Goal: Task Accomplishment & Management: Manage account settings

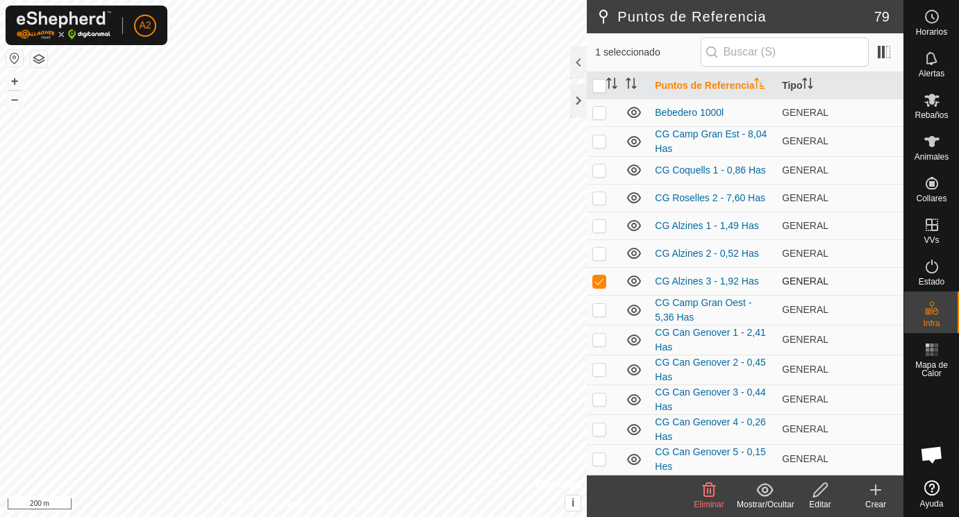
click at [599, 279] on p-checkbox at bounding box center [599, 281] width 14 height 11
checkbox input "false"
click at [886, 50] on span at bounding box center [884, 52] width 22 height 22
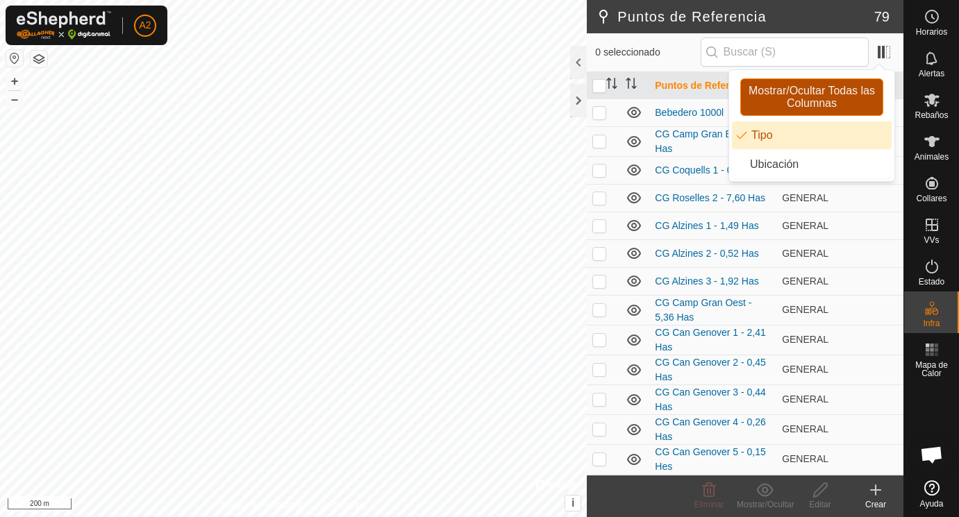
click at [795, 97] on span "Mostrar/Ocultar Todas las Columnas" at bounding box center [812, 97] width 131 height 25
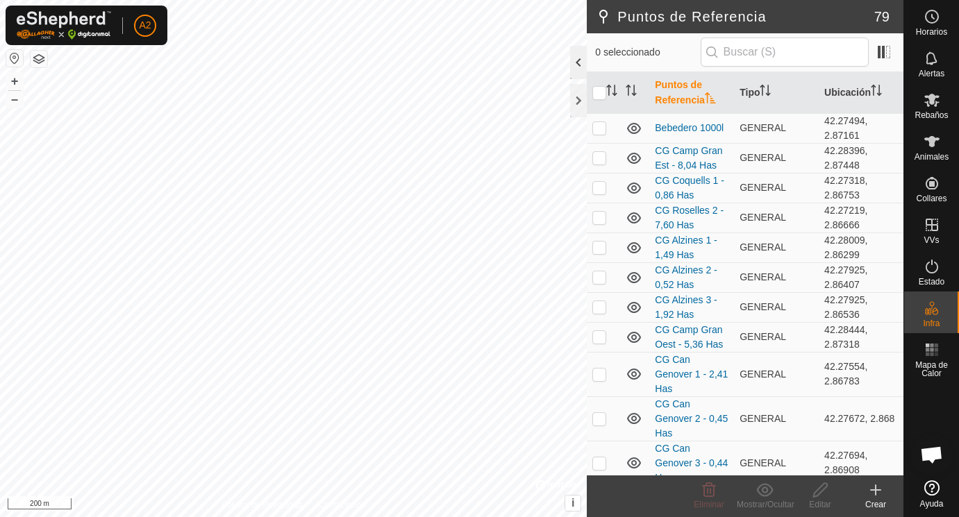
click at [583, 58] on div at bounding box center [578, 62] width 17 height 33
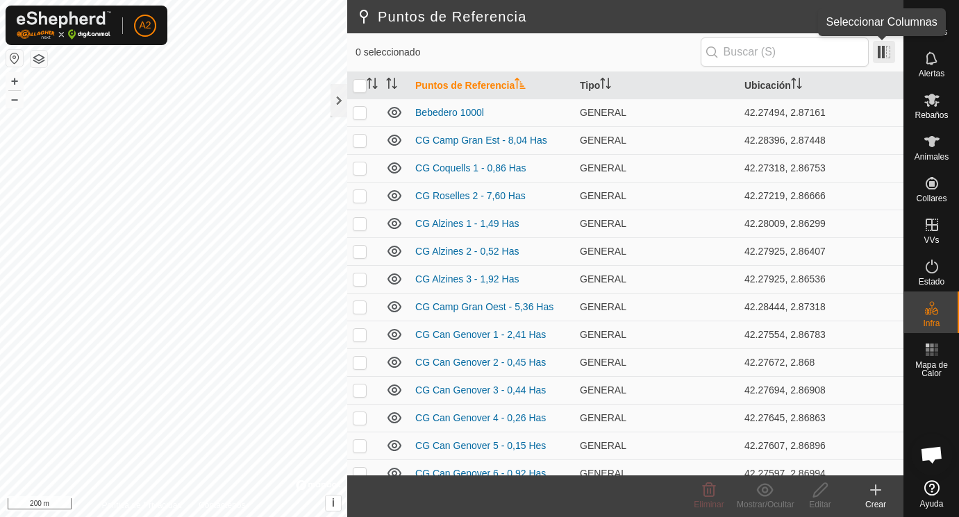
click at [879, 53] on span at bounding box center [884, 52] width 22 height 22
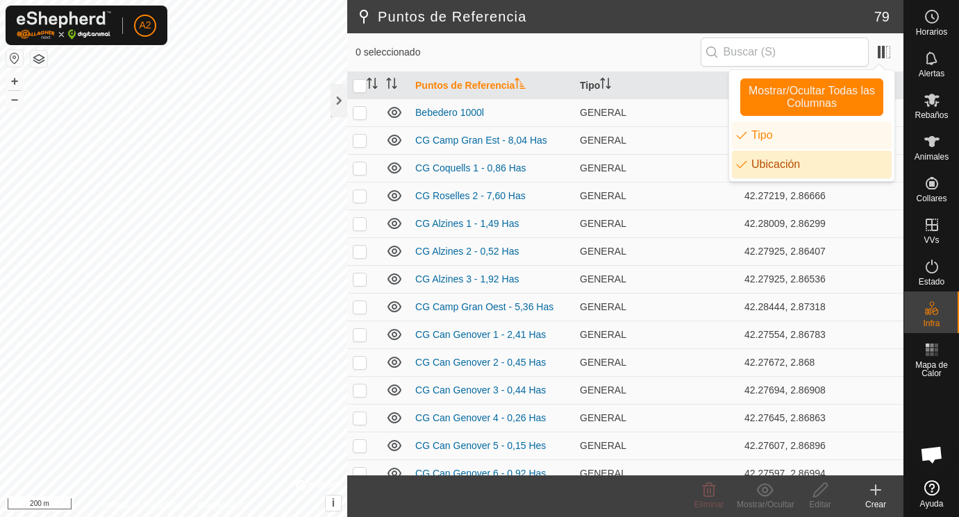
click at [772, 163] on li "Ubicación" at bounding box center [812, 165] width 160 height 28
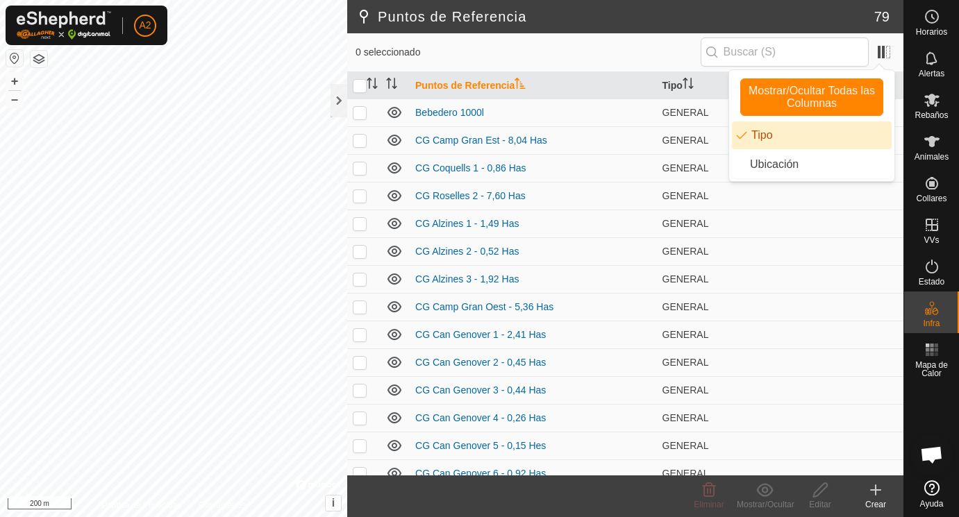
click at [762, 131] on li "Tipo" at bounding box center [812, 136] width 160 height 28
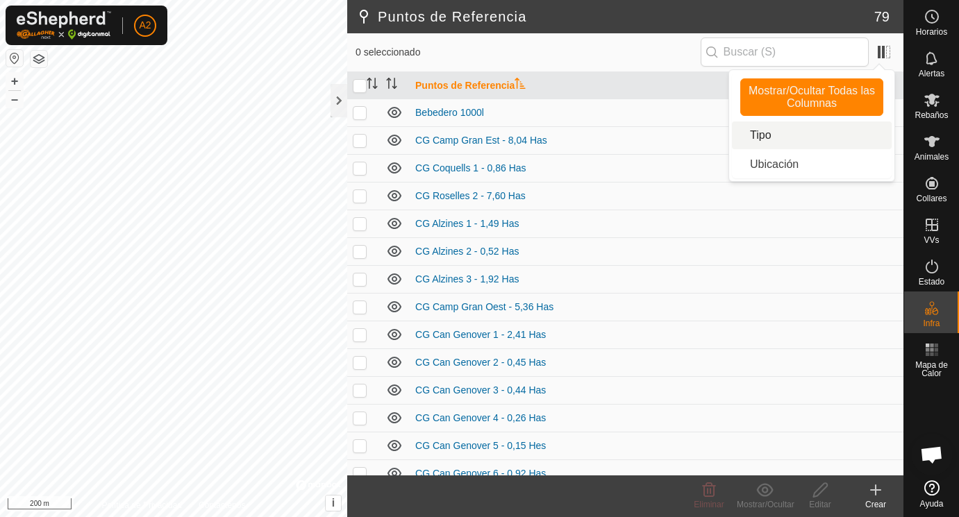
click at [758, 134] on li "Tipo" at bounding box center [812, 136] width 160 height 28
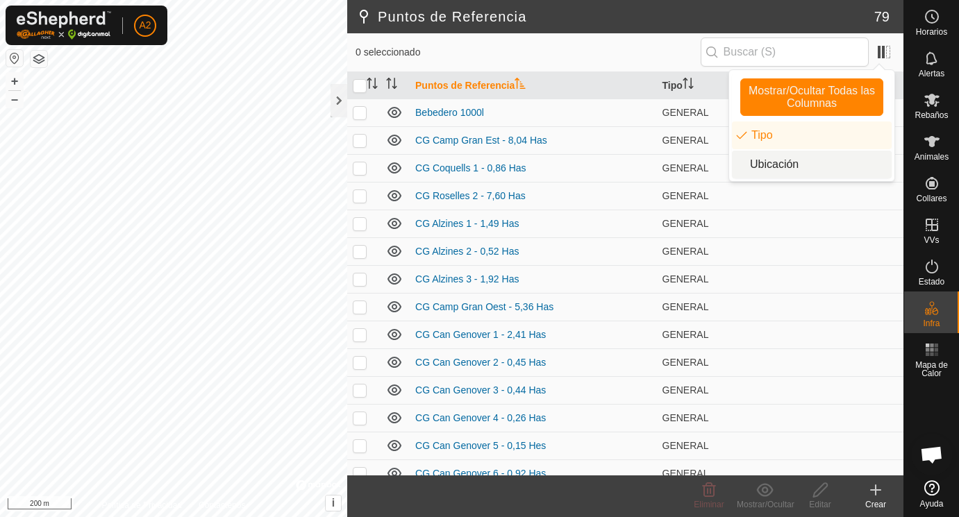
click at [776, 163] on li "Ubicación" at bounding box center [812, 165] width 160 height 28
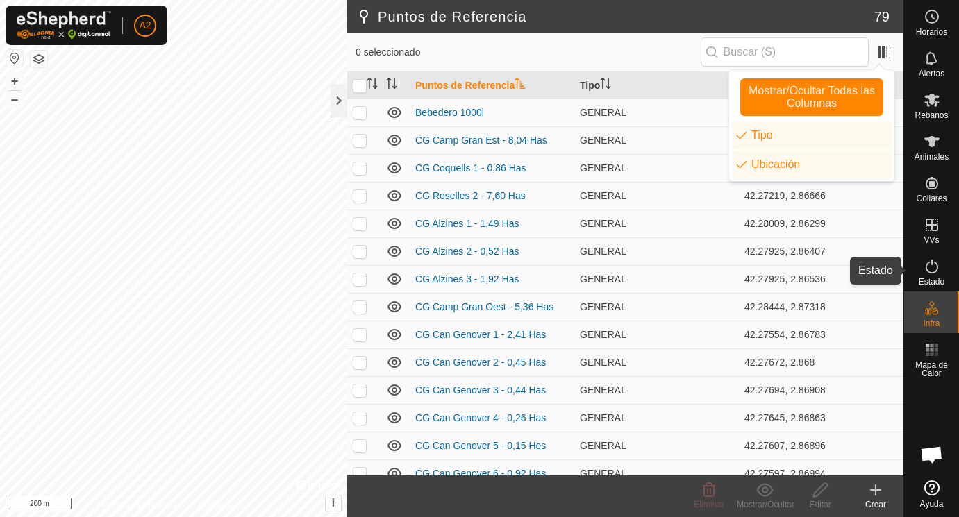
click at [933, 272] on icon at bounding box center [932, 266] width 17 height 17
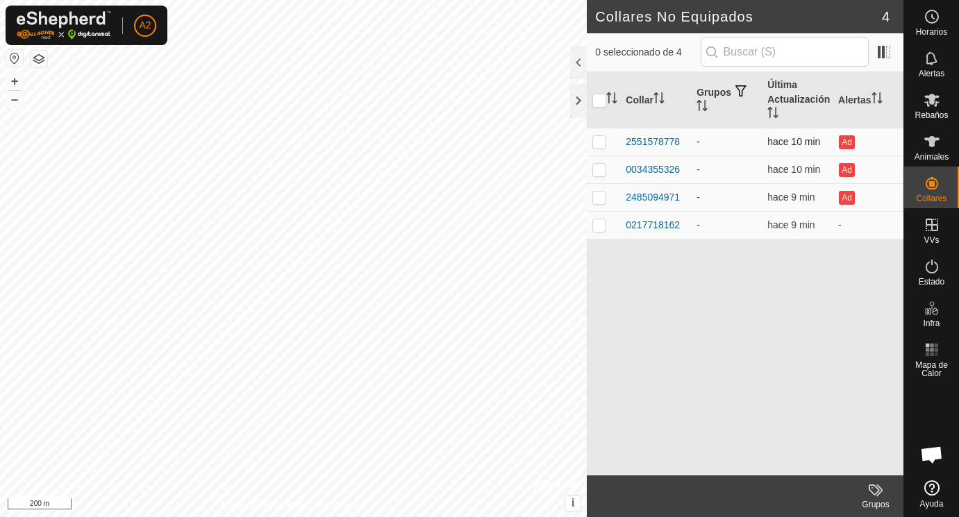
click at [600, 144] on p-checkbox at bounding box center [599, 141] width 14 height 11
checkbox input "true"
click at [601, 172] on p-checkbox at bounding box center [599, 169] width 14 height 11
checkbox input "true"
click at [599, 135] on td at bounding box center [603, 142] width 33 height 28
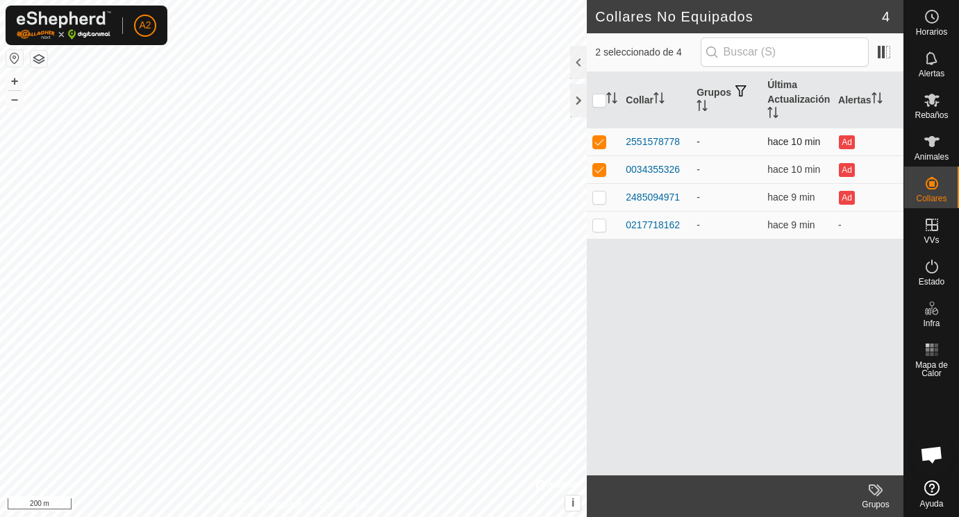
checkbox input "false"
click at [604, 197] on p-checkbox at bounding box center [599, 197] width 14 height 11
checkbox input "true"
click at [601, 167] on p-checkbox at bounding box center [599, 169] width 14 height 11
checkbox input "false"
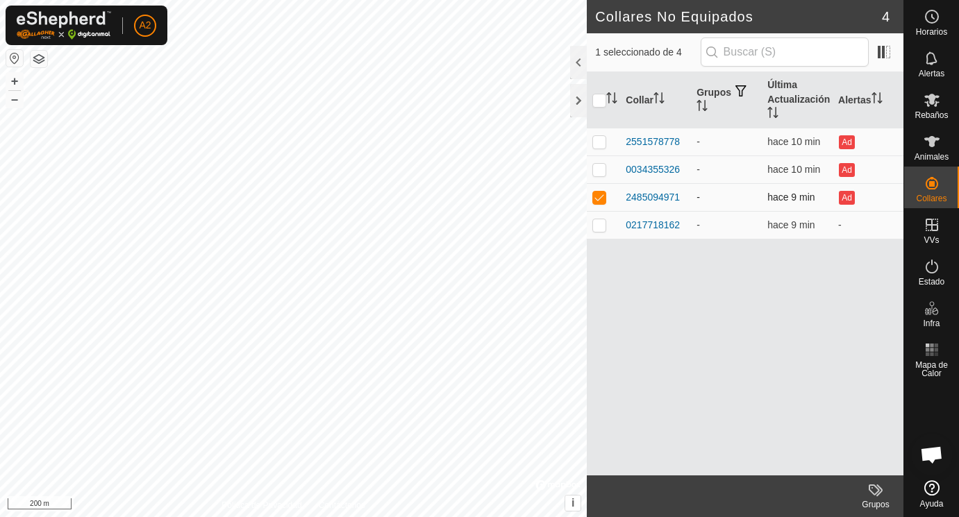
click at [600, 198] on p-checkbox at bounding box center [599, 197] width 14 height 11
checkbox input "false"
click at [600, 224] on p-checkbox at bounding box center [599, 224] width 14 height 11
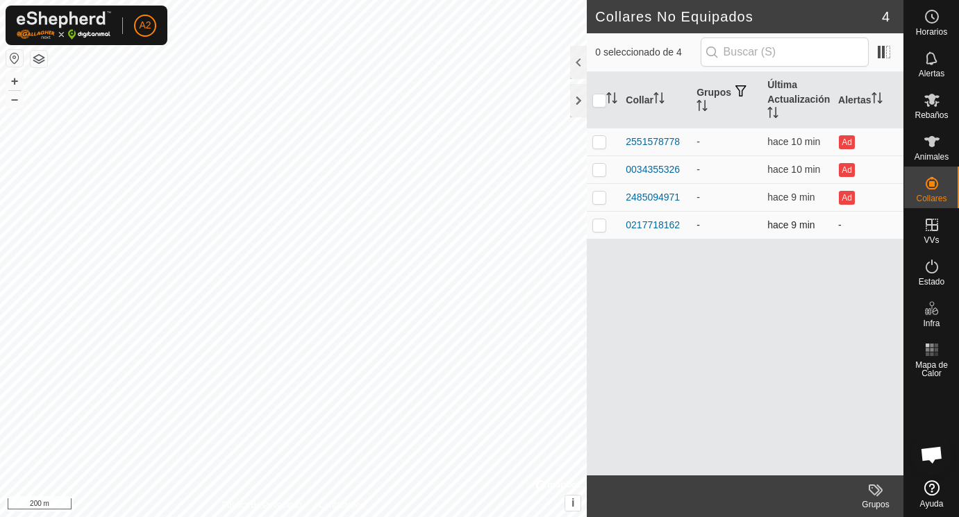
checkbox input "true"
click at [656, 205] on div "2485094971" at bounding box center [653, 197] width 54 height 15
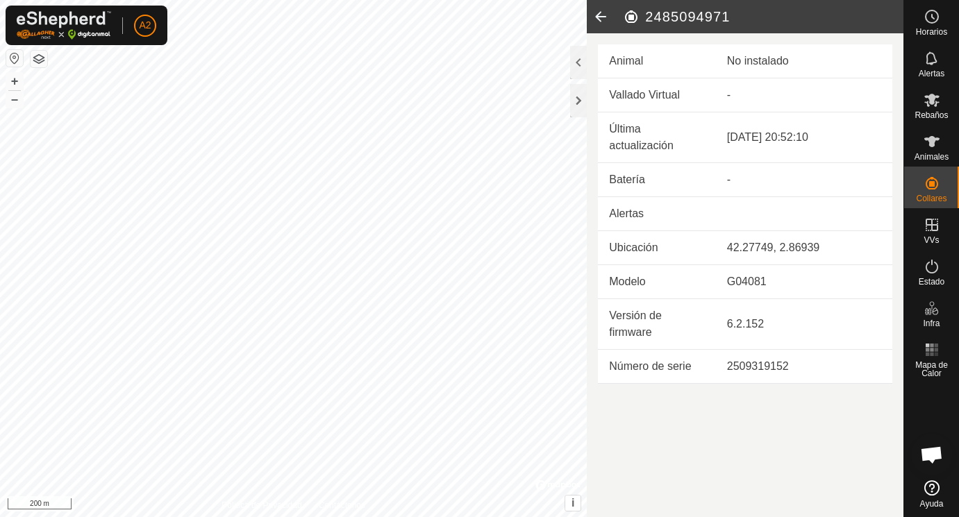
click at [599, 14] on icon at bounding box center [601, 16] width 28 height 33
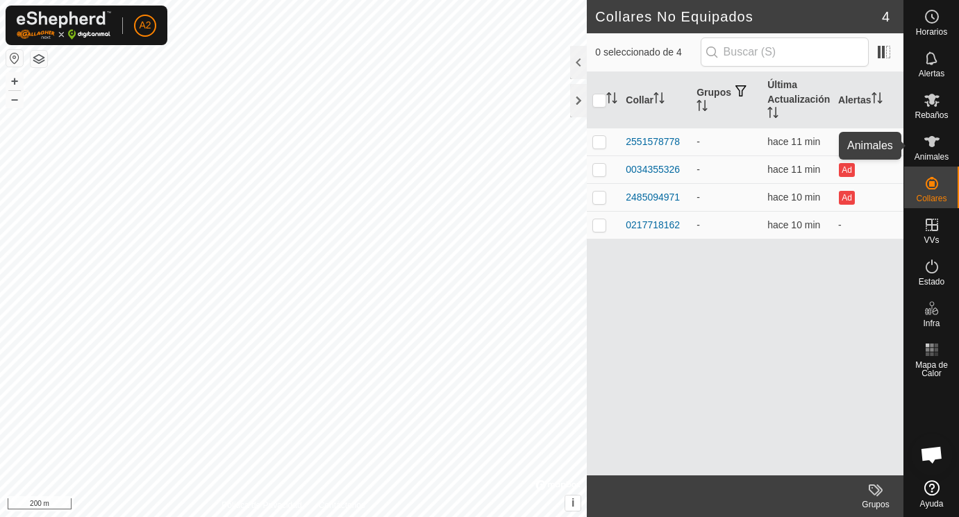
click at [936, 139] on icon at bounding box center [931, 141] width 15 height 11
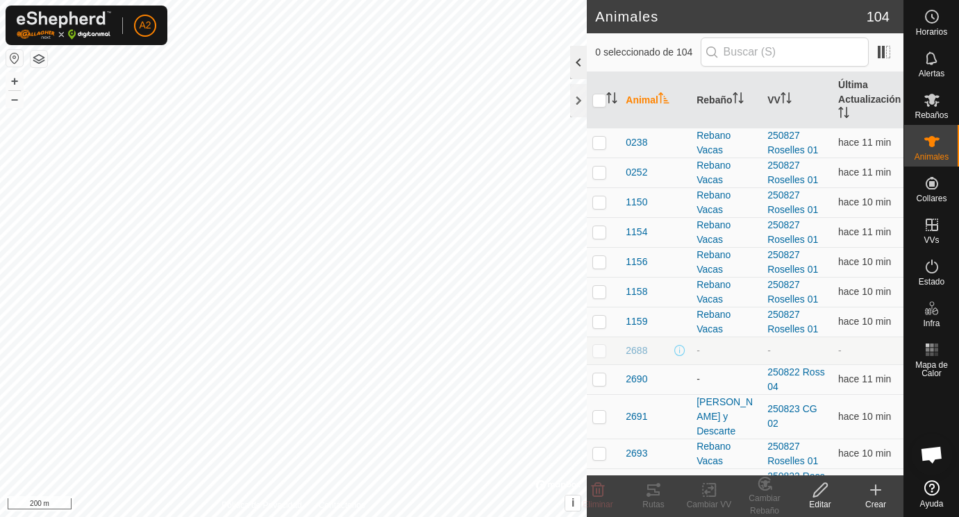
click at [579, 57] on div at bounding box center [578, 62] width 17 height 33
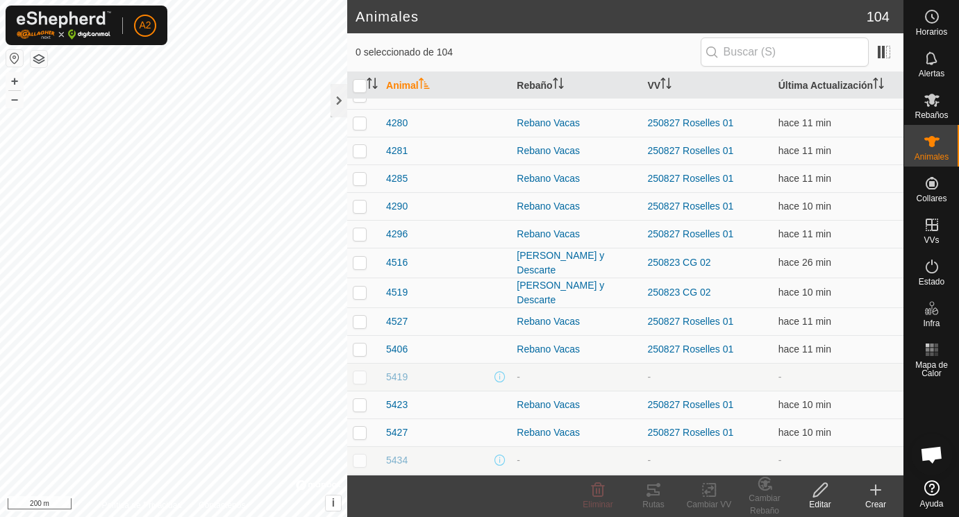
scroll to position [961, 0]
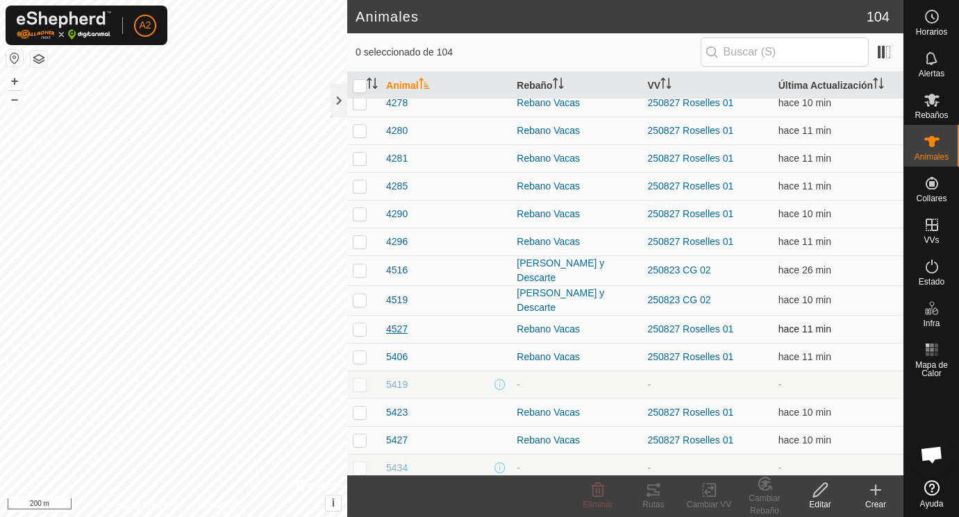
click at [401, 322] on span "4527" at bounding box center [397, 329] width 22 height 15
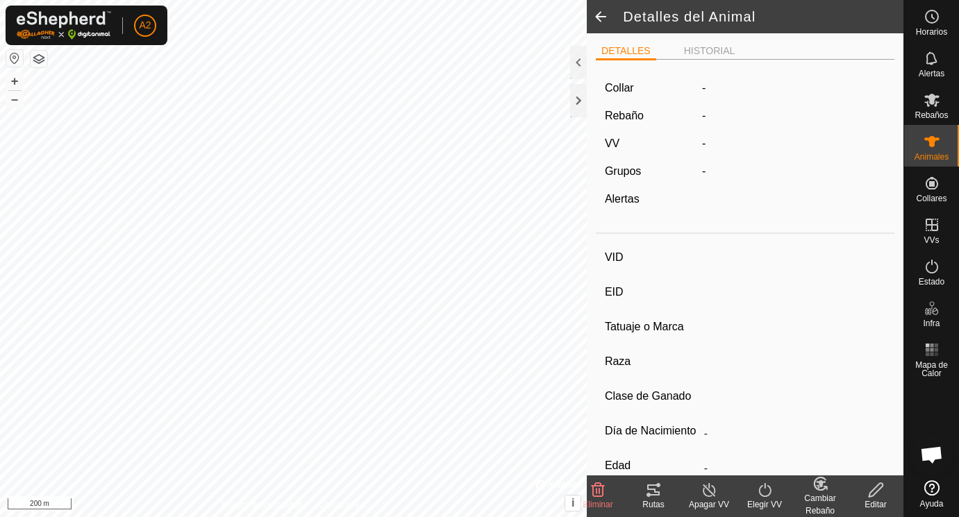
type input "4527"
type input "-"
type input "Prenada B"
type input "Aubrac"
type input "-"
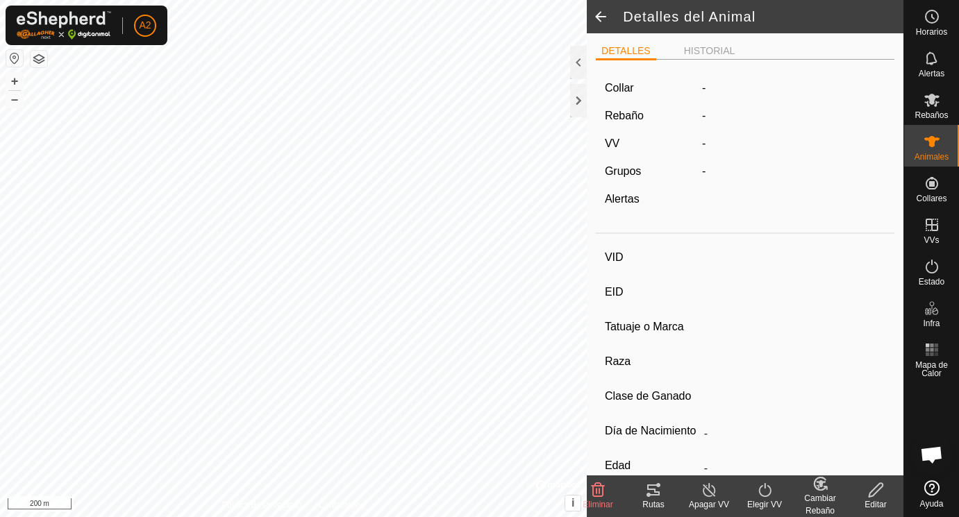
type input "04/2015"
type input "10 years 6 months"
type input "Preñada"
type input "472 kg"
type input "-"
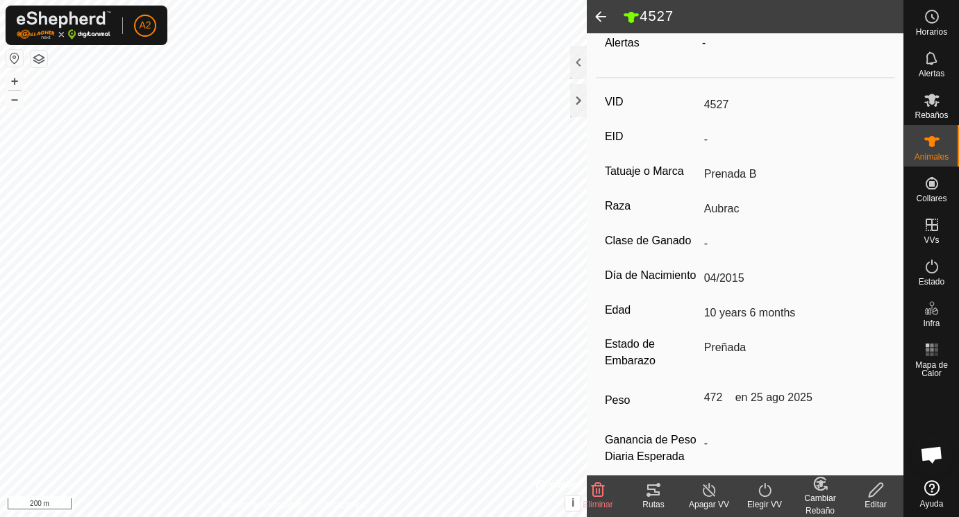
scroll to position [182, 0]
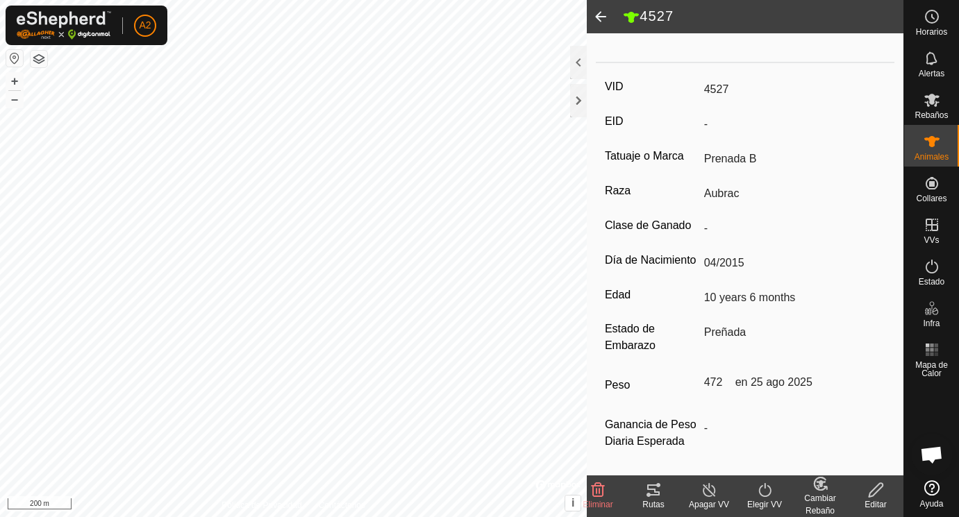
click at [600, 14] on span at bounding box center [601, 16] width 28 height 33
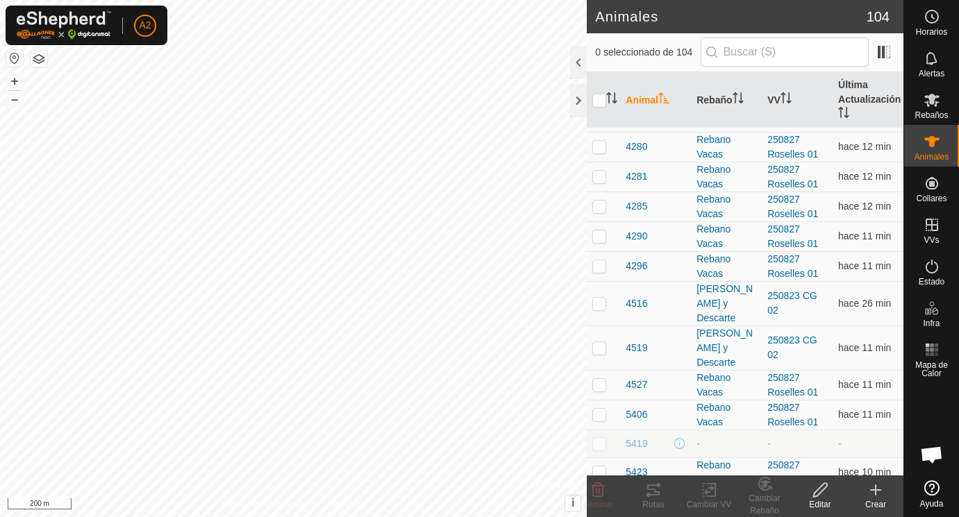
scroll to position [1082, 0]
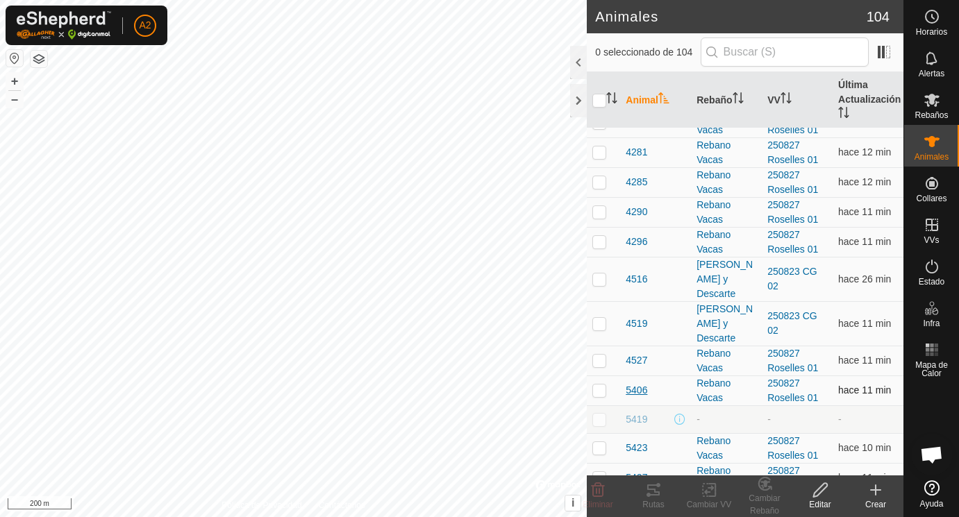
click at [636, 391] on span "5406" at bounding box center [637, 390] width 22 height 15
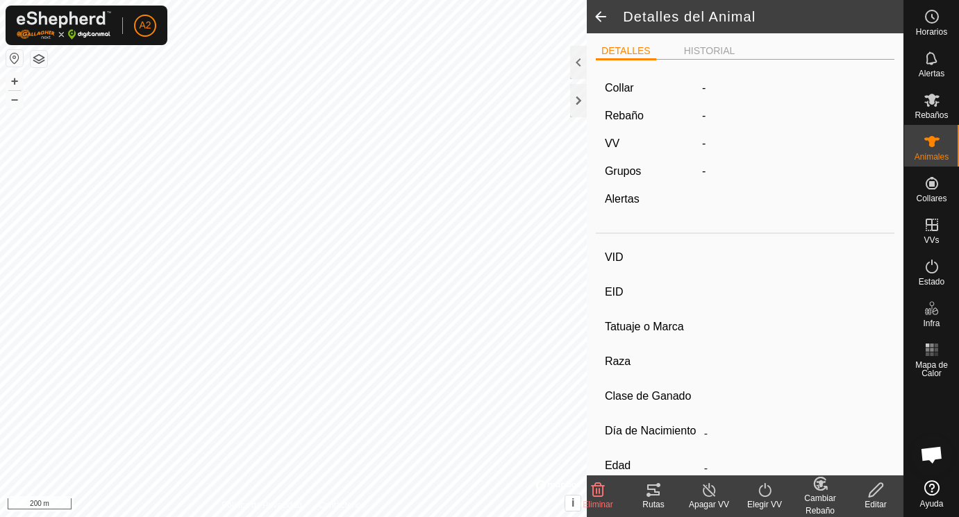
type input "5406"
type input "-"
type input "Francesa"
type input "-"
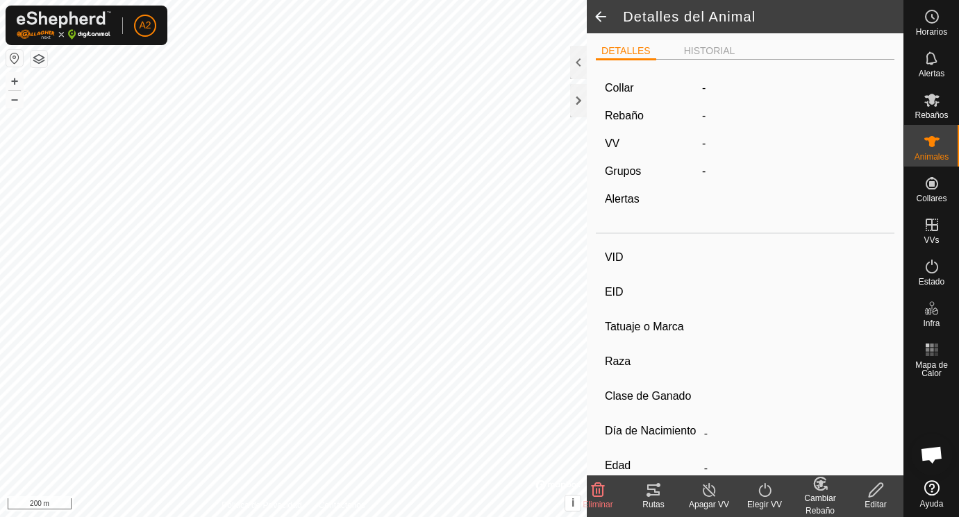
type input "0 kg"
type input "-"
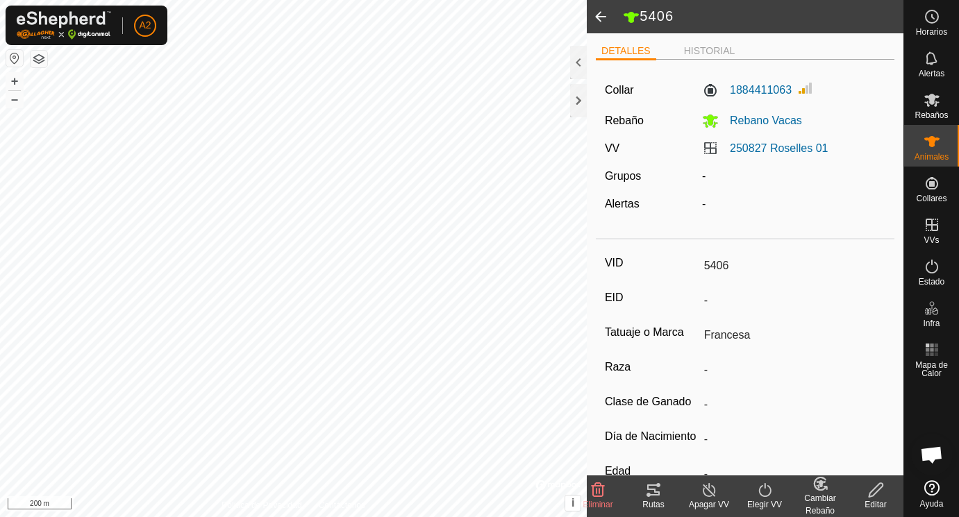
click at [880, 489] on icon at bounding box center [876, 490] width 14 height 14
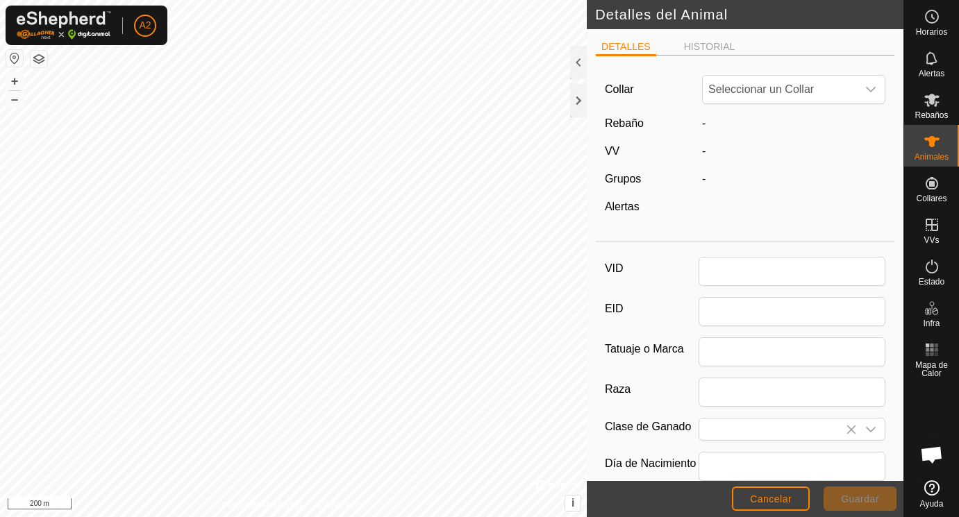
type input "5406"
type input "Francesa"
type input "0"
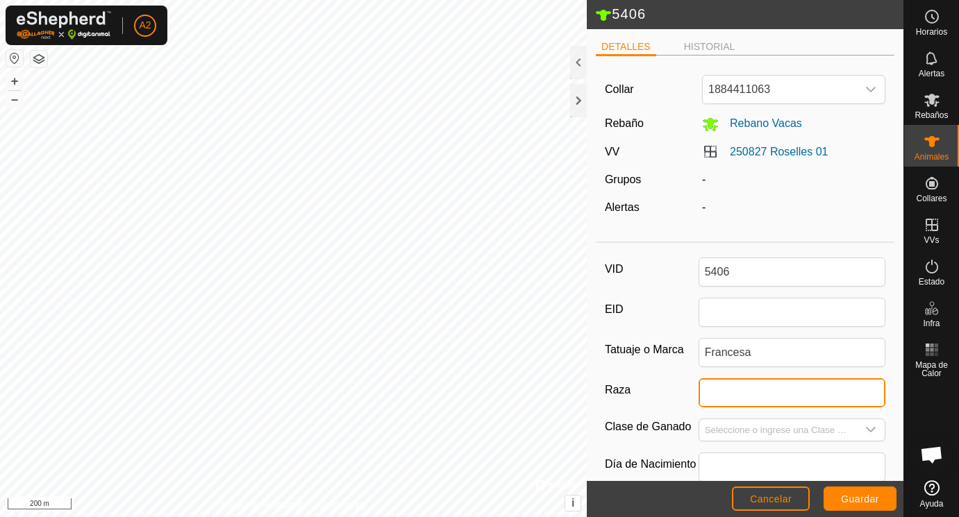
click at [727, 396] on input "Raza" at bounding box center [793, 393] width 188 height 29
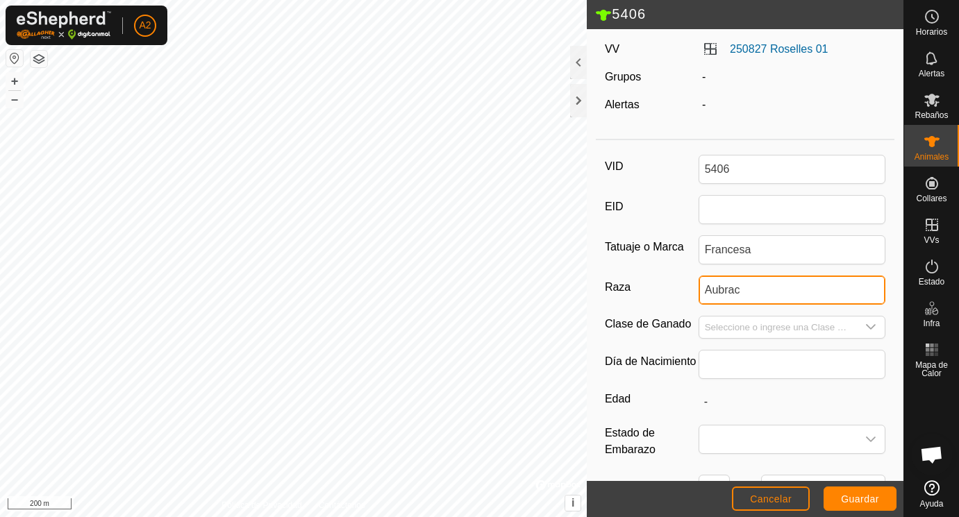
scroll to position [156, 0]
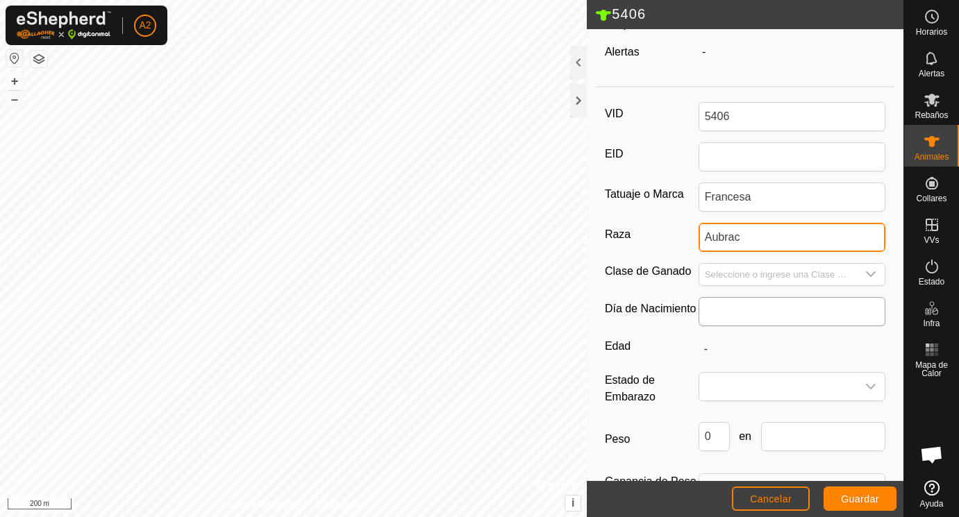
type input "Aubrac"
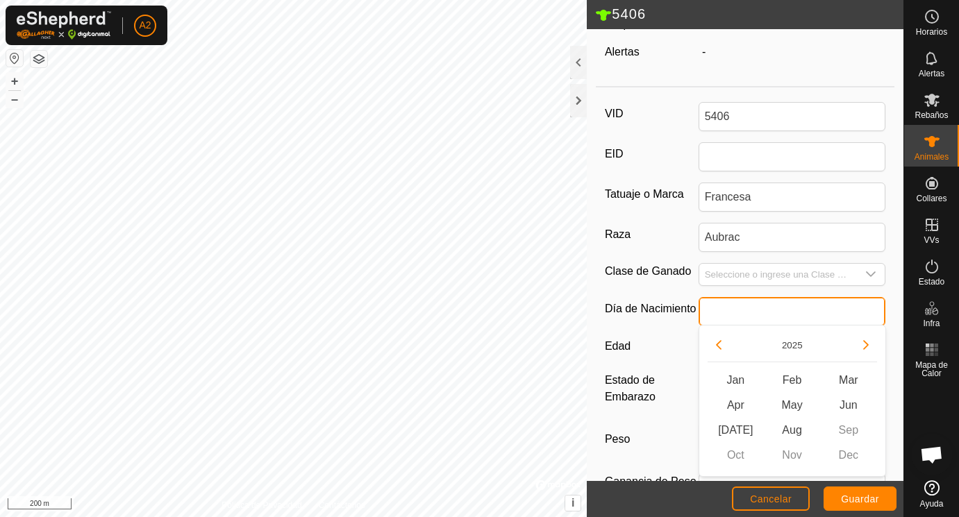
click at [729, 310] on input "text" at bounding box center [793, 311] width 188 height 29
click at [845, 451] on div "[PERSON_NAME] Feb Mar Apr May Jun [DATE] Aug Sep Oct Nov Dec" at bounding box center [792, 418] width 169 height 100
click at [721, 344] on button "Previous Year" at bounding box center [719, 345] width 22 height 22
click at [721, 344] on icon "Previous Year" at bounding box center [718, 345] width 11 height 11
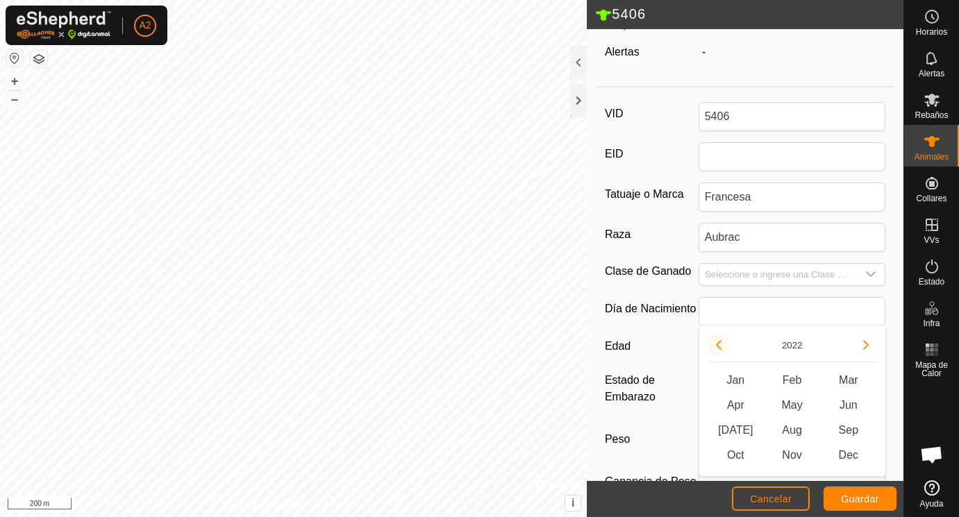
click at [721, 344] on icon "Previous Year" at bounding box center [718, 345] width 11 height 11
click at [721, 344] on button "Previous Year" at bounding box center [719, 345] width 22 height 22
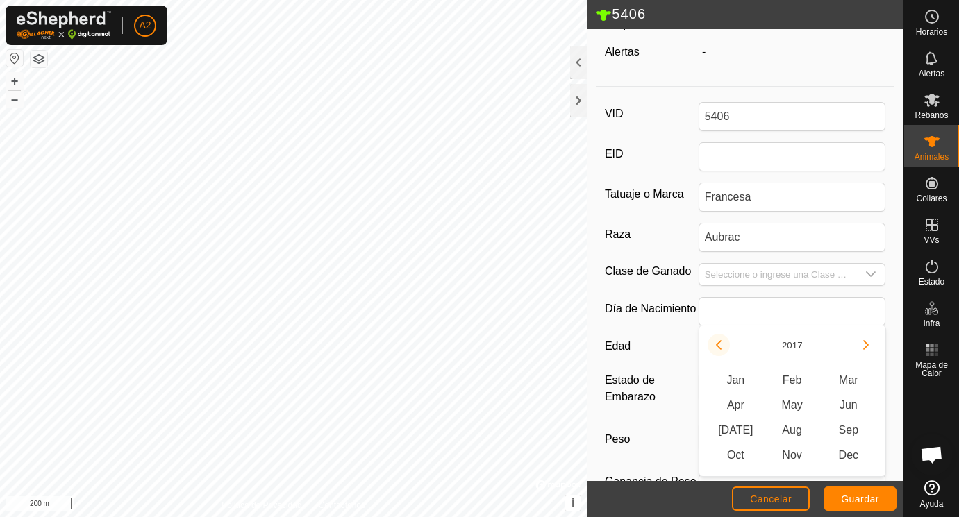
click at [721, 344] on button "Previous Year" at bounding box center [719, 345] width 22 height 22
click at [721, 344] on icon "Previous Year" at bounding box center [718, 345] width 11 height 11
click at [721, 344] on button "Previous Year" at bounding box center [719, 345] width 22 height 22
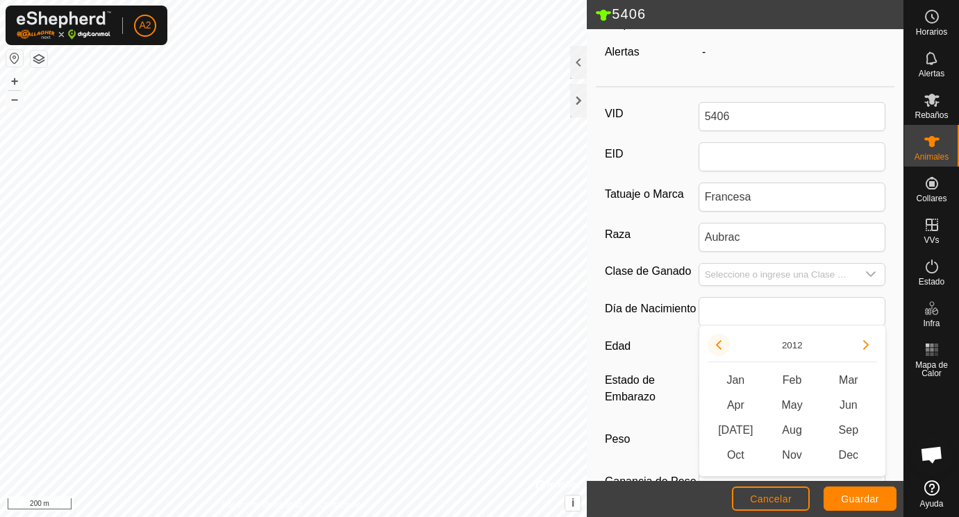
click at [721, 344] on button "Previous Year" at bounding box center [719, 345] width 22 height 22
click at [849, 454] on span "Dec" at bounding box center [848, 455] width 56 height 25
type input "12/2010"
type input "14 years 11 months"
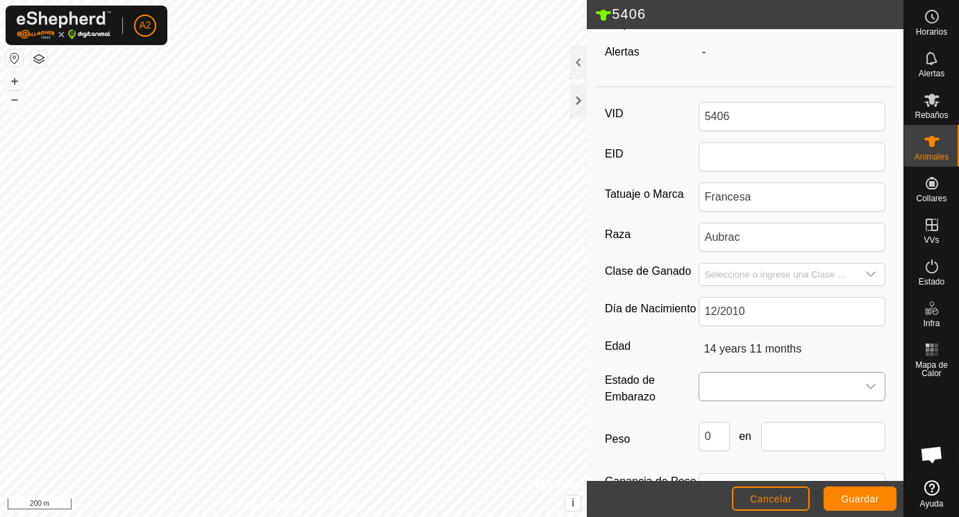
click at [734, 387] on span at bounding box center [778, 387] width 158 height 28
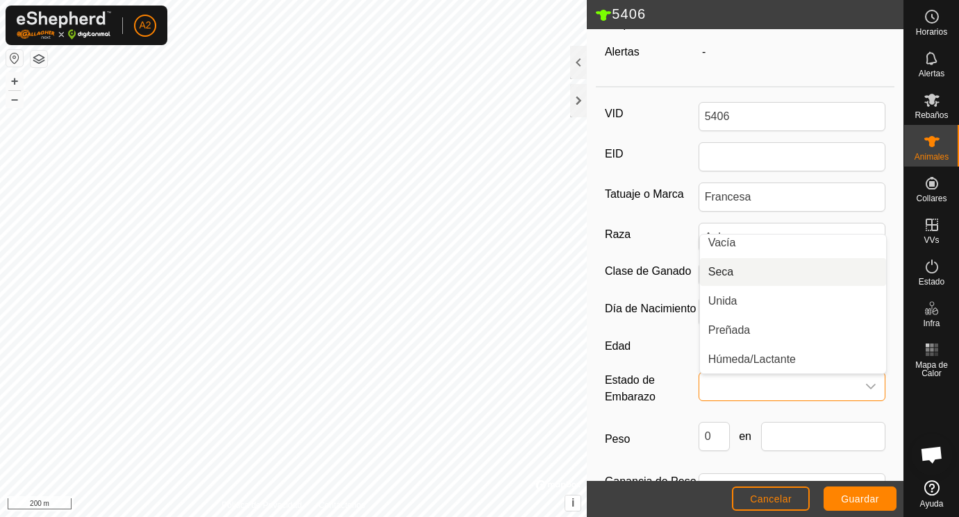
scroll to position [0, 0]
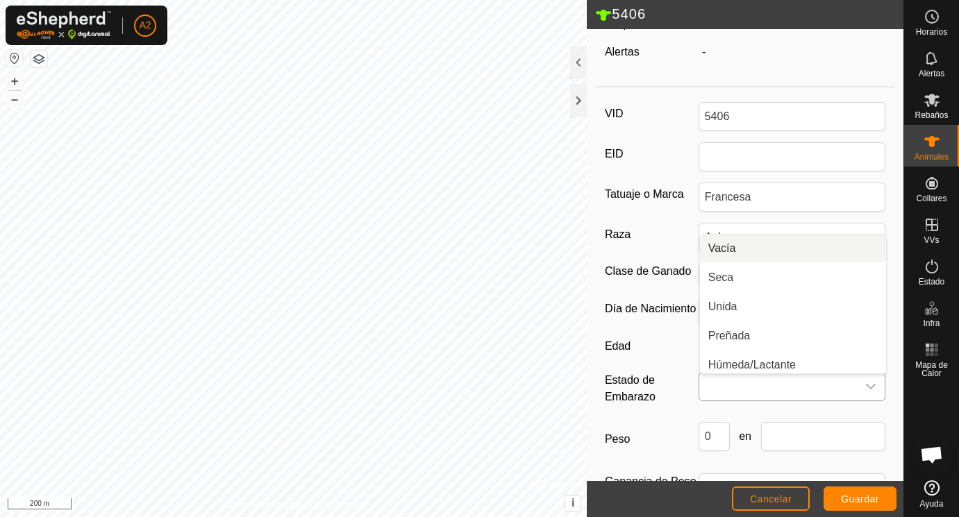
click at [734, 244] on li "Vacía" at bounding box center [793, 249] width 186 height 28
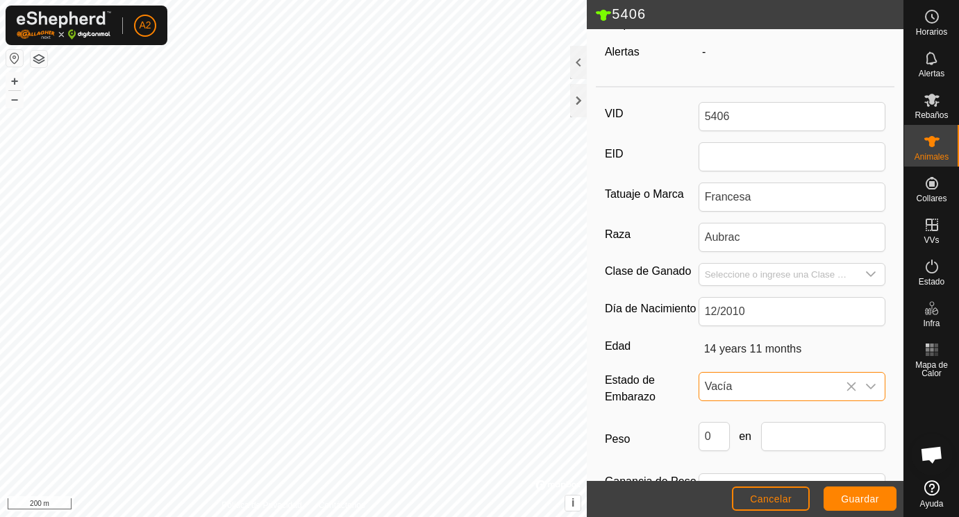
scroll to position [207, 0]
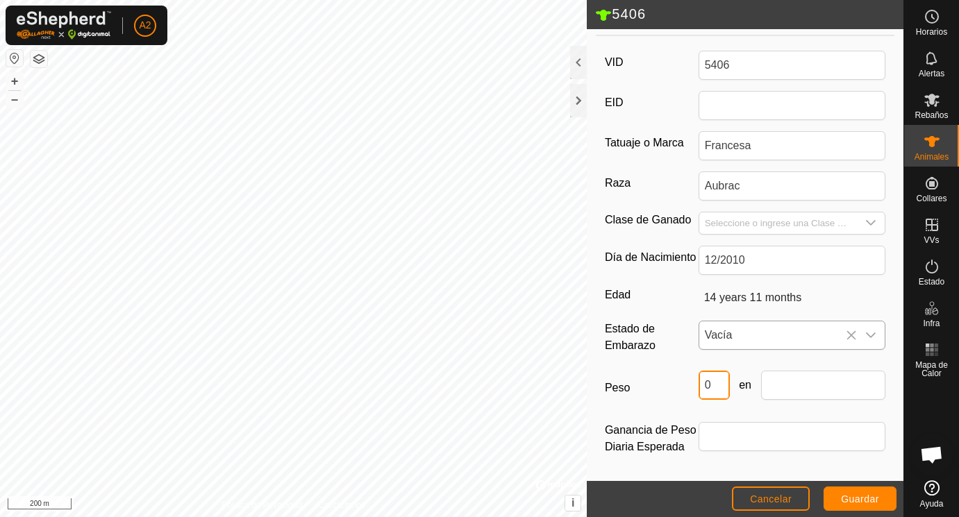
drag, startPoint x: 717, startPoint y: 388, endPoint x: 692, endPoint y: 385, distance: 25.1
click at [699, 385] on input "0" at bounding box center [714, 385] width 31 height 29
type input "490"
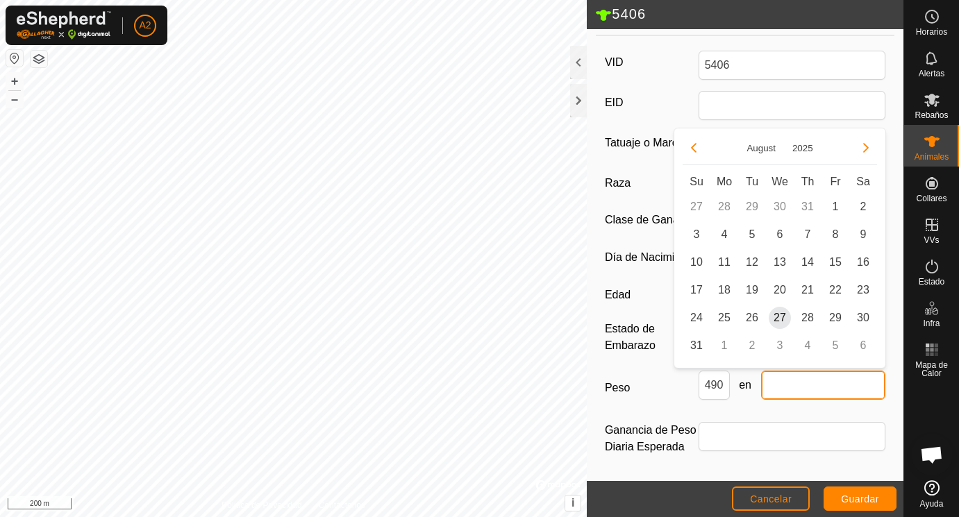
click at [796, 384] on input "text" at bounding box center [823, 385] width 125 height 29
click at [727, 320] on span "25" at bounding box center [724, 318] width 22 height 22
type input "[DATE]"
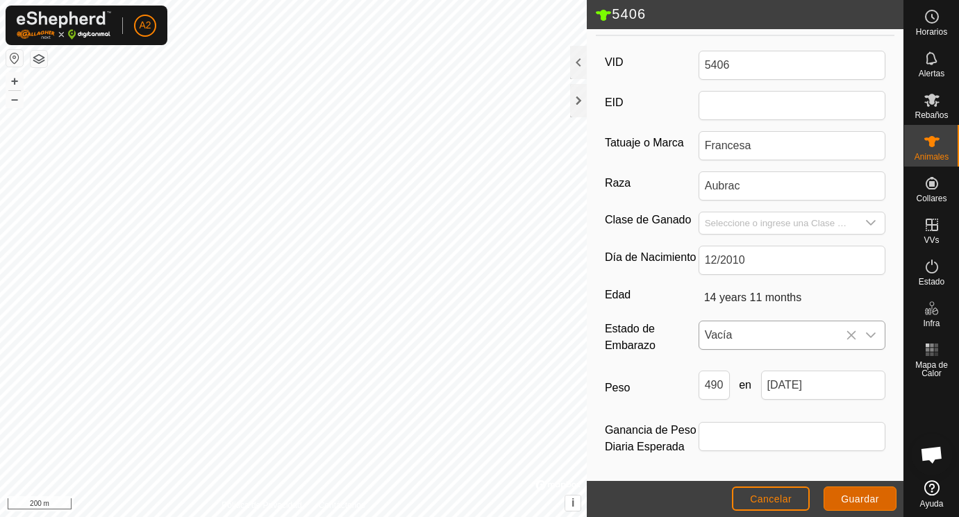
click at [853, 495] on span "Guardar" at bounding box center [860, 499] width 38 height 11
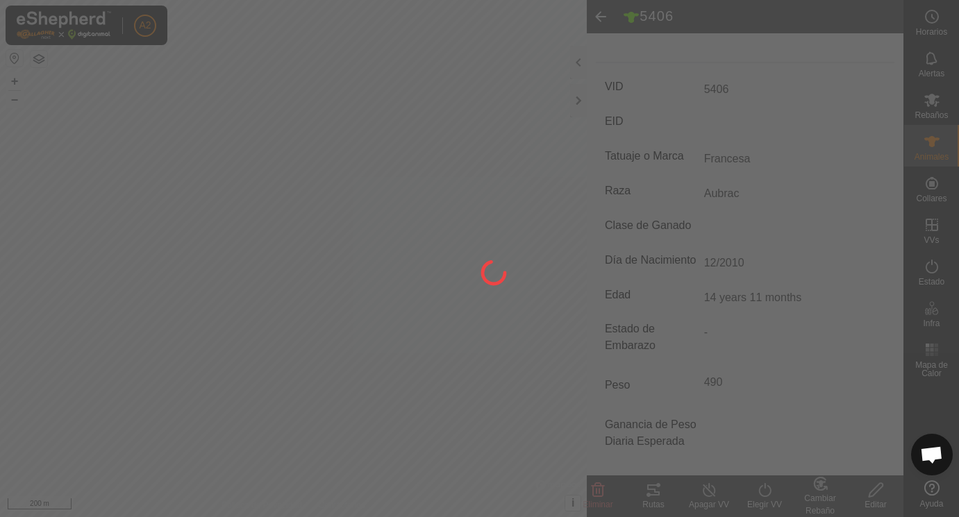
scroll to position [182, 0]
type input "-"
type input "0 kg"
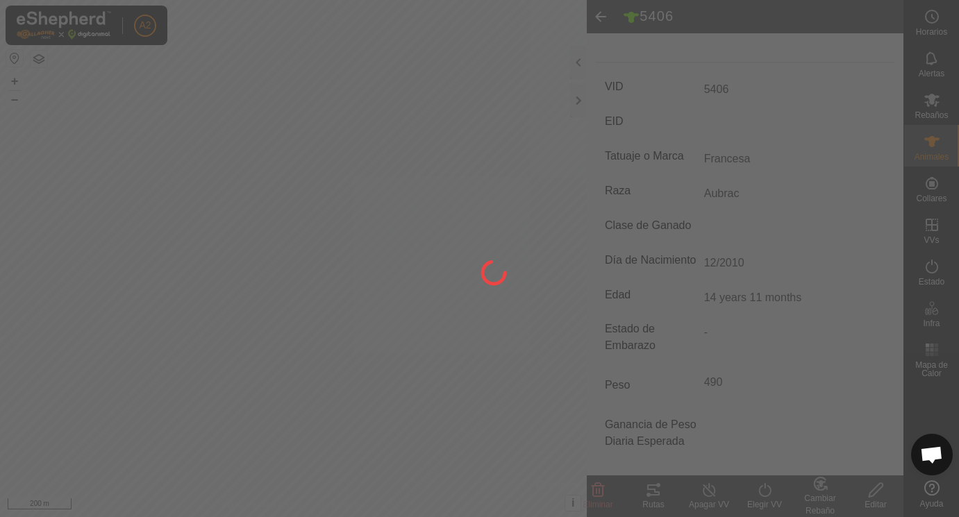
type input "-"
type input "Aubrac"
type input "14 years 11 months"
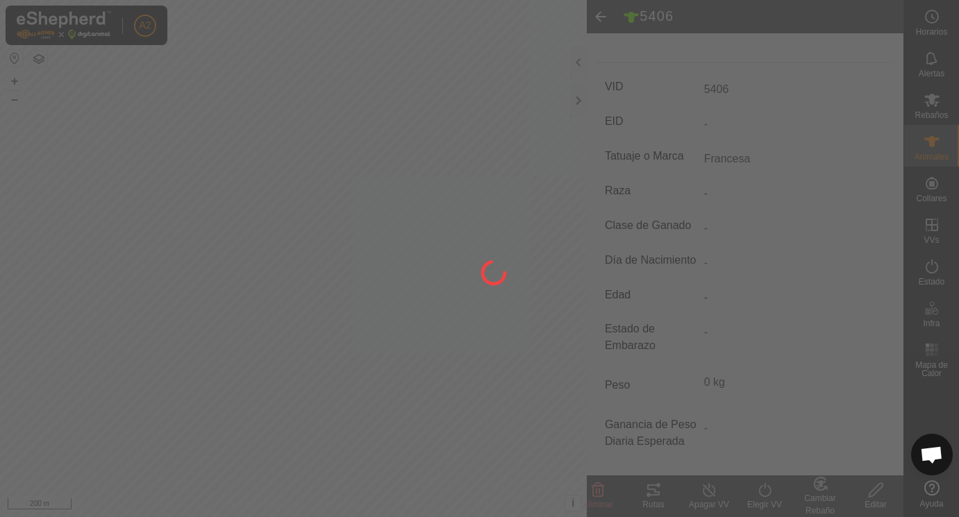
type input "490 kg"
type input "12/2010"
type input "Vacía"
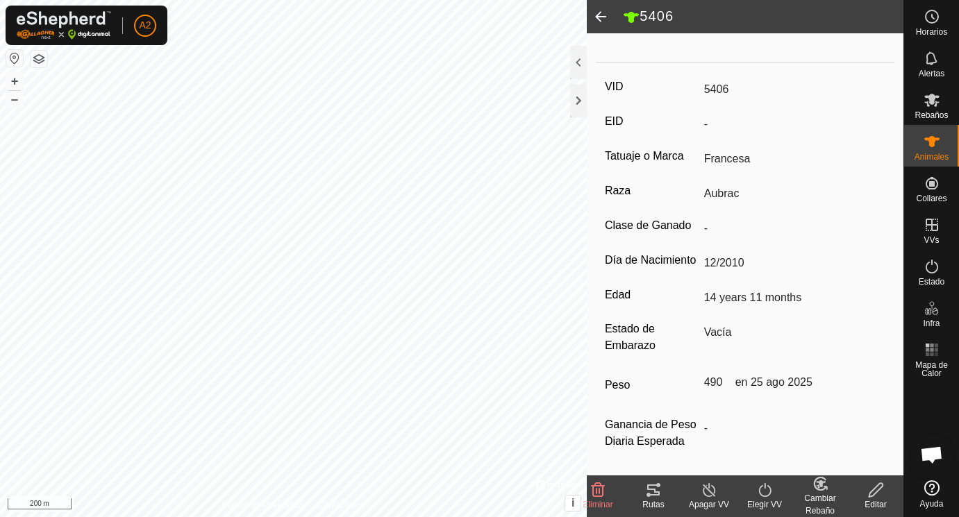
click at [599, 17] on span at bounding box center [601, 16] width 28 height 33
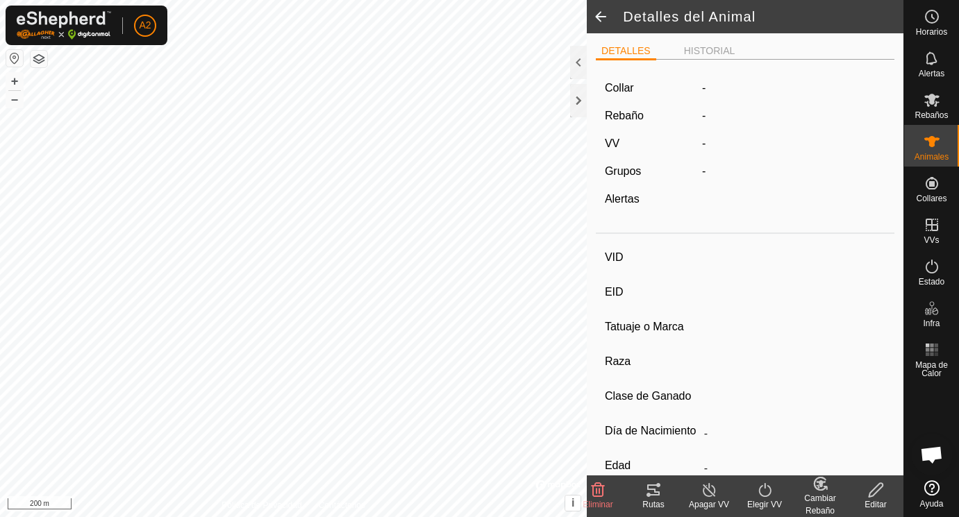
scroll to position [176, 0]
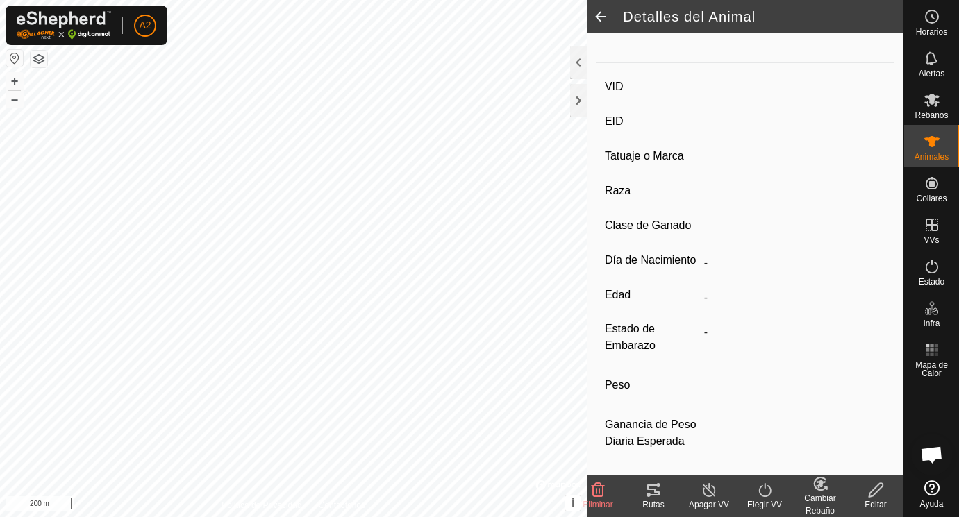
type input "5406"
type input "-"
type input "Francesa"
type input "Aubrac"
type input "-"
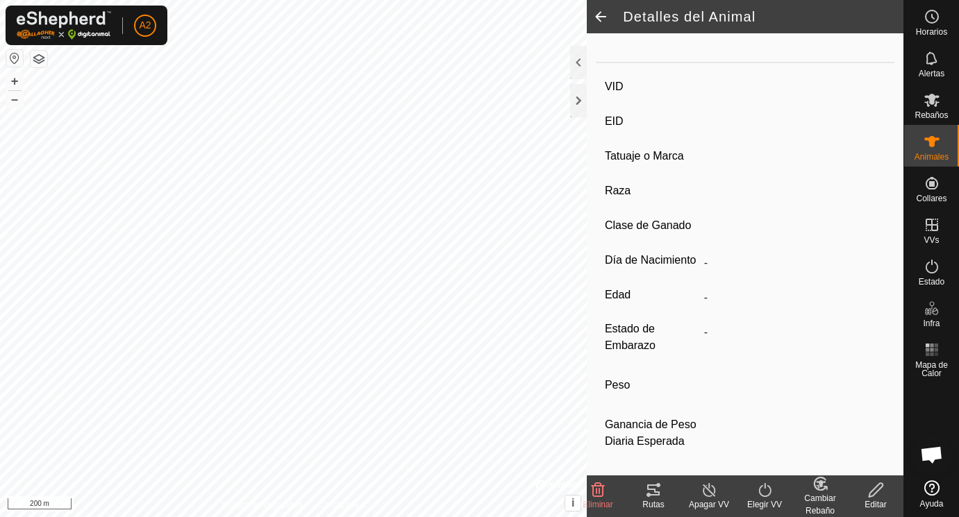
type input "12/2010"
type input "14 years 11 months"
type input "Vacía"
type input "490 kg"
type input "-"
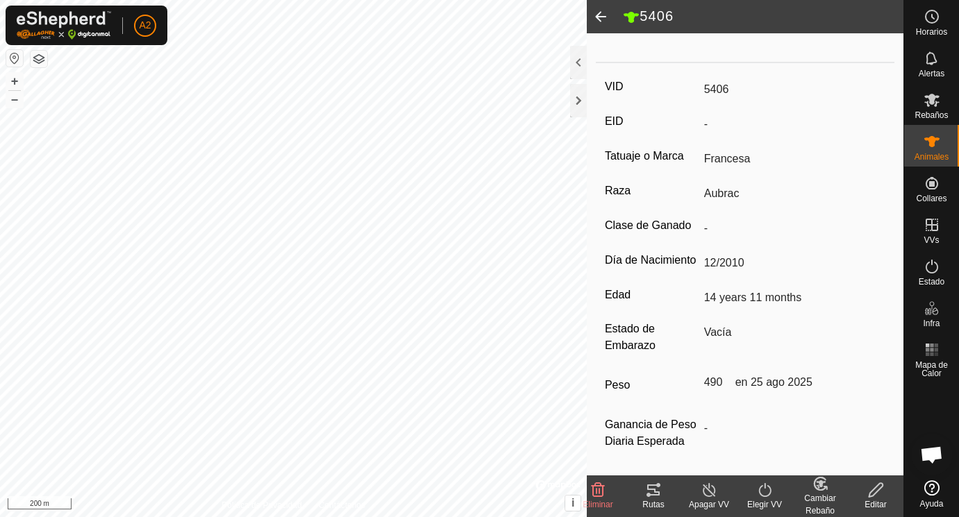
click at [599, 13] on span at bounding box center [601, 16] width 28 height 33
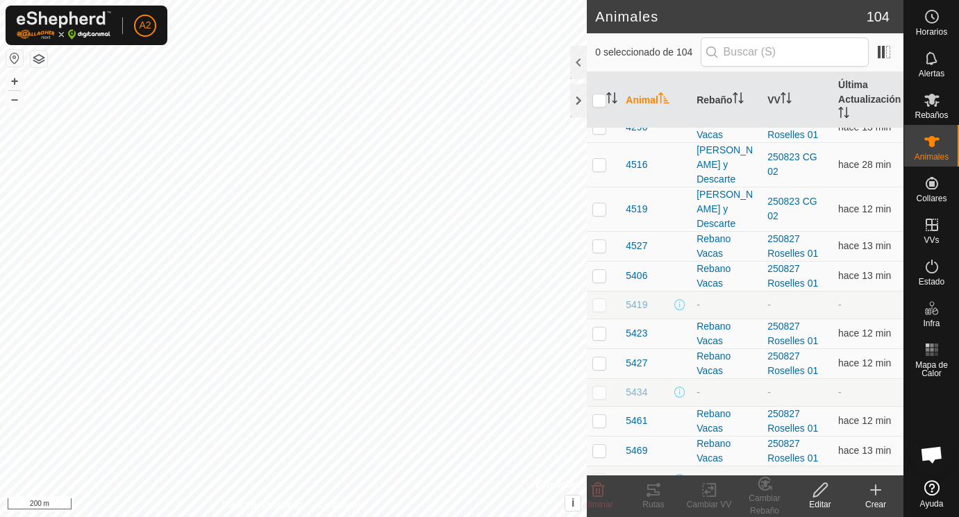
scroll to position [1196, 0]
click at [601, 337] on p-checkbox at bounding box center [599, 334] width 14 height 11
checkbox input "true"
click at [636, 336] on span "5423" at bounding box center [637, 334] width 22 height 15
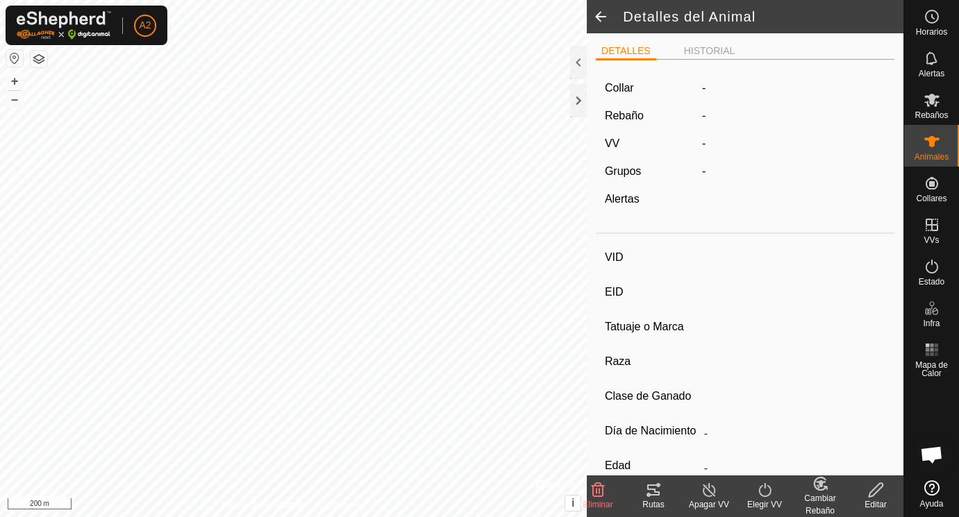
type input "5423"
type input "-"
type input "Francesa"
type input "-"
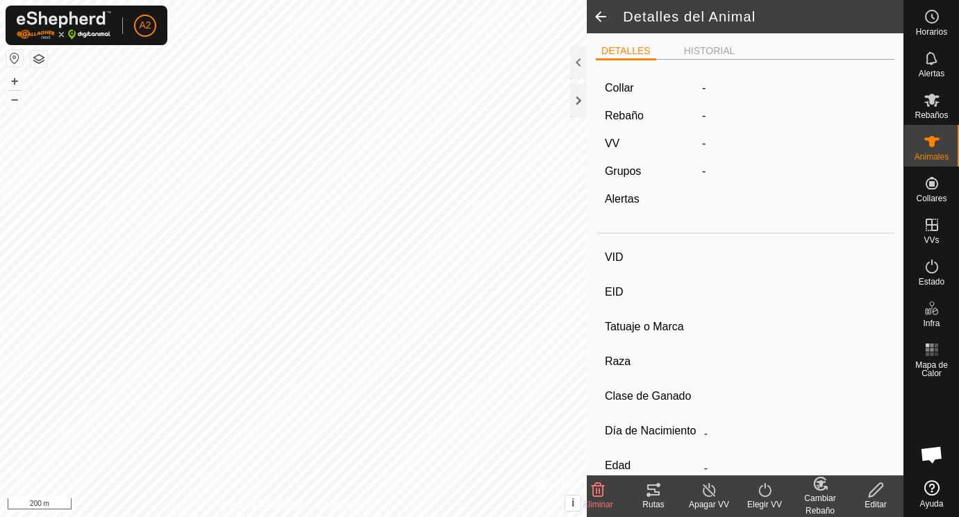
type input "0 kg"
type input "-"
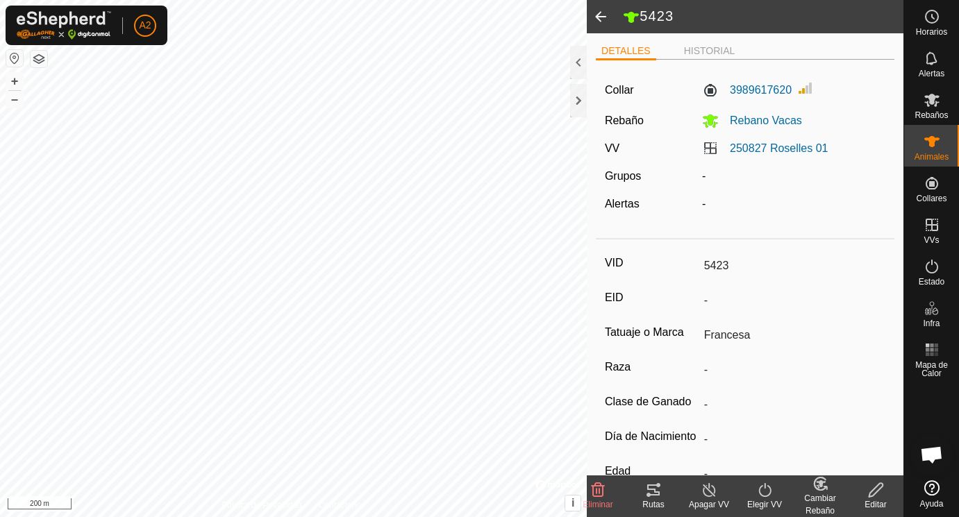
click at [699, 230] on div "Collar 3989617620 Rebaño Rebano Vacas VV 250827 Roselles 01 Grupos - Alertas -" at bounding box center [745, 152] width 299 height 162
click at [879, 492] on icon at bounding box center [876, 490] width 17 height 17
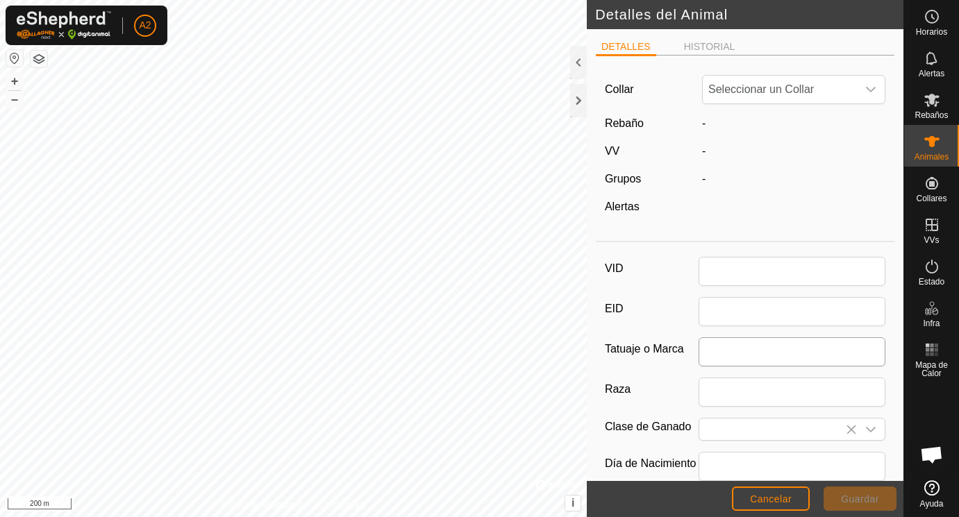
type input "5423"
type input "Francesa"
type input "0"
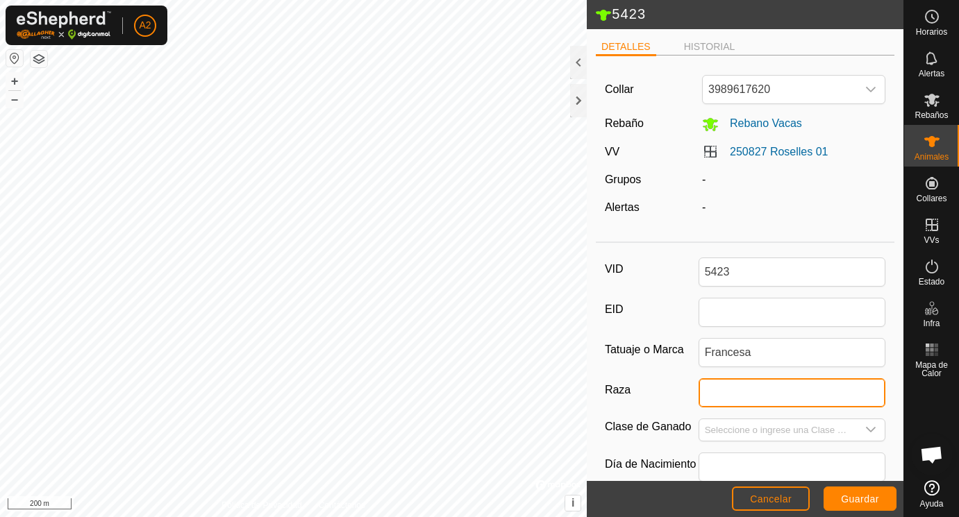
click at [720, 392] on input "Raza" at bounding box center [793, 393] width 188 height 29
type input "Aubrac"
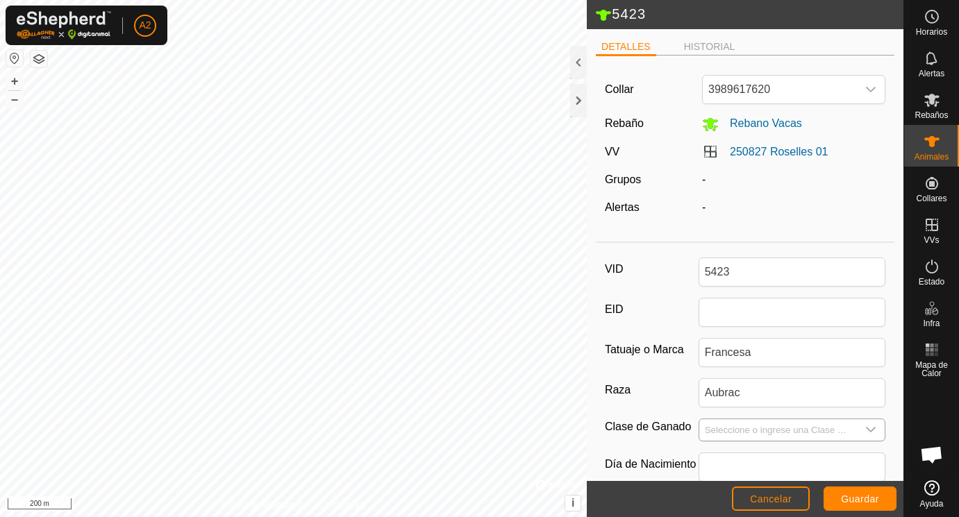
click at [730, 430] on input "Seleccione o ingrese una Clase de Ganado" at bounding box center [778, 431] width 158 height 22
click at [731, 429] on input "Seleccione o ingrese una Clase de Ganado" at bounding box center [778, 431] width 158 height 22
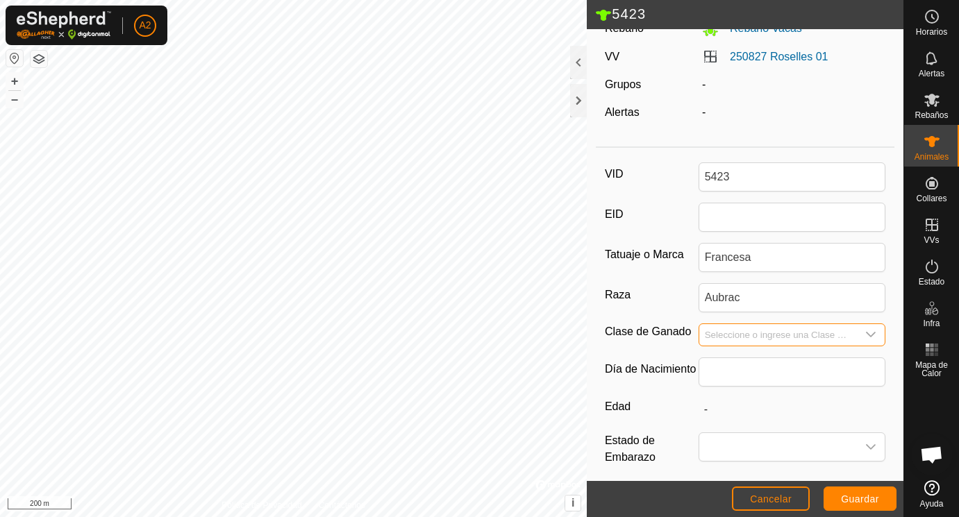
scroll to position [98, 0]
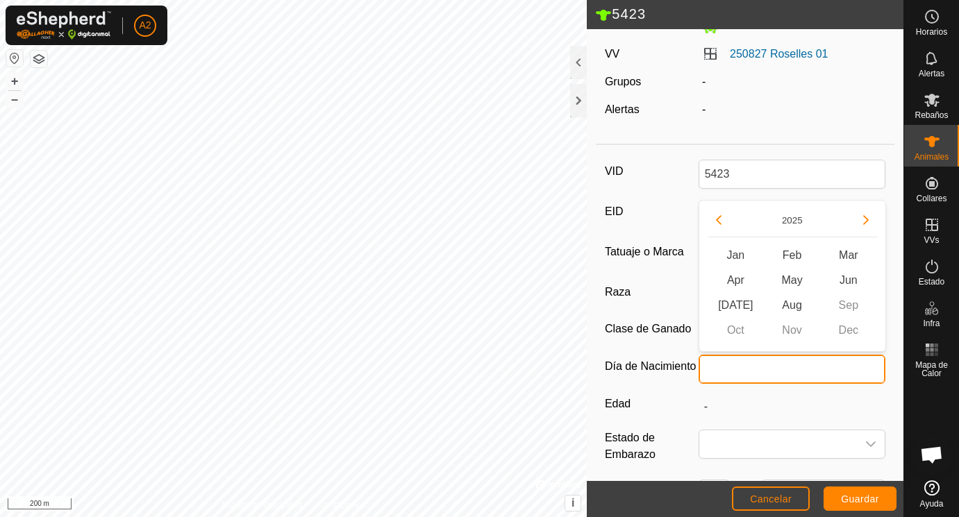
click at [720, 370] on input "text" at bounding box center [793, 369] width 188 height 29
click at [720, 219] on button "Previous Year" at bounding box center [719, 220] width 22 height 22
click at [720, 219] on span "Previous Year" at bounding box center [720, 219] width 0 height 0
click at [720, 219] on icon "Previous Year" at bounding box center [718, 220] width 11 height 11
click at [720, 219] on button "Previous Year" at bounding box center [719, 220] width 22 height 22
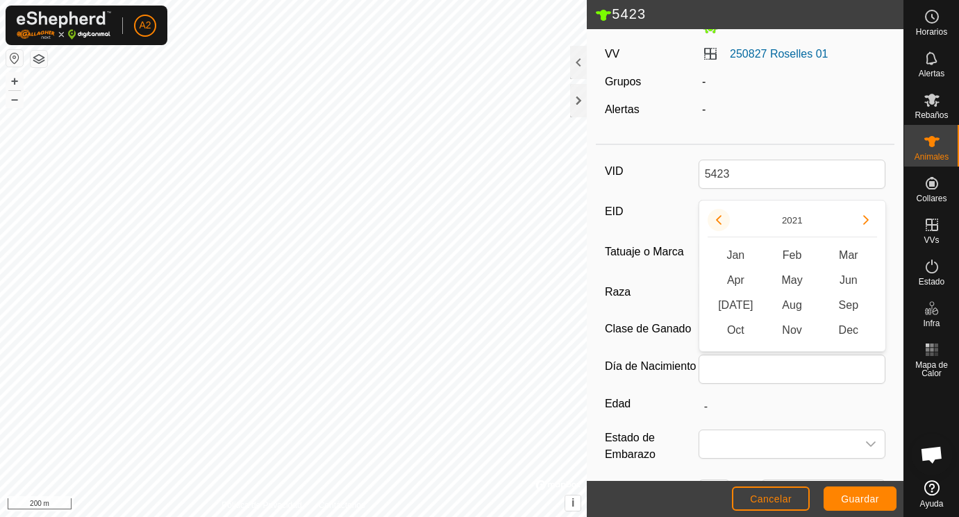
click at [720, 219] on button "Previous Year" at bounding box center [719, 220] width 22 height 22
click at [720, 219] on icon "Previous Year" at bounding box center [718, 220] width 11 height 11
click at [720, 219] on button "Previous Year" at bounding box center [719, 220] width 22 height 22
click at [720, 219] on icon "Previous Year" at bounding box center [718, 220] width 11 height 11
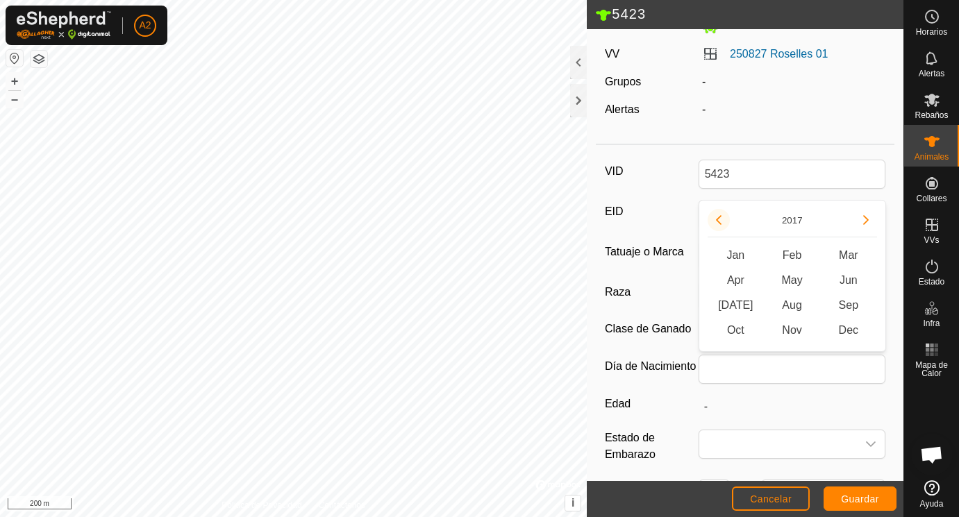
click at [720, 219] on icon "Previous Year" at bounding box center [718, 220] width 11 height 11
click at [720, 219] on button "Previous Year" at bounding box center [719, 220] width 22 height 22
click at [720, 219] on icon "Previous Year" at bounding box center [718, 220] width 11 height 11
click at [720, 219] on button "Previous Year" at bounding box center [719, 220] width 22 height 22
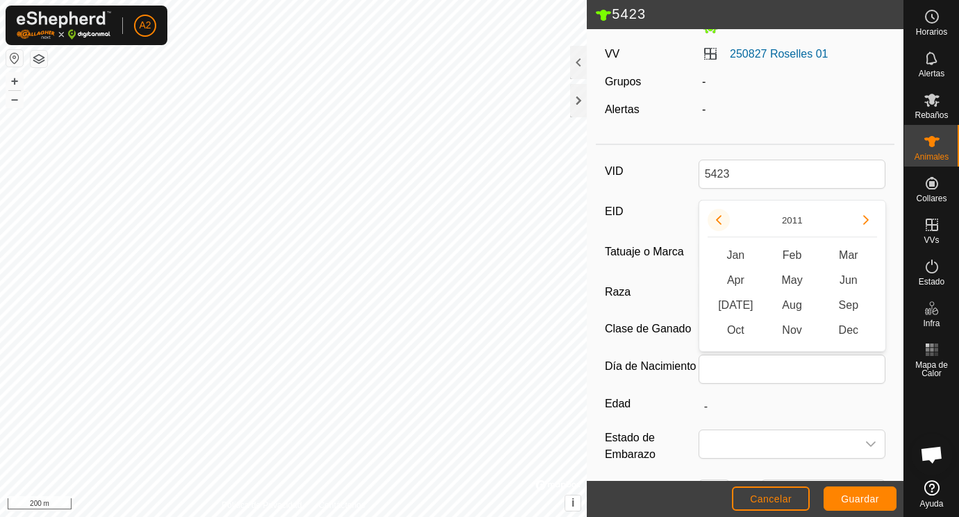
click at [720, 219] on button "Previous Year" at bounding box center [719, 220] width 22 height 22
click at [849, 333] on span "Dec" at bounding box center [848, 330] width 56 height 25
type input "12/2010"
type input "14 years 11 months"
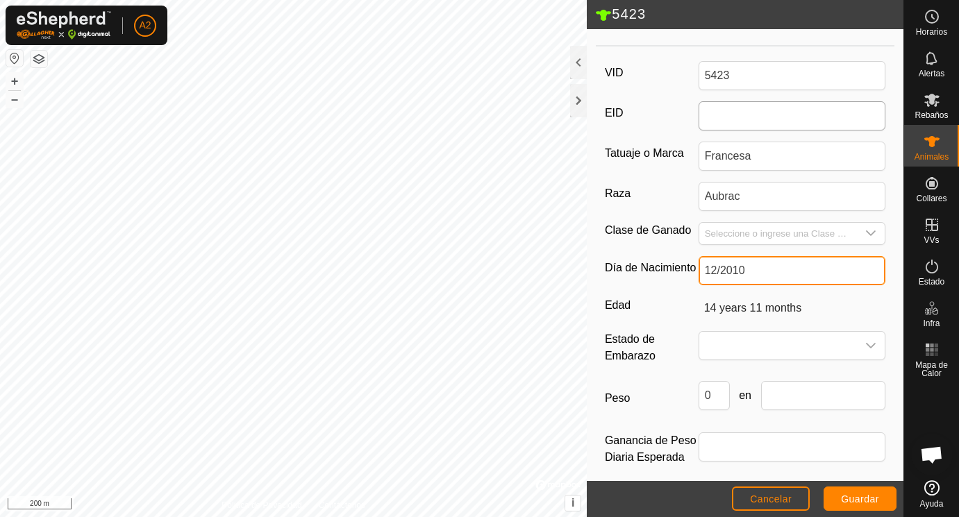
scroll to position [207, 0]
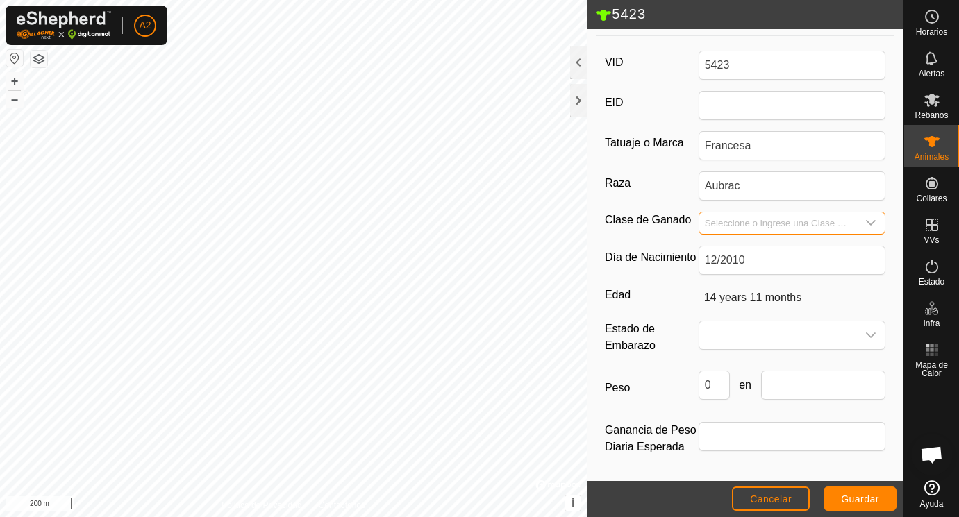
click at [758, 220] on input "Seleccione o ingrese una Clase de Ganado" at bounding box center [778, 224] width 158 height 22
click at [872, 221] on icon "dropdown trigger" at bounding box center [870, 222] width 11 height 11
click at [779, 222] on input "Seleccione o ingrese una Clase de Ganado" at bounding box center [778, 224] width 158 height 22
type input "Se escapo y no se pudo pesar Ag 2025"
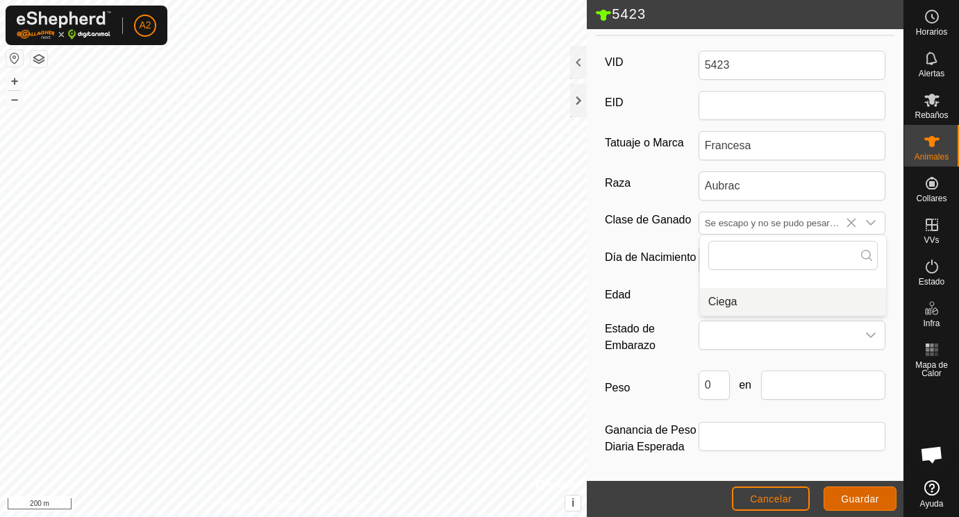
click at [859, 499] on span "Guardar" at bounding box center [860, 499] width 38 height 11
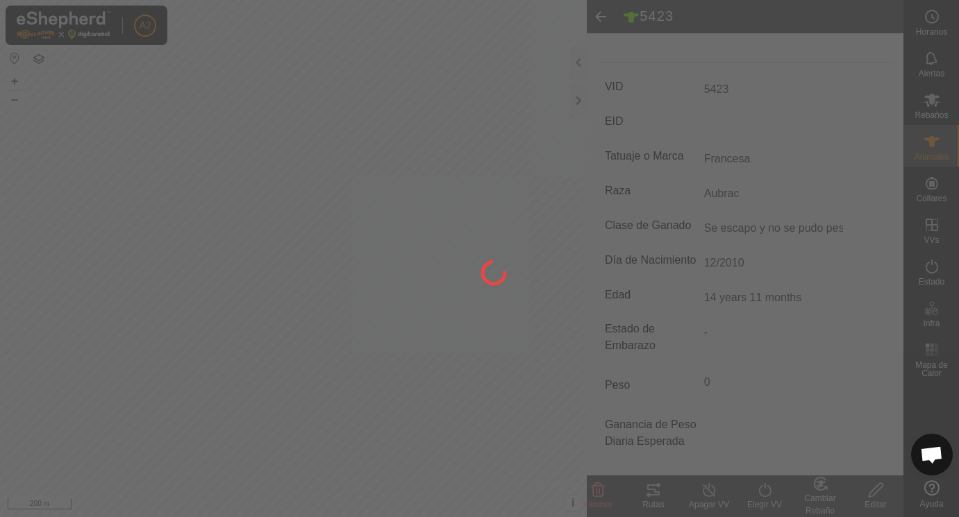
scroll to position [182, 0]
type input "-"
type input "Aubrac"
type input "14 years 11 months"
type input "0 kg"
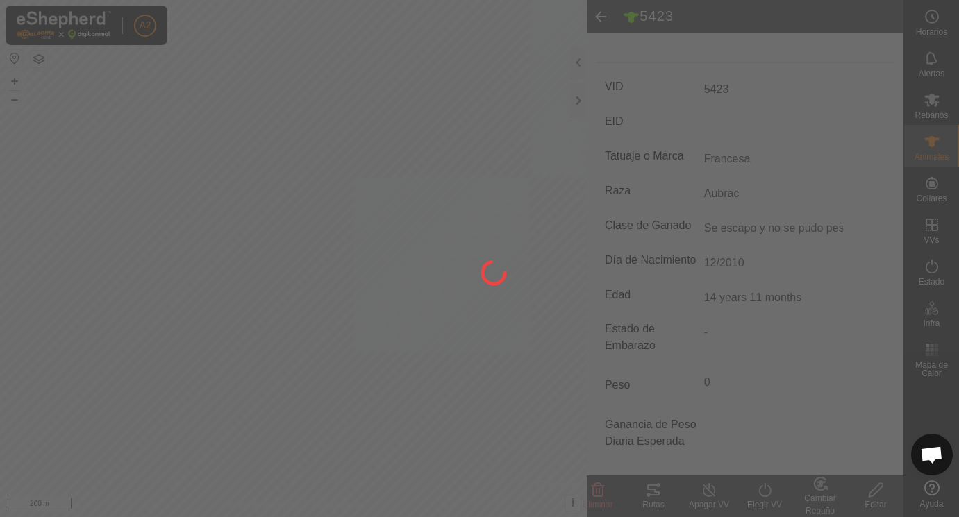
type input "-"
type input "Se escapo y no se pudo pesar Ag 2025"
type input "12/2010"
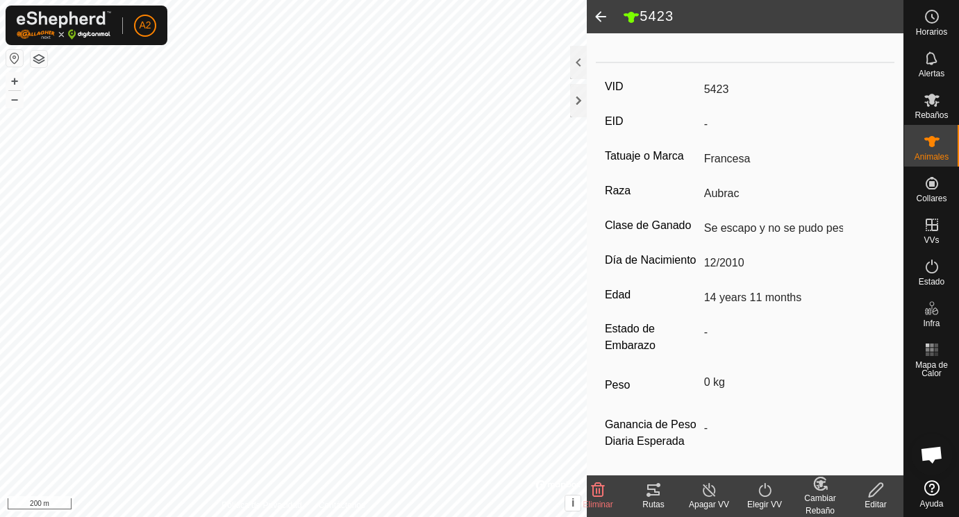
click at [601, 18] on span at bounding box center [601, 16] width 28 height 33
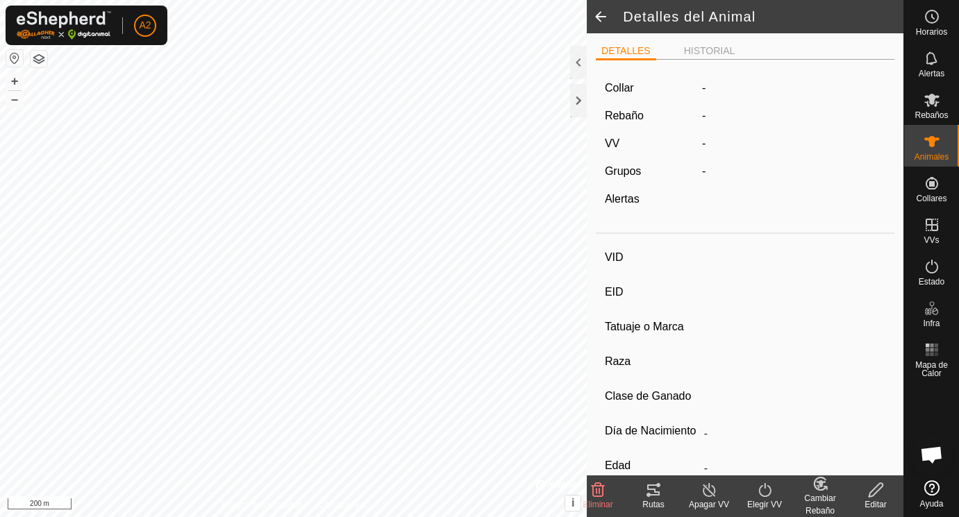
scroll to position [176, 0]
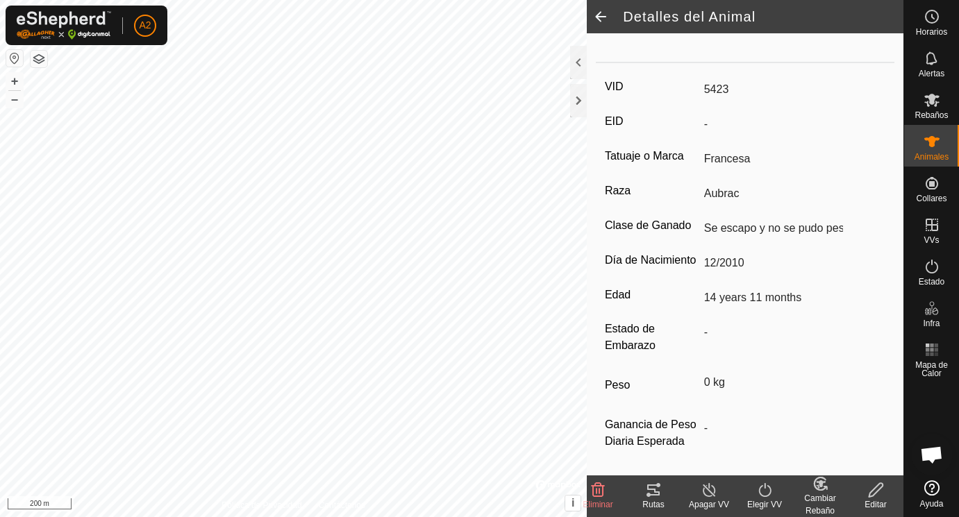
click at [601, 17] on span at bounding box center [601, 16] width 28 height 33
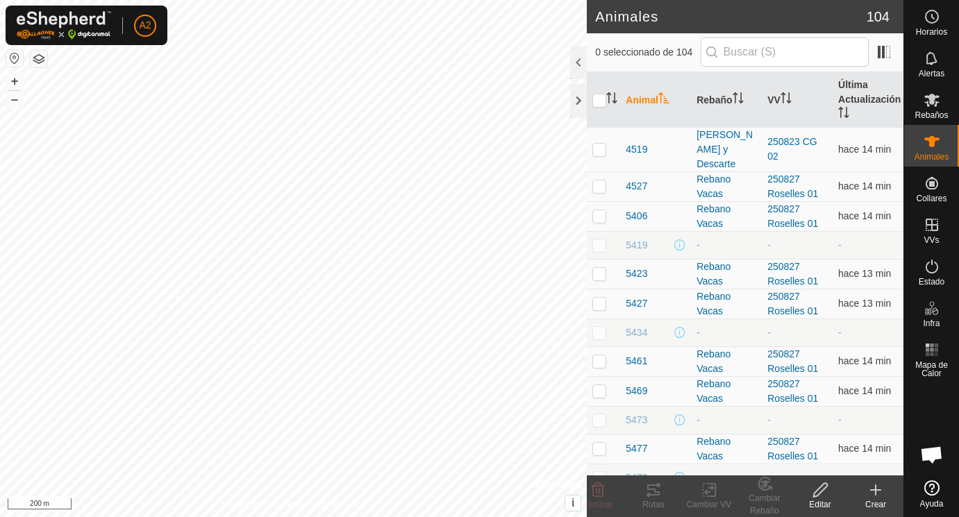
scroll to position [1263, 0]
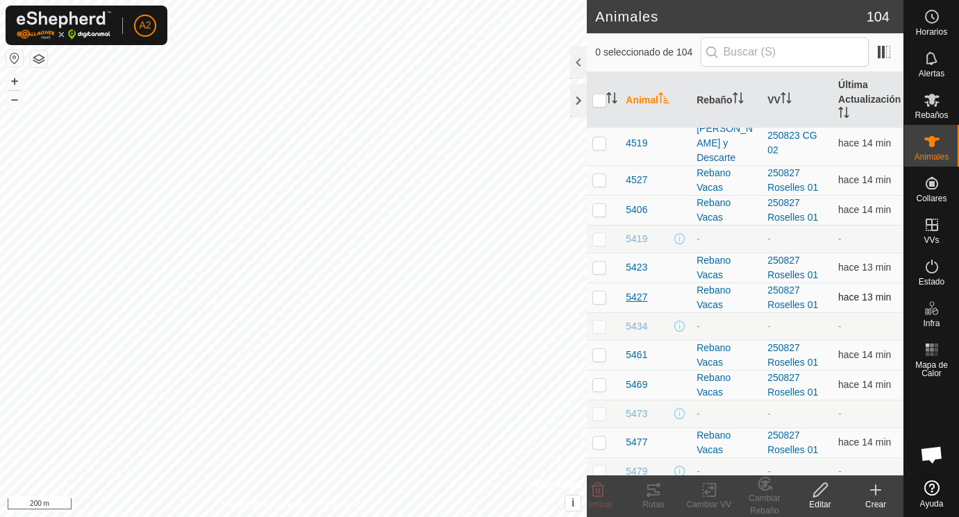
click at [631, 299] on span "5427" at bounding box center [637, 297] width 22 height 15
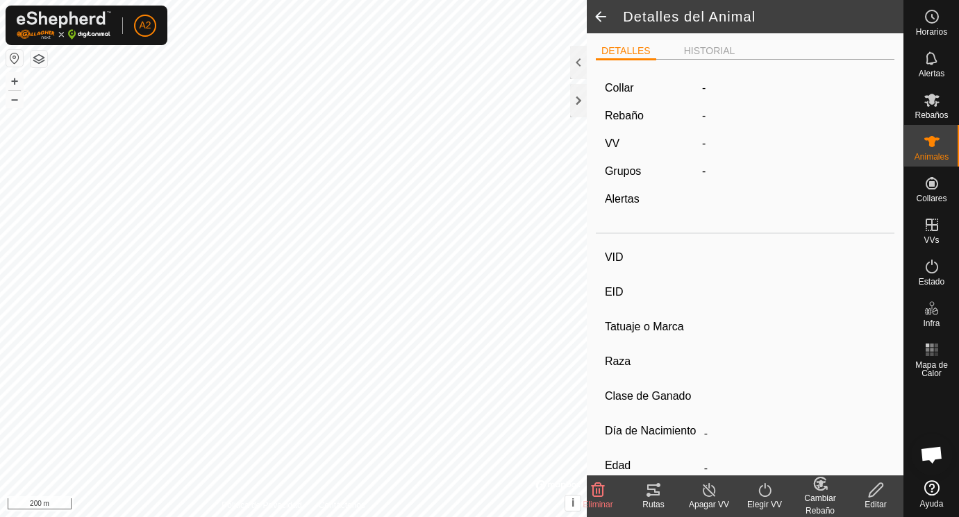
type input "5427"
type input "-"
type input "Francesa"
type input "-"
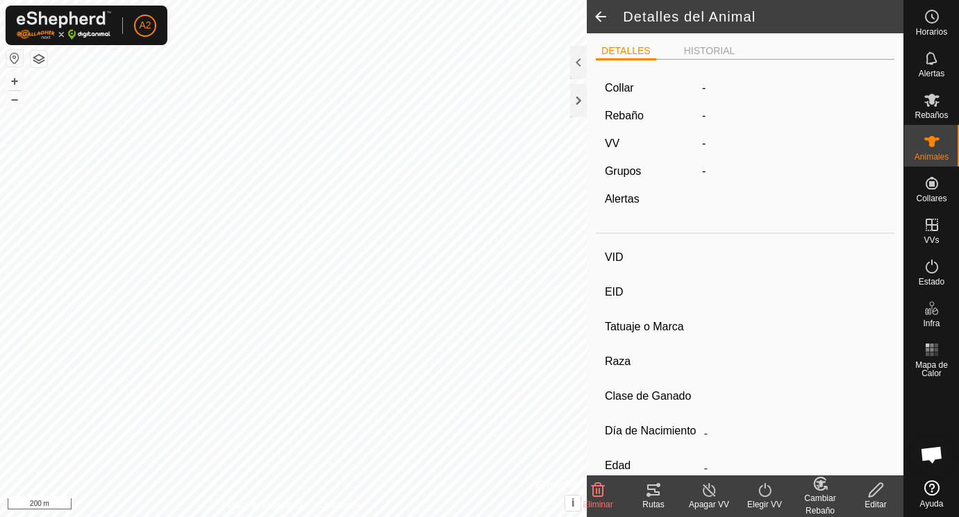
type input "0 kg"
type input "-"
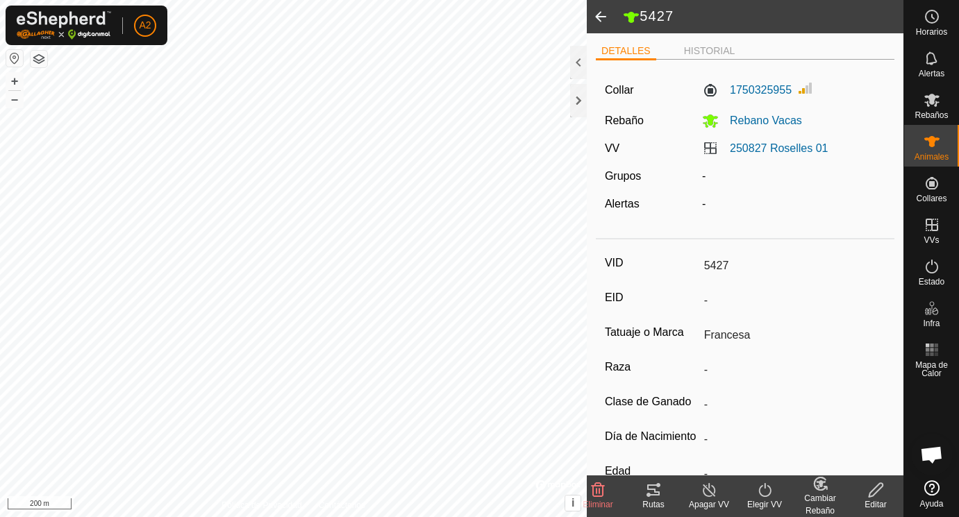
click at [878, 490] on icon at bounding box center [876, 490] width 14 height 14
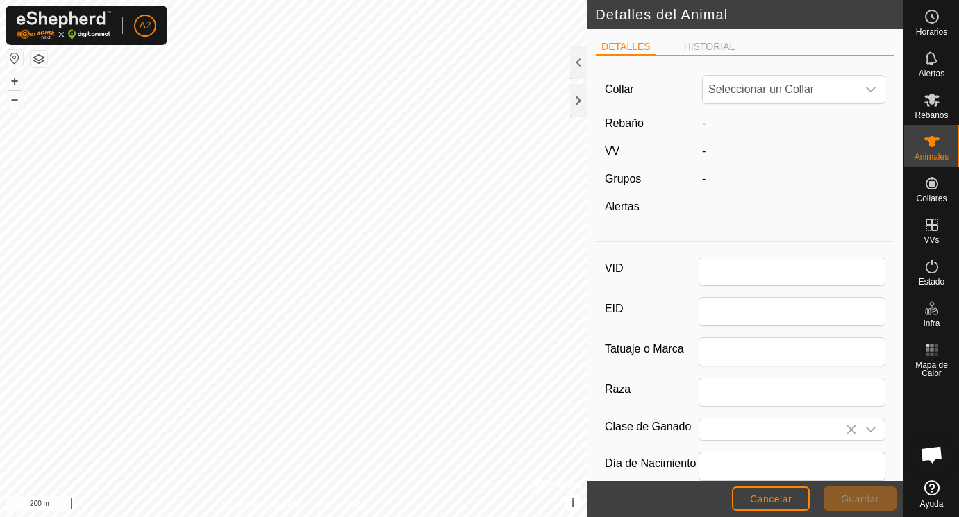
type input "5427"
type input "Francesa"
type input "0"
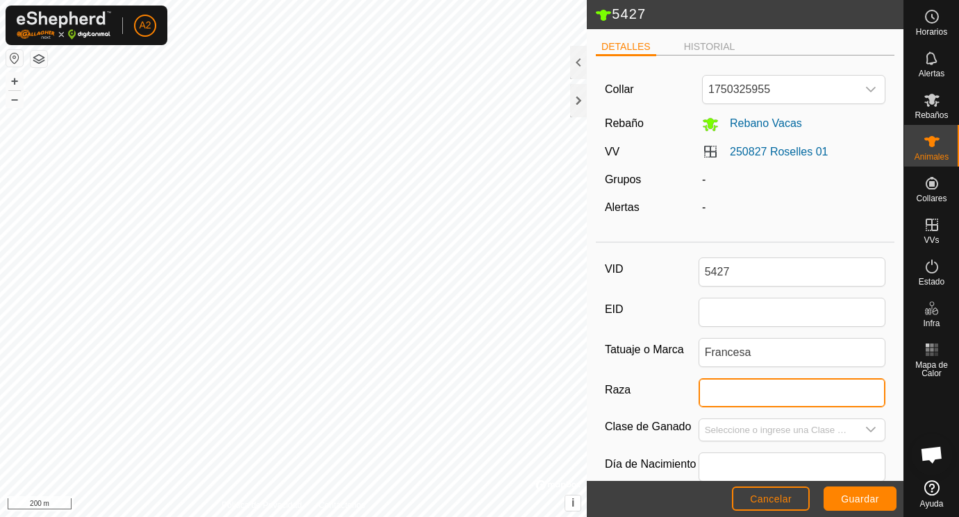
click at [722, 397] on input "Raza" at bounding box center [793, 393] width 188 height 29
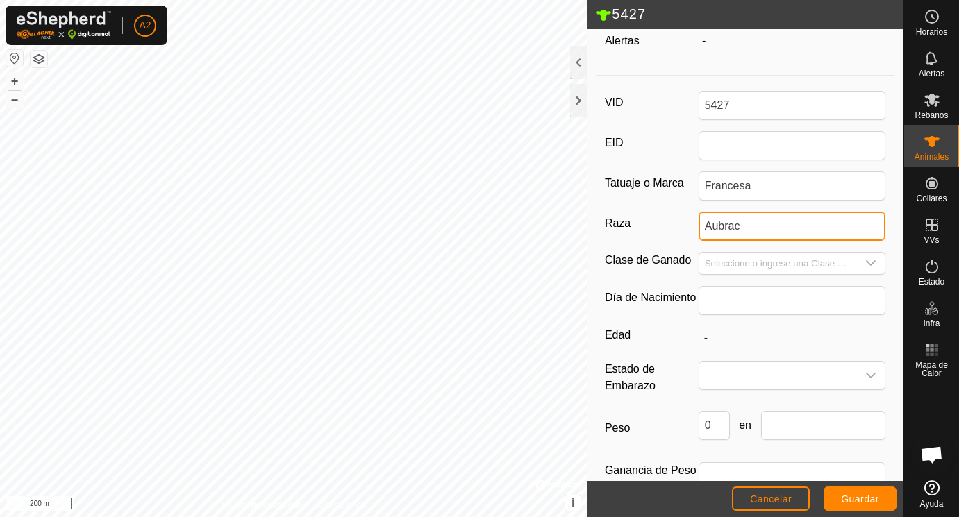
scroll to position [201, 0]
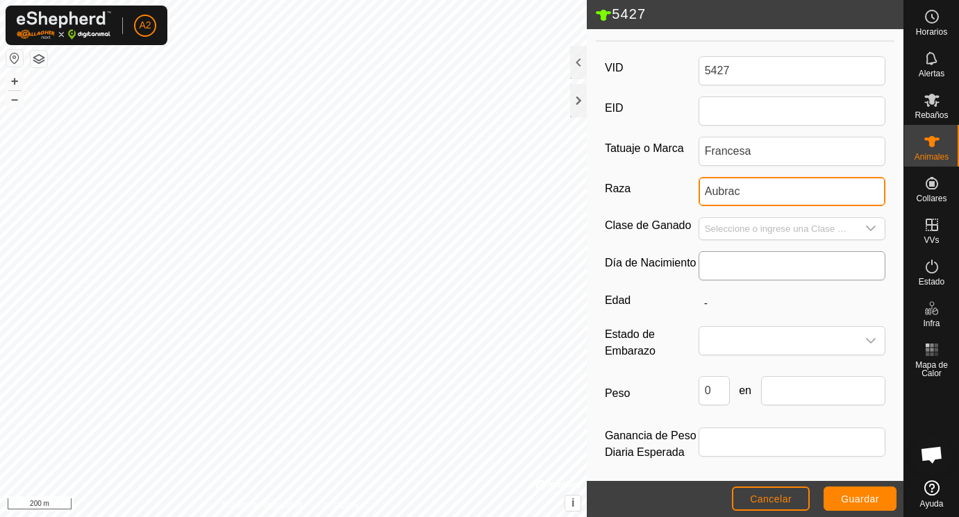
type input "Aubrac"
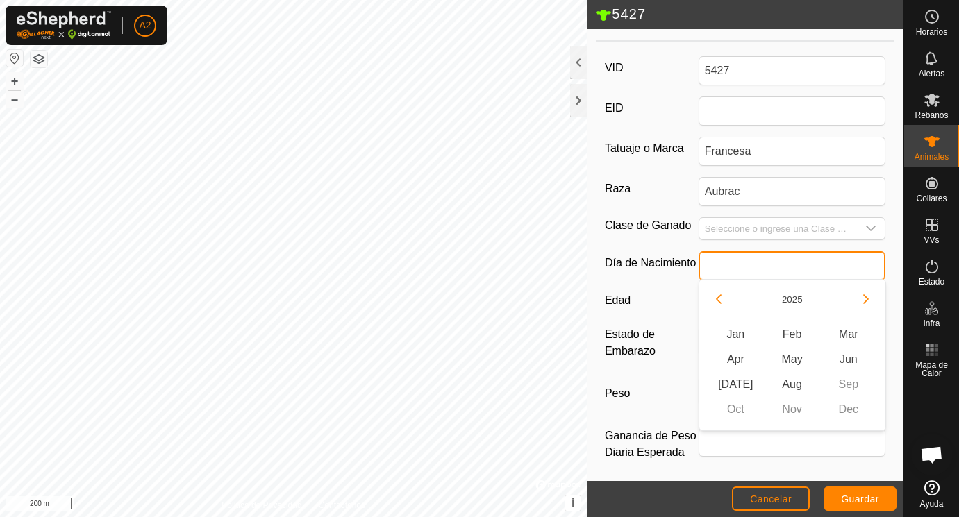
click at [756, 261] on input "text" at bounding box center [793, 265] width 188 height 29
click at [723, 300] on button "Previous Year" at bounding box center [719, 299] width 22 height 22
click at [723, 300] on icon "Previous Year" at bounding box center [718, 299] width 11 height 11
click at [723, 300] on button "Previous Year" at bounding box center [719, 299] width 22 height 22
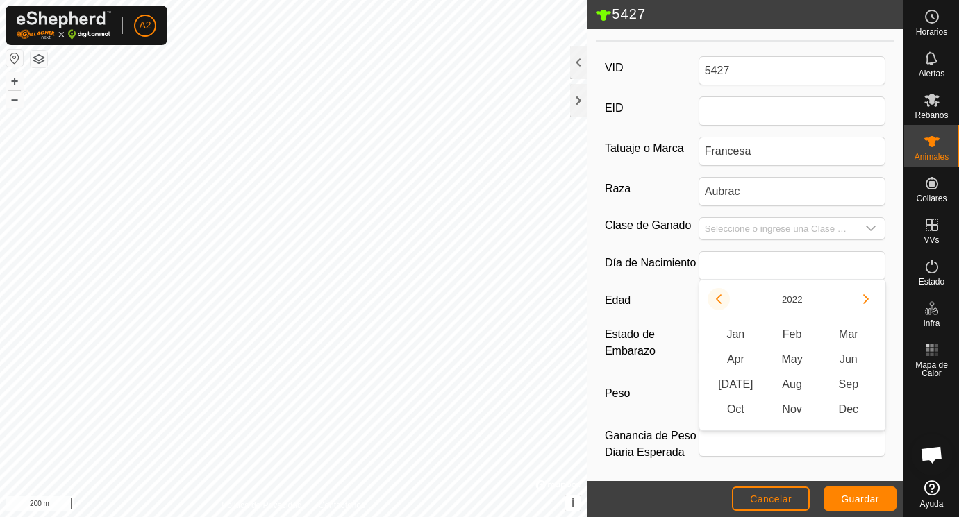
click at [723, 300] on button "Previous Year" at bounding box center [719, 299] width 22 height 22
click at [723, 300] on icon "Previous Year" at bounding box center [718, 299] width 11 height 11
click at [723, 300] on button "Previous Year" at bounding box center [719, 299] width 22 height 22
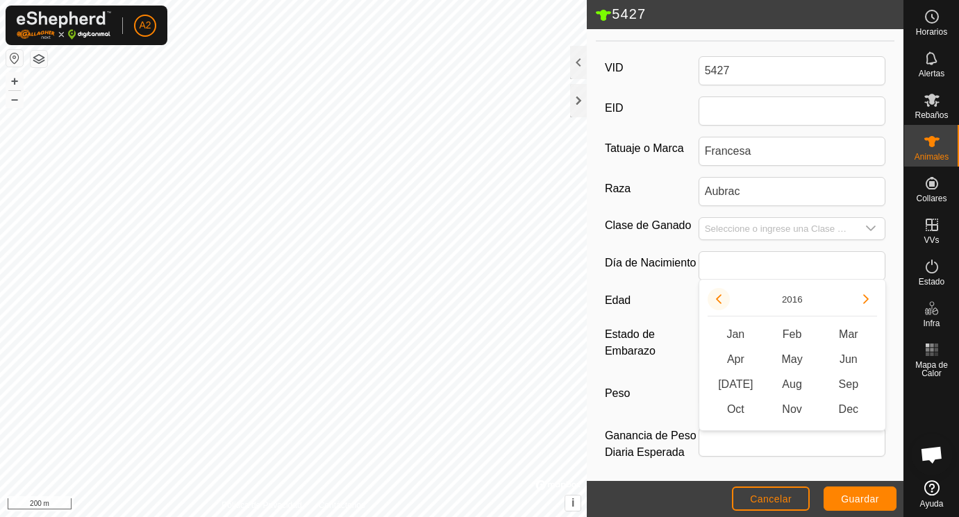
click at [723, 300] on icon "Previous Year" at bounding box center [718, 299] width 11 height 11
click at [723, 300] on button "Previous Year" at bounding box center [719, 299] width 22 height 22
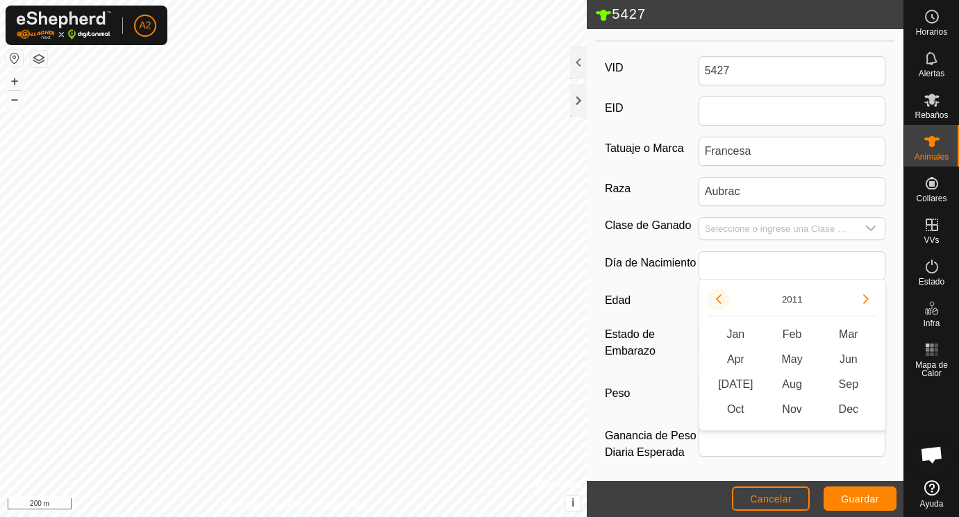
click at [723, 300] on button "Previous Year" at bounding box center [719, 299] width 22 height 22
click at [847, 410] on span "Dec" at bounding box center [848, 409] width 56 height 25
type input "12/2010"
type input "14 years 11 months"
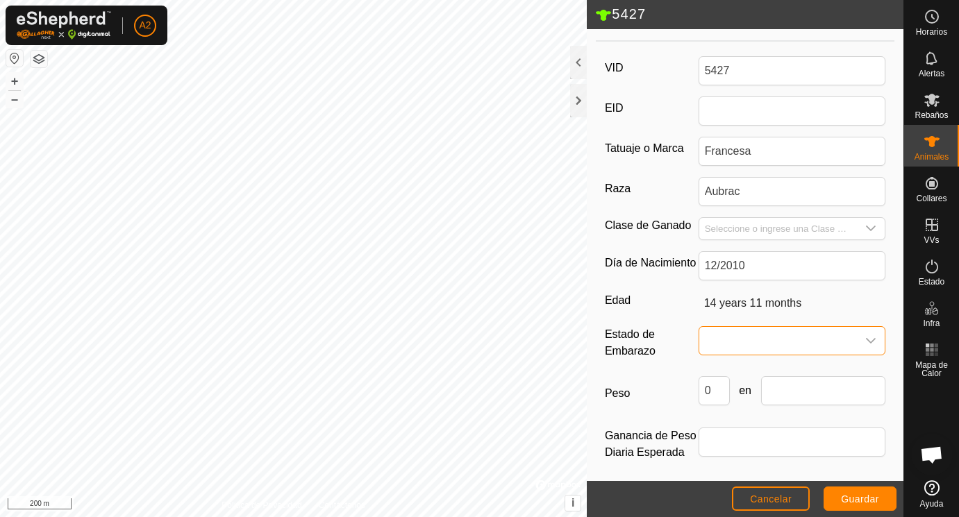
click at [721, 338] on span at bounding box center [778, 341] width 158 height 28
click at [736, 458] on li "Preñada" at bounding box center [793, 460] width 186 height 28
click at [757, 224] on input "Seleccione o ingrese una Clase de Ganado" at bounding box center [778, 229] width 158 height 22
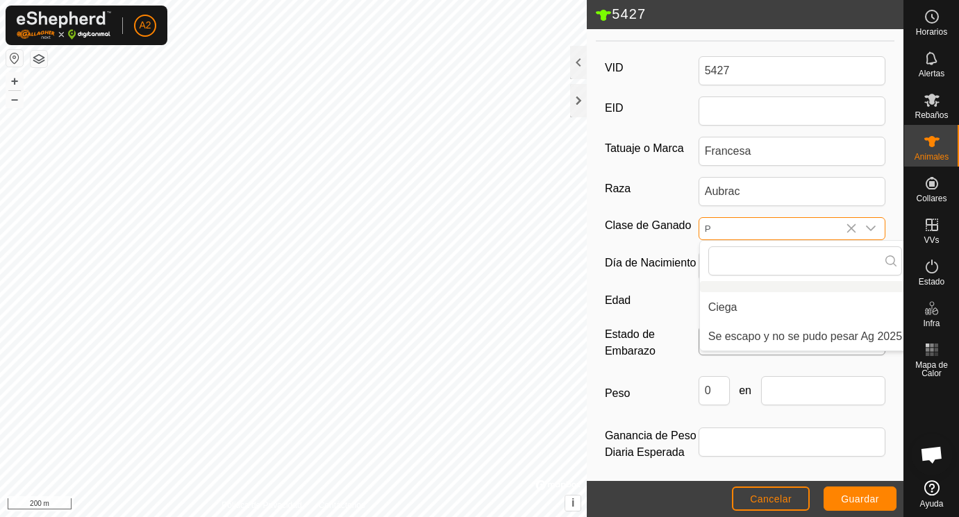
scroll to position [201, 8]
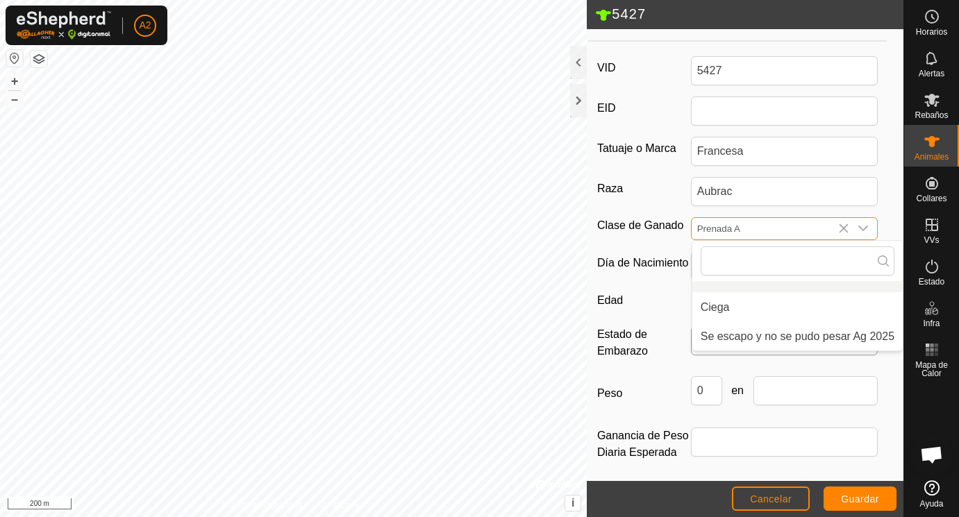
type input "Prenada A"
click at [672, 317] on div "VID 5427 EID Tatuaje o Marca [PERSON_NAME] Aubrac Clase de Ganado Prenada A Cie…" at bounding box center [737, 267] width 299 height 440
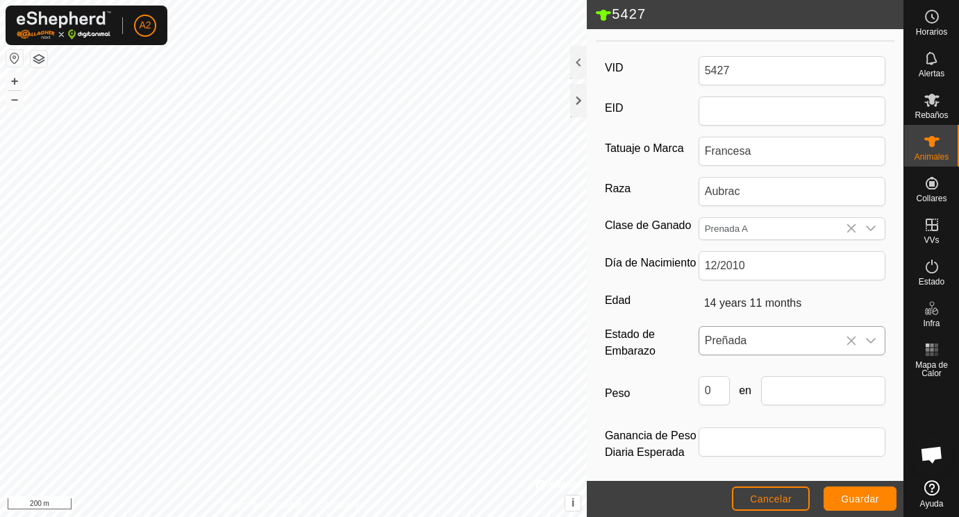
scroll to position [201, 0]
drag, startPoint x: 720, startPoint y: 390, endPoint x: 693, endPoint y: 391, distance: 26.4
click at [699, 391] on input "0" at bounding box center [714, 390] width 31 height 29
type input "439"
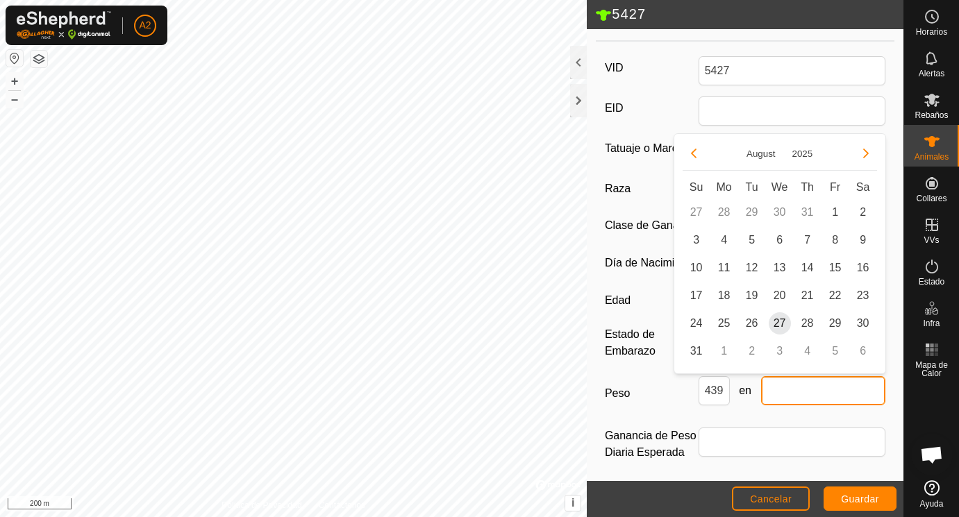
click at [808, 388] on input "text" at bounding box center [823, 390] width 125 height 29
click at [724, 321] on span "25" at bounding box center [724, 324] width 22 height 22
type input "[DATE]"
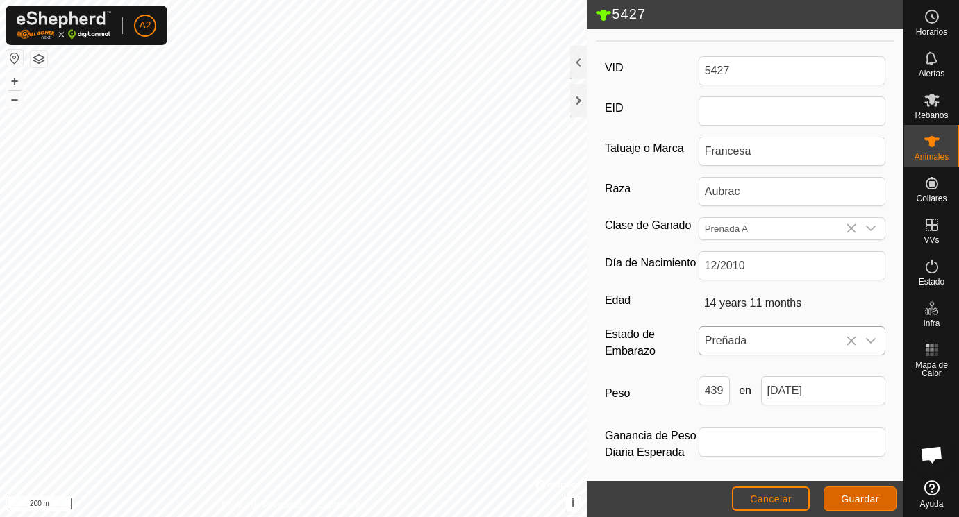
click at [864, 499] on span "Guardar" at bounding box center [860, 499] width 38 height 11
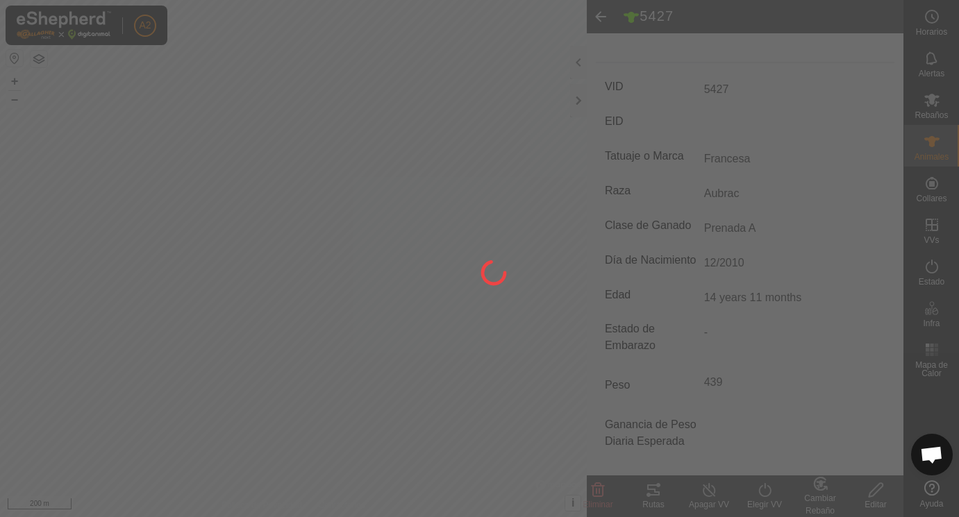
scroll to position [182, 0]
type input "-"
type input "Aubrac"
type input "14 years 11 months"
type input "439 kg"
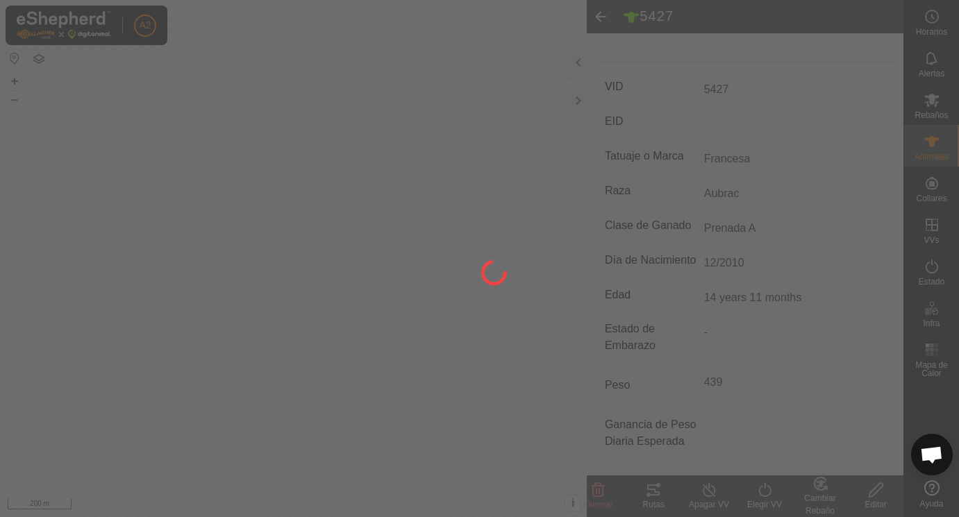
type input "-"
type input "Prenada A"
type input "12/2010"
type input "Preñada"
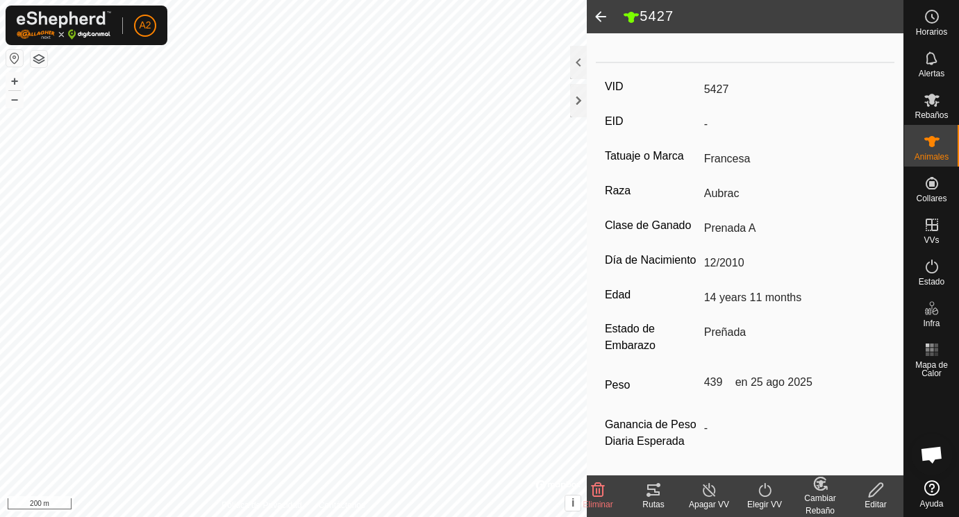
click at [602, 15] on span at bounding box center [601, 16] width 28 height 33
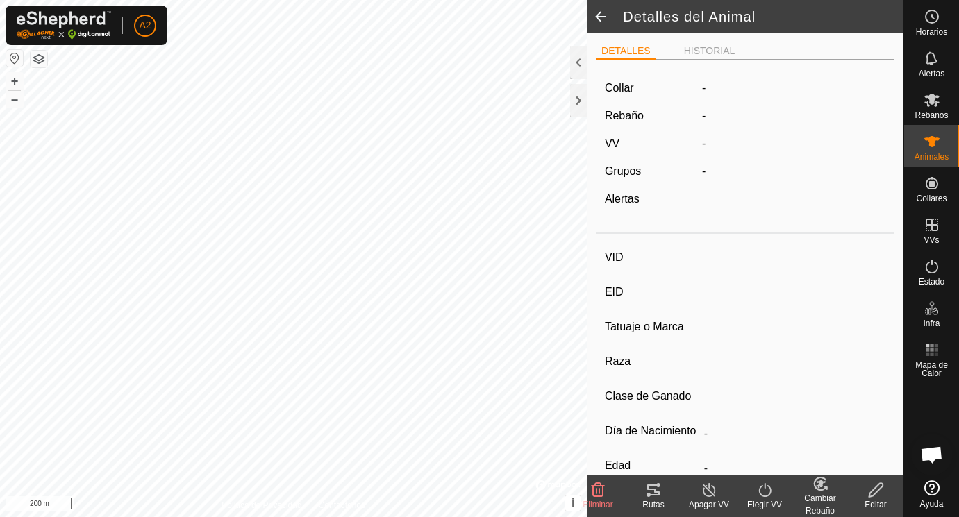
scroll to position [176, 0]
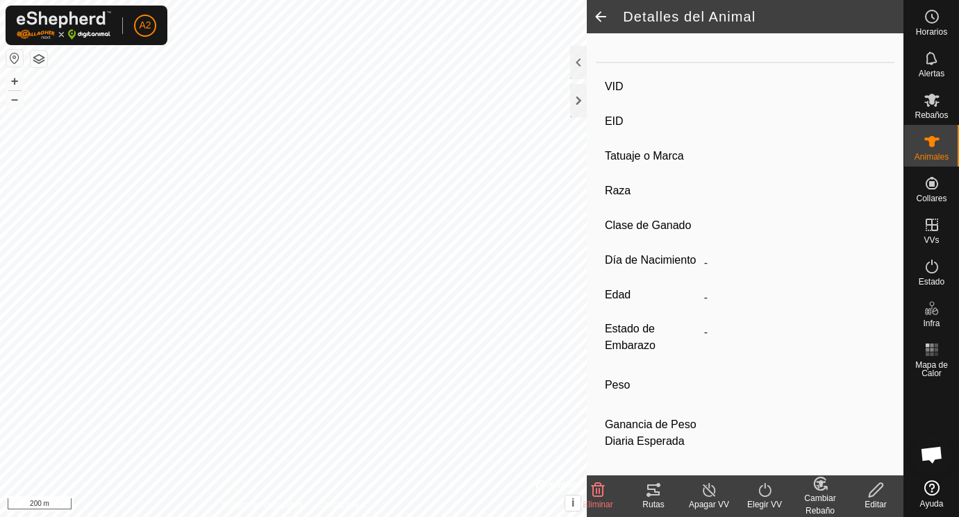
type input "5427"
type input "-"
type input "Francesa"
type input "Aubrac"
type input "Prenada A"
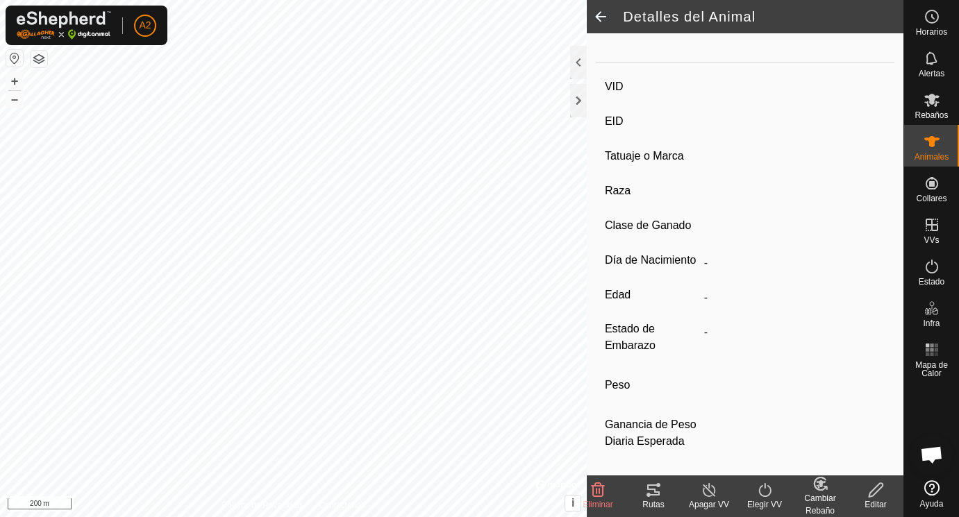
type input "12/2010"
type input "14 years 11 months"
type input "Preñada"
type input "439 kg"
type input "-"
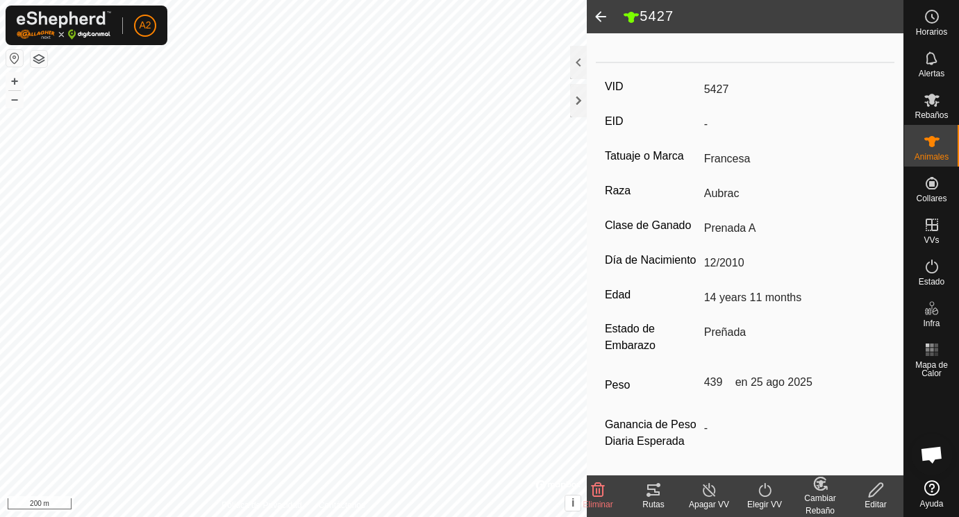
click at [877, 492] on icon at bounding box center [876, 490] width 17 height 17
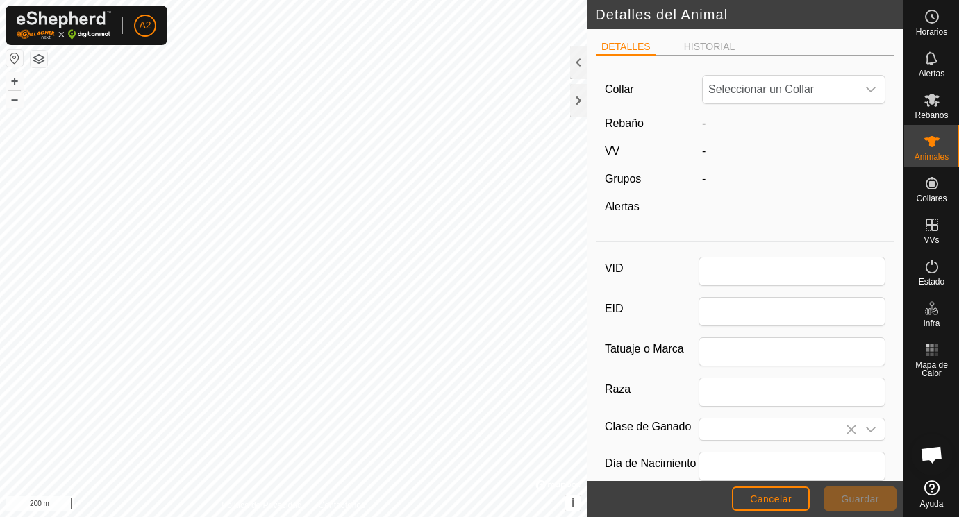
scroll to position [176, 0]
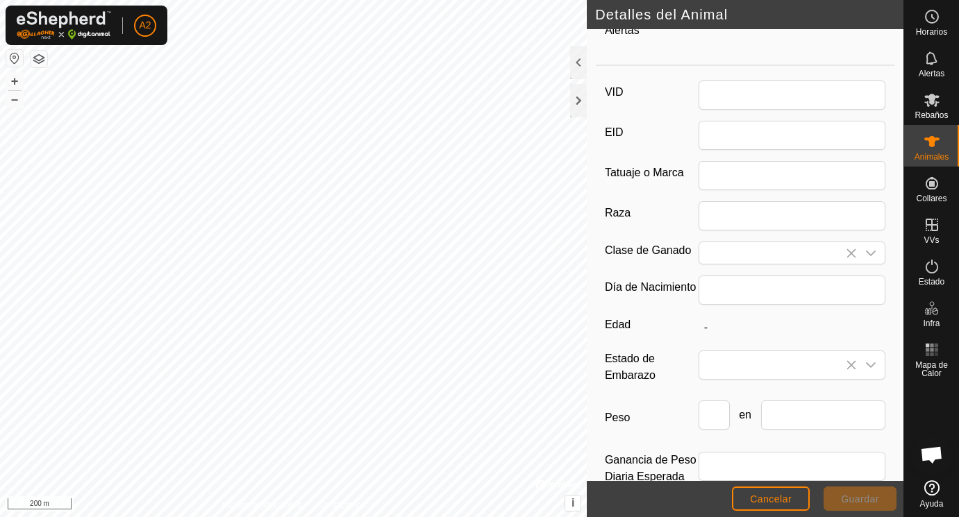
type input "5427"
type input "Francesa"
type input "Aubrac"
type input "Prenada A"
type input "12/2010"
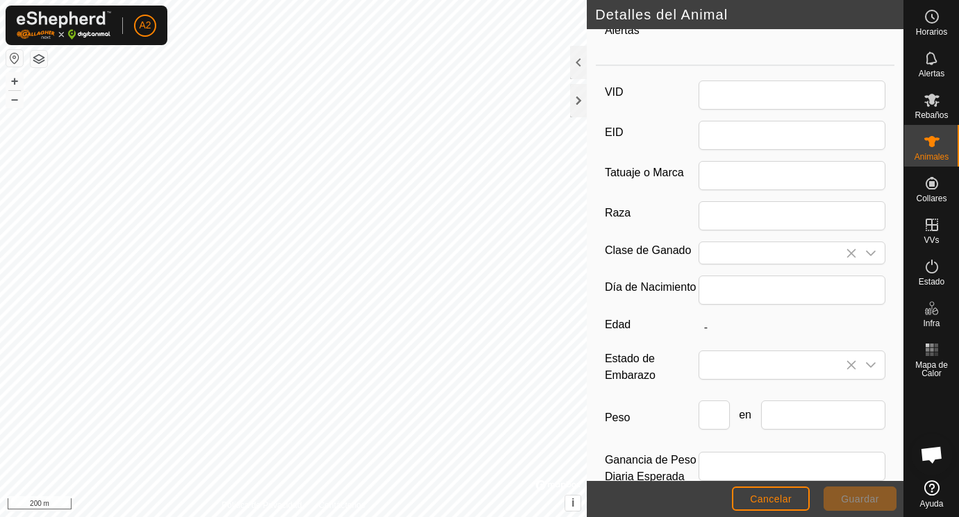
type input "14 years 11 months"
type input "439"
type input "[DATE]"
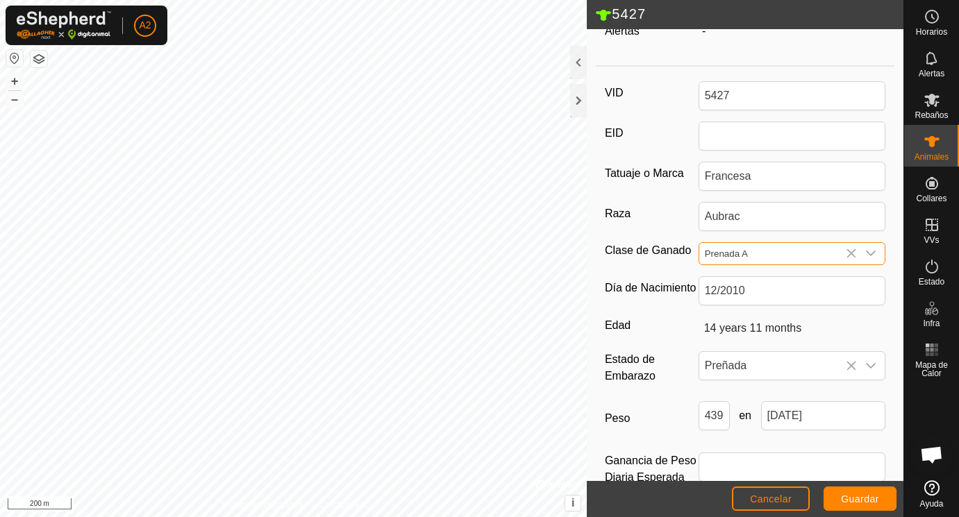
click at [752, 251] on input "Prenada A" at bounding box center [778, 254] width 158 height 22
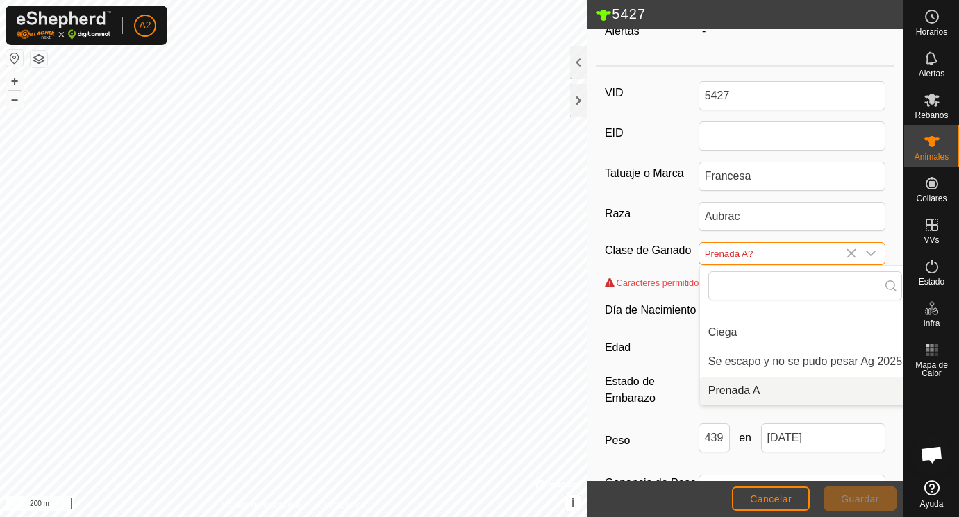
scroll to position [176, 8]
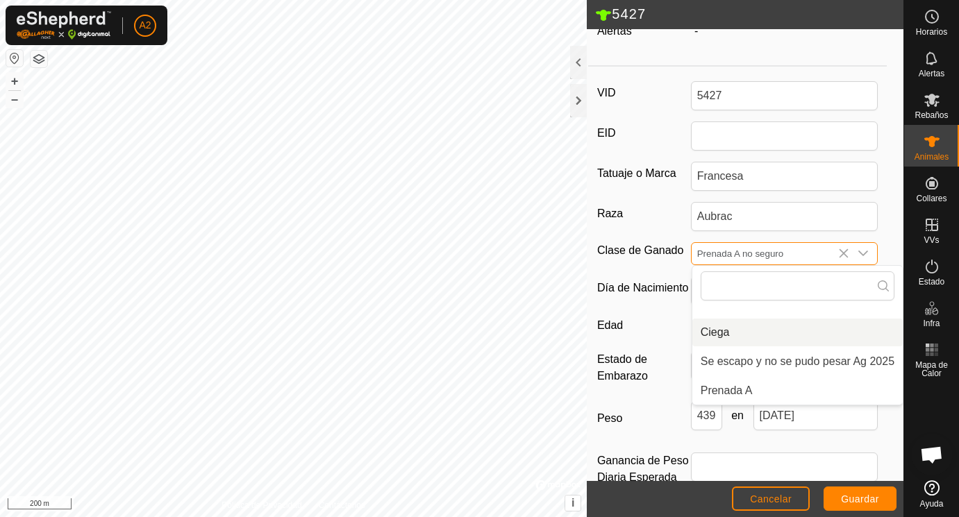
type input "Prenada A no seguro"
click at [859, 495] on span "Guardar" at bounding box center [860, 499] width 38 height 11
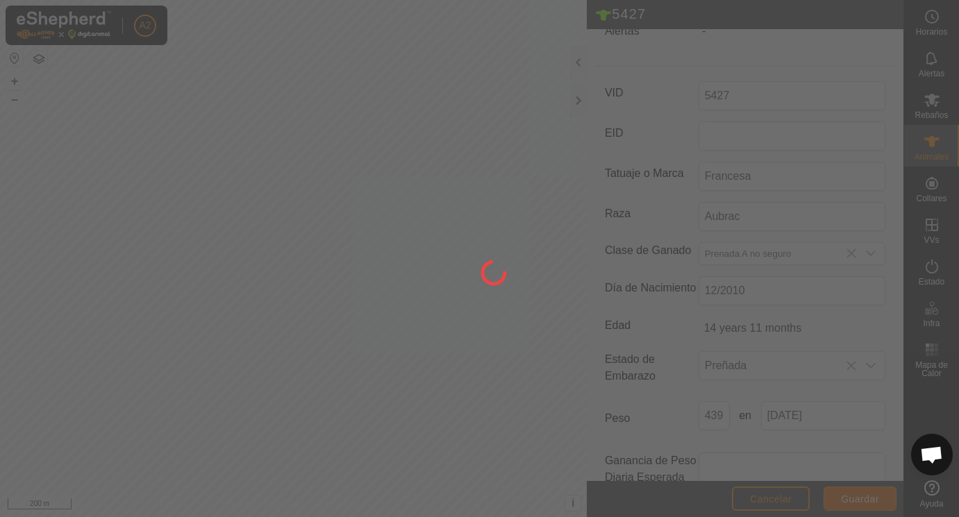
scroll to position [169, 0]
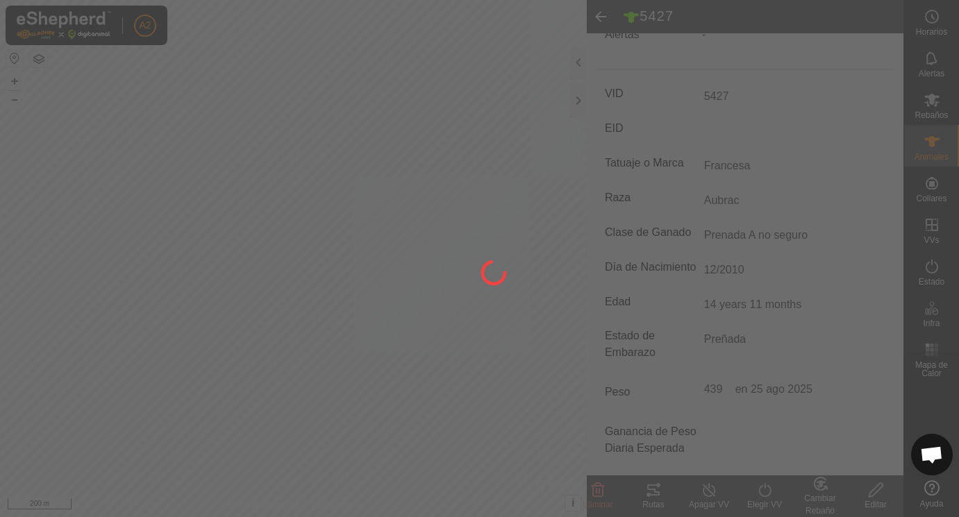
type input "-"
type input "439 kg"
type input "-"
type input "Prenada A no seguro"
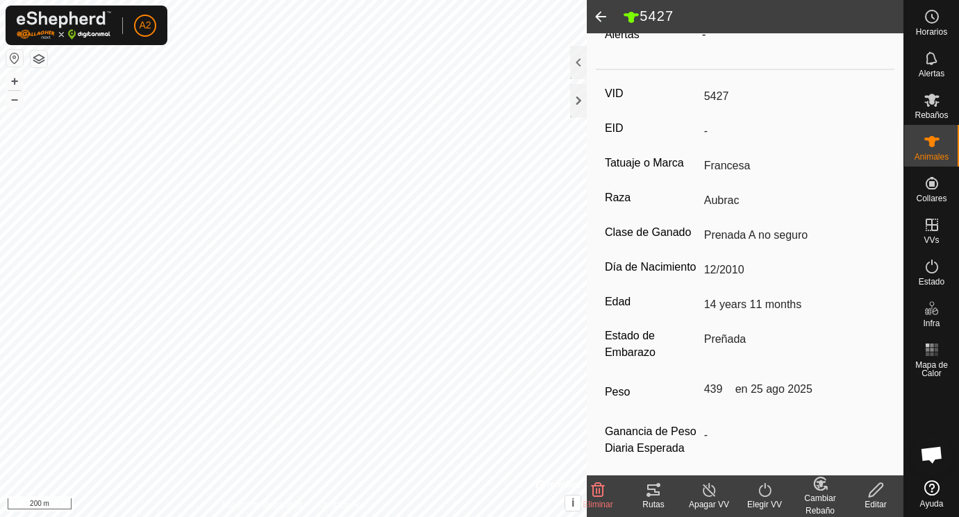
click at [598, 13] on span at bounding box center [601, 16] width 28 height 33
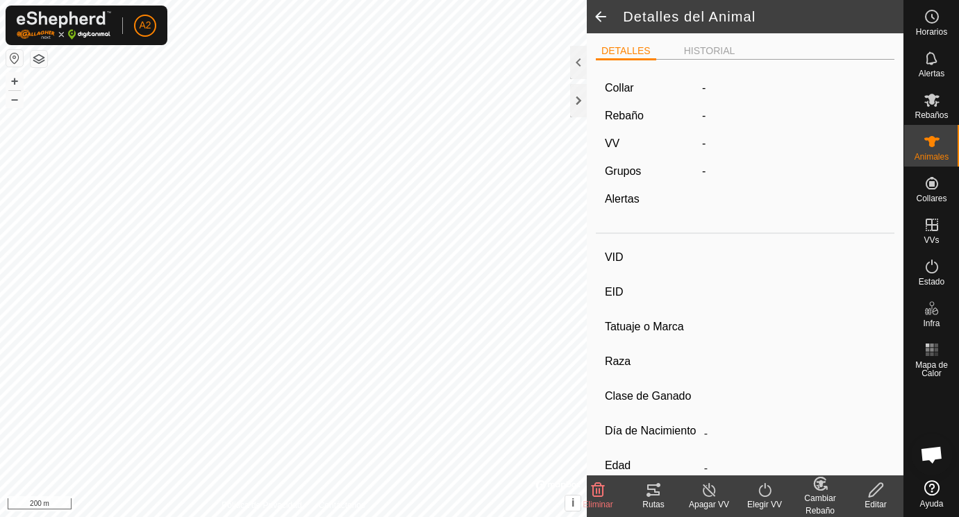
scroll to position [169, 0]
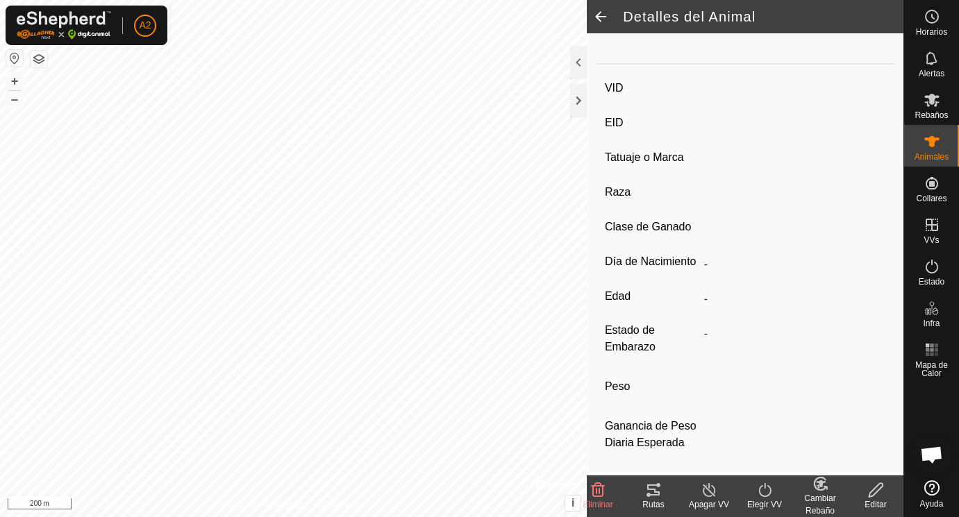
type input "5427"
type input "-"
type input "Francesa"
type input "Aubrac"
type input "Prenada A no seguro"
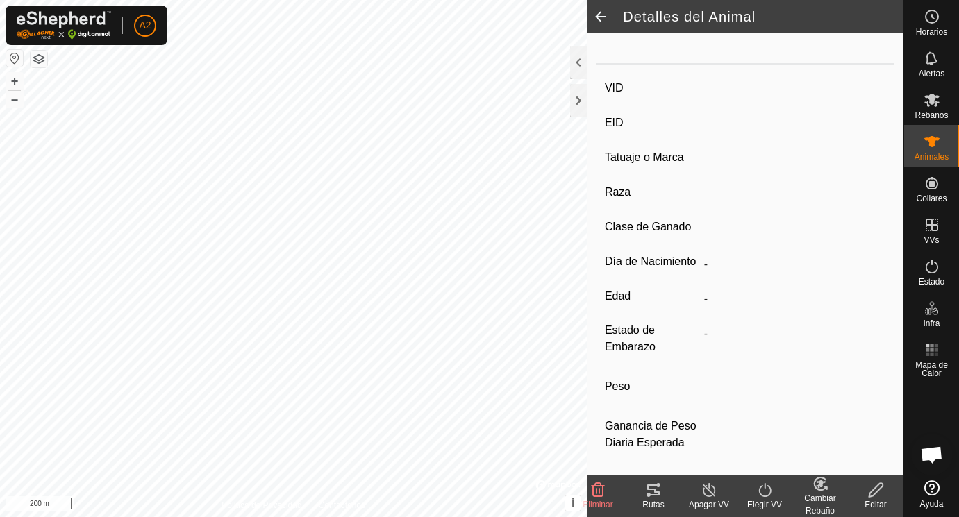
type input "12/2010"
type input "14 years 11 months"
type input "Preñada"
type input "439 kg"
type input "-"
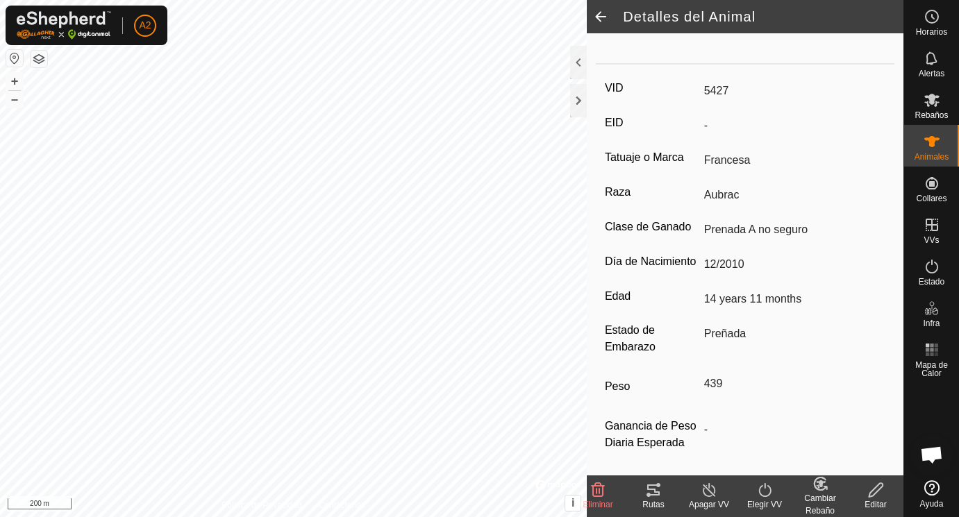
click at [598, 13] on span at bounding box center [601, 16] width 28 height 33
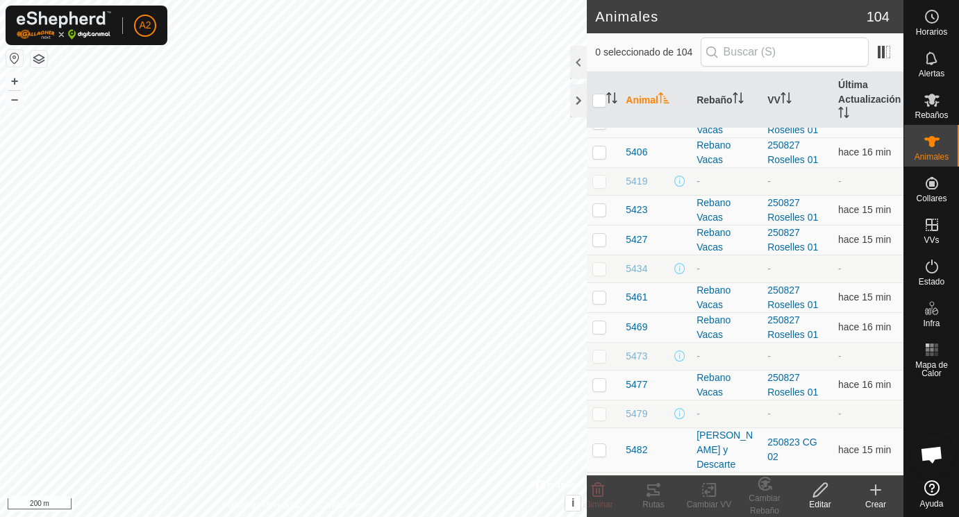
scroll to position [1308, 0]
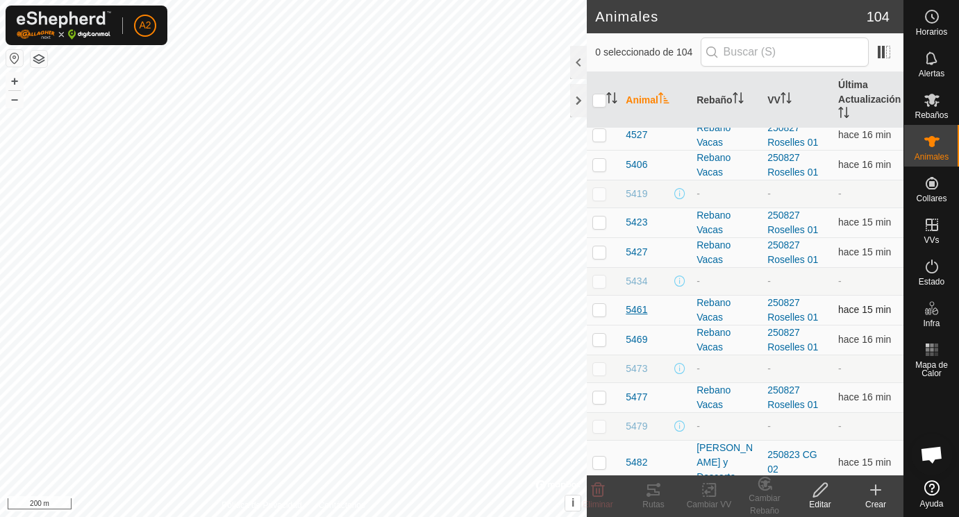
click at [638, 310] on span "5461" at bounding box center [637, 310] width 22 height 15
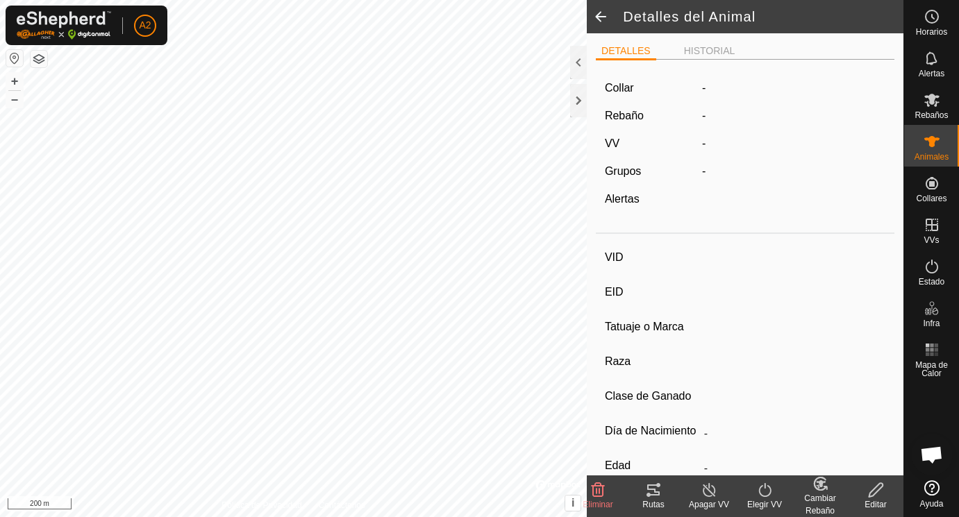
type input "5461"
type input "-"
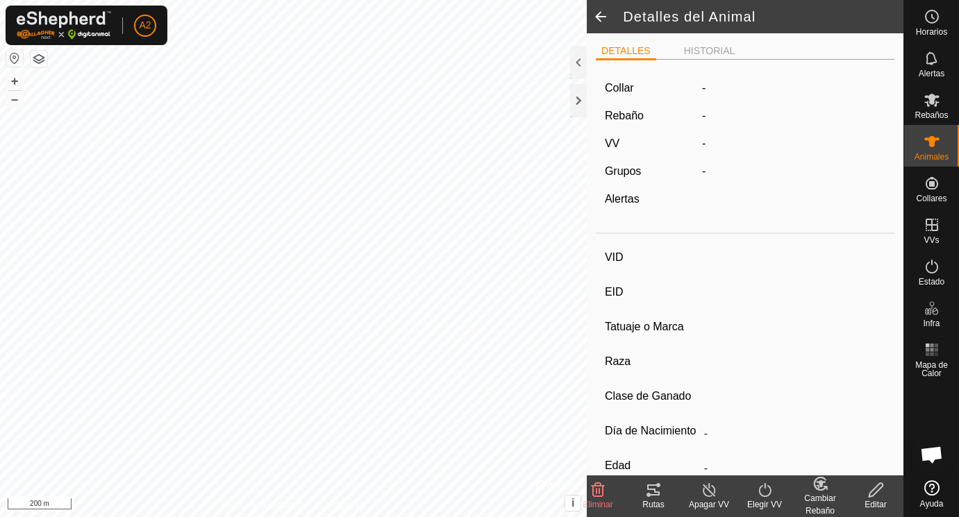
type input "0 kg"
type input "-"
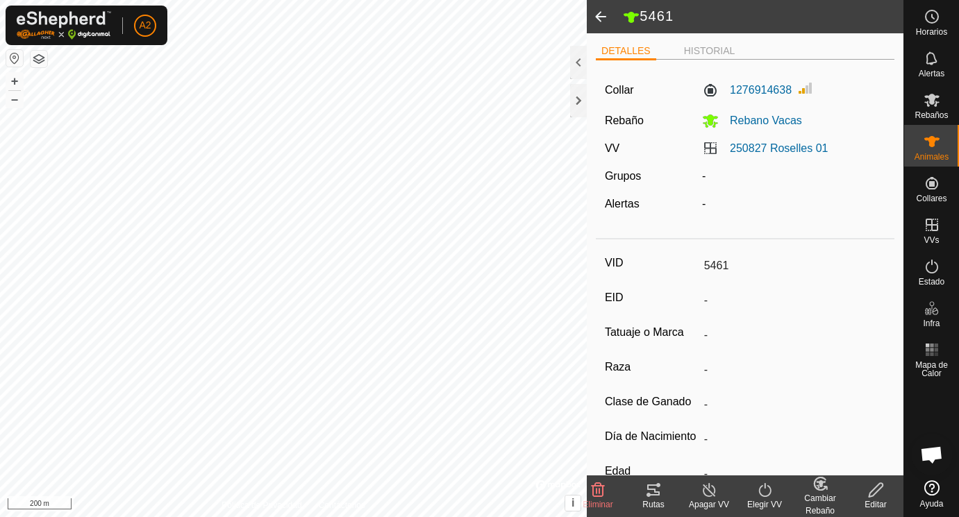
click at [881, 488] on icon at bounding box center [876, 490] width 17 height 17
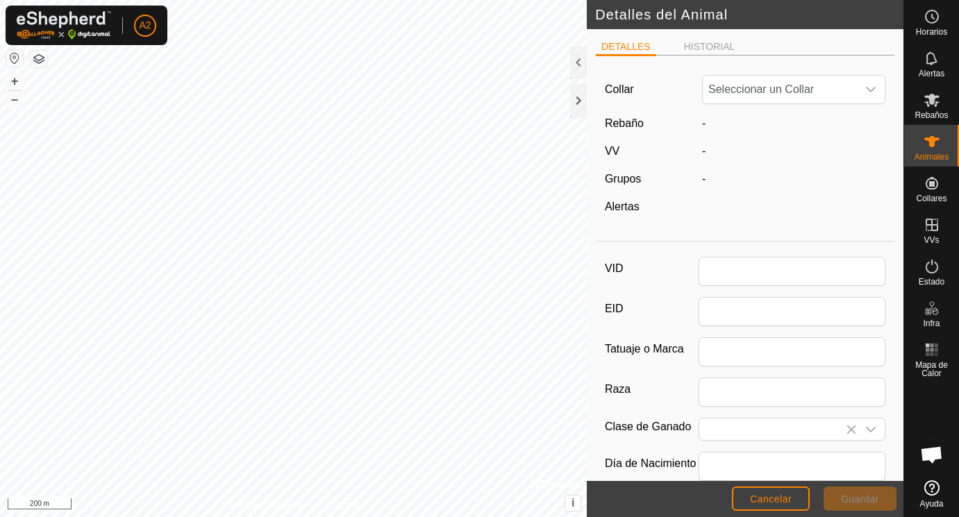
type input "5461"
type input "0"
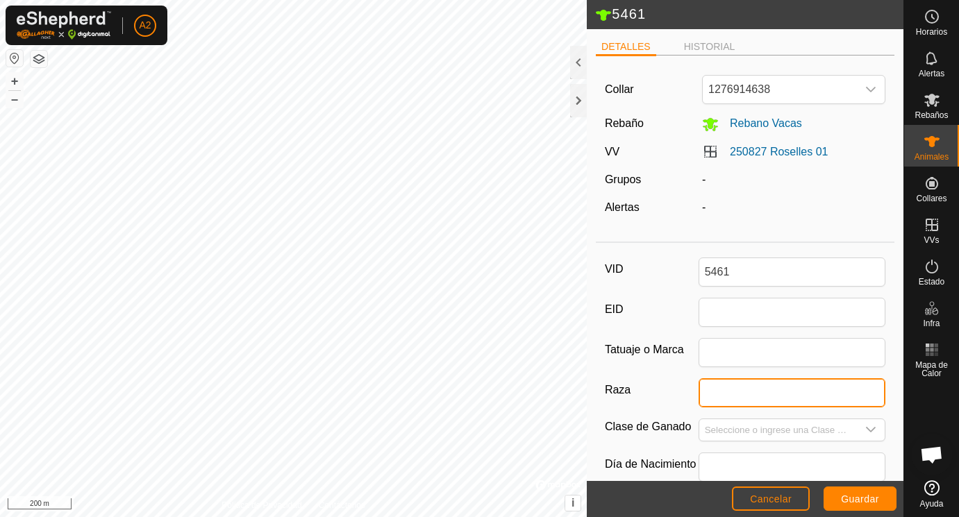
click at [729, 395] on input "Raza" at bounding box center [793, 393] width 188 height 29
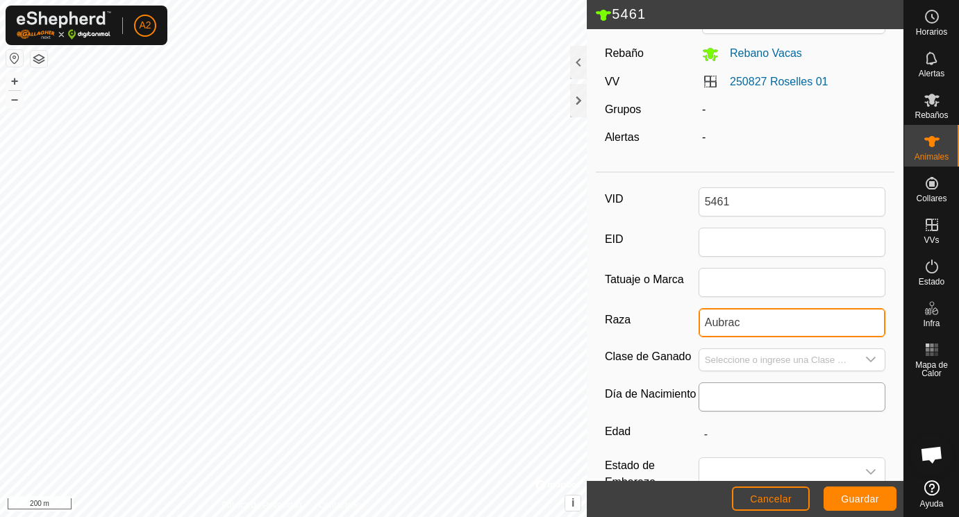
type input "Aubrac"
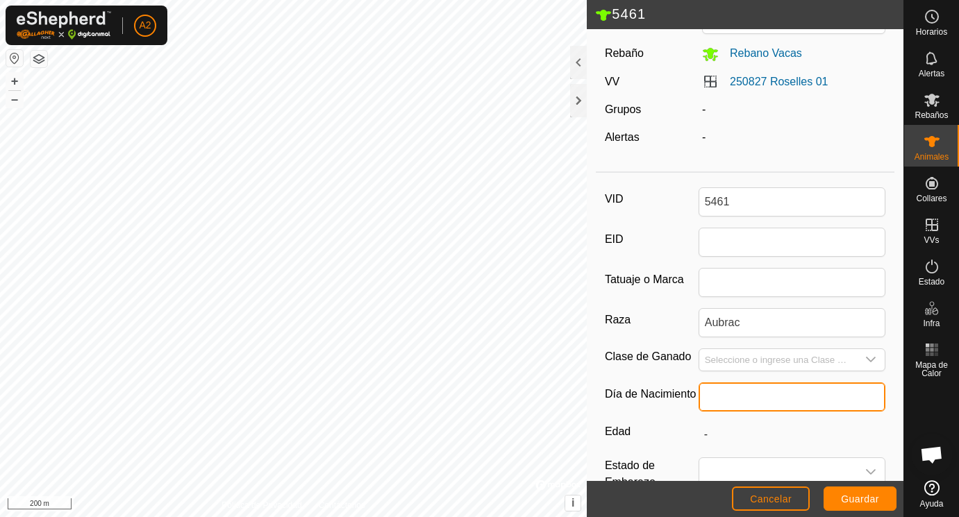
click at [728, 400] on input "text" at bounding box center [793, 397] width 188 height 29
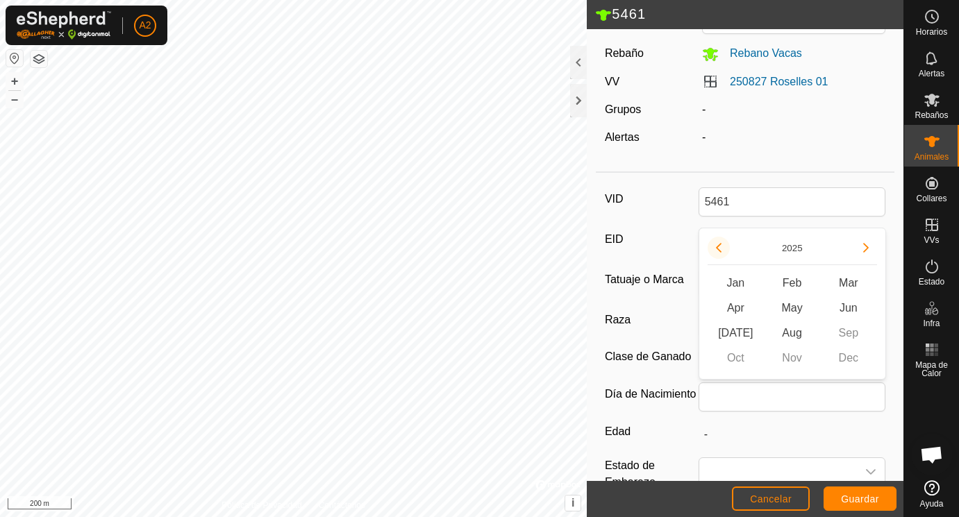
click at [717, 247] on button "Previous Year" at bounding box center [719, 248] width 22 height 22
click at [717, 247] on icon "Previous Year" at bounding box center [719, 248] width 6 height 10
click at [717, 247] on button "Previous Year" at bounding box center [719, 248] width 22 height 22
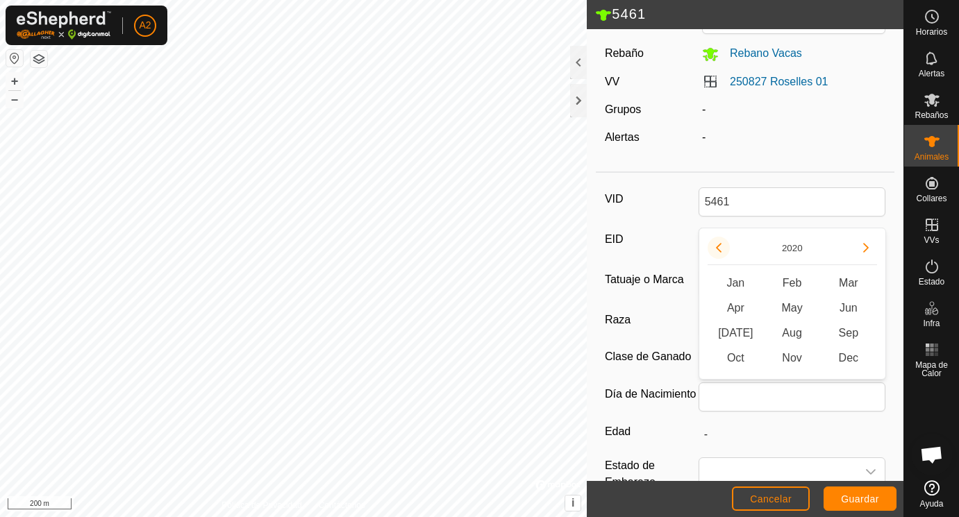
click at [717, 247] on icon "Previous Year" at bounding box center [719, 248] width 6 height 10
click at [717, 247] on button "Previous Year" at bounding box center [719, 248] width 22 height 22
click at [738, 331] on span "[DATE]" at bounding box center [736, 333] width 56 height 25
type input "07/2017"
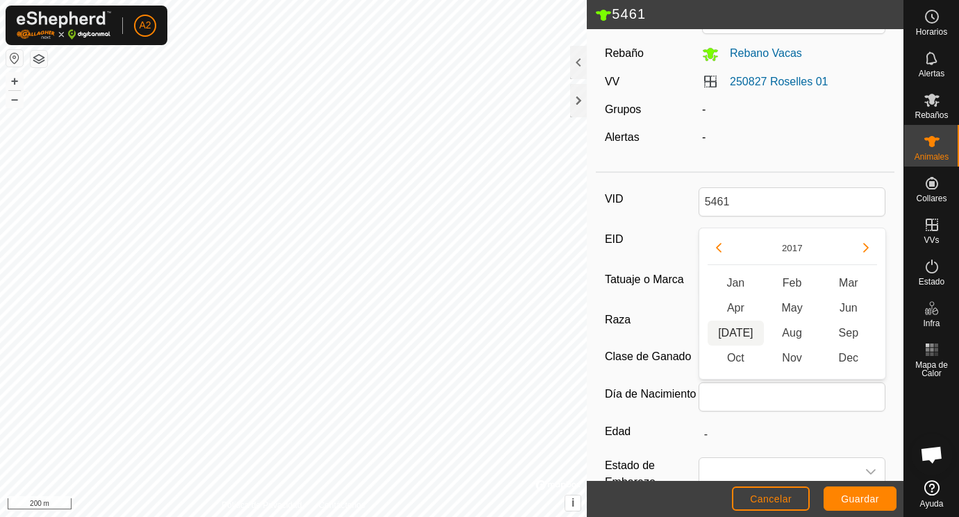
type input "8 years 3 months"
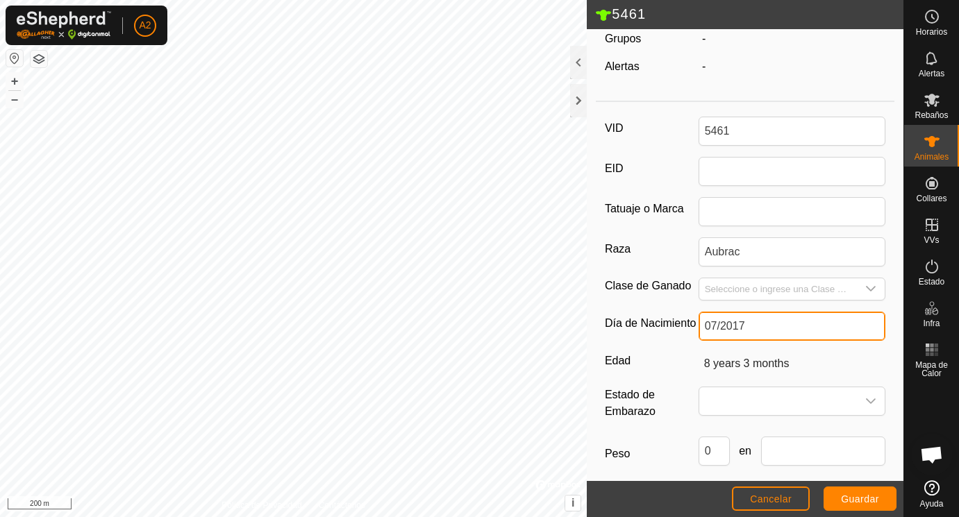
scroll to position [151, 0]
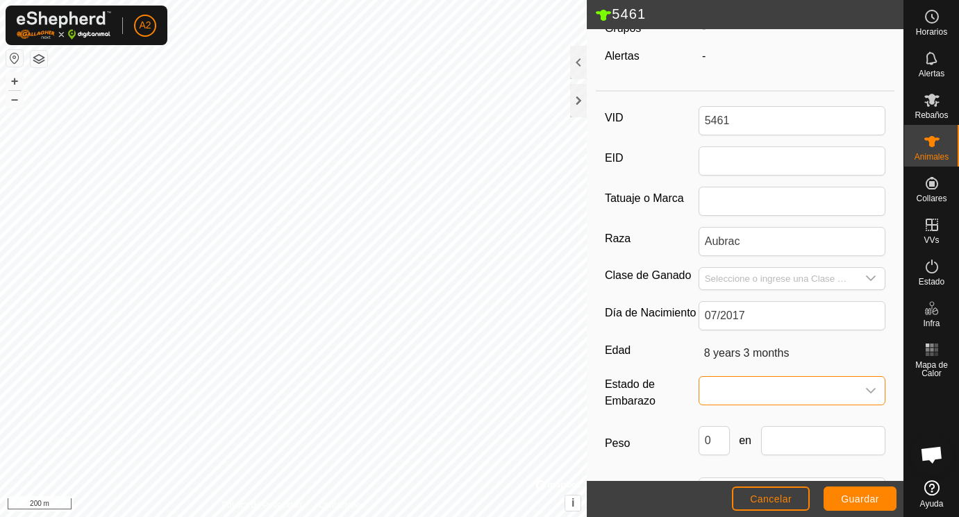
click at [734, 391] on span at bounding box center [778, 391] width 158 height 28
click at [744, 254] on li "Vacía" at bounding box center [793, 253] width 186 height 28
drag, startPoint x: 717, startPoint y: 436, endPoint x: 688, endPoint y: 436, distance: 29.9
click at [699, 436] on input "0" at bounding box center [714, 440] width 31 height 29
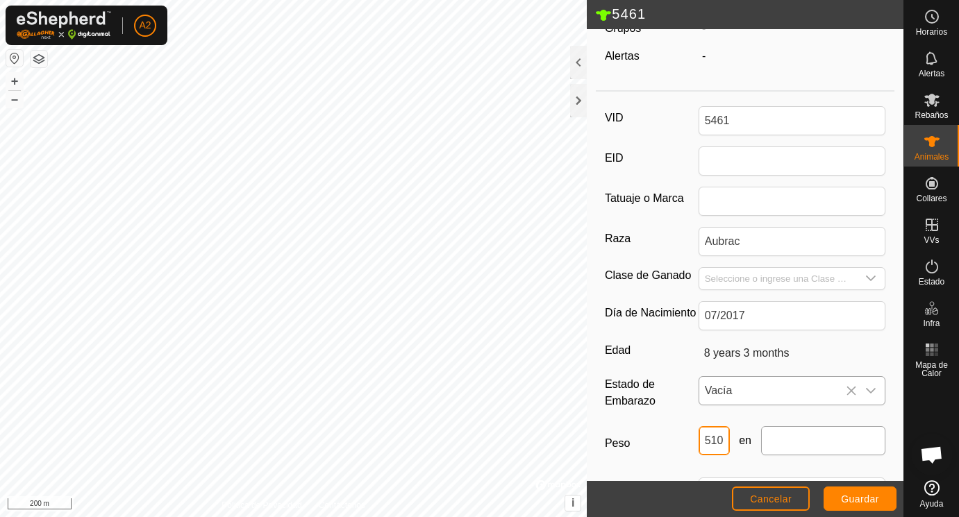
type input "510"
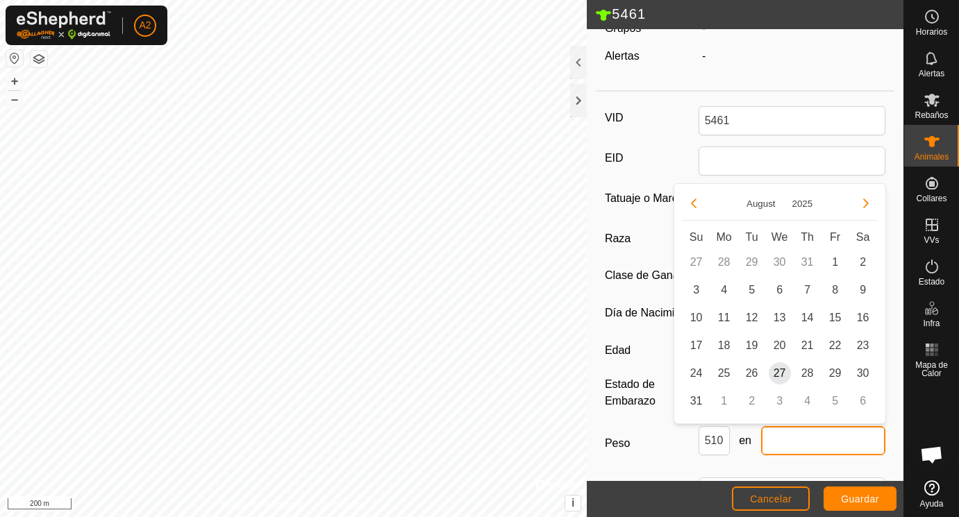
click at [798, 445] on input "text" at bounding box center [823, 440] width 125 height 29
click at [727, 376] on span "25" at bounding box center [724, 374] width 22 height 22
type input "[DATE]"
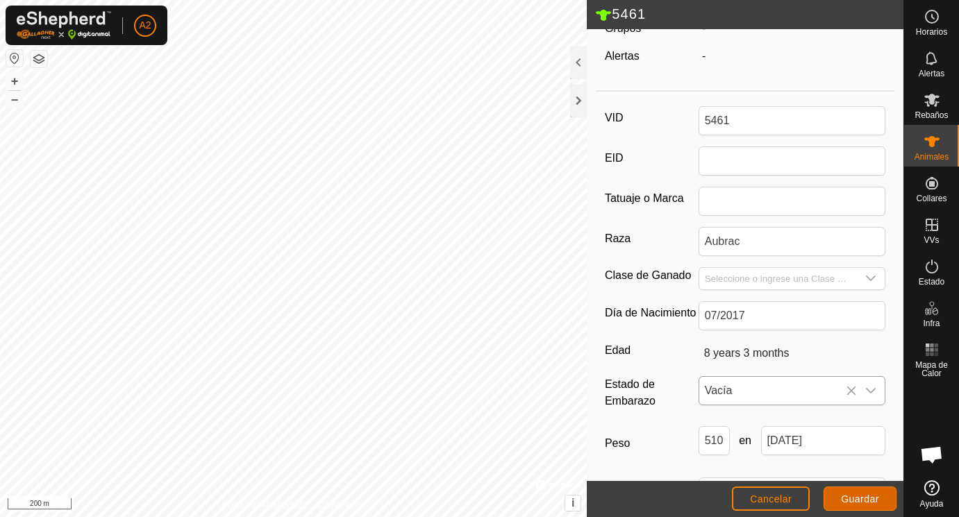
click at [854, 498] on span "Guardar" at bounding box center [860, 499] width 38 height 11
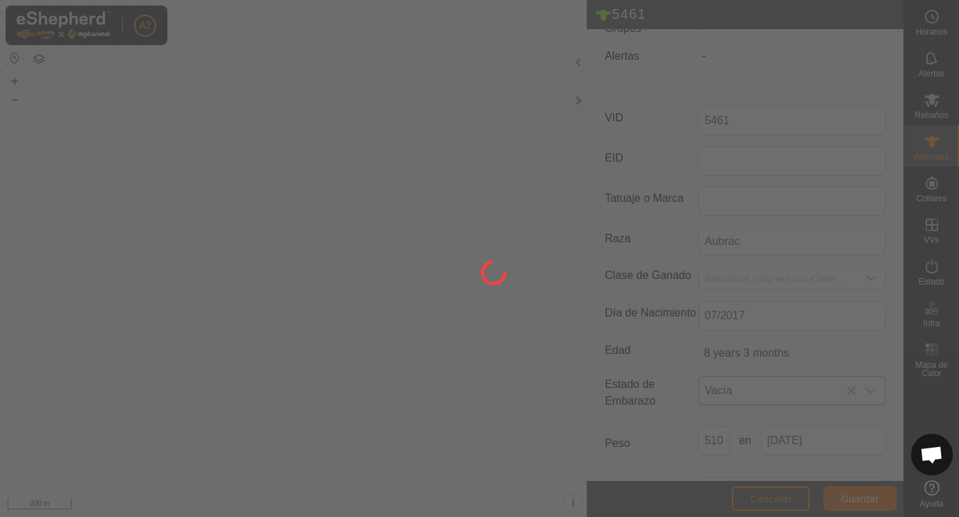
scroll to position [144, 0]
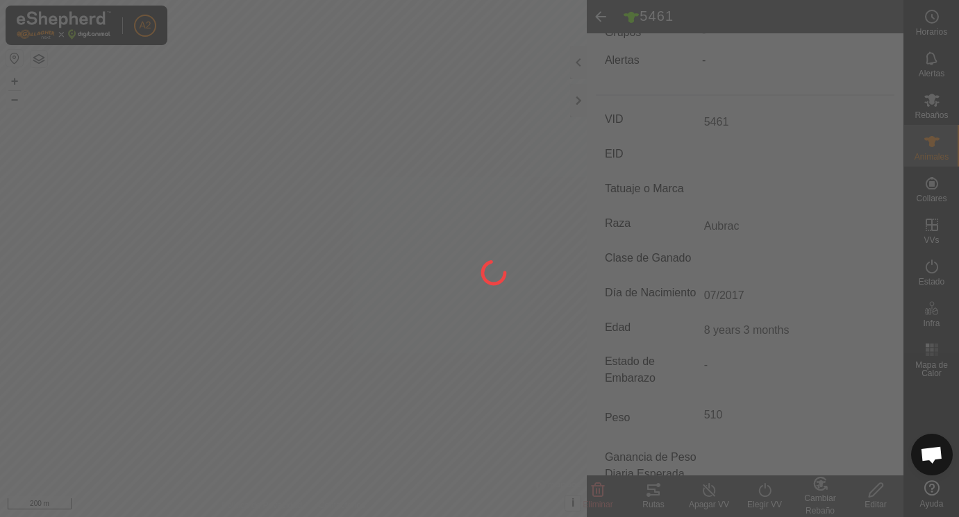
type input "-"
type input "0 kg"
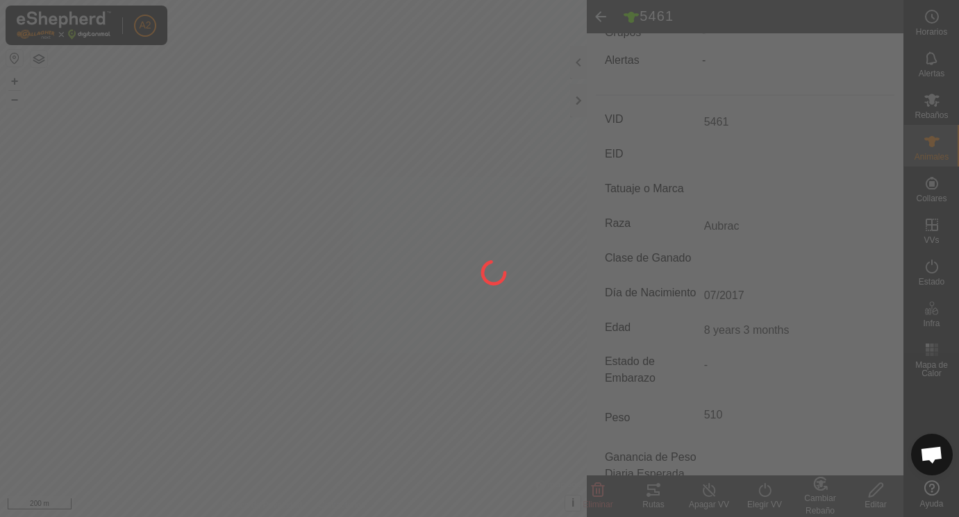
type input "-"
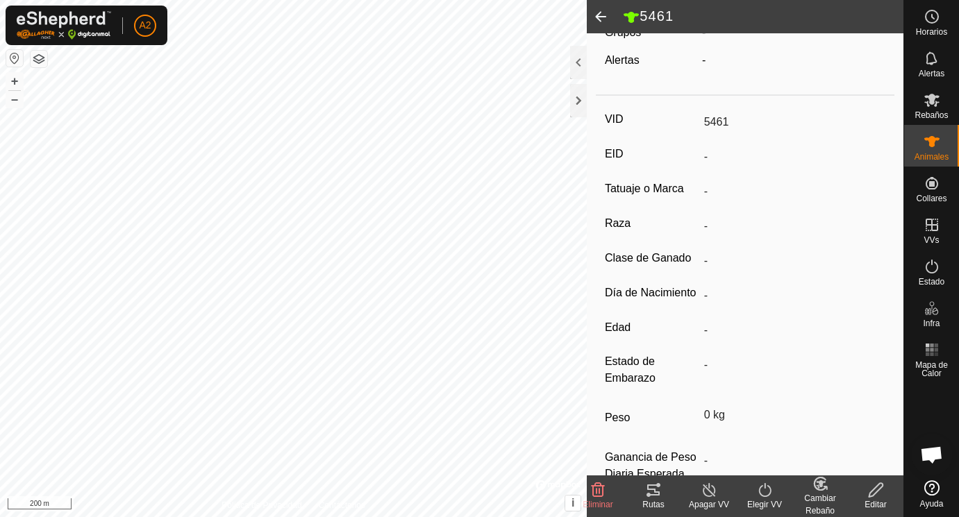
type input "Aubrac"
type input "8 years 3 months"
type input "510 kg"
type input "07/2017"
type input "Vacía"
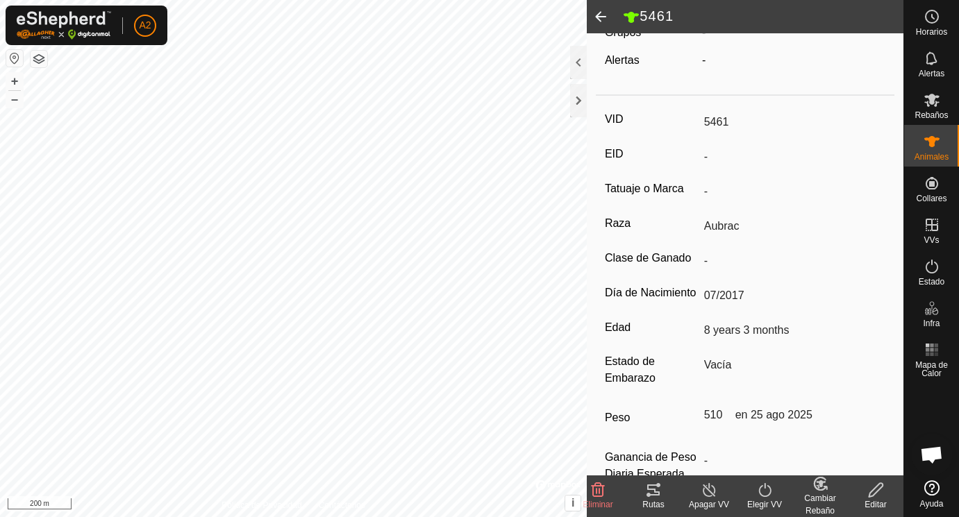
click at [599, 15] on span at bounding box center [601, 16] width 28 height 33
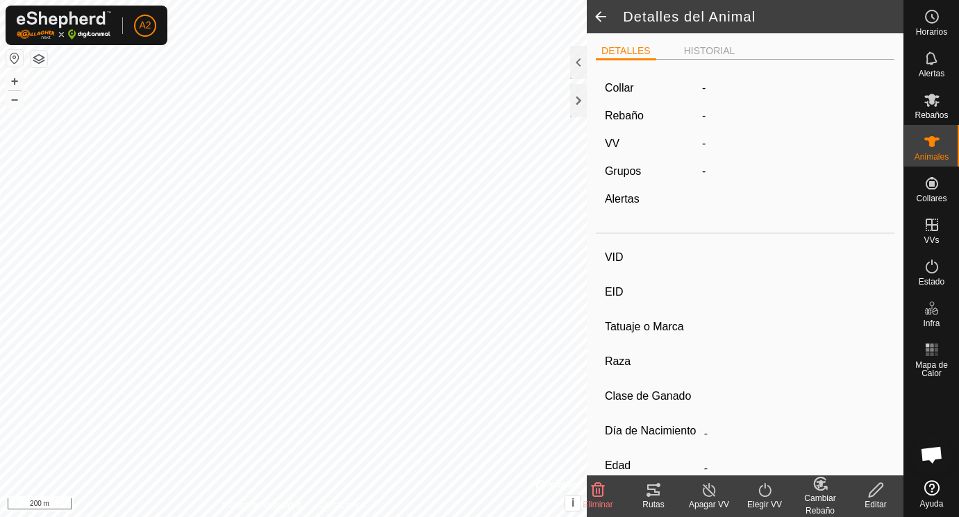
scroll to position [144, 0]
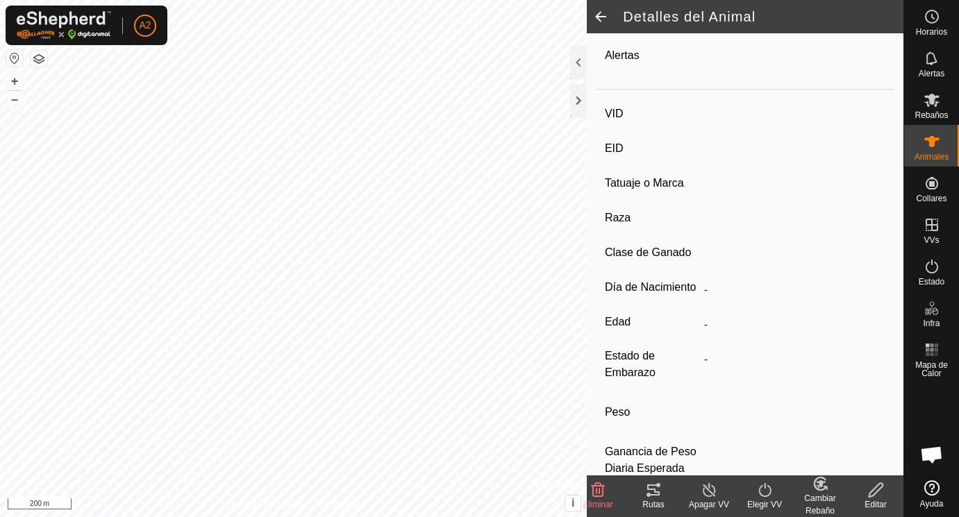
type input "5461"
type input "-"
type input "Aubrac"
type input "-"
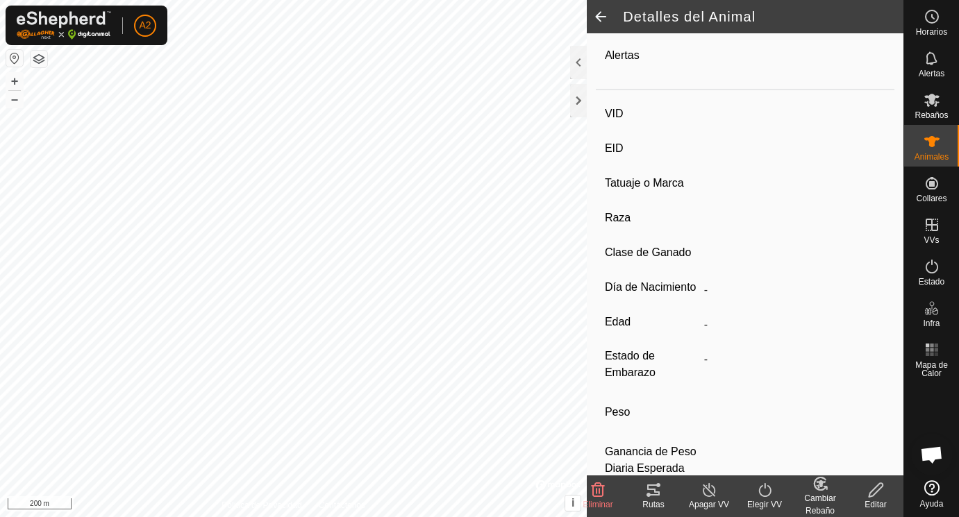
type input "07/2017"
type input "8 years 3 months"
type input "Vacía"
type input "510 kg"
type input "-"
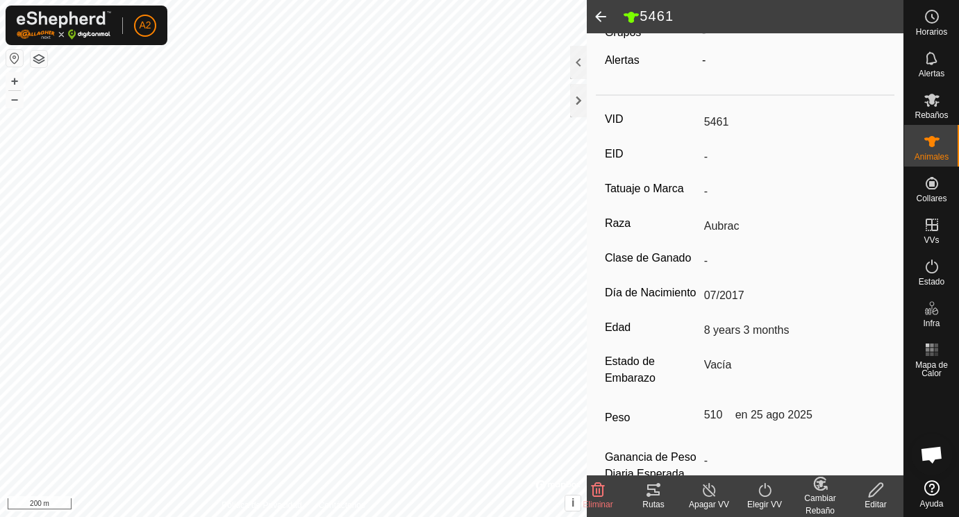
click at [599, 15] on span at bounding box center [601, 16] width 28 height 33
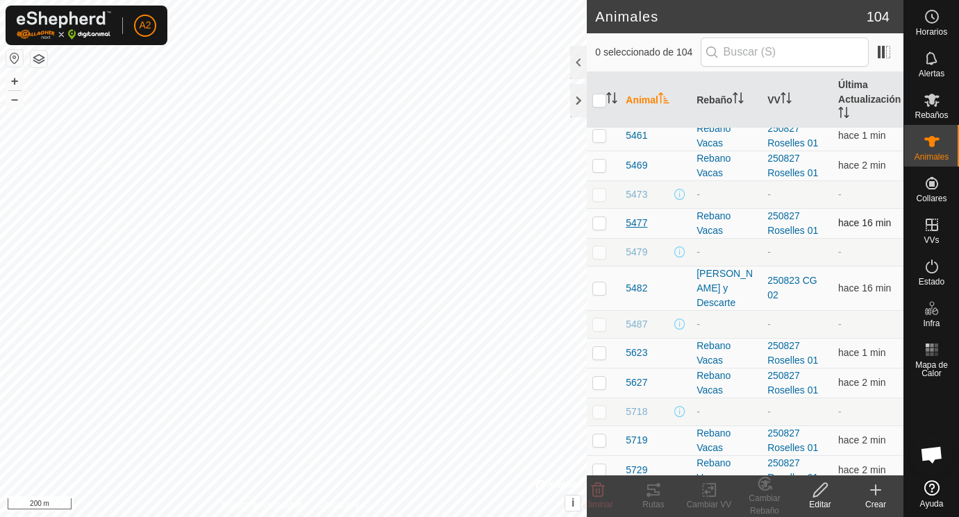
scroll to position [1475, 0]
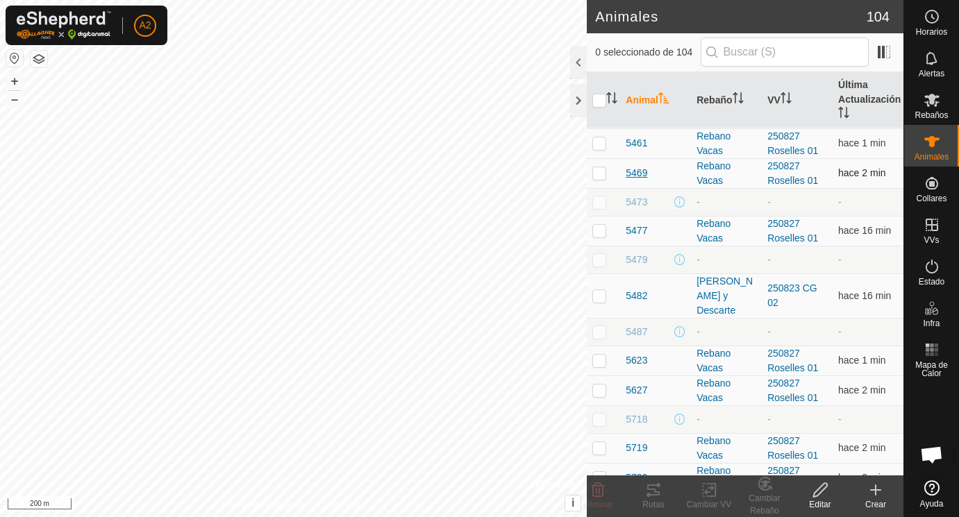
click at [638, 172] on span "5469" at bounding box center [637, 173] width 22 height 15
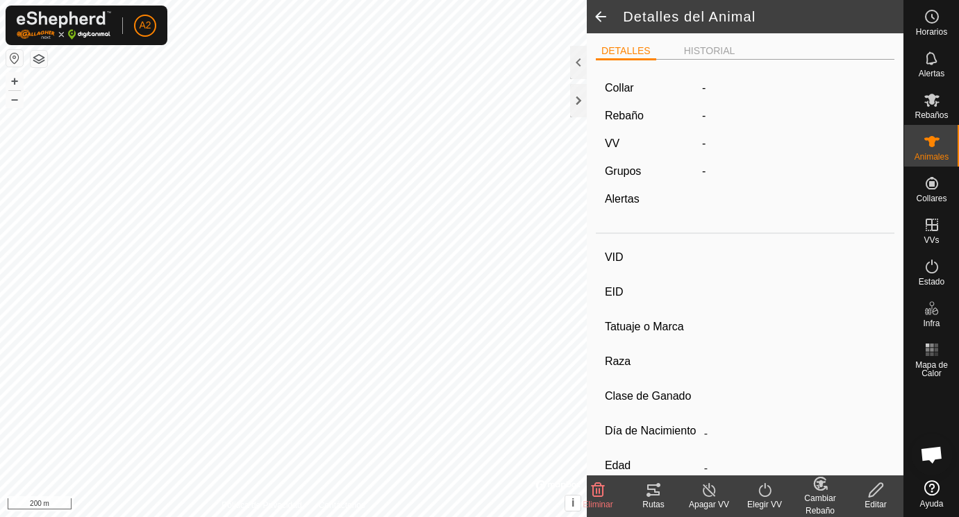
type input "5469"
type input "-"
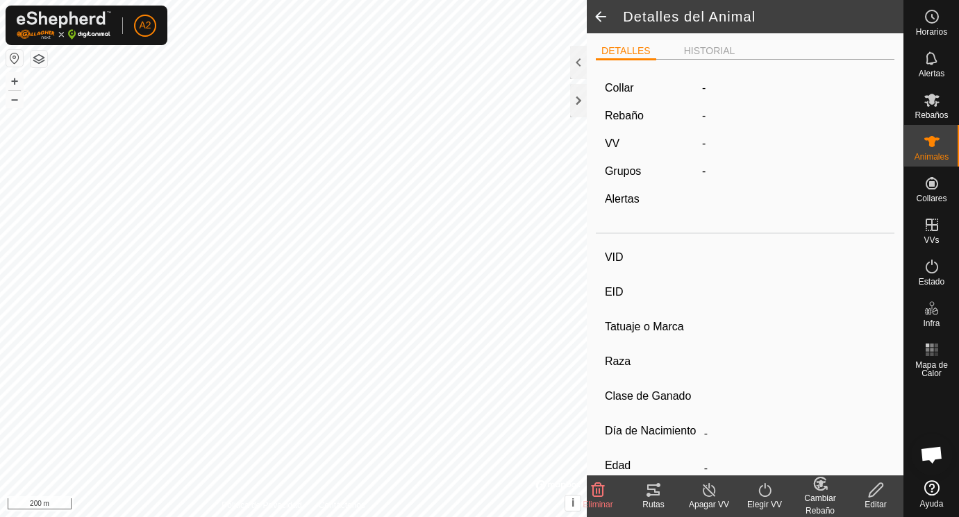
type input "0 kg"
type input "-"
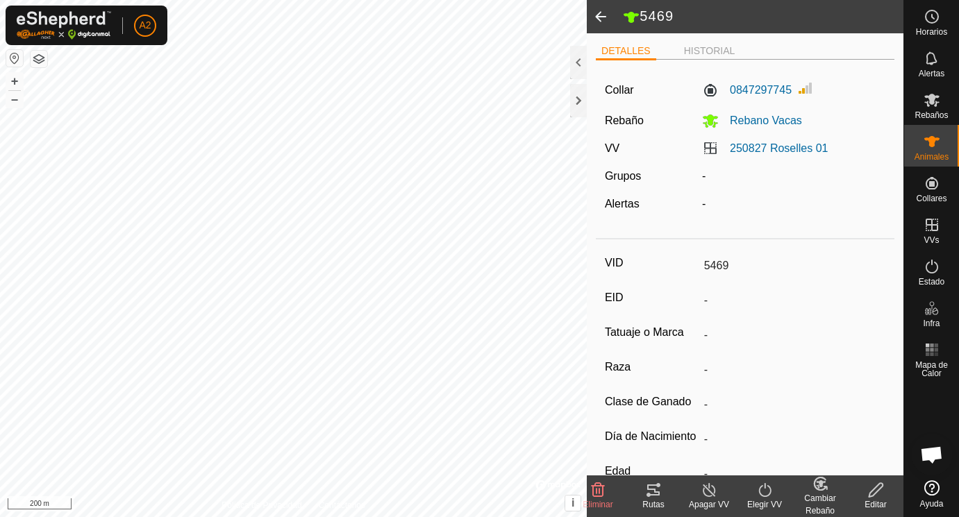
click at [880, 487] on icon at bounding box center [876, 490] width 17 height 17
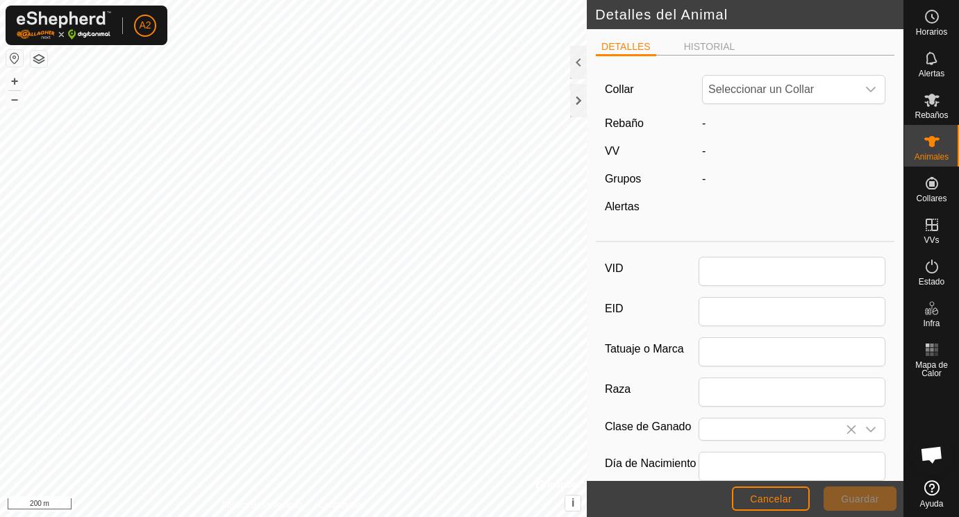
type input "5469"
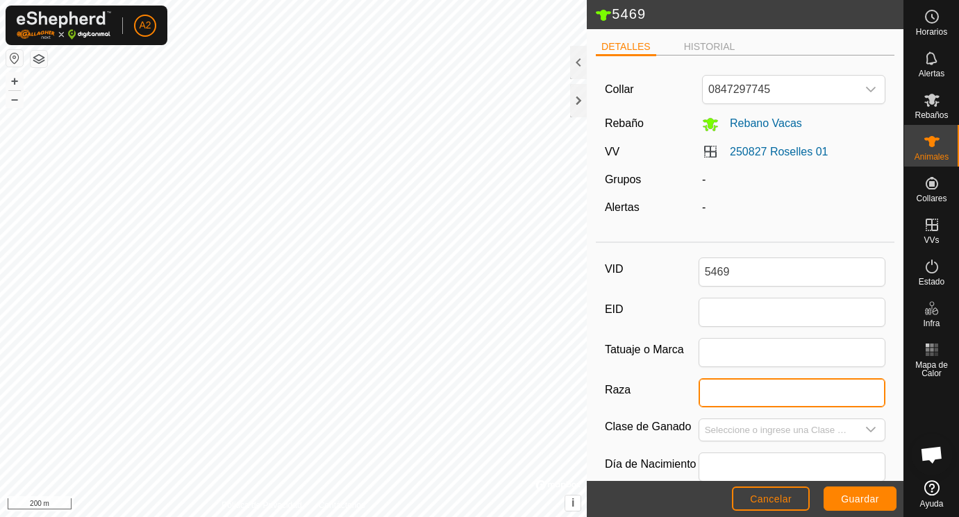
click at [714, 391] on input "Raza" at bounding box center [793, 393] width 188 height 29
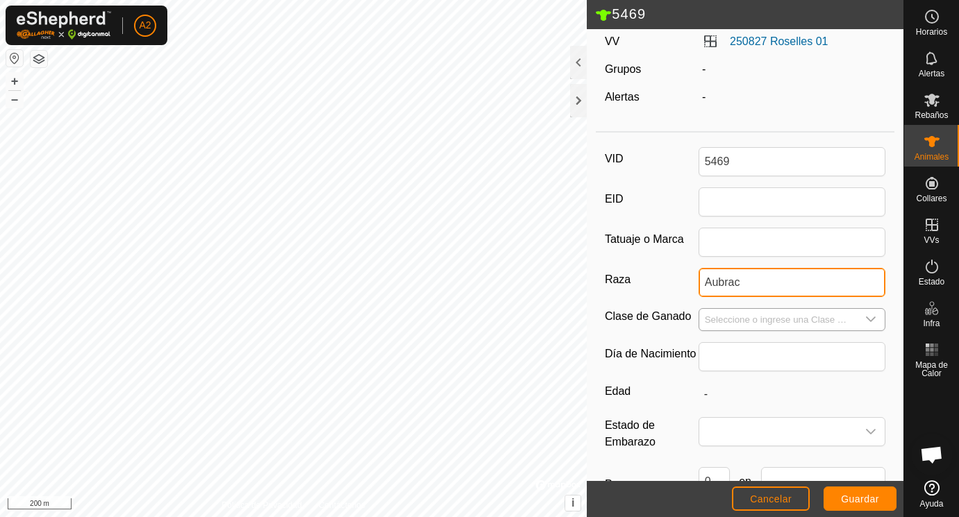
scroll to position [138, 0]
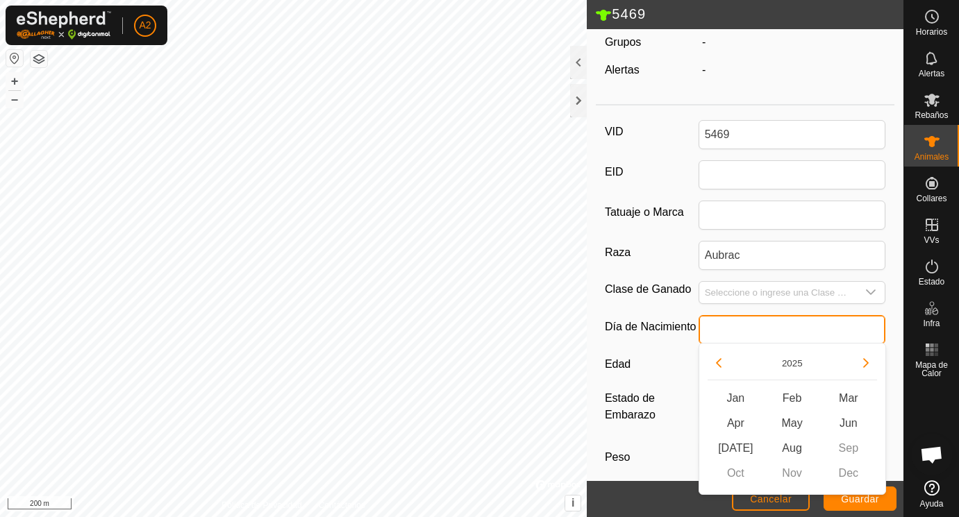
click at [729, 334] on input "text" at bounding box center [793, 329] width 188 height 29
click at [722, 362] on button "Previous Year" at bounding box center [719, 363] width 22 height 22
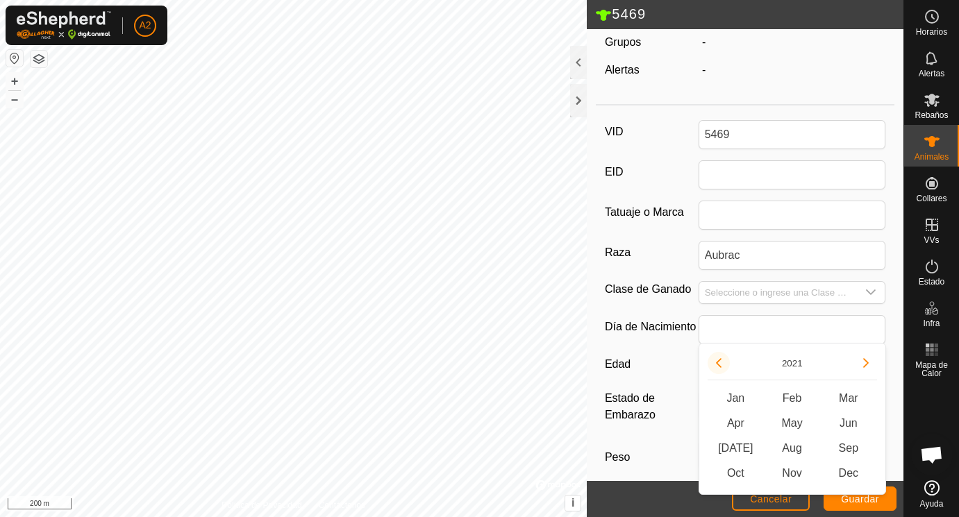
click at [722, 362] on button "Previous Year" at bounding box center [719, 363] width 22 height 22
click at [722, 362] on icon "Previous Year" at bounding box center [718, 363] width 11 height 11
click at [722, 362] on button "Previous Year" at bounding box center [719, 363] width 22 height 22
click at [795, 470] on span "Nov" at bounding box center [792, 473] width 56 height 25
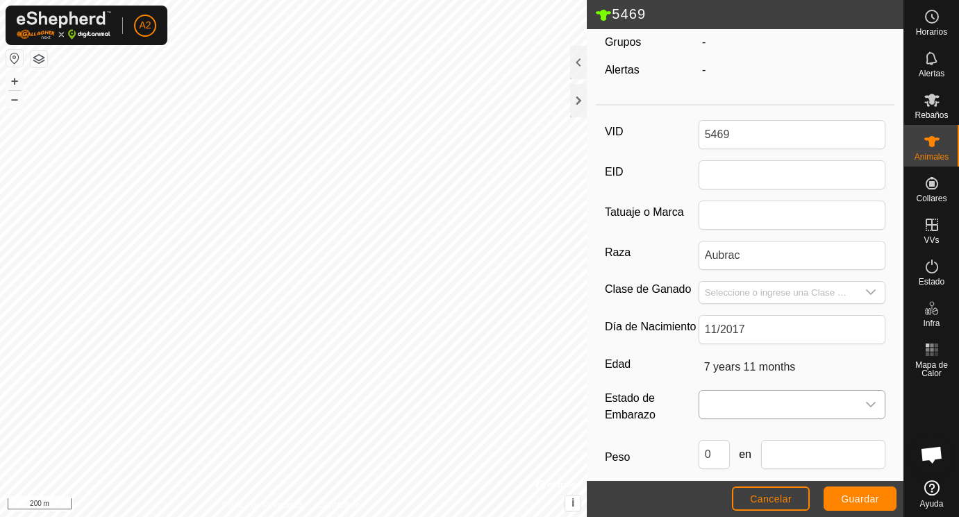
click at [709, 404] on span at bounding box center [778, 405] width 158 height 28
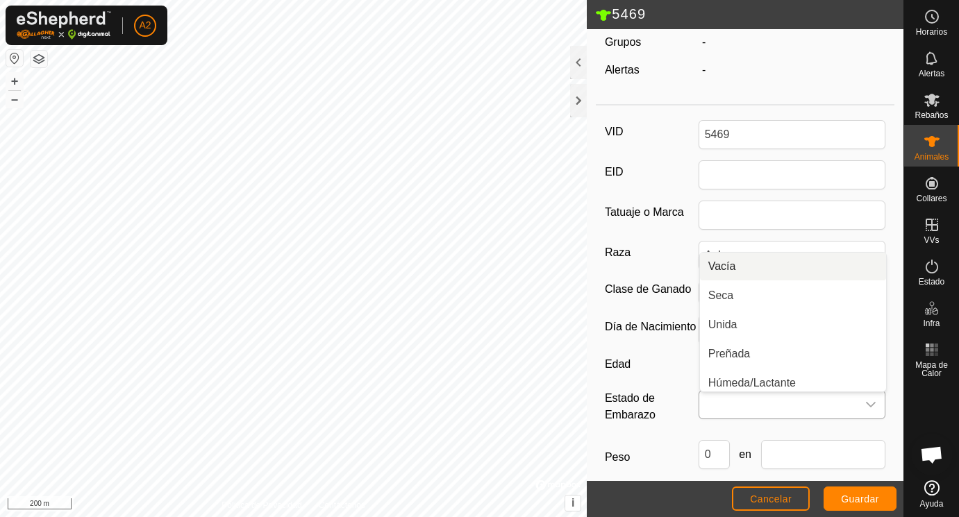
click at [736, 265] on li "Vacía" at bounding box center [793, 267] width 186 height 28
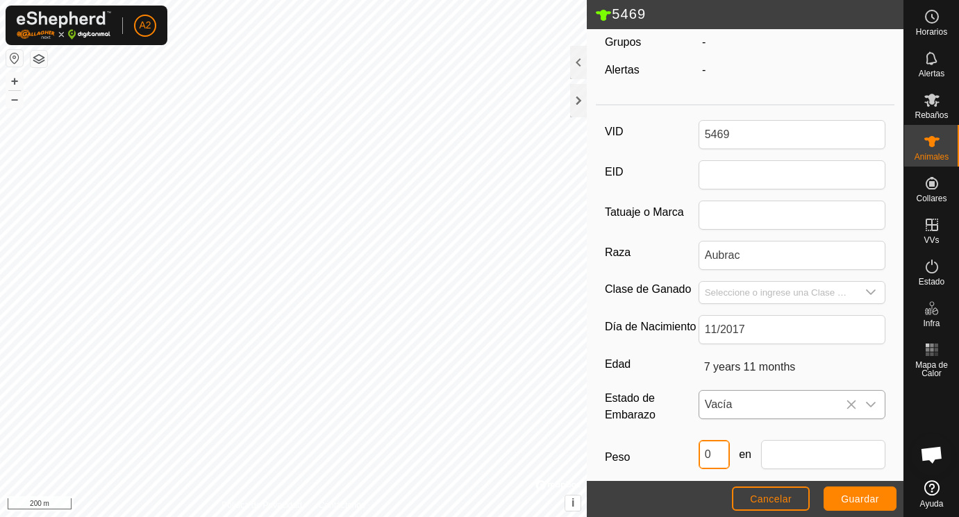
drag, startPoint x: 722, startPoint y: 453, endPoint x: 672, endPoint y: 451, distance: 50.7
click at [699, 452] on input "0" at bounding box center [714, 454] width 31 height 29
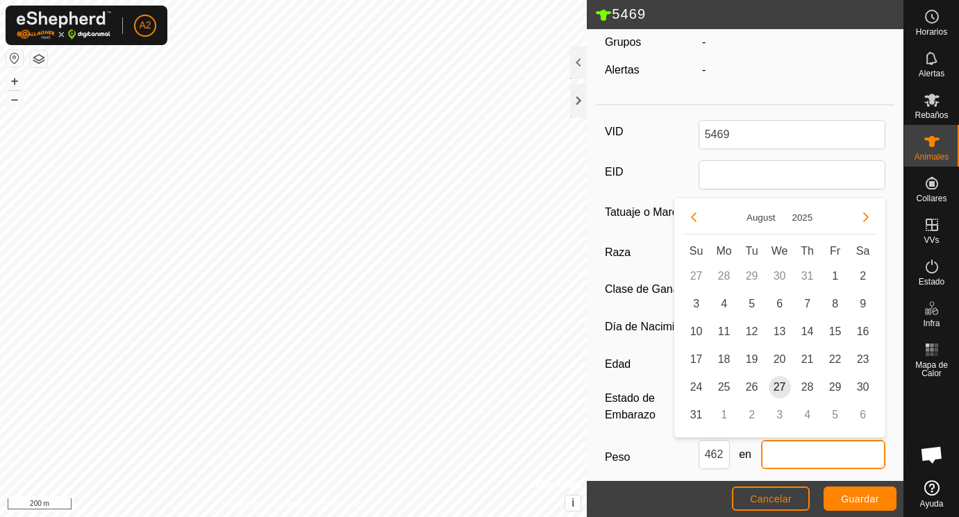
click at [781, 461] on input "text" at bounding box center [823, 454] width 125 height 29
click at [729, 384] on span "25" at bounding box center [724, 387] width 22 height 22
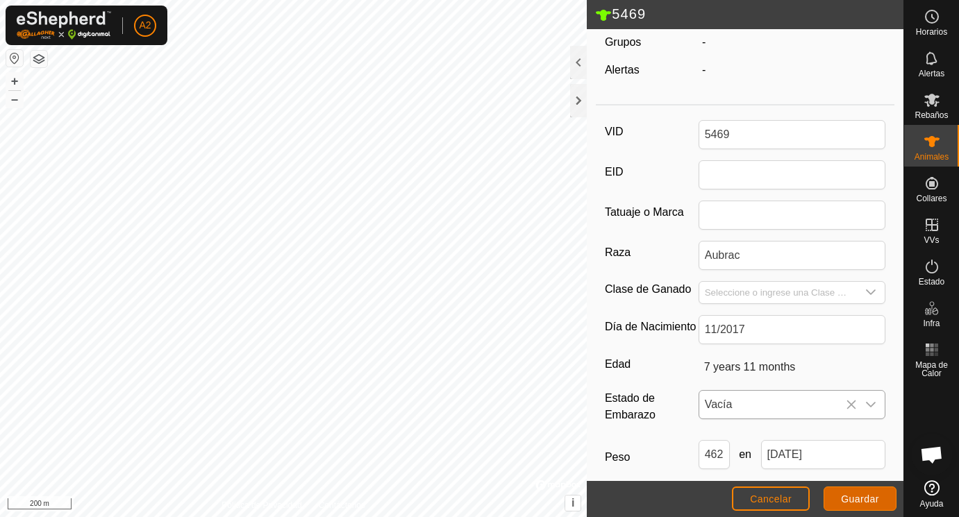
click at [860, 497] on span "Guardar" at bounding box center [860, 499] width 38 height 11
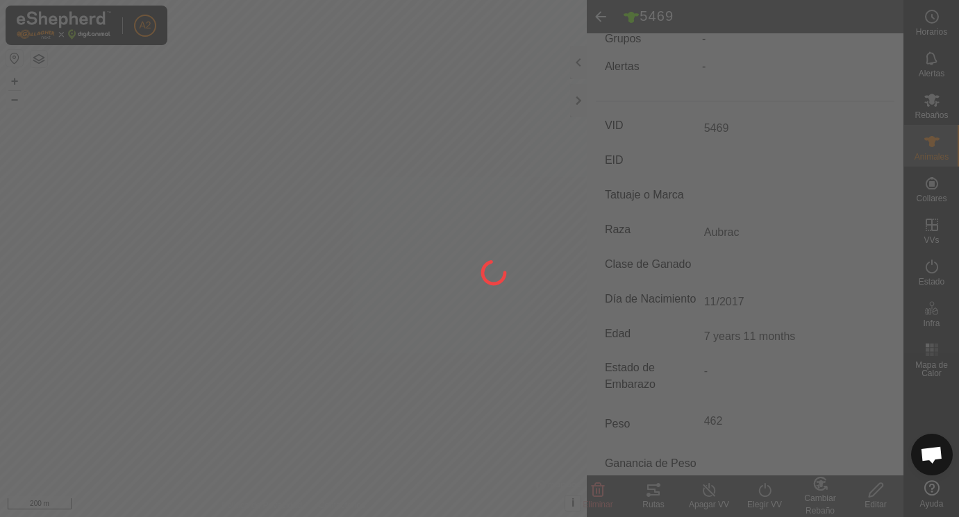
scroll to position [130, 0]
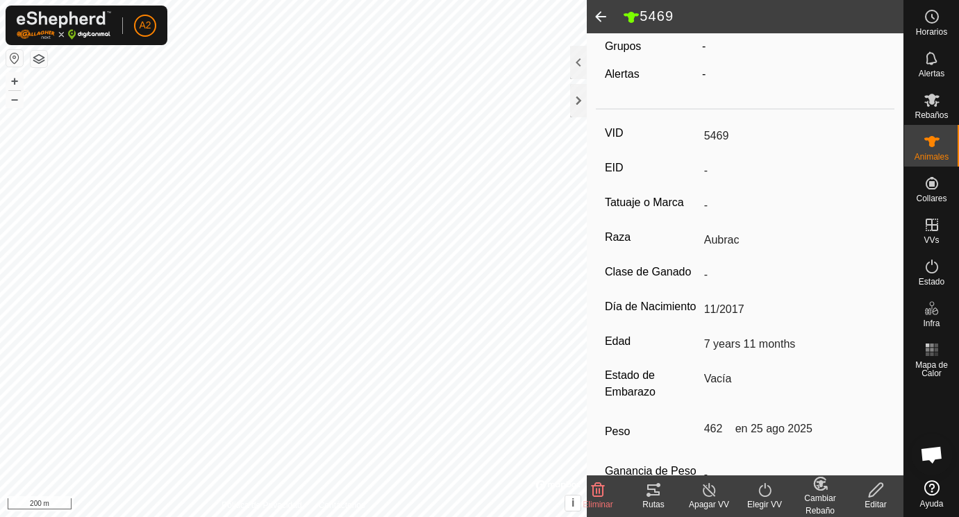
click at [603, 16] on span at bounding box center [601, 16] width 28 height 33
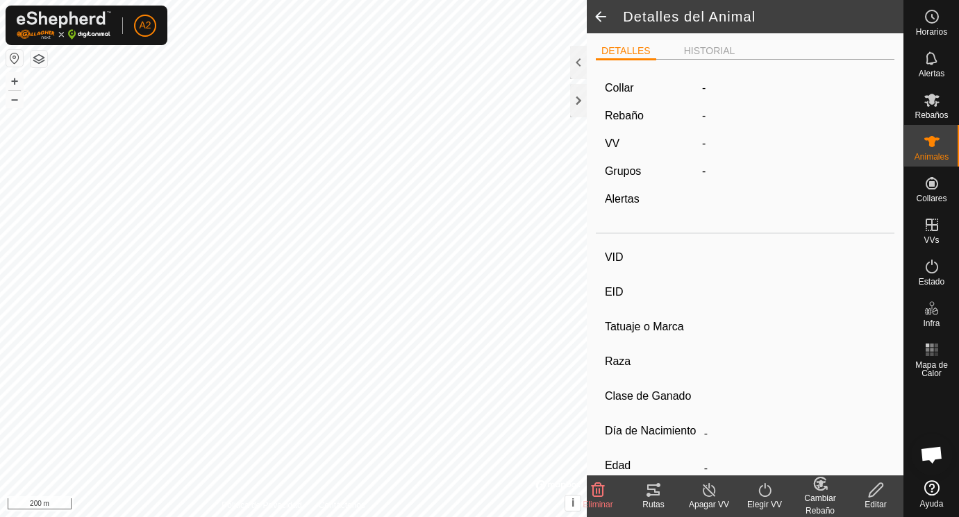
scroll to position [130, 0]
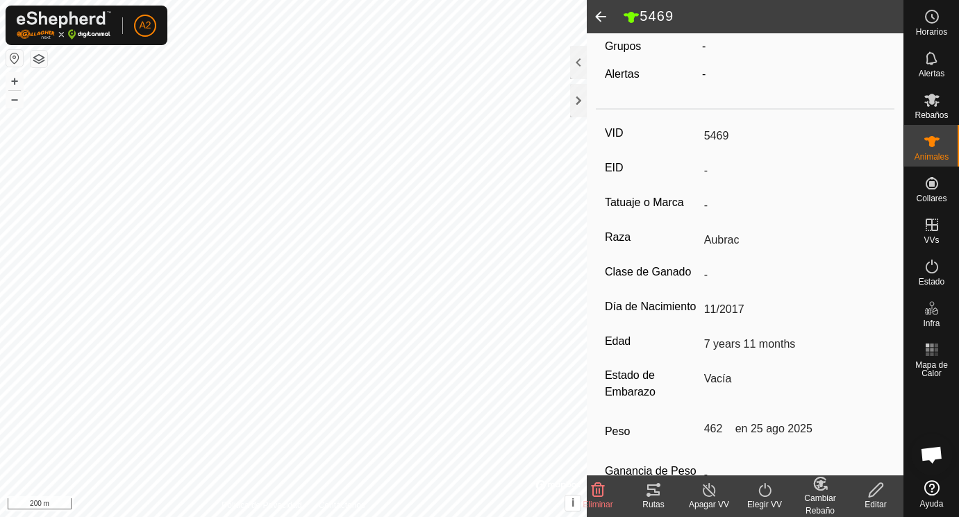
click at [603, 16] on span at bounding box center [601, 16] width 28 height 33
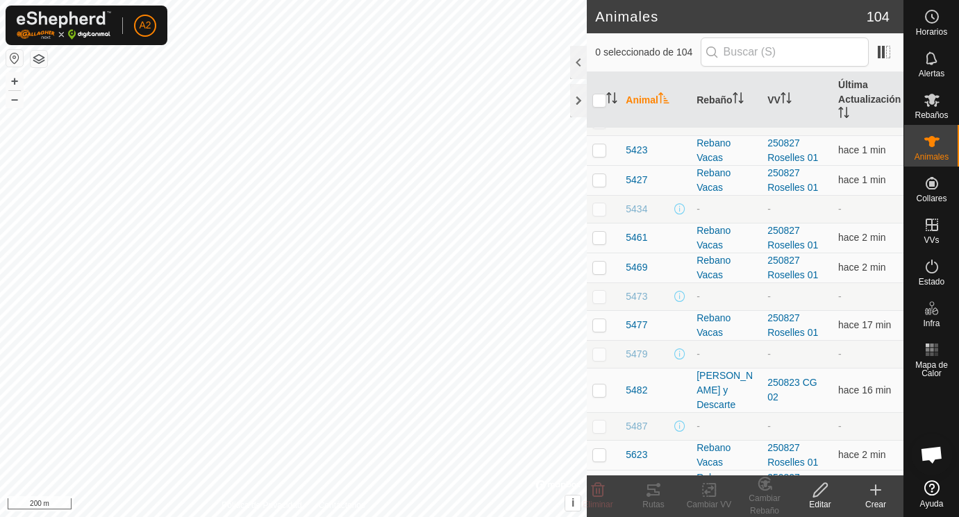
scroll to position [1384, 0]
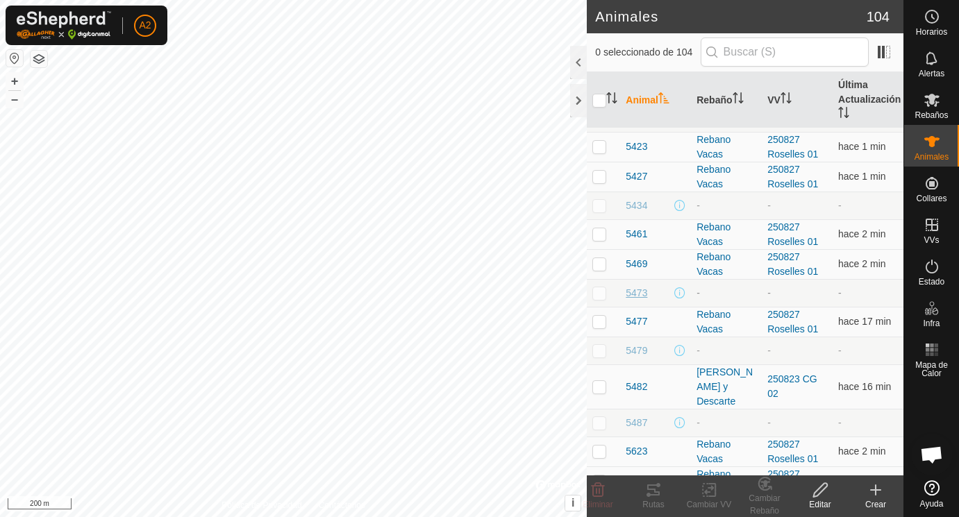
click at [635, 293] on span "5473" at bounding box center [637, 293] width 22 height 15
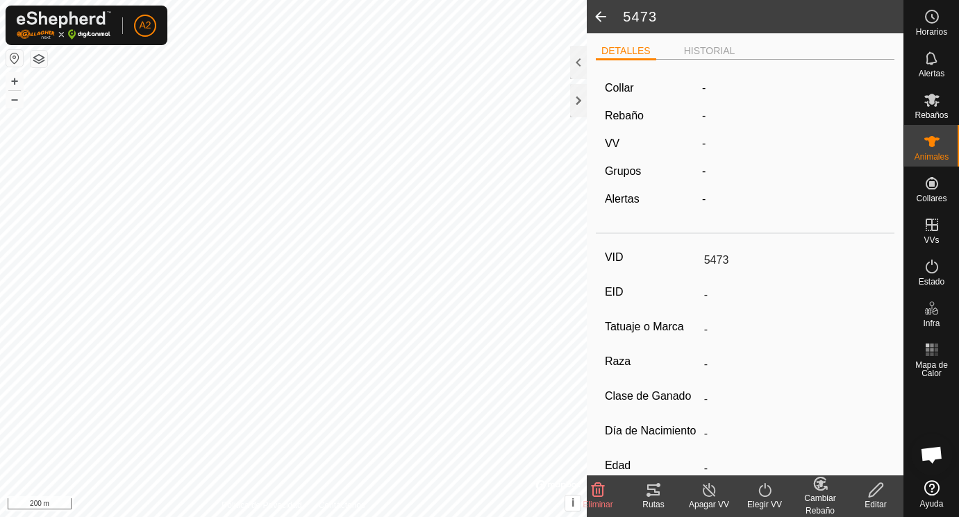
click at [875, 490] on icon at bounding box center [876, 490] width 17 height 17
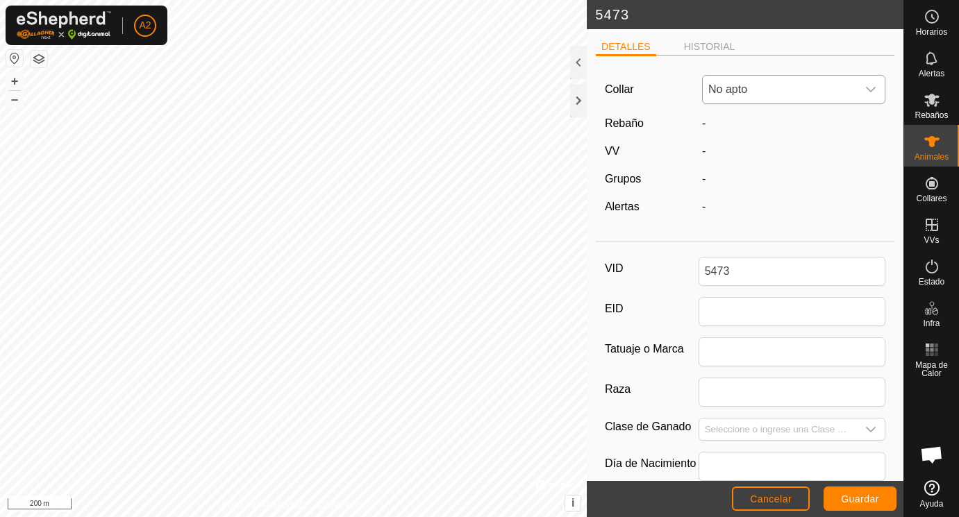
click at [872, 87] on icon "dropdown trigger" at bounding box center [870, 89] width 11 height 11
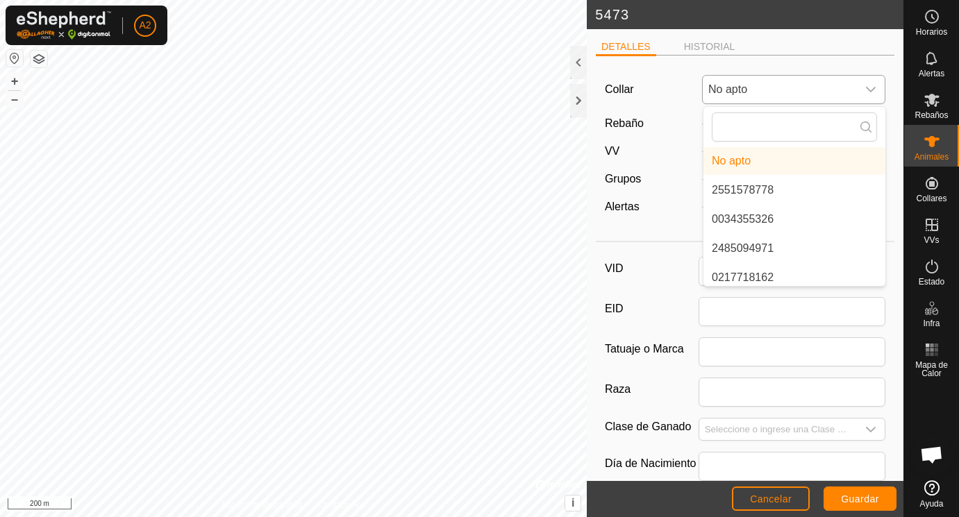
click at [872, 87] on icon "dropdown trigger" at bounding box center [870, 89] width 11 height 11
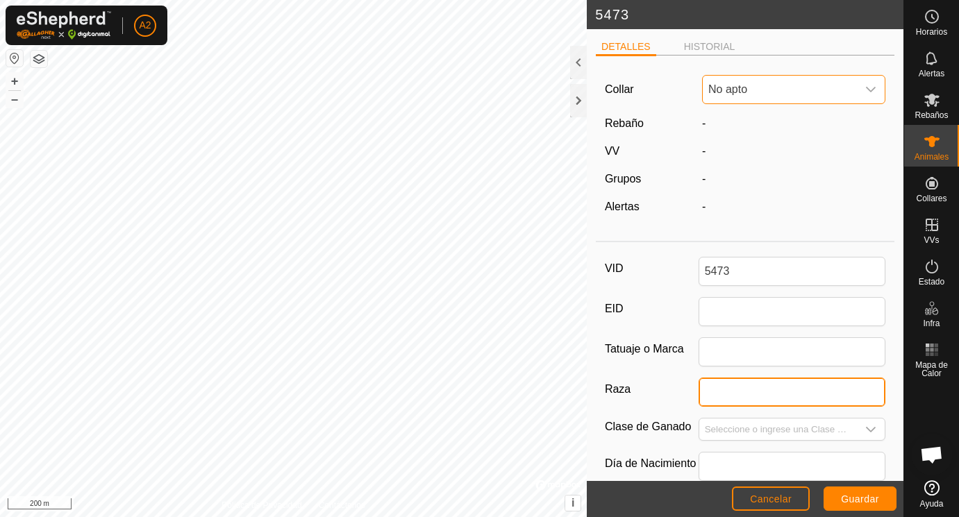
click at [721, 396] on input "Raza" at bounding box center [793, 392] width 188 height 29
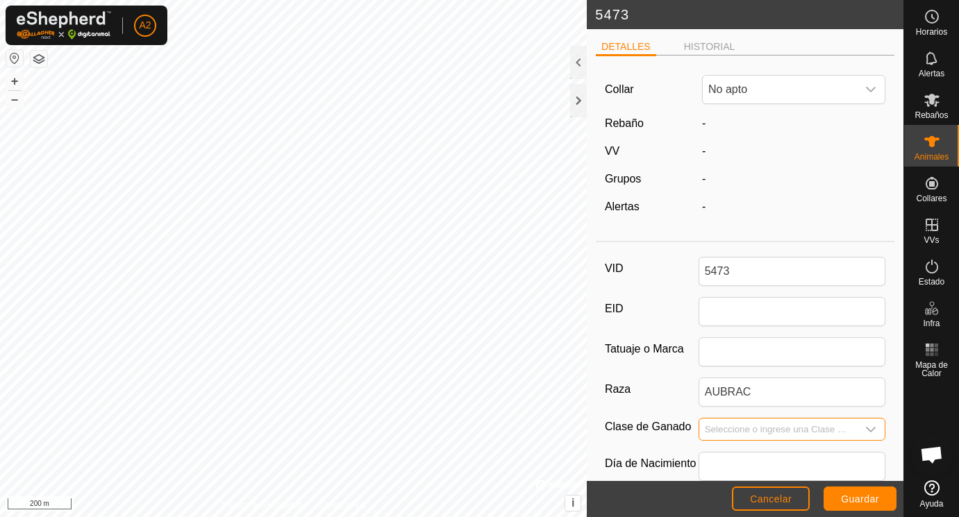
click at [723, 427] on input "Seleccione o ingrese una Clase de Ganado" at bounding box center [778, 430] width 158 height 22
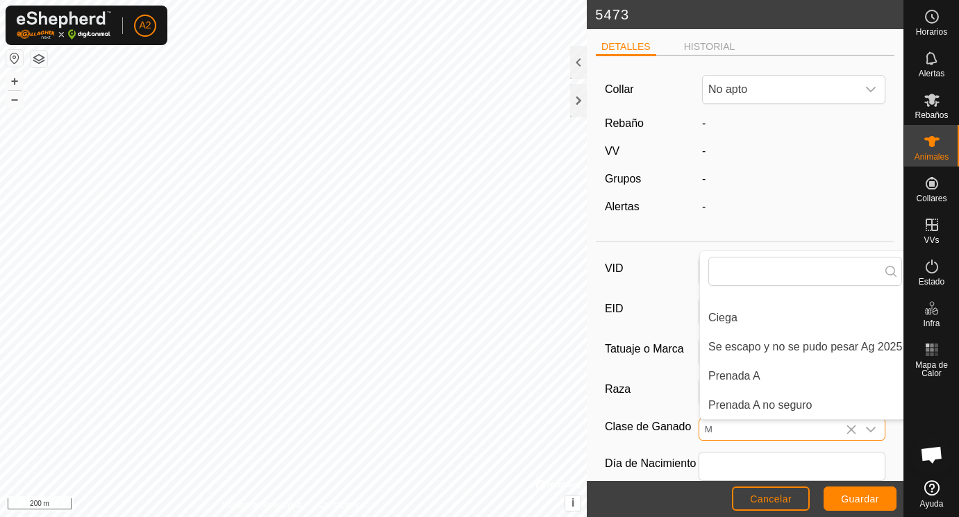
scroll to position [0, 8]
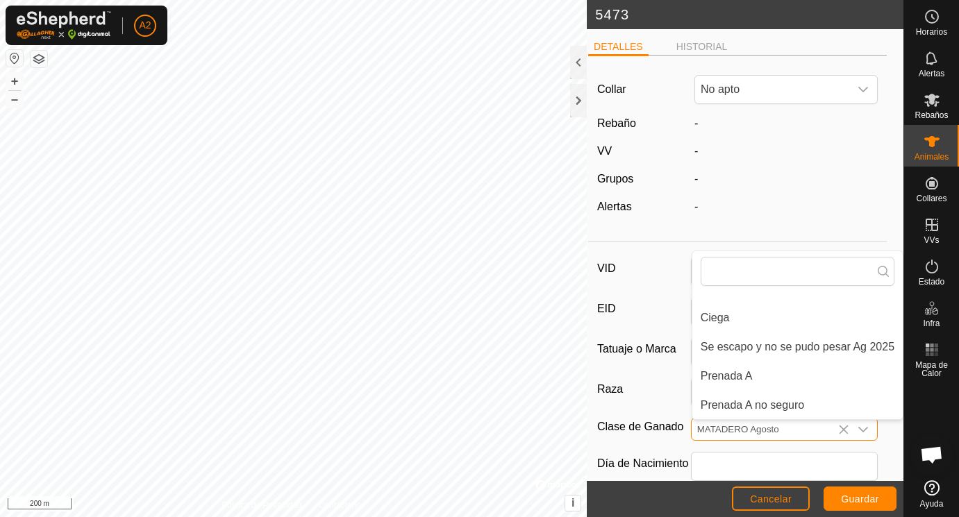
click at [737, 428] on input "MATADERO Agosto" at bounding box center [771, 430] width 158 height 22
click at [777, 426] on input "MATADERO [DATE]" at bounding box center [771, 430] width 158 height 22
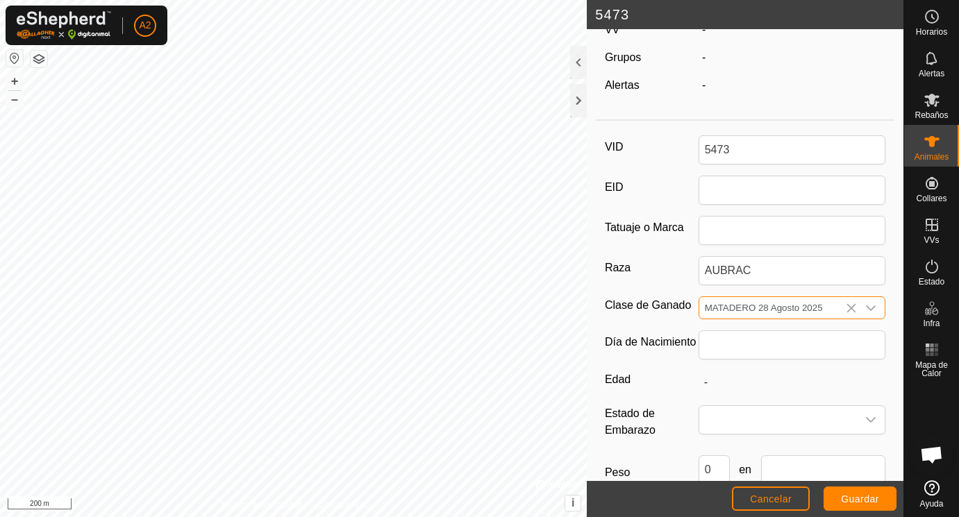
scroll to position [127, 0]
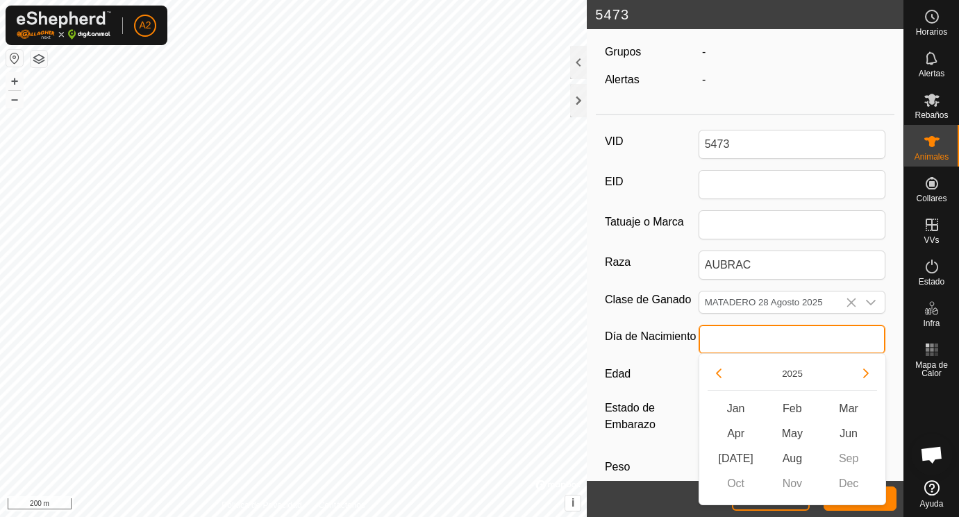
click at [761, 347] on input "text" at bounding box center [793, 339] width 188 height 29
click at [718, 374] on button "Previous Year" at bounding box center [719, 374] width 22 height 22
click at [718, 374] on icon "Previous Year" at bounding box center [718, 373] width 11 height 11
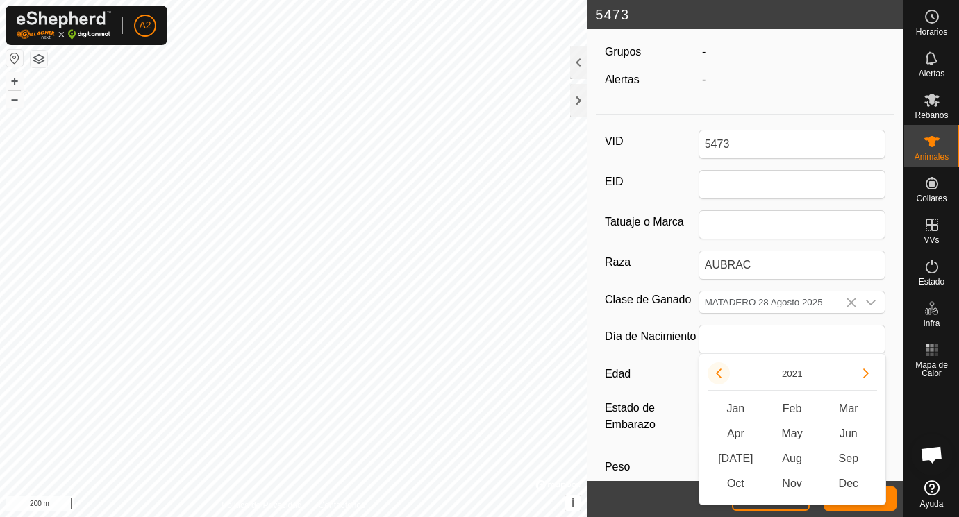
click at [718, 374] on icon "Previous Year" at bounding box center [718, 373] width 11 height 11
click at [718, 374] on button "Previous Year" at bounding box center [719, 374] width 22 height 22
click at [846, 482] on span "Dec" at bounding box center [848, 484] width 56 height 25
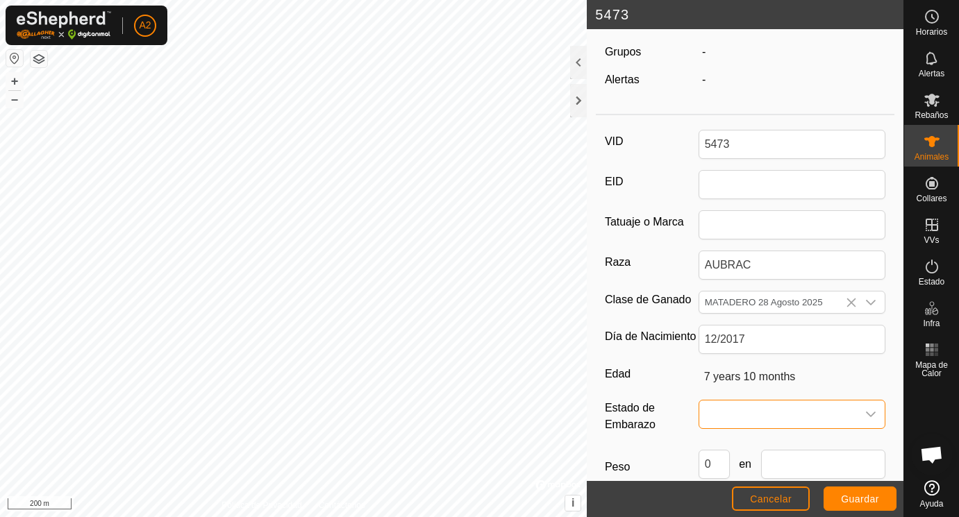
click at [721, 411] on span at bounding box center [778, 415] width 158 height 28
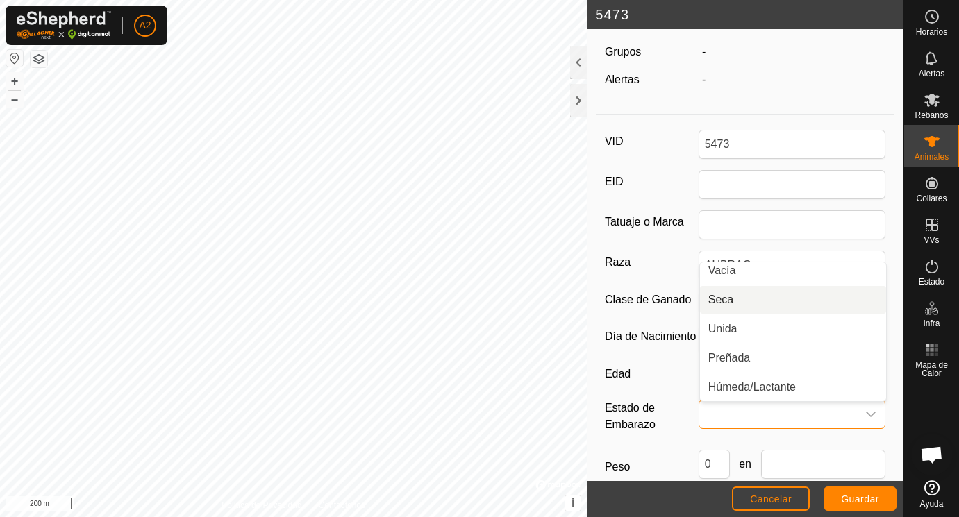
scroll to position [0, 0]
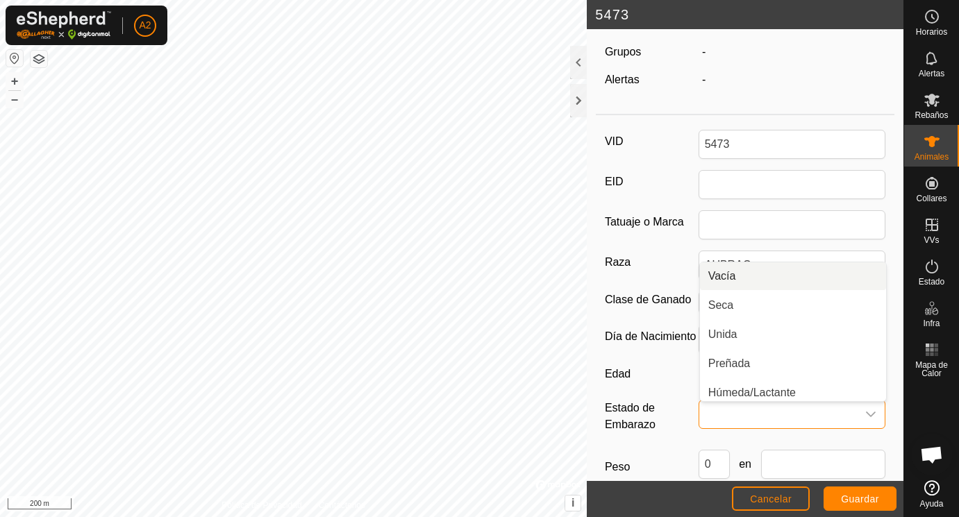
click at [732, 271] on li "Vacía" at bounding box center [793, 277] width 186 height 28
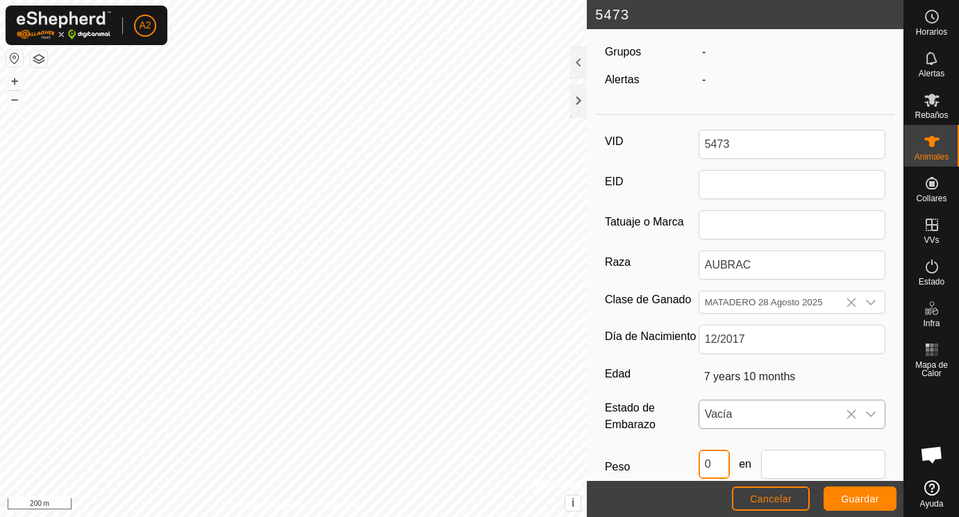
drag, startPoint x: 718, startPoint y: 463, endPoint x: 694, endPoint y: 463, distance: 24.3
click at [699, 463] on input "0" at bounding box center [714, 464] width 31 height 29
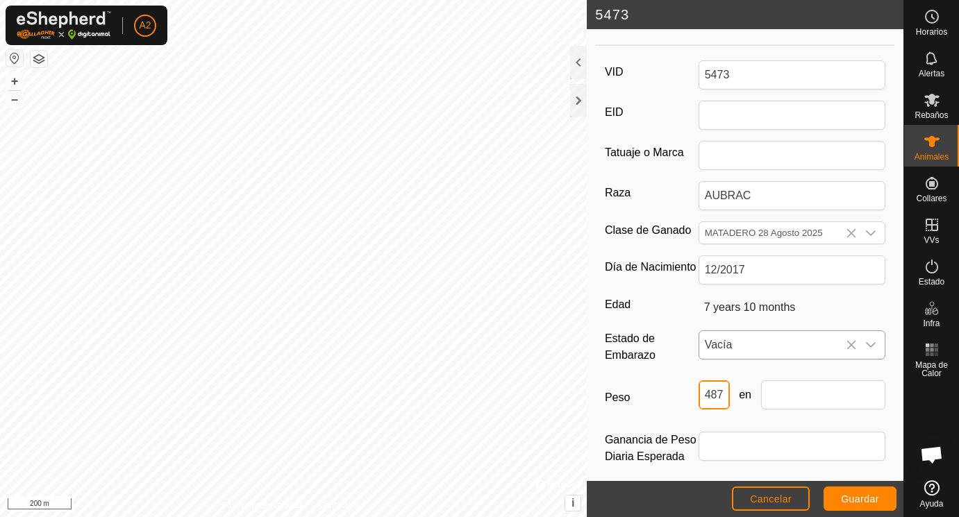
scroll to position [206, 0]
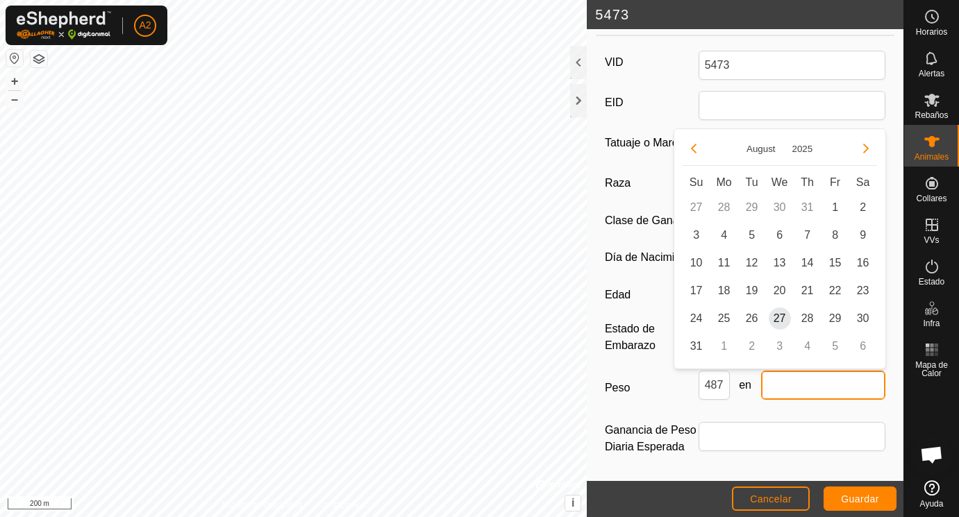
click at [840, 386] on input "text" at bounding box center [823, 385] width 125 height 29
click at [725, 318] on span "25" at bounding box center [724, 319] width 22 height 22
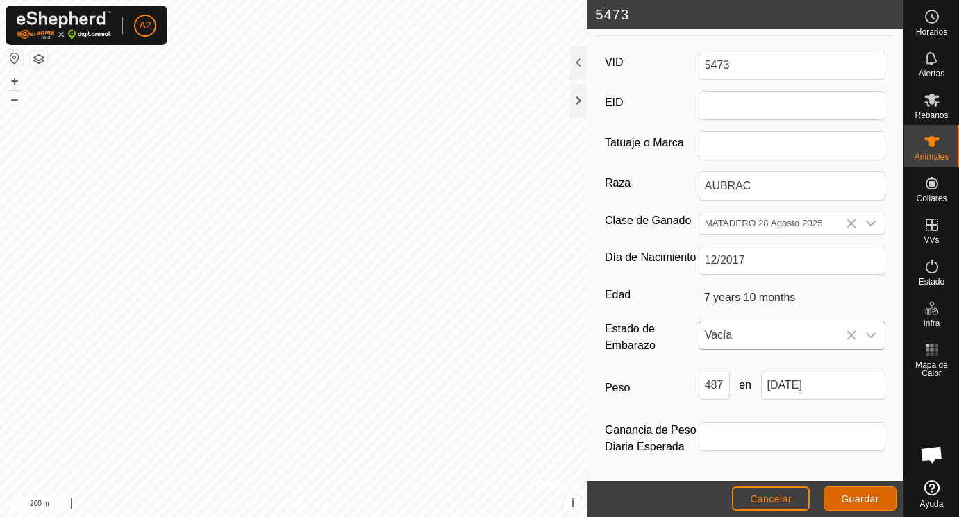
click at [860, 497] on span "Guardar" at bounding box center [860, 499] width 38 height 11
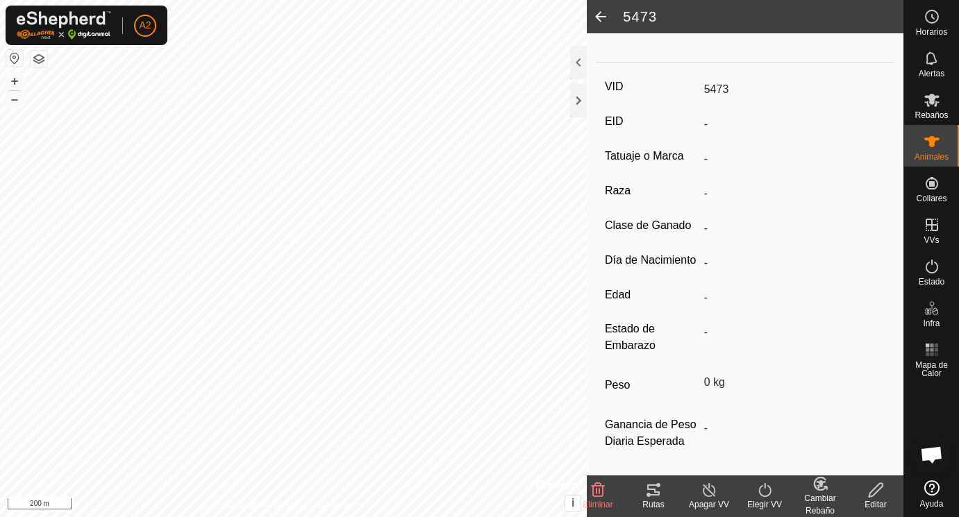
scroll to position [176, 0]
click at [604, 16] on span at bounding box center [601, 16] width 28 height 33
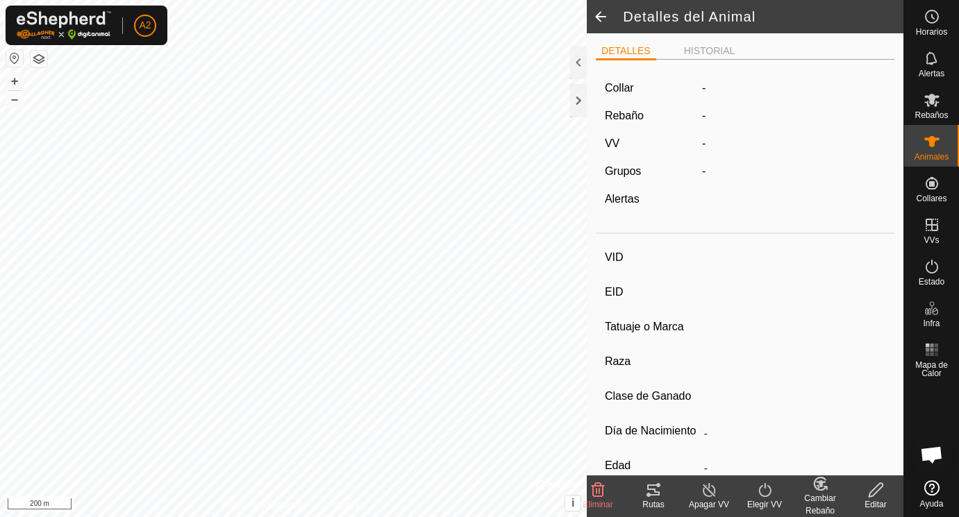
scroll to position [176, 0]
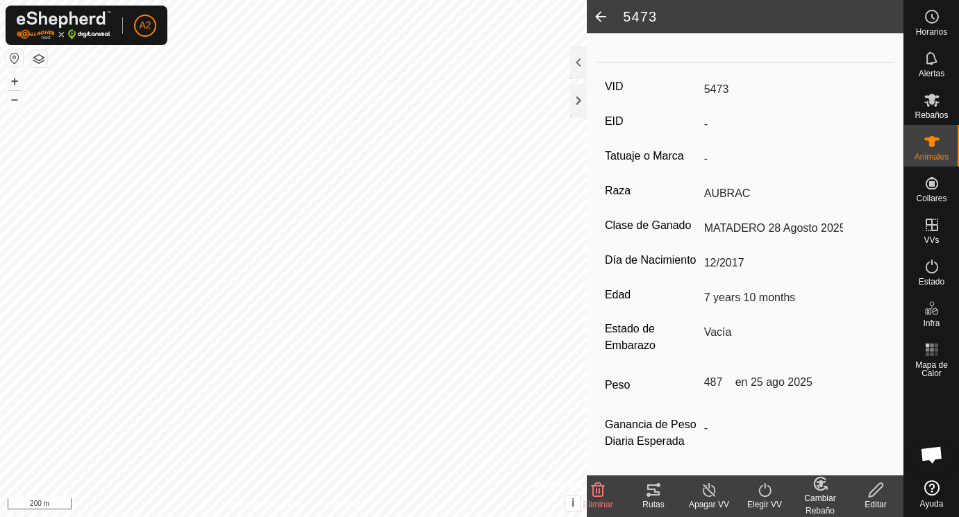
click at [599, 16] on span at bounding box center [601, 16] width 28 height 33
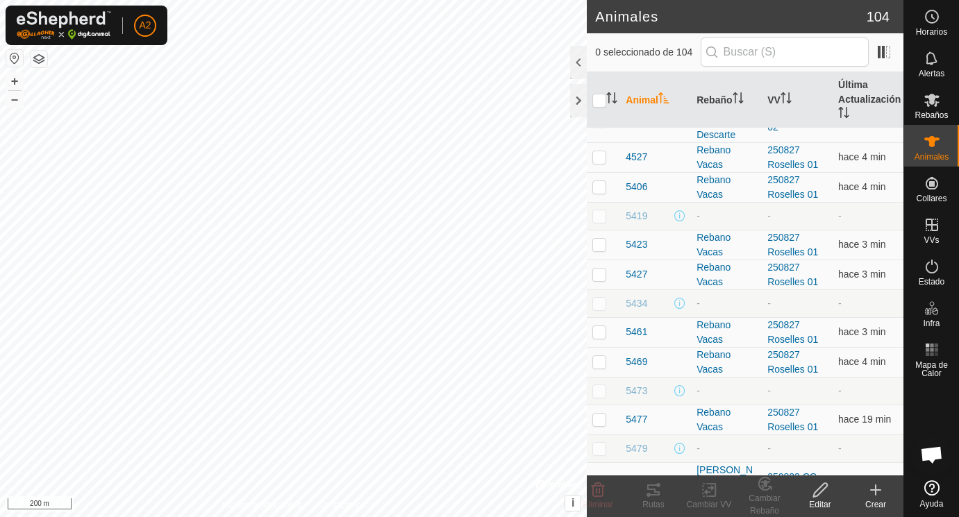
scroll to position [1386, 0]
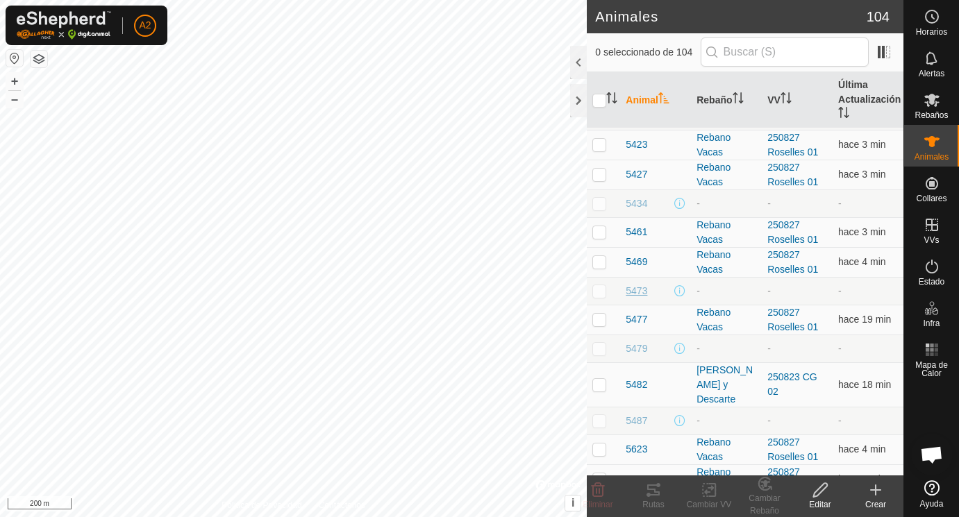
click at [638, 291] on span "5473" at bounding box center [637, 291] width 22 height 15
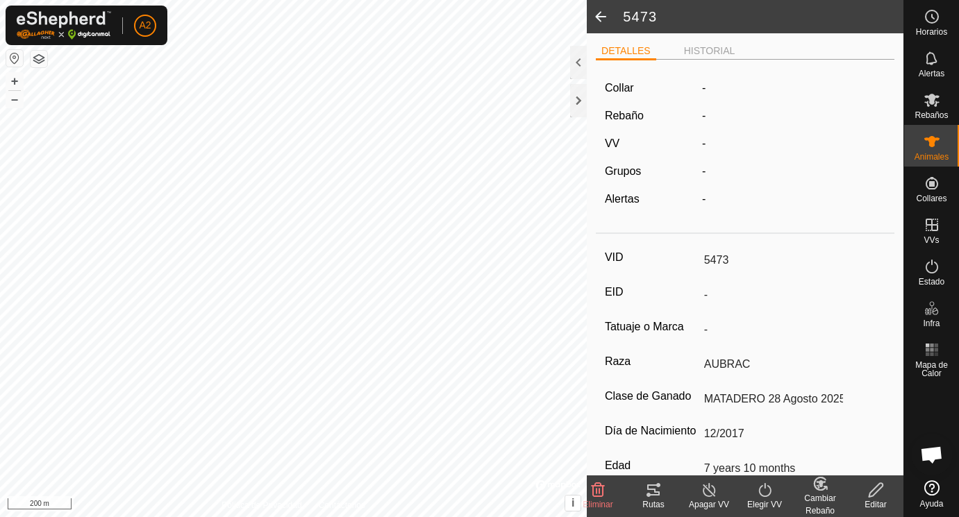
click at [633, 85] on label "Collar" at bounding box center [619, 88] width 29 height 17
click at [877, 497] on icon at bounding box center [876, 490] width 17 height 17
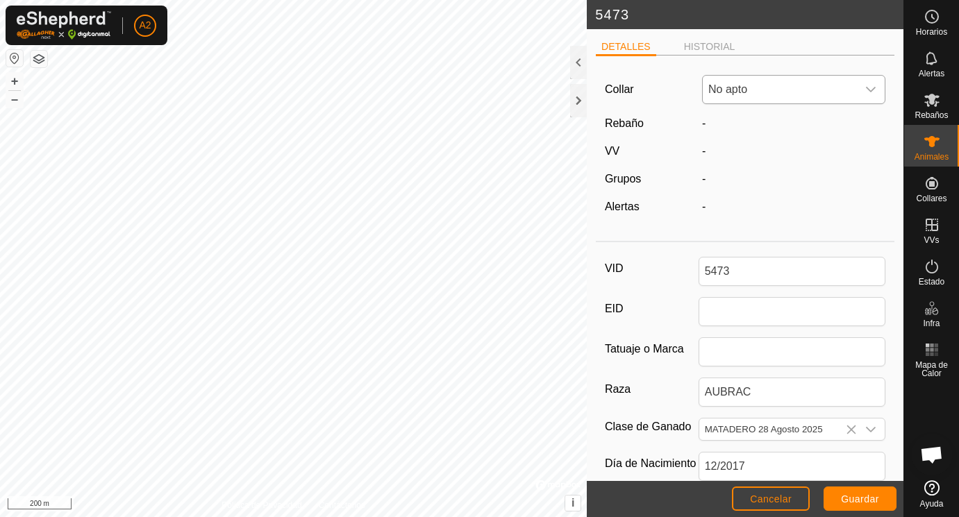
click at [875, 89] on icon "dropdown trigger" at bounding box center [872, 91] width 10 height 6
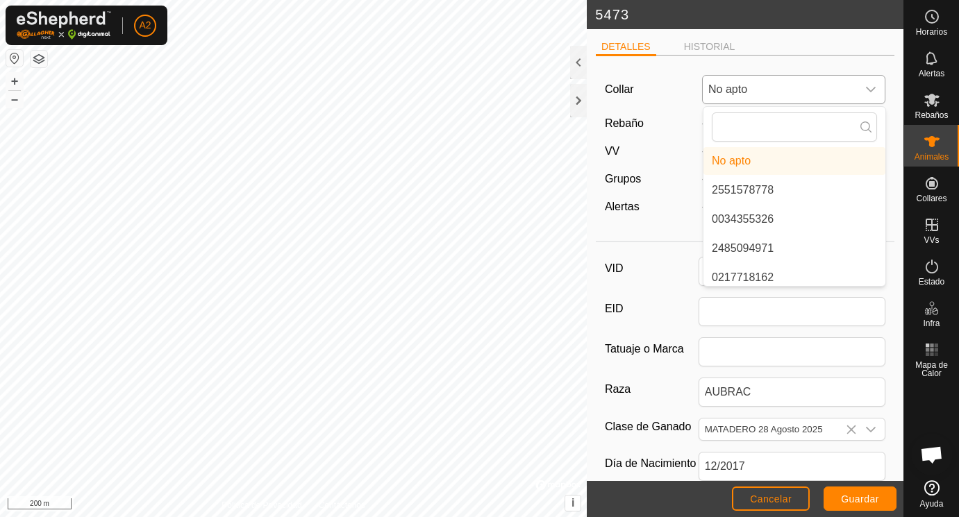
click at [742, 158] on li "No apto" at bounding box center [795, 161] width 182 height 28
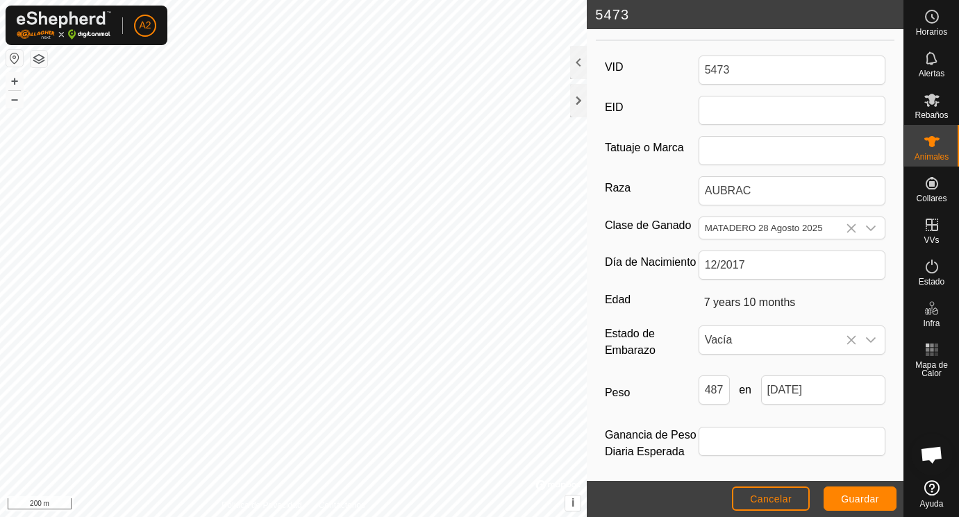
scroll to position [207, 0]
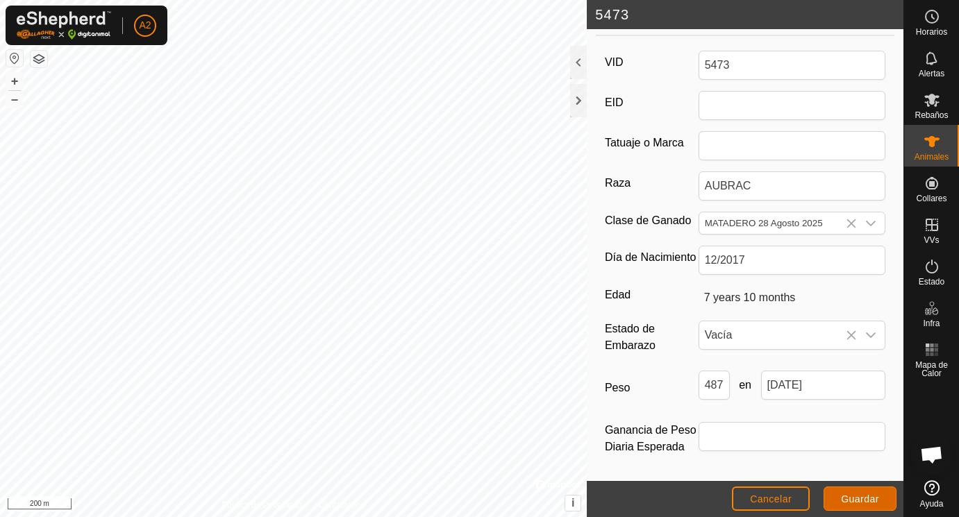
click at [874, 496] on span "Guardar" at bounding box center [860, 499] width 38 height 11
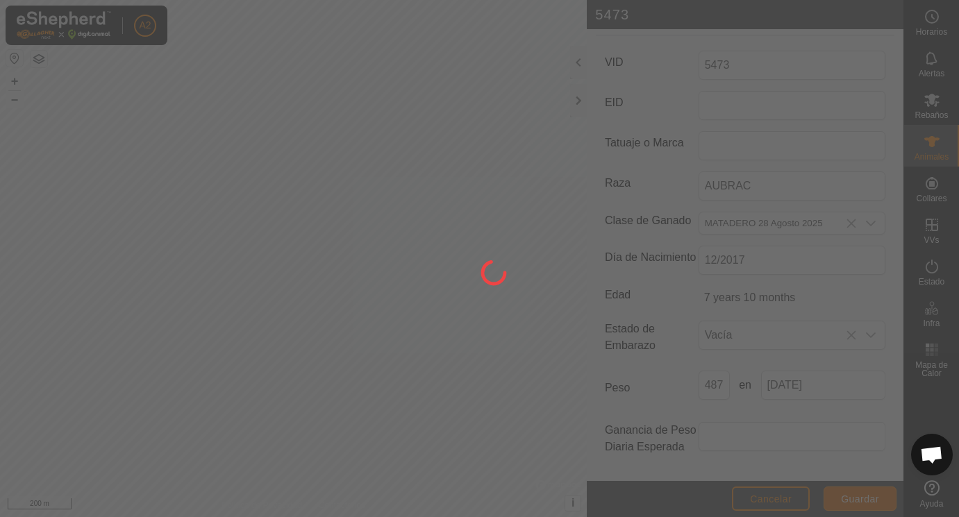
scroll to position [176, 0]
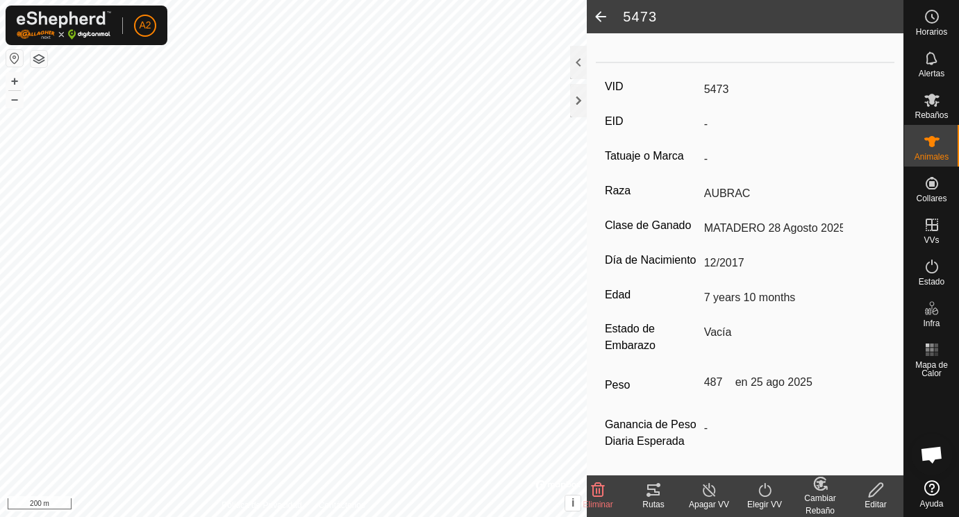
click at [601, 15] on span at bounding box center [601, 16] width 28 height 33
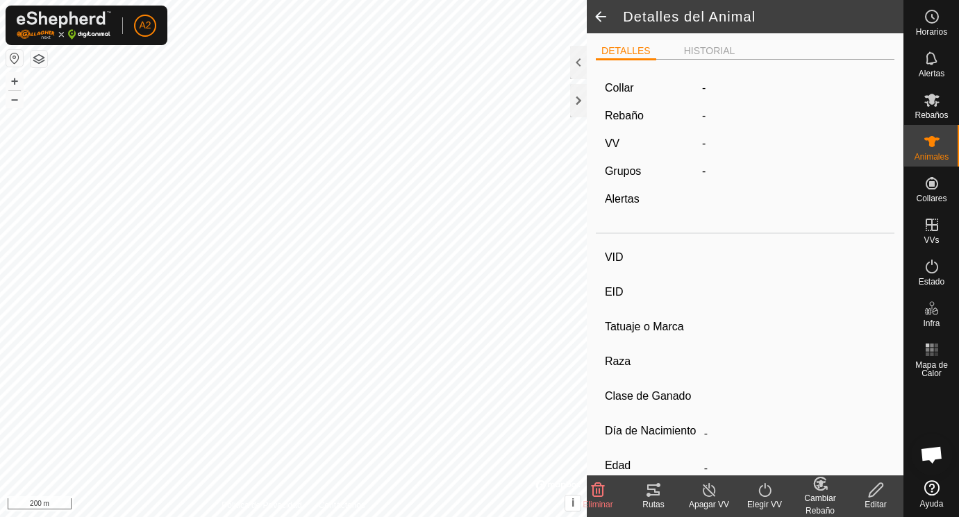
scroll to position [176, 0]
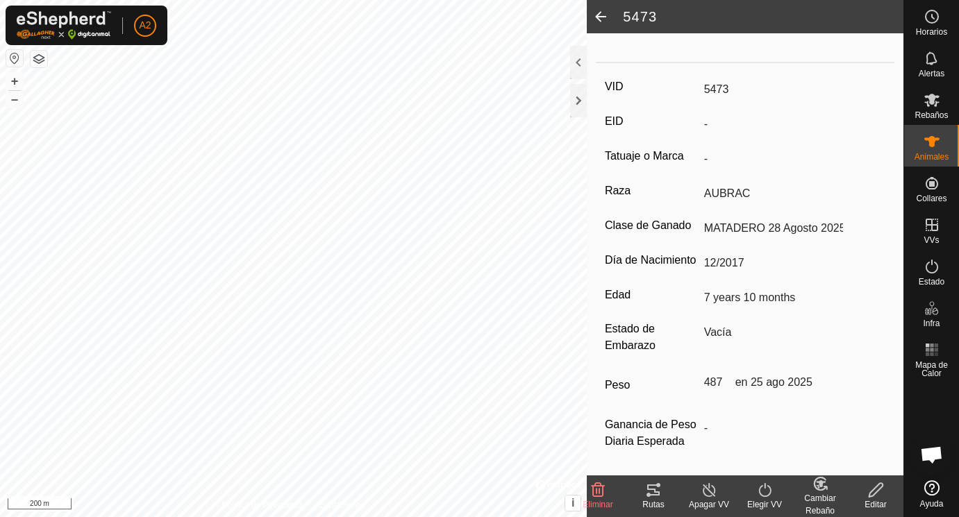
click at [601, 15] on span at bounding box center [601, 16] width 28 height 33
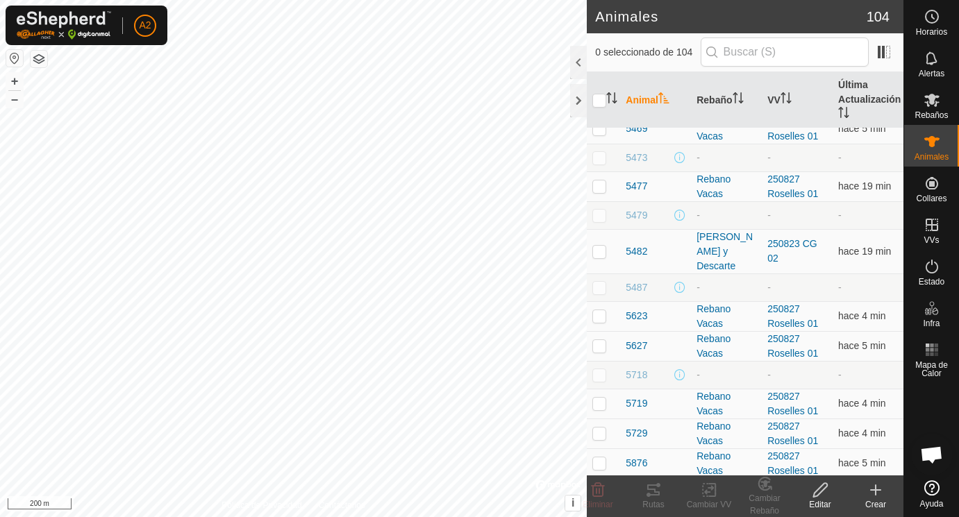
scroll to position [1514, 0]
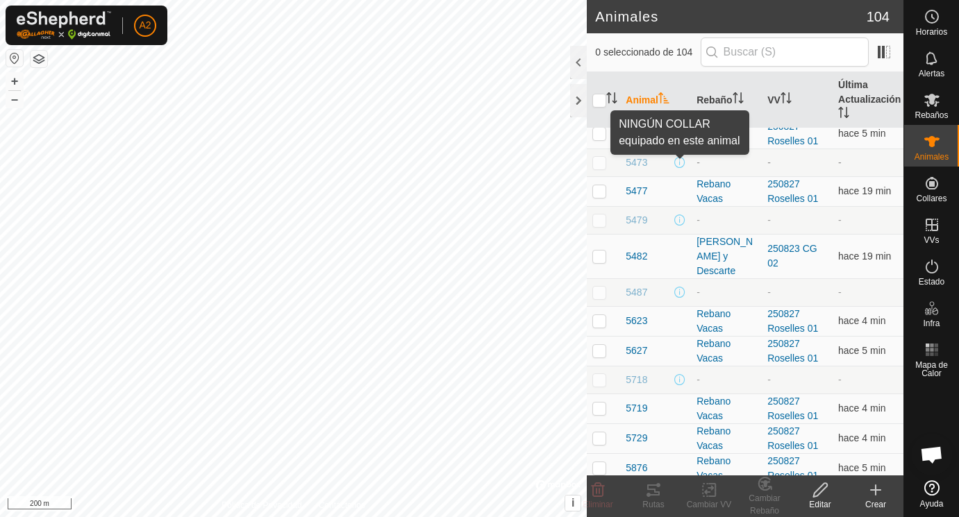
click at [678, 165] on span at bounding box center [679, 162] width 11 height 11
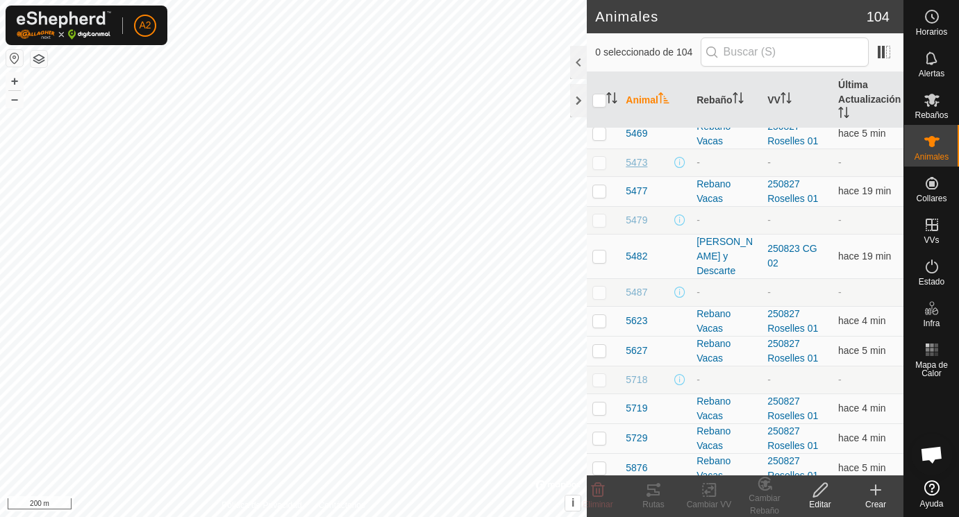
click at [641, 163] on span "5473" at bounding box center [637, 163] width 22 height 15
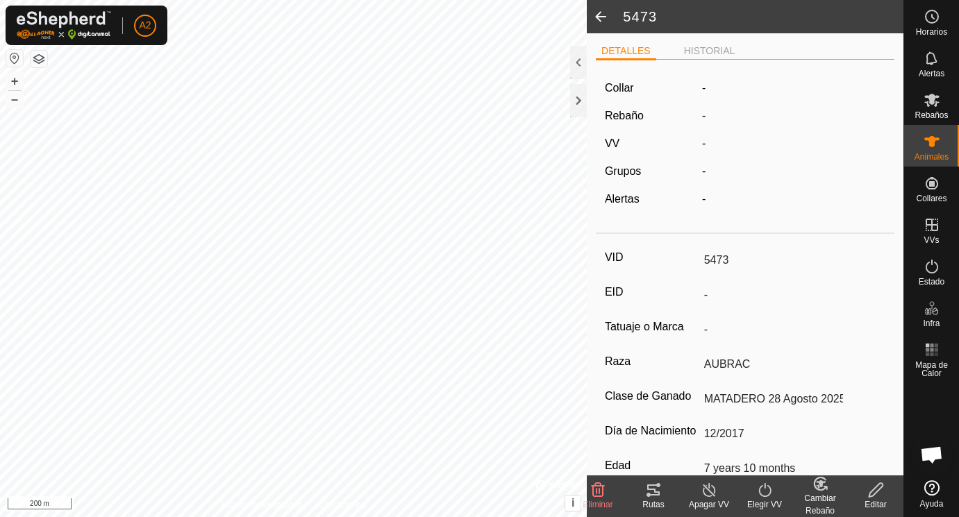
scroll to position [51, 0]
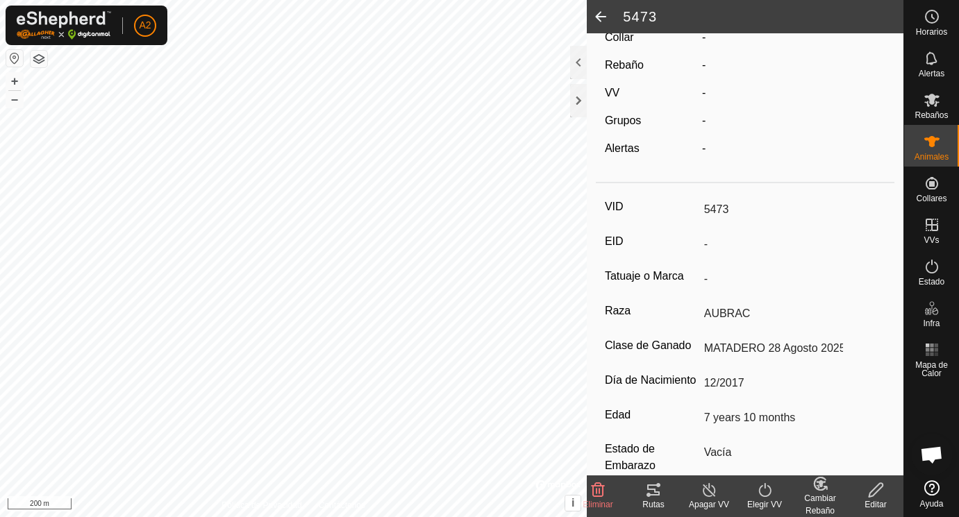
click at [822, 486] on icon at bounding box center [821, 484] width 10 height 7
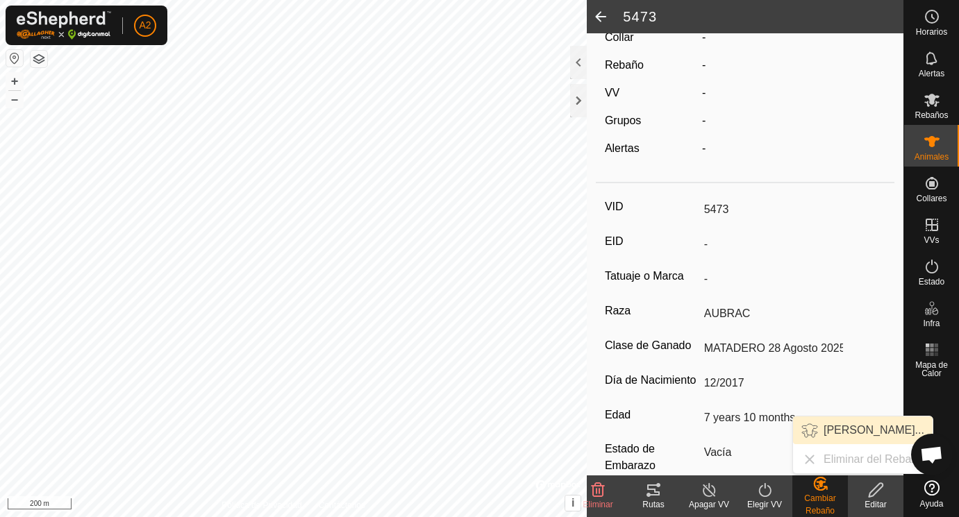
click at [833, 431] on link "[PERSON_NAME]..." at bounding box center [863, 431] width 140 height 28
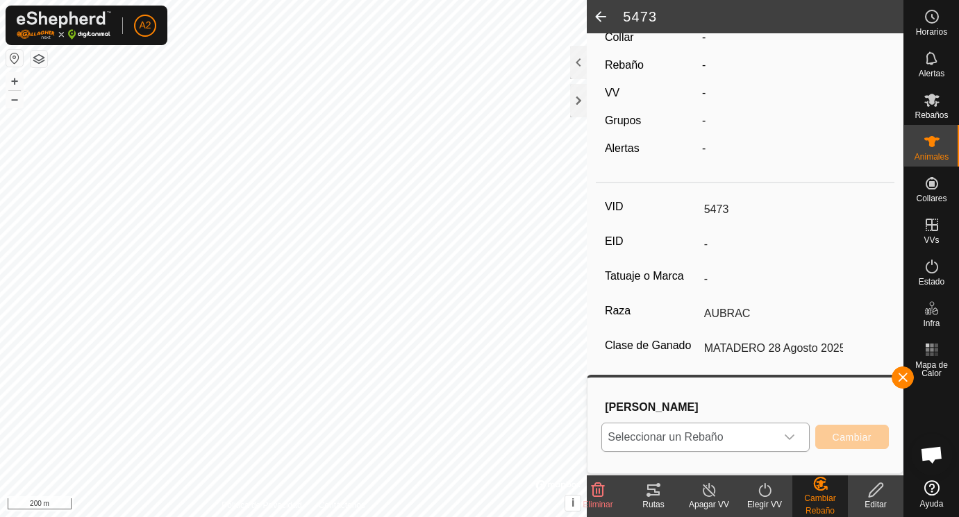
click at [790, 437] on icon "dropdown trigger" at bounding box center [789, 437] width 11 height 11
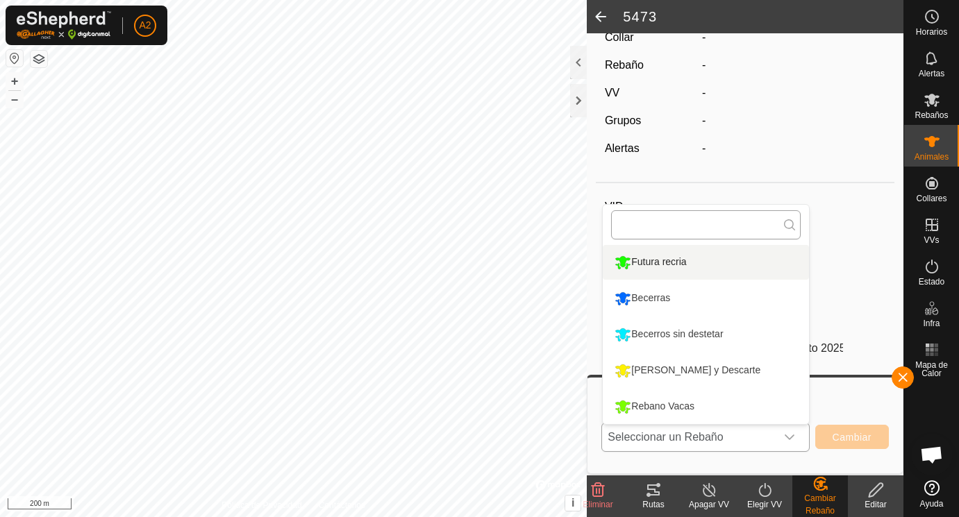
click at [655, 227] on input "text" at bounding box center [706, 224] width 190 height 29
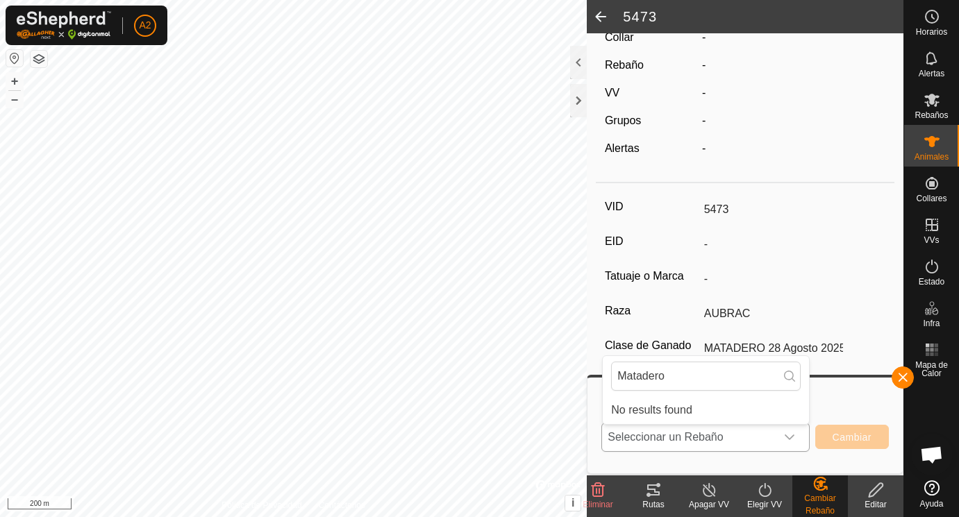
click at [720, 399] on li "No results found" at bounding box center [706, 411] width 206 height 28
click at [740, 382] on input "Matadero" at bounding box center [706, 376] width 190 height 29
drag, startPoint x: 700, startPoint y: 379, endPoint x: 539, endPoint y: 379, distance: 161.1
click at [611, 379] on input "Matadero" at bounding box center [706, 376] width 190 height 29
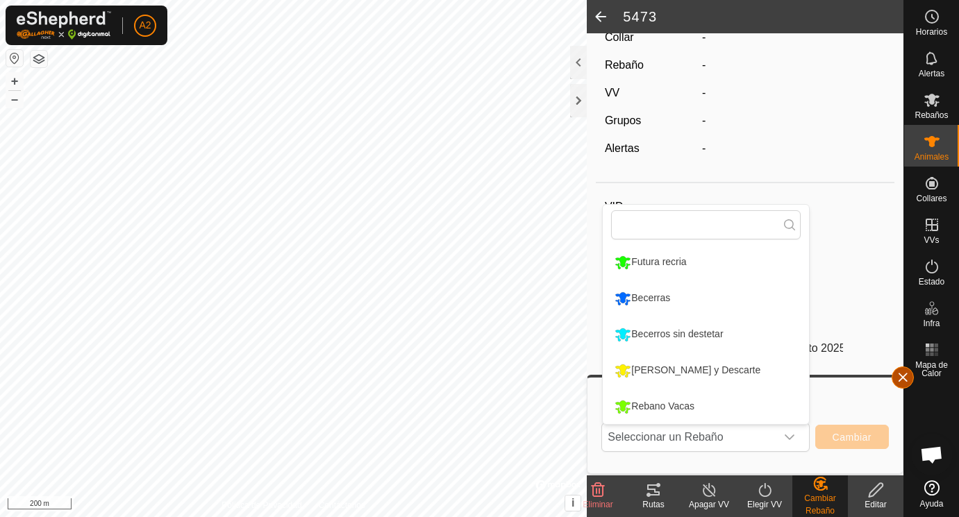
click at [899, 376] on button "button" at bounding box center [903, 378] width 22 height 22
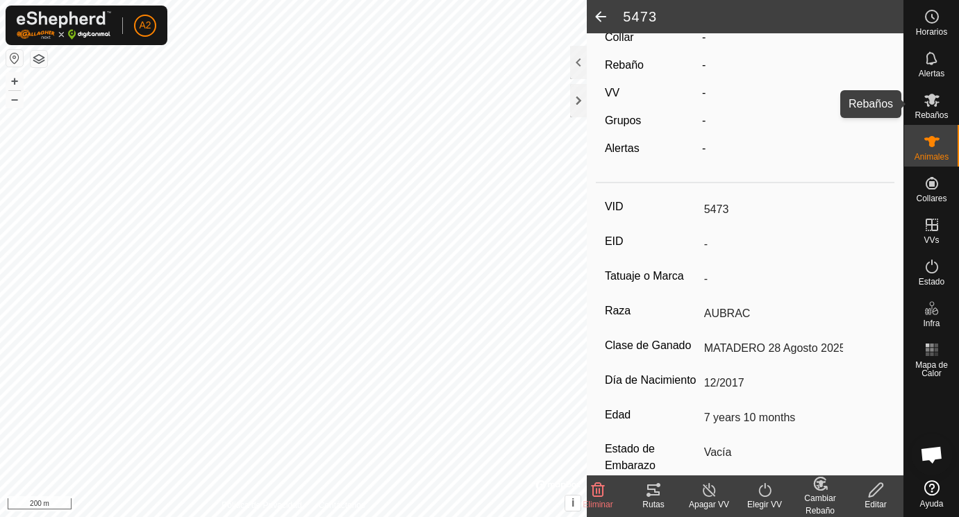
click at [930, 106] on icon at bounding box center [932, 100] width 17 height 17
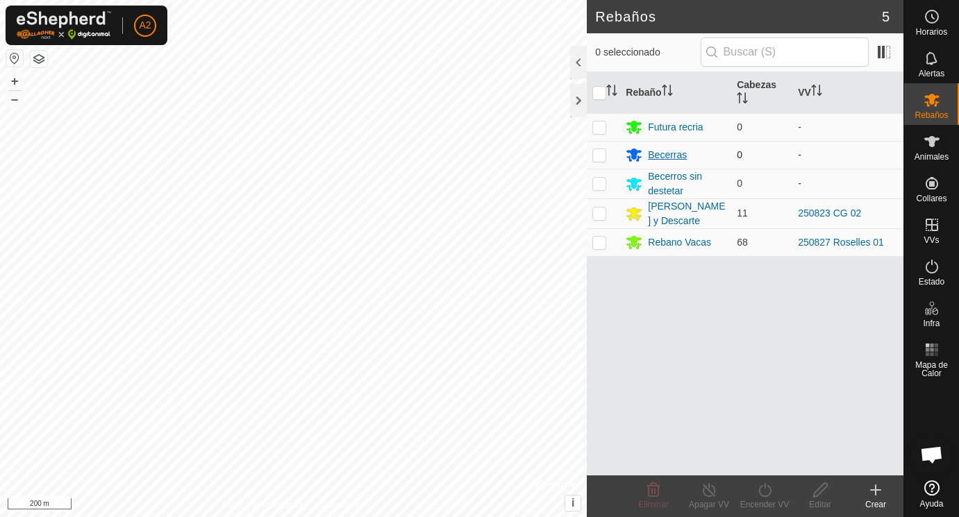
click at [652, 157] on div "Becerras" at bounding box center [667, 155] width 39 height 15
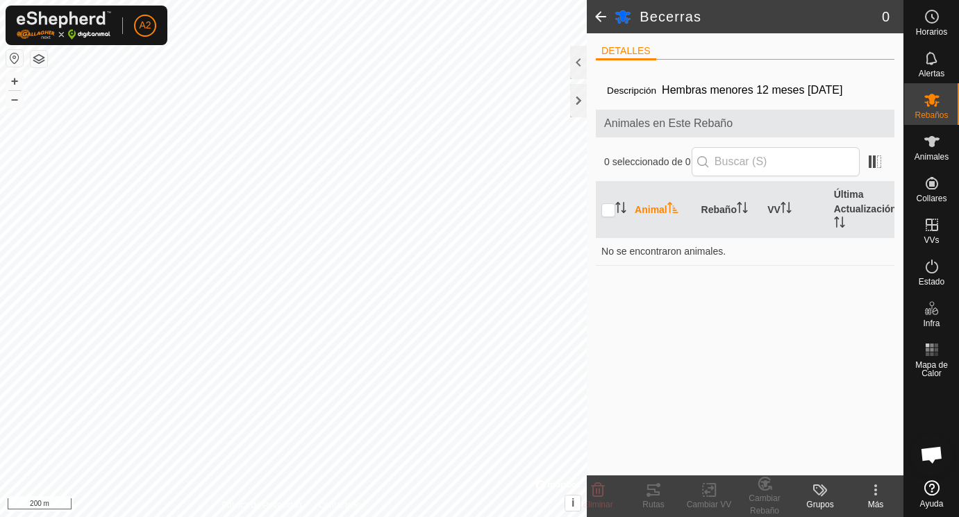
click at [877, 490] on icon at bounding box center [875, 490] width 3 height 3
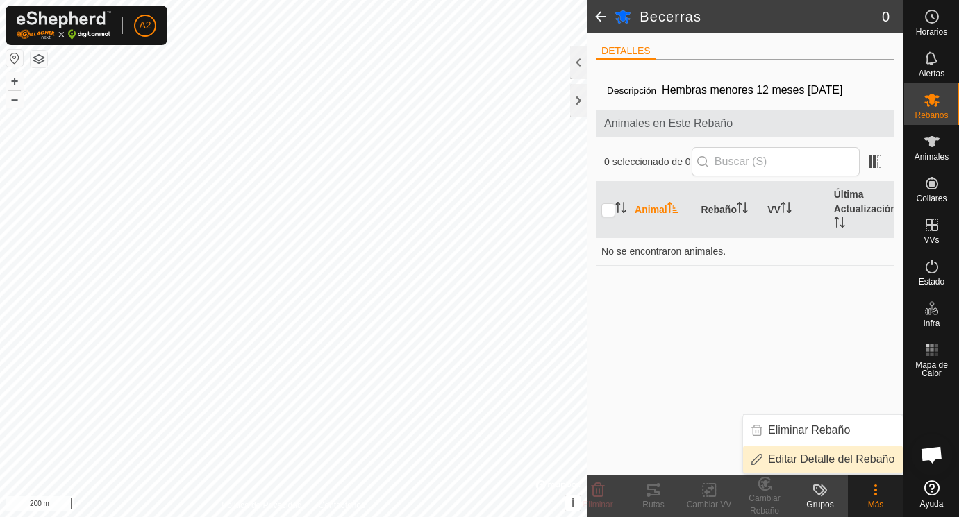
click at [850, 460] on link "Editar Detalle del Rebaño" at bounding box center [823, 460] width 160 height 28
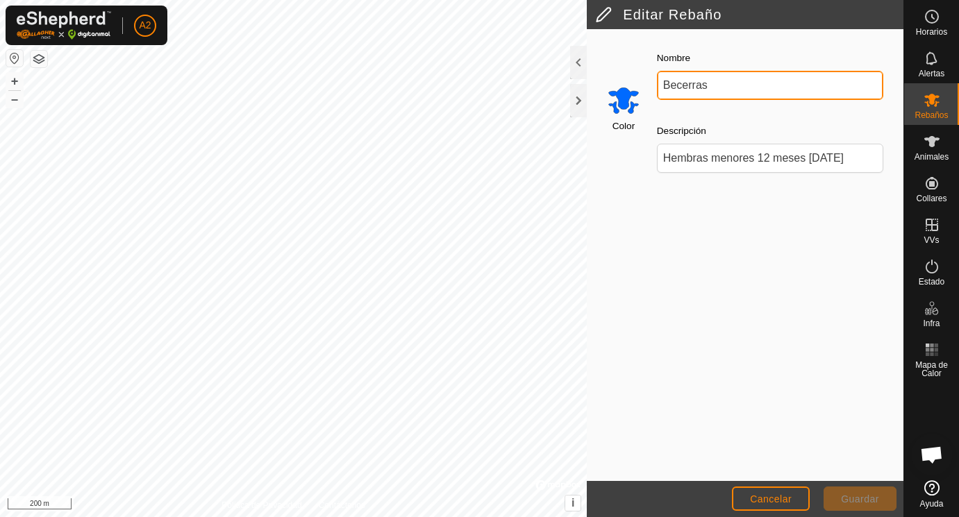
drag, startPoint x: 663, startPoint y: 81, endPoint x: 718, endPoint y: 85, distance: 55.0
click at [718, 85] on input "Becerras" at bounding box center [770, 85] width 226 height 29
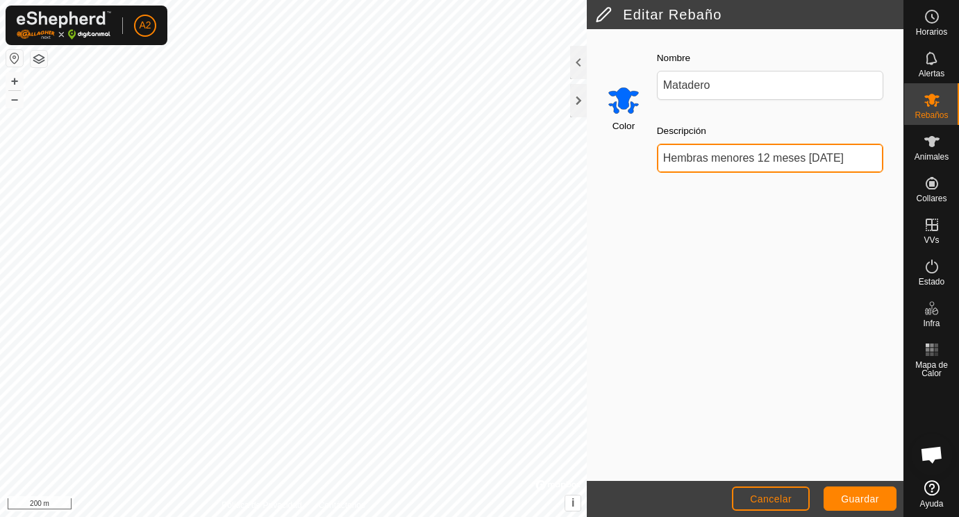
scroll to position [0, 2]
drag, startPoint x: 665, startPoint y: 157, endPoint x: 982, endPoint y: 160, distance: 317.4
click at [883, 160] on input "Hembras menores 12 meses [DATE]" at bounding box center [770, 158] width 226 height 29
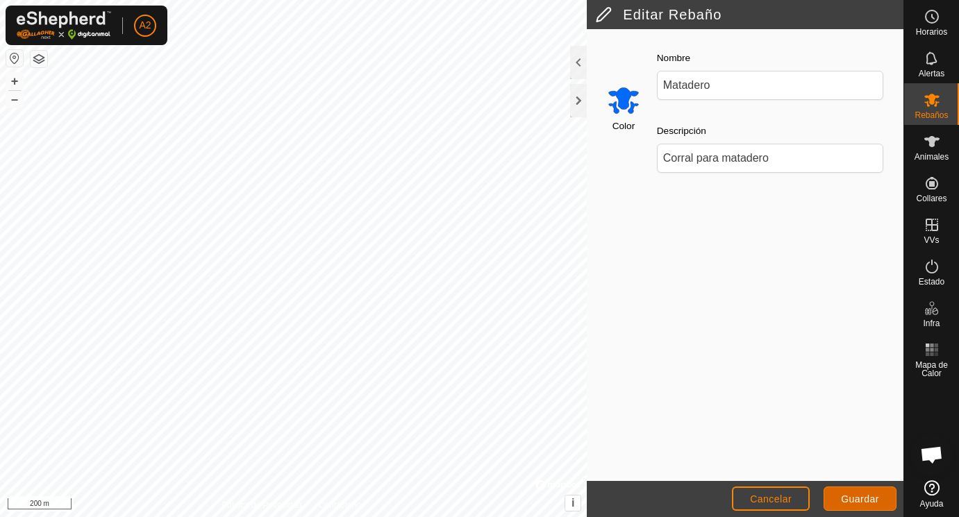
click at [852, 497] on span "Guardar" at bounding box center [860, 499] width 38 height 11
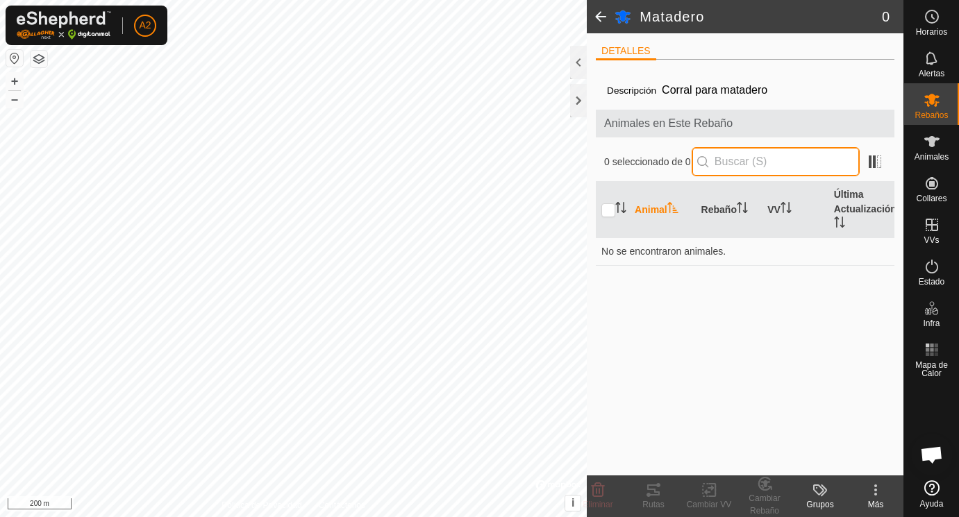
click at [754, 162] on input "text" at bounding box center [776, 161] width 168 height 29
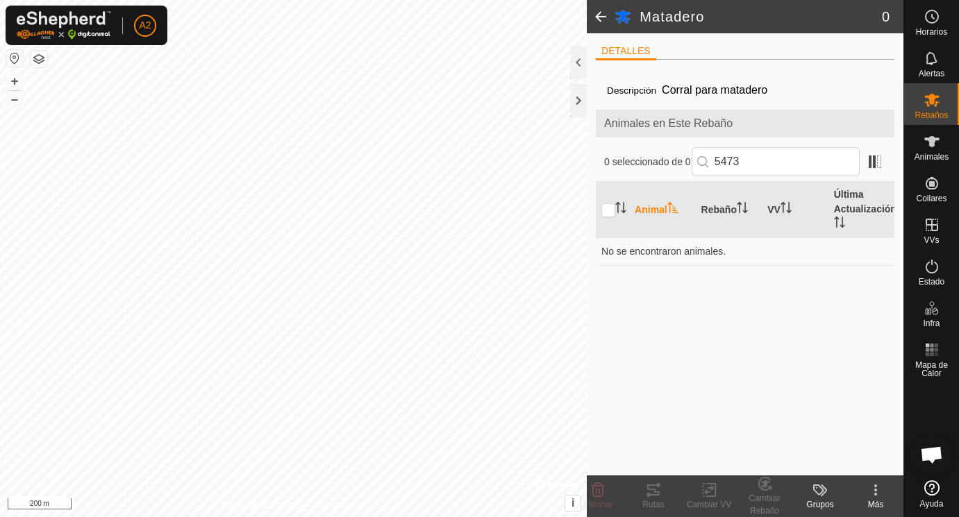
click at [793, 372] on div "Descripción Corral para matadero Animales en Este Rebaño 0 seleccionado de 0 54…" at bounding box center [745, 273] width 299 height 405
click at [608, 211] on input "checkbox" at bounding box center [609, 211] width 14 height 14
click at [872, 163] on span at bounding box center [875, 162] width 22 height 22
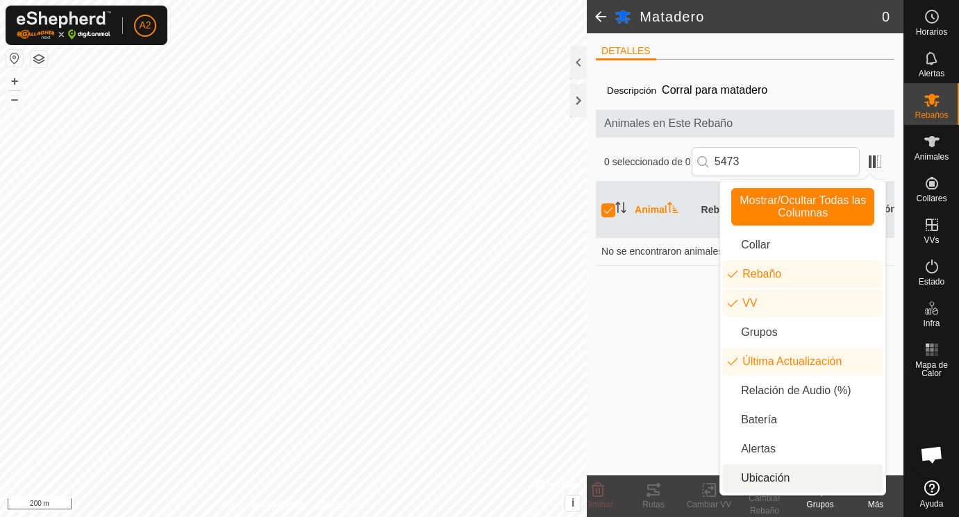
click at [667, 372] on div "Descripción Corral para matadero Animales en Este Rebaño 0 seleccionado de 0 54…" at bounding box center [745, 273] width 299 height 405
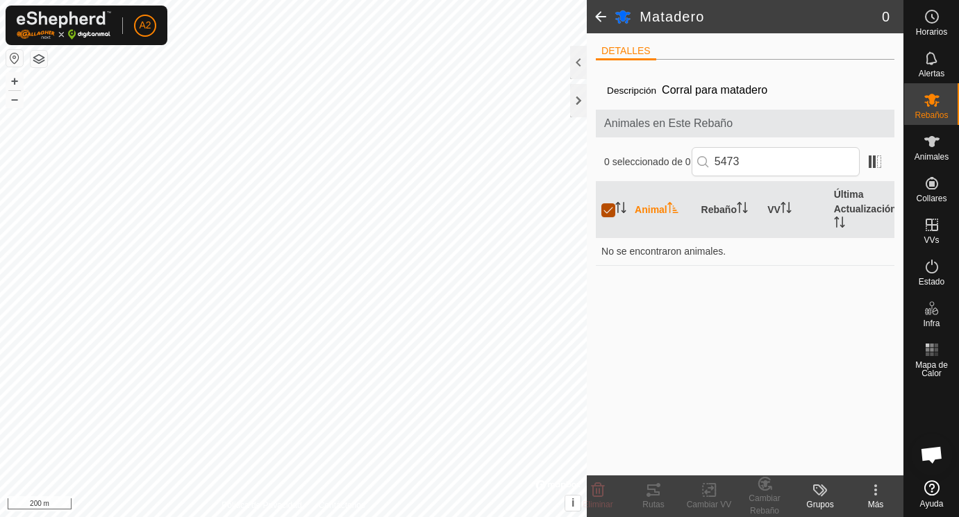
click at [606, 210] on input "checkbox" at bounding box center [609, 211] width 14 height 14
click at [601, 13] on span at bounding box center [601, 16] width 28 height 33
click at [797, 369] on div "Descripción Corral para matadero Animales en Este Rebaño 0 seleccionado de 0 54…" at bounding box center [745, 273] width 299 height 405
click at [600, 10] on span at bounding box center [601, 16] width 28 height 33
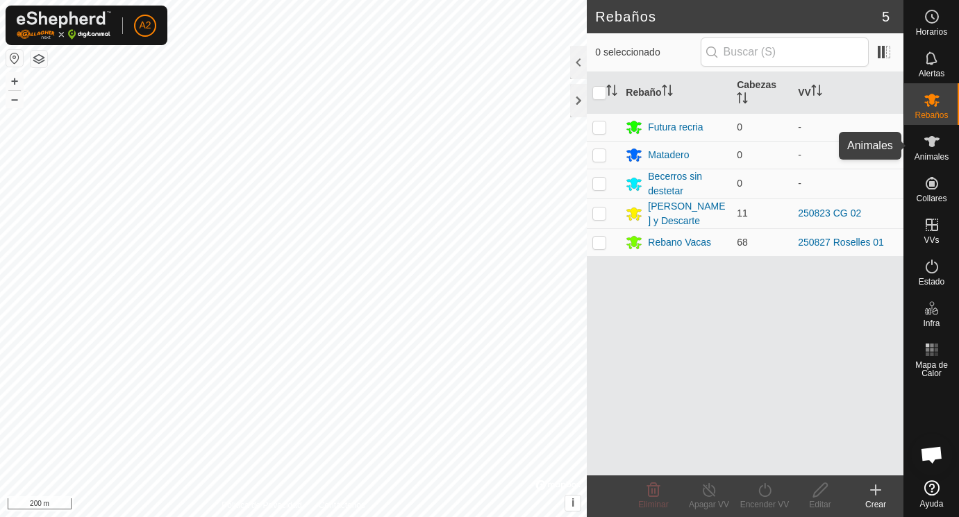
click at [933, 148] on icon at bounding box center [932, 141] width 17 height 17
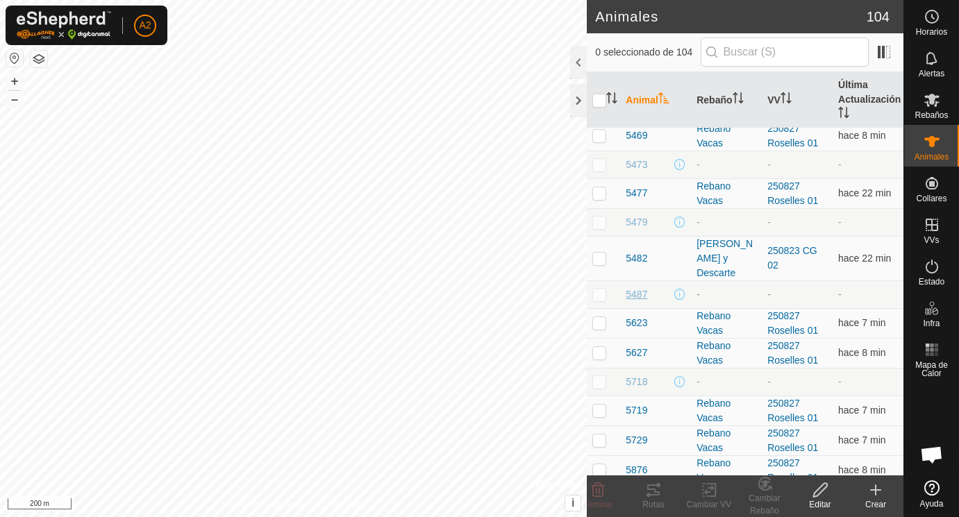
scroll to position [1508, 0]
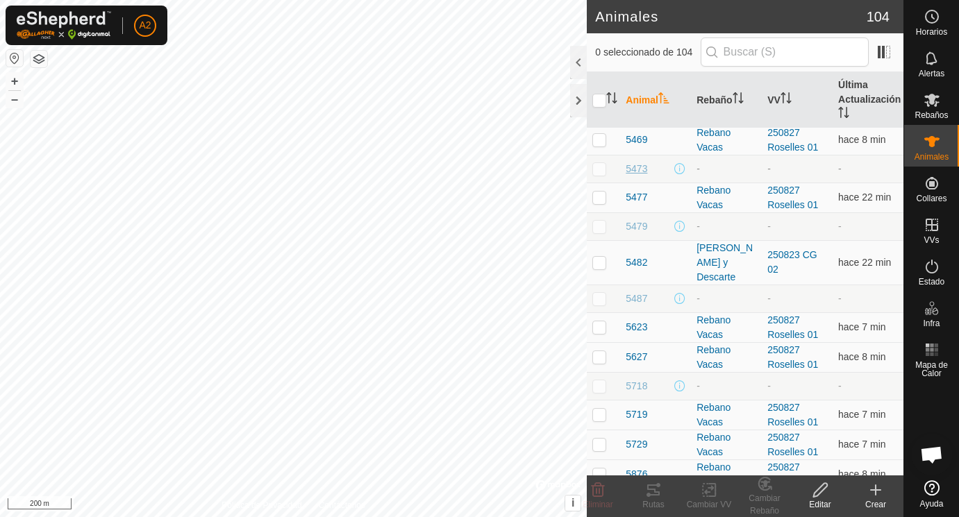
click at [636, 166] on span "5473" at bounding box center [637, 169] width 22 height 15
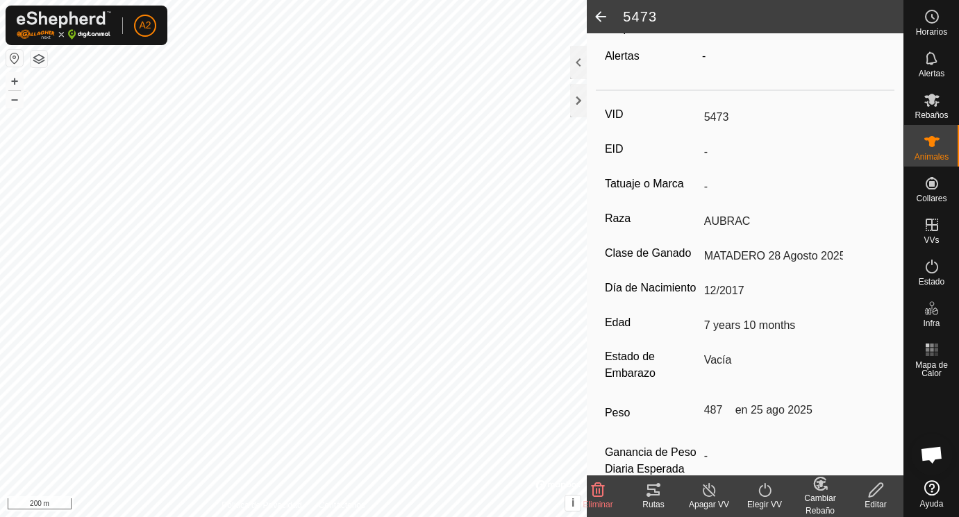
scroll to position [176, 0]
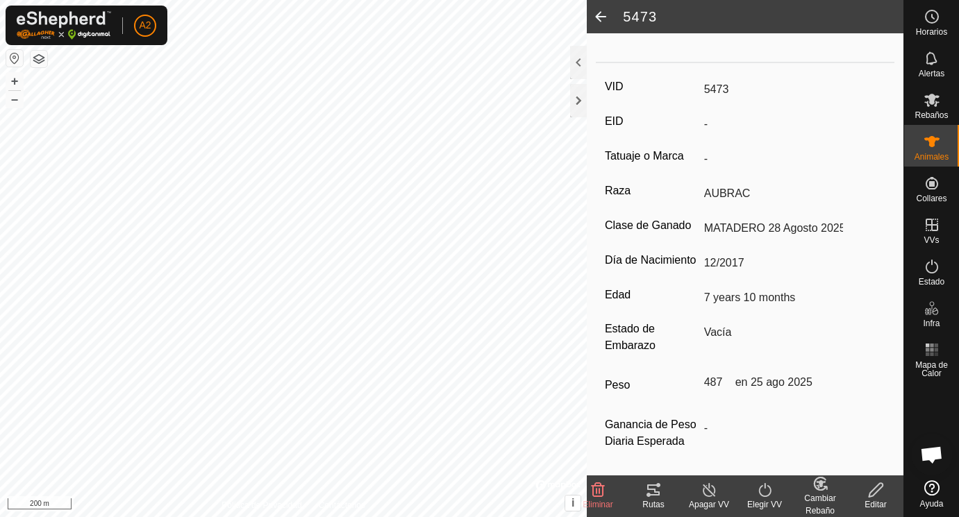
click at [822, 488] on icon at bounding box center [820, 484] width 17 height 17
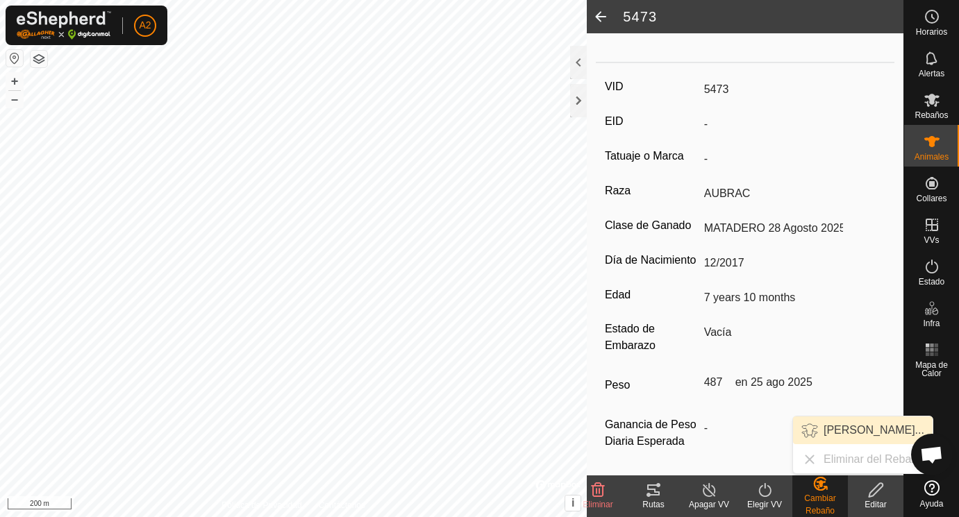
click at [833, 427] on link "[PERSON_NAME]..." at bounding box center [863, 431] width 140 height 28
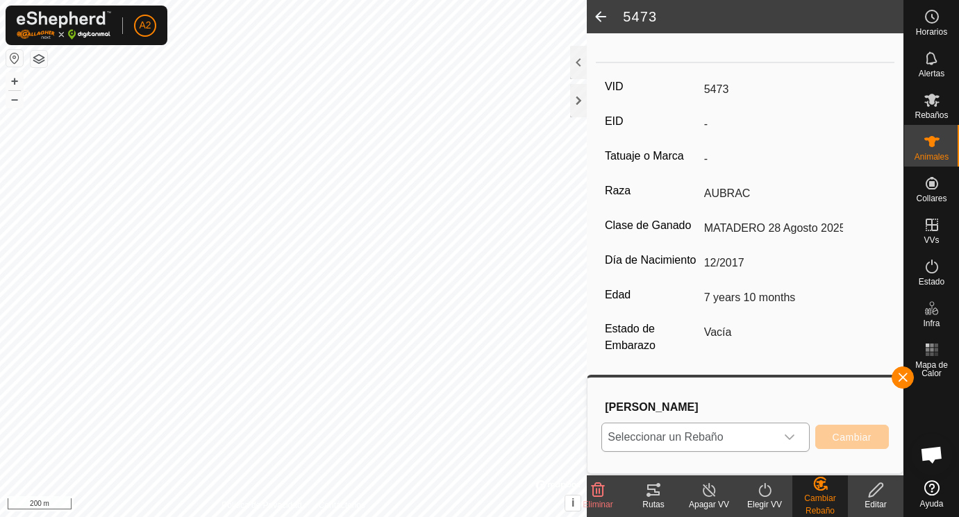
click at [792, 435] on icon "dropdown trigger" at bounding box center [789, 437] width 11 height 11
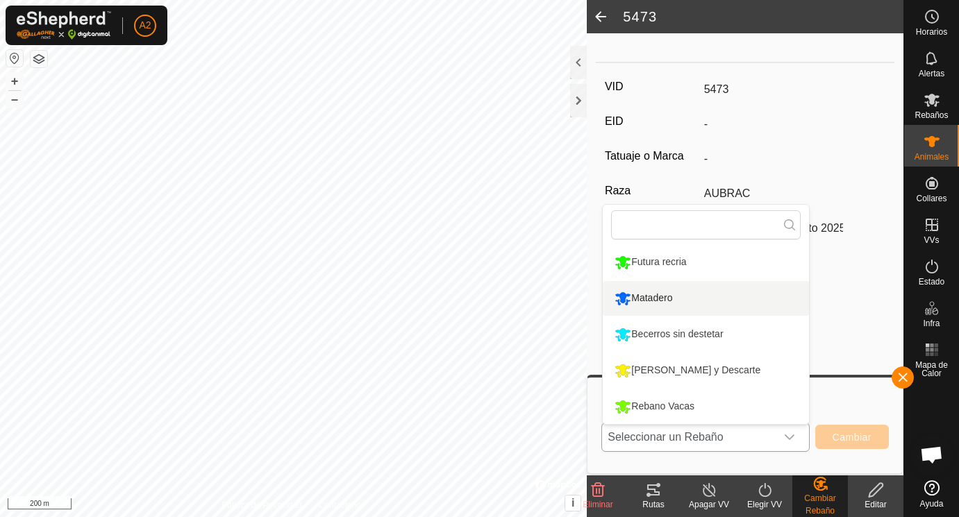
click at [664, 299] on li "Matadero" at bounding box center [706, 298] width 206 height 35
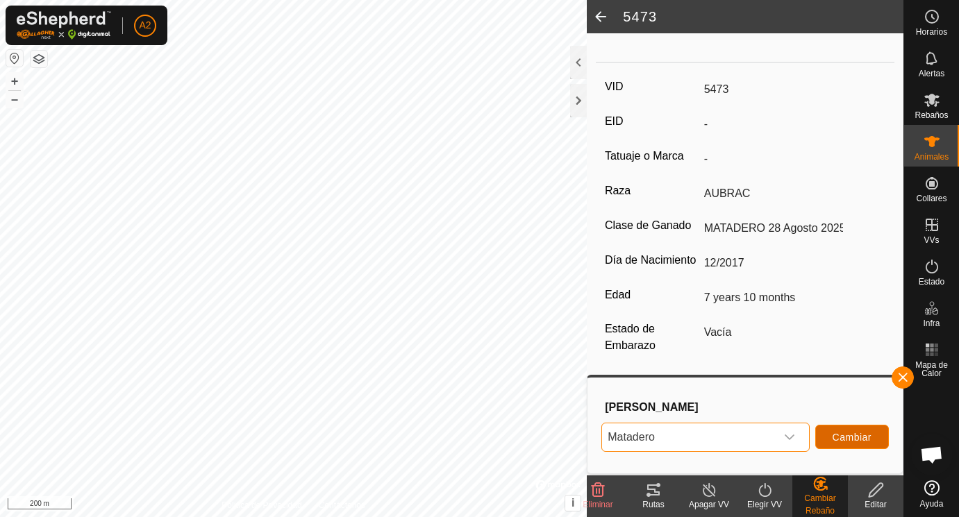
click at [853, 433] on span "Cambiar" at bounding box center [852, 437] width 39 height 11
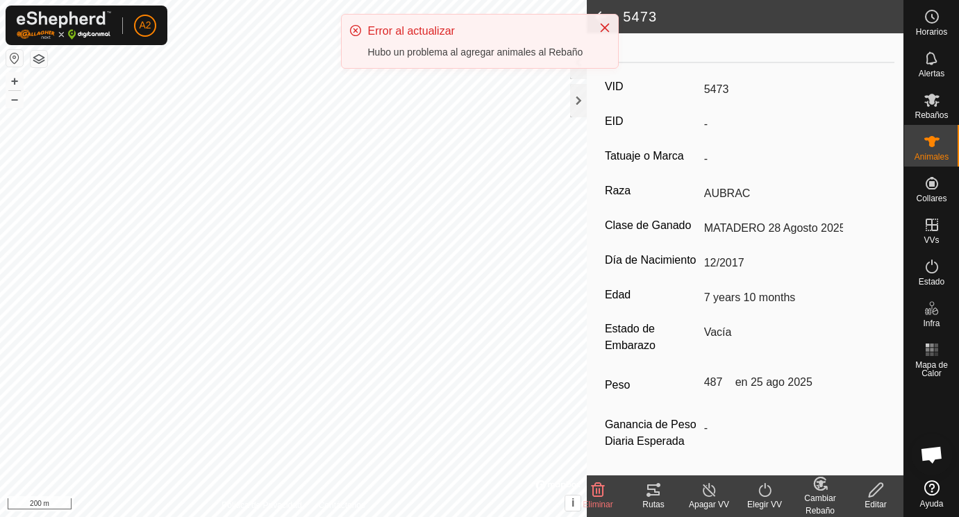
click at [853, 433] on input "-" at bounding box center [793, 429] width 188 height 24
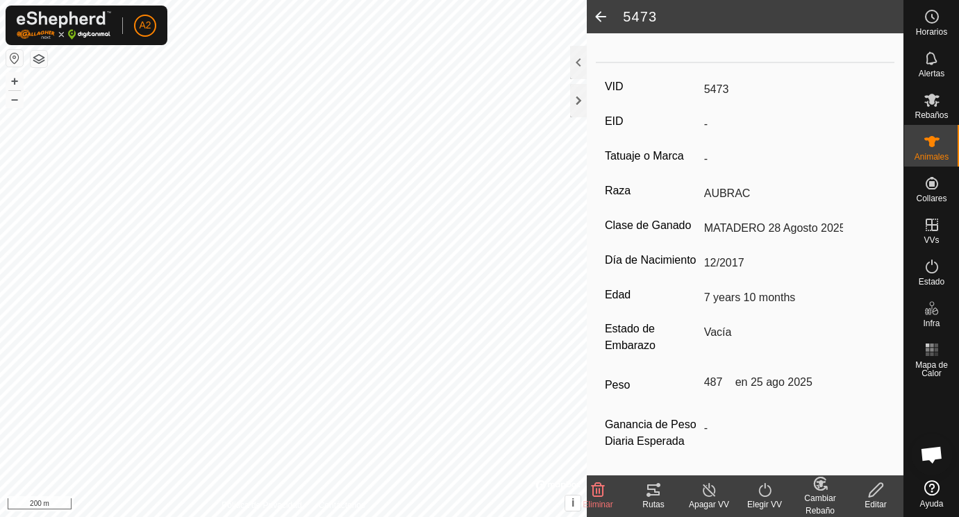
click at [877, 491] on icon at bounding box center [876, 490] width 14 height 14
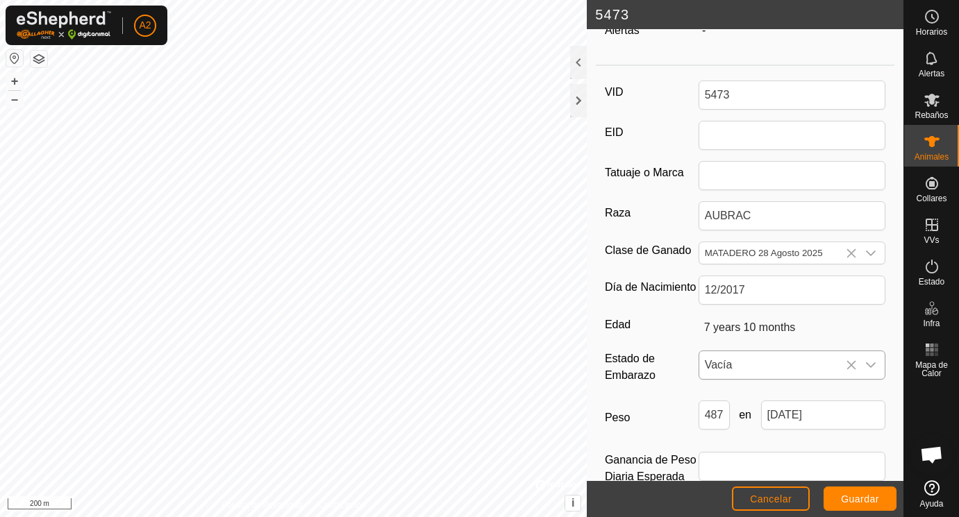
scroll to position [207, 0]
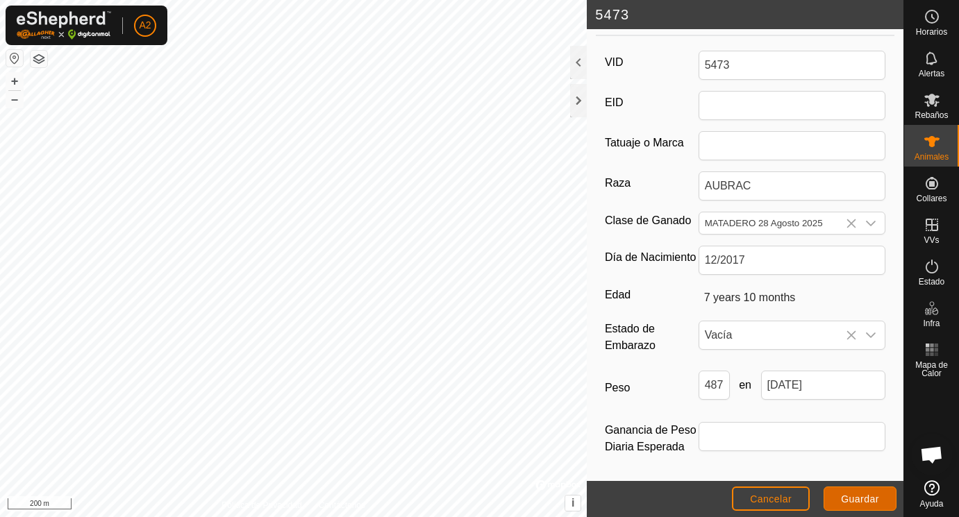
click at [863, 498] on span "Guardar" at bounding box center [860, 499] width 38 height 11
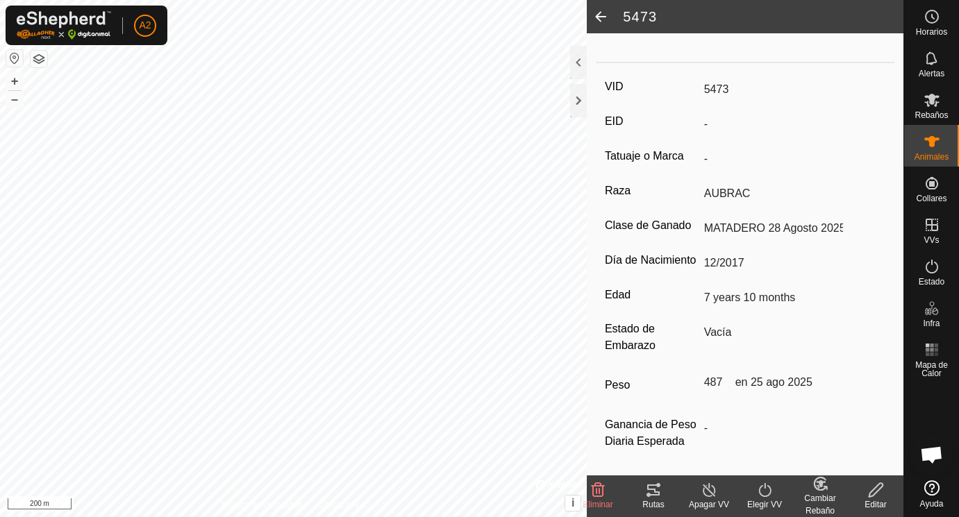
scroll to position [0, 0]
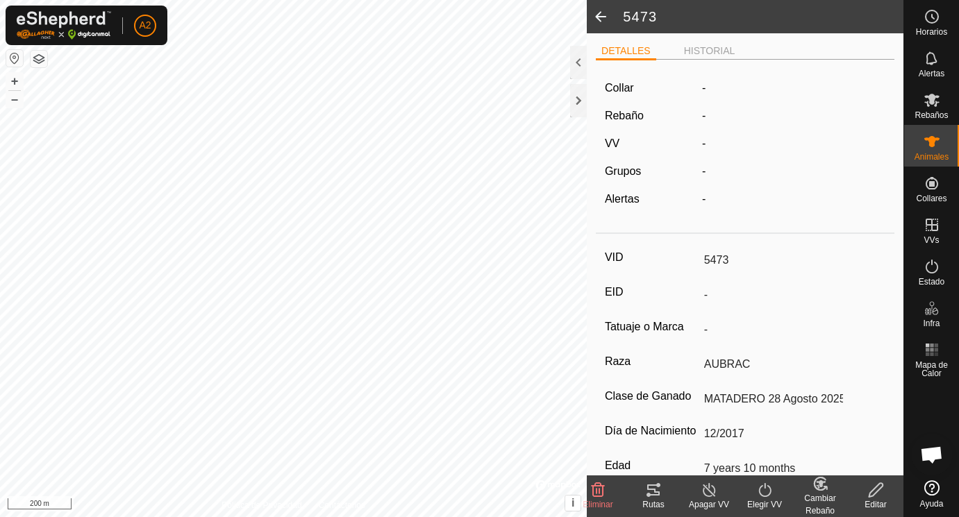
click at [599, 15] on span at bounding box center [601, 16] width 28 height 33
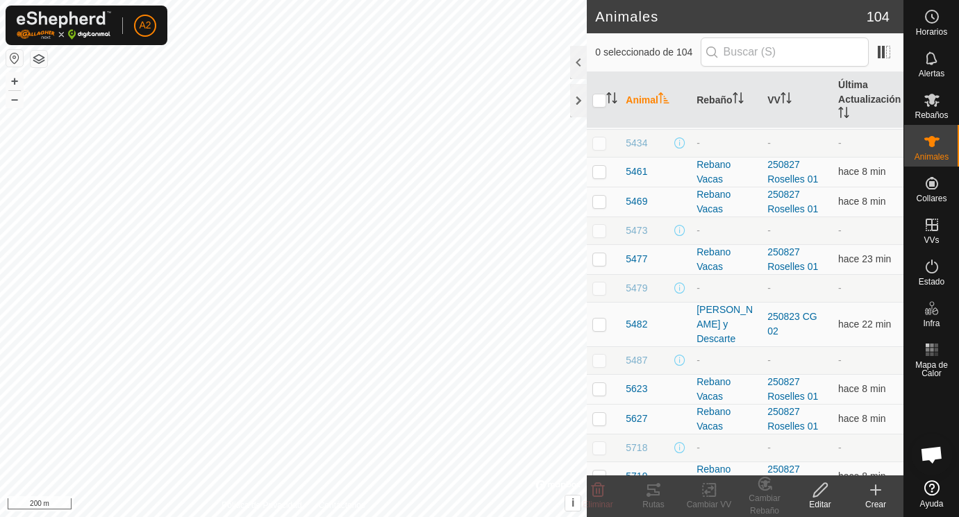
scroll to position [1454, 0]
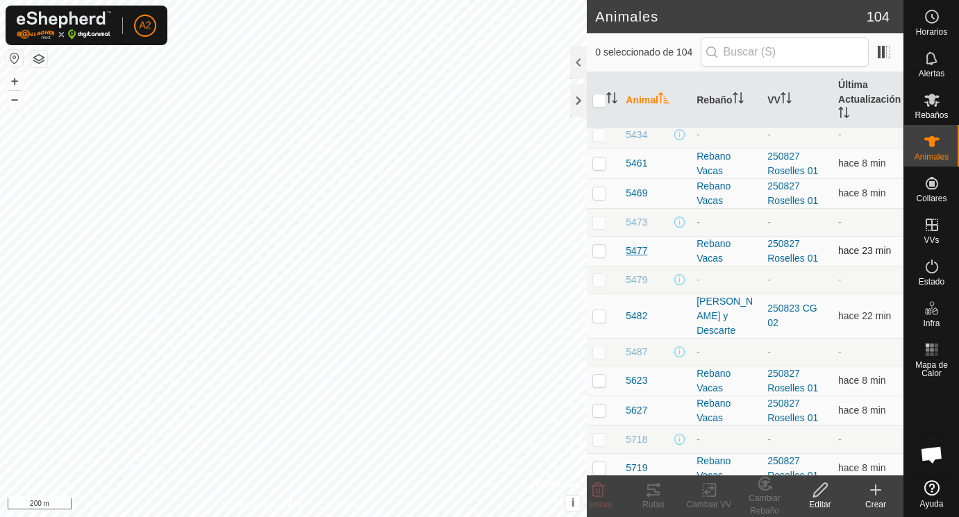
click at [639, 252] on span "5477" at bounding box center [637, 251] width 22 height 15
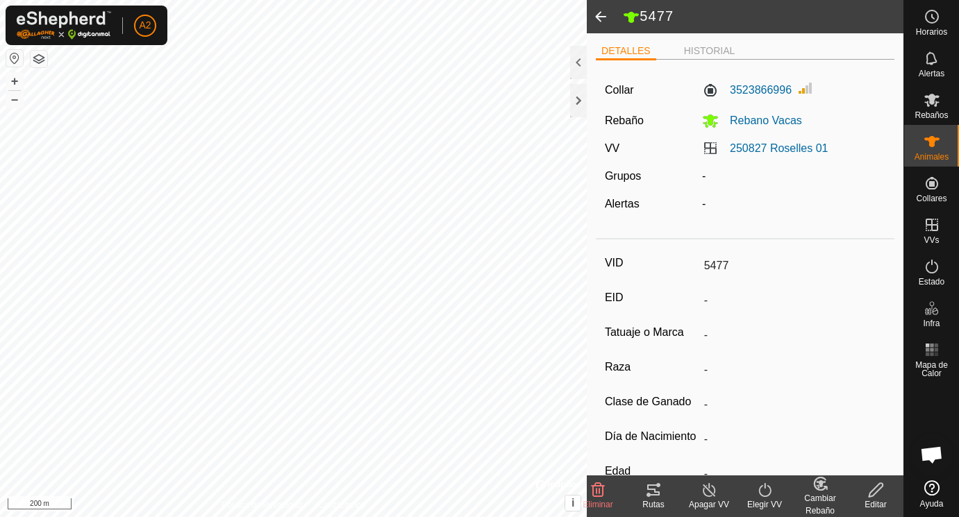
click at [877, 487] on icon at bounding box center [876, 490] width 14 height 14
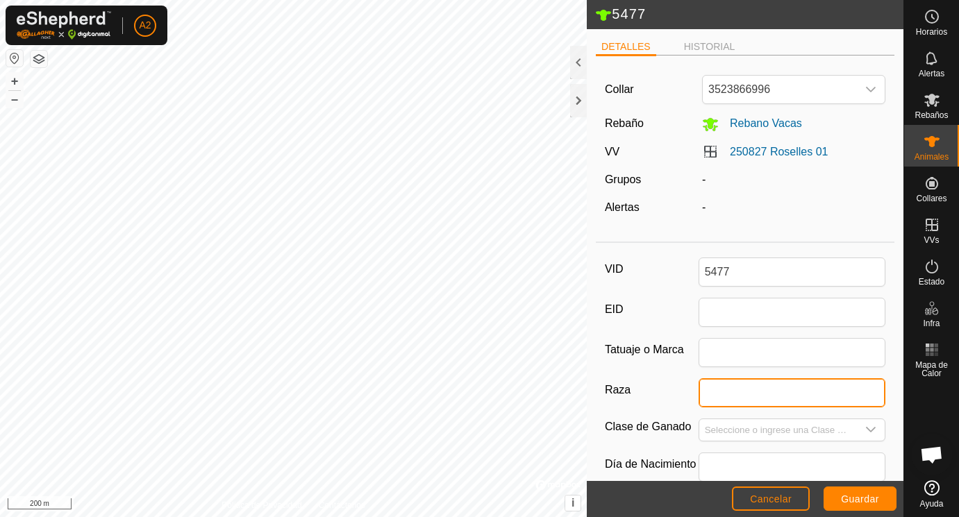
click at [728, 396] on input "Raza" at bounding box center [793, 393] width 188 height 29
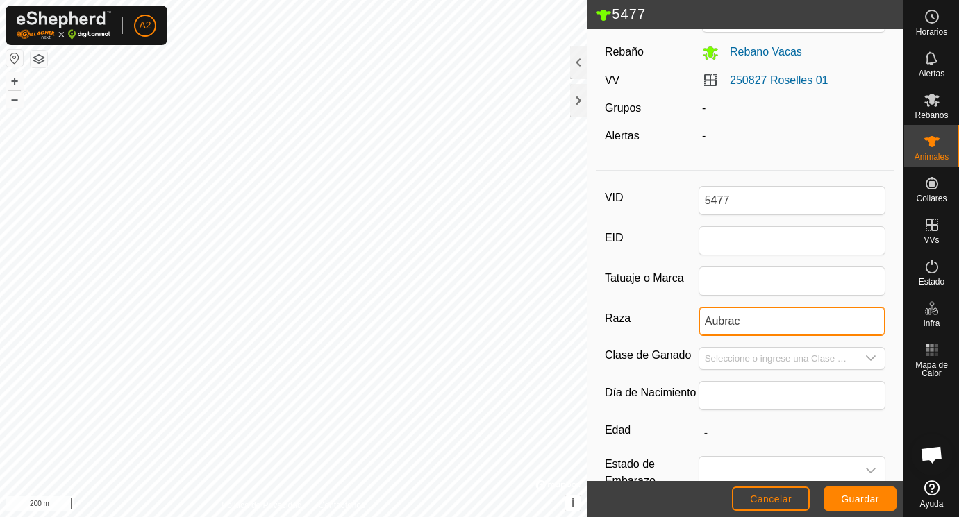
scroll to position [78, 0]
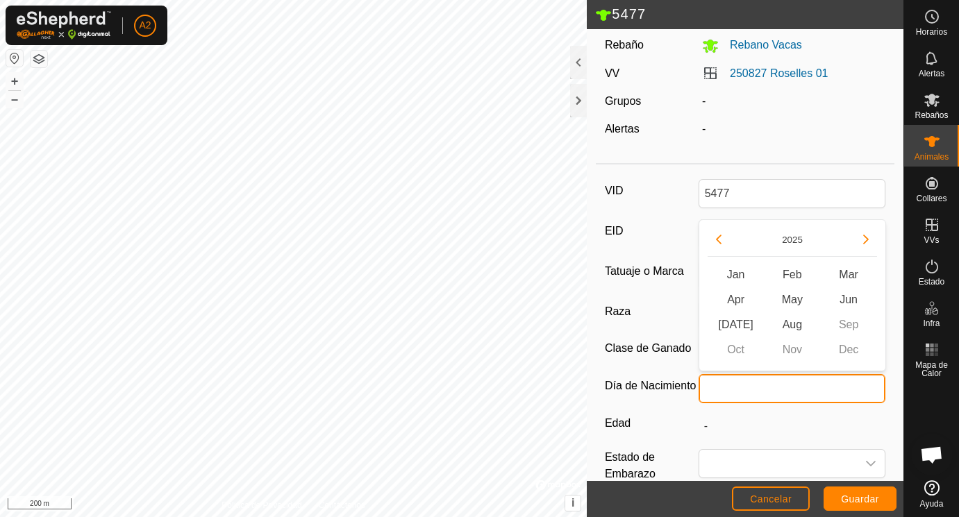
click at [717, 381] on input "text" at bounding box center [793, 388] width 188 height 29
click at [716, 240] on button "Previous Year" at bounding box center [719, 240] width 22 height 22
click at [716, 240] on icon "Previous Year" at bounding box center [718, 239] width 11 height 11
click at [716, 240] on button "Previous Year" at bounding box center [719, 240] width 22 height 22
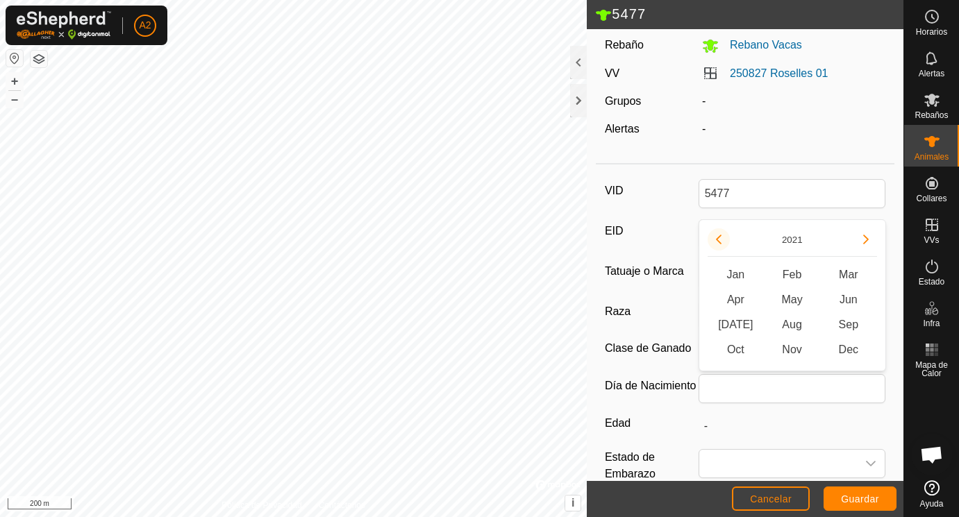
click at [716, 240] on button "Previous Year" at bounding box center [719, 240] width 22 height 22
click at [851, 347] on span "Dec" at bounding box center [848, 350] width 56 height 25
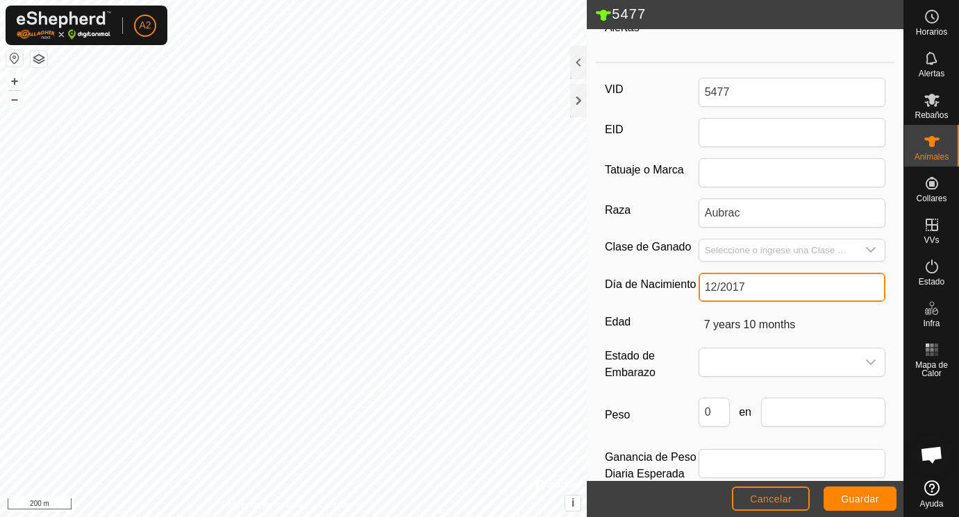
scroll to position [207, 0]
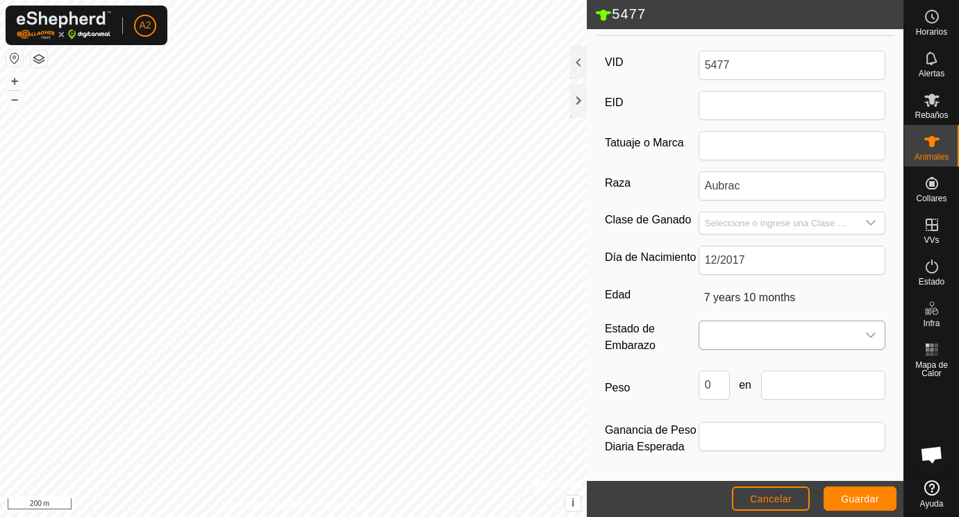
click at [722, 330] on span at bounding box center [778, 336] width 158 height 28
click at [721, 364] on li "Vacía" at bounding box center [793, 367] width 186 height 28
drag, startPoint x: 719, startPoint y: 385, endPoint x: 697, endPoint y: 385, distance: 22.2
click at [699, 385] on input "0" at bounding box center [714, 385] width 31 height 29
click at [852, 496] on span "Guardar" at bounding box center [860, 499] width 38 height 11
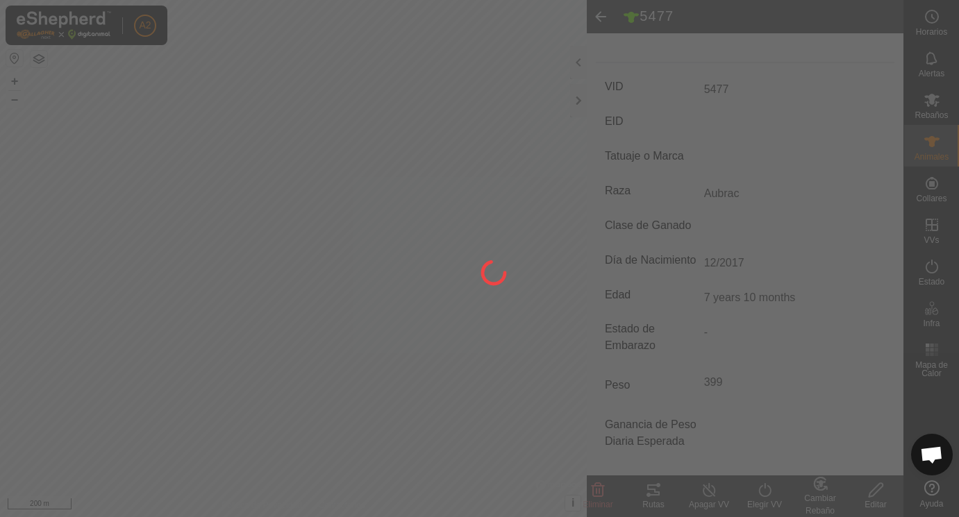
scroll to position [182, 0]
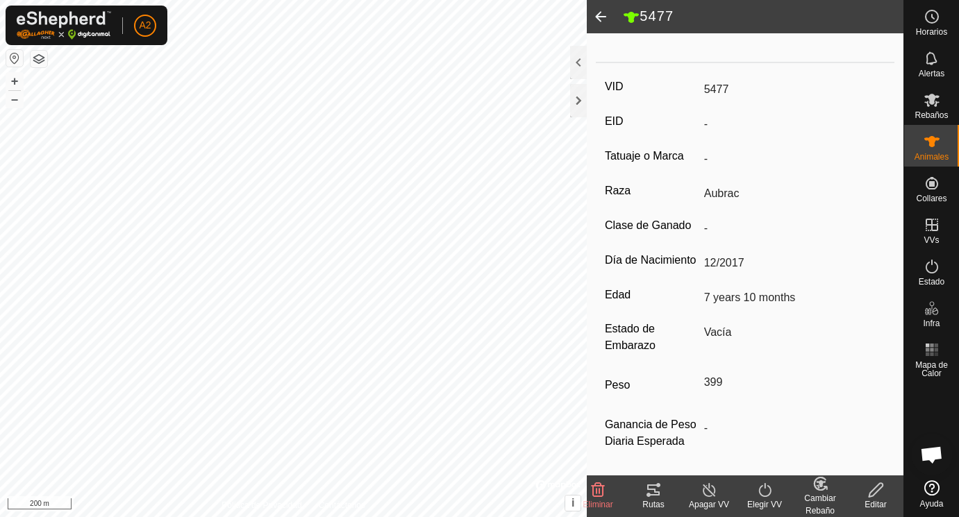
click at [601, 17] on span at bounding box center [601, 16] width 28 height 33
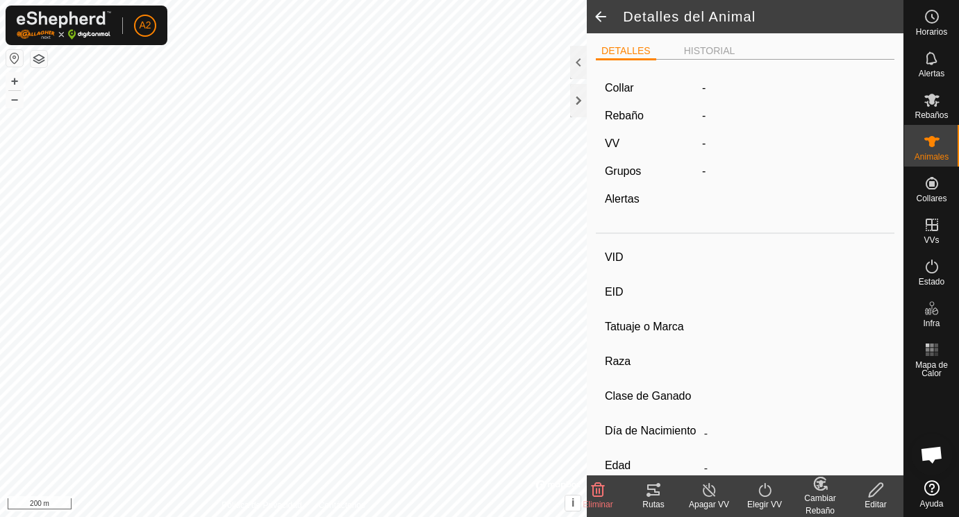
scroll to position [176, 0]
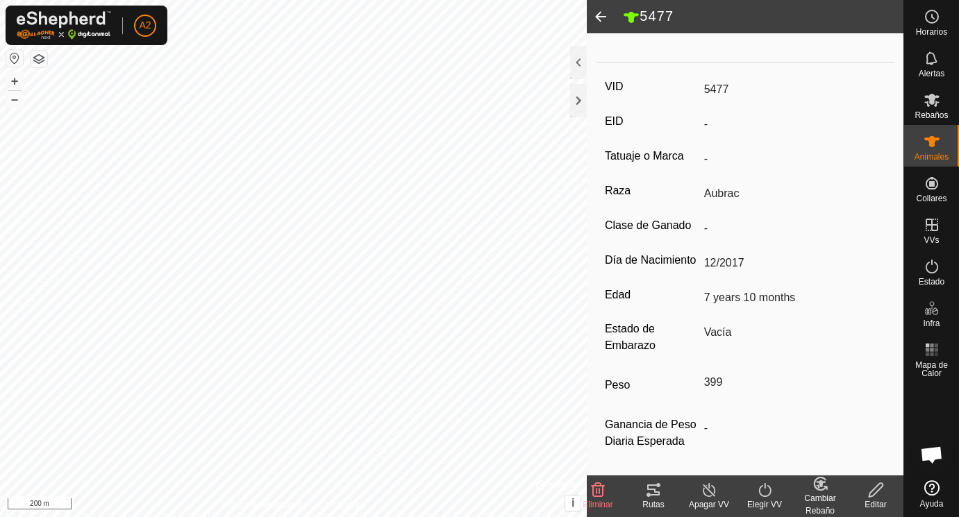
click at [601, 17] on span at bounding box center [601, 16] width 28 height 33
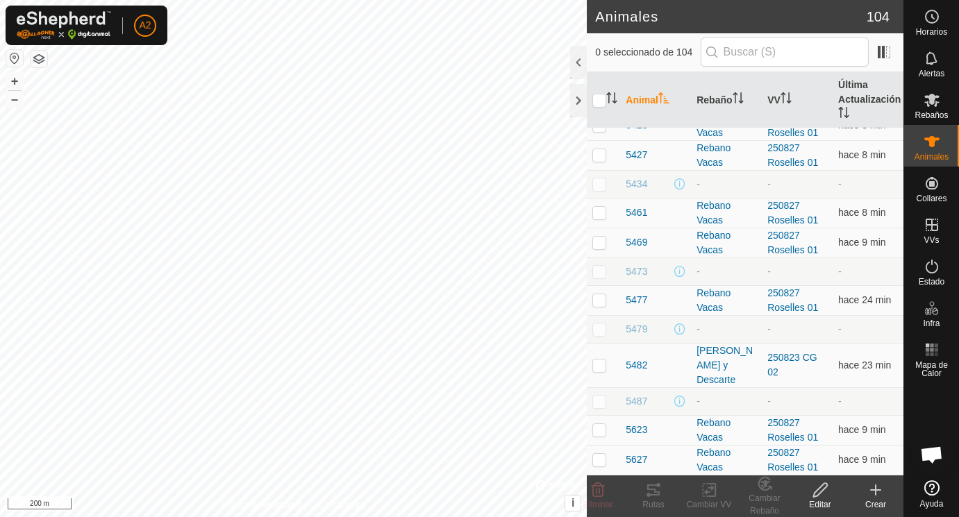
scroll to position [1415, 0]
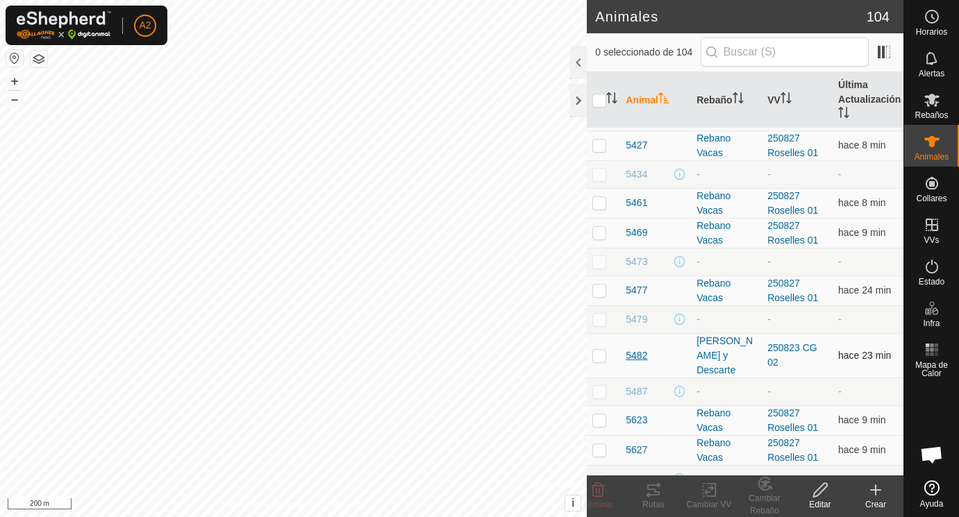
click at [637, 356] on span "5482" at bounding box center [637, 356] width 22 height 15
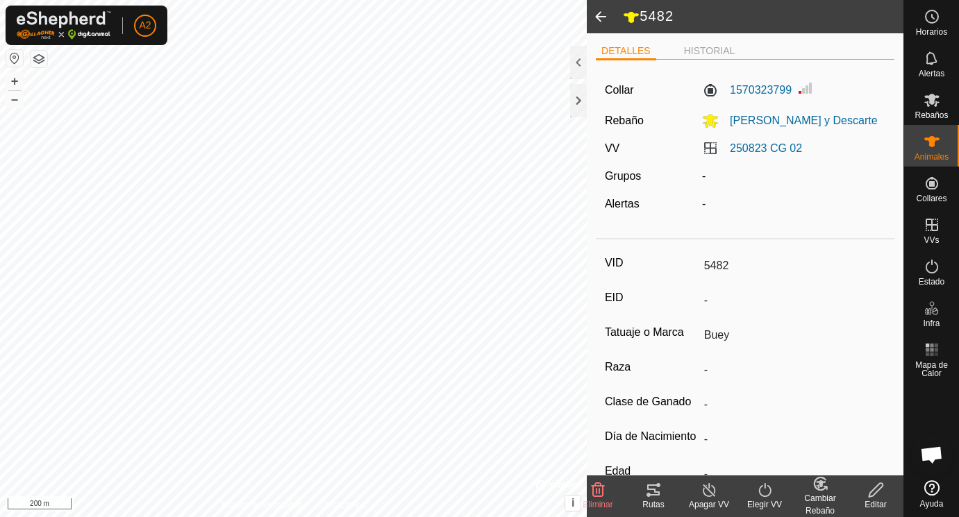
click at [637, 356] on div "VID 5482 EID - Tatuaje o Marca Buey Raza - Clase de Ganado - Día de Nacimiento …" at bounding box center [745, 448] width 299 height 407
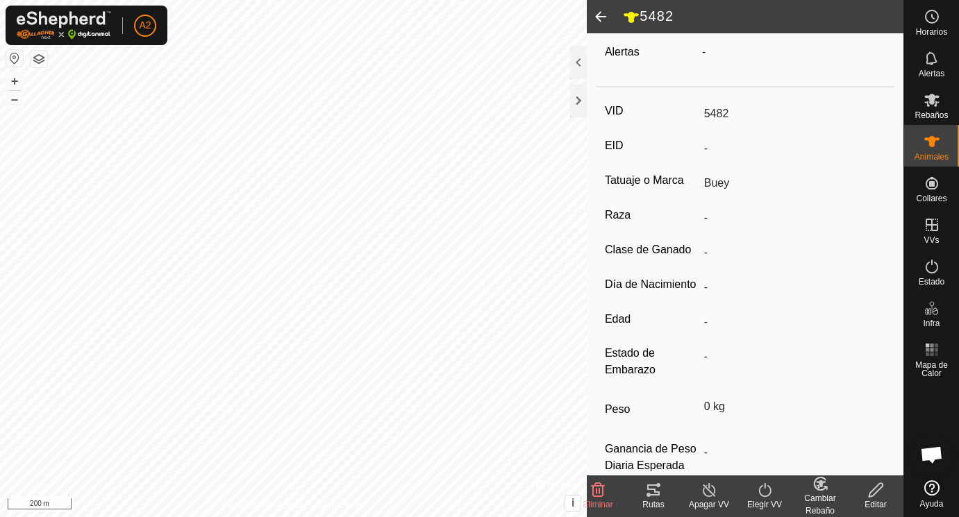
scroll to position [153, 0]
click at [874, 492] on icon at bounding box center [876, 490] width 17 height 17
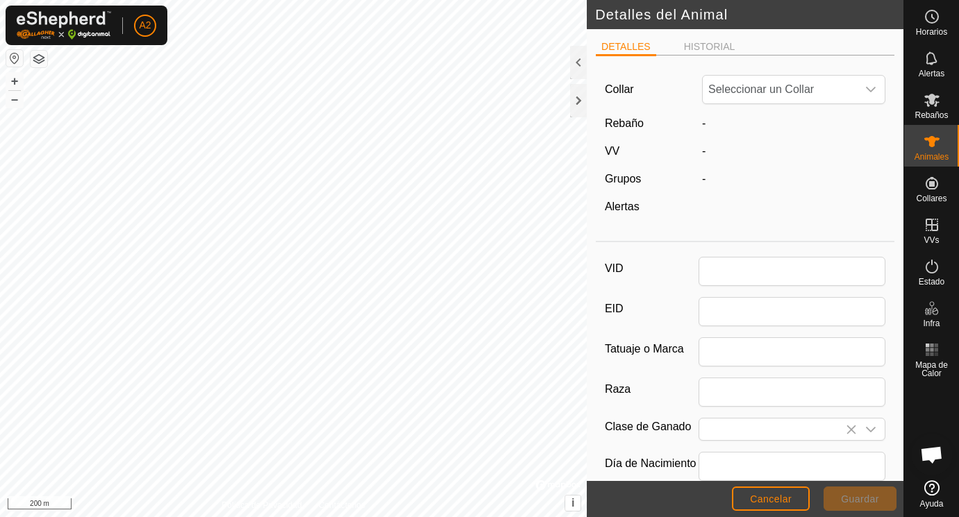
scroll to position [153, 0]
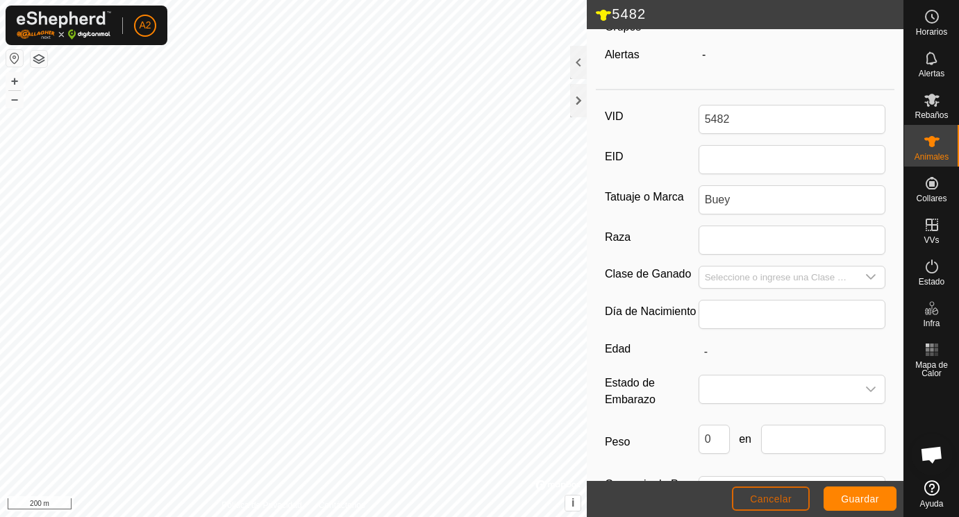
click at [775, 499] on span "Cancelar" at bounding box center [771, 499] width 42 height 11
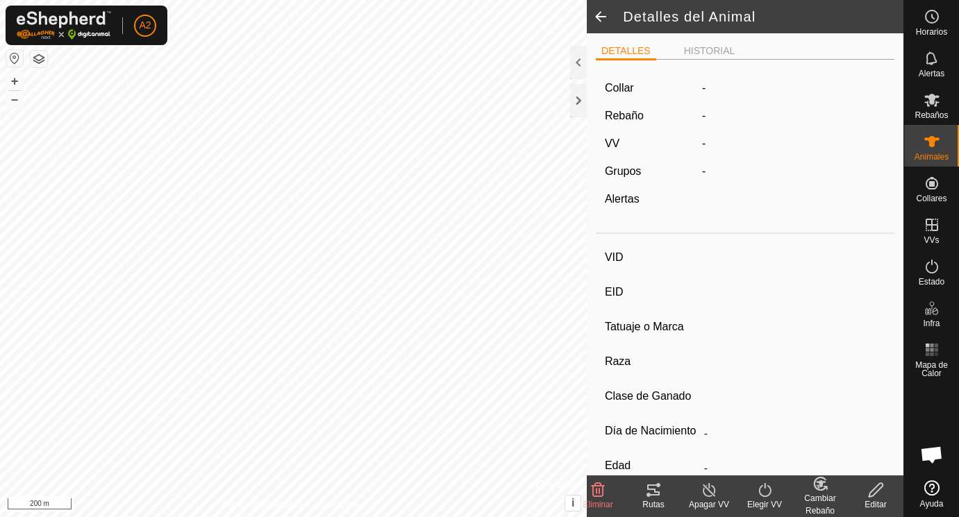
scroll to position [153, 0]
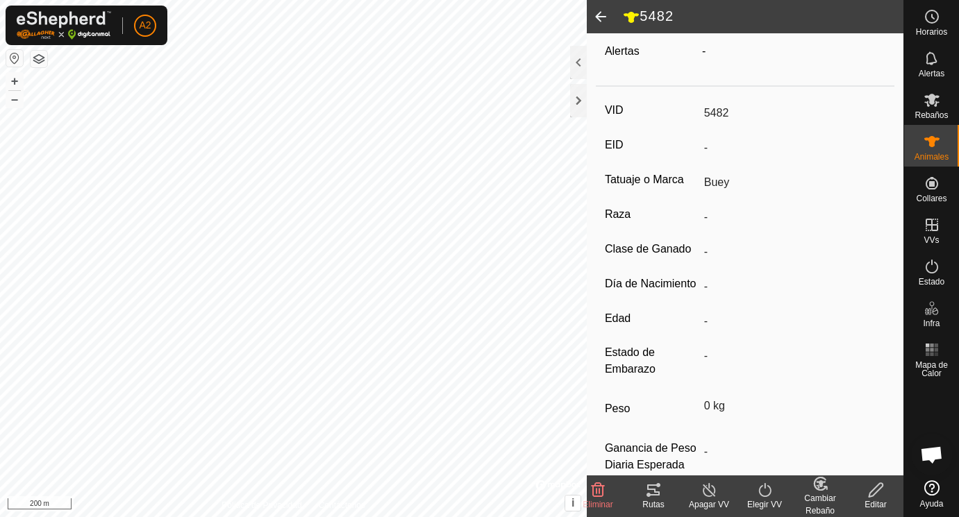
click at [597, 15] on span at bounding box center [601, 16] width 28 height 33
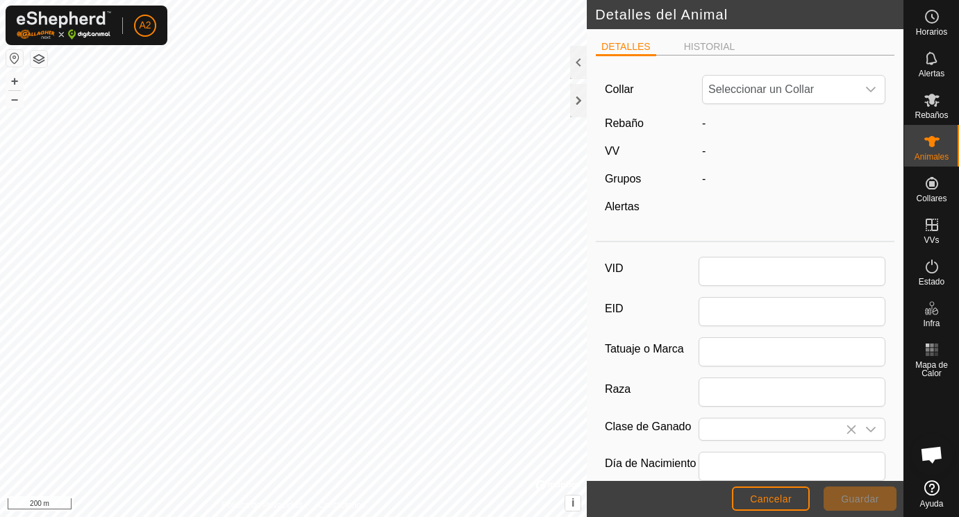
scroll to position [158, 0]
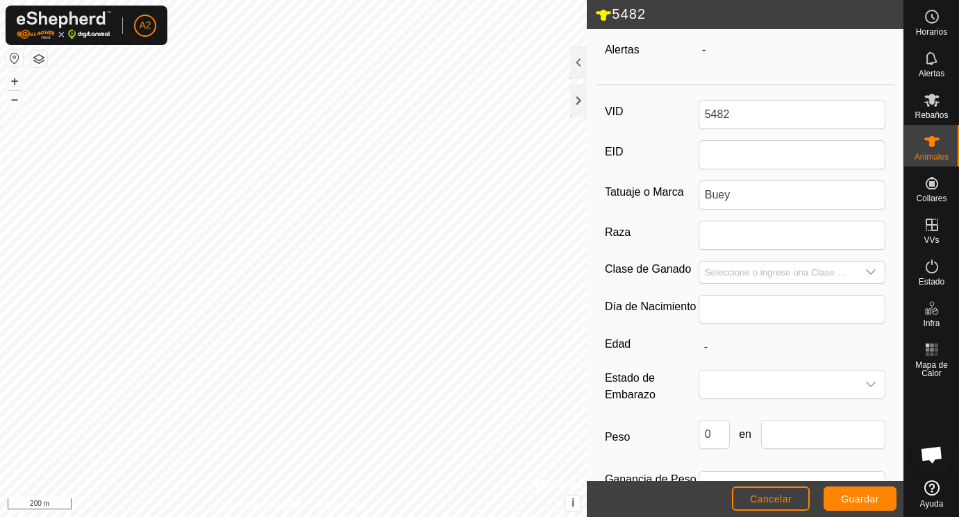
click at [597, 15] on icon at bounding box center [603, 15] width 17 height 17
click at [769, 494] on button "Cancelar" at bounding box center [771, 499] width 78 height 24
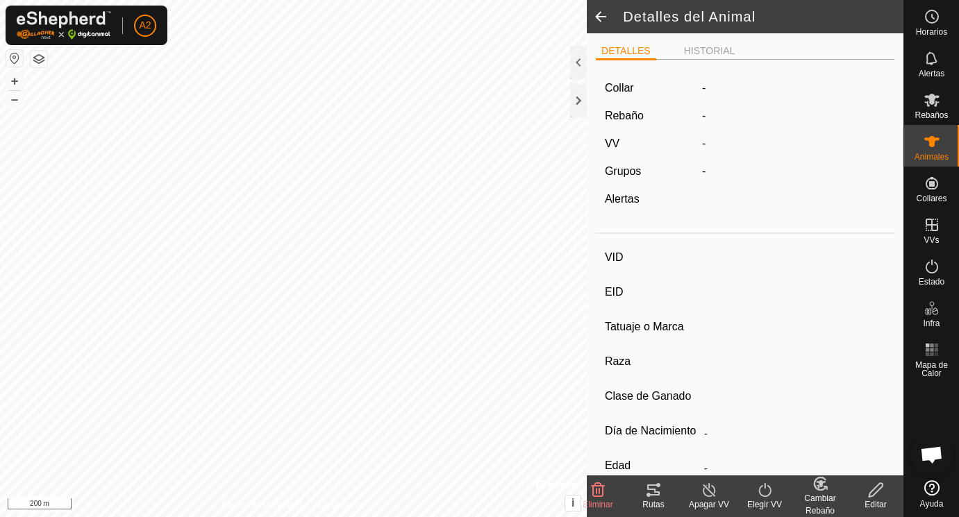
scroll to position [158, 0]
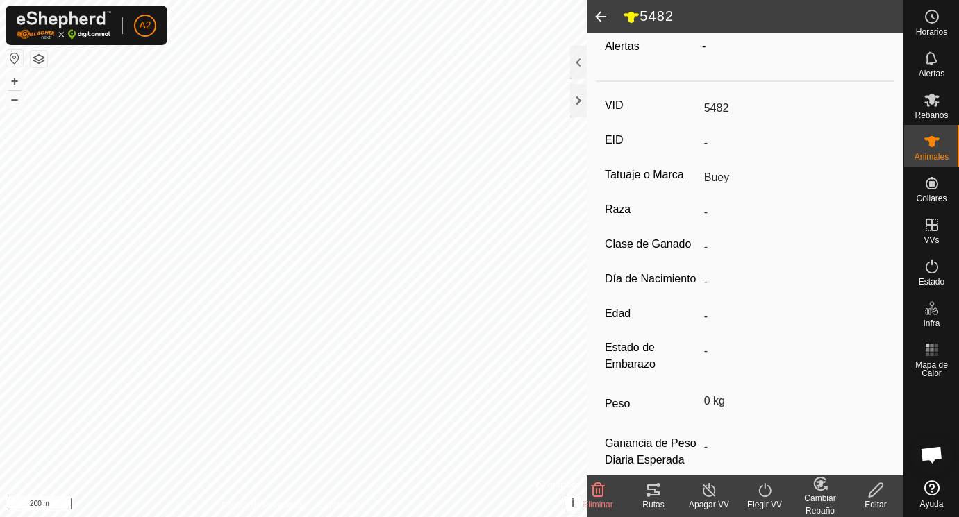
click at [602, 17] on span at bounding box center [601, 16] width 28 height 33
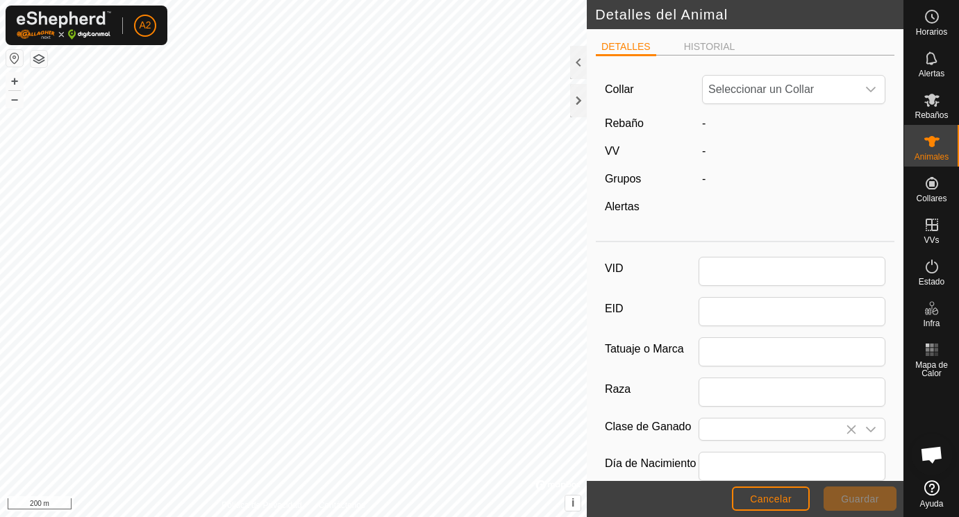
scroll to position [163, 0]
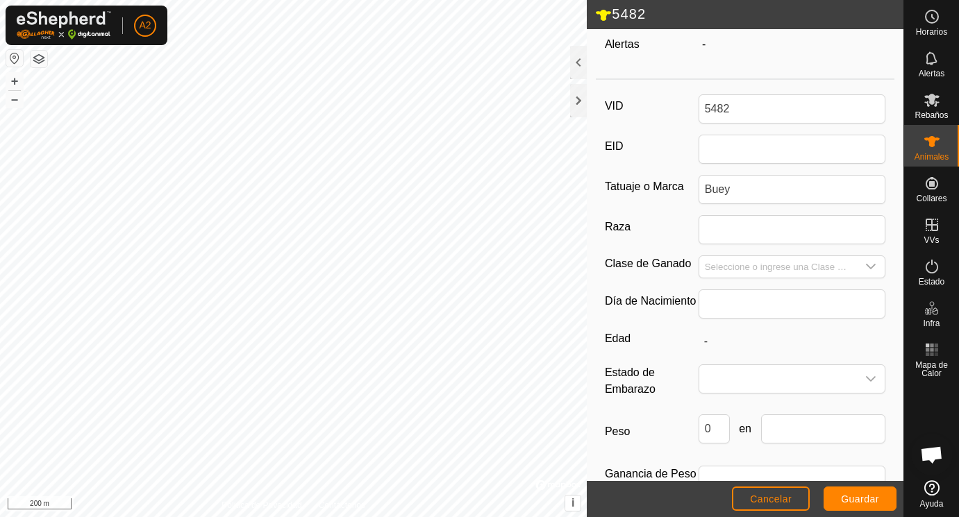
click at [602, 17] on icon at bounding box center [603, 15] width 17 height 17
click at [858, 496] on span "Guardar" at bounding box center [860, 499] width 38 height 11
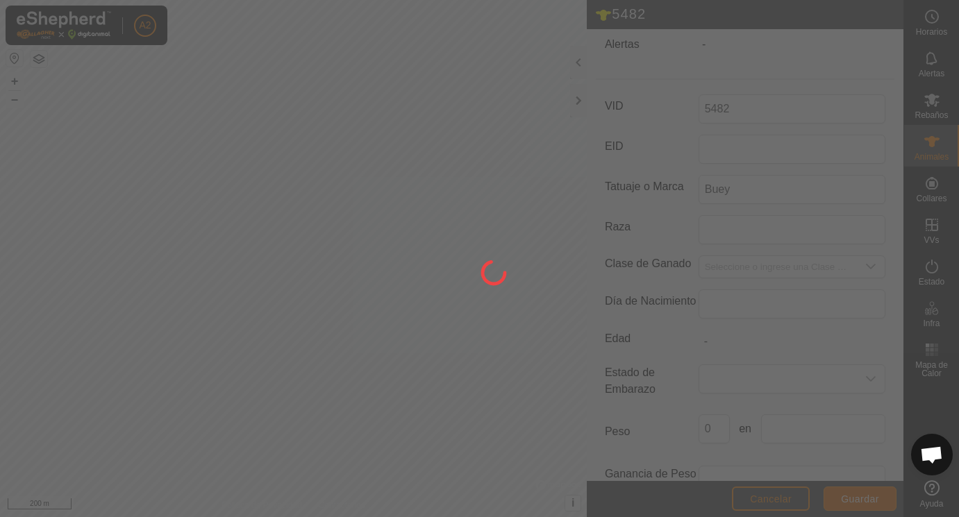
scroll to position [156, 0]
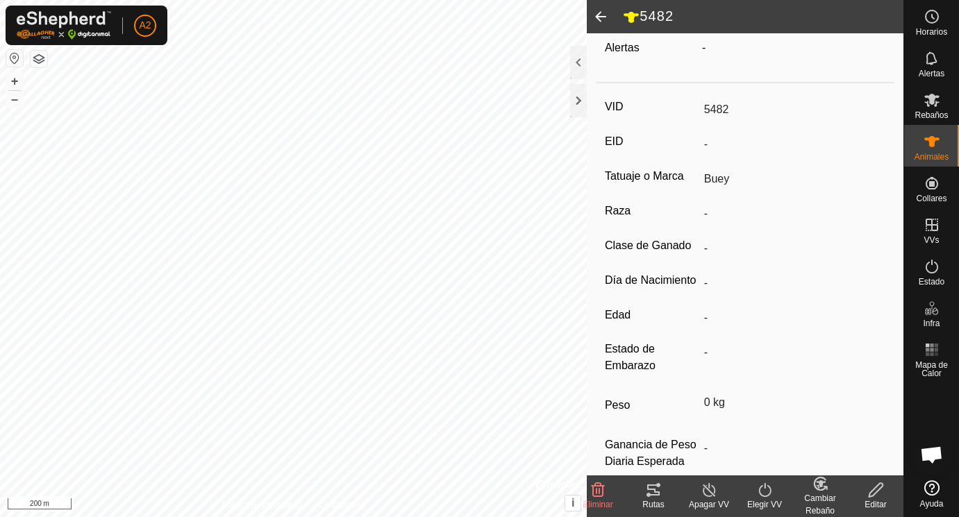
click at [600, 15] on span at bounding box center [601, 16] width 28 height 33
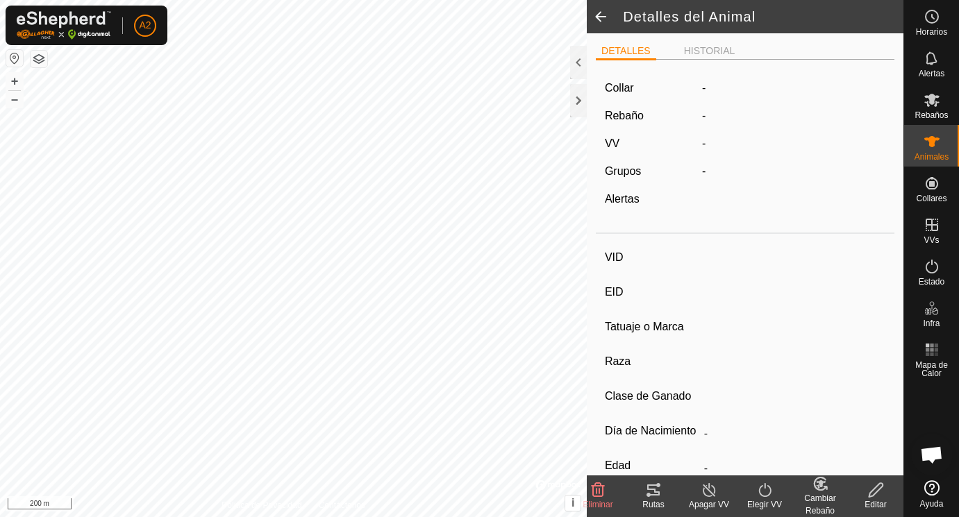
scroll to position [156, 0]
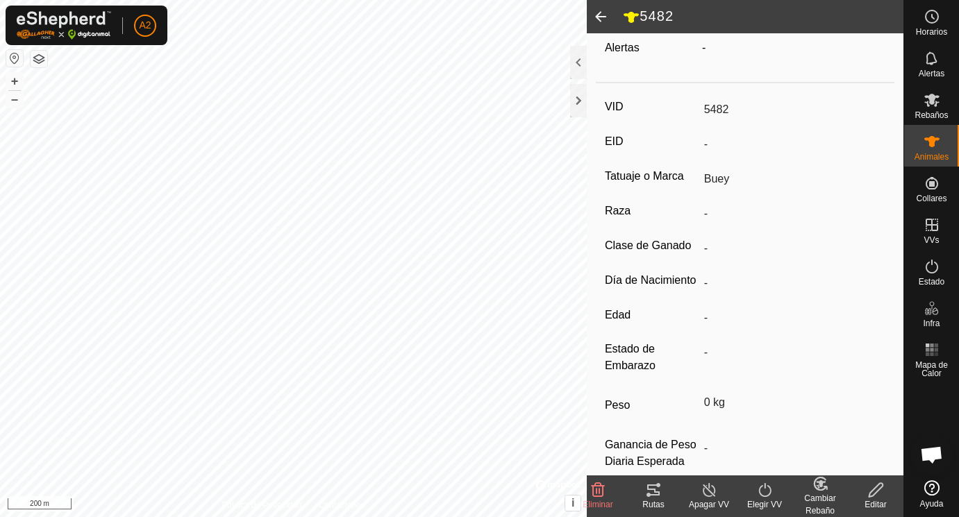
click at [600, 15] on span at bounding box center [601, 16] width 28 height 33
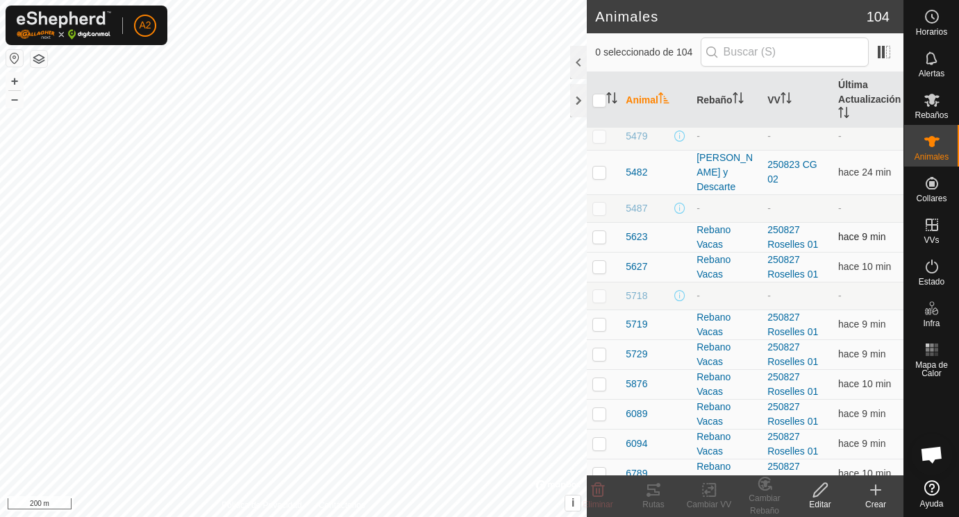
scroll to position [1599, 0]
click at [636, 206] on span "5487" at bounding box center [637, 208] width 22 height 15
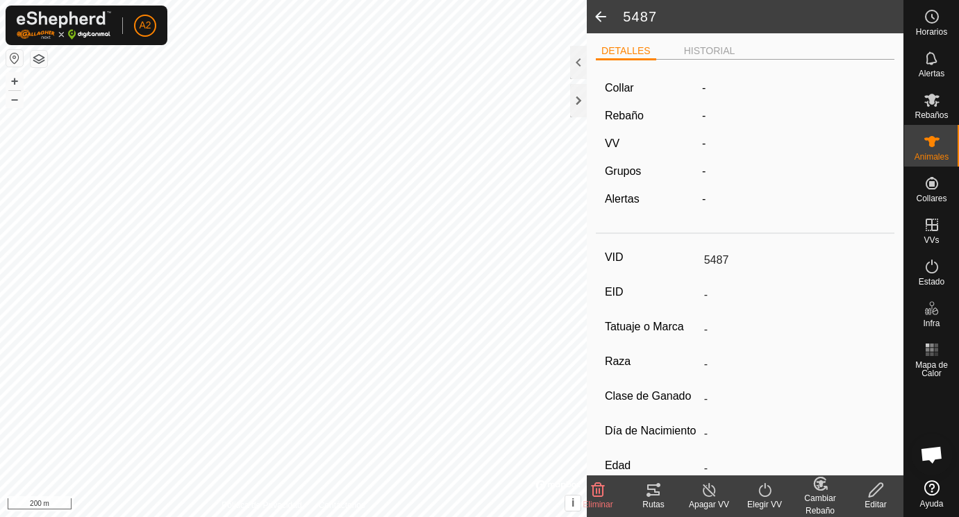
click at [873, 493] on icon at bounding box center [876, 490] width 17 height 17
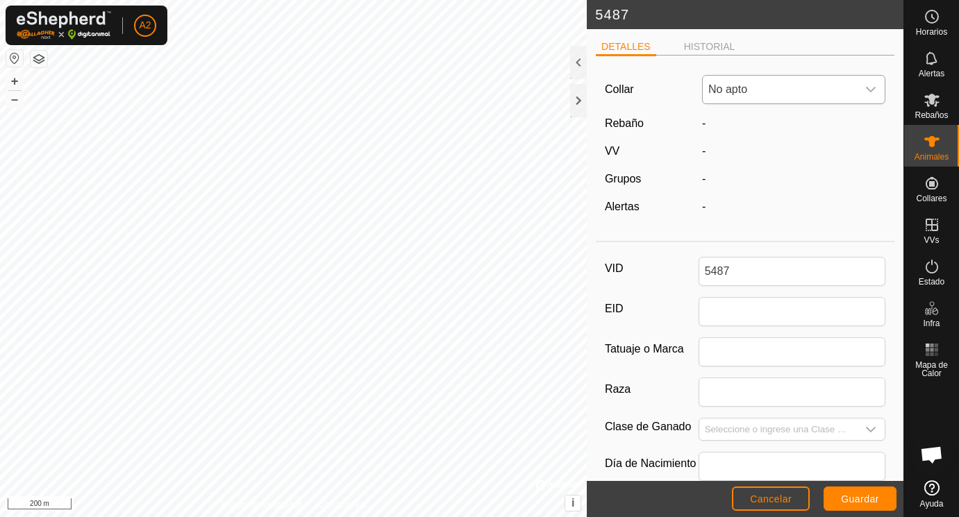
click at [870, 88] on icon "dropdown trigger" at bounding box center [870, 89] width 11 height 11
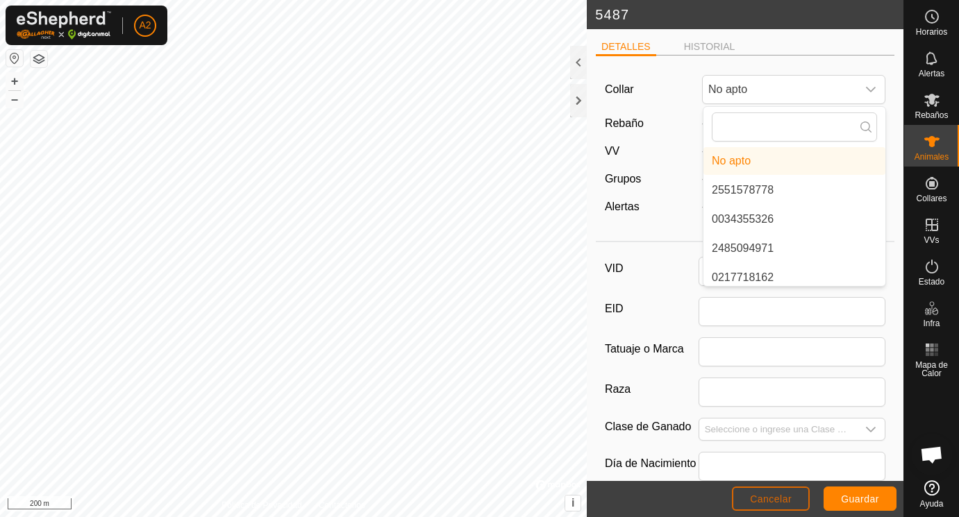
click at [777, 499] on span "Cancelar" at bounding box center [771, 499] width 42 height 11
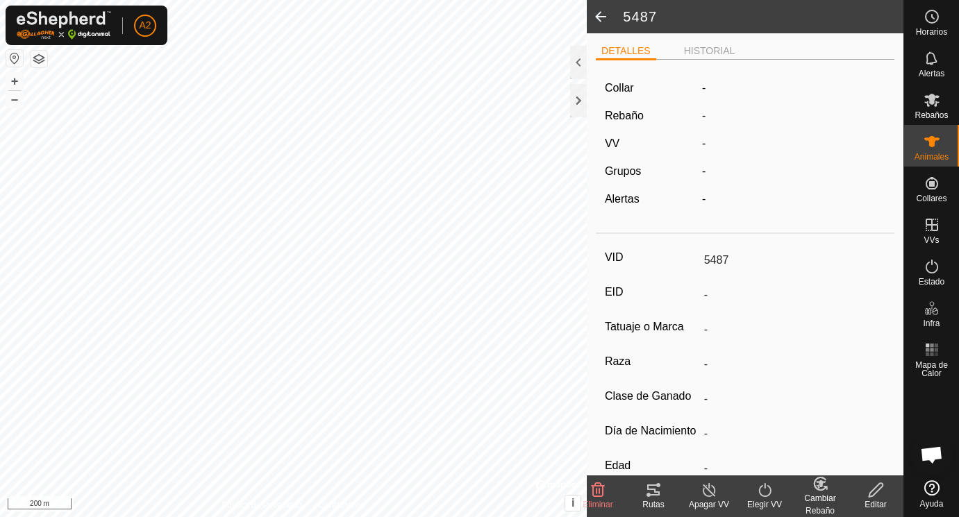
click at [602, 18] on span at bounding box center [601, 16] width 28 height 33
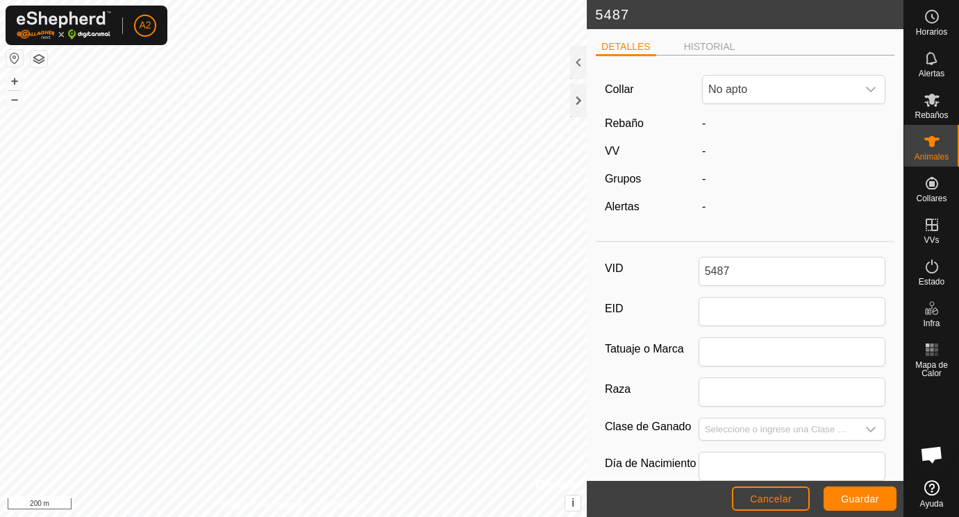
click at [602, 18] on h2 "5487" at bounding box center [749, 14] width 308 height 17
click at [581, 59] on div at bounding box center [578, 62] width 17 height 33
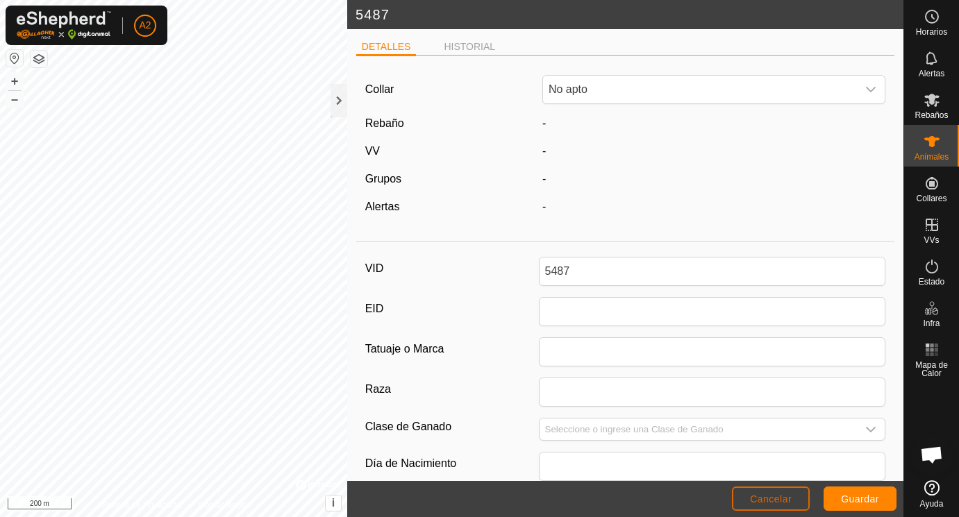
click at [762, 498] on span "Cancelar" at bounding box center [771, 499] width 42 height 11
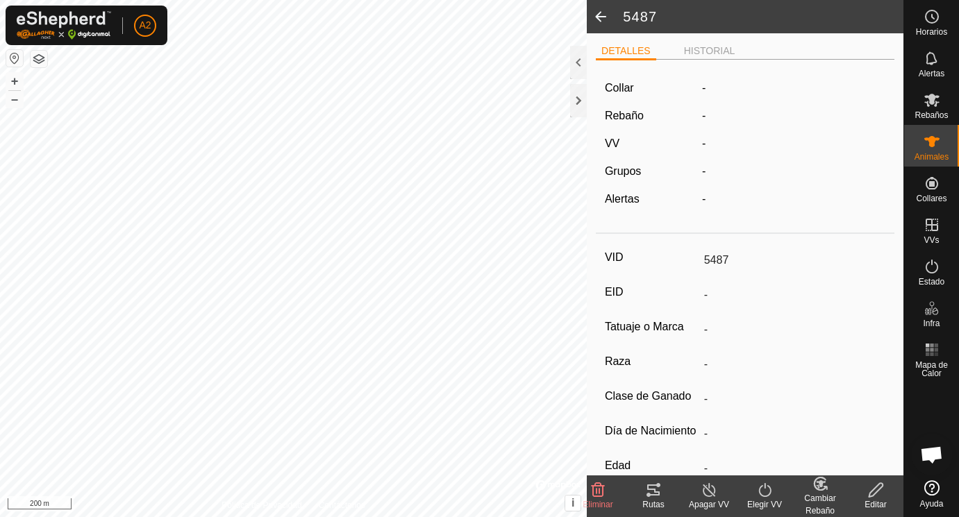
click at [602, 19] on span at bounding box center [601, 16] width 28 height 33
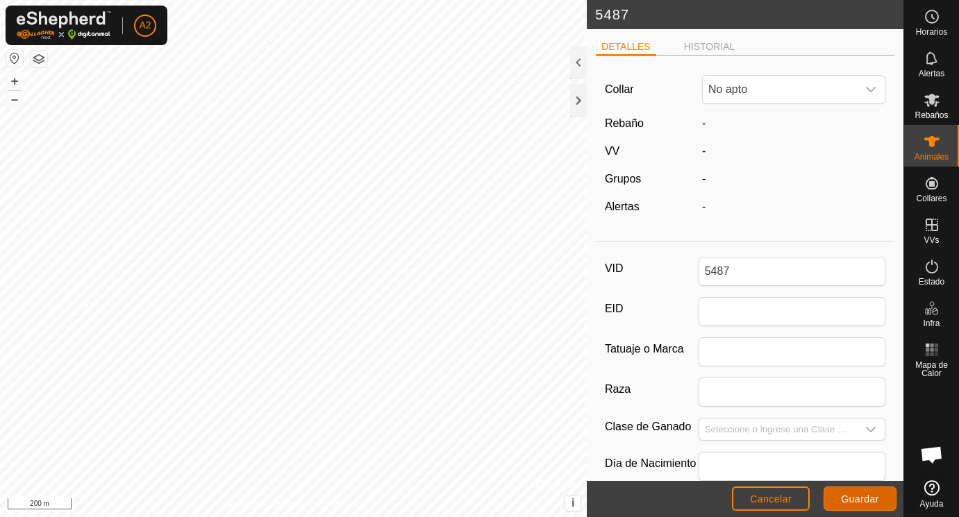
click at [870, 494] on button "Guardar" at bounding box center [860, 499] width 73 height 24
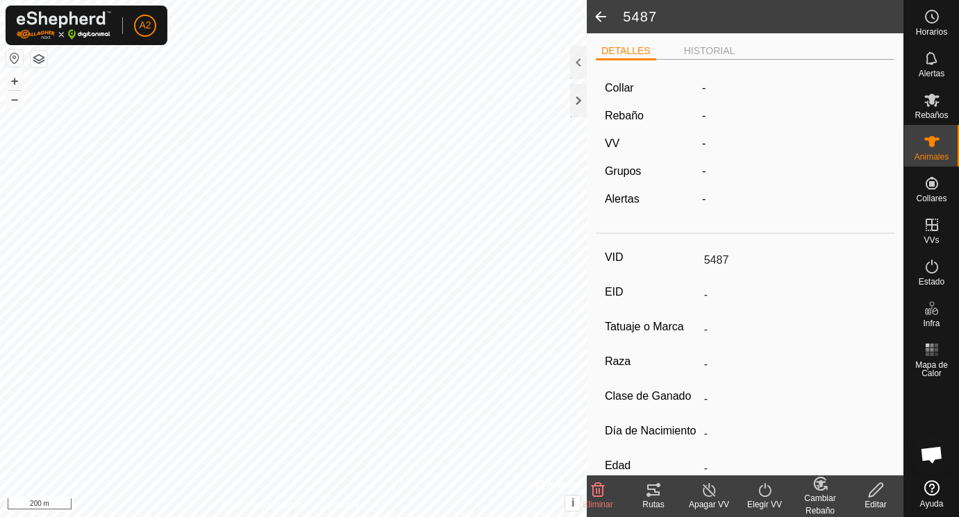
click at [601, 19] on span at bounding box center [601, 16] width 28 height 33
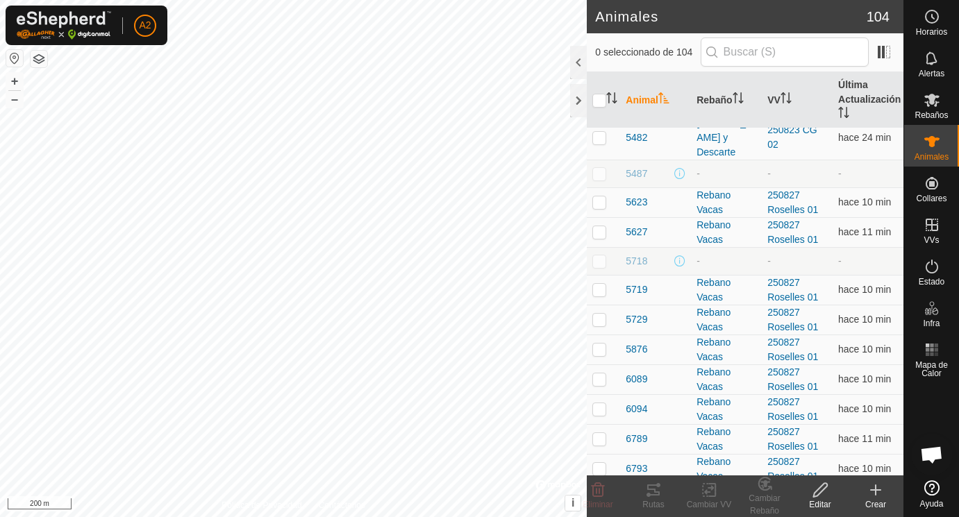
scroll to position [1628, 0]
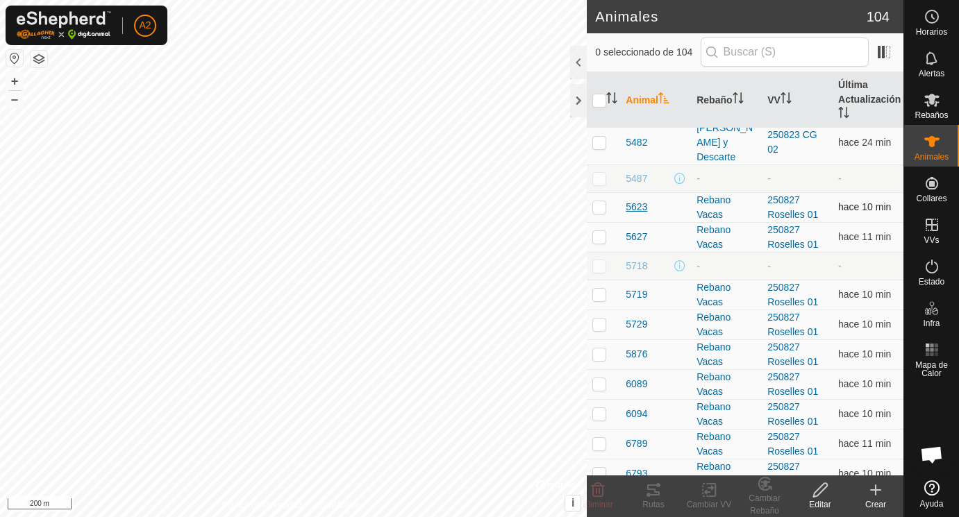
click at [638, 208] on span "5623" at bounding box center [637, 207] width 22 height 15
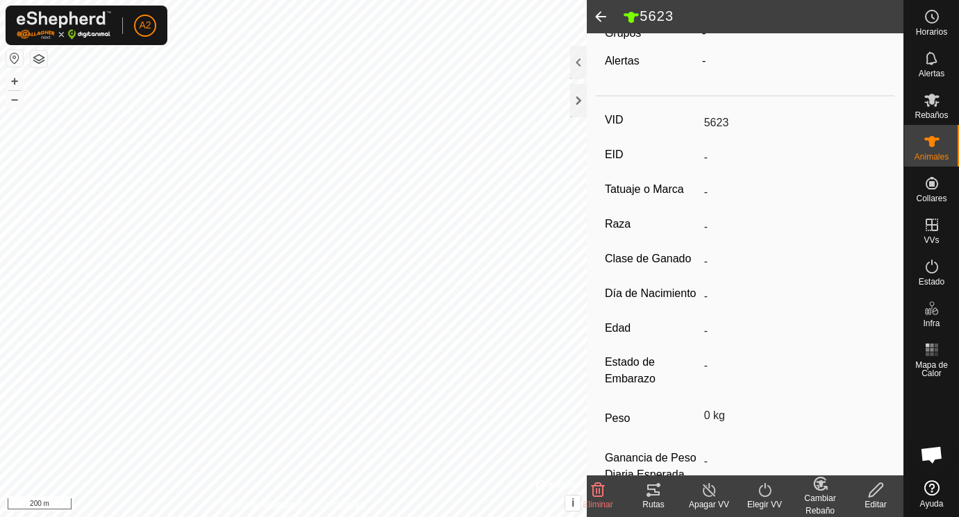
scroll to position [182, 0]
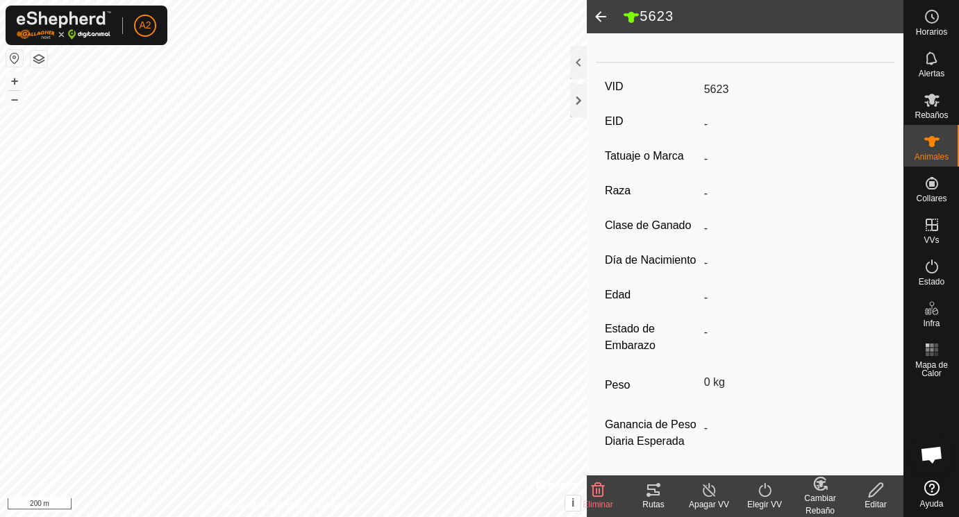
click at [875, 490] on icon at bounding box center [876, 490] width 17 height 17
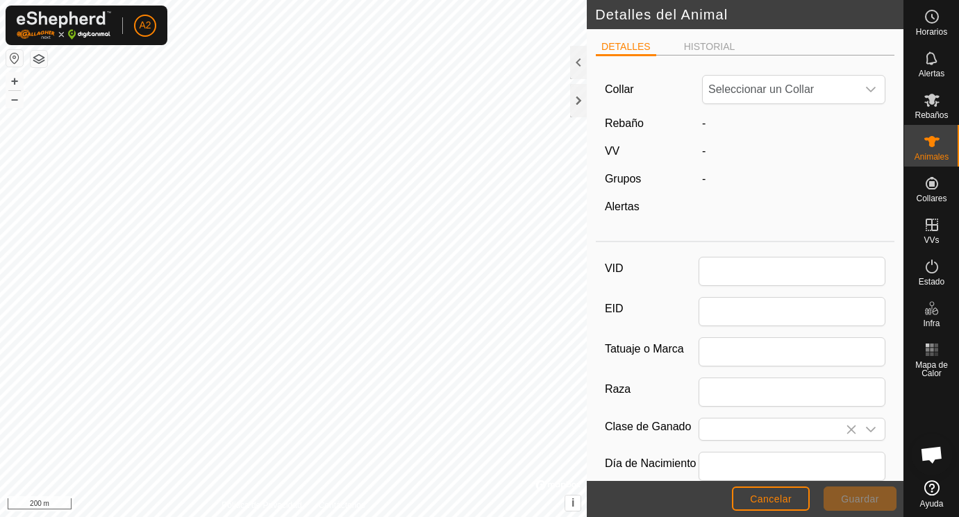
scroll to position [182, 0]
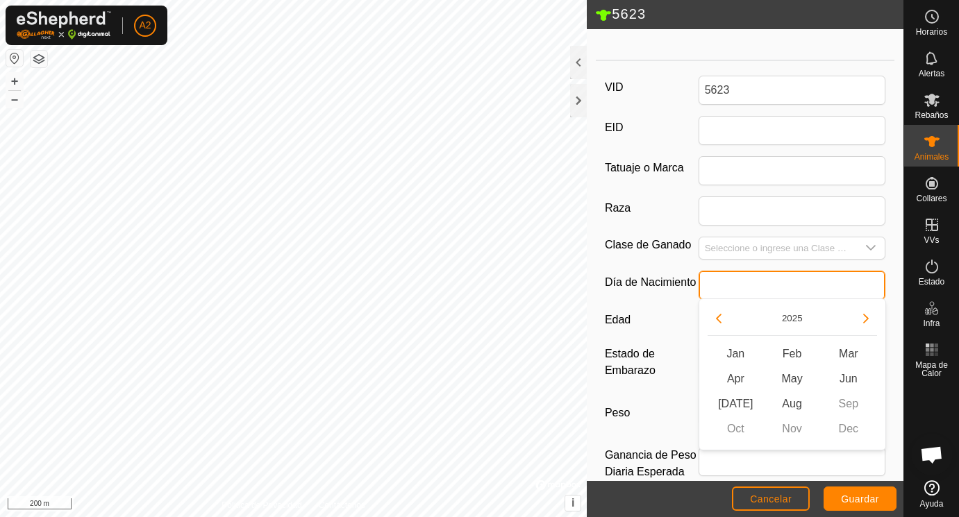
click at [729, 285] on input "text" at bounding box center [793, 285] width 188 height 29
click at [722, 317] on button "Previous Year" at bounding box center [719, 319] width 22 height 22
click at [722, 317] on icon "Previous Year" at bounding box center [718, 318] width 11 height 11
click at [722, 317] on button "Previous Year" at bounding box center [719, 319] width 22 height 22
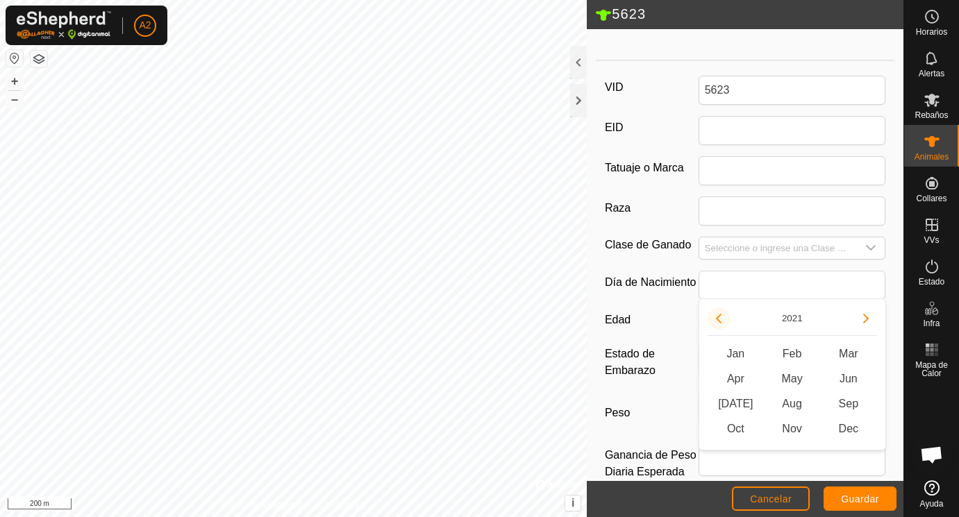
click at [722, 317] on button "Previous Year" at bounding box center [719, 319] width 22 height 22
click at [722, 317] on icon "Previous Year" at bounding box center [718, 318] width 11 height 11
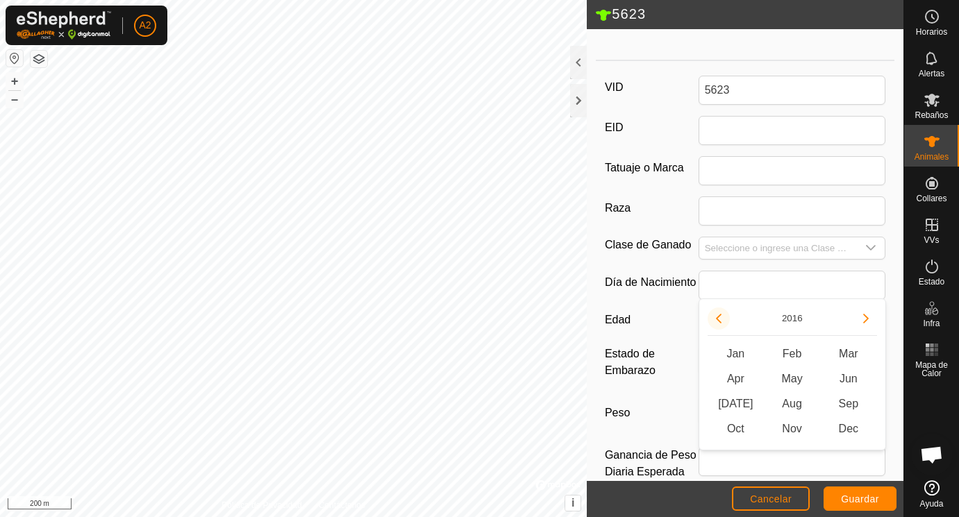
click at [722, 317] on icon "Previous Year" at bounding box center [718, 318] width 11 height 11
click at [722, 317] on button "Previous Year" at bounding box center [719, 319] width 22 height 22
click at [792, 377] on span "May" at bounding box center [792, 379] width 56 height 25
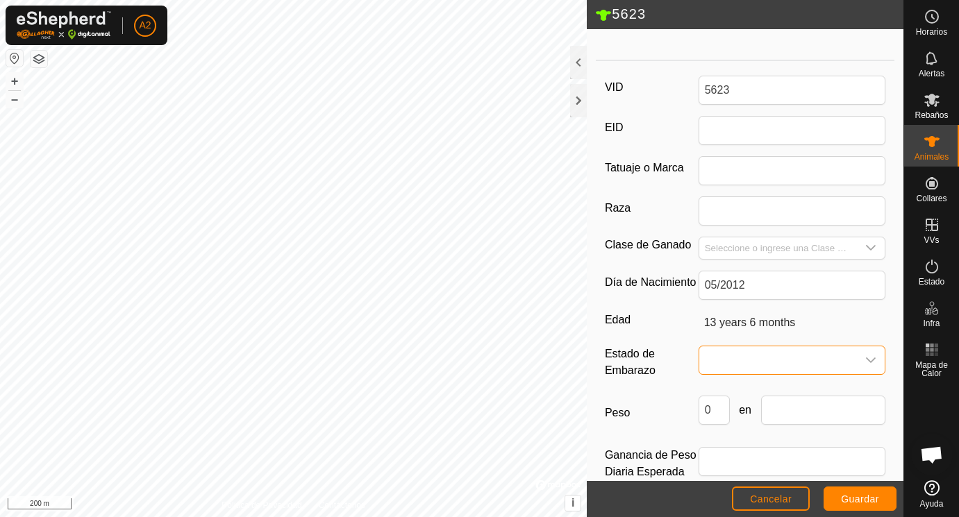
click at [714, 362] on span at bounding box center [778, 361] width 158 height 28
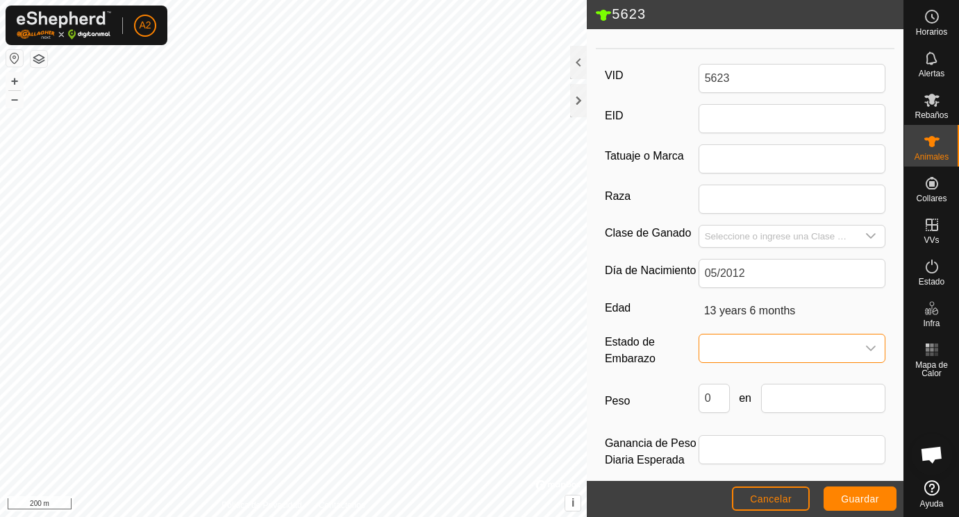
click at [732, 346] on span at bounding box center [778, 349] width 158 height 28
click at [725, 464] on li "Preñada" at bounding box center [793, 468] width 186 height 28
click at [734, 231] on input "Seleccione o ingrese una Clase de Ganado" at bounding box center [778, 237] width 158 height 22
click at [790, 246] on div "PRENADA B" at bounding box center [793, 236] width 188 height 23
drag, startPoint x: 722, startPoint y: 400, endPoint x: 701, endPoint y: 400, distance: 20.8
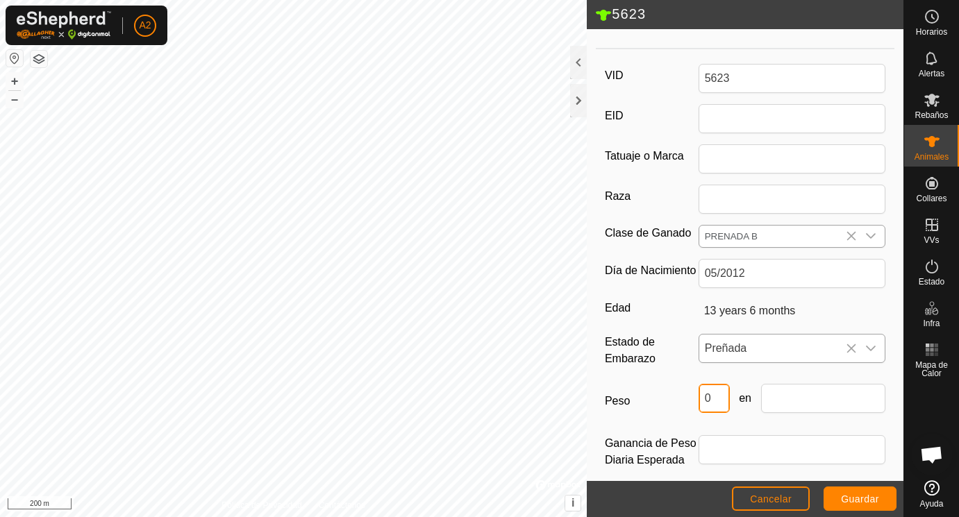
click at [701, 400] on input "0" at bounding box center [714, 398] width 31 height 29
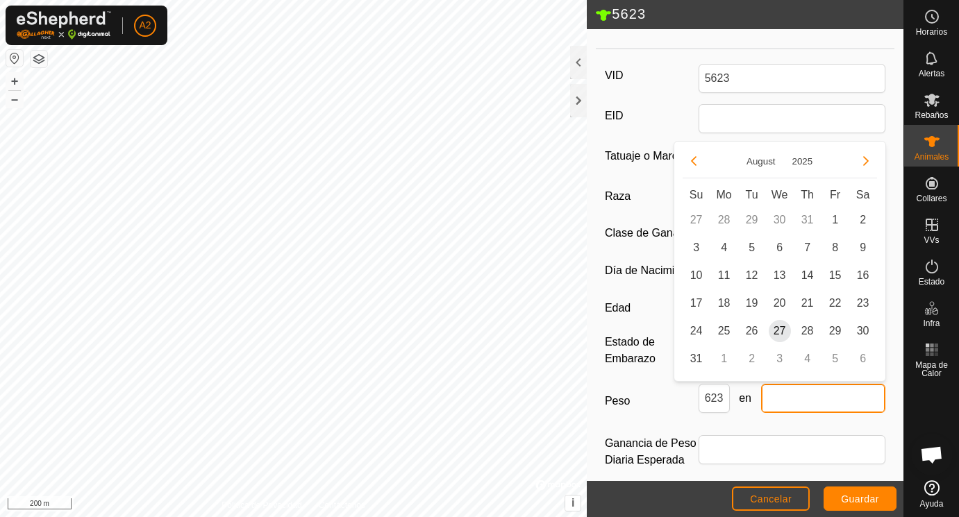
click at [799, 405] on input "text" at bounding box center [823, 398] width 125 height 29
click at [727, 329] on span "25" at bounding box center [724, 331] width 22 height 22
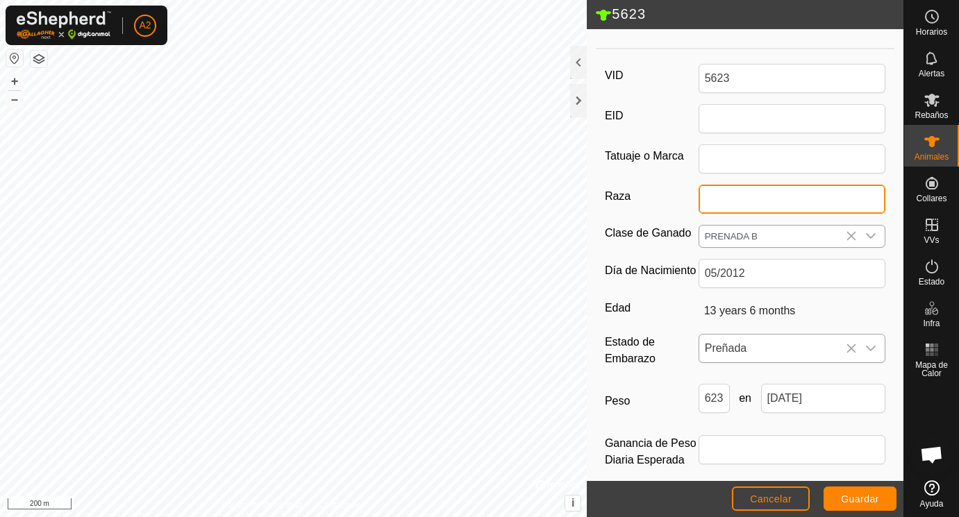
click at [717, 202] on input "Raza" at bounding box center [793, 199] width 188 height 29
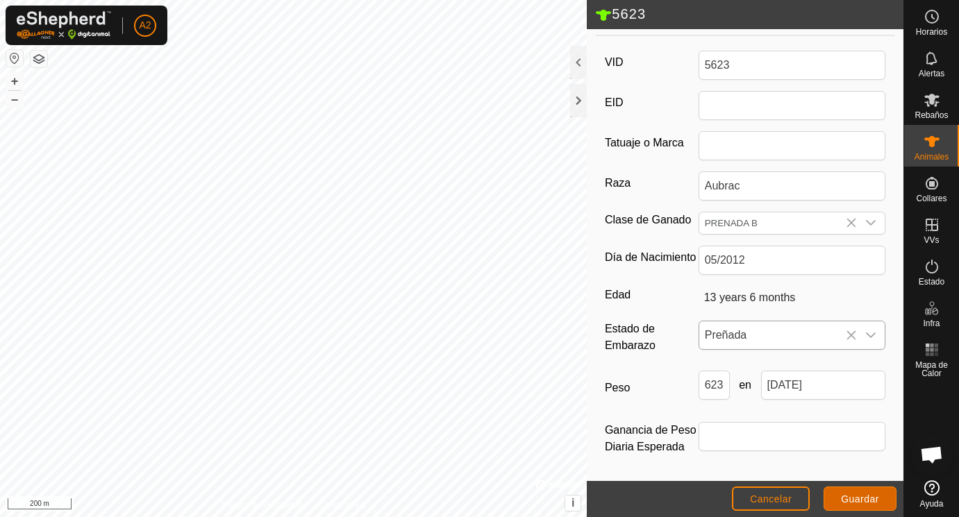
click at [852, 497] on span "Guardar" at bounding box center [860, 499] width 38 height 11
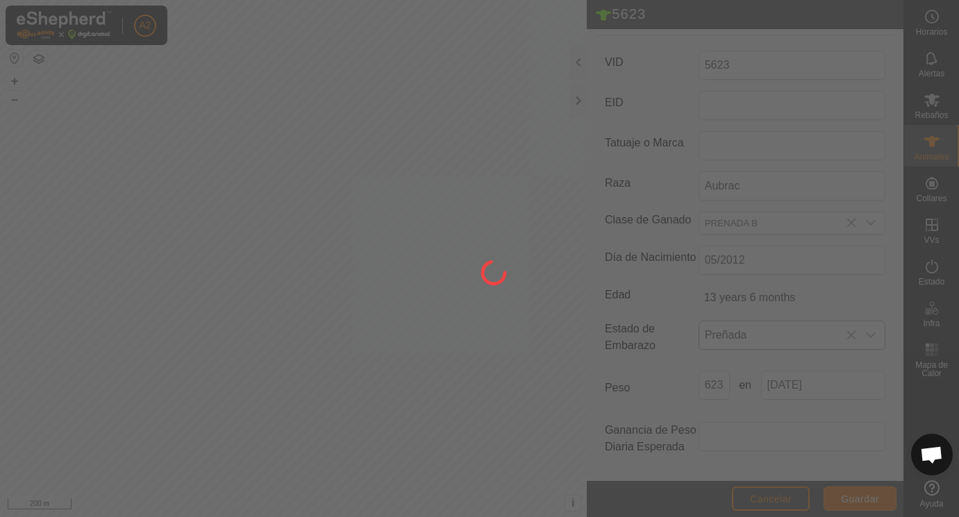
scroll to position [182, 0]
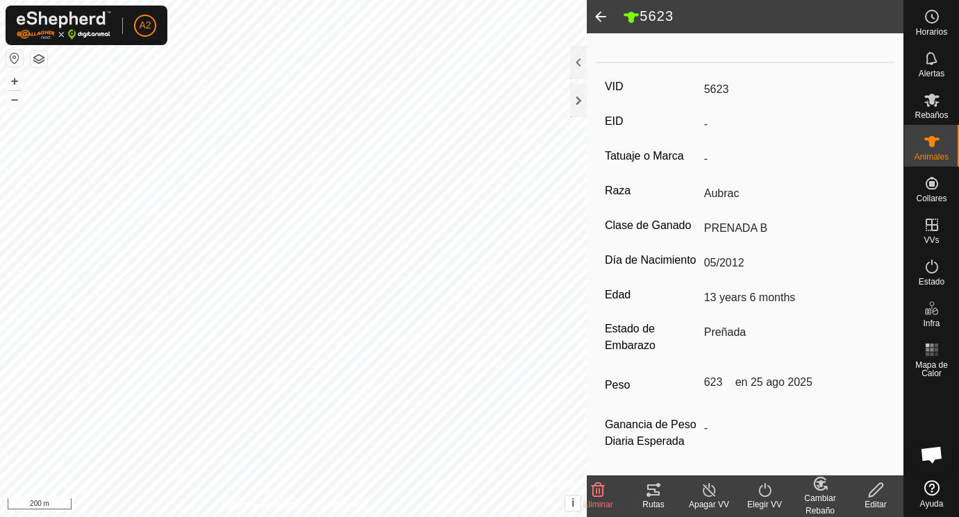
click at [596, 13] on span at bounding box center [601, 16] width 28 height 33
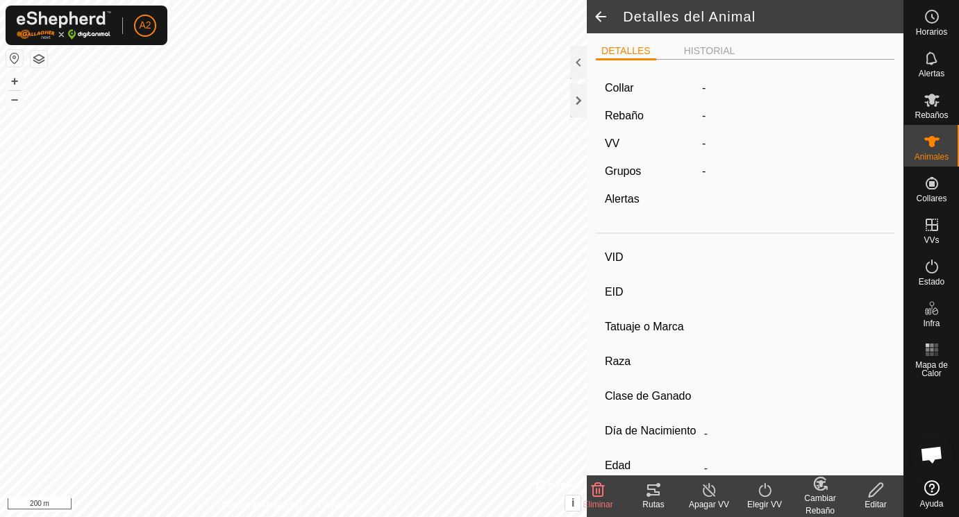
scroll to position [176, 0]
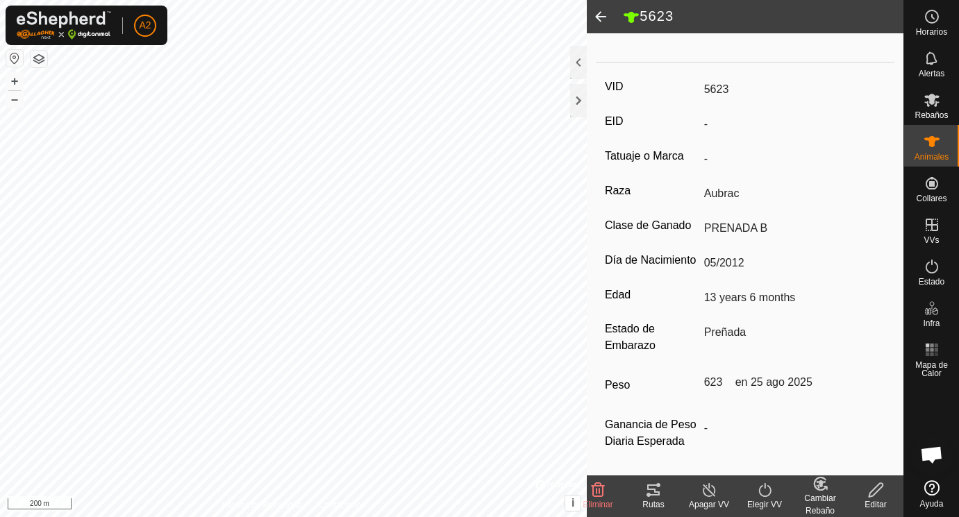
click at [600, 14] on span at bounding box center [601, 16] width 28 height 33
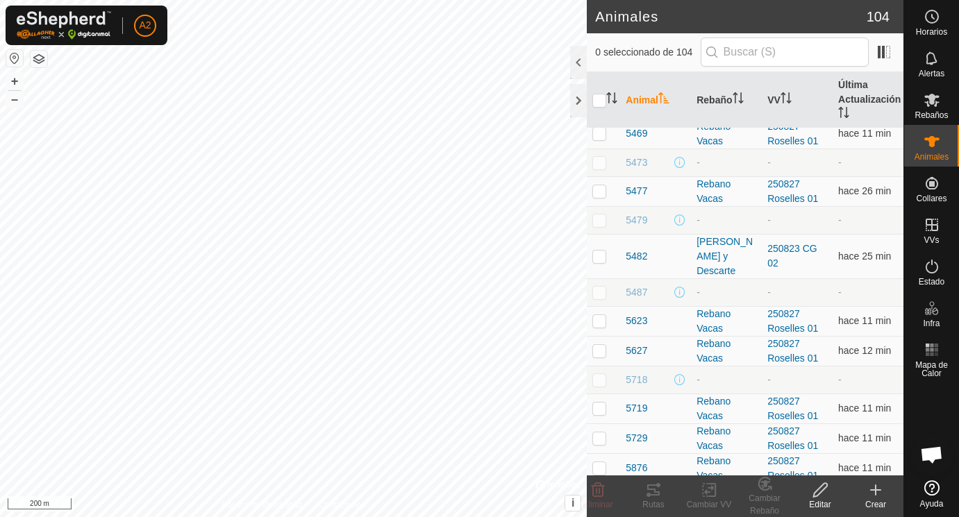
scroll to position [1518, 0]
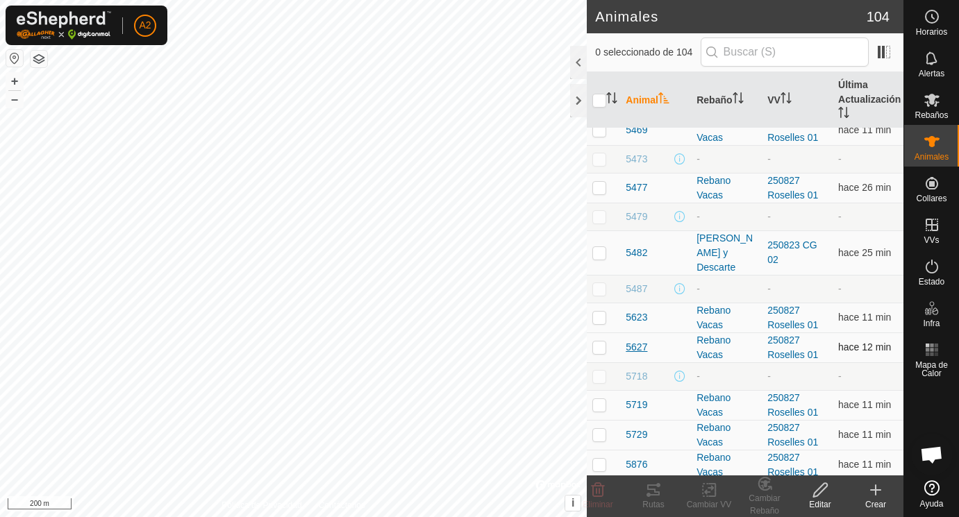
click at [632, 347] on span "5627" at bounding box center [637, 347] width 22 height 15
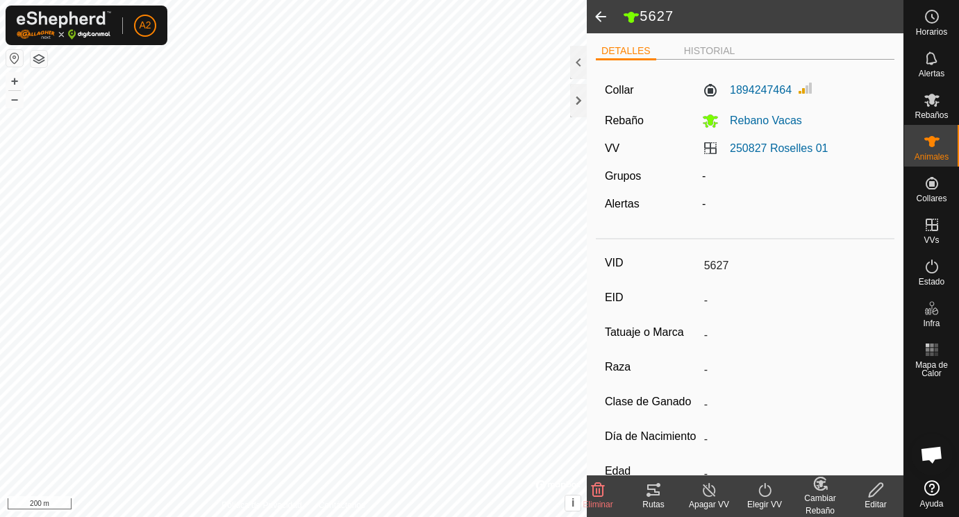
click at [876, 494] on icon at bounding box center [876, 490] width 14 height 14
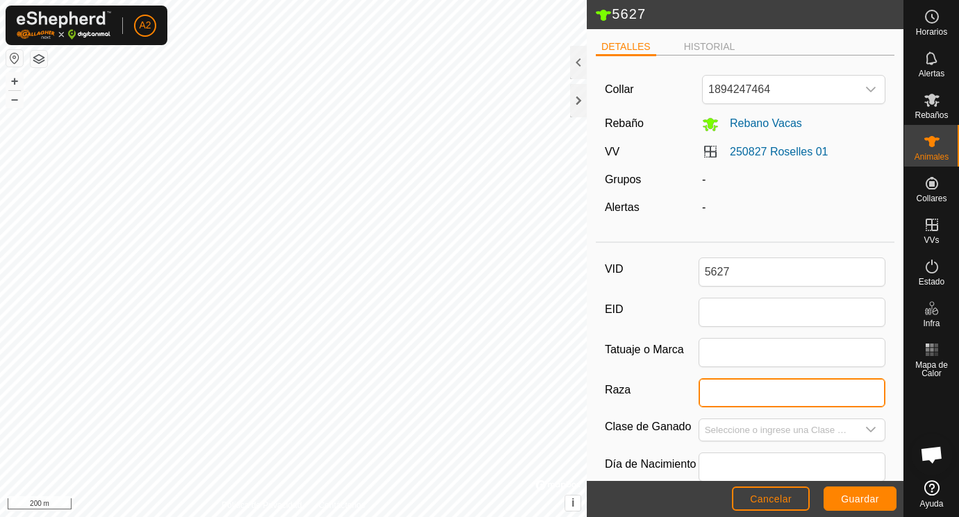
click at [721, 395] on input "Raza" at bounding box center [793, 393] width 188 height 29
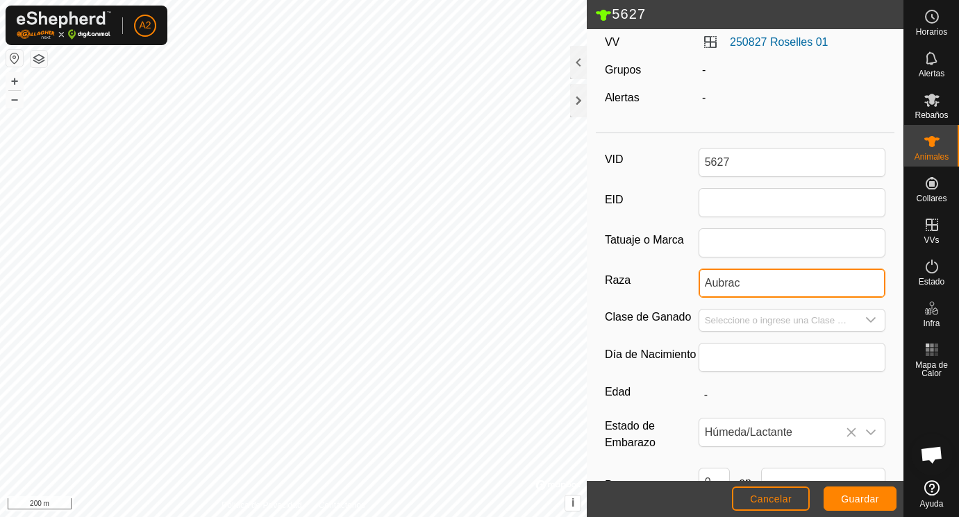
scroll to position [115, 0]
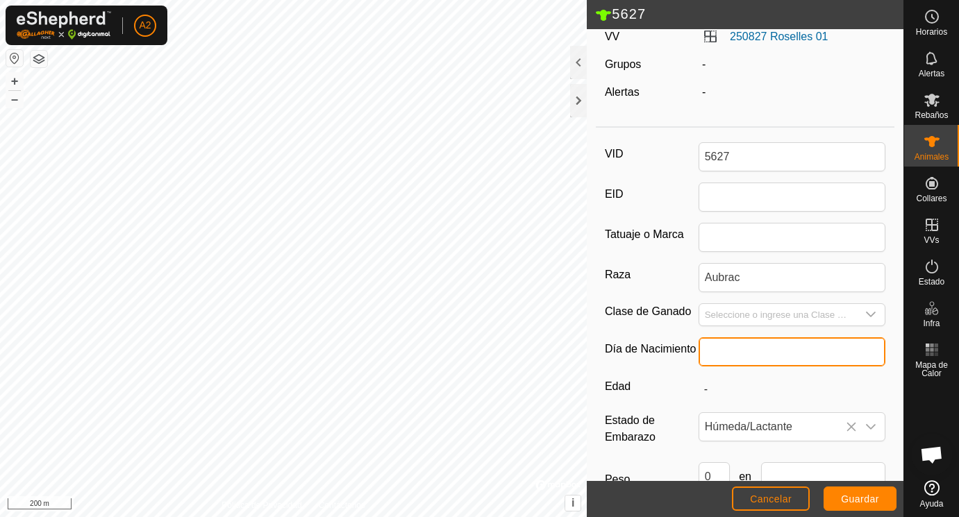
click at [734, 351] on input "text" at bounding box center [793, 352] width 188 height 29
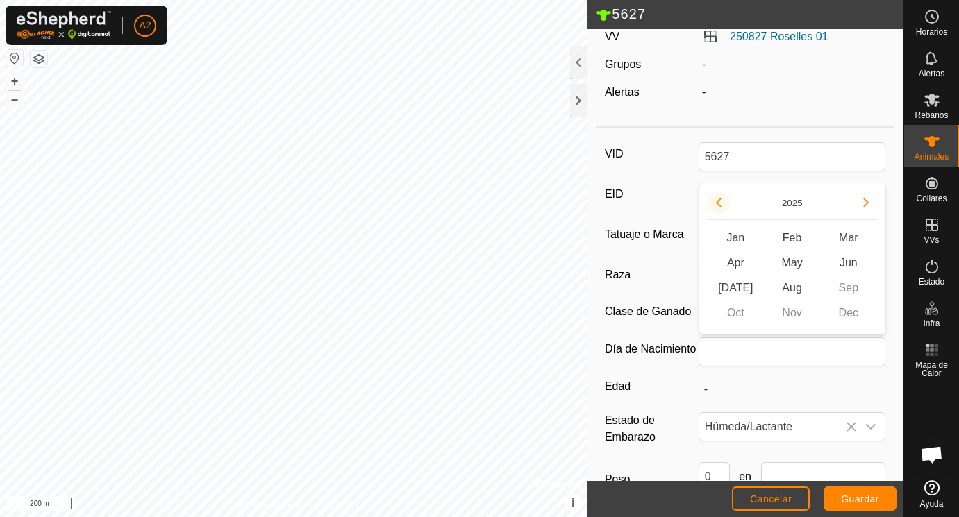
click at [717, 201] on button "Previous Year" at bounding box center [719, 203] width 22 height 22
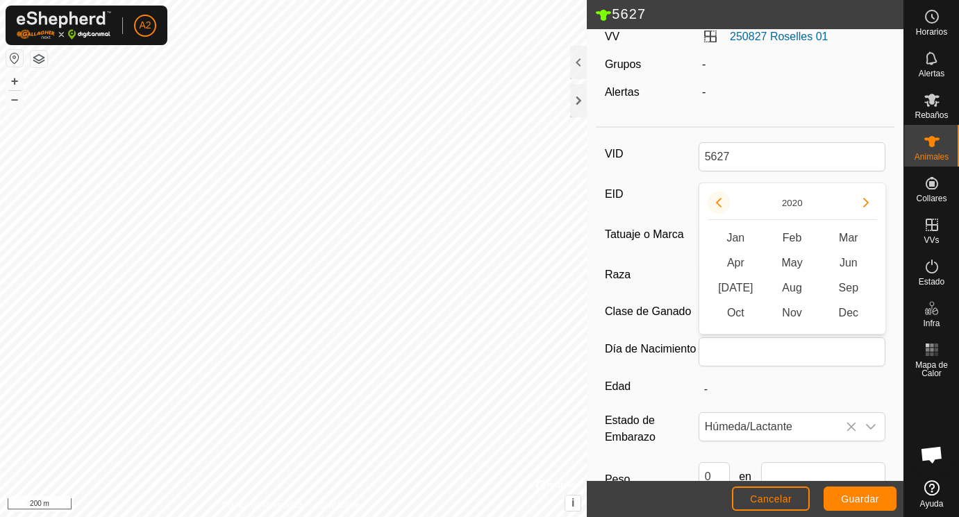
click at [717, 201] on button "Previous Year" at bounding box center [719, 203] width 22 height 22
click at [717, 201] on icon "Previous Year" at bounding box center [718, 202] width 11 height 11
click at [717, 201] on button "Previous Year" at bounding box center [719, 203] width 22 height 22
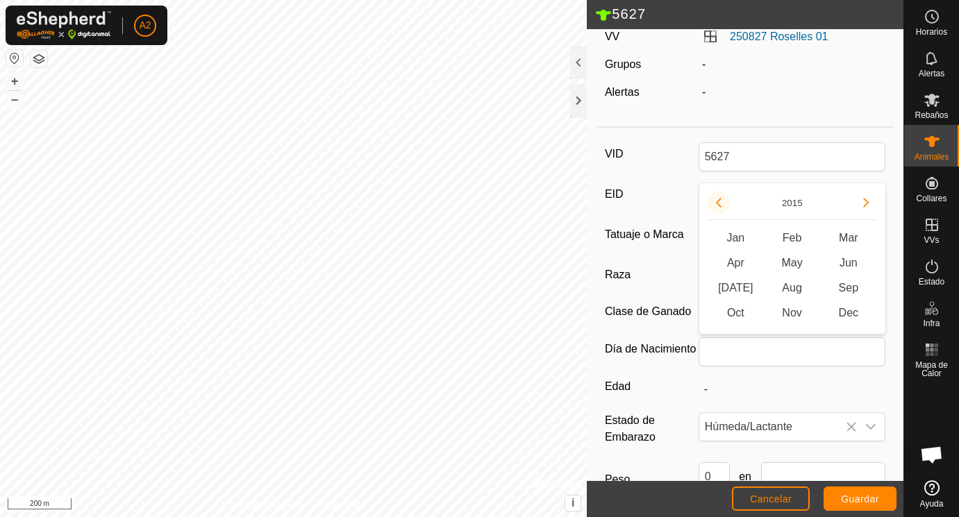
click at [717, 201] on icon "Previous Year" at bounding box center [718, 202] width 11 height 11
click at [717, 201] on button "Previous Year" at bounding box center [719, 203] width 22 height 22
click at [797, 288] on span "Aug" at bounding box center [792, 288] width 56 height 25
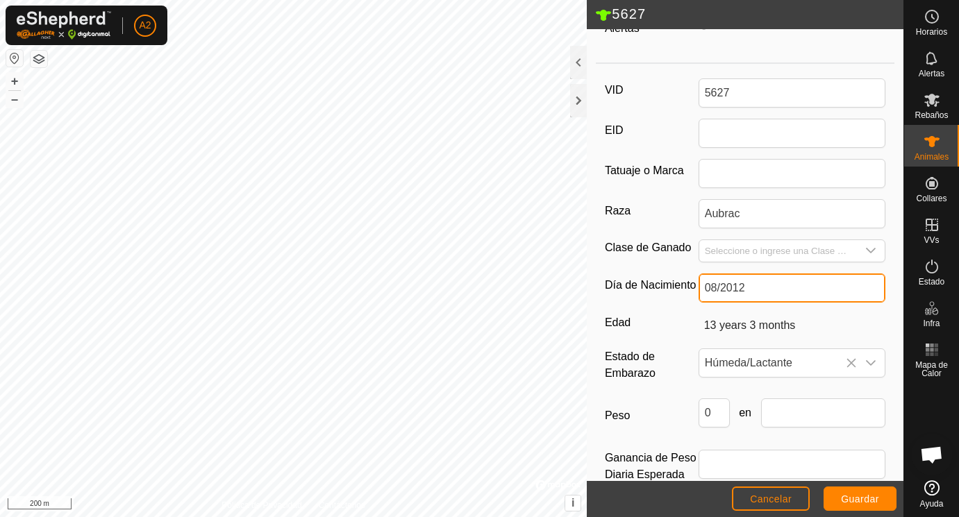
scroll to position [181, 0]
click at [873, 359] on icon "dropdown trigger" at bounding box center [870, 361] width 11 height 11
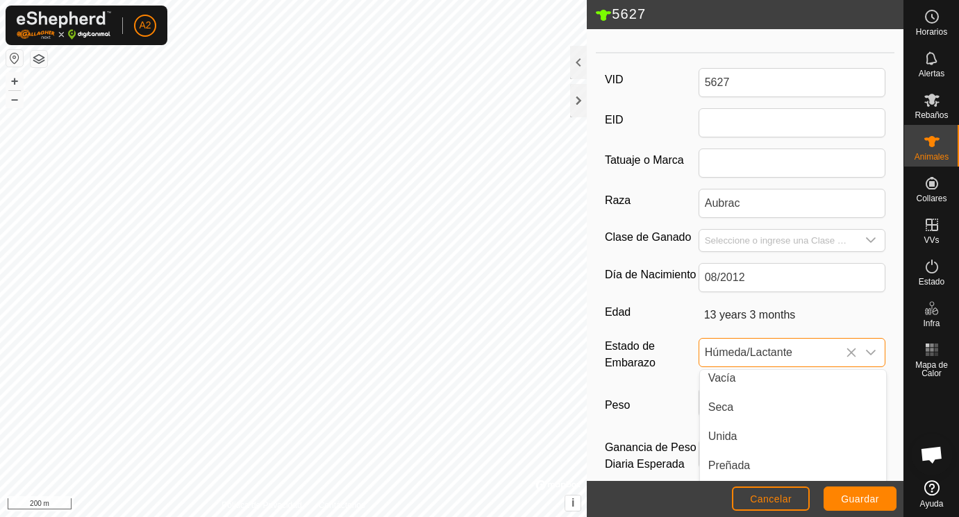
scroll to position [0, 0]
click at [734, 385] on li "Vacía" at bounding box center [793, 384] width 186 height 28
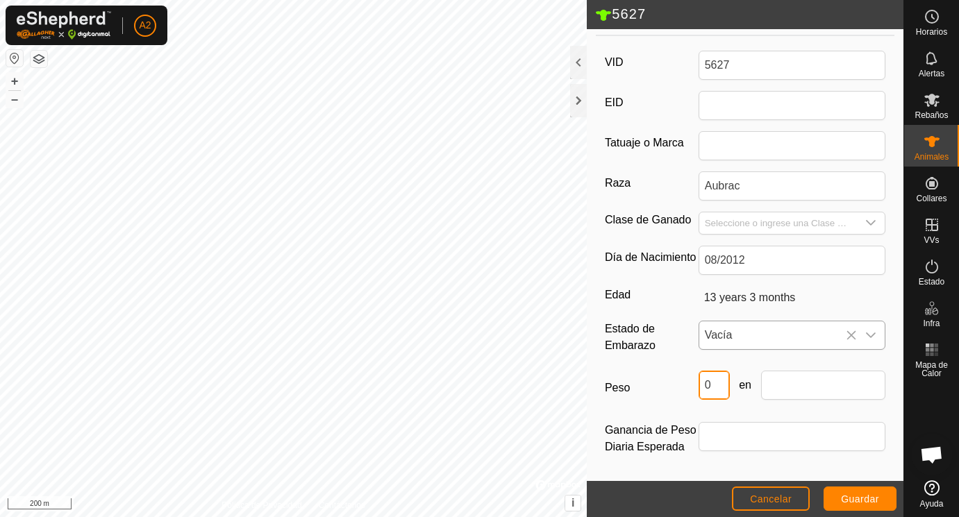
drag, startPoint x: 713, startPoint y: 387, endPoint x: 682, endPoint y: 387, distance: 30.6
click at [699, 387] on input "0" at bounding box center [714, 385] width 31 height 29
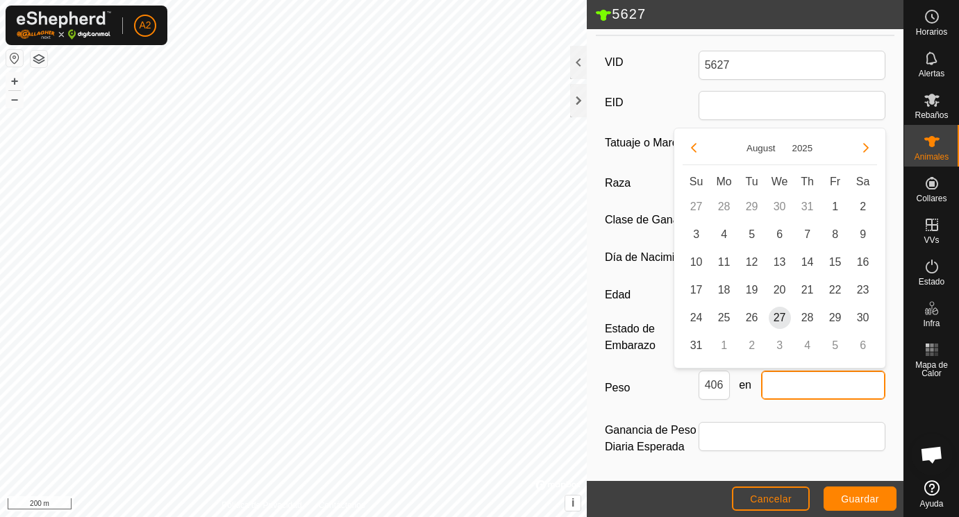
click at [796, 388] on input "text" at bounding box center [823, 385] width 125 height 29
click at [724, 317] on span "25" at bounding box center [724, 318] width 22 height 22
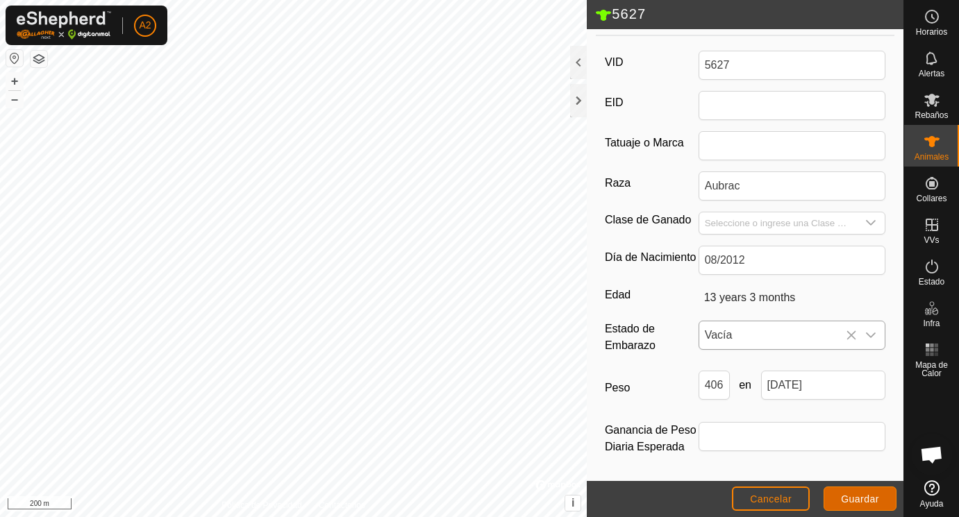
click at [849, 495] on span "Guardar" at bounding box center [860, 499] width 38 height 11
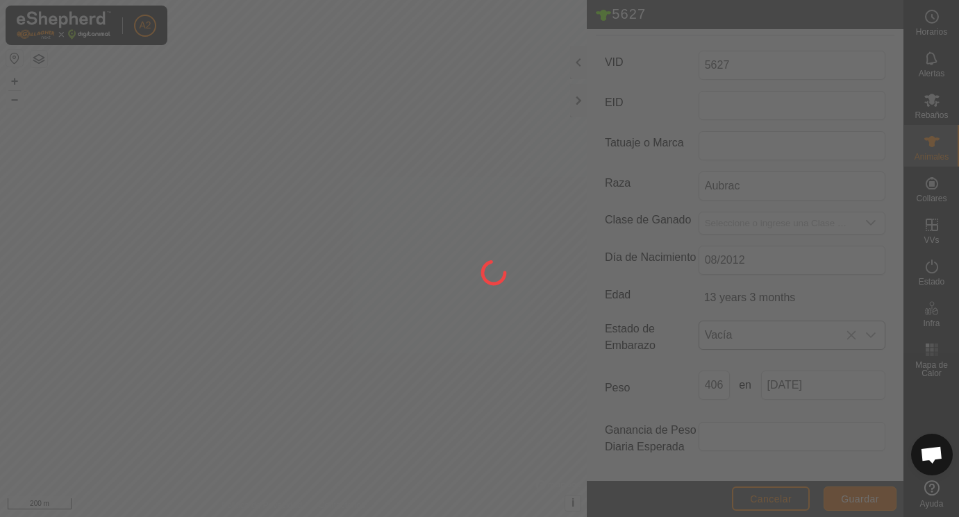
scroll to position [182, 0]
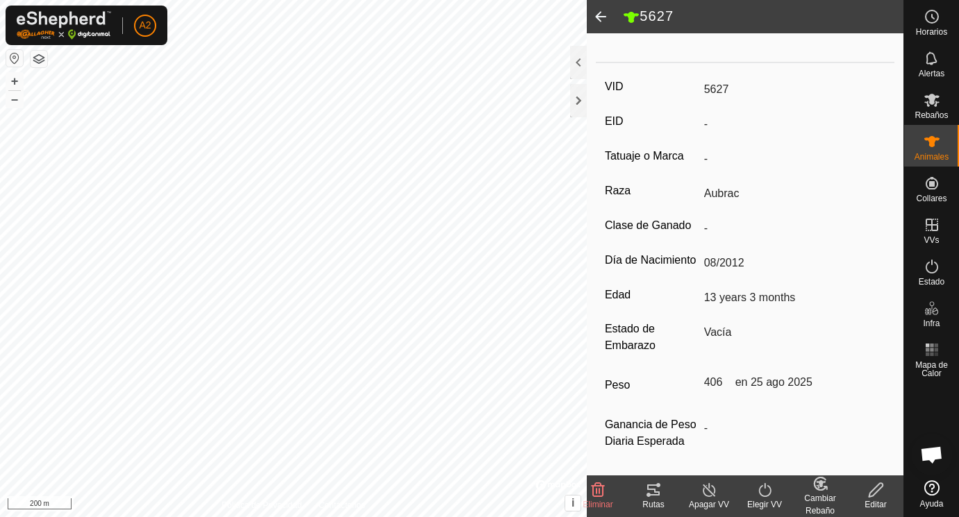
click at [602, 17] on span at bounding box center [601, 16] width 28 height 33
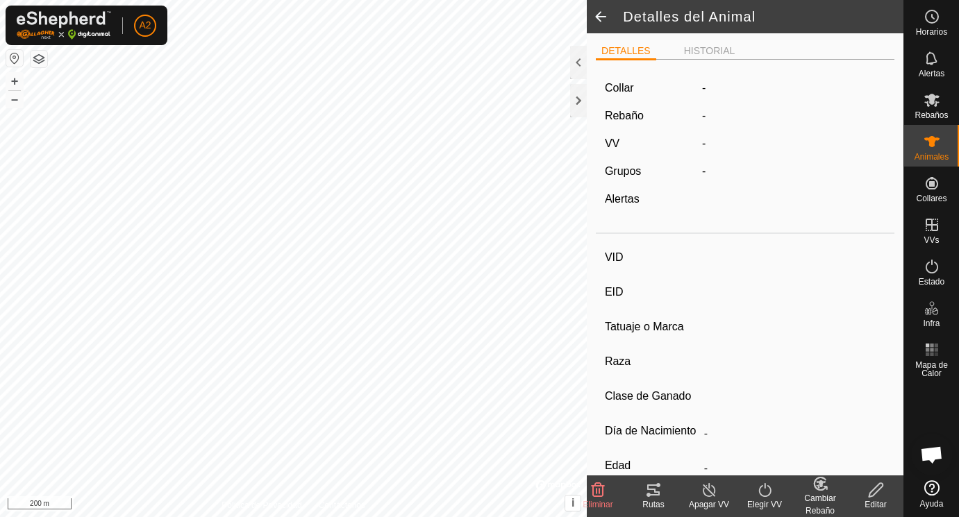
scroll to position [176, 0]
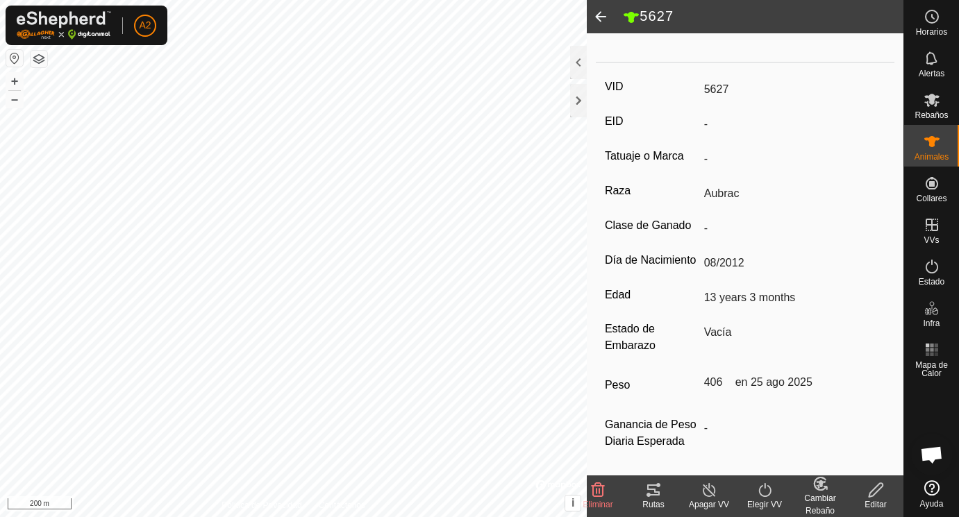
click at [602, 17] on span at bounding box center [601, 16] width 28 height 33
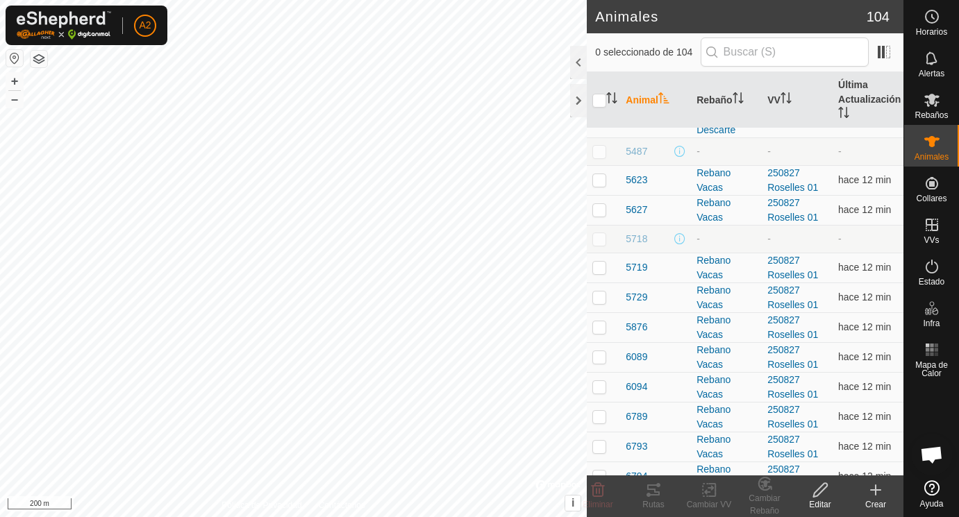
scroll to position [1661, 0]
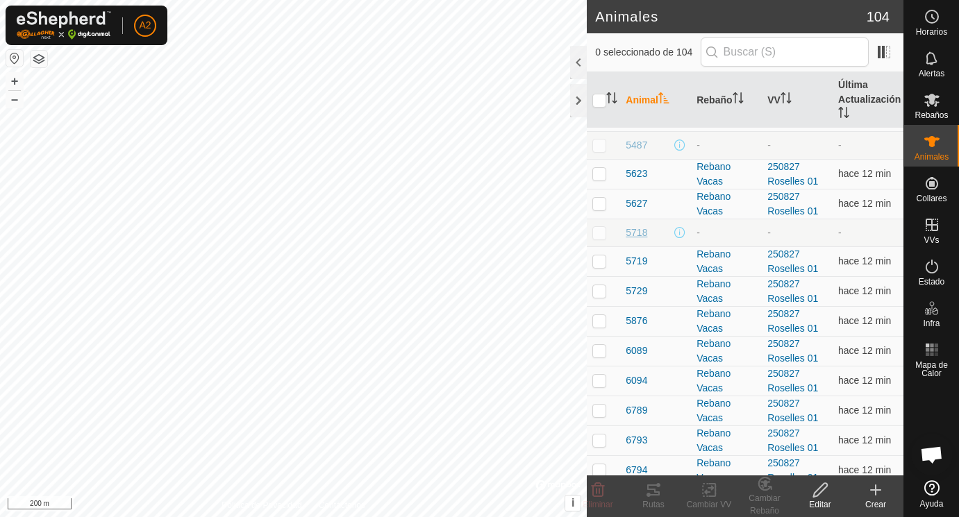
click at [640, 230] on span "5718" at bounding box center [637, 233] width 22 height 15
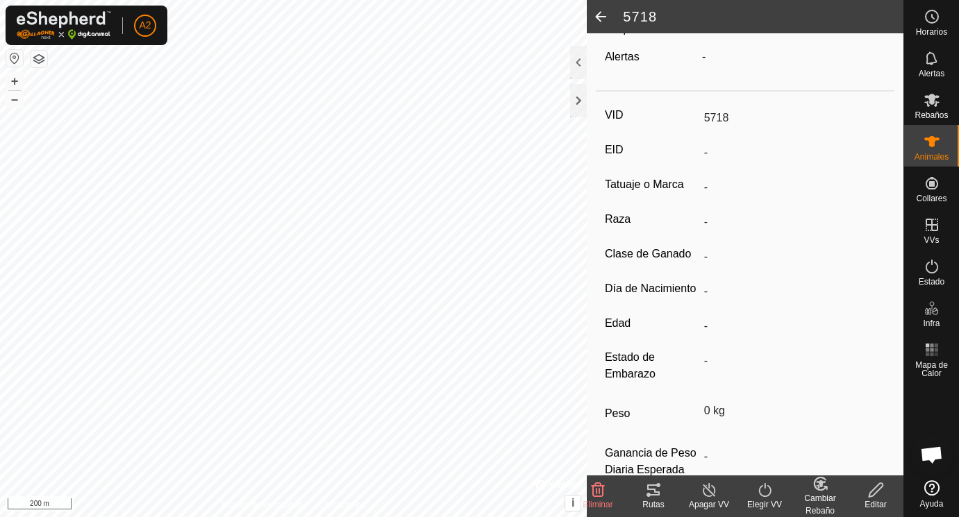
scroll to position [160, 0]
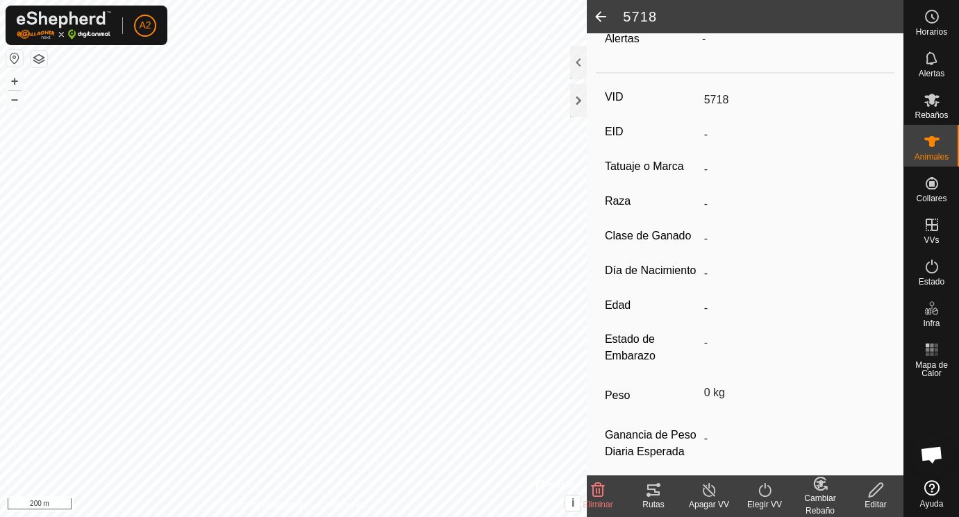
click at [877, 490] on icon at bounding box center [876, 490] width 17 height 17
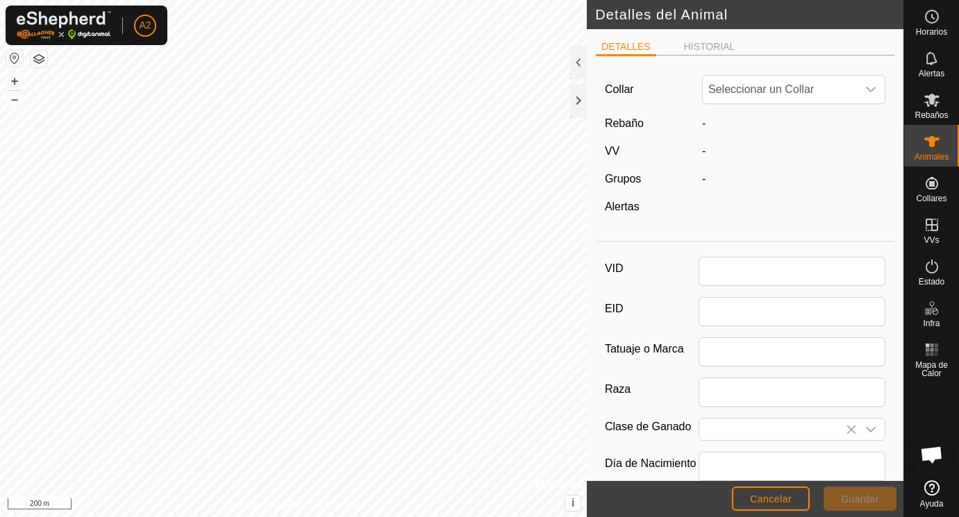
scroll to position [160, 0]
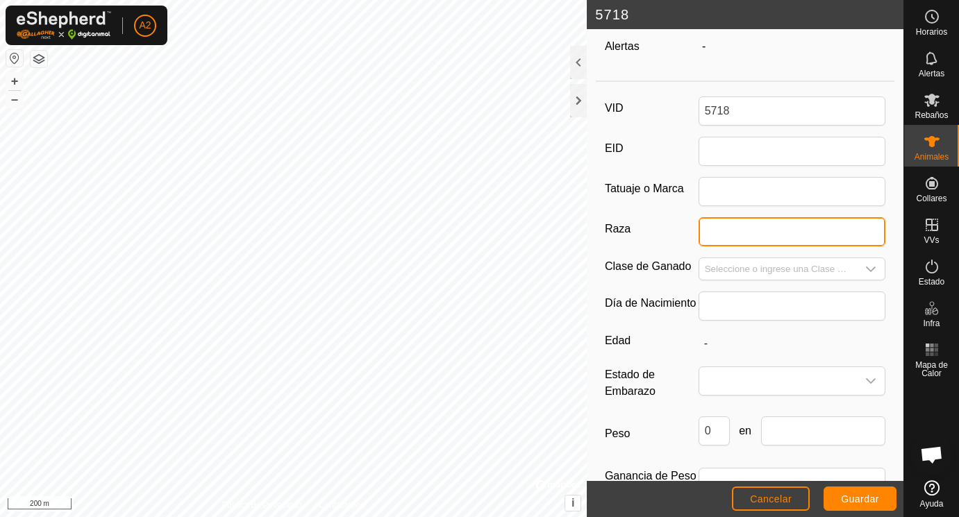
click at [720, 236] on input "Raza" at bounding box center [793, 231] width 188 height 29
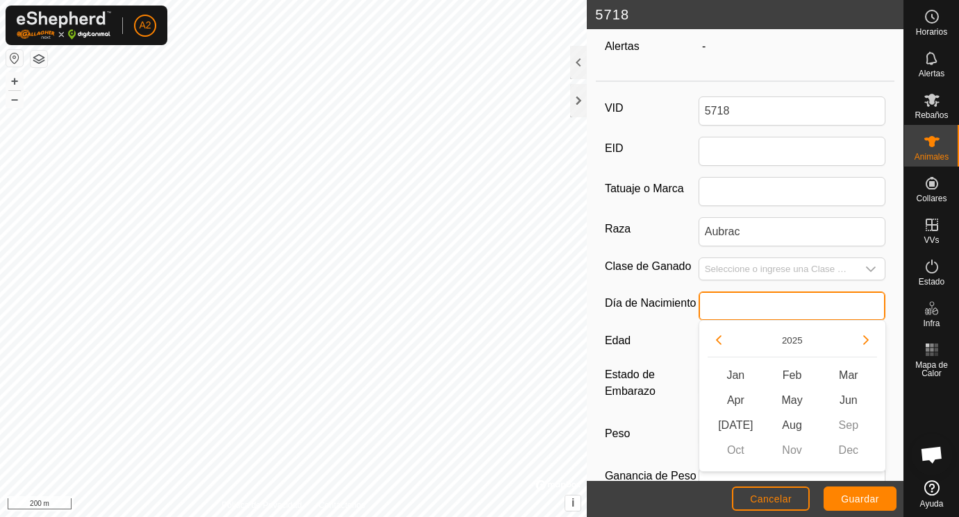
click at [727, 310] on input "text" at bounding box center [793, 306] width 188 height 29
click at [719, 337] on button "Previous Year" at bounding box center [719, 340] width 22 height 22
click at [719, 337] on icon "Previous Year" at bounding box center [718, 340] width 11 height 11
click at [719, 337] on button "Previous Year" at bounding box center [719, 340] width 22 height 22
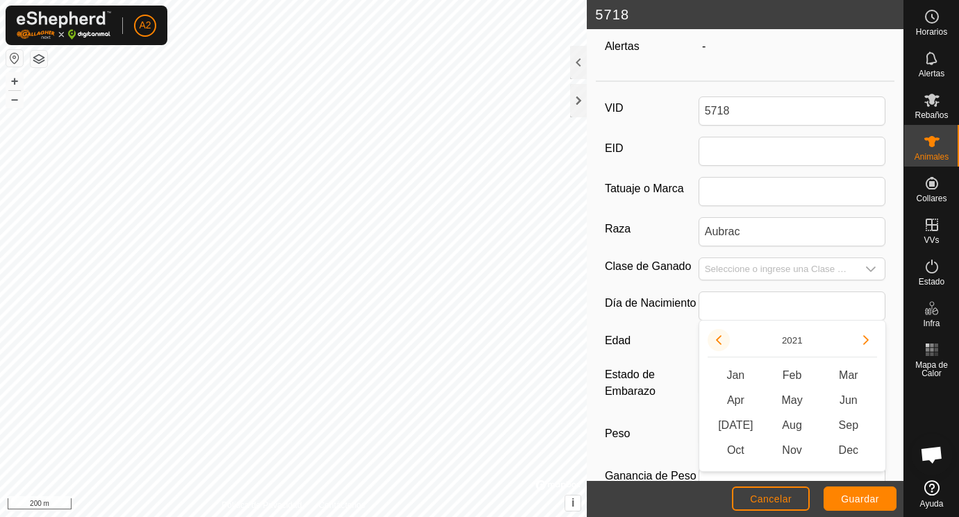
click at [719, 337] on button "Previous Year" at bounding box center [719, 340] width 22 height 22
click at [857, 447] on span "Dec" at bounding box center [848, 450] width 56 height 25
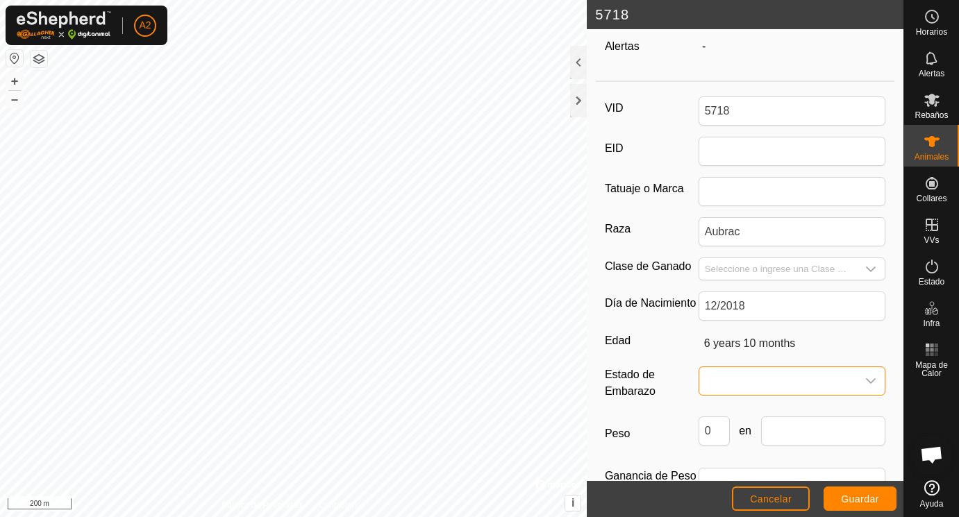
click at [785, 387] on span at bounding box center [778, 381] width 158 height 28
click at [772, 498] on span "Cancelar" at bounding box center [771, 499] width 42 height 11
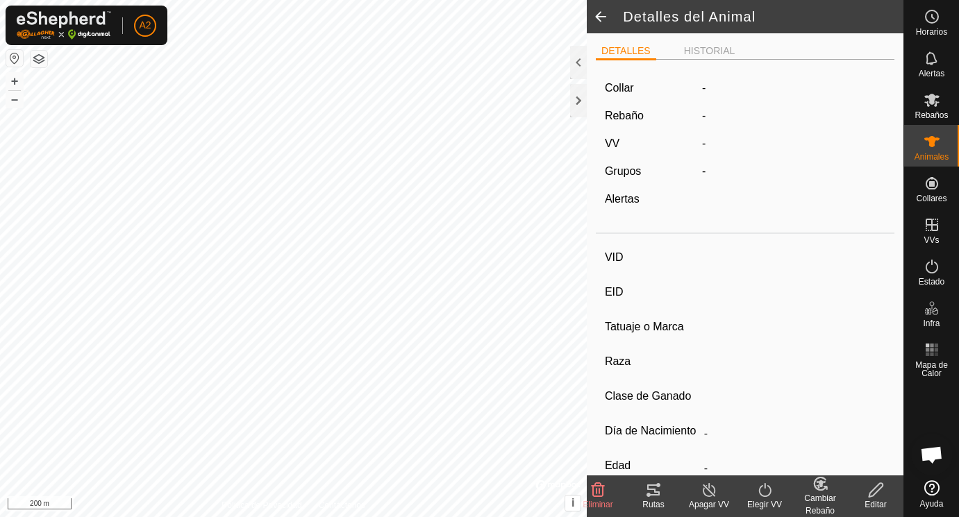
scroll to position [160, 0]
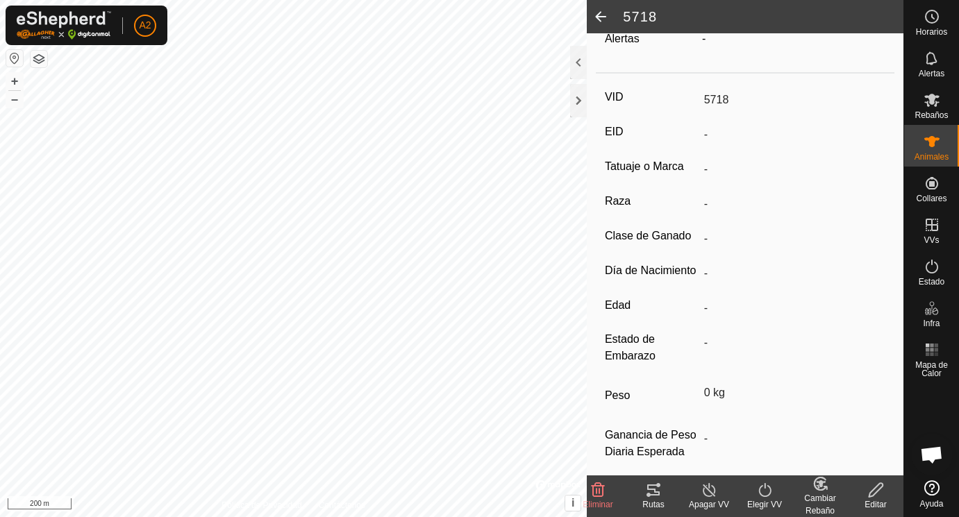
click at [604, 16] on span at bounding box center [601, 16] width 28 height 33
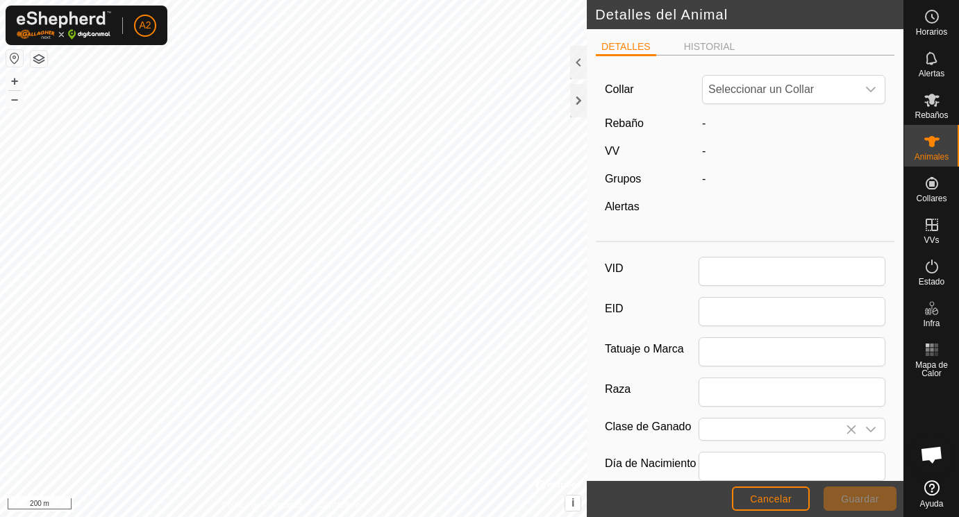
scroll to position [160, 0]
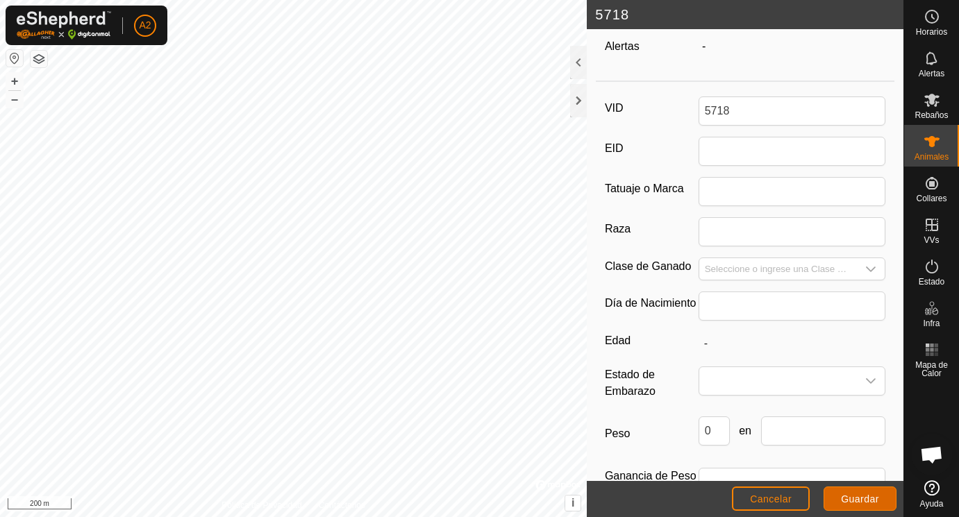
click at [861, 495] on span "Guardar" at bounding box center [860, 499] width 38 height 11
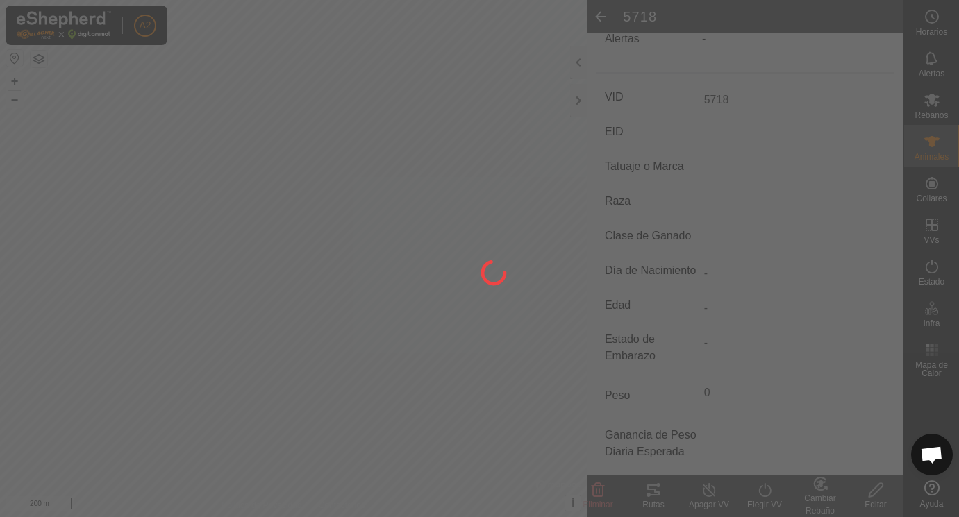
scroll to position [148, 0]
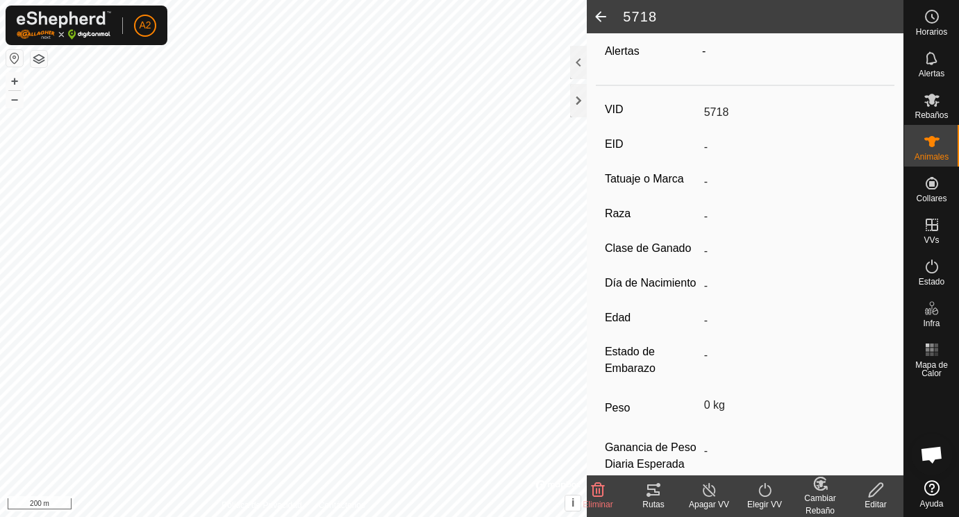
click at [599, 15] on span at bounding box center [601, 16] width 28 height 33
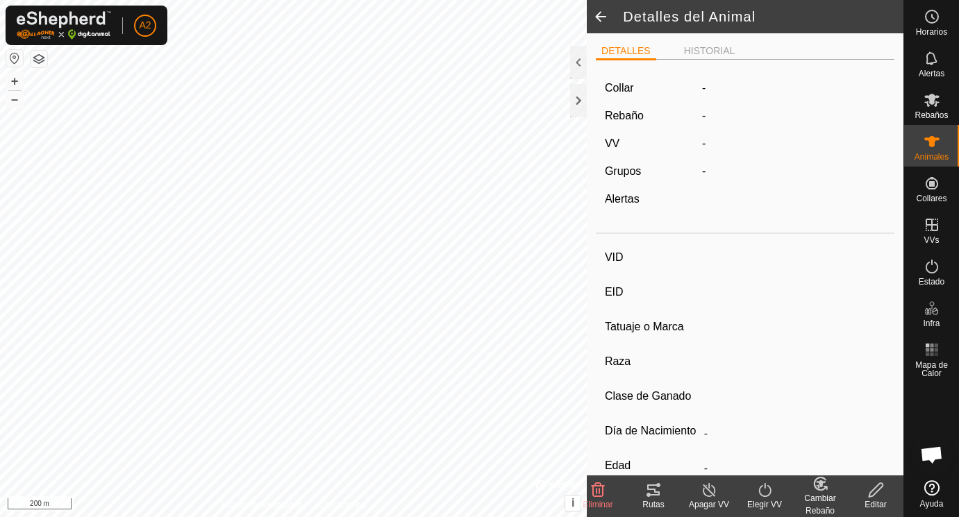
scroll to position [148, 0]
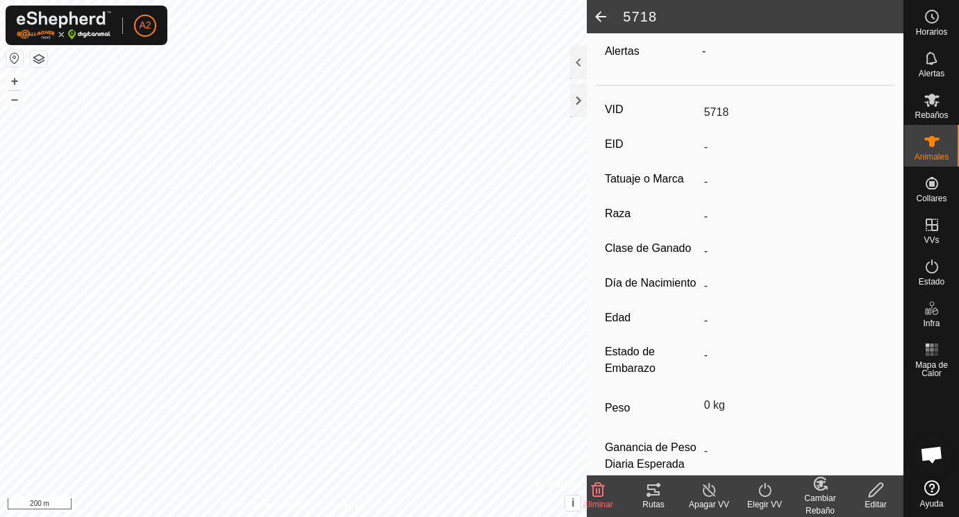
click at [599, 15] on span at bounding box center [601, 16] width 28 height 33
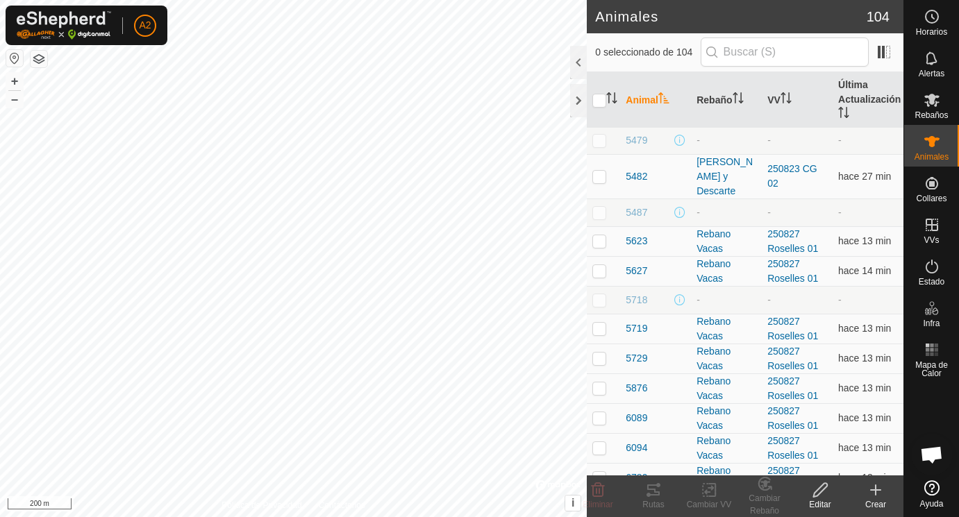
scroll to position [1595, 0]
click at [638, 326] on span "5719" at bounding box center [637, 328] width 22 height 15
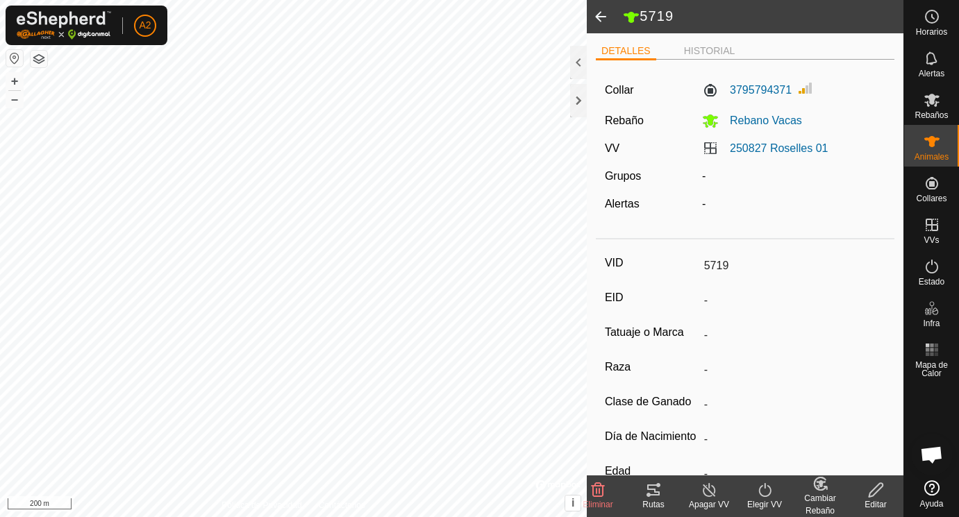
click at [876, 490] on icon at bounding box center [876, 490] width 17 height 17
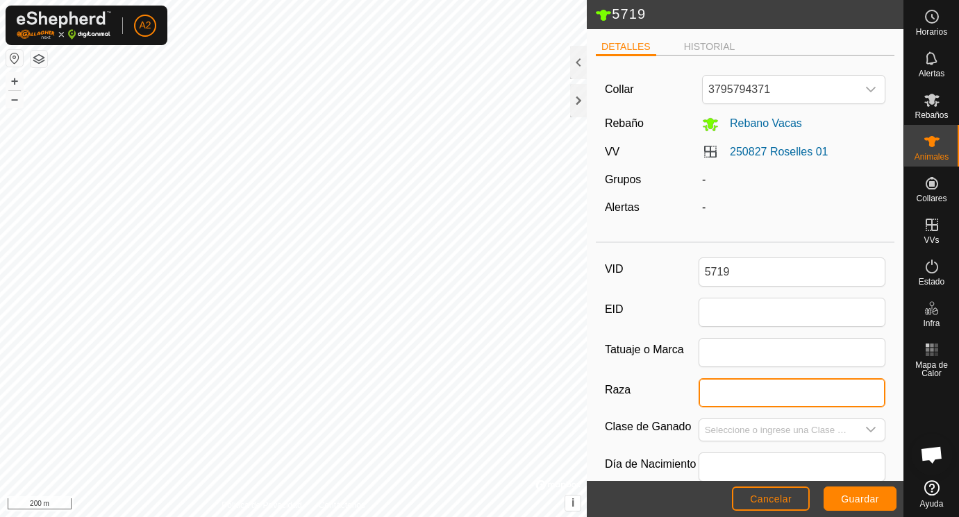
click at [719, 396] on input "Raza" at bounding box center [793, 393] width 188 height 29
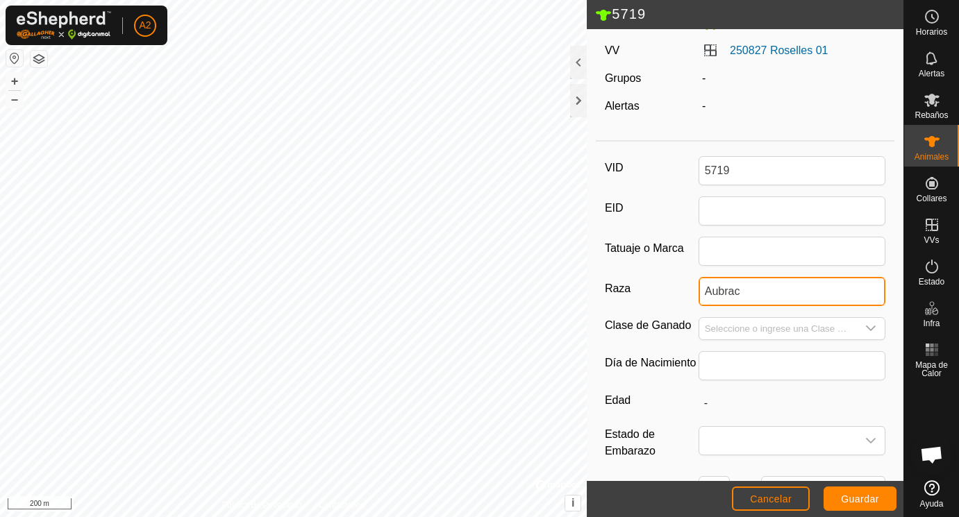
scroll to position [147, 0]
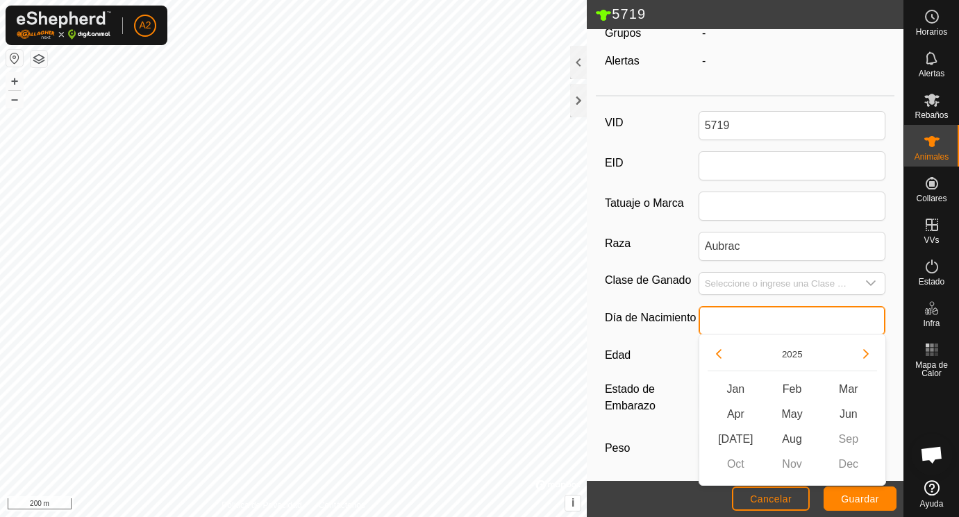
click at [725, 308] on input "text" at bounding box center [793, 320] width 188 height 29
click at [721, 352] on button "Previous Year" at bounding box center [719, 354] width 22 height 22
click at [722, 353] on span "Previous Year" at bounding box center [722, 353] width 0 height 0
click at [721, 352] on icon "Previous Year" at bounding box center [718, 354] width 11 height 11
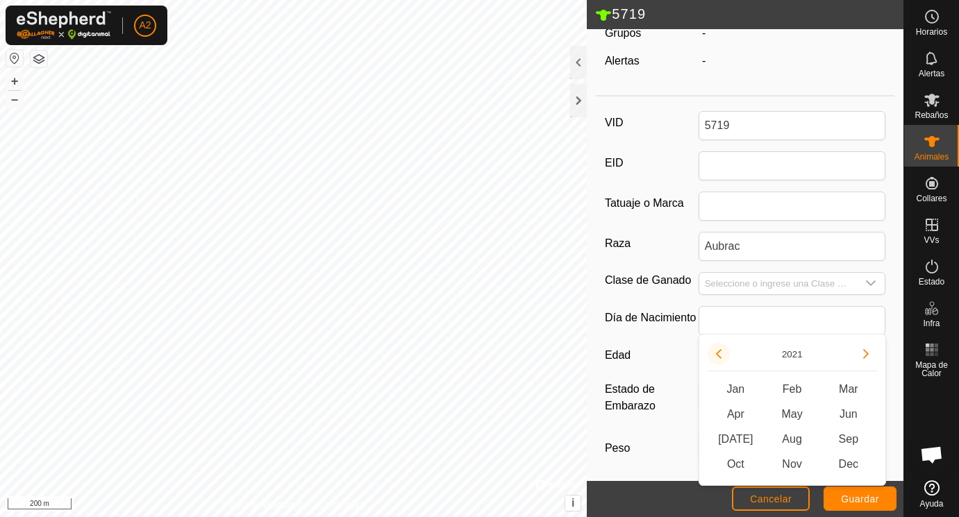
click at [721, 352] on button "Previous Year" at bounding box center [719, 354] width 22 height 22
click at [852, 462] on span "Dec" at bounding box center [848, 464] width 56 height 25
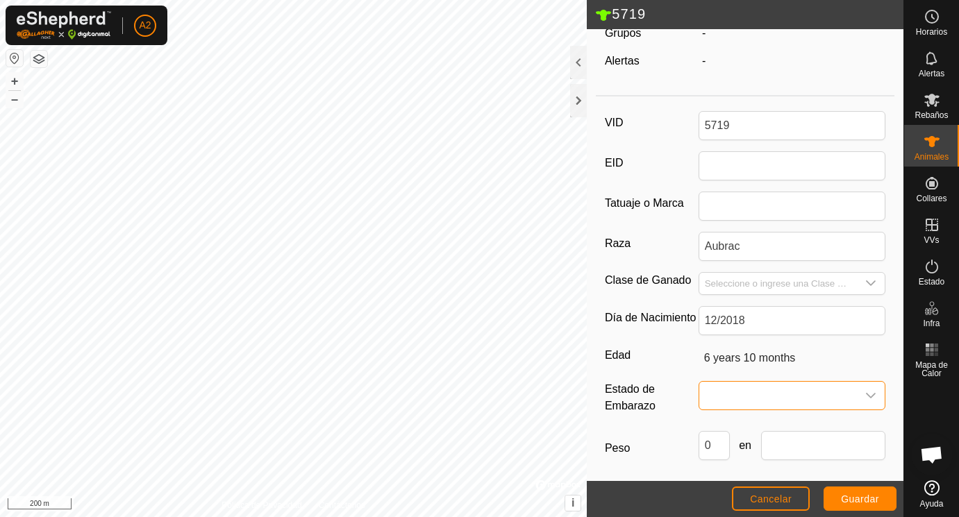
click at [758, 398] on span at bounding box center [778, 396] width 158 height 28
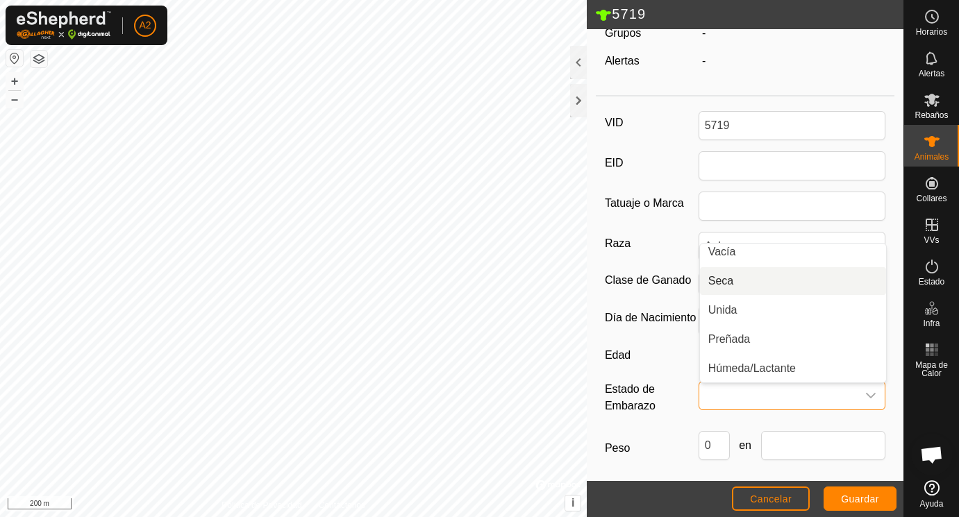
scroll to position [0, 0]
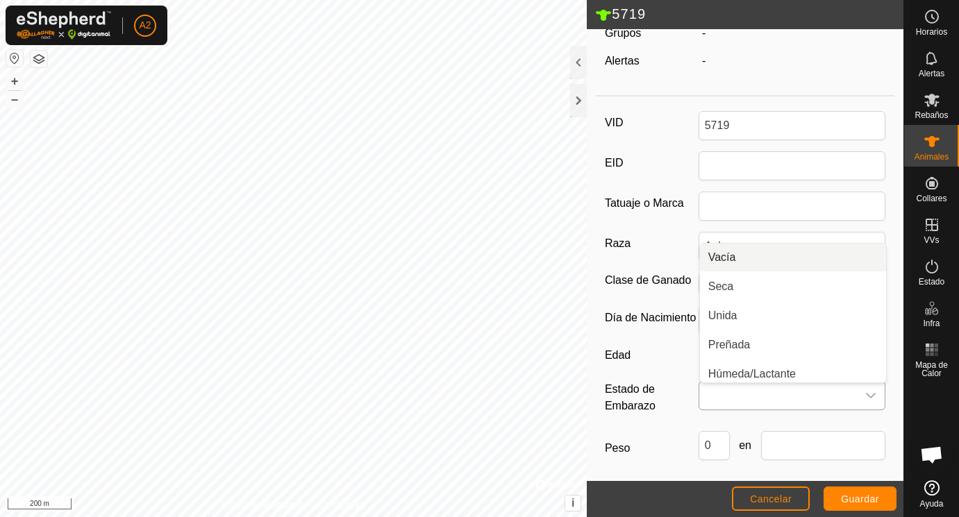
click at [739, 260] on li "Vacía" at bounding box center [793, 258] width 186 height 28
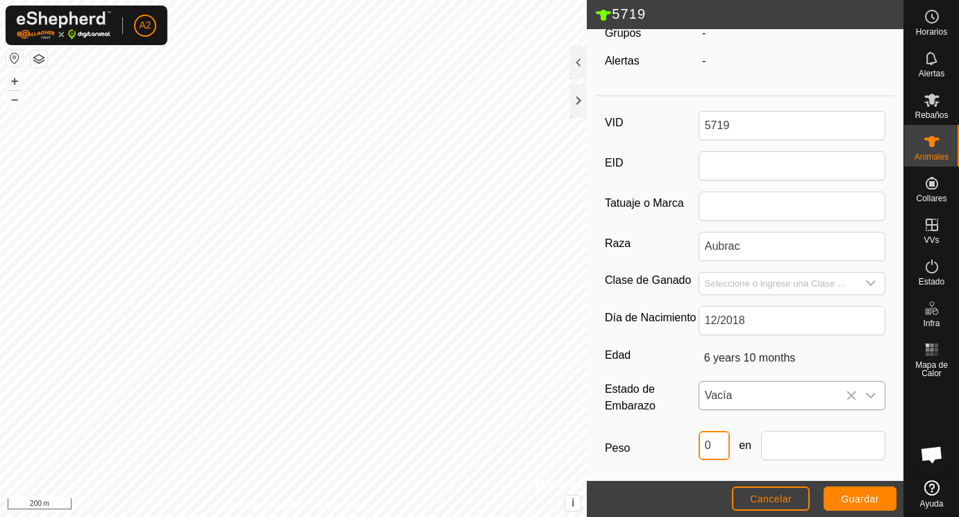
drag, startPoint x: 721, startPoint y: 446, endPoint x: 695, endPoint y: 443, distance: 26.5
click at [699, 443] on input "0" at bounding box center [714, 445] width 31 height 29
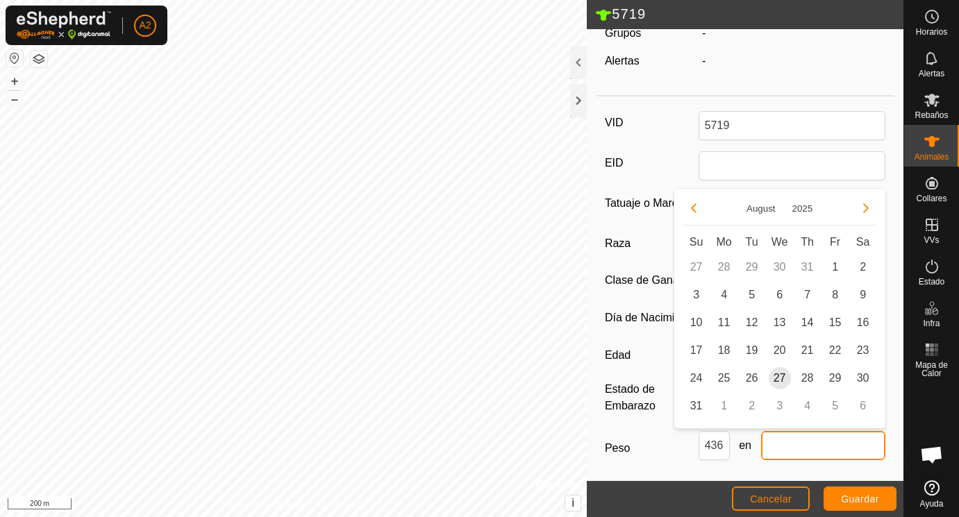
click at [853, 451] on input "text" at bounding box center [823, 445] width 125 height 29
click at [725, 375] on span "25" at bounding box center [724, 378] width 22 height 22
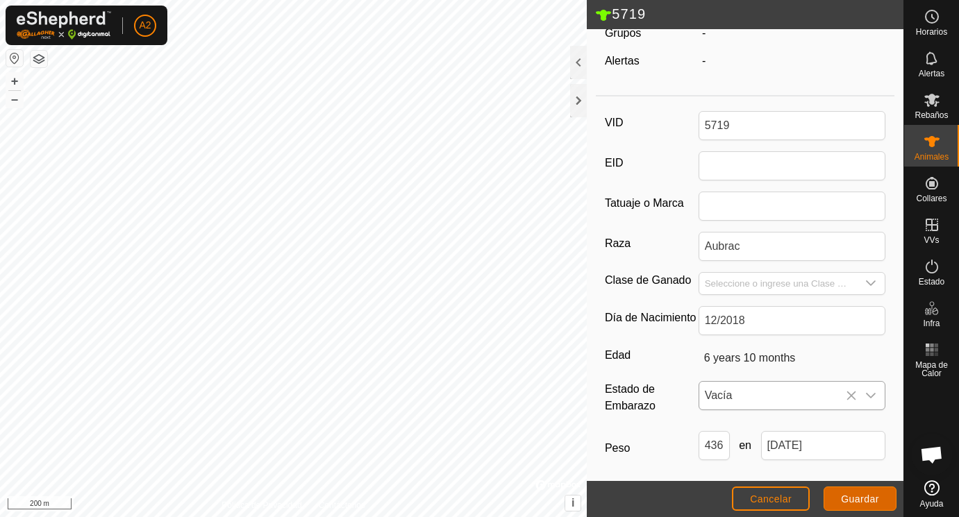
click at [865, 497] on span "Guardar" at bounding box center [860, 499] width 38 height 11
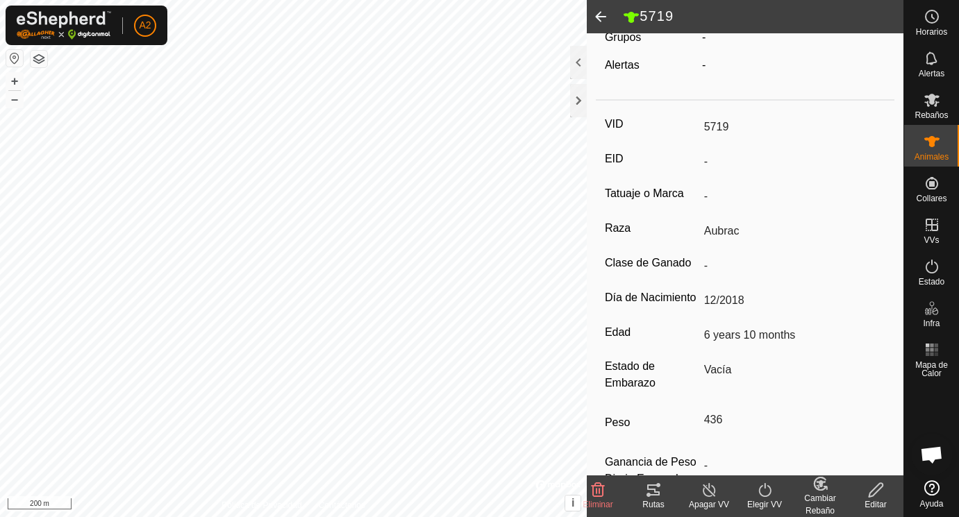
click at [865, 492] on edit-svg-icon at bounding box center [876, 490] width 56 height 17
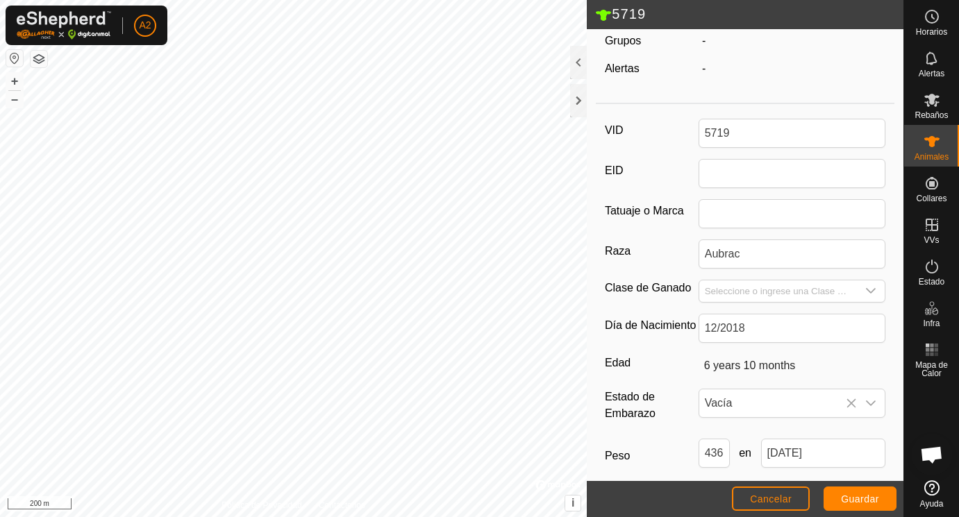
scroll to position [147, 0]
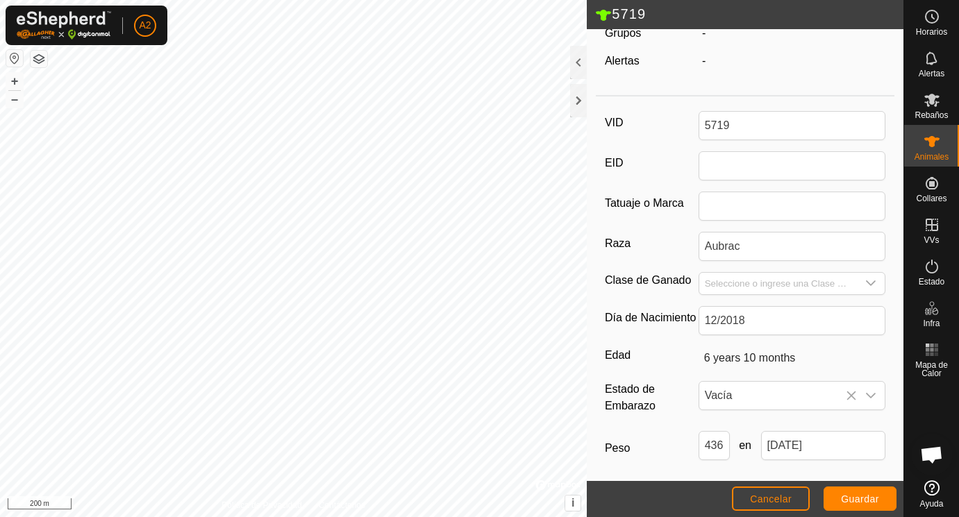
click at [602, 13] on icon at bounding box center [603, 15] width 15 height 11
click at [861, 495] on span "Guardar" at bounding box center [860, 499] width 38 height 11
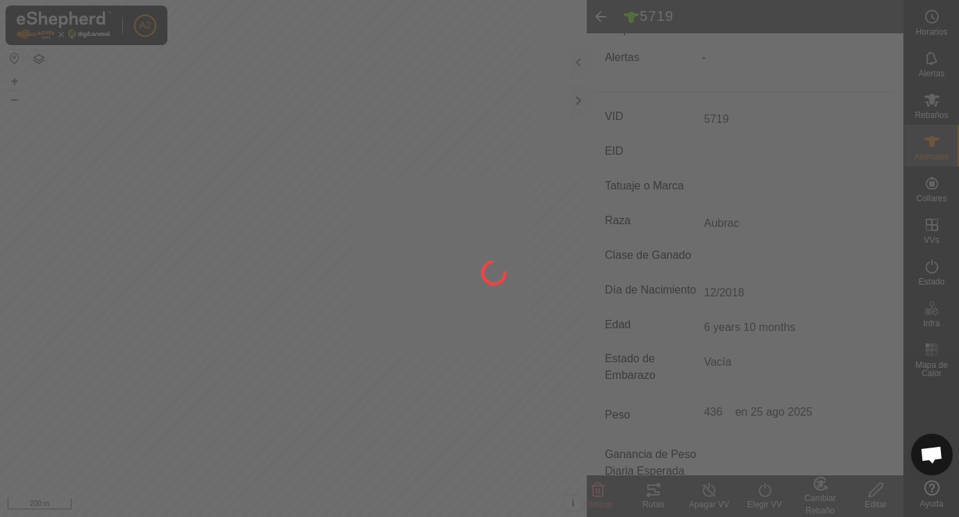
scroll to position [139, 0]
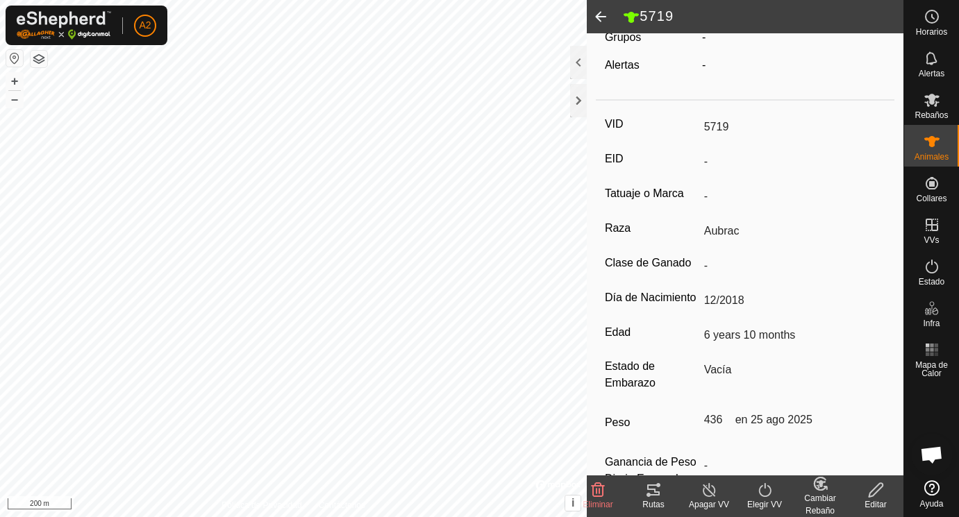
click at [604, 15] on span at bounding box center [601, 16] width 28 height 33
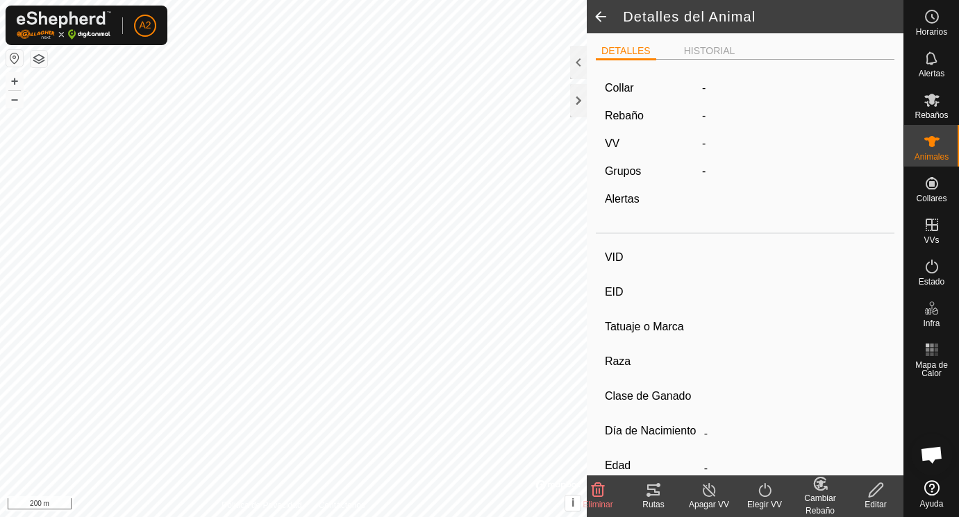
scroll to position [139, 0]
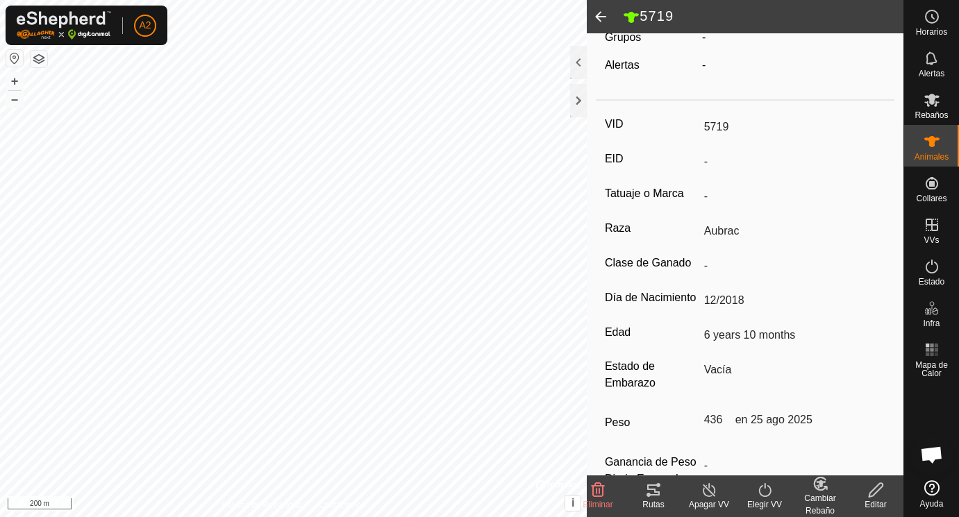
click at [604, 15] on span at bounding box center [601, 16] width 28 height 33
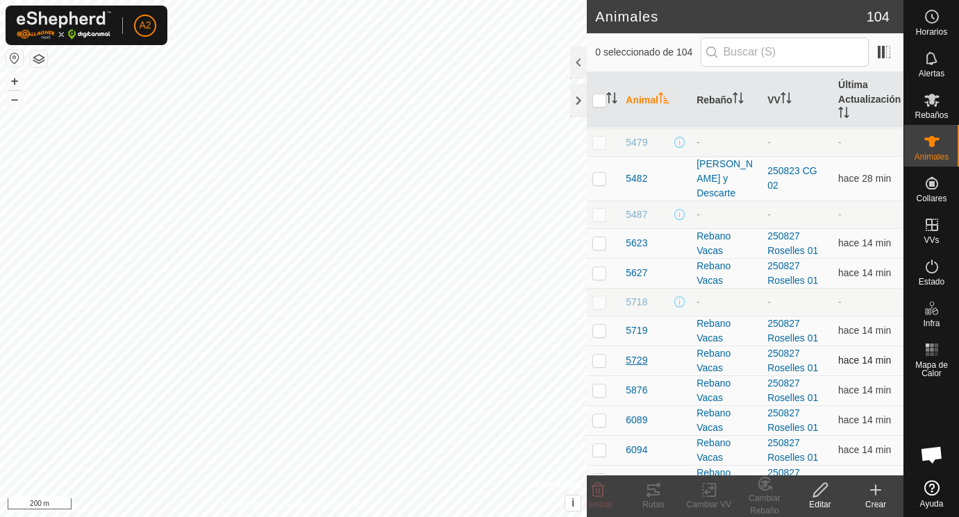
scroll to position [1596, 0]
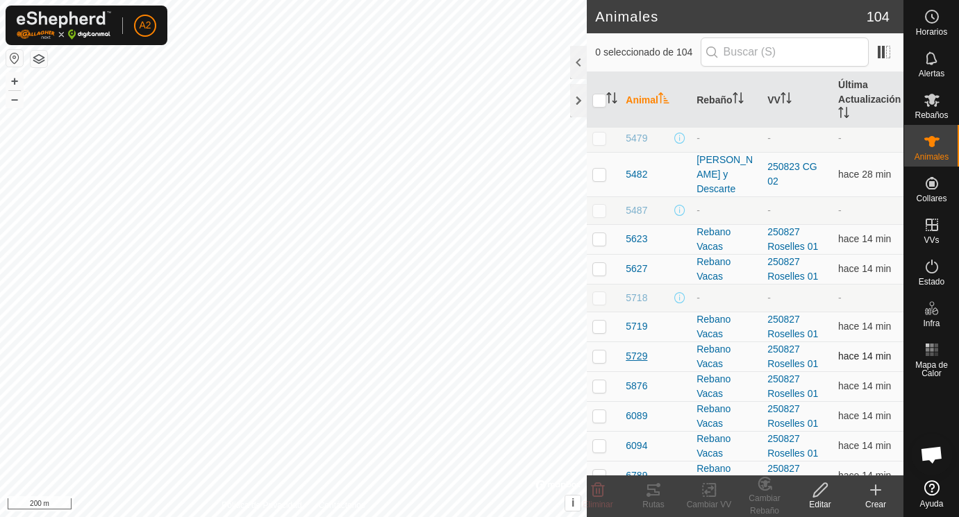
click at [636, 354] on span "5729" at bounding box center [637, 356] width 22 height 15
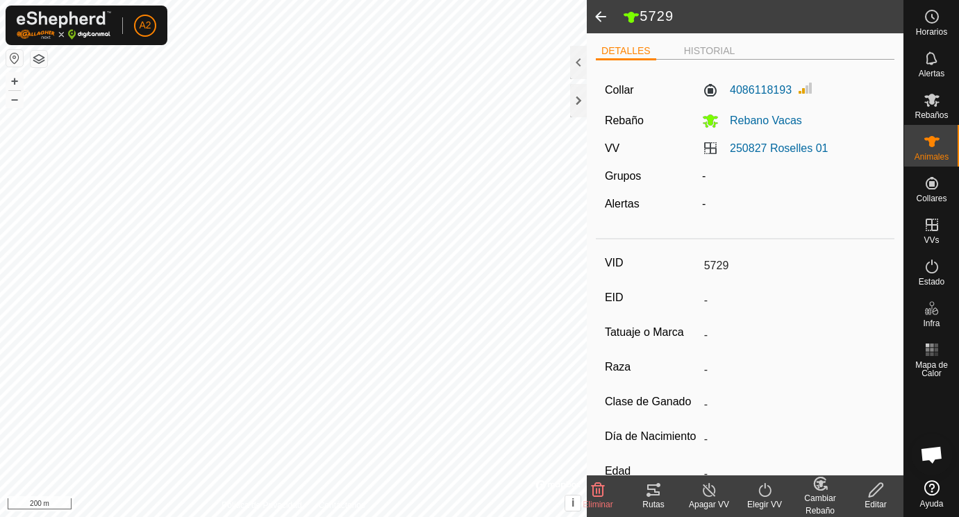
click at [879, 489] on icon at bounding box center [876, 490] width 17 height 17
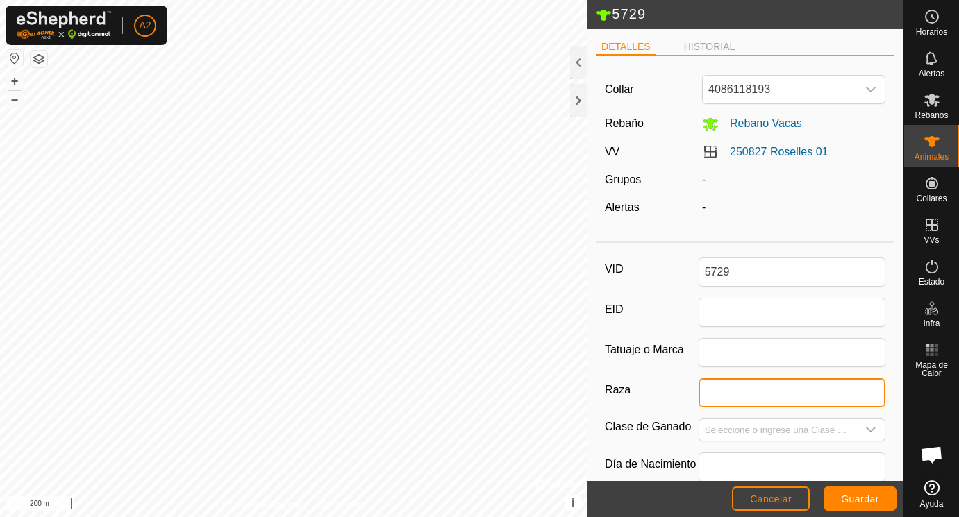
click at [716, 397] on input "Raza" at bounding box center [793, 393] width 188 height 29
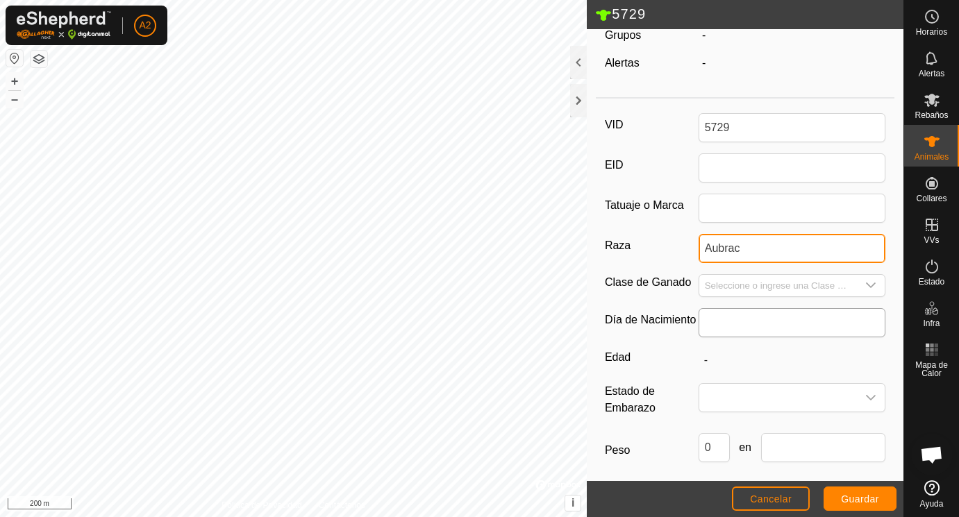
scroll to position [155, 0]
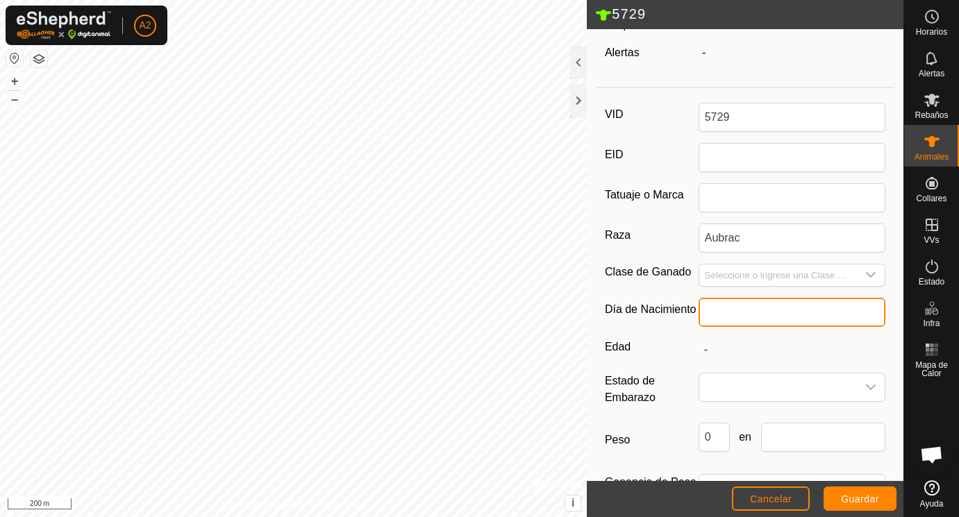
click at [722, 306] on input "text" at bounding box center [793, 312] width 188 height 29
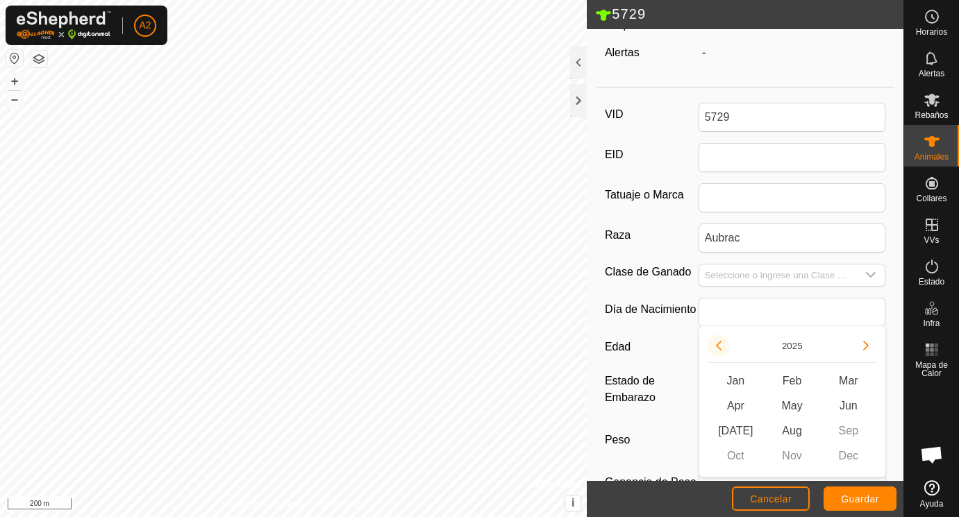
click at [719, 344] on button "Previous Year" at bounding box center [719, 346] width 22 height 22
click at [719, 344] on icon "Previous Year" at bounding box center [719, 346] width 6 height 10
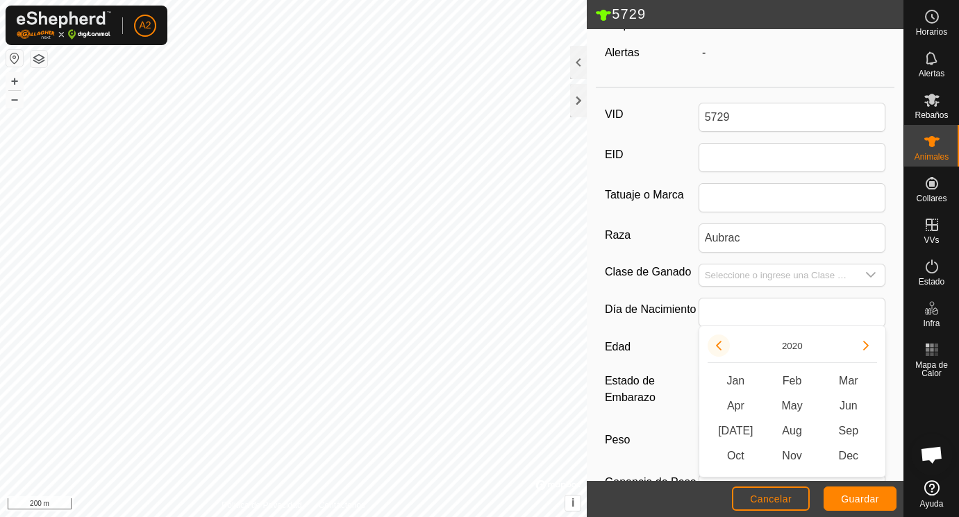
click at [719, 344] on icon "Previous Year" at bounding box center [719, 346] width 6 height 10
click at [790, 382] on span "Feb" at bounding box center [792, 381] width 56 height 25
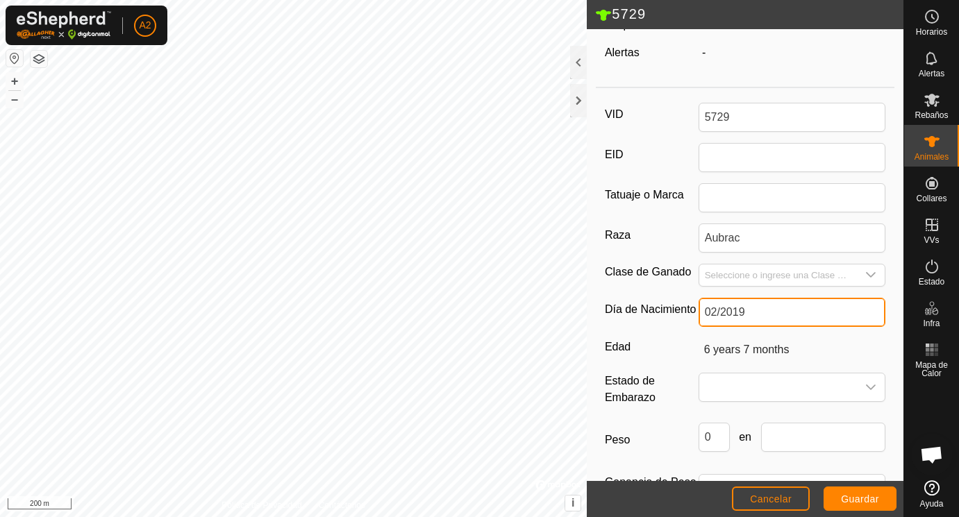
scroll to position [207, 0]
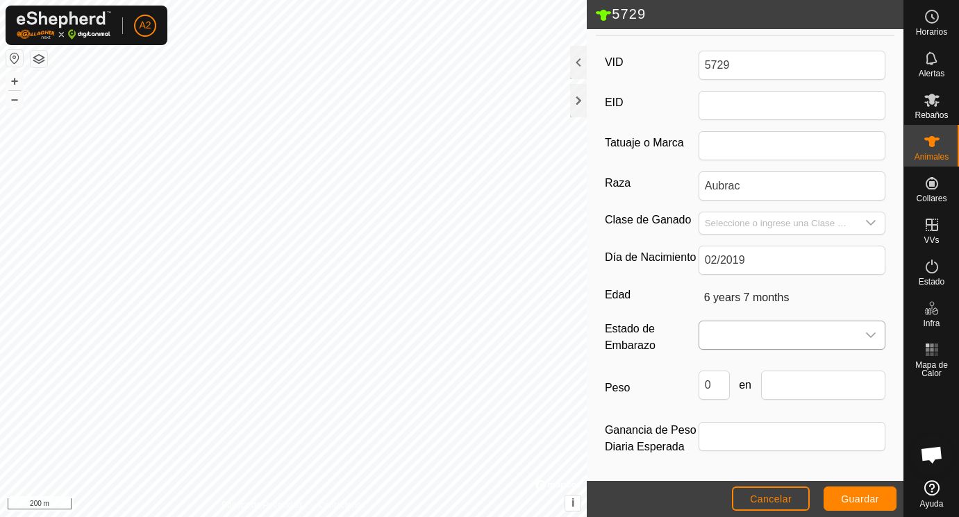
click at [731, 335] on span at bounding box center [778, 336] width 158 height 28
click at [740, 450] on li "Preñada" at bounding box center [793, 454] width 186 height 28
click at [729, 221] on input "Seleccione o ingrese una Clase de Ganado" at bounding box center [778, 224] width 158 height 22
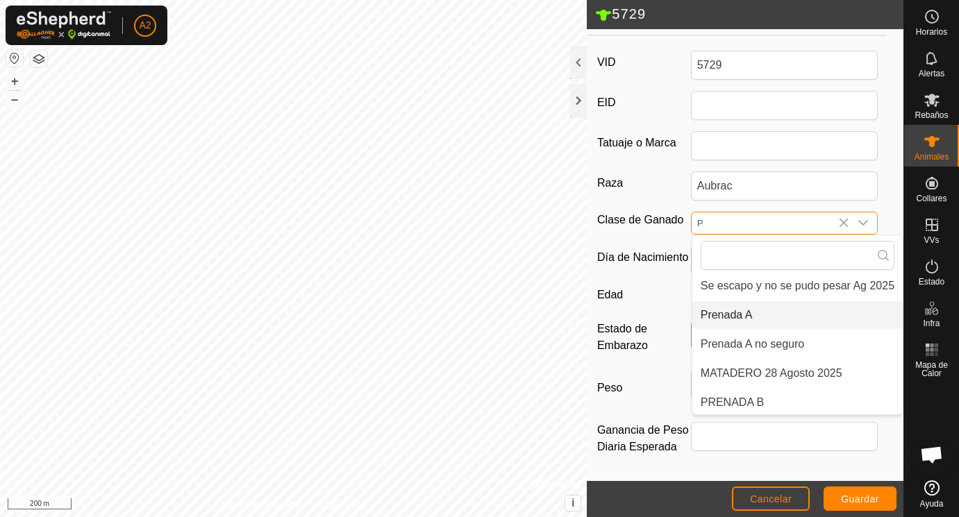
scroll to position [47, 0]
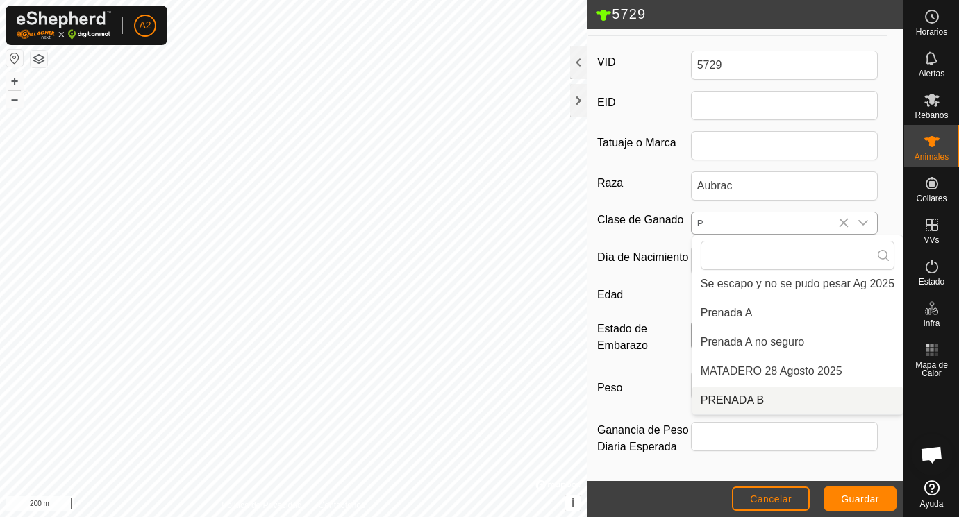
click at [731, 393] on li "PRENADA B" at bounding box center [797, 401] width 210 height 28
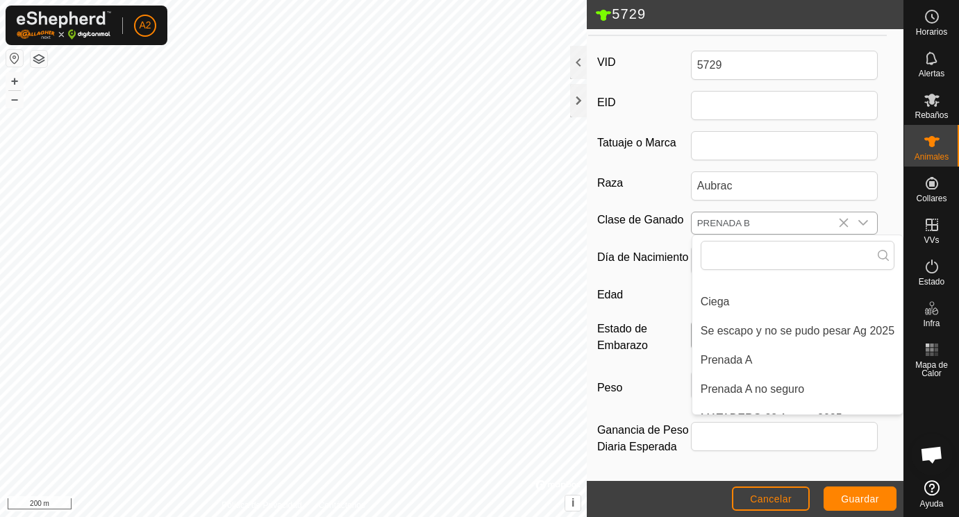
scroll to position [207, 0]
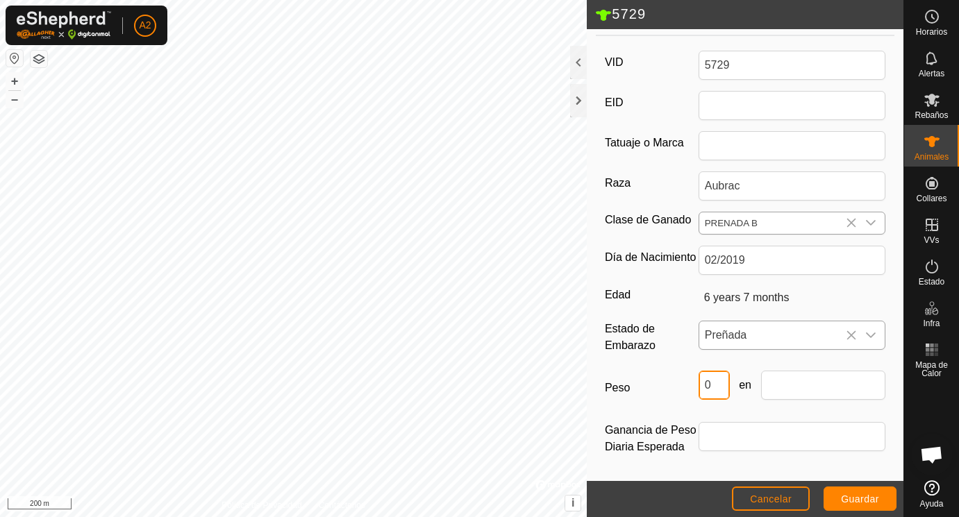
drag, startPoint x: 717, startPoint y: 384, endPoint x: 689, endPoint y: 382, distance: 28.6
click at [699, 382] on input "0" at bounding box center [714, 385] width 31 height 29
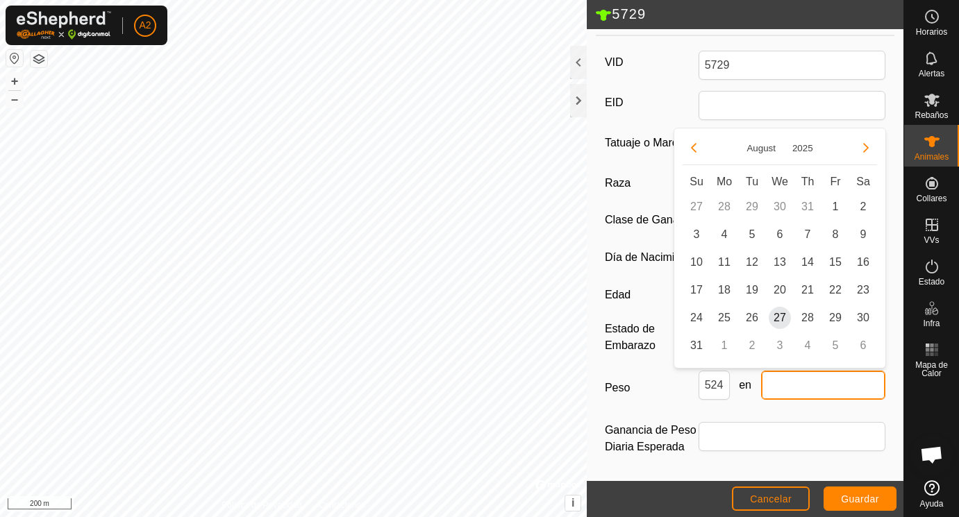
click at [804, 389] on input "text" at bounding box center [823, 385] width 125 height 29
click at [725, 315] on span "25" at bounding box center [724, 318] width 22 height 22
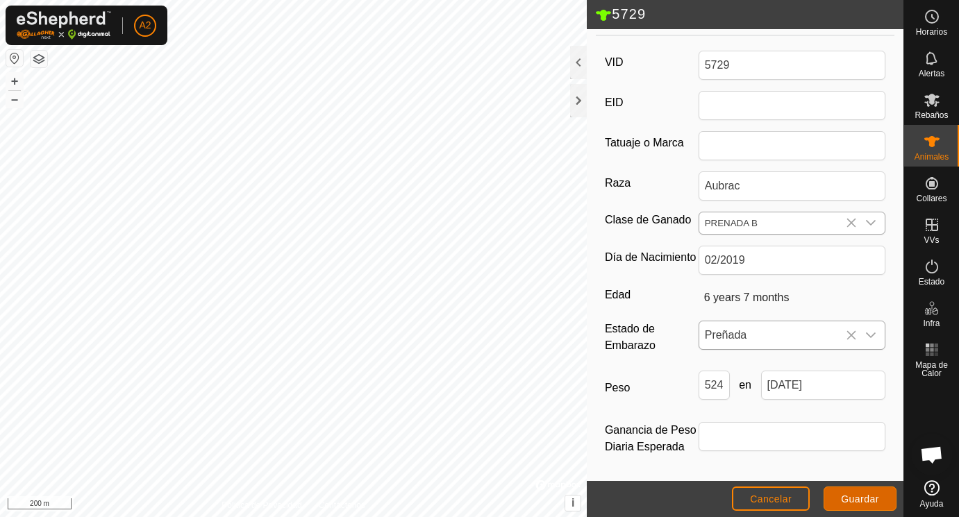
click at [852, 492] on button "Guardar" at bounding box center [860, 499] width 73 height 24
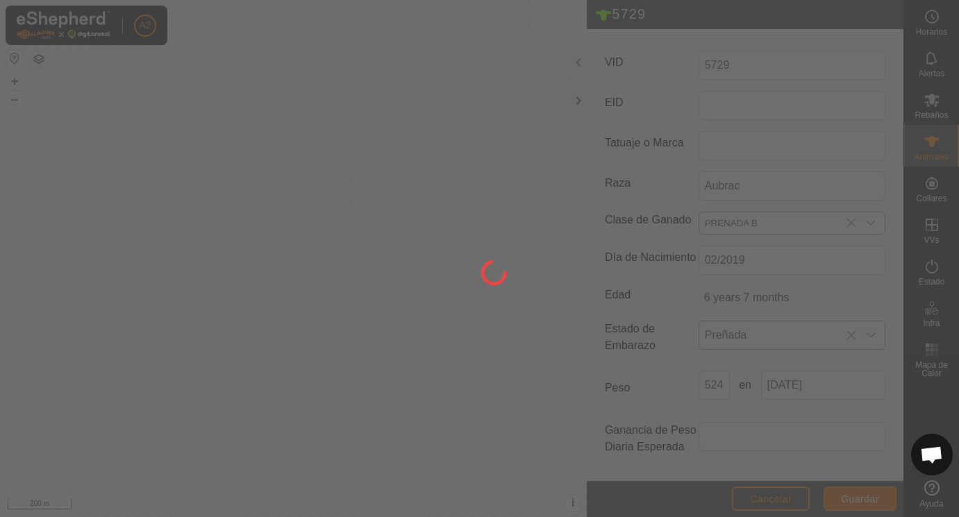
scroll to position [182, 0]
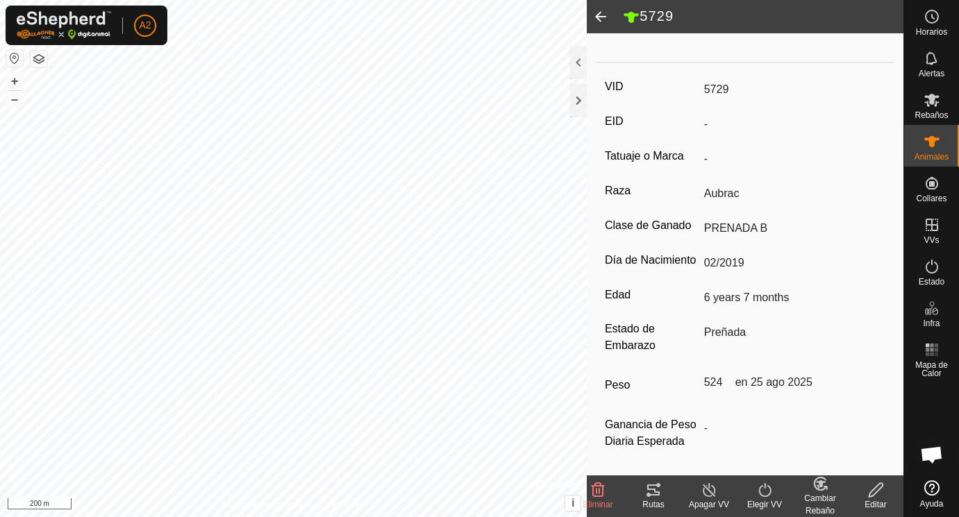
click at [601, 14] on span at bounding box center [601, 16] width 28 height 33
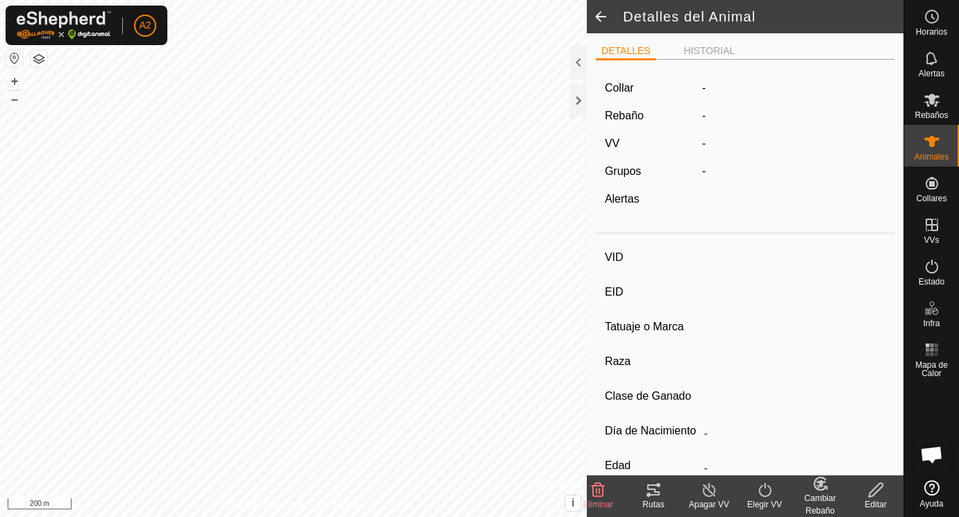
scroll to position [176, 0]
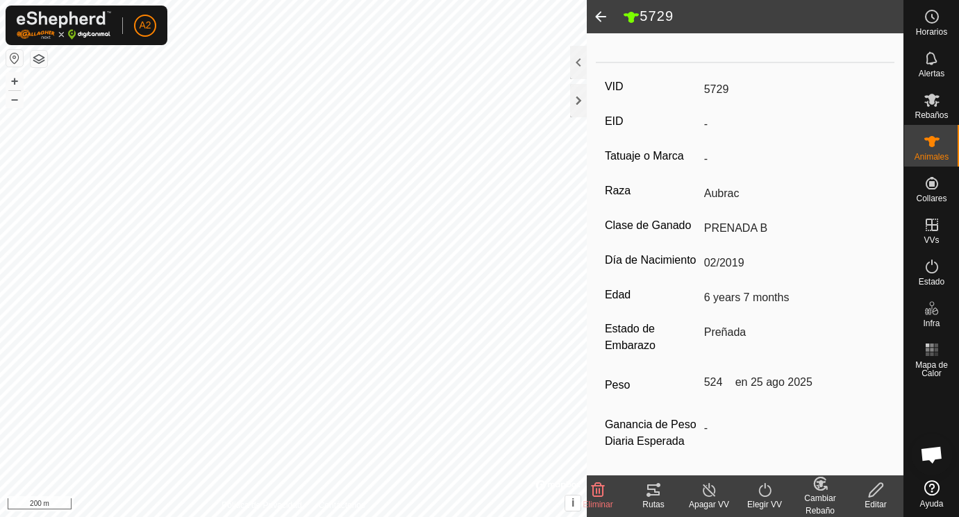
click at [601, 14] on span at bounding box center [601, 16] width 28 height 33
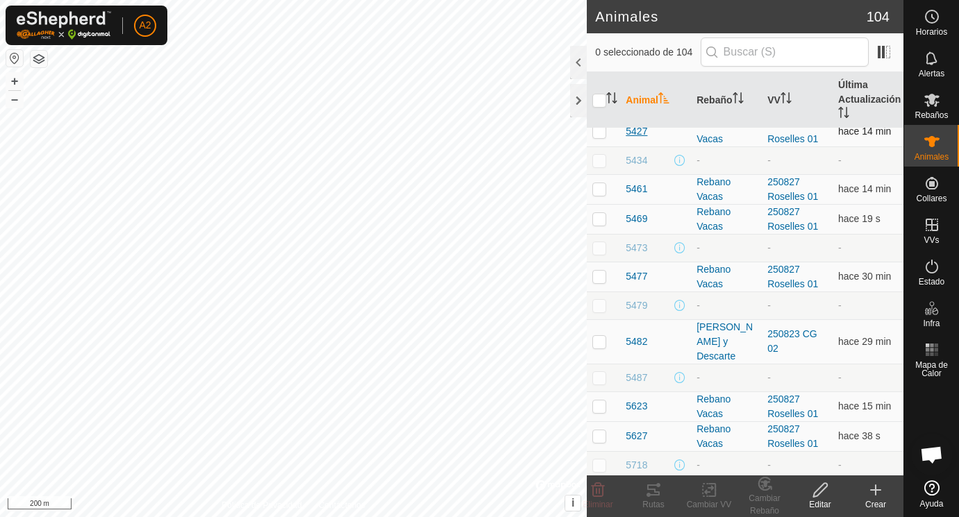
scroll to position [1430, 0]
click at [879, 486] on icon at bounding box center [876, 490] width 17 height 17
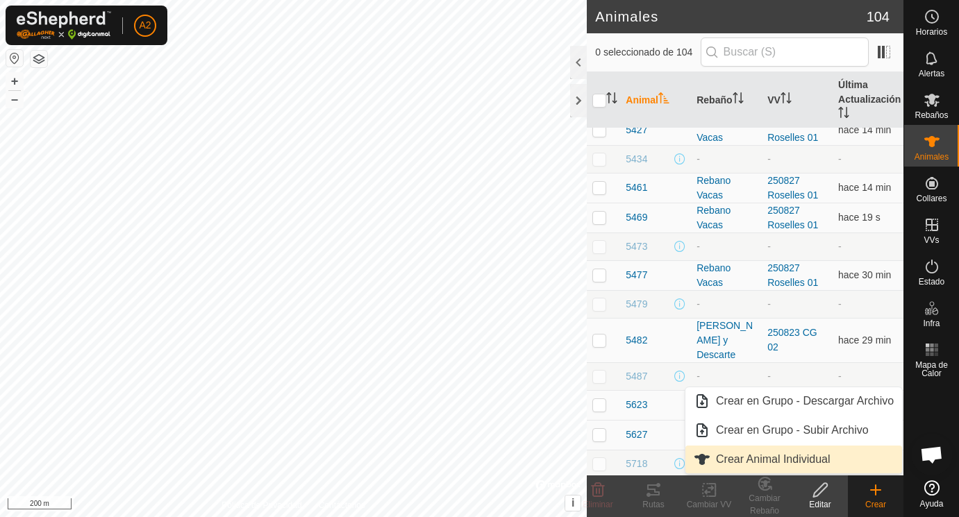
click at [748, 457] on link "Crear Animal Individual" at bounding box center [794, 460] width 217 height 28
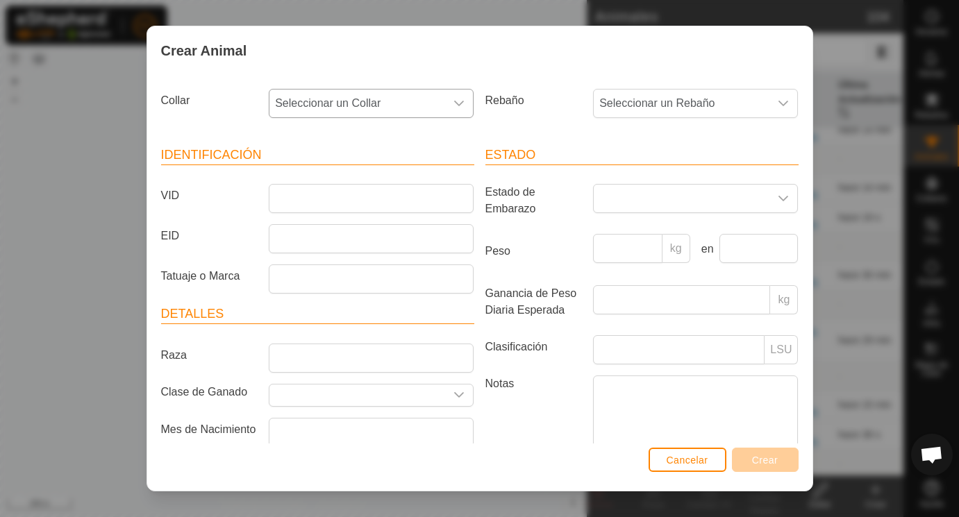
click at [457, 100] on icon "dropdown trigger" at bounding box center [459, 103] width 11 height 11
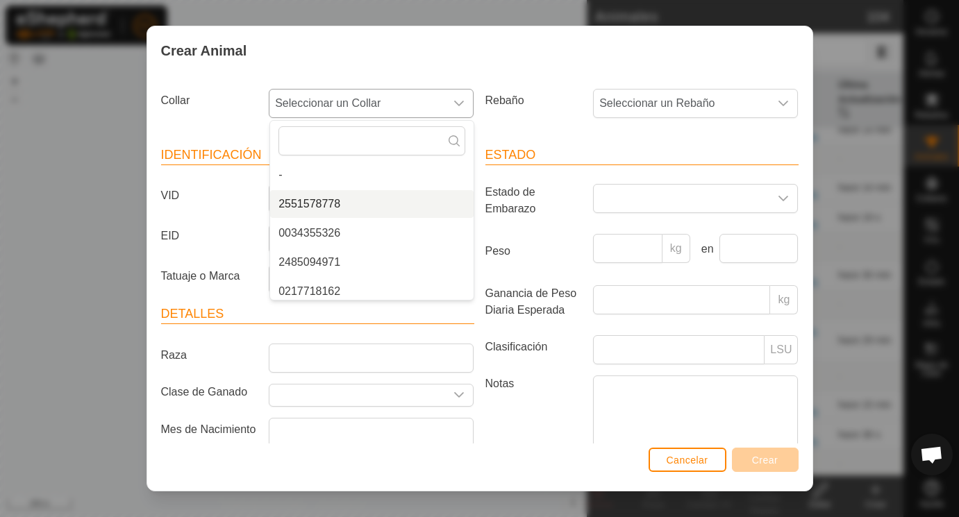
click at [325, 200] on li "2551578778" at bounding box center [372, 204] width 204 height 28
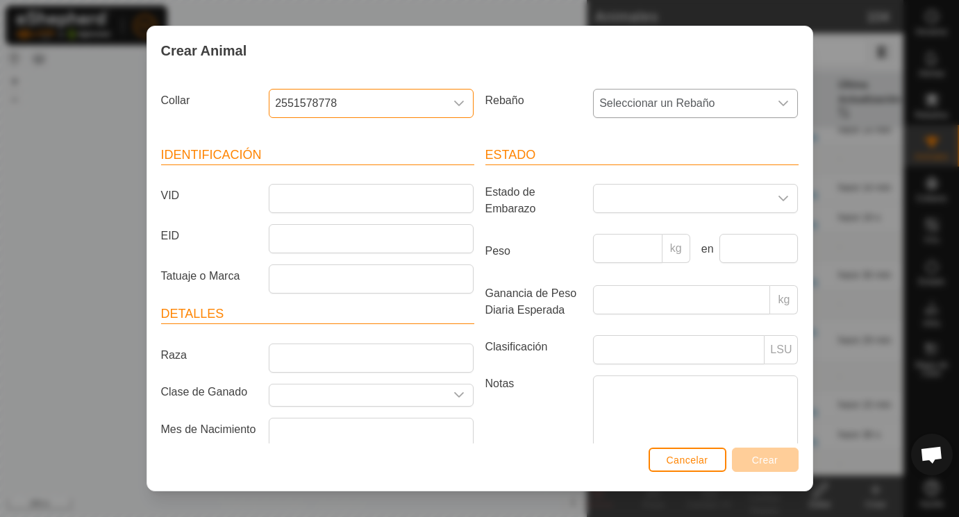
click at [786, 103] on icon "dropdown trigger" at bounding box center [783, 103] width 11 height 11
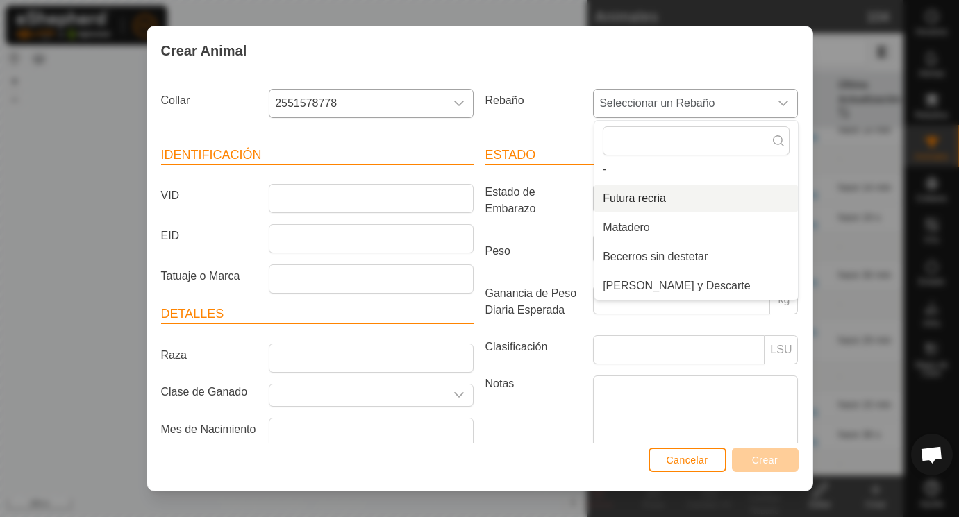
scroll to position [35, 0]
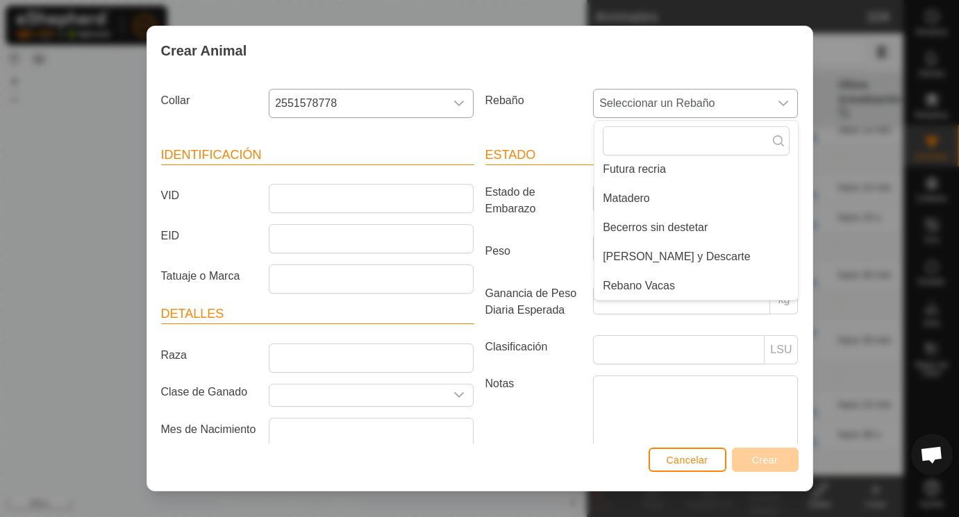
click at [642, 286] on li "Rebano Vacas" at bounding box center [697, 286] width 204 height 28
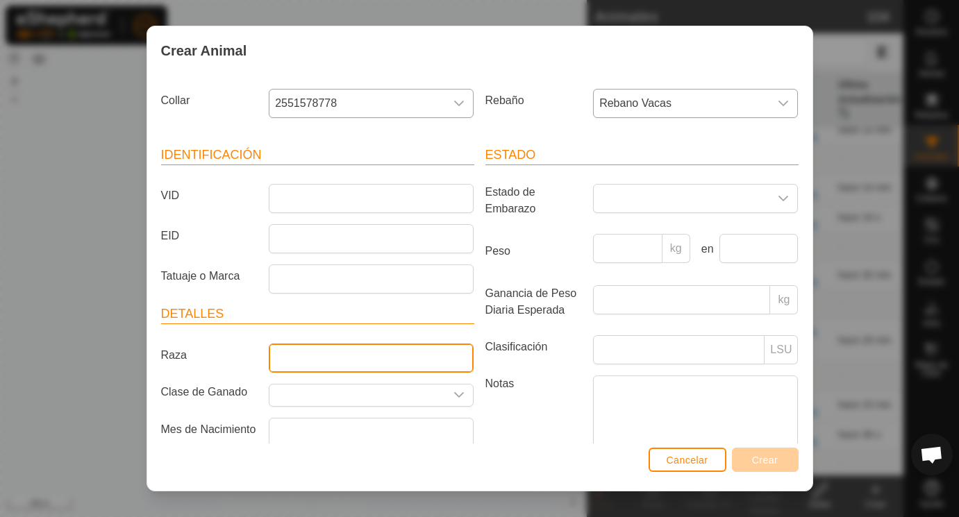
click at [308, 353] on input "Raza" at bounding box center [371, 358] width 205 height 29
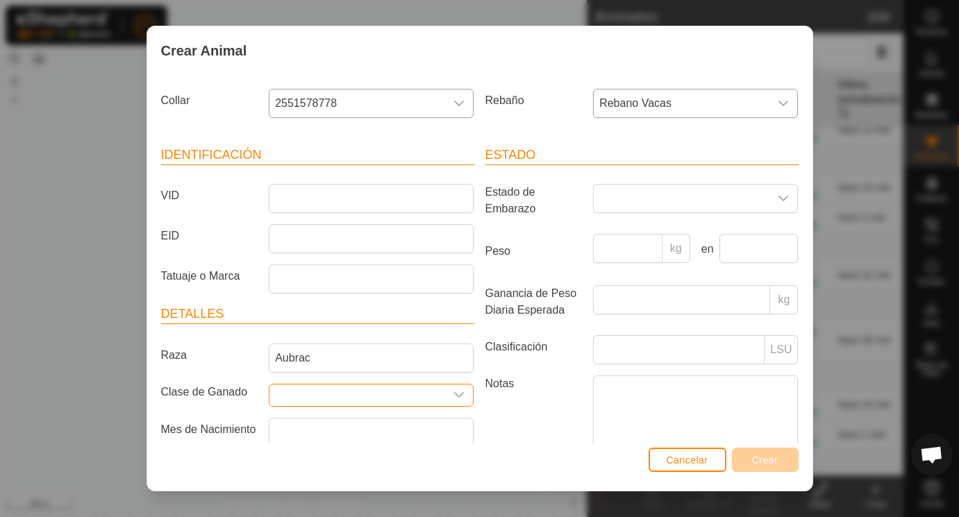
click at [302, 395] on input "text" at bounding box center [357, 396] width 176 height 22
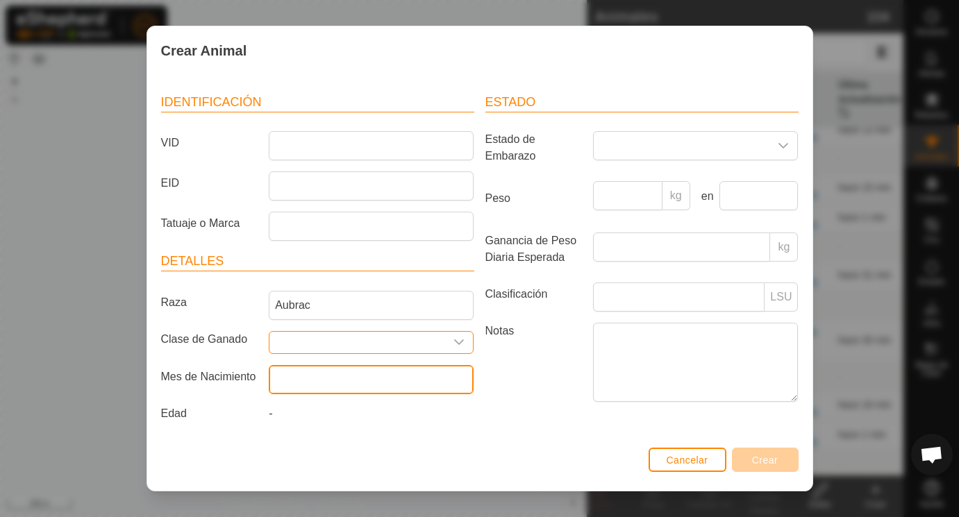
click at [303, 383] on input "text" at bounding box center [371, 379] width 205 height 29
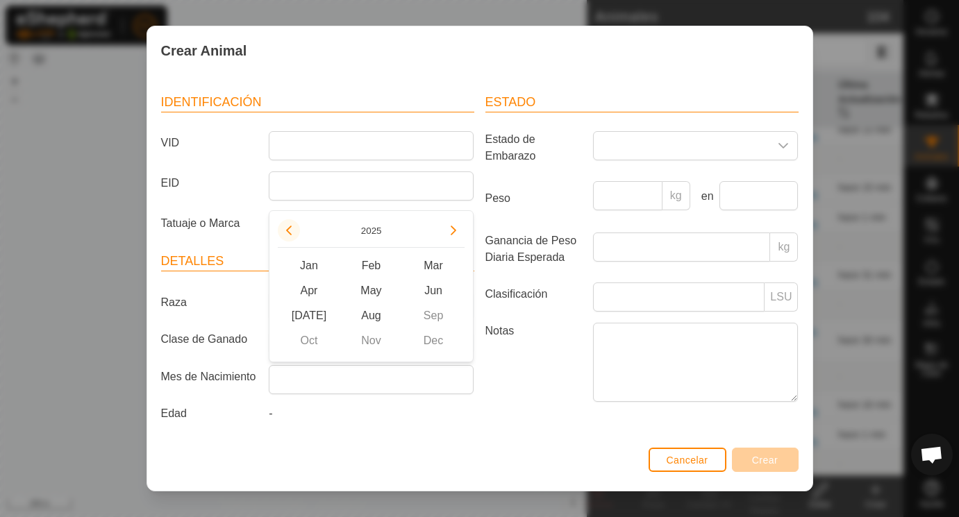
click at [291, 228] on button "Previous Year" at bounding box center [289, 230] width 22 height 22
click at [291, 228] on icon "Previous Year" at bounding box center [288, 230] width 11 height 11
click at [291, 228] on button "Previous Year" at bounding box center [289, 230] width 22 height 22
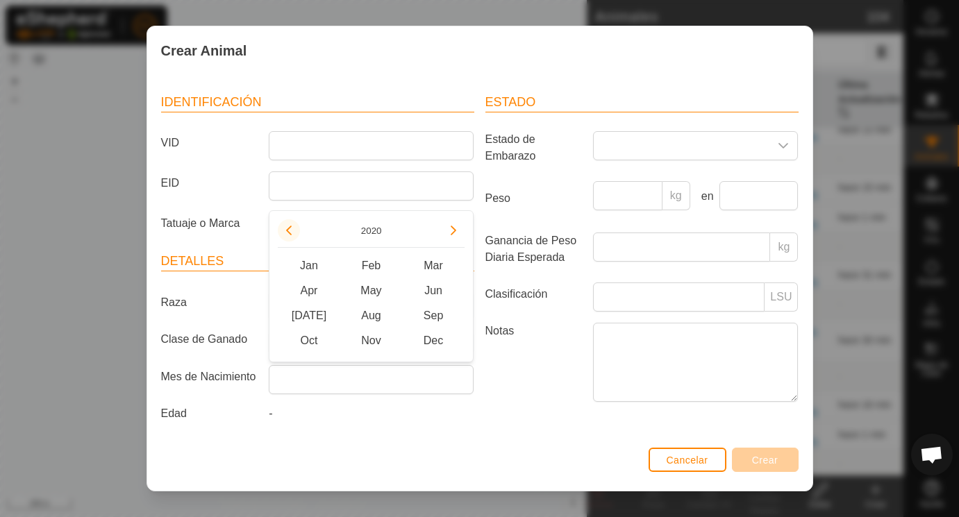
click at [291, 227] on button "Previous Year" at bounding box center [289, 230] width 22 height 22
click at [435, 268] on span "Mar" at bounding box center [433, 266] width 63 height 25
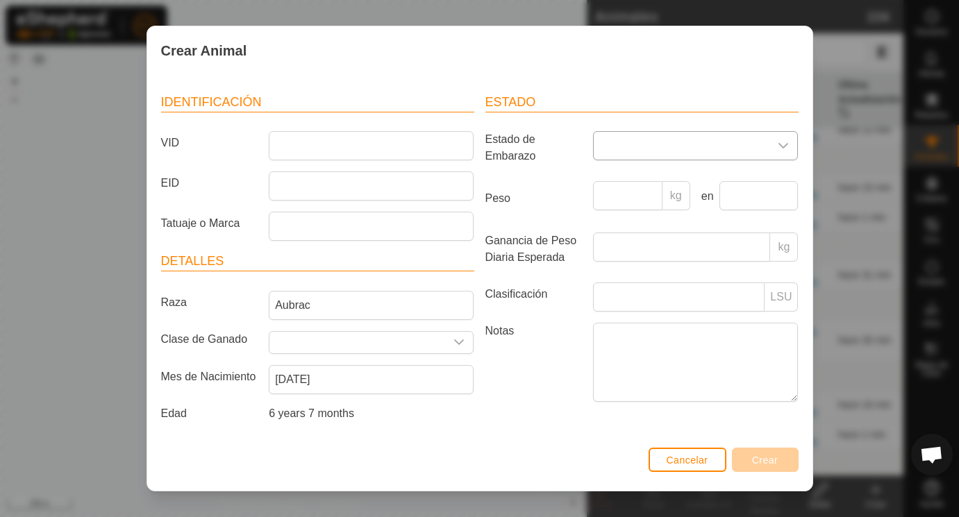
click at [643, 154] on span at bounding box center [682, 146] width 176 height 28
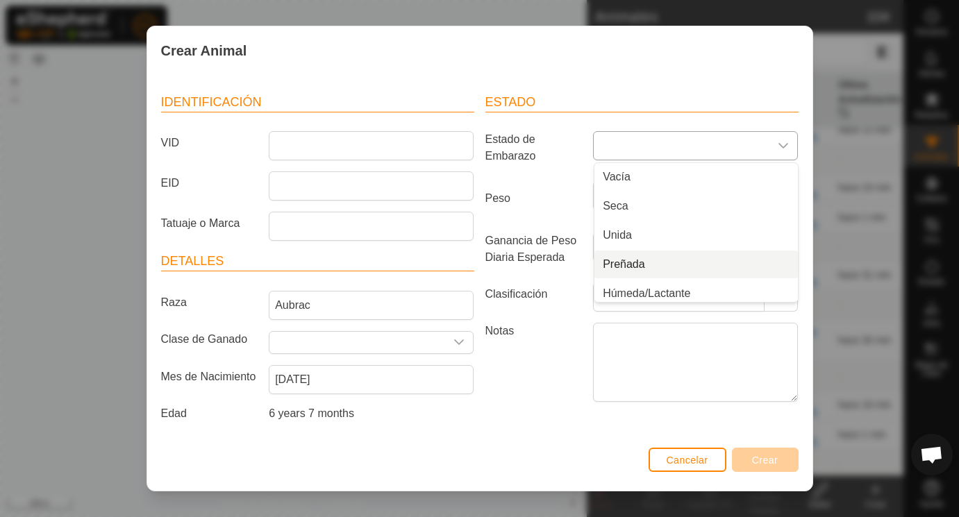
click at [637, 265] on li "Preñada" at bounding box center [697, 265] width 204 height 28
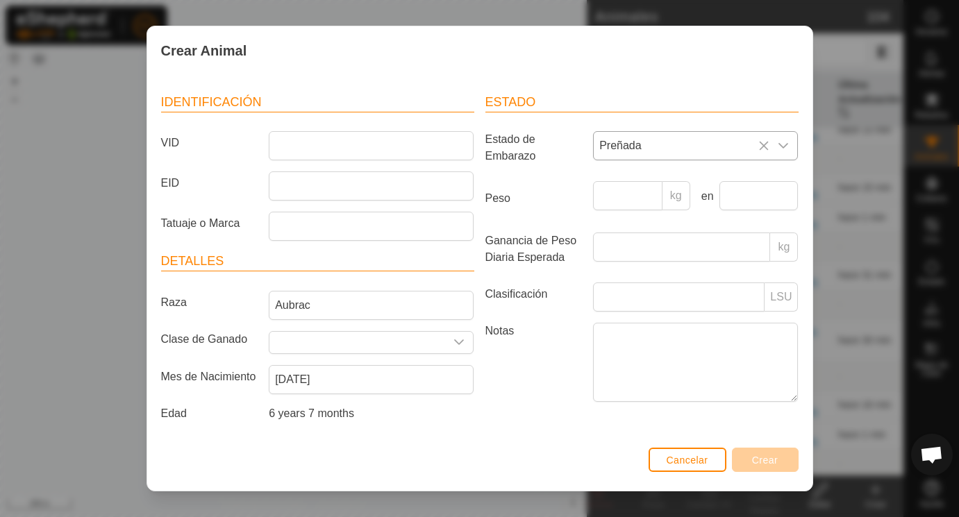
click at [306, 331] on article "Detalles Raza Aubrac Clase de Ganado Mes de Nacimiento [DEMOGRAPHIC_DATA] Edad …" at bounding box center [317, 339] width 313 height 175
click at [300, 338] on input "text" at bounding box center [357, 343] width 176 height 22
click at [459, 341] on icon "dropdown trigger" at bounding box center [459, 342] width 11 height 11
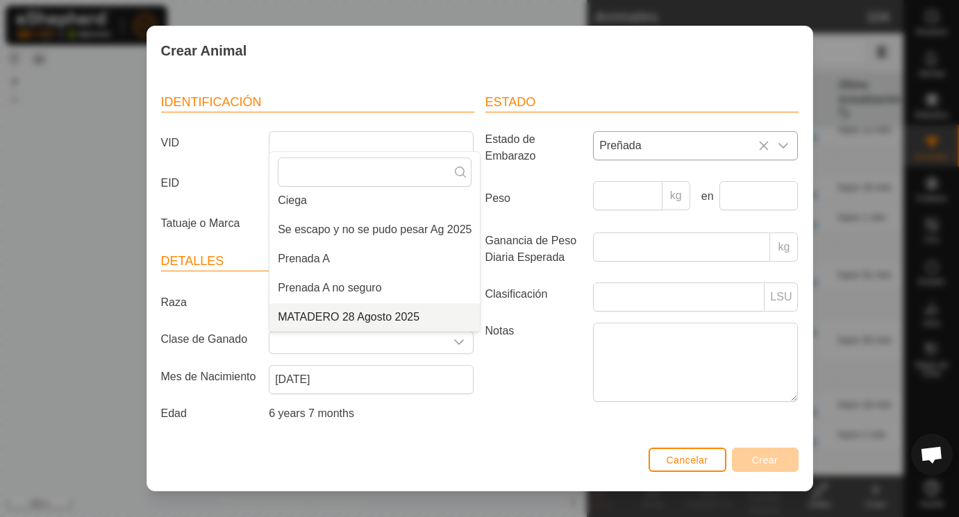
scroll to position [47, 0]
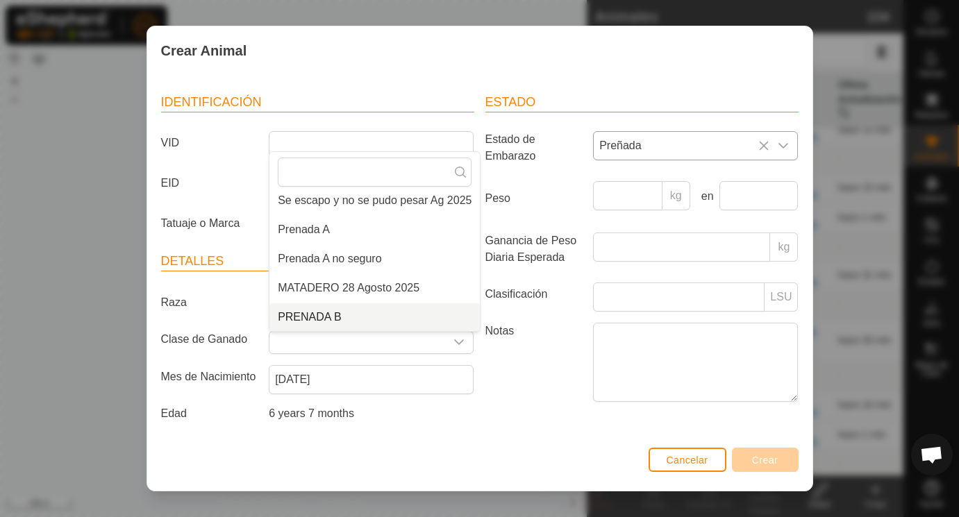
click at [331, 321] on li "PRENADA B" at bounding box center [374, 318] width 210 height 28
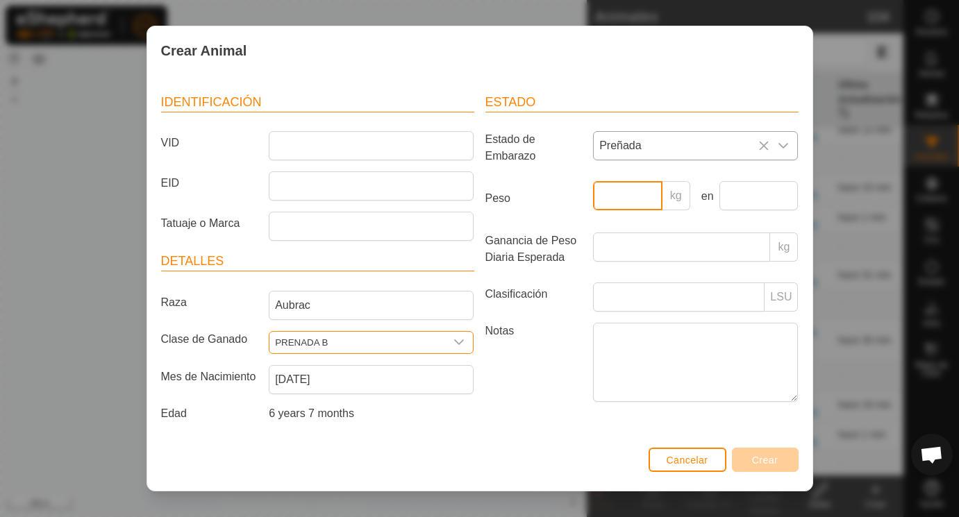
click at [632, 194] on input "Peso" at bounding box center [627, 195] width 69 height 29
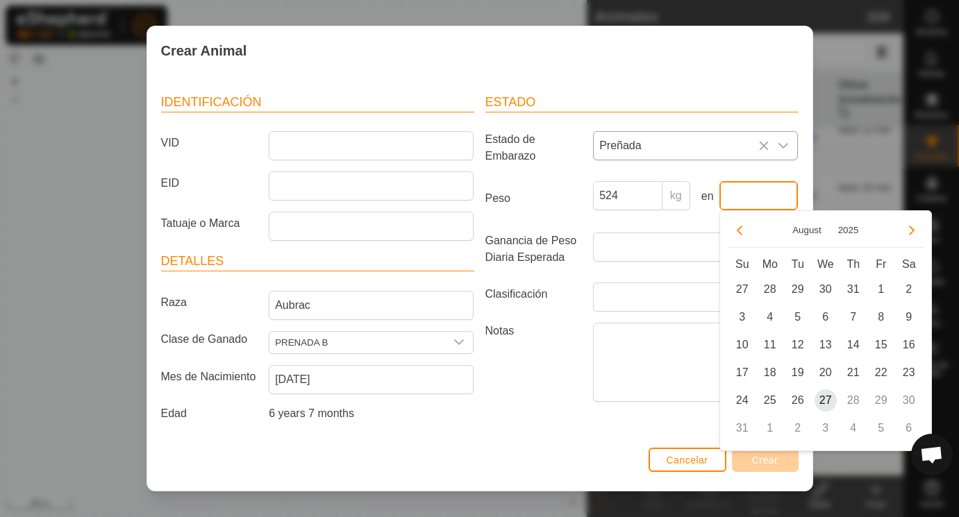
click at [742, 200] on input "text" at bounding box center [759, 195] width 79 height 29
click at [773, 397] on span "25" at bounding box center [770, 401] width 22 height 22
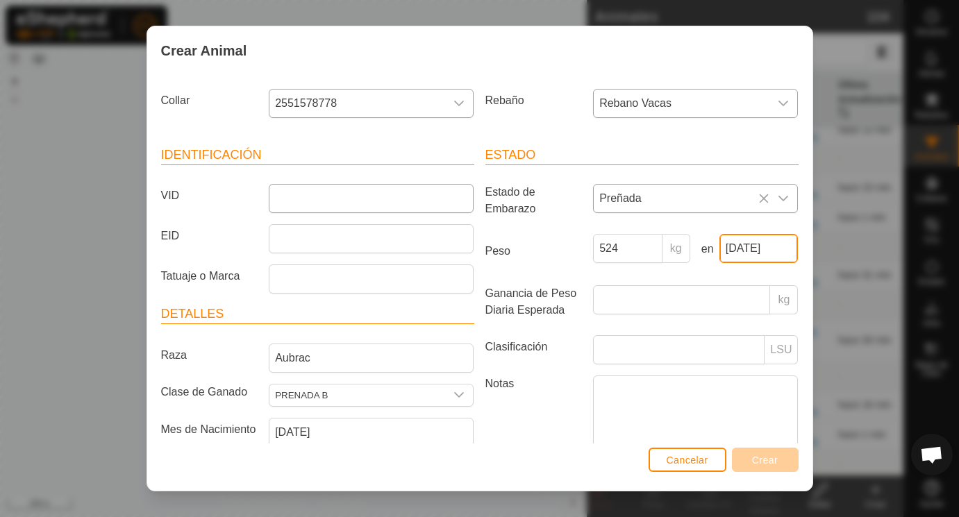
scroll to position [53, 0]
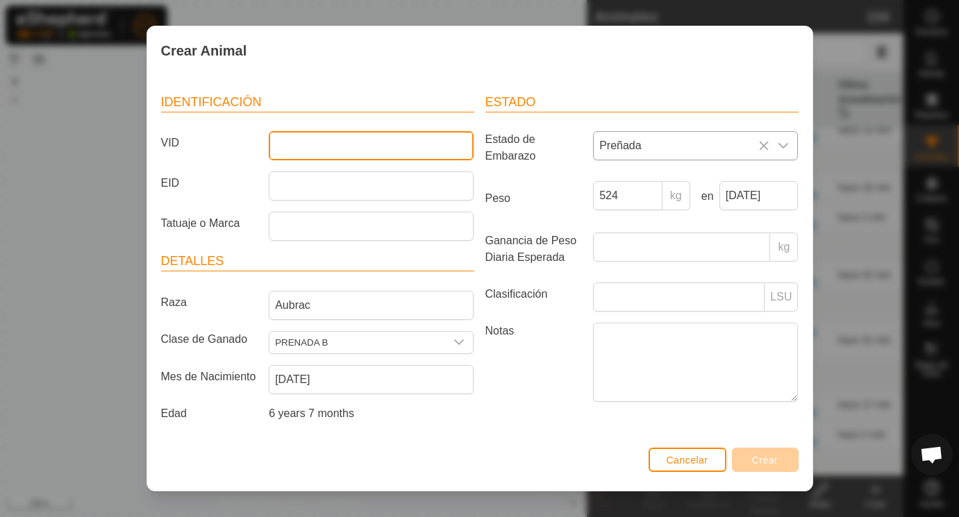
click at [356, 150] on input "VID" at bounding box center [371, 145] width 205 height 29
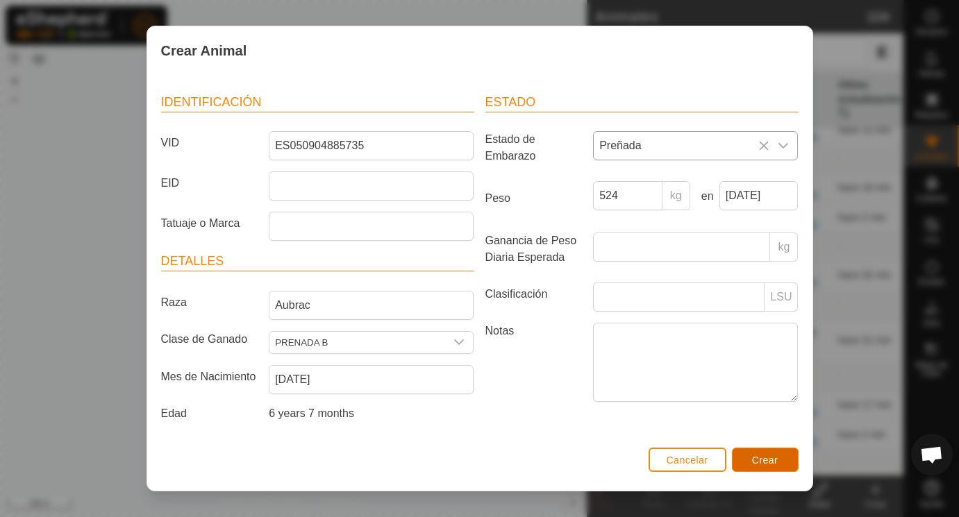
click at [761, 460] on span "Crear" at bounding box center [765, 460] width 26 height 11
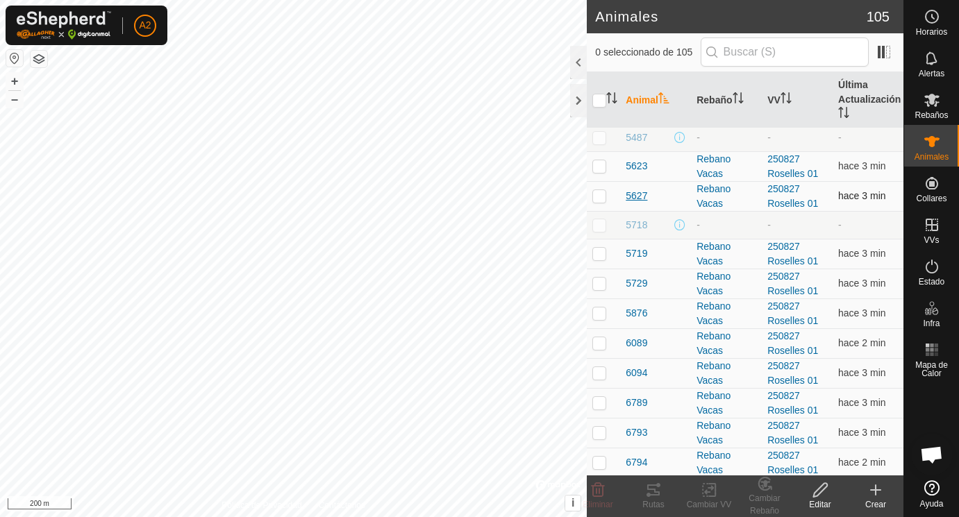
scroll to position [1668, 0]
click at [874, 489] on icon at bounding box center [876, 490] width 17 height 17
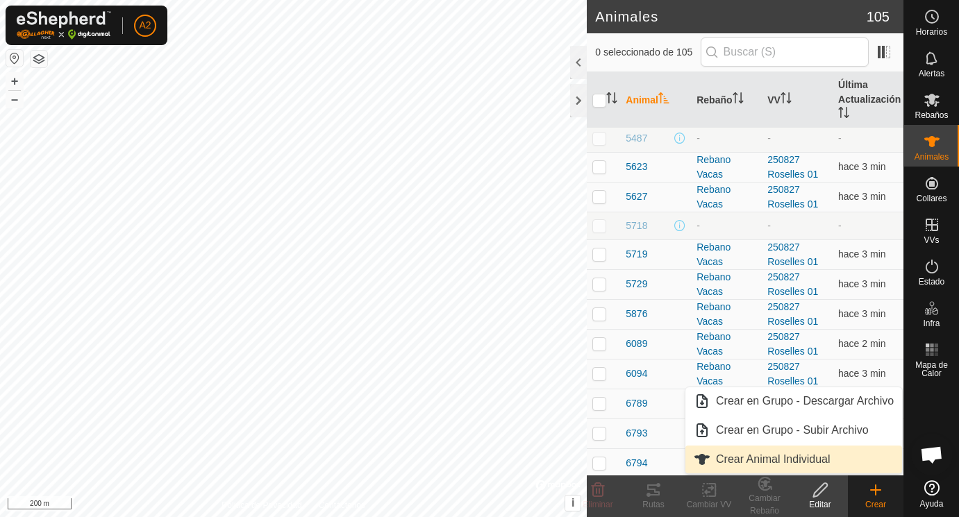
click at [780, 459] on link "Crear Animal Individual" at bounding box center [794, 460] width 217 height 28
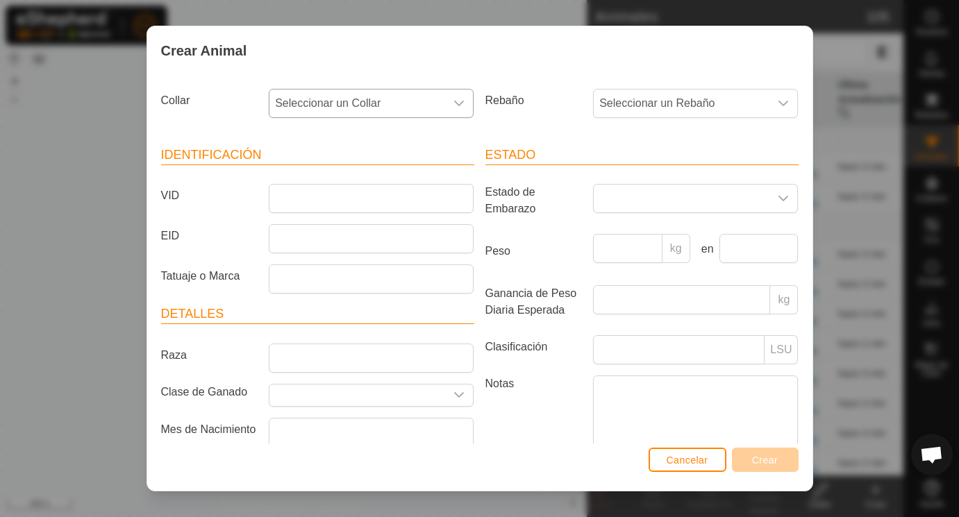
click at [461, 102] on icon "dropdown trigger" at bounding box center [459, 103] width 11 height 11
click at [692, 460] on span "Cancelar" at bounding box center [688, 460] width 42 height 11
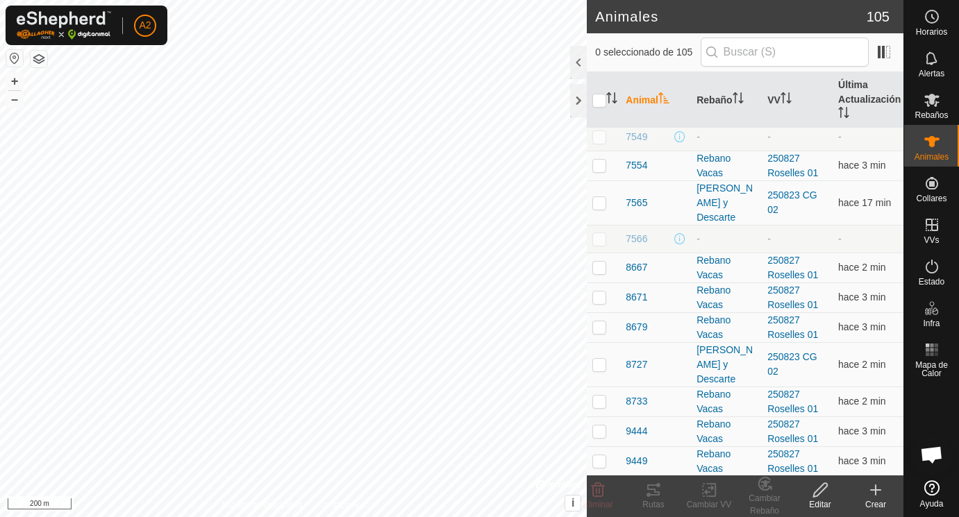
scroll to position [2904, 0]
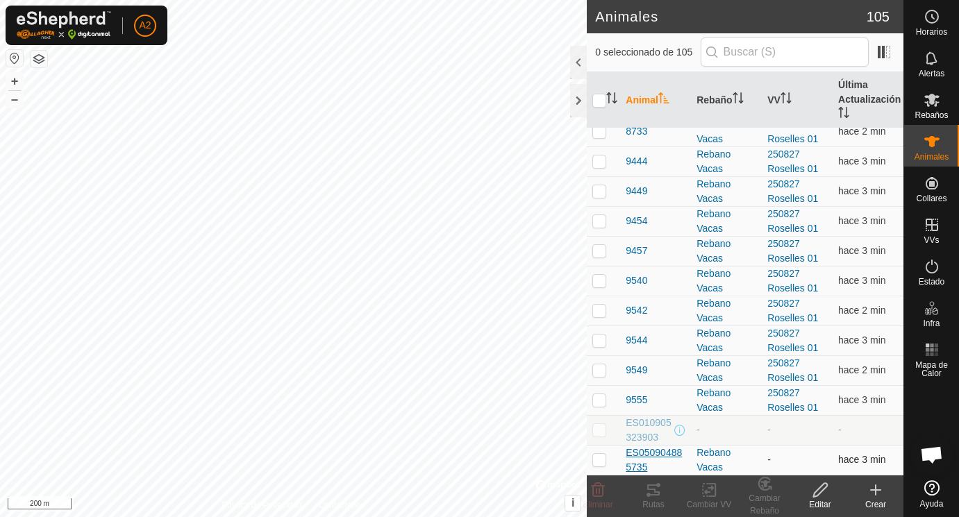
click at [649, 451] on span "ES050904885735" at bounding box center [656, 460] width 60 height 29
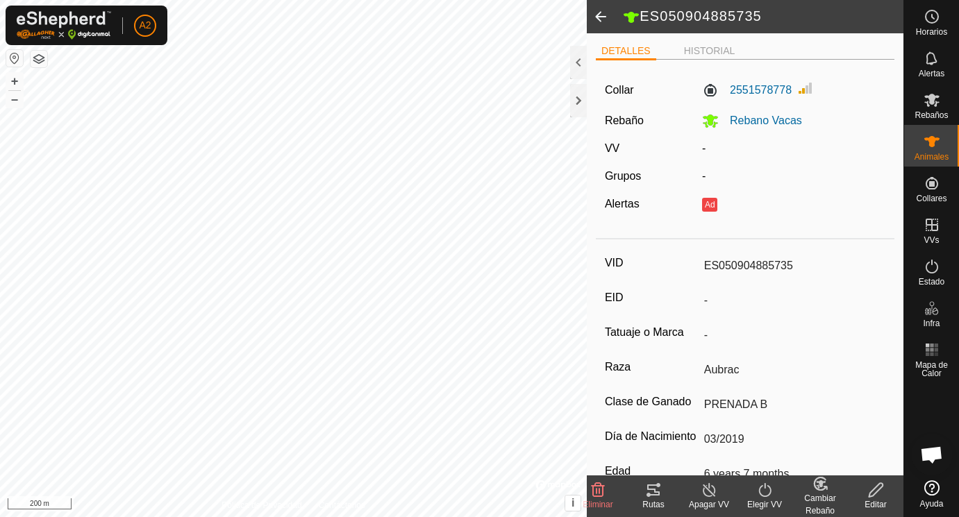
drag, startPoint x: 705, startPoint y: 267, endPoint x: 714, endPoint y: 267, distance: 9.0
click at [713, 267] on input "ES050904885735" at bounding box center [793, 266] width 188 height 24
drag, startPoint x: 772, startPoint y: 267, endPoint x: 677, endPoint y: 267, distance: 95.2
click at [699, 267] on input "ES050904885735" at bounding box center [793, 266] width 188 height 24
click at [879, 491] on icon at bounding box center [876, 490] width 17 height 17
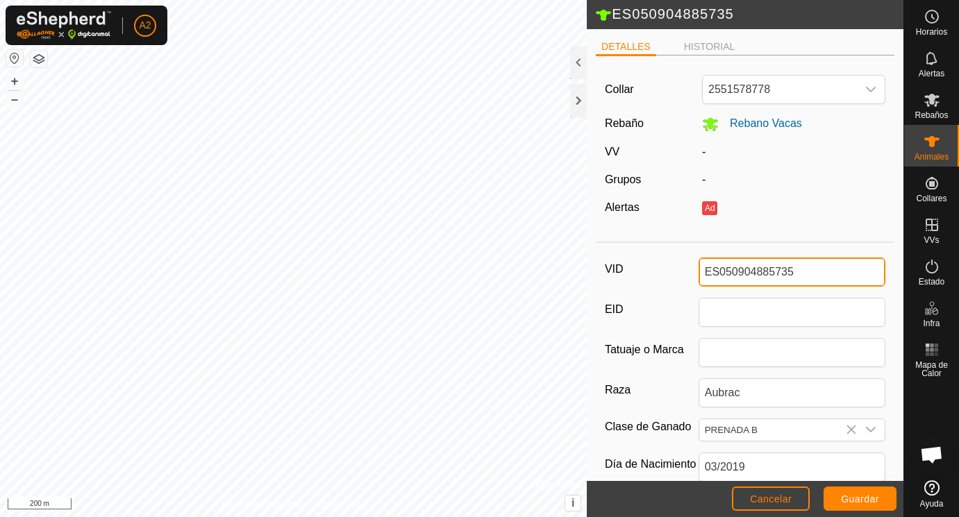
drag, startPoint x: 769, startPoint y: 270, endPoint x: 676, endPoint y: 266, distance: 93.2
click at [699, 266] on input "ES050904885735" at bounding box center [793, 272] width 188 height 29
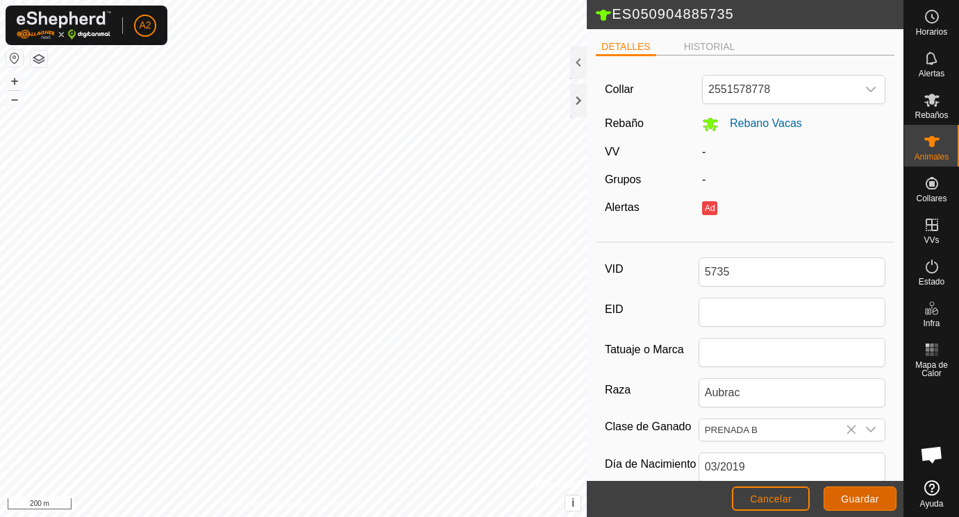
click at [860, 499] on span "Guardar" at bounding box center [860, 499] width 38 height 11
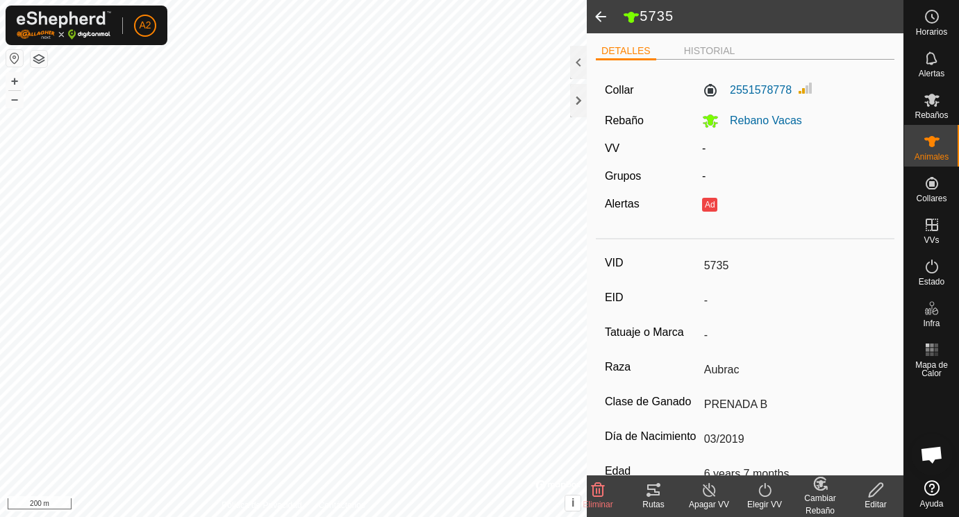
click at [602, 12] on span at bounding box center [601, 16] width 28 height 33
click at [602, 10] on span at bounding box center [601, 16] width 28 height 33
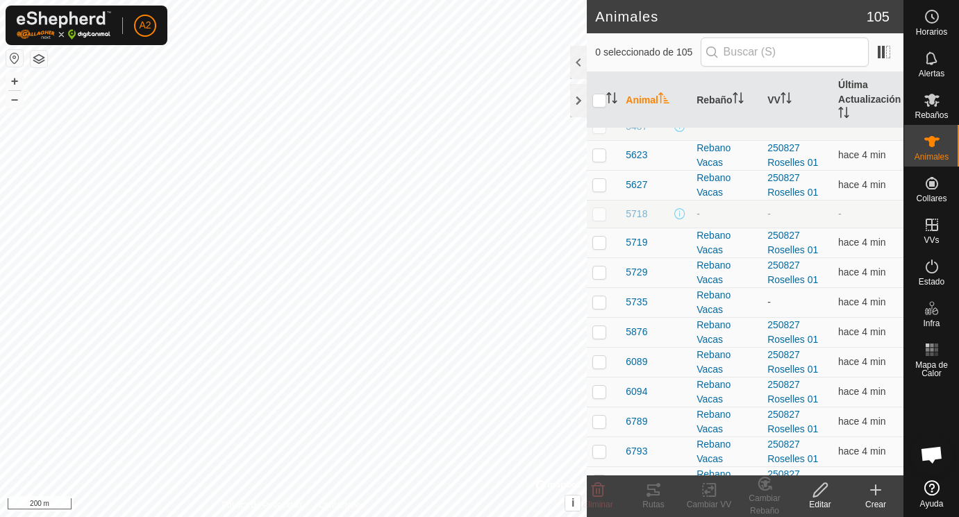
scroll to position [1682, 0]
click at [638, 298] on span "5735" at bounding box center [637, 300] width 22 height 15
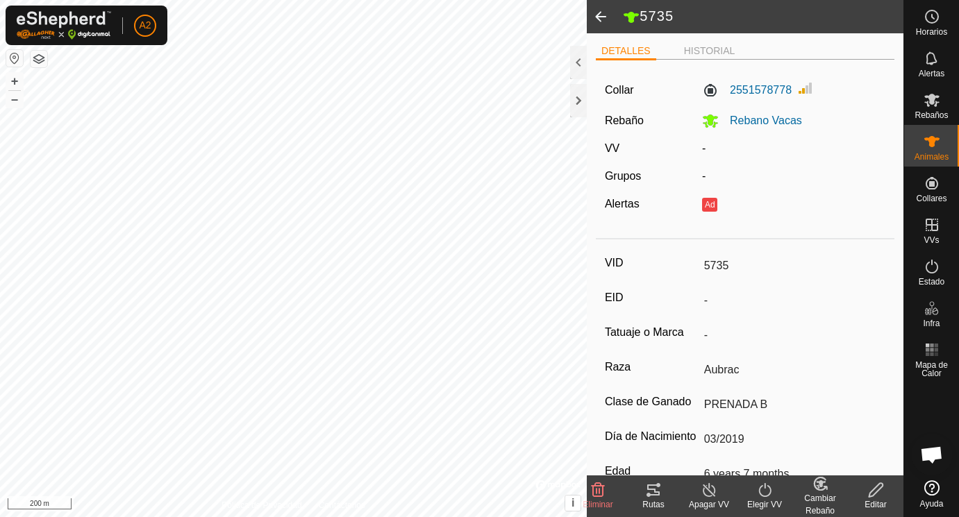
click at [599, 17] on span at bounding box center [601, 16] width 28 height 33
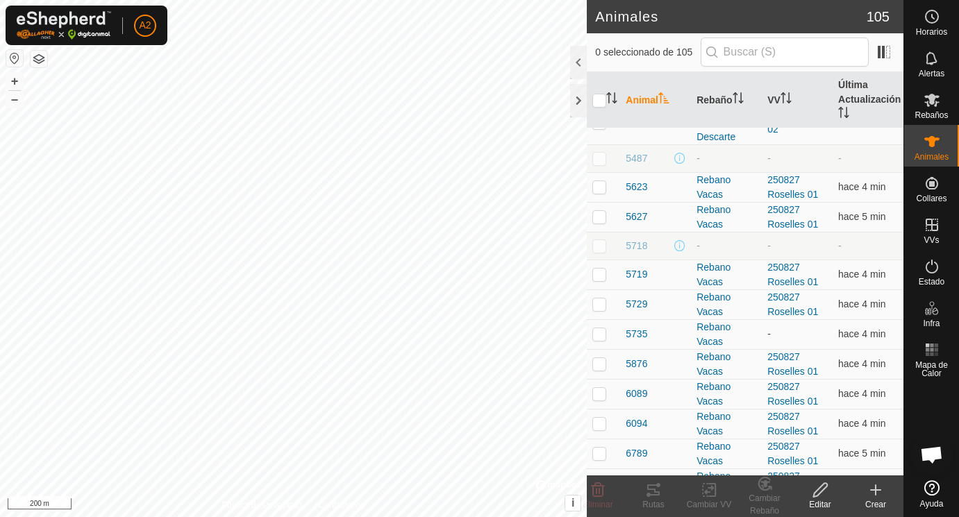
scroll to position [1649, 0]
click at [639, 335] on span "5735" at bounding box center [637, 333] width 22 height 15
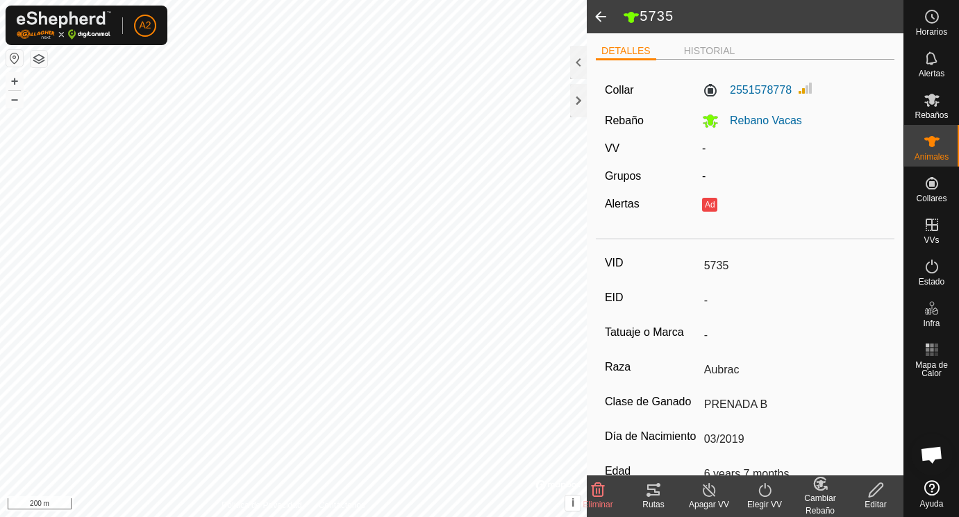
click at [872, 490] on icon at bounding box center [876, 490] width 17 height 17
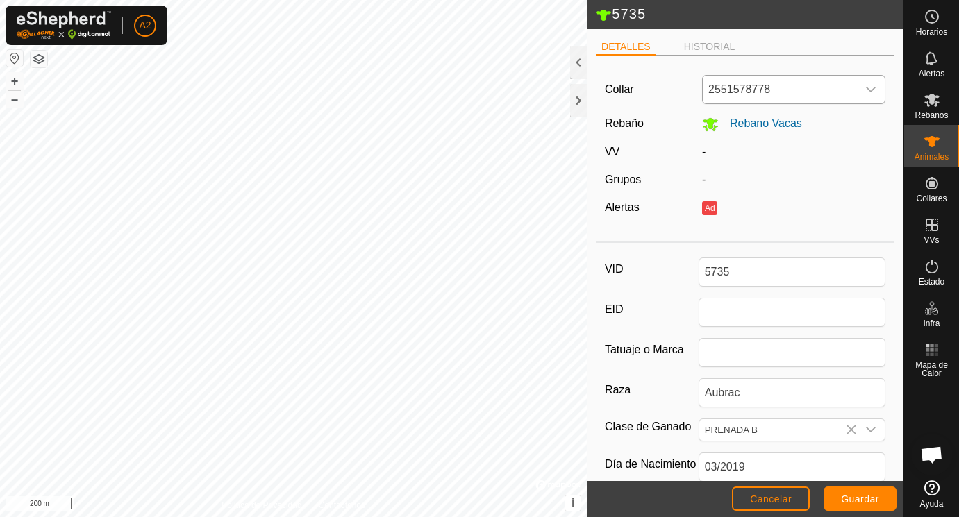
click at [873, 88] on icon "dropdown trigger" at bounding box center [870, 89] width 11 height 11
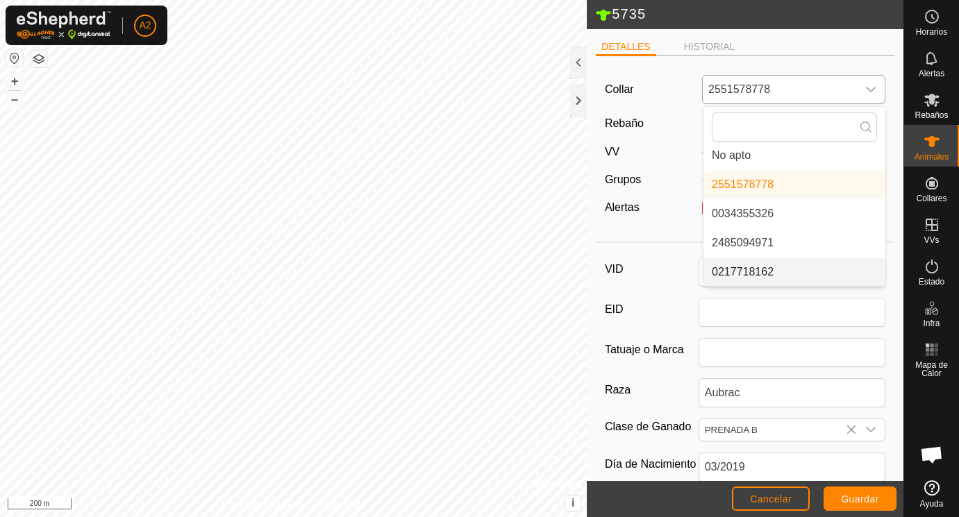
click at [767, 272] on li "0217718162" at bounding box center [795, 272] width 182 height 28
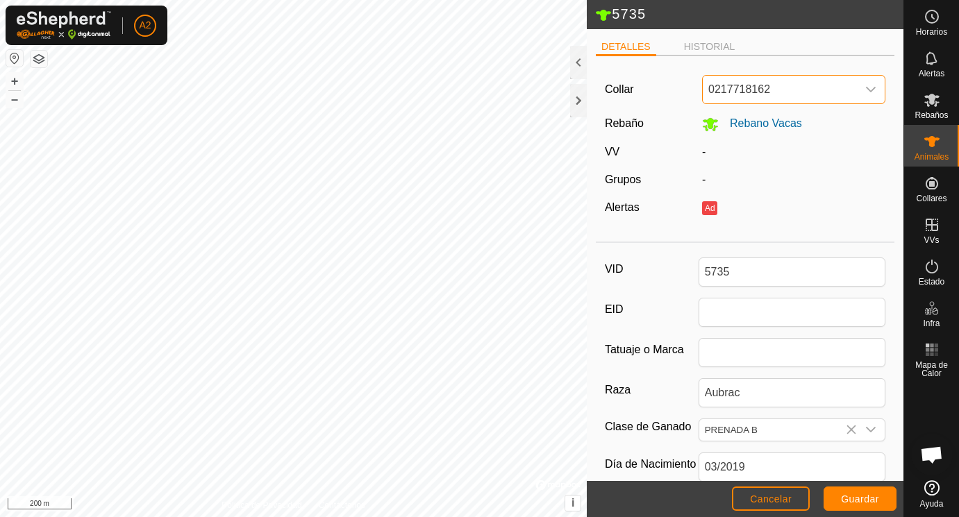
scroll to position [6, 0]
click at [865, 498] on span "Guardar" at bounding box center [860, 499] width 38 height 11
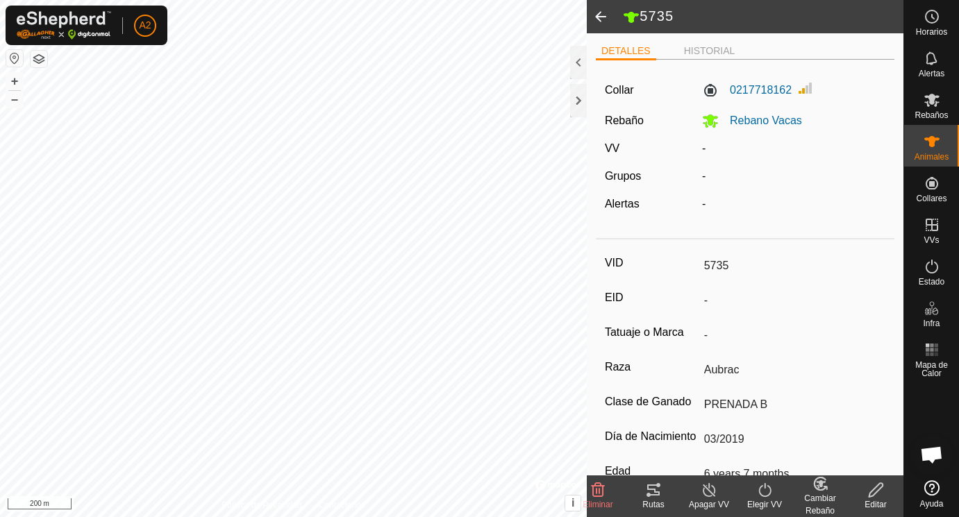
click at [602, 15] on span at bounding box center [601, 16] width 28 height 33
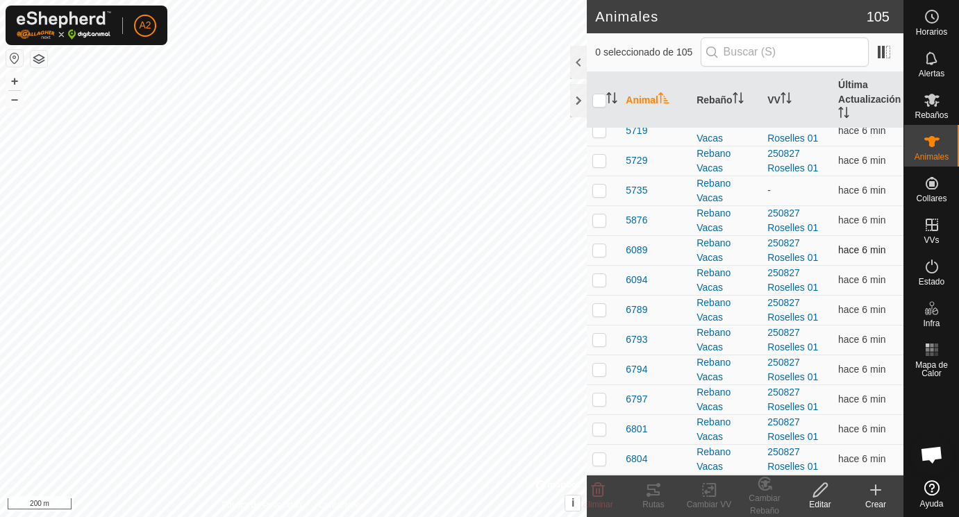
scroll to position [1808, 0]
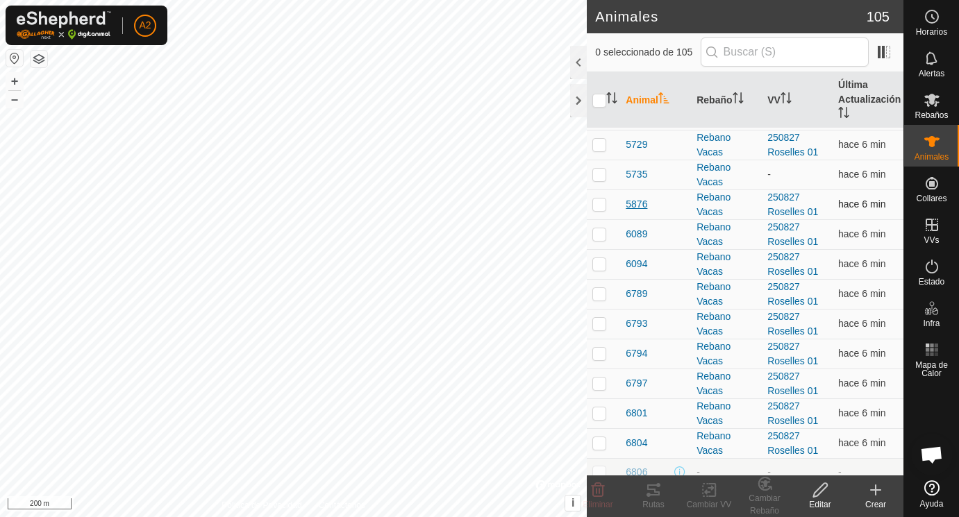
click at [638, 207] on span "5876" at bounding box center [637, 204] width 22 height 15
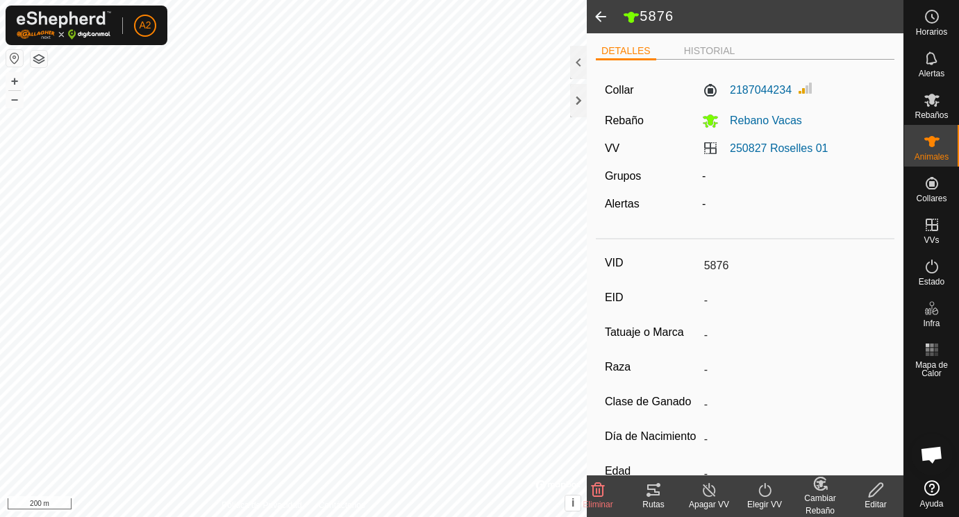
click at [874, 493] on icon at bounding box center [876, 490] width 14 height 14
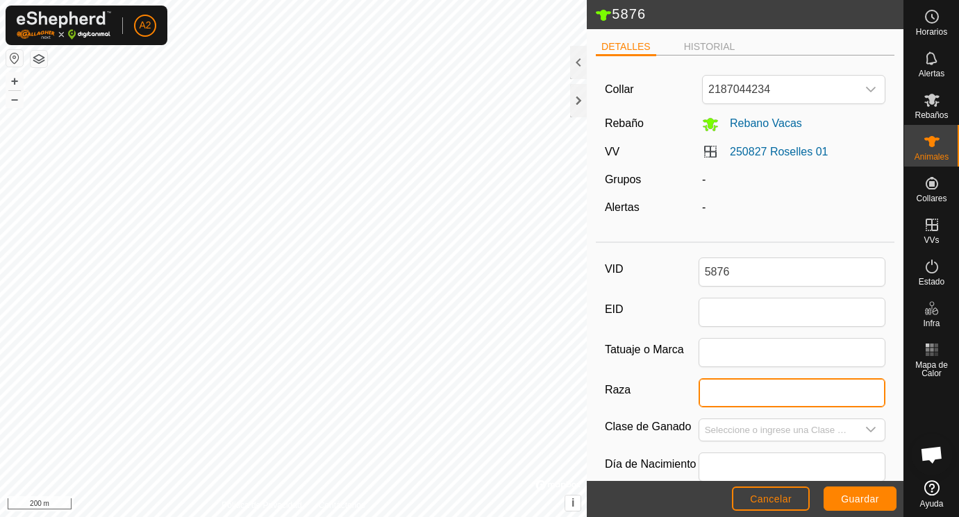
click at [743, 400] on input "Raza" at bounding box center [793, 393] width 188 height 29
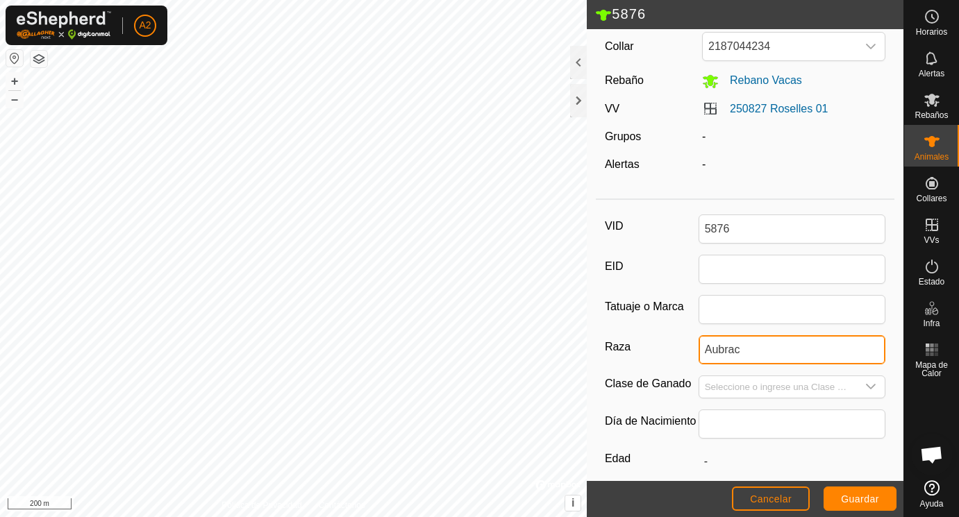
scroll to position [65, 0]
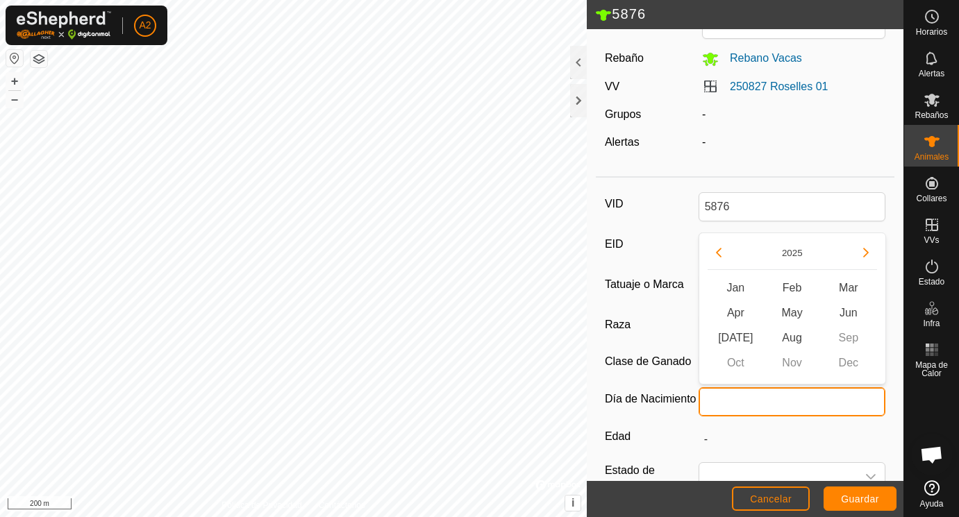
click at [721, 401] on input "text" at bounding box center [793, 402] width 188 height 29
click at [721, 250] on button "Previous Year" at bounding box center [719, 253] width 22 height 22
click at [721, 250] on icon "Previous Year" at bounding box center [718, 252] width 11 height 11
click at [721, 250] on button "Previous Year" at bounding box center [719, 253] width 22 height 22
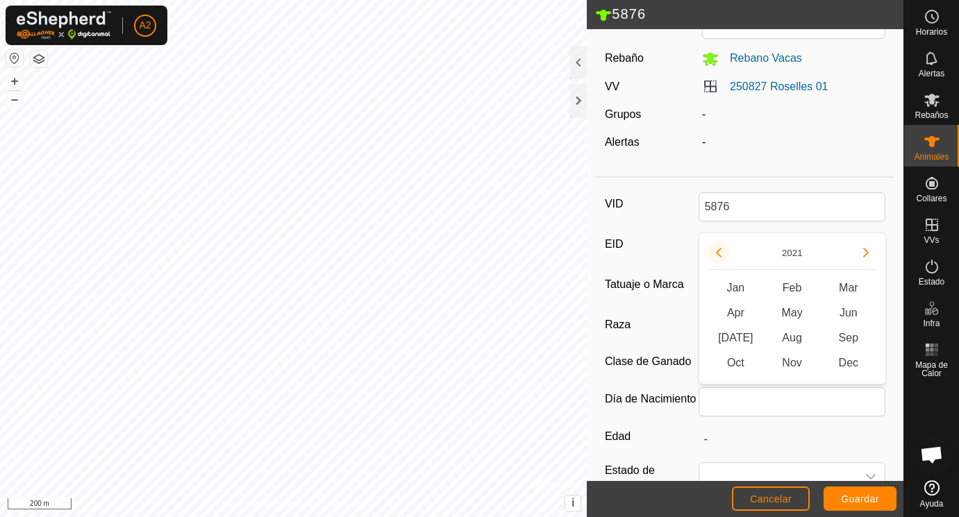
click at [721, 250] on button "Previous Year" at bounding box center [719, 253] width 22 height 22
click at [721, 250] on icon "Previous Year" at bounding box center [718, 252] width 11 height 11
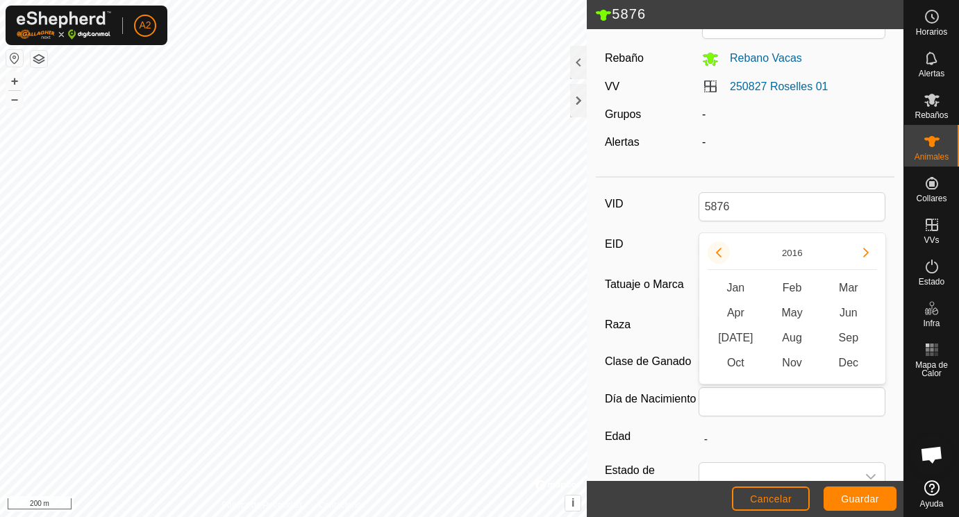
click at [721, 250] on button "Previous Year" at bounding box center [719, 253] width 22 height 22
click at [849, 360] on span "Dec" at bounding box center [848, 363] width 56 height 25
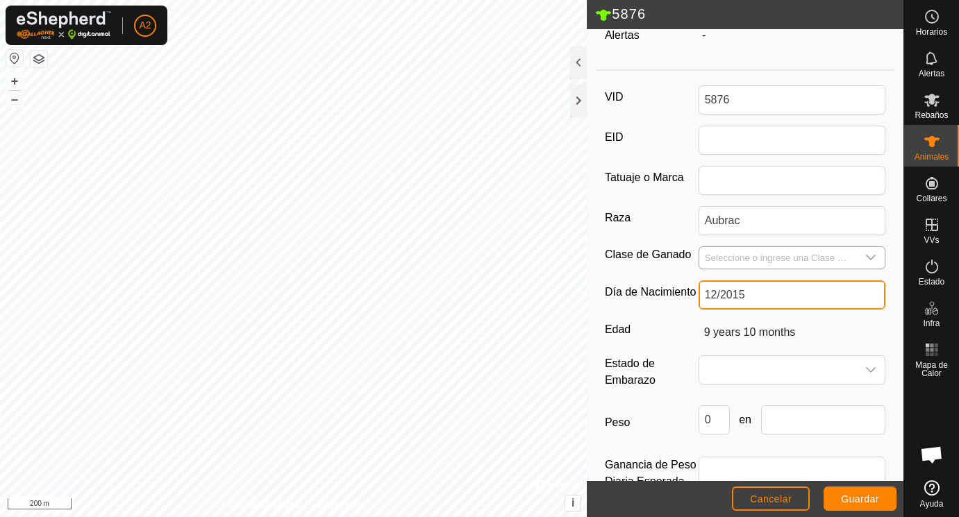
scroll to position [174, 0]
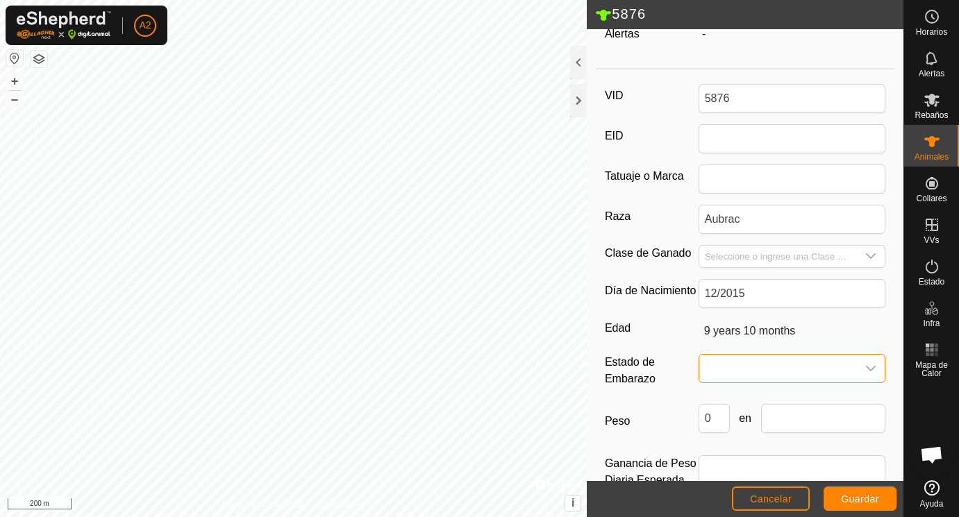
click at [745, 365] on span at bounding box center [778, 369] width 158 height 28
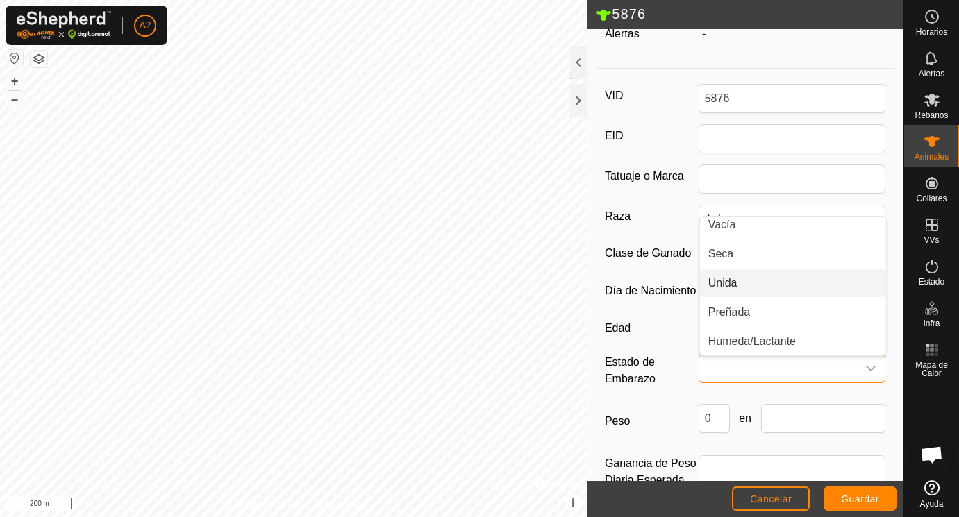
scroll to position [0, 0]
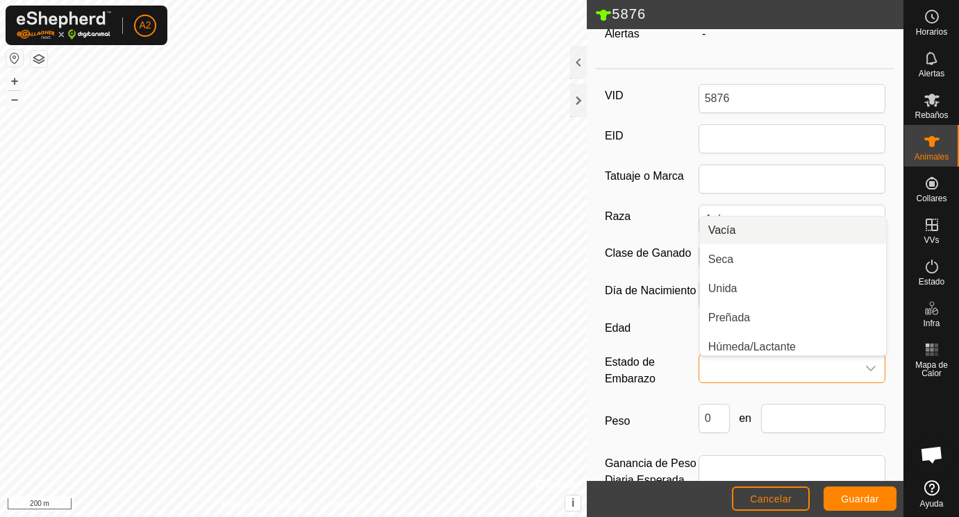
click at [738, 227] on li "Vacía" at bounding box center [793, 231] width 186 height 28
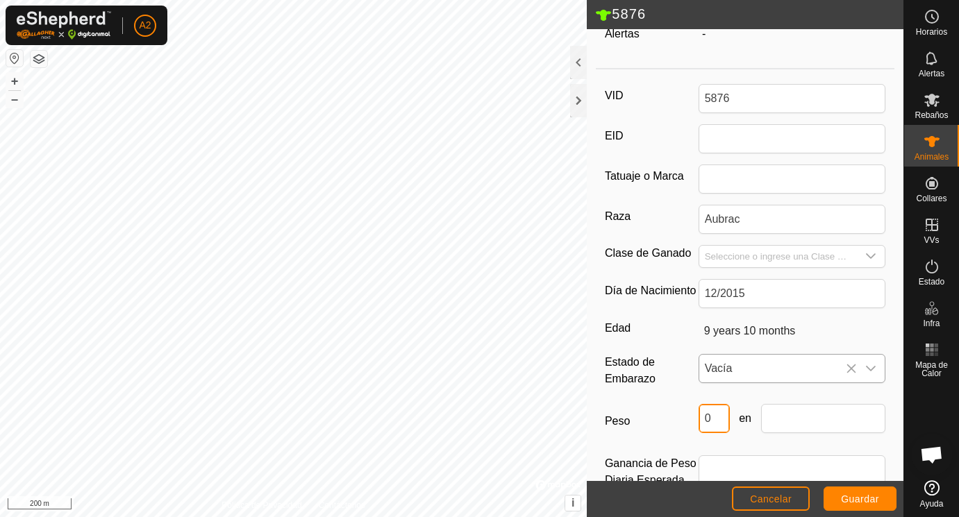
drag, startPoint x: 721, startPoint y: 420, endPoint x: 691, endPoint y: 416, distance: 30.1
click at [699, 416] on input "0" at bounding box center [714, 418] width 31 height 29
click at [808, 422] on input "text" at bounding box center [823, 418] width 125 height 29
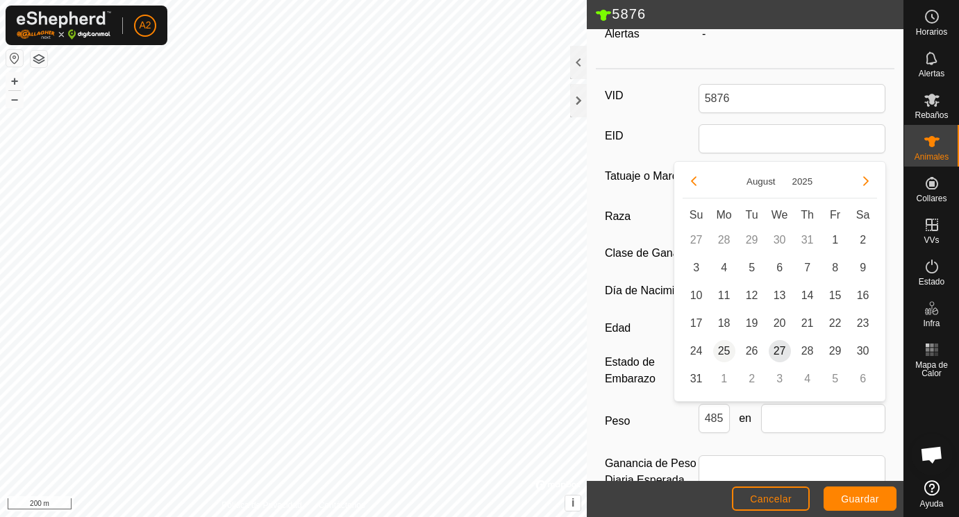
click at [727, 345] on span "25" at bounding box center [724, 351] width 22 height 22
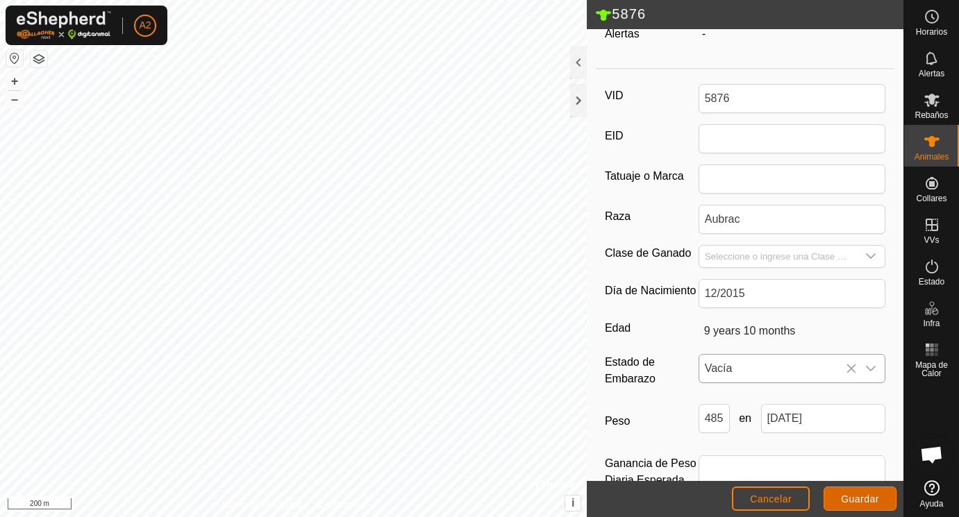
click at [857, 497] on span "Guardar" at bounding box center [860, 499] width 38 height 11
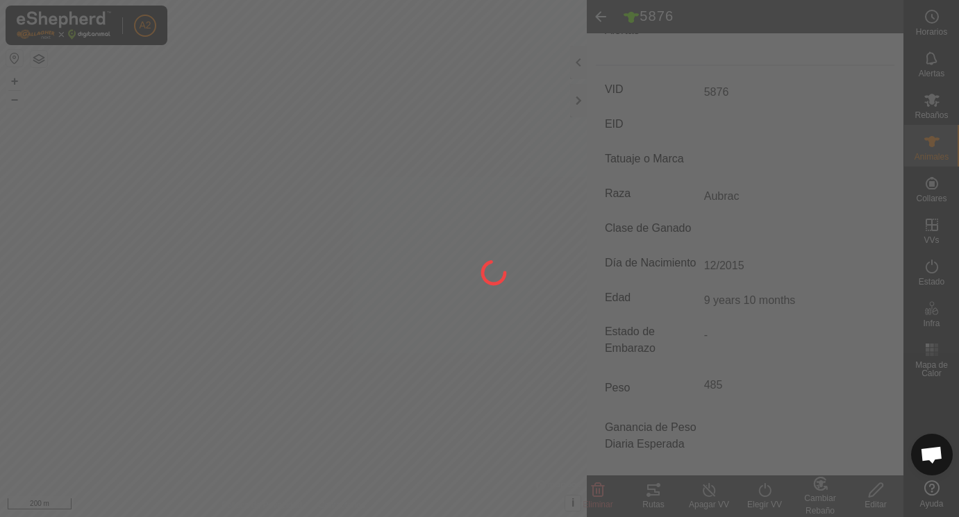
scroll to position [166, 0]
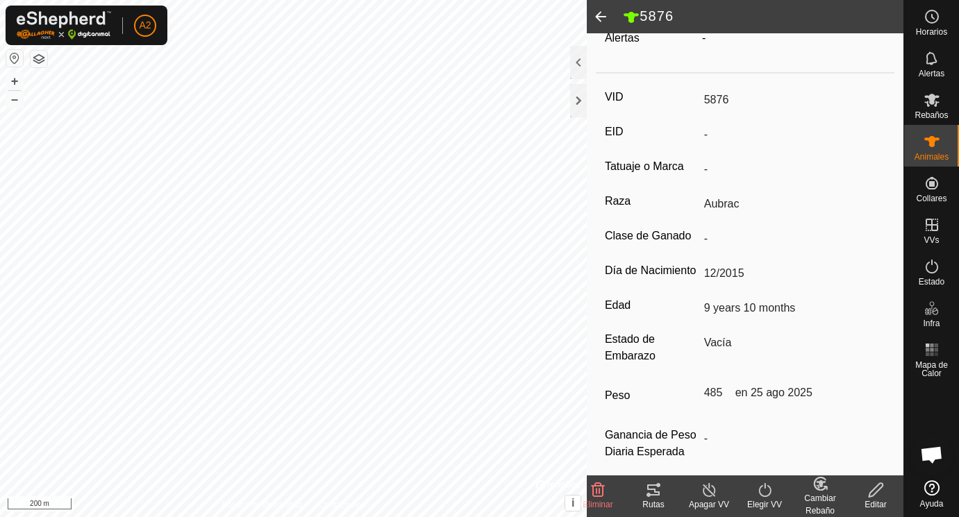
click at [602, 15] on span at bounding box center [601, 16] width 28 height 33
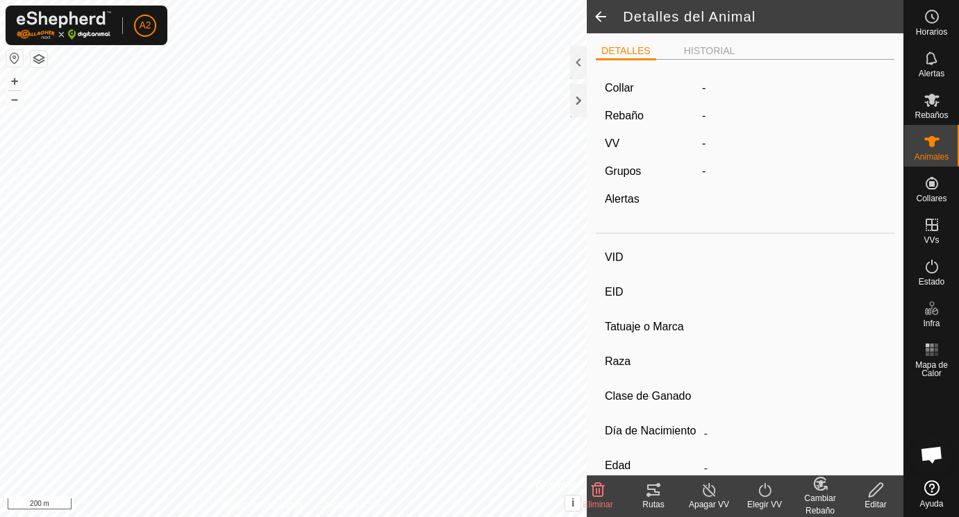
scroll to position [166, 0]
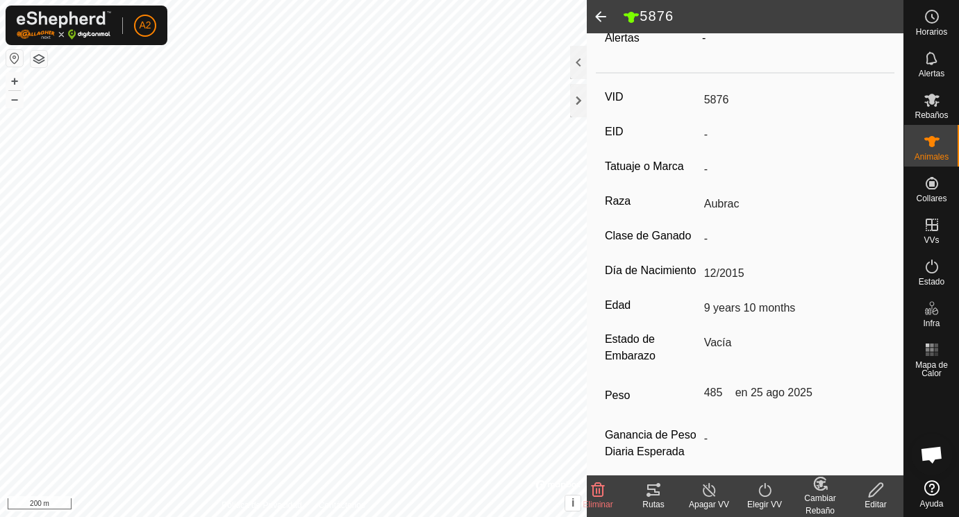
click at [602, 15] on span at bounding box center [601, 16] width 28 height 33
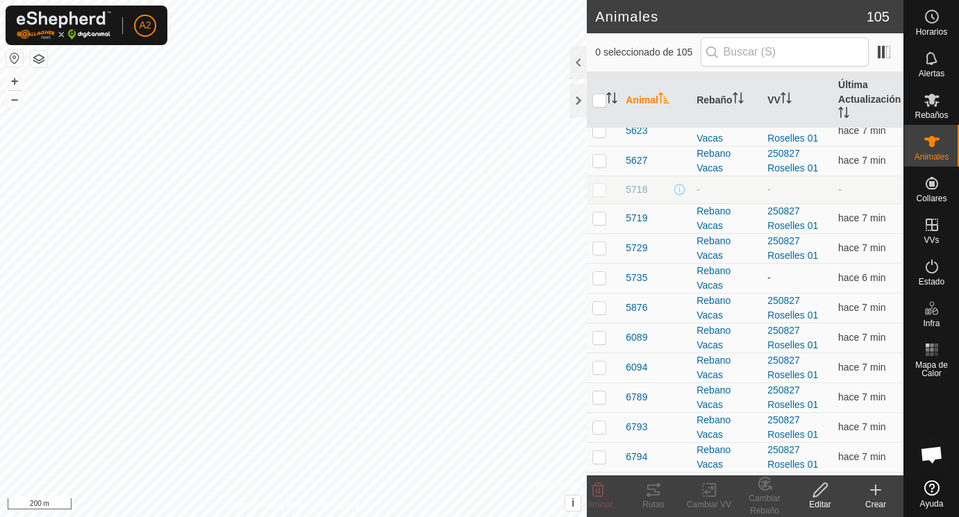
scroll to position [1728, 0]
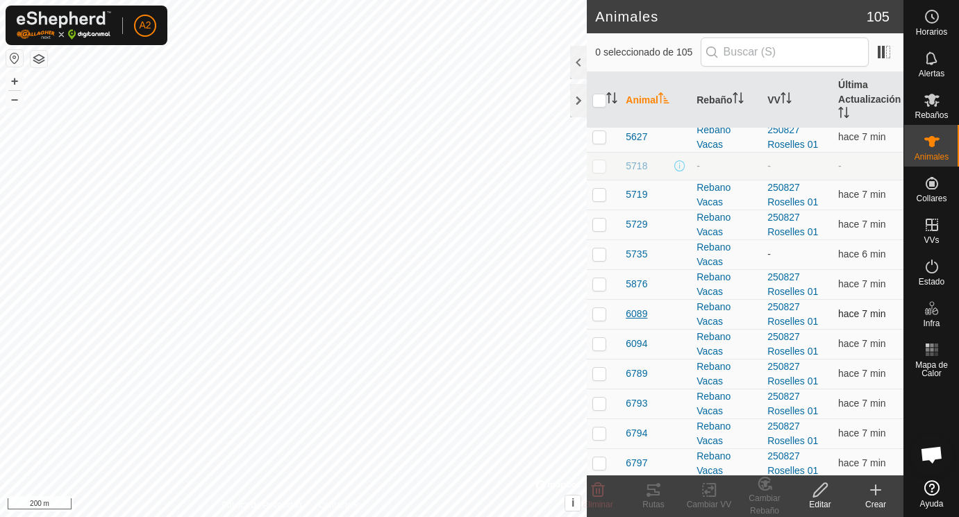
click at [640, 312] on span "6089" at bounding box center [637, 314] width 22 height 15
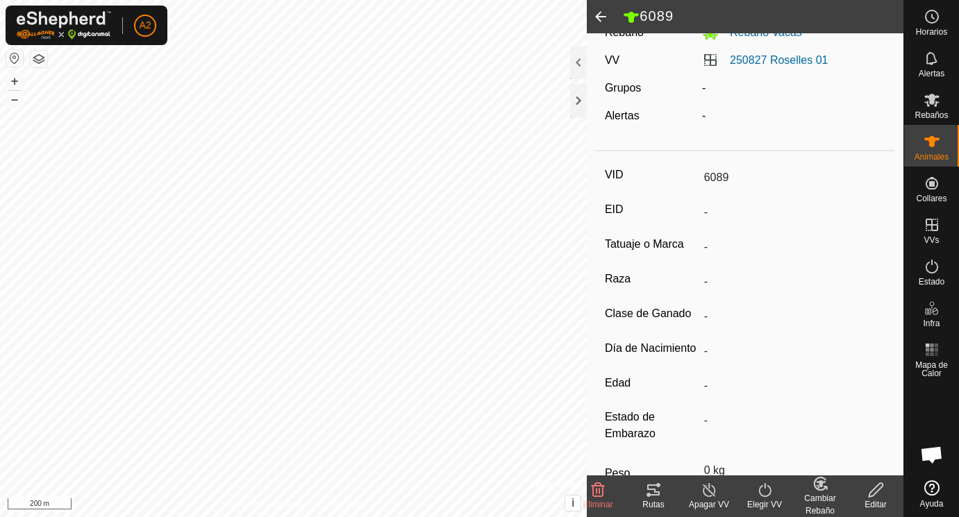
scroll to position [93, 0]
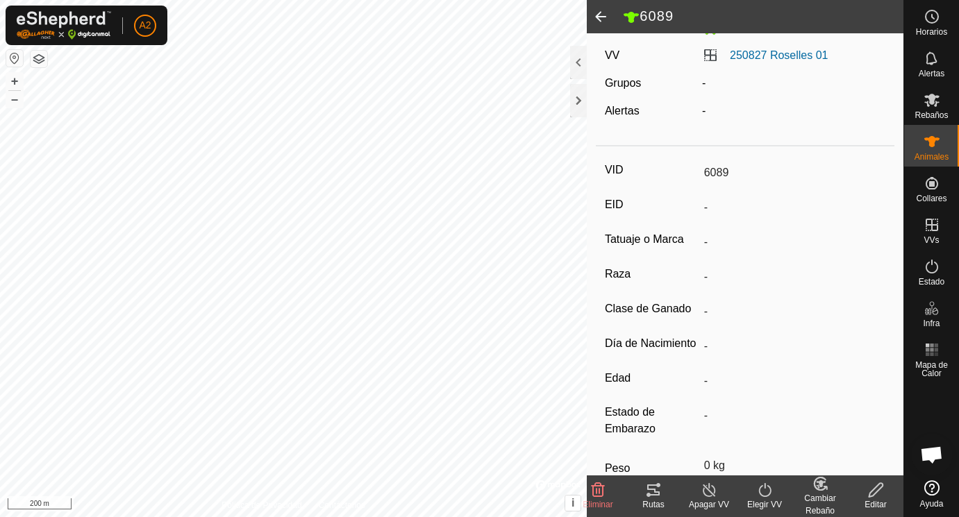
click at [877, 486] on icon at bounding box center [876, 490] width 14 height 14
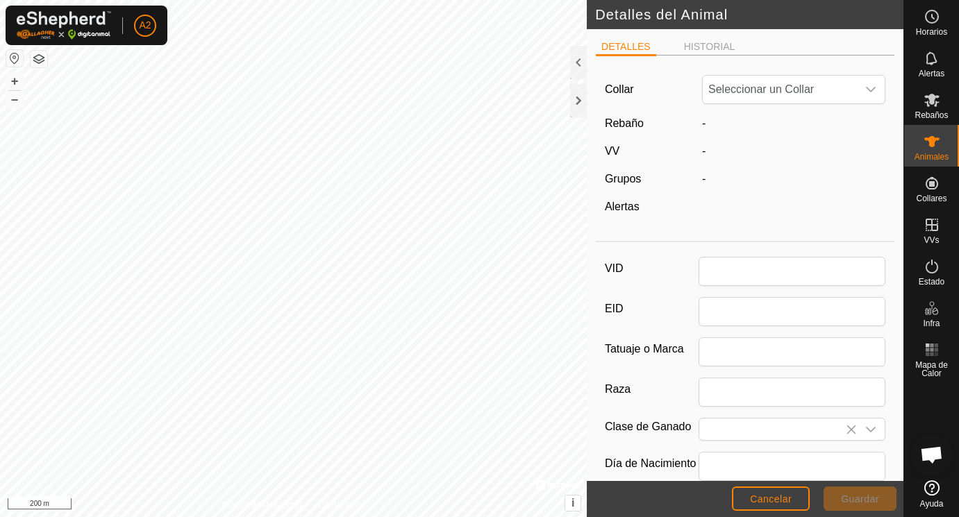
scroll to position [93, 0]
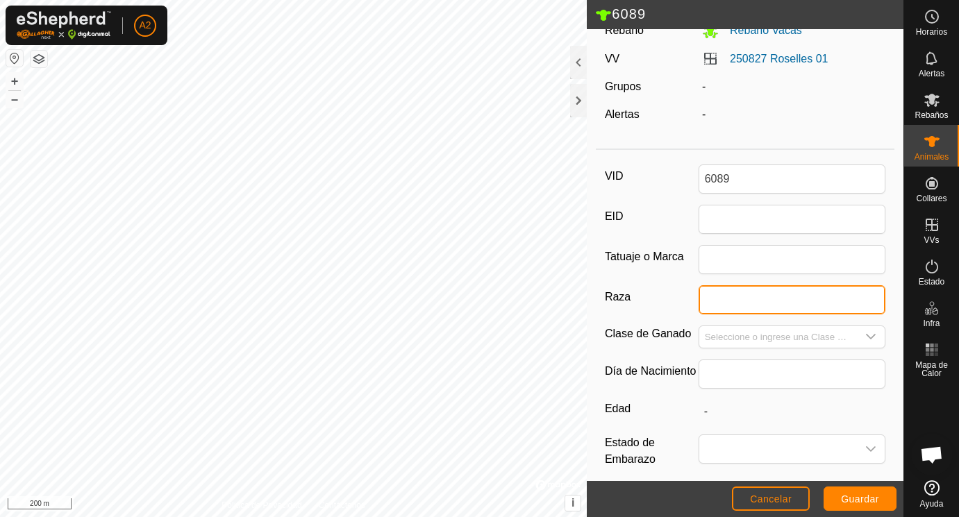
click at [716, 301] on input "Raza" at bounding box center [793, 299] width 188 height 29
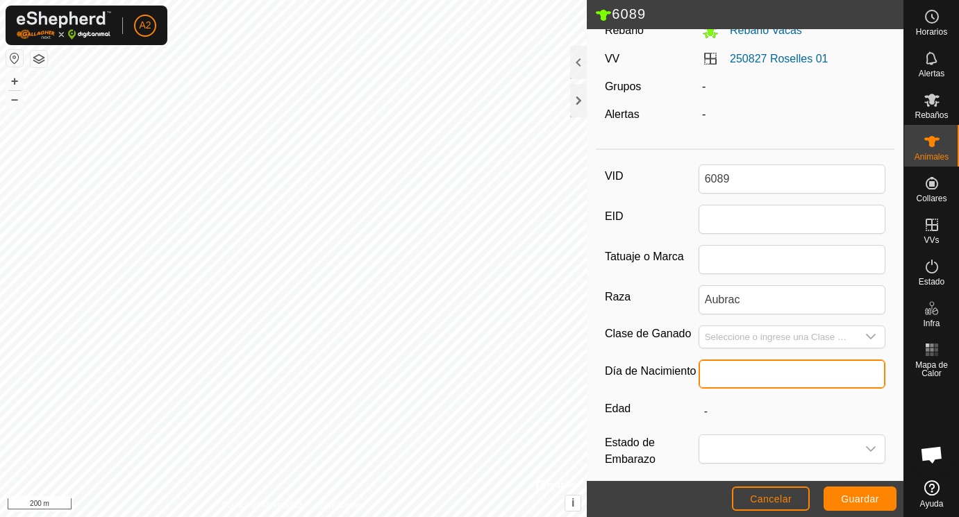
click at [736, 371] on input "text" at bounding box center [793, 374] width 188 height 29
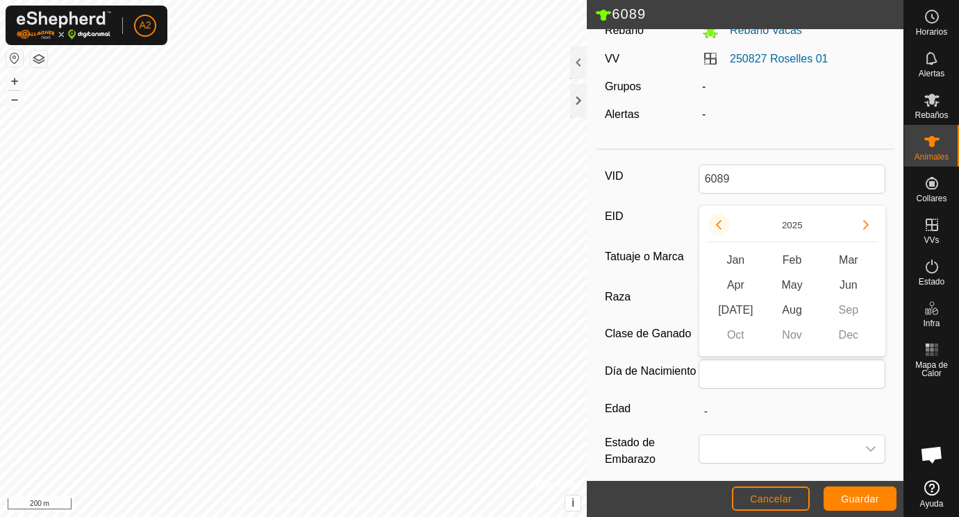
click at [722, 224] on button "Previous Year" at bounding box center [719, 225] width 22 height 22
click at [722, 224] on icon "Previous Year" at bounding box center [718, 224] width 11 height 11
click at [722, 224] on button "Previous Year" at bounding box center [719, 225] width 22 height 22
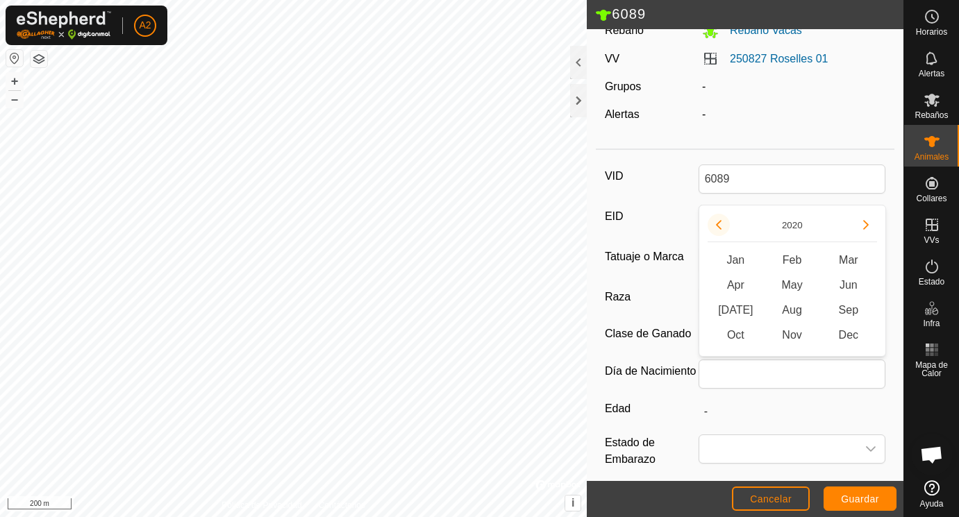
click at [722, 224] on button "Previous Year" at bounding box center [719, 225] width 22 height 22
click at [722, 224] on icon "Previous Year" at bounding box center [718, 224] width 11 height 11
click at [722, 224] on button "Previous Year" at bounding box center [719, 225] width 22 height 22
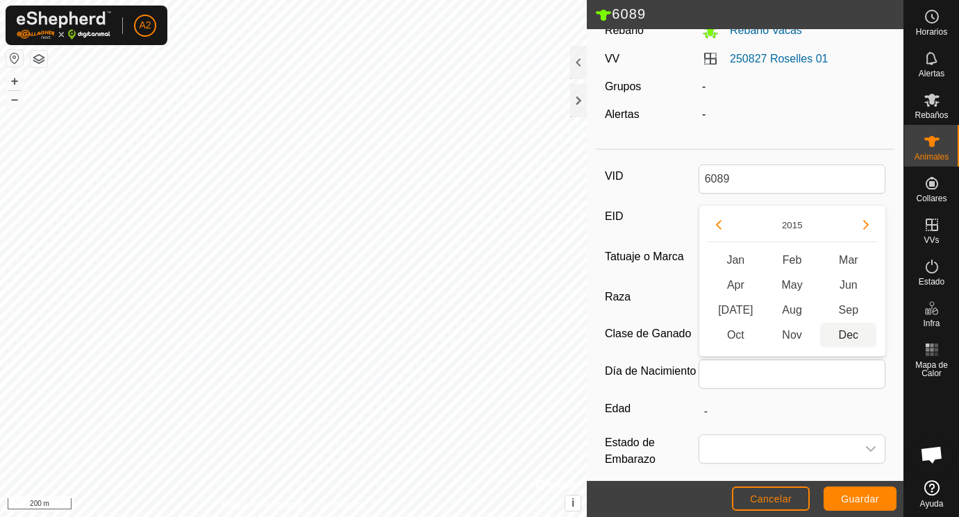
click at [849, 333] on span "Dec" at bounding box center [848, 335] width 56 height 25
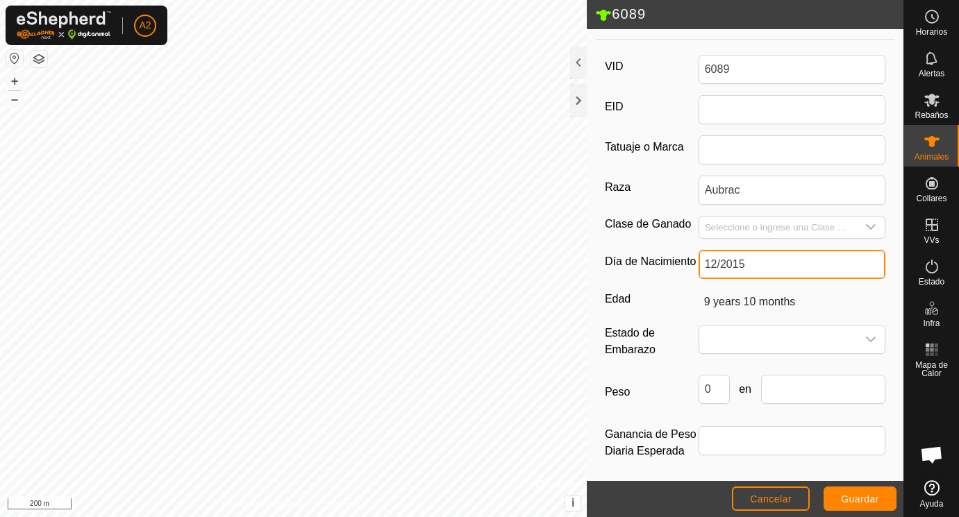
scroll to position [205, 0]
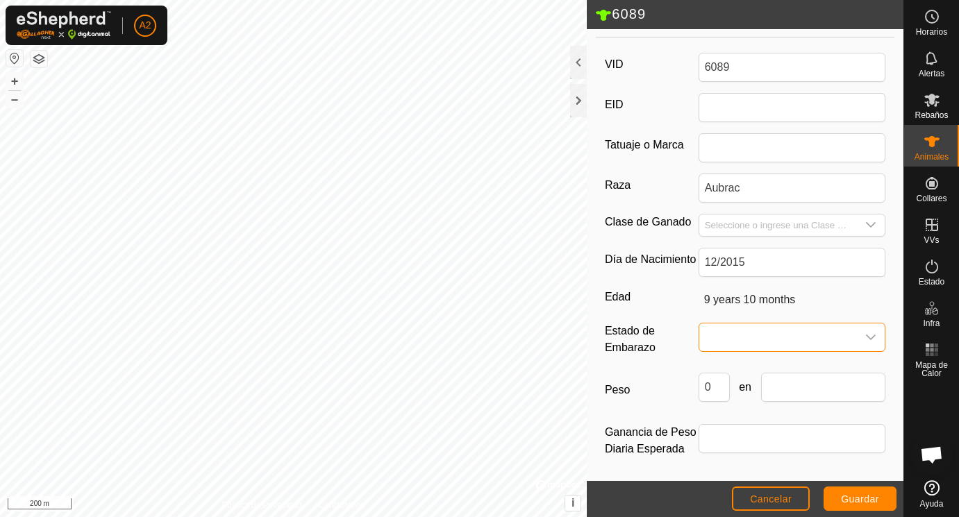
click at [716, 335] on span at bounding box center [778, 338] width 158 height 28
click at [720, 373] on li "Vacía" at bounding box center [793, 369] width 186 height 28
drag, startPoint x: 720, startPoint y: 385, endPoint x: 696, endPoint y: 385, distance: 23.6
click at [699, 385] on input "0" at bounding box center [714, 387] width 31 height 29
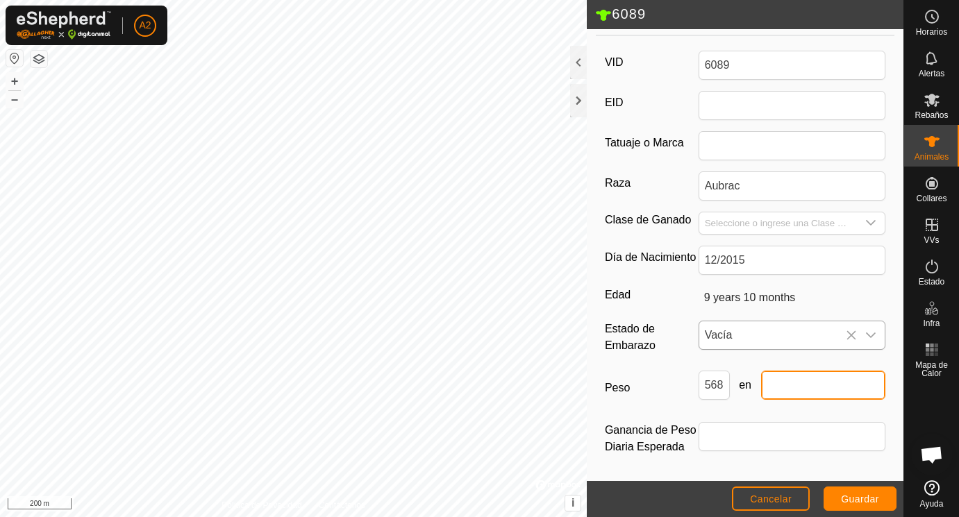
click at [797, 387] on input "text" at bounding box center [823, 385] width 125 height 29
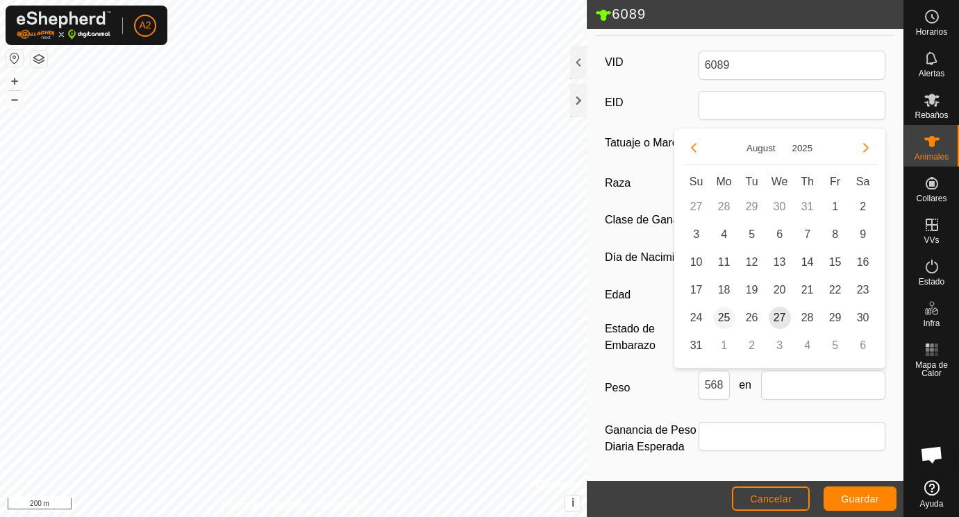
click at [724, 314] on span "25" at bounding box center [724, 318] width 22 height 22
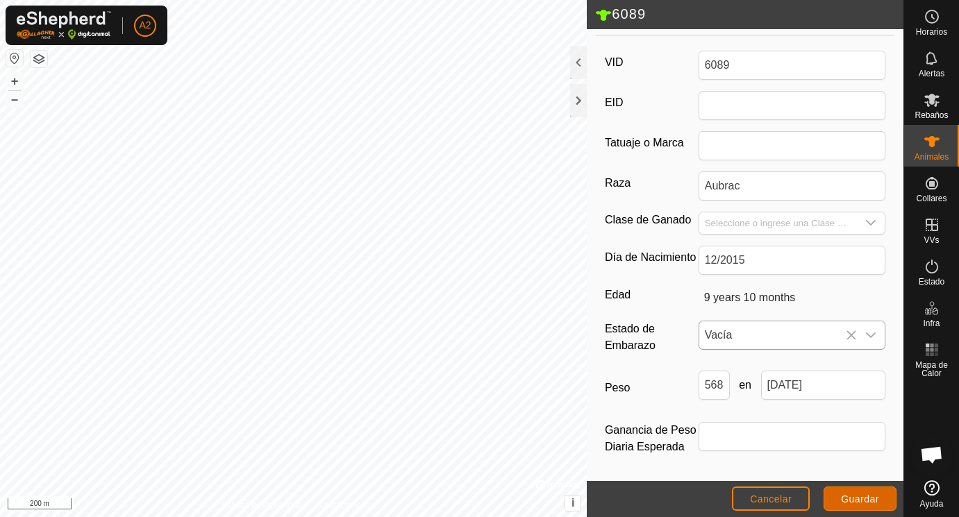
click at [867, 494] on button "Guardar" at bounding box center [860, 499] width 73 height 24
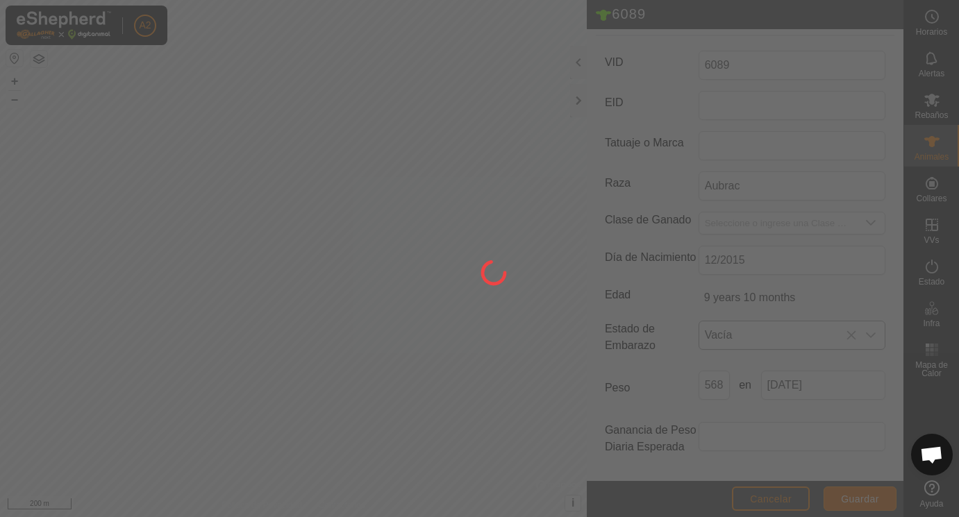
scroll to position [182, 0]
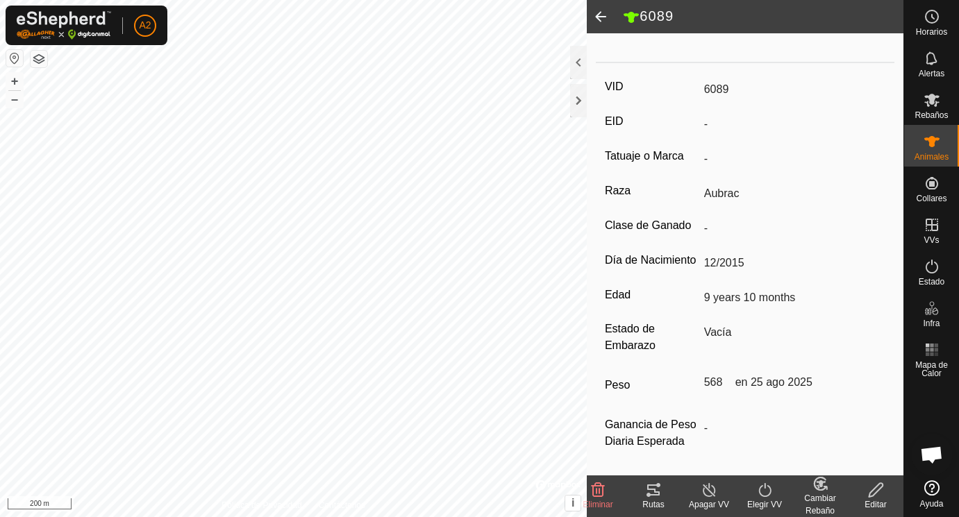
click at [604, 18] on span at bounding box center [601, 16] width 28 height 33
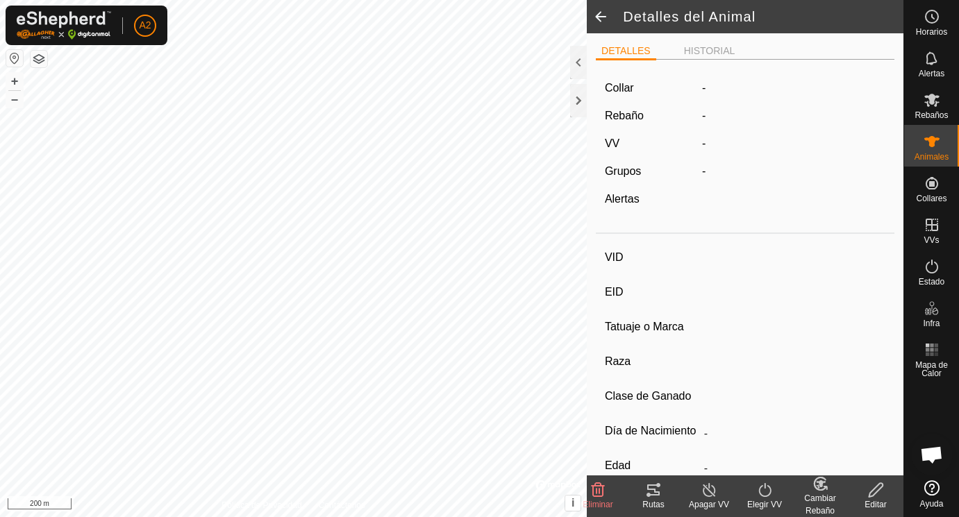
scroll to position [176, 0]
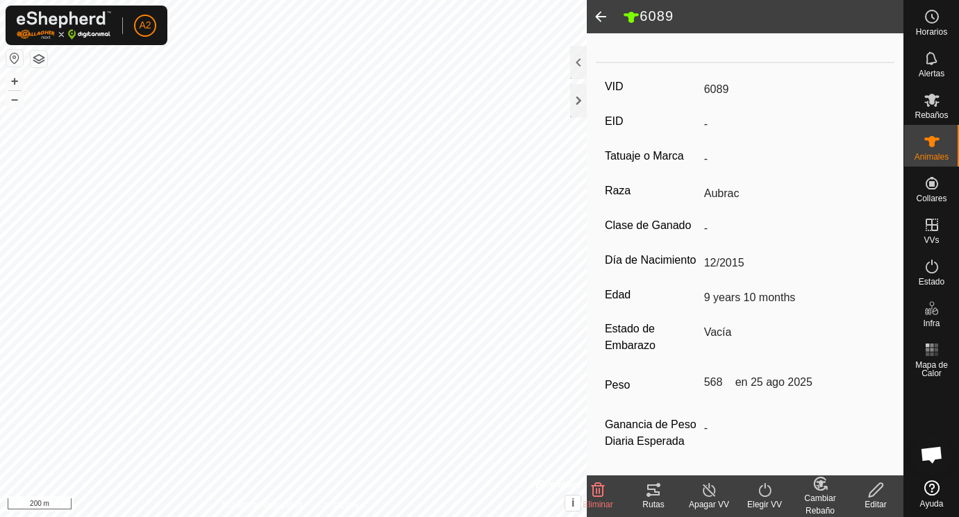
click at [604, 18] on span at bounding box center [601, 16] width 28 height 33
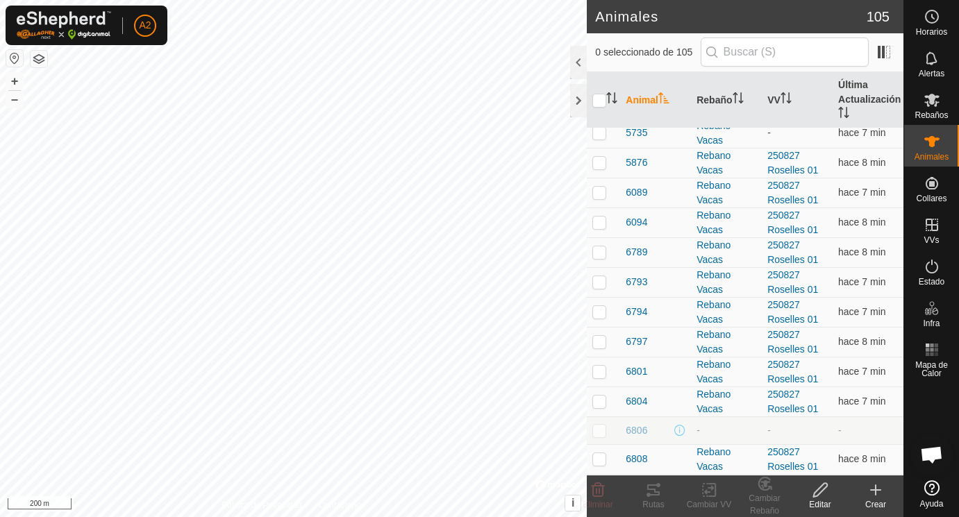
scroll to position [1853, 0]
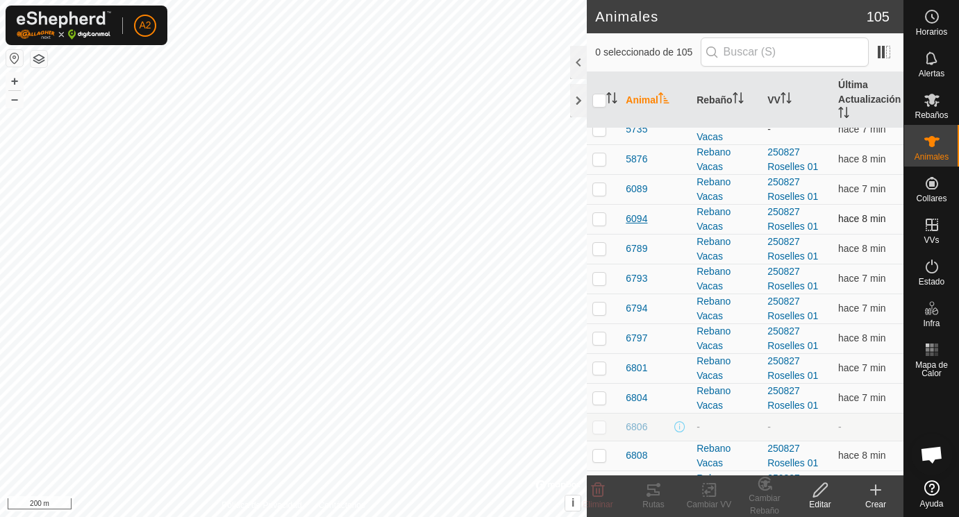
click at [638, 218] on span "6094" at bounding box center [637, 219] width 22 height 15
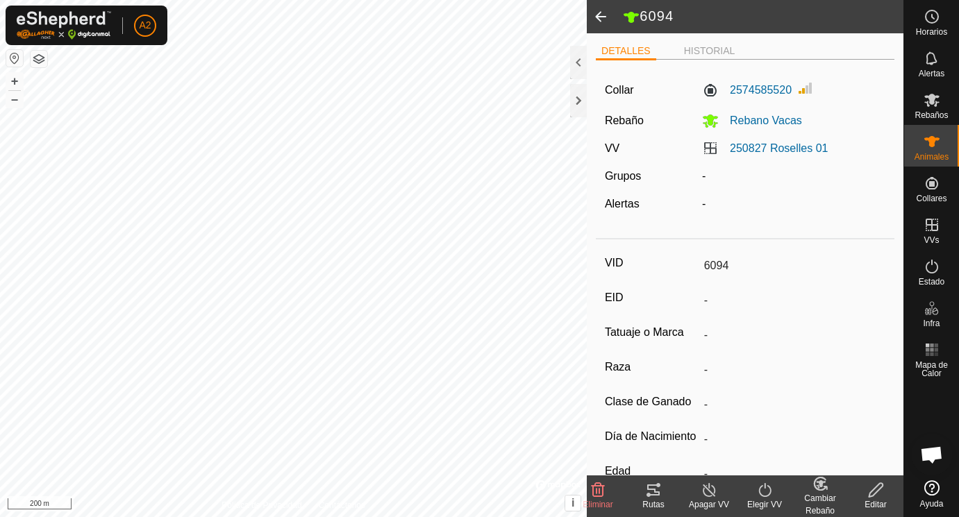
click at [881, 487] on icon at bounding box center [876, 490] width 14 height 14
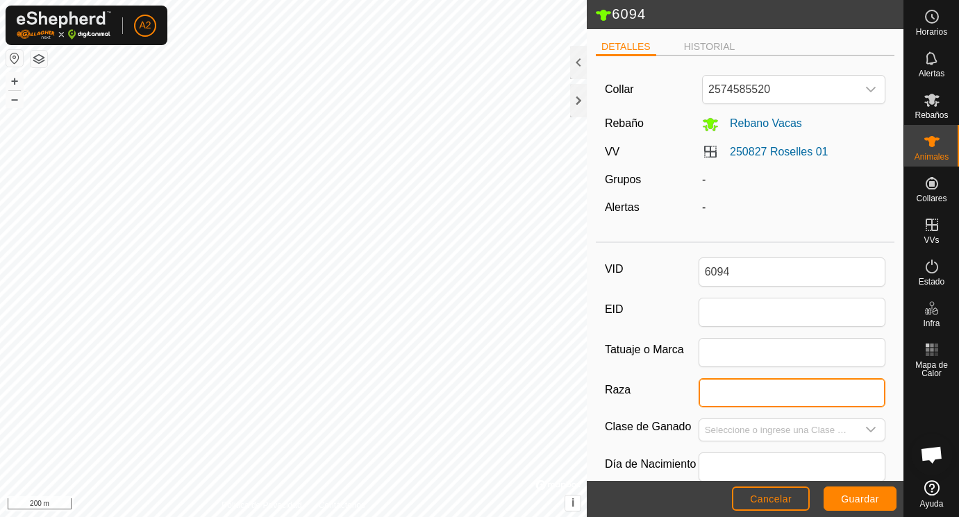
click at [723, 395] on input "Raza" at bounding box center [793, 393] width 188 height 29
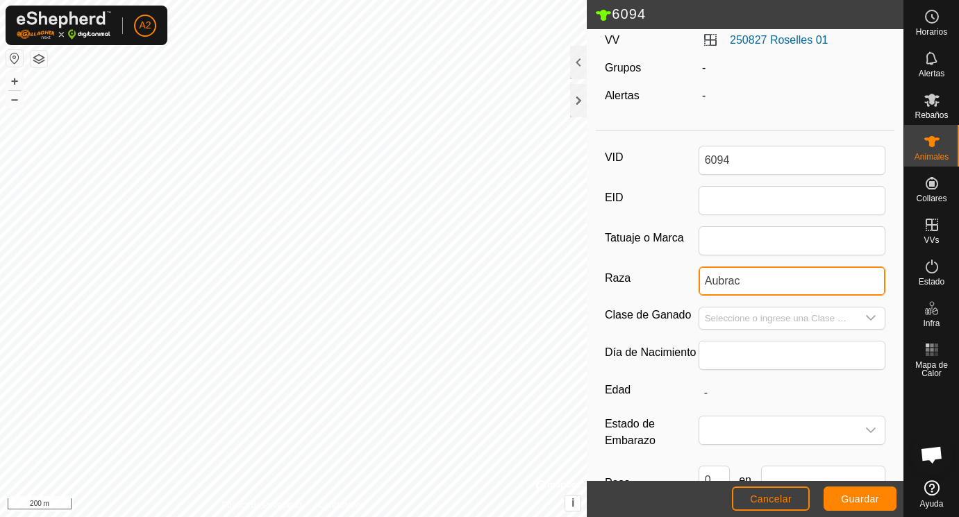
scroll to position [117, 0]
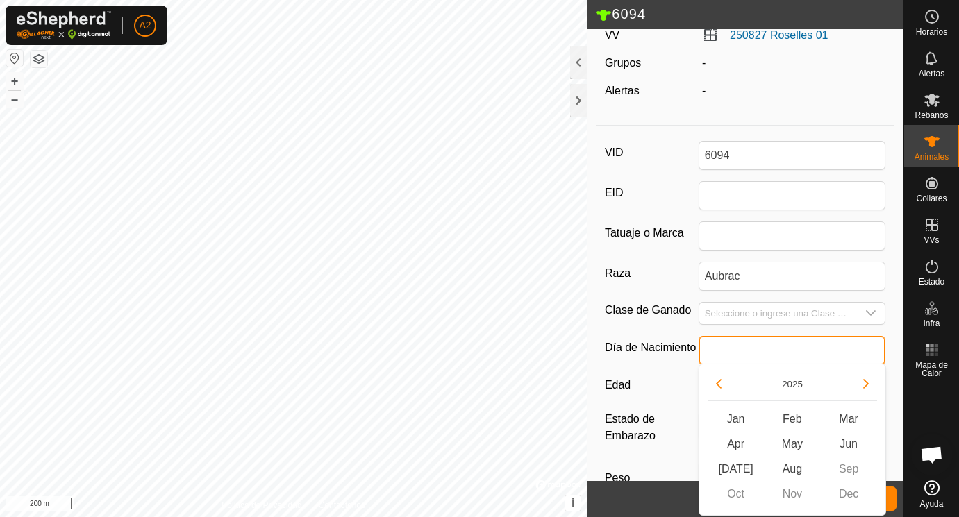
click at [733, 353] on input "text" at bounding box center [793, 350] width 188 height 29
click at [720, 385] on button "Previous Year" at bounding box center [719, 384] width 22 height 22
click at [720, 385] on icon "Previous Year" at bounding box center [718, 384] width 11 height 11
click at [720, 385] on button "Previous Year" at bounding box center [719, 384] width 22 height 22
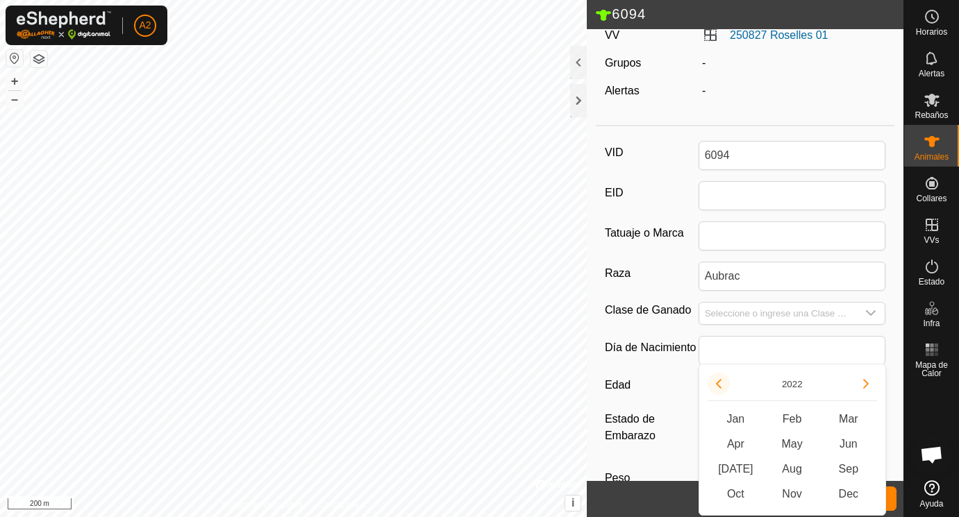
click at [720, 385] on button "Previous Year" at bounding box center [719, 384] width 22 height 22
click at [720, 385] on icon "Previous Year" at bounding box center [718, 384] width 11 height 11
click at [720, 385] on button "Previous Year" at bounding box center [719, 384] width 22 height 22
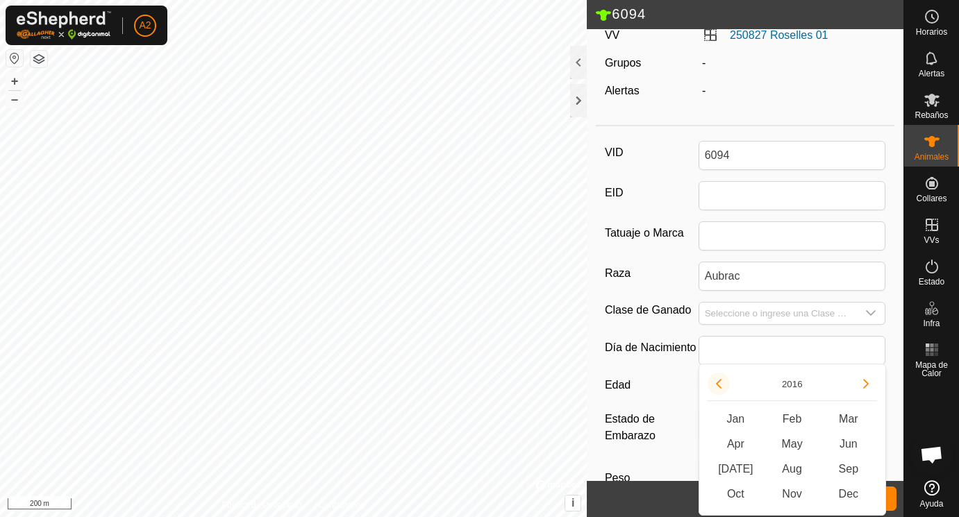
click at [720, 385] on button "Previous Year" at bounding box center [719, 384] width 22 height 22
click at [868, 383] on button "Next Year" at bounding box center [866, 384] width 22 height 22
click at [743, 418] on span "Jan" at bounding box center [736, 419] width 56 height 25
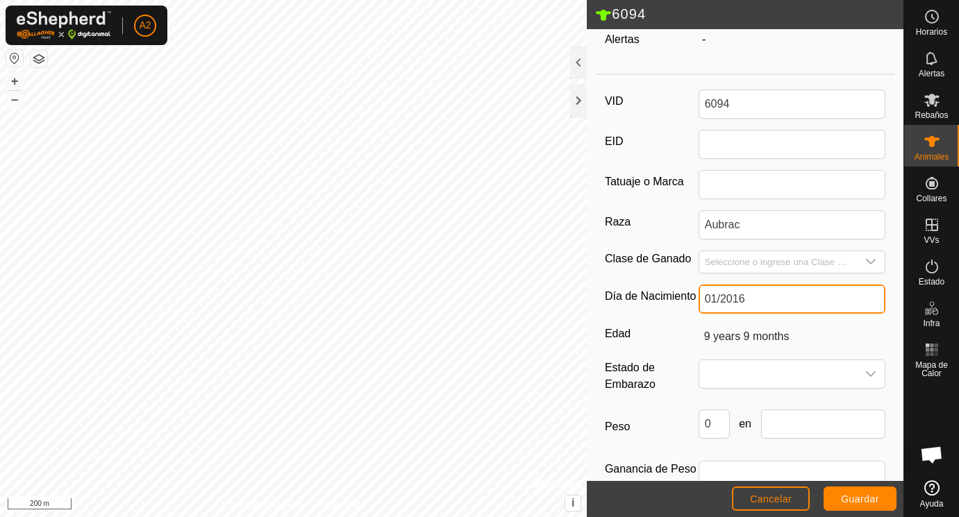
scroll to position [207, 0]
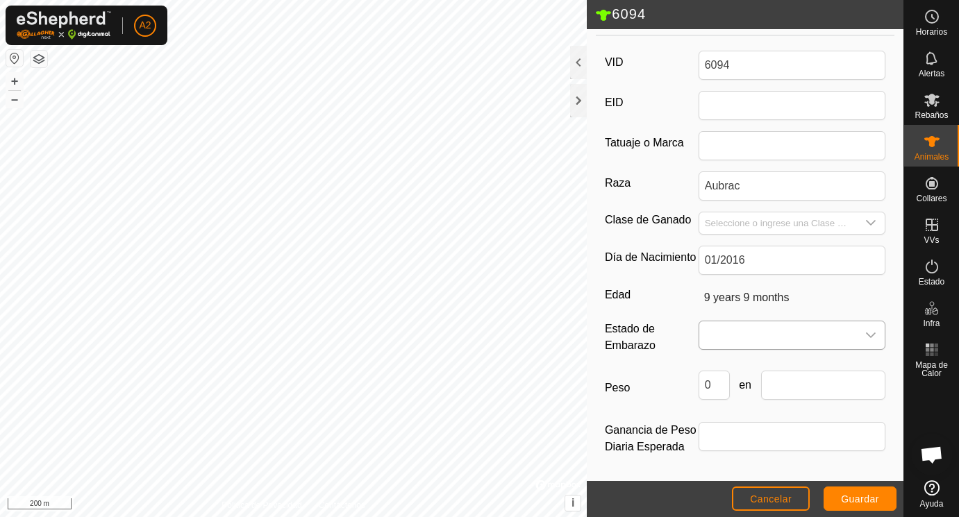
click at [732, 330] on span at bounding box center [778, 336] width 158 height 28
click at [729, 365] on li "Vacía" at bounding box center [793, 367] width 186 height 28
drag, startPoint x: 719, startPoint y: 383, endPoint x: 684, endPoint y: 379, distance: 35.0
click at [699, 379] on input "0" at bounding box center [714, 385] width 31 height 29
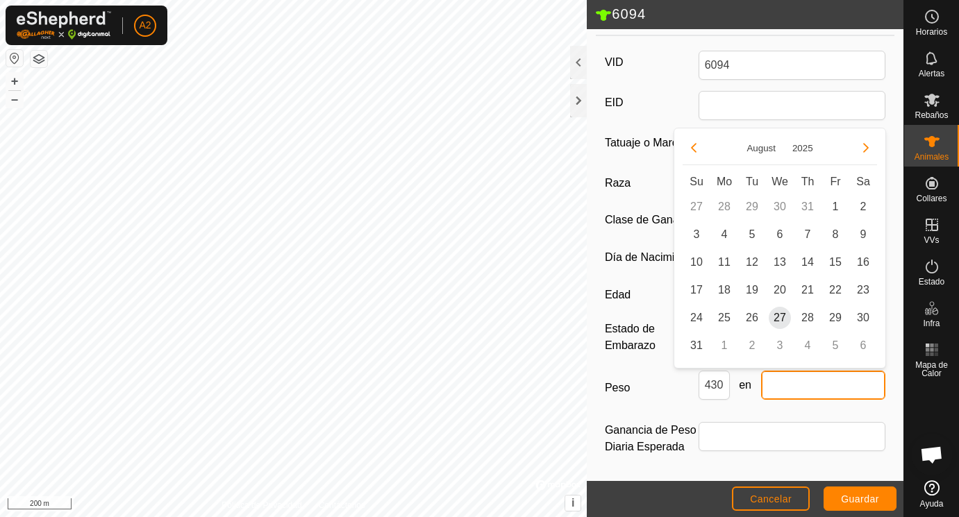
click at [793, 381] on input "text" at bounding box center [823, 385] width 125 height 29
click at [725, 317] on span "25" at bounding box center [724, 318] width 22 height 22
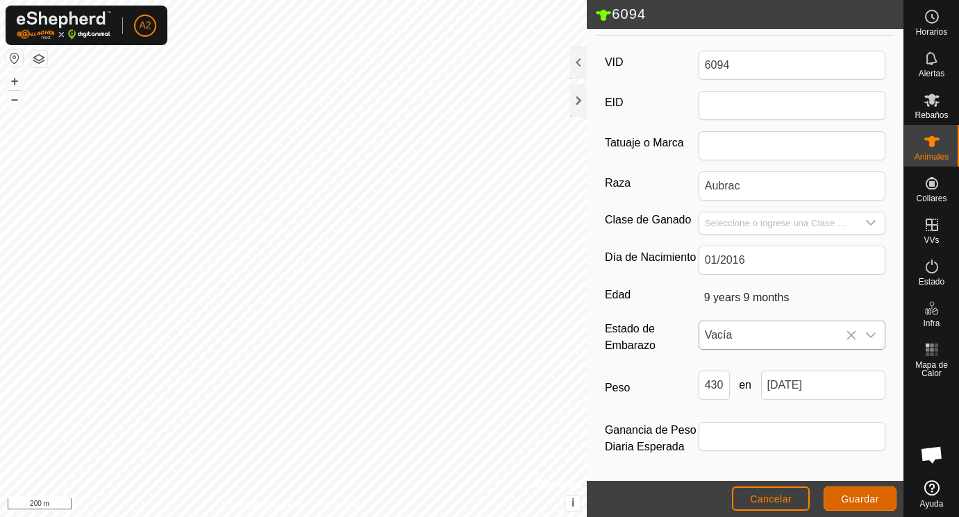
click at [855, 495] on span "Guardar" at bounding box center [860, 499] width 38 height 11
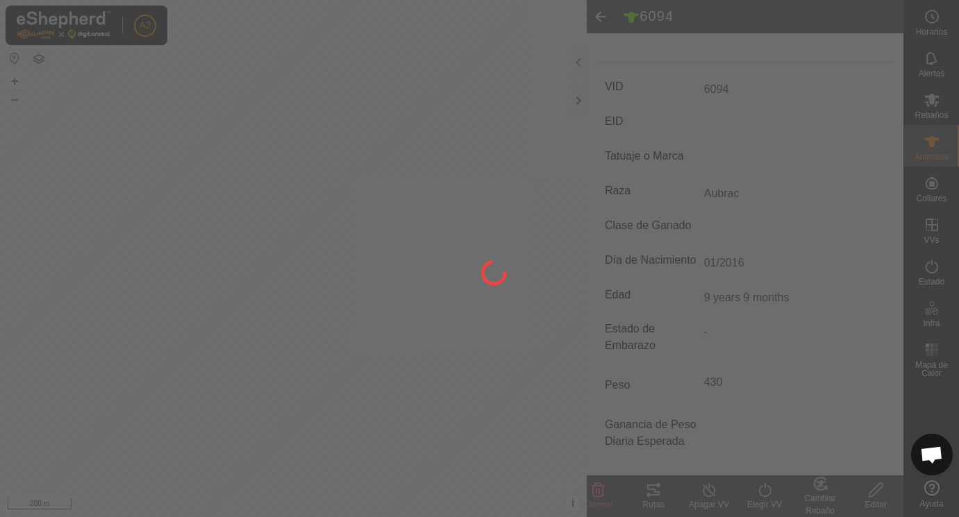
scroll to position [182, 0]
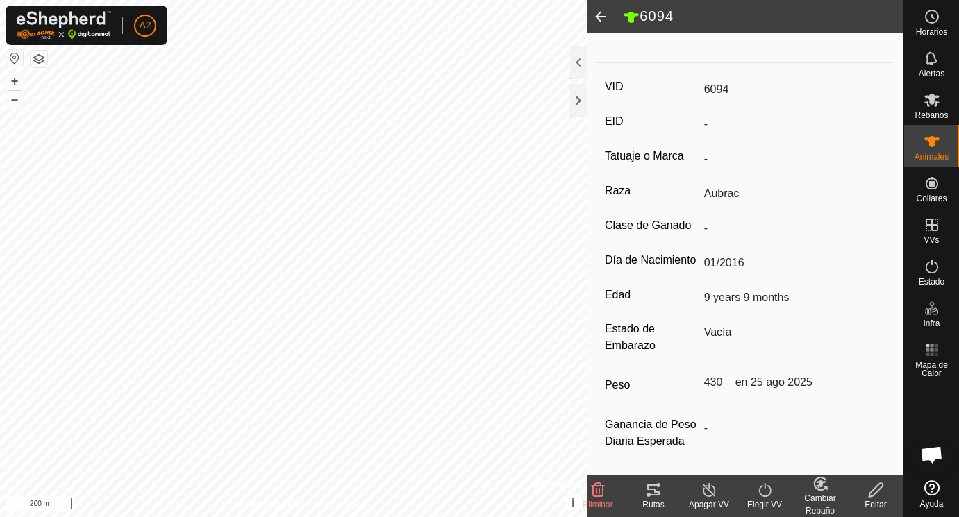
click at [856, 494] on edit-svg-icon at bounding box center [876, 490] width 56 height 17
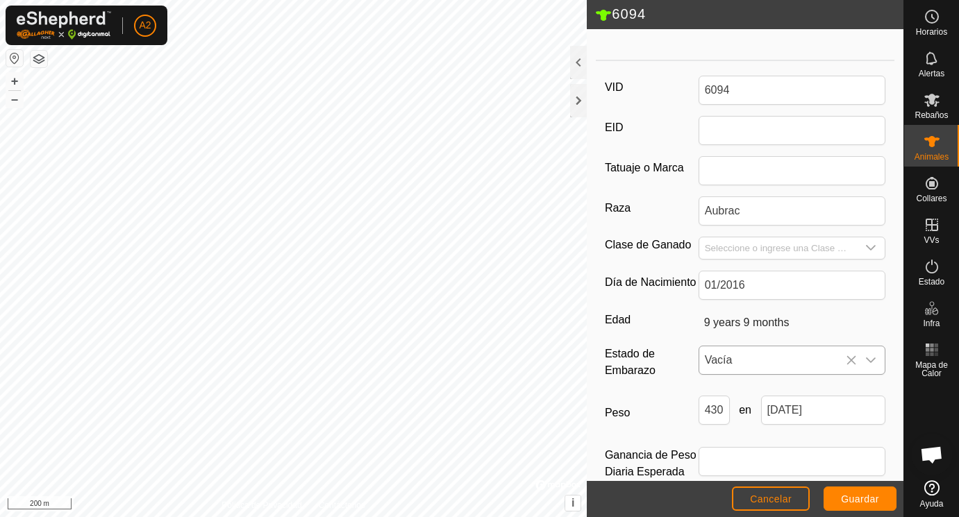
scroll to position [189, 0]
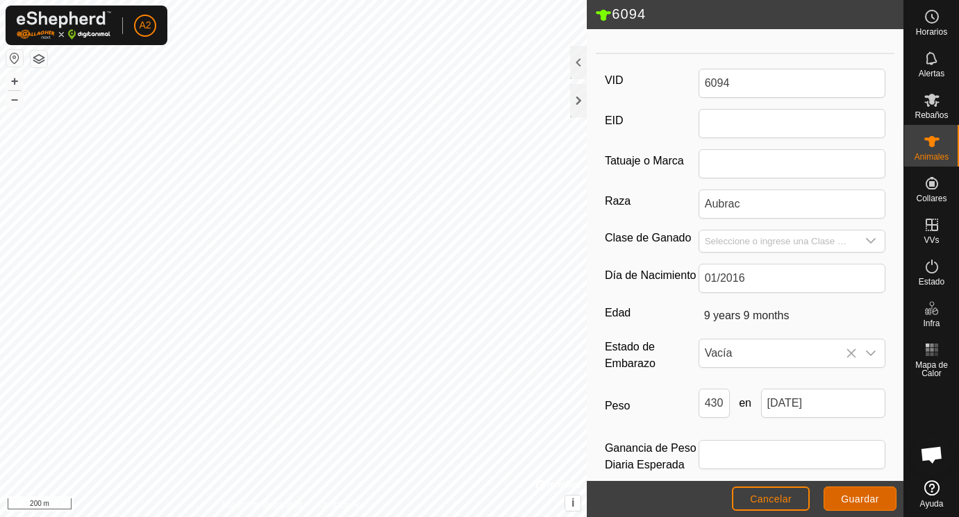
click at [868, 497] on span "Guardar" at bounding box center [860, 499] width 38 height 11
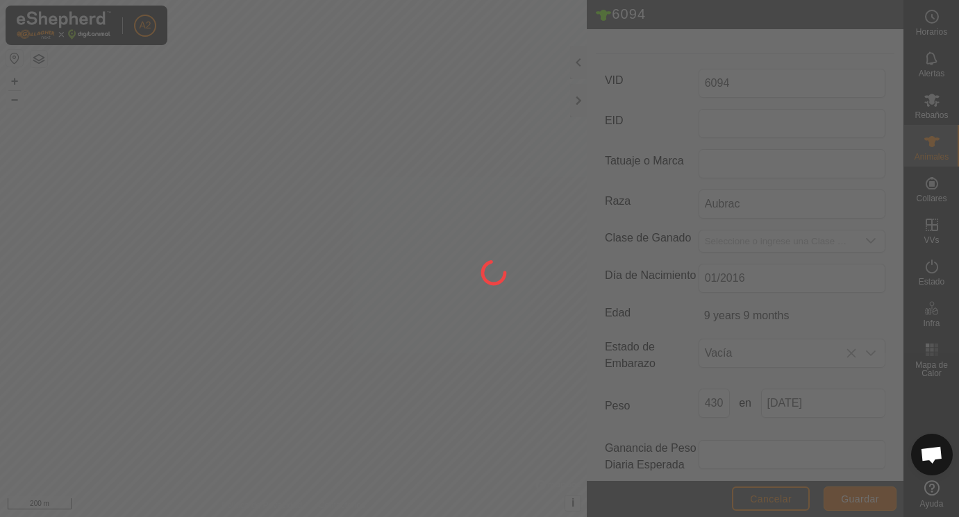
scroll to position [182, 0]
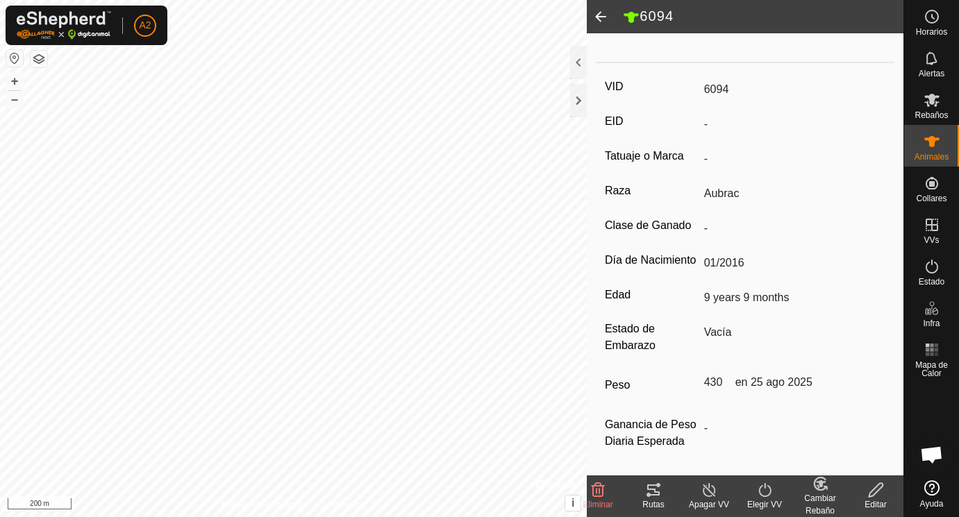
click at [601, 13] on span at bounding box center [601, 16] width 28 height 33
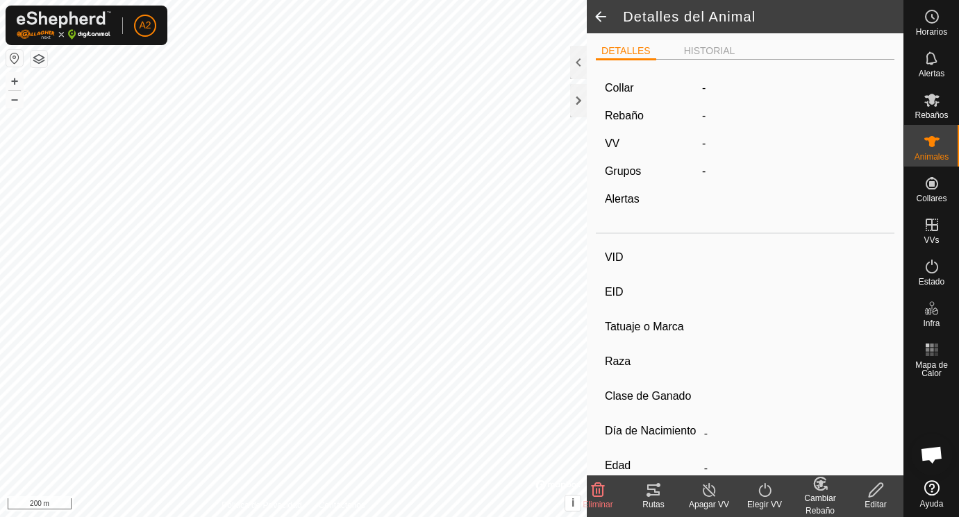
scroll to position [176, 0]
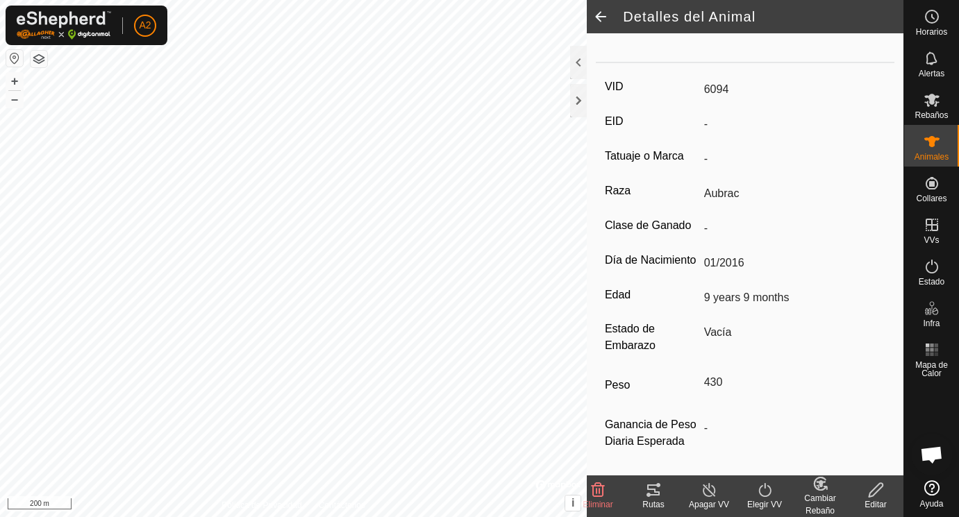
click at [601, 13] on span at bounding box center [601, 16] width 28 height 33
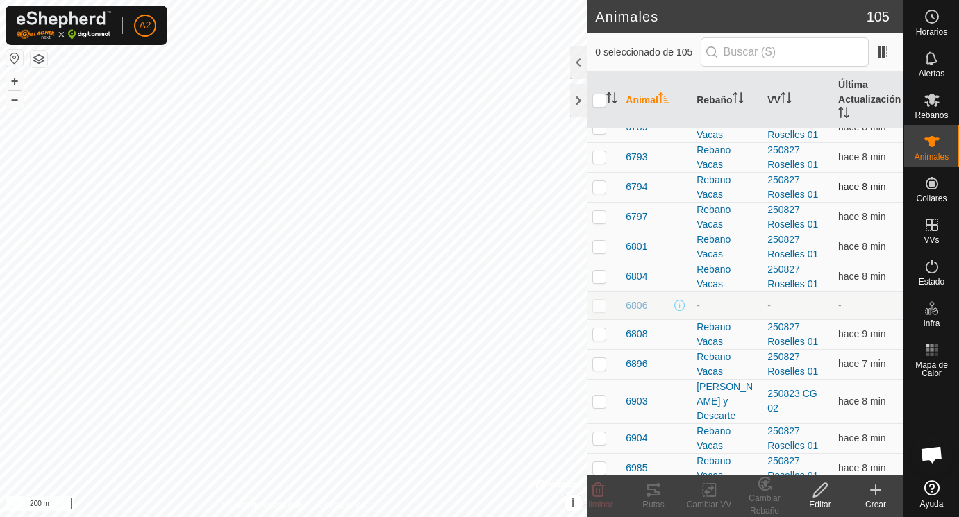
scroll to position [1971, 0]
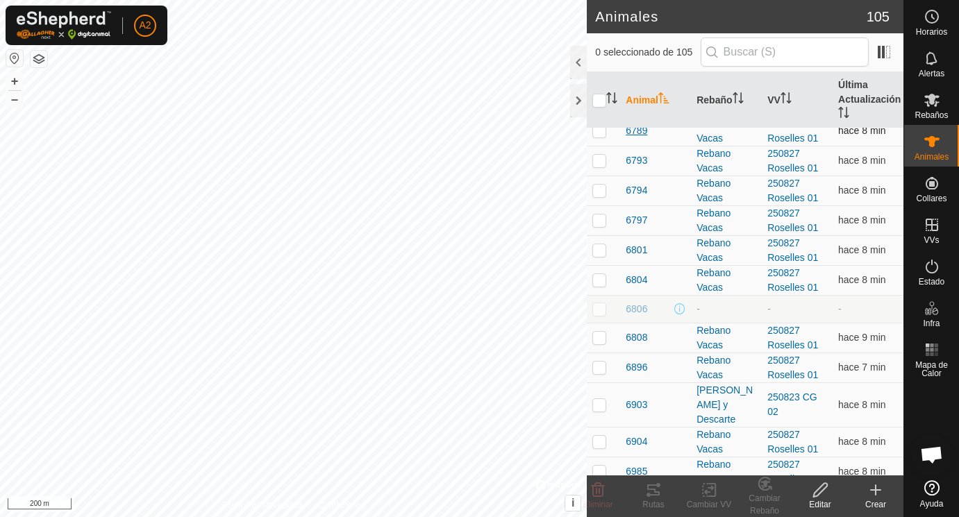
click at [641, 131] on span "6789" at bounding box center [637, 131] width 22 height 15
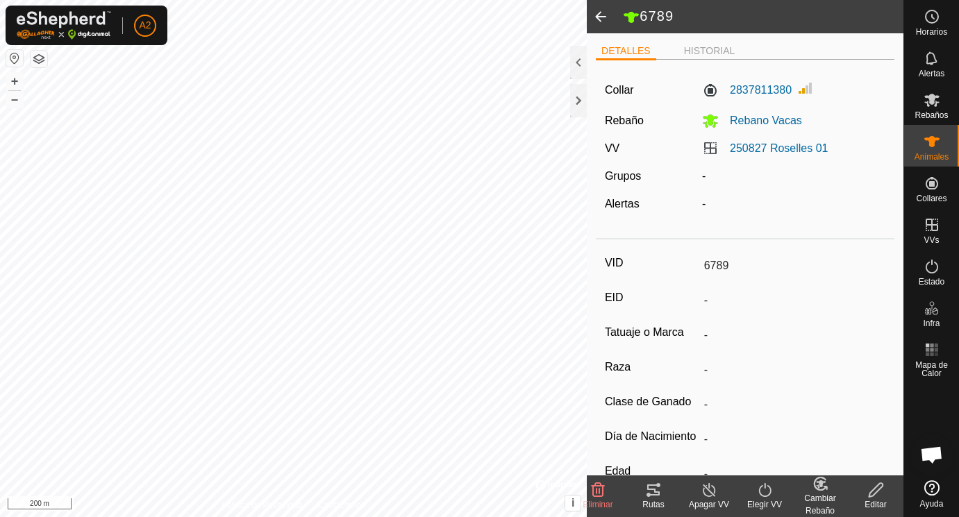
click at [876, 489] on icon at bounding box center [876, 490] width 17 height 17
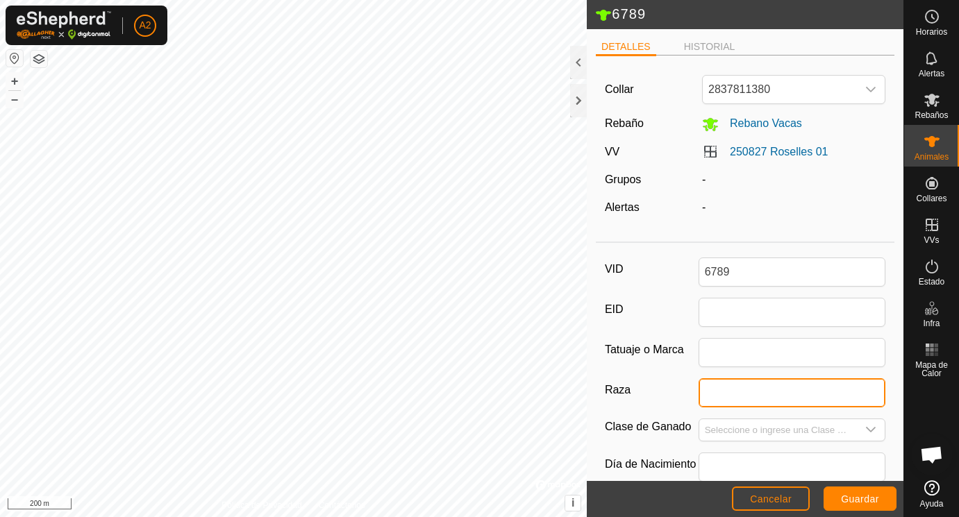
click at [736, 392] on input "Raza" at bounding box center [793, 393] width 188 height 29
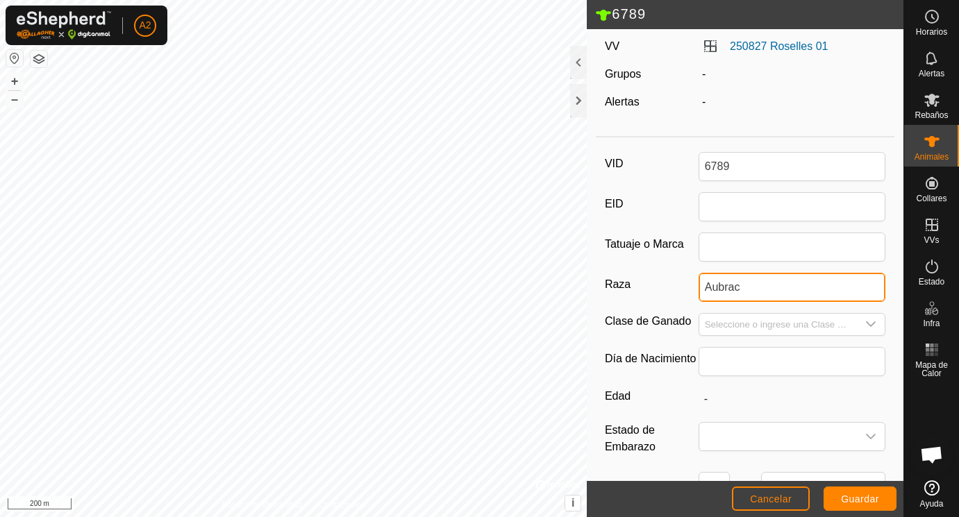
scroll to position [118, 0]
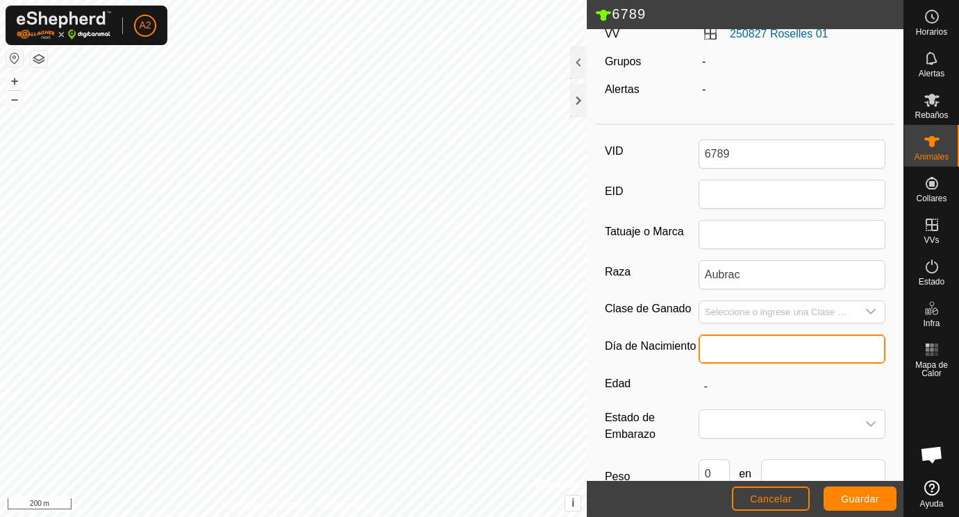
click at [739, 350] on input "text" at bounding box center [793, 349] width 188 height 29
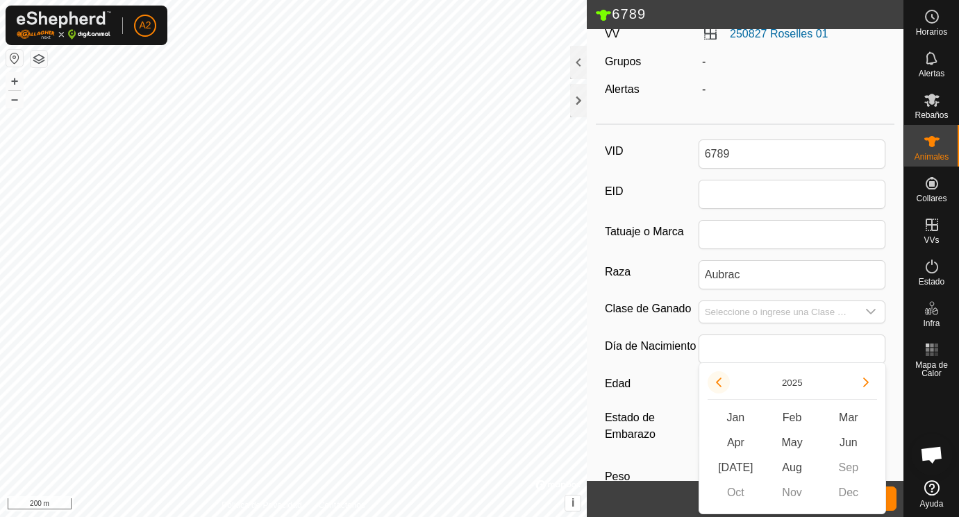
click at [720, 381] on button "Previous Year" at bounding box center [719, 383] width 22 height 22
click at [720, 381] on icon "Previous Year" at bounding box center [718, 382] width 11 height 11
click at [720, 381] on button "Previous Year" at bounding box center [719, 383] width 22 height 22
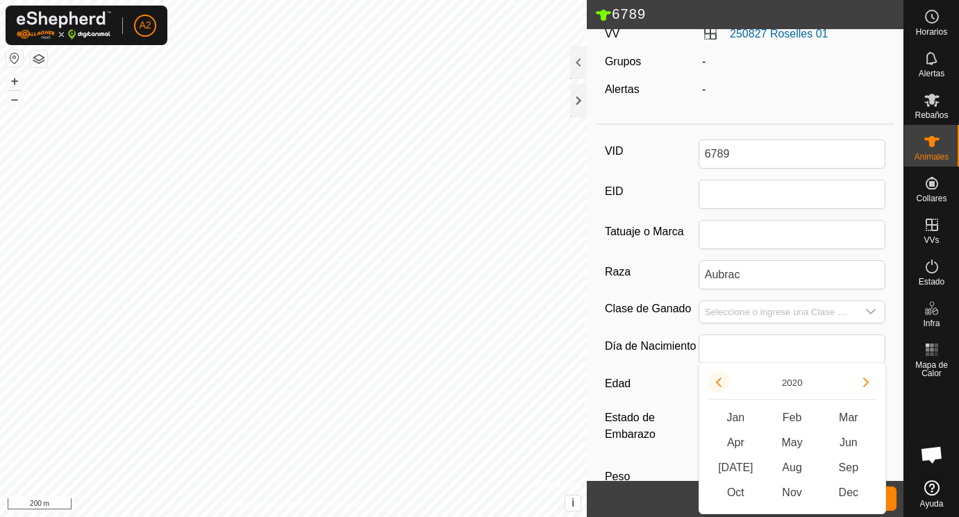
click at [720, 381] on button "Previous Year" at bounding box center [719, 383] width 22 height 22
click at [854, 414] on span "Mar" at bounding box center [848, 418] width 56 height 25
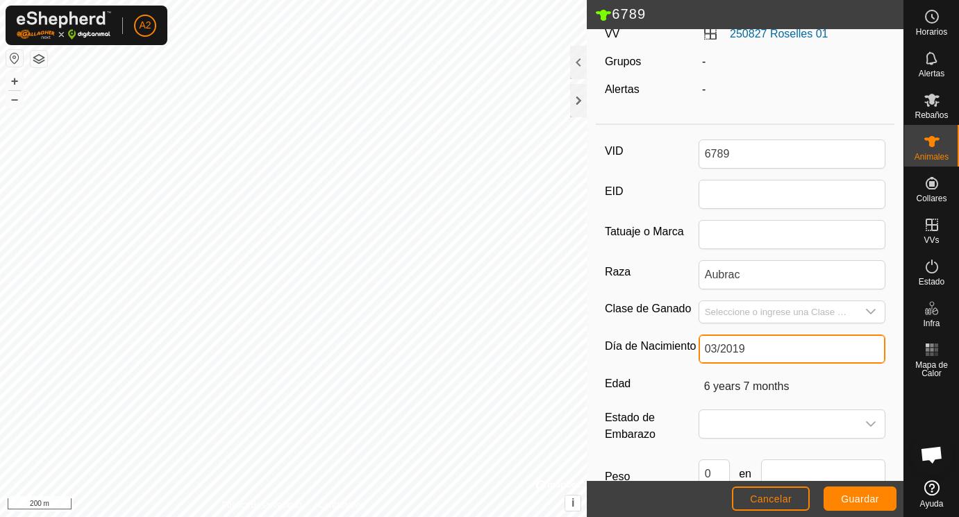
scroll to position [207, 0]
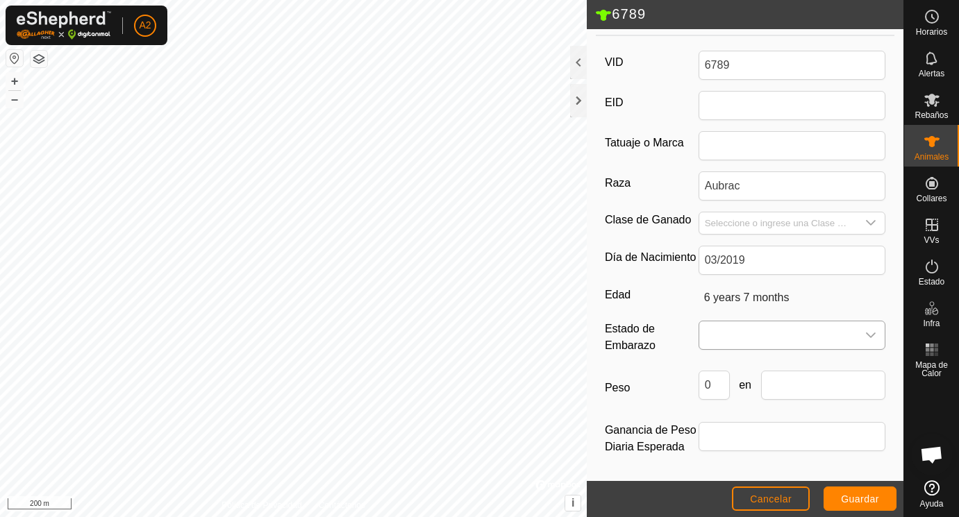
click at [750, 331] on span at bounding box center [778, 336] width 158 height 28
click at [733, 367] on li "Vacía" at bounding box center [793, 367] width 186 height 28
drag, startPoint x: 716, startPoint y: 388, endPoint x: 685, endPoint y: 388, distance: 31.3
click at [699, 388] on input "0" at bounding box center [714, 385] width 31 height 29
click at [784, 388] on input "text" at bounding box center [823, 385] width 125 height 29
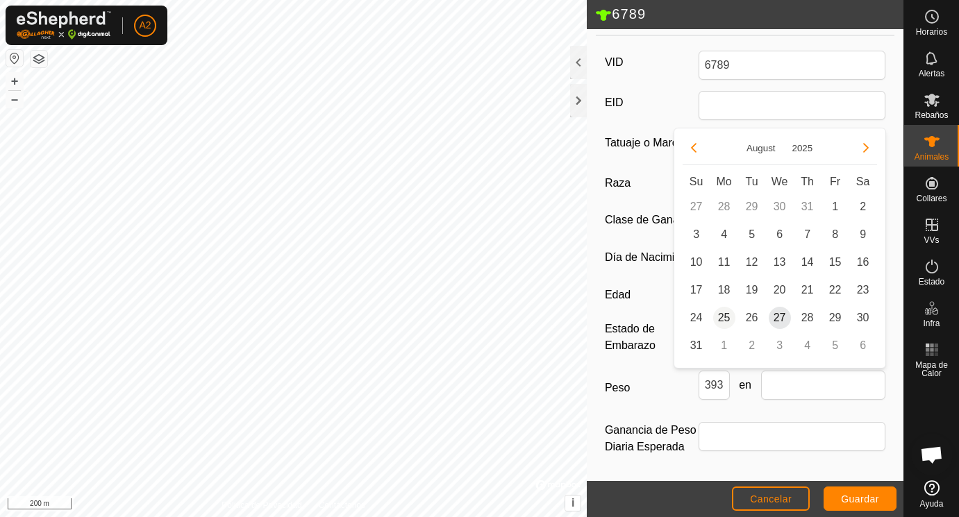
click at [726, 317] on span "25" at bounding box center [724, 318] width 22 height 22
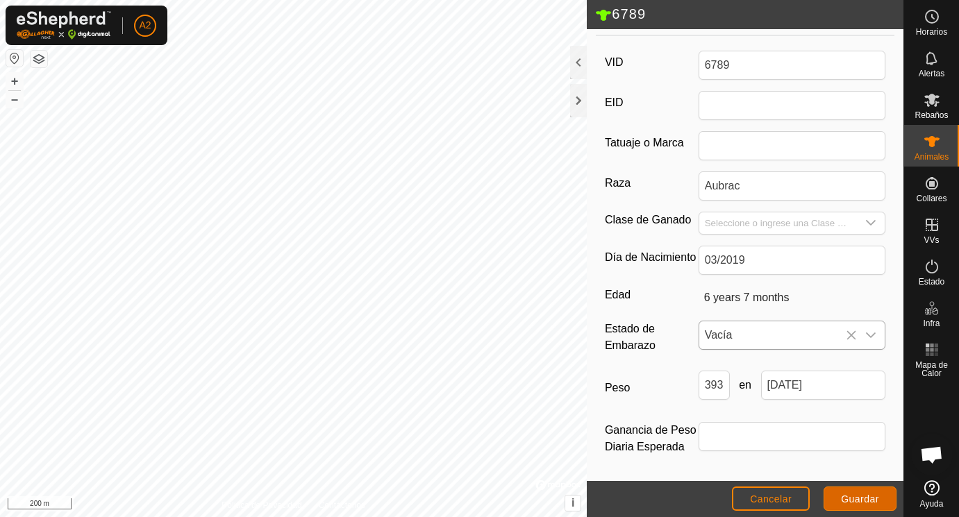
click at [852, 495] on span "Guardar" at bounding box center [860, 499] width 38 height 11
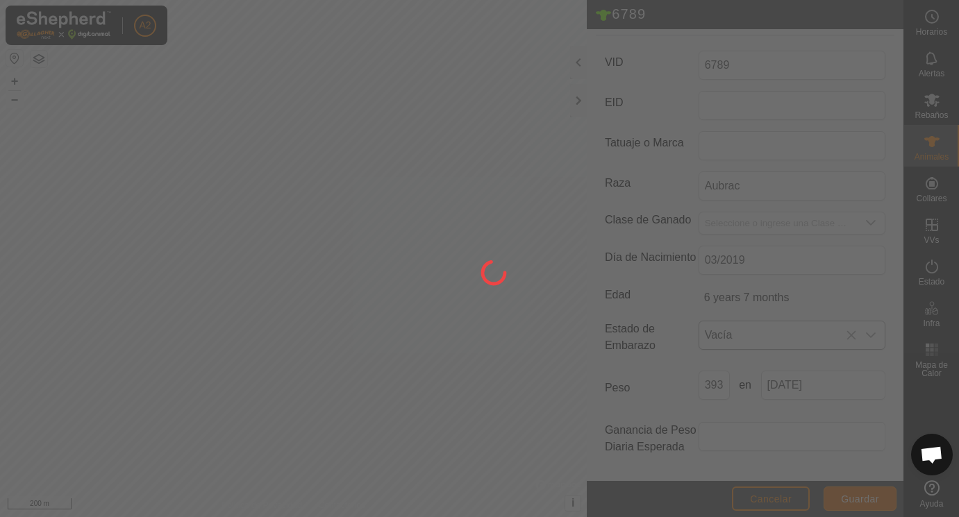
scroll to position [182, 0]
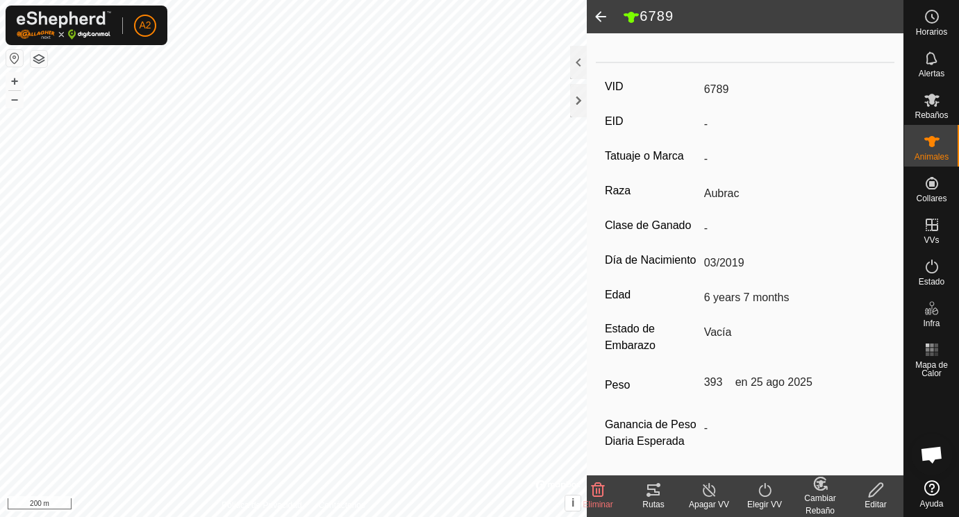
click at [599, 17] on span at bounding box center [601, 16] width 28 height 33
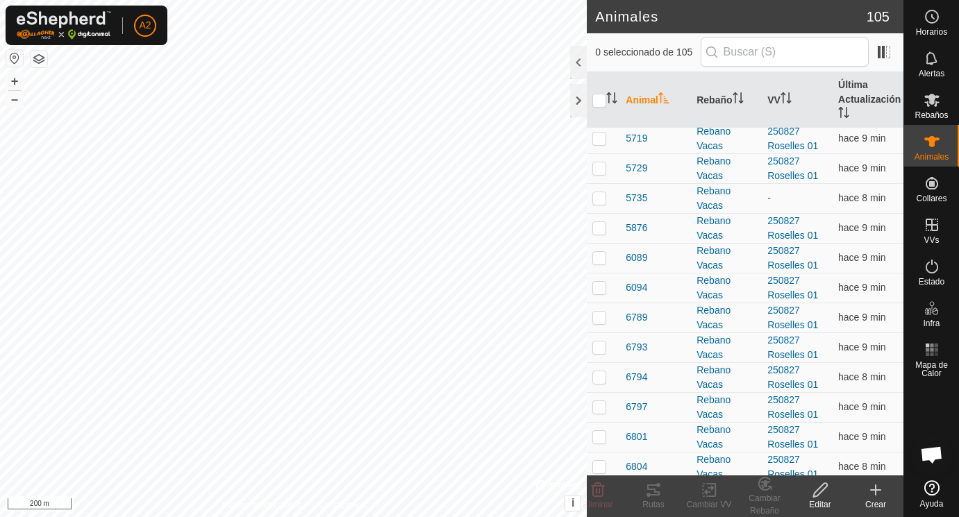
scroll to position [1793, 0]
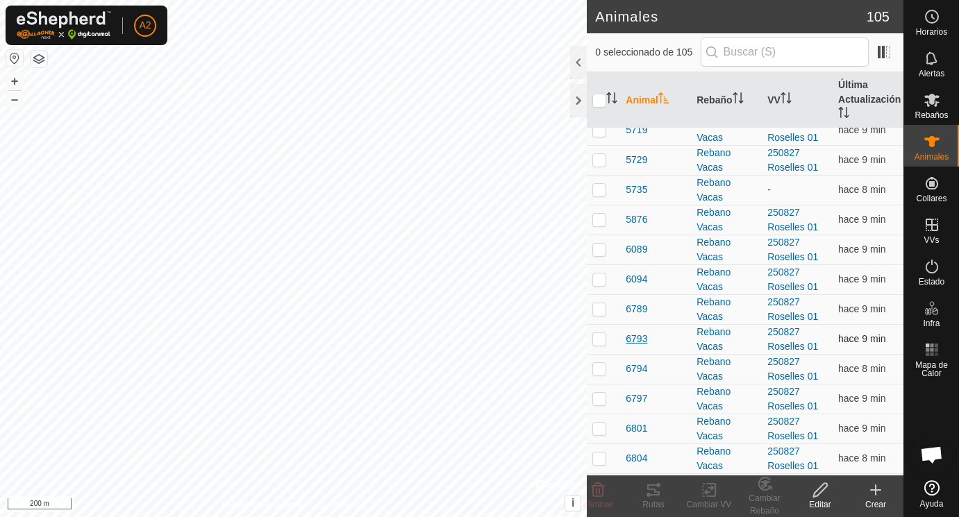
click at [637, 341] on span "6793" at bounding box center [637, 339] width 22 height 15
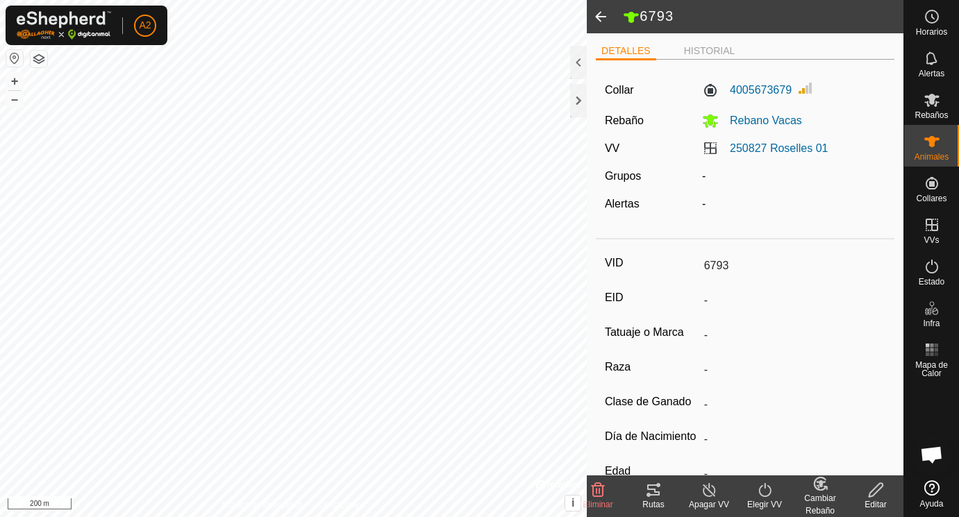
click at [876, 489] on icon at bounding box center [876, 490] width 17 height 17
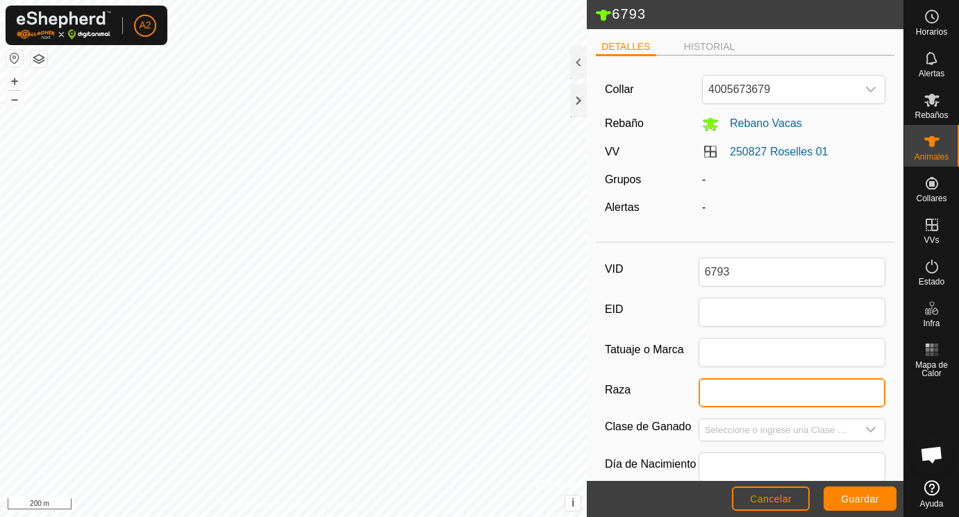
click at [717, 390] on input "Raza" at bounding box center [793, 393] width 188 height 29
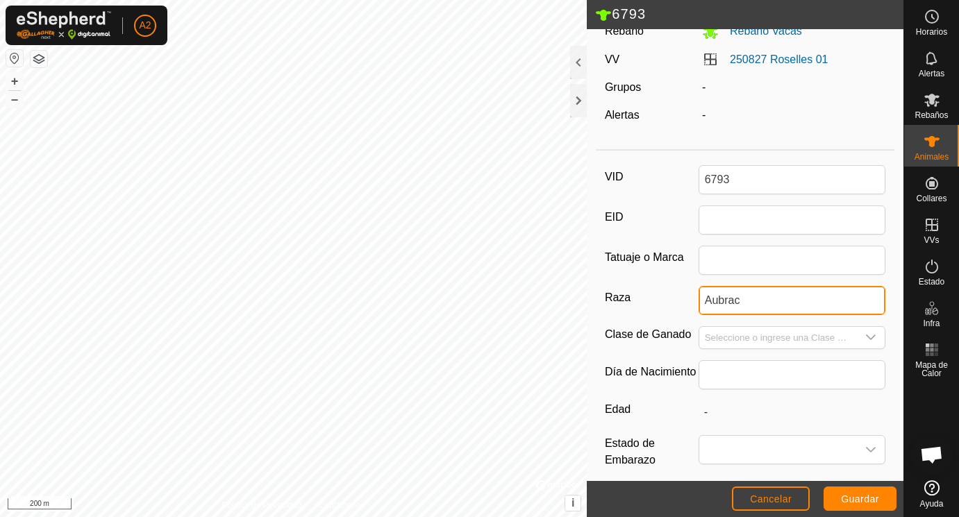
scroll to position [160, 0]
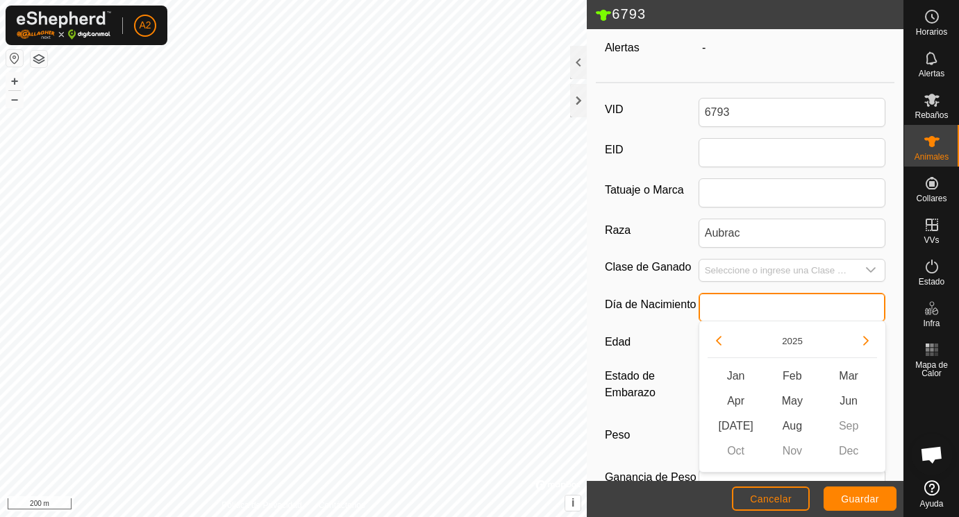
click at [734, 311] on input "text" at bounding box center [793, 307] width 188 height 29
click at [720, 341] on button "Previous Year" at bounding box center [719, 341] width 22 height 22
click at [720, 341] on icon "Previous Year" at bounding box center [718, 340] width 11 height 11
click at [720, 341] on button "Previous Year" at bounding box center [719, 341] width 22 height 22
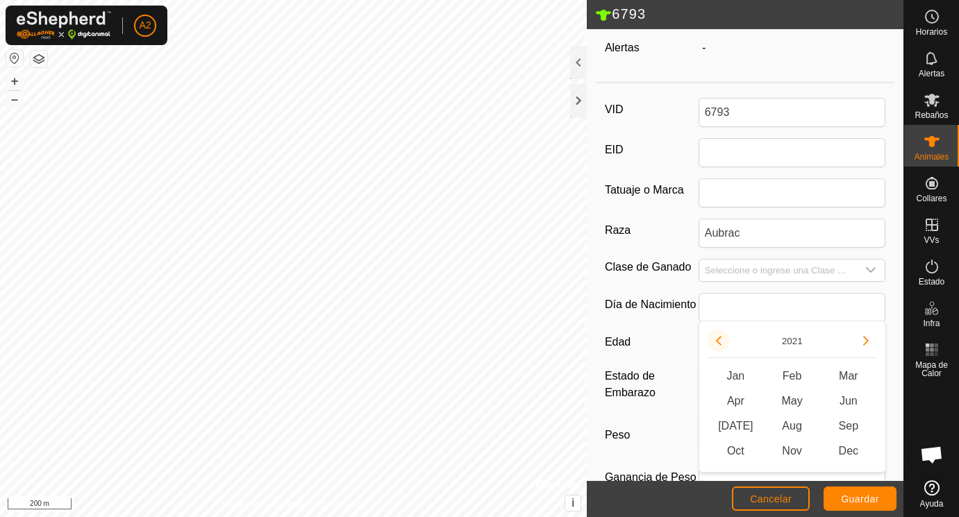
click at [720, 341] on button "Previous Year" at bounding box center [719, 341] width 22 height 22
click at [738, 400] on span "Apr" at bounding box center [736, 401] width 56 height 25
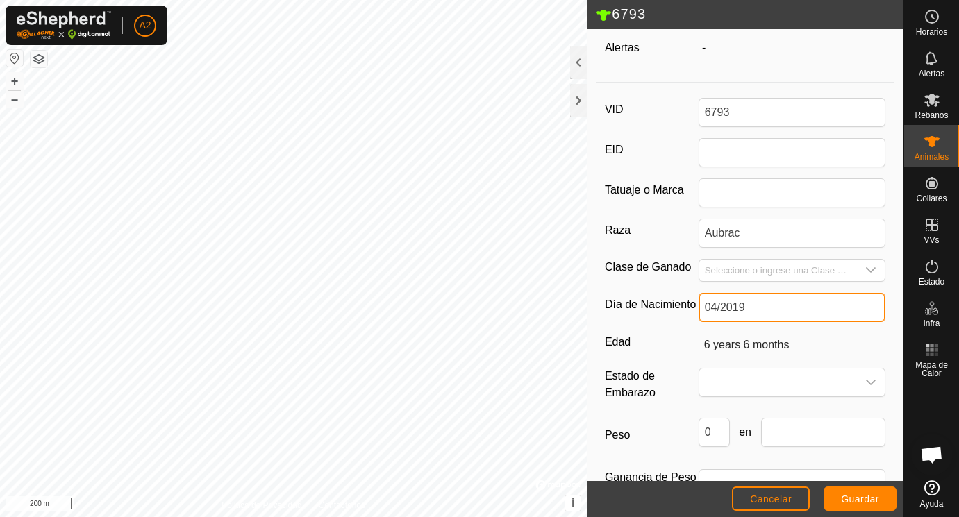
scroll to position [207, 0]
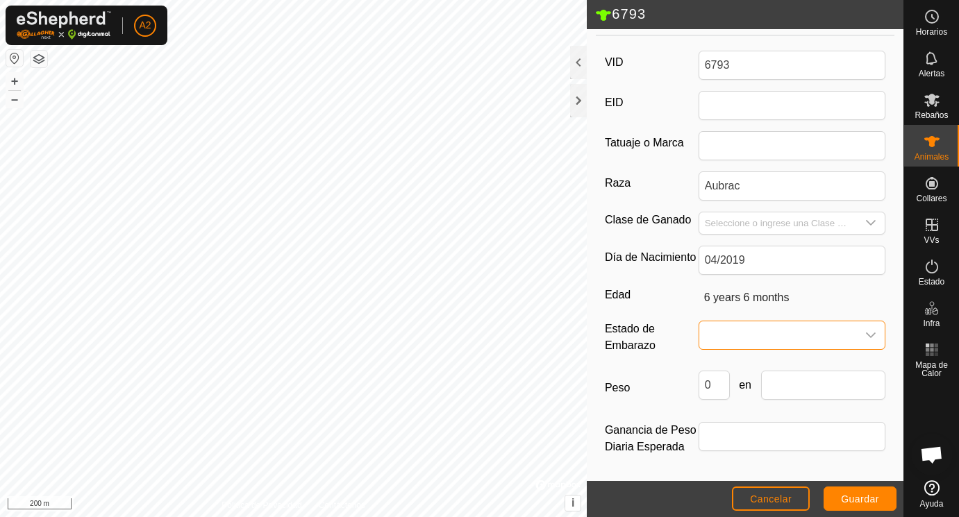
click at [740, 334] on span at bounding box center [778, 336] width 158 height 28
click at [738, 455] on li "Preñada" at bounding box center [793, 454] width 186 height 28
click at [724, 224] on input "Seleccione o ingrese una Clase de Ganado" at bounding box center [778, 224] width 158 height 22
click at [870, 222] on icon "dropdown trigger" at bounding box center [872, 223] width 10 height 6
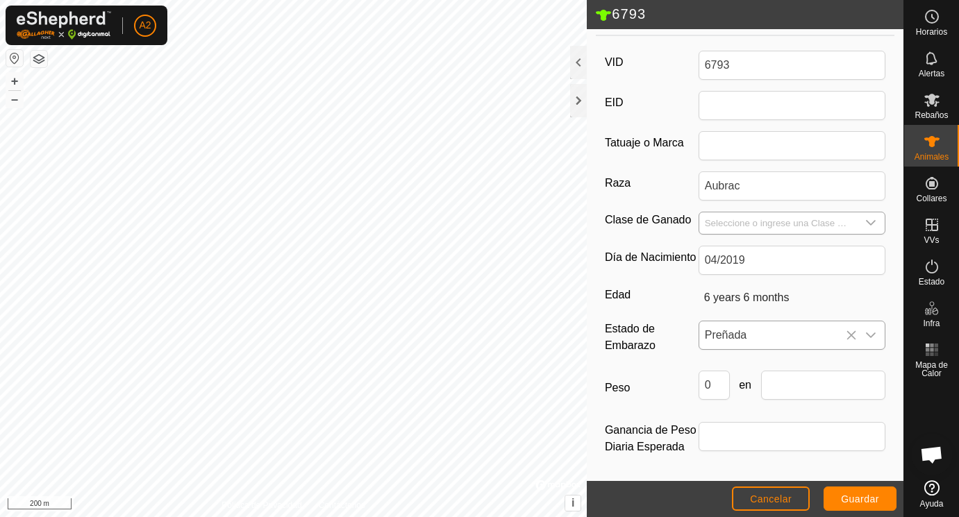
click at [874, 219] on icon "dropdown trigger" at bounding box center [870, 222] width 11 height 11
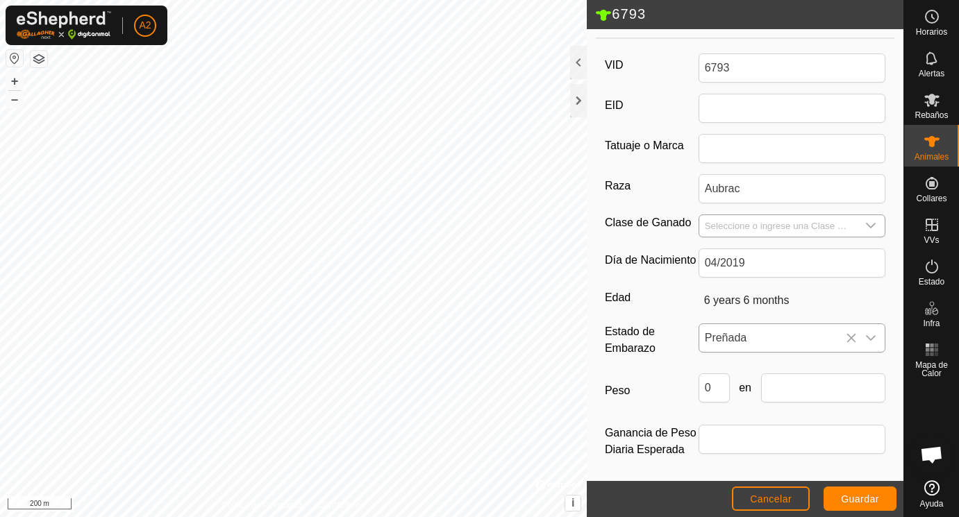
click at [874, 222] on icon "dropdown trigger" at bounding box center [870, 225] width 11 height 11
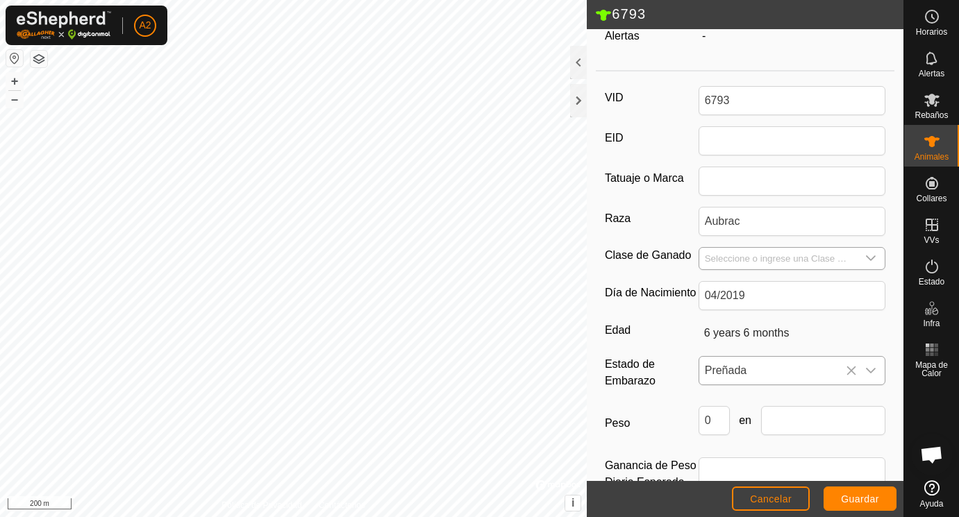
scroll to position [174, 0]
click at [871, 255] on icon "dropdown trigger" at bounding box center [870, 256] width 11 height 11
click at [873, 254] on icon "dropdown trigger" at bounding box center [870, 256] width 11 height 11
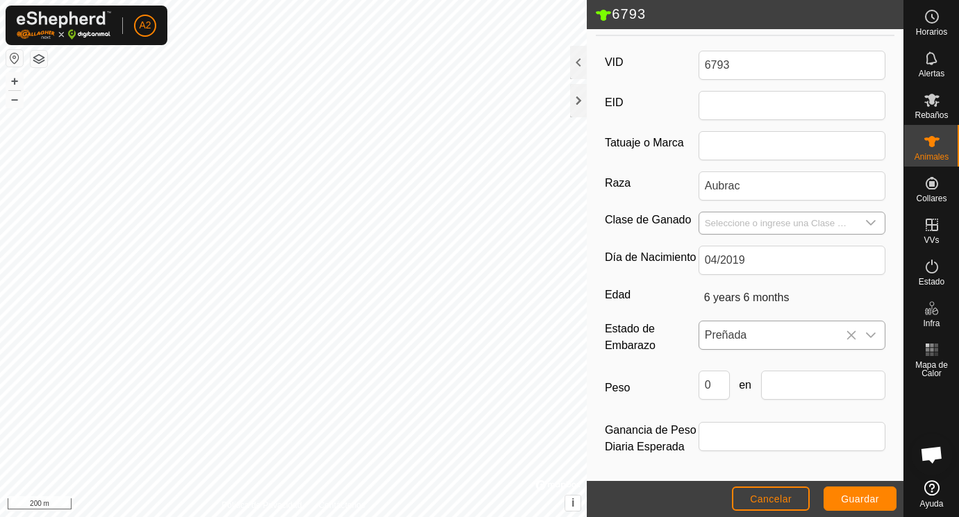
scroll to position [191, 0]
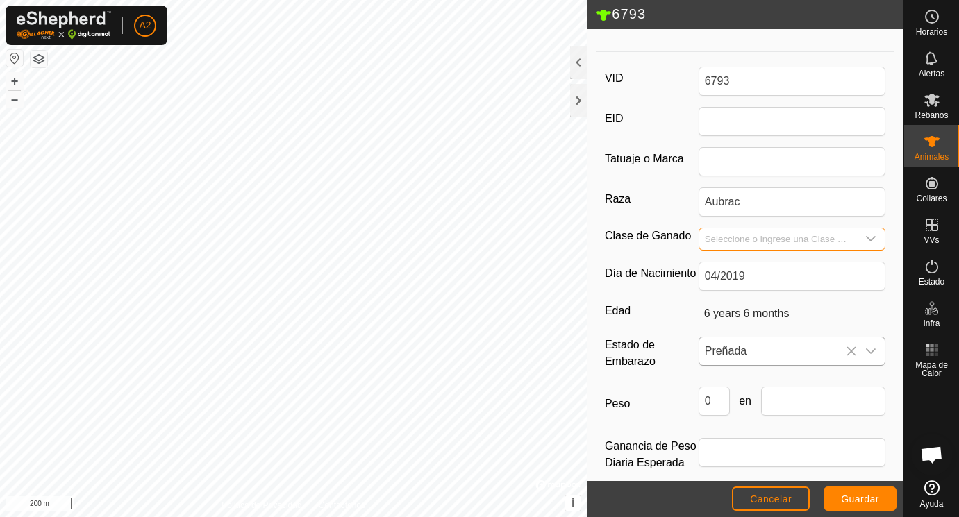
click at [842, 234] on input "Seleccione o ingrese una Clase de Ganado" at bounding box center [778, 240] width 158 height 22
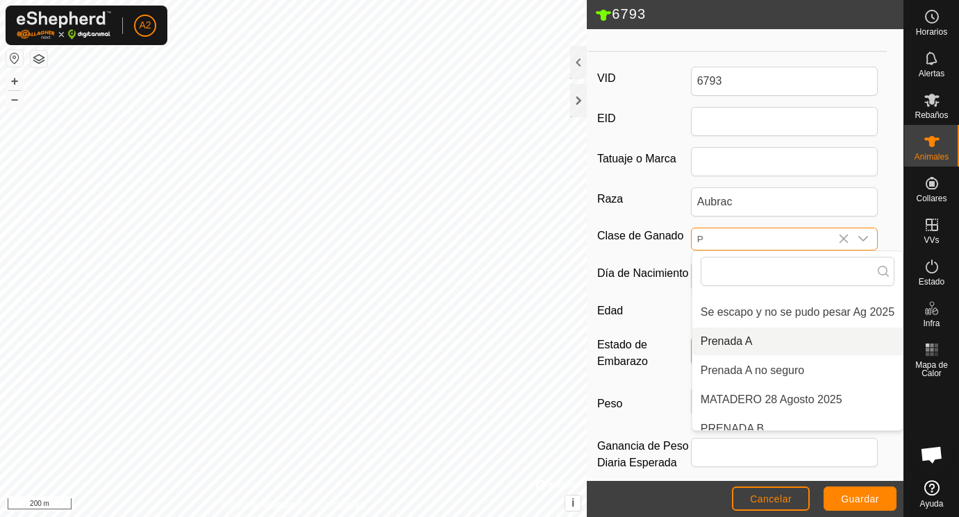
scroll to position [47, 0]
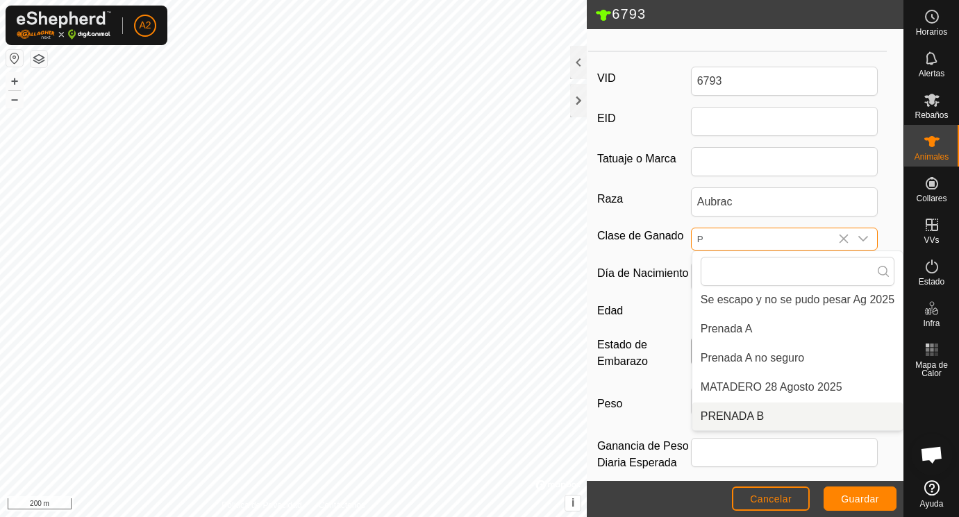
click at [742, 411] on li "PRENADA B" at bounding box center [797, 417] width 210 height 28
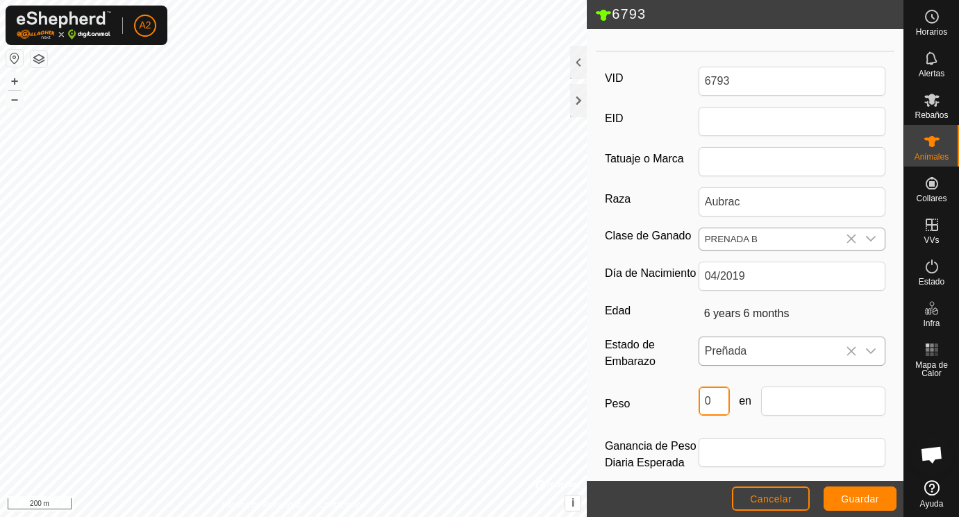
drag, startPoint x: 717, startPoint y: 402, endPoint x: 696, endPoint y: 400, distance: 21.6
click at [699, 400] on input "0" at bounding box center [714, 401] width 31 height 29
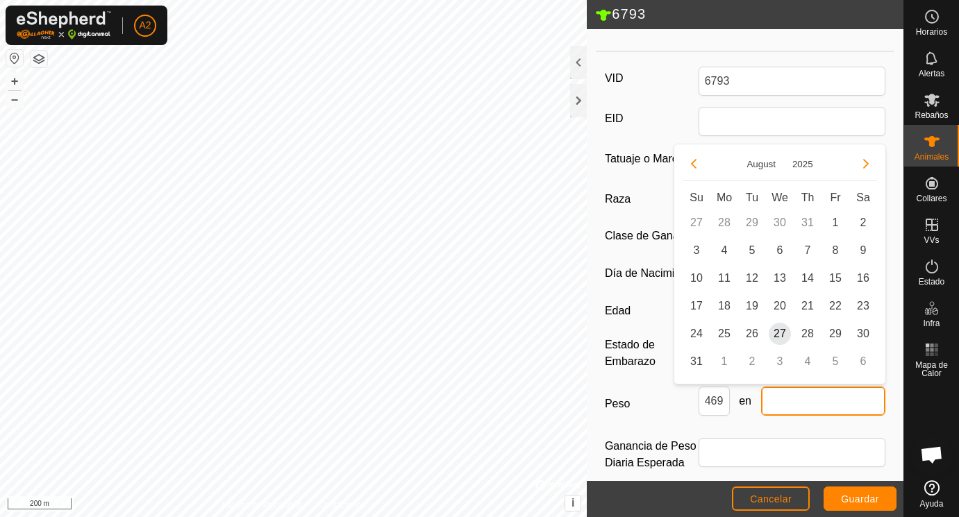
click at [779, 408] on input "text" at bounding box center [823, 401] width 125 height 29
click at [723, 335] on span "25" at bounding box center [724, 334] width 22 height 22
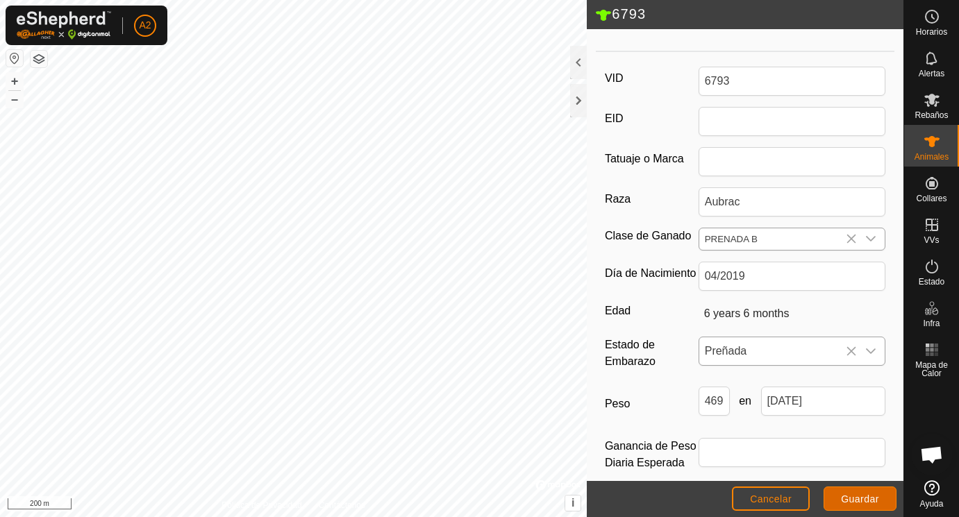
click at [863, 503] on span "Guardar" at bounding box center [860, 499] width 38 height 11
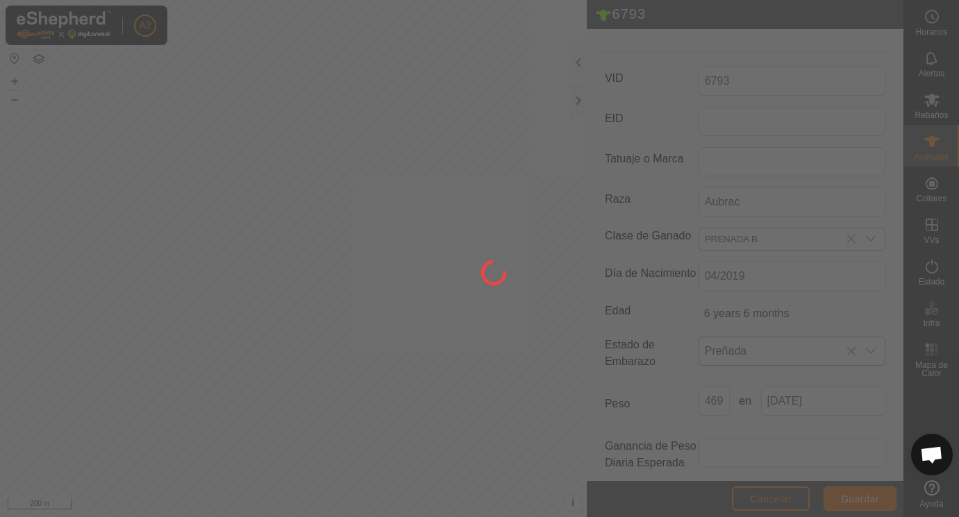
scroll to position [182, 0]
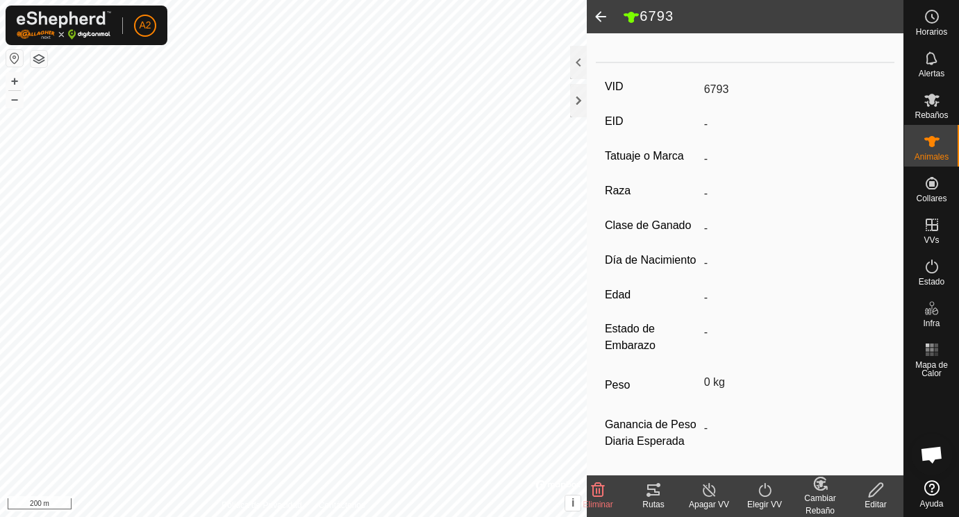
click at [602, 18] on span at bounding box center [601, 16] width 28 height 33
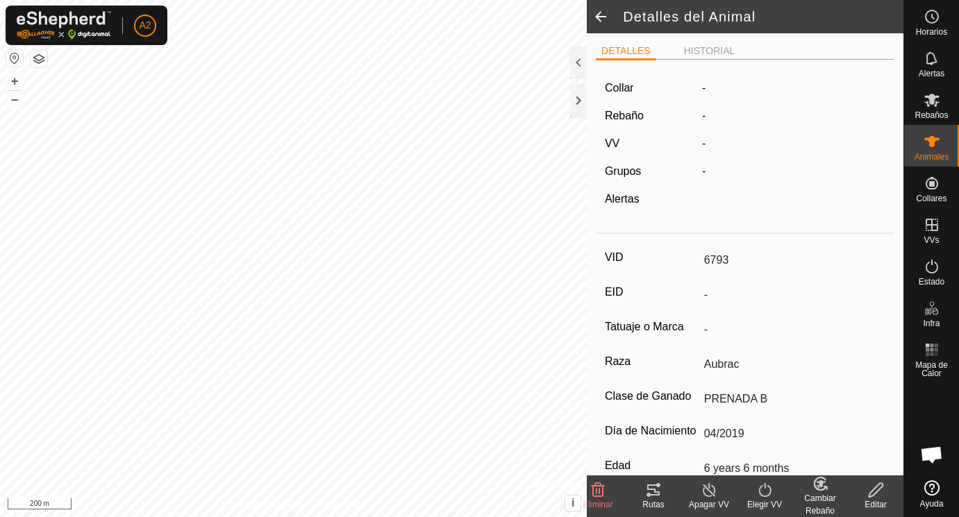
scroll to position [176, 0]
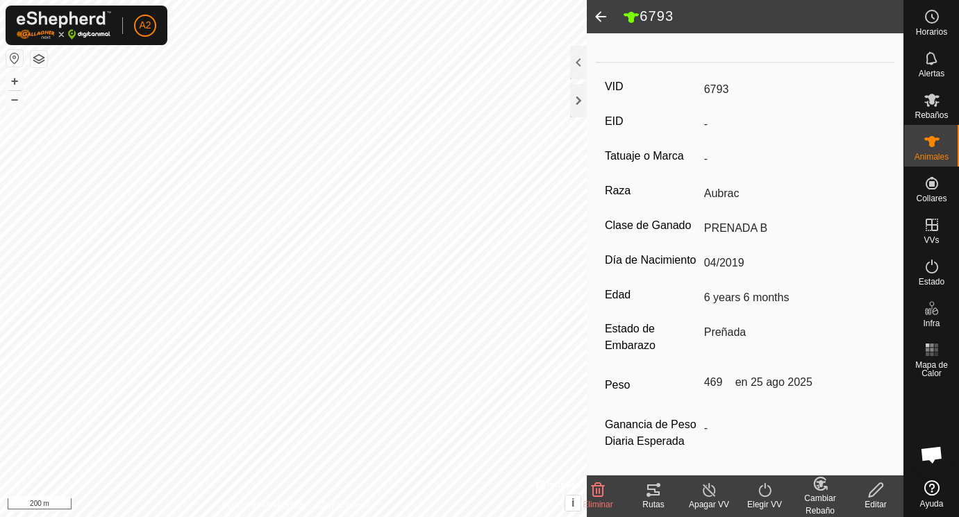
click at [602, 15] on span at bounding box center [601, 16] width 28 height 33
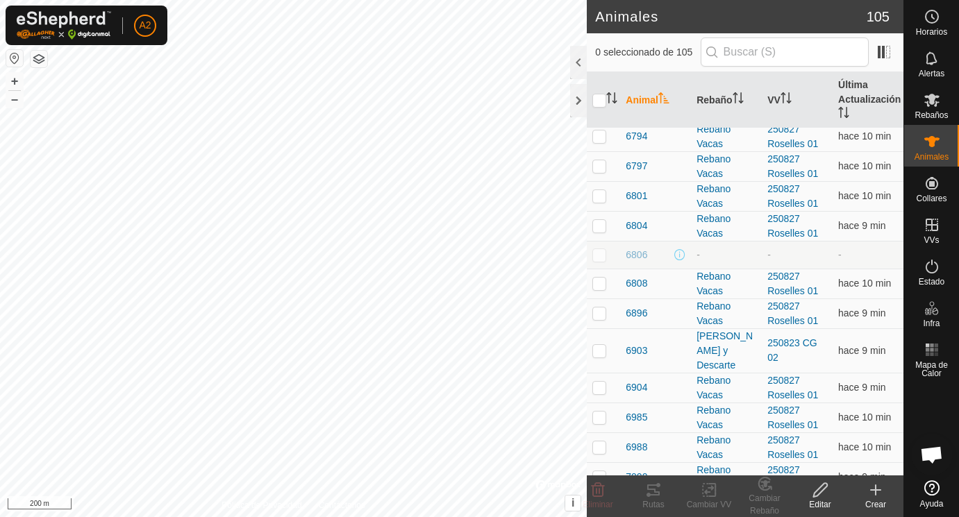
scroll to position [1994, 0]
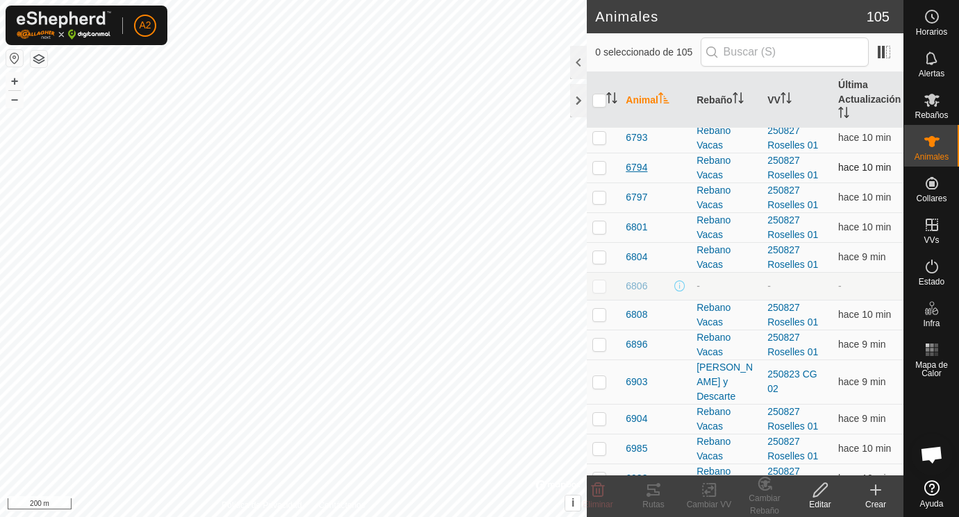
click at [640, 166] on span "6794" at bounding box center [637, 167] width 22 height 15
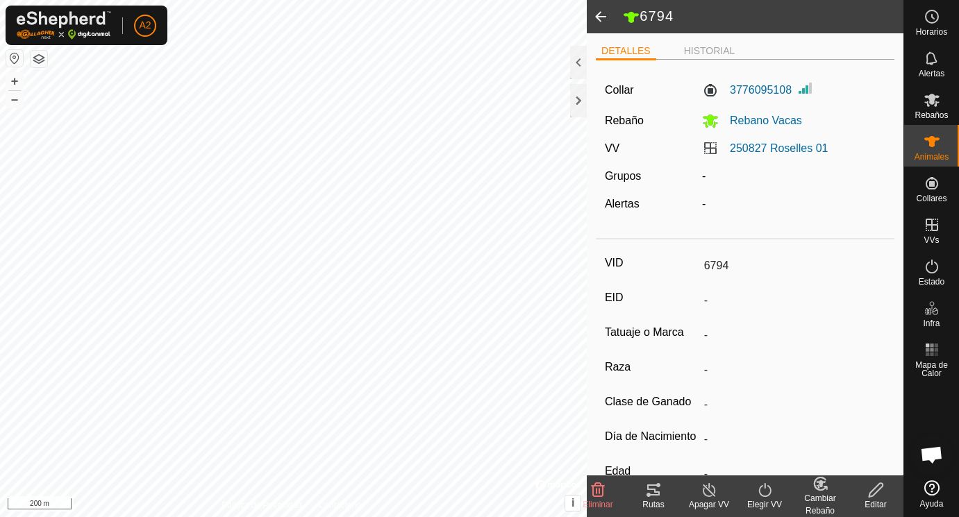
click at [875, 489] on icon at bounding box center [876, 490] width 17 height 17
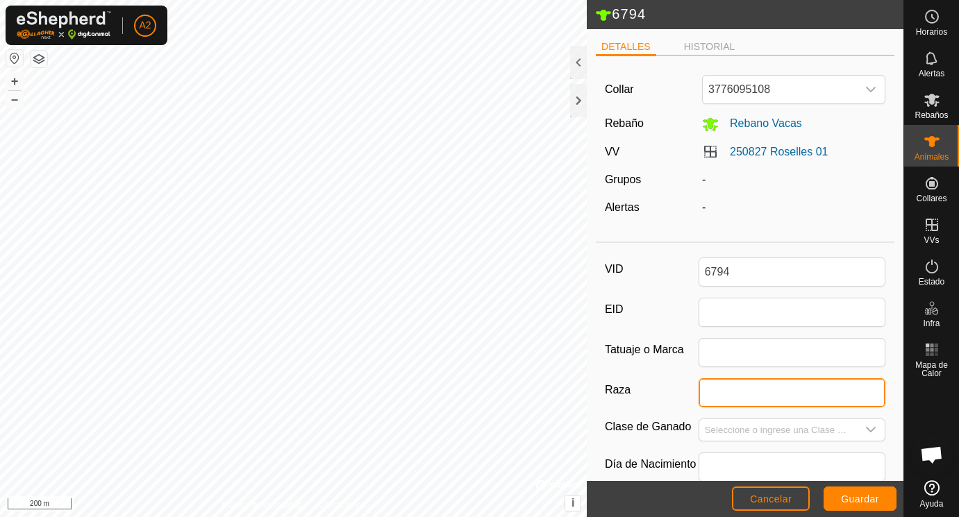
click at [717, 395] on input "Raza" at bounding box center [793, 393] width 188 height 29
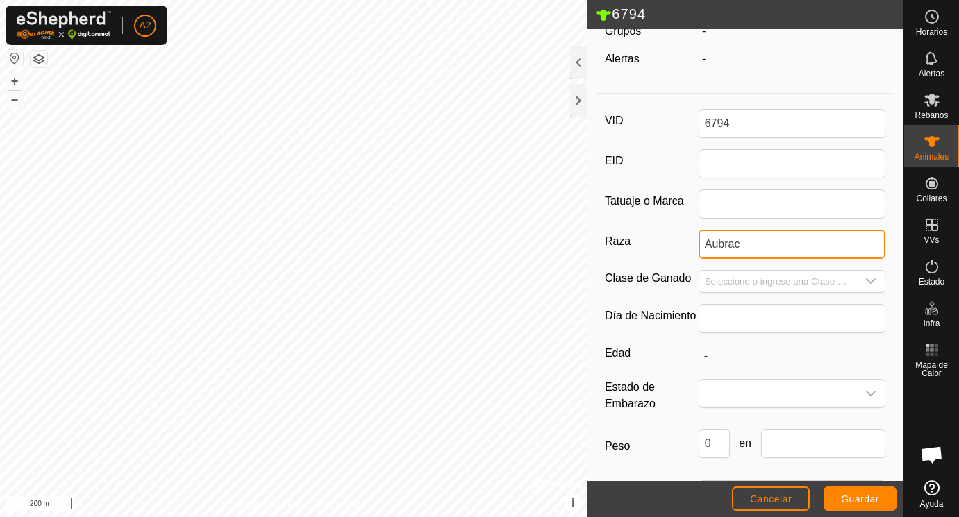
scroll to position [155, 0]
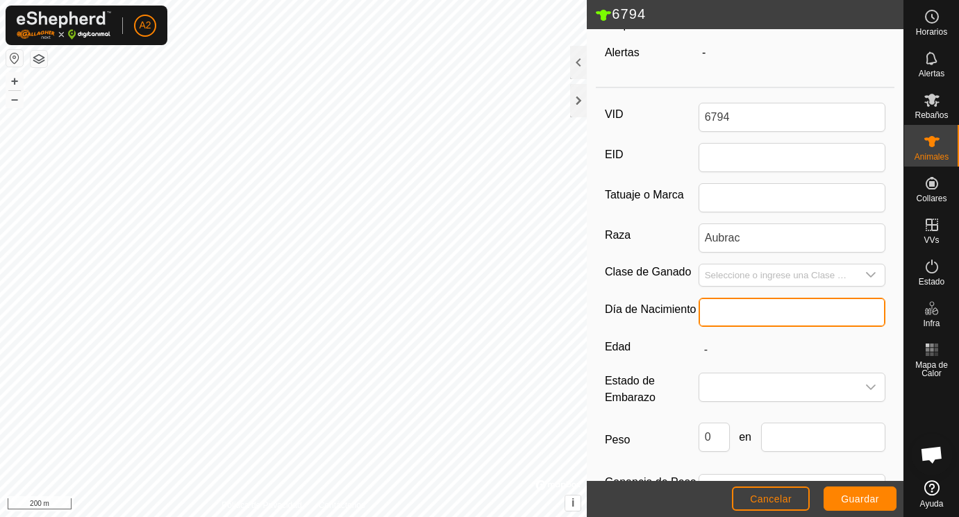
click at [711, 315] on input "text" at bounding box center [793, 312] width 188 height 29
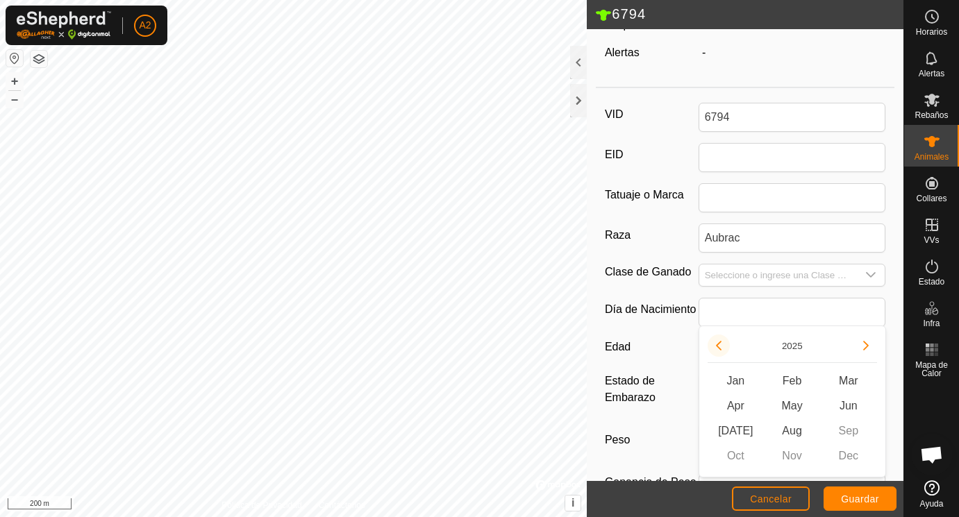
click at [724, 347] on button "Previous Year" at bounding box center [719, 346] width 22 height 22
click at [725, 348] on span "Previous Year" at bounding box center [725, 348] width 0 height 0
click at [724, 347] on icon "Previous Year" at bounding box center [718, 345] width 11 height 11
click at [724, 347] on button "Previous Year" at bounding box center [719, 346] width 22 height 22
click at [724, 347] on icon "Previous Year" at bounding box center [718, 345] width 11 height 11
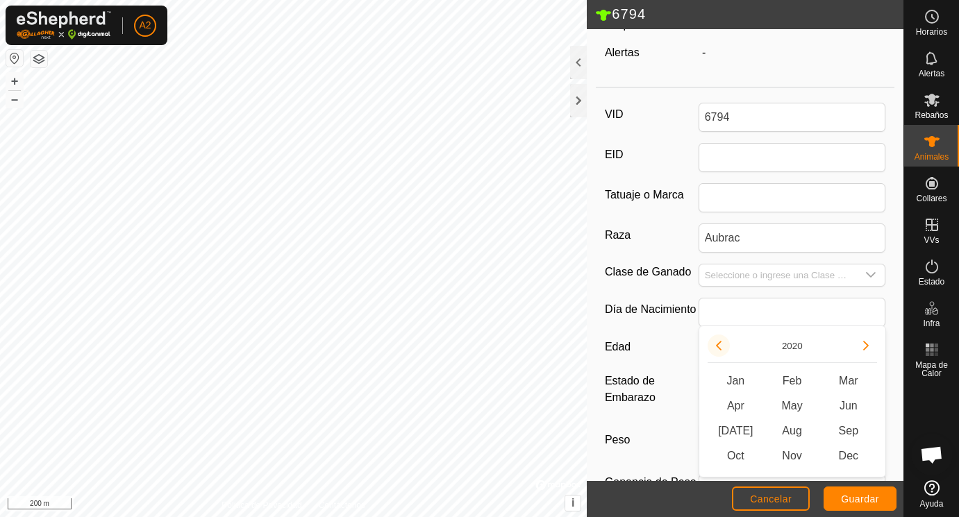
click at [724, 347] on button "Previous Year" at bounding box center [719, 346] width 22 height 22
click at [736, 406] on span "Apr" at bounding box center [736, 406] width 56 height 25
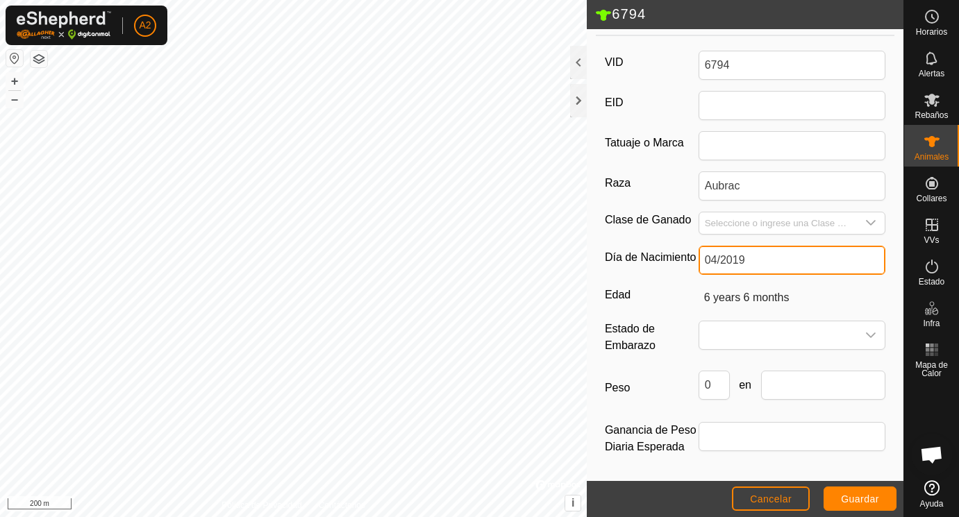
scroll to position [206, 0]
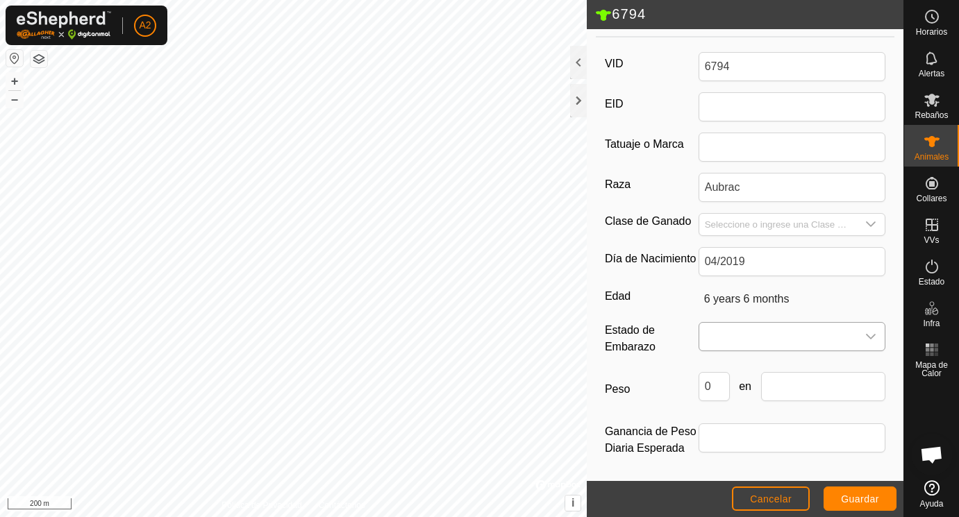
click at [744, 340] on span at bounding box center [778, 337] width 158 height 28
click at [728, 455] on li "Preñada" at bounding box center [793, 456] width 186 height 28
click at [759, 222] on input "Seleccione o ingrese una Clase de Ganado" at bounding box center [778, 225] width 158 height 22
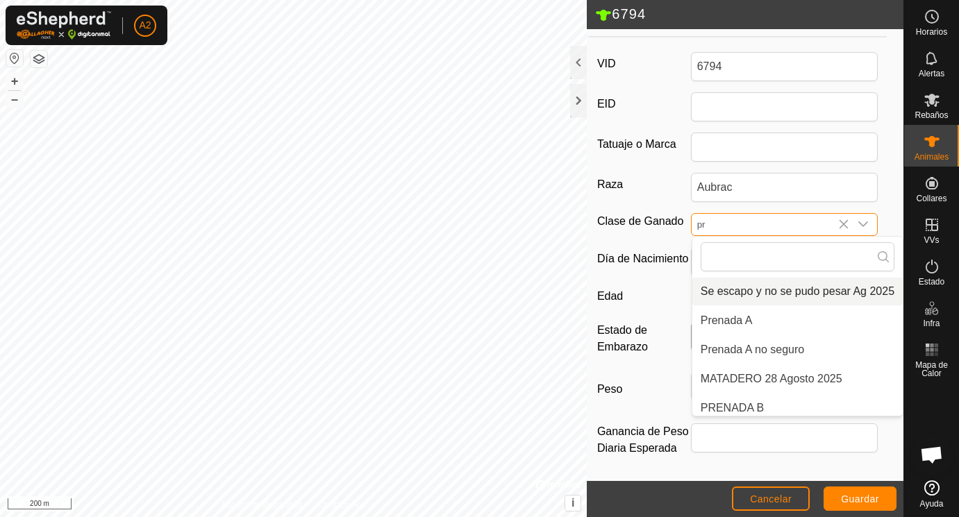
scroll to position [47, 0]
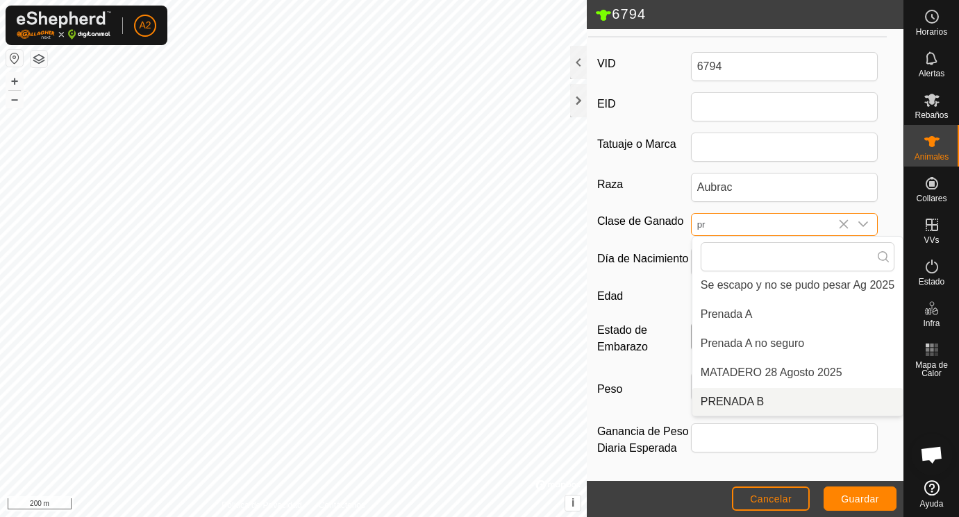
click at [738, 395] on li "PRENADA B" at bounding box center [797, 402] width 210 height 28
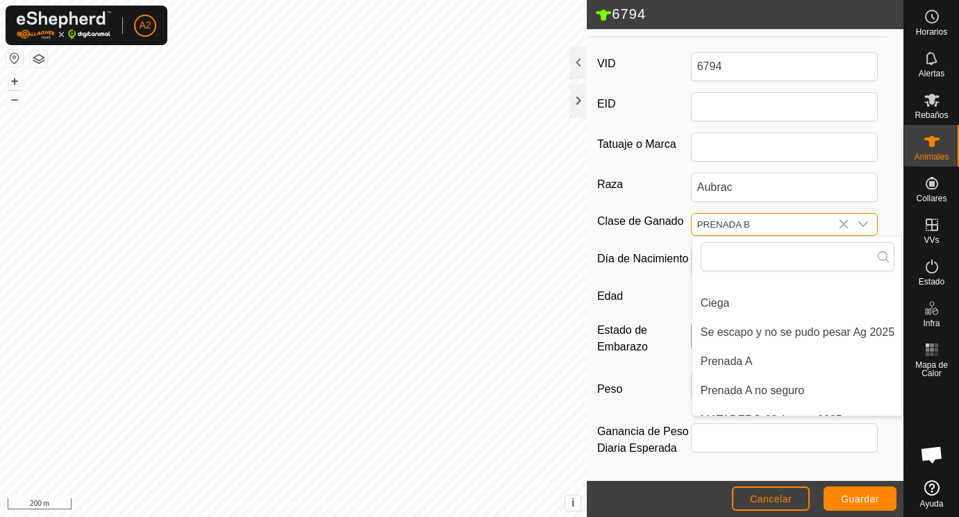
scroll to position [206, 0]
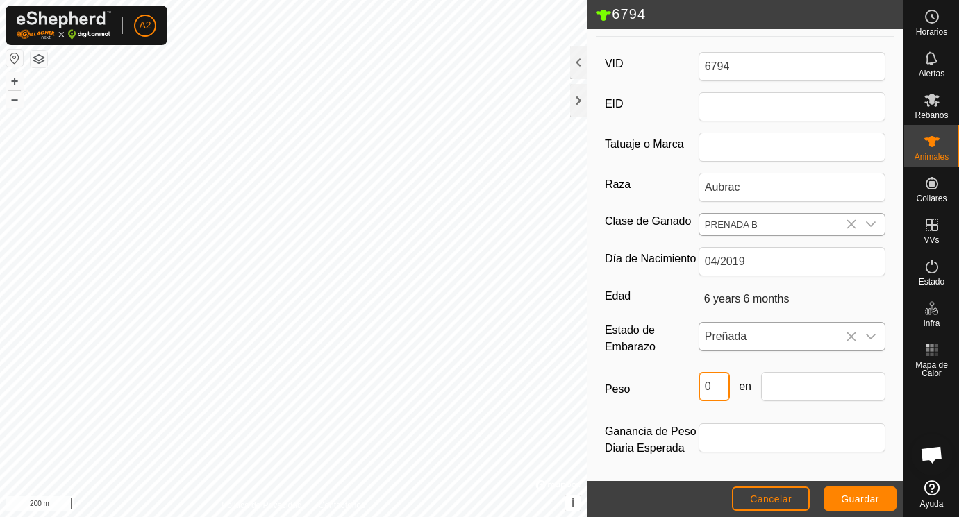
drag, startPoint x: 713, startPoint y: 382, endPoint x: 697, endPoint y: 382, distance: 16.0
click at [699, 382] on input "0" at bounding box center [714, 386] width 31 height 29
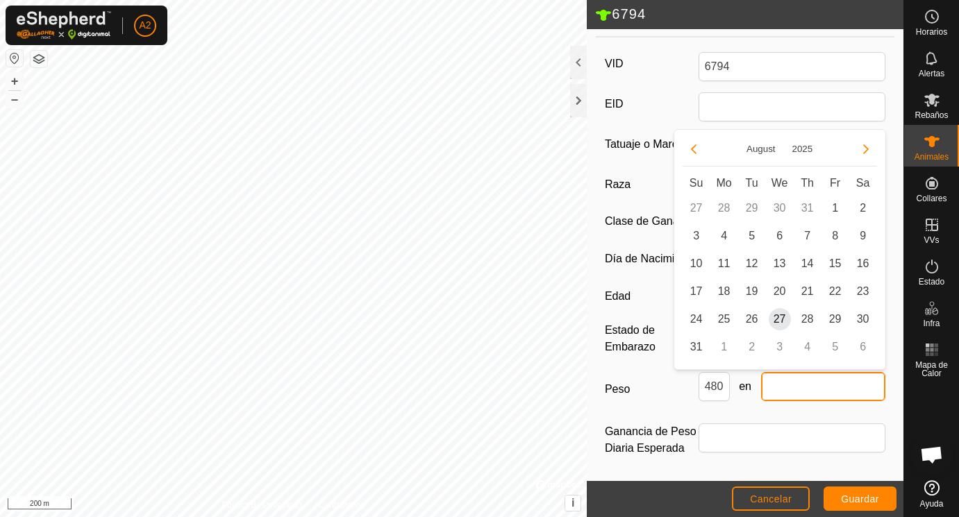
click at [796, 393] on input "text" at bounding box center [823, 386] width 125 height 29
click at [723, 317] on span "25" at bounding box center [724, 319] width 22 height 22
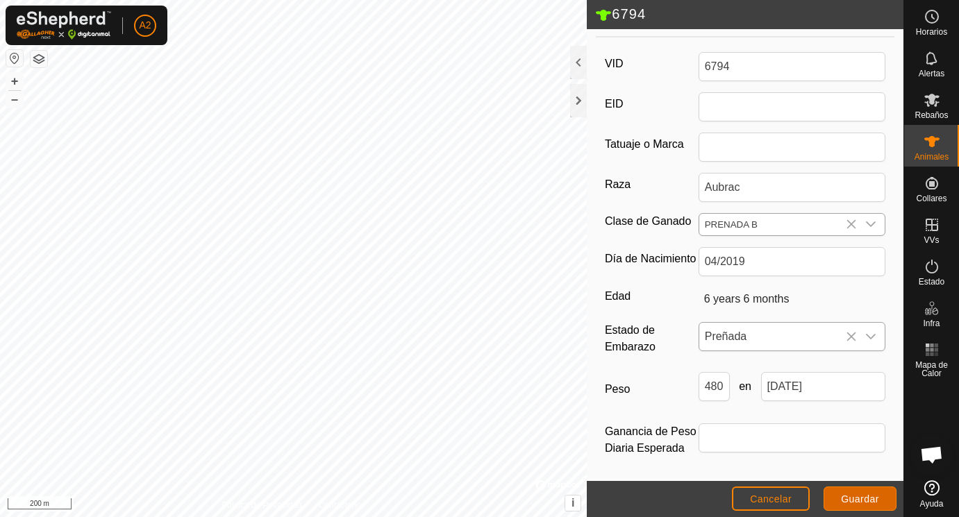
click at [853, 495] on span "Guardar" at bounding box center [860, 499] width 38 height 11
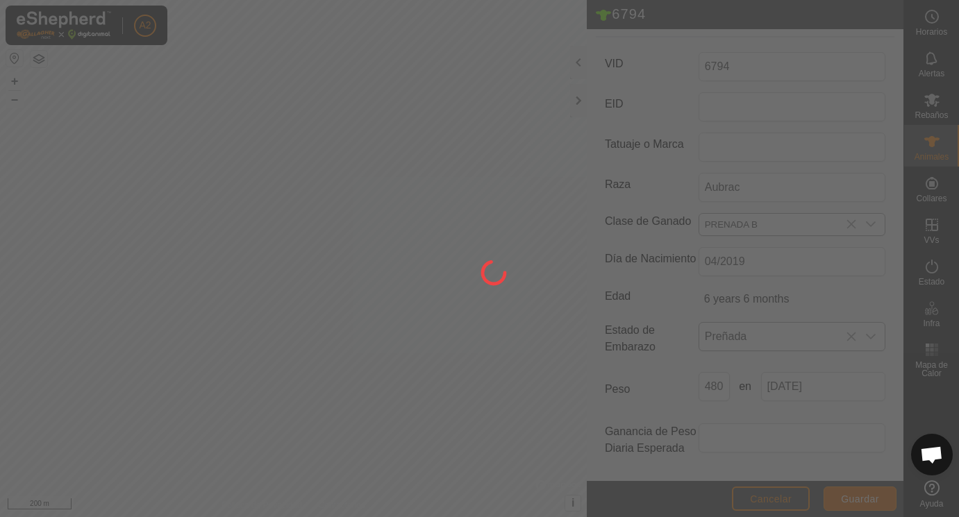
scroll to position [182, 0]
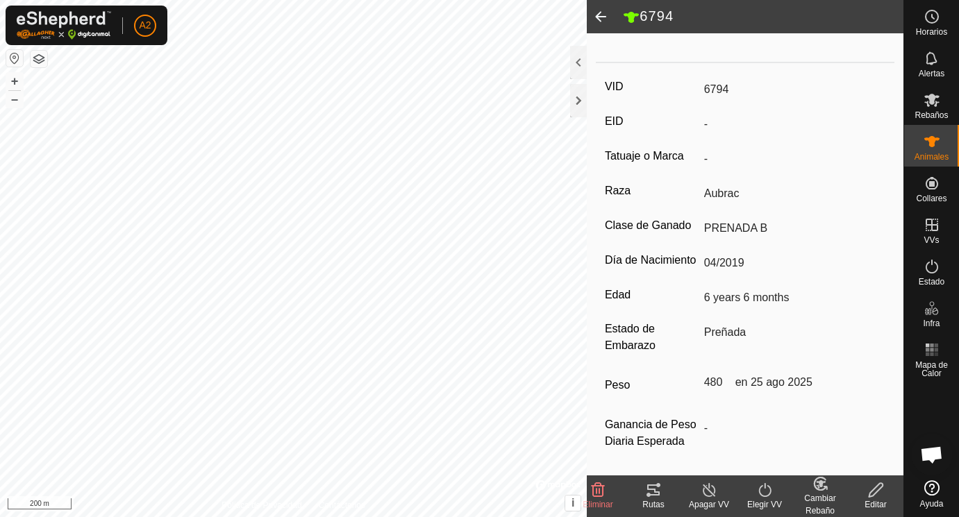
click at [599, 13] on span at bounding box center [601, 16] width 28 height 33
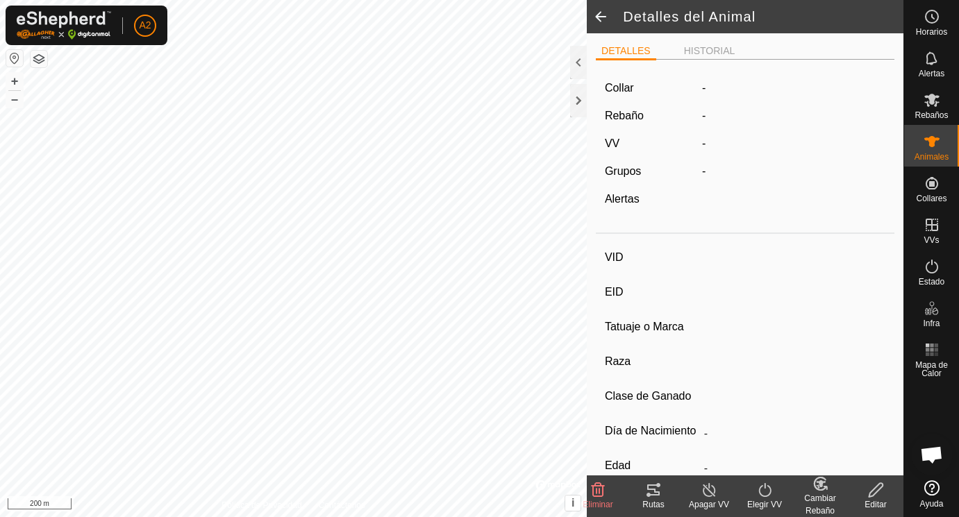
scroll to position [176, 0]
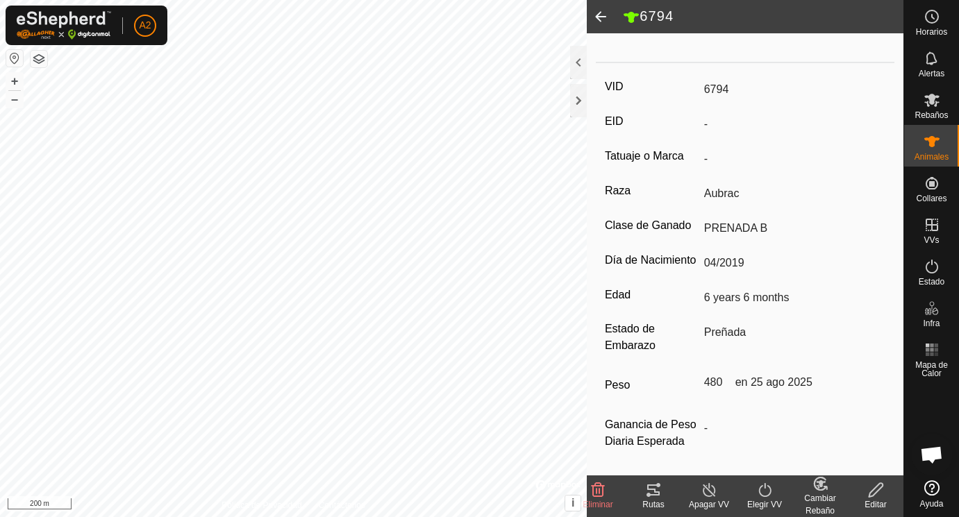
click at [599, 13] on span at bounding box center [601, 16] width 28 height 33
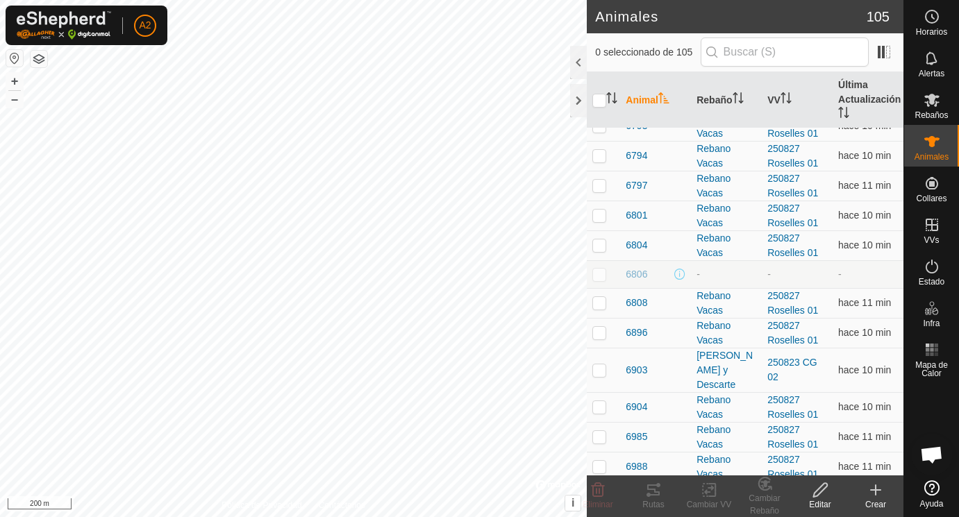
scroll to position [2004, 0]
click at [638, 182] on span "6797" at bounding box center [637, 188] width 22 height 15
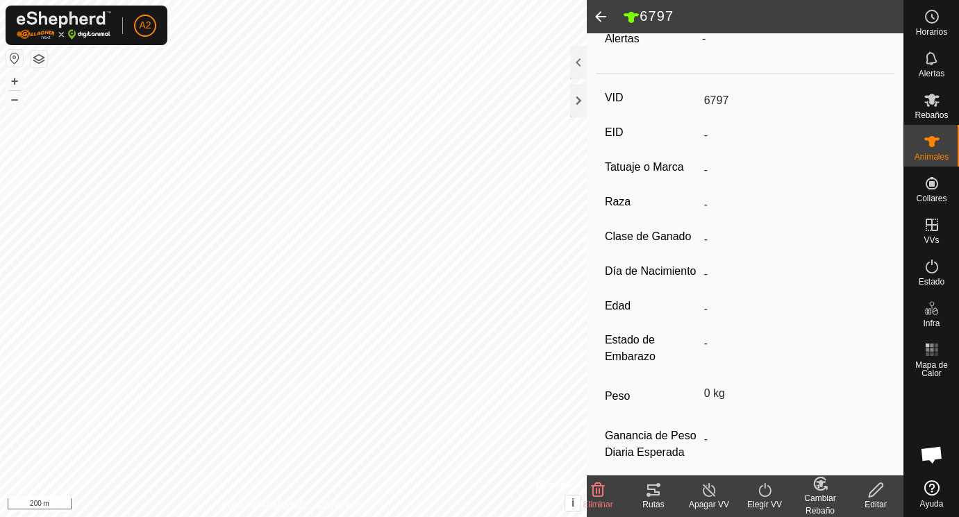
scroll to position [176, 0]
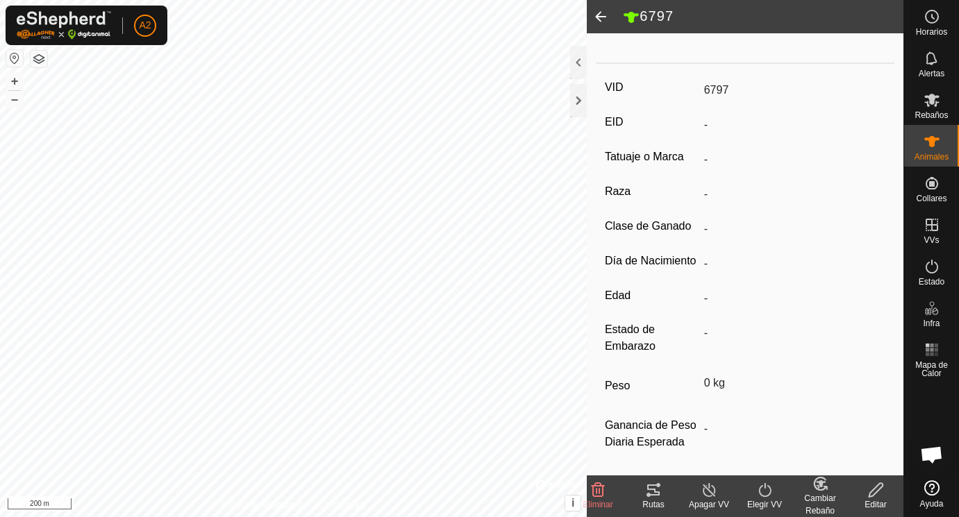
click at [879, 492] on icon at bounding box center [876, 490] width 17 height 17
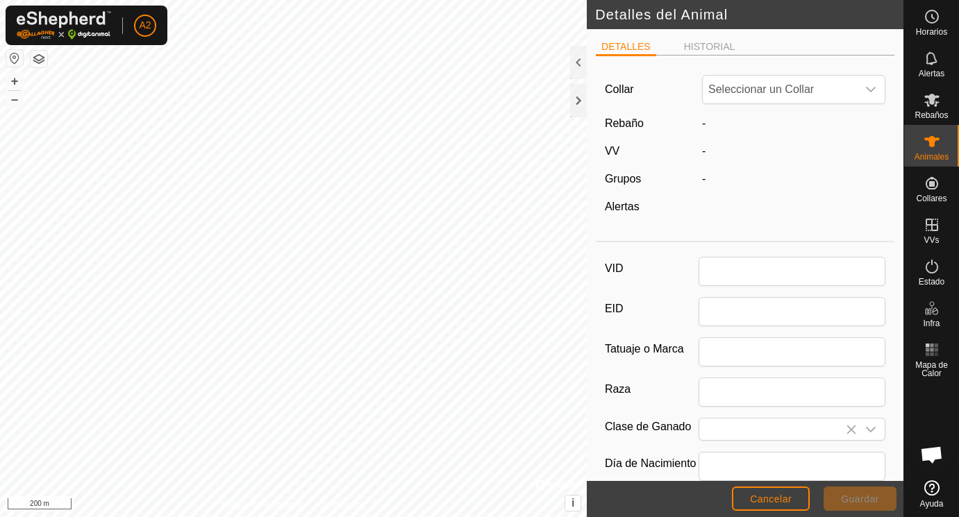
scroll to position [176, 0]
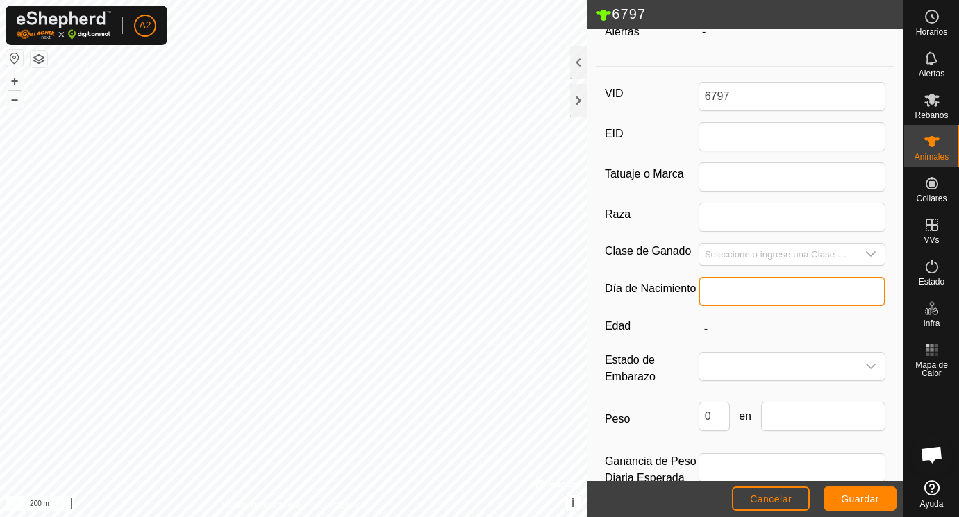
click at [722, 285] on input "text" at bounding box center [793, 291] width 188 height 29
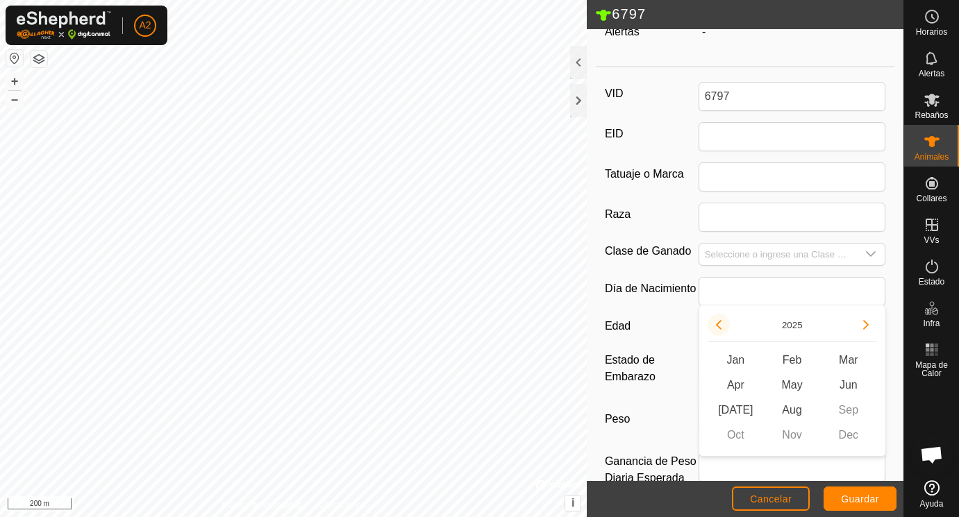
click at [719, 326] on button "Previous Year" at bounding box center [719, 325] width 22 height 22
click at [719, 326] on icon "Previous Year" at bounding box center [718, 325] width 11 height 11
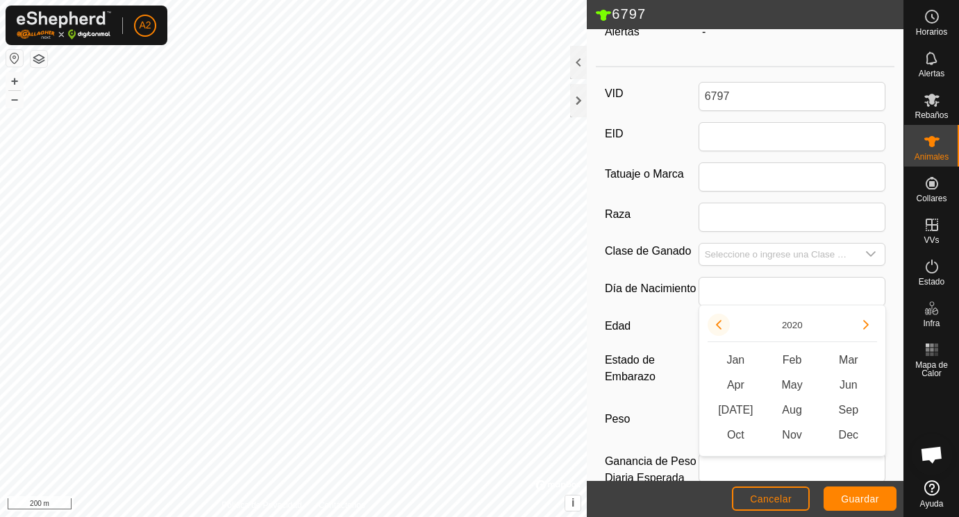
click at [719, 326] on icon "Previous Year" at bounding box center [718, 325] width 11 height 11
click at [788, 383] on span "May" at bounding box center [792, 385] width 56 height 25
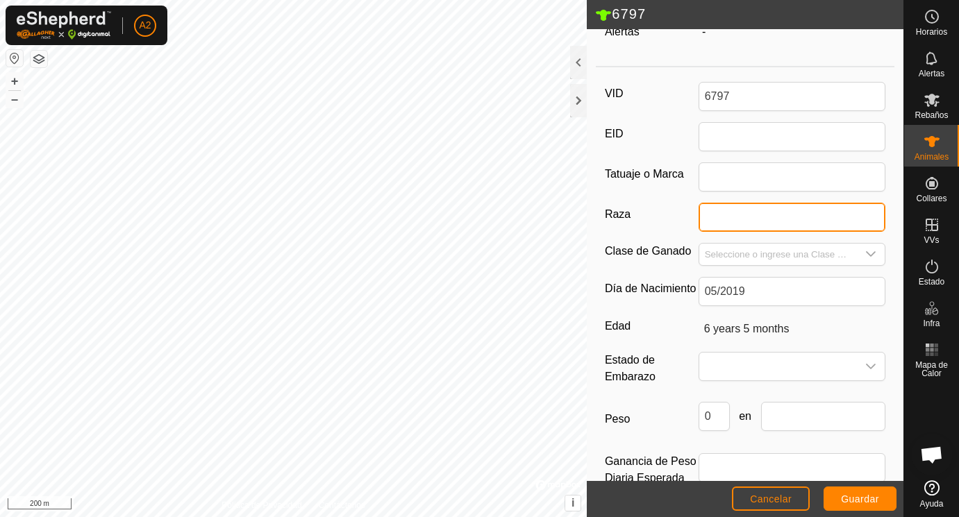
click at [715, 215] on input "Raza" at bounding box center [793, 217] width 188 height 29
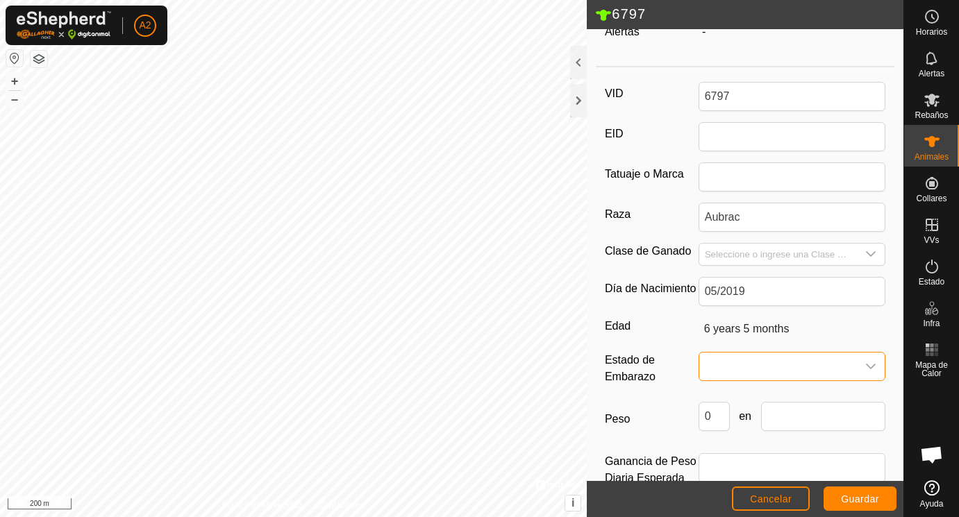
click at [828, 361] on span at bounding box center [778, 367] width 158 height 28
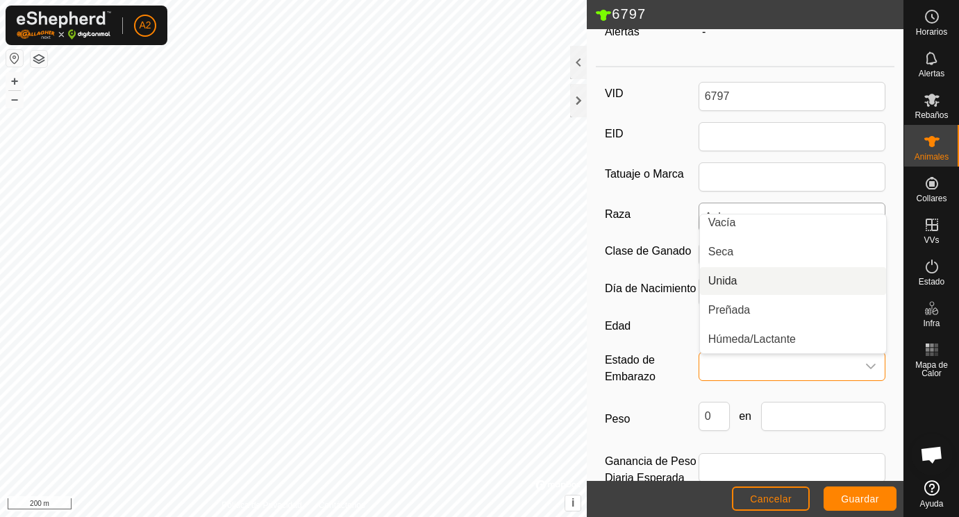
scroll to position [0, 0]
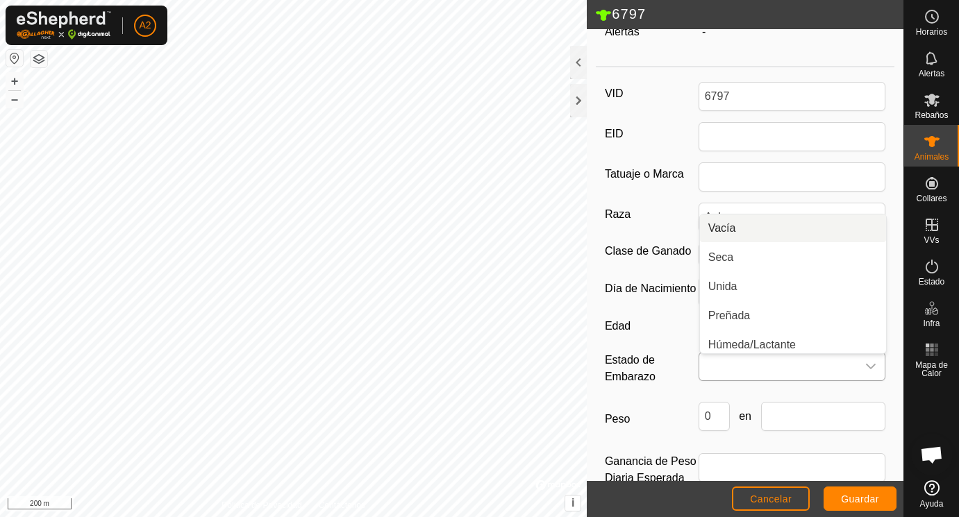
click at [739, 227] on li "Vacía" at bounding box center [793, 229] width 186 height 28
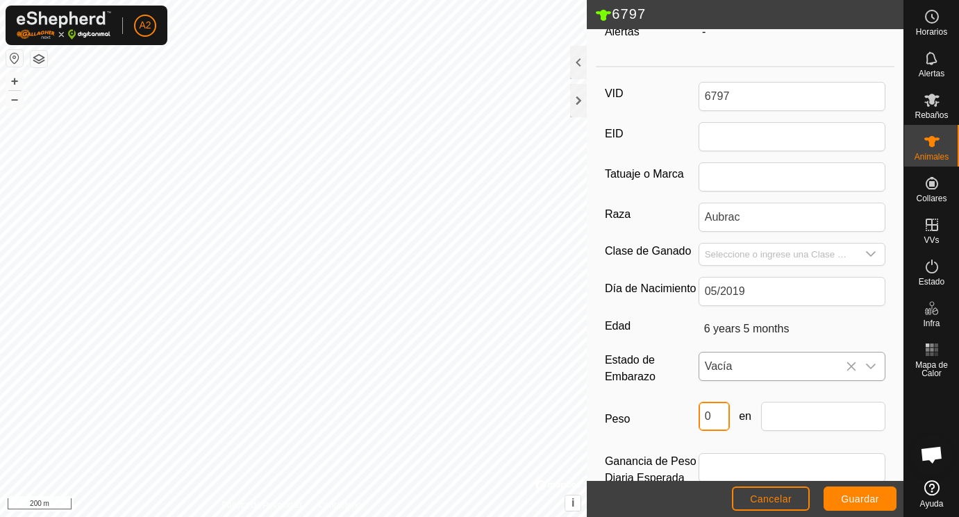
drag, startPoint x: 721, startPoint y: 413, endPoint x: 679, endPoint y: 412, distance: 41.7
click at [699, 412] on input "0" at bounding box center [714, 416] width 31 height 29
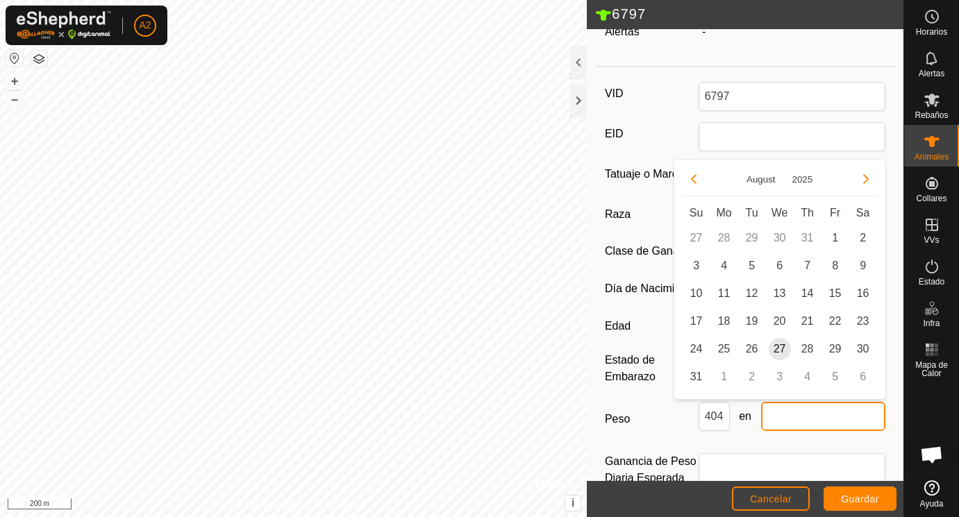
click at [797, 416] on input "text" at bounding box center [823, 416] width 125 height 29
click at [724, 349] on span "25" at bounding box center [724, 349] width 22 height 22
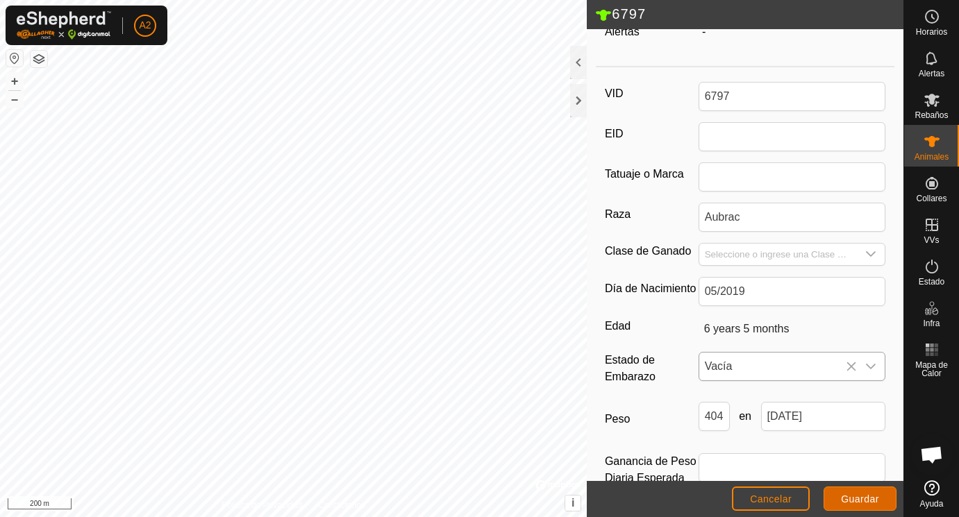
click at [861, 494] on button "Guardar" at bounding box center [860, 499] width 73 height 24
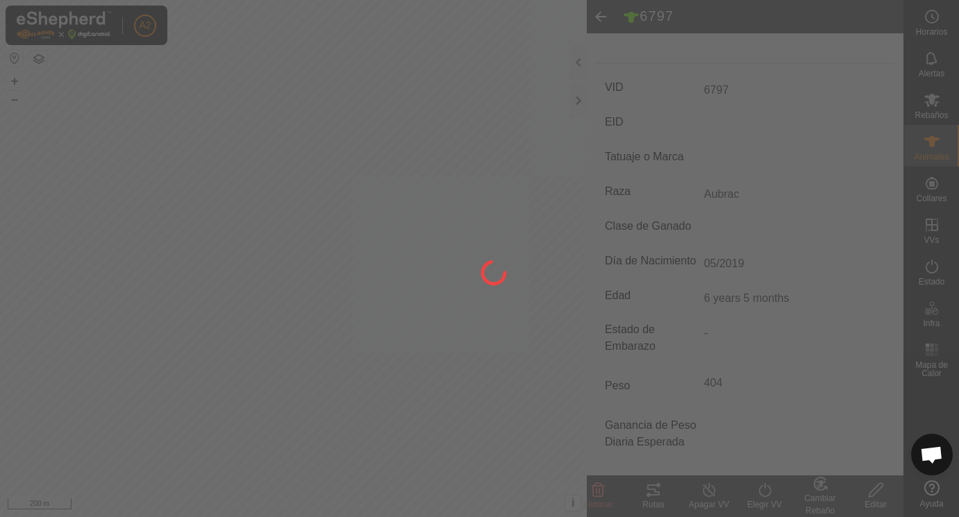
scroll to position [168, 0]
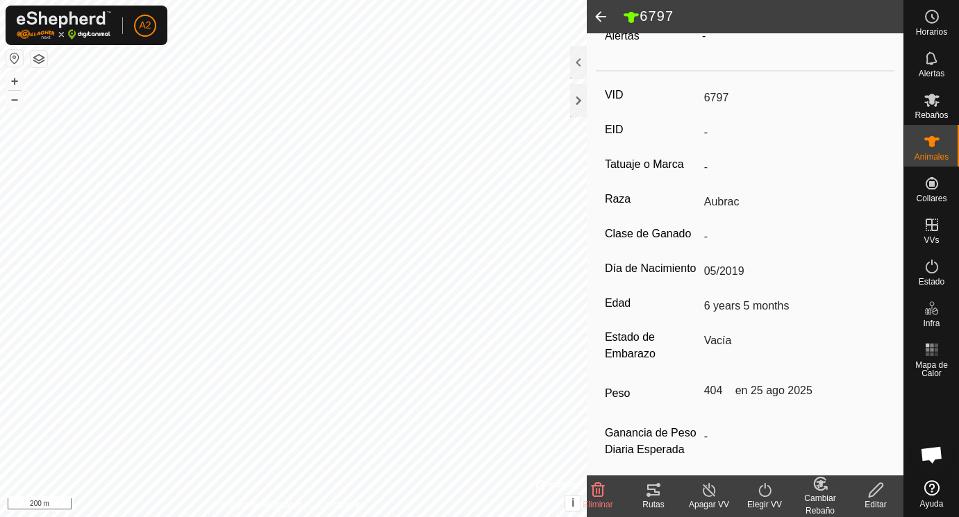
click at [604, 11] on span at bounding box center [601, 16] width 28 height 33
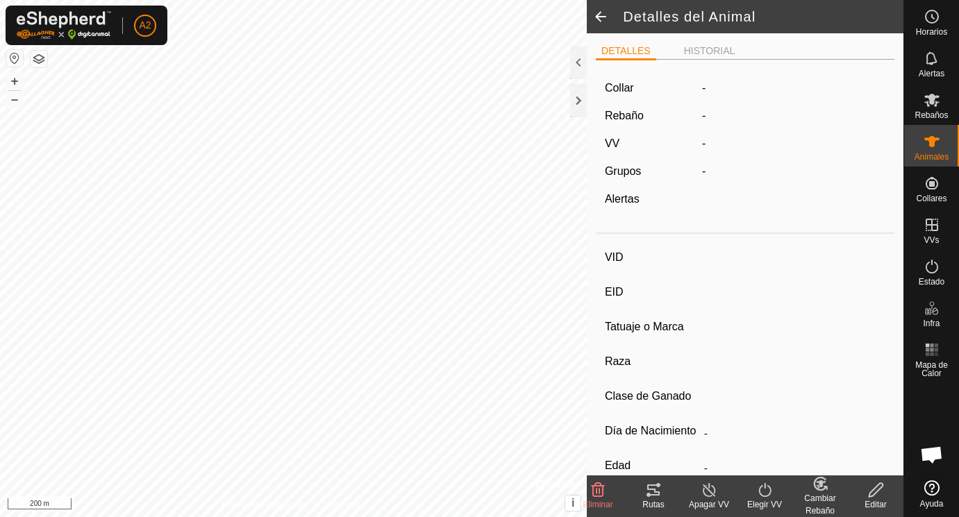
scroll to position [168, 0]
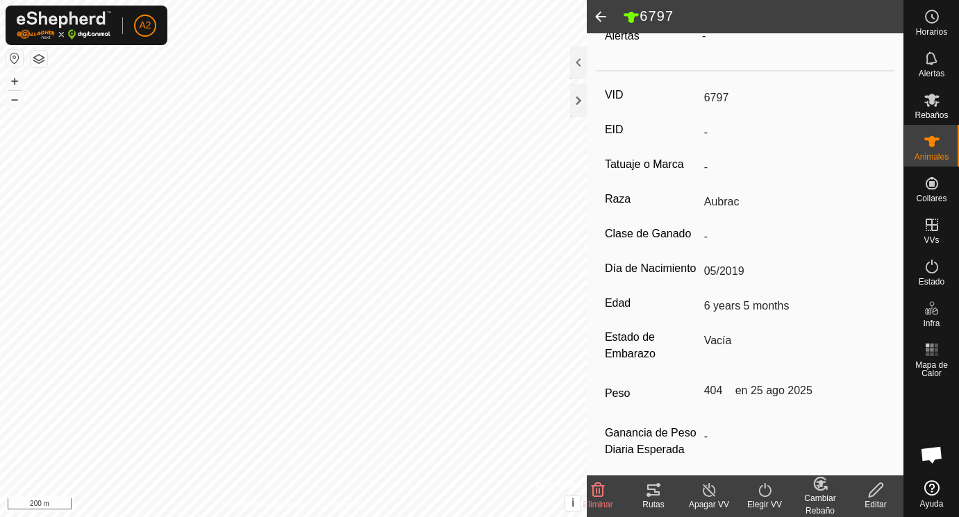
click at [604, 11] on span at bounding box center [601, 16] width 28 height 33
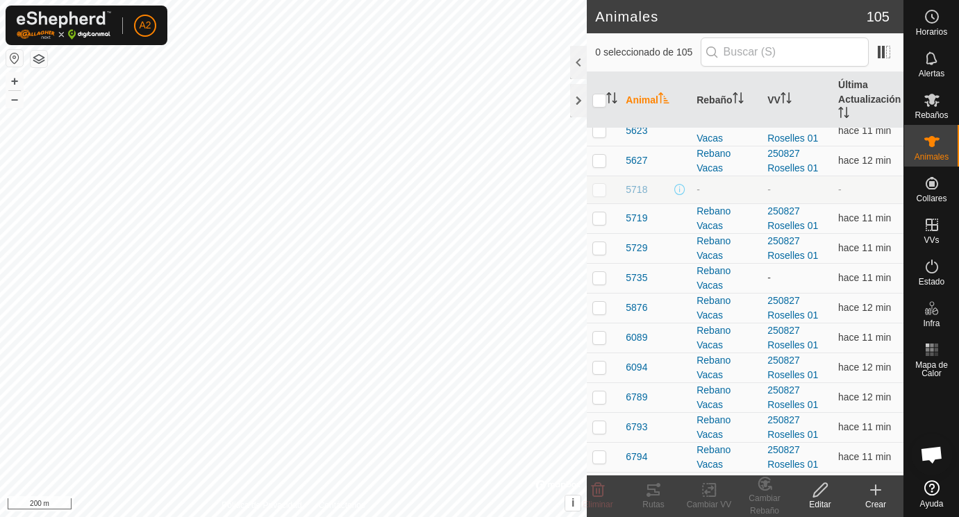
scroll to position [1946, 0]
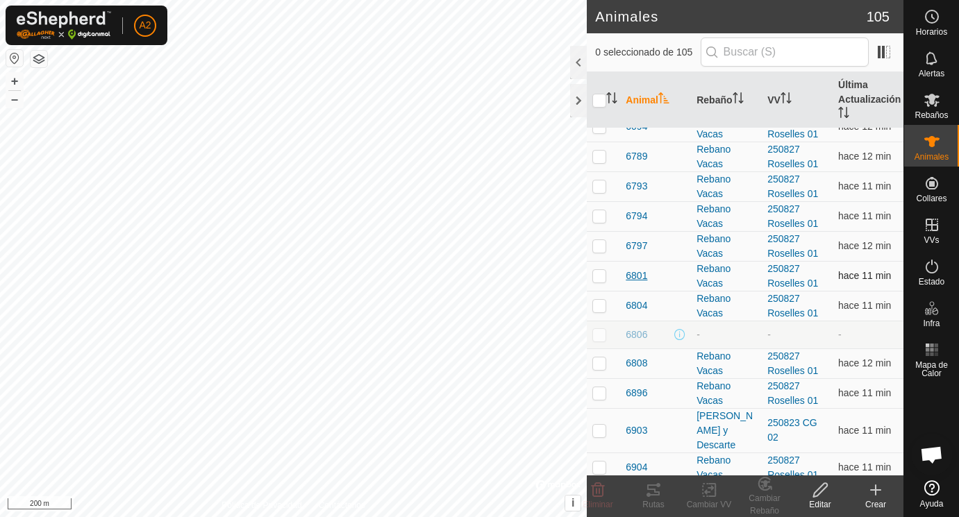
click at [635, 277] on span "6801" at bounding box center [637, 276] width 22 height 15
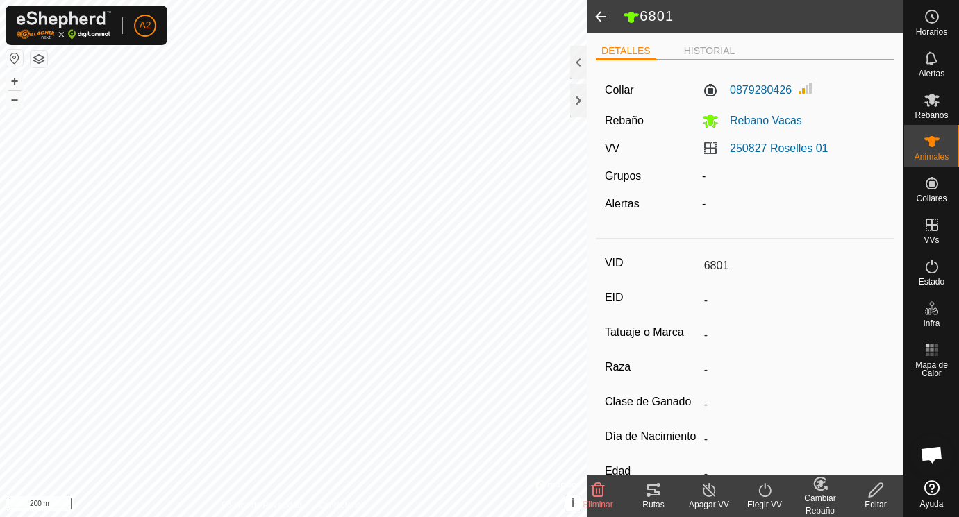
click at [875, 488] on icon at bounding box center [876, 490] width 14 height 14
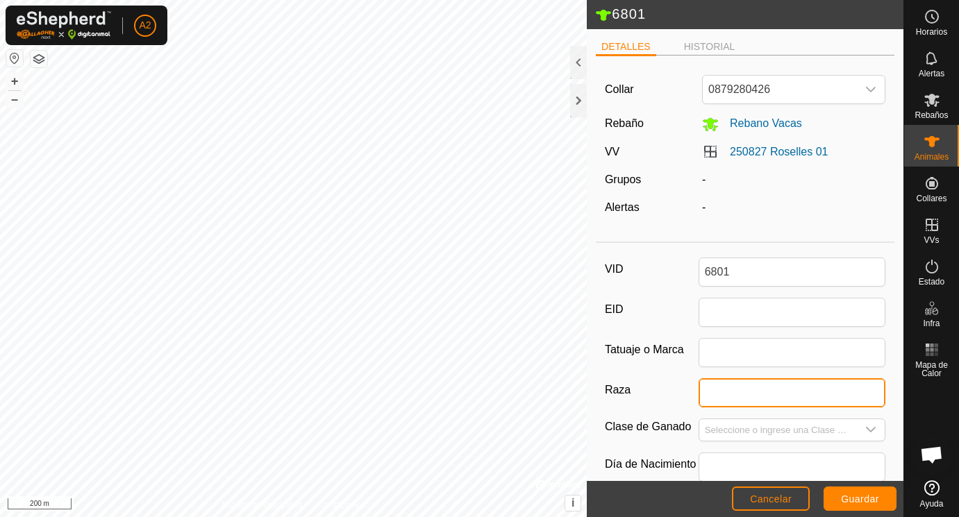
click at [781, 396] on input "Raza" at bounding box center [793, 393] width 188 height 29
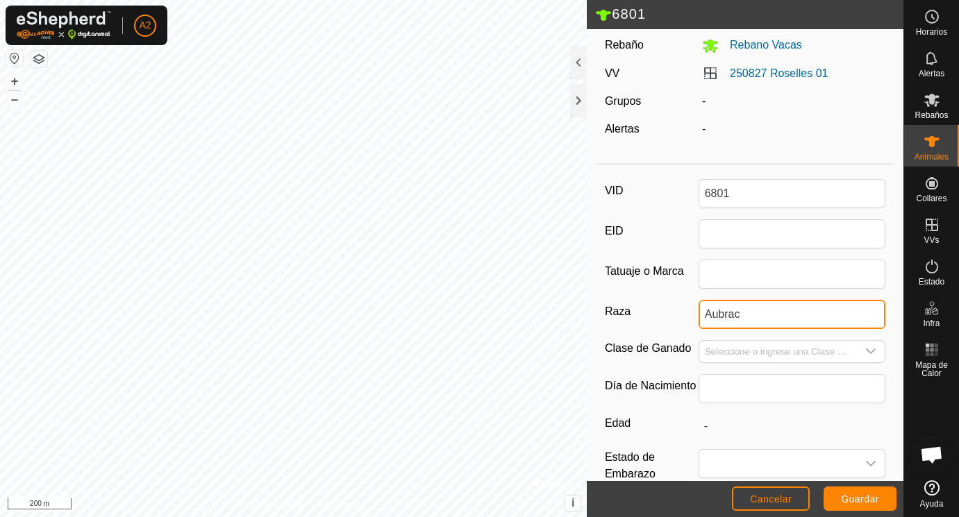
scroll to position [86, 0]
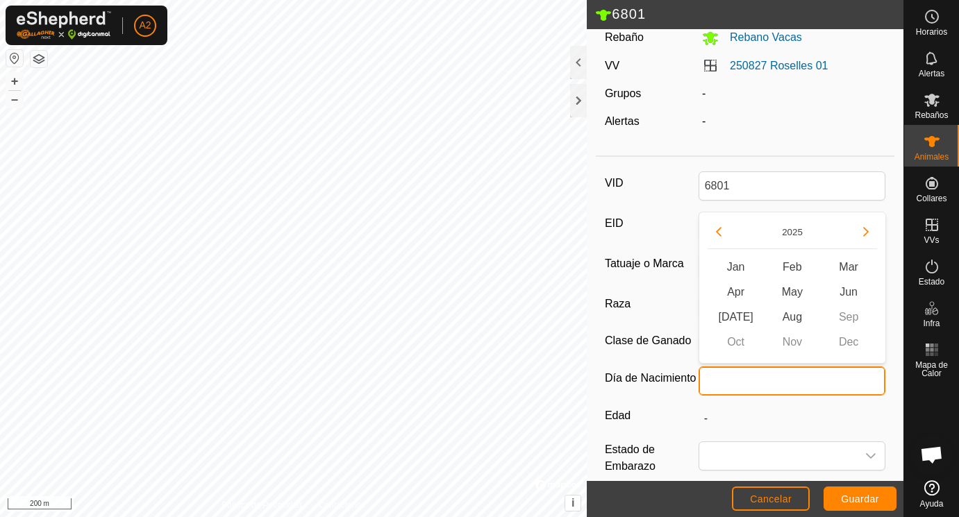
click at [752, 376] on input "text" at bounding box center [793, 381] width 188 height 29
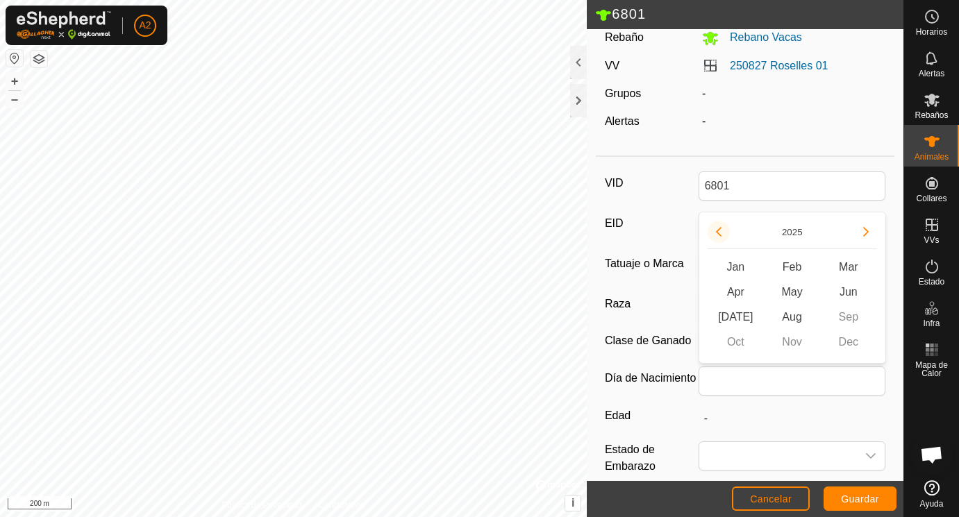
click at [719, 230] on button "Previous Year" at bounding box center [719, 232] width 22 height 22
click at [720, 231] on span "Previous Year" at bounding box center [720, 231] width 0 height 0
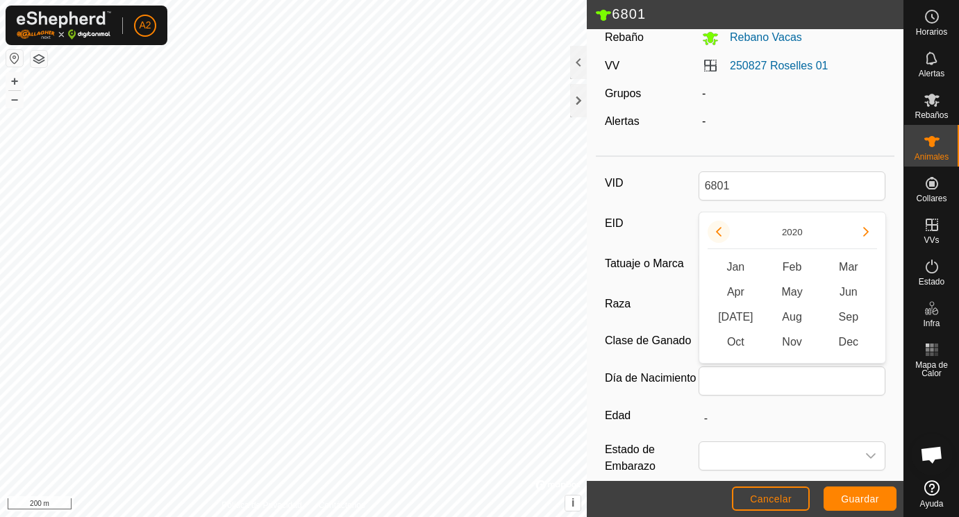
click at [719, 230] on icon "Previous Year" at bounding box center [719, 232] width 6 height 10
click at [849, 294] on span "Jun" at bounding box center [848, 292] width 56 height 25
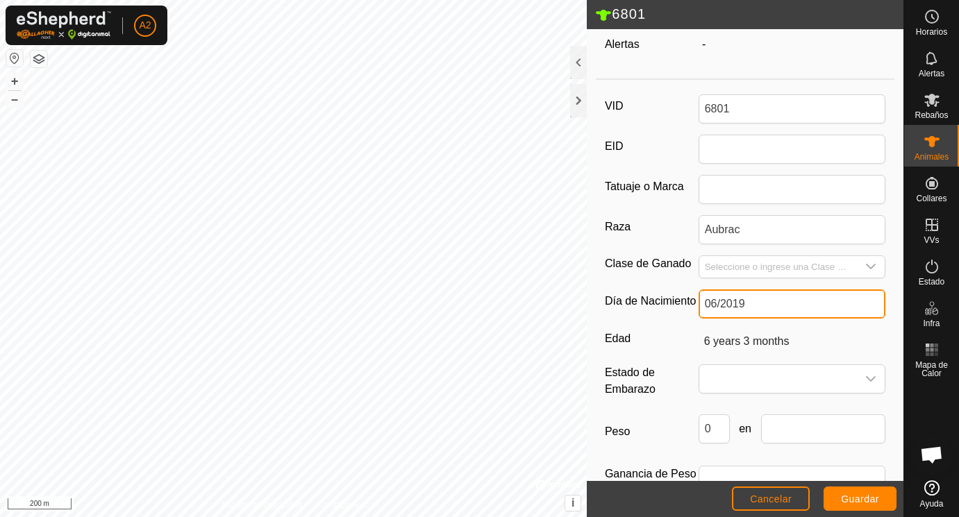
scroll to position [169, 0]
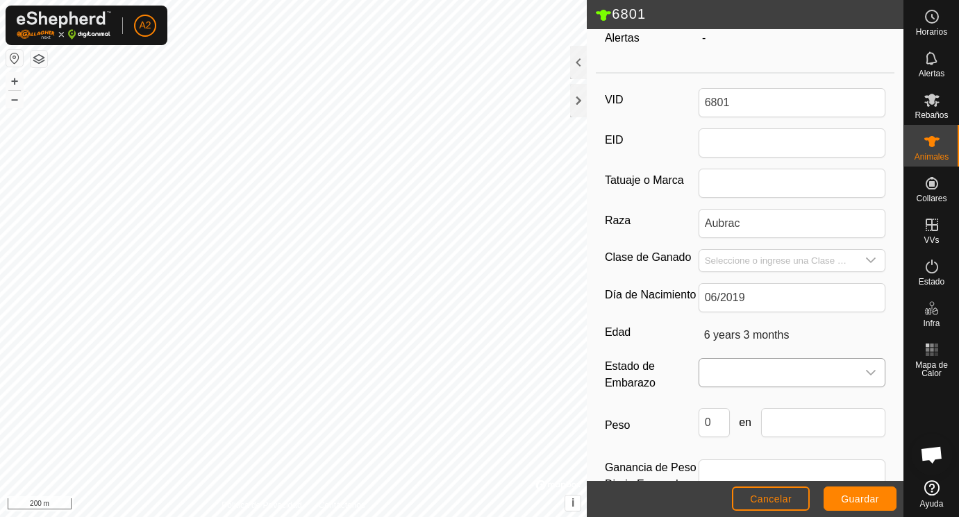
click at [752, 374] on span at bounding box center [778, 373] width 158 height 28
click at [741, 310] on li "Preñada" at bounding box center [793, 317] width 186 height 28
click at [739, 260] on input "Seleccione o ingrese una Clase de Ganado" at bounding box center [778, 261] width 158 height 22
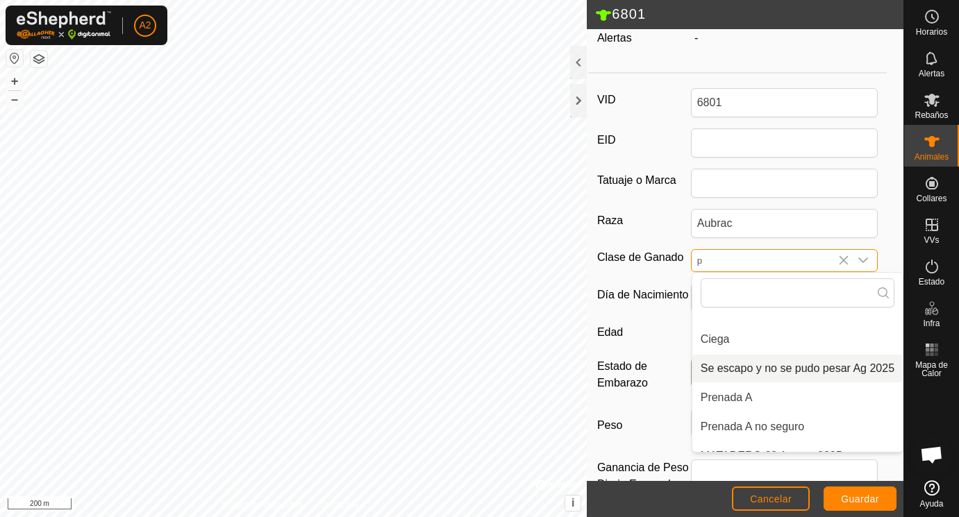
scroll to position [47, 0]
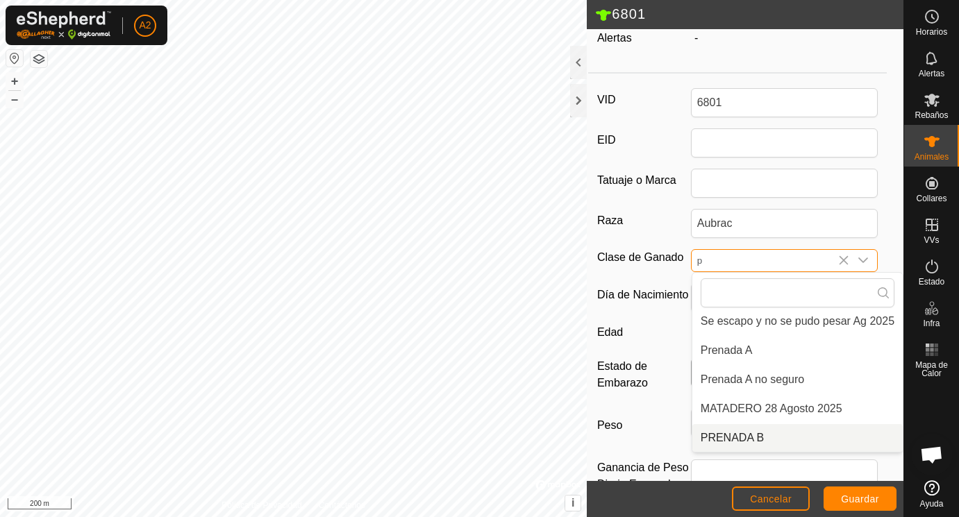
click at [723, 435] on li "PRENADA B" at bounding box center [797, 438] width 210 height 28
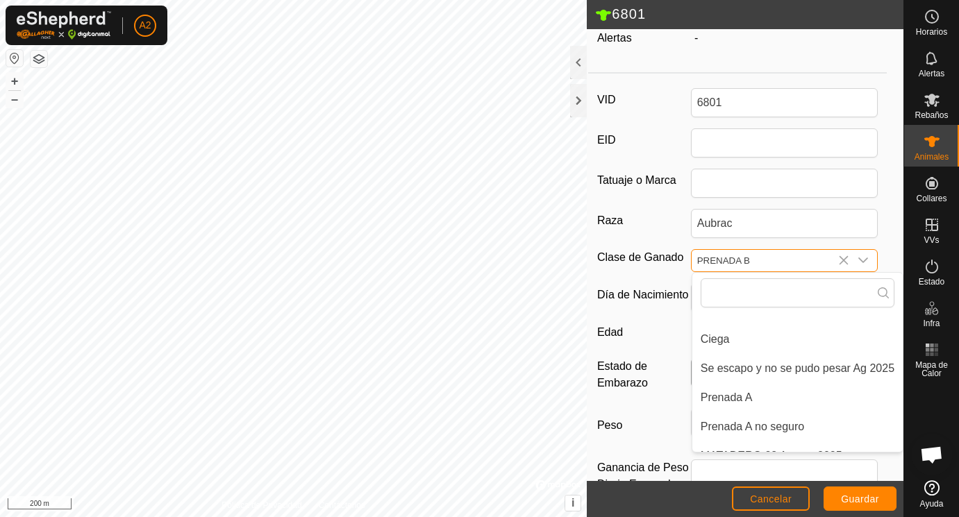
scroll to position [169, 0]
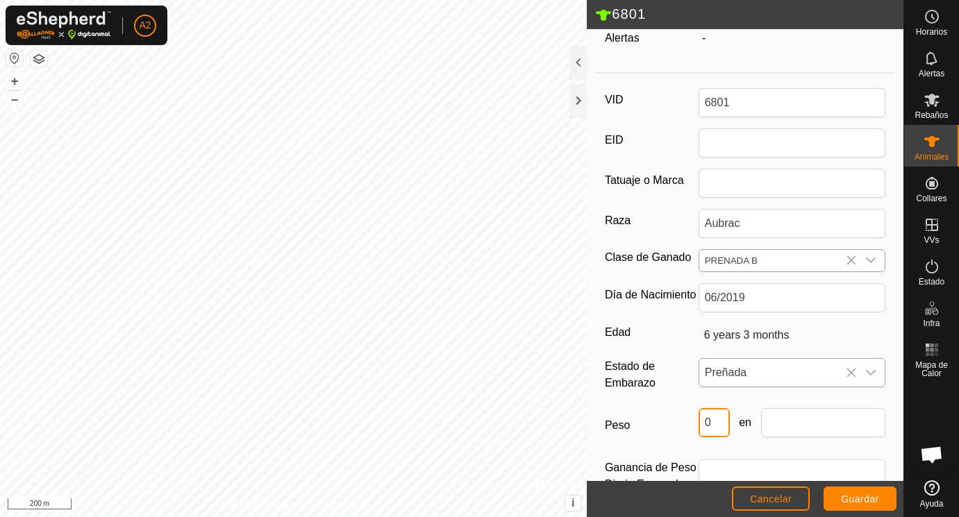
drag, startPoint x: 720, startPoint y: 422, endPoint x: 688, endPoint y: 422, distance: 32.0
click at [699, 422] on input "0" at bounding box center [714, 422] width 31 height 29
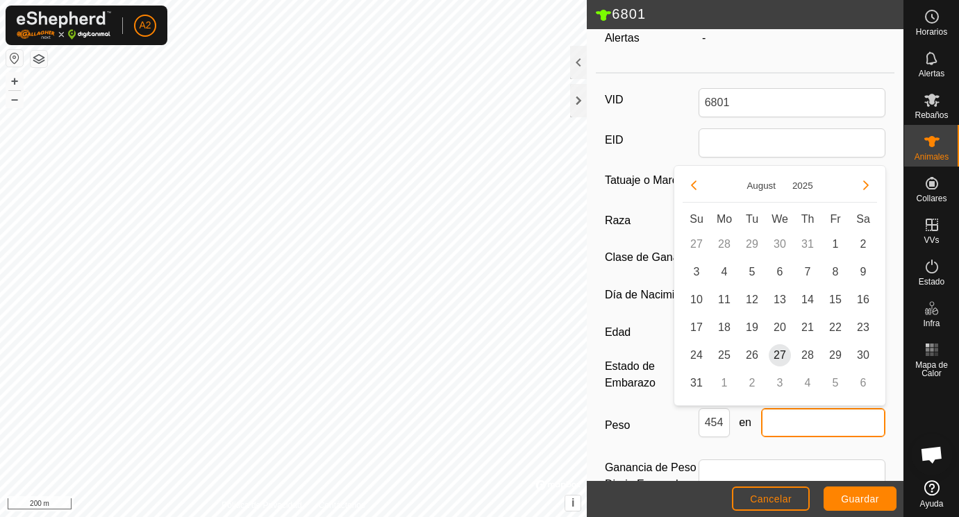
click at [797, 419] on input "text" at bounding box center [823, 422] width 125 height 29
click at [727, 352] on span "25" at bounding box center [724, 356] width 22 height 22
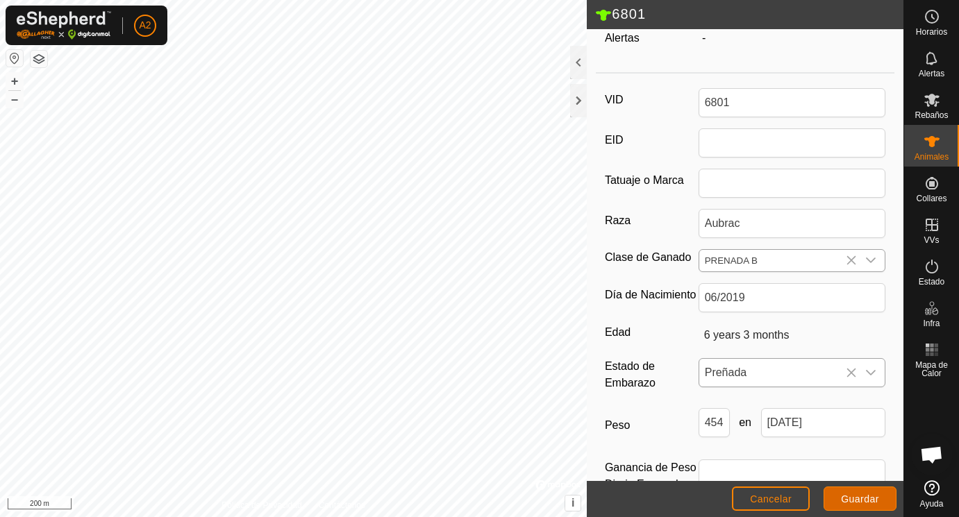
click at [851, 499] on span "Guardar" at bounding box center [860, 499] width 38 height 11
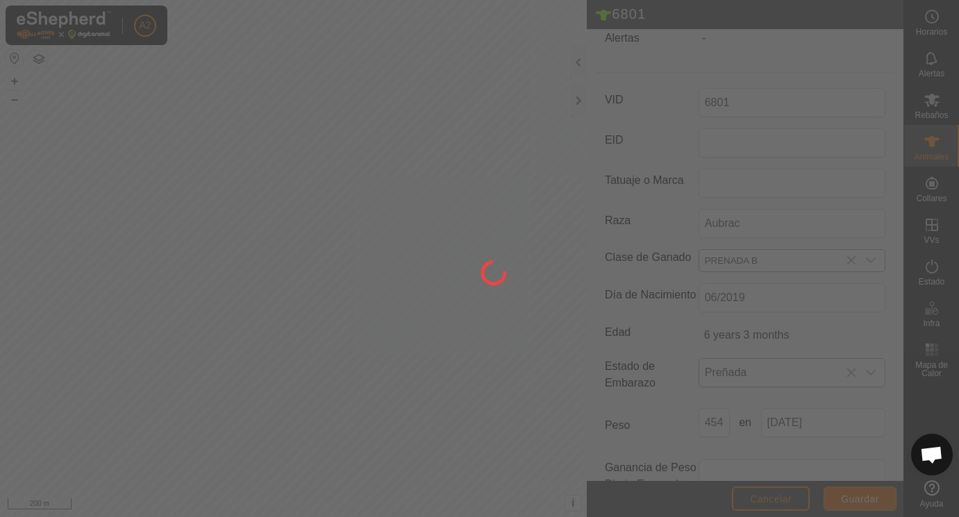
scroll to position [162, 0]
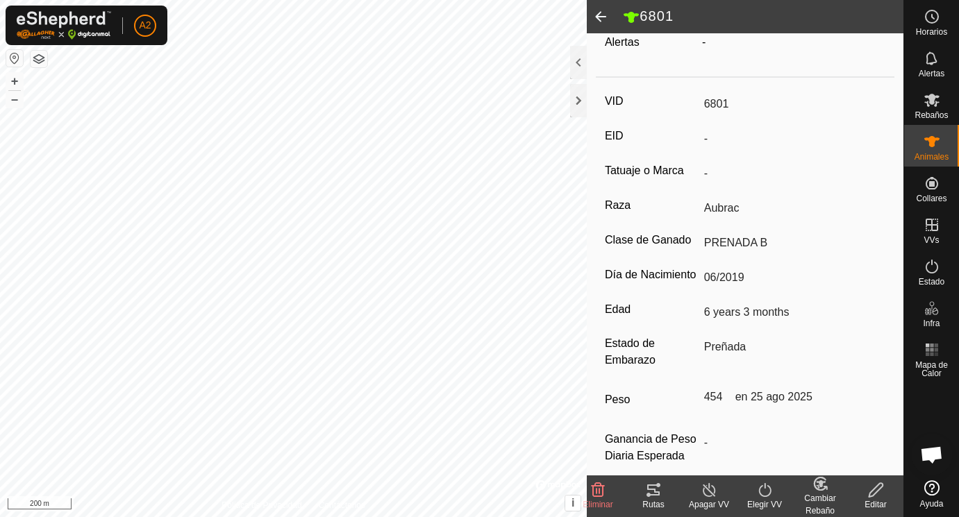
click at [598, 16] on span at bounding box center [601, 16] width 28 height 33
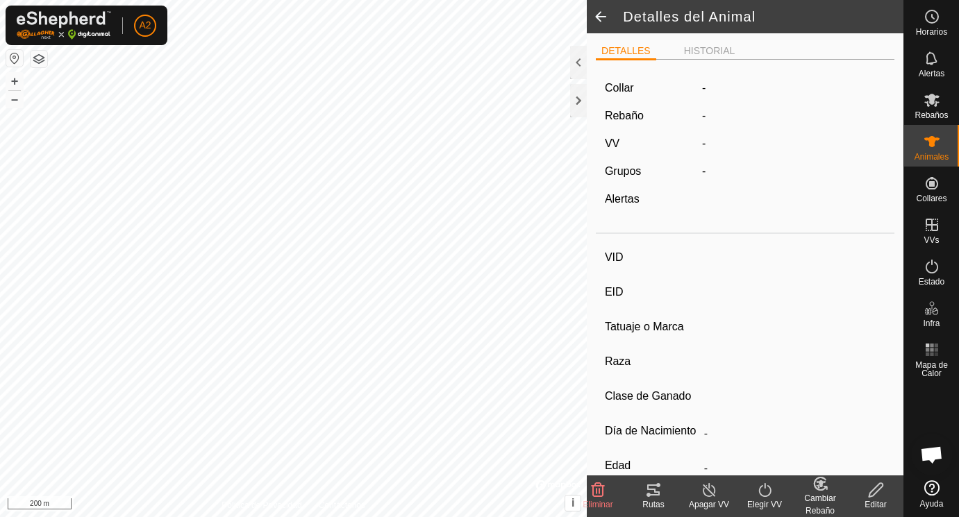
scroll to position [162, 0]
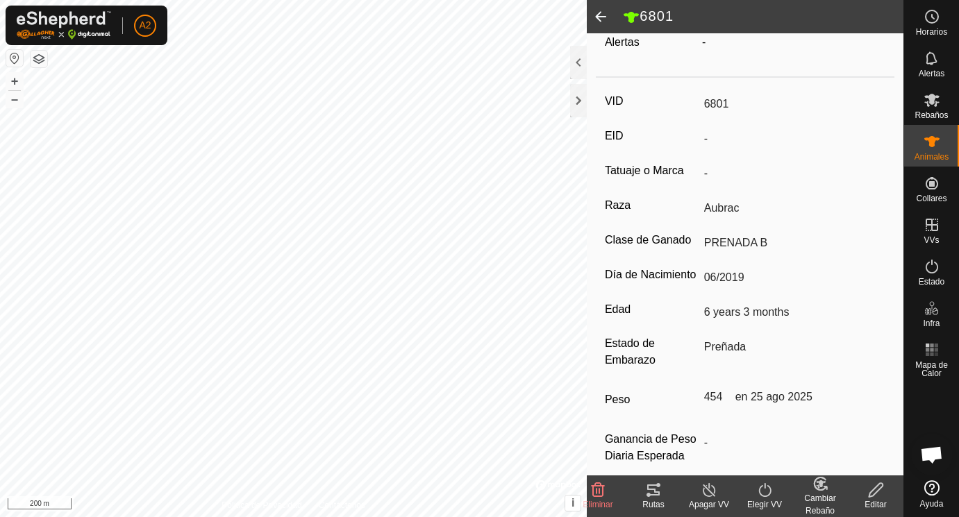
click at [598, 16] on span at bounding box center [601, 16] width 28 height 33
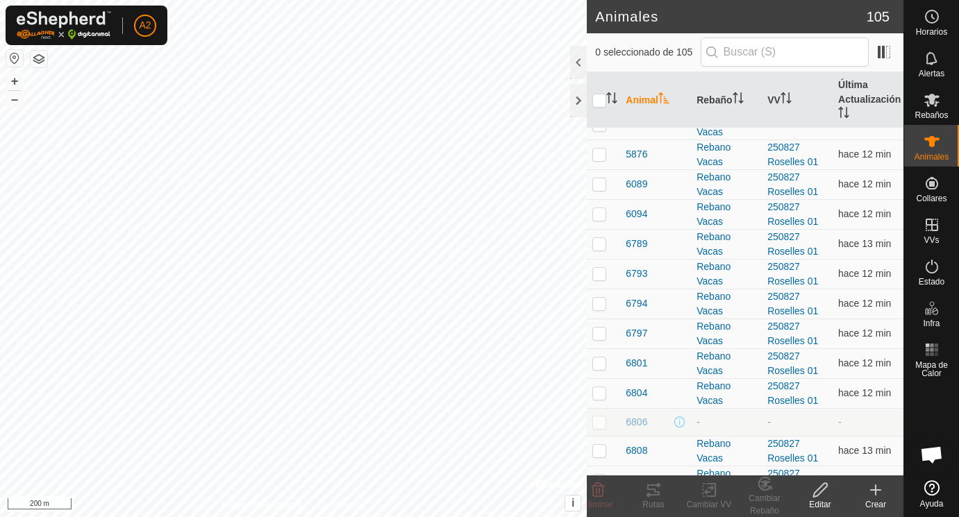
scroll to position [1860, 0]
click at [636, 388] on span "6804" at bounding box center [637, 391] width 22 height 15
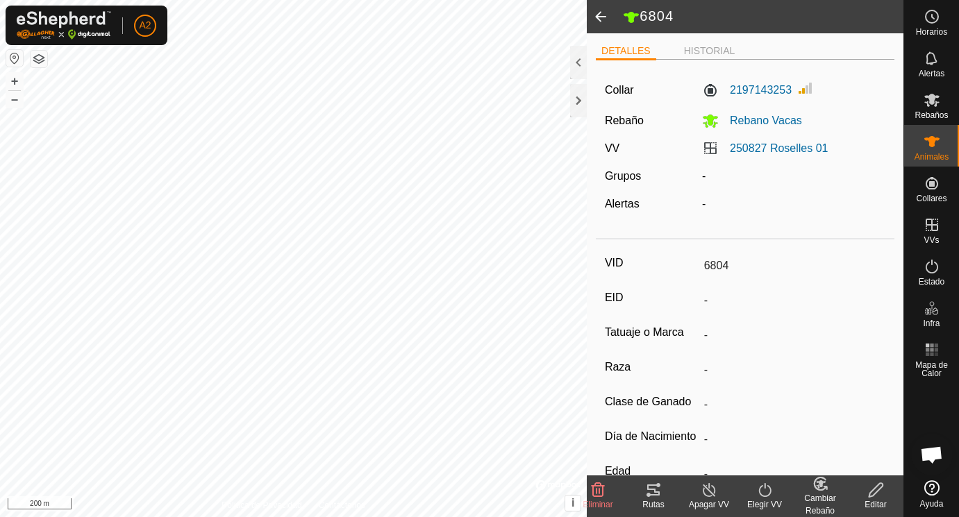
click at [877, 488] on icon at bounding box center [876, 490] width 17 height 17
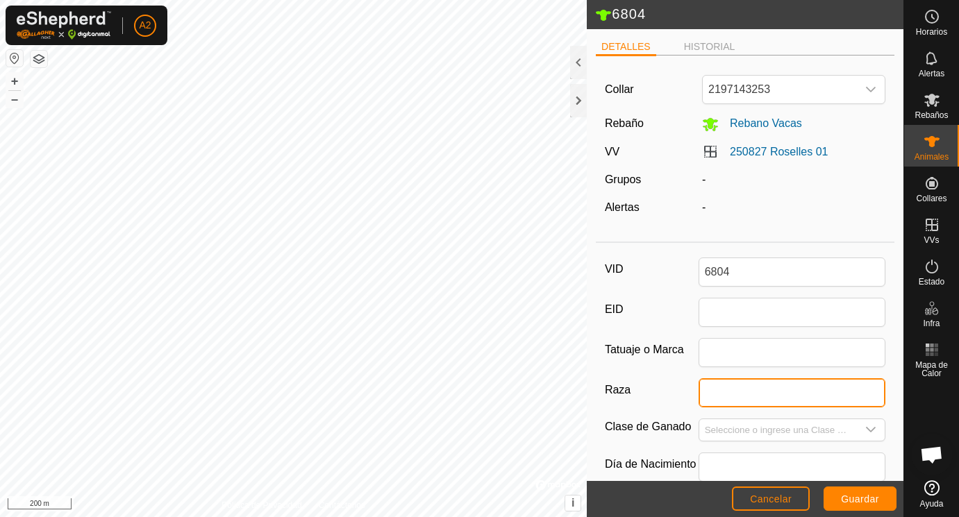
click at [714, 391] on input "Raza" at bounding box center [793, 393] width 188 height 29
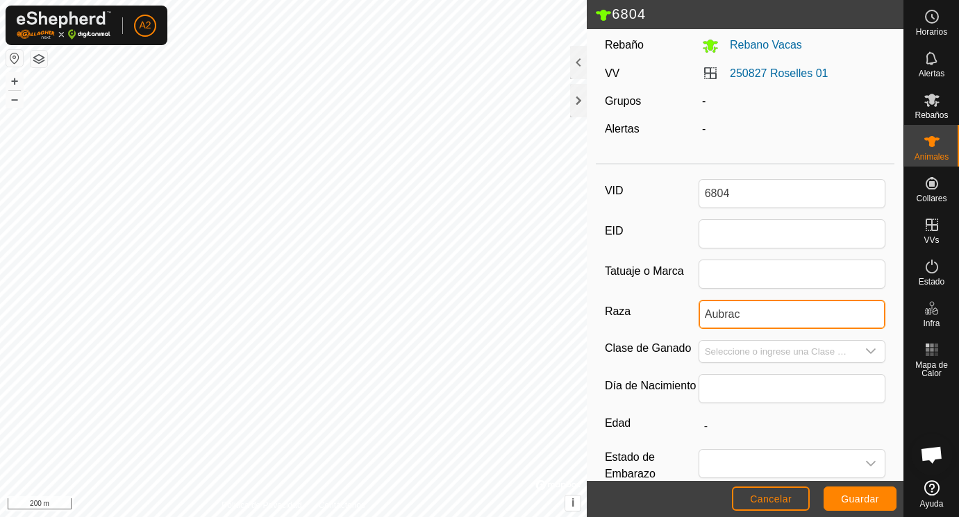
scroll to position [117, 0]
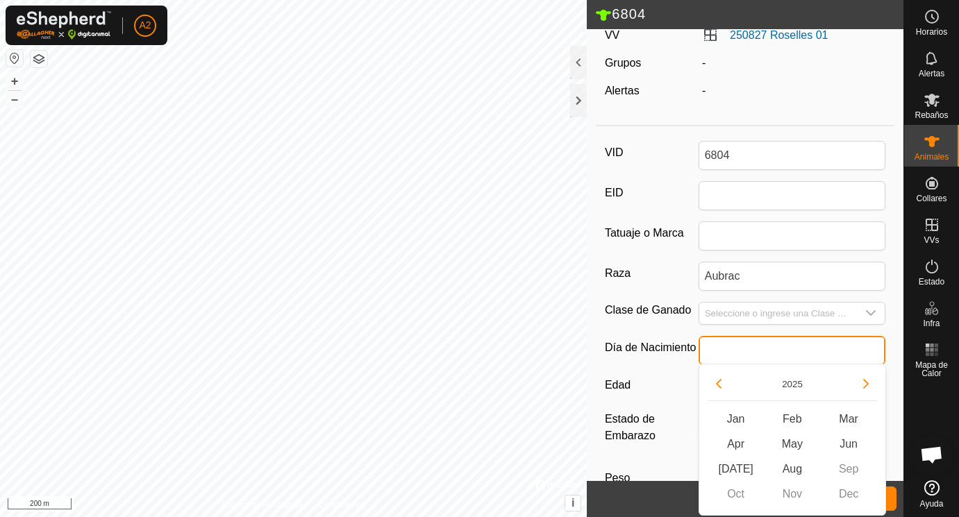
click at [722, 342] on input "text" at bounding box center [793, 350] width 188 height 29
click at [717, 381] on button "Previous Year" at bounding box center [719, 384] width 22 height 22
click at [717, 381] on icon "Previous Year" at bounding box center [718, 384] width 11 height 11
click at [717, 381] on button "Previous Year" at bounding box center [719, 384] width 22 height 22
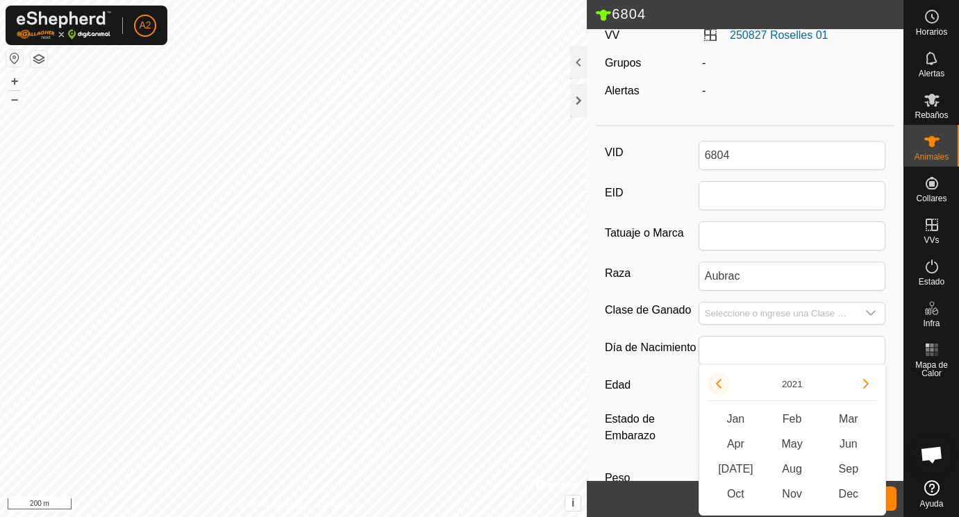
click at [717, 381] on button "Previous Year" at bounding box center [719, 384] width 22 height 22
click at [740, 472] on span "[DATE]" at bounding box center [736, 469] width 56 height 25
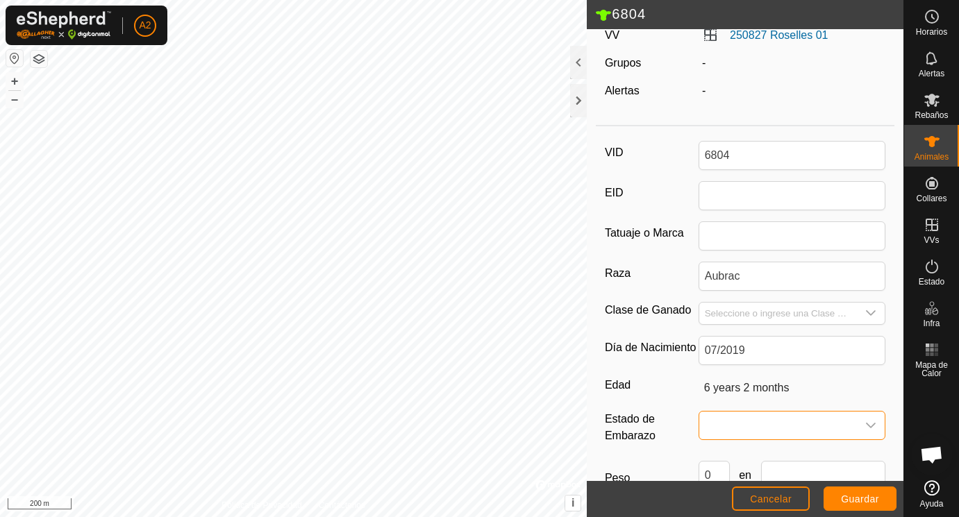
click at [741, 426] on span at bounding box center [778, 426] width 158 height 28
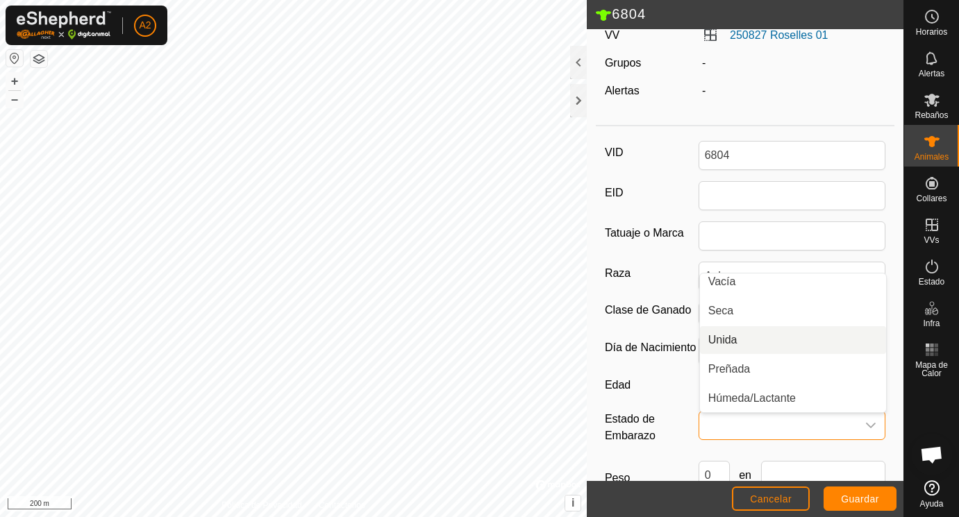
scroll to position [0, 0]
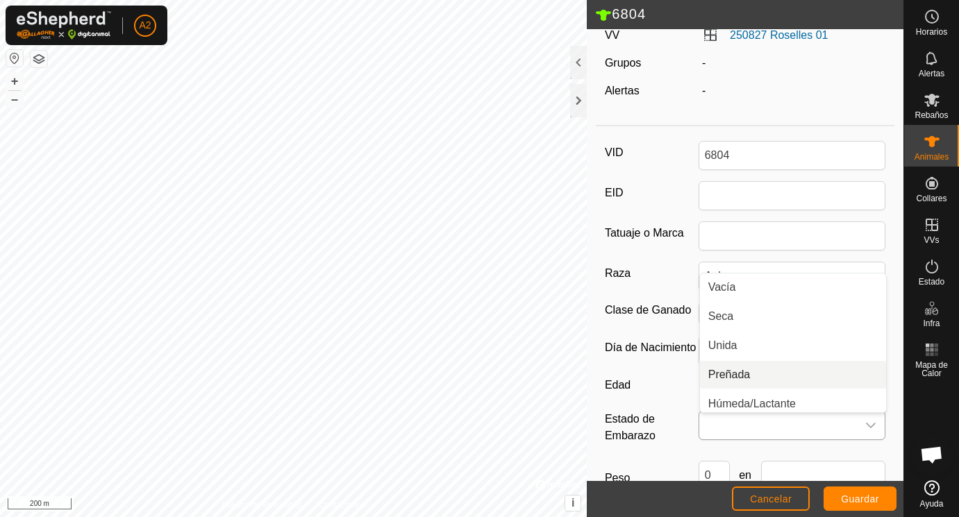
click at [735, 371] on li "Preñada" at bounding box center [793, 375] width 186 height 28
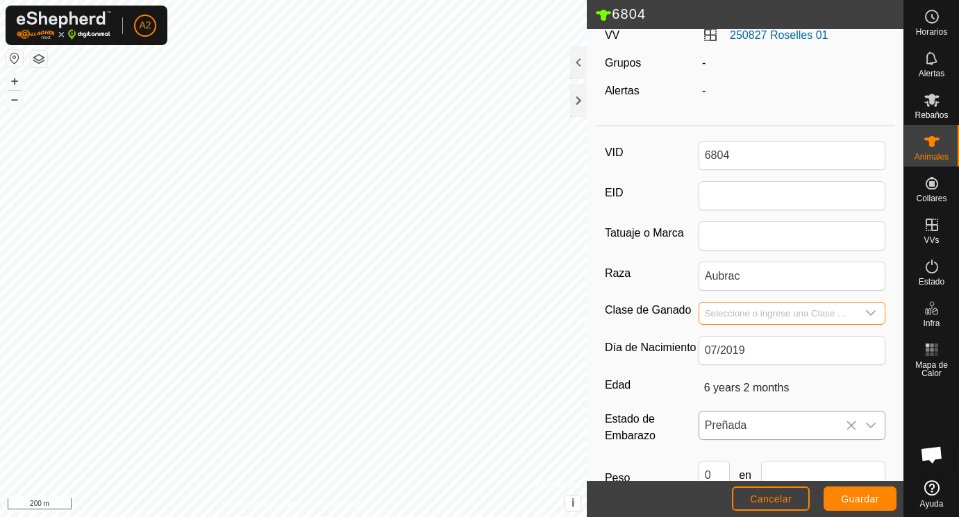
click at [722, 310] on input "Seleccione o ingrese una Clase de Ganado" at bounding box center [778, 314] width 158 height 22
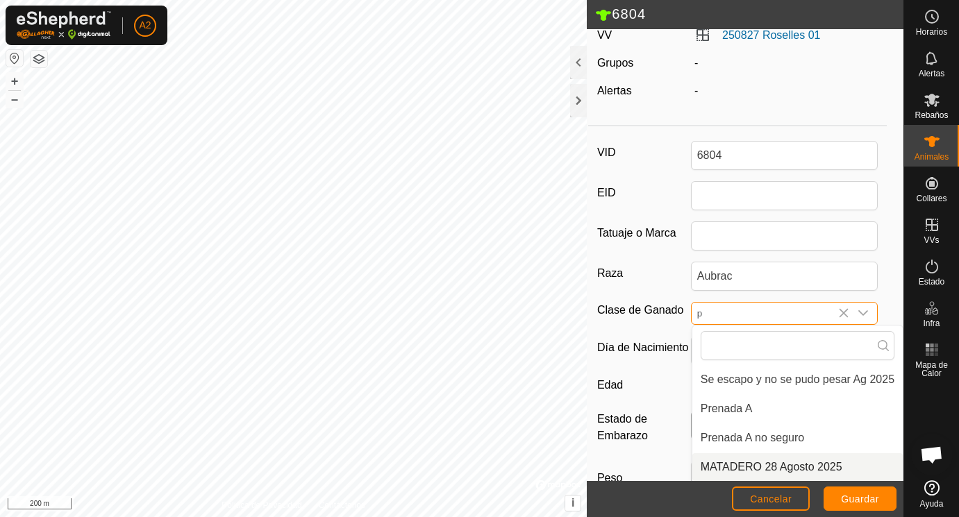
scroll to position [47, 0]
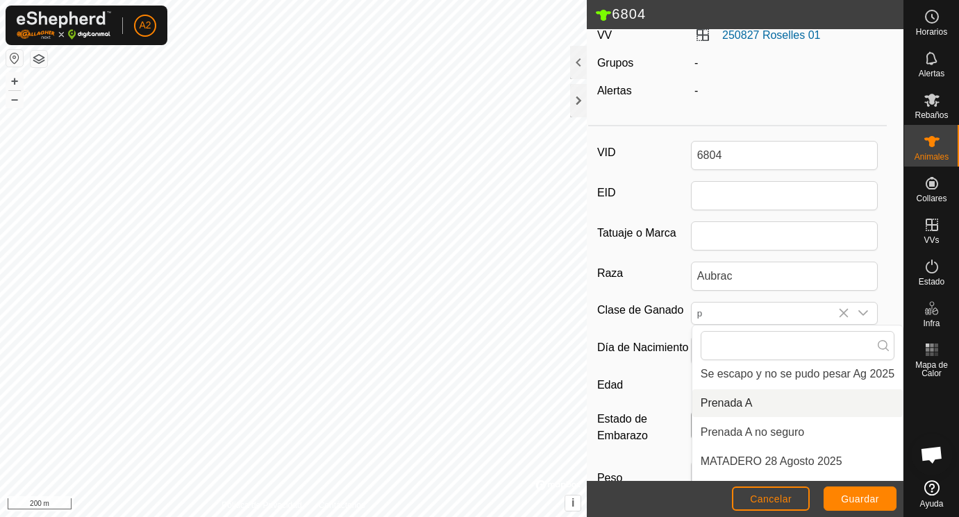
click at [802, 17] on h2 "6804" at bounding box center [749, 15] width 308 height 18
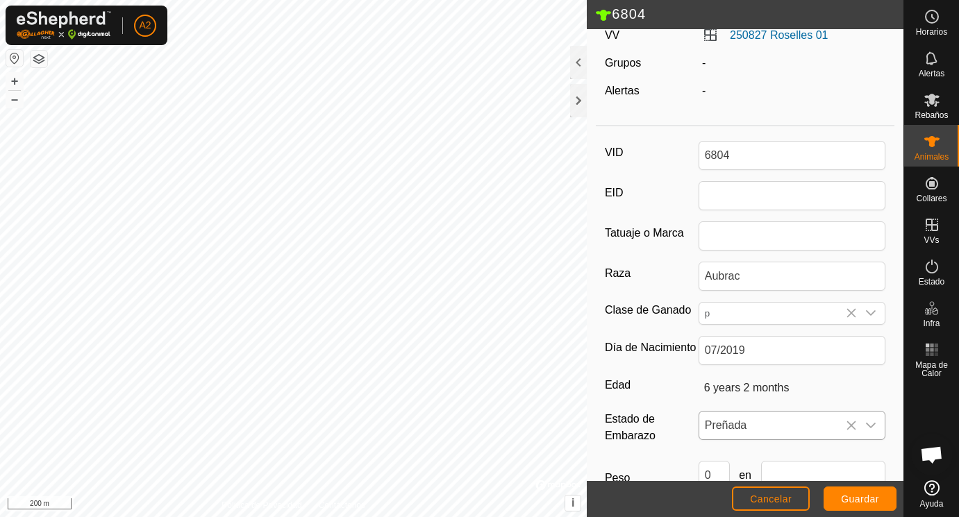
scroll to position [117, 0]
click at [763, 312] on input "p" at bounding box center [778, 314] width 158 height 22
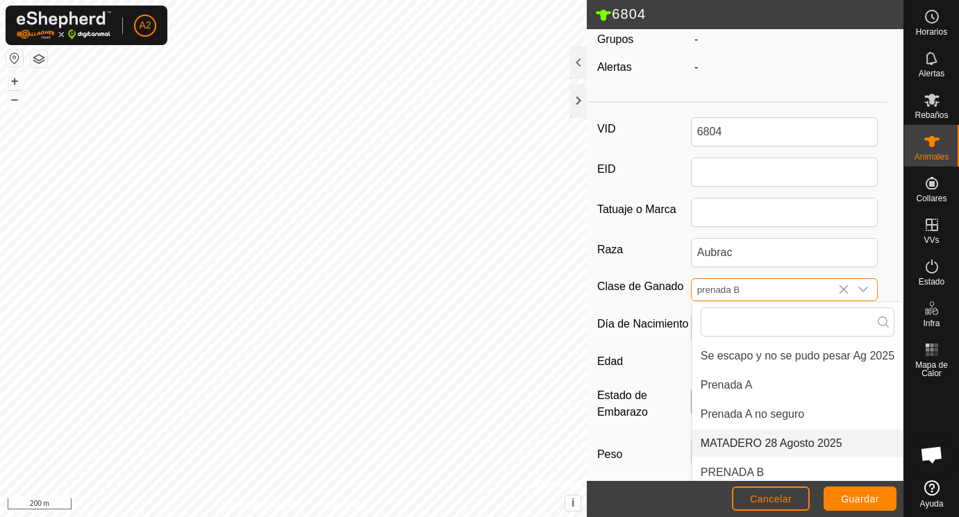
scroll to position [47, 0]
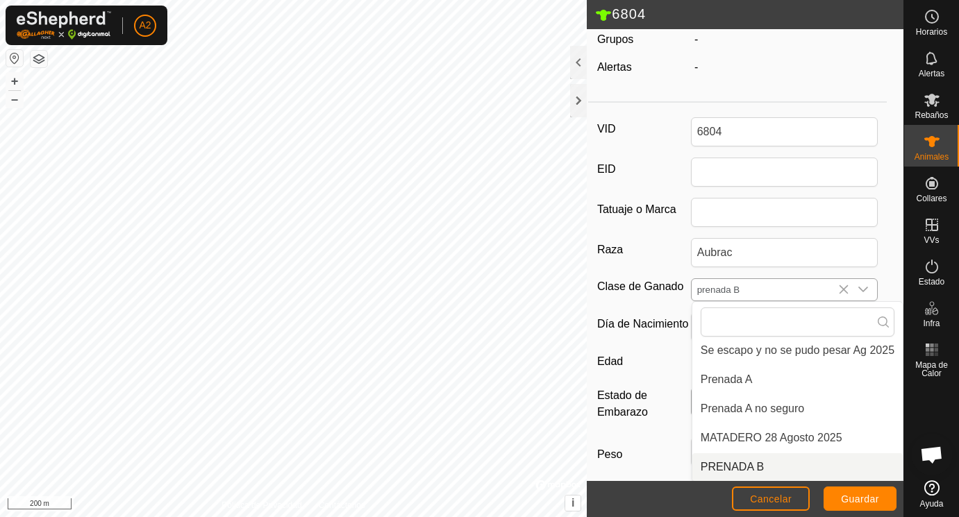
click at [747, 467] on li "PRENADA B" at bounding box center [797, 468] width 210 height 28
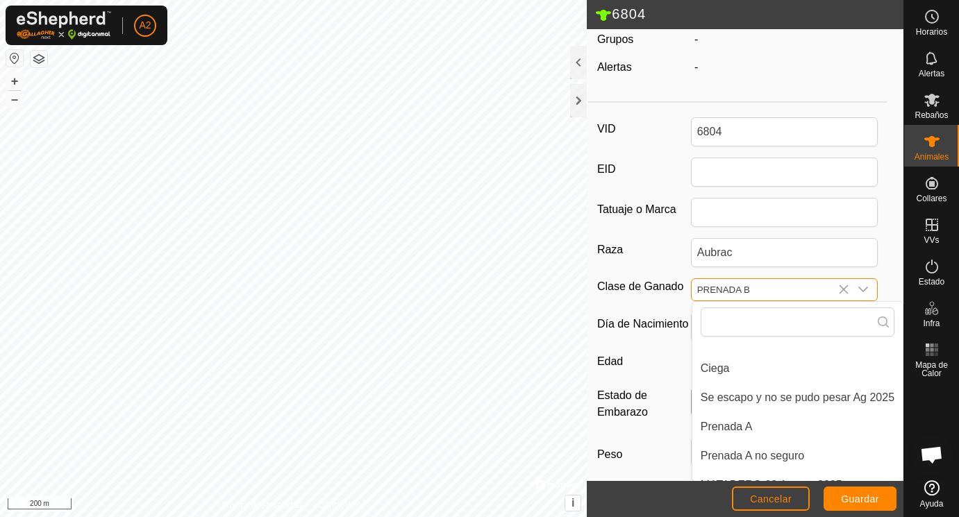
scroll to position [140, 0]
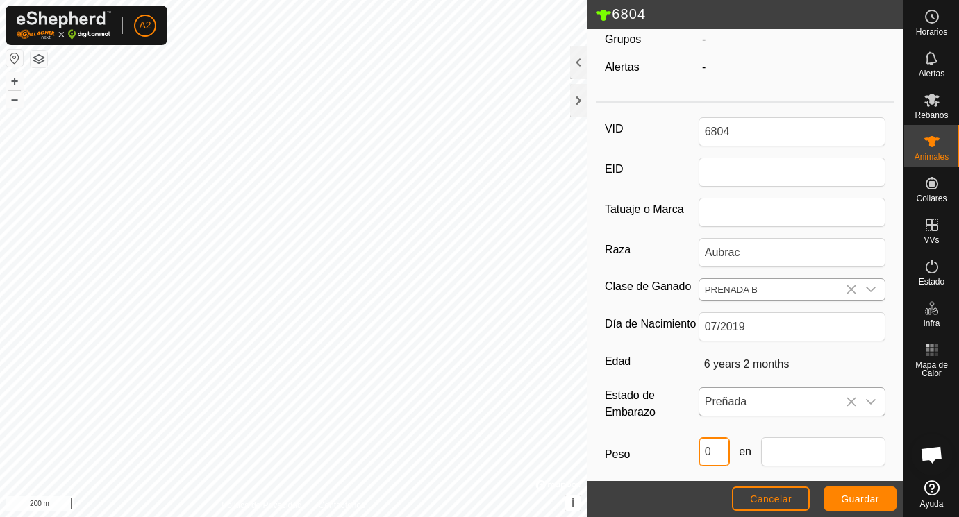
drag, startPoint x: 718, startPoint y: 449, endPoint x: 666, endPoint y: 449, distance: 52.1
click at [699, 449] on input "0" at bounding box center [714, 452] width 31 height 29
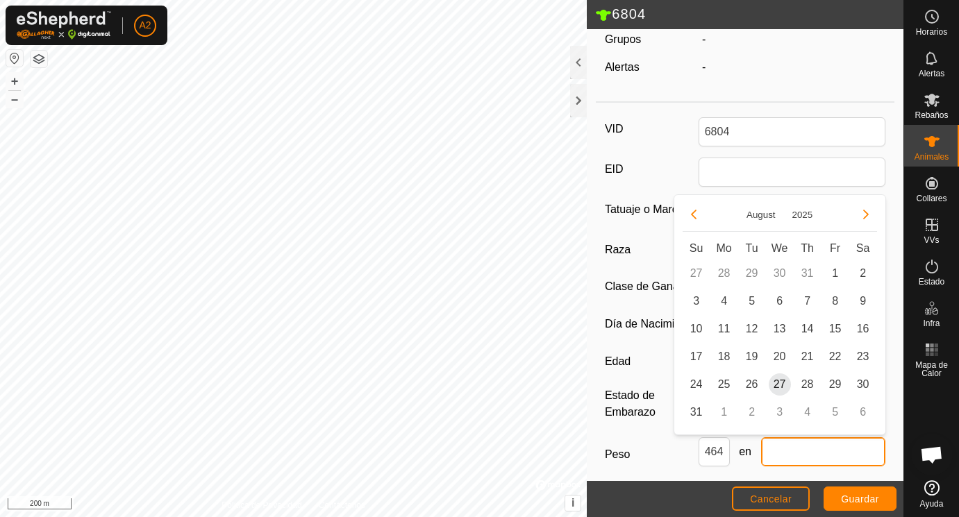
click at [786, 456] on input "text" at bounding box center [823, 452] width 125 height 29
click at [726, 383] on span "25" at bounding box center [724, 385] width 22 height 22
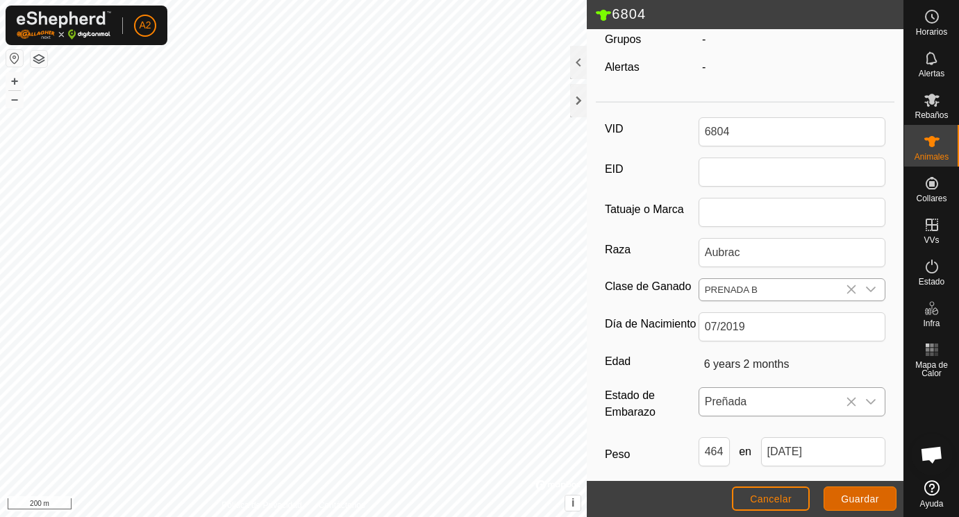
click at [871, 503] on span "Guardar" at bounding box center [860, 499] width 38 height 11
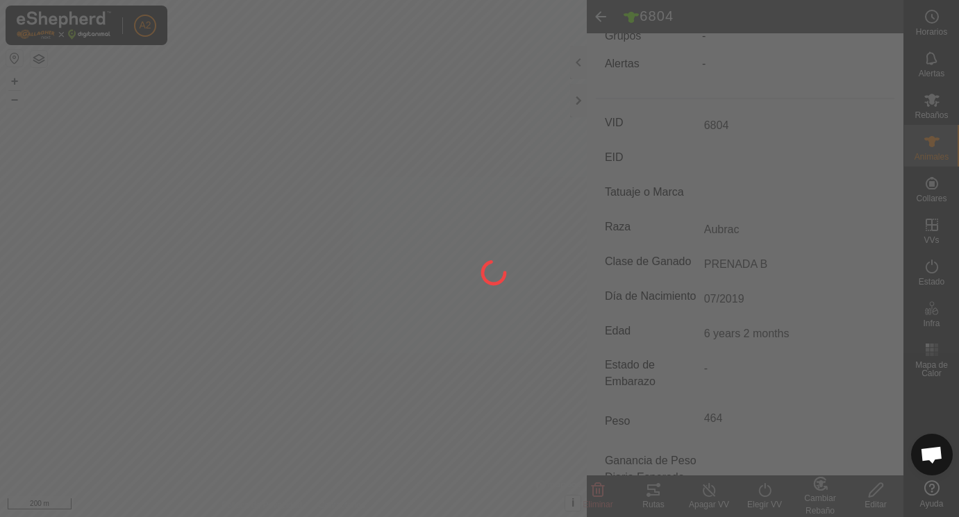
scroll to position [133, 0]
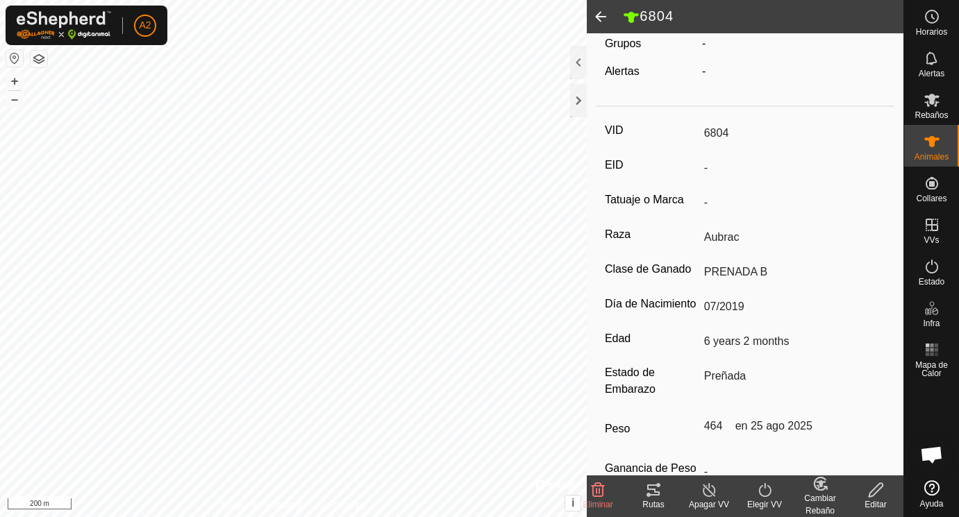
click at [602, 18] on span at bounding box center [601, 16] width 28 height 33
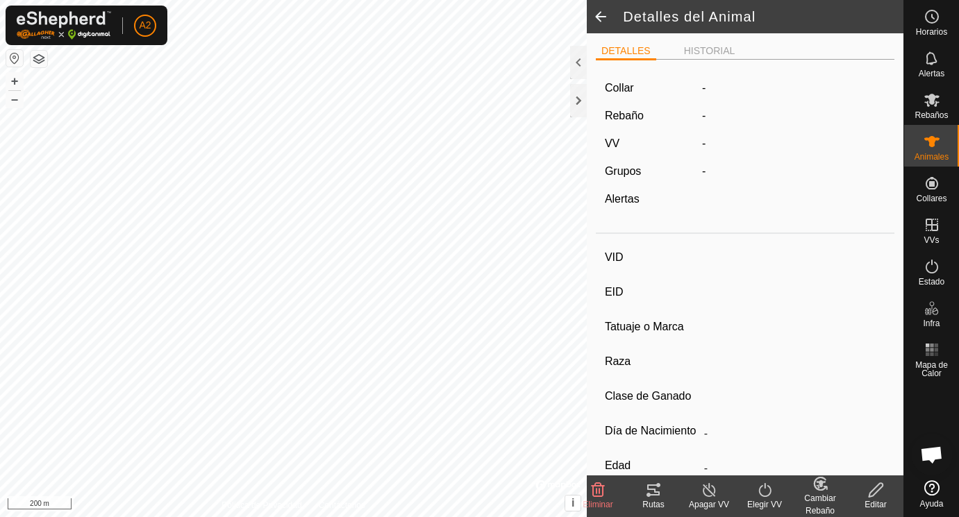
scroll to position [133, 0]
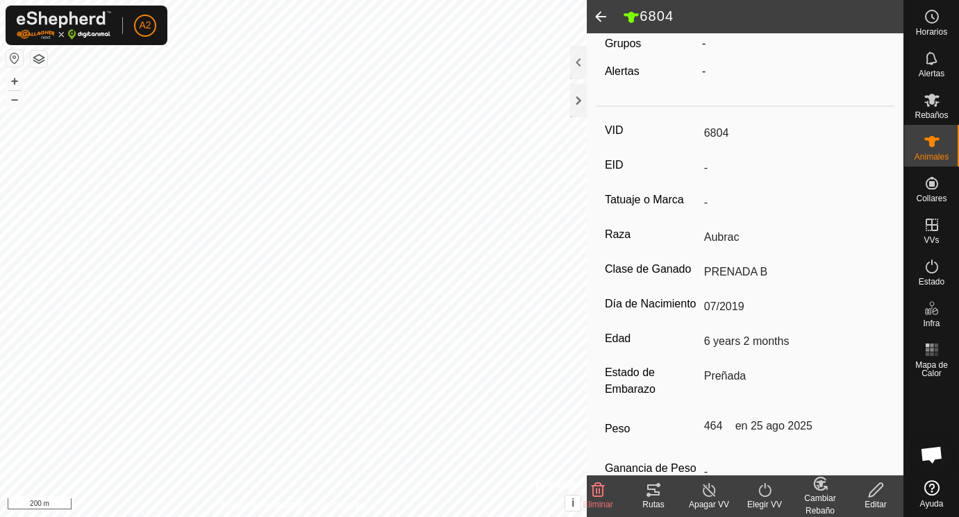
click at [602, 18] on span at bounding box center [601, 16] width 28 height 33
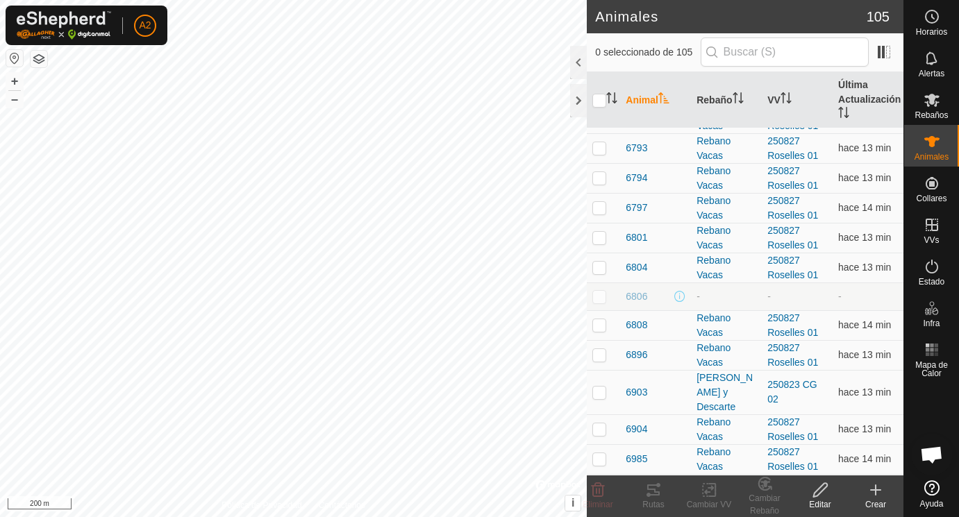
scroll to position [1986, 0]
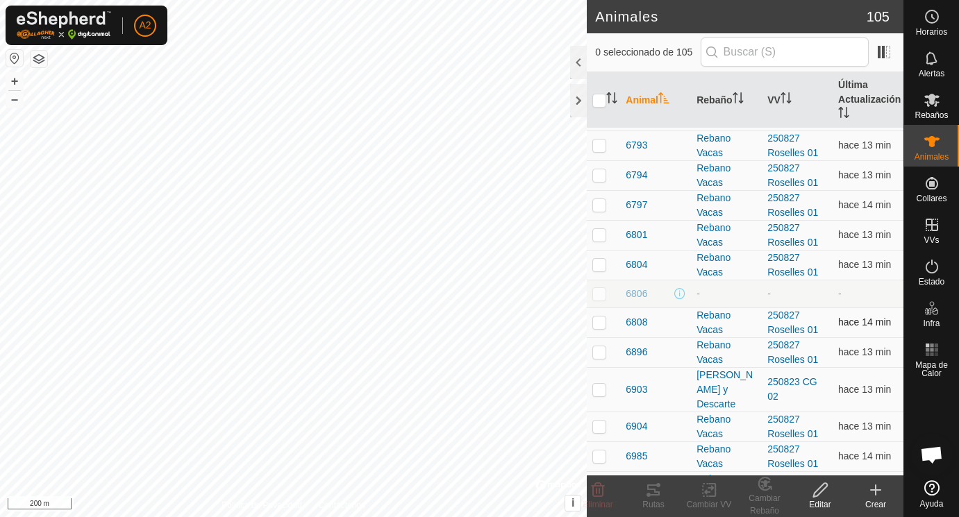
click at [641, 316] on td "6808" at bounding box center [655, 323] width 71 height 30
click at [636, 324] on span "6808" at bounding box center [637, 322] width 22 height 15
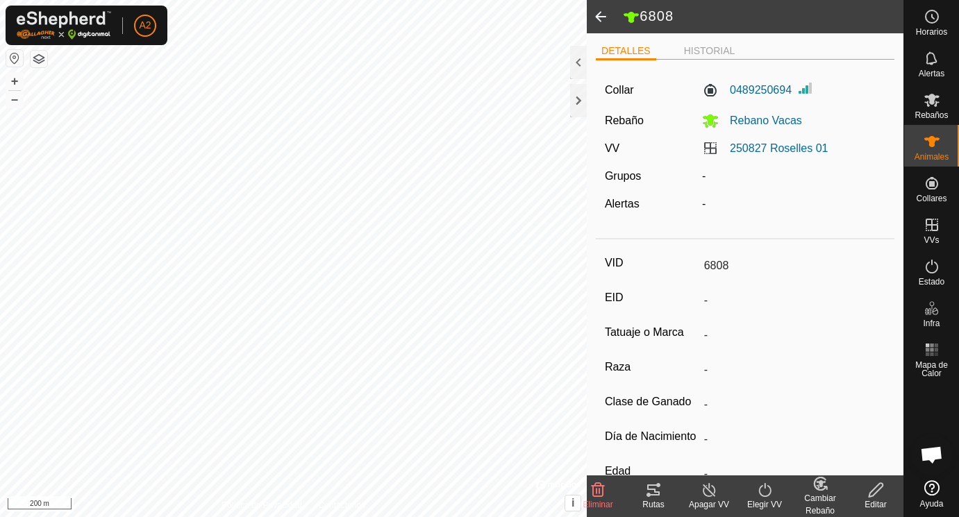
click at [881, 488] on icon at bounding box center [876, 490] width 14 height 14
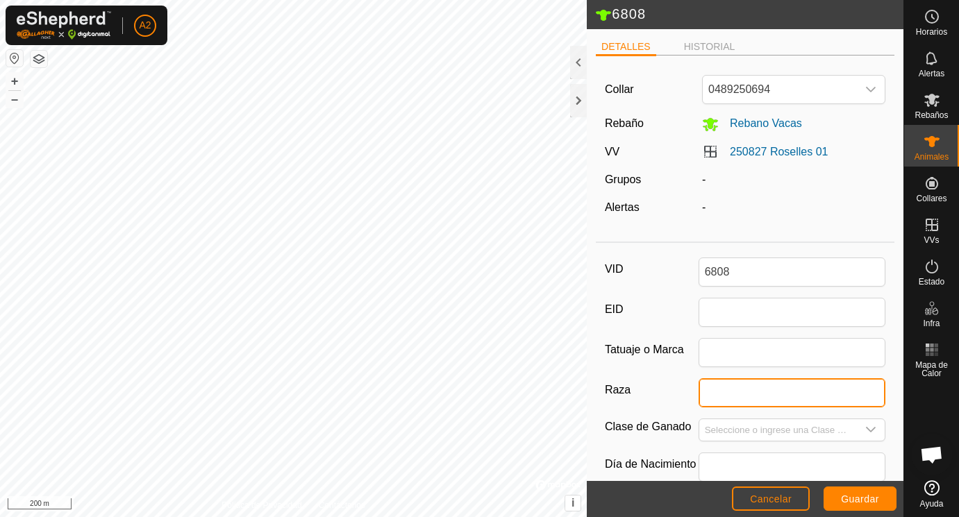
click at [717, 396] on input "Raza" at bounding box center [793, 393] width 188 height 29
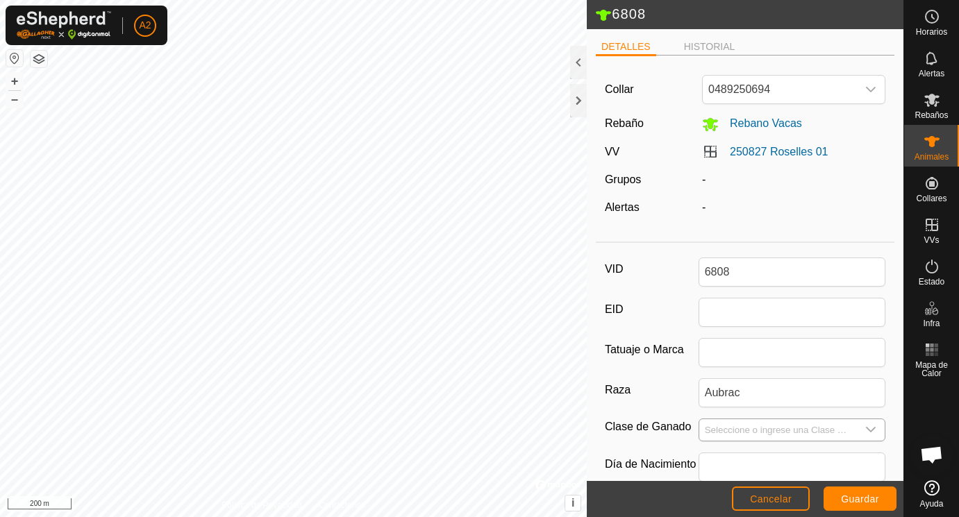
click at [724, 431] on input "Seleccione o ingrese una Clase de Ganado" at bounding box center [778, 431] width 158 height 22
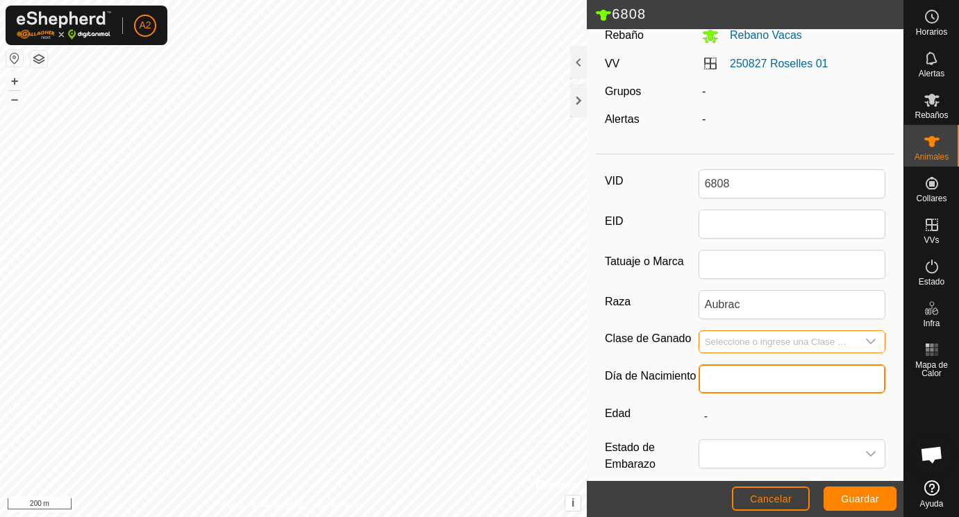
click at [727, 376] on input "text" at bounding box center [793, 379] width 188 height 29
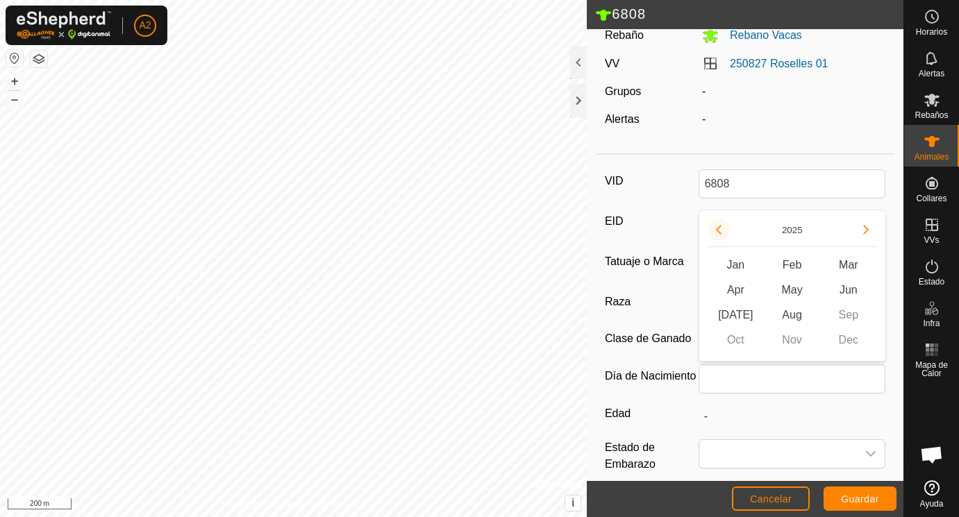
click at [720, 229] on button "Previous Year" at bounding box center [719, 230] width 22 height 22
click at [720, 229] on icon "Previous Year" at bounding box center [718, 229] width 11 height 11
click at [720, 229] on button "Previous Year" at bounding box center [719, 230] width 22 height 22
click at [720, 229] on icon "Previous Year" at bounding box center [718, 229] width 11 height 11
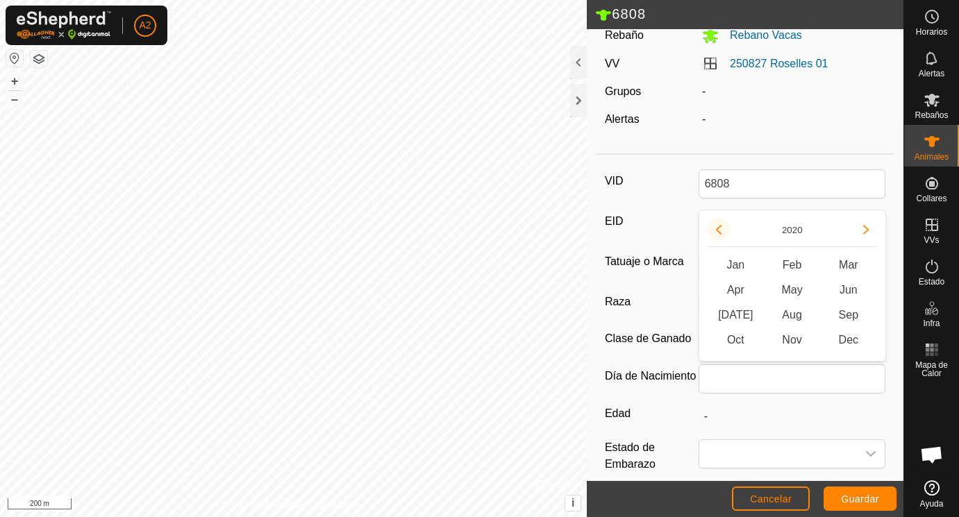
click at [720, 229] on button "Previous Year" at bounding box center [719, 230] width 22 height 22
click at [734, 316] on span "[DATE]" at bounding box center [736, 315] width 56 height 25
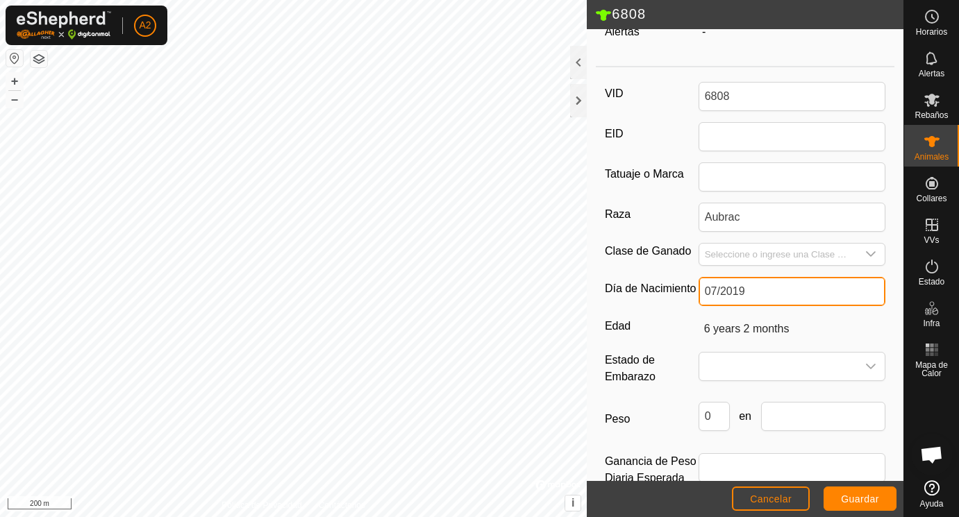
scroll to position [177, 0]
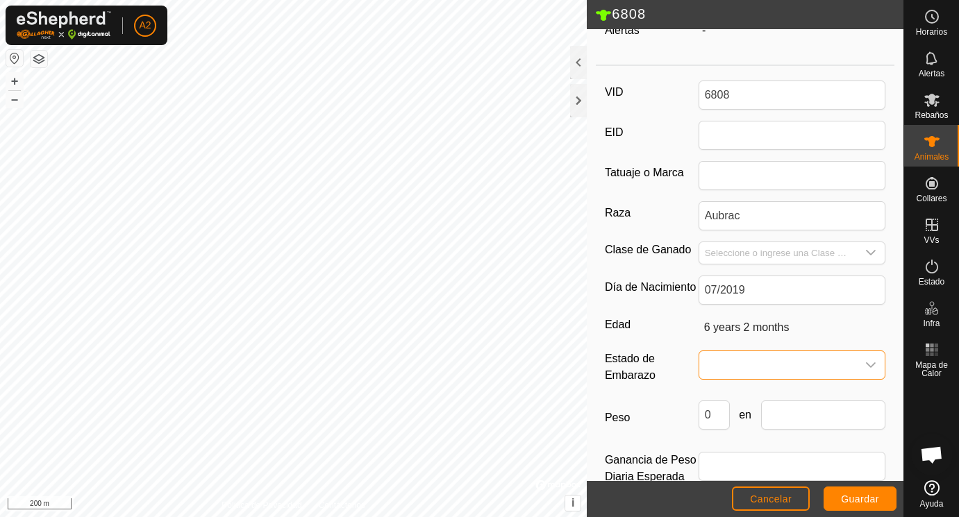
click at [728, 365] on span at bounding box center [778, 365] width 158 height 28
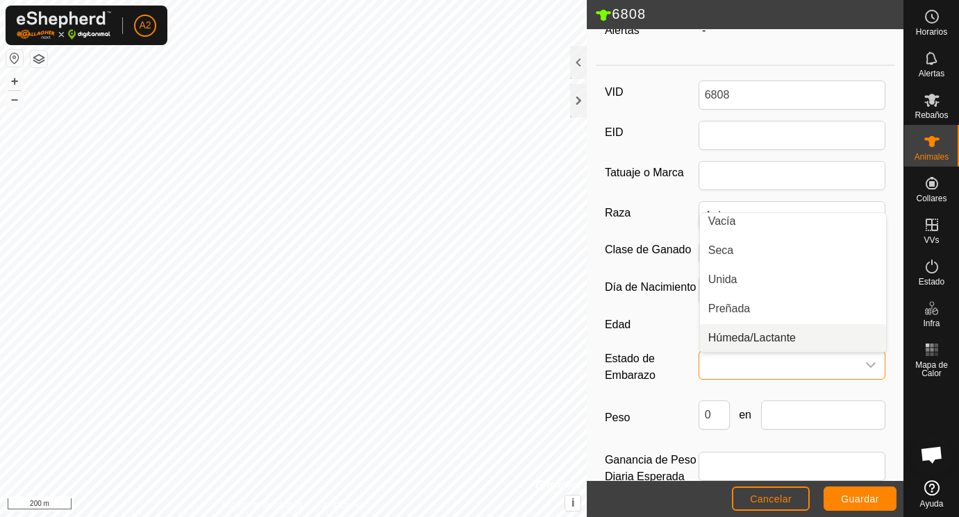
scroll to position [0, 0]
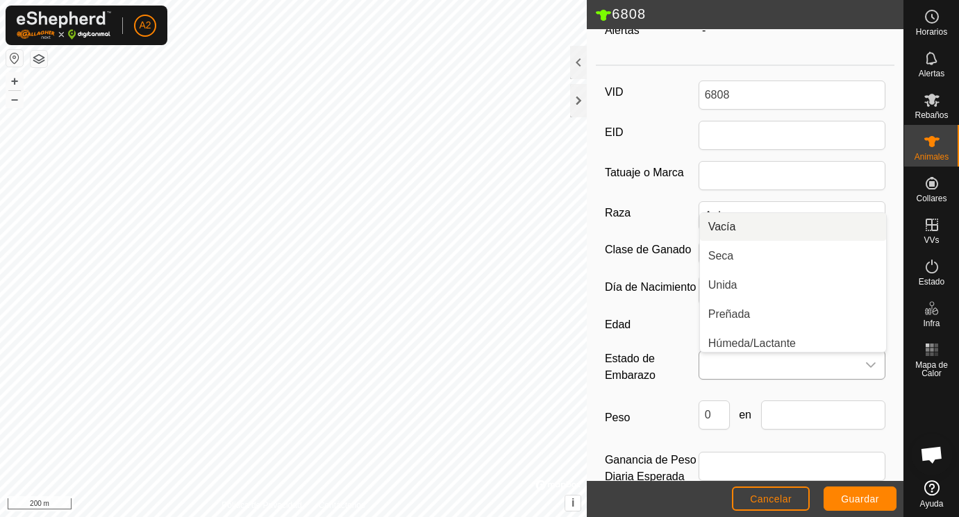
click at [720, 224] on li "Vacía" at bounding box center [793, 227] width 186 height 28
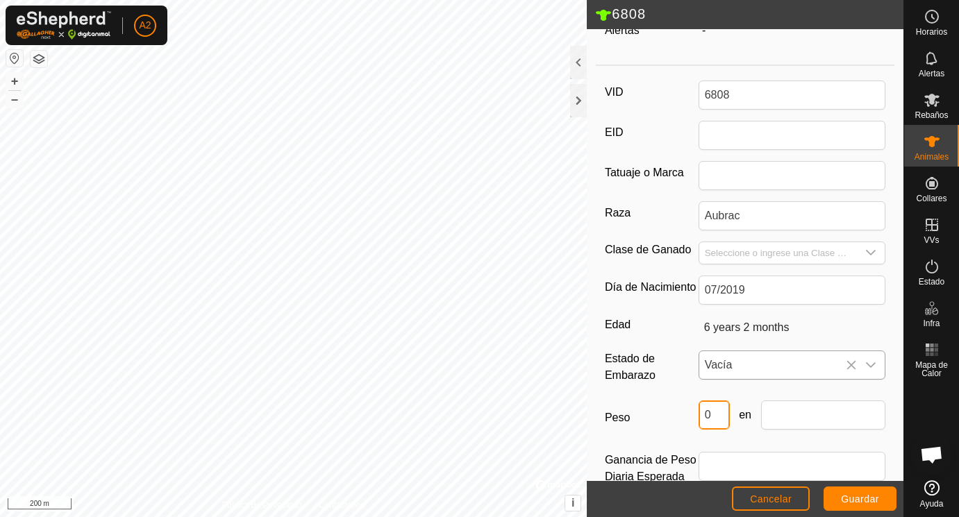
drag, startPoint x: 722, startPoint y: 415, endPoint x: 681, endPoint y: 415, distance: 41.0
click at [699, 415] on input "0" at bounding box center [714, 415] width 31 height 29
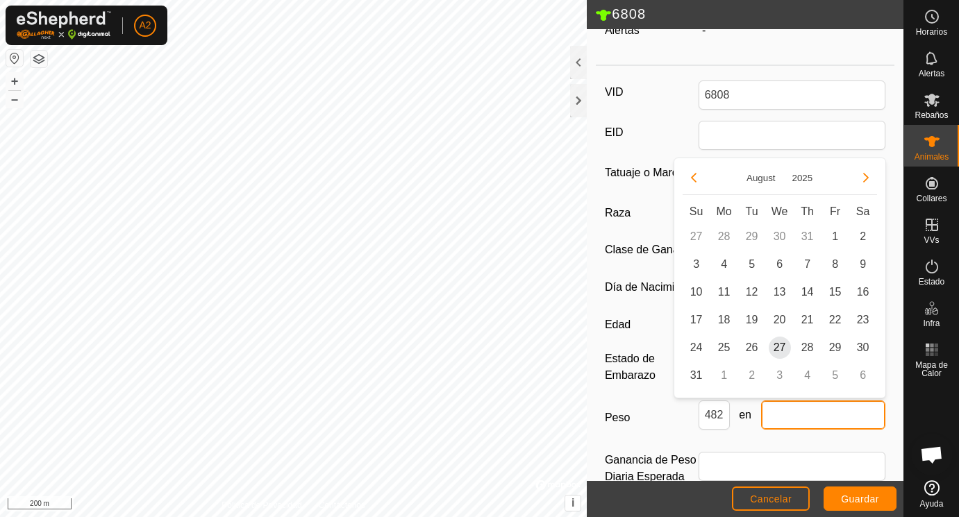
click at [788, 426] on input "text" at bounding box center [823, 415] width 125 height 29
click at [728, 342] on span "25" at bounding box center [724, 348] width 22 height 22
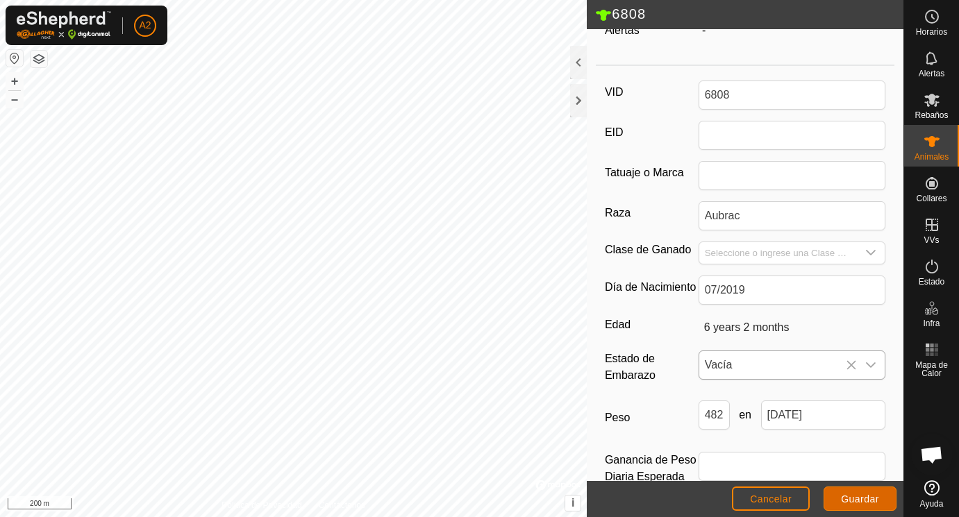
click at [854, 496] on span "Guardar" at bounding box center [860, 499] width 38 height 11
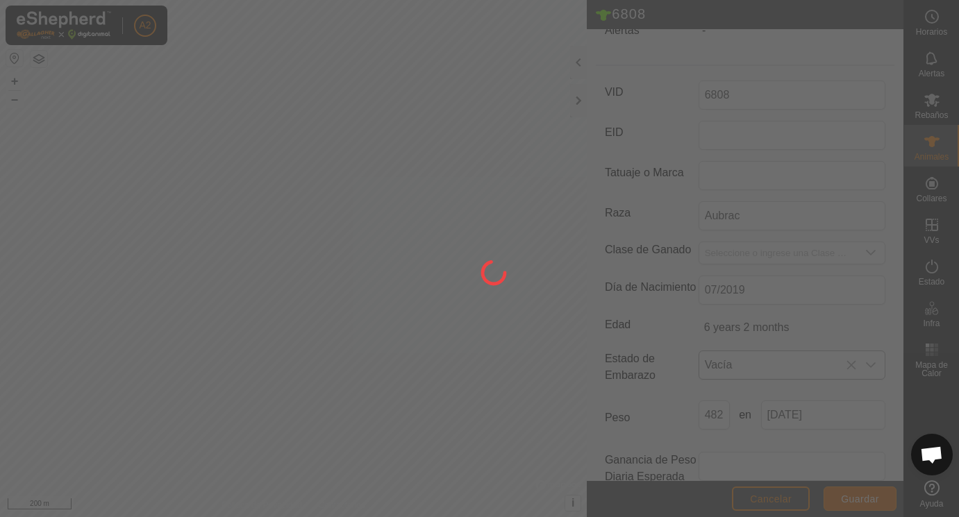
scroll to position [169, 0]
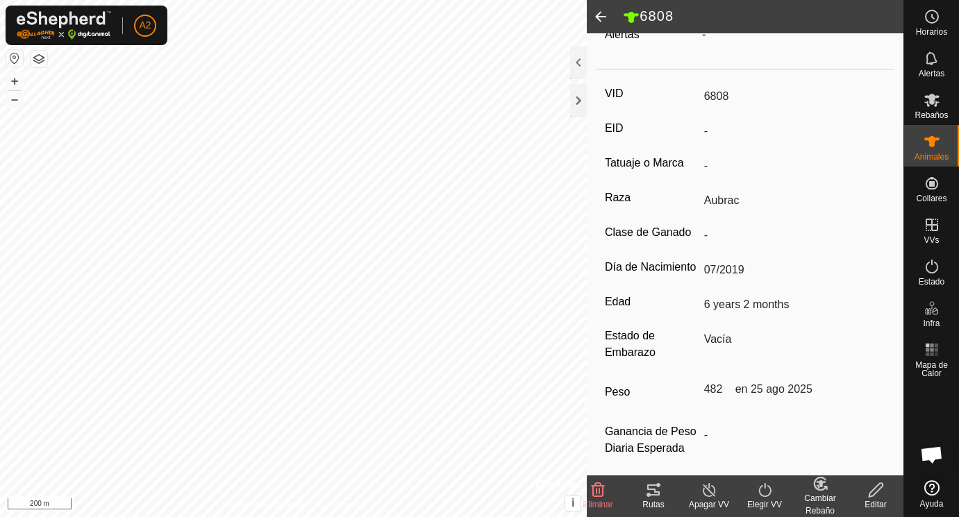
click at [604, 15] on span at bounding box center [601, 16] width 28 height 33
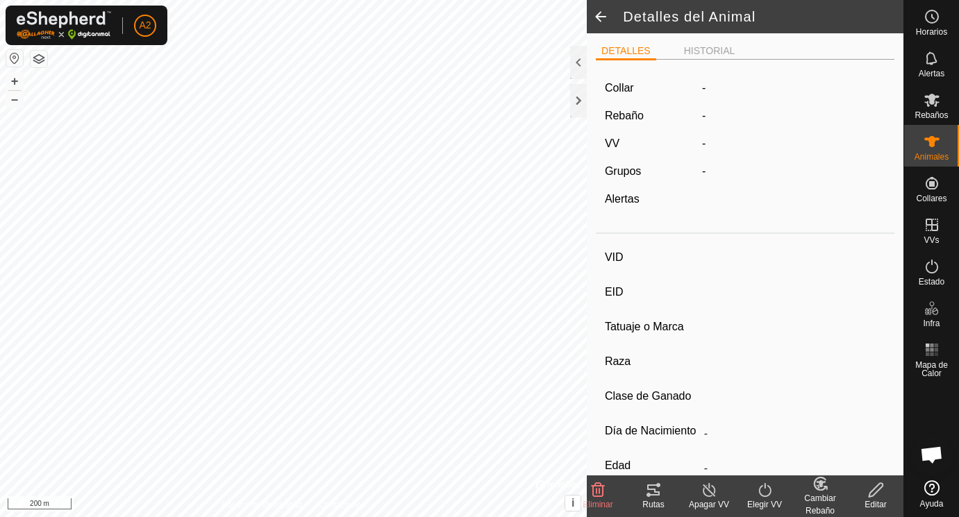
scroll to position [169, 0]
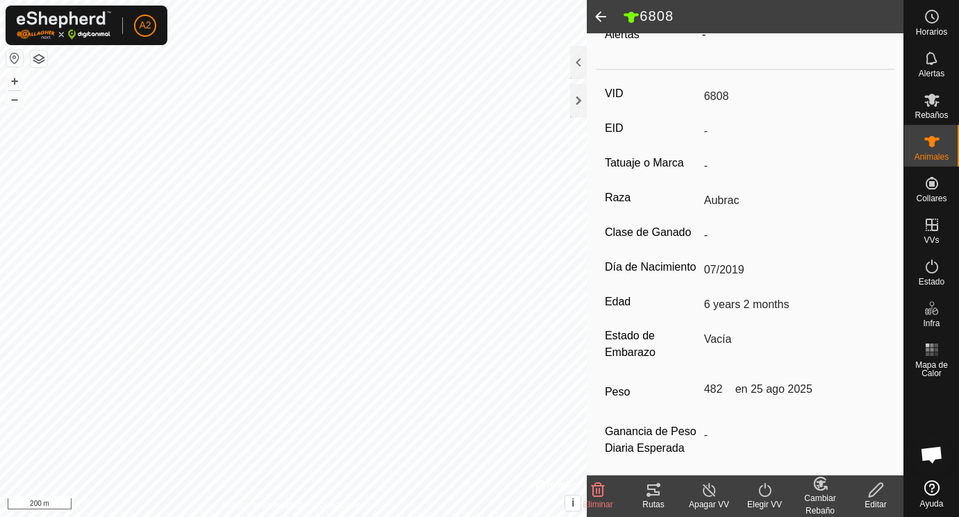
click at [604, 15] on span at bounding box center [601, 16] width 28 height 33
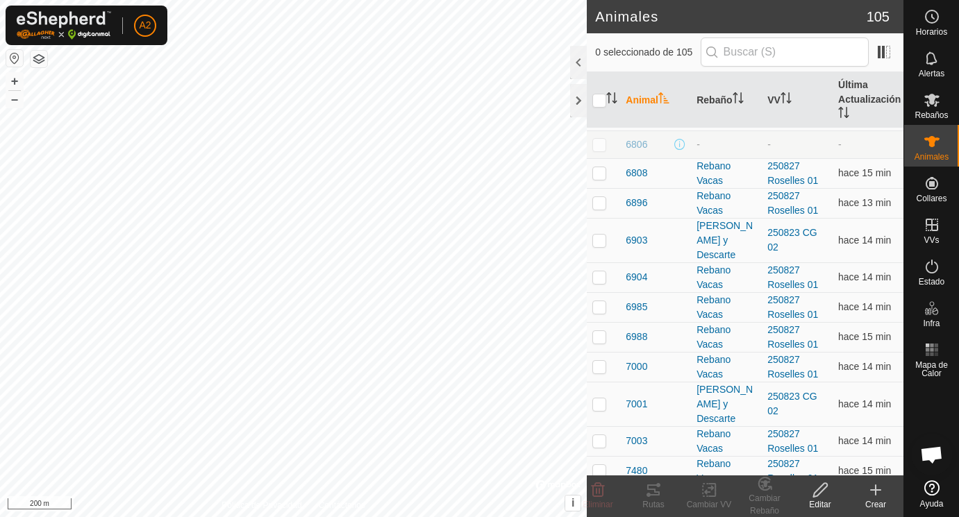
scroll to position [2132, 0]
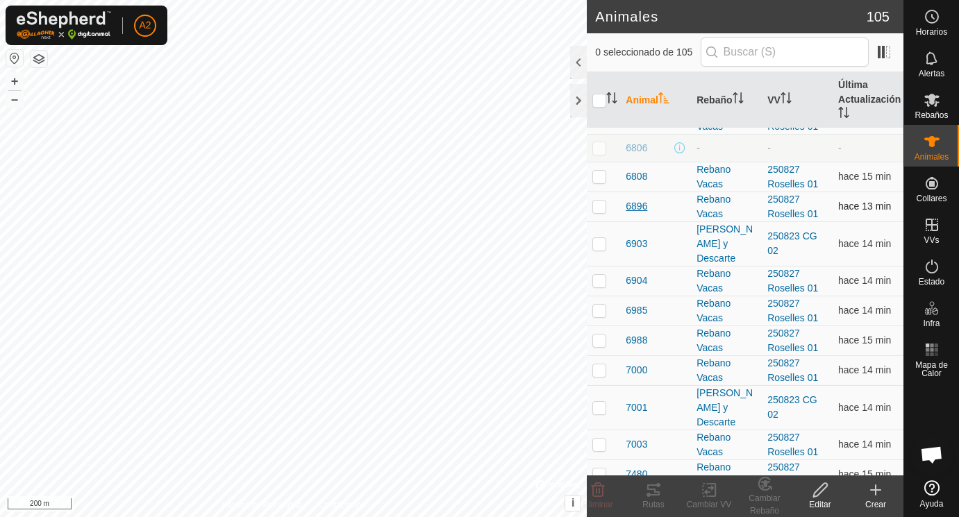
click at [640, 203] on span "6896" at bounding box center [637, 206] width 22 height 15
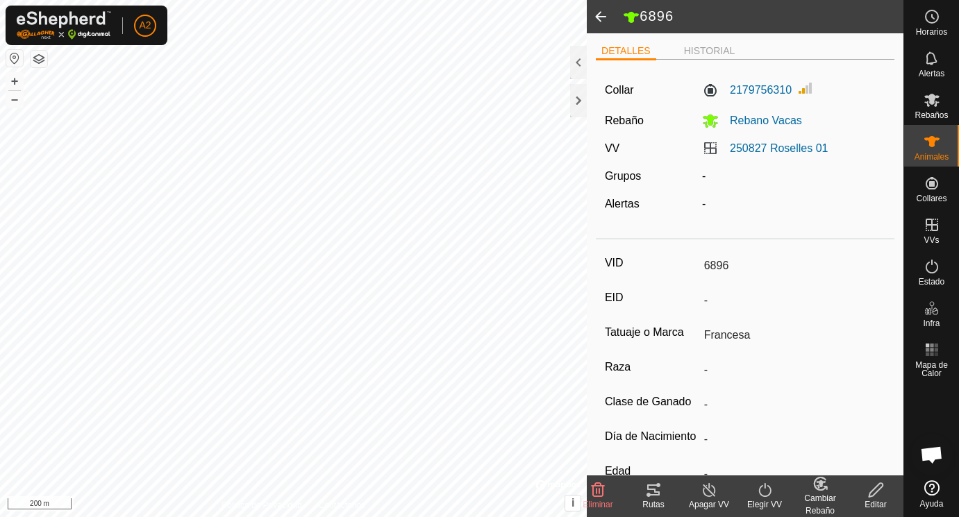
click at [876, 489] on icon at bounding box center [876, 490] width 17 height 17
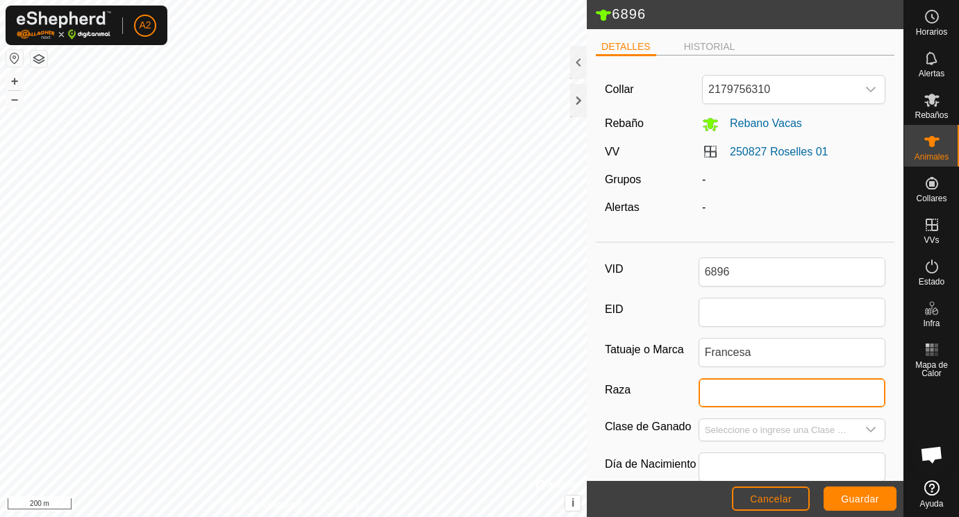
click at [715, 390] on input "Raza" at bounding box center [793, 393] width 188 height 29
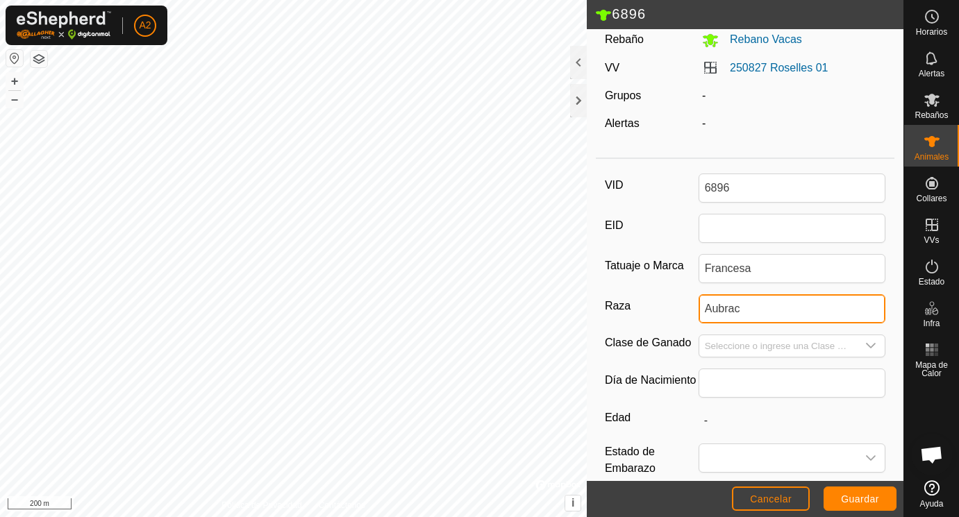
scroll to position [93, 0]
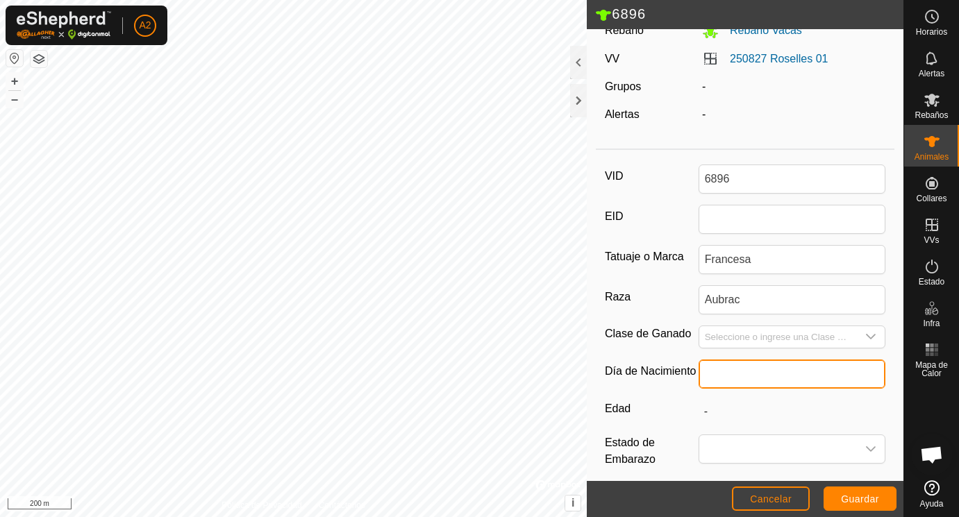
click at [723, 379] on input "text" at bounding box center [793, 374] width 188 height 29
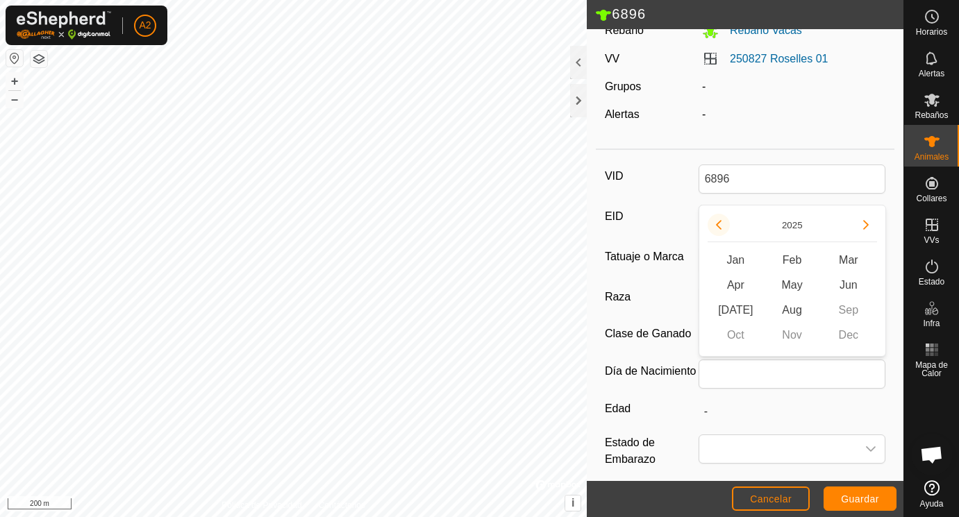
click at [718, 224] on button "Previous Year" at bounding box center [719, 225] width 22 height 22
click at [719, 225] on span "Previous Year" at bounding box center [719, 225] width 0 height 0
click at [718, 224] on icon "Previous Year" at bounding box center [719, 225] width 6 height 10
click at [718, 224] on button "Previous Year" at bounding box center [719, 225] width 22 height 22
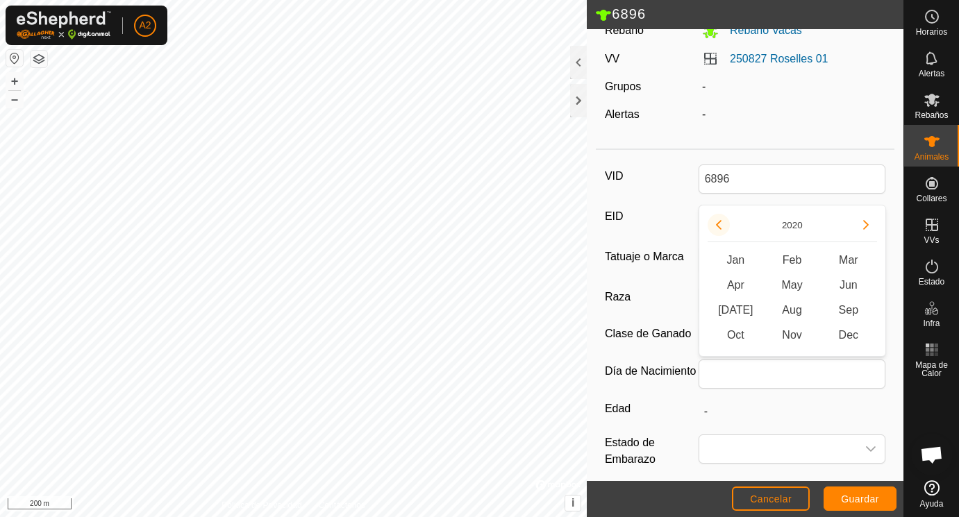
click at [718, 224] on button "Previous Year" at bounding box center [719, 225] width 22 height 22
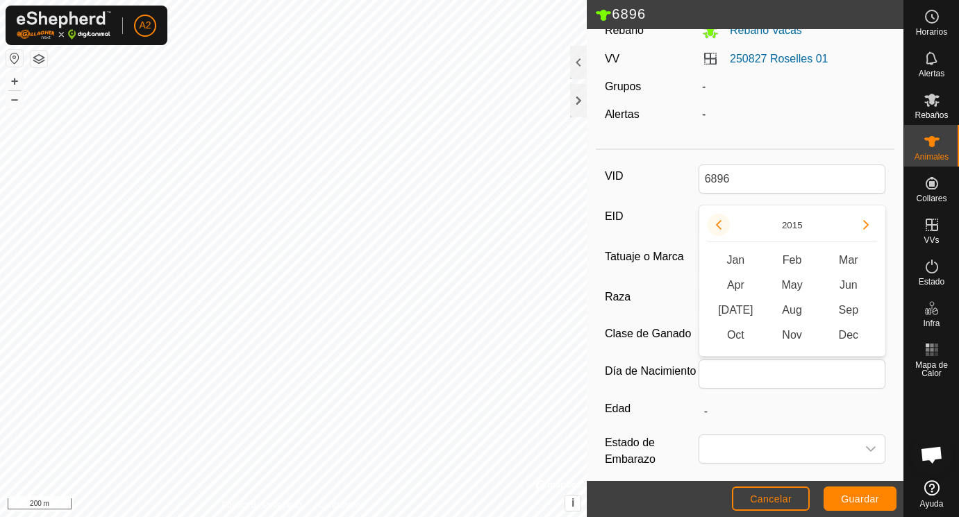
click at [718, 224] on button "Previous Year" at bounding box center [719, 225] width 22 height 22
click at [796, 284] on span "May" at bounding box center [792, 285] width 56 height 25
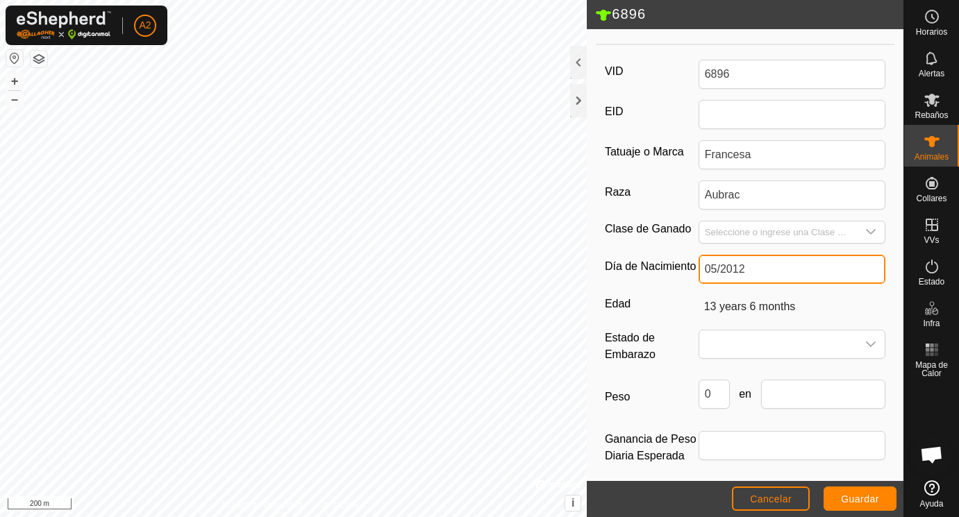
scroll to position [207, 0]
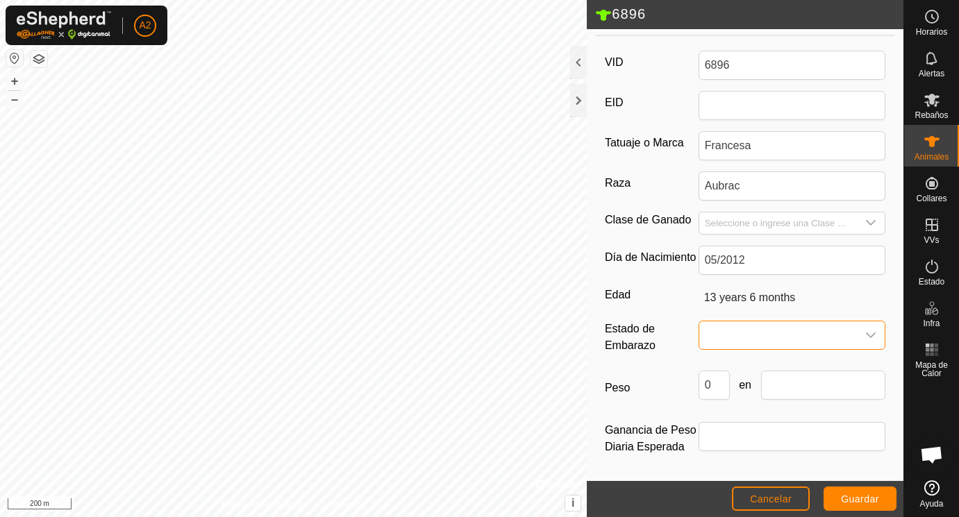
click at [741, 330] on span at bounding box center [778, 336] width 158 height 28
click at [733, 366] on li "Vacía" at bounding box center [793, 367] width 186 height 28
drag, startPoint x: 718, startPoint y: 385, endPoint x: 694, endPoint y: 380, distance: 24.9
click at [699, 380] on input "0" at bounding box center [714, 385] width 31 height 29
click at [804, 381] on input "text" at bounding box center [823, 385] width 125 height 29
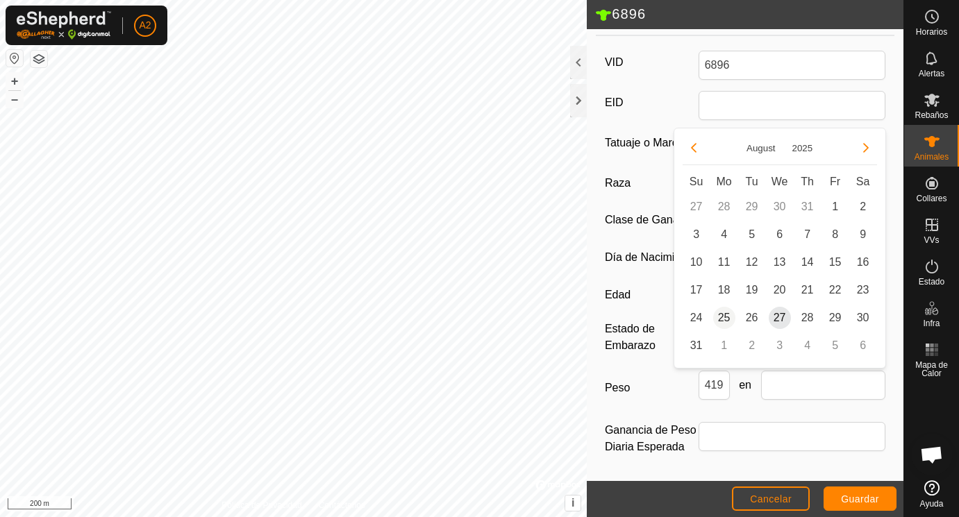
click at [723, 318] on span "25" at bounding box center [724, 318] width 22 height 22
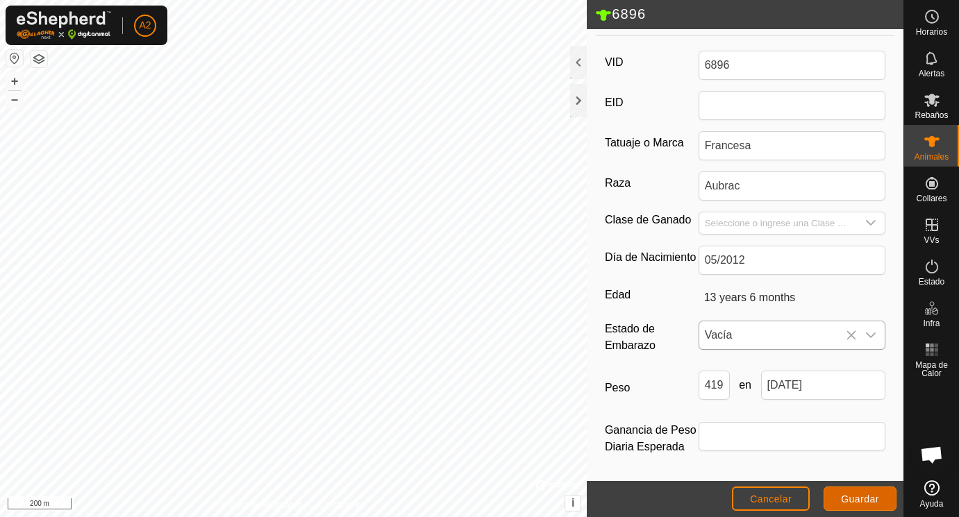
click at [852, 495] on span "Guardar" at bounding box center [860, 499] width 38 height 11
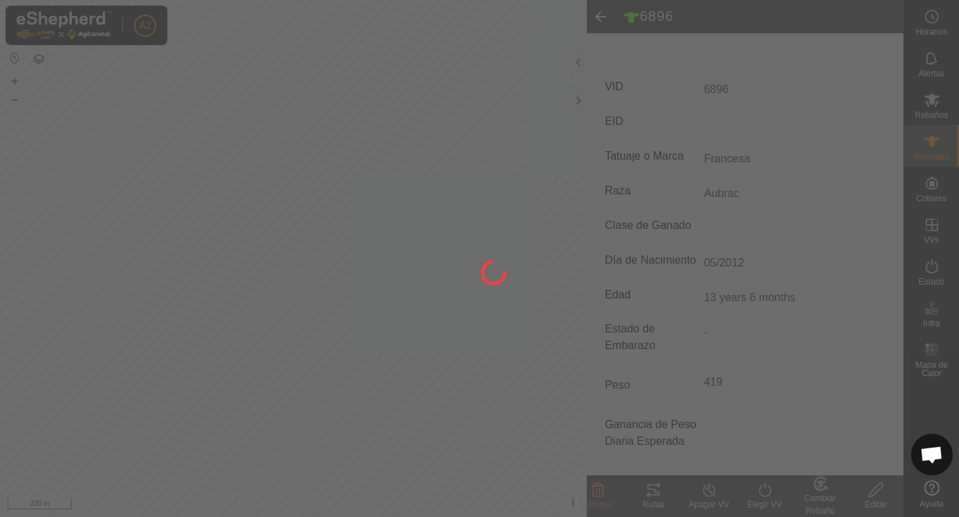
scroll to position [182, 0]
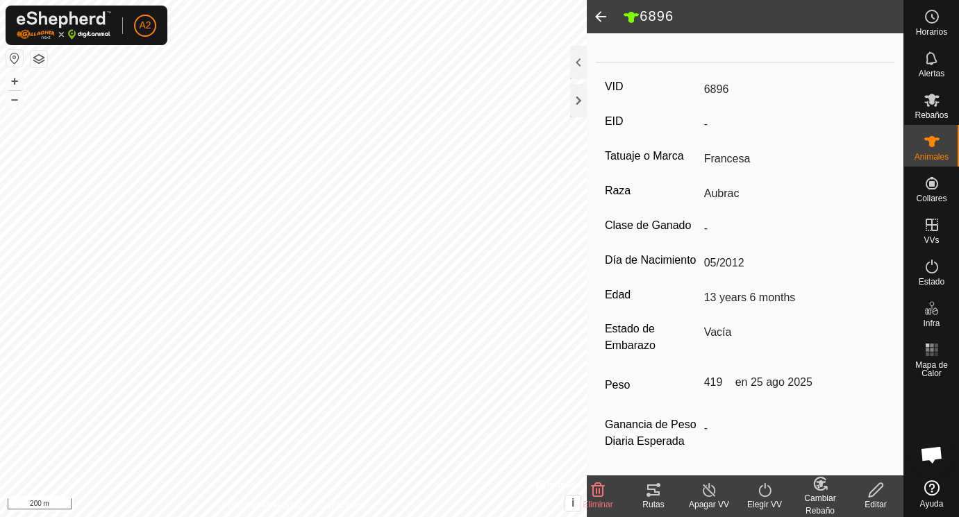
click at [602, 14] on span at bounding box center [601, 16] width 28 height 33
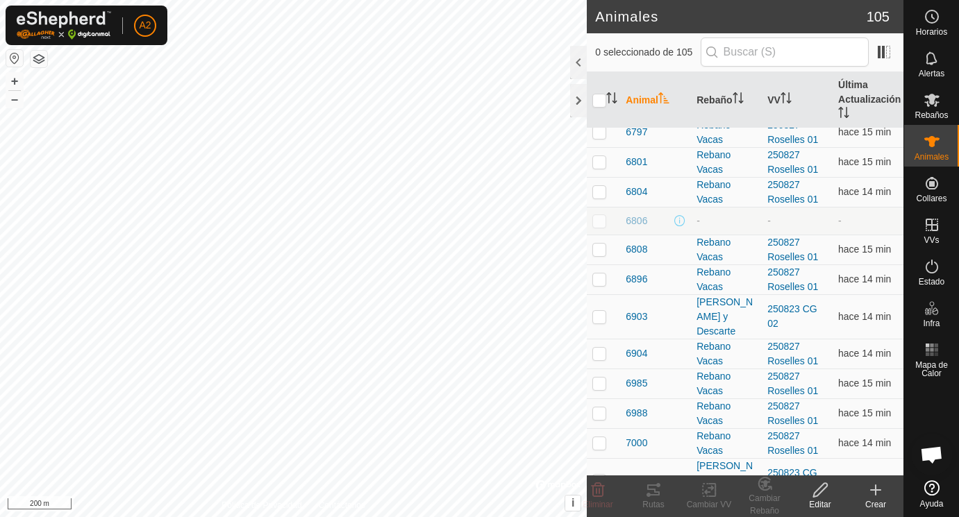
scroll to position [2064, 0]
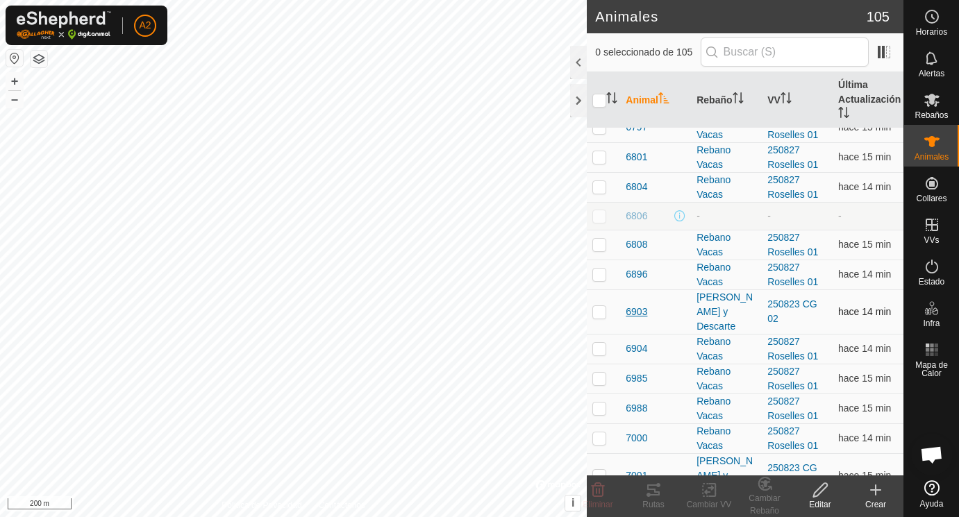
click at [636, 313] on span "6903" at bounding box center [637, 312] width 22 height 15
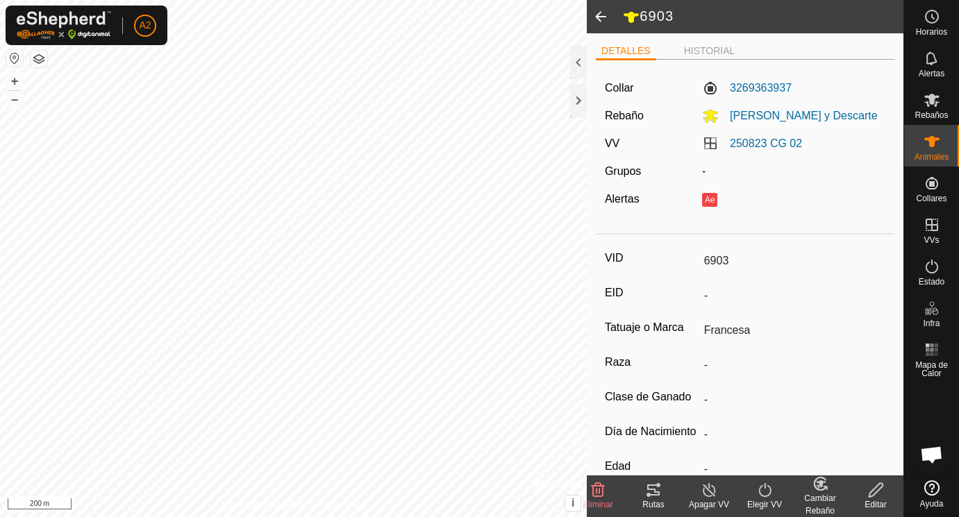
click at [881, 488] on icon at bounding box center [876, 490] width 14 height 14
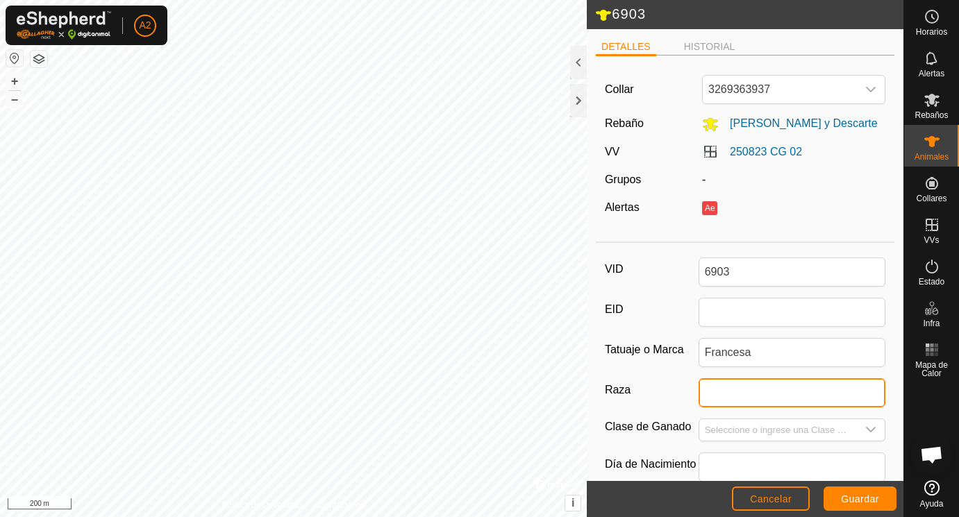
click at [723, 394] on input "Raza" at bounding box center [793, 393] width 188 height 29
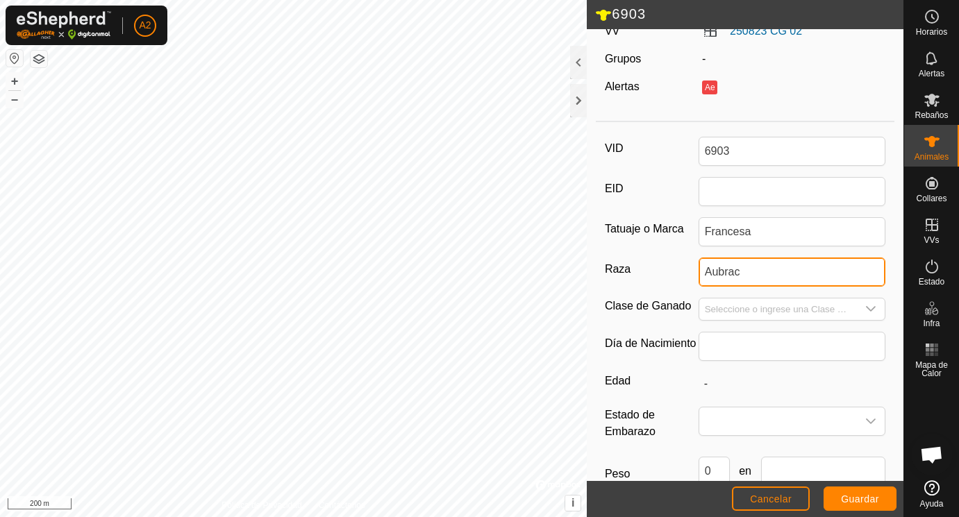
scroll to position [139, 0]
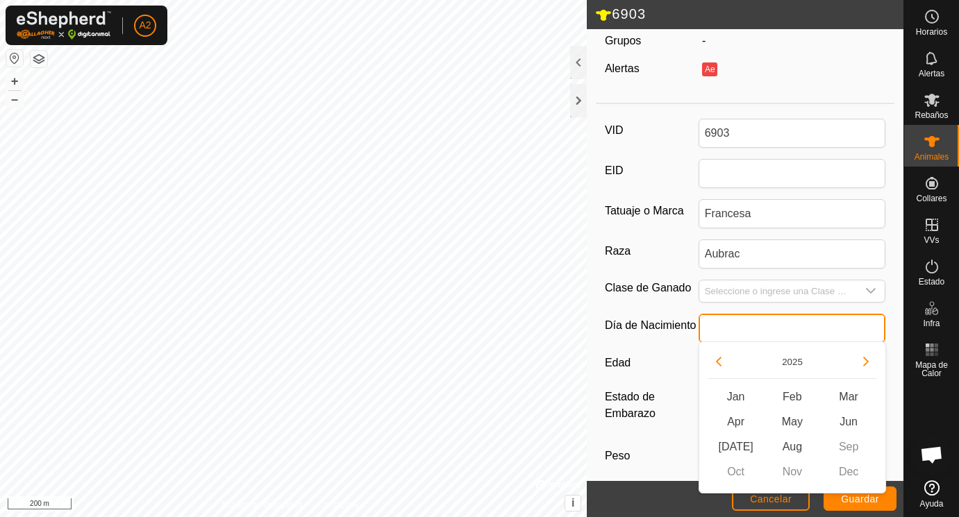
click at [728, 332] on input "text" at bounding box center [793, 328] width 188 height 29
click at [719, 362] on button "Previous Year" at bounding box center [719, 362] width 22 height 22
click at [720, 363] on span "Previous Year" at bounding box center [720, 363] width 0 height 0
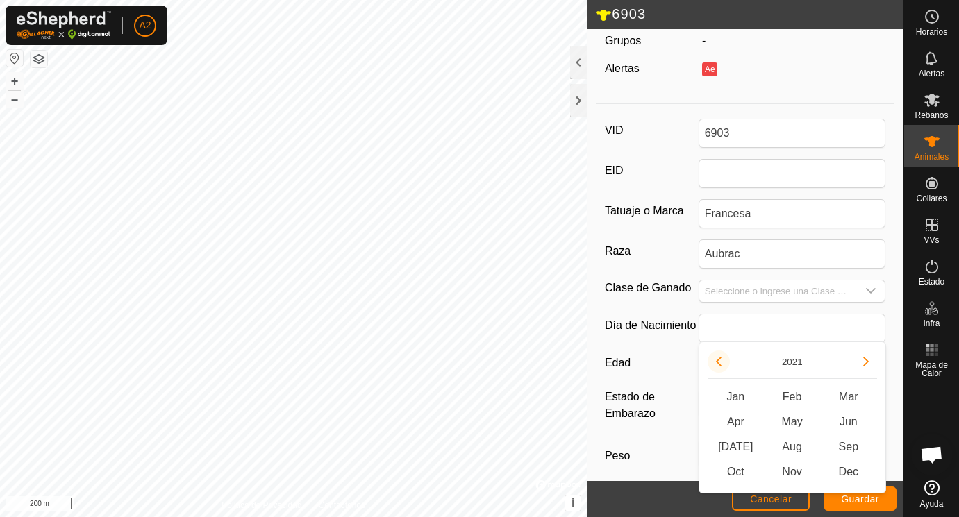
click at [719, 362] on button "Previous Year" at bounding box center [719, 362] width 22 height 22
click at [719, 362] on icon "Previous Year" at bounding box center [718, 361] width 11 height 11
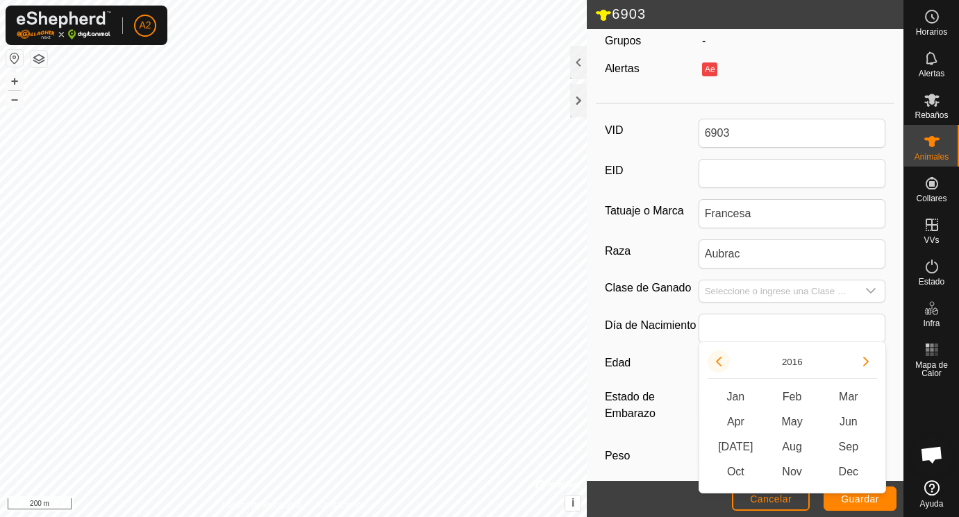
click at [719, 362] on button "Previous Year" at bounding box center [719, 362] width 22 height 22
click at [796, 422] on span "May" at bounding box center [792, 422] width 56 height 25
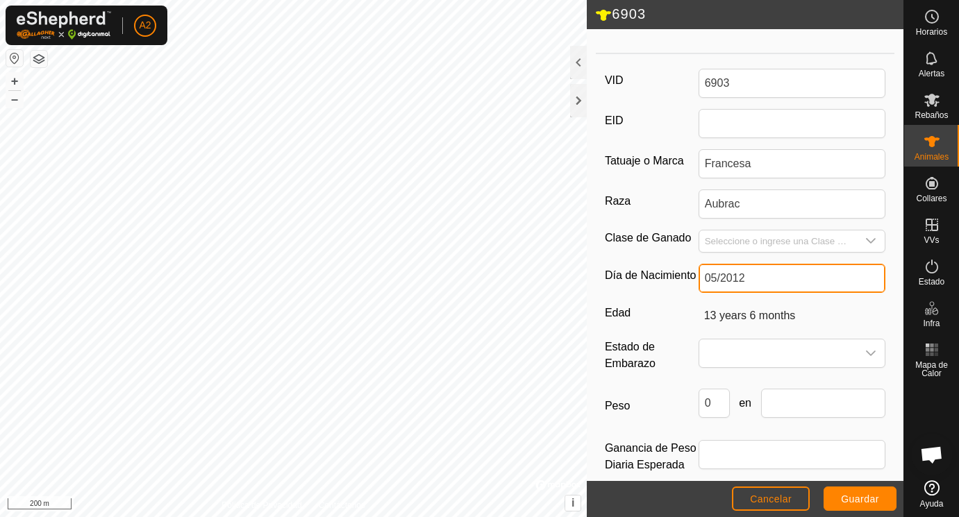
scroll to position [207, 0]
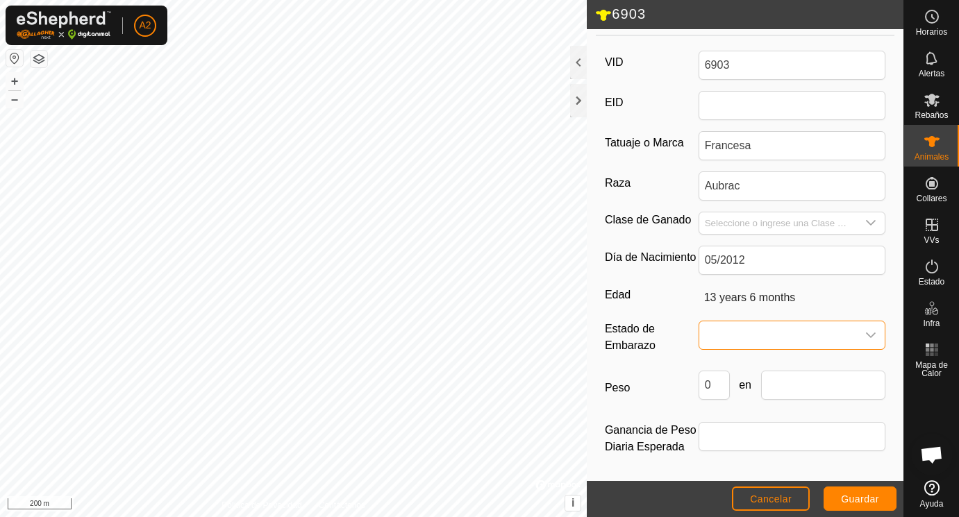
click at [733, 331] on span at bounding box center [778, 336] width 158 height 28
click at [733, 329] on span at bounding box center [778, 336] width 158 height 28
click at [731, 452] on li "Preñada" at bounding box center [793, 454] width 186 height 28
click at [713, 224] on input "Seleccione o ingrese una Clase de Ganado" at bounding box center [778, 224] width 158 height 22
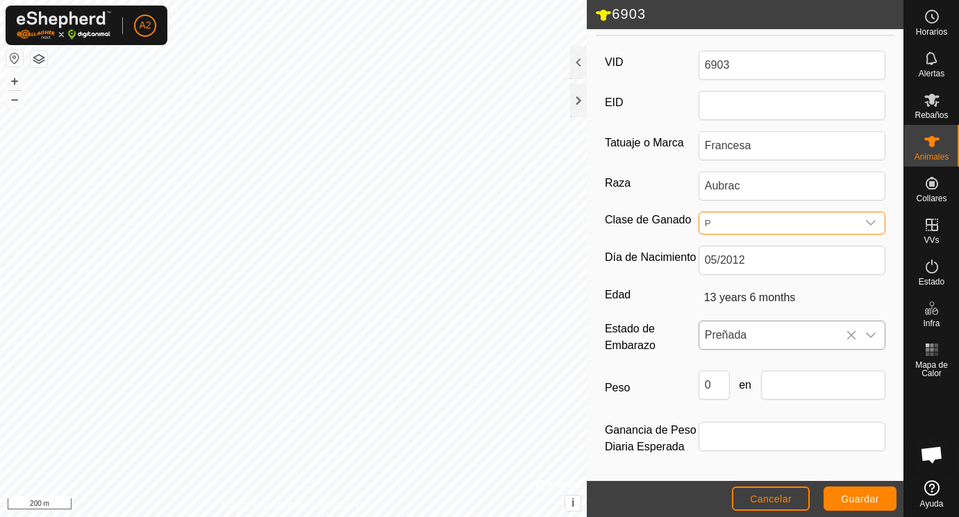
scroll to position [207, 8]
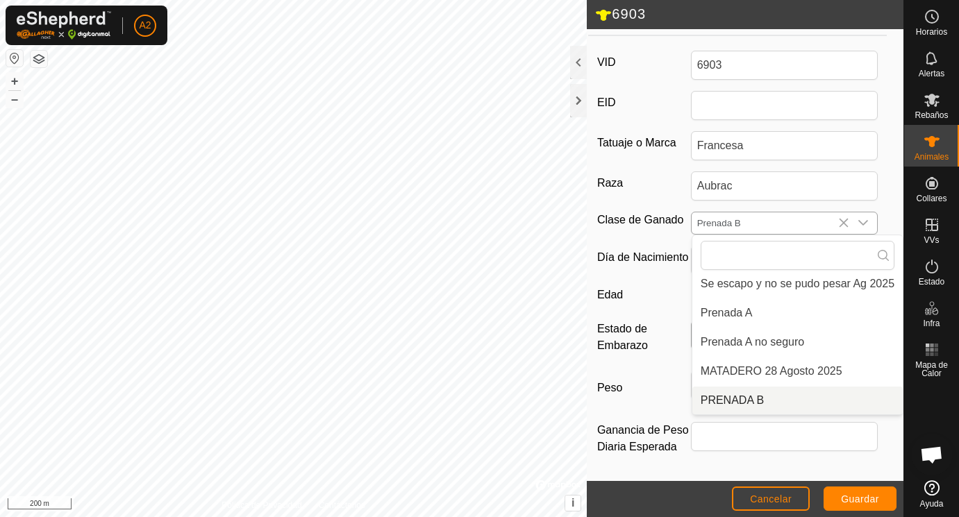
click at [731, 397] on li "PRENADA B" at bounding box center [797, 401] width 210 height 28
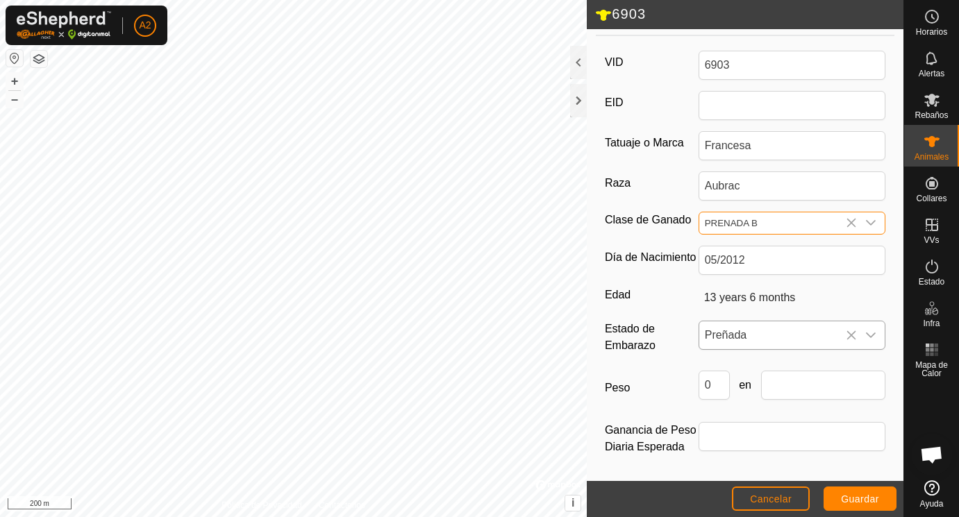
scroll to position [207, 0]
drag, startPoint x: 715, startPoint y: 385, endPoint x: 699, endPoint y: 385, distance: 16.0
click at [699, 385] on input "0" at bounding box center [714, 385] width 31 height 29
click at [793, 385] on input "text" at bounding box center [823, 385] width 125 height 29
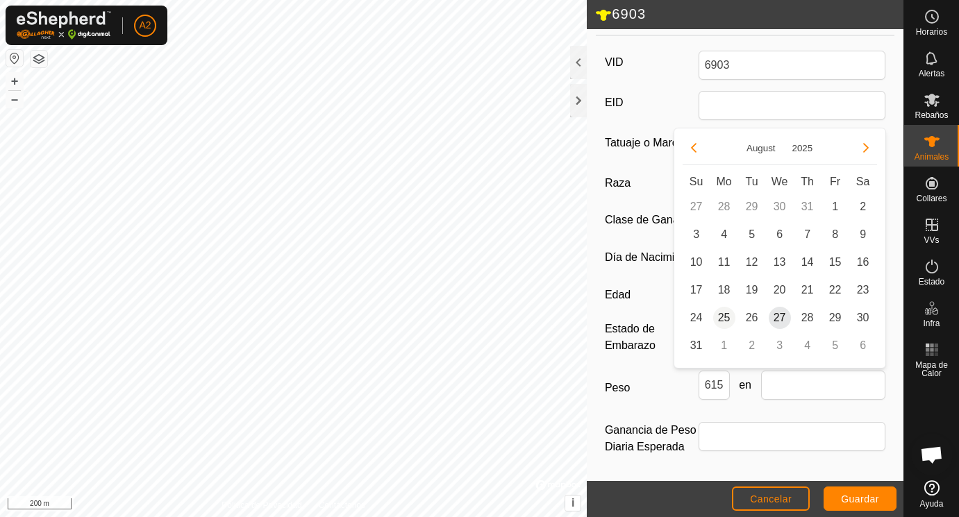
click at [724, 314] on span "25" at bounding box center [724, 318] width 22 height 22
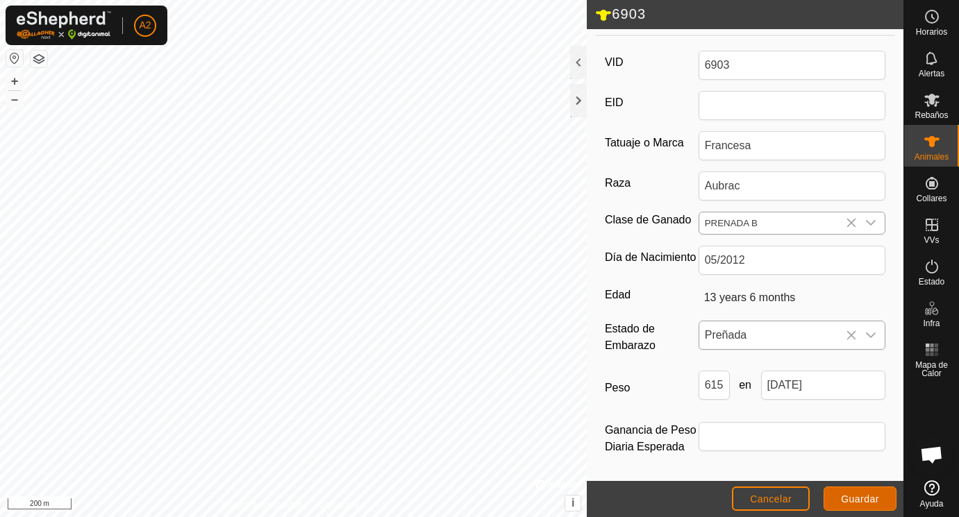
click at [854, 497] on span "Guardar" at bounding box center [860, 499] width 38 height 11
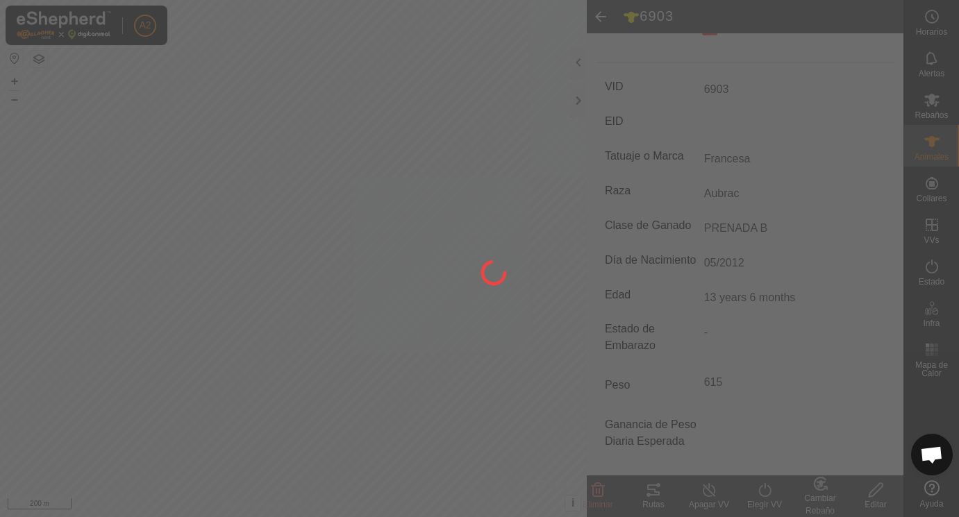
scroll to position [176, 0]
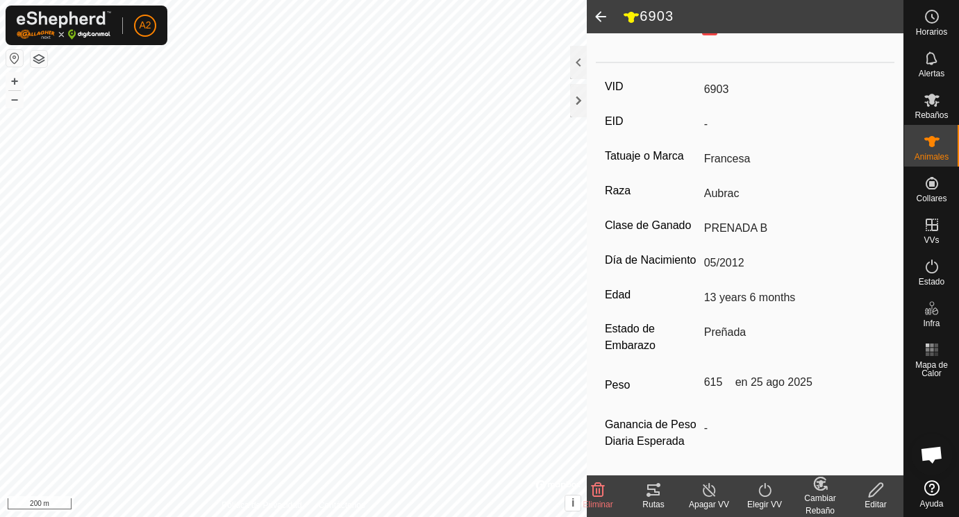
click at [601, 14] on span at bounding box center [601, 16] width 28 height 33
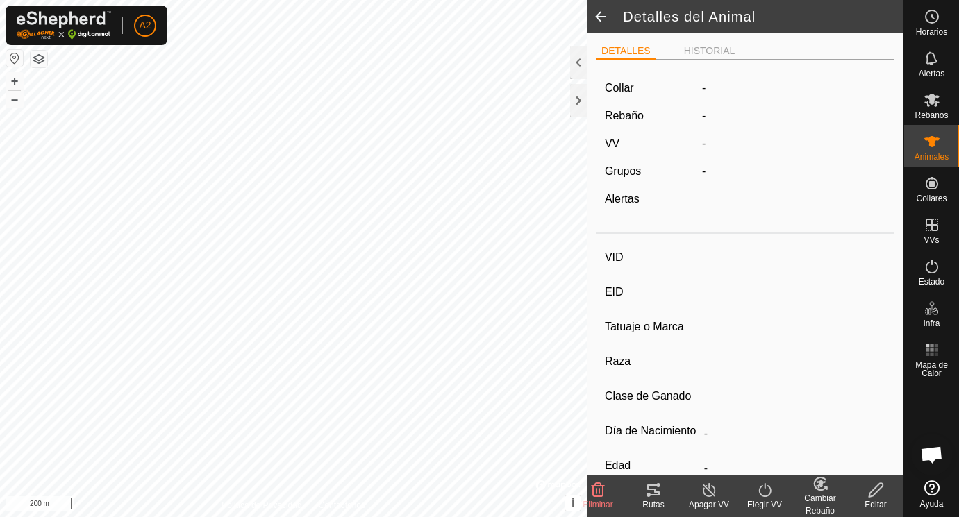
scroll to position [176, 0]
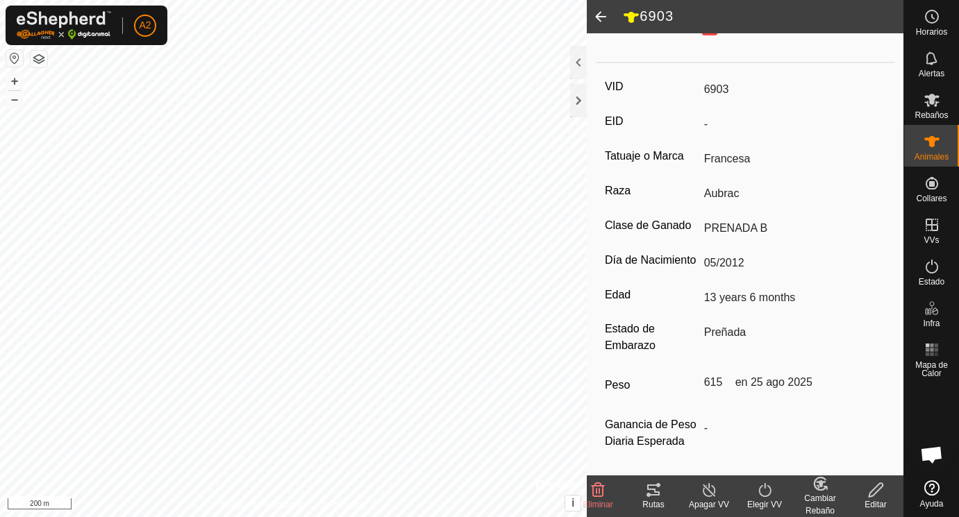
click at [601, 14] on span at bounding box center [601, 16] width 28 height 33
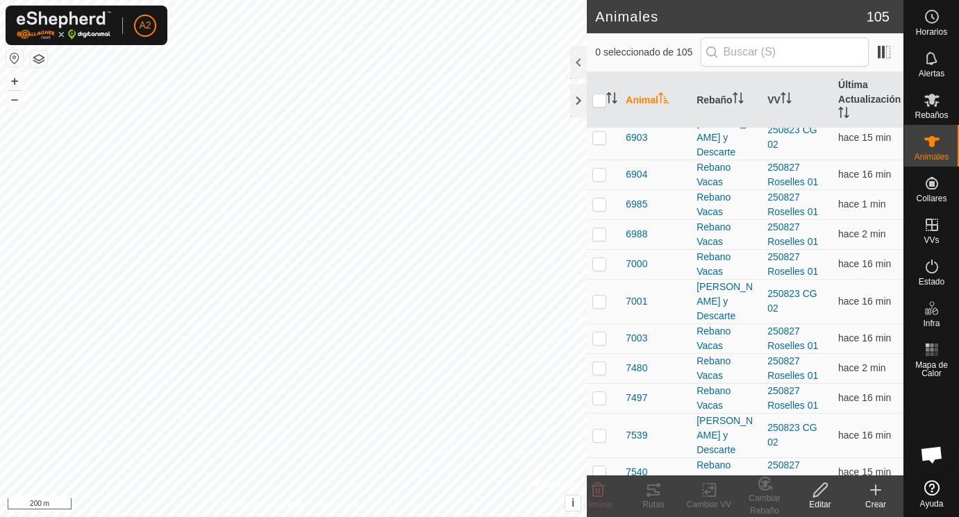
scroll to position [2227, 0]
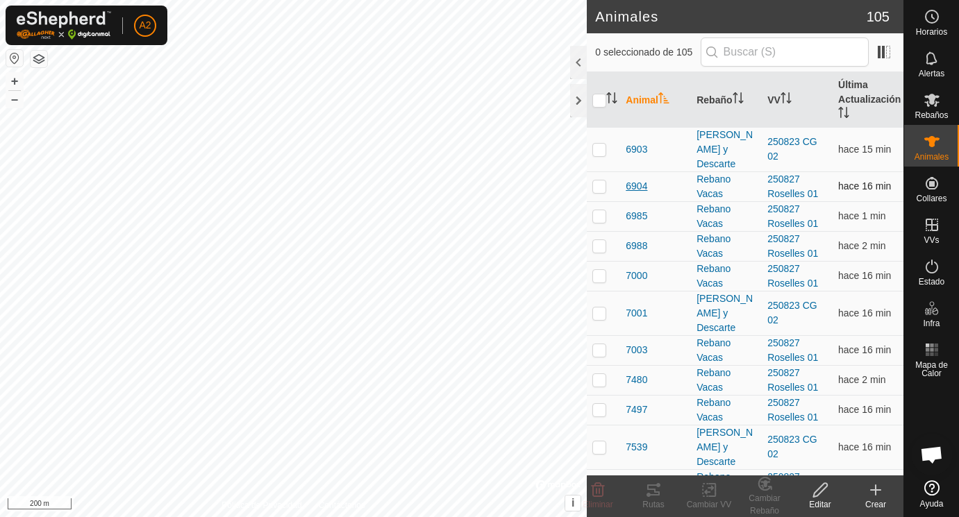
click at [638, 185] on span "6904" at bounding box center [637, 186] width 22 height 15
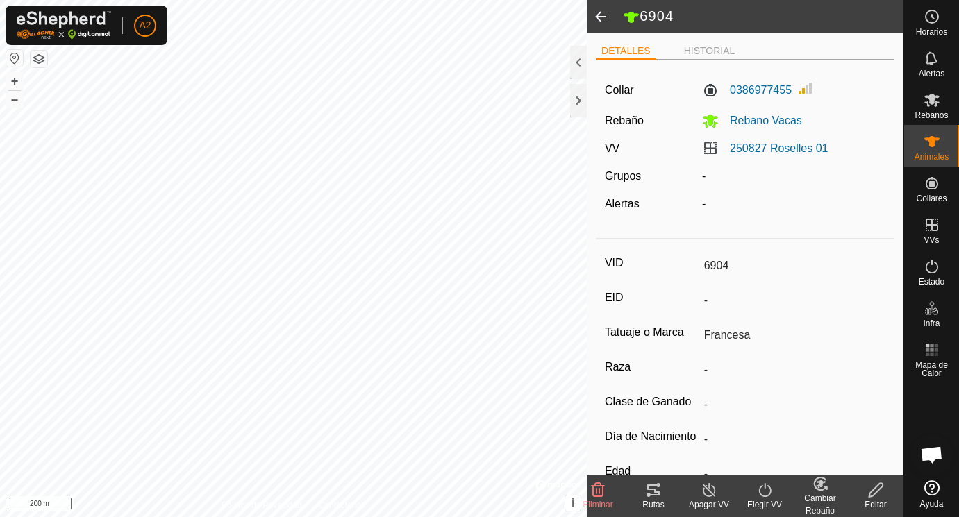
click at [876, 491] on icon at bounding box center [876, 490] width 17 height 17
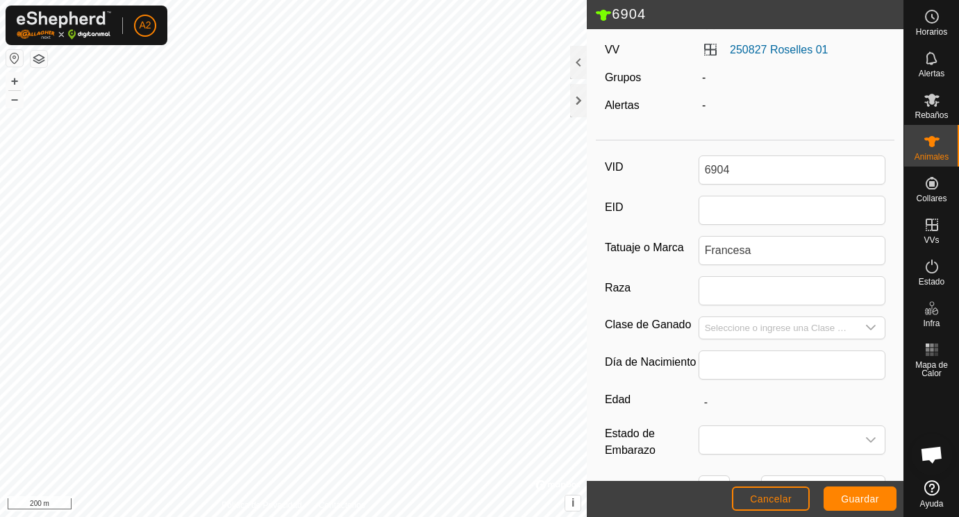
scroll to position [120, 0]
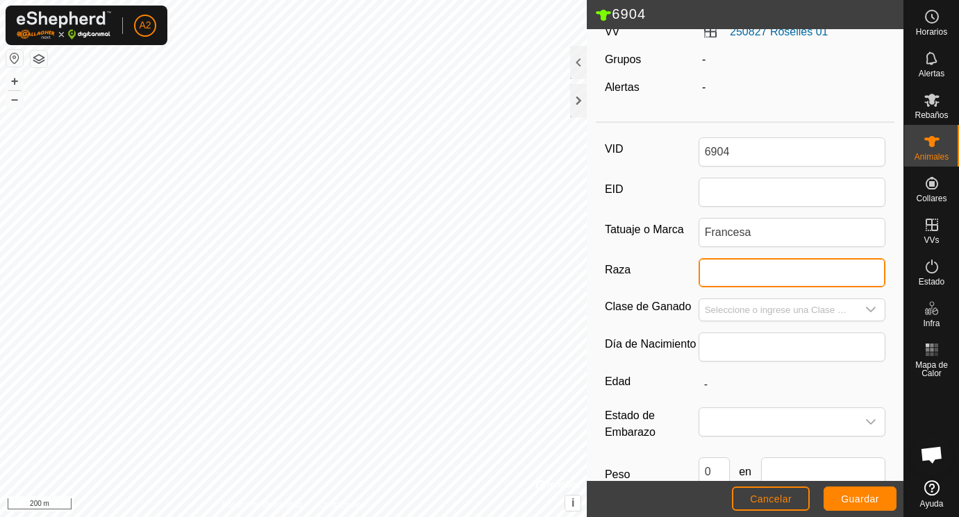
click at [729, 272] on input "Raza" at bounding box center [793, 272] width 188 height 29
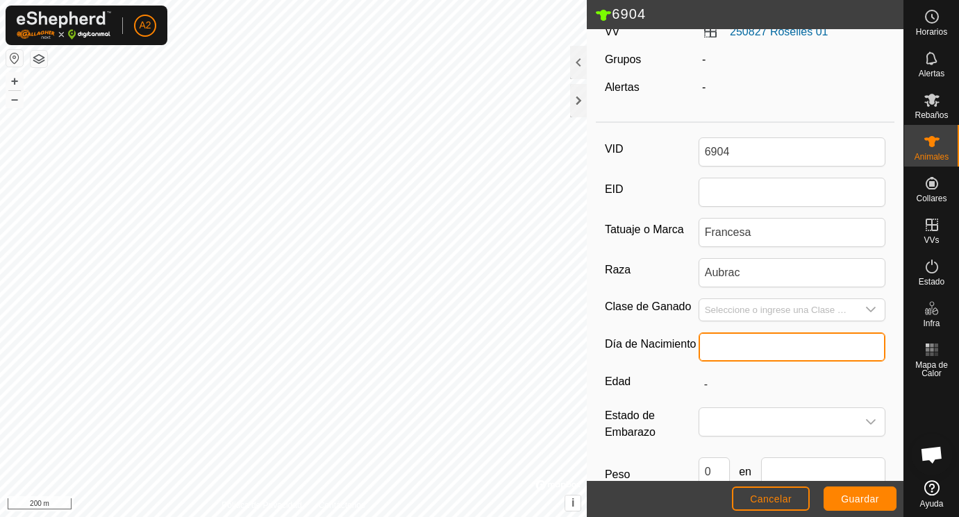
click at [726, 342] on input "text" at bounding box center [793, 347] width 188 height 29
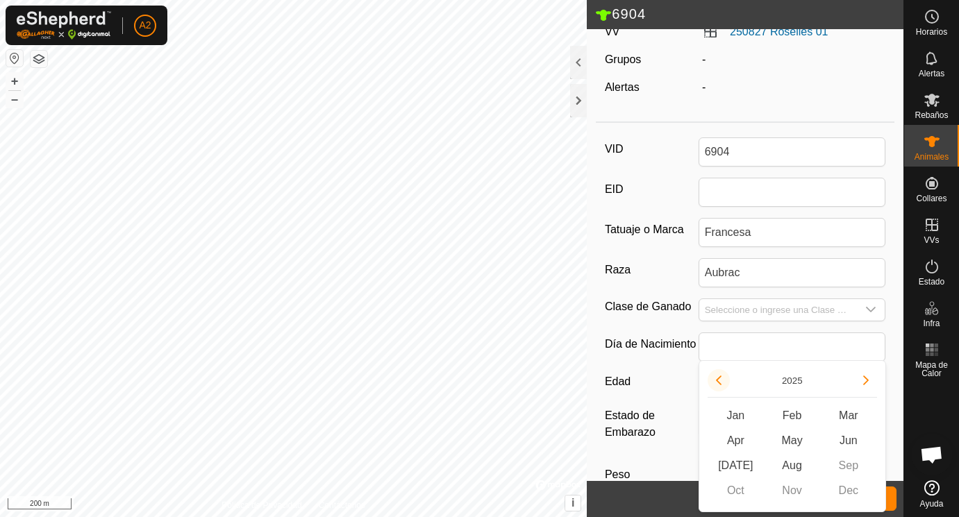
click at [716, 381] on button "Previous Year" at bounding box center [719, 381] width 22 height 22
click at [716, 381] on icon "Previous Year" at bounding box center [719, 381] width 6 height 10
click at [716, 381] on button "Previous Year" at bounding box center [719, 381] width 22 height 22
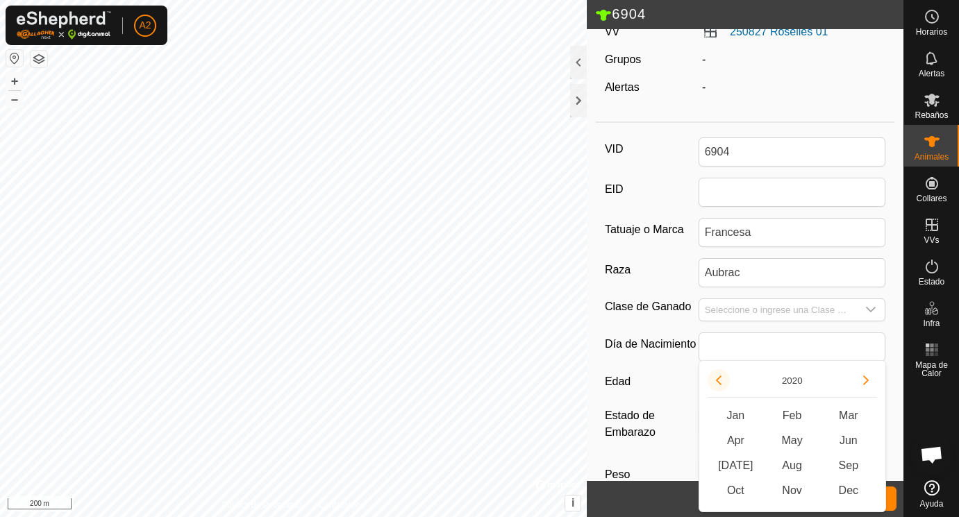
click at [716, 381] on button "Previous Year" at bounding box center [719, 381] width 22 height 22
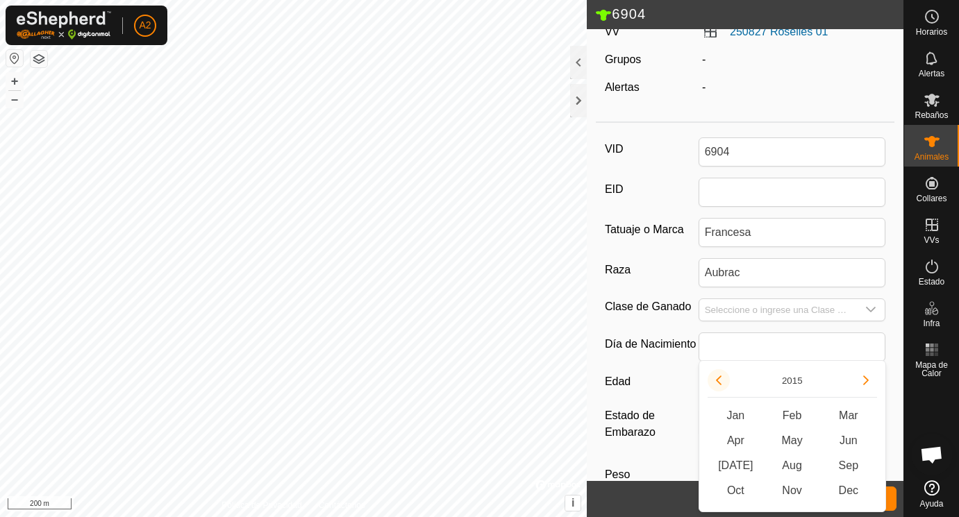
click at [716, 381] on button "Previous Year" at bounding box center [719, 381] width 22 height 22
click at [794, 441] on span "May" at bounding box center [792, 441] width 56 height 25
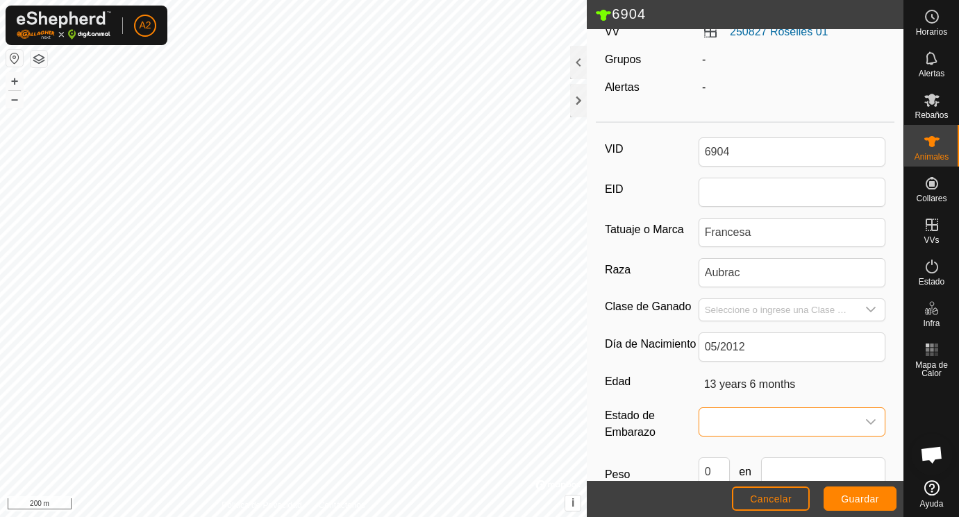
click at [742, 420] on span at bounding box center [778, 422] width 158 height 28
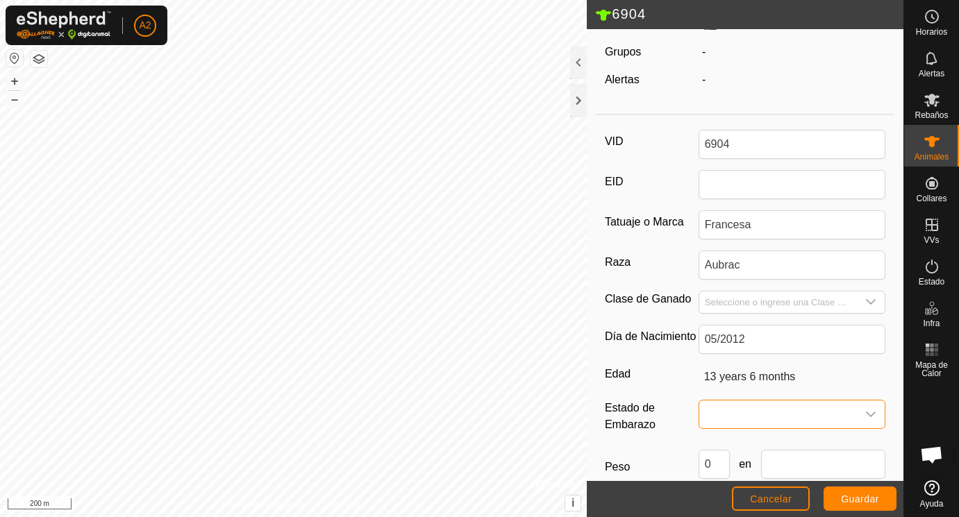
scroll to position [124, 0]
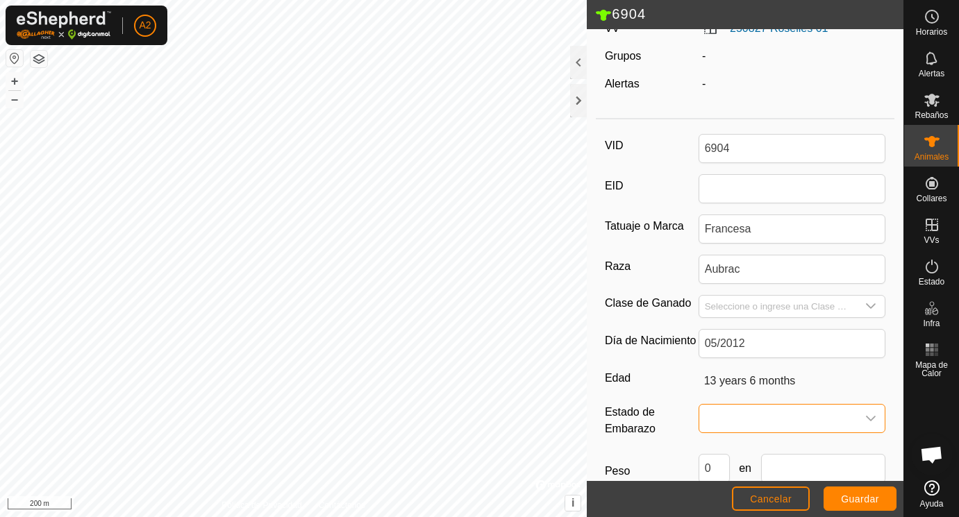
click at [742, 420] on span at bounding box center [778, 419] width 158 height 28
click at [755, 360] on li "Preñada" at bounding box center [793, 363] width 186 height 28
click at [724, 301] on input "Seleccione o ingrese una Clase de Ganado" at bounding box center [778, 307] width 158 height 22
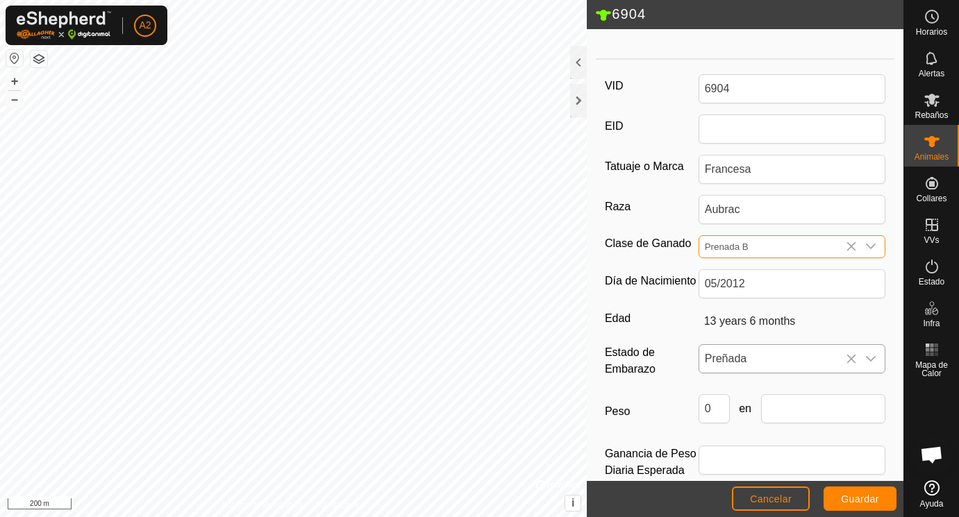
scroll to position [201, 0]
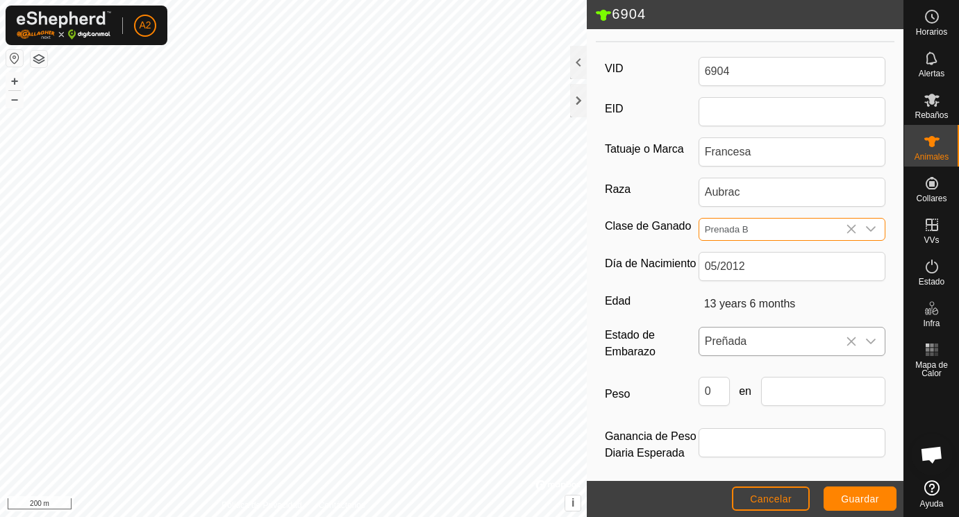
click at [749, 223] on input "Prenada B" at bounding box center [778, 230] width 158 height 22
click at [747, 230] on input "Prenada B" at bounding box center [778, 230] width 158 height 22
drag, startPoint x: 723, startPoint y: 393, endPoint x: 698, endPoint y: 389, distance: 25.3
click at [699, 389] on input "0" at bounding box center [714, 391] width 31 height 29
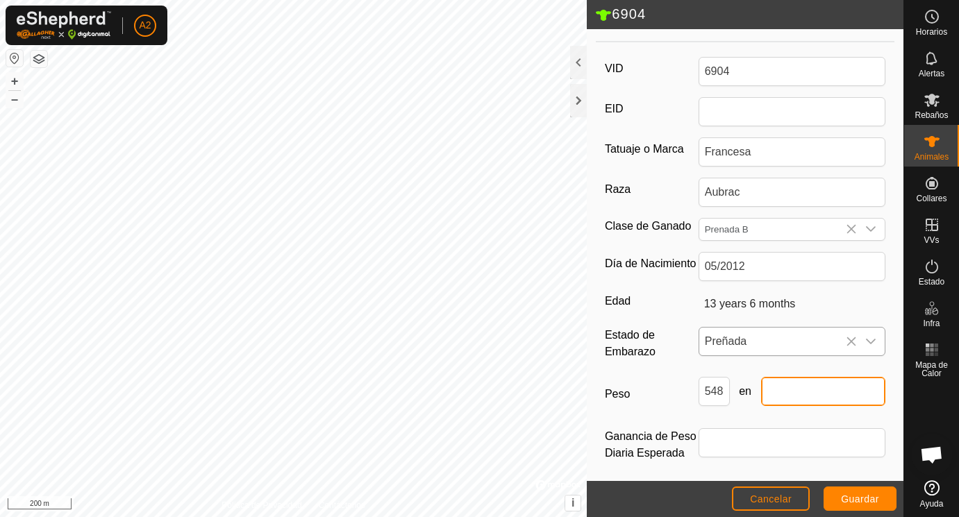
click at [783, 395] on input "text" at bounding box center [823, 391] width 125 height 29
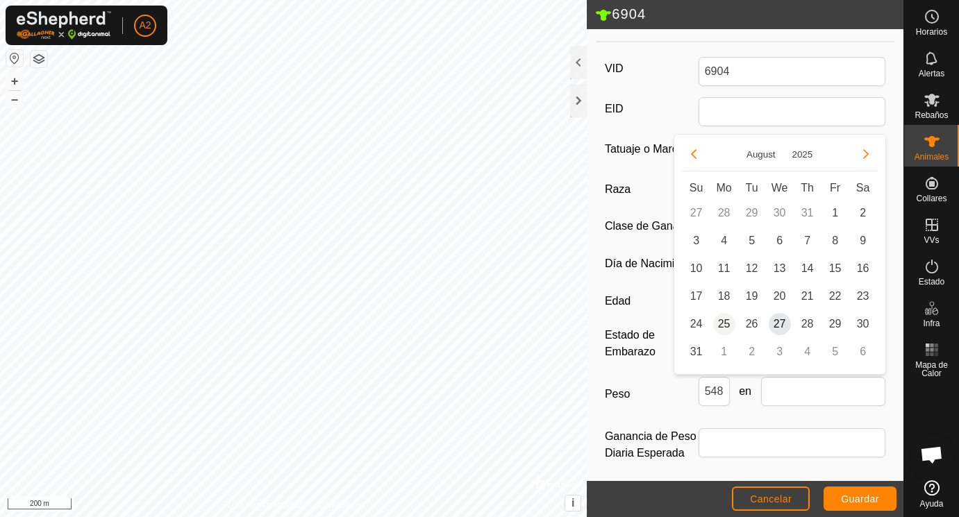
click at [722, 323] on span "25" at bounding box center [724, 324] width 22 height 22
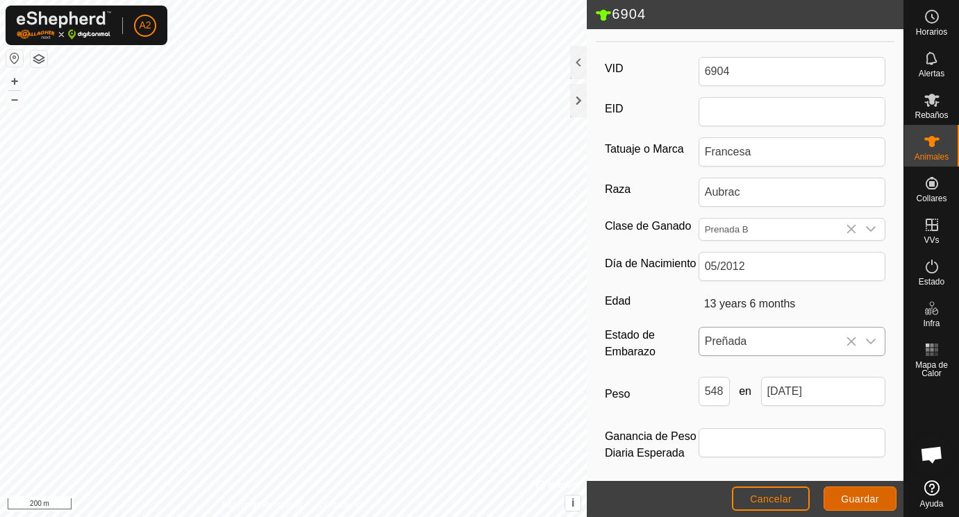
click at [852, 497] on span "Guardar" at bounding box center [860, 499] width 38 height 11
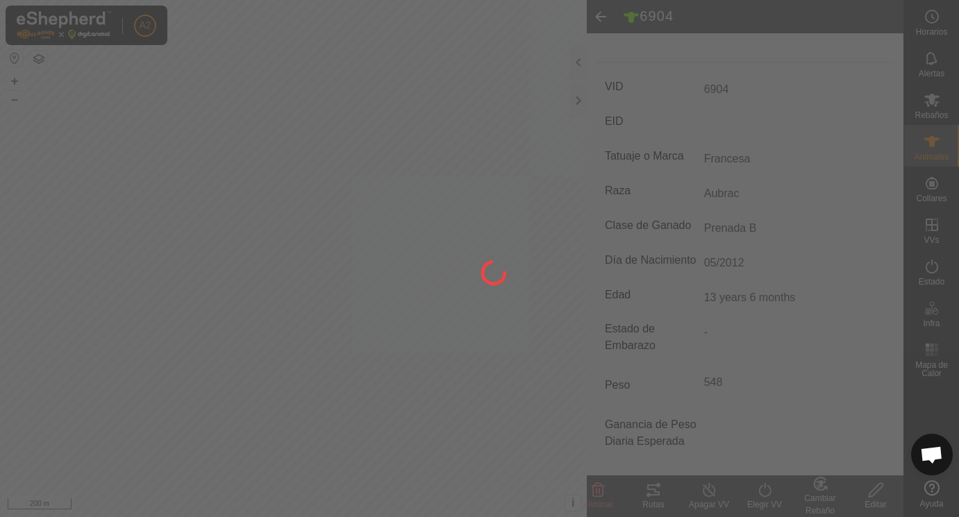
scroll to position [182, 0]
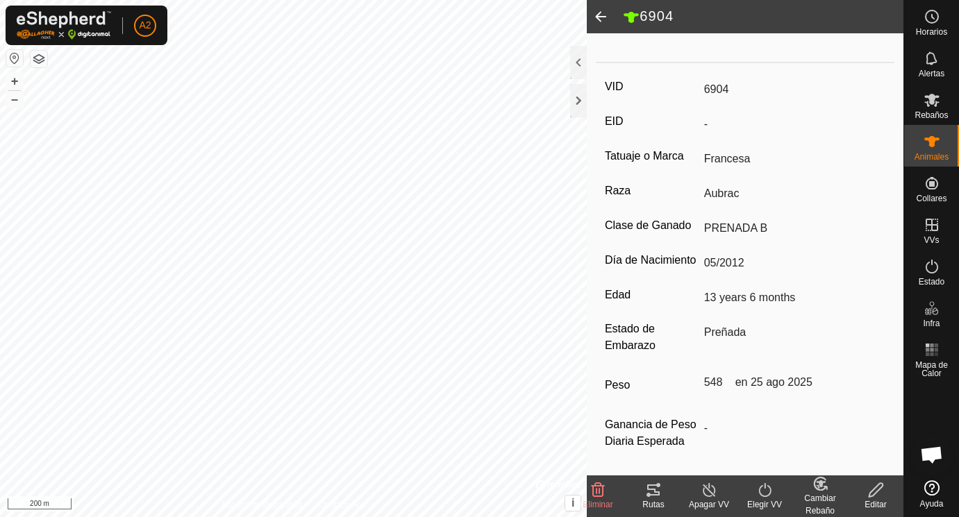
click at [608, 15] on span at bounding box center [601, 16] width 28 height 33
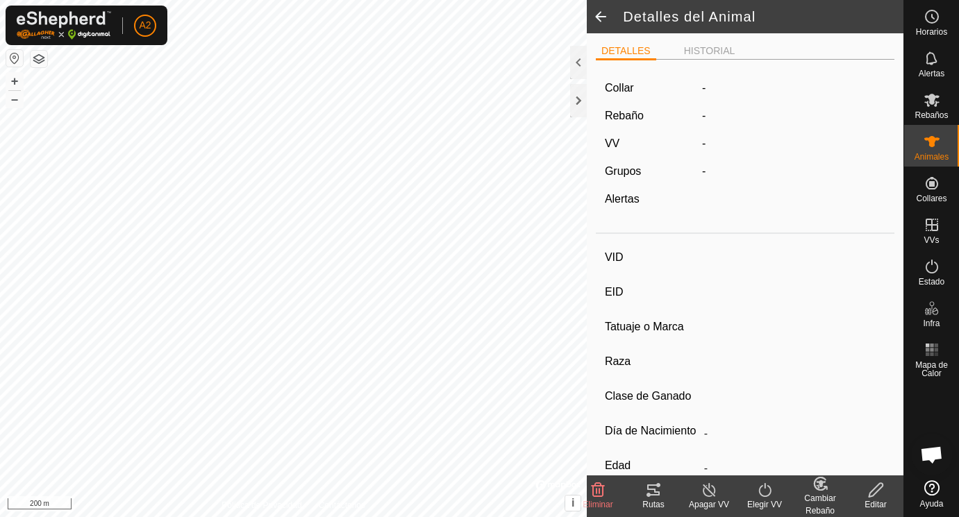
scroll to position [176, 0]
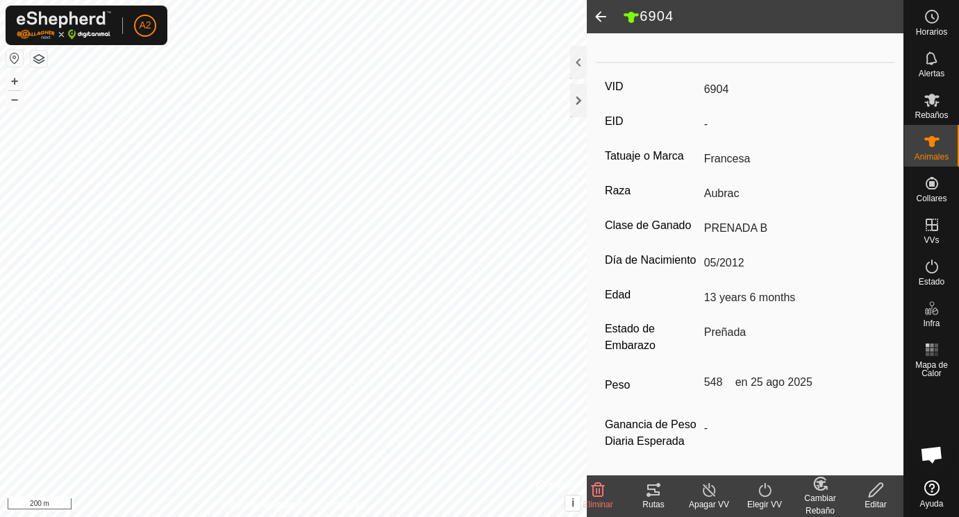
click at [608, 15] on span at bounding box center [601, 16] width 28 height 33
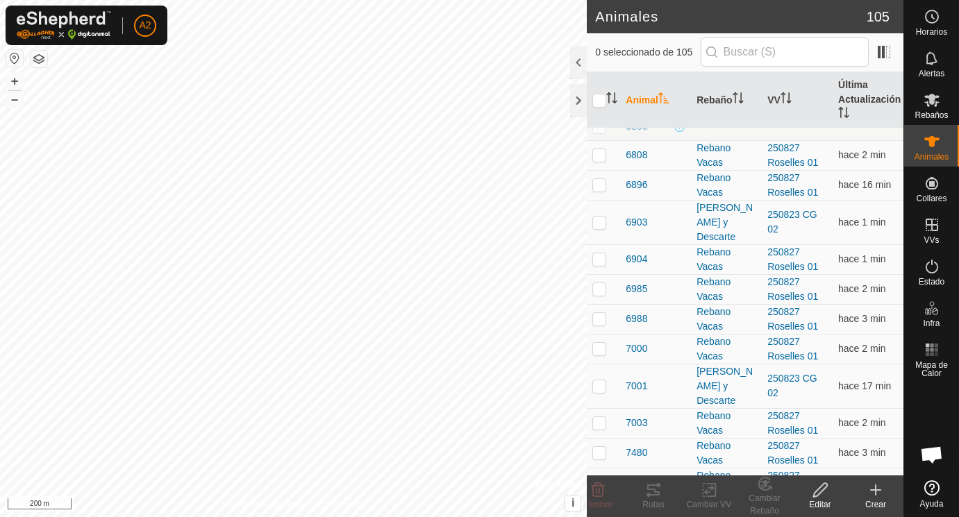
scroll to position [2167, 0]
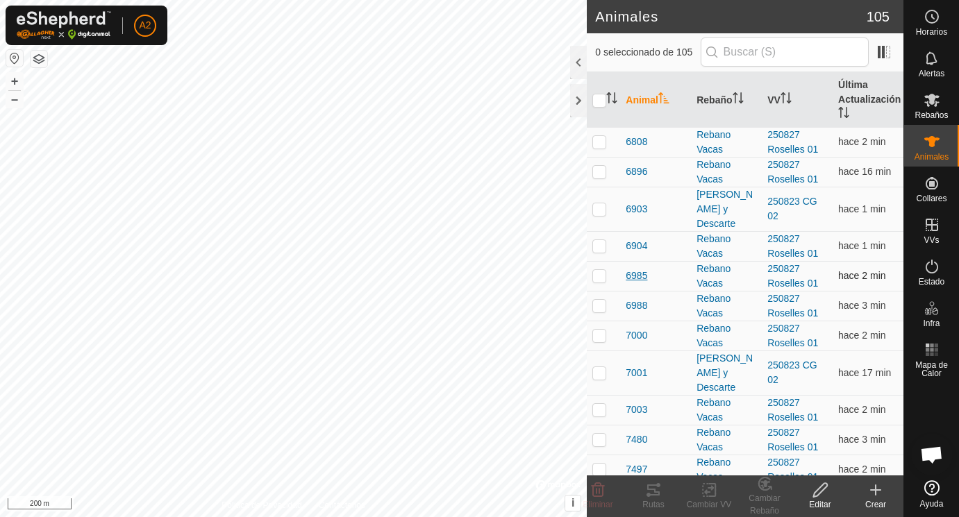
click at [636, 274] on span "6985" at bounding box center [637, 276] width 22 height 15
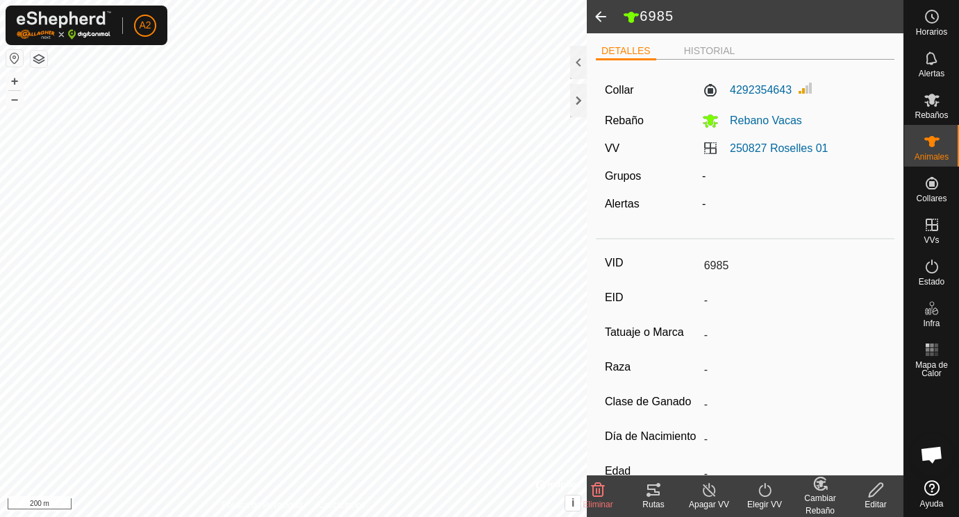
click at [877, 492] on icon at bounding box center [876, 490] width 14 height 14
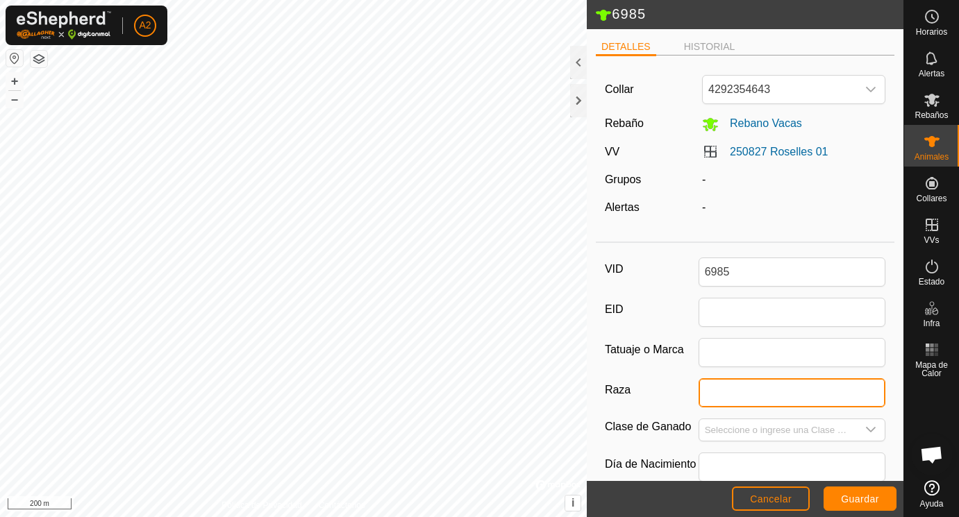
click at [713, 394] on input "Raza" at bounding box center [793, 393] width 188 height 29
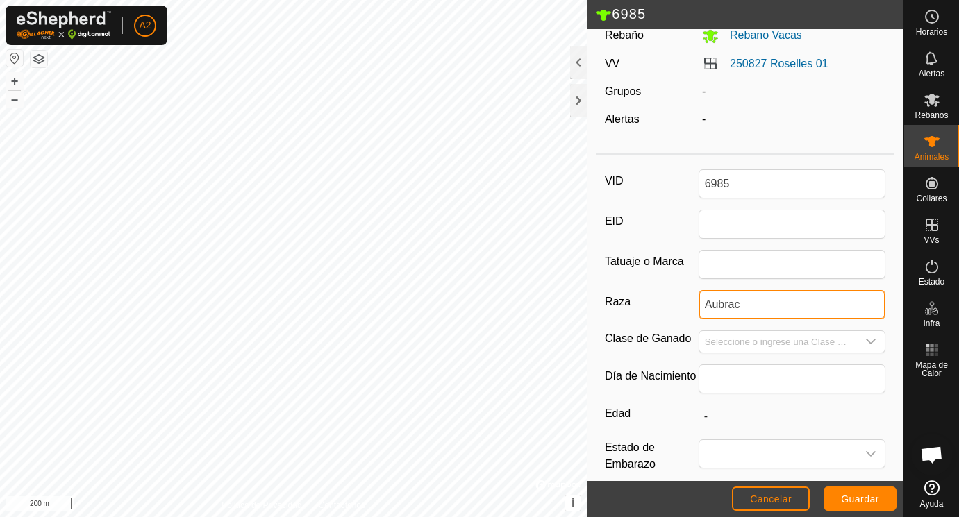
scroll to position [92, 0]
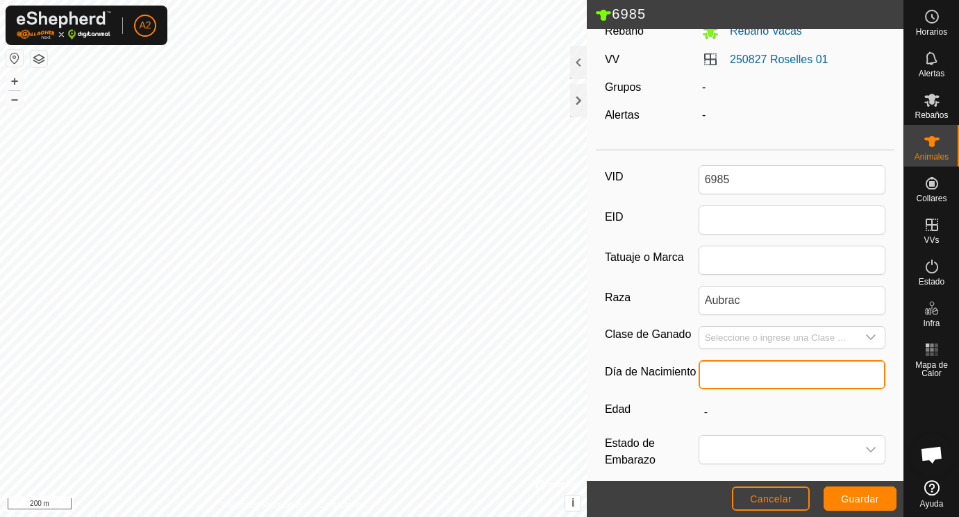
click at [719, 372] on input "text" at bounding box center [793, 374] width 188 height 29
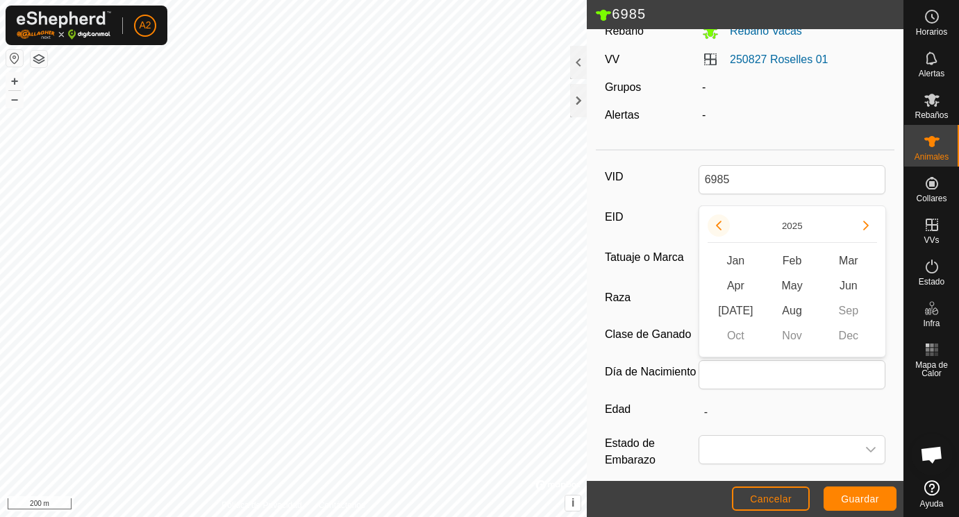
click at [722, 223] on button "Previous Year" at bounding box center [719, 226] width 22 height 22
click at [722, 223] on icon "Previous Year" at bounding box center [718, 225] width 11 height 11
click at [722, 223] on button "Previous Year" at bounding box center [719, 226] width 22 height 22
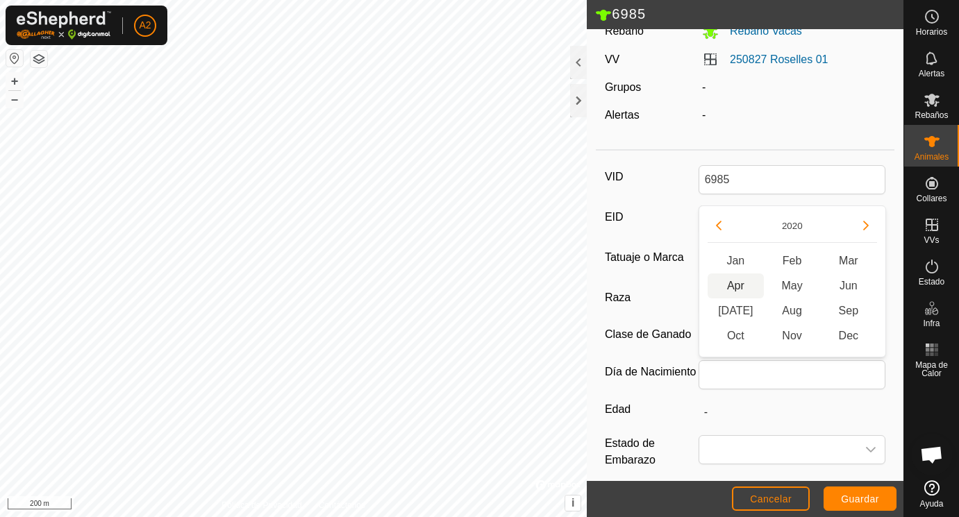
click at [740, 285] on span "Apr" at bounding box center [736, 286] width 56 height 25
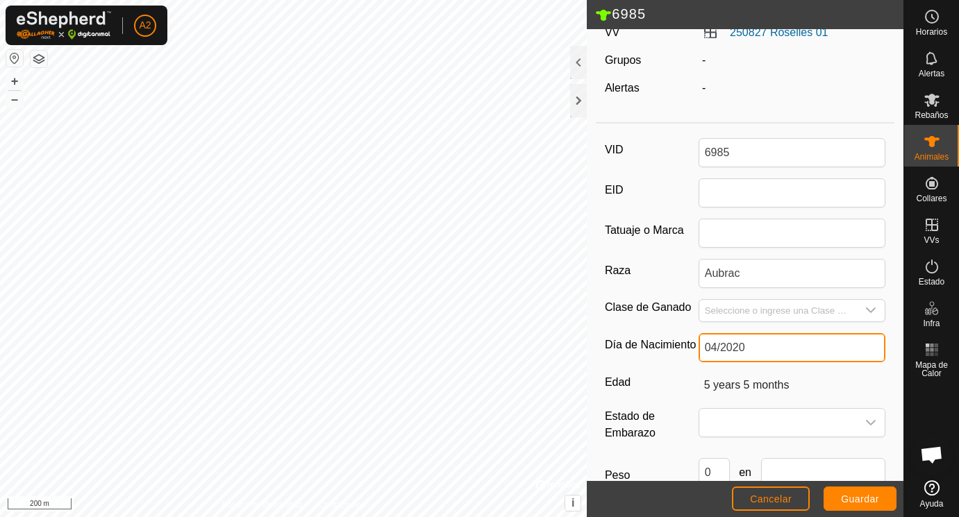
scroll to position [128, 0]
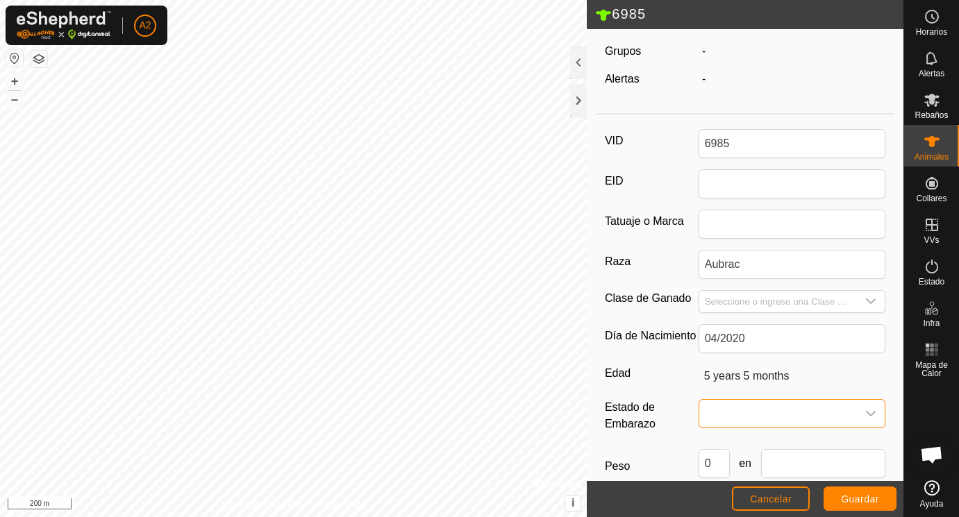
click at [719, 415] on span at bounding box center [778, 414] width 158 height 28
click at [738, 357] on li "Preñada" at bounding box center [793, 358] width 186 height 28
click at [728, 299] on input "Seleccione o ingrese una Clase de Ganado" at bounding box center [778, 302] width 158 height 22
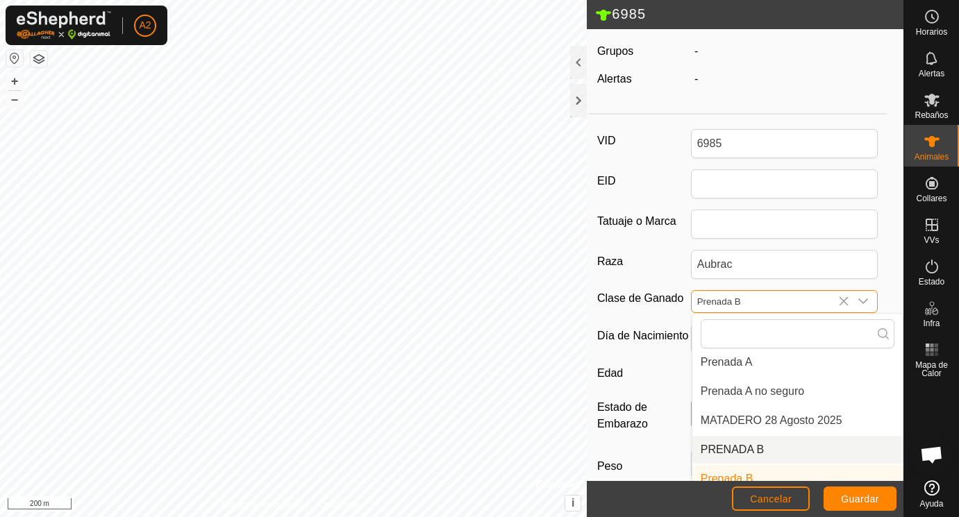
scroll to position [71, 0]
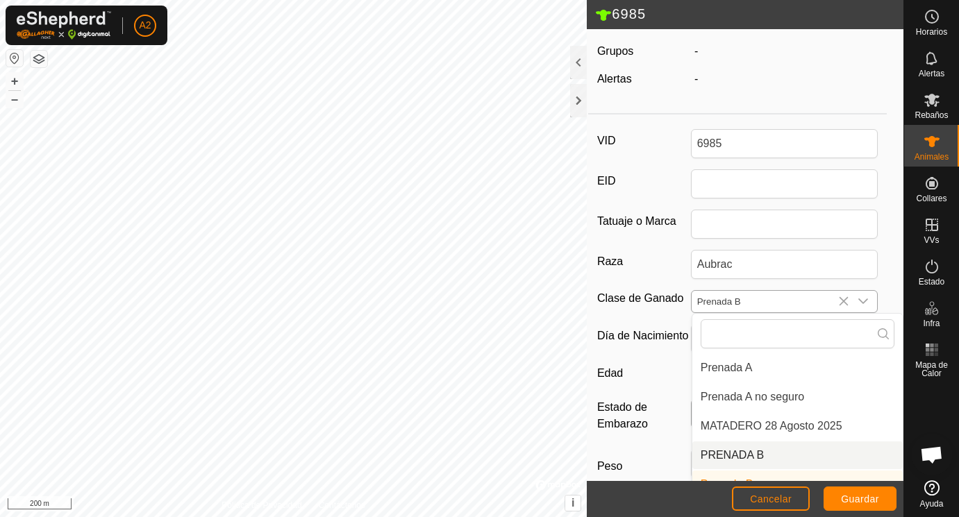
click at [727, 450] on li "PRENADA B" at bounding box center [797, 456] width 210 height 28
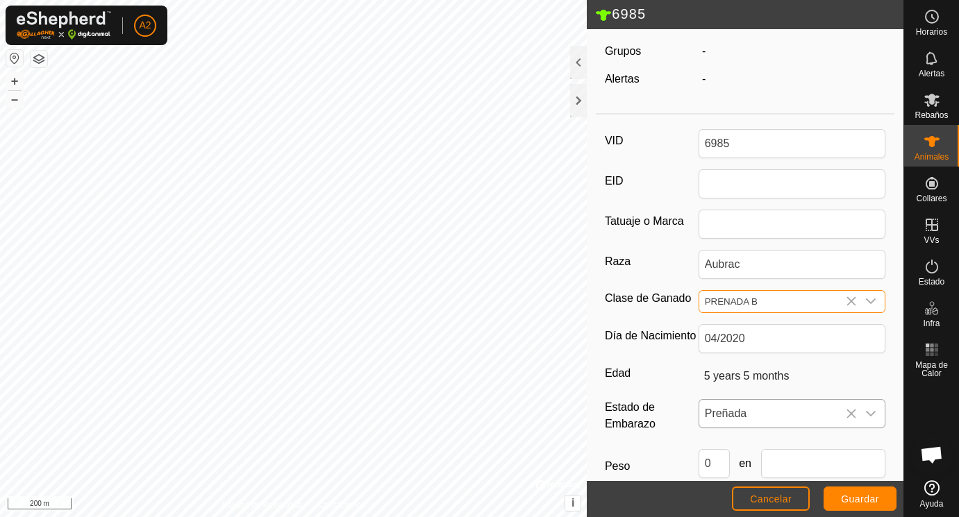
scroll to position [128, 0]
drag, startPoint x: 716, startPoint y: 463, endPoint x: 667, endPoint y: 461, distance: 48.7
click at [699, 461] on input "0" at bounding box center [714, 463] width 31 height 29
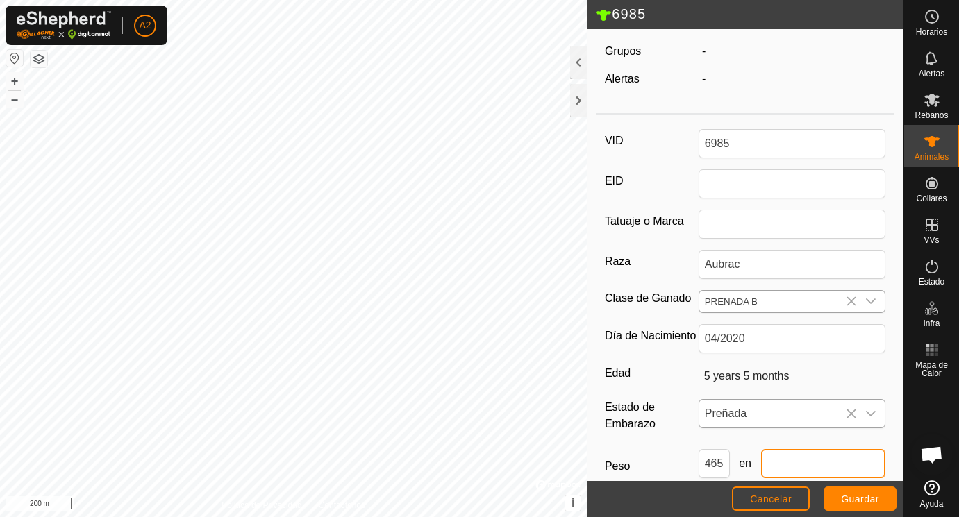
click at [796, 467] on input "text" at bounding box center [823, 463] width 125 height 29
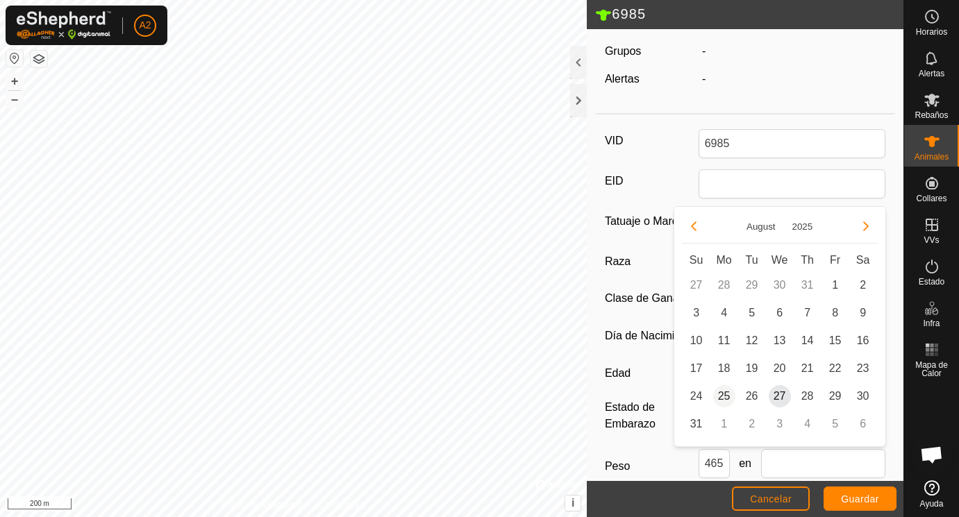
click at [724, 392] on span "25" at bounding box center [724, 396] width 22 height 22
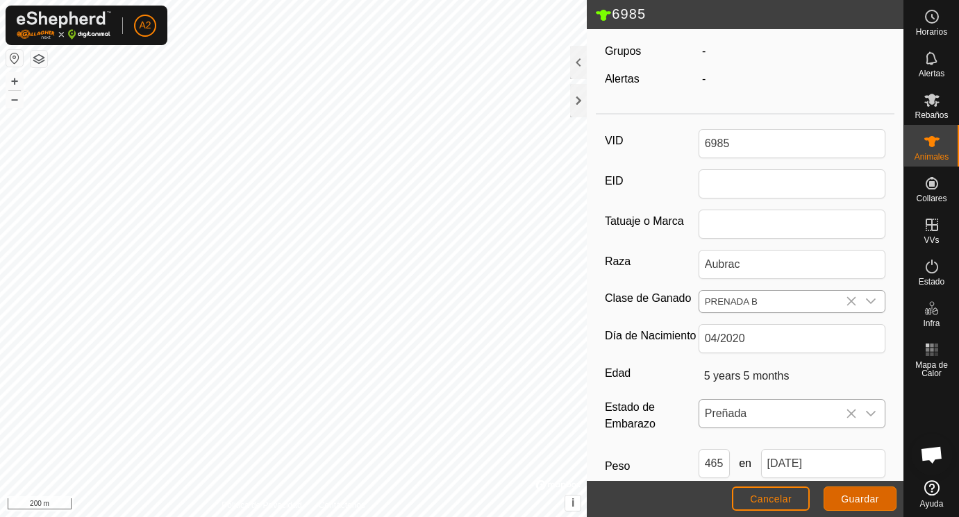
click at [856, 493] on button "Guardar" at bounding box center [860, 499] width 73 height 24
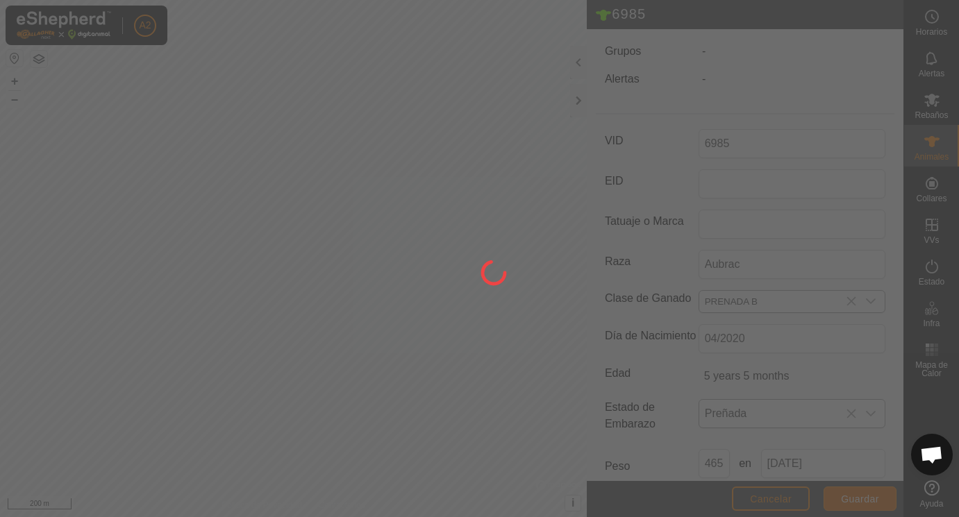
scroll to position [121, 0]
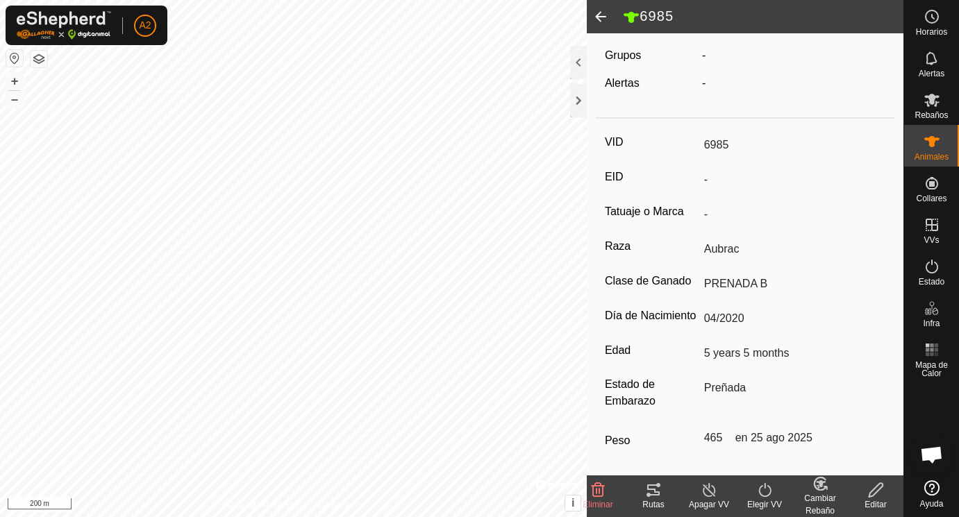
click at [601, 17] on span at bounding box center [601, 16] width 28 height 33
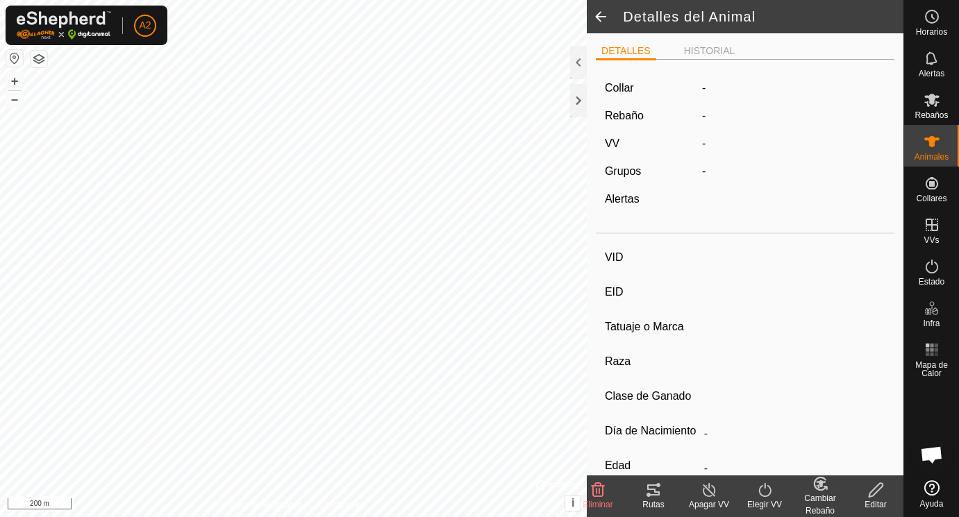
scroll to position [121, 0]
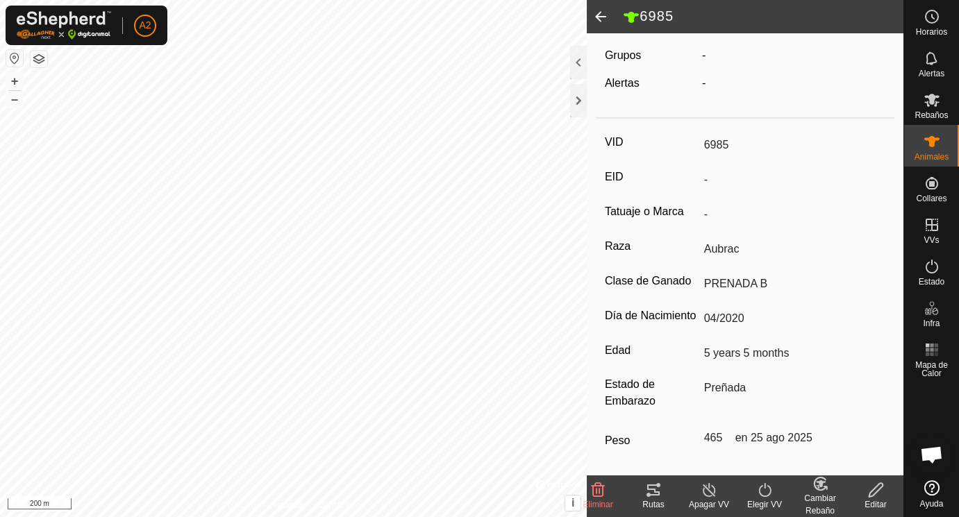
click at [601, 17] on span at bounding box center [601, 16] width 28 height 33
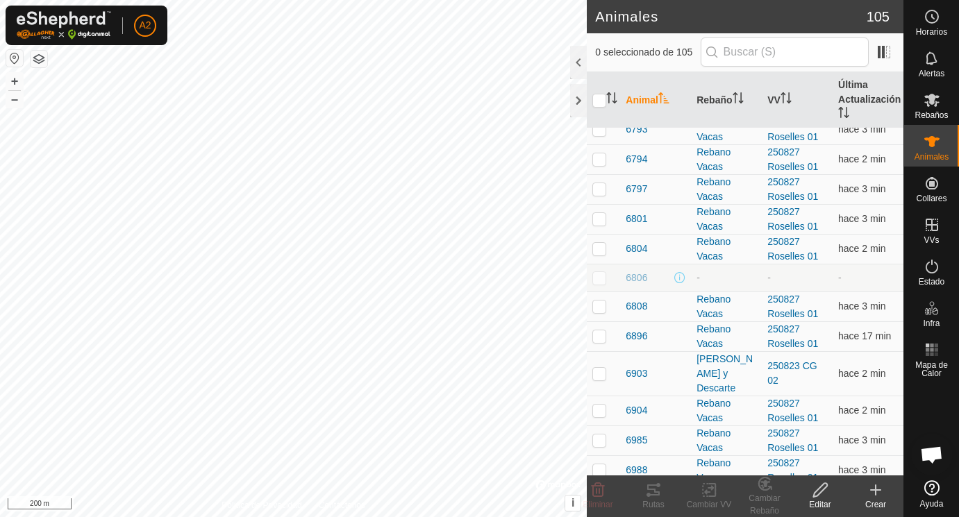
scroll to position [2021, 0]
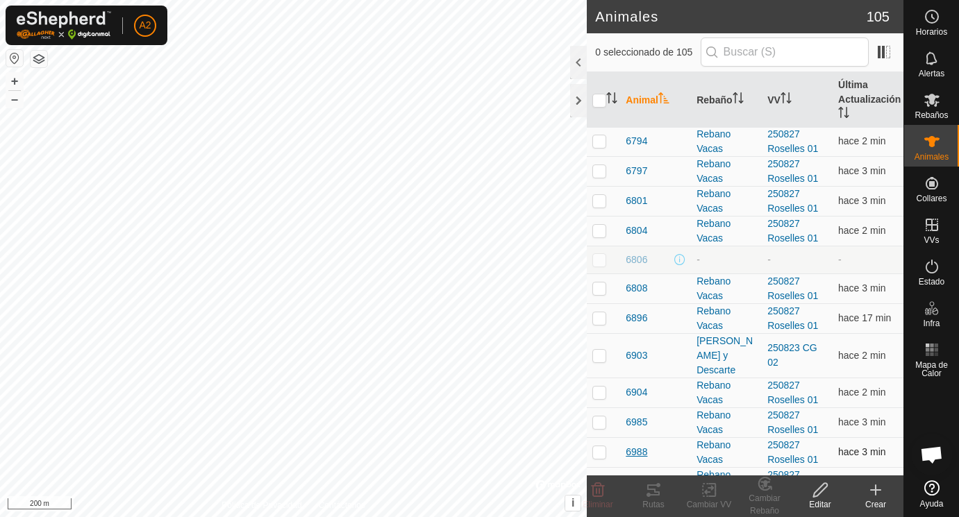
click at [640, 451] on span "6988" at bounding box center [637, 452] width 22 height 15
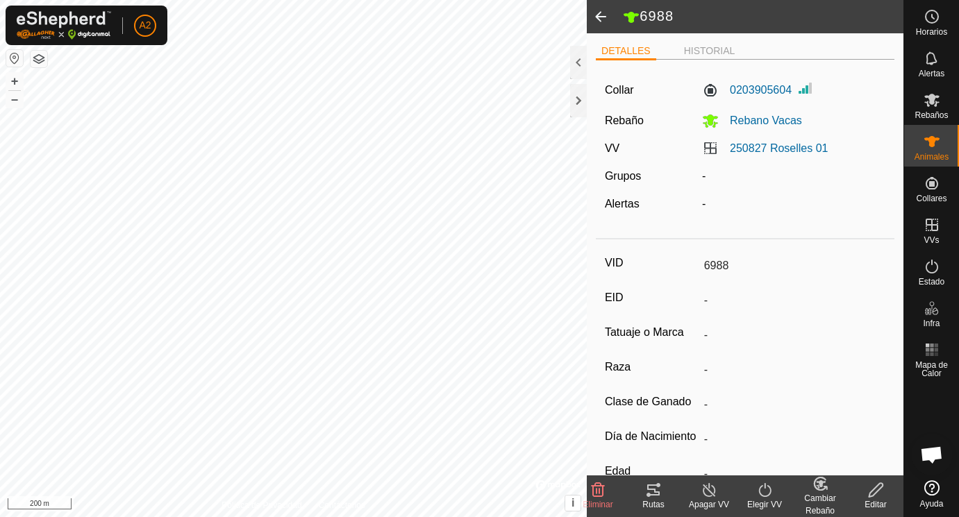
scroll to position [182, 0]
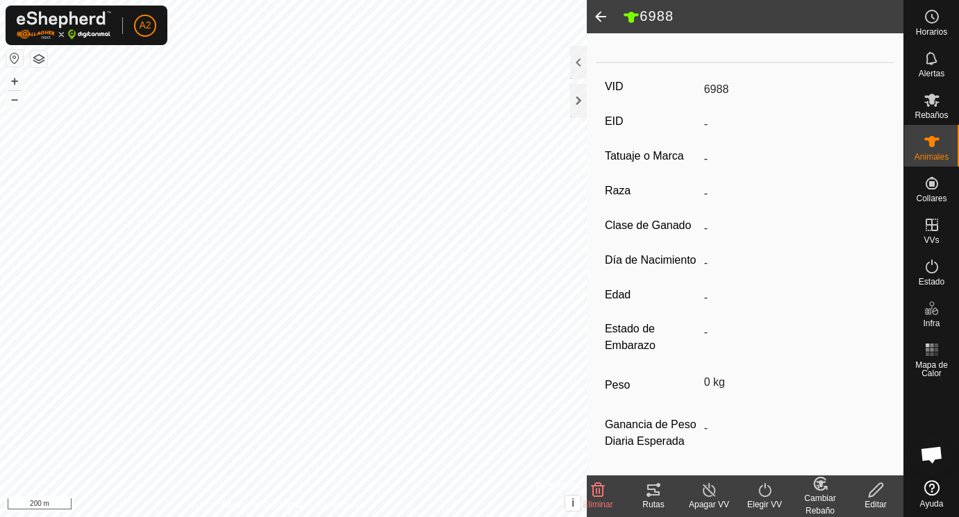
click at [877, 492] on icon at bounding box center [876, 490] width 14 height 14
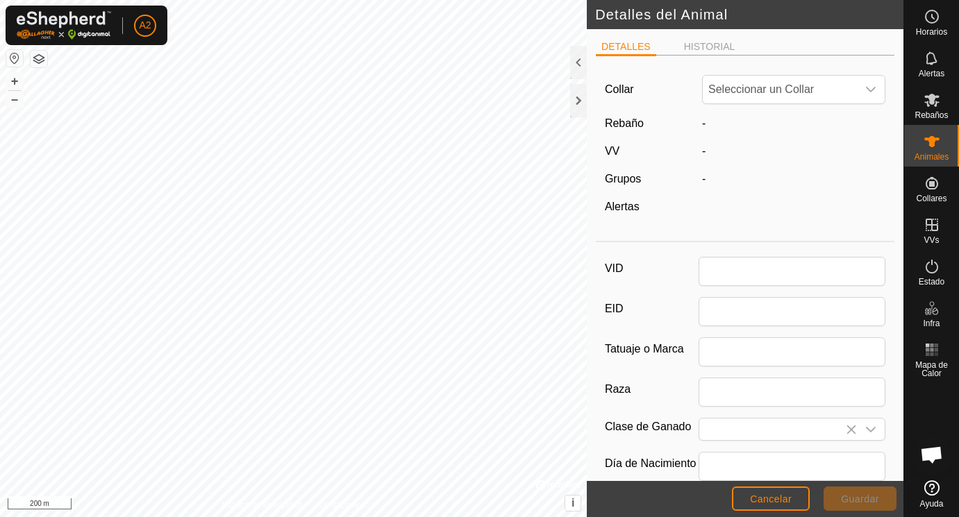
scroll to position [182, 0]
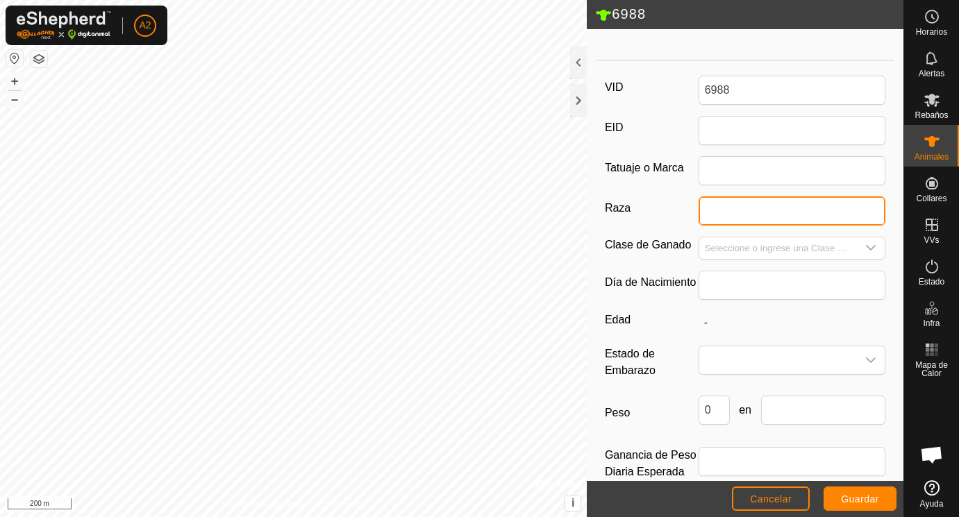
click at [709, 214] on input "Raza" at bounding box center [793, 211] width 188 height 29
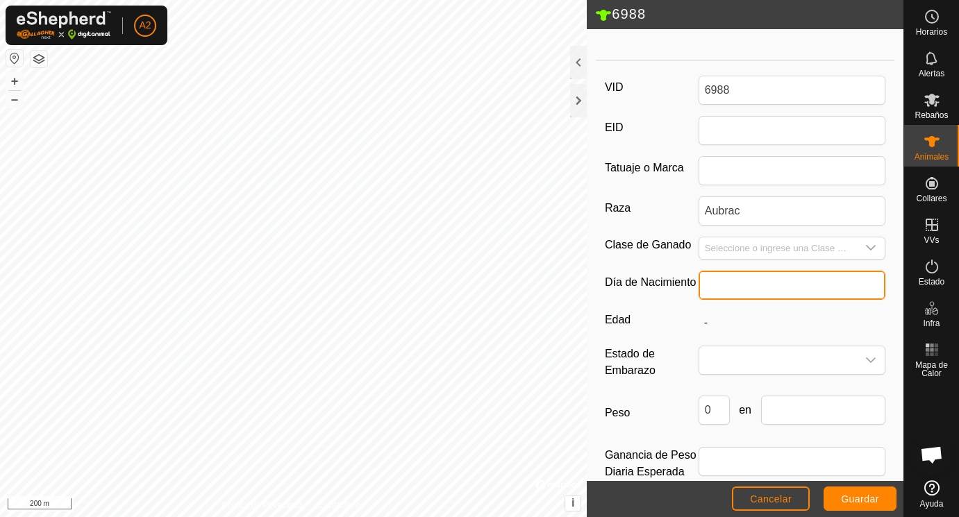
click at [736, 284] on input "text" at bounding box center [793, 285] width 188 height 29
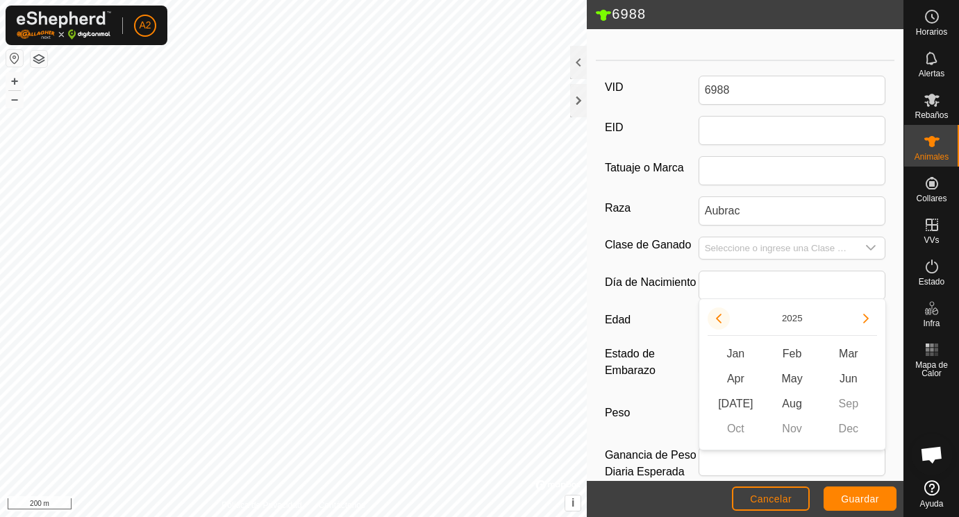
click at [717, 317] on button "Previous Year" at bounding box center [719, 319] width 22 height 22
click at [717, 317] on icon "Previous Year" at bounding box center [719, 319] width 6 height 10
click at [717, 317] on button "Previous Year" at bounding box center [719, 319] width 22 height 22
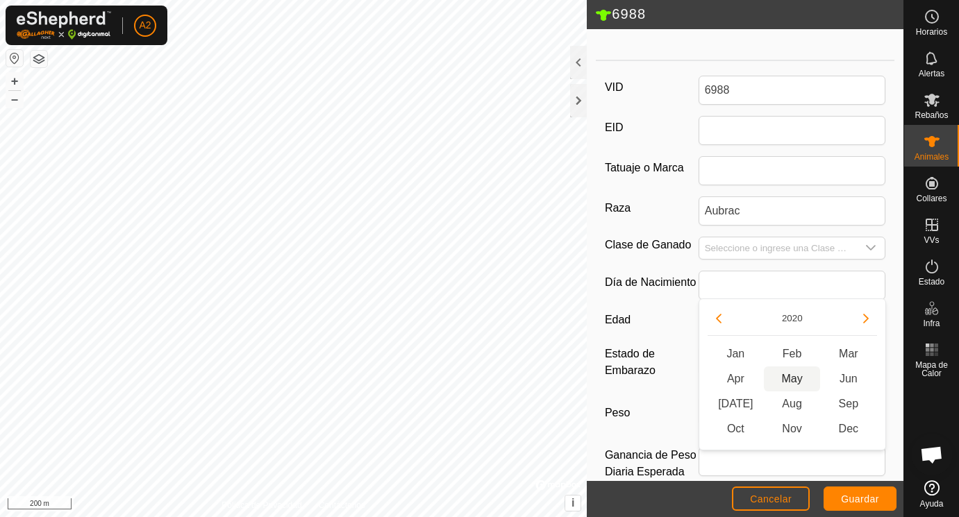
click at [790, 377] on span "May" at bounding box center [792, 379] width 56 height 25
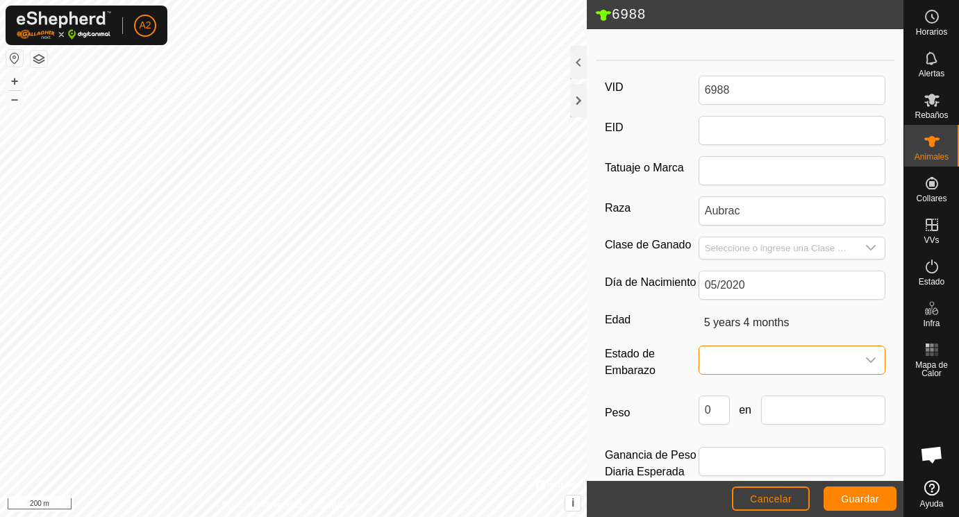
click at [747, 358] on span at bounding box center [778, 361] width 158 height 28
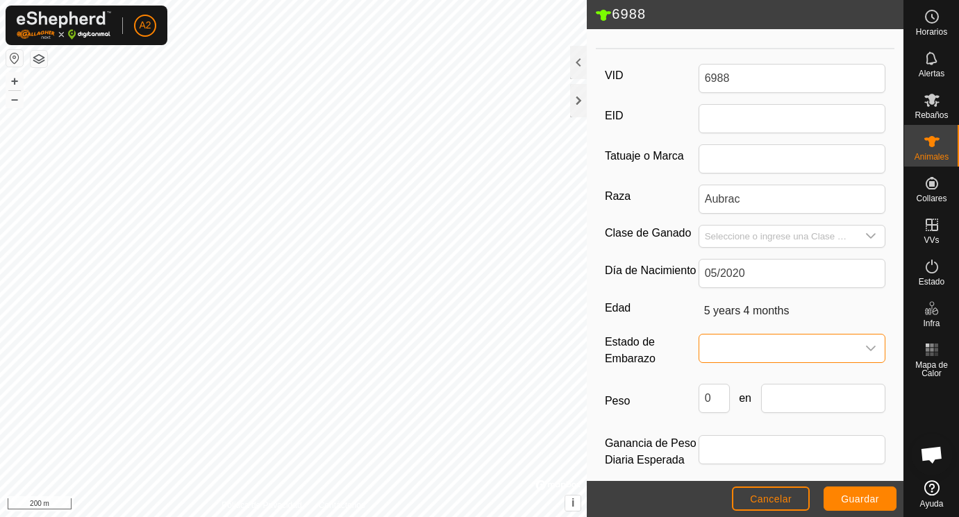
click at [747, 350] on span at bounding box center [778, 349] width 158 height 28
click at [731, 461] on li "Preñada" at bounding box center [793, 468] width 186 height 28
click at [729, 232] on input "Seleccione o ingrese una Clase de Ganado" at bounding box center [778, 237] width 158 height 22
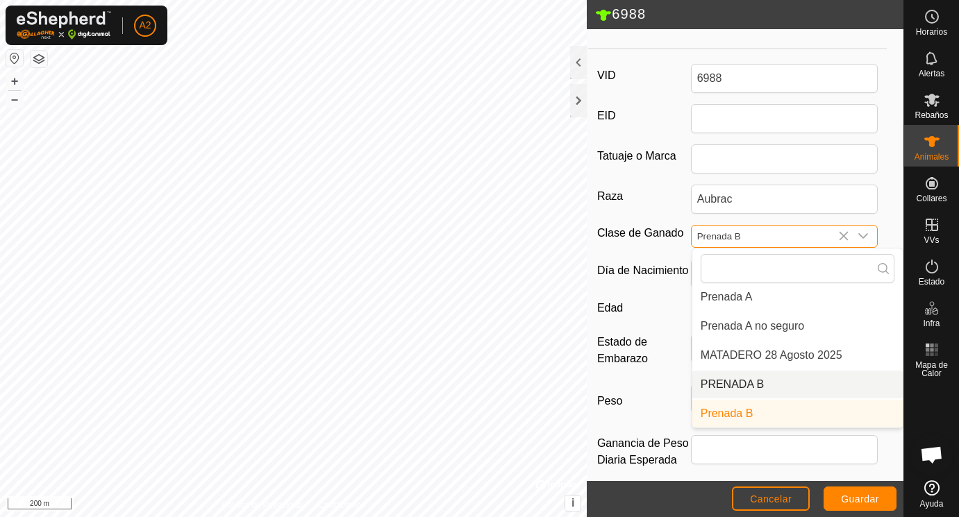
scroll to position [71, 0]
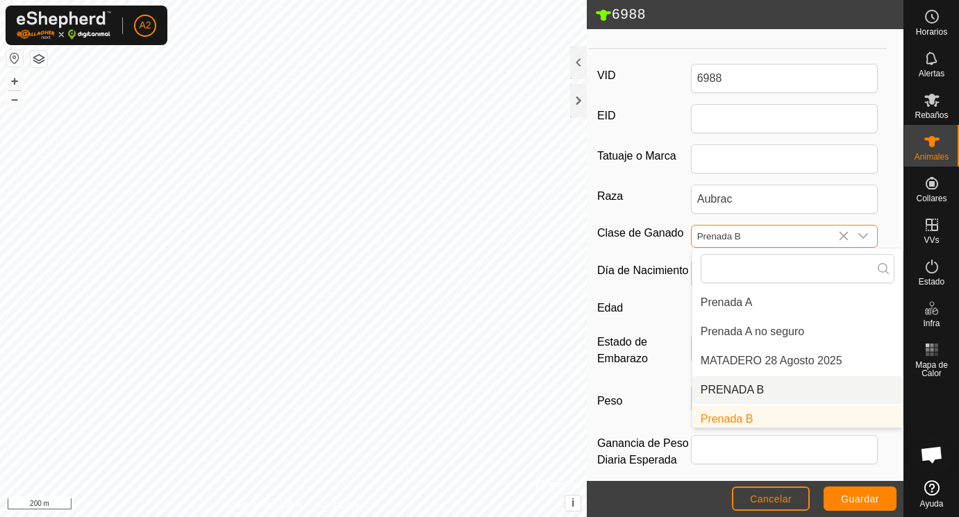
click at [724, 383] on li "PRENADA B" at bounding box center [797, 390] width 210 height 28
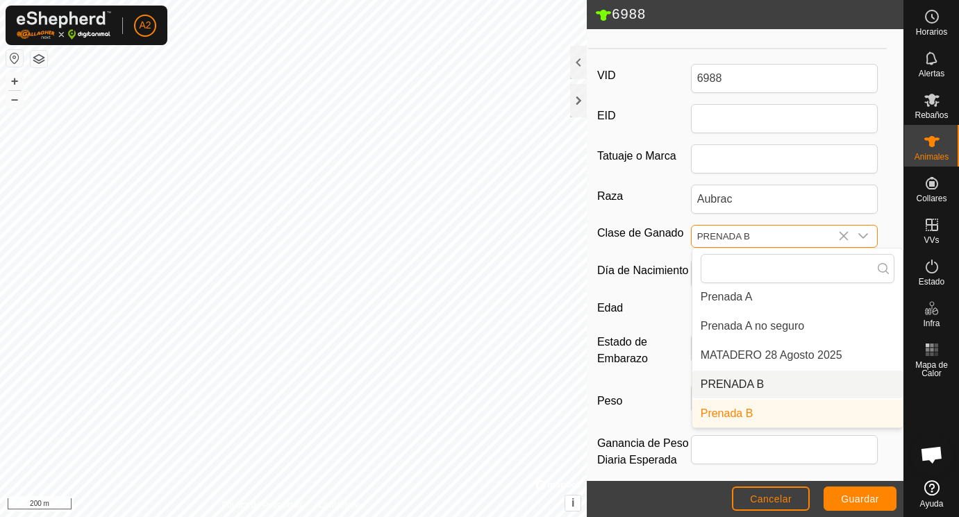
scroll to position [194, 0]
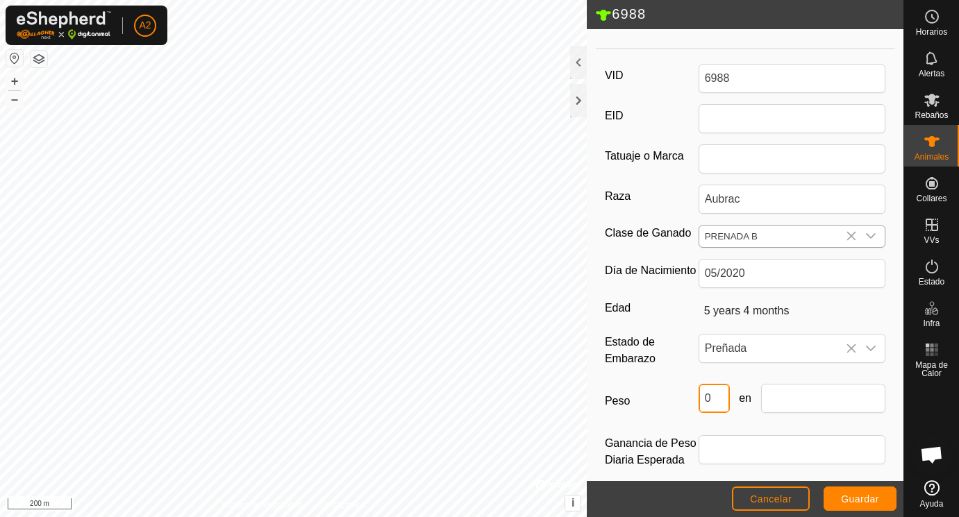
drag, startPoint x: 720, startPoint y: 399, endPoint x: 694, endPoint y: 399, distance: 25.7
click at [699, 399] on input "0" at bounding box center [714, 398] width 31 height 29
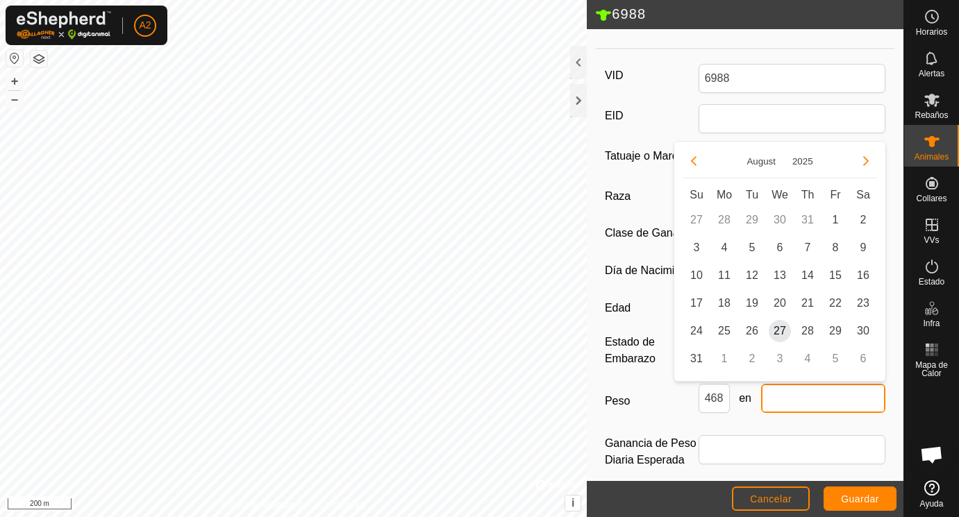
click at [795, 397] on input "text" at bounding box center [823, 398] width 125 height 29
click at [726, 331] on span "25" at bounding box center [724, 331] width 22 height 22
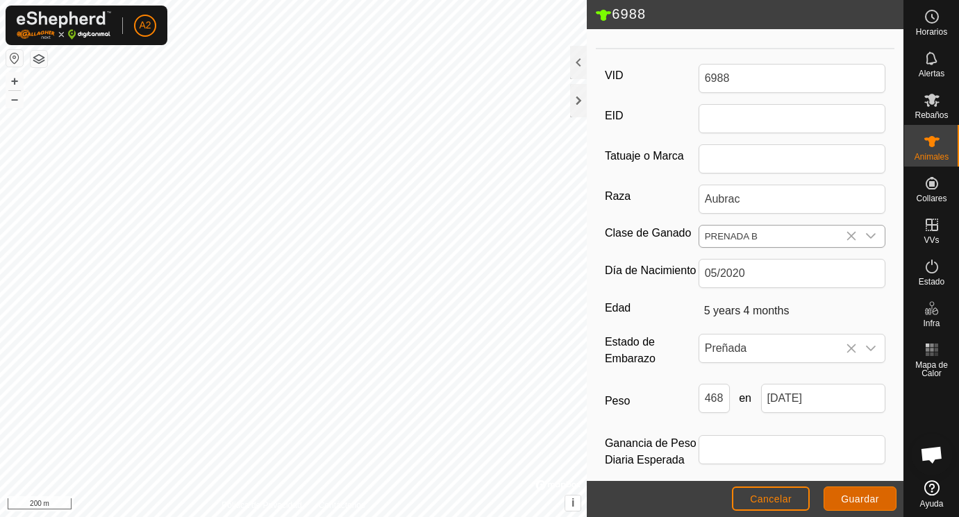
click at [849, 497] on span "Guardar" at bounding box center [860, 499] width 38 height 11
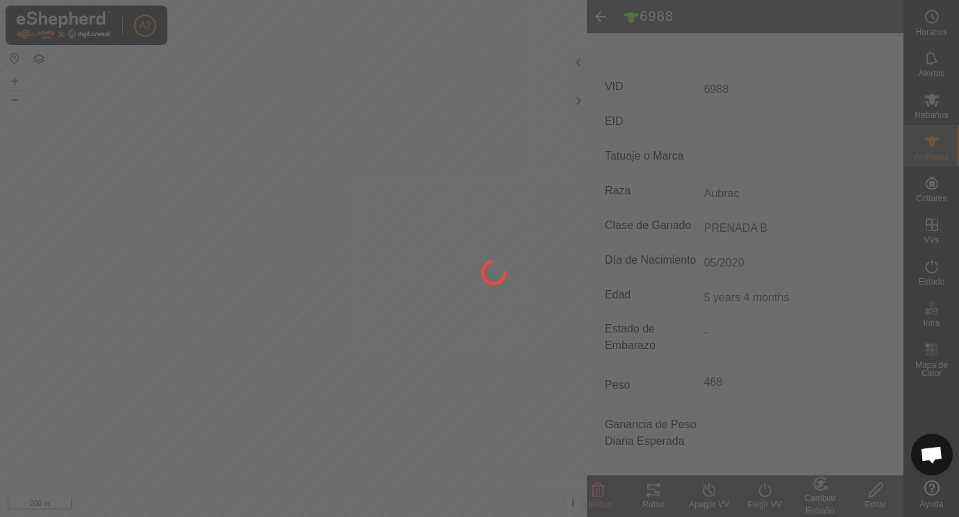
scroll to position [182, 0]
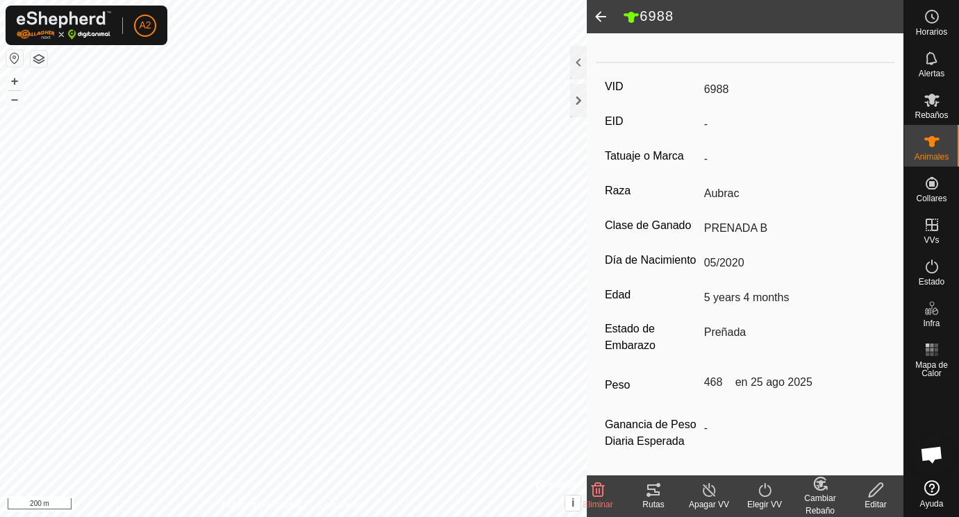
click at [599, 15] on span at bounding box center [601, 16] width 28 height 33
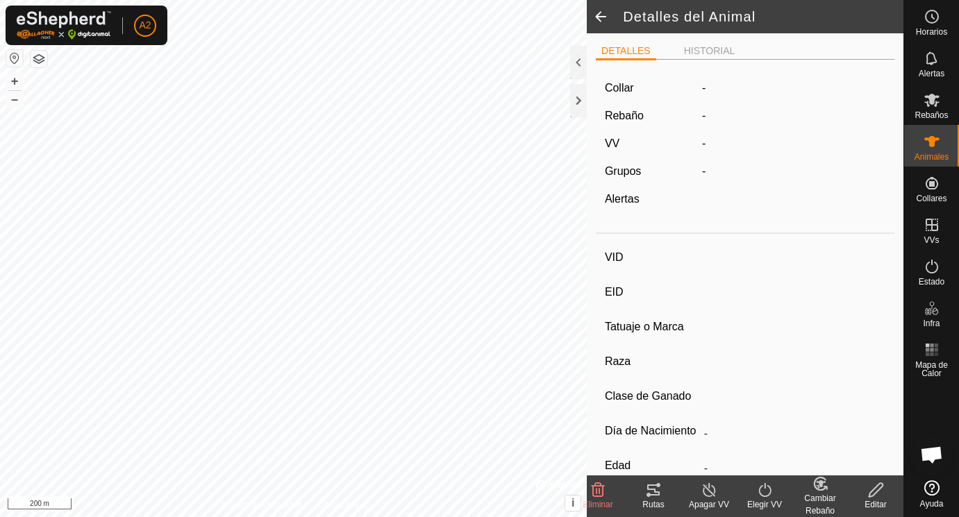
scroll to position [176, 0]
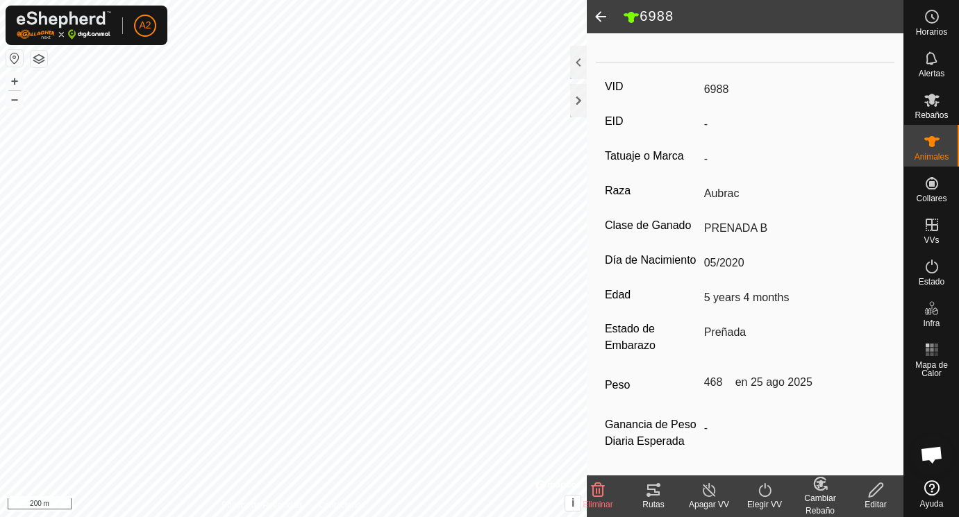
click at [602, 15] on span at bounding box center [601, 16] width 28 height 33
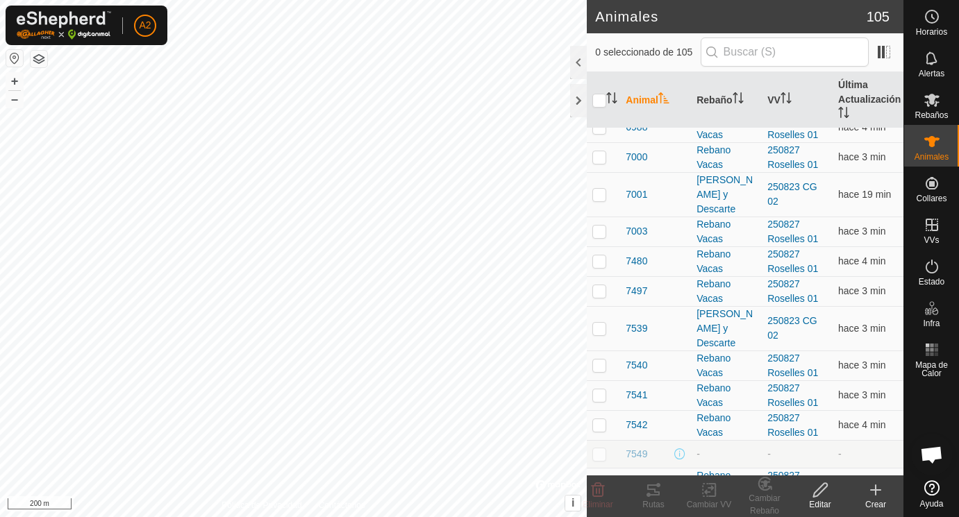
scroll to position [2343, 0]
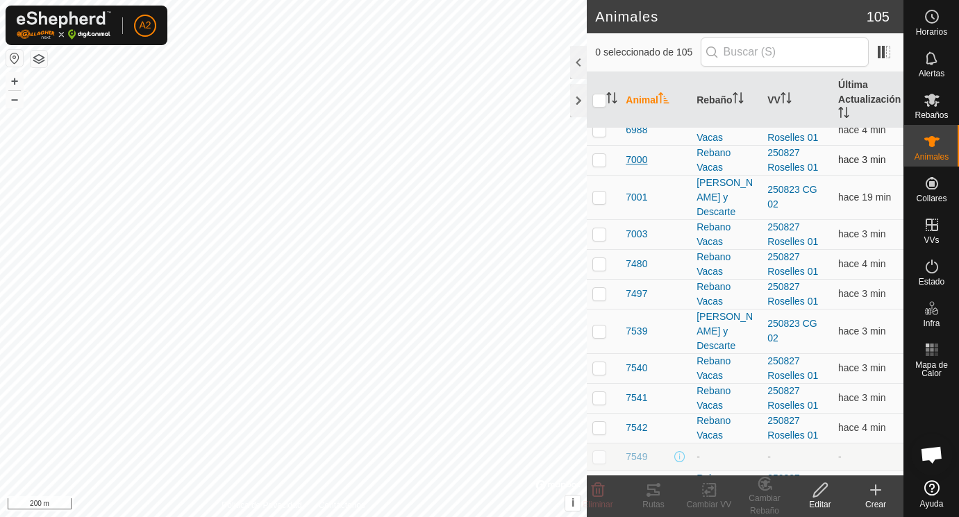
click at [640, 159] on span "7000" at bounding box center [637, 160] width 22 height 15
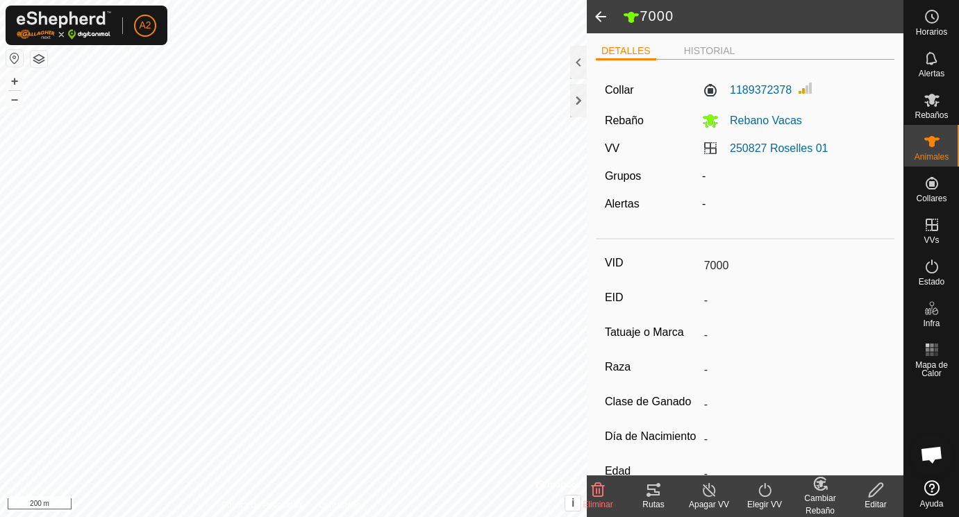
click at [877, 489] on icon at bounding box center [876, 490] width 17 height 17
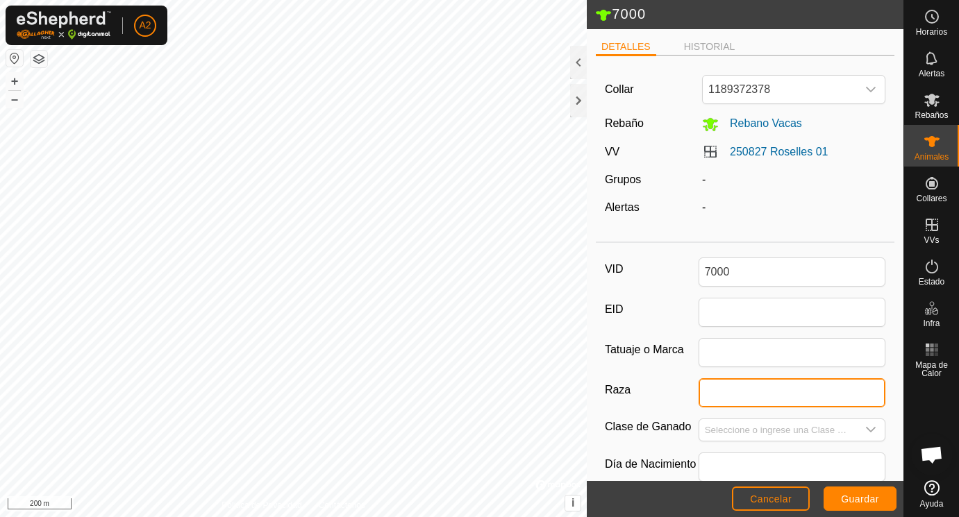
click at [711, 388] on input "Raza" at bounding box center [793, 393] width 188 height 29
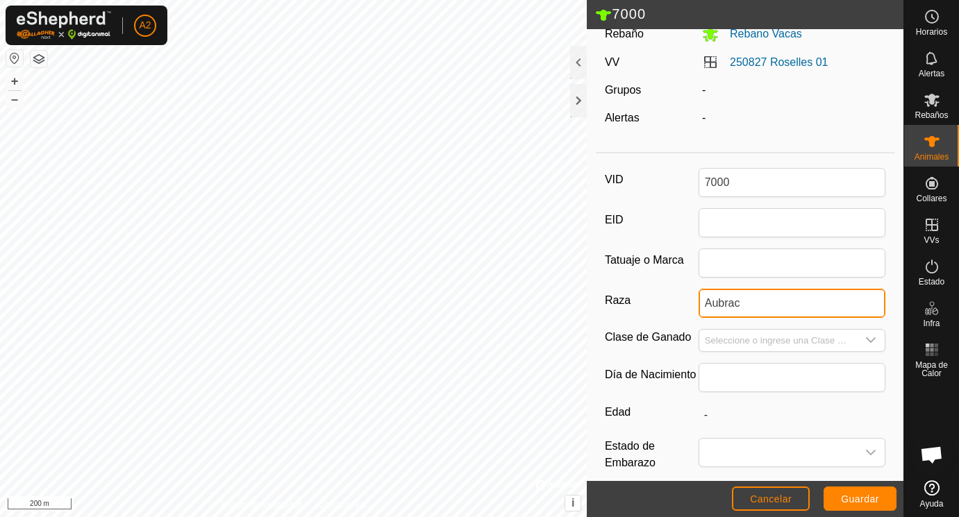
scroll to position [129, 0]
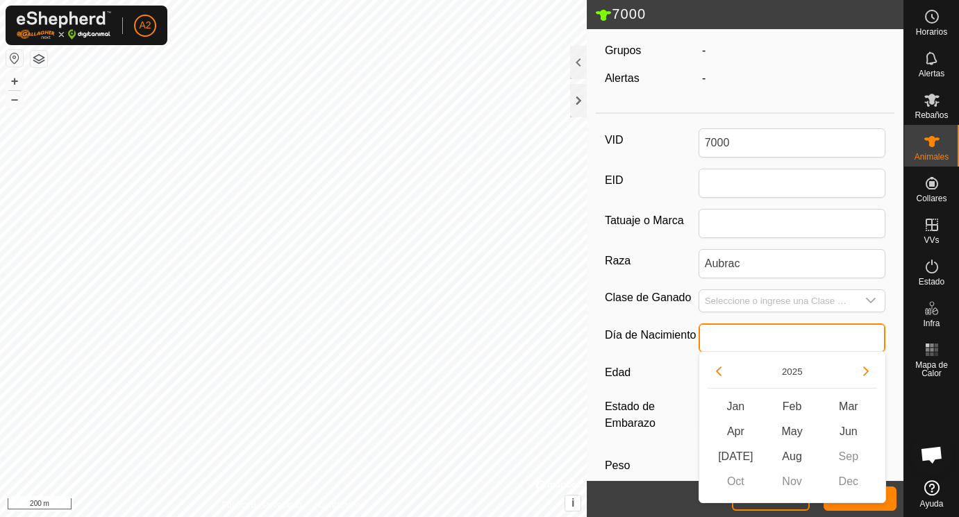
click at [724, 337] on input "text" at bounding box center [793, 338] width 188 height 29
click at [722, 371] on button "Previous Year" at bounding box center [719, 371] width 22 height 22
click at [722, 371] on icon "Previous Year" at bounding box center [718, 371] width 11 height 11
click at [722, 371] on button "Previous Year" at bounding box center [719, 371] width 22 height 22
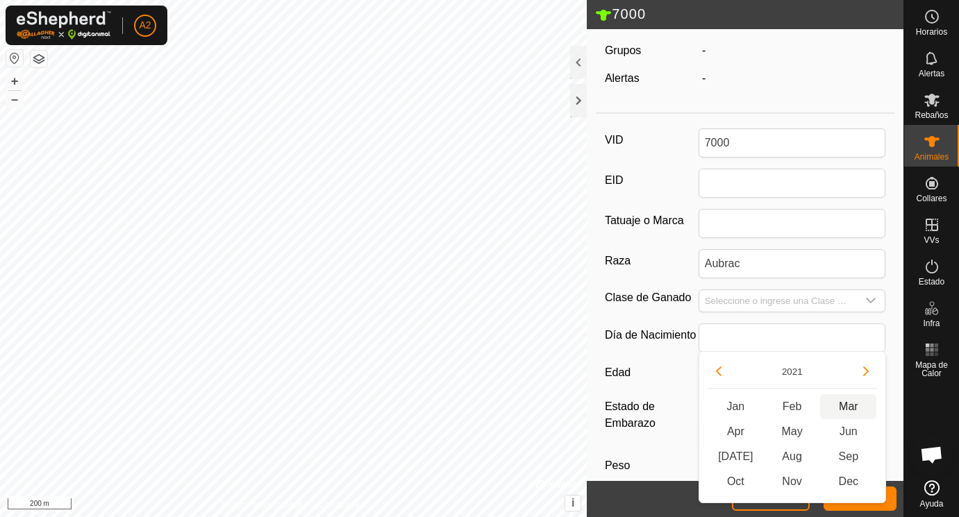
click at [845, 407] on span "Mar" at bounding box center [848, 407] width 56 height 25
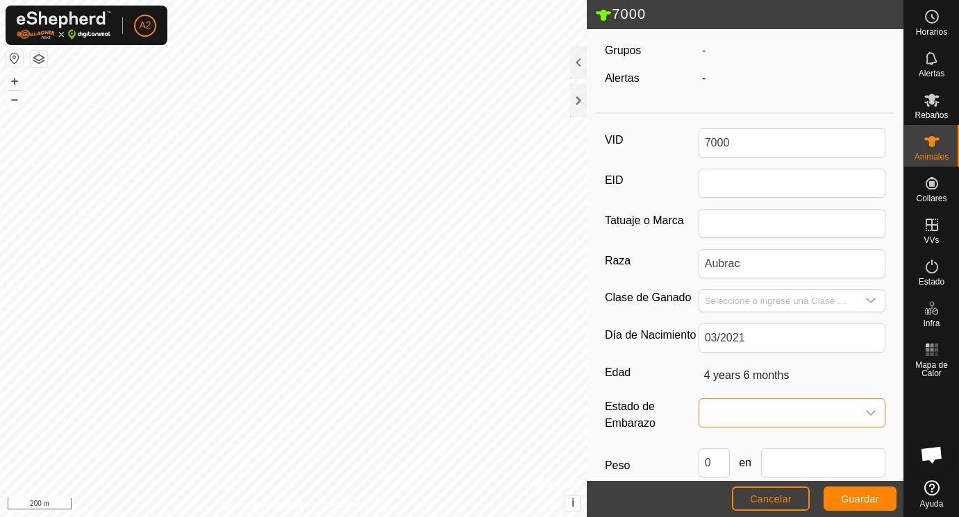
click at [726, 411] on span at bounding box center [778, 413] width 158 height 28
click at [735, 358] on li "Preñada" at bounding box center [793, 357] width 186 height 28
click at [726, 297] on input "Seleccione o ingrese una Clase de Ganado" at bounding box center [778, 301] width 158 height 22
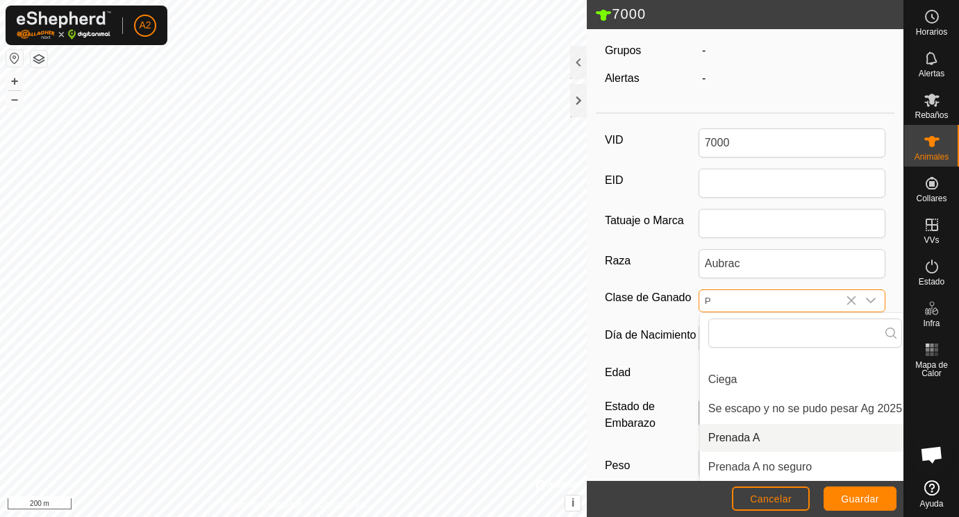
scroll to position [129, 8]
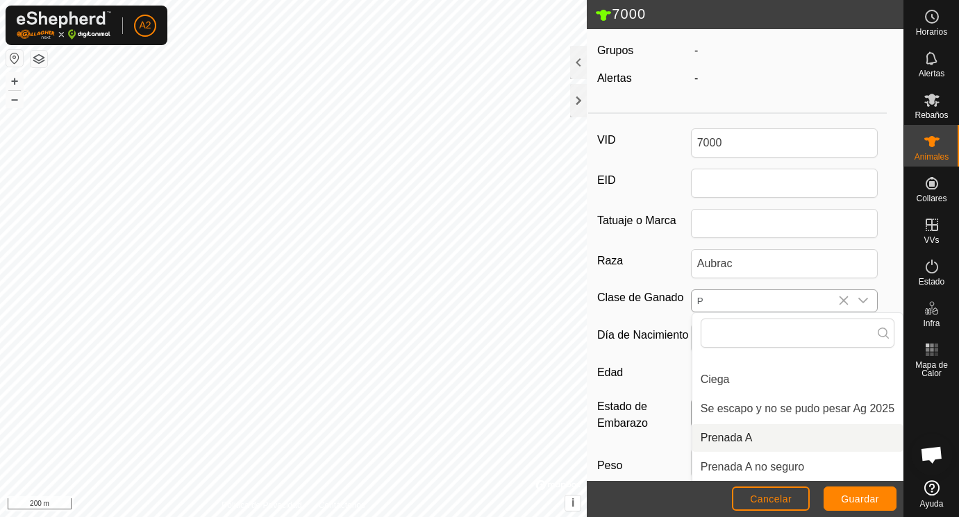
click at [724, 438] on li "Prenada A" at bounding box center [797, 438] width 210 height 28
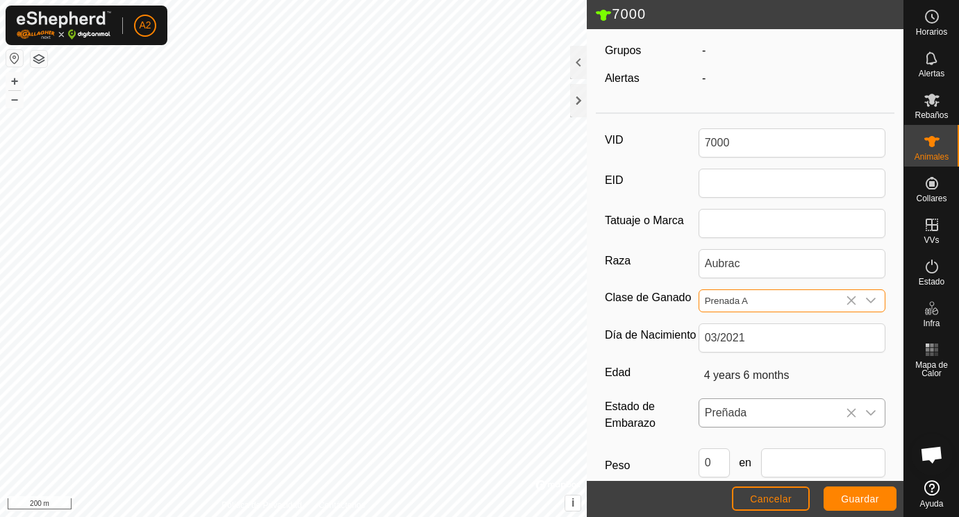
scroll to position [129, 0]
drag, startPoint x: 719, startPoint y: 457, endPoint x: 693, endPoint y: 457, distance: 25.7
click at [699, 457] on input "0" at bounding box center [714, 463] width 31 height 29
click at [780, 467] on input "text" at bounding box center [823, 463] width 125 height 29
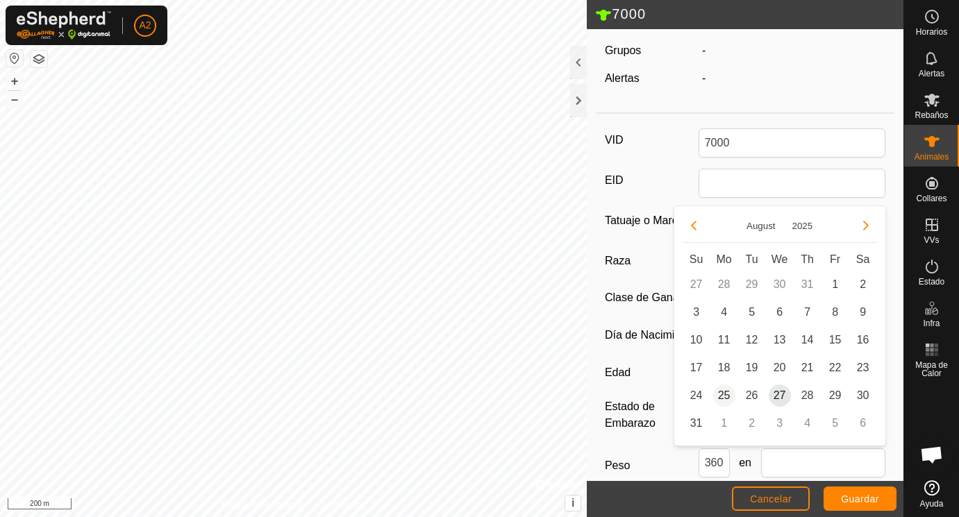
click at [722, 391] on span "25" at bounding box center [724, 396] width 22 height 22
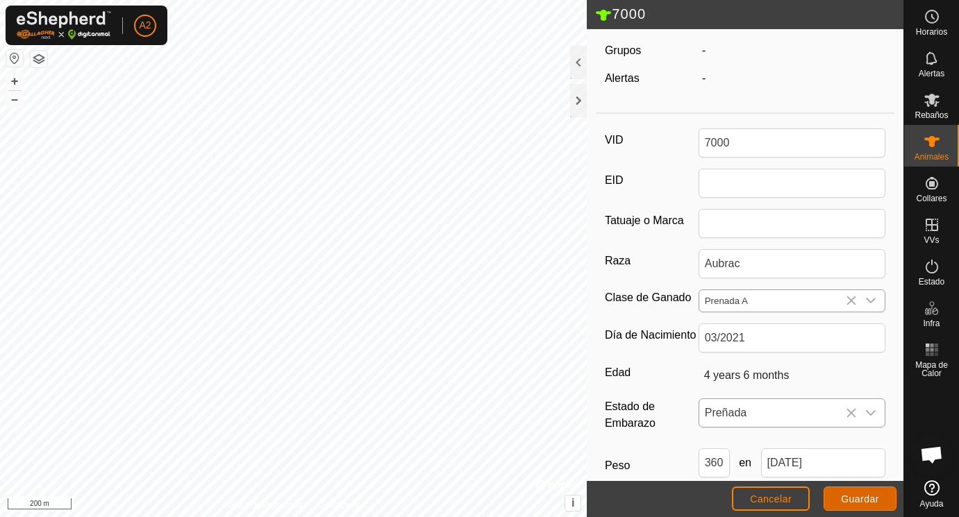
click at [858, 499] on span "Guardar" at bounding box center [860, 499] width 38 height 11
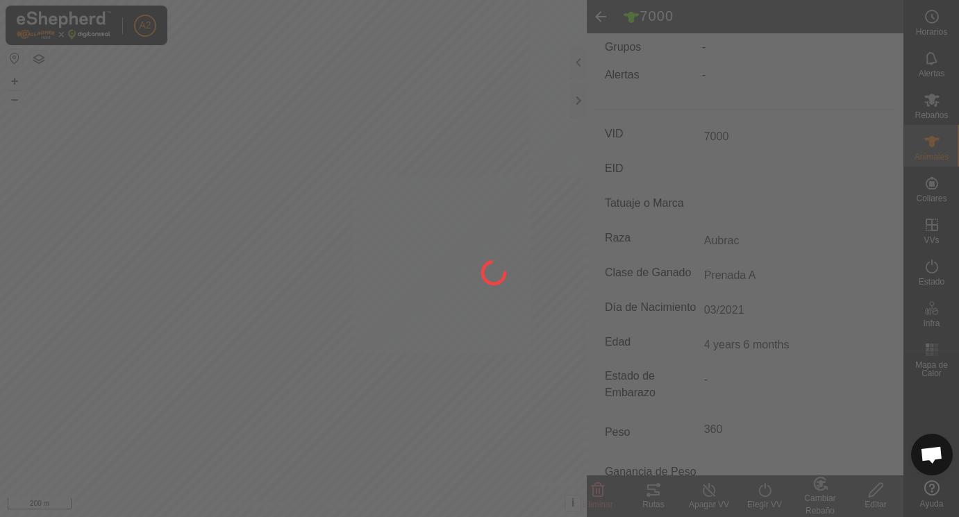
scroll to position [122, 0]
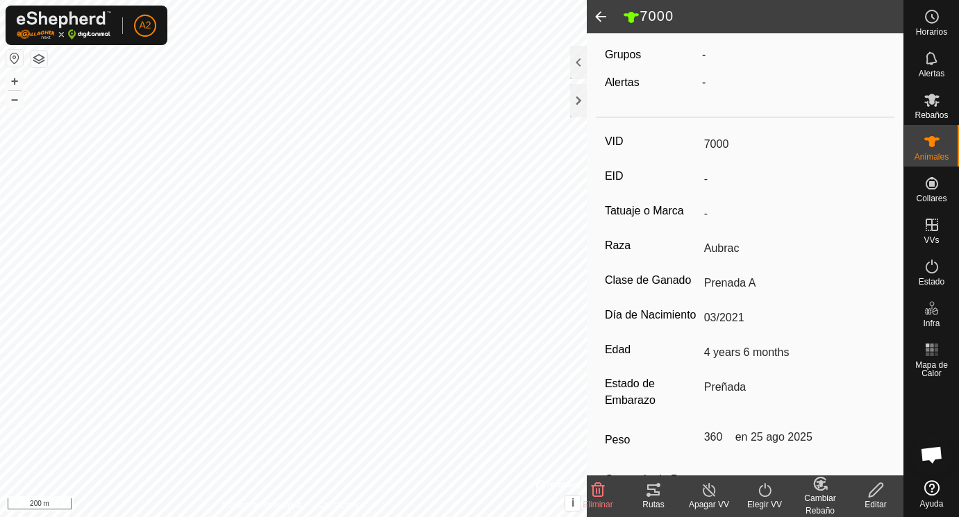
click at [600, 13] on span at bounding box center [601, 16] width 28 height 33
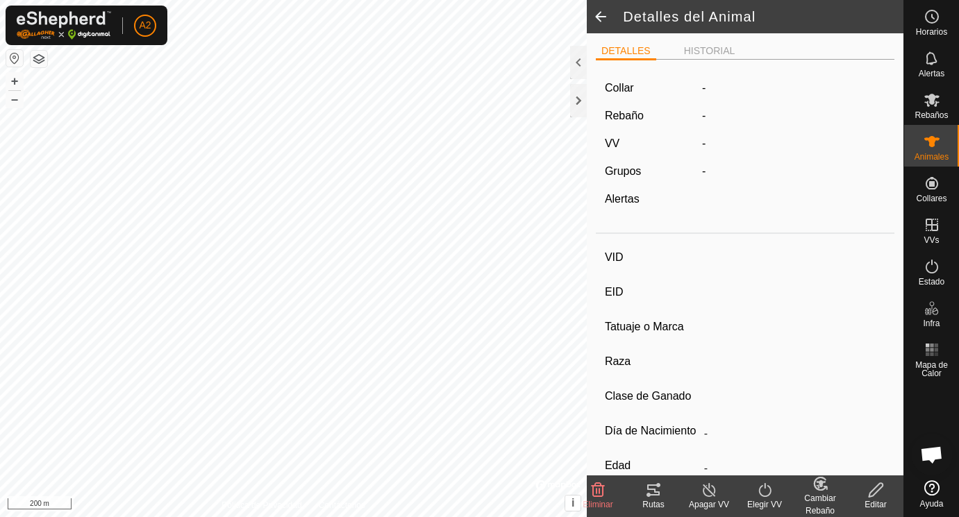
scroll to position [122, 0]
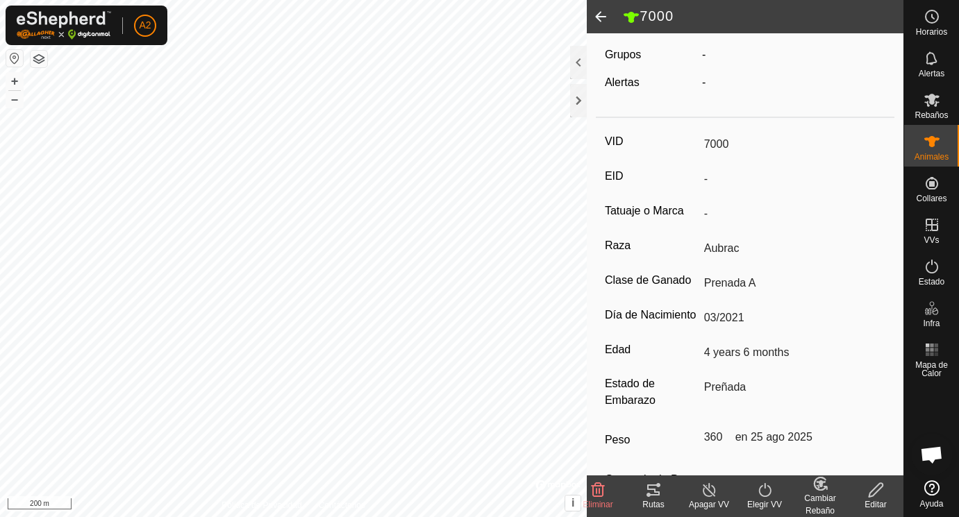
click at [600, 14] on span at bounding box center [601, 16] width 28 height 33
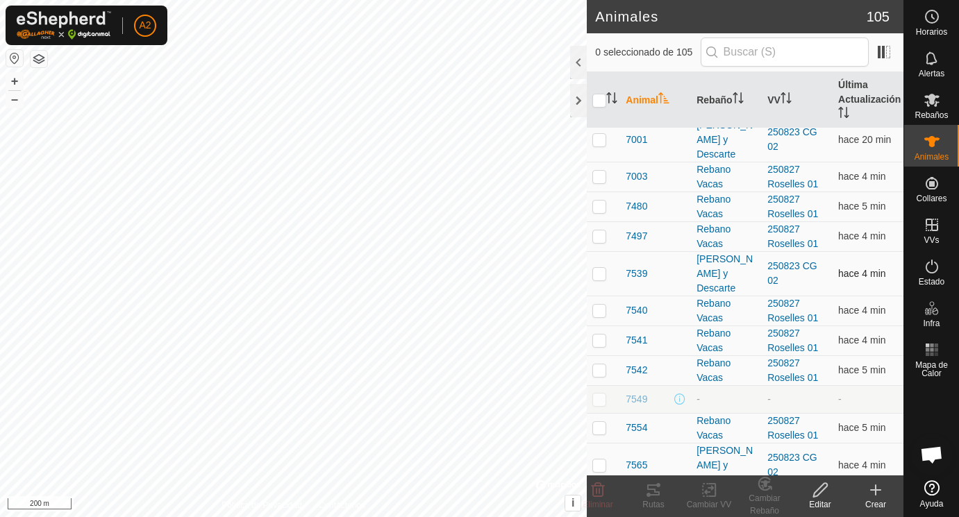
scroll to position [2381, 0]
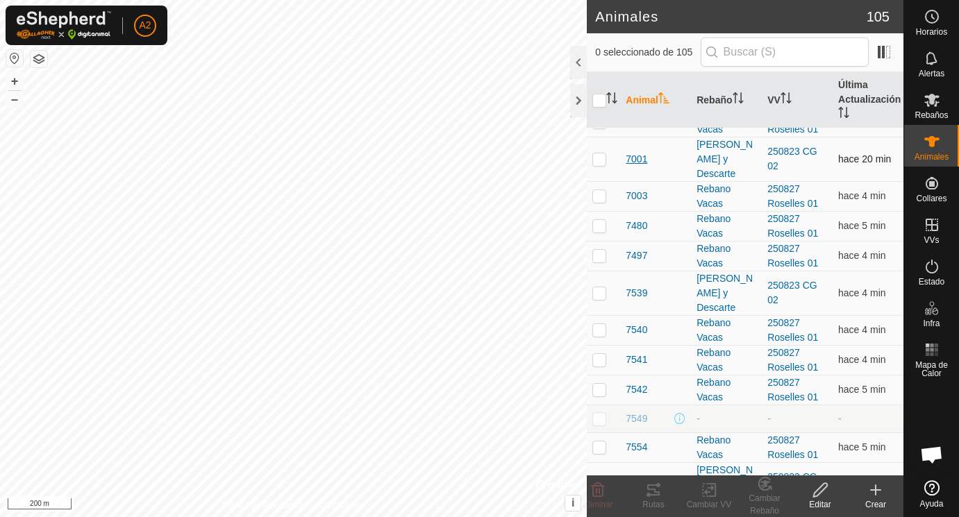
click at [638, 158] on span "7001" at bounding box center [637, 159] width 22 height 15
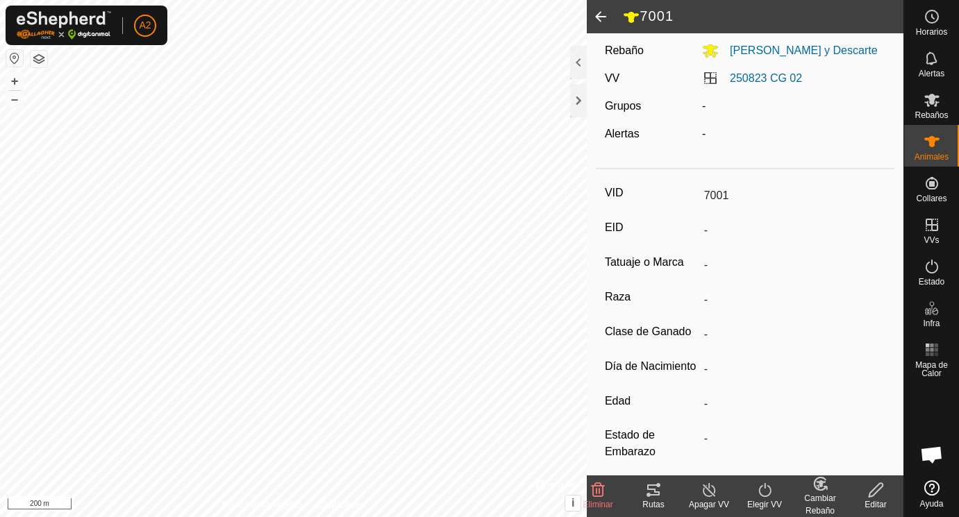
scroll to position [97, 0]
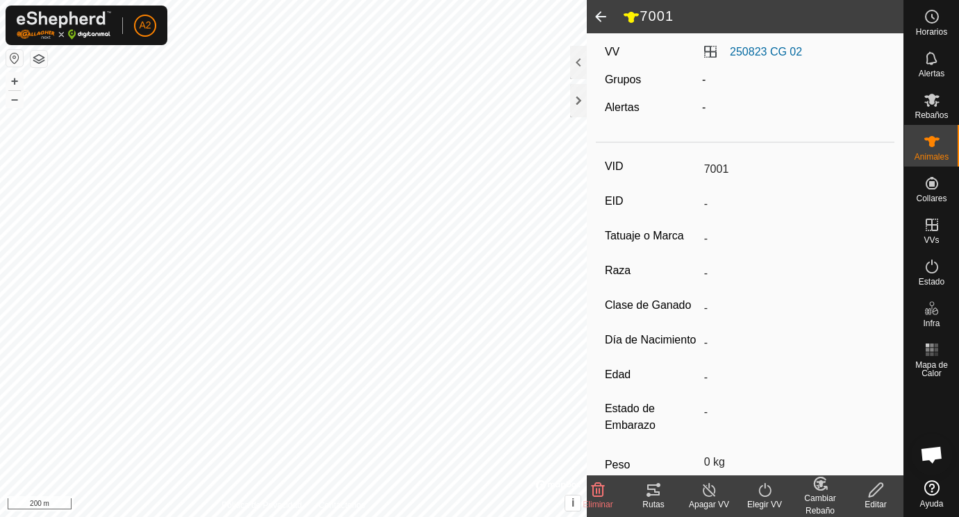
click at [873, 489] on icon at bounding box center [876, 490] width 17 height 17
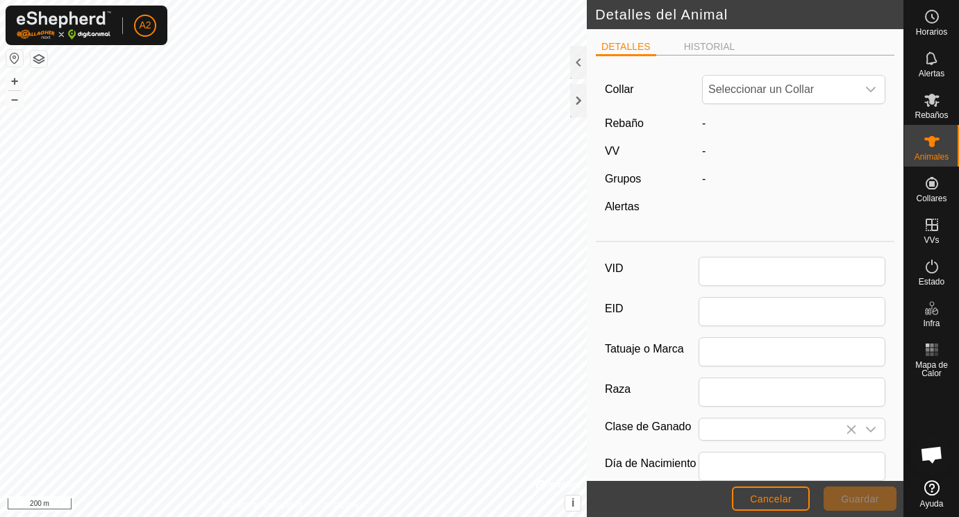
scroll to position [97, 0]
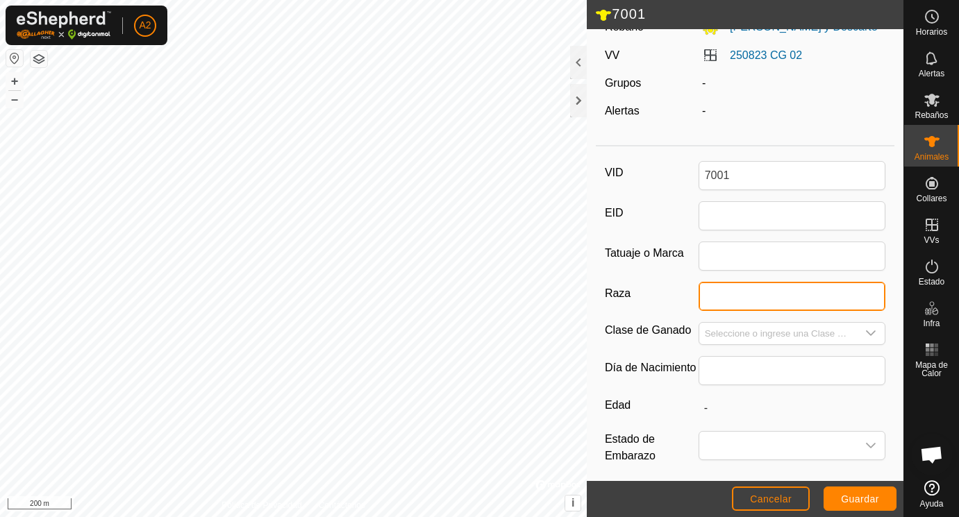
click at [768, 288] on input "Raza" at bounding box center [793, 296] width 188 height 29
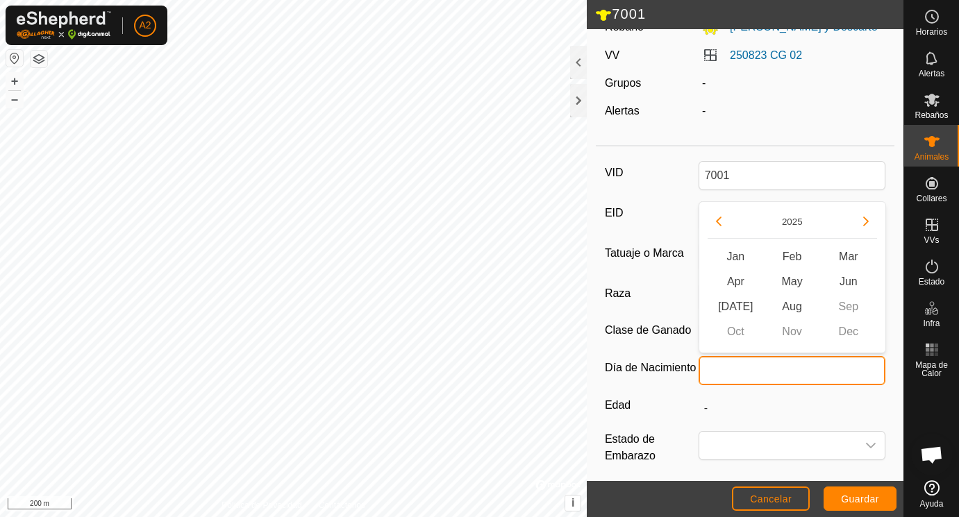
click at [747, 368] on input "text" at bounding box center [793, 370] width 188 height 29
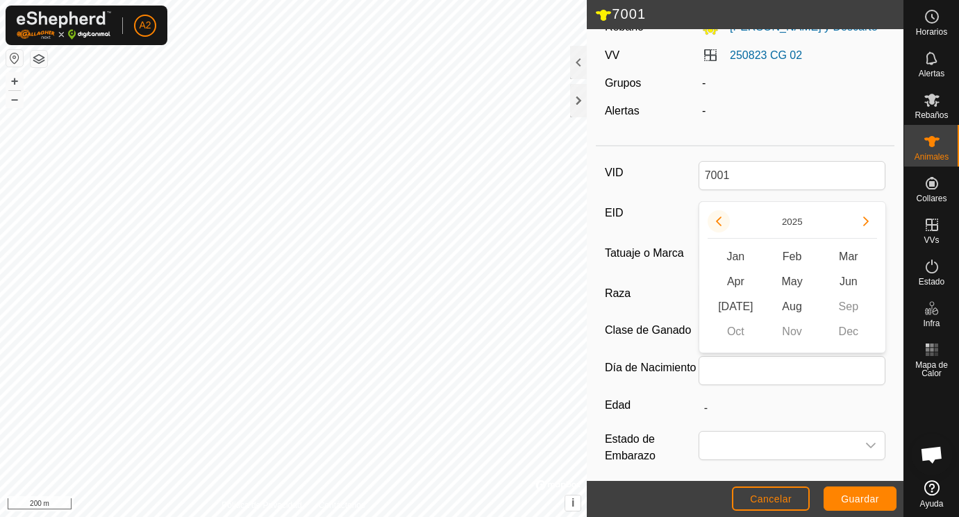
click at [721, 224] on button "Previous Year" at bounding box center [719, 221] width 22 height 22
click at [721, 224] on icon "Previous Year" at bounding box center [718, 221] width 11 height 11
click at [721, 224] on button "Previous Year" at bounding box center [719, 221] width 22 height 22
click at [849, 252] on span "Mar" at bounding box center [848, 256] width 56 height 25
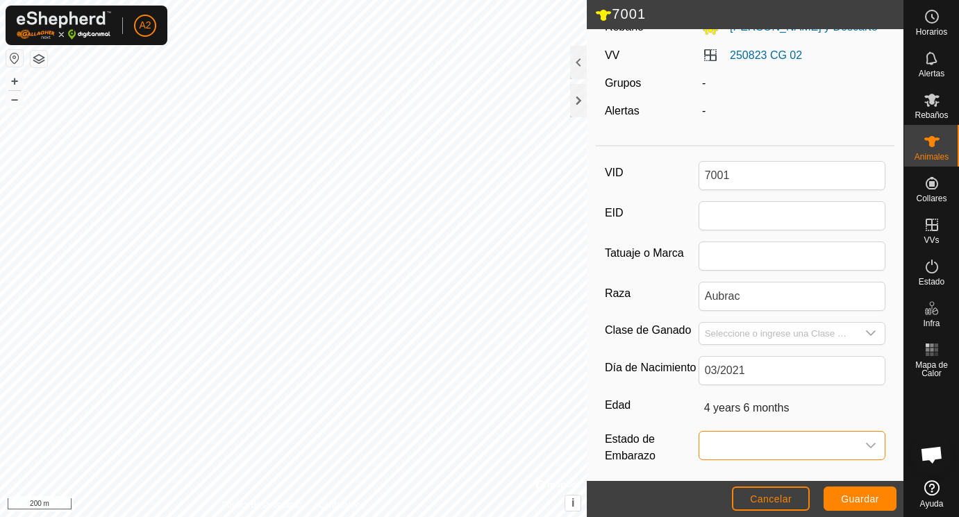
click at [722, 444] on span at bounding box center [778, 446] width 158 height 28
click at [729, 383] on li "Preñada" at bounding box center [793, 390] width 186 height 28
click at [724, 331] on input "Seleccione o ingrese una Clase de Ganado" at bounding box center [778, 334] width 158 height 22
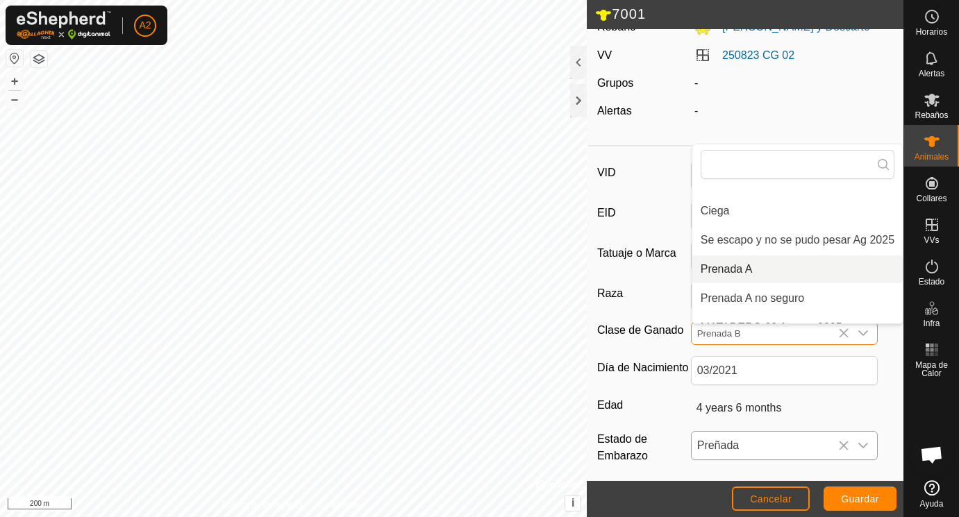
scroll to position [76, 0]
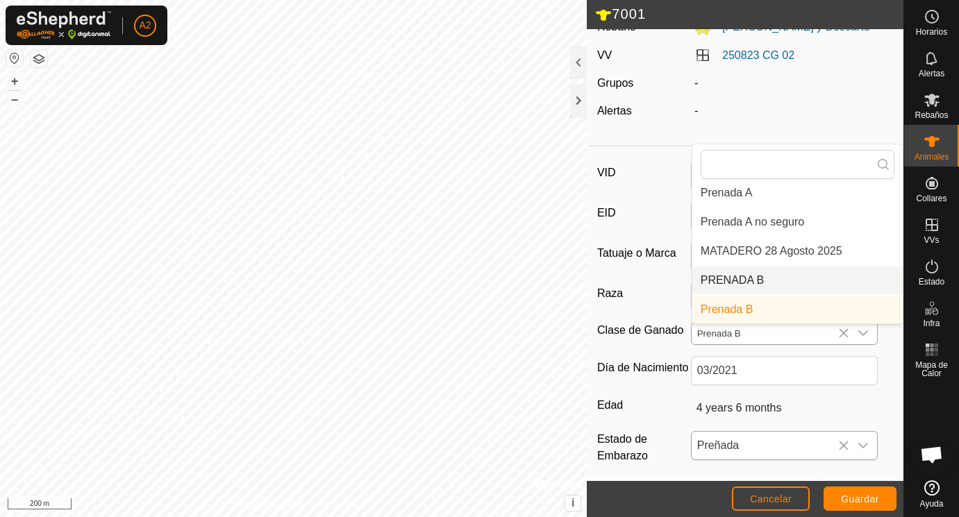
click at [736, 279] on li "PRENADA B" at bounding box center [797, 281] width 210 height 28
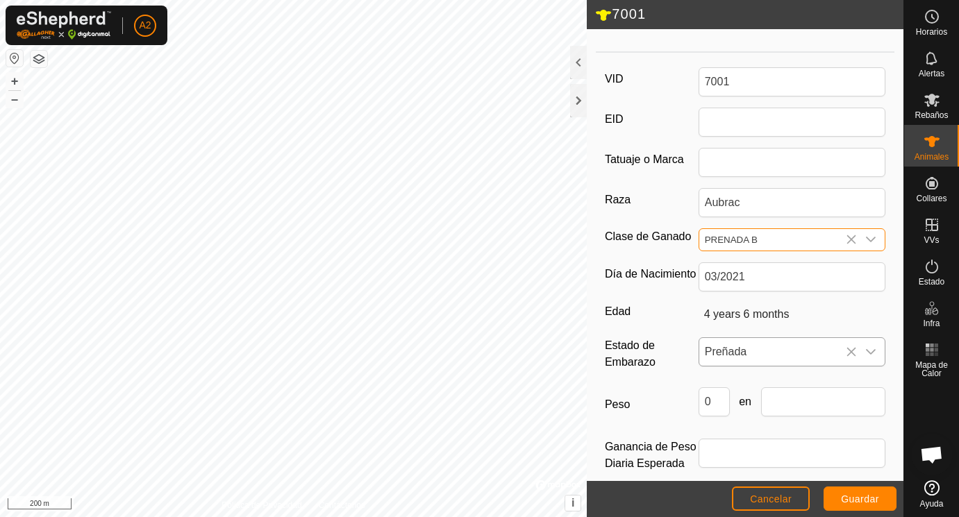
scroll to position [207, 0]
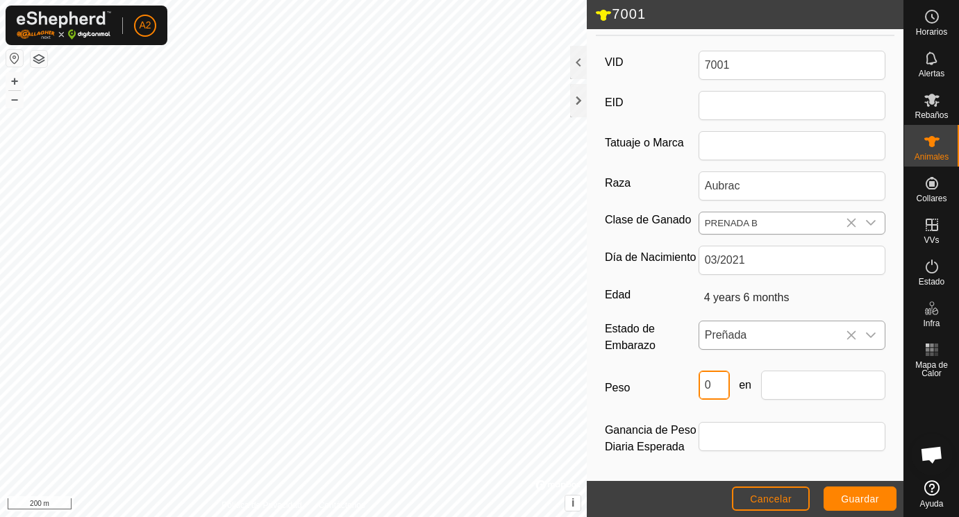
drag, startPoint x: 717, startPoint y: 381, endPoint x: 690, endPoint y: 381, distance: 27.8
click at [699, 381] on input "0" at bounding box center [714, 385] width 31 height 29
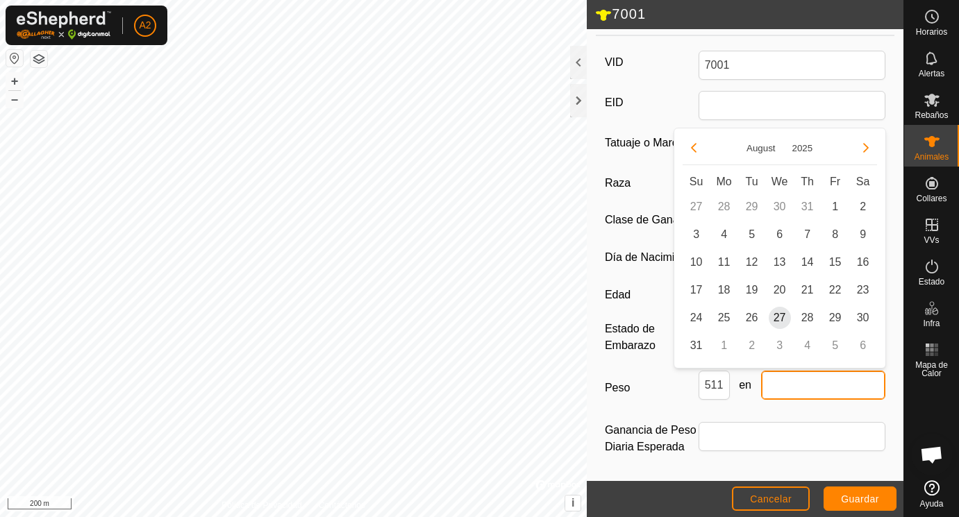
click at [799, 380] on input "text" at bounding box center [823, 385] width 125 height 29
click at [728, 320] on span "25" at bounding box center [724, 318] width 22 height 22
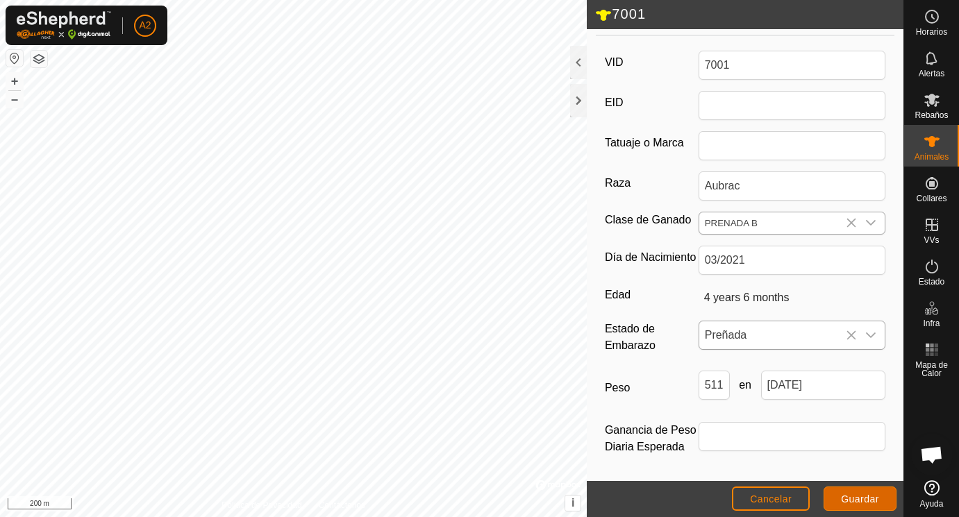
click at [851, 497] on span "Guardar" at bounding box center [860, 499] width 38 height 11
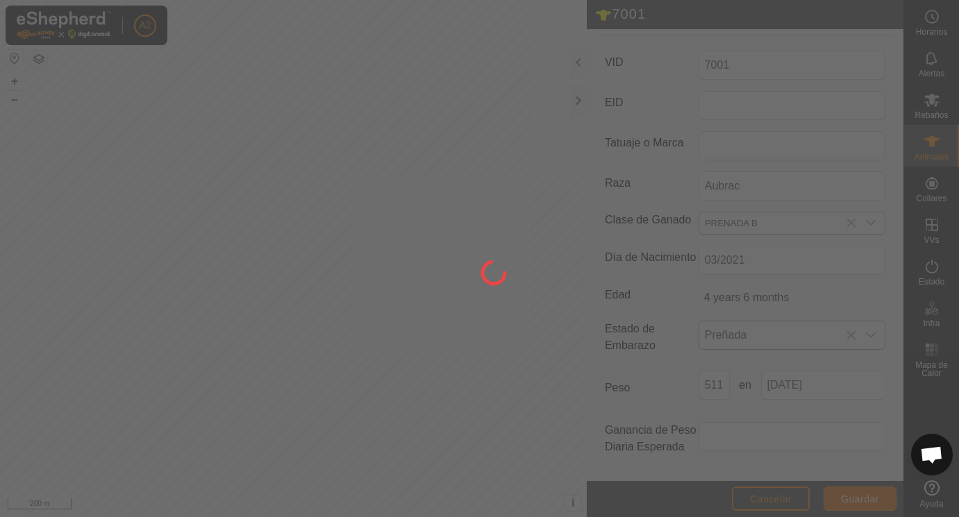
scroll to position [182, 0]
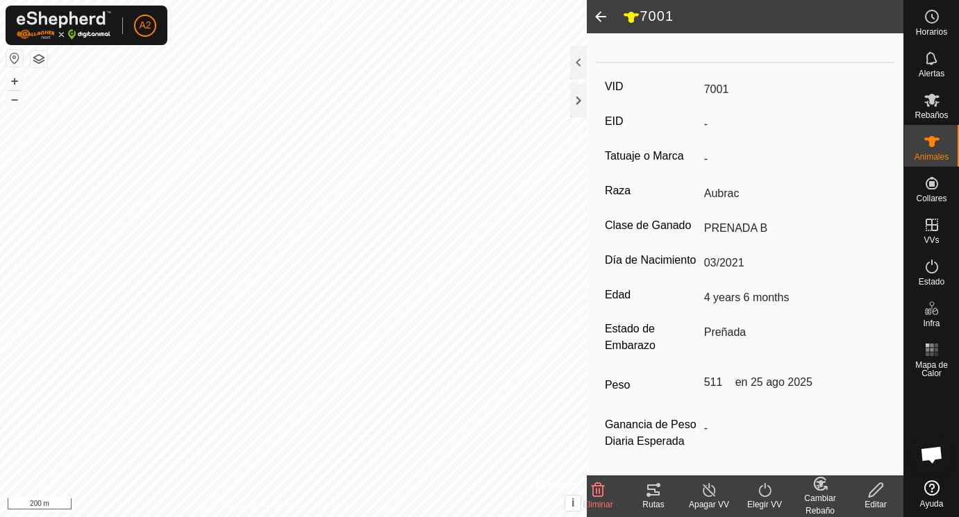
click at [602, 15] on span at bounding box center [601, 16] width 28 height 33
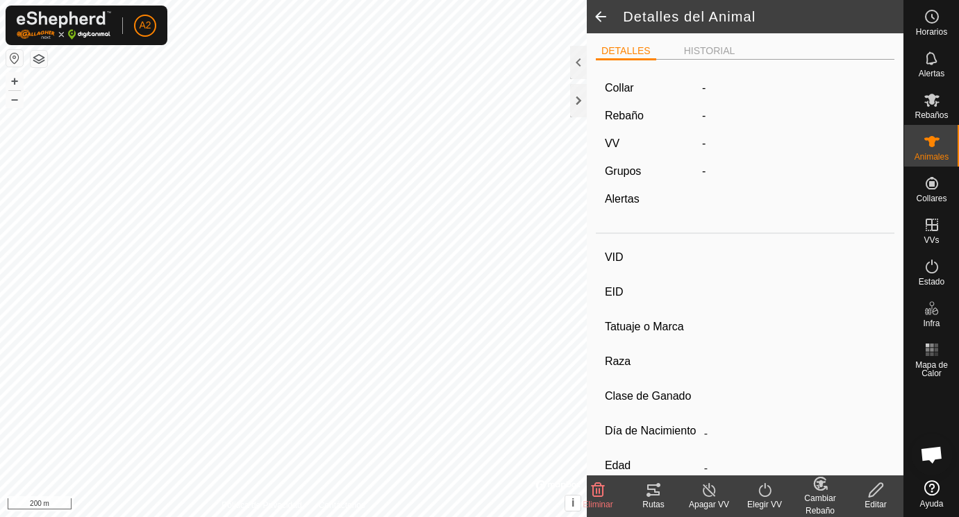
scroll to position [176, 0]
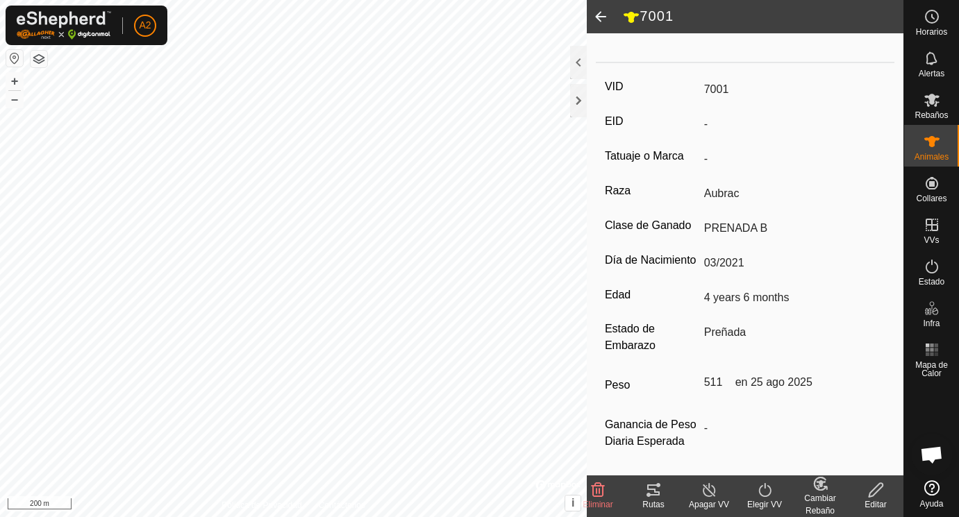
click at [602, 15] on span at bounding box center [601, 16] width 28 height 33
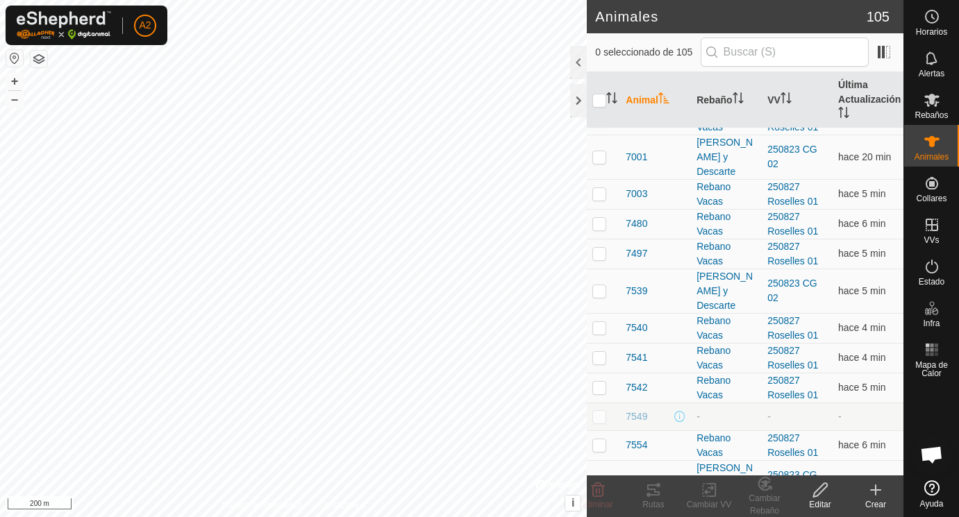
scroll to position [2368, 0]
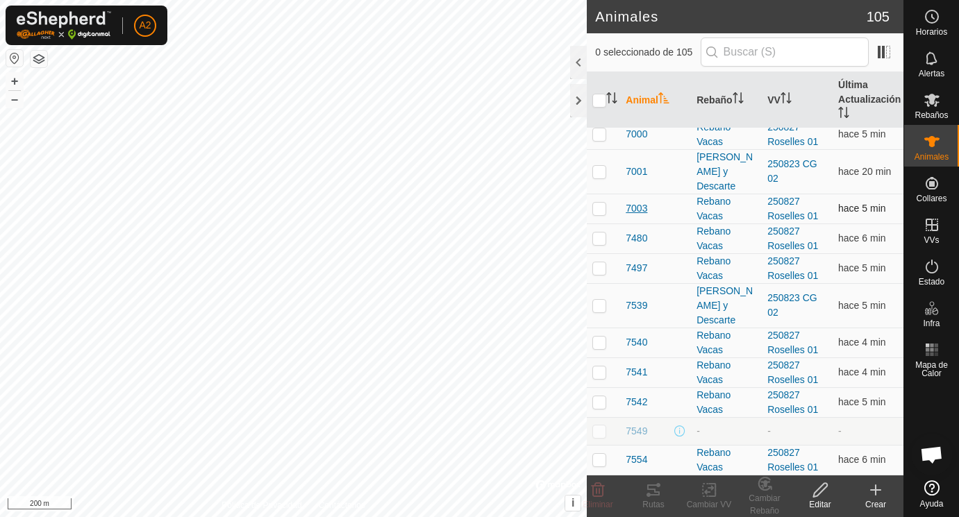
click at [640, 209] on span "7003" at bounding box center [637, 208] width 22 height 15
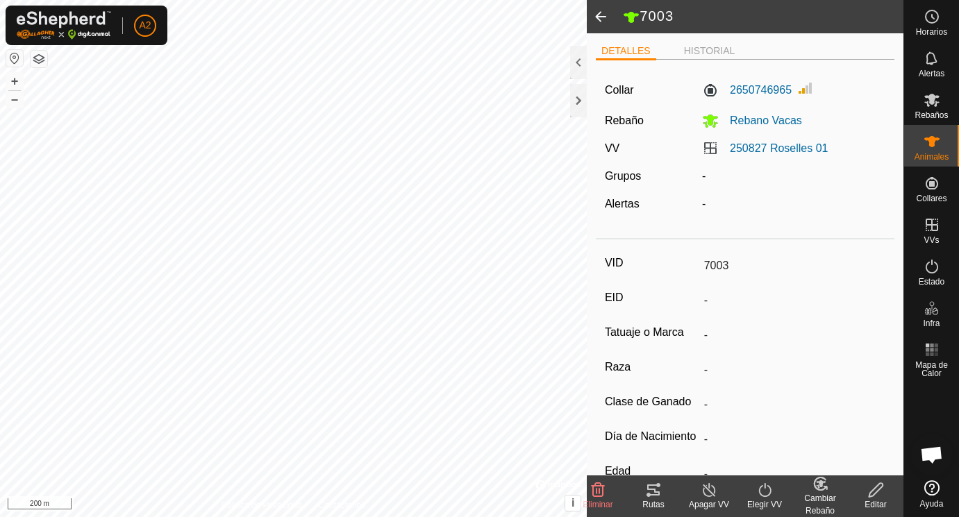
click at [881, 489] on icon at bounding box center [876, 490] width 14 height 14
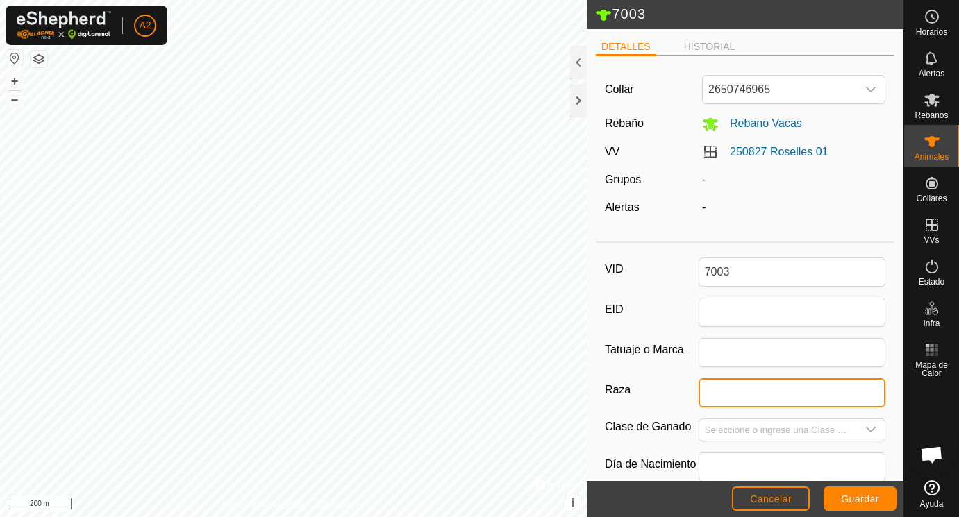
click at [715, 394] on input "Raza" at bounding box center [793, 393] width 188 height 29
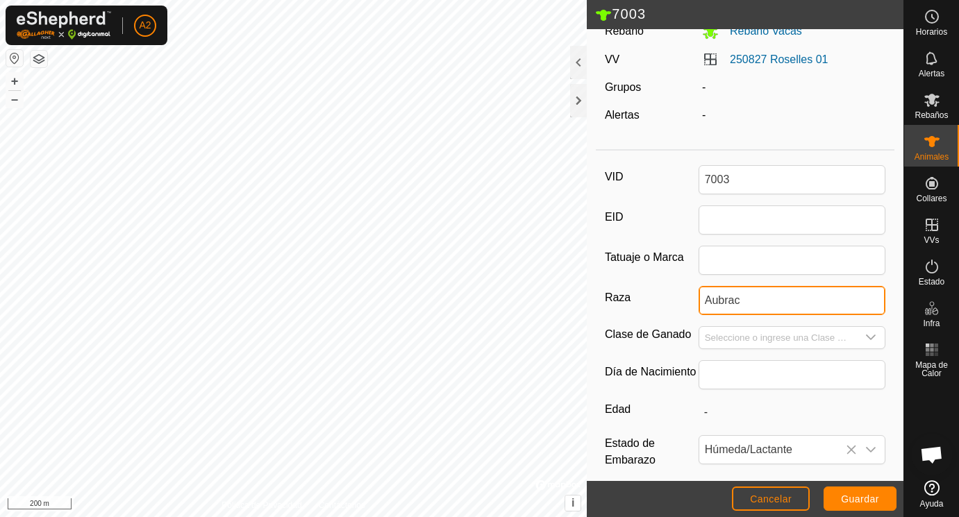
scroll to position [96, 0]
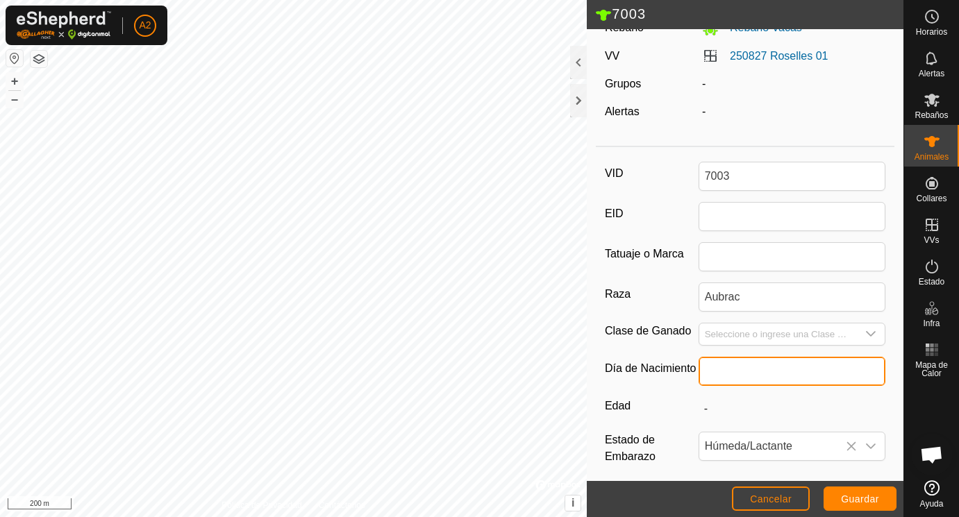
click at [727, 373] on input "text" at bounding box center [793, 371] width 188 height 29
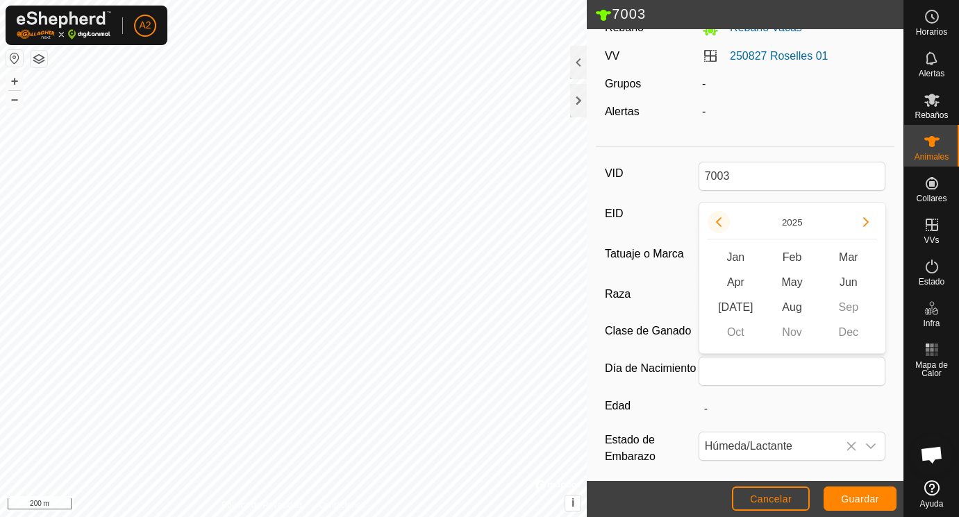
click at [723, 218] on button "Previous Year" at bounding box center [719, 222] width 22 height 22
click at [723, 218] on icon "Previous Year" at bounding box center [718, 222] width 11 height 11
click at [723, 218] on button "Previous Year" at bounding box center [719, 222] width 22 height 22
click at [848, 253] on span "Mar" at bounding box center [848, 257] width 56 height 25
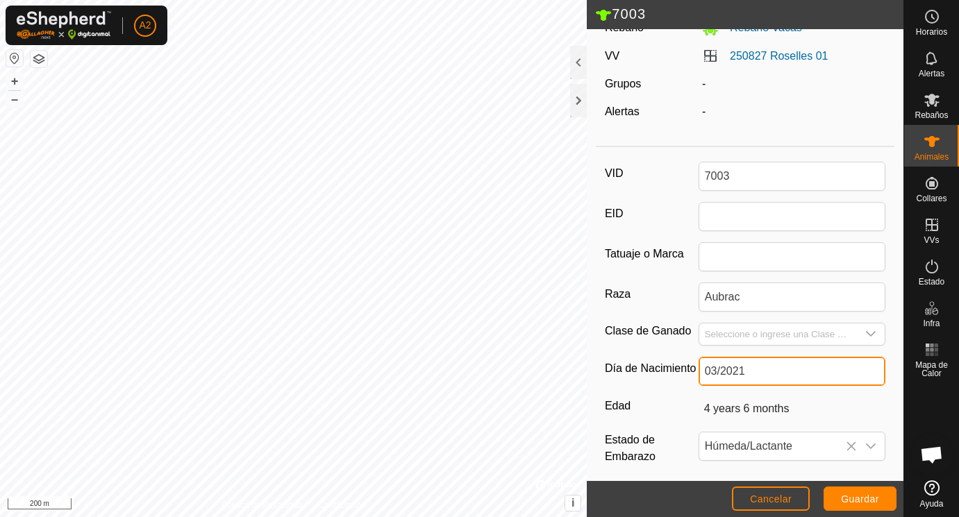
scroll to position [207, 0]
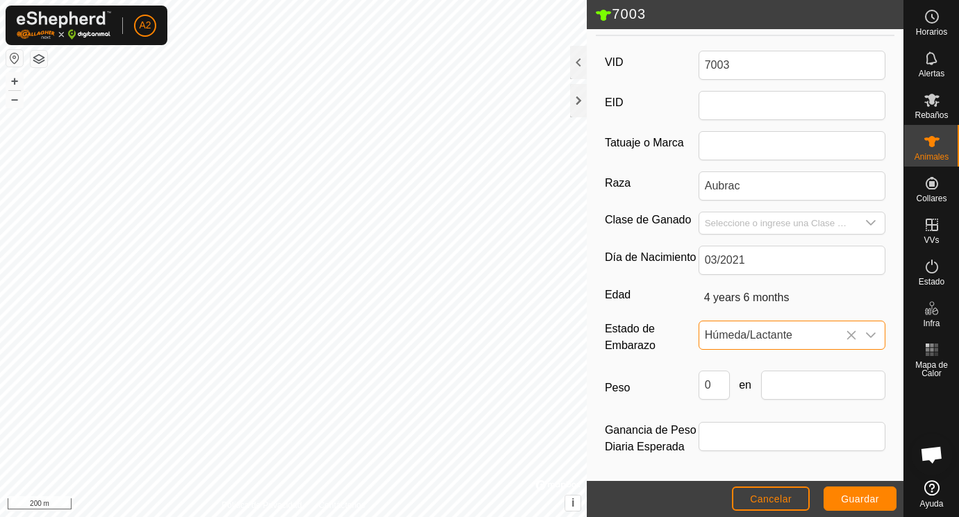
click at [745, 334] on span "Húmeda/Lactante" at bounding box center [778, 336] width 158 height 28
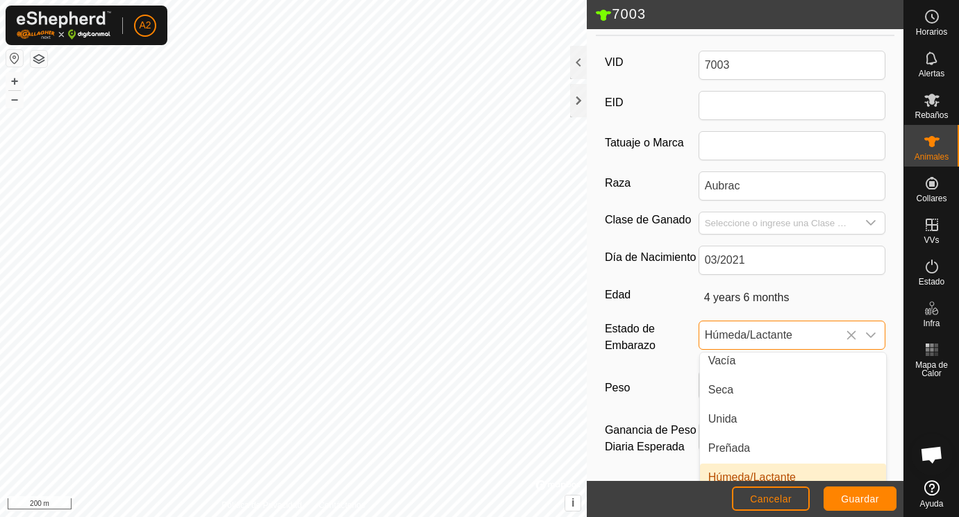
scroll to position [0, 0]
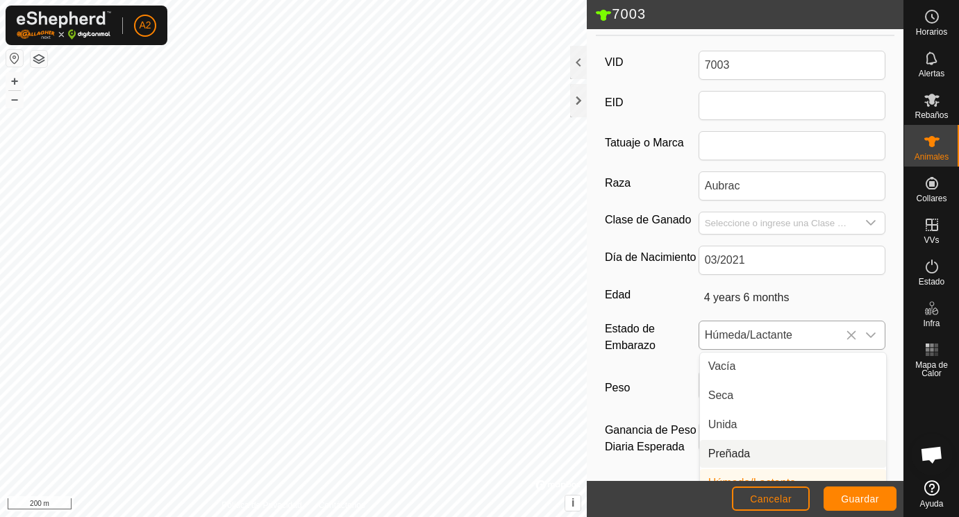
click at [735, 449] on li "Preñada" at bounding box center [793, 454] width 186 height 28
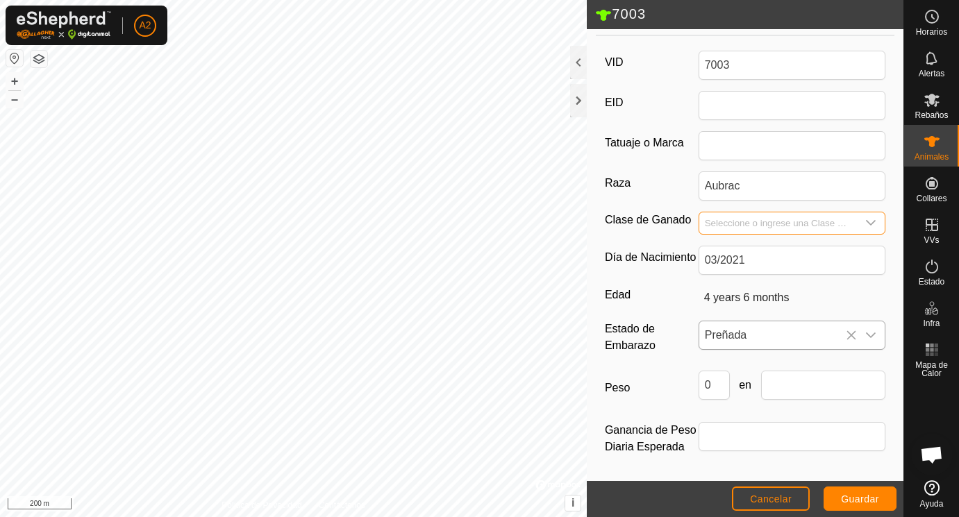
click at [734, 222] on input "Seleccione o ingrese una Clase de Ganado" at bounding box center [778, 224] width 158 height 22
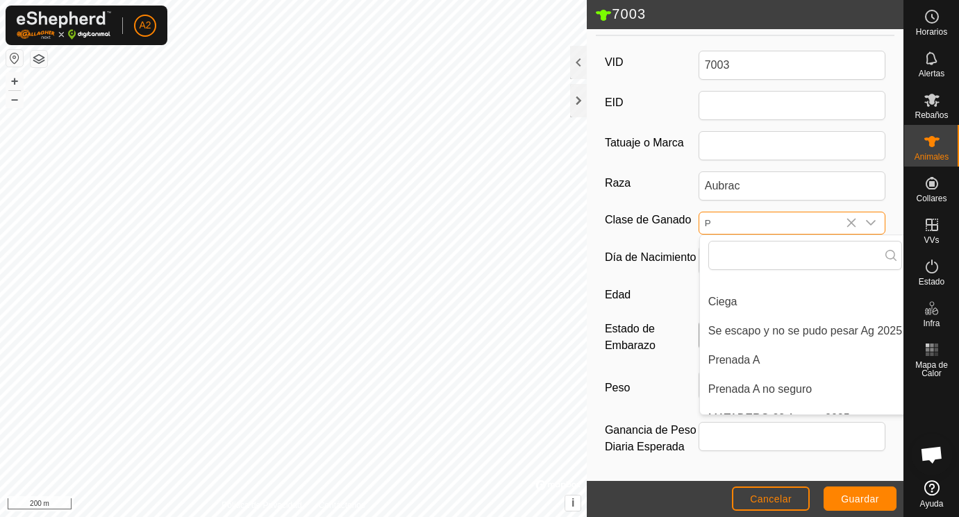
scroll to position [207, 8]
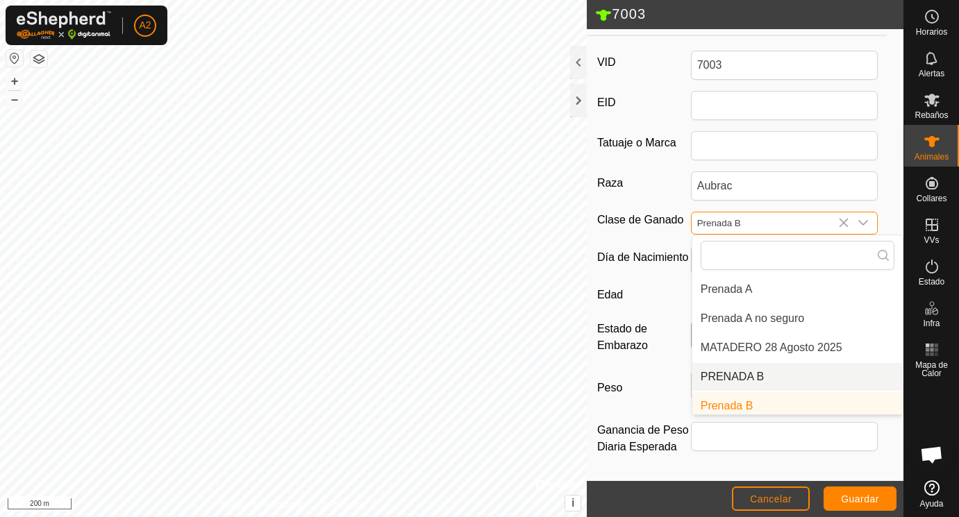
click at [729, 372] on li "PRENADA B" at bounding box center [797, 377] width 210 height 28
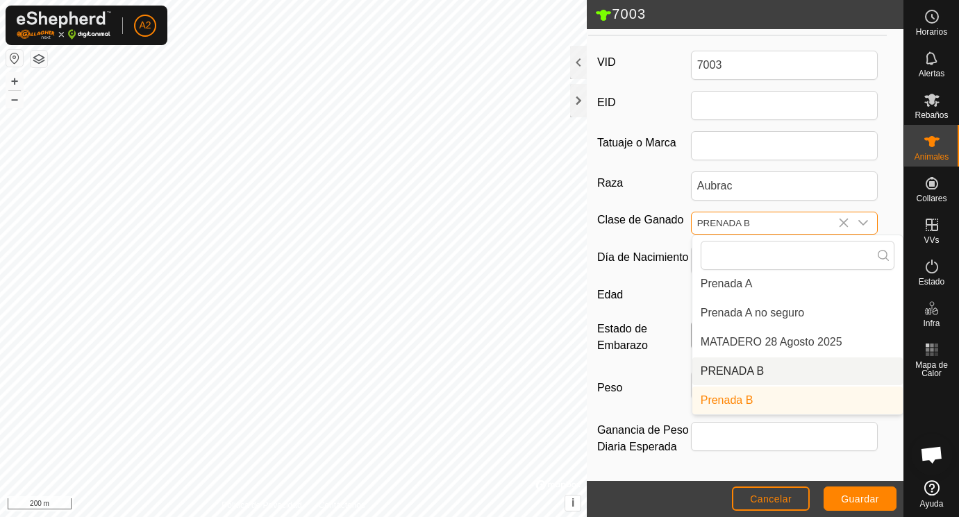
scroll to position [207, 0]
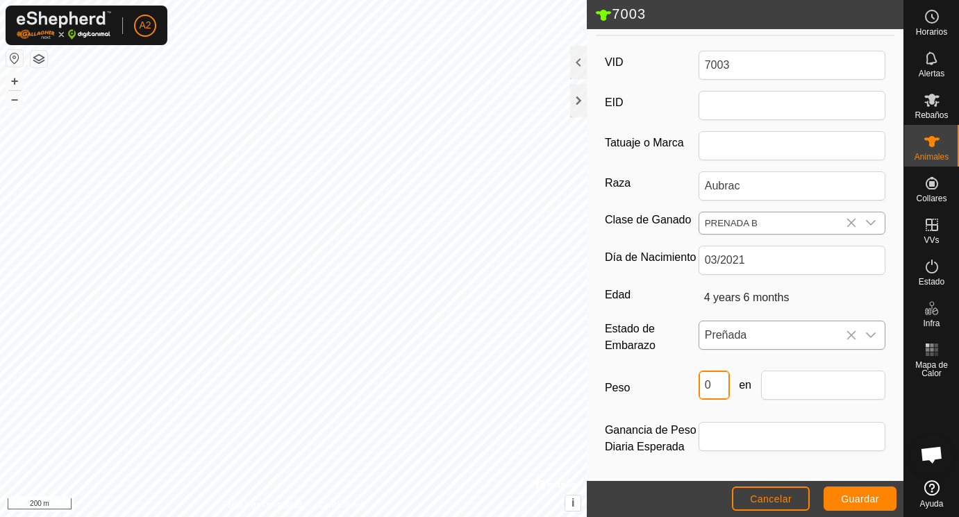
drag, startPoint x: 721, startPoint y: 385, endPoint x: 679, endPoint y: 385, distance: 41.7
click at [699, 385] on input "0" at bounding box center [714, 385] width 31 height 29
click at [797, 387] on input "text" at bounding box center [823, 385] width 125 height 29
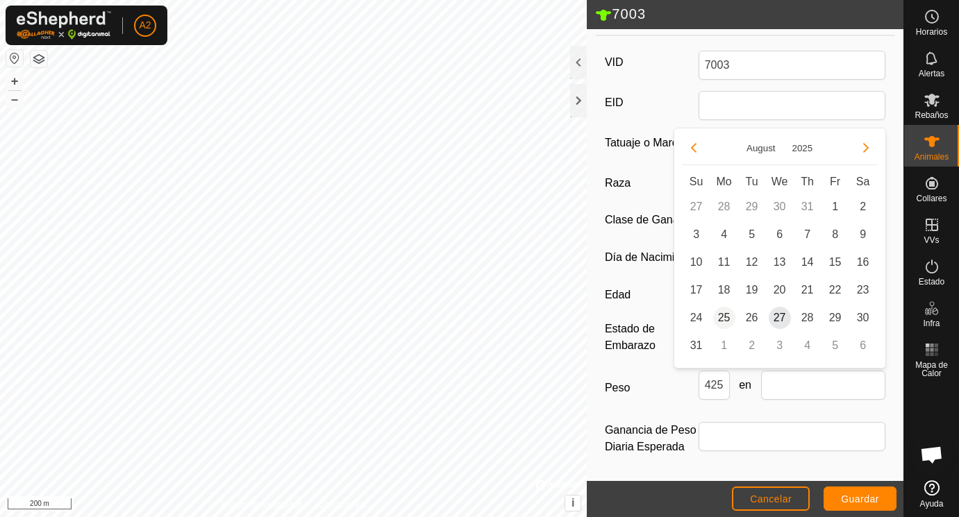
click at [729, 316] on span "25" at bounding box center [724, 318] width 22 height 22
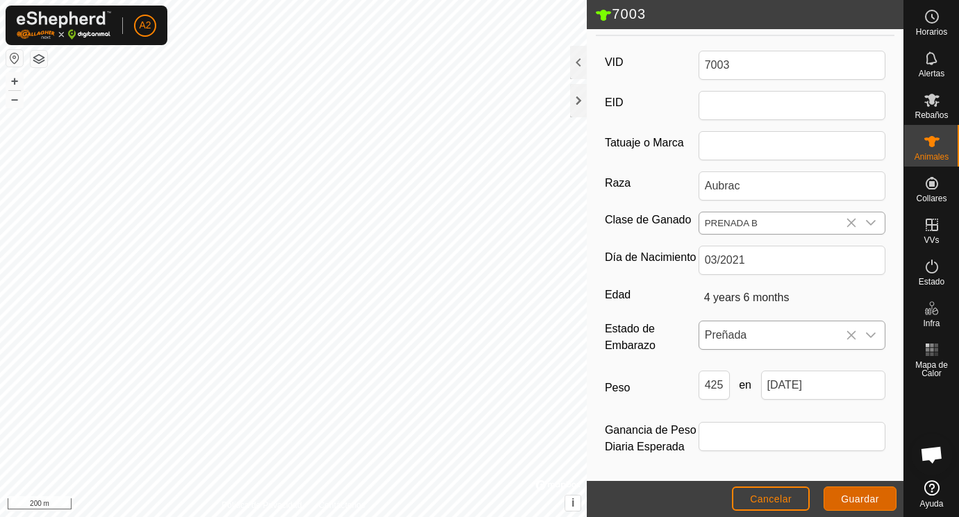
click at [867, 495] on span "Guardar" at bounding box center [860, 499] width 38 height 11
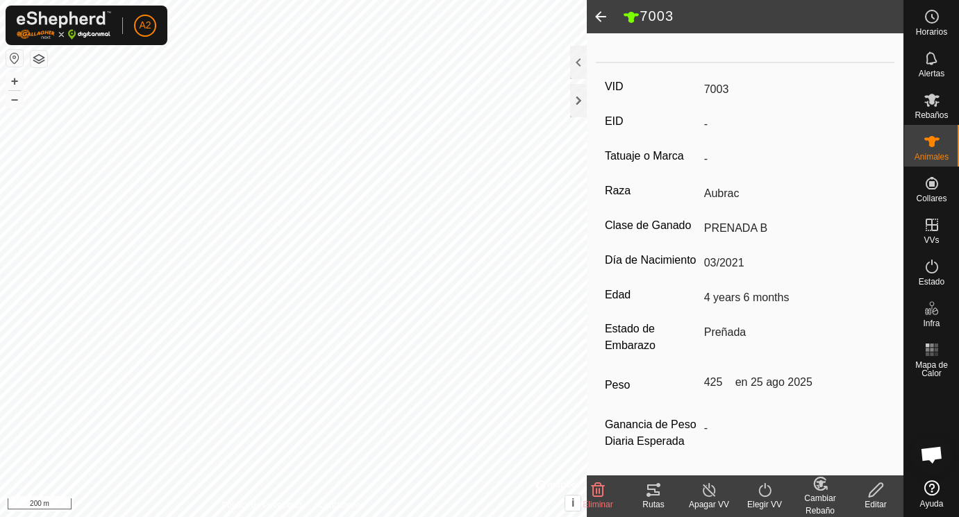
scroll to position [182, 0]
click at [600, 14] on span at bounding box center [601, 16] width 28 height 33
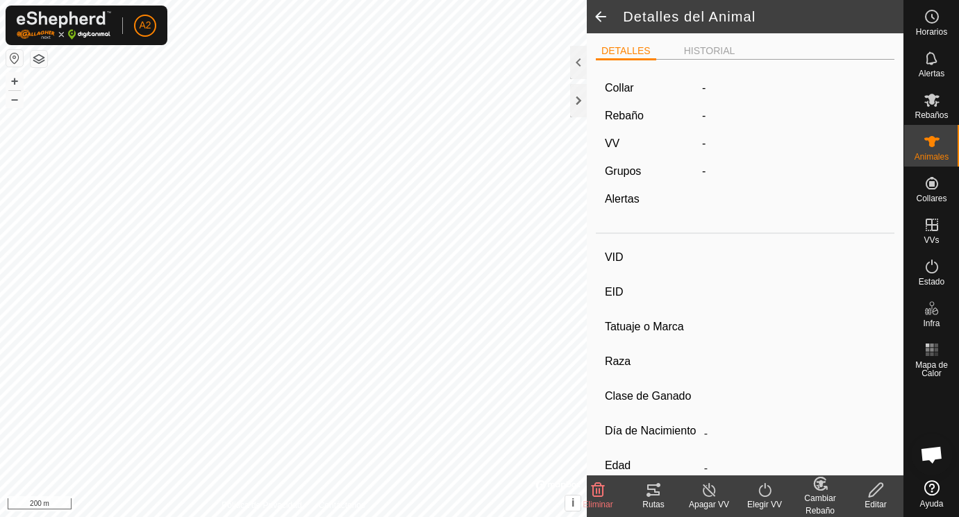
scroll to position [176, 0]
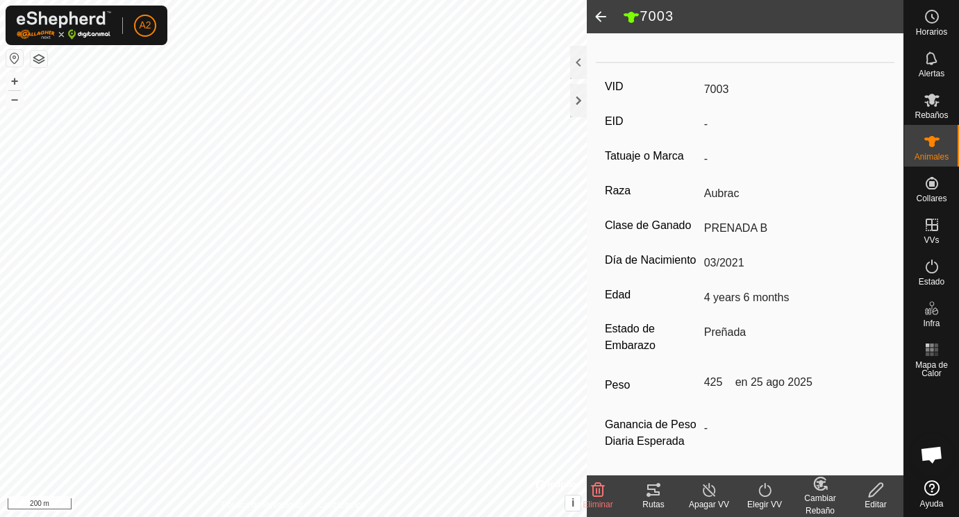
click at [600, 14] on span at bounding box center [601, 16] width 28 height 33
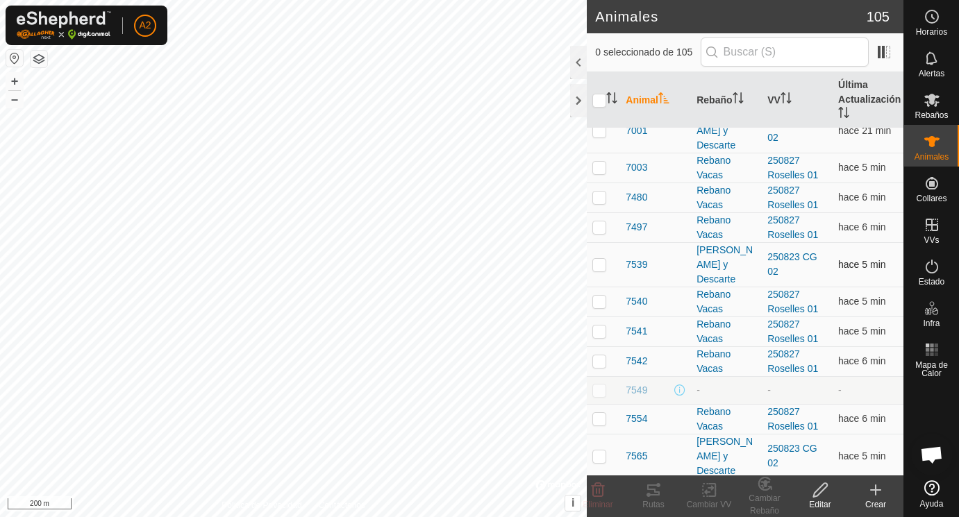
scroll to position [2396, 0]
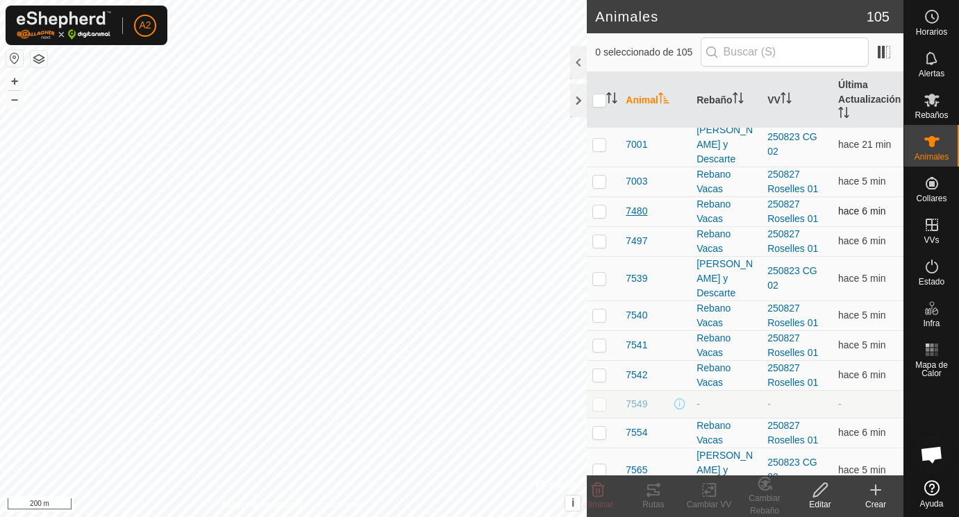
click at [642, 212] on span "7480" at bounding box center [637, 211] width 22 height 15
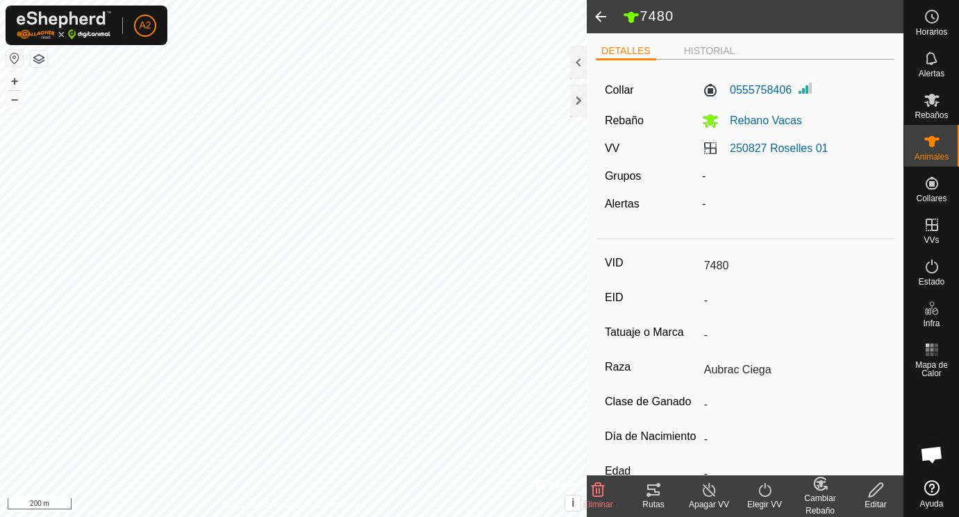
click at [878, 490] on icon at bounding box center [876, 490] width 14 height 14
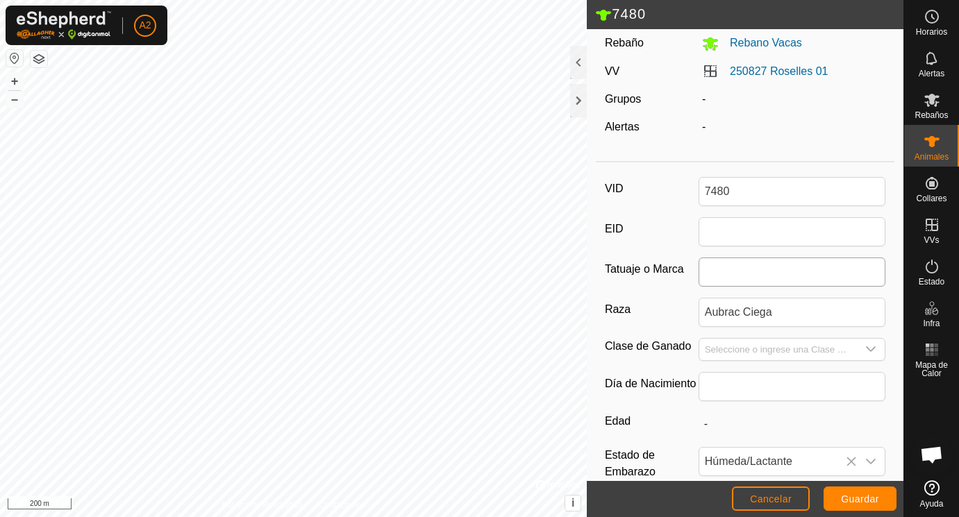
scroll to position [92, 0]
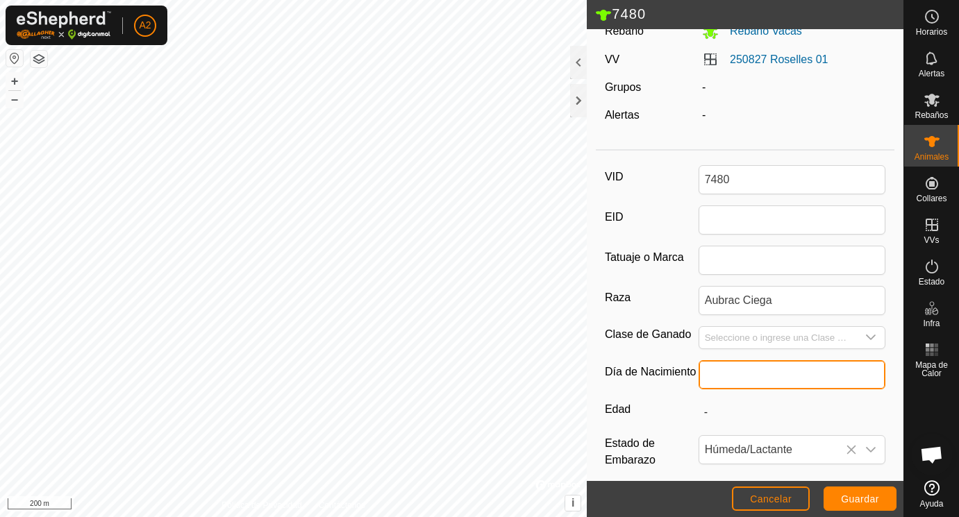
click at [727, 374] on input "text" at bounding box center [793, 374] width 188 height 29
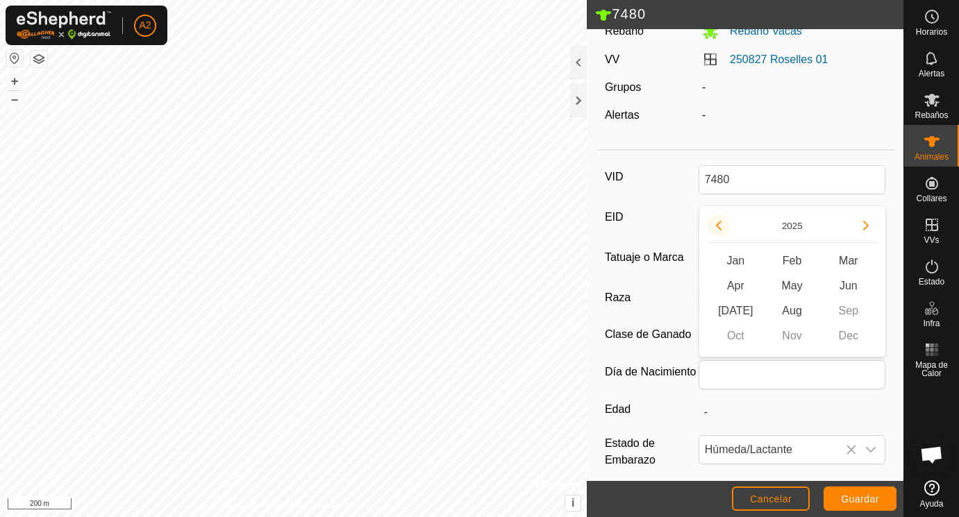
click at [722, 226] on button "Previous Year" at bounding box center [719, 226] width 22 height 22
click at [722, 226] on icon "Previous Year" at bounding box center [718, 225] width 11 height 11
click at [722, 226] on button "Previous Year" at bounding box center [719, 226] width 22 height 22
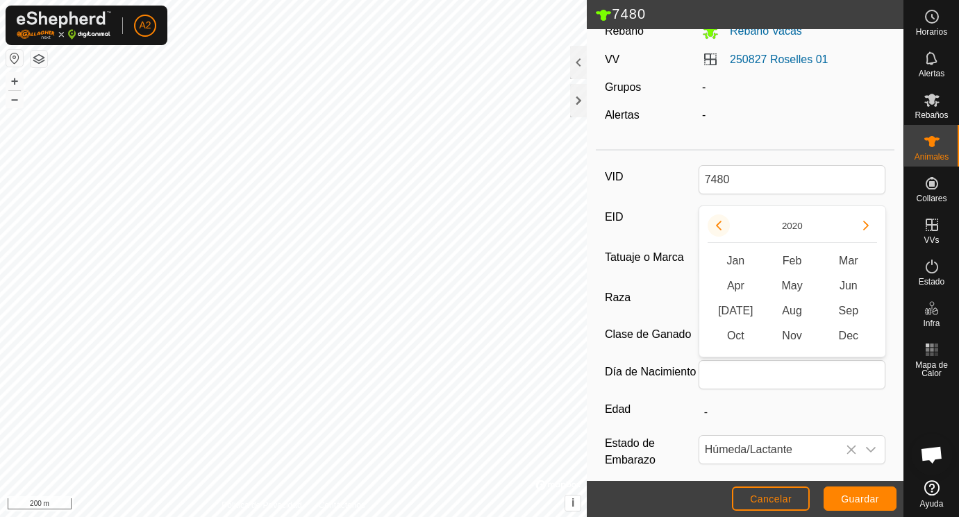
click at [722, 226] on button "Previous Year" at bounding box center [719, 226] width 22 height 22
click at [722, 226] on icon "Previous Year" at bounding box center [718, 225] width 11 height 11
click at [797, 254] on span "Feb" at bounding box center [792, 261] width 56 height 25
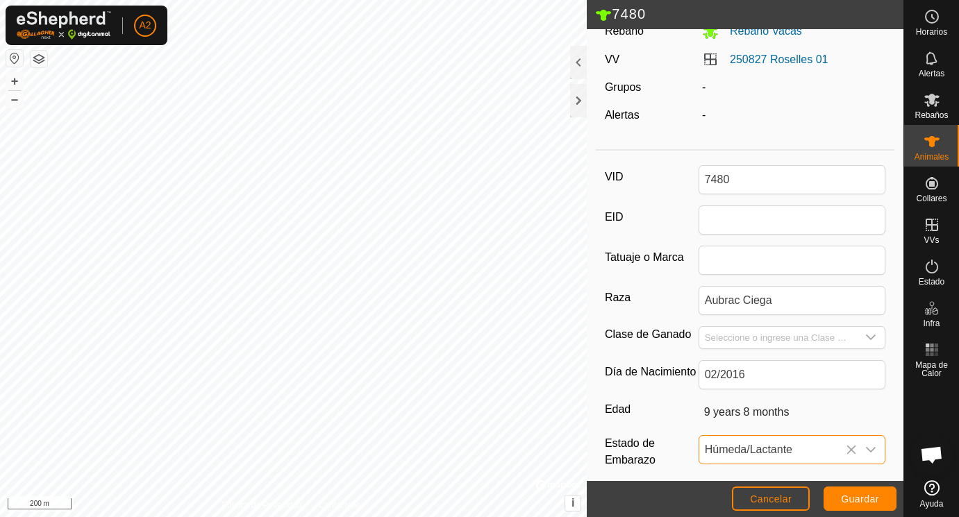
click at [758, 452] on span "Húmeda/Lactante" at bounding box center [778, 450] width 158 height 28
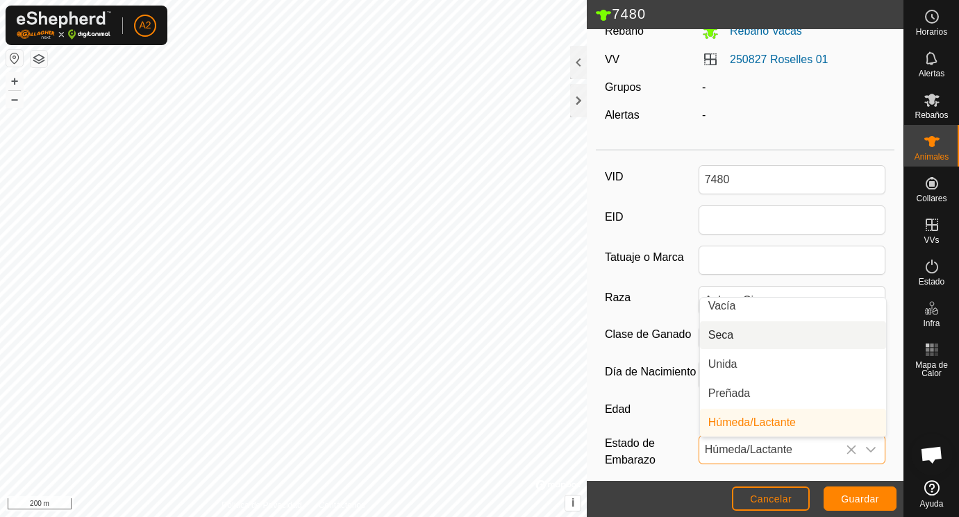
scroll to position [0, 0]
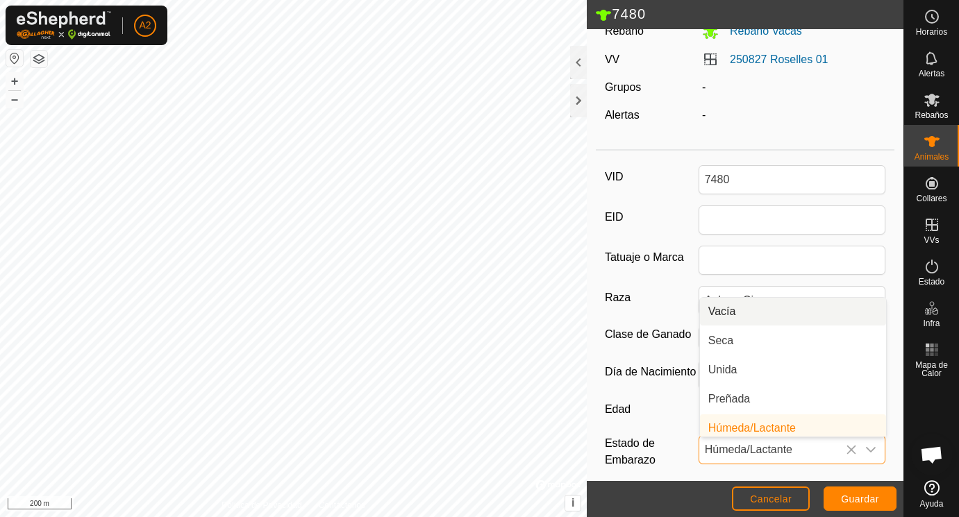
click at [729, 310] on li "Vacía" at bounding box center [793, 312] width 186 height 28
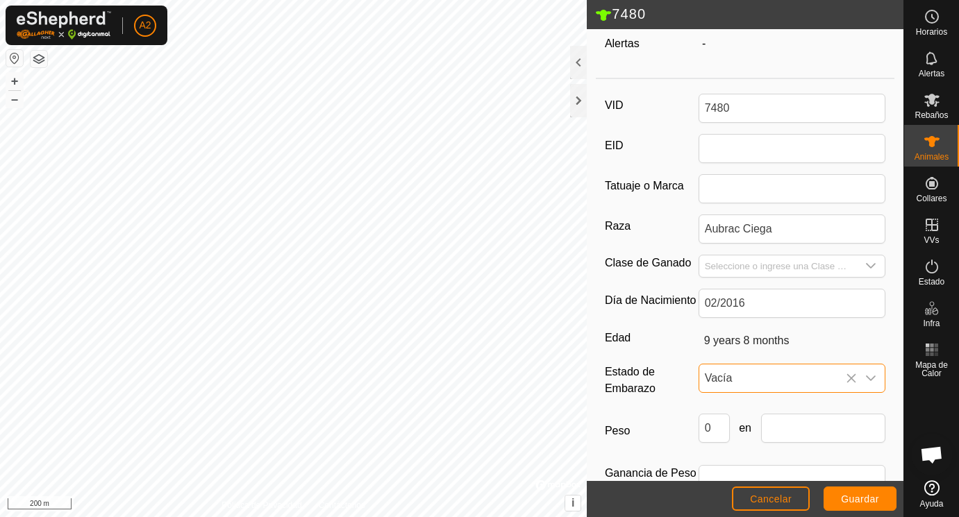
scroll to position [207, 0]
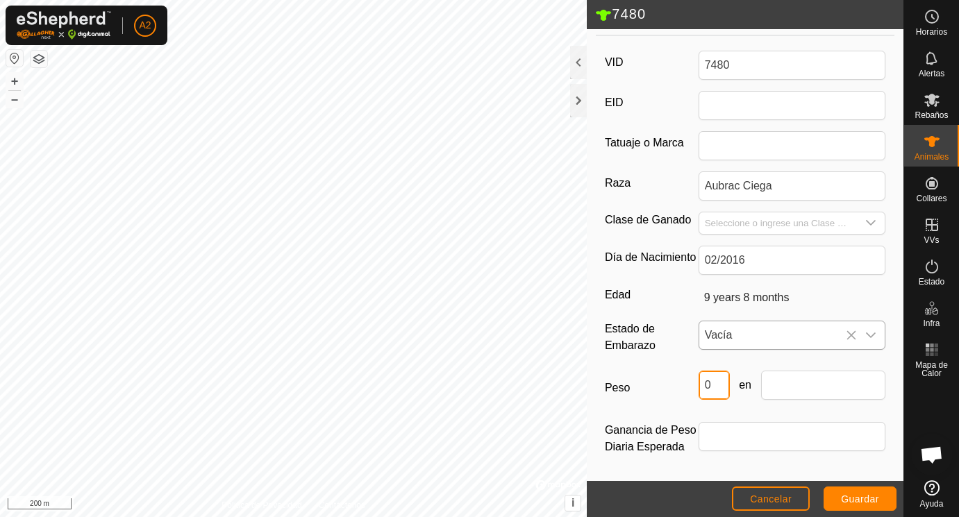
drag, startPoint x: 720, startPoint y: 379, endPoint x: 681, endPoint y: 381, distance: 38.3
click at [699, 380] on input "0" at bounding box center [714, 385] width 31 height 29
click at [781, 393] on input "text" at bounding box center [823, 385] width 125 height 29
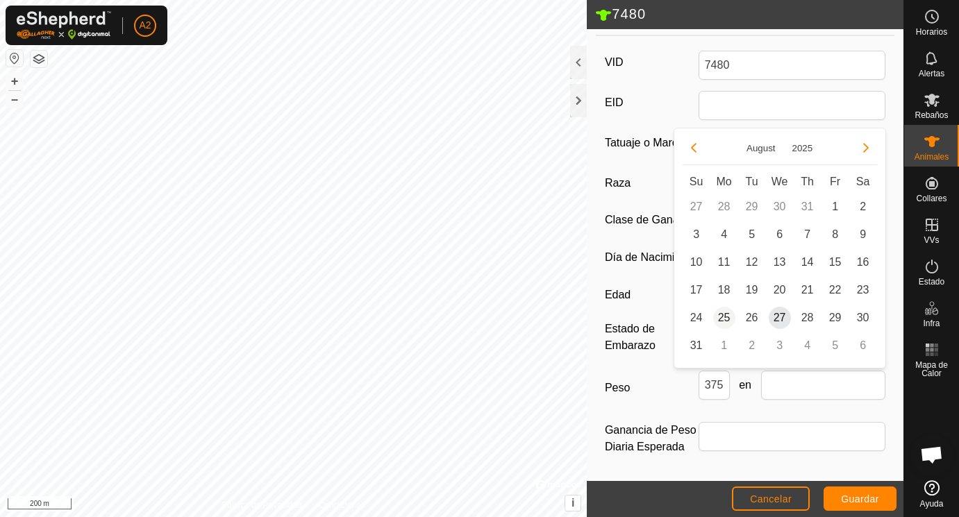
click at [727, 319] on span "25" at bounding box center [724, 318] width 22 height 22
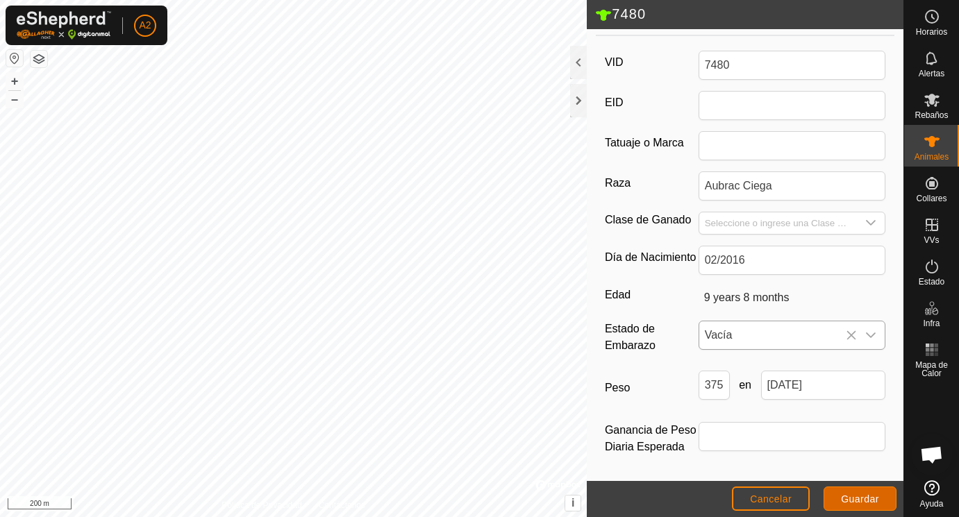
click at [851, 499] on span "Guardar" at bounding box center [860, 499] width 38 height 11
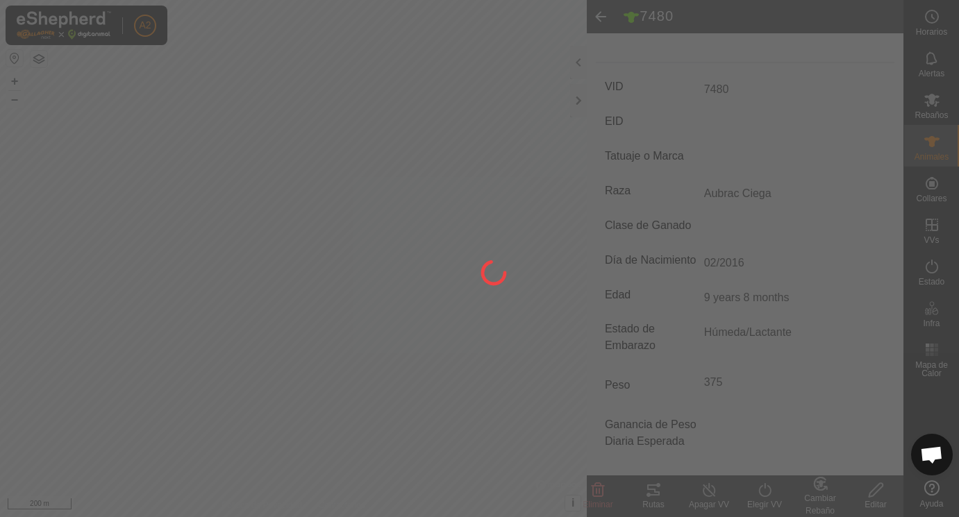
scroll to position [182, 0]
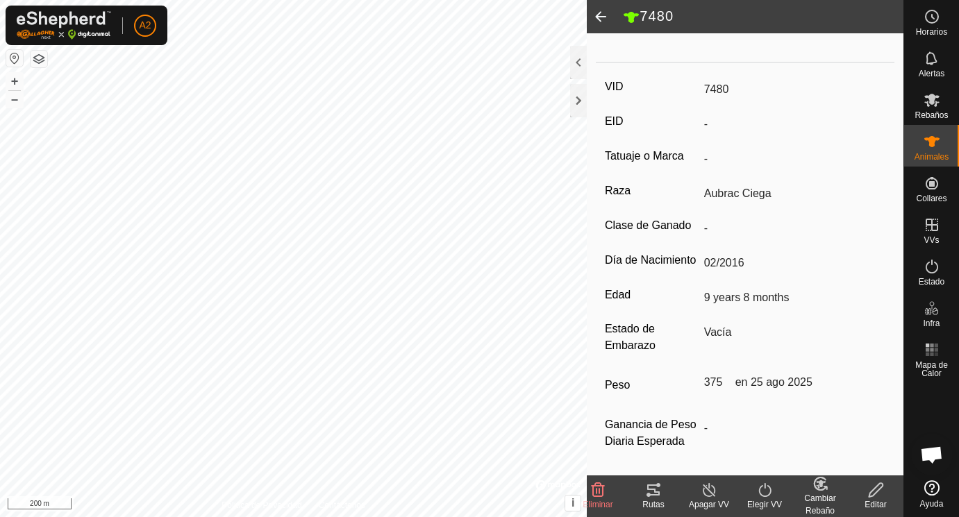
click at [602, 18] on span at bounding box center [601, 16] width 28 height 33
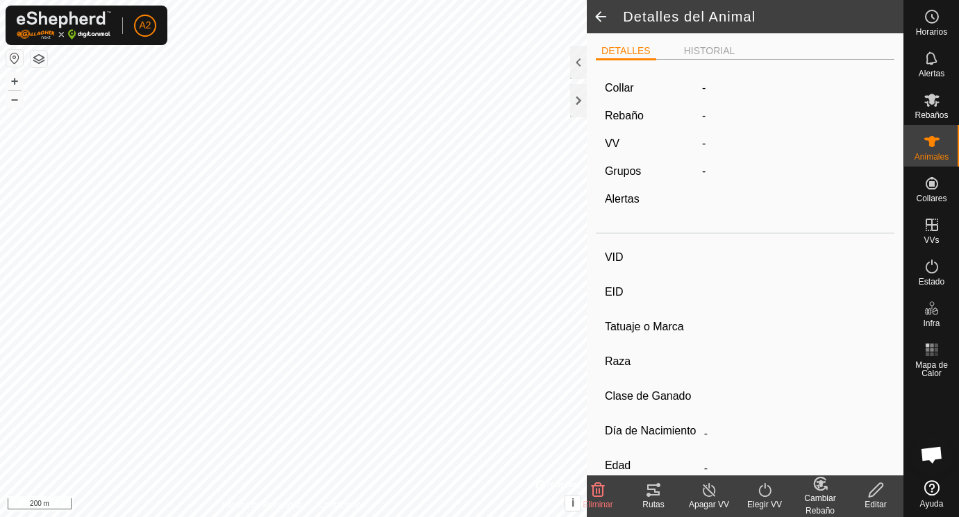
scroll to position [176, 0]
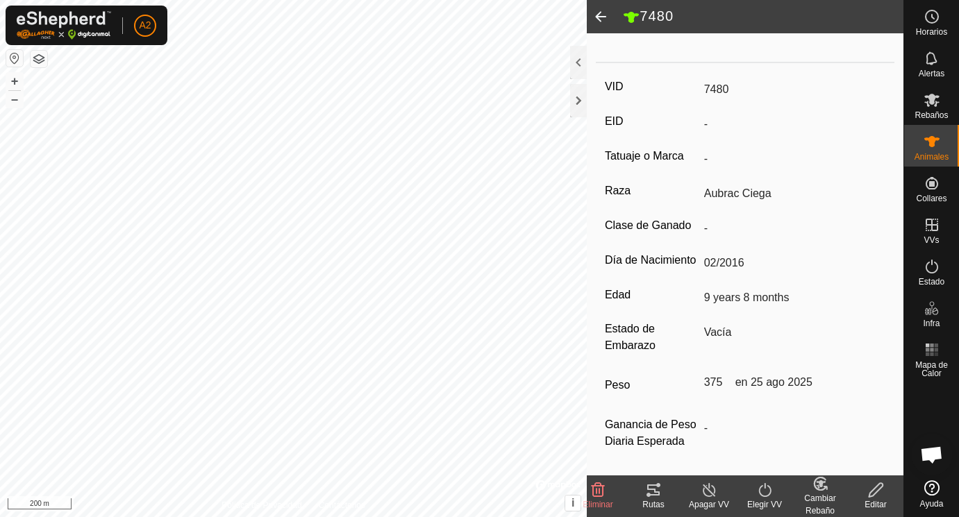
click at [602, 17] on span at bounding box center [601, 16] width 28 height 33
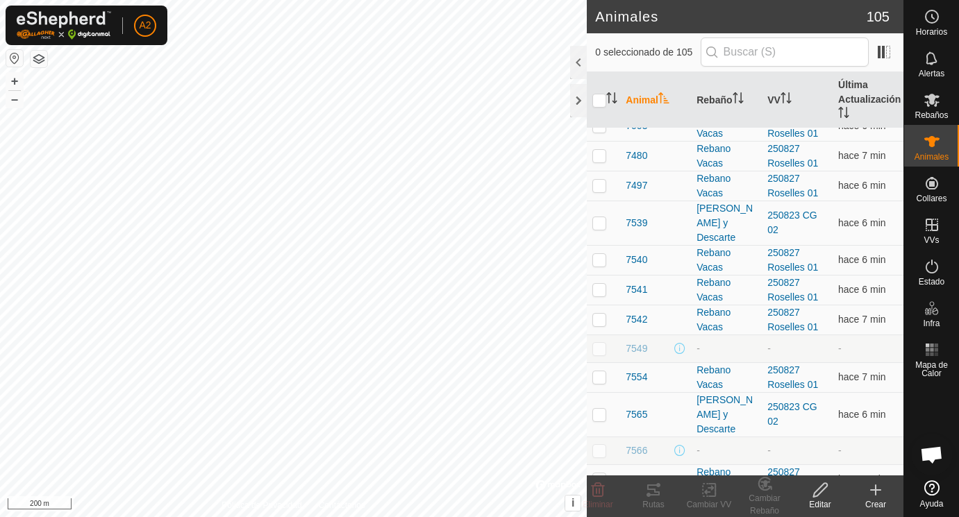
scroll to position [2450, 0]
click at [636, 186] on span "7497" at bounding box center [637, 187] width 22 height 15
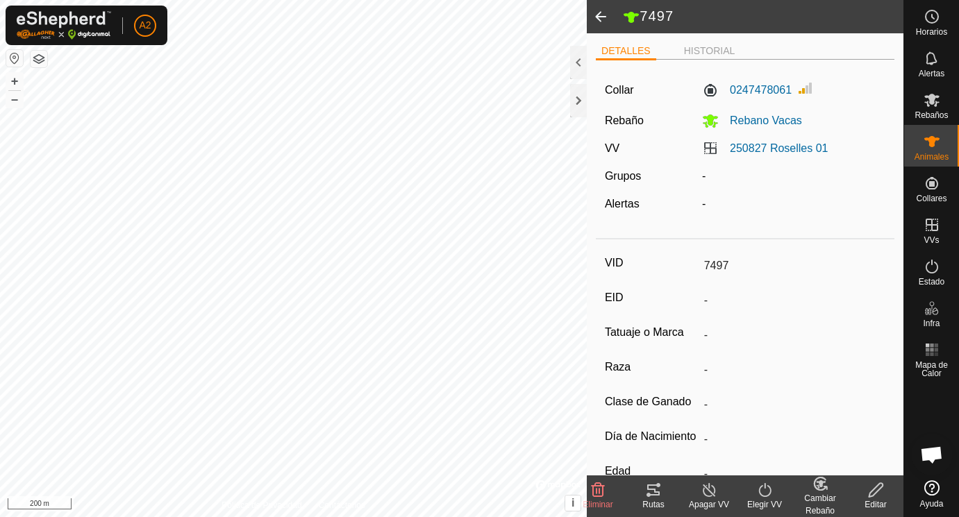
click at [879, 488] on icon at bounding box center [876, 490] width 17 height 17
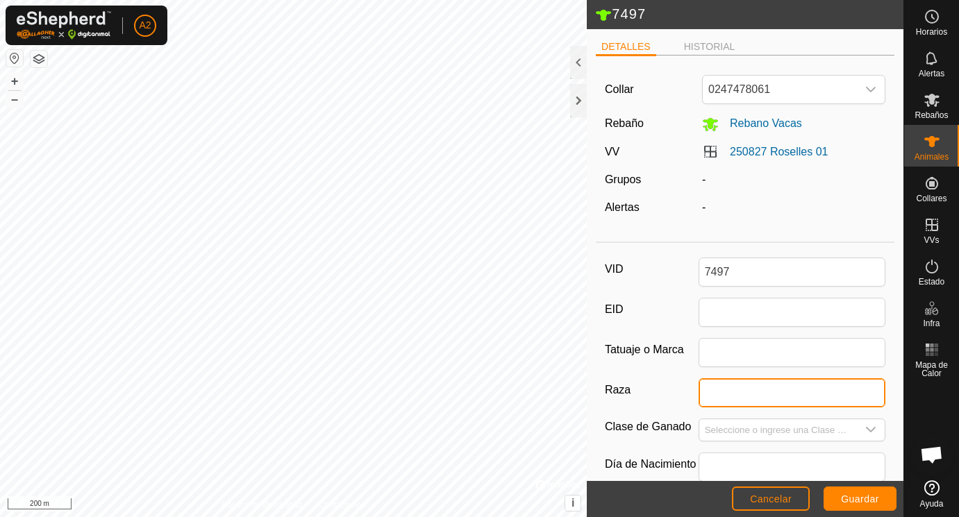
click at [724, 391] on input "Raza" at bounding box center [793, 393] width 188 height 29
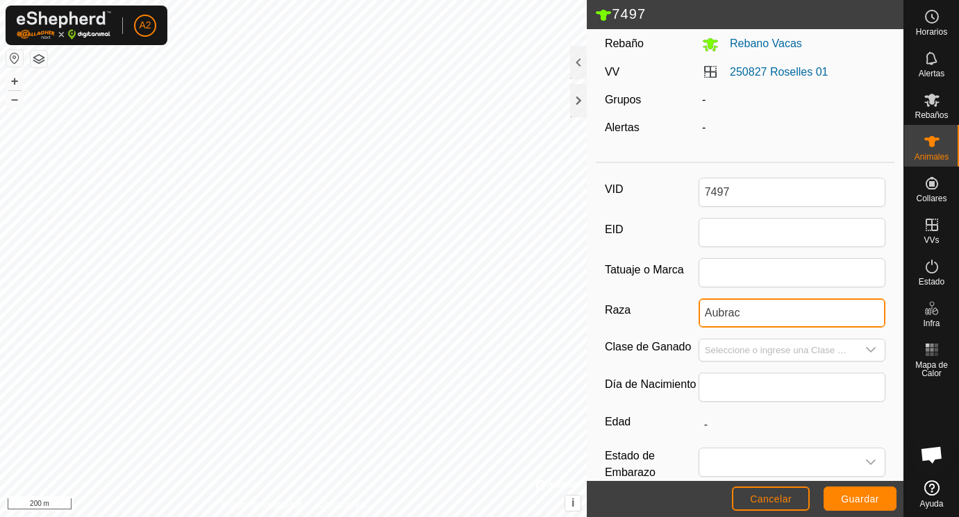
scroll to position [82, 0]
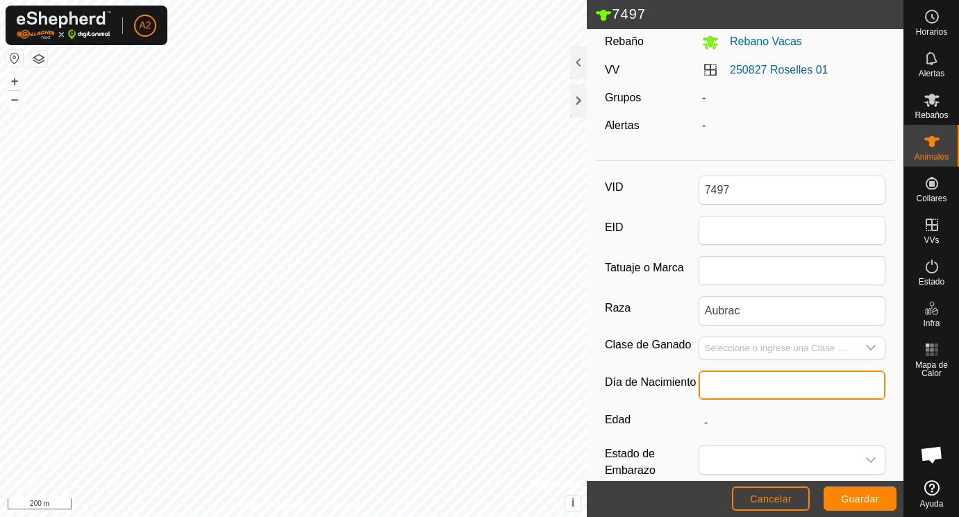
click at [734, 373] on input "text" at bounding box center [793, 385] width 188 height 29
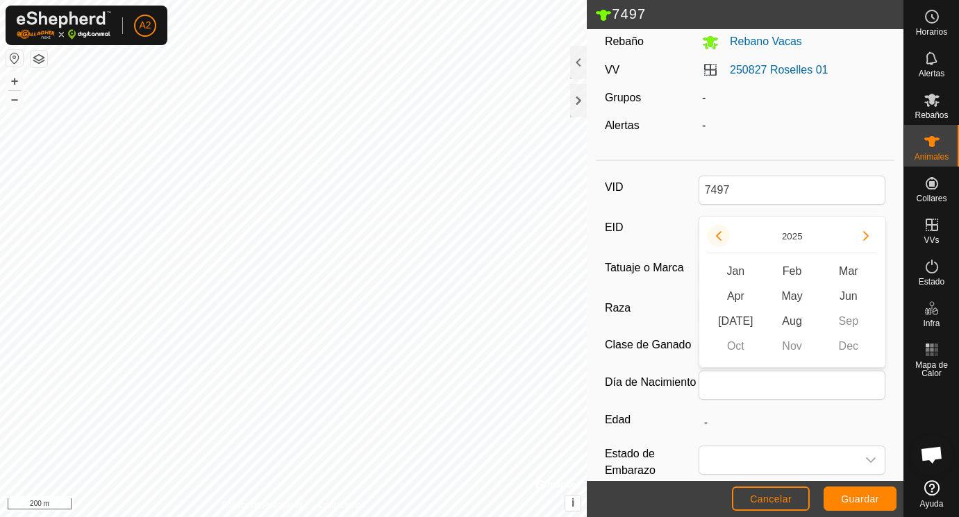
click at [720, 235] on button "Previous Year" at bounding box center [719, 236] width 22 height 22
click at [720, 235] on icon "Previous Year" at bounding box center [718, 236] width 11 height 11
click at [720, 235] on button "Previous Year" at bounding box center [719, 236] width 22 height 22
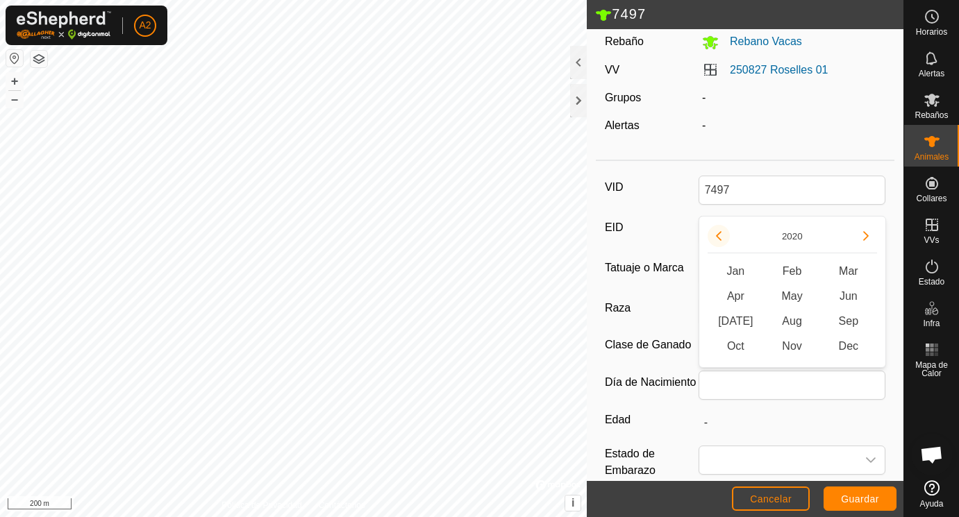
click at [720, 235] on button "Previous Year" at bounding box center [719, 236] width 22 height 22
click at [851, 343] on span "Dec" at bounding box center [848, 346] width 56 height 25
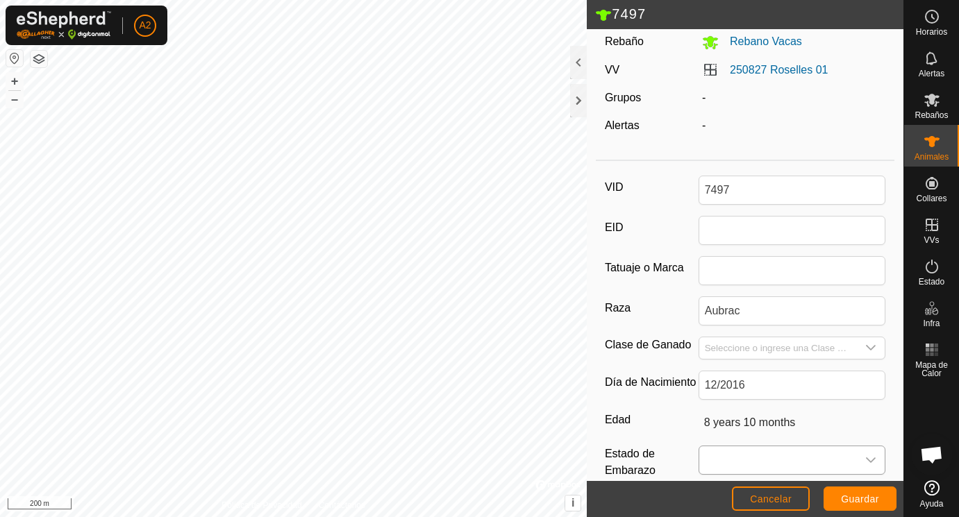
click at [733, 458] on span at bounding box center [778, 461] width 158 height 28
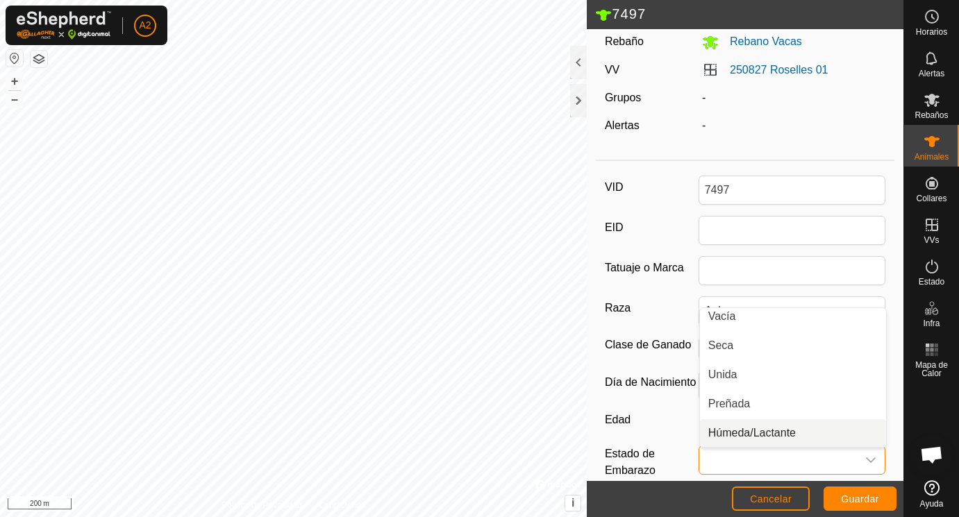
scroll to position [0, 0]
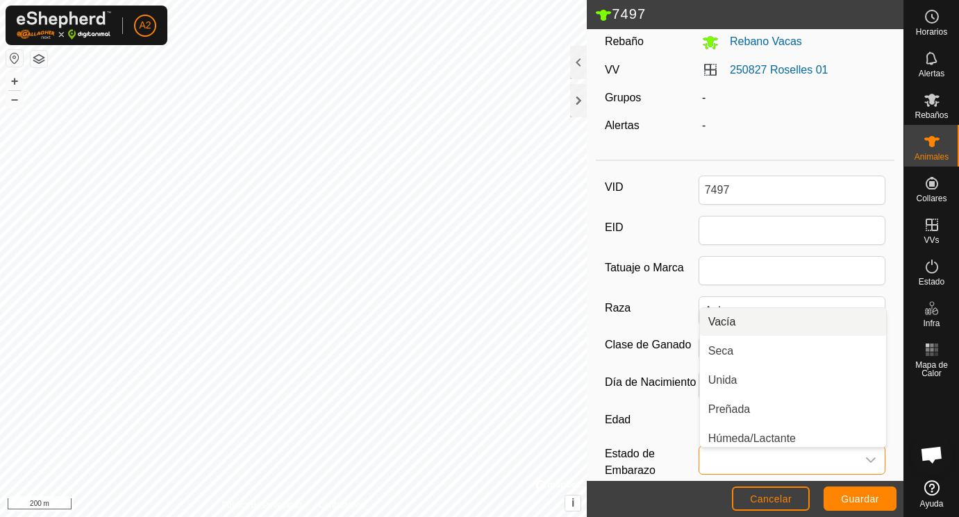
click at [740, 248] on div "VID 7497 EID Tatuaje o Marca Raza Aubrac Clase de Ganado Día de Nacimiento 12/2…" at bounding box center [745, 387] width 299 height 440
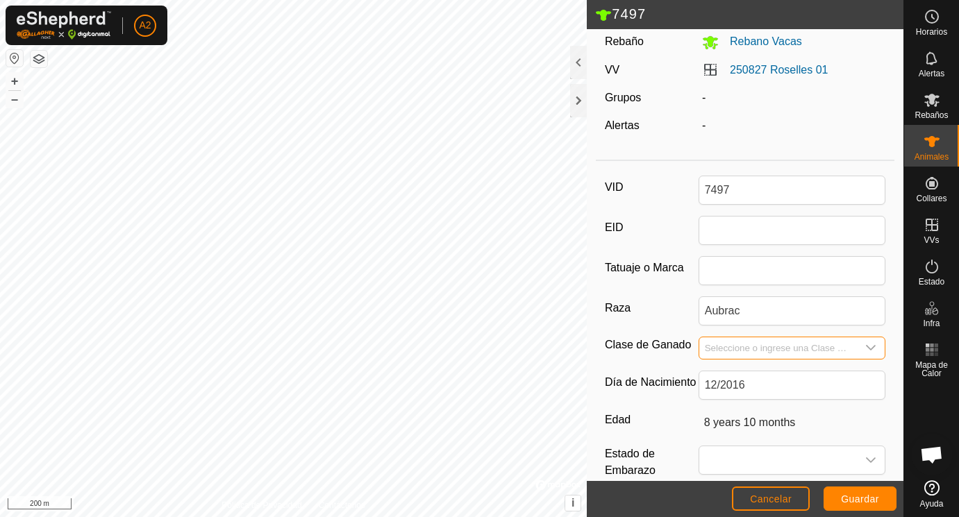
click at [725, 345] on input "Seleccione o ingrese una Clase de Ganado" at bounding box center [778, 349] width 158 height 22
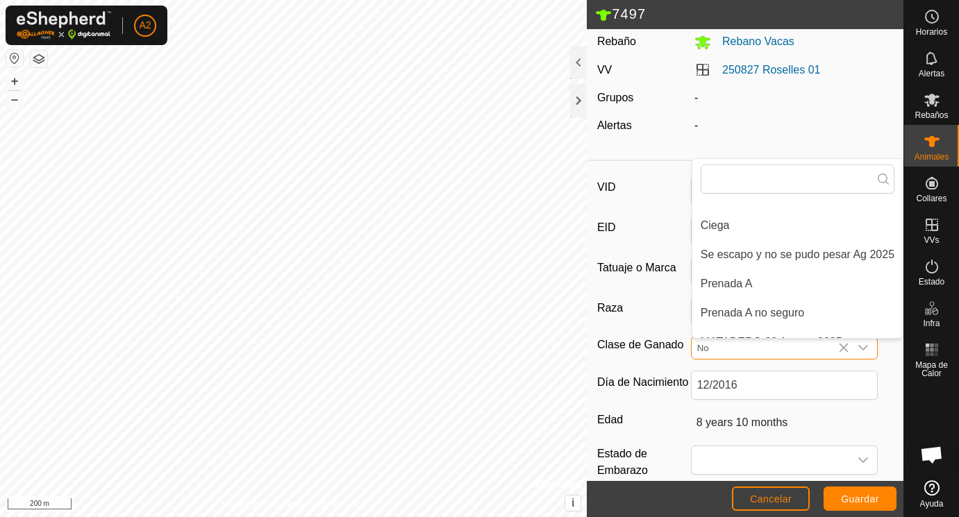
scroll to position [18, 0]
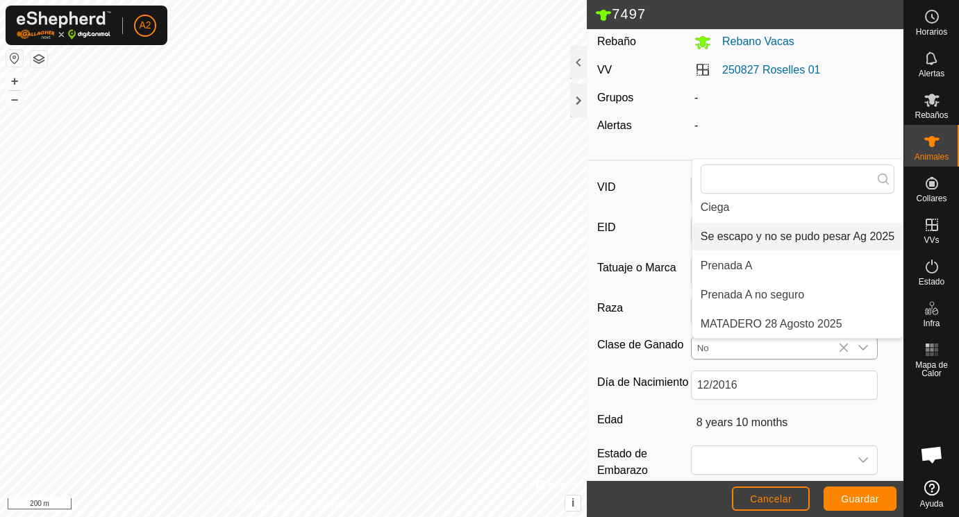
click at [787, 234] on li "Se escapo y no se pudo pesar Ag 2025" at bounding box center [797, 237] width 210 height 28
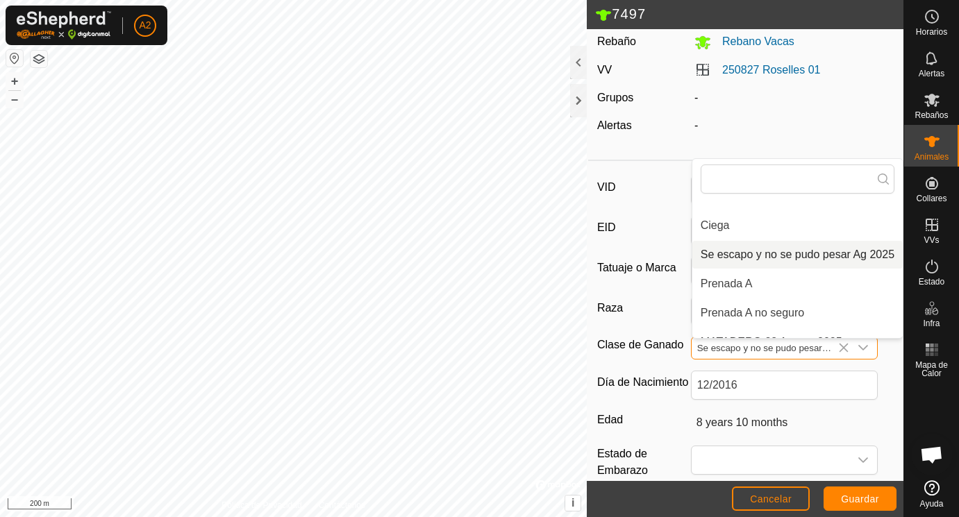
scroll to position [82, 0]
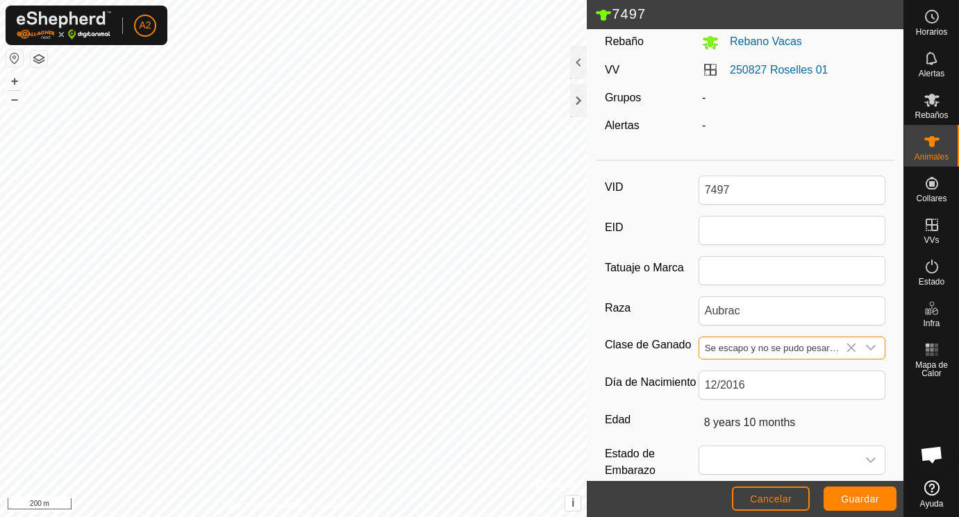
click at [784, 345] on input "Se escapo y no se pudo pesar Ag 2025" at bounding box center [778, 349] width 158 height 22
click at [797, 348] on input "Se escapo y no se pudo pesar Ag 2025" at bounding box center [778, 349] width 158 height 22
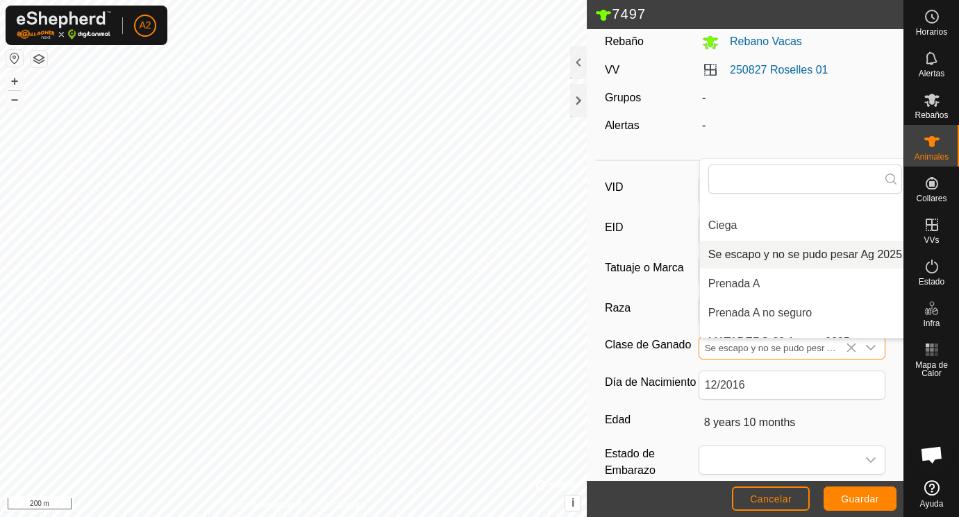
scroll to position [82, 8]
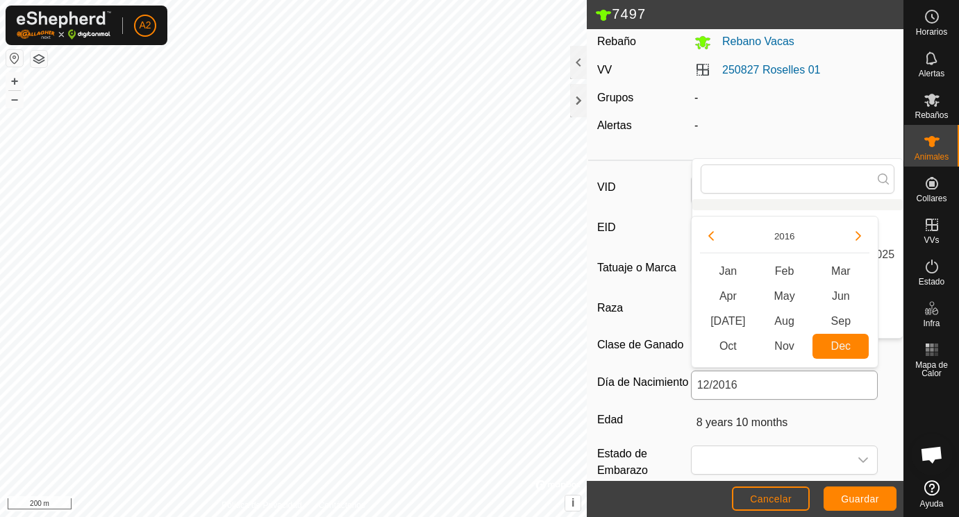
click at [808, 390] on input "12/2016" at bounding box center [785, 385] width 188 height 29
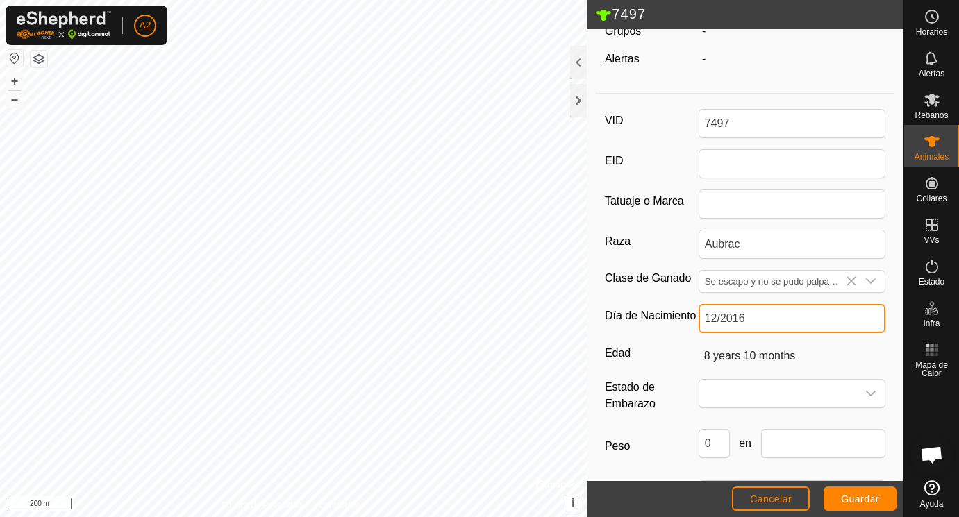
scroll to position [181, 0]
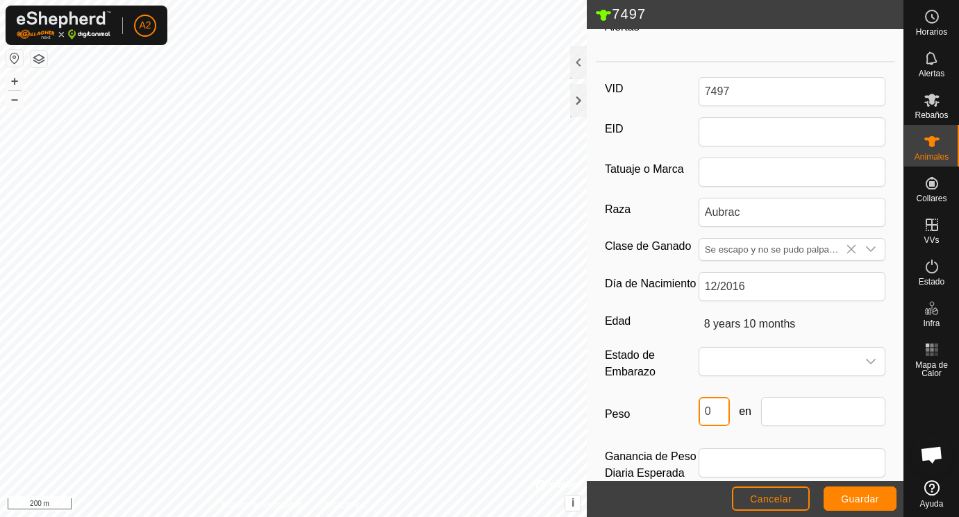
drag, startPoint x: 722, startPoint y: 414, endPoint x: 663, endPoint y: 410, distance: 59.1
click at [699, 410] on input "0" at bounding box center [714, 411] width 31 height 29
click at [776, 410] on input "text" at bounding box center [823, 411] width 125 height 29
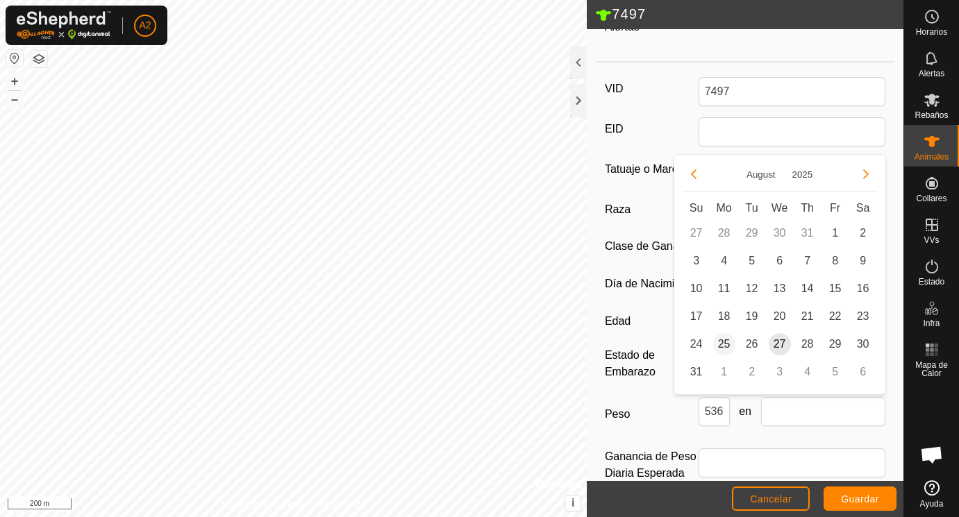
click at [728, 343] on span "25" at bounding box center [724, 344] width 22 height 22
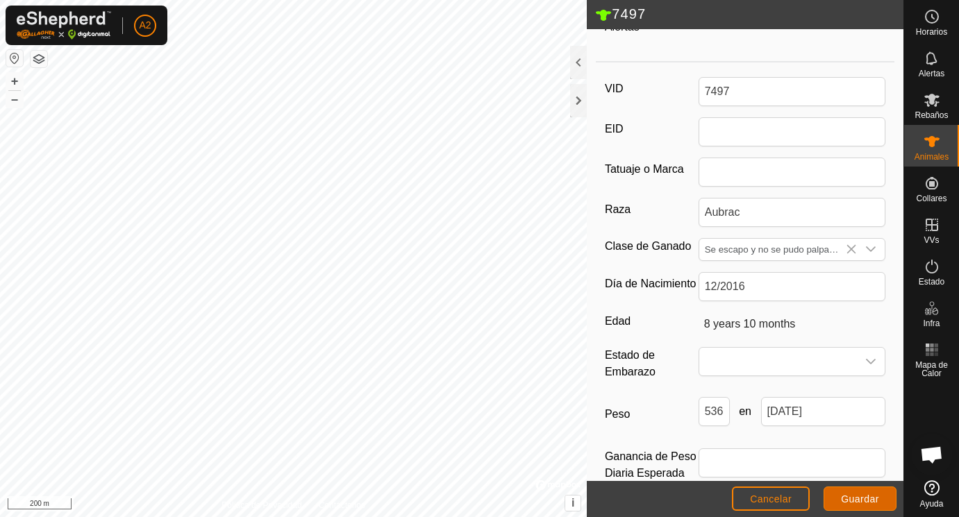
click at [852, 495] on span "Guardar" at bounding box center [860, 499] width 38 height 11
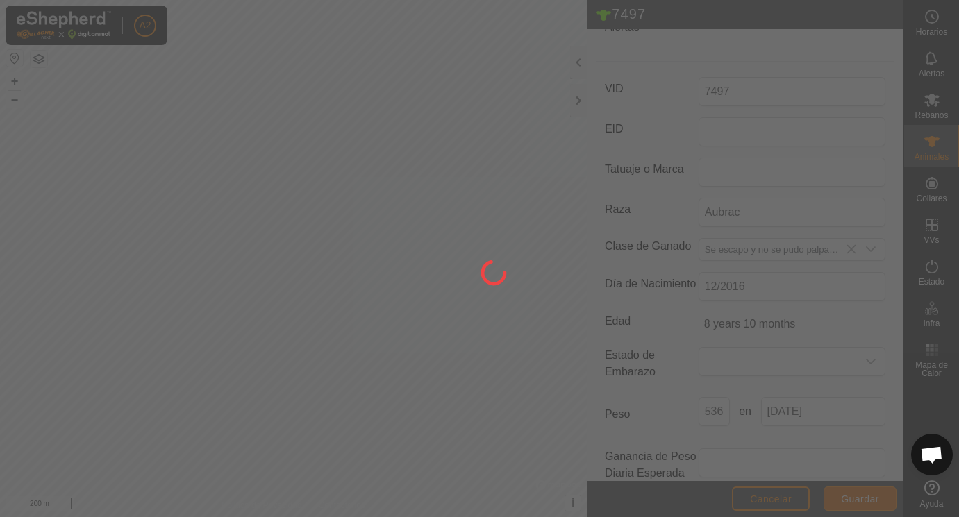
scroll to position [173, 0]
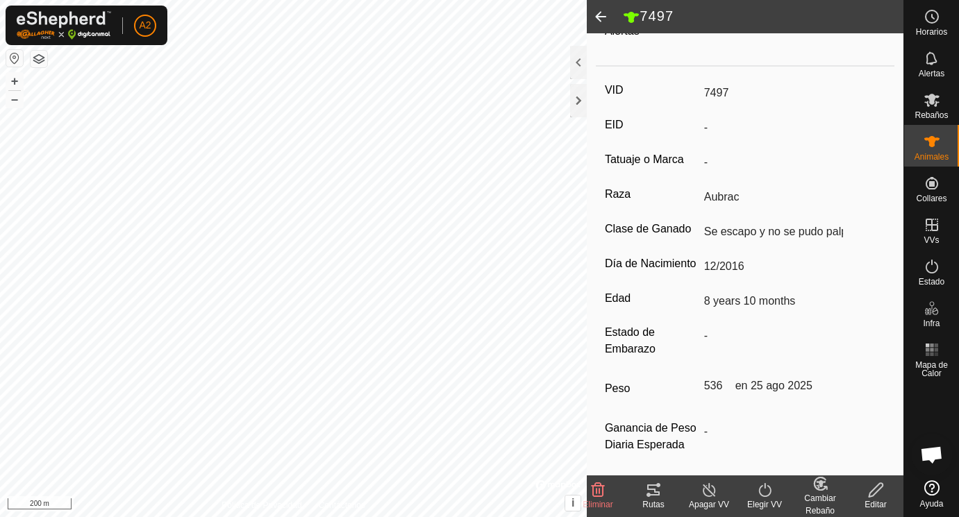
click at [604, 14] on span at bounding box center [601, 16] width 28 height 33
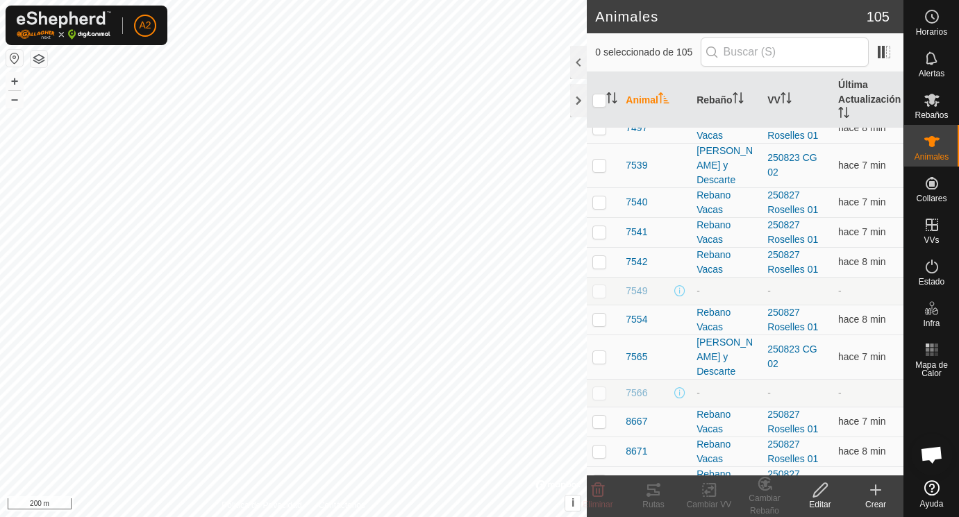
scroll to position [2507, 0]
click at [638, 199] on span "7540" at bounding box center [637, 204] width 22 height 15
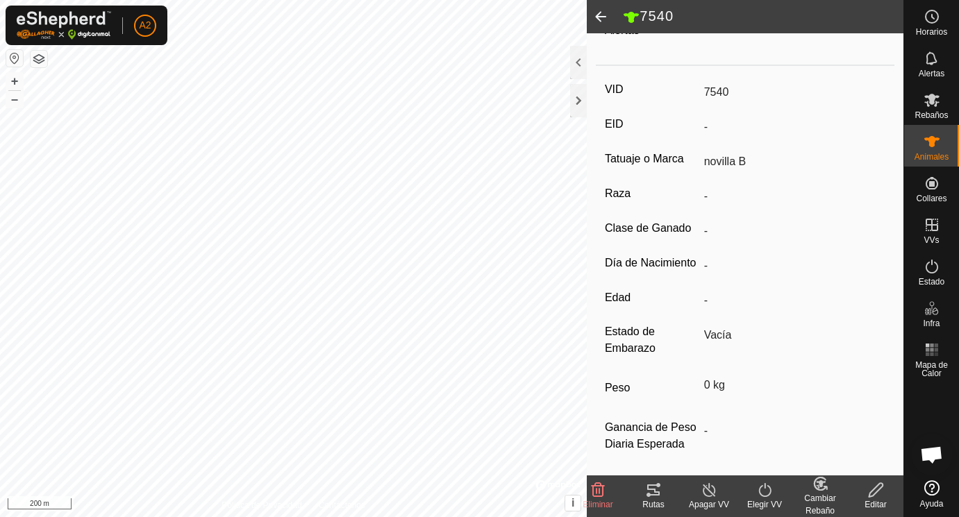
scroll to position [182, 0]
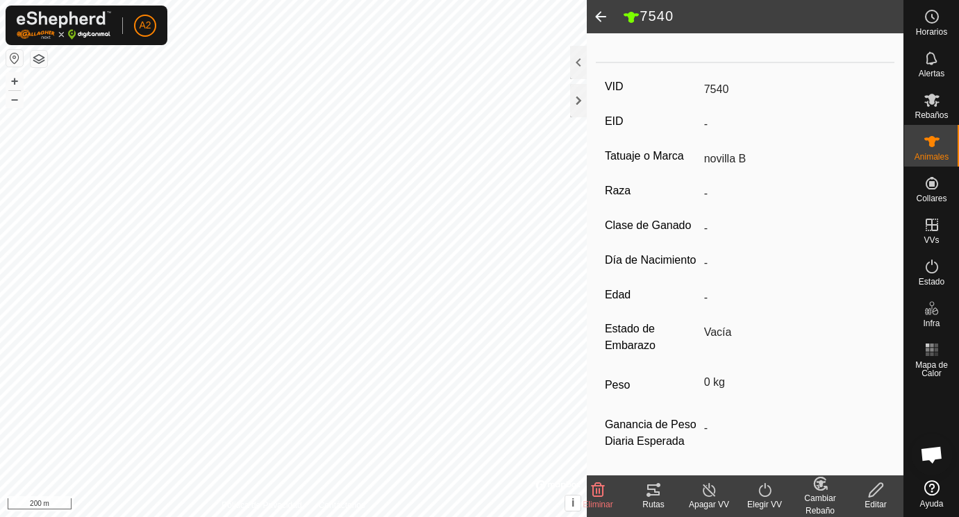
click at [875, 490] on icon at bounding box center [876, 490] width 17 height 17
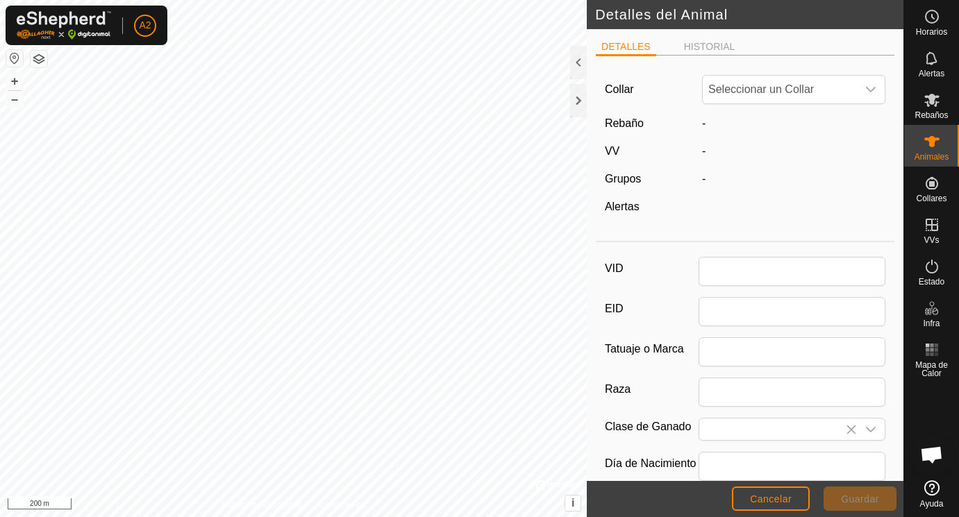
scroll to position [182, 0]
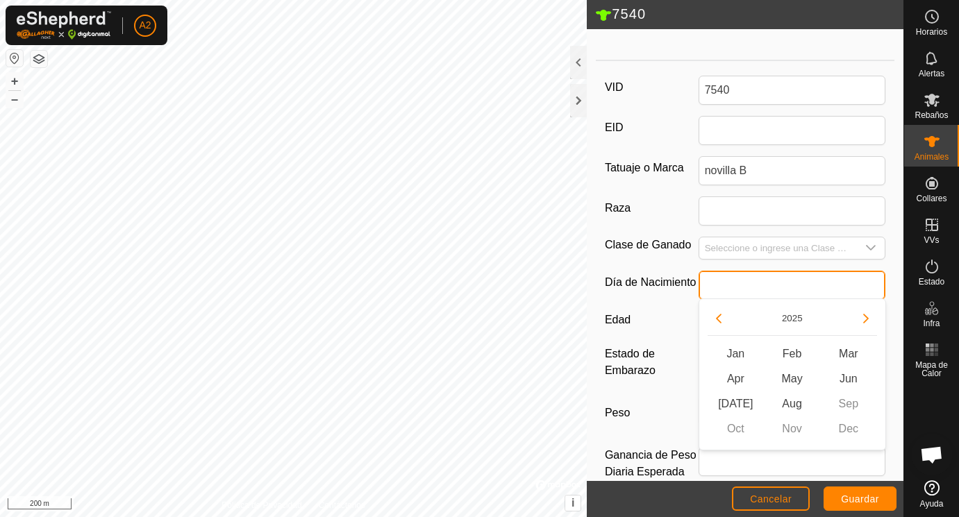
click at [719, 281] on input "text" at bounding box center [793, 285] width 188 height 29
click at [720, 318] on button "Previous Year" at bounding box center [719, 319] width 22 height 22
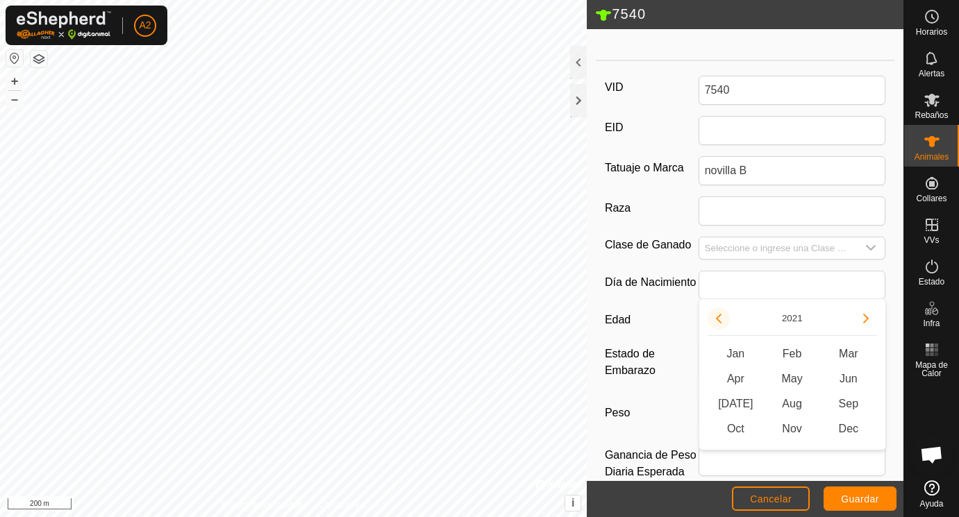
click at [720, 318] on button "Previous Year" at bounding box center [719, 319] width 22 height 22
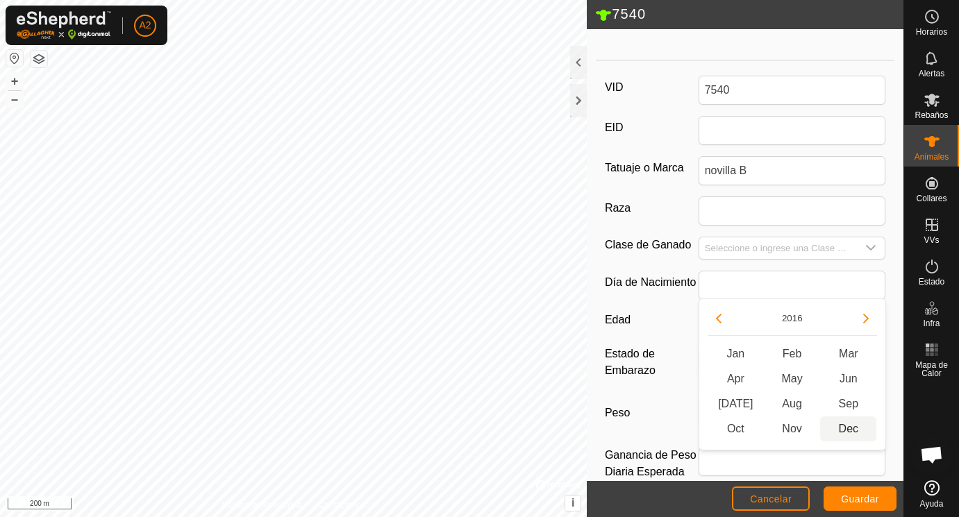
click at [850, 428] on span "Dec" at bounding box center [848, 429] width 56 height 25
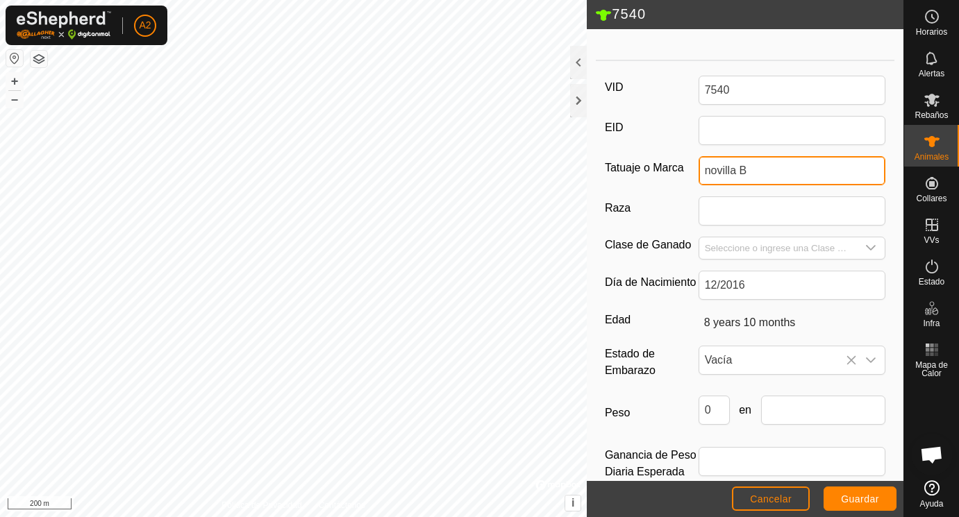
drag, startPoint x: 754, startPoint y: 167, endPoint x: 695, endPoint y: 172, distance: 58.6
click at [699, 173] on input "novilla B" at bounding box center [793, 170] width 188 height 29
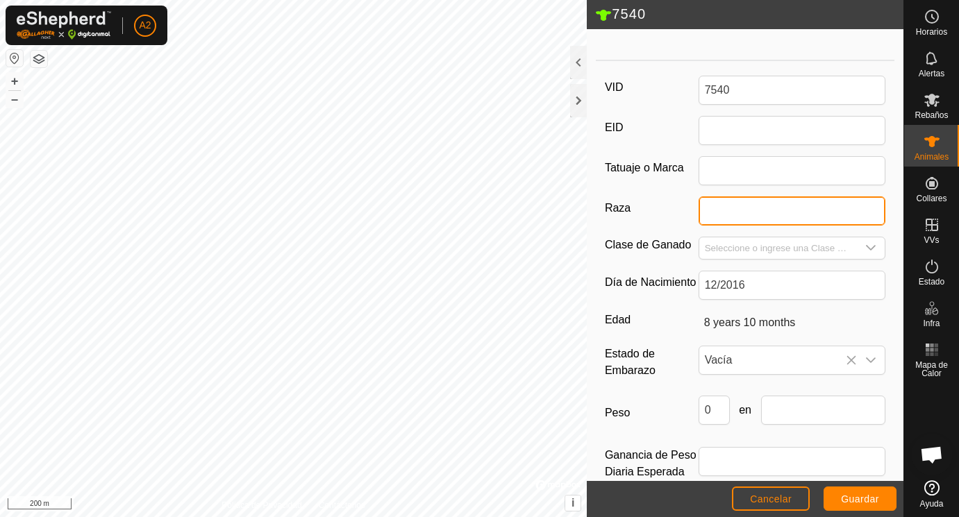
click at [722, 200] on input "Raza" at bounding box center [793, 211] width 188 height 29
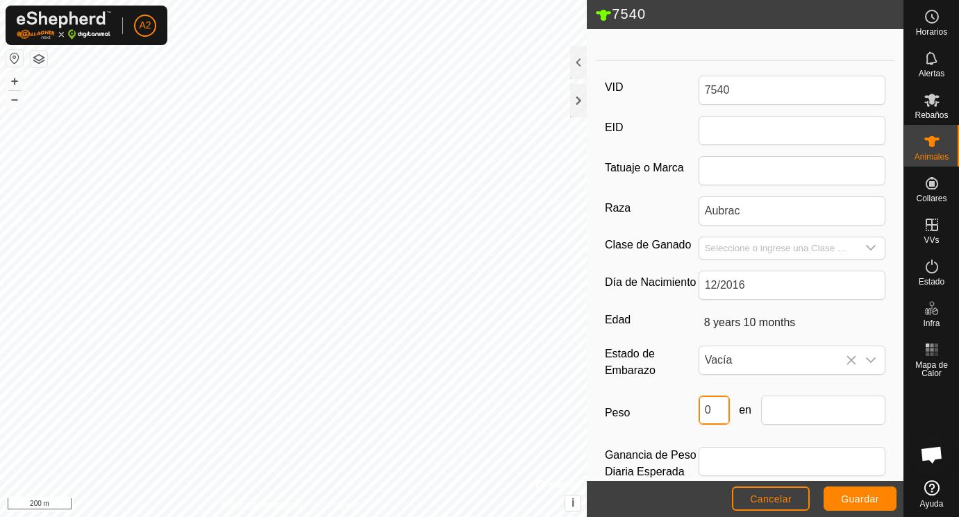
drag, startPoint x: 719, startPoint y: 409, endPoint x: 681, endPoint y: 409, distance: 37.5
click at [699, 409] on input "0" at bounding box center [714, 410] width 31 height 29
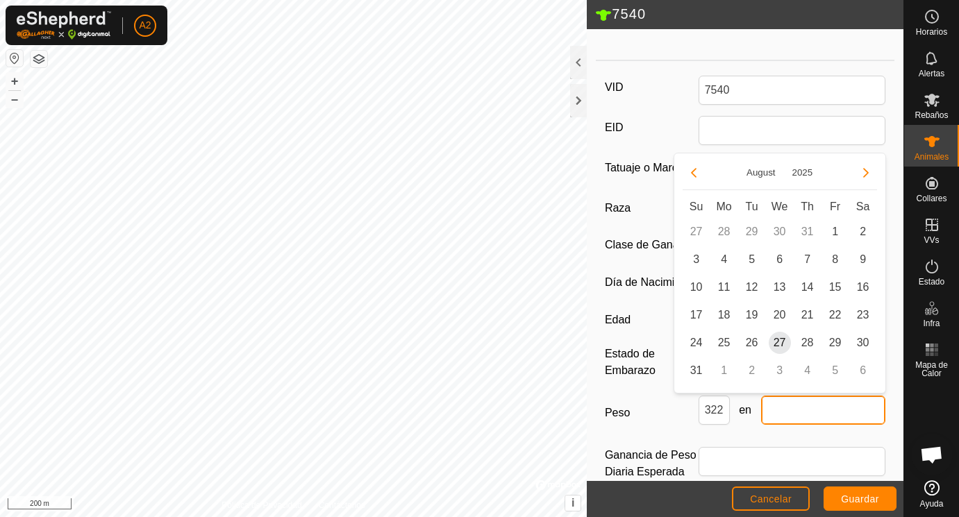
click at [824, 410] on input "text" at bounding box center [823, 410] width 125 height 29
click at [720, 338] on span "25" at bounding box center [724, 343] width 22 height 22
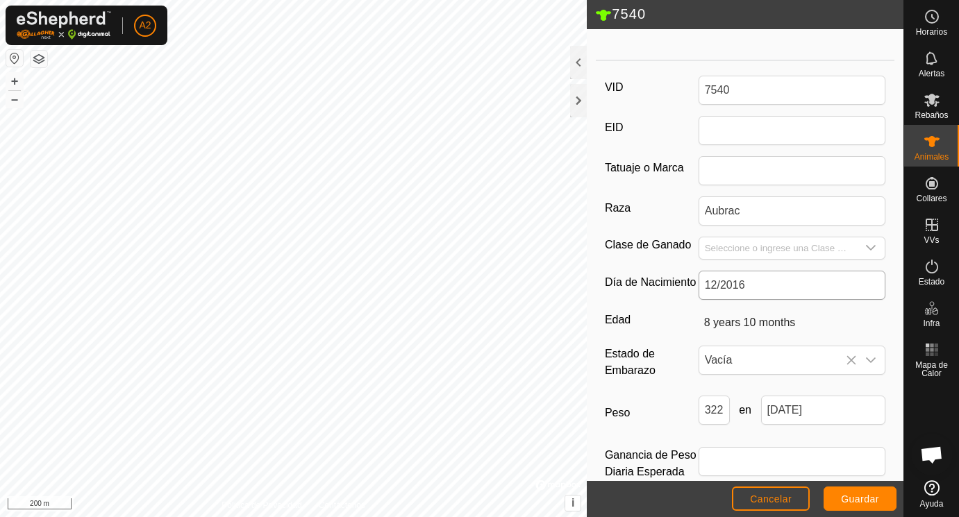
click at [769, 284] on input "12/2016" at bounding box center [793, 285] width 188 height 29
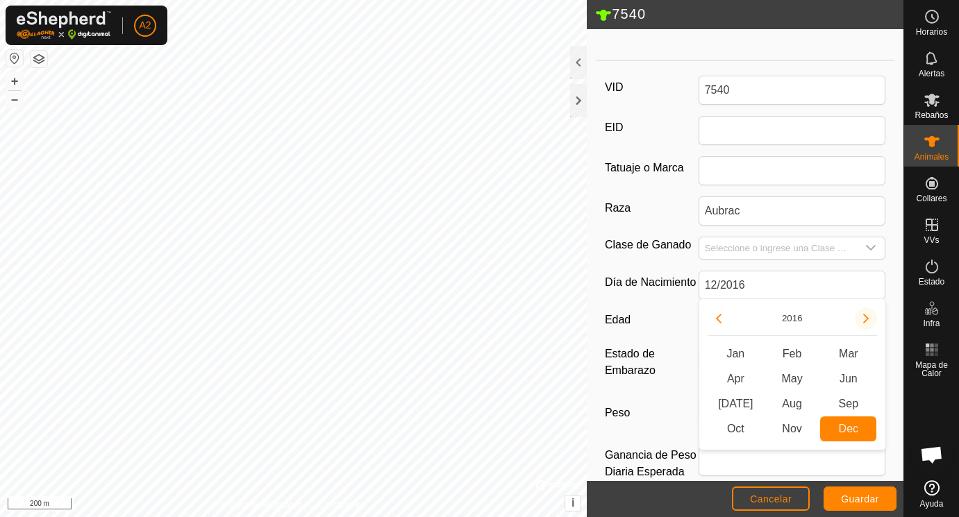
click at [867, 317] on button "Next Year" at bounding box center [866, 319] width 22 height 22
click at [867, 317] on icon "Next Year" at bounding box center [866, 319] width 6 height 10
click at [867, 317] on button "Next Year" at bounding box center [866, 319] width 22 height 22
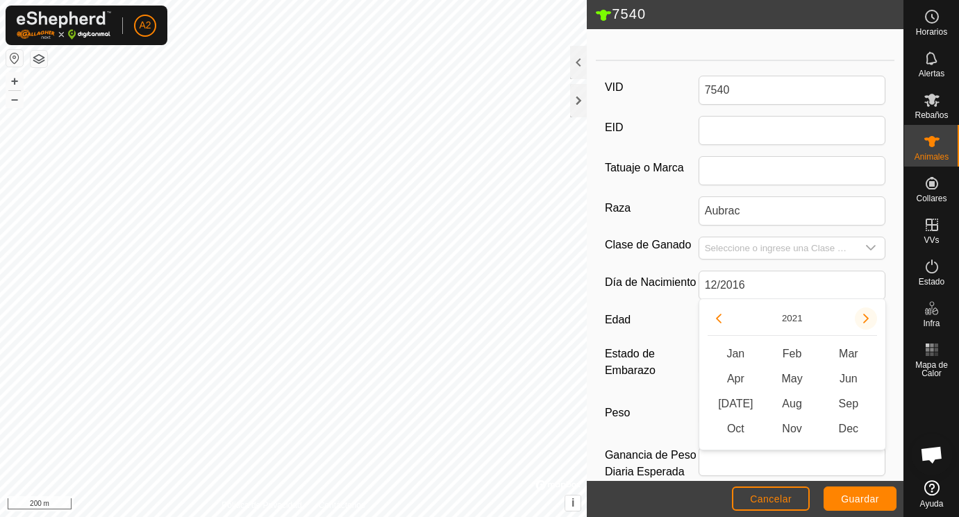
click at [867, 317] on button "Next Year" at bounding box center [866, 319] width 22 height 22
click at [846, 377] on span "Jun" at bounding box center [848, 379] width 56 height 25
click at [846, 377] on div "Vacía" at bounding box center [793, 365] width 188 height 39
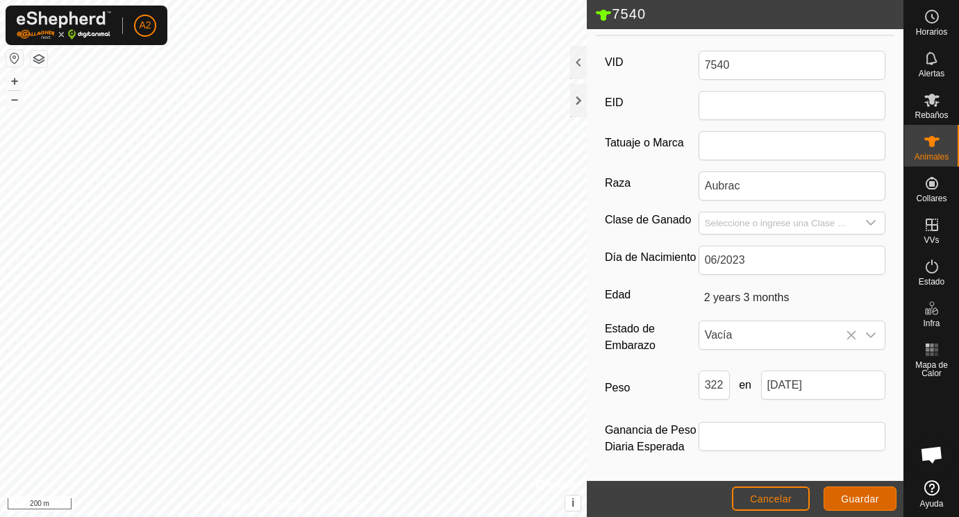
click at [862, 492] on button "Guardar" at bounding box center [860, 499] width 73 height 24
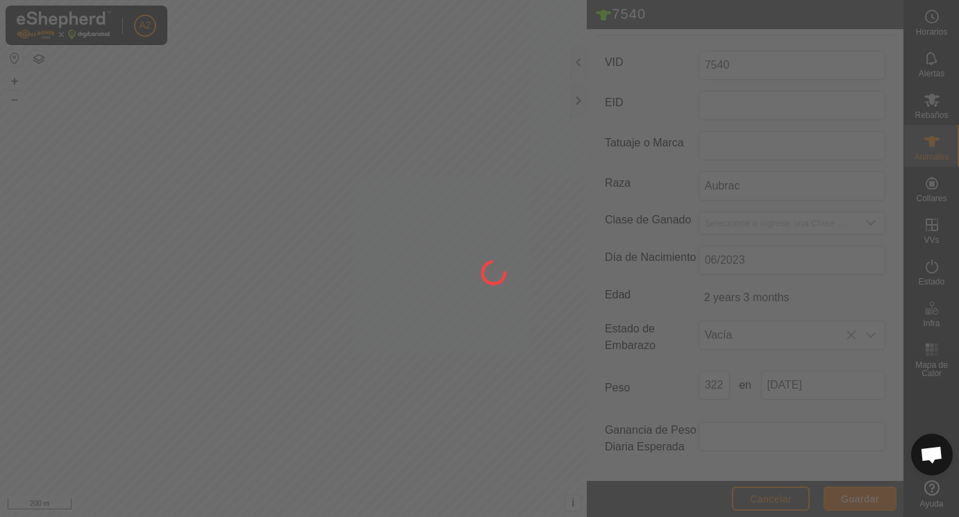
scroll to position [182, 0]
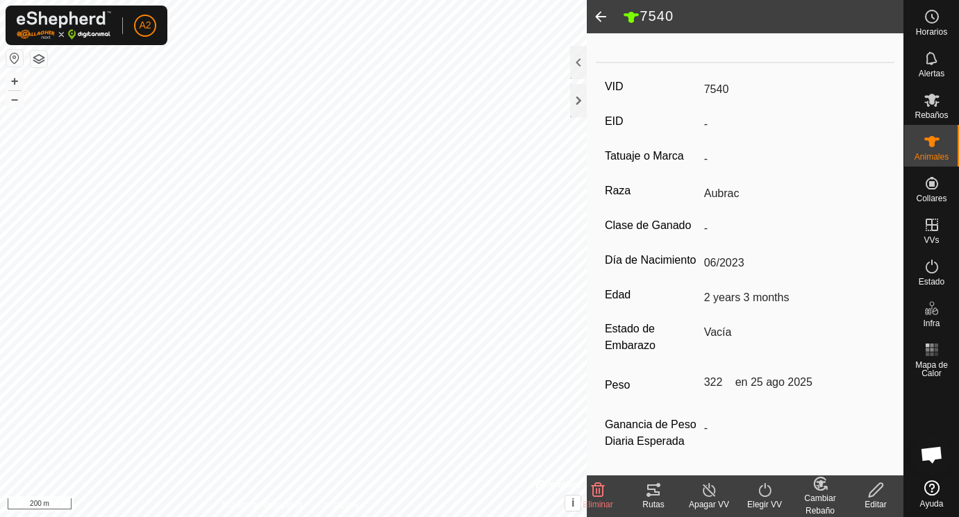
click at [602, 18] on span at bounding box center [601, 16] width 28 height 33
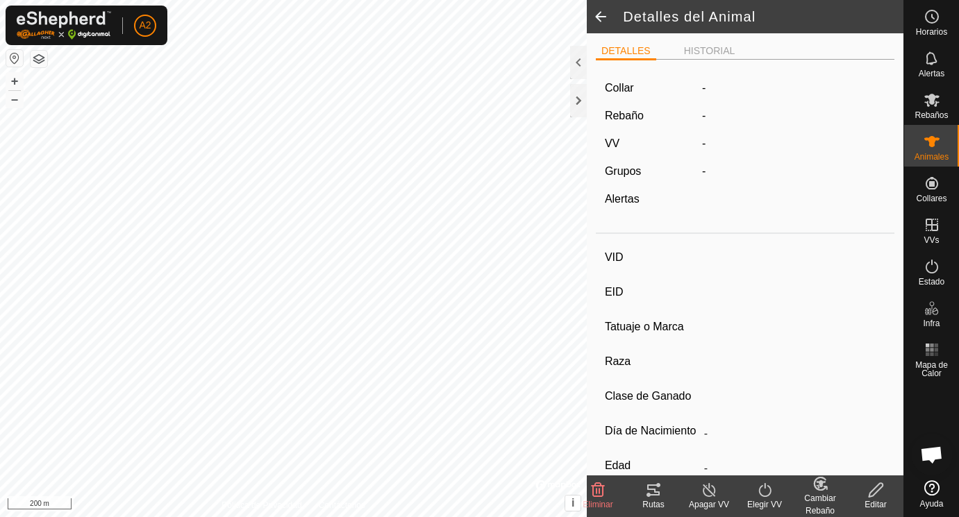
scroll to position [176, 0]
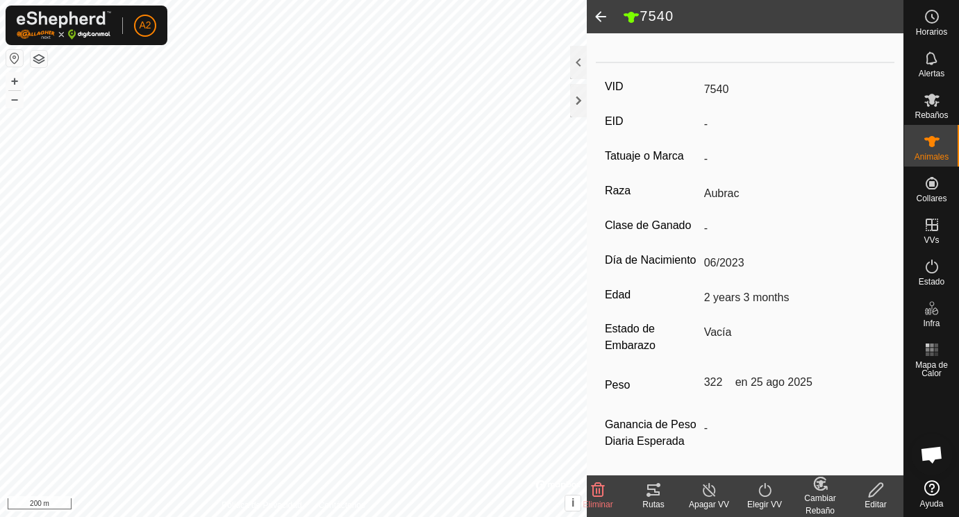
click at [602, 18] on span at bounding box center [601, 16] width 28 height 33
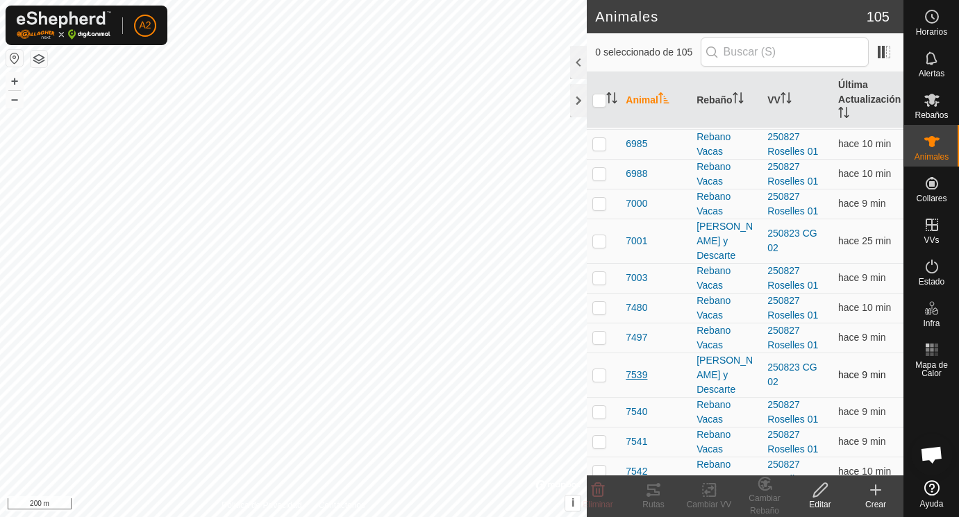
scroll to position [2300, 0]
click at [641, 410] on span "7540" at bounding box center [637, 411] width 22 height 15
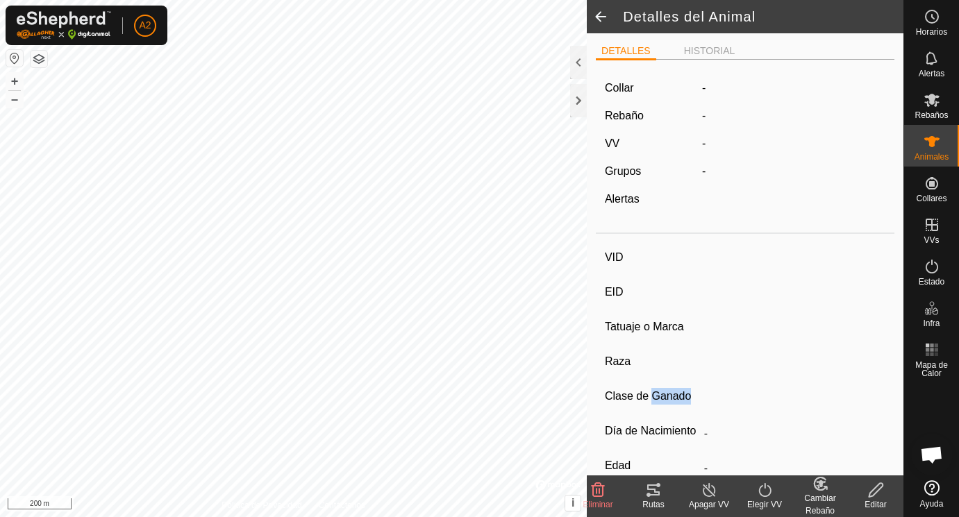
click at [641, 410] on div "Clase de Ganado" at bounding box center [745, 400] width 281 height 24
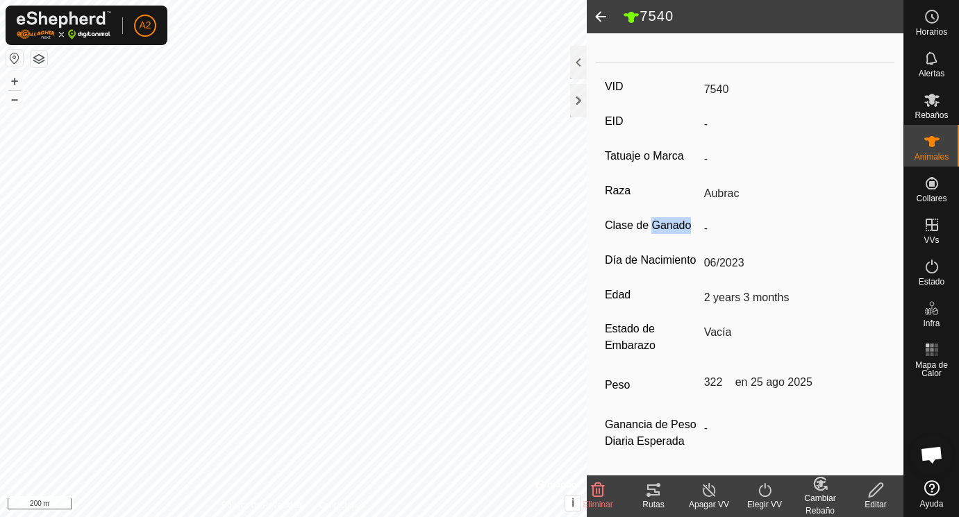
scroll to position [182, 0]
click at [602, 13] on span at bounding box center [601, 16] width 28 height 33
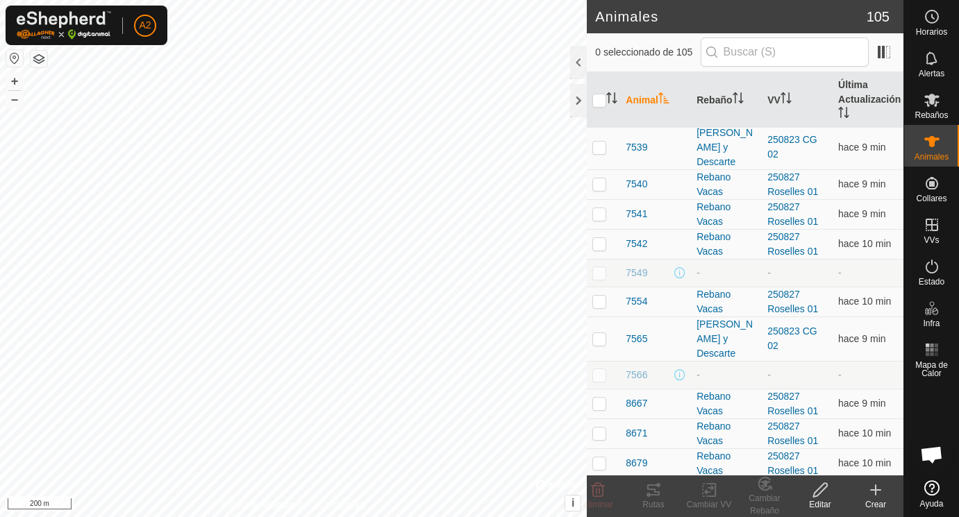
scroll to position [2528, 0]
click at [639, 213] on span "7541" at bounding box center [637, 213] width 22 height 15
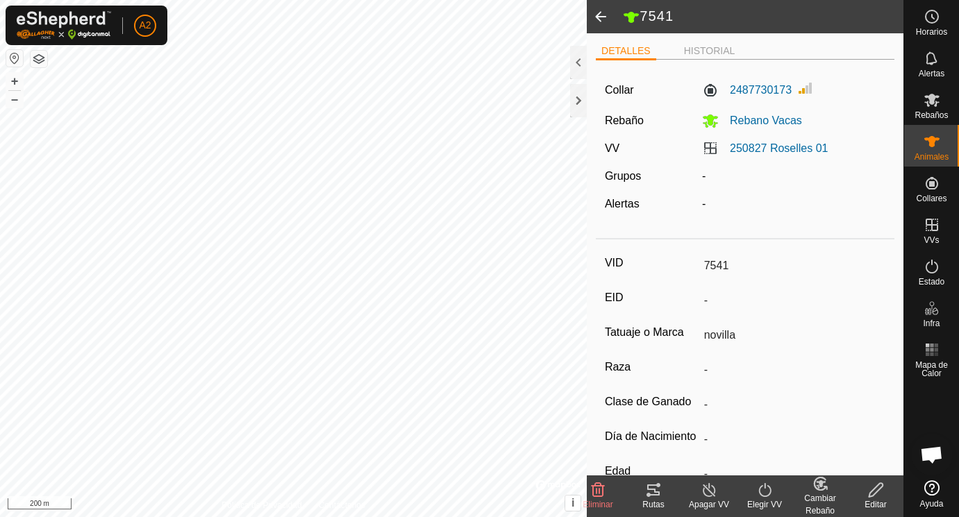
click at [877, 488] on icon at bounding box center [876, 490] width 17 height 17
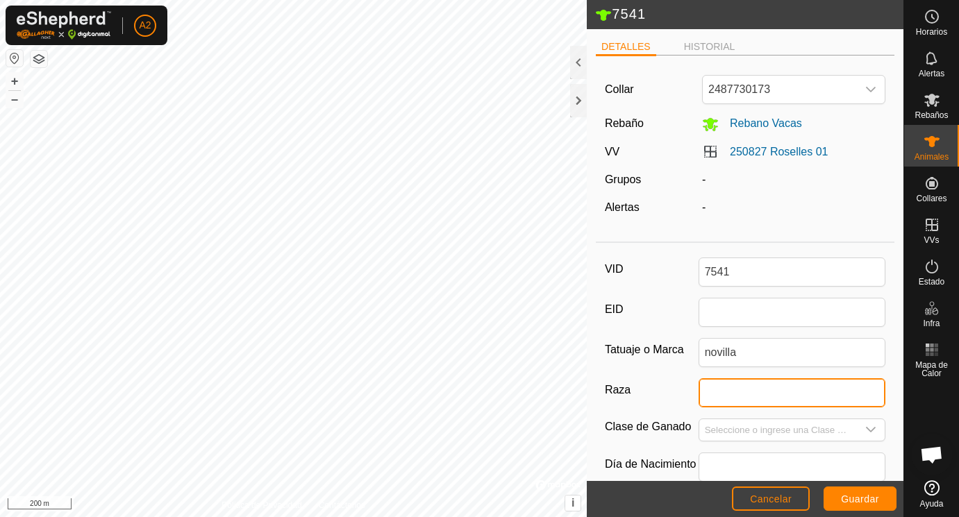
click at [727, 396] on input "Raza" at bounding box center [793, 393] width 188 height 29
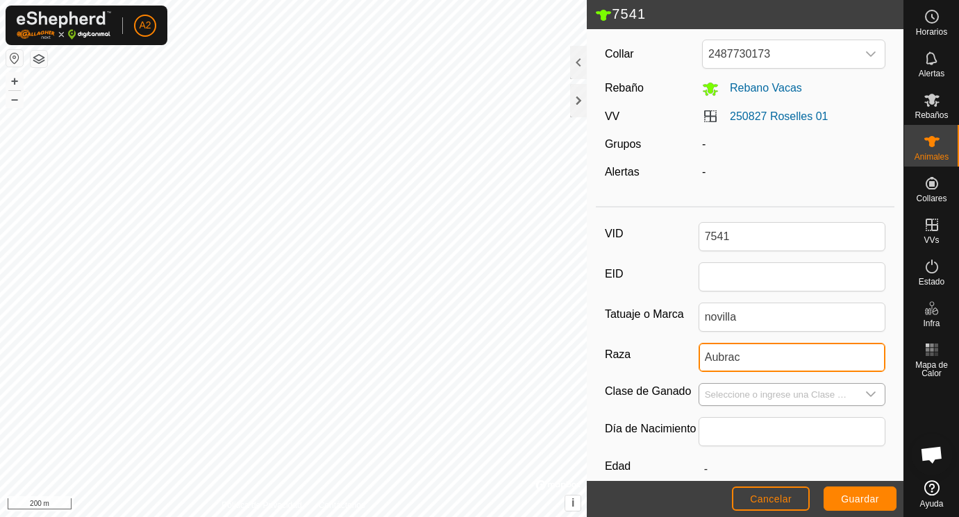
scroll to position [51, 0]
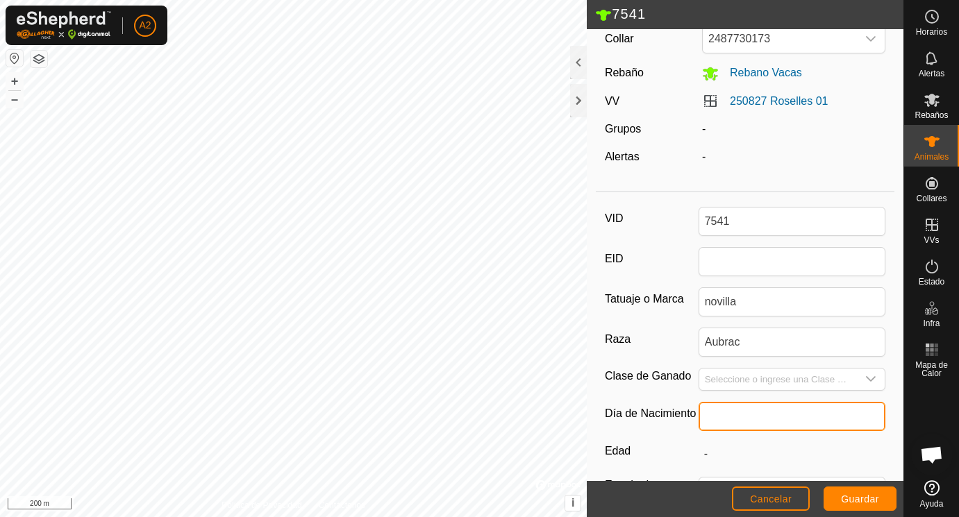
click at [726, 415] on input "text" at bounding box center [793, 416] width 188 height 29
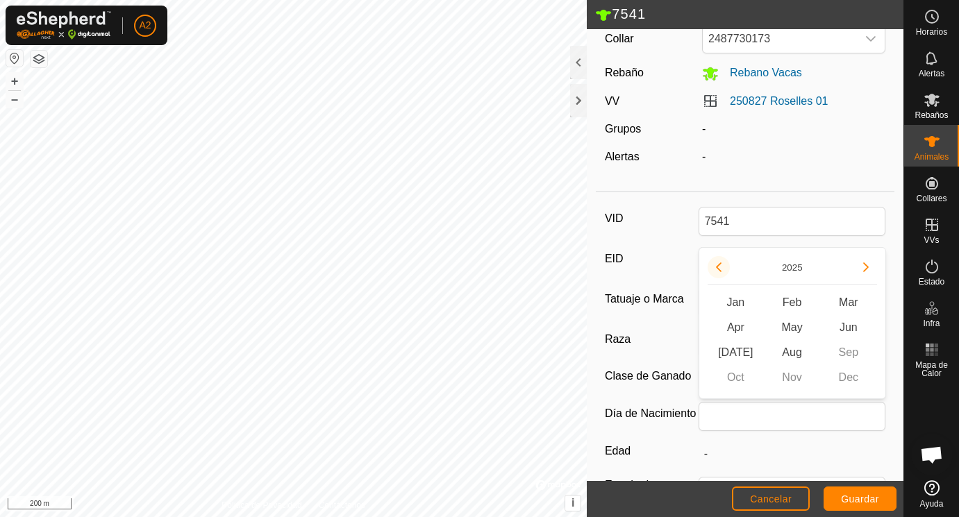
click at [723, 265] on button "Previous Year" at bounding box center [719, 267] width 22 height 22
click at [852, 326] on span "Jun" at bounding box center [848, 327] width 56 height 25
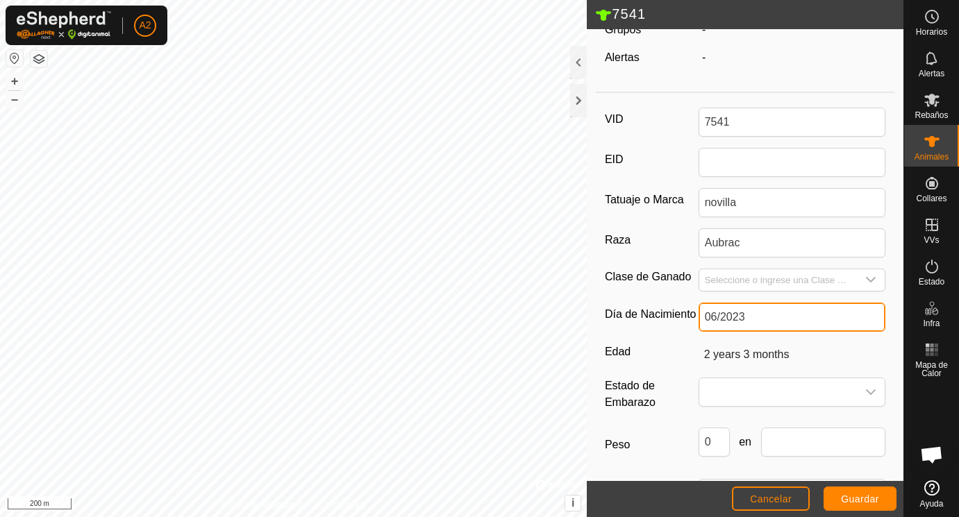
scroll to position [161, 0]
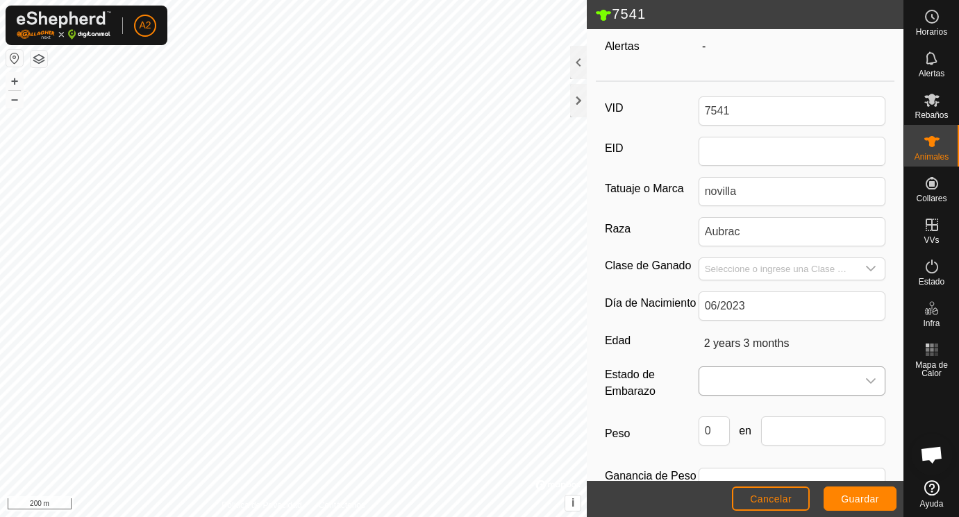
click at [725, 380] on span at bounding box center [778, 381] width 158 height 28
click at [729, 324] on li "Preñada" at bounding box center [793, 325] width 186 height 28
click at [733, 265] on input "Seleccione o ingrese una Clase de Ganado" at bounding box center [778, 269] width 158 height 22
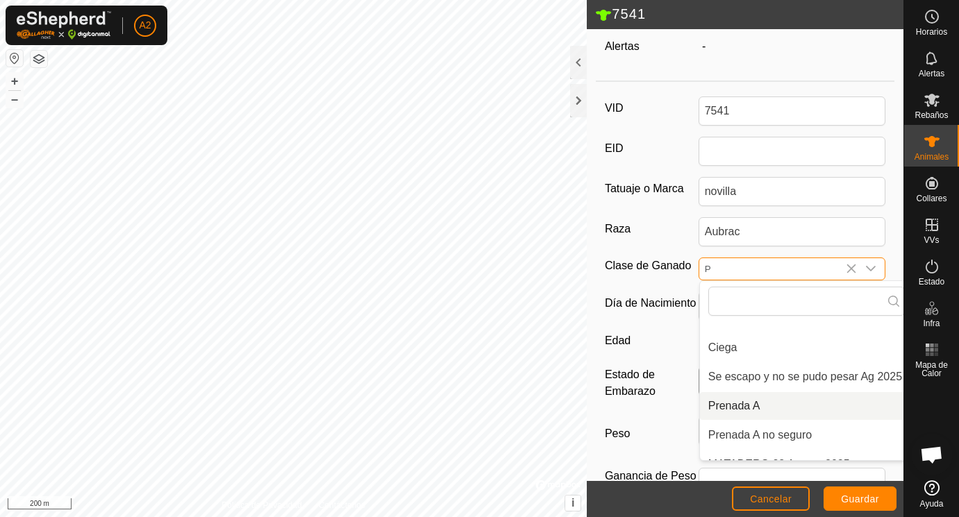
scroll to position [161, 10]
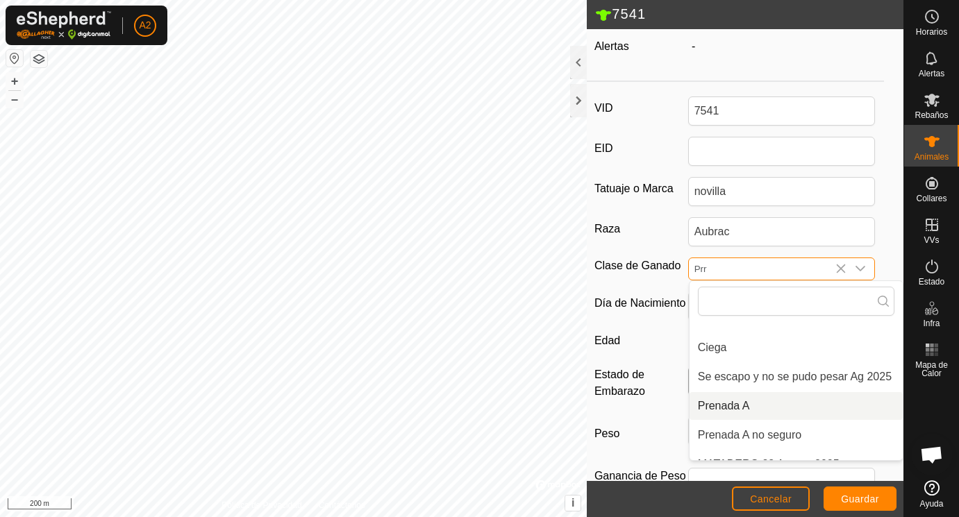
click at [725, 406] on li "Prenada A" at bounding box center [797, 406] width 214 height 28
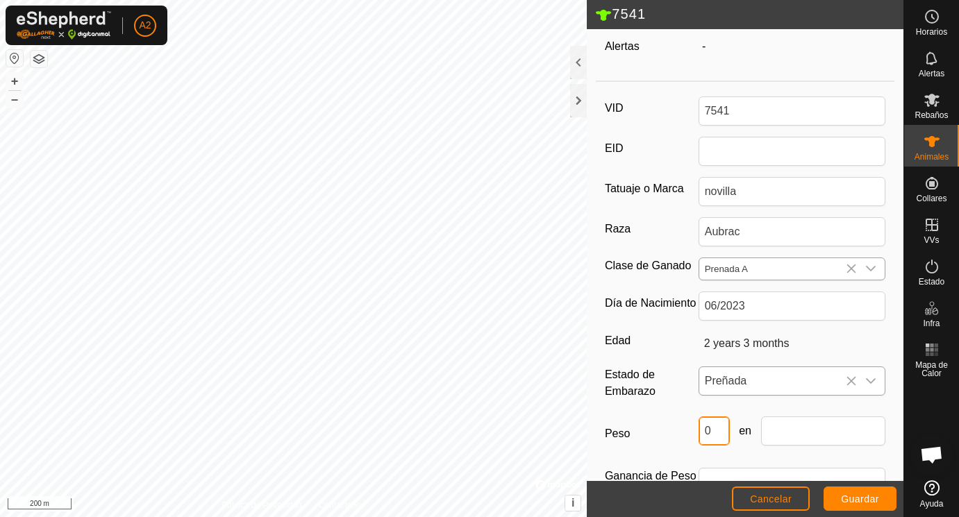
drag, startPoint x: 720, startPoint y: 429, endPoint x: 669, endPoint y: 431, distance: 50.7
click at [699, 430] on input "0" at bounding box center [714, 431] width 31 height 29
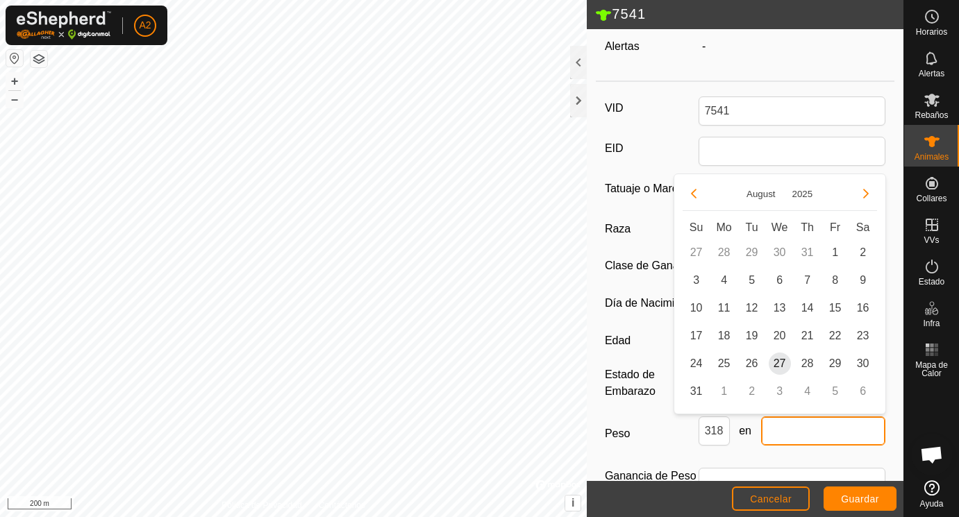
click at [788, 433] on input "text" at bounding box center [823, 431] width 125 height 29
click at [722, 361] on span "25" at bounding box center [724, 364] width 22 height 22
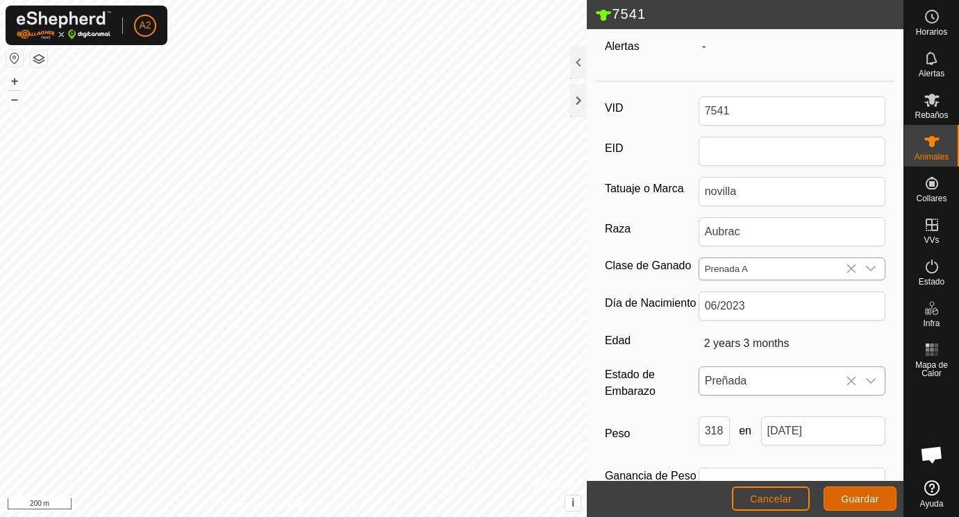
click at [852, 496] on span "Guardar" at bounding box center [860, 499] width 38 height 11
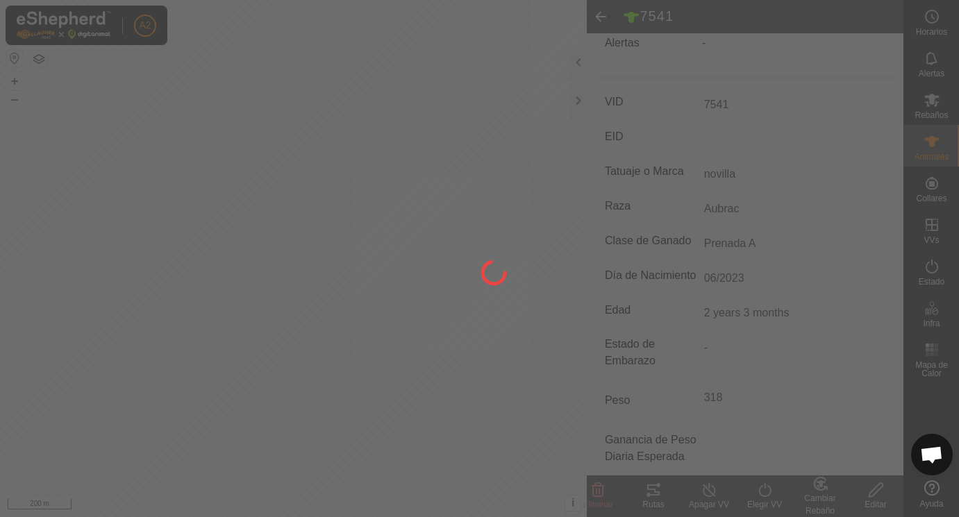
scroll to position [154, 0]
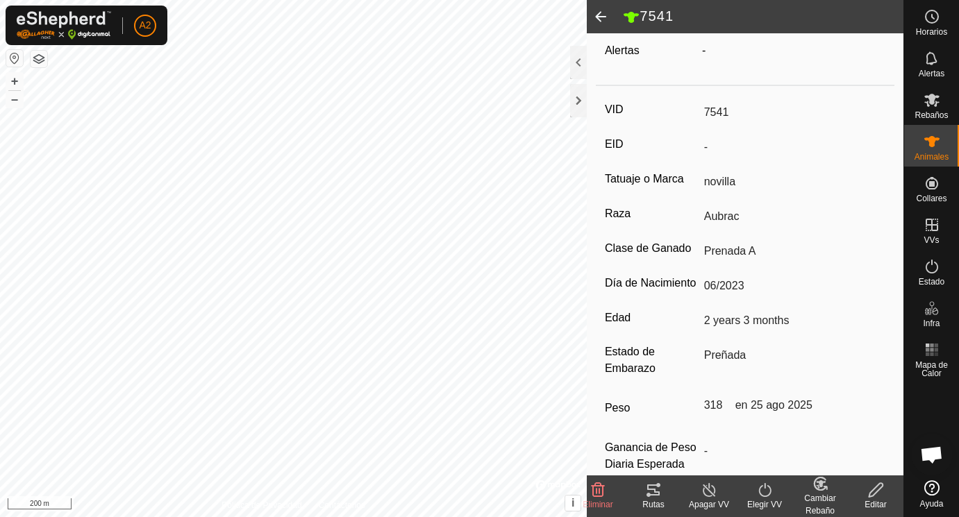
click at [599, 15] on span at bounding box center [601, 16] width 28 height 33
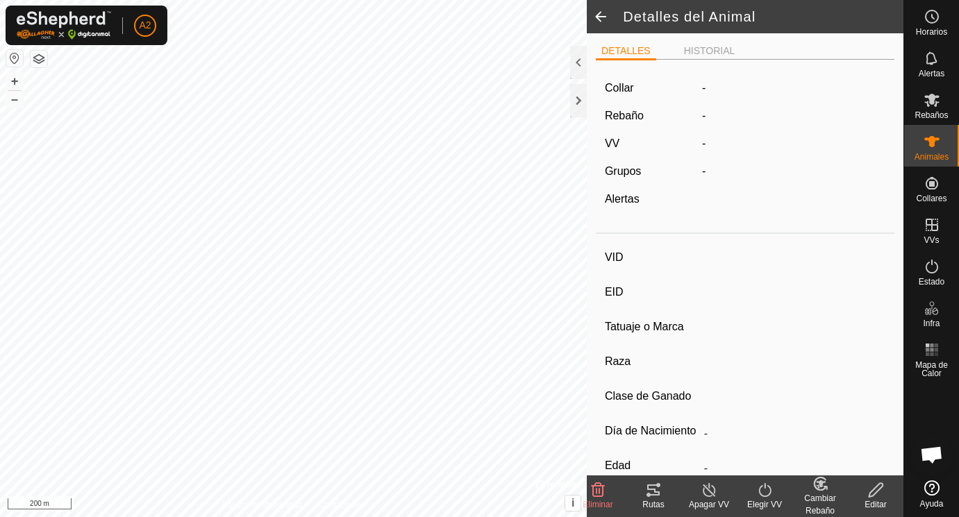
scroll to position [154, 0]
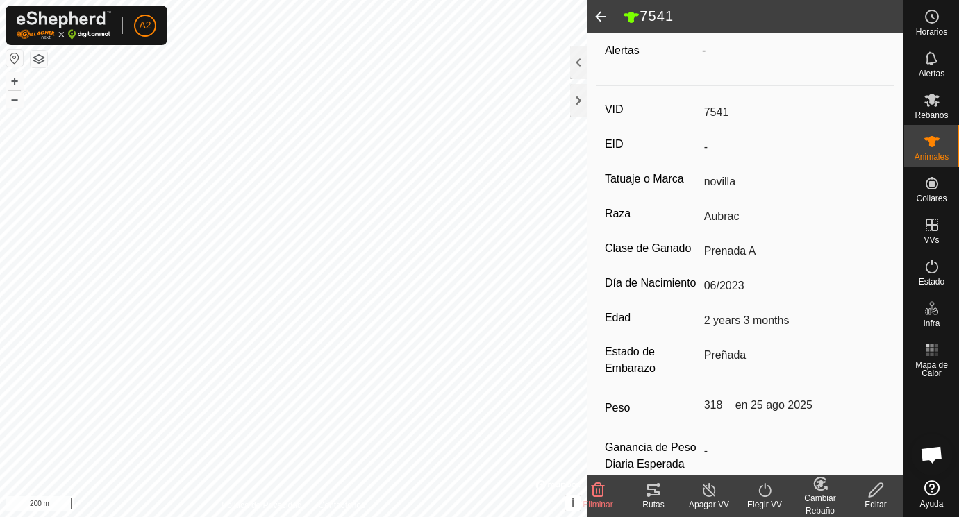
click at [599, 15] on span at bounding box center [601, 16] width 28 height 33
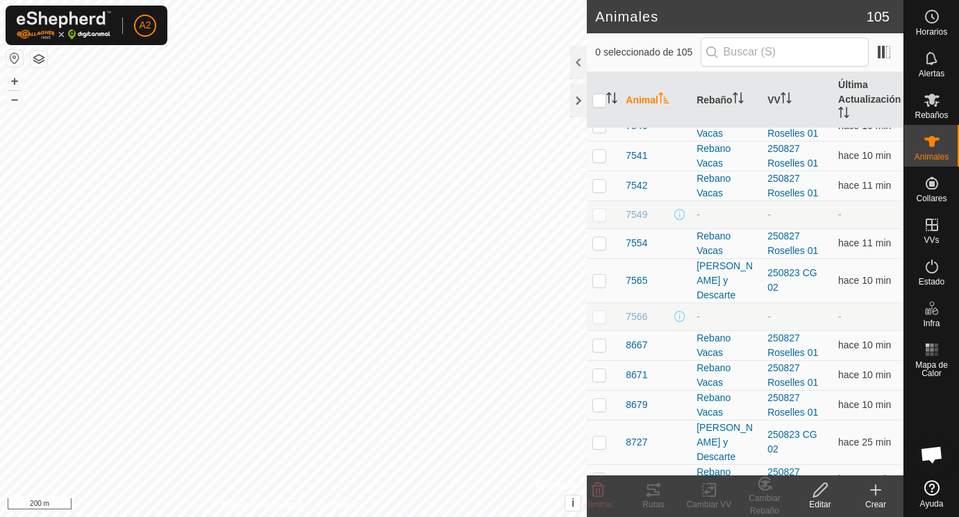
scroll to position [2579, 0]
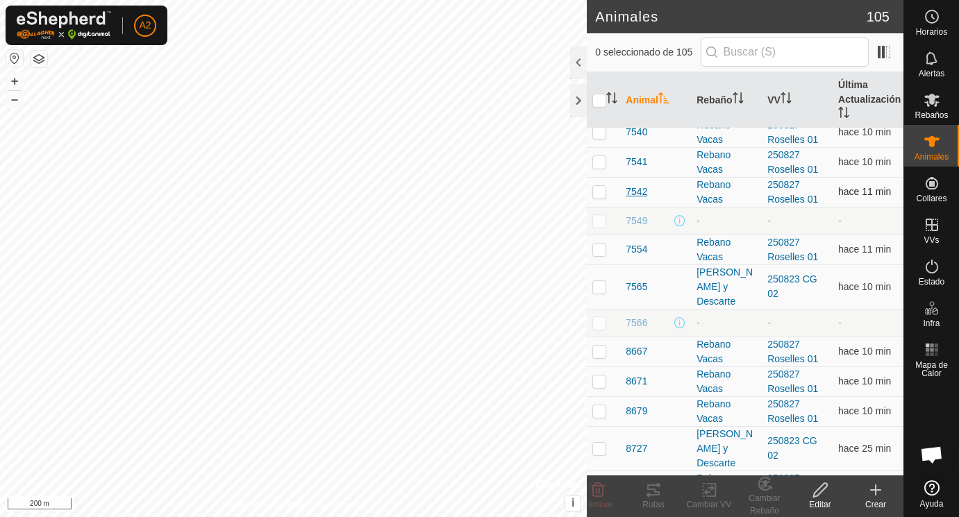
click at [642, 193] on span "7542" at bounding box center [637, 192] width 22 height 15
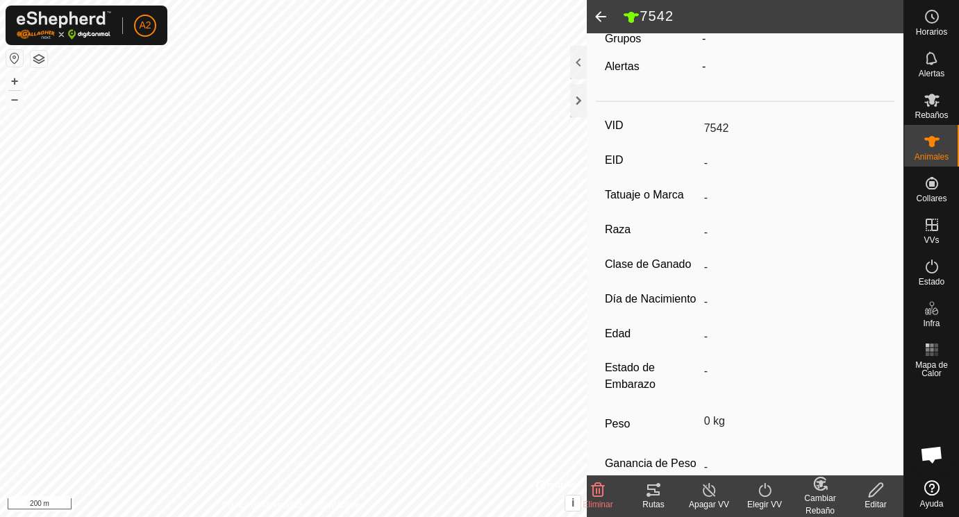
scroll to position [182, 0]
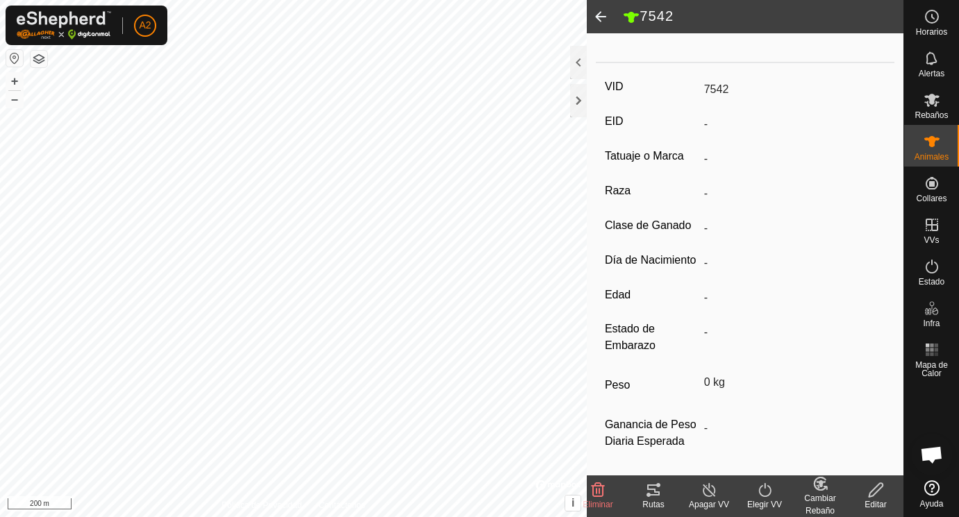
click at [875, 492] on icon at bounding box center [876, 490] width 17 height 17
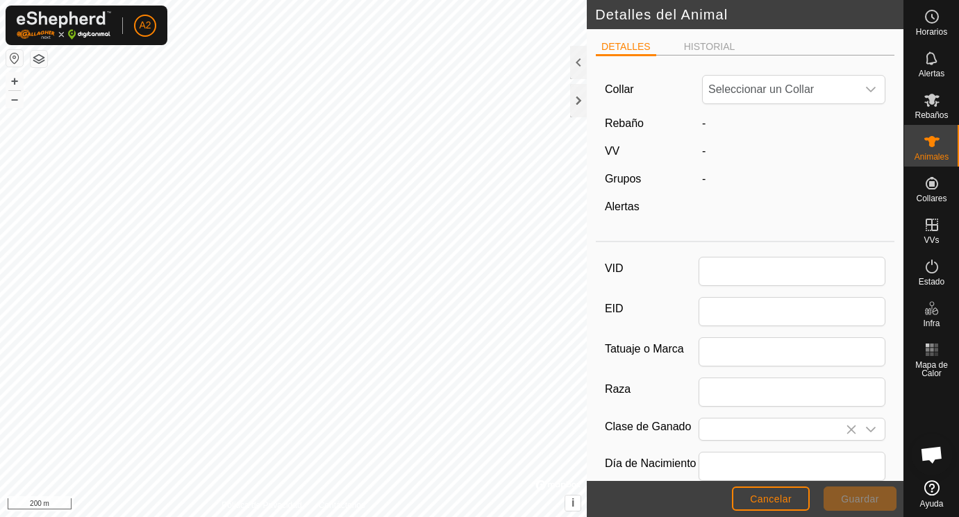
scroll to position [182, 0]
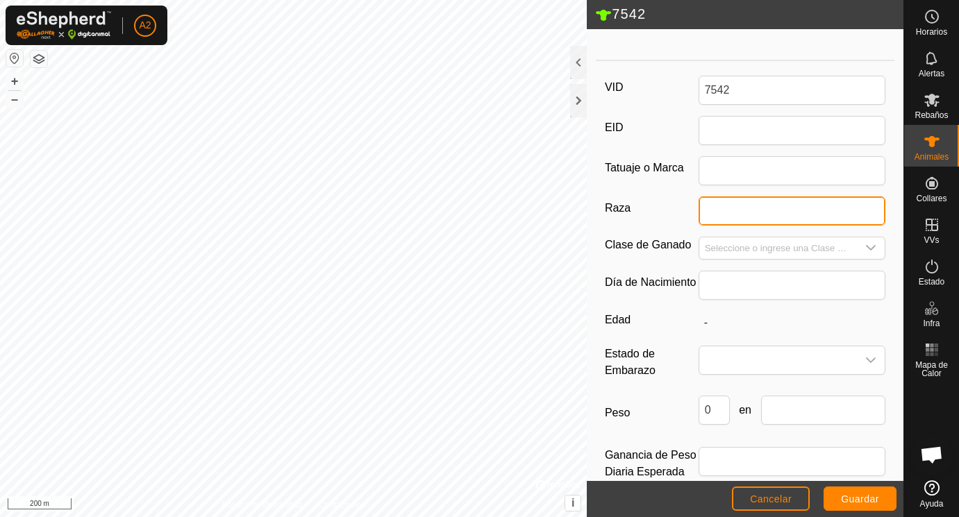
click at [730, 210] on input "Raza" at bounding box center [793, 211] width 188 height 29
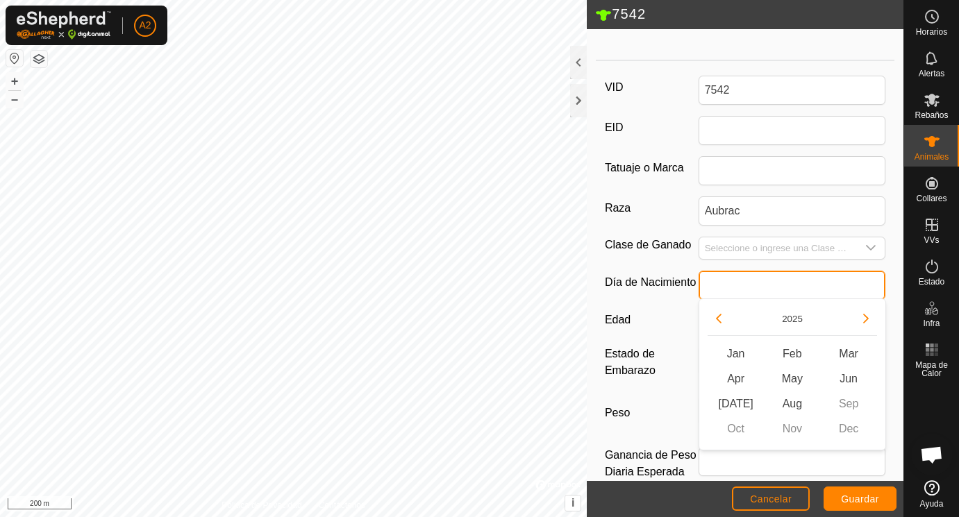
click at [729, 286] on input "text" at bounding box center [793, 285] width 188 height 29
click at [718, 316] on button "Previous Year" at bounding box center [719, 319] width 22 height 22
click at [719, 317] on span "Previous Year" at bounding box center [719, 317] width 0 height 0
click at [739, 404] on span "[DATE]" at bounding box center [736, 404] width 56 height 25
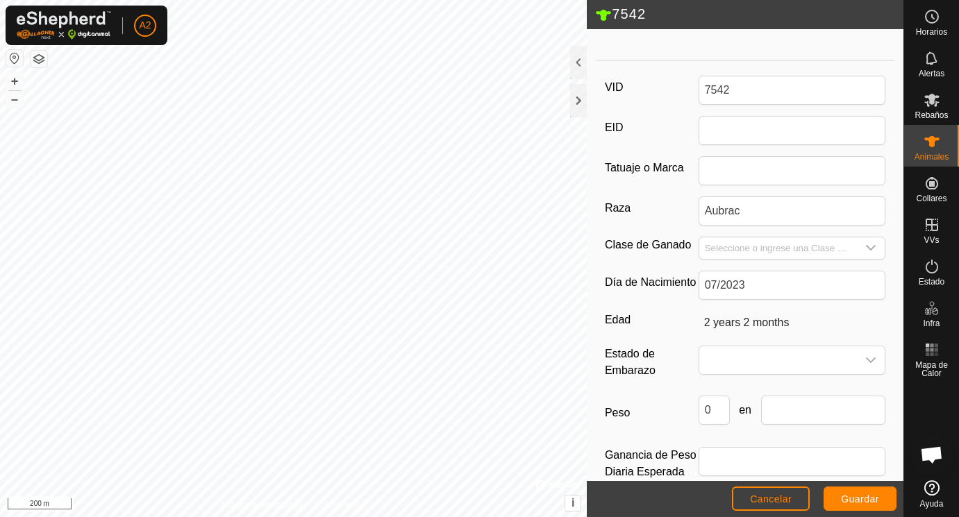
click at [681, 334] on div "Edad 2 years 2 months" at bounding box center [745, 323] width 281 height 24
click at [742, 365] on span at bounding box center [778, 361] width 158 height 28
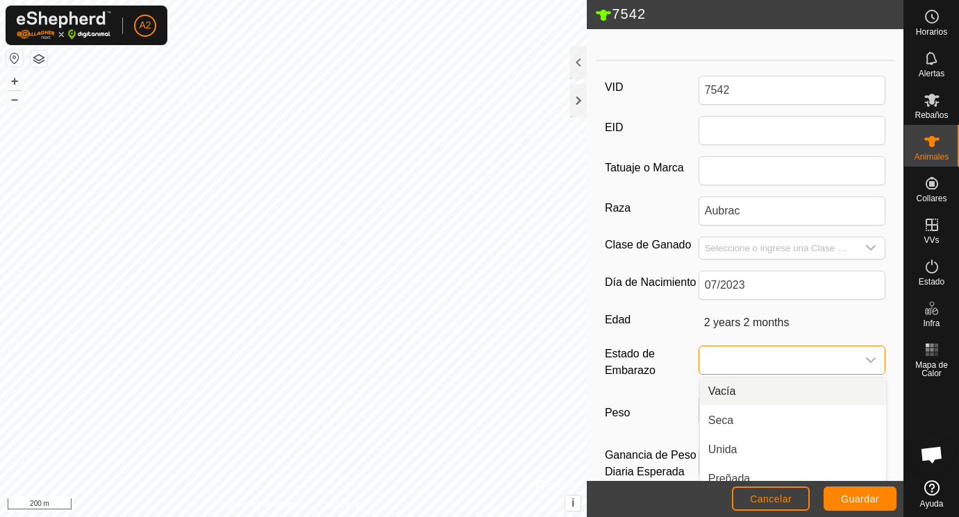
click at [729, 392] on li "Vacía" at bounding box center [793, 392] width 186 height 28
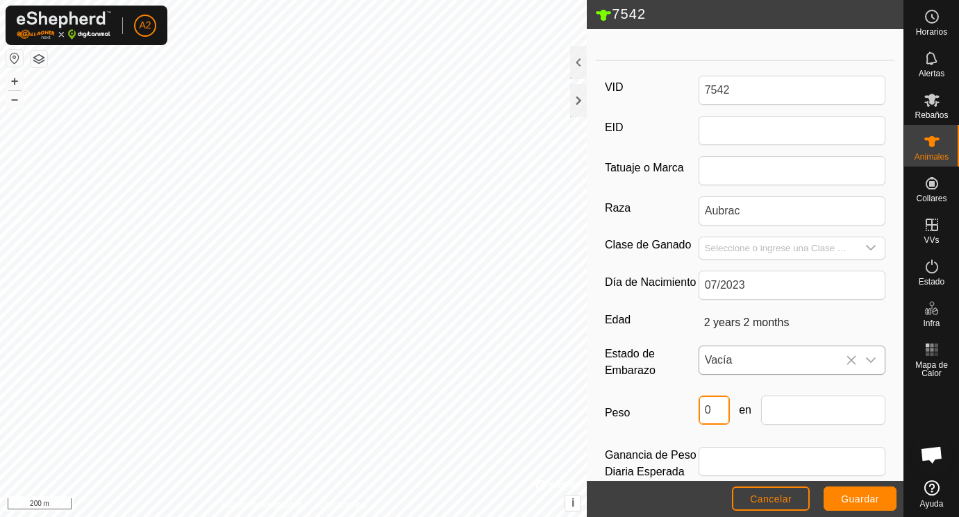
drag, startPoint x: 722, startPoint y: 412, endPoint x: 692, endPoint y: 412, distance: 29.2
click at [699, 412] on input "0" at bounding box center [714, 410] width 31 height 29
click at [809, 415] on input "text" at bounding box center [823, 410] width 125 height 29
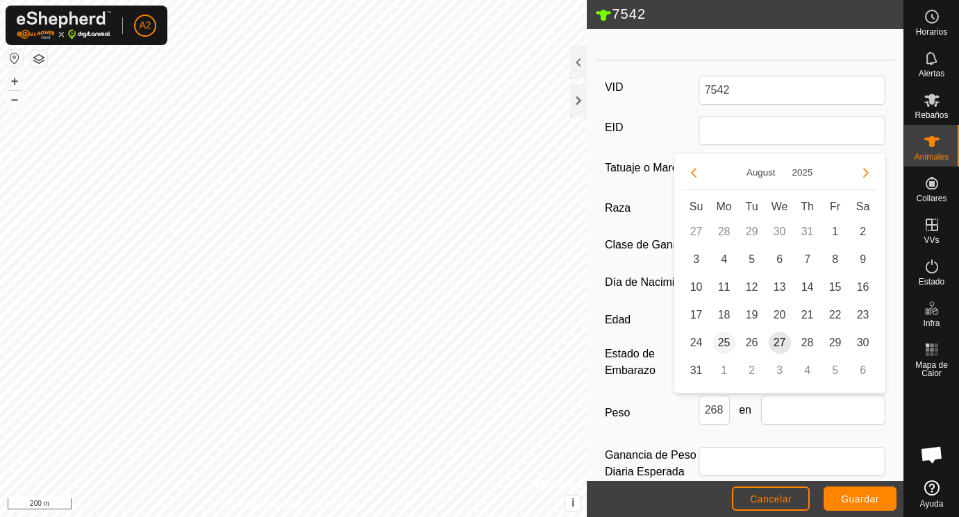
click at [724, 342] on span "25" at bounding box center [724, 343] width 22 height 22
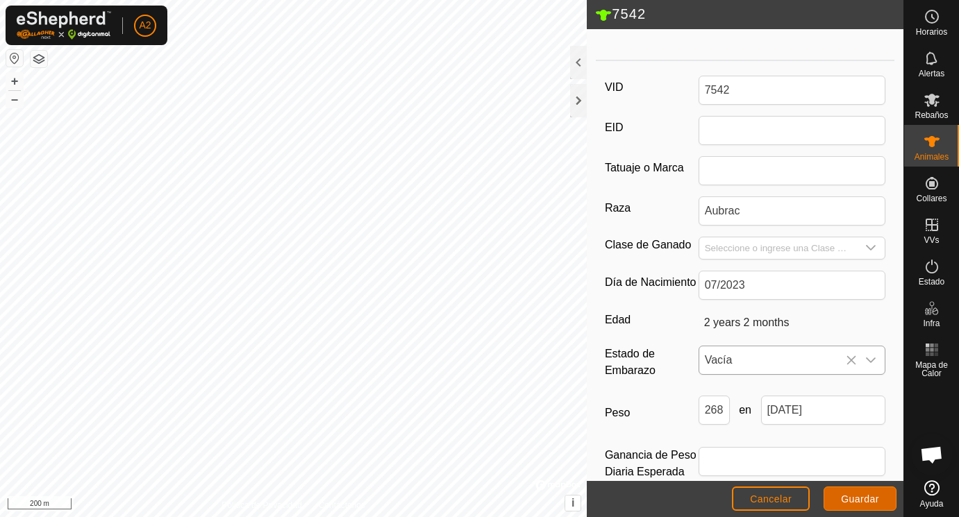
click at [853, 500] on span "Guardar" at bounding box center [860, 499] width 38 height 11
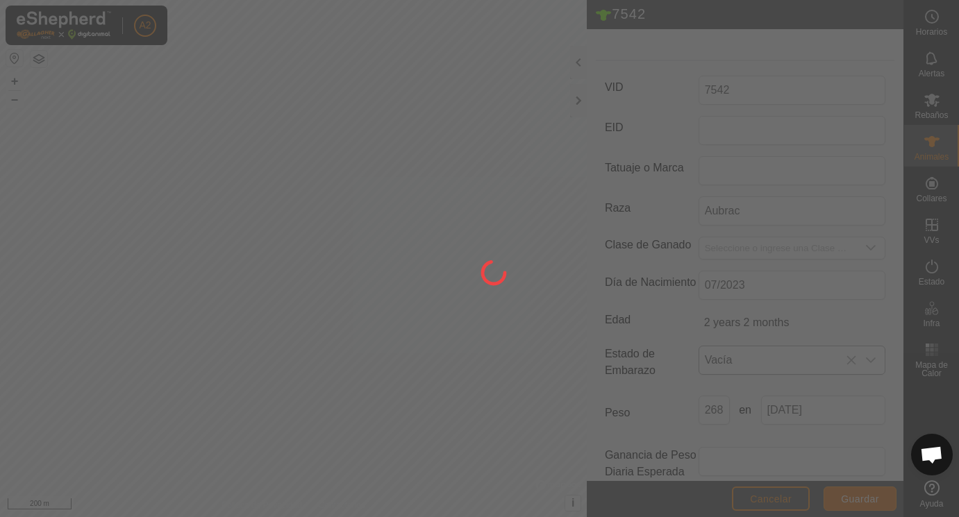
scroll to position [175, 0]
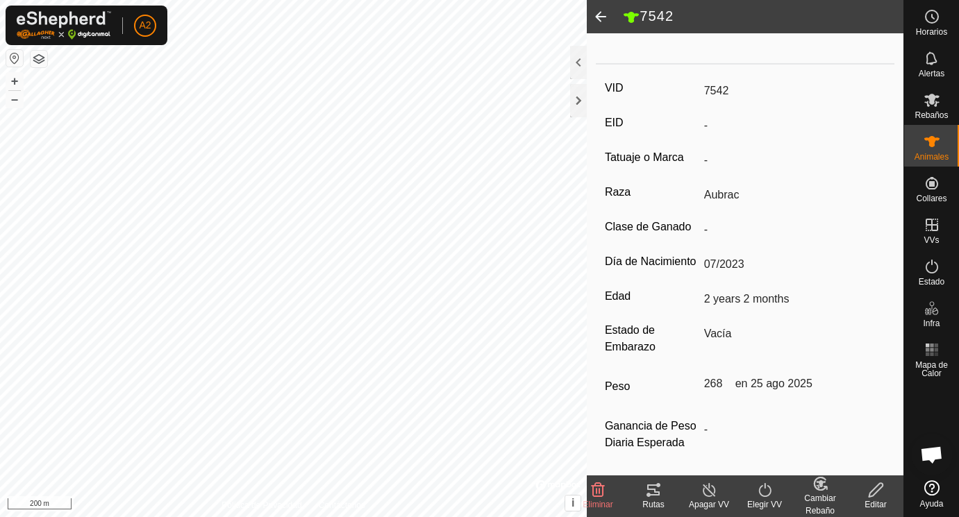
click at [599, 16] on span at bounding box center [601, 16] width 28 height 33
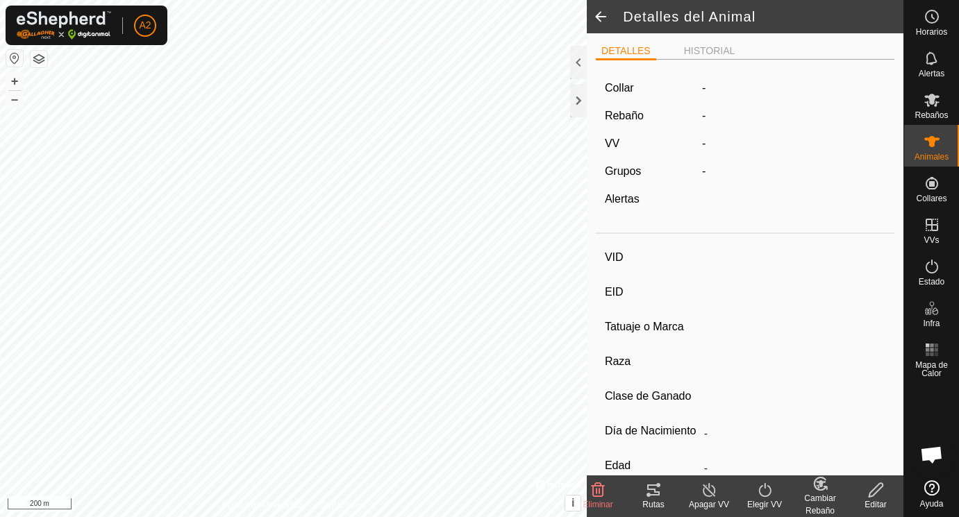
scroll to position [175, 0]
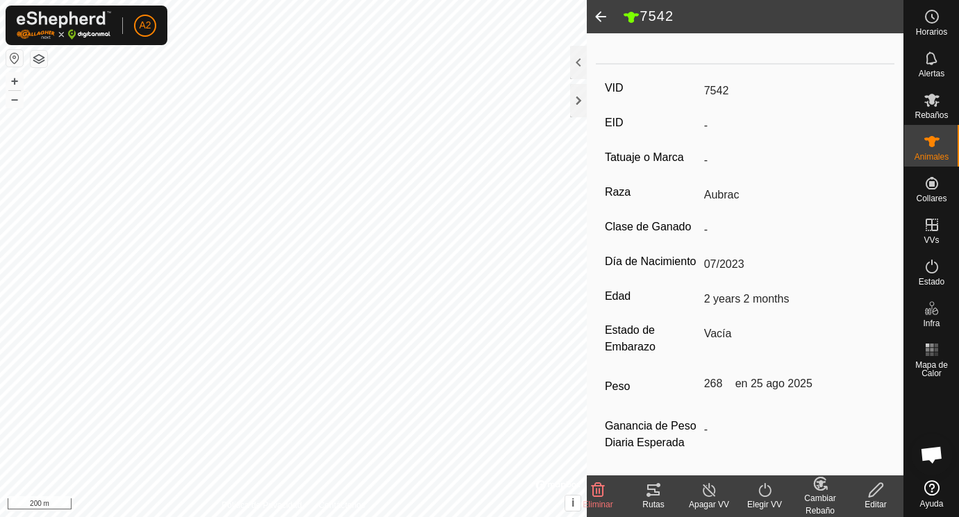
click at [599, 16] on span at bounding box center [601, 16] width 28 height 33
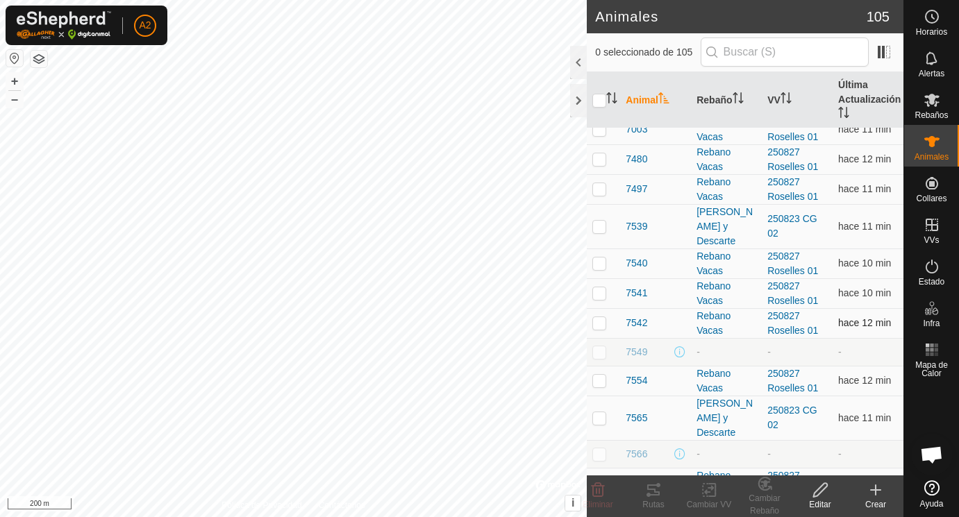
scroll to position [2449, 0]
click at [635, 381] on span "7554" at bounding box center [637, 379] width 22 height 15
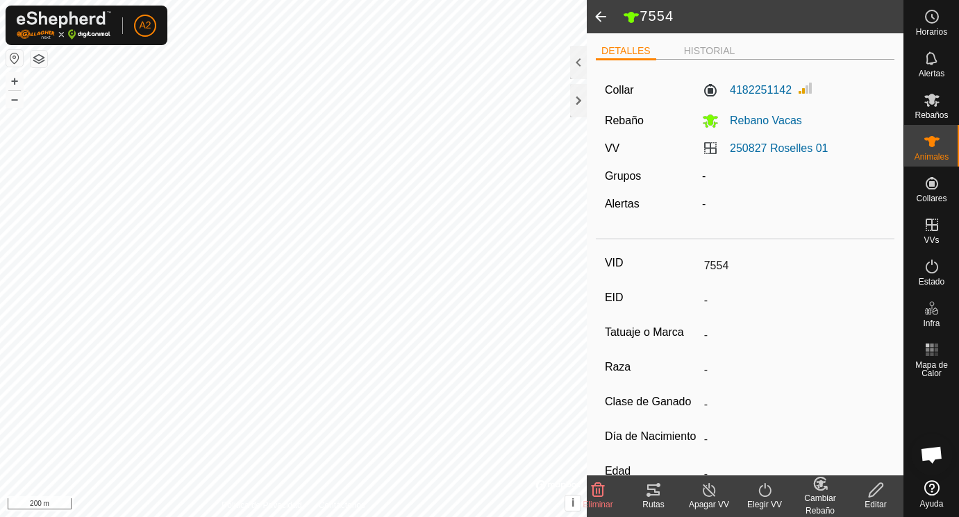
click at [873, 488] on icon at bounding box center [876, 490] width 17 height 17
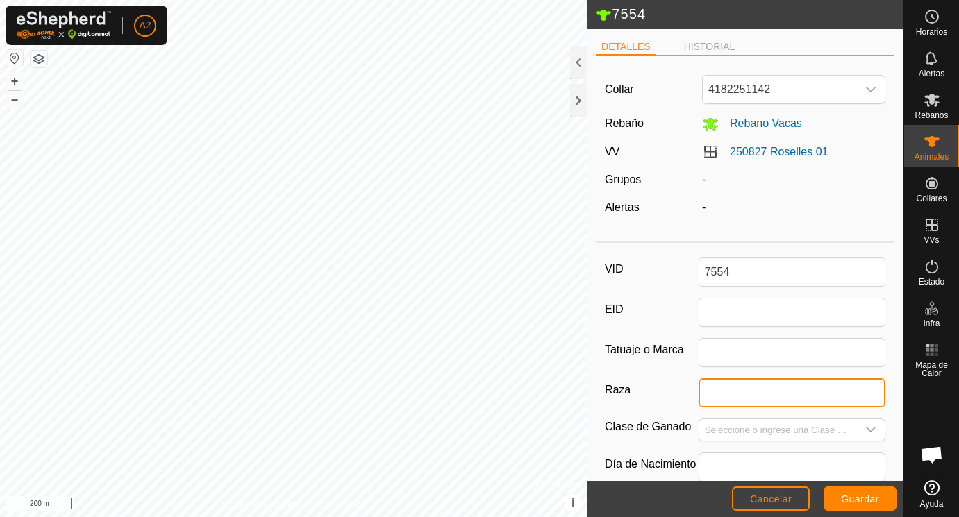
click at [702, 396] on input "Raza" at bounding box center [793, 393] width 188 height 29
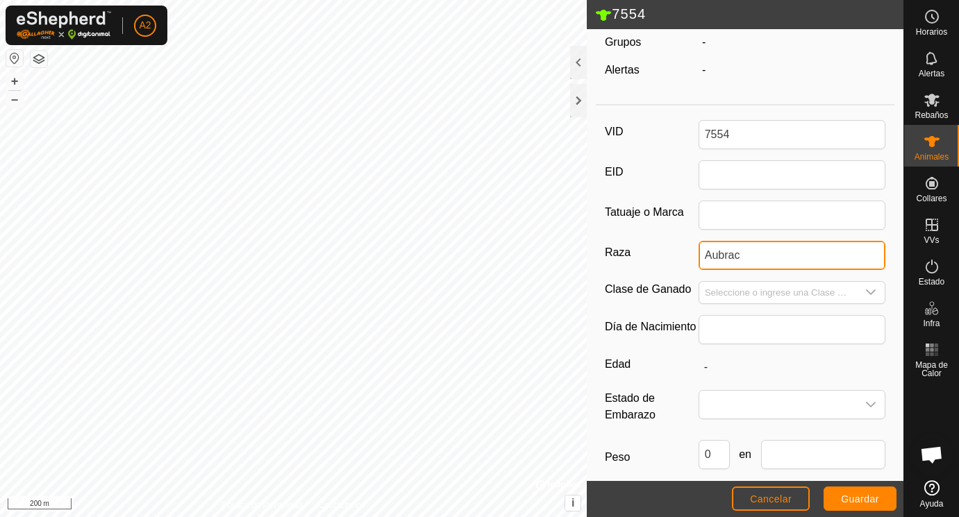
scroll to position [141, 0]
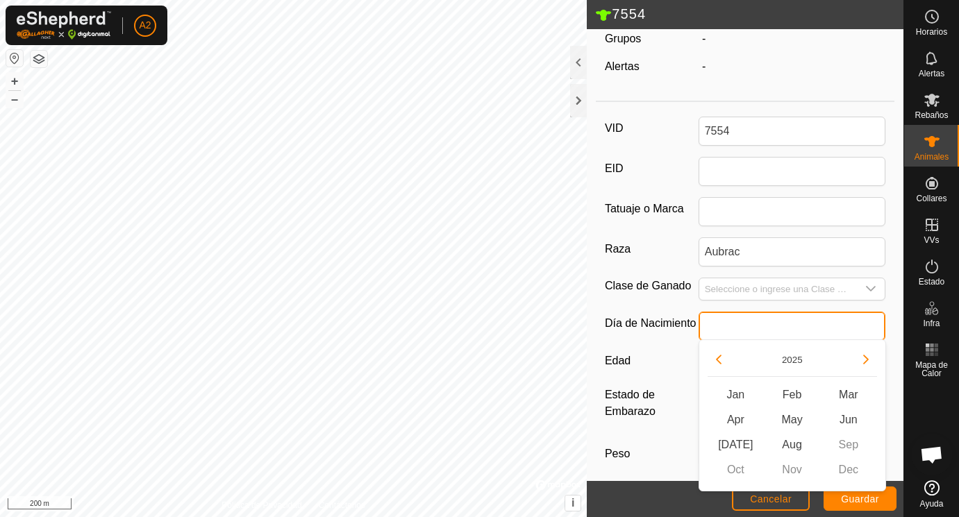
click at [735, 326] on input "text" at bounding box center [793, 326] width 188 height 29
click at [719, 354] on button "Previous Year" at bounding box center [719, 360] width 22 height 22
click at [735, 442] on span "[DATE]" at bounding box center [736, 445] width 56 height 25
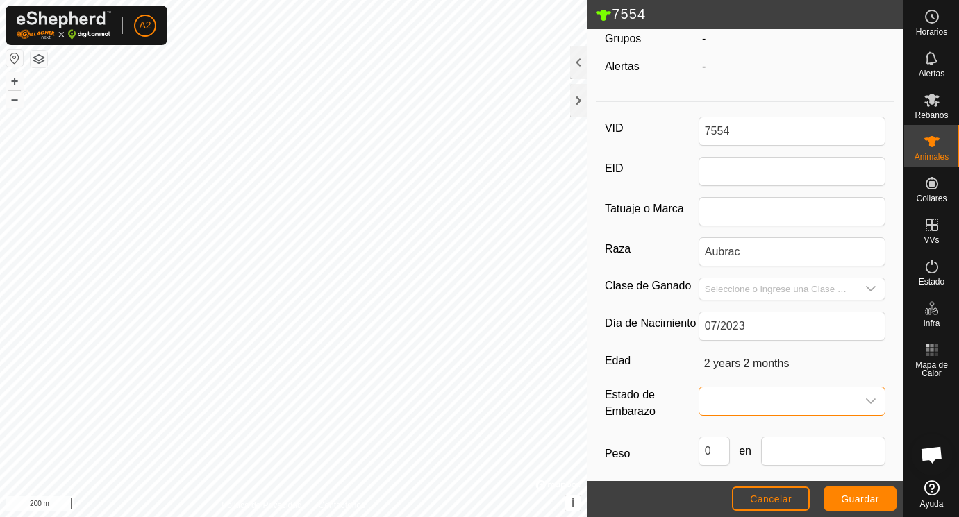
click at [727, 400] on span at bounding box center [778, 402] width 158 height 28
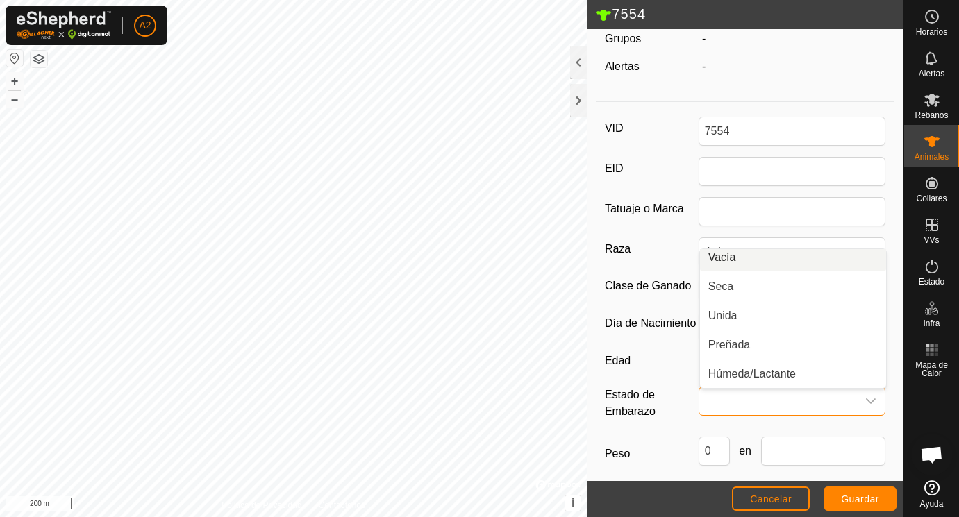
scroll to position [0, 0]
click at [727, 263] on li "Vacía" at bounding box center [793, 263] width 186 height 28
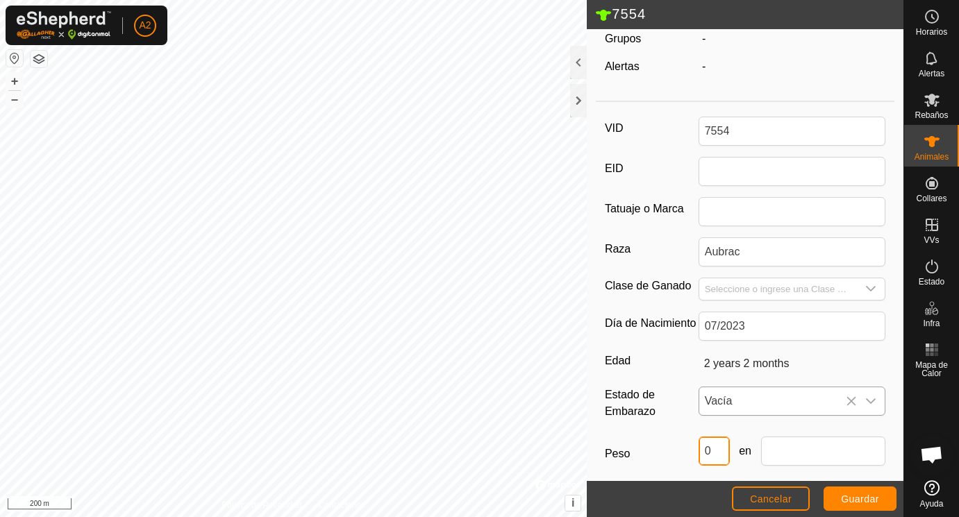
drag, startPoint x: 719, startPoint y: 454, endPoint x: 690, endPoint y: 454, distance: 28.5
click at [699, 454] on input "0" at bounding box center [714, 451] width 31 height 29
click at [826, 449] on input "text" at bounding box center [823, 451] width 125 height 29
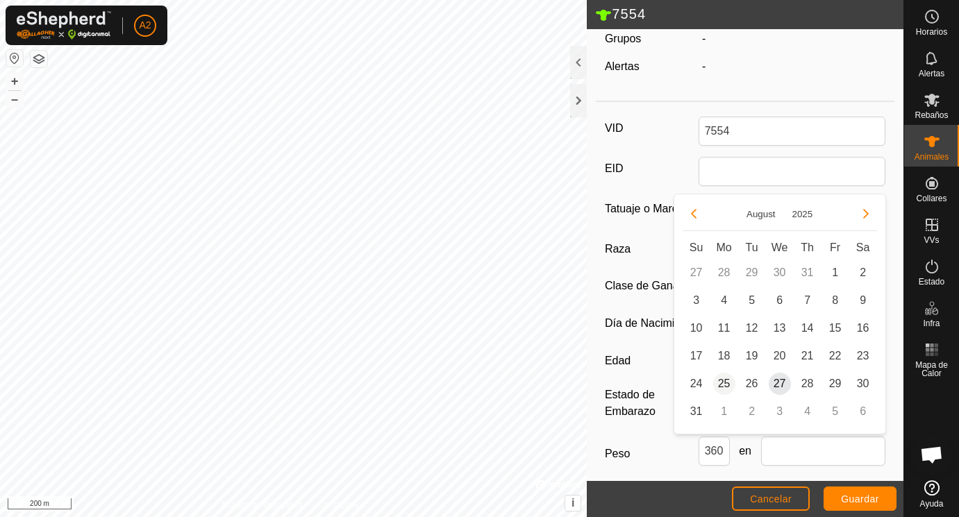
click at [726, 384] on span "25" at bounding box center [724, 384] width 22 height 22
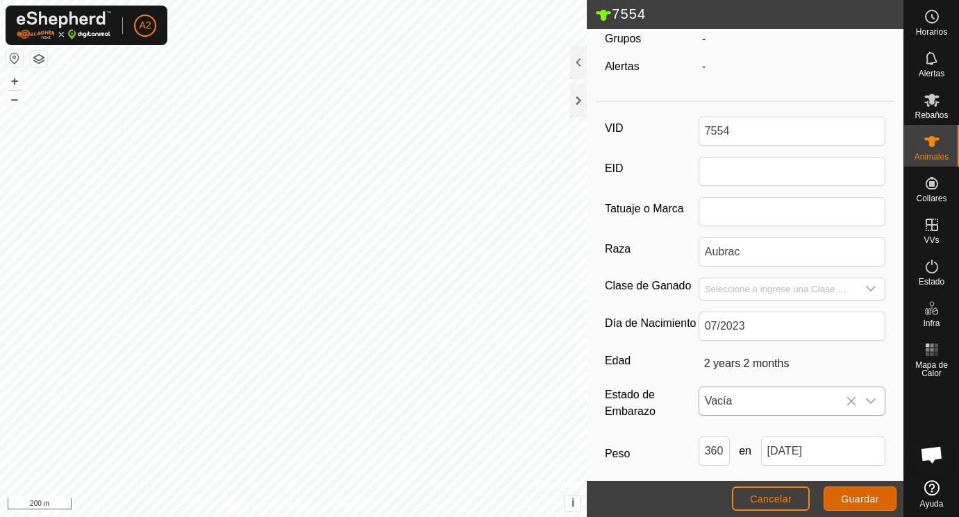
click at [857, 494] on button "Guardar" at bounding box center [860, 499] width 73 height 24
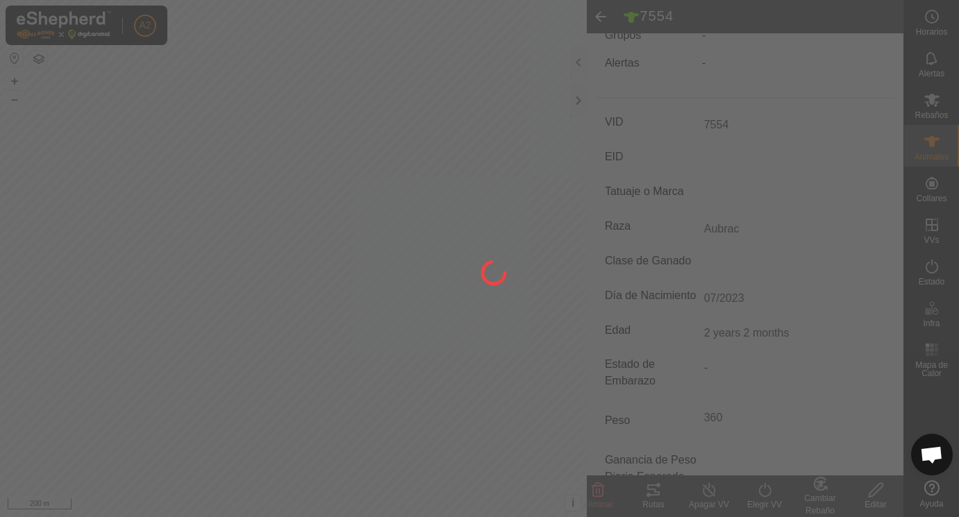
scroll to position [133, 0]
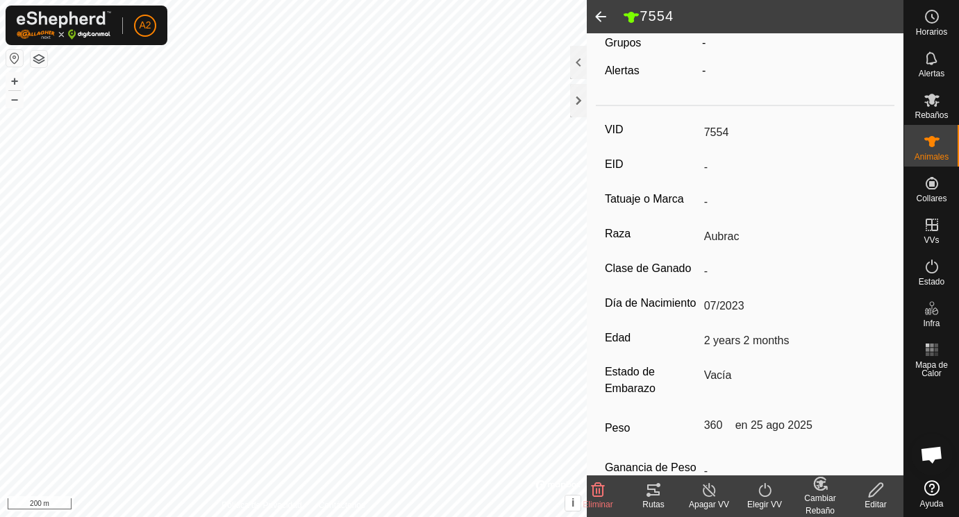
click at [604, 17] on span at bounding box center [601, 16] width 28 height 33
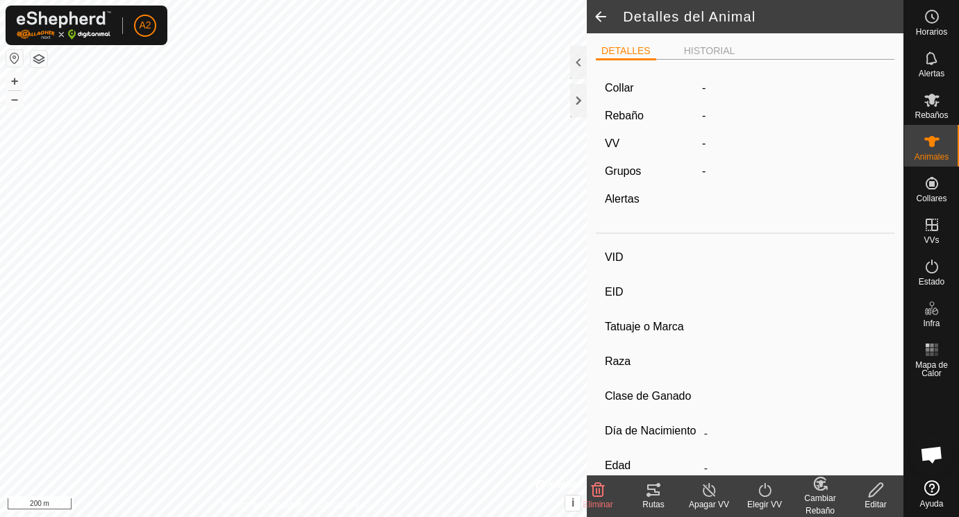
scroll to position [133, 0]
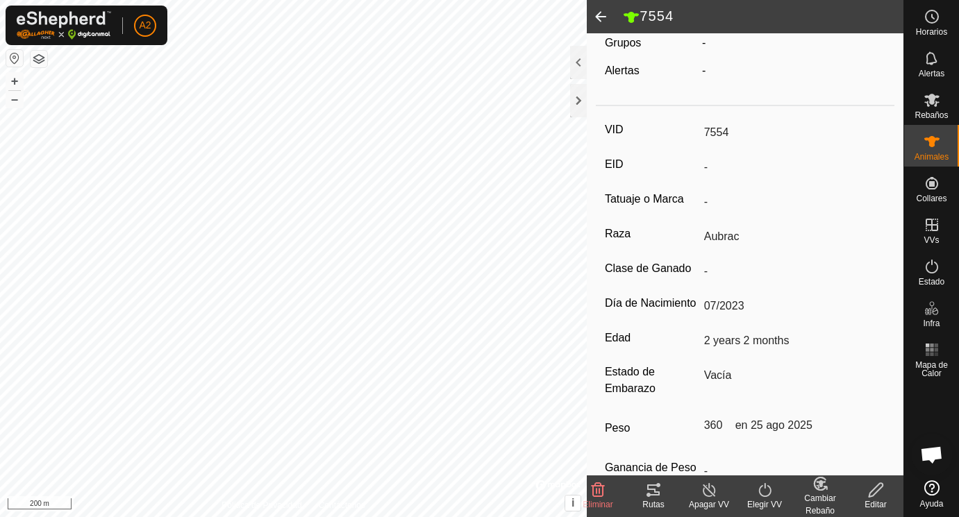
click at [604, 17] on span at bounding box center [601, 16] width 28 height 33
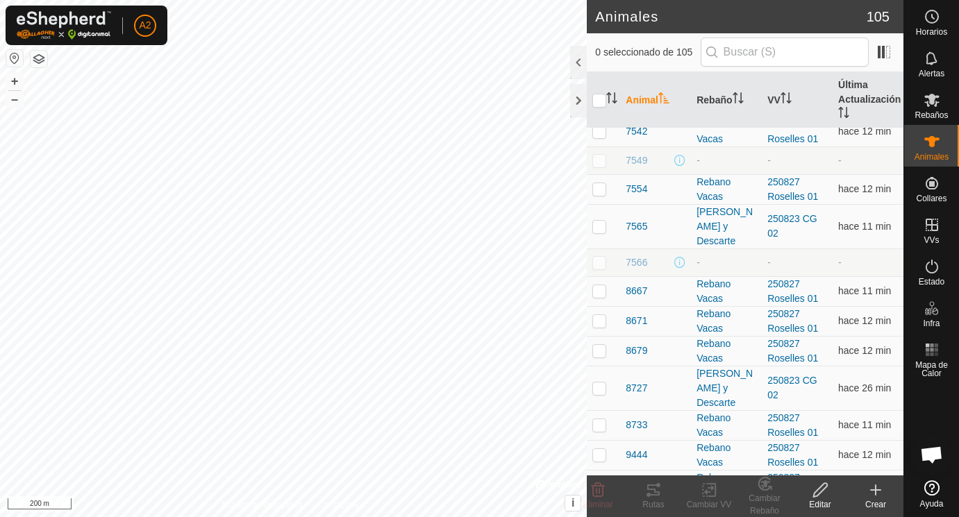
scroll to position [2643, 0]
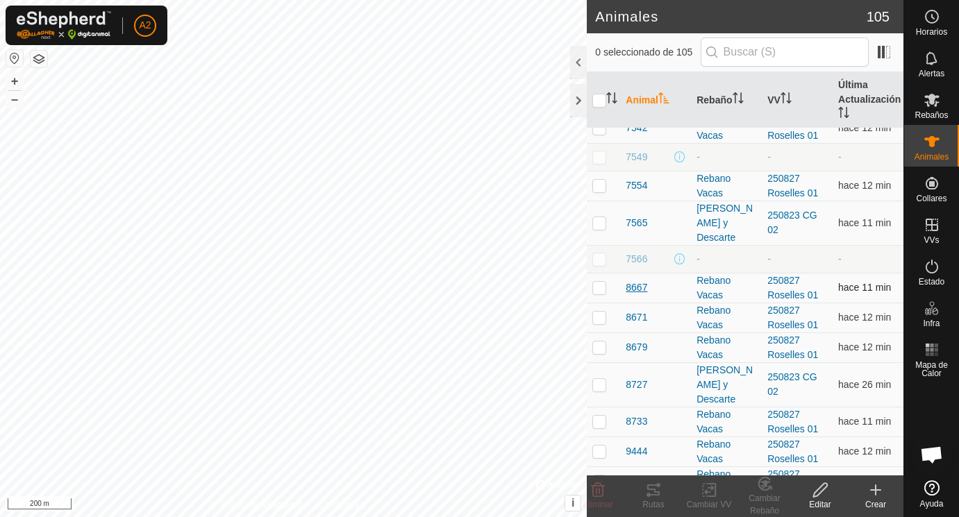
click at [635, 288] on span "8667" at bounding box center [637, 288] width 22 height 15
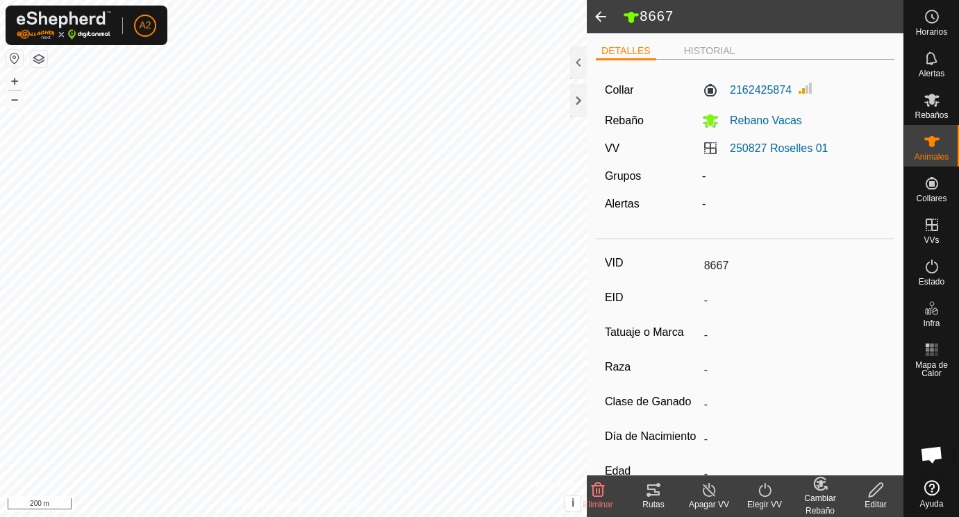
click at [880, 487] on icon at bounding box center [876, 490] width 17 height 17
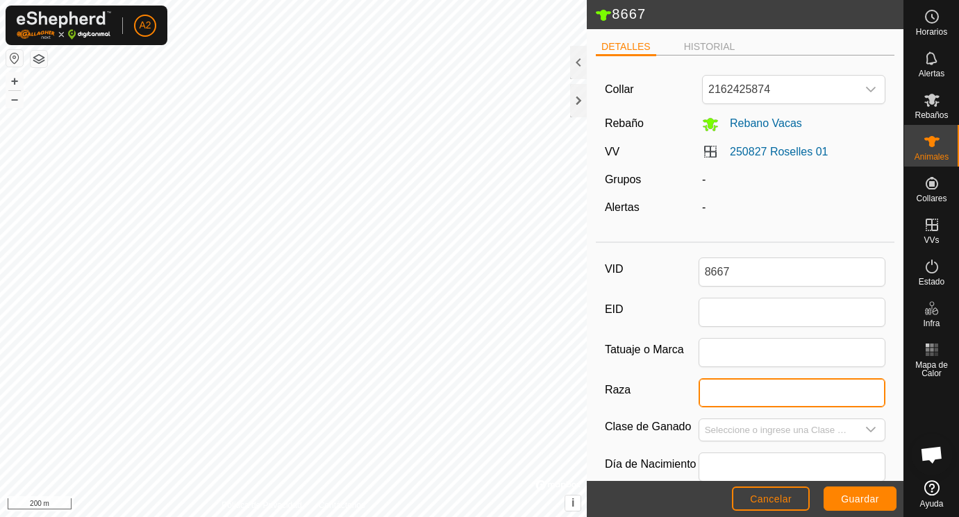
click at [724, 394] on input "Raza" at bounding box center [793, 393] width 188 height 29
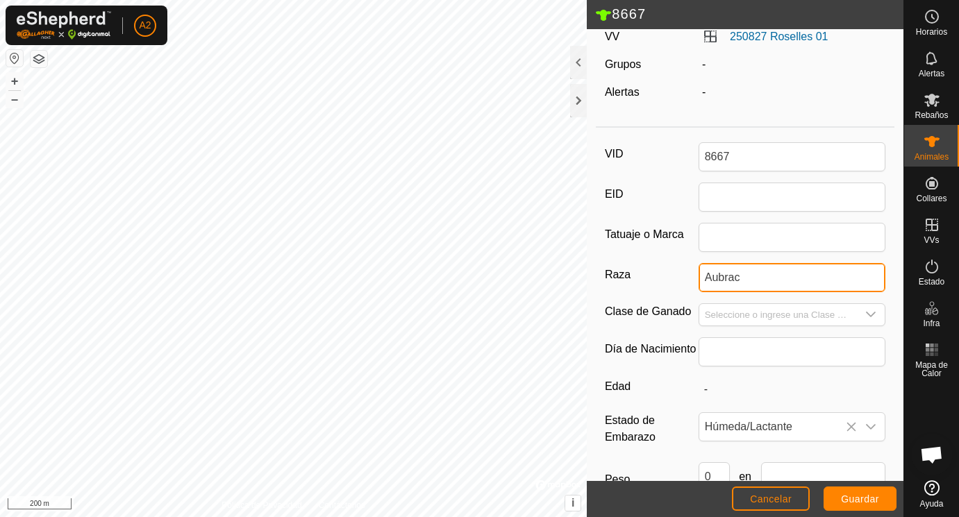
scroll to position [142, 0]
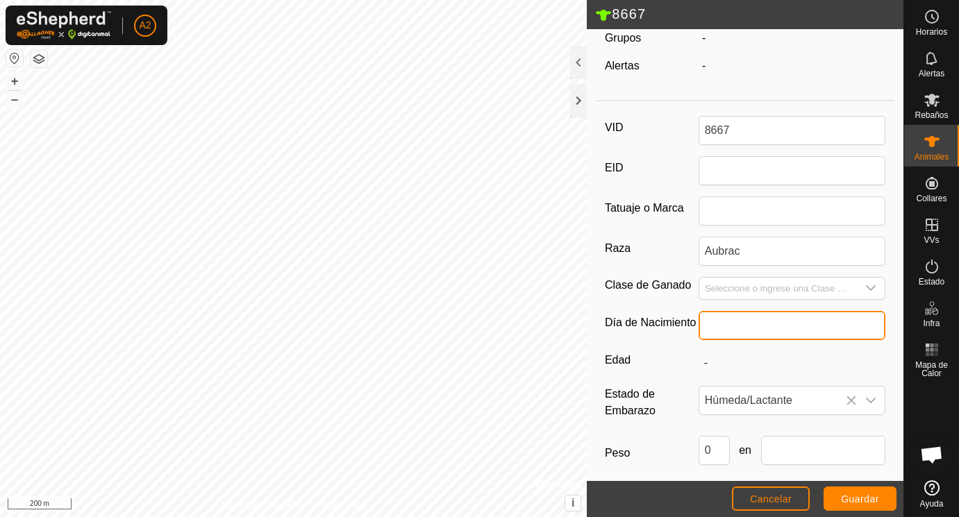
click at [736, 324] on input "text" at bounding box center [793, 325] width 188 height 29
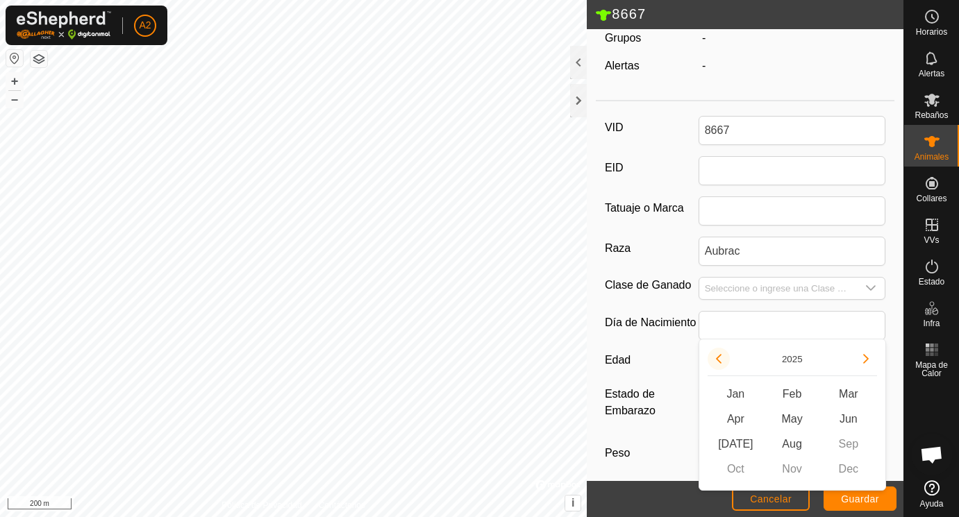
click at [722, 358] on button "Previous Year" at bounding box center [719, 359] width 22 height 22
click at [722, 359] on span "Previous Year" at bounding box center [722, 359] width 0 height 0
click at [722, 358] on icon "Previous Year" at bounding box center [718, 359] width 11 height 11
click at [722, 358] on button "Previous Year" at bounding box center [719, 359] width 22 height 22
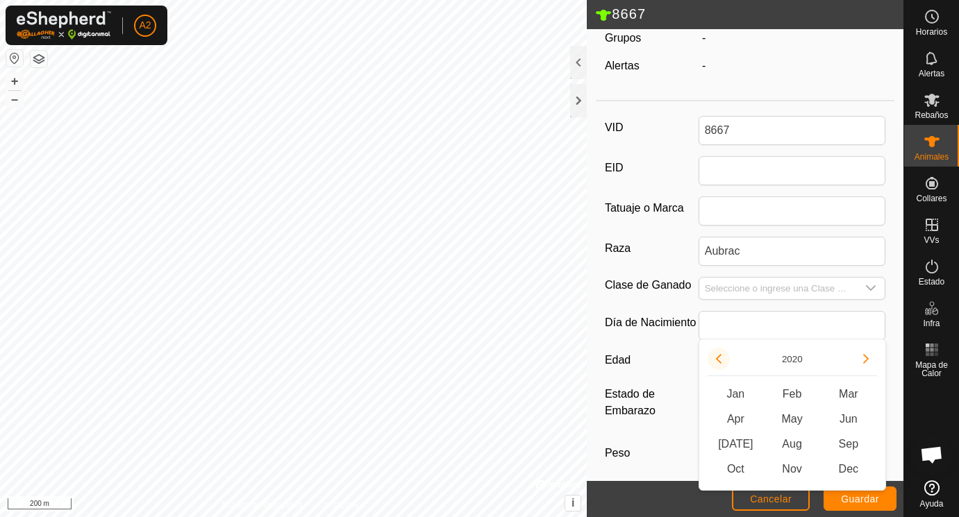
click at [722, 358] on button "Previous Year" at bounding box center [719, 359] width 22 height 22
click at [722, 358] on icon "Previous Year" at bounding box center [718, 359] width 11 height 11
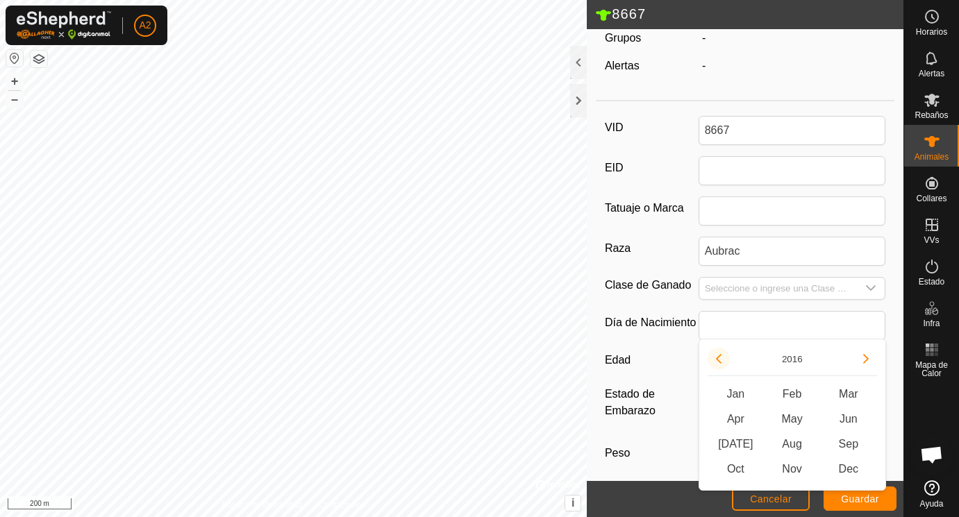
click at [722, 358] on icon "Previous Year" at bounding box center [718, 359] width 11 height 11
click at [722, 358] on button "Previous Year" at bounding box center [719, 359] width 22 height 22
click at [849, 465] on span "Dec" at bounding box center [848, 469] width 56 height 25
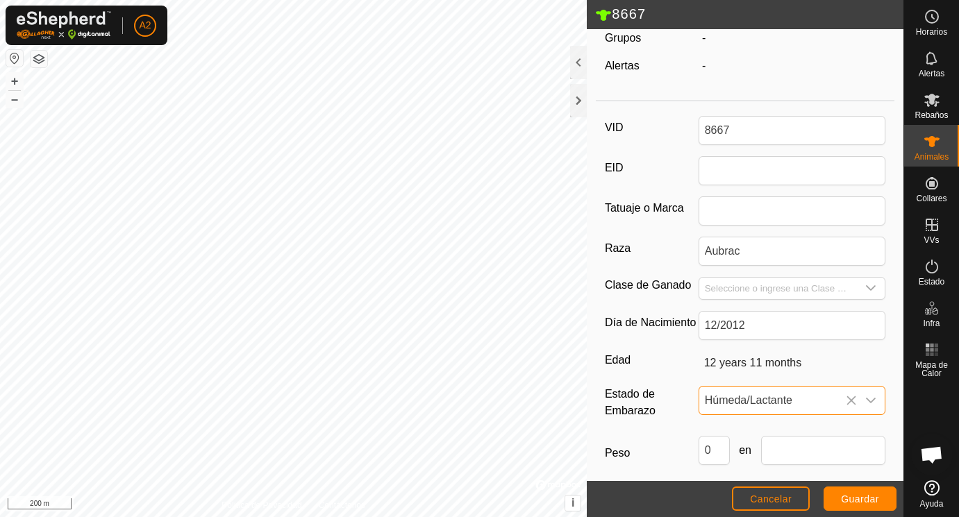
click at [758, 401] on span "Húmeda/Lactante" at bounding box center [778, 401] width 158 height 28
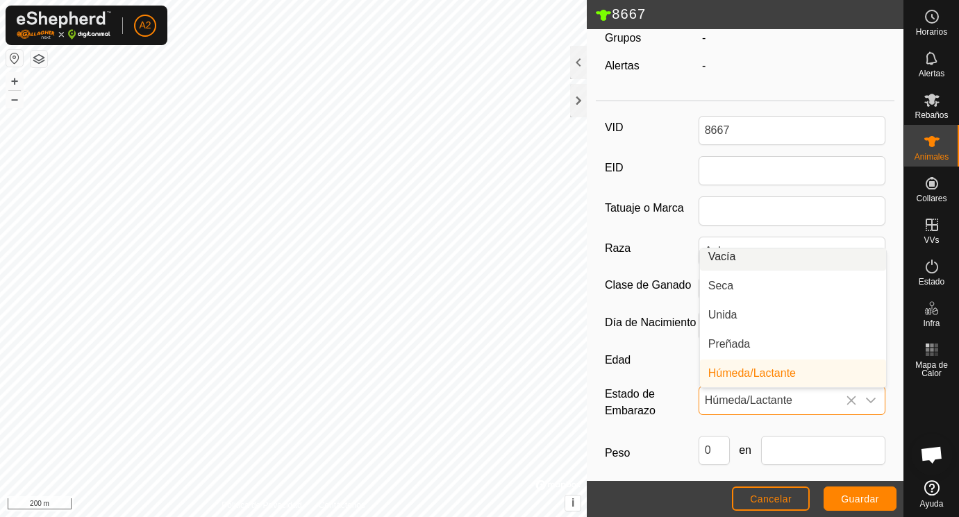
scroll to position [0, 0]
click at [727, 258] on li "Vacía" at bounding box center [793, 263] width 186 height 28
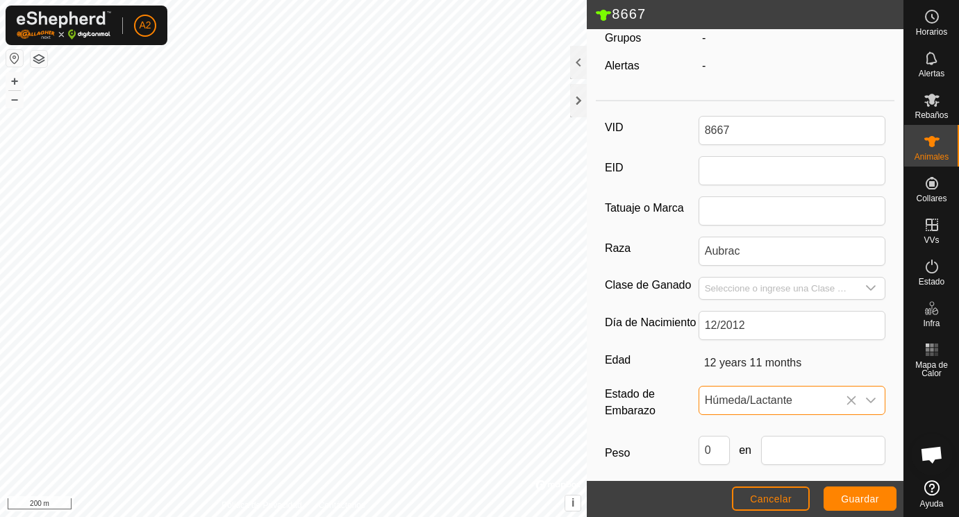
scroll to position [6, 0]
drag, startPoint x: 720, startPoint y: 453, endPoint x: 683, endPoint y: 453, distance: 37.5
click at [699, 453] on input "0" at bounding box center [714, 450] width 31 height 29
click at [850, 499] on span "Guardar" at bounding box center [860, 499] width 38 height 11
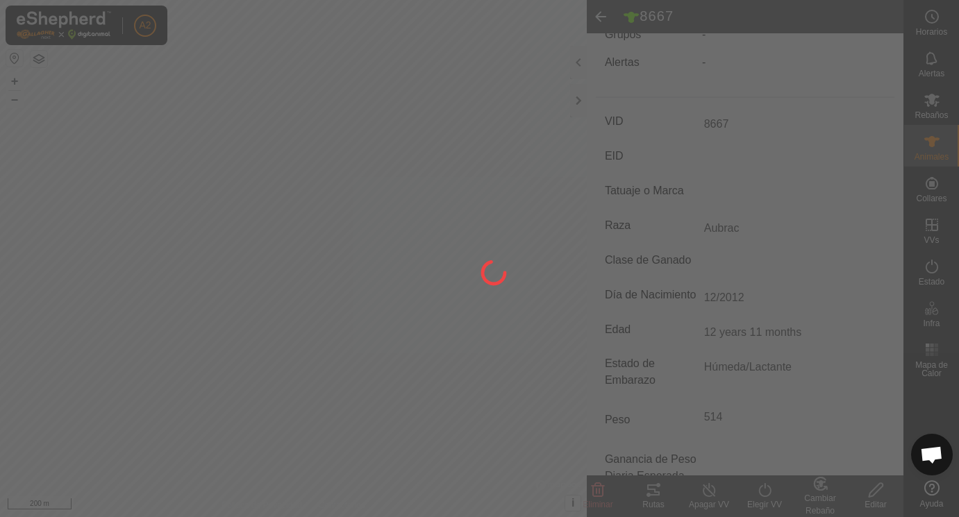
scroll to position [134, 0]
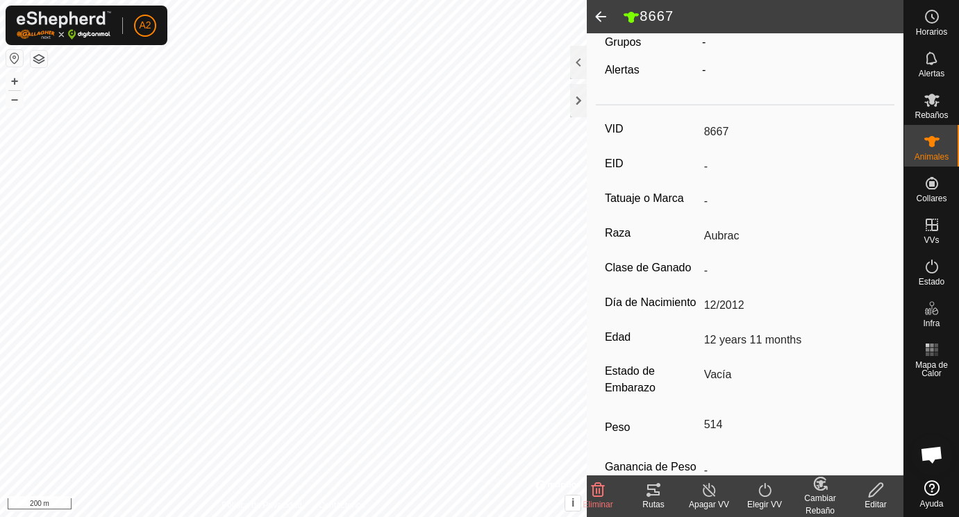
click at [600, 16] on span at bounding box center [601, 16] width 28 height 33
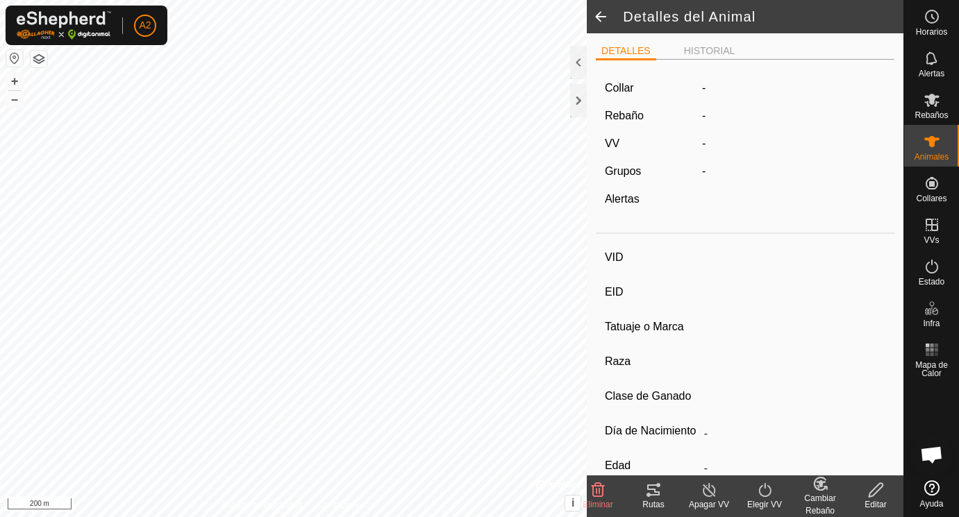
scroll to position [134, 0]
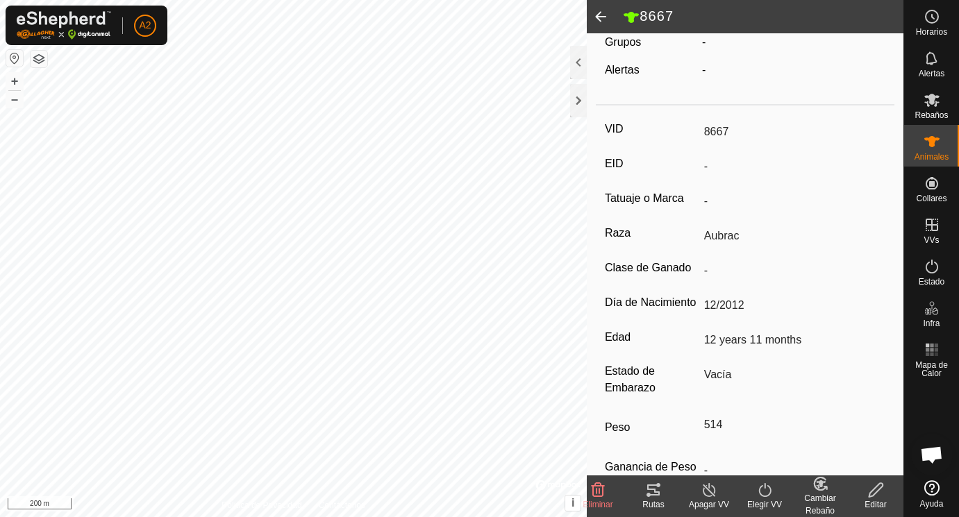
click at [601, 16] on span at bounding box center [601, 16] width 28 height 33
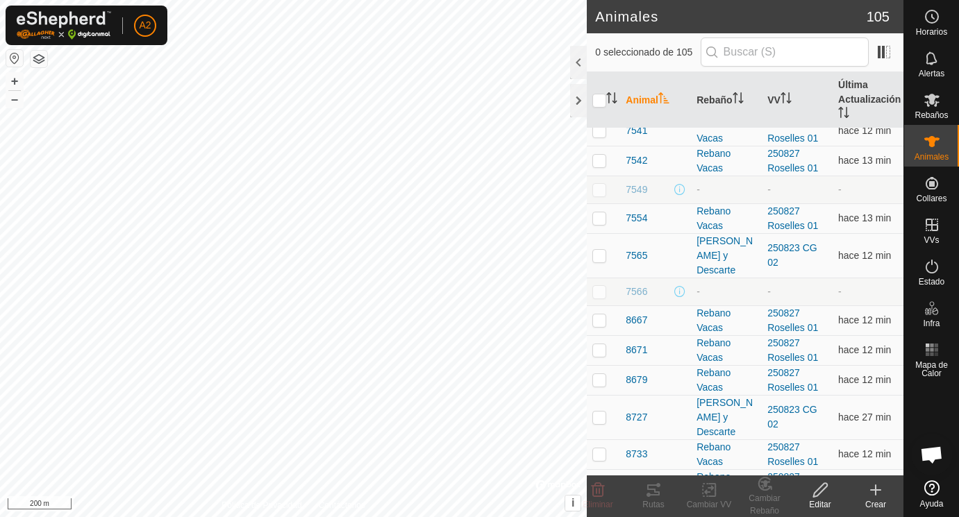
scroll to position [2608, 0]
click at [637, 354] on span "8671" at bounding box center [637, 352] width 22 height 15
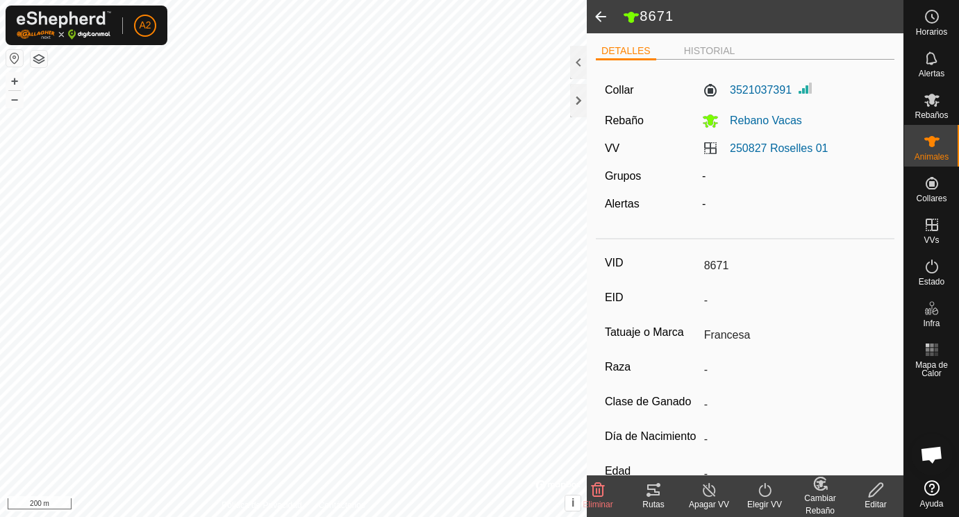
click at [879, 491] on icon at bounding box center [876, 490] width 17 height 17
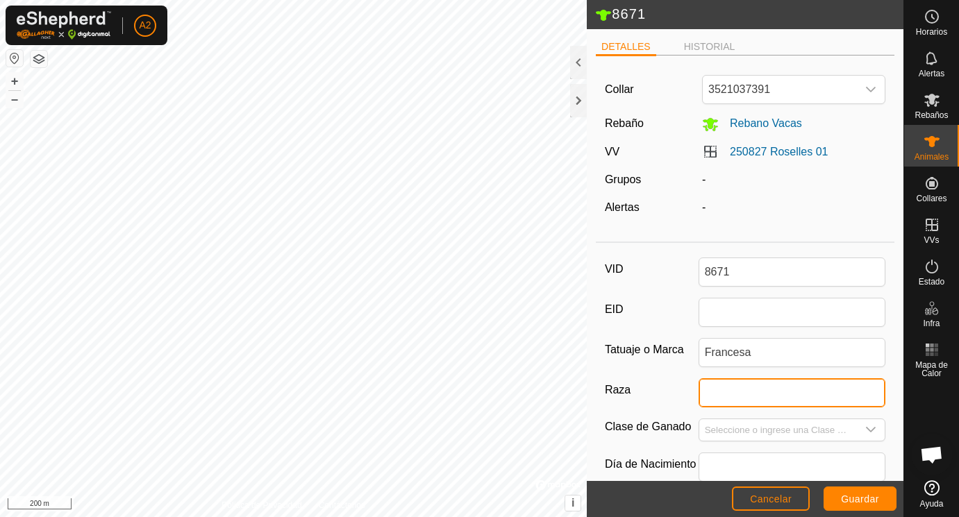
click at [727, 395] on input "Raza" at bounding box center [793, 393] width 188 height 29
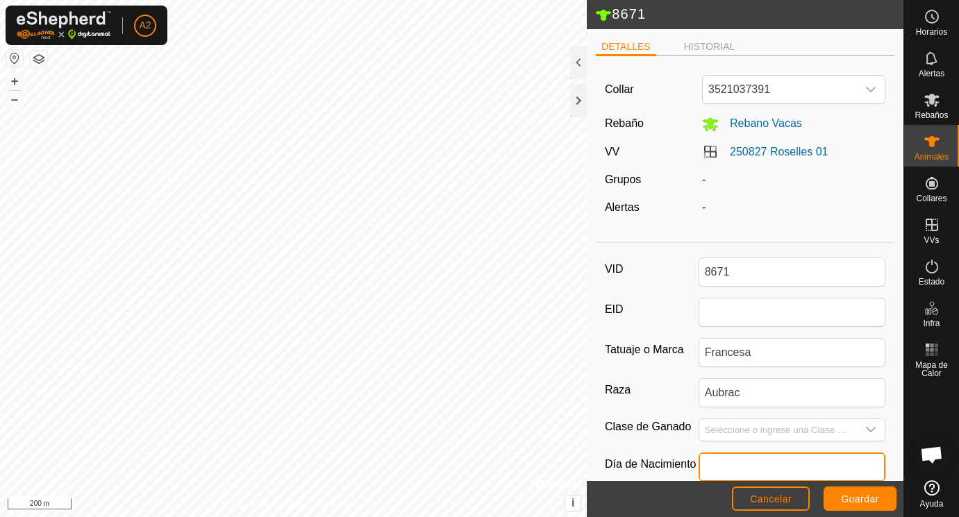
click at [714, 461] on input "text" at bounding box center [793, 467] width 188 height 29
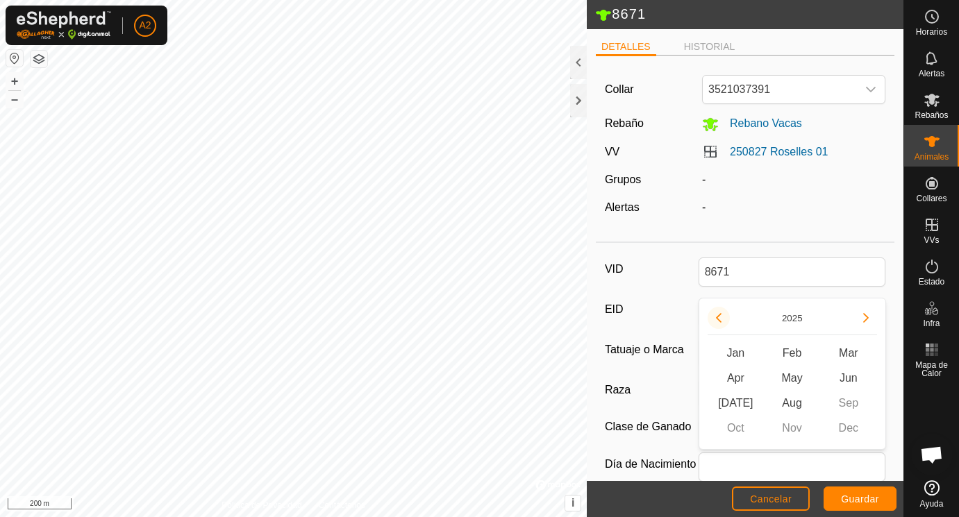
click at [719, 318] on button "Previous Year" at bounding box center [719, 318] width 22 height 22
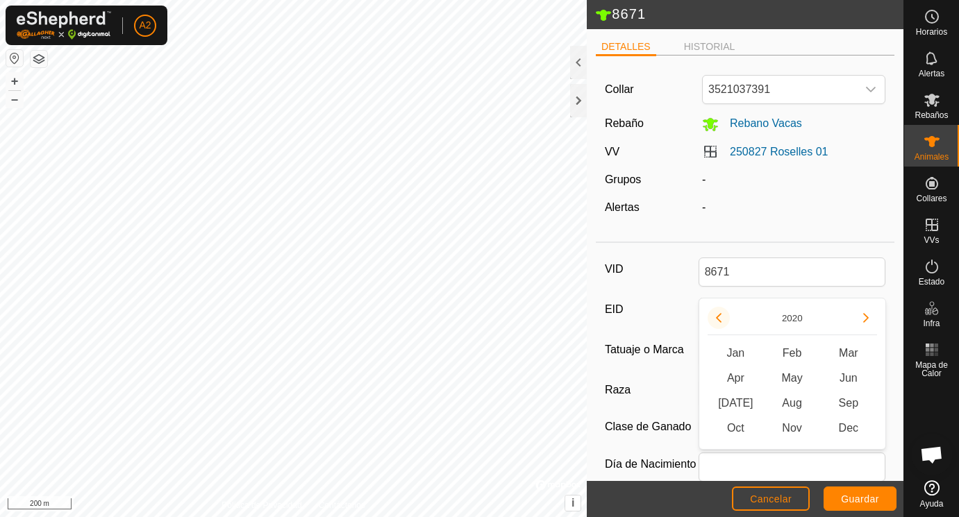
click at [719, 318] on button "Previous Year" at bounding box center [719, 318] width 22 height 22
click at [719, 318] on icon "Previous Year" at bounding box center [718, 318] width 11 height 11
click at [719, 318] on button "Previous Year" at bounding box center [719, 318] width 22 height 22
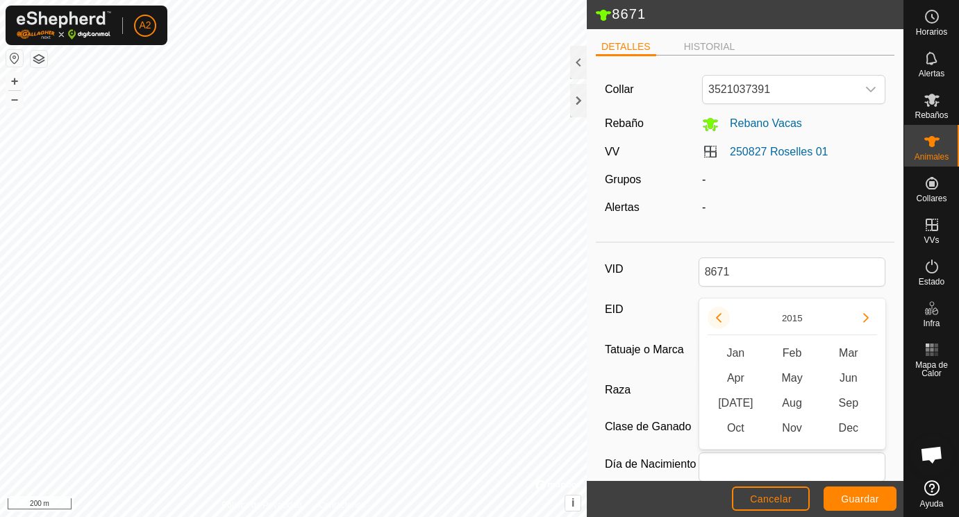
click at [719, 318] on button "Previous Year" at bounding box center [719, 318] width 22 height 22
click at [743, 351] on span "Jan" at bounding box center [736, 353] width 56 height 25
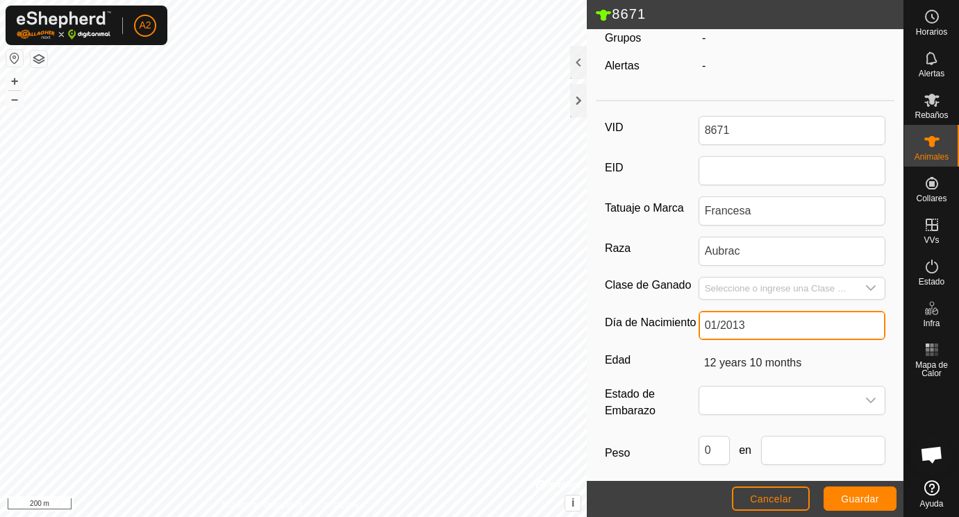
scroll to position [191, 0]
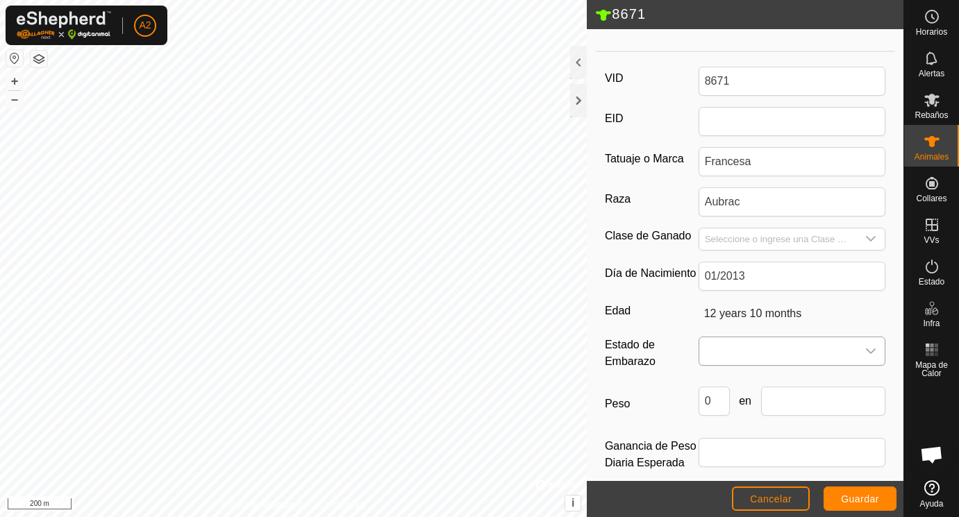
click at [725, 349] on span at bounding box center [778, 352] width 158 height 28
click at [721, 376] on li "Vacía" at bounding box center [793, 383] width 186 height 28
drag, startPoint x: 720, startPoint y: 398, endPoint x: 701, endPoint y: 398, distance: 18.8
click at [701, 398] on input "0" at bounding box center [714, 401] width 31 height 29
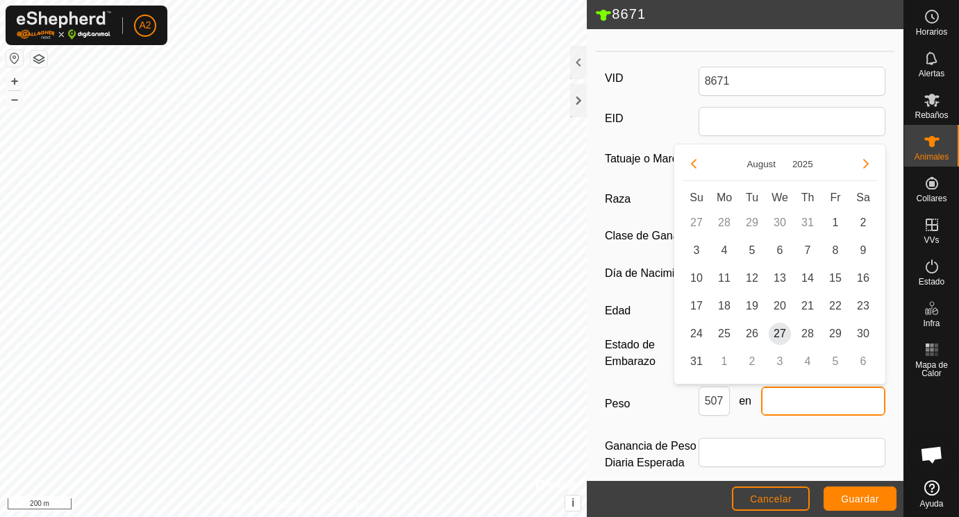
click at [793, 407] on input "text" at bounding box center [823, 401] width 125 height 29
click at [721, 335] on span "25" at bounding box center [724, 334] width 22 height 22
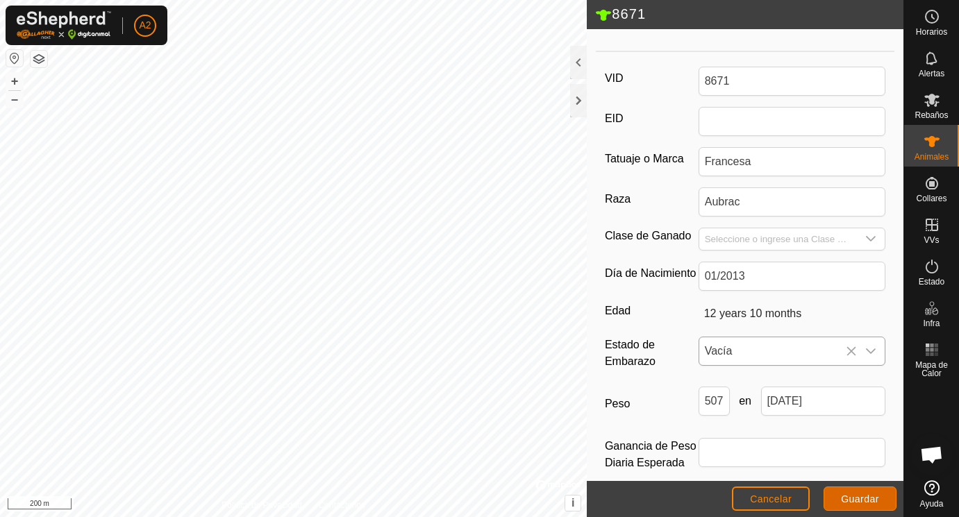
click at [840, 496] on button "Guardar" at bounding box center [860, 499] width 73 height 24
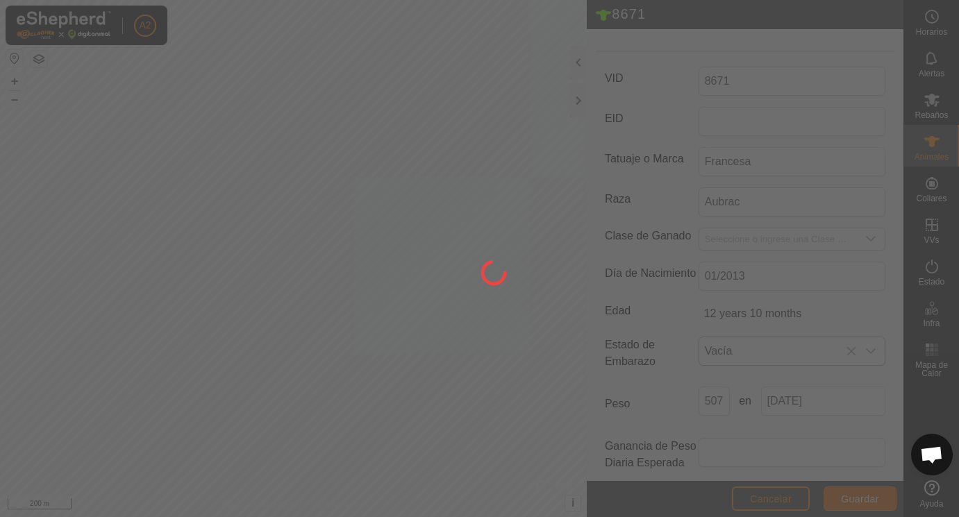
scroll to position [182, 0]
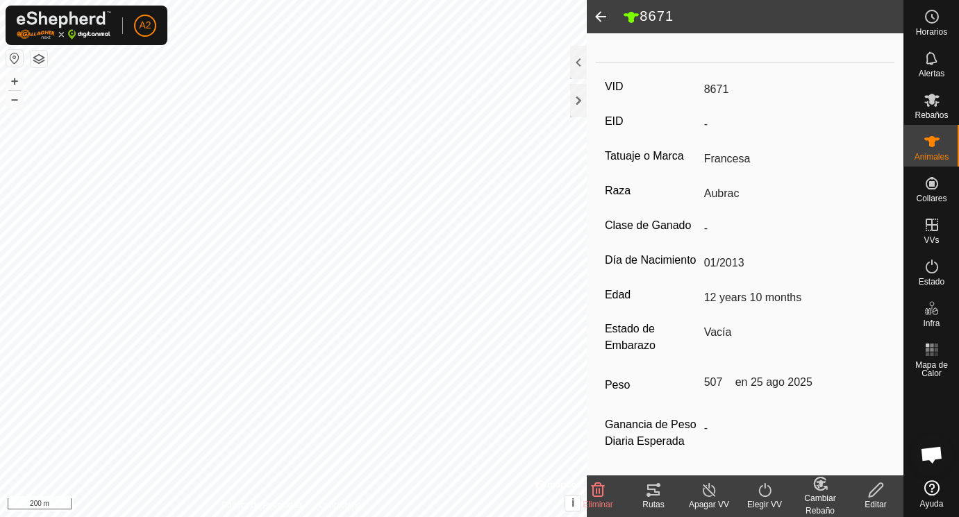
click at [601, 15] on span at bounding box center [601, 16] width 28 height 33
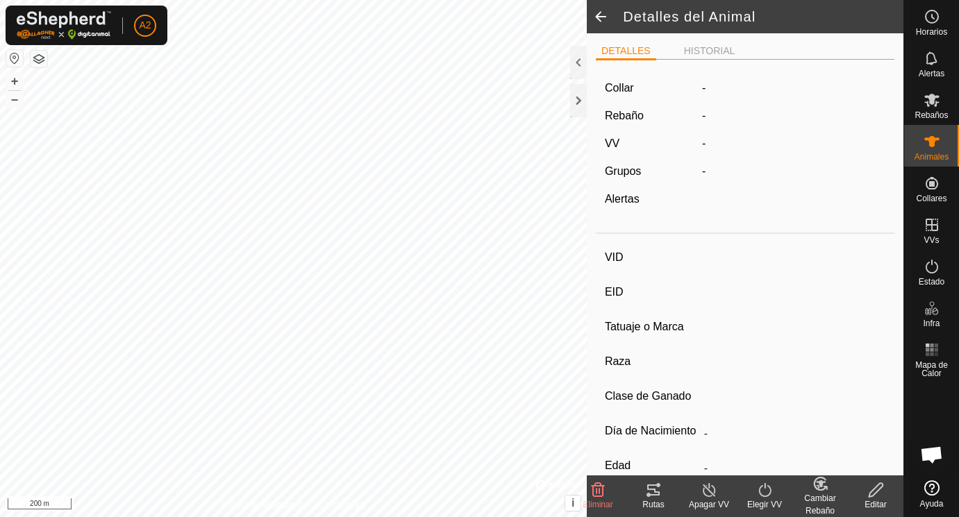
scroll to position [176, 0]
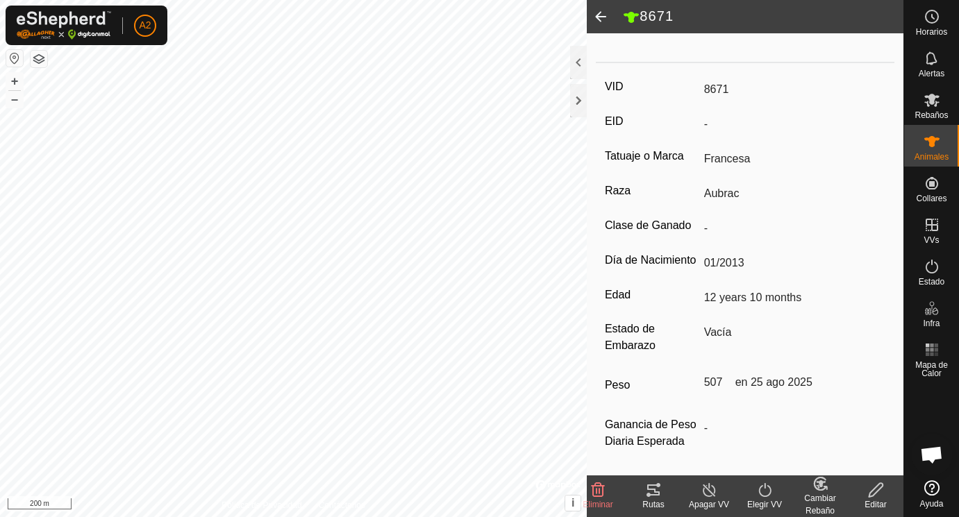
click at [601, 15] on span at bounding box center [601, 16] width 28 height 33
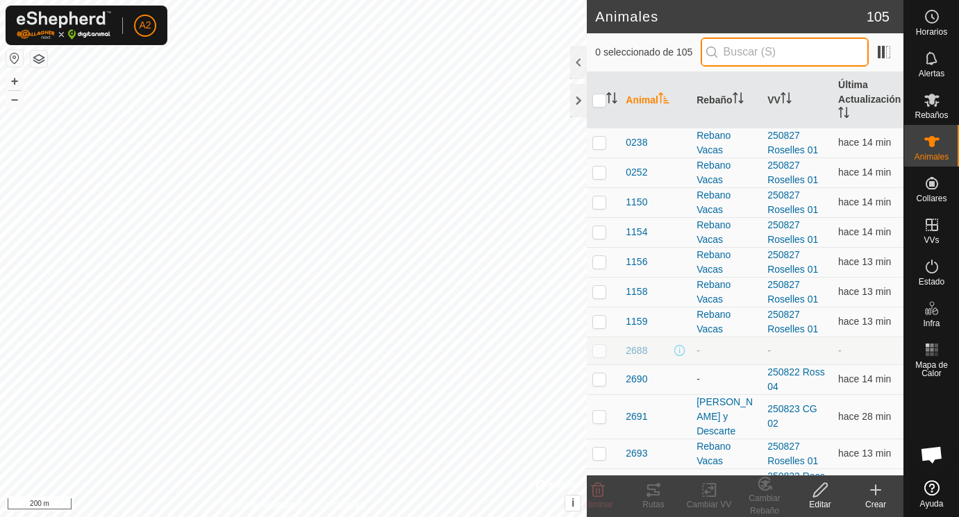
click at [754, 49] on input "text" at bounding box center [785, 52] width 168 height 29
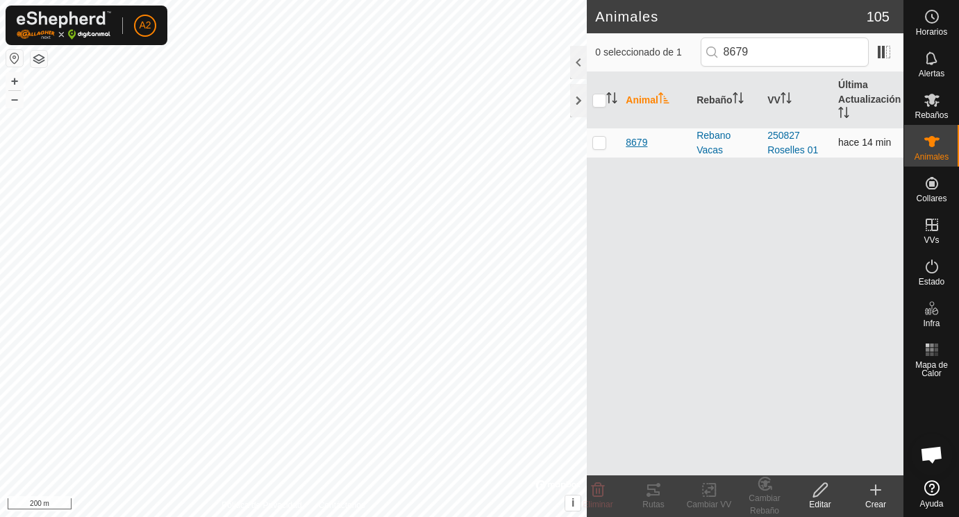
click at [636, 144] on span "8679" at bounding box center [637, 142] width 22 height 15
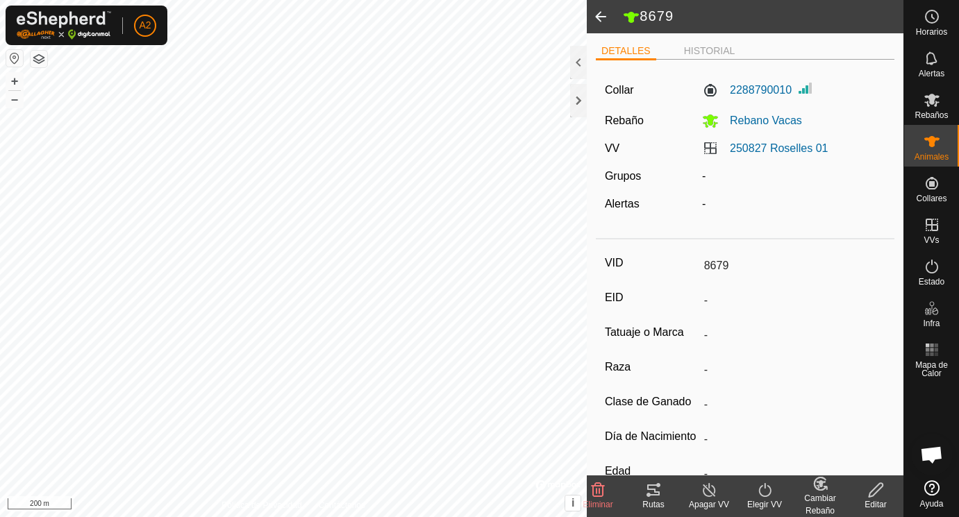
click at [878, 490] on icon at bounding box center [876, 490] width 14 height 14
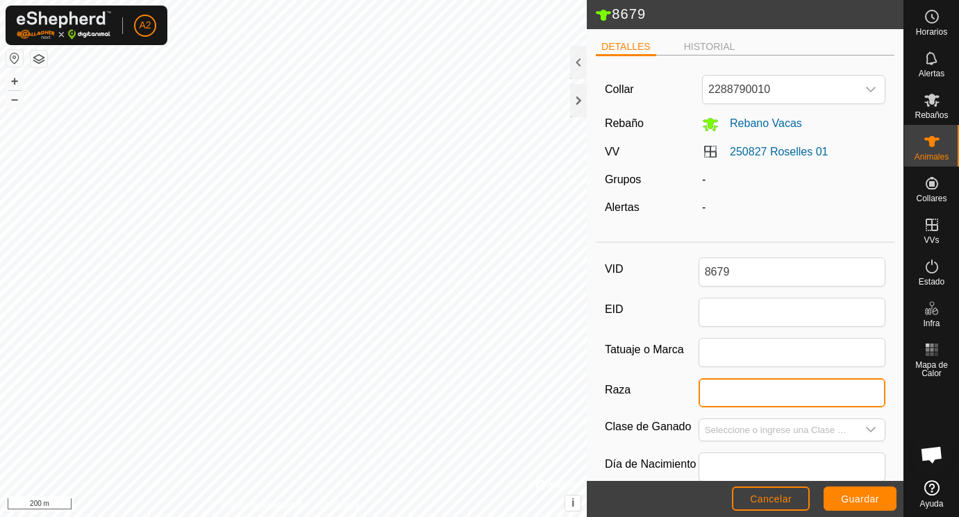
click at [722, 390] on input "Raza" at bounding box center [793, 393] width 188 height 29
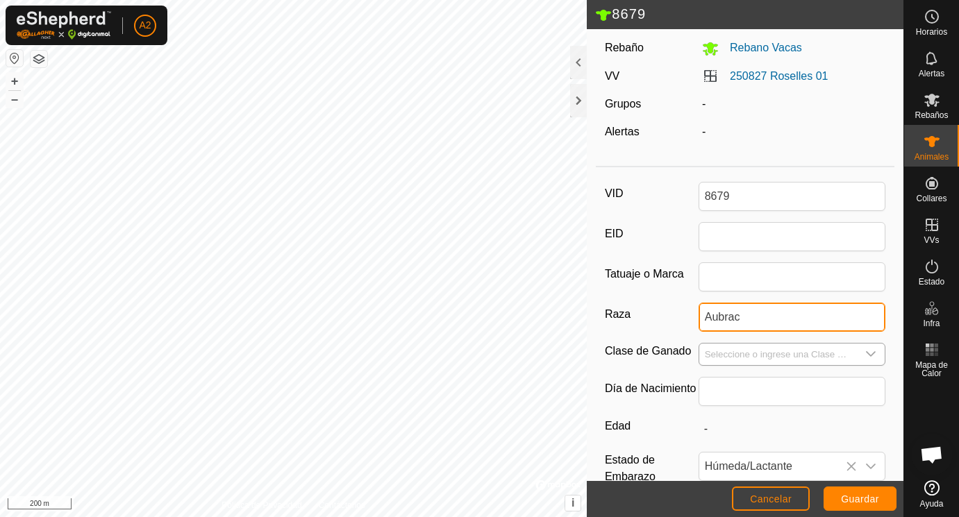
scroll to position [80, 0]
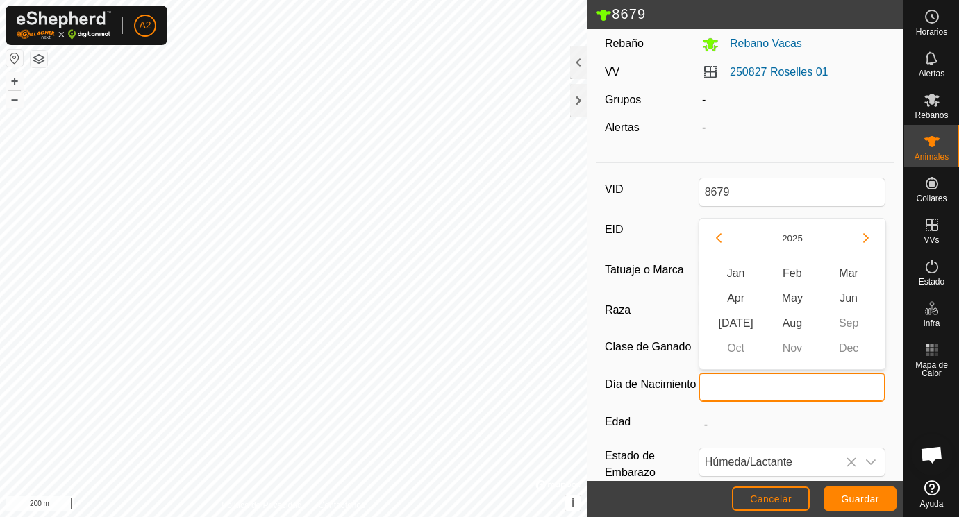
click at [724, 381] on input "text" at bounding box center [793, 387] width 188 height 29
click at [721, 235] on button "Previous Year" at bounding box center [719, 238] width 22 height 22
click at [721, 235] on icon "Previous Year" at bounding box center [718, 238] width 11 height 11
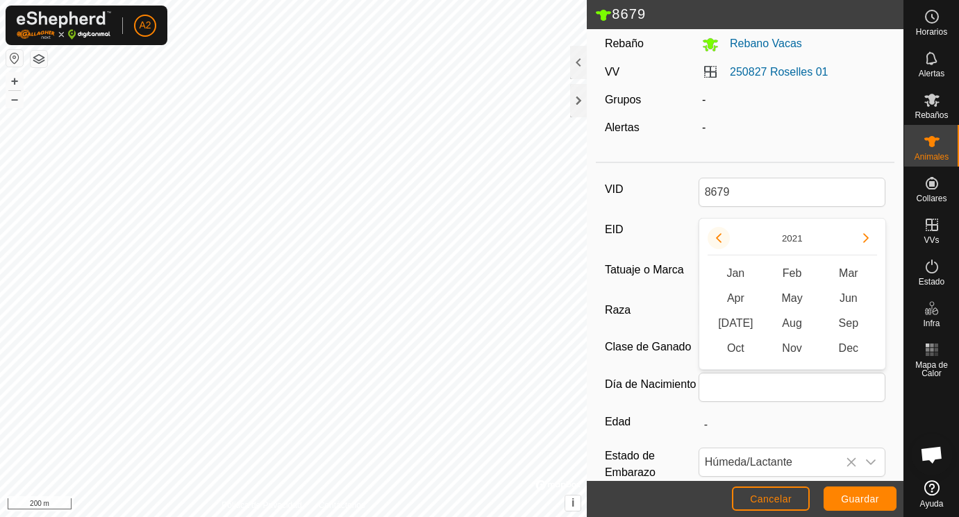
click at [721, 235] on icon "Previous Year" at bounding box center [718, 238] width 11 height 11
click at [721, 235] on button "Previous Year" at bounding box center [719, 238] width 22 height 22
click at [721, 235] on icon "Previous Year" at bounding box center [718, 238] width 11 height 11
click at [721, 235] on button "Previous Year" at bounding box center [719, 238] width 22 height 22
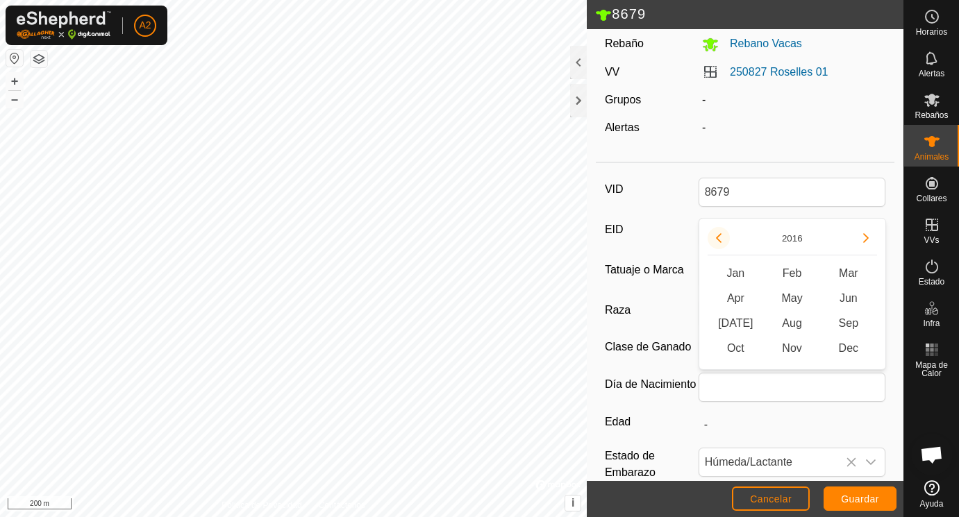
click at [721, 235] on button "Previous Year" at bounding box center [719, 238] width 22 height 22
click at [788, 270] on span "Feb" at bounding box center [792, 273] width 56 height 25
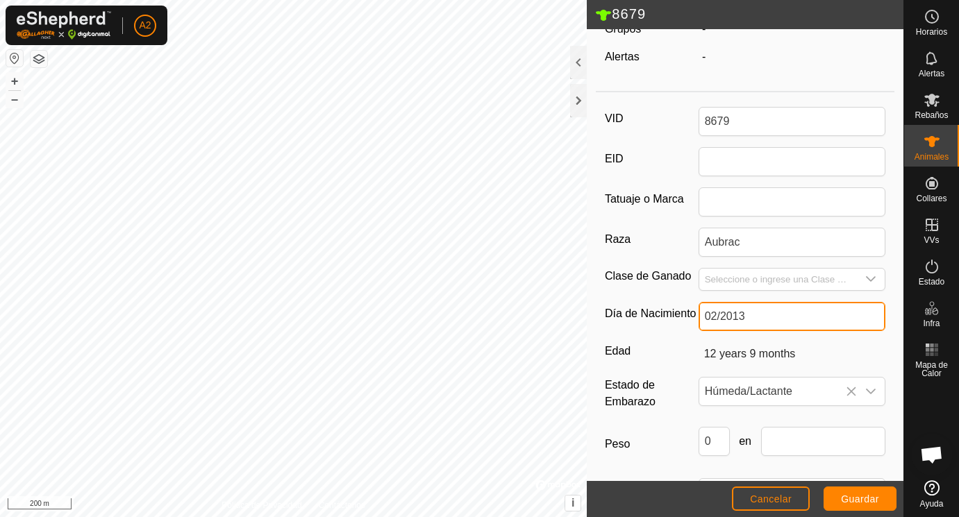
scroll to position [151, 0]
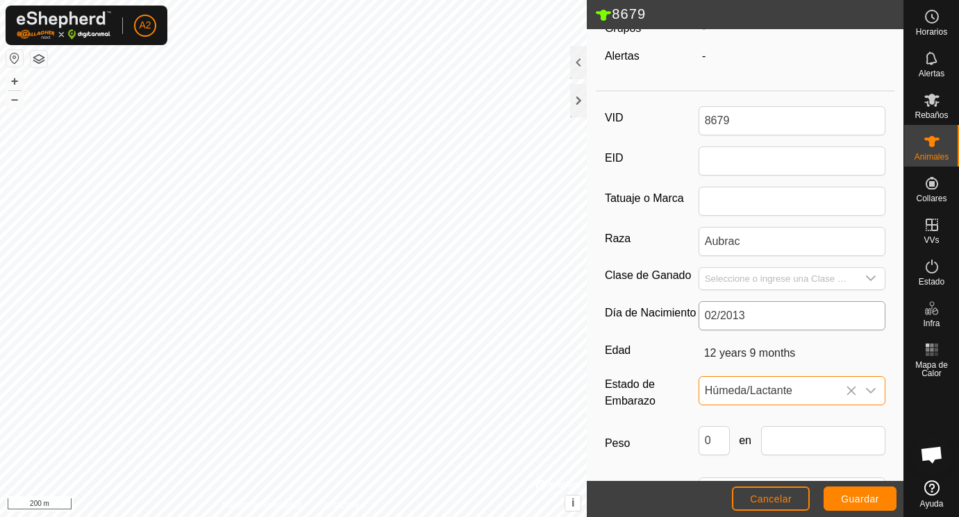
click at [747, 393] on span "Húmeda/Lactante" at bounding box center [778, 391] width 158 height 28
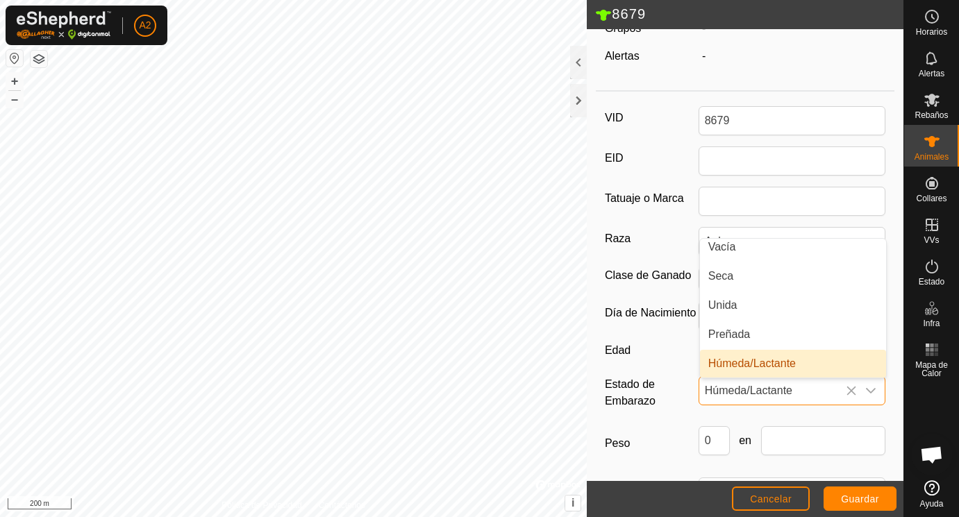
scroll to position [0, 0]
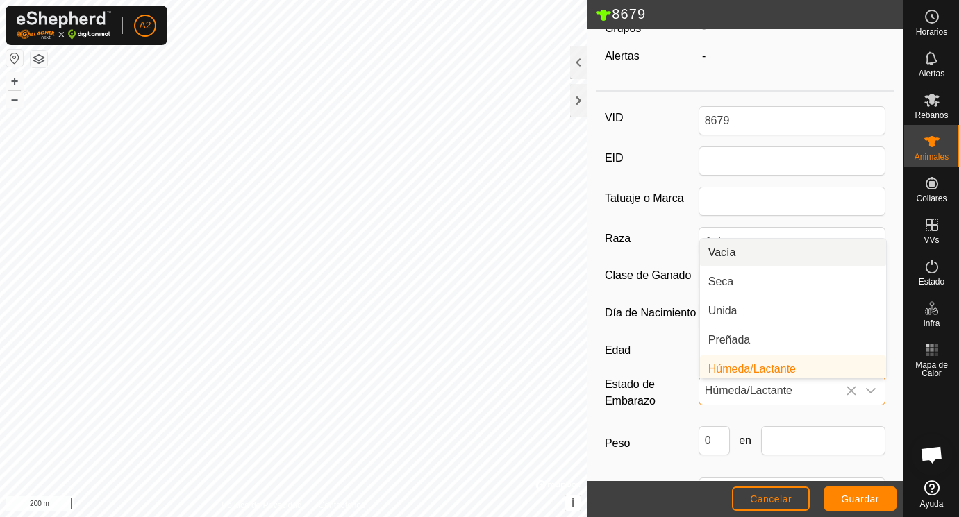
click at [735, 251] on li "Vacía" at bounding box center [793, 253] width 186 height 28
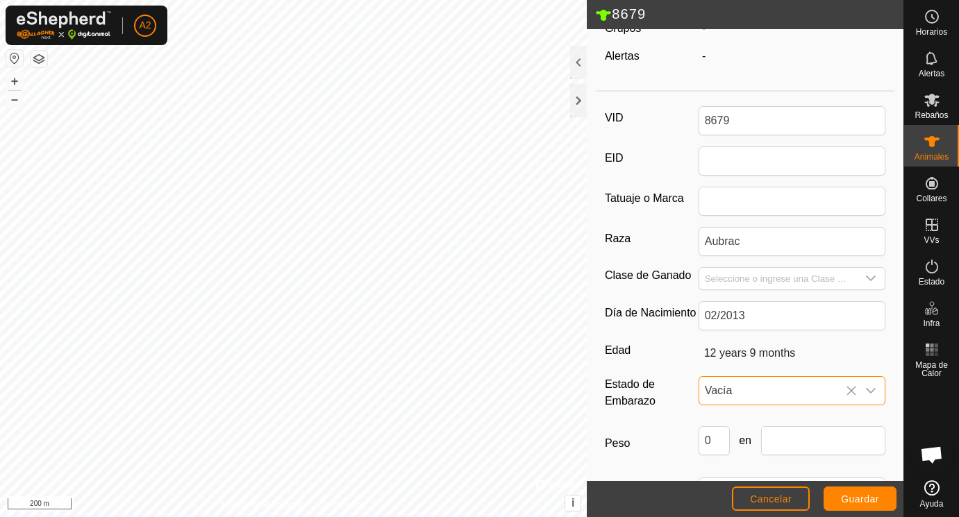
scroll to position [207, 0]
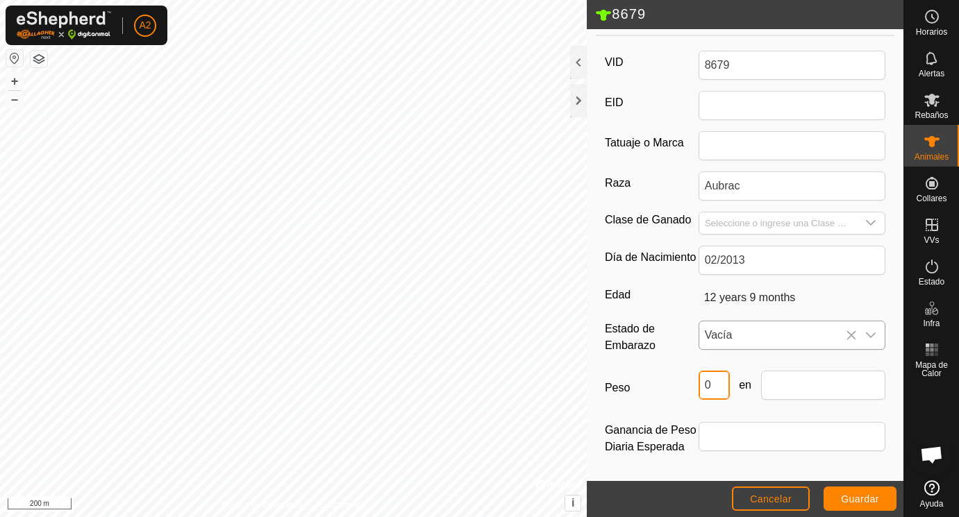
drag, startPoint x: 717, startPoint y: 384, endPoint x: 670, endPoint y: 384, distance: 47.9
click at [699, 384] on input "0" at bounding box center [714, 385] width 31 height 29
click at [793, 392] on input "text" at bounding box center [823, 385] width 125 height 29
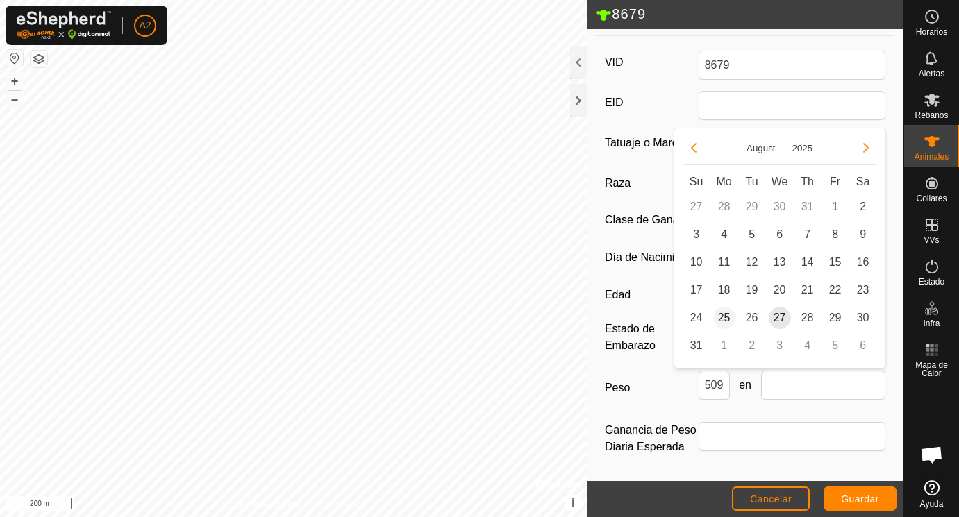
click at [726, 320] on span "25" at bounding box center [724, 318] width 22 height 22
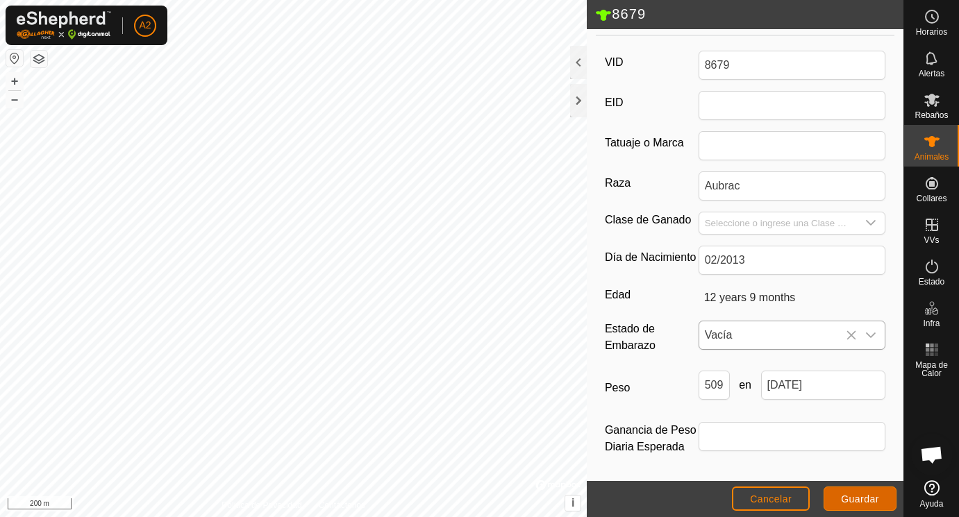
click at [852, 492] on button "Guardar" at bounding box center [860, 499] width 73 height 24
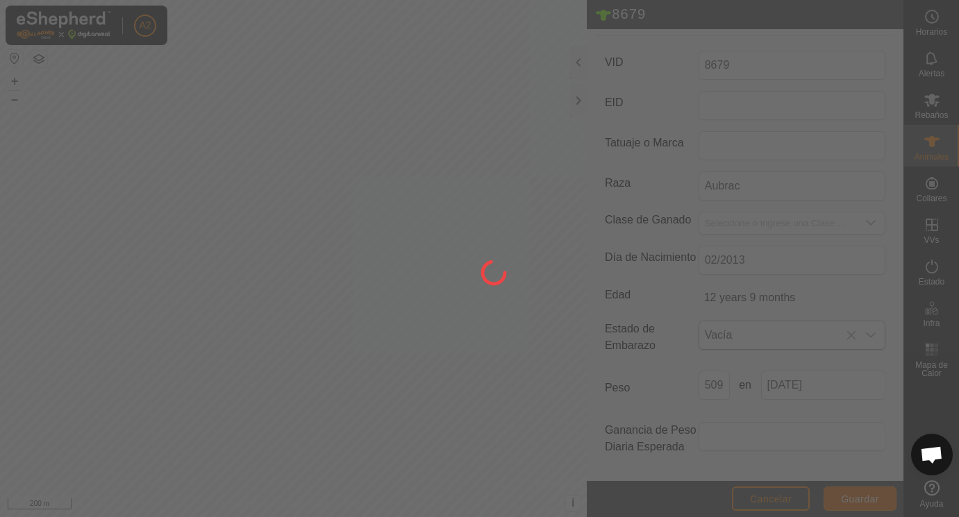
scroll to position [182, 0]
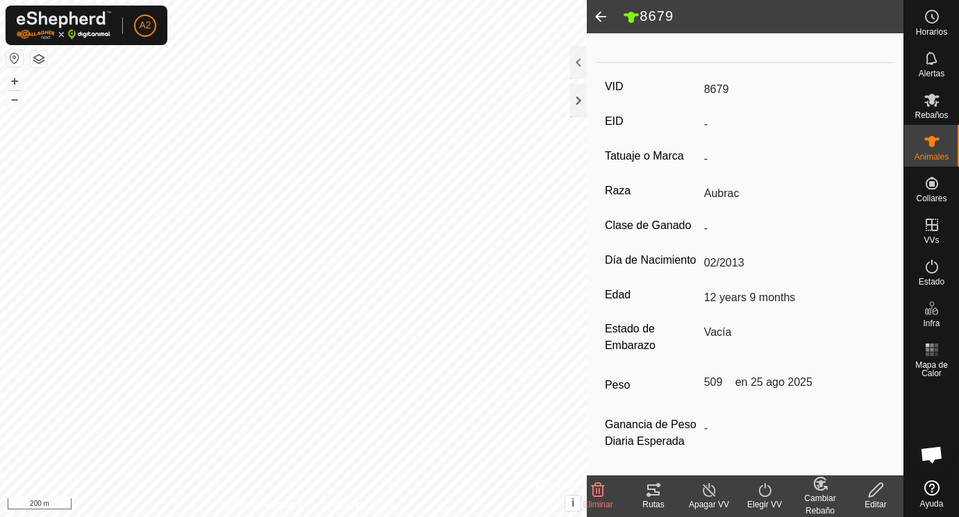
click at [599, 13] on span at bounding box center [601, 16] width 28 height 33
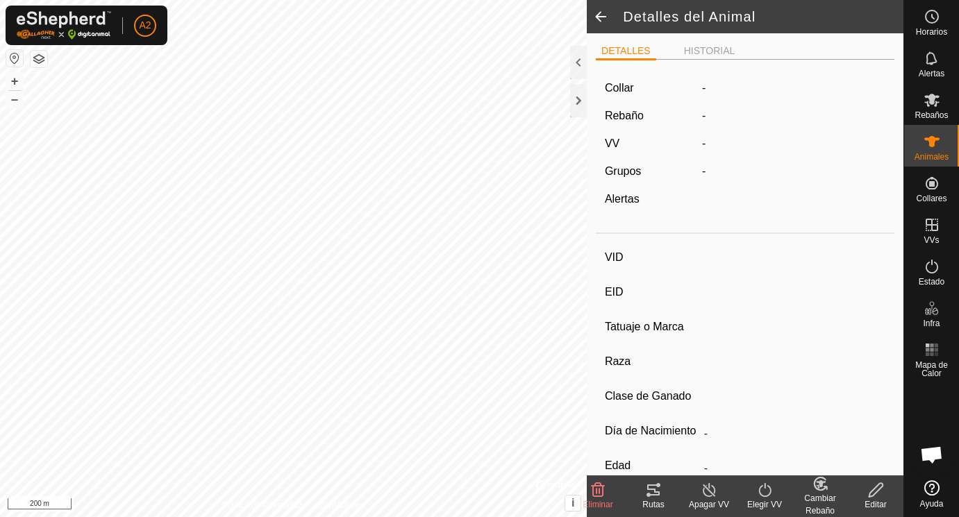
scroll to position [176, 0]
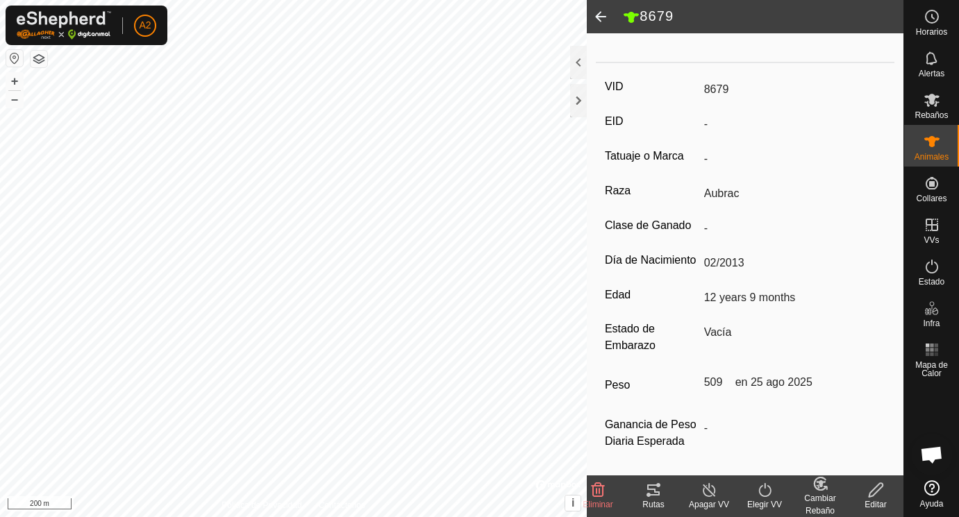
click at [599, 13] on span at bounding box center [601, 16] width 28 height 33
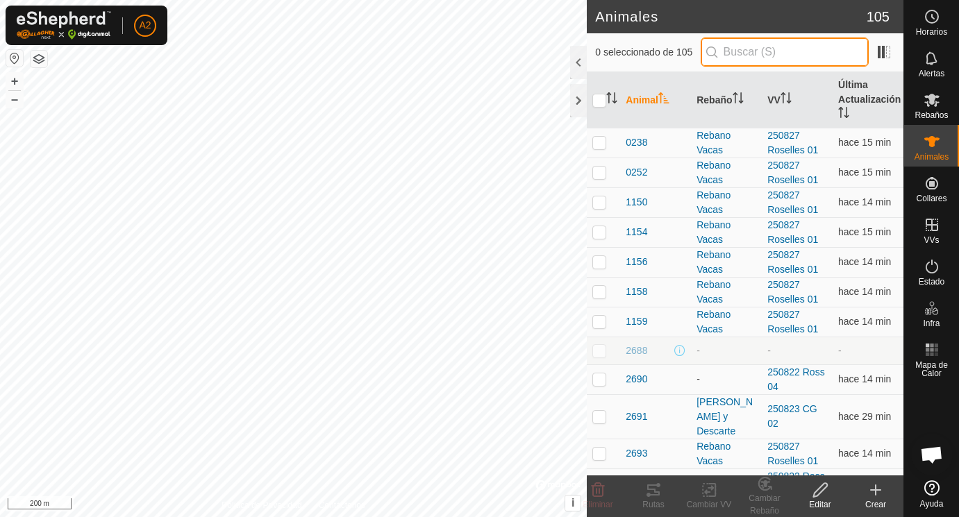
click at [738, 56] on input "text" at bounding box center [785, 52] width 168 height 29
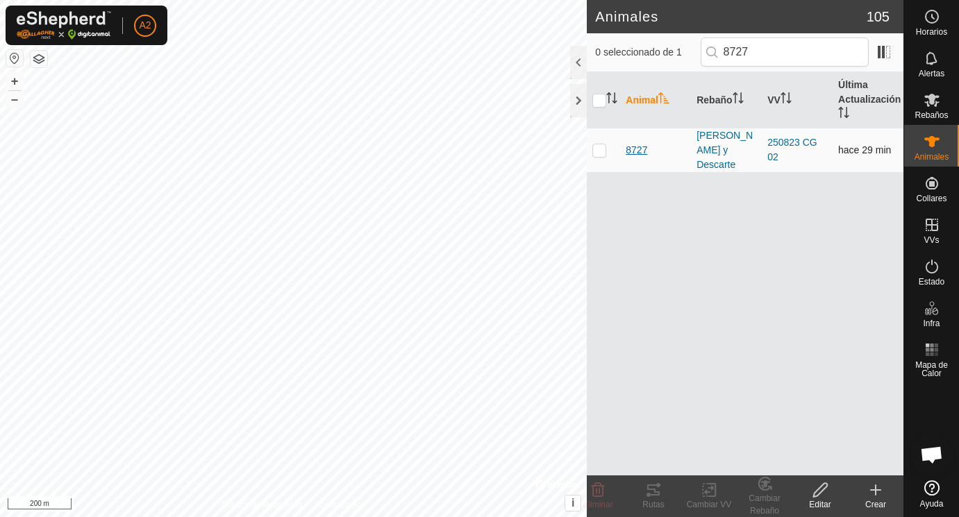
click at [638, 149] on span "8727" at bounding box center [637, 150] width 22 height 15
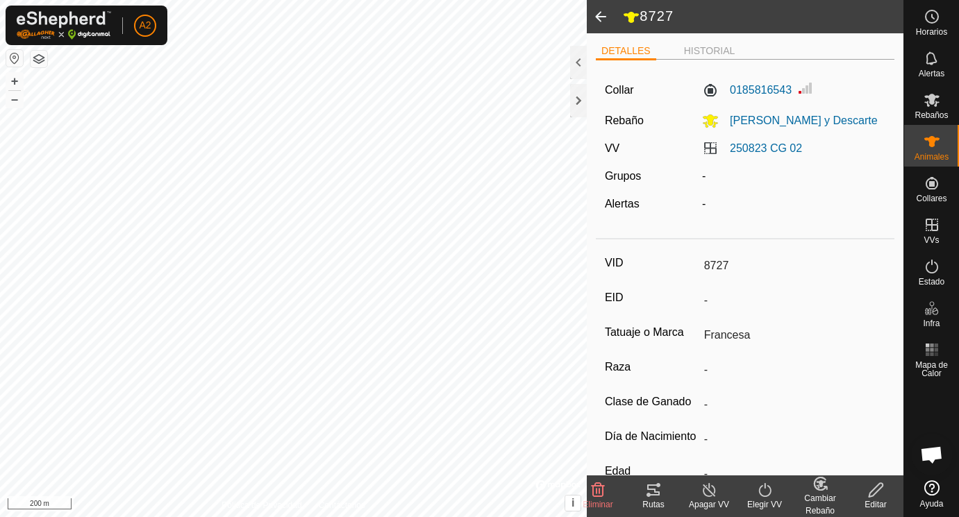
scroll to position [182, 0]
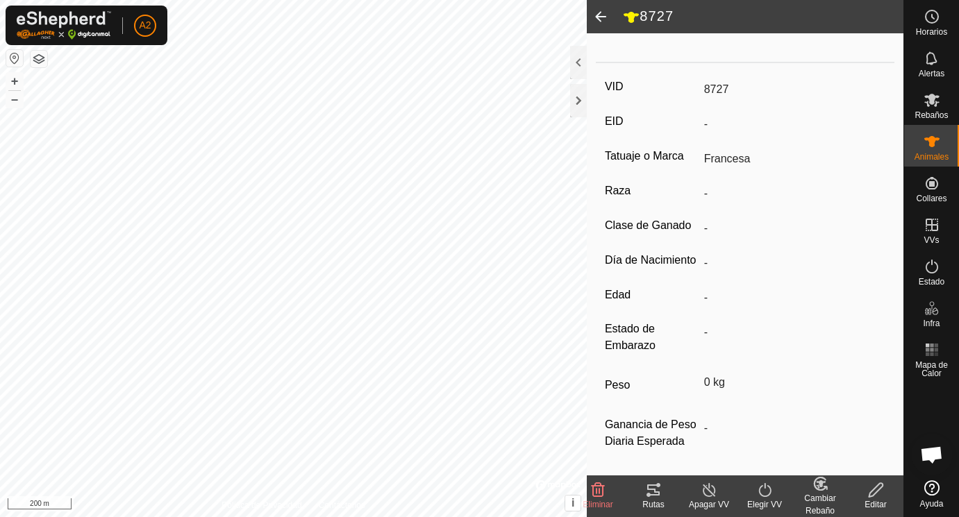
click at [877, 490] on icon at bounding box center [876, 490] width 17 height 17
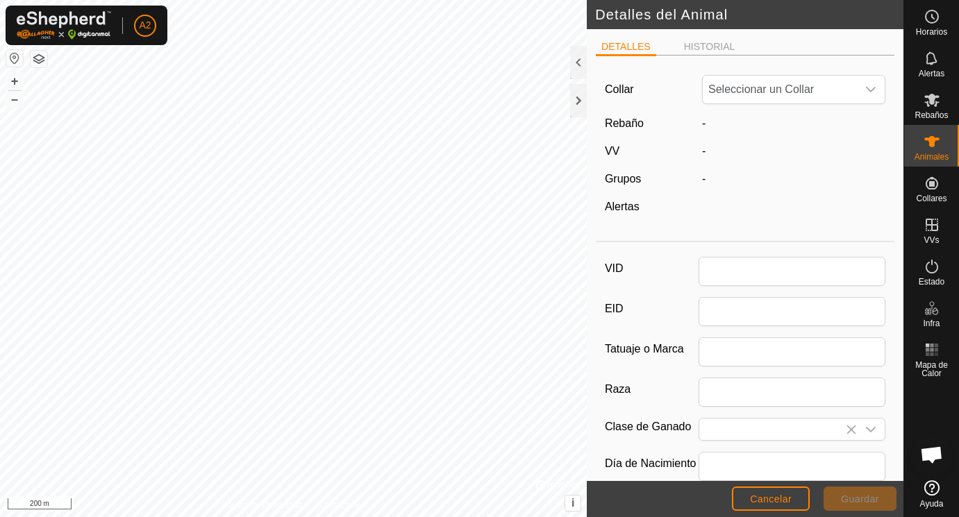
scroll to position [182, 0]
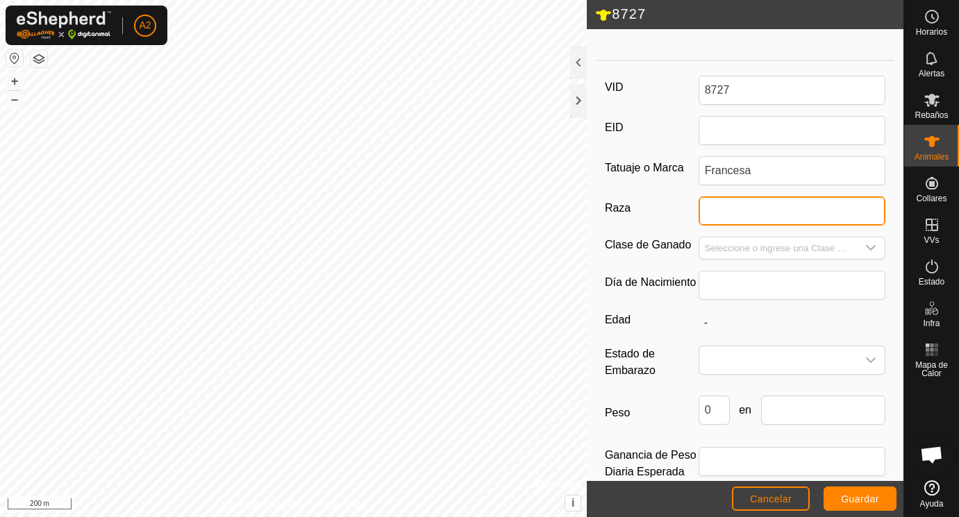
click at [714, 211] on input "Raza" at bounding box center [793, 211] width 188 height 29
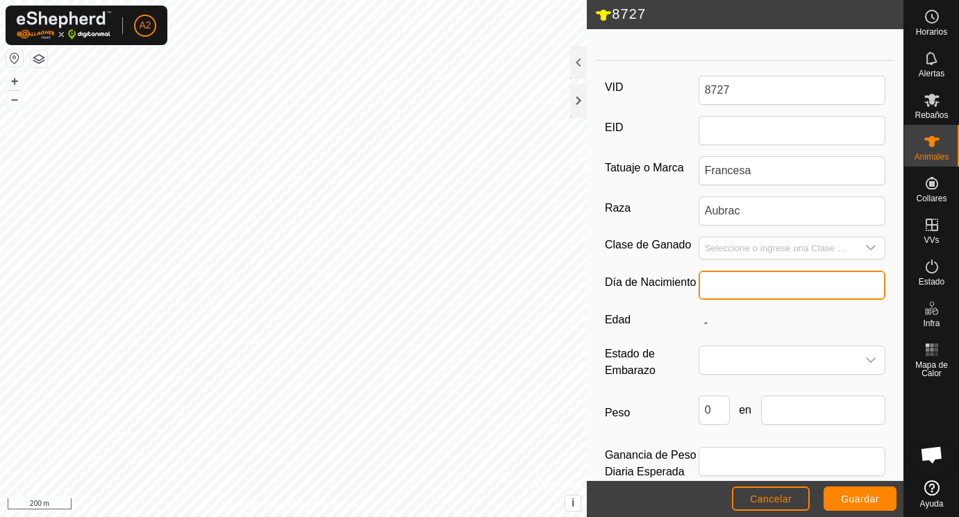
click at [721, 282] on input "text" at bounding box center [793, 285] width 188 height 29
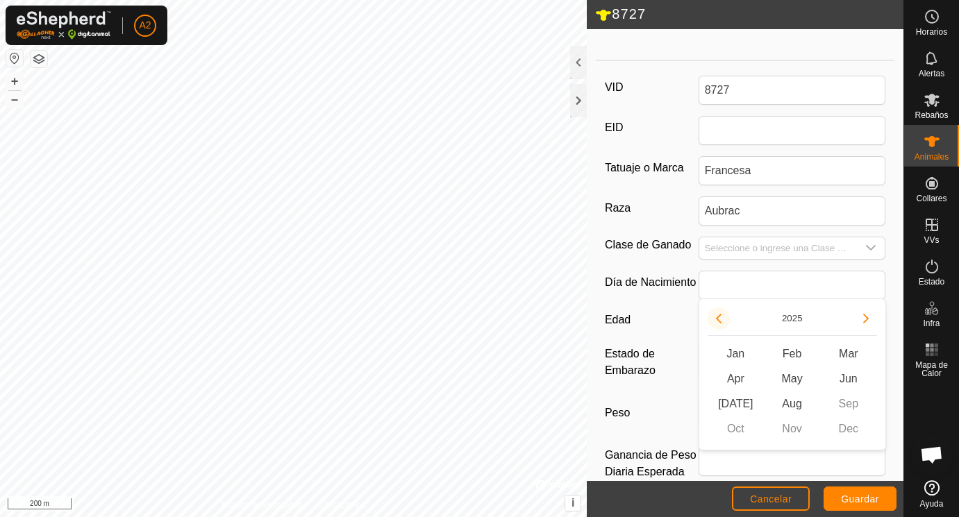
click at [720, 317] on button "Previous Year" at bounding box center [719, 319] width 22 height 22
click at [720, 317] on icon "Previous Year" at bounding box center [718, 318] width 11 height 11
click at [720, 317] on button "Previous Year" at bounding box center [719, 319] width 22 height 22
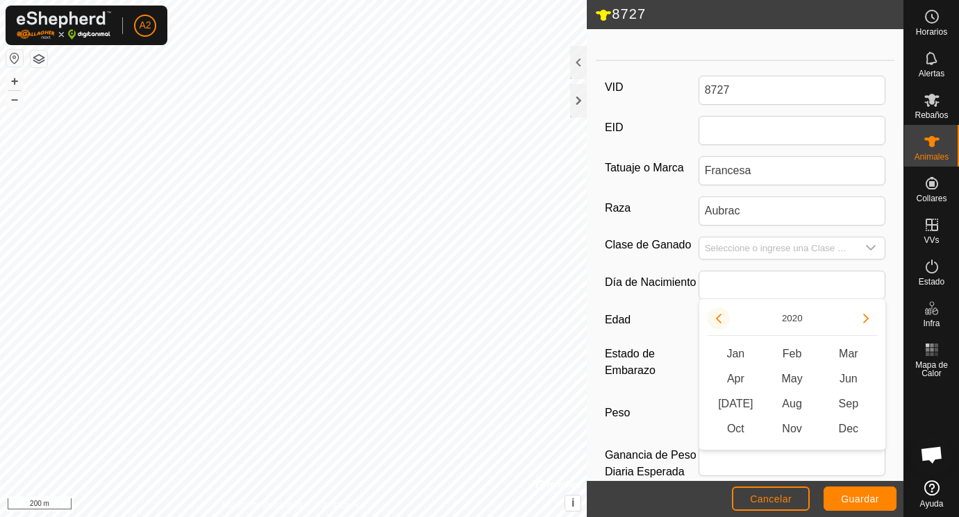
click at [720, 317] on button "Previous Year" at bounding box center [719, 319] width 22 height 22
click at [720, 317] on icon "Previous Year" at bounding box center [718, 318] width 11 height 11
click at [720, 317] on button "Previous Year" at bounding box center [719, 319] width 22 height 22
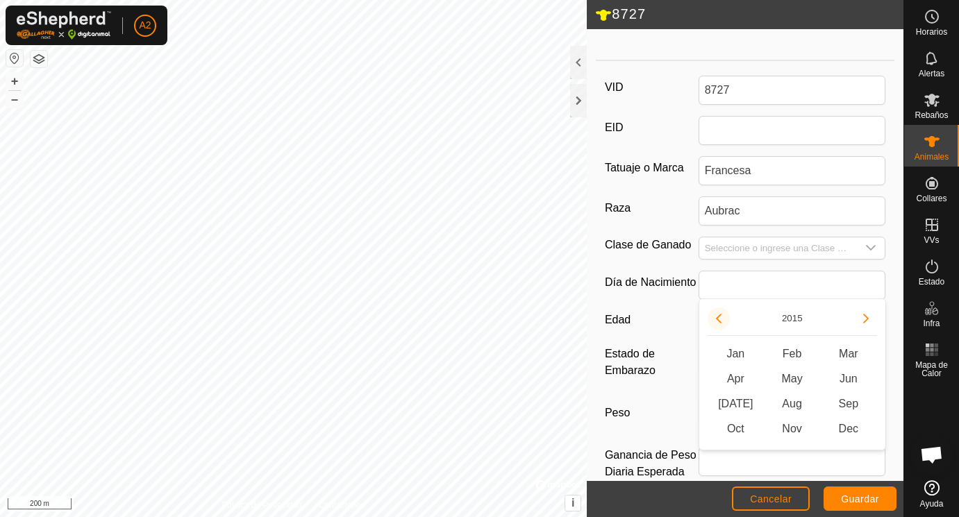
click at [720, 317] on button "Previous Year" at bounding box center [719, 319] width 22 height 22
click at [851, 427] on span "Dec" at bounding box center [848, 429] width 56 height 25
click at [851, 427] on span "Dec Dec" at bounding box center [848, 429] width 56 height 25
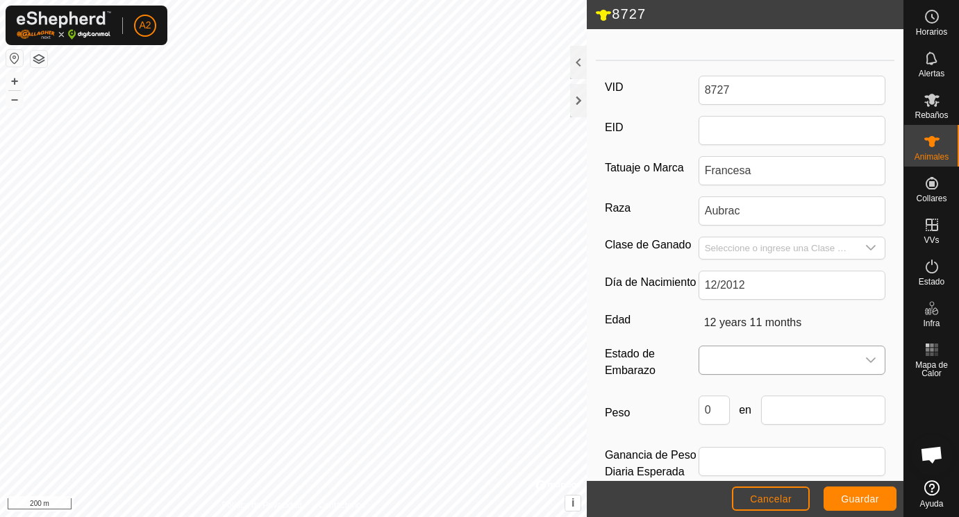
click at [749, 364] on span at bounding box center [778, 361] width 158 height 28
click at [731, 392] on li "Vacía" at bounding box center [793, 392] width 186 height 28
click at [713, 247] on input "Seleccione o ingrese una Clase de Ganado" at bounding box center [778, 249] width 158 height 22
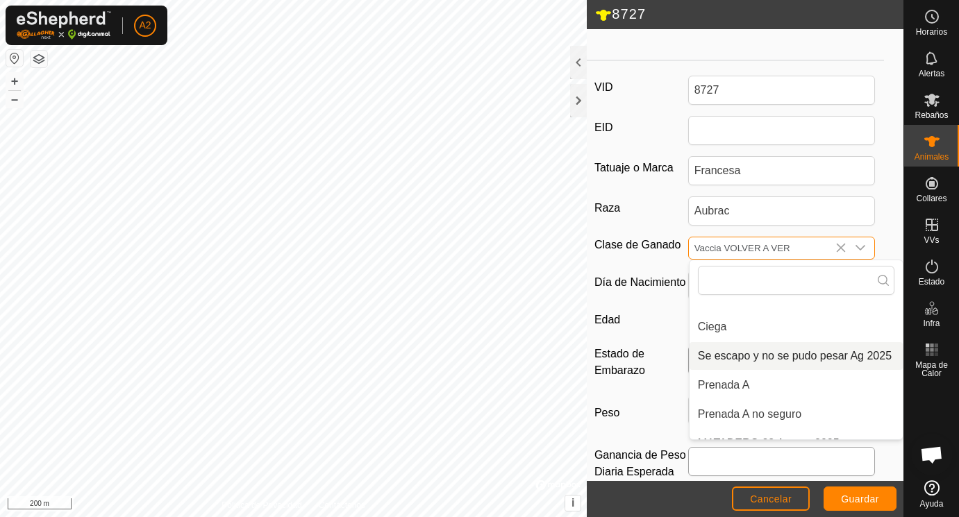
scroll to position [18, 0]
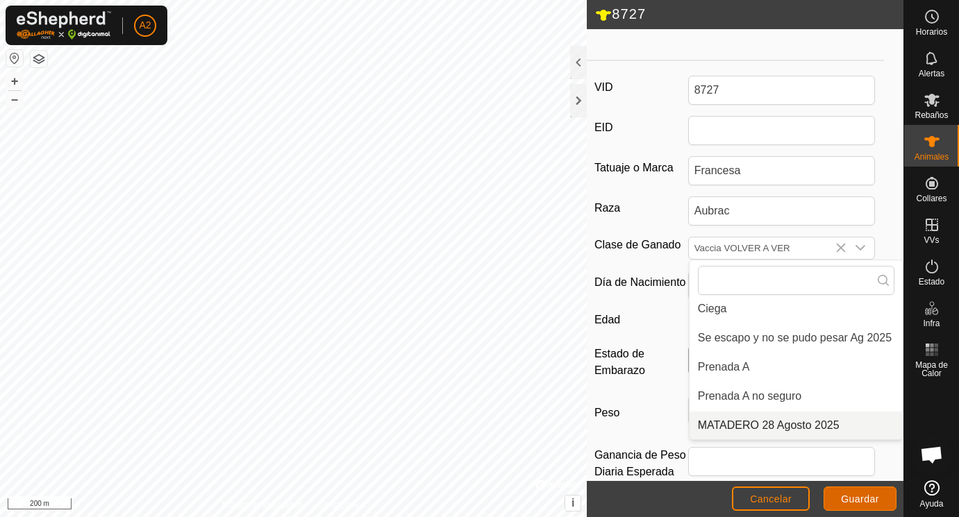
click at [864, 497] on span "Guardar" at bounding box center [860, 499] width 38 height 11
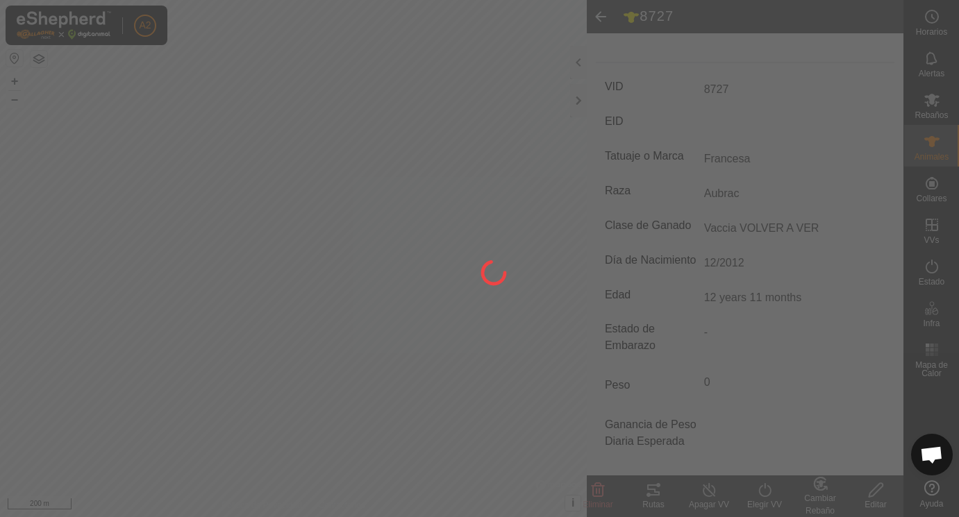
scroll to position [175, 0]
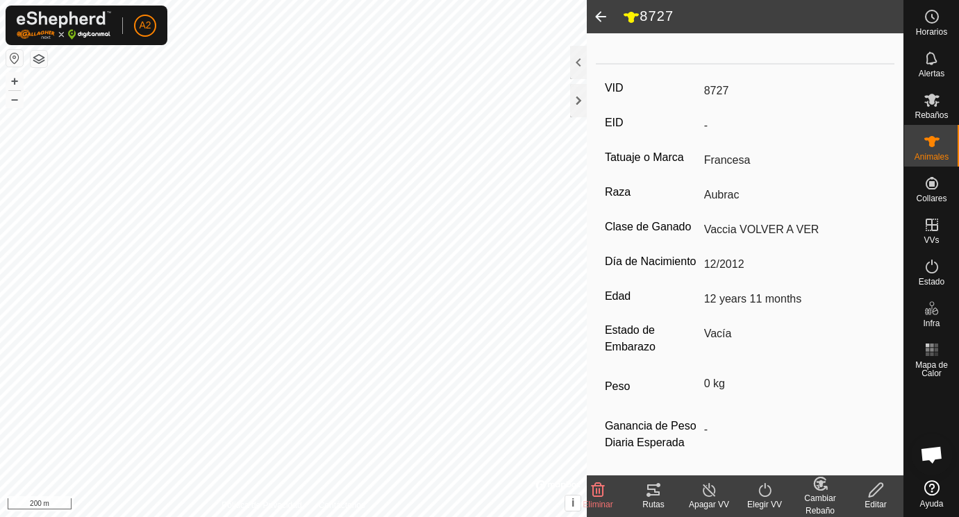
click at [874, 490] on icon at bounding box center [876, 490] width 17 height 17
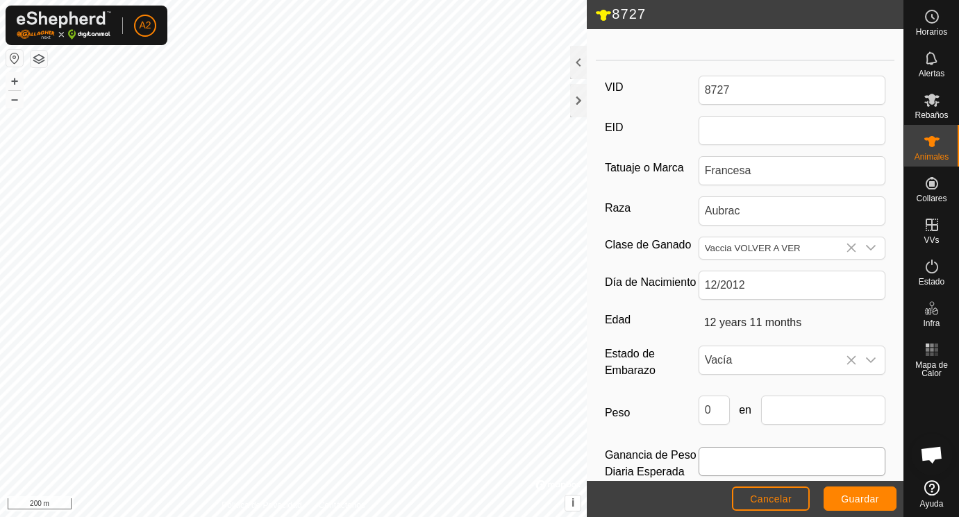
scroll to position [207, 0]
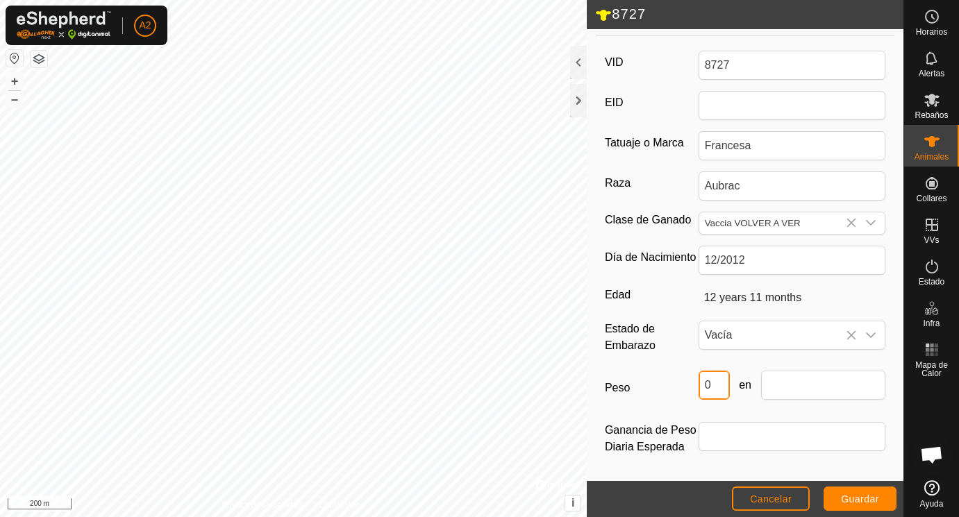
drag, startPoint x: 720, startPoint y: 388, endPoint x: 652, endPoint y: 377, distance: 69.5
click at [699, 376] on input "0" at bounding box center [714, 385] width 31 height 29
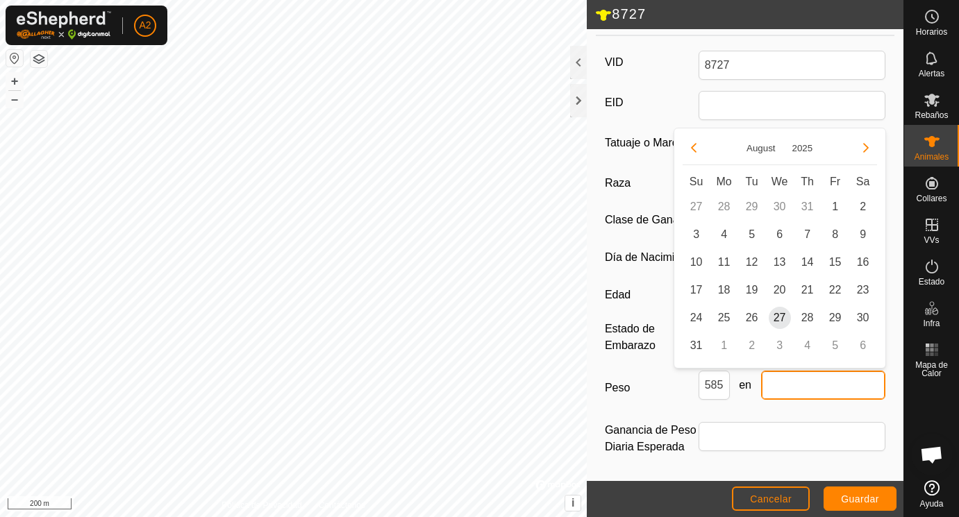
click at [784, 382] on input "text" at bounding box center [823, 385] width 125 height 29
click at [722, 316] on span "25" at bounding box center [724, 318] width 22 height 22
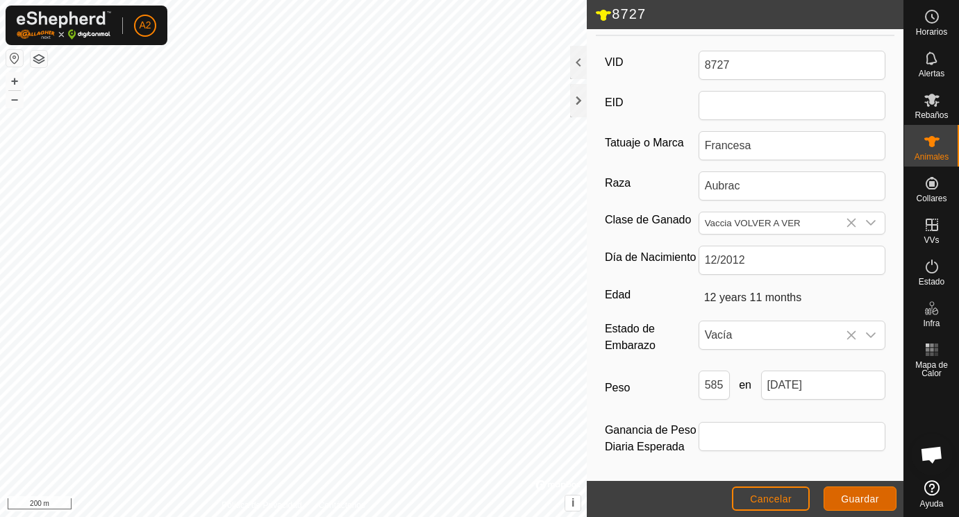
click at [861, 488] on button "Guardar" at bounding box center [860, 499] width 73 height 24
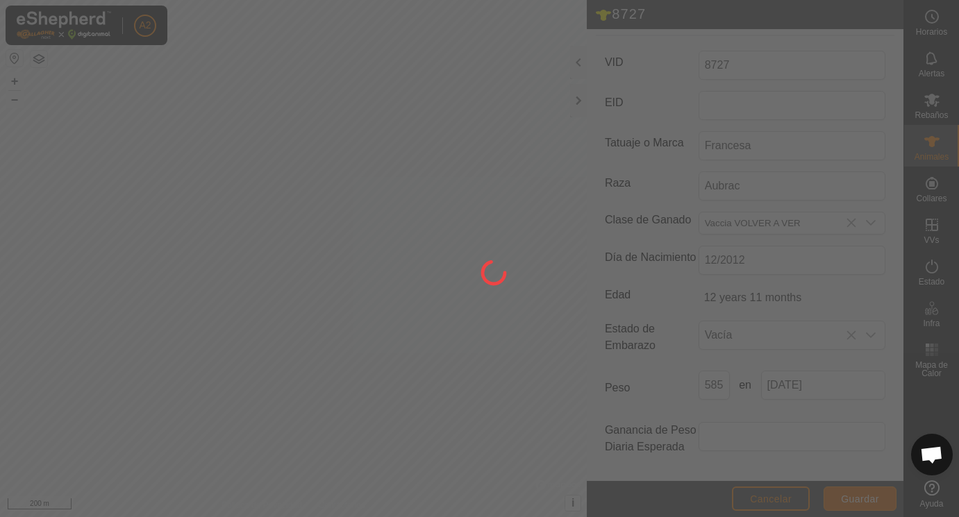
scroll to position [182, 0]
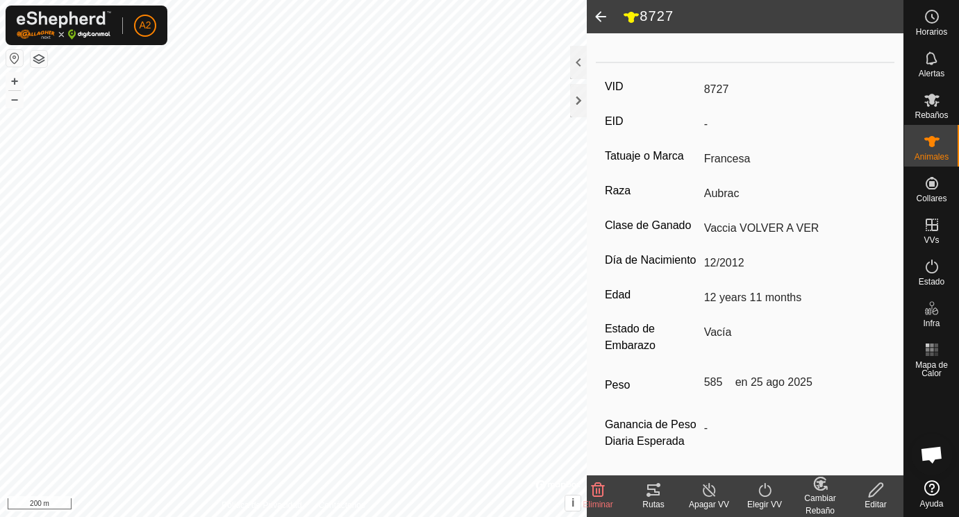
click at [602, 15] on span at bounding box center [601, 16] width 28 height 33
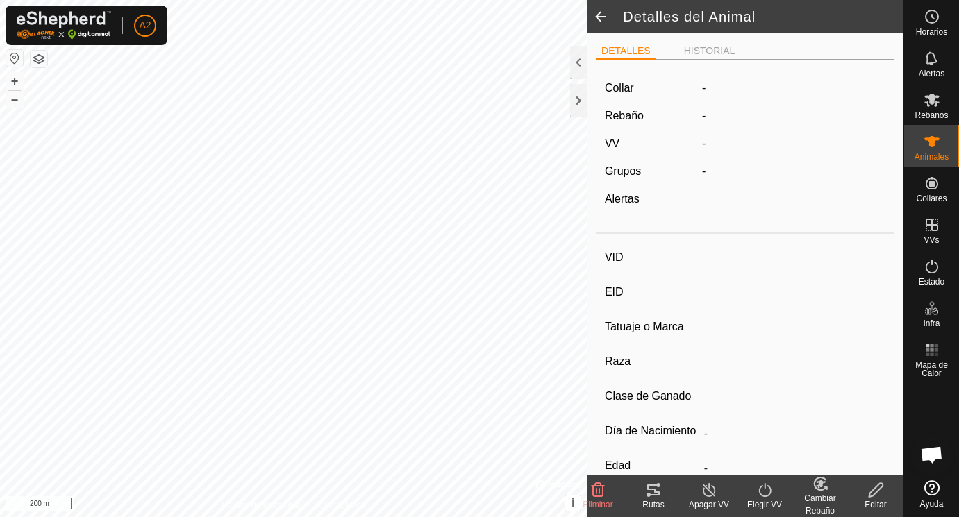
scroll to position [176, 0]
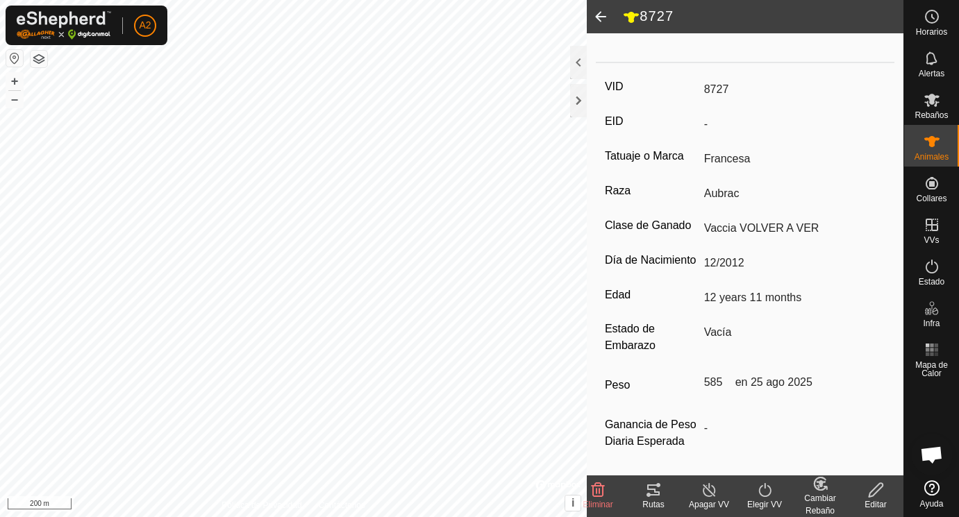
click at [602, 15] on span at bounding box center [601, 16] width 28 height 33
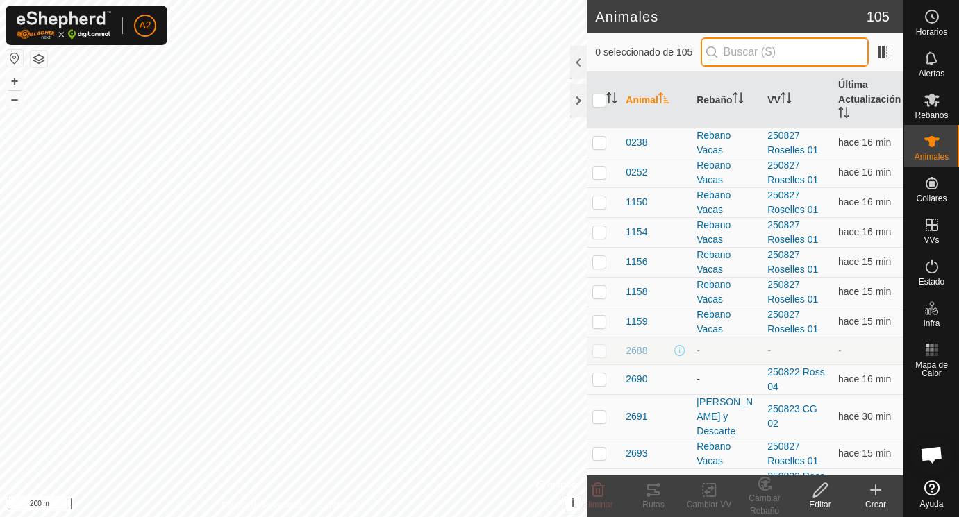
click at [736, 59] on input "text" at bounding box center [785, 52] width 168 height 29
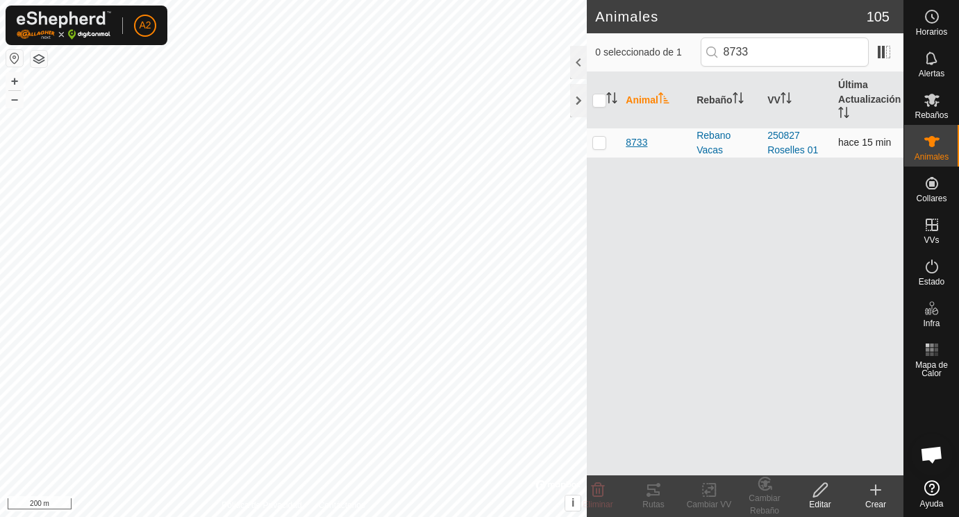
click at [637, 140] on span "8733" at bounding box center [637, 142] width 22 height 15
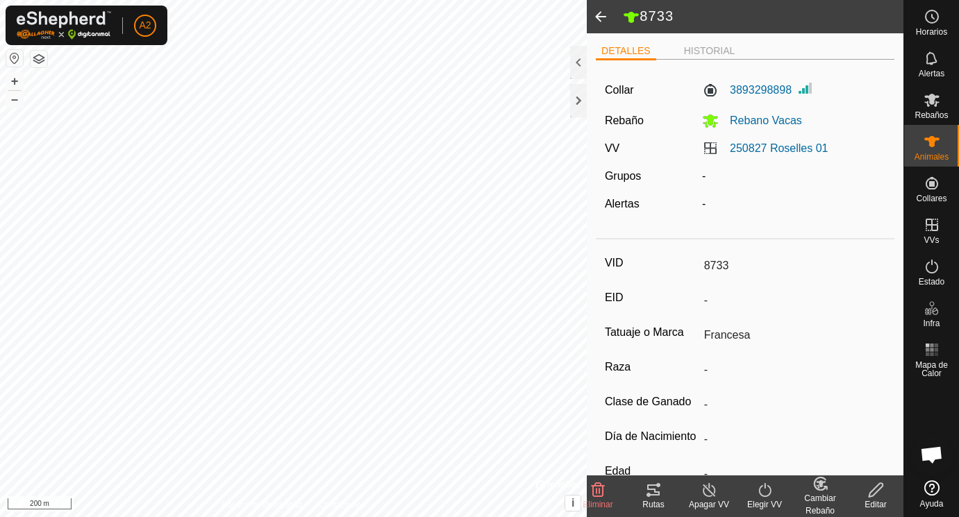
click at [874, 493] on icon at bounding box center [876, 490] width 17 height 17
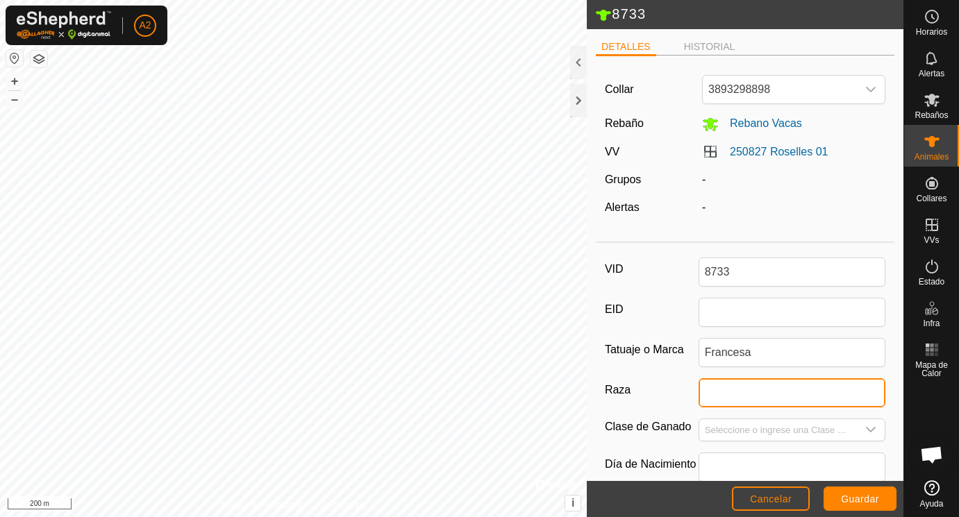
click at [727, 392] on input "Raza" at bounding box center [793, 393] width 188 height 29
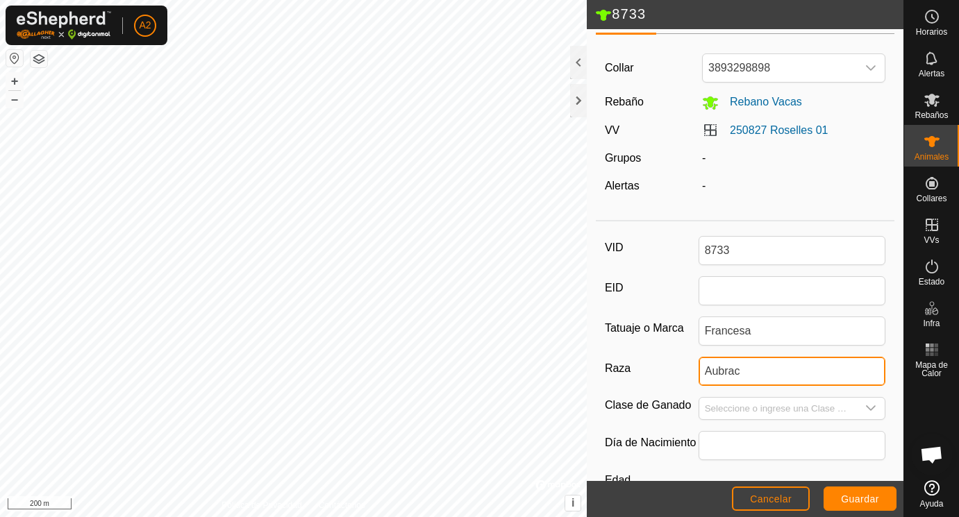
scroll to position [35, 0]
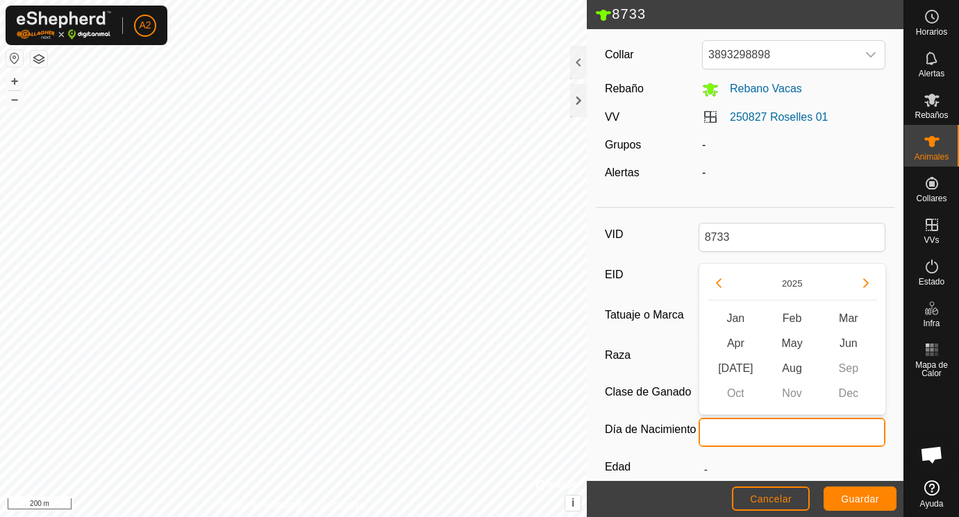
click at [718, 433] on input "text" at bounding box center [793, 432] width 188 height 29
click at [720, 281] on button "Previous Year" at bounding box center [719, 283] width 22 height 22
click at [720, 281] on icon "Previous Year" at bounding box center [719, 284] width 6 height 10
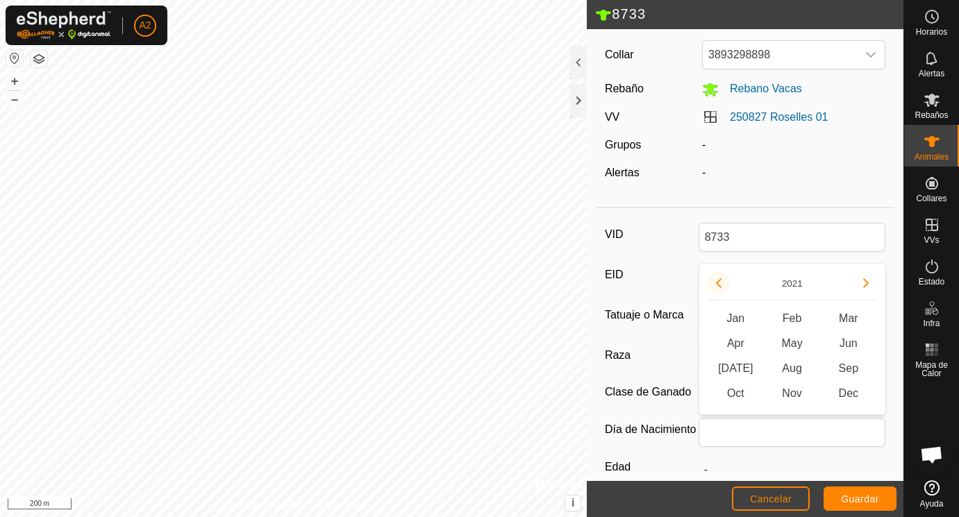
click at [720, 281] on button "Previous Year" at bounding box center [719, 283] width 22 height 22
click at [720, 281] on icon "Previous Year" at bounding box center [719, 284] width 6 height 10
click at [720, 281] on button "Previous Year" at bounding box center [719, 283] width 22 height 22
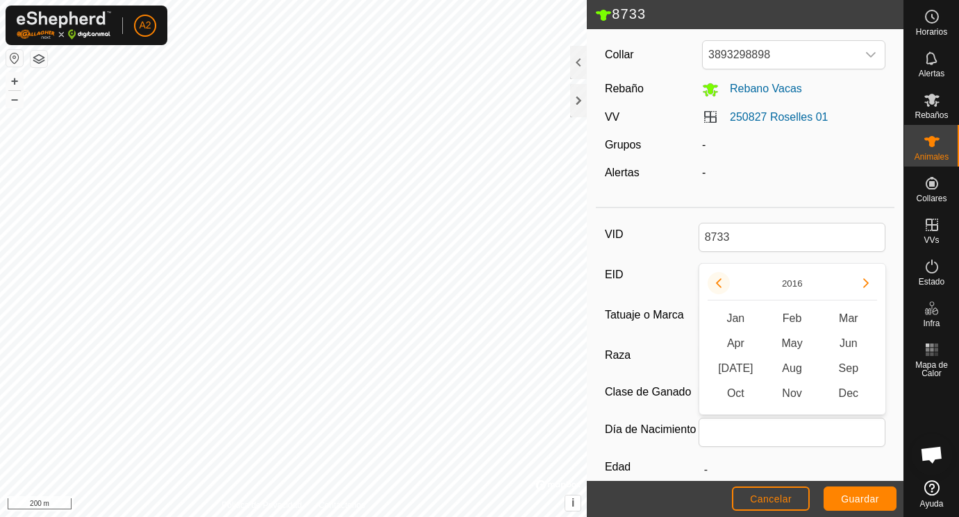
click at [720, 281] on button "Previous Year" at bounding box center [719, 283] width 22 height 22
click at [846, 395] on span "Dec" at bounding box center [848, 393] width 56 height 25
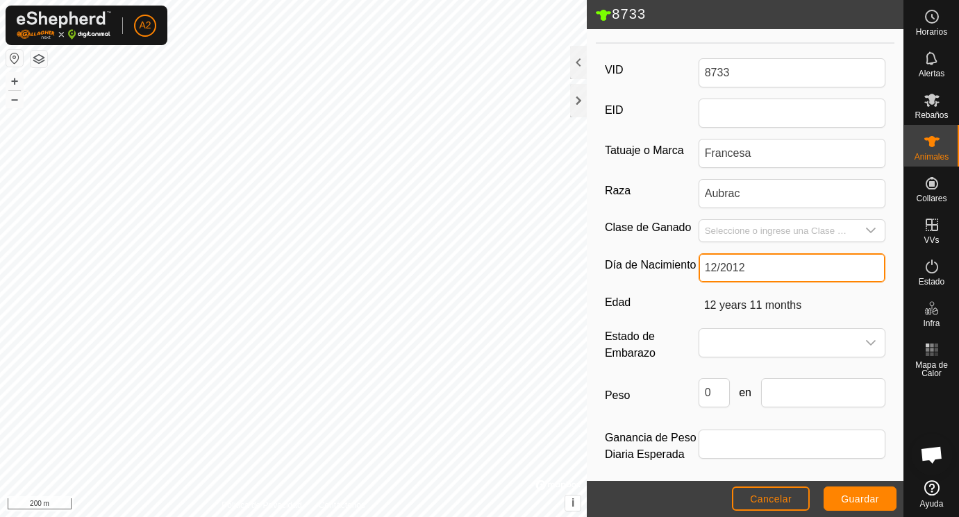
scroll to position [207, 0]
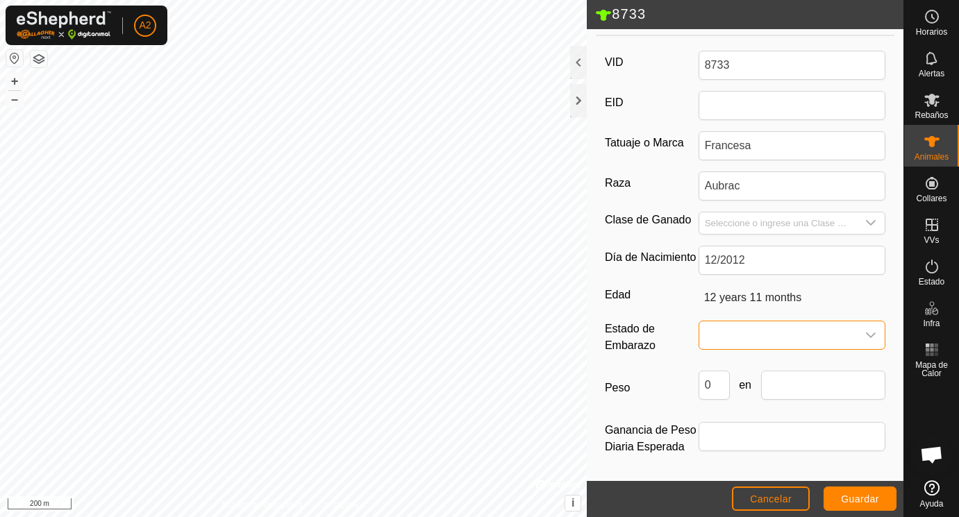
click at [713, 338] on span at bounding box center [778, 336] width 158 height 28
click at [715, 364] on li "Vacía" at bounding box center [793, 367] width 186 height 28
drag, startPoint x: 720, startPoint y: 390, endPoint x: 688, endPoint y: 378, distance: 34.7
click at [699, 378] on input "0" at bounding box center [714, 385] width 31 height 29
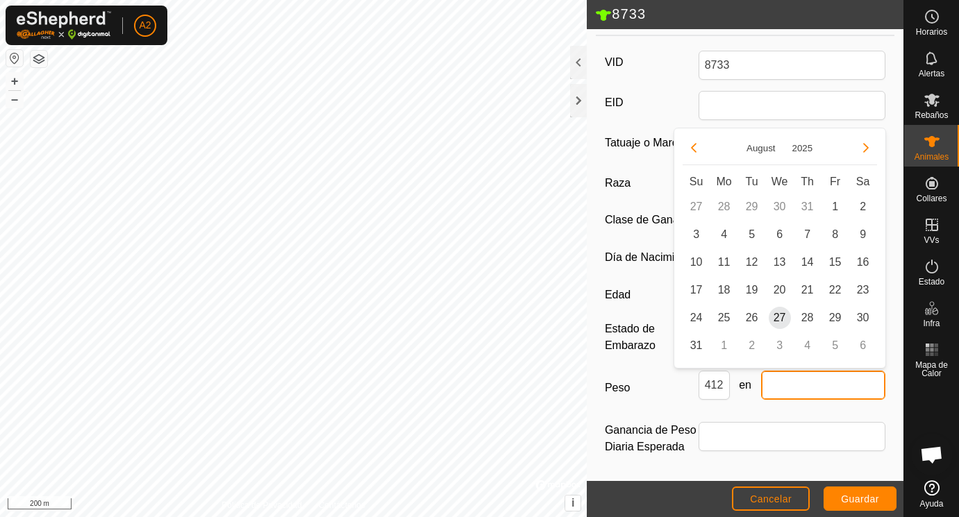
click at [770, 381] on input "text" at bounding box center [823, 385] width 125 height 29
click at [724, 315] on span "25" at bounding box center [724, 318] width 22 height 22
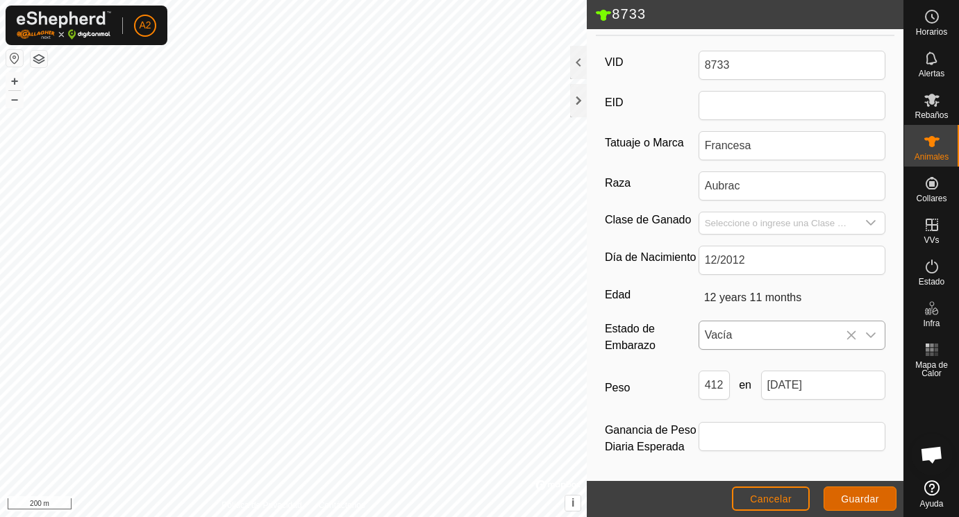
click at [852, 497] on span "Guardar" at bounding box center [860, 499] width 38 height 11
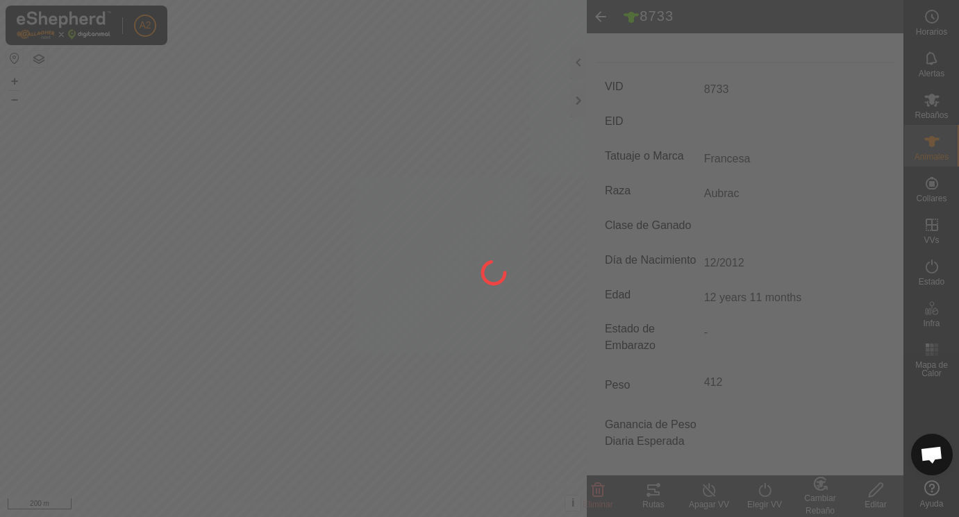
scroll to position [182, 0]
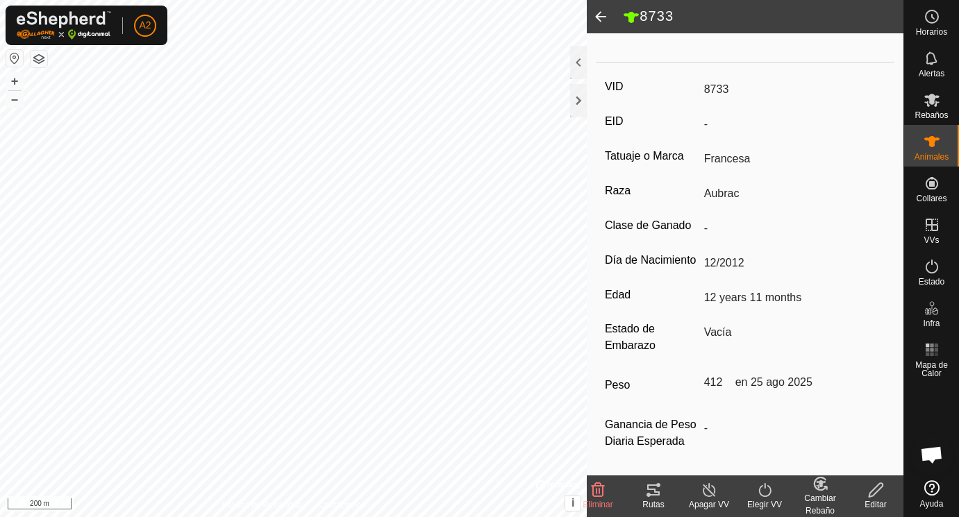
click at [604, 15] on span at bounding box center [601, 16] width 28 height 33
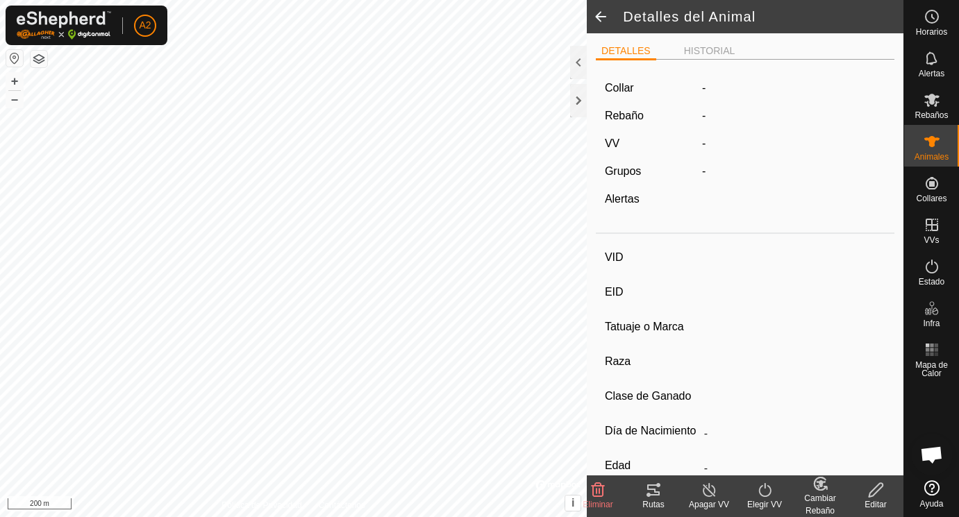
scroll to position [176, 0]
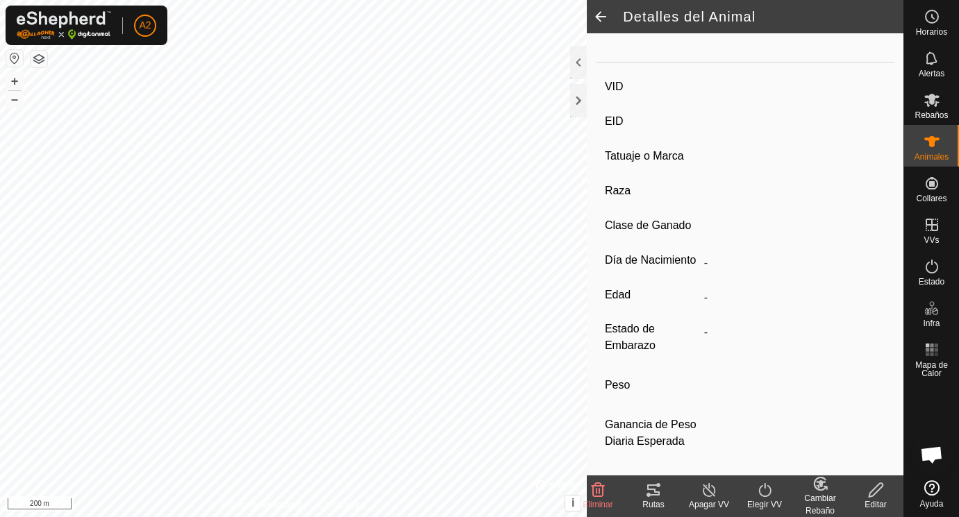
click at [604, 15] on span at bounding box center [601, 16] width 28 height 33
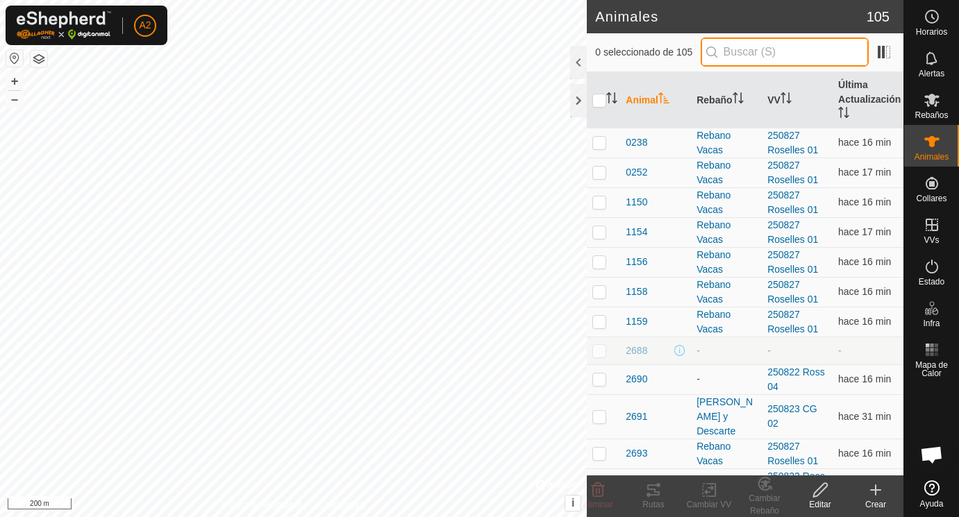
click at [733, 51] on input "text" at bounding box center [785, 52] width 168 height 29
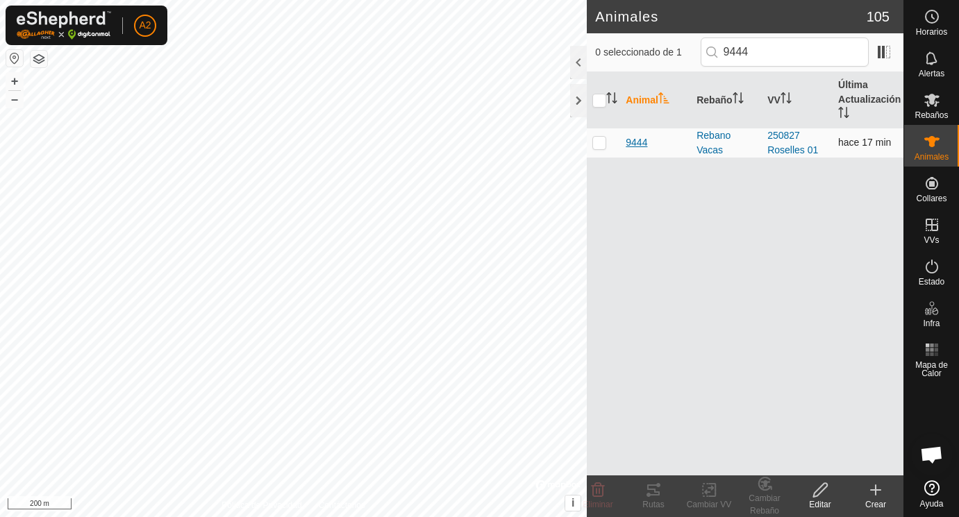
click at [636, 142] on span "9444" at bounding box center [637, 142] width 22 height 15
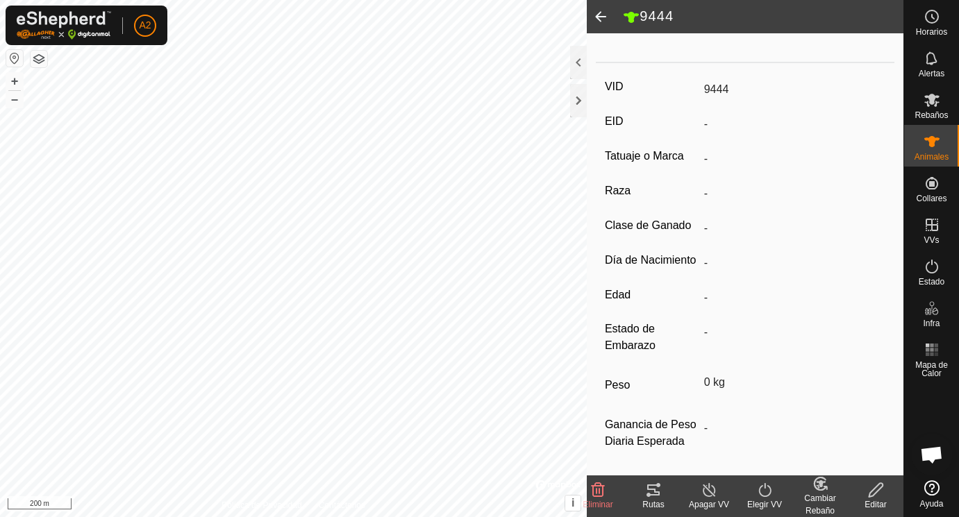
scroll to position [176, 0]
click at [879, 489] on icon at bounding box center [876, 490] width 14 height 14
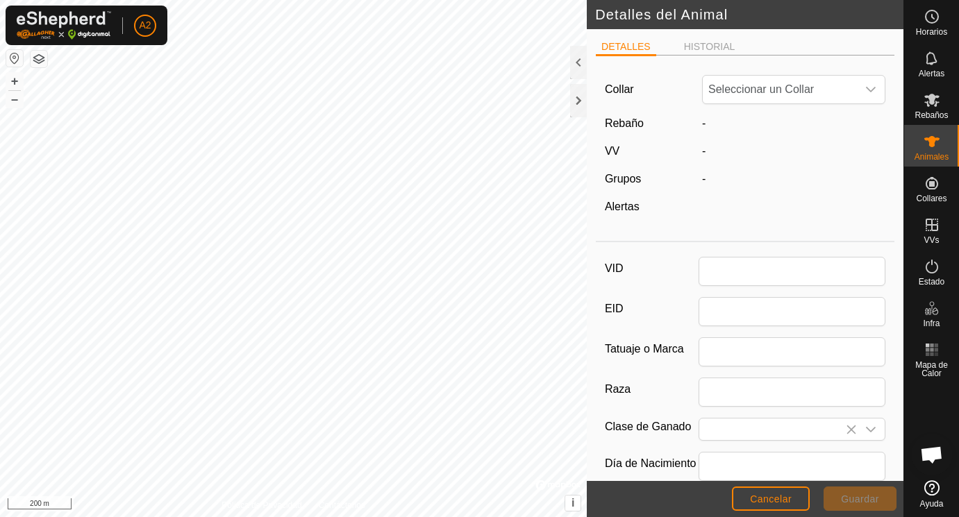
scroll to position [176, 0]
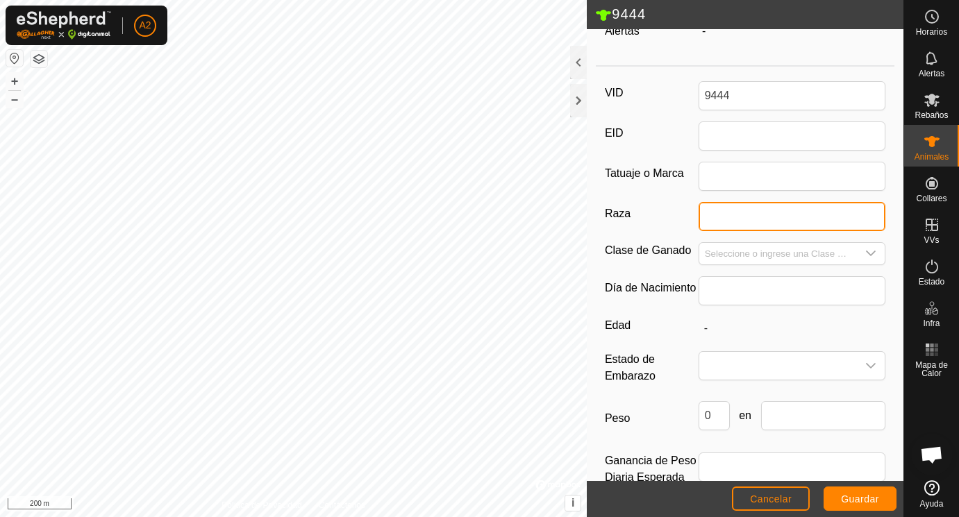
click at [790, 217] on input "Raza" at bounding box center [793, 216] width 188 height 29
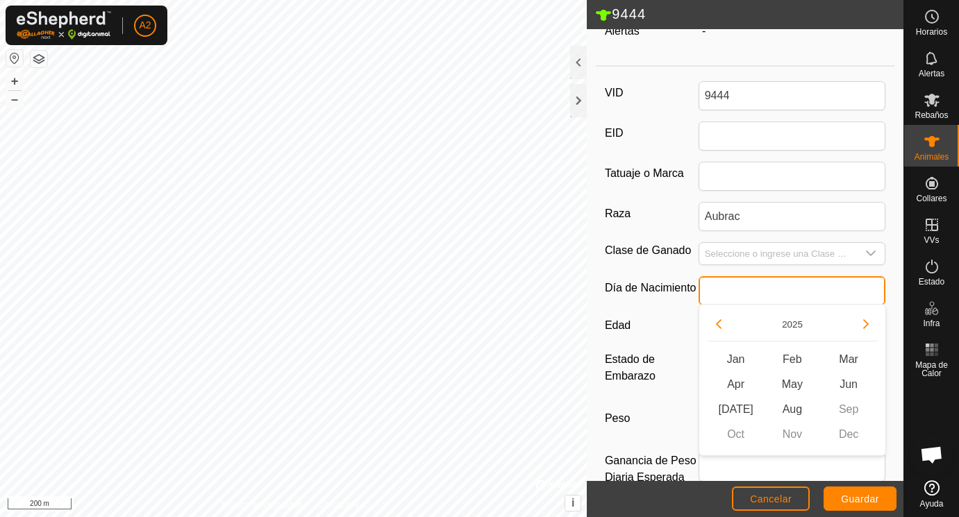
click at [762, 299] on input "text" at bounding box center [793, 290] width 188 height 29
click at [720, 322] on button "Previous Year" at bounding box center [719, 324] width 22 height 22
click at [720, 322] on icon "Previous Year" at bounding box center [719, 325] width 6 height 10
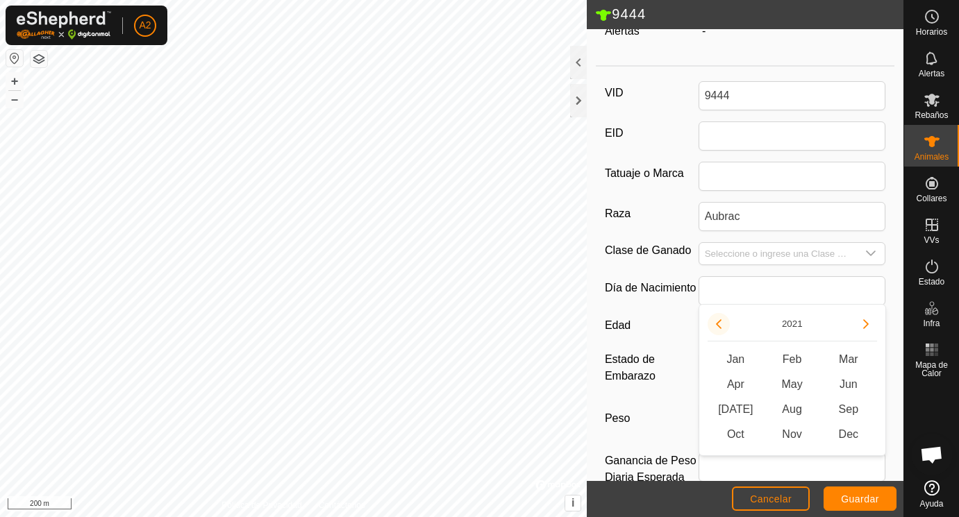
click at [720, 322] on button "Previous Year" at bounding box center [719, 324] width 22 height 22
click at [720, 322] on icon "Previous Year" at bounding box center [719, 325] width 6 height 10
click at [739, 383] on span "Apr" at bounding box center [736, 384] width 56 height 25
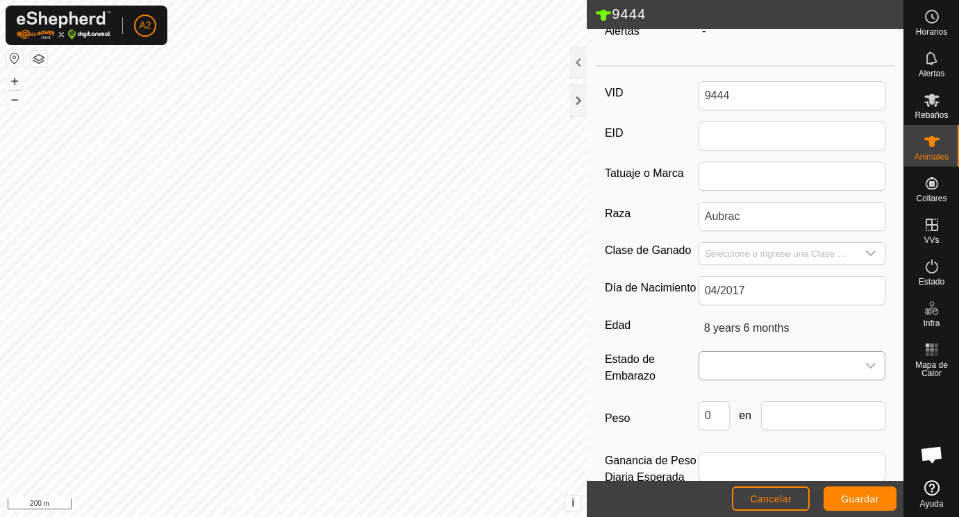
click at [731, 363] on span at bounding box center [778, 366] width 158 height 28
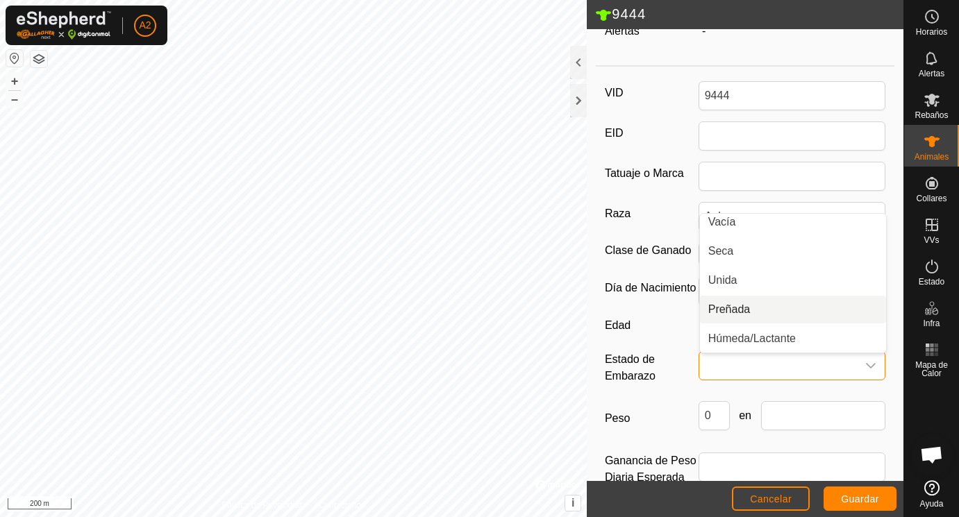
click at [732, 308] on li "Preñada" at bounding box center [793, 310] width 186 height 28
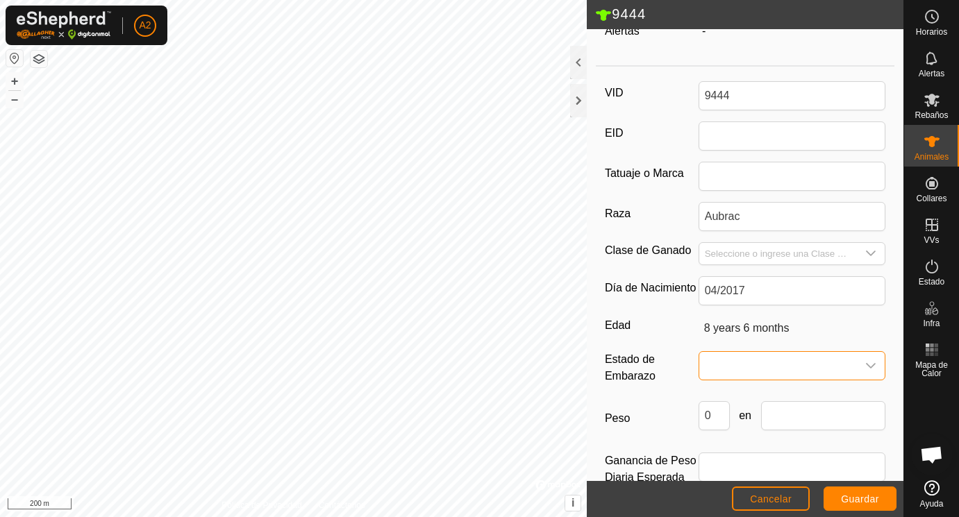
scroll to position [6, 0]
click at [729, 255] on input "Seleccione o ingrese una Clase de Ganado" at bounding box center [778, 254] width 158 height 22
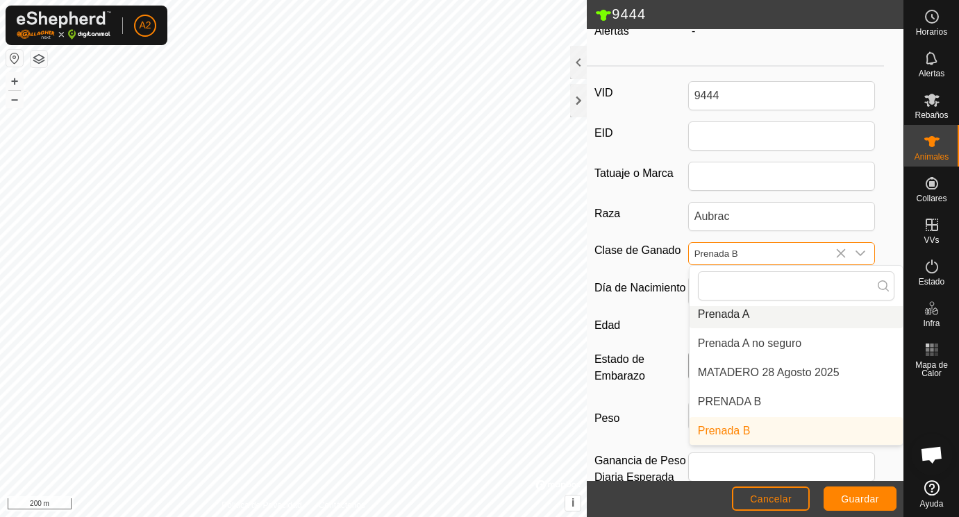
scroll to position [71, 0]
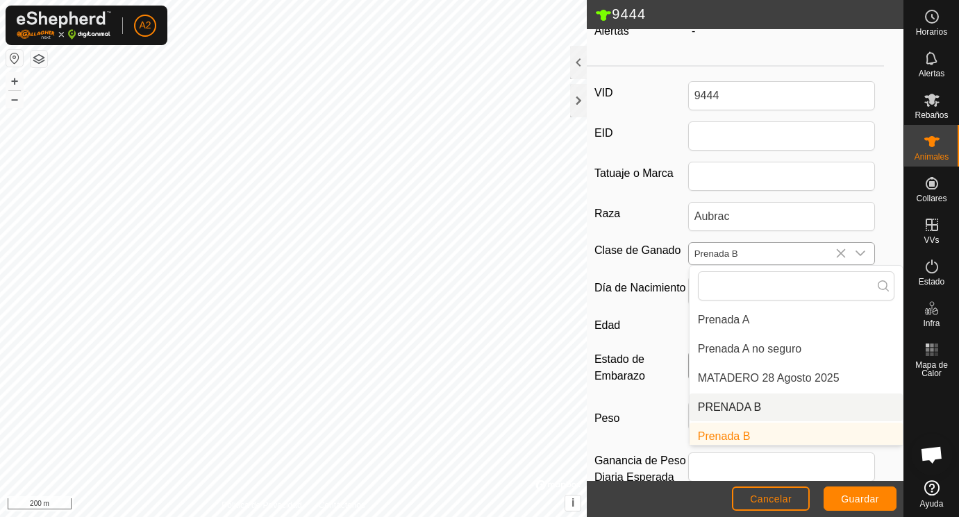
click at [729, 405] on li "PRENADA B" at bounding box center [797, 408] width 214 height 28
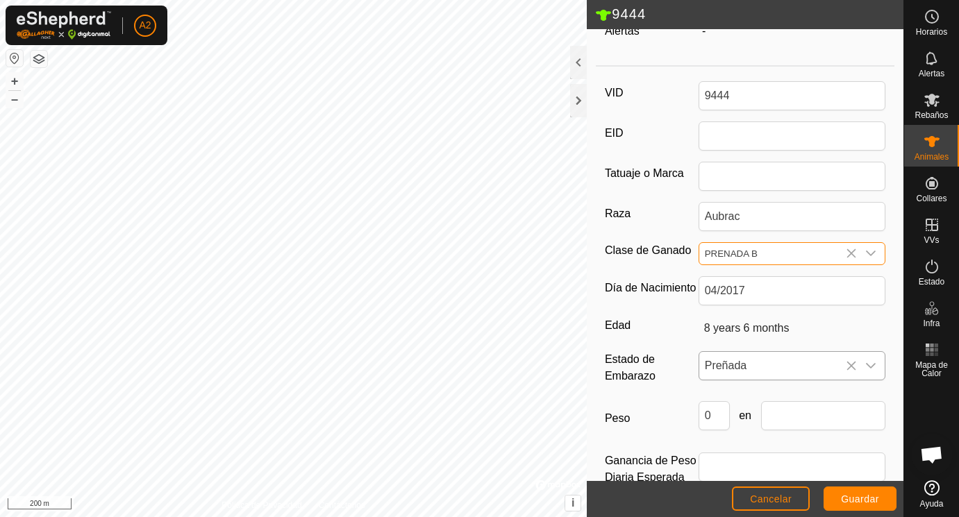
scroll to position [176, 0]
drag, startPoint x: 722, startPoint y: 419, endPoint x: 674, endPoint y: 419, distance: 48.6
click at [699, 419] on input "0" at bounding box center [714, 415] width 31 height 29
click at [779, 422] on input "text" at bounding box center [823, 415] width 125 height 29
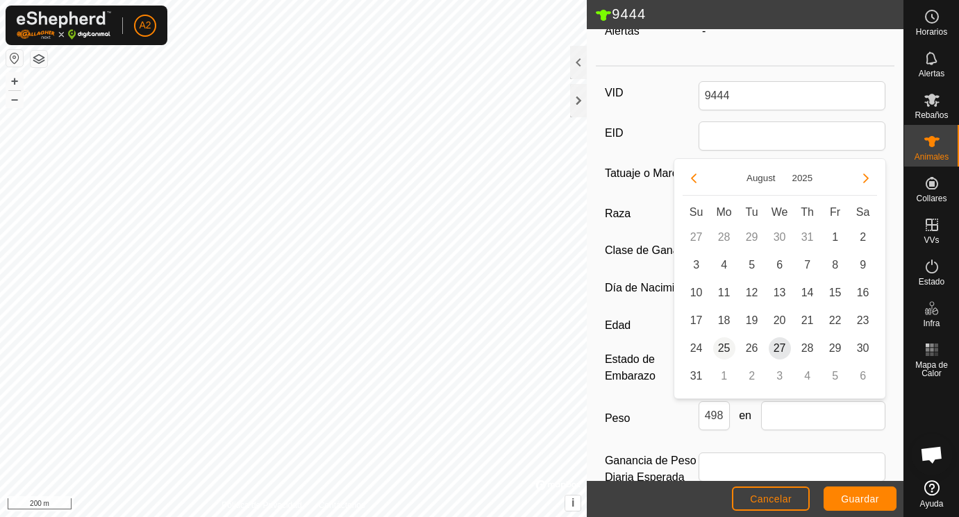
click at [726, 346] on span "25" at bounding box center [724, 349] width 22 height 22
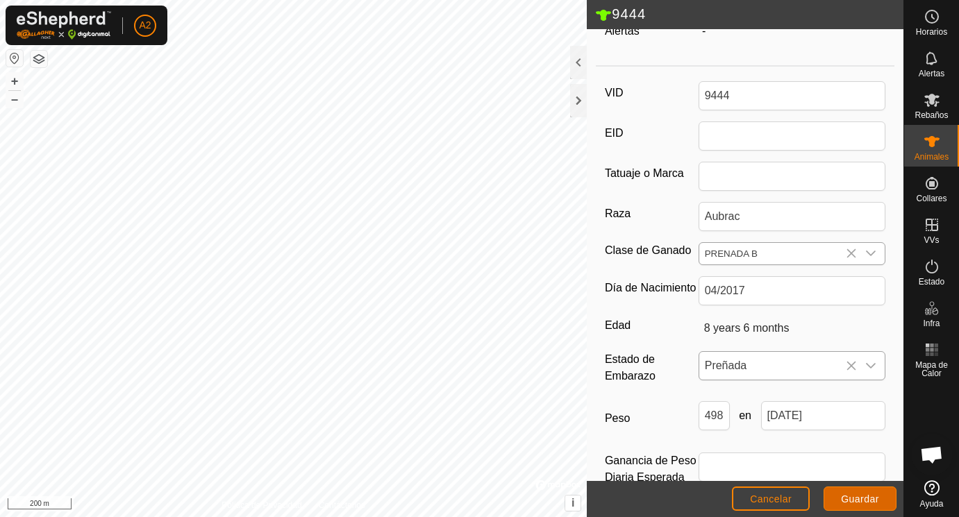
click at [867, 496] on span "Guardar" at bounding box center [860, 499] width 38 height 11
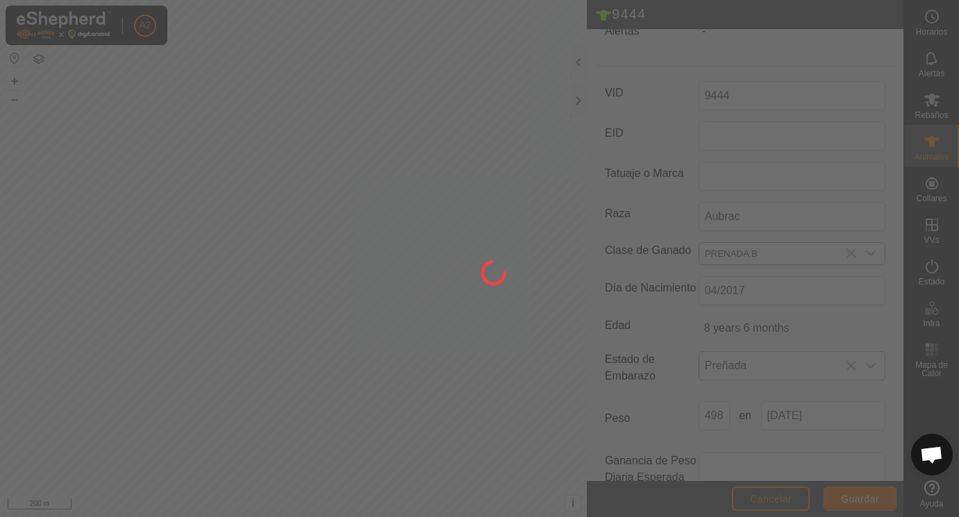
scroll to position [169, 0]
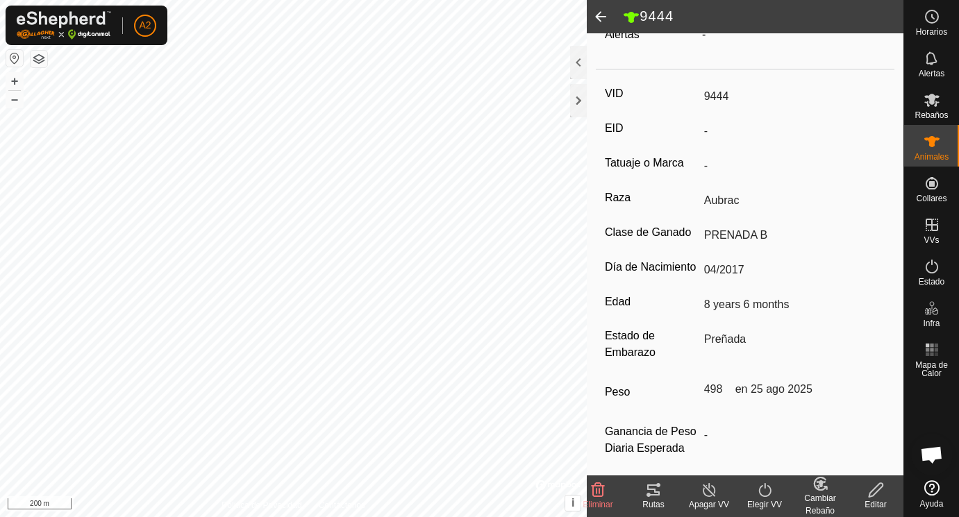
click at [602, 13] on span at bounding box center [601, 16] width 28 height 33
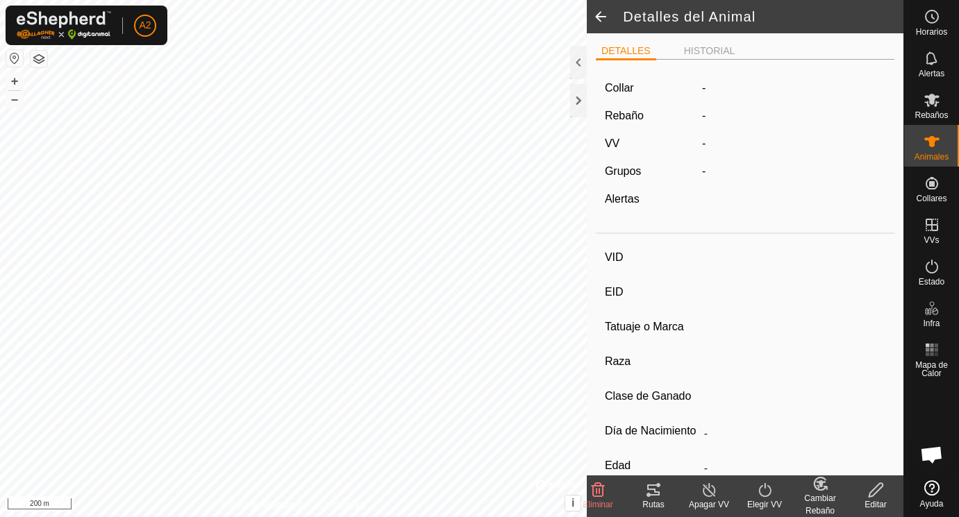
scroll to position [169, 0]
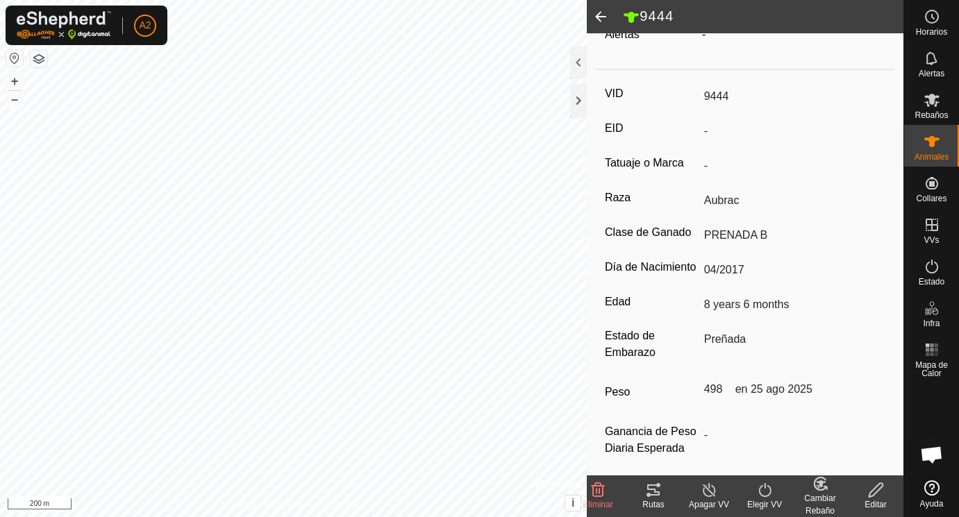
click at [602, 13] on span at bounding box center [601, 16] width 28 height 33
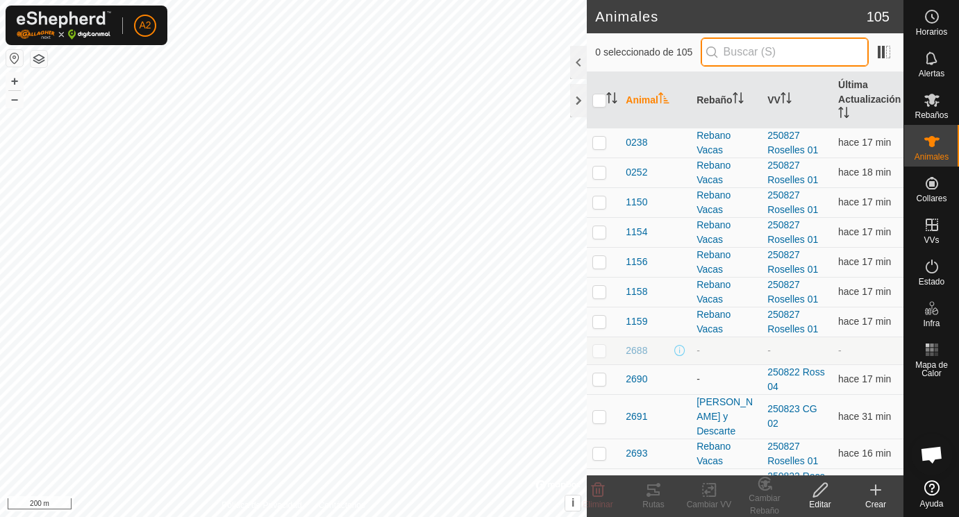
click at [733, 44] on input "text" at bounding box center [785, 52] width 168 height 29
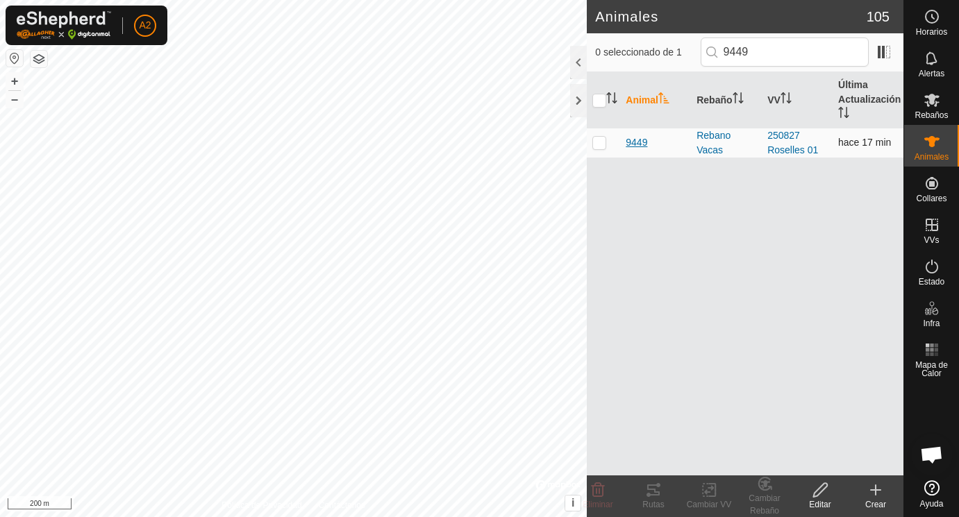
click at [640, 140] on span "9449" at bounding box center [637, 142] width 22 height 15
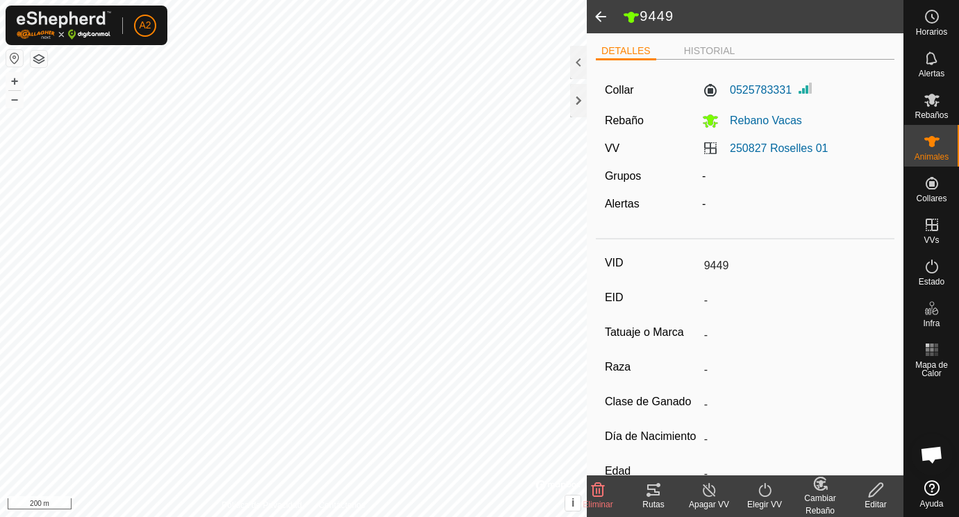
click at [872, 486] on icon at bounding box center [876, 490] width 17 height 17
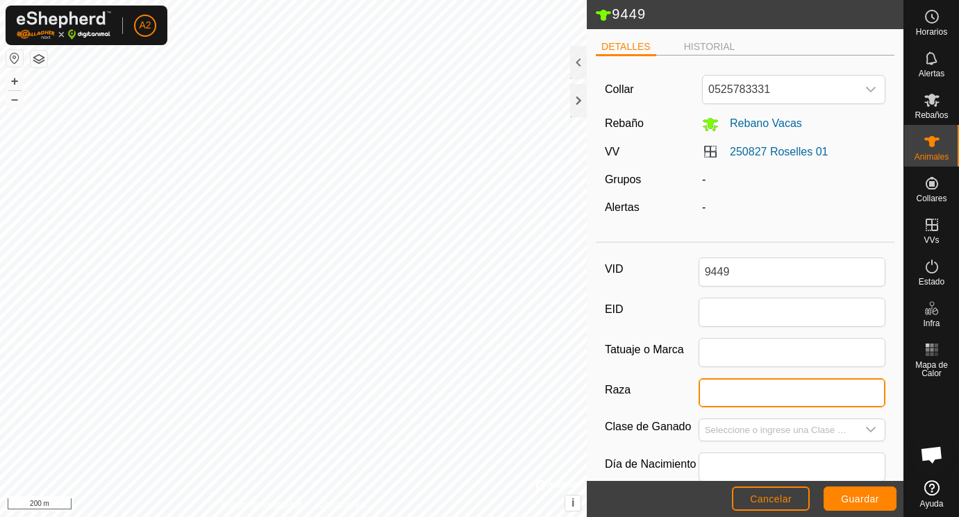
click at [796, 392] on input "Raza" at bounding box center [793, 393] width 188 height 29
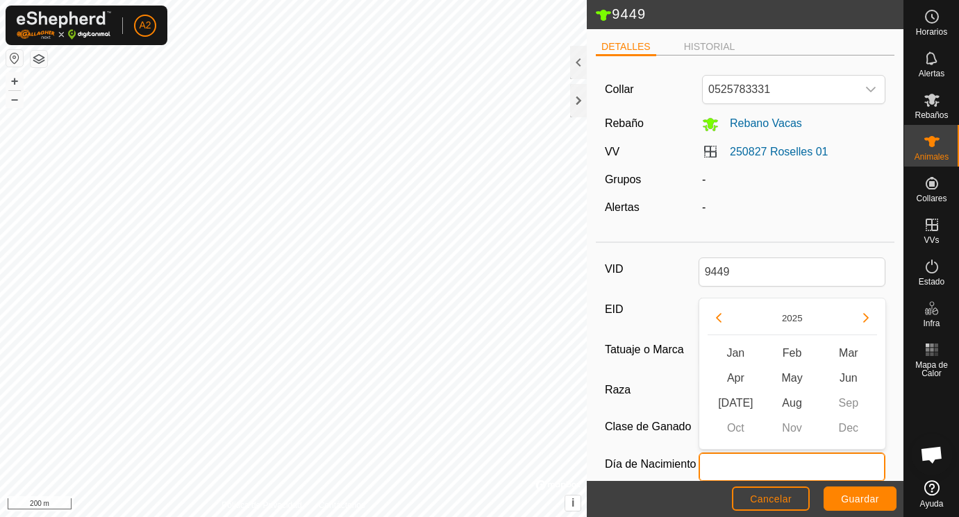
click at [727, 463] on input "text" at bounding box center [793, 467] width 188 height 29
click at [720, 313] on button "Previous Year" at bounding box center [719, 318] width 22 height 22
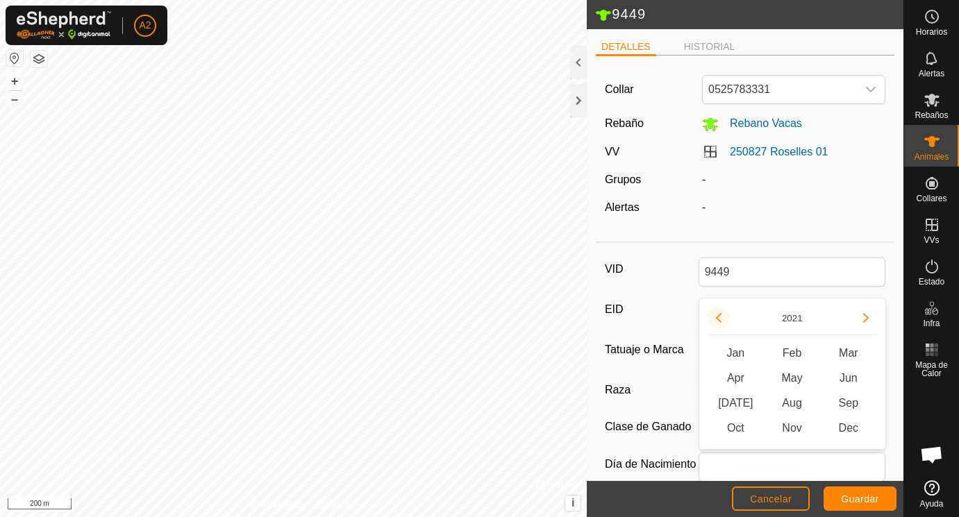
click at [720, 313] on button "Previous Year" at bounding box center [719, 318] width 22 height 22
click at [790, 377] on span "May" at bounding box center [792, 378] width 56 height 25
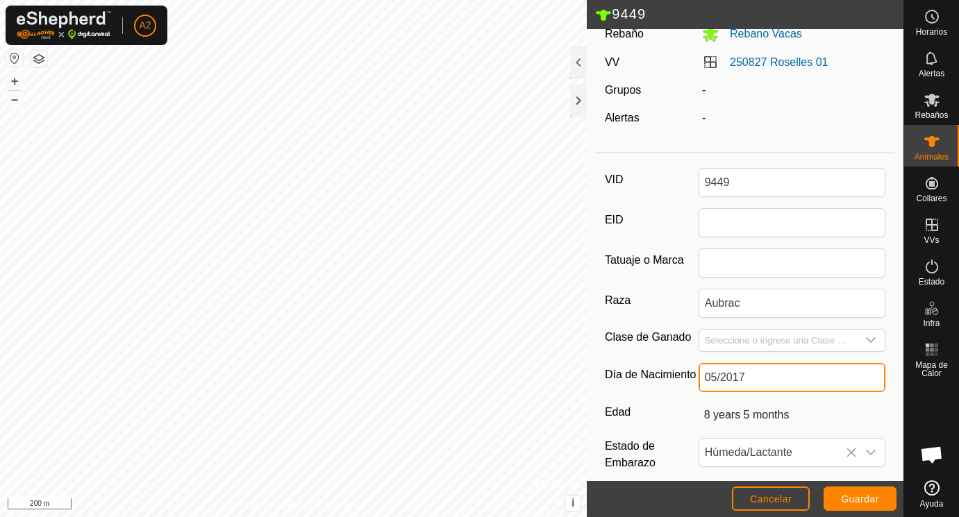
scroll to position [98, 0]
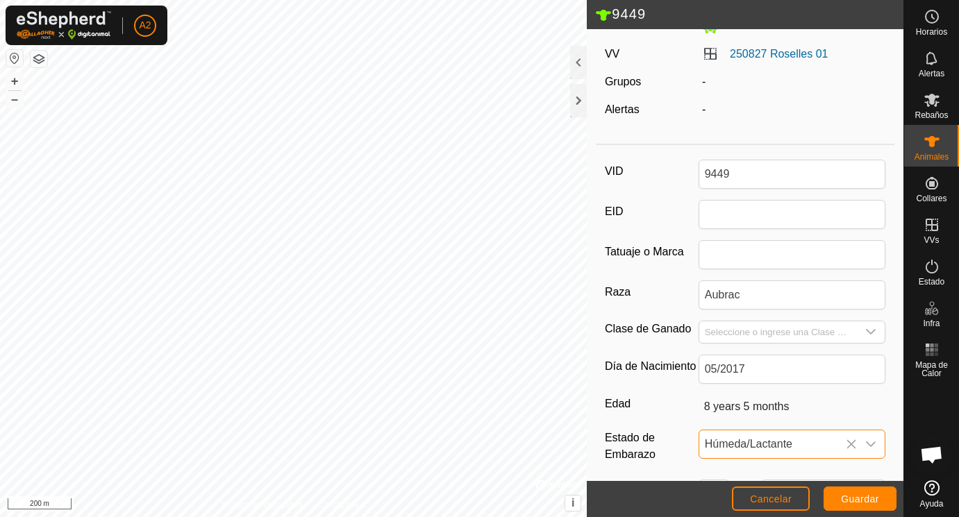
click at [727, 442] on span "Húmeda/Lactante" at bounding box center [778, 445] width 158 height 28
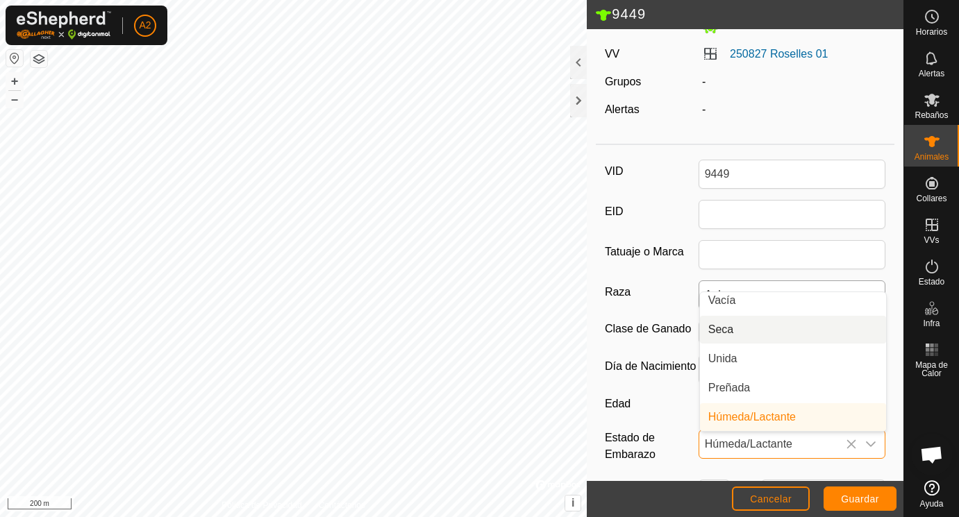
scroll to position [0, 0]
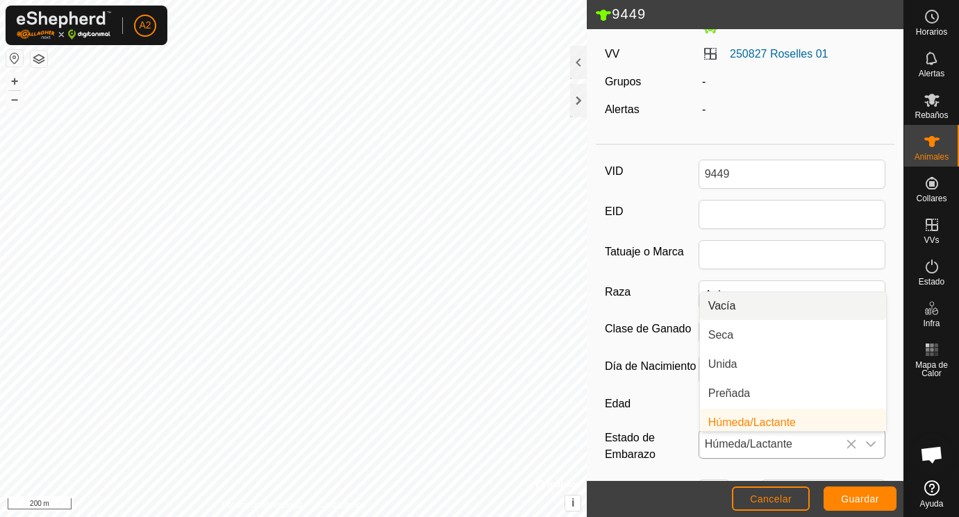
click at [724, 308] on li "Vacía" at bounding box center [793, 306] width 186 height 28
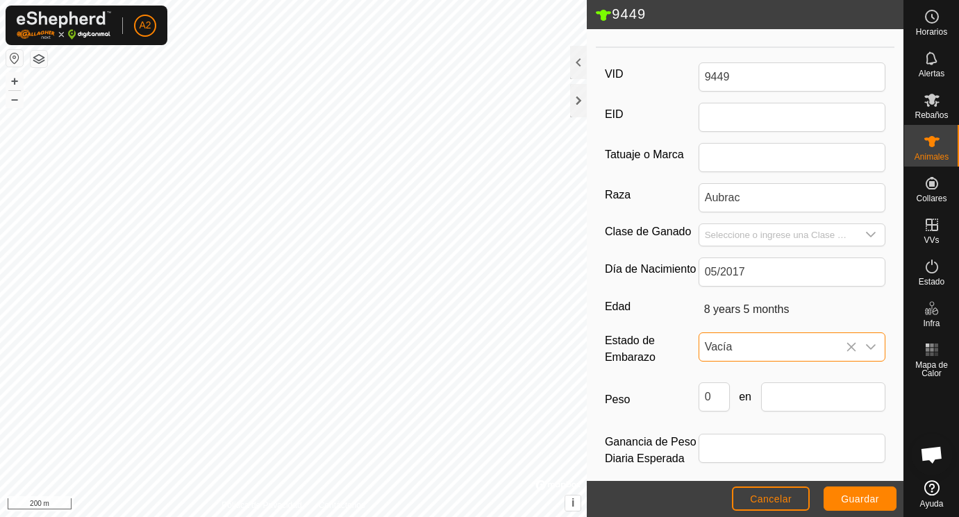
scroll to position [207, 0]
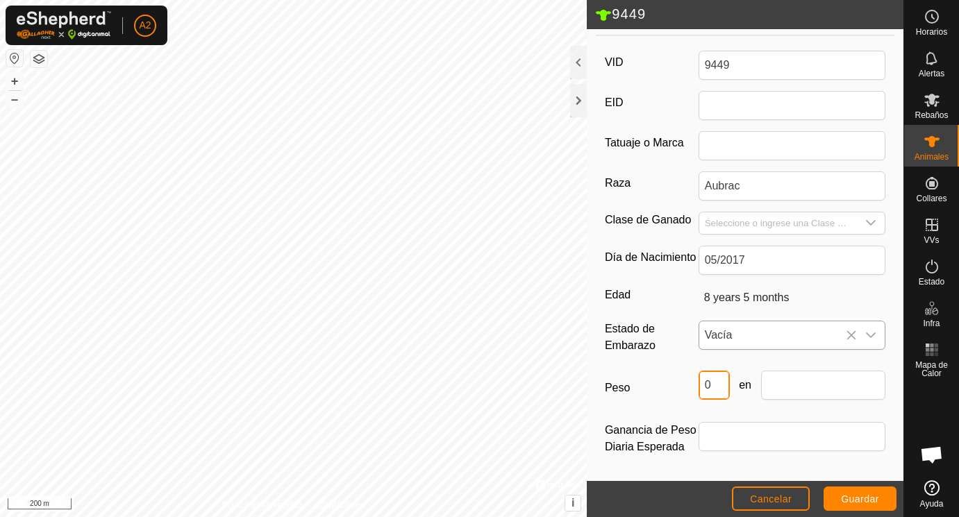
drag, startPoint x: 721, startPoint y: 386, endPoint x: 683, endPoint y: 386, distance: 38.2
click at [699, 386] on input "0" at bounding box center [714, 385] width 31 height 29
click at [789, 379] on input "text" at bounding box center [823, 385] width 125 height 29
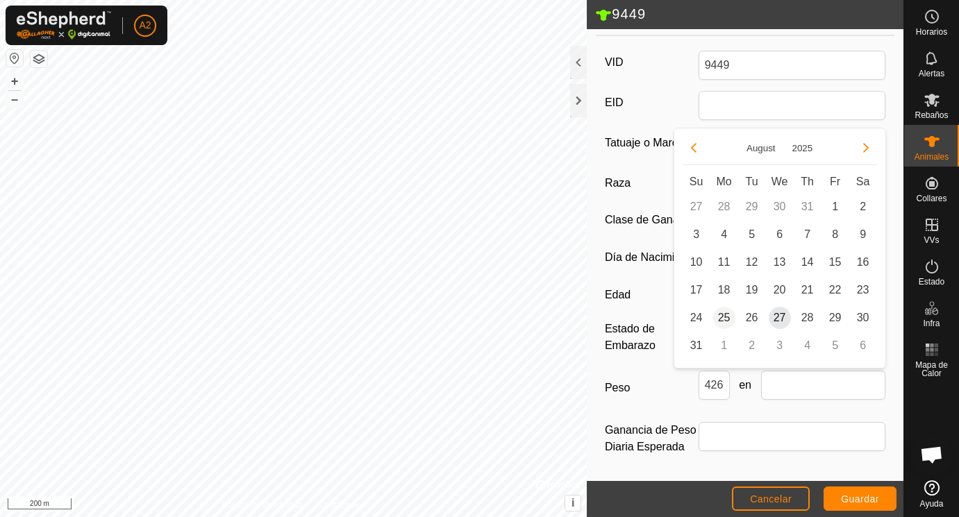
click at [732, 315] on span "25" at bounding box center [724, 318] width 22 height 22
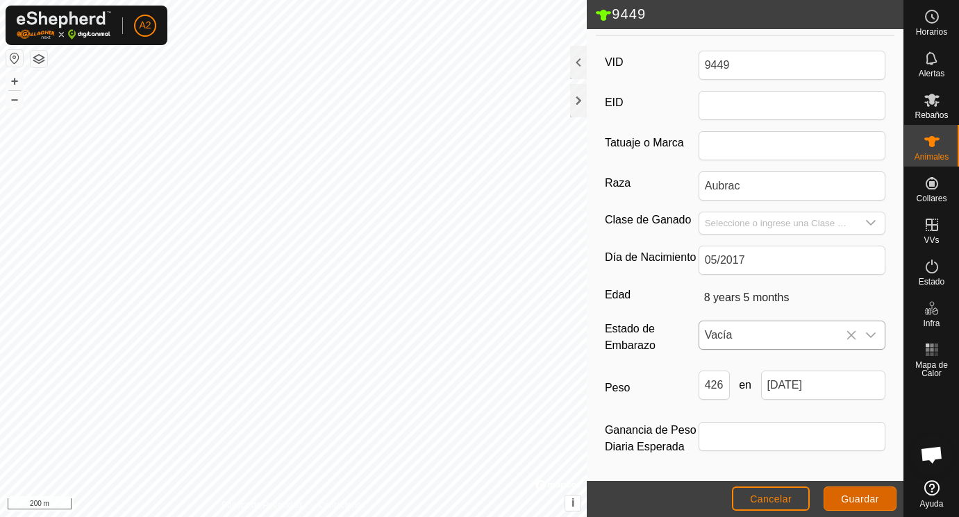
click at [852, 497] on span "Guardar" at bounding box center [860, 499] width 38 height 11
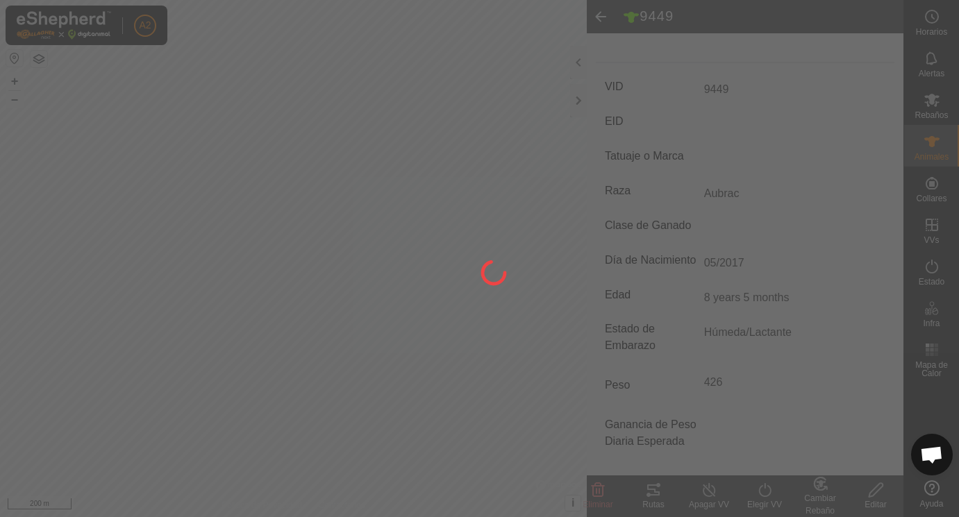
scroll to position [182, 0]
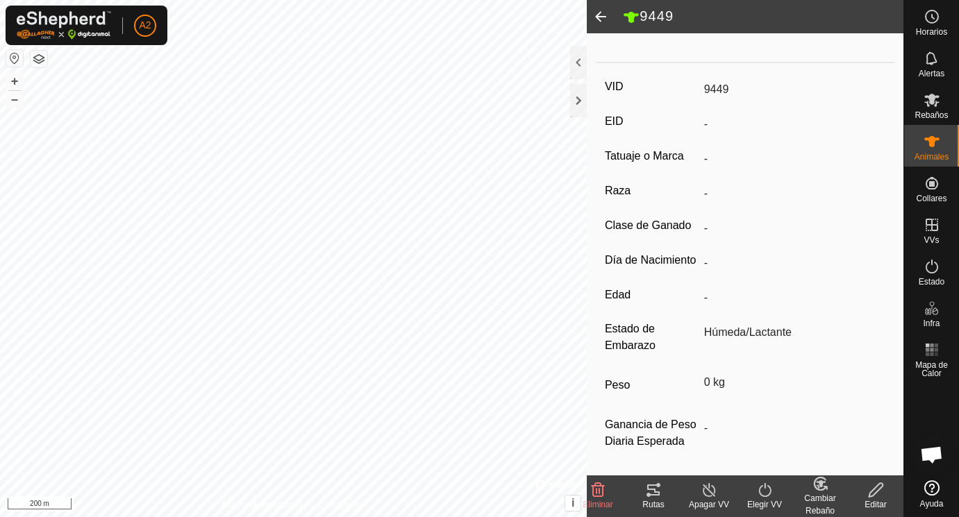
click at [604, 17] on span at bounding box center [601, 16] width 28 height 33
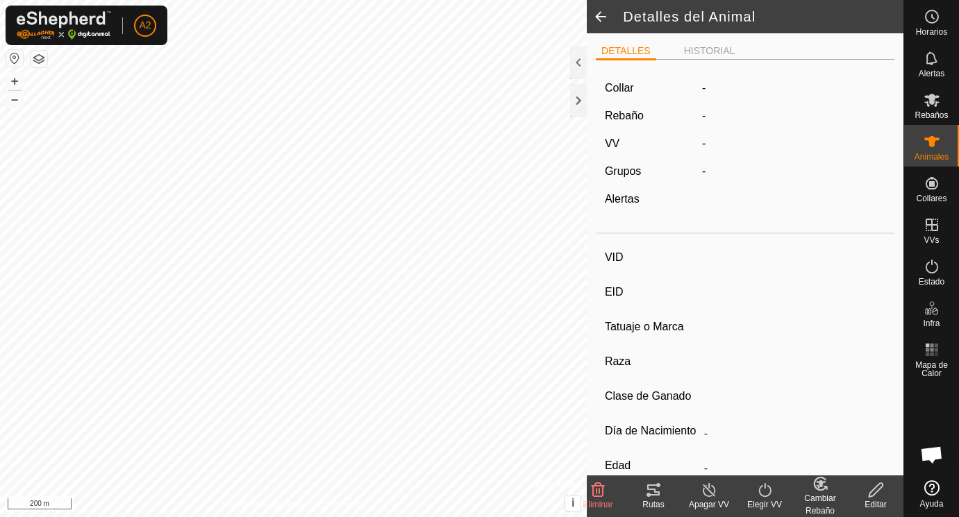
scroll to position [176, 0]
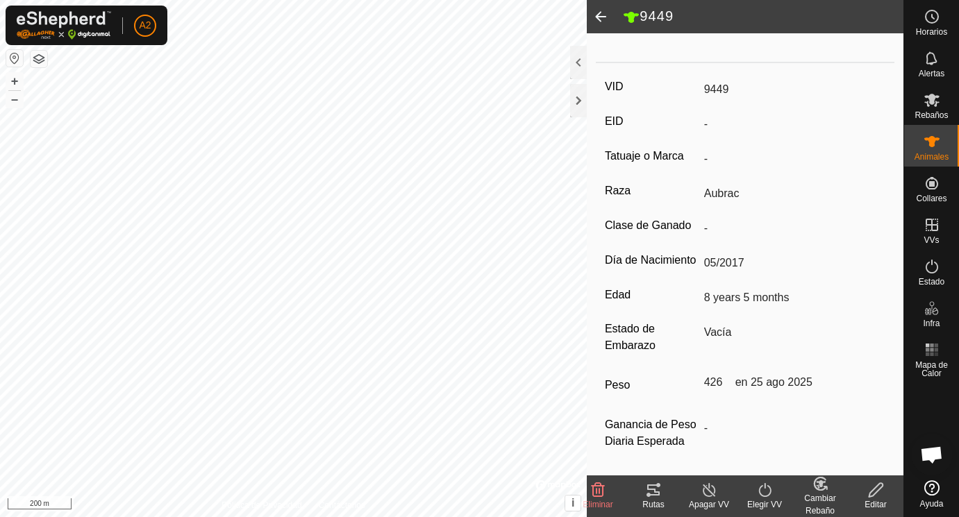
click at [604, 17] on span at bounding box center [601, 16] width 28 height 33
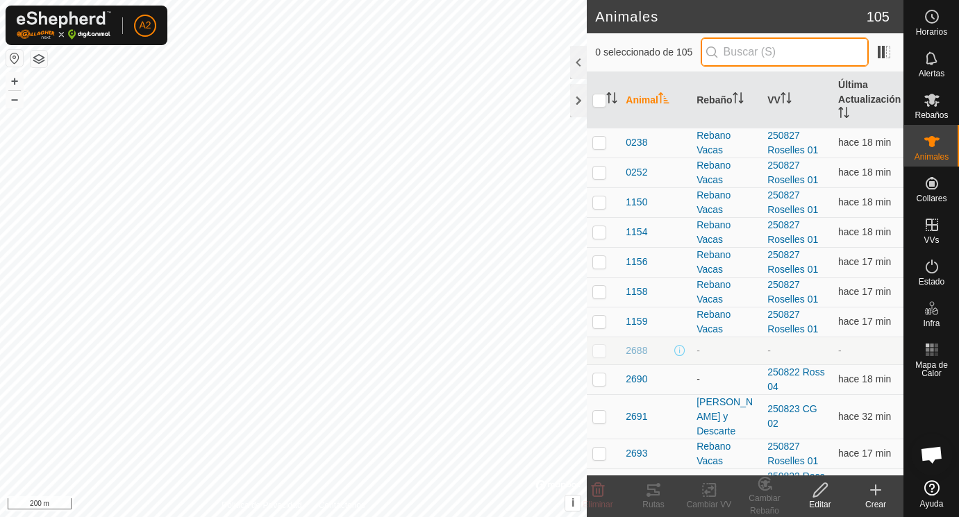
click at [757, 54] on input "text" at bounding box center [785, 52] width 168 height 29
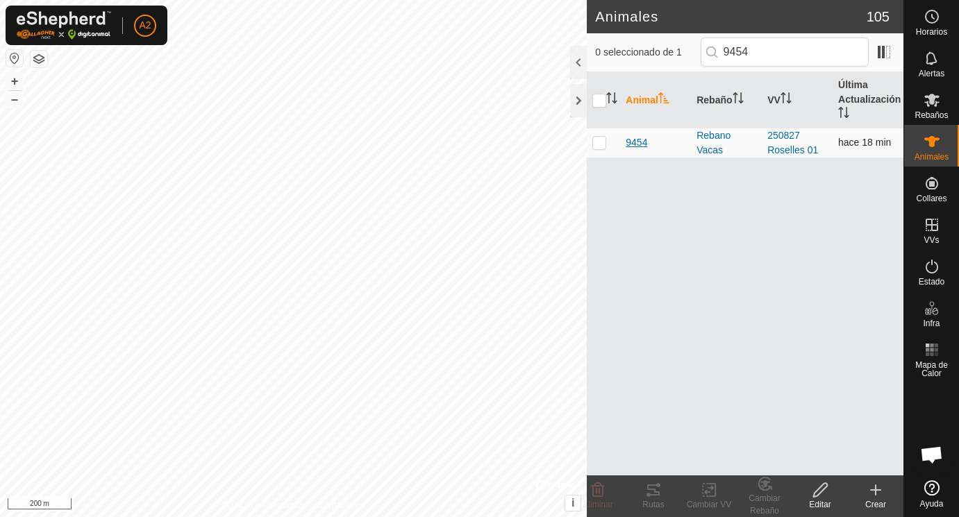
click at [638, 142] on span "9454" at bounding box center [637, 142] width 22 height 15
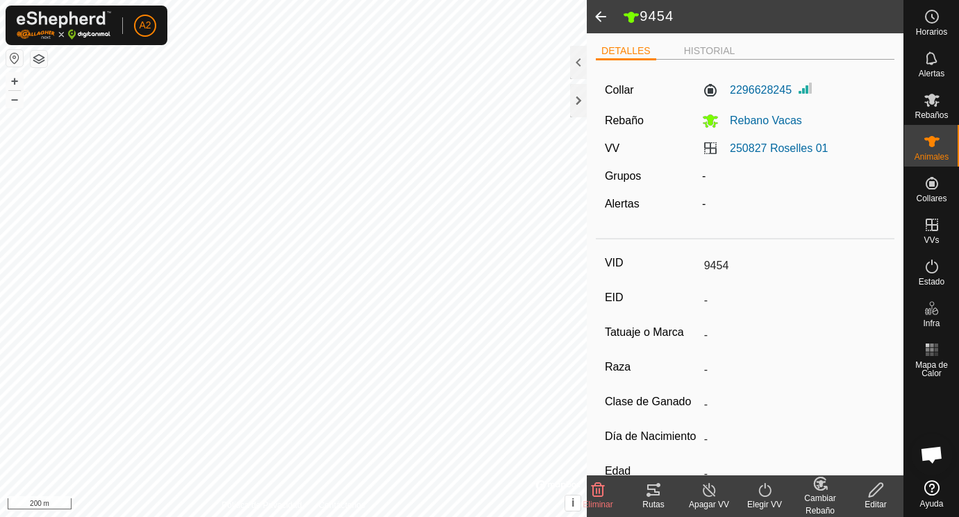
click at [879, 488] on icon at bounding box center [876, 490] width 17 height 17
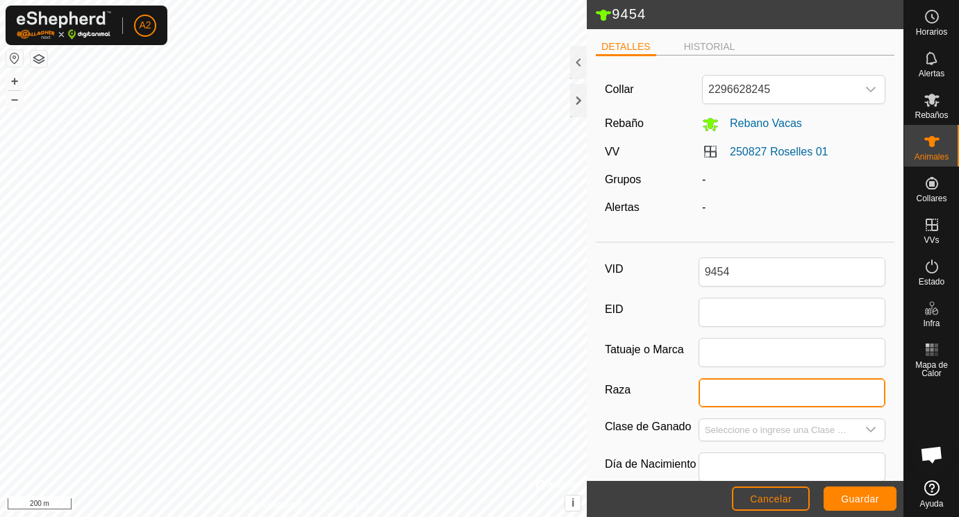
click at [716, 389] on input "Raza" at bounding box center [793, 393] width 188 height 29
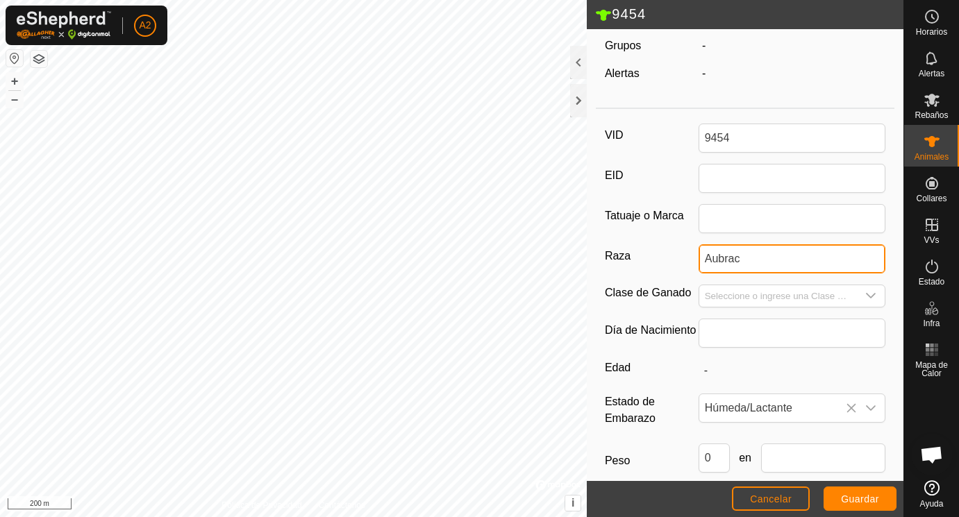
scroll to position [144, 0]
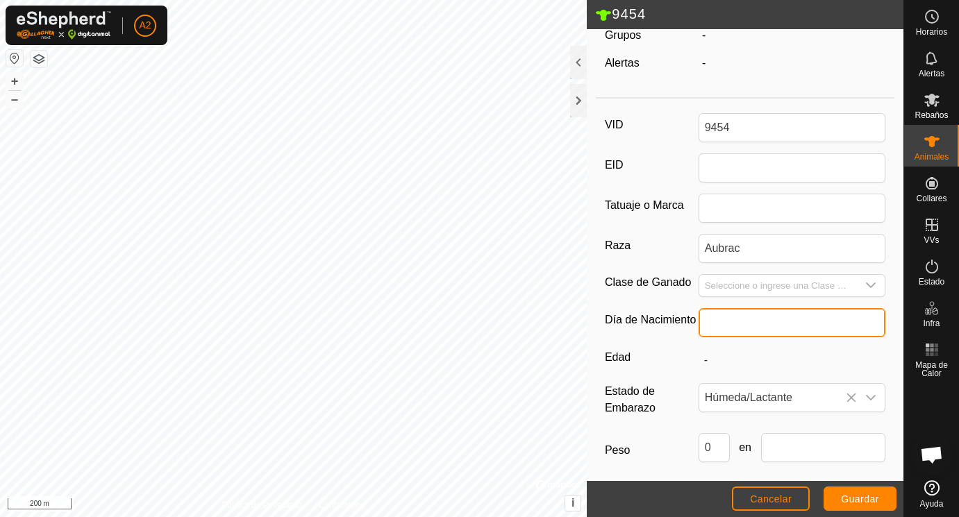
click at [730, 324] on input "text" at bounding box center [793, 322] width 188 height 29
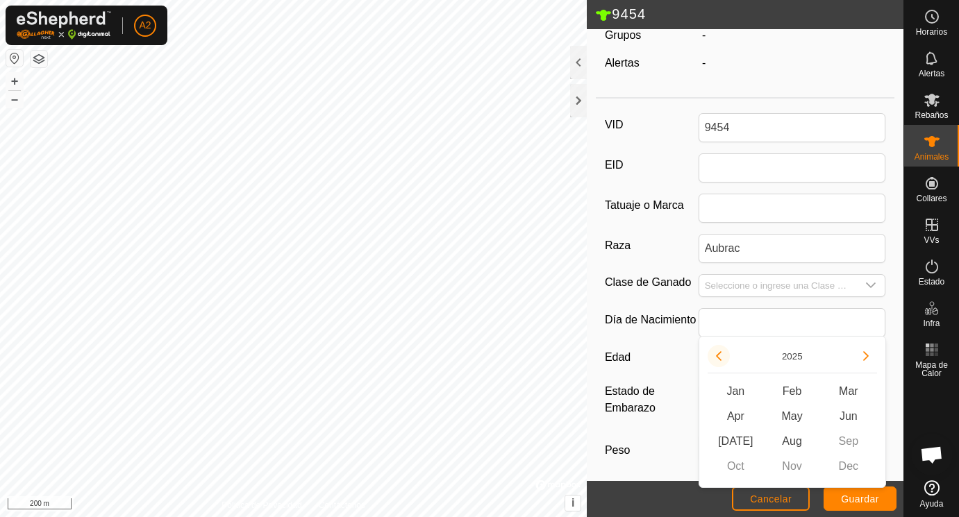
click at [720, 354] on button "Previous Year" at bounding box center [719, 356] width 22 height 22
click at [720, 354] on icon "Previous Year" at bounding box center [718, 356] width 11 height 11
click at [720, 354] on button "Previous Year" at bounding box center [719, 356] width 22 height 22
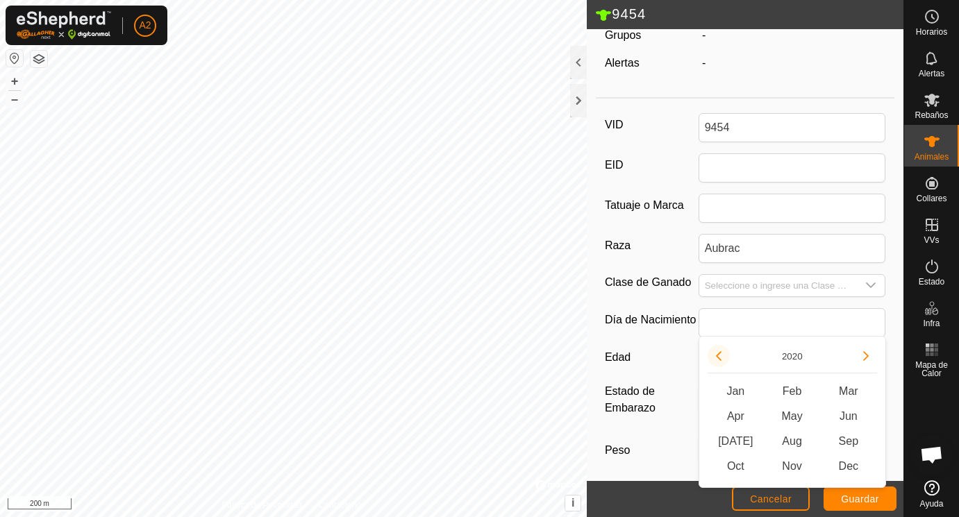
click at [720, 354] on button "Previous Year" at bounding box center [719, 356] width 22 height 22
click at [852, 413] on span "Jun" at bounding box center [848, 416] width 56 height 25
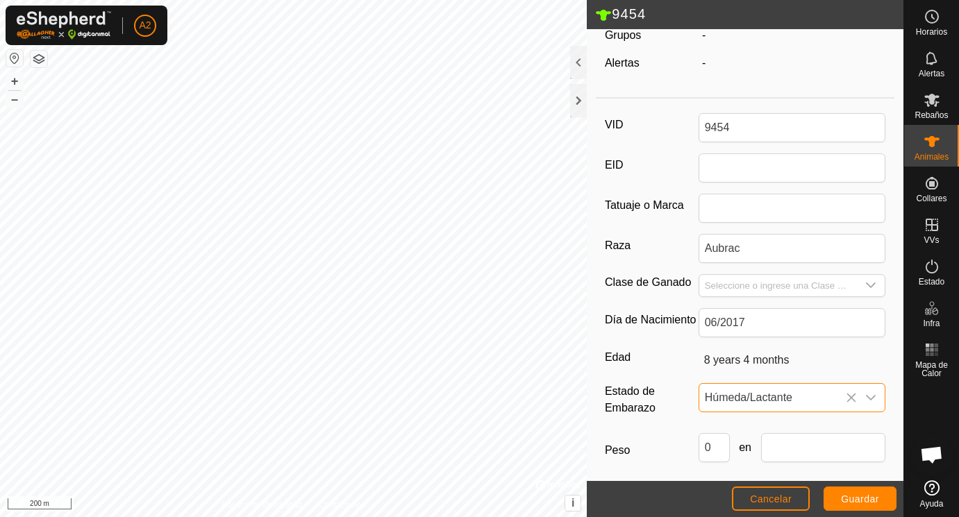
click at [769, 392] on span "Húmeda/Lactante" at bounding box center [778, 398] width 158 height 28
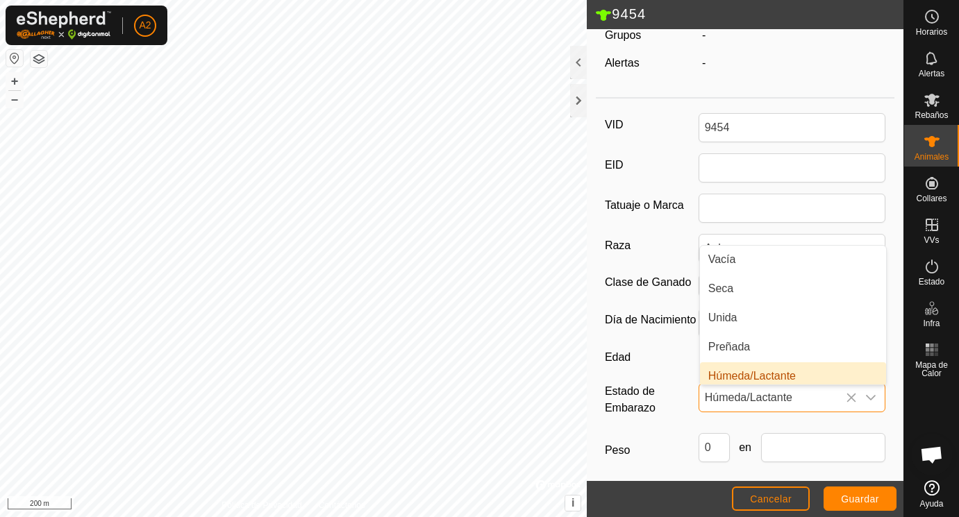
scroll to position [6, 0]
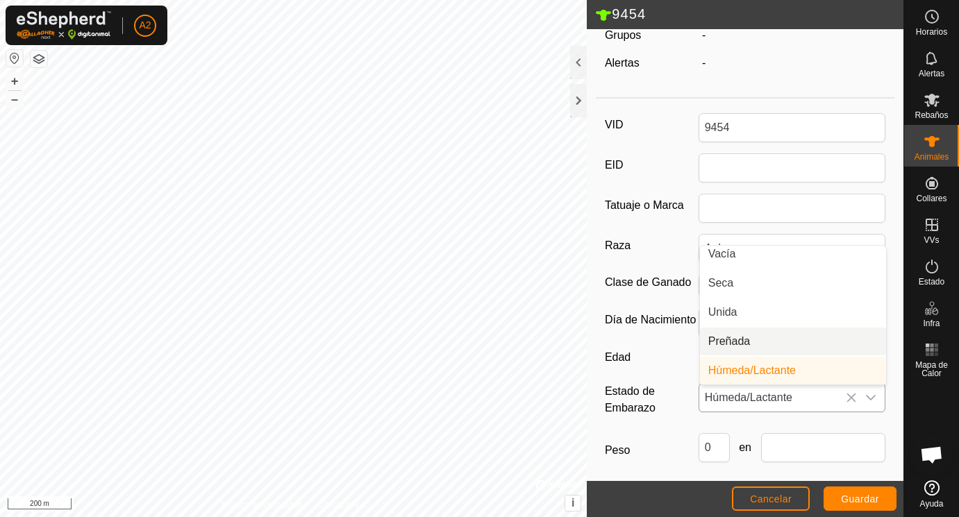
click at [745, 342] on li "Preñada" at bounding box center [793, 342] width 186 height 28
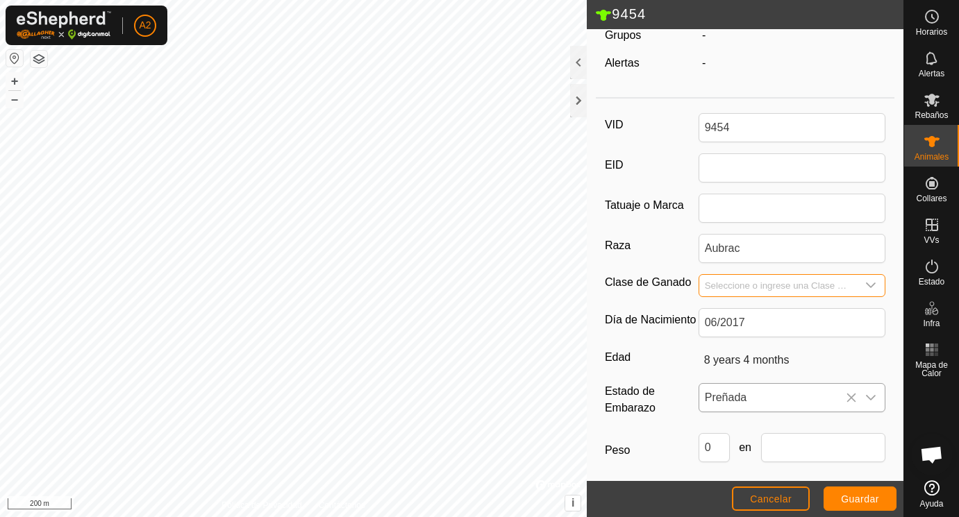
click
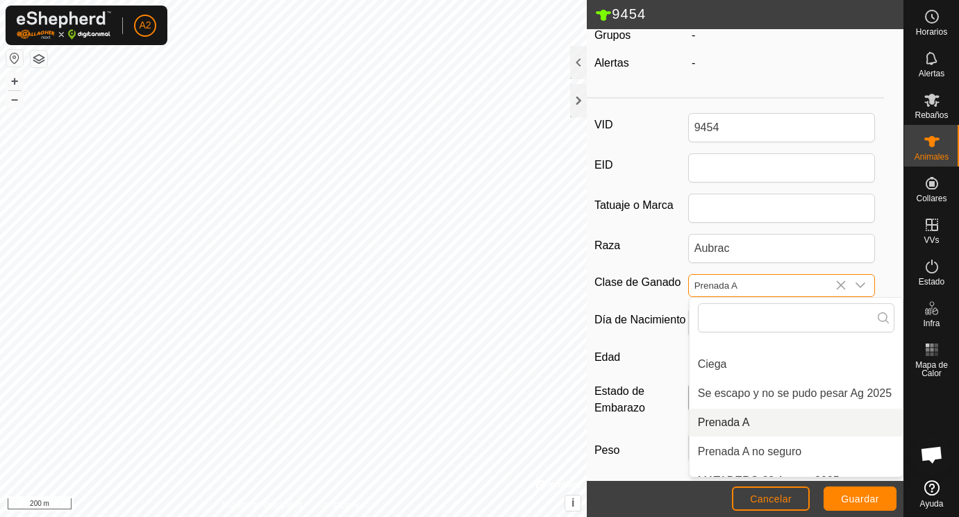
scroll to position [144, 0]
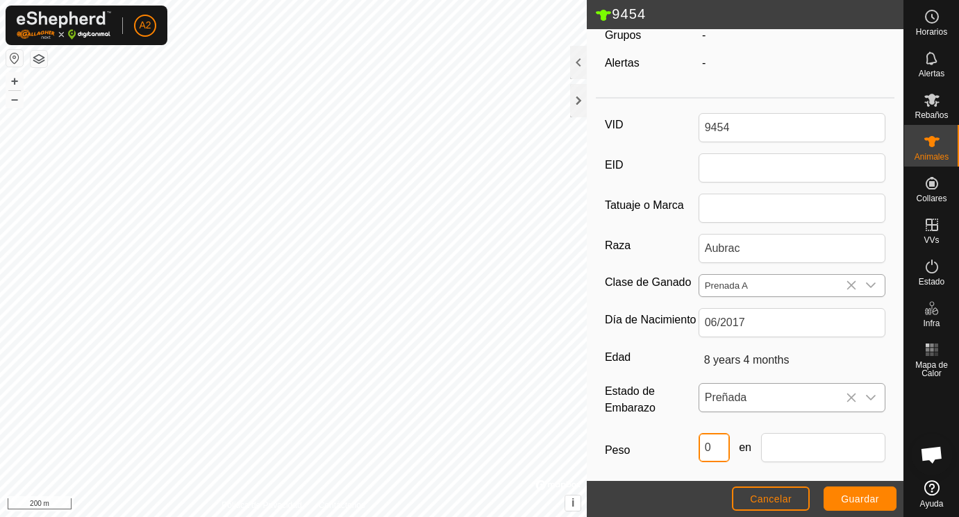
drag, startPoint x: 719, startPoint y: 447, endPoint x: 682, endPoint y: 442, distance: 37.0
click at [781, 447] on input "text" at bounding box center [823, 447] width 125 height 29
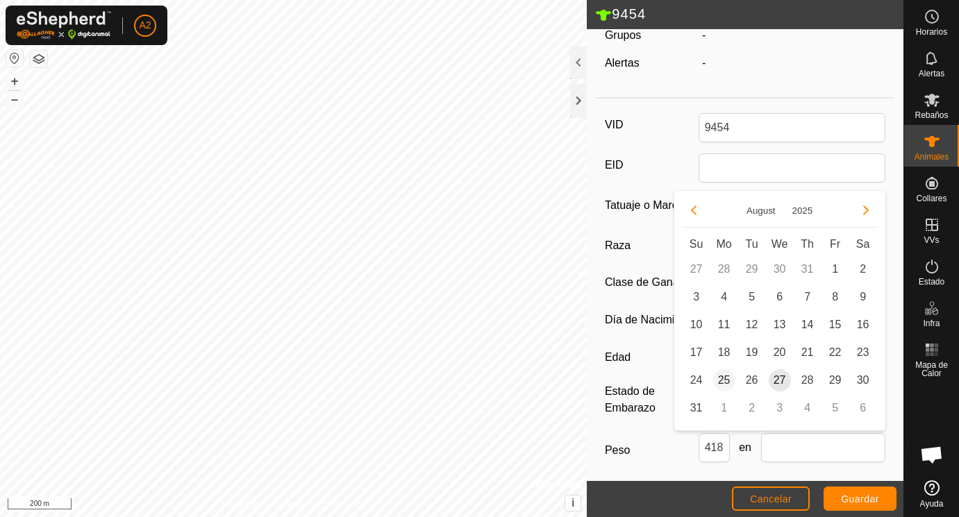
click at [727, 378] on span "25" at bounding box center [724, 381] width 22 height 22
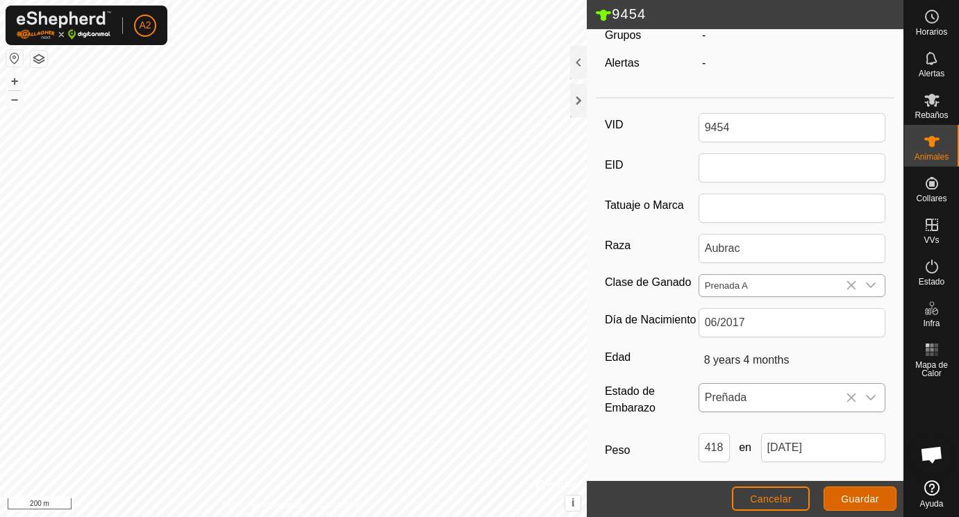
click at [847, 499] on span "Guardar" at bounding box center [860, 499] width 38 height 11
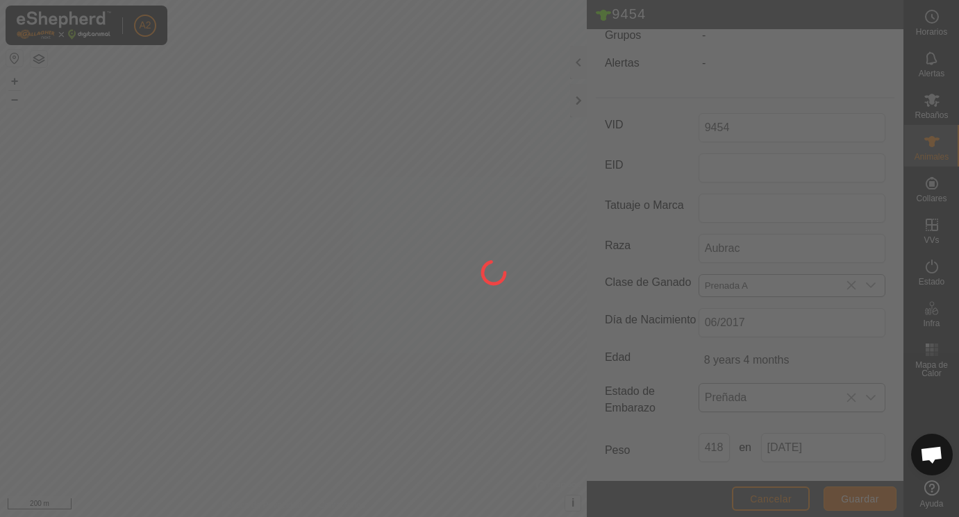
scroll to position [137, 0]
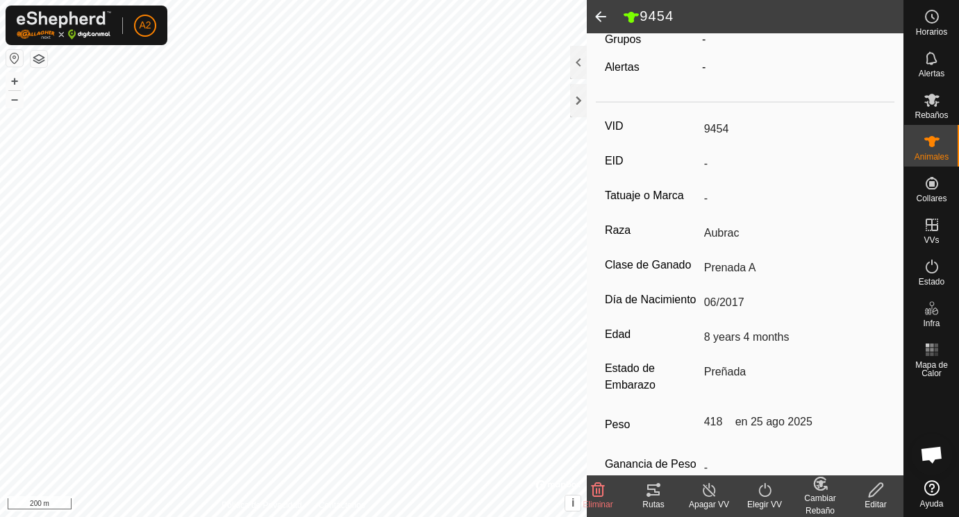
click at [598, 11] on span at bounding box center [601, 16] width 28 height 33
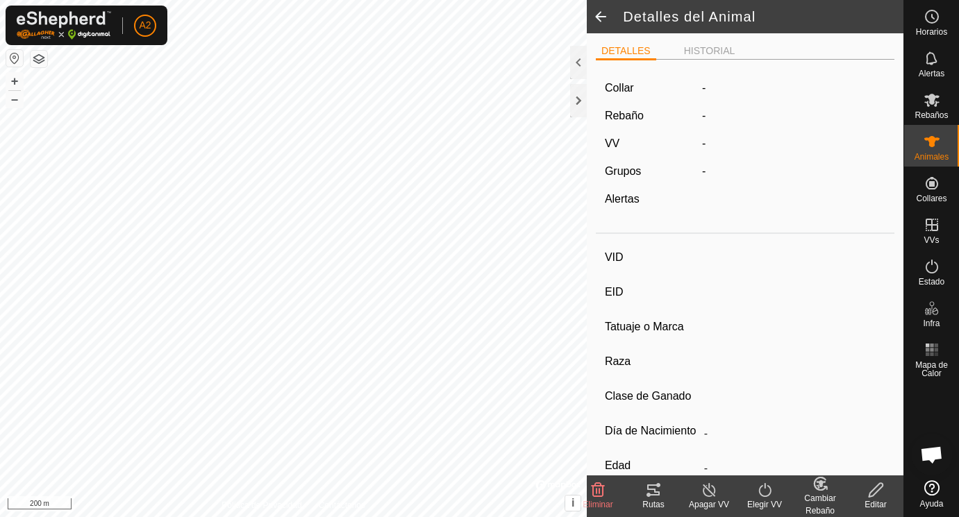
scroll to position [137, 0]
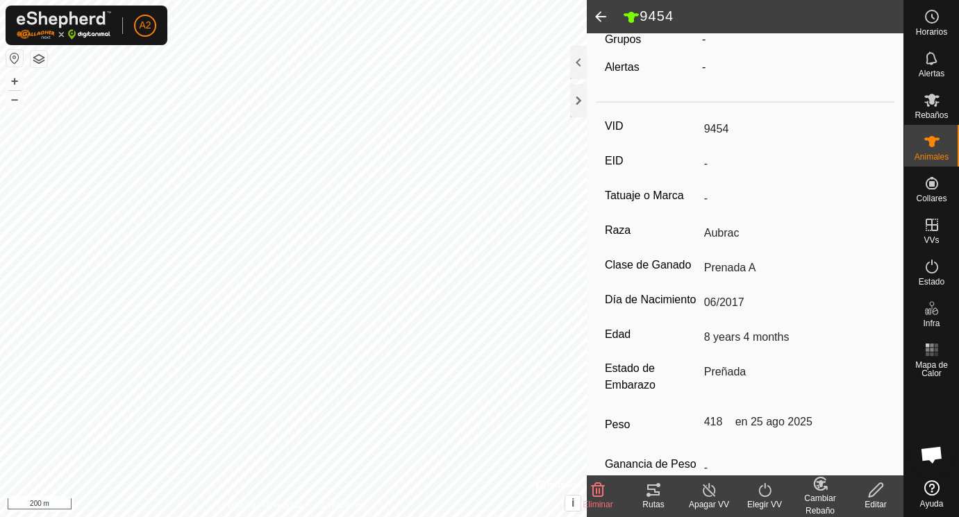
click at [598, 11] on span at bounding box center [601, 16] width 28 height 33
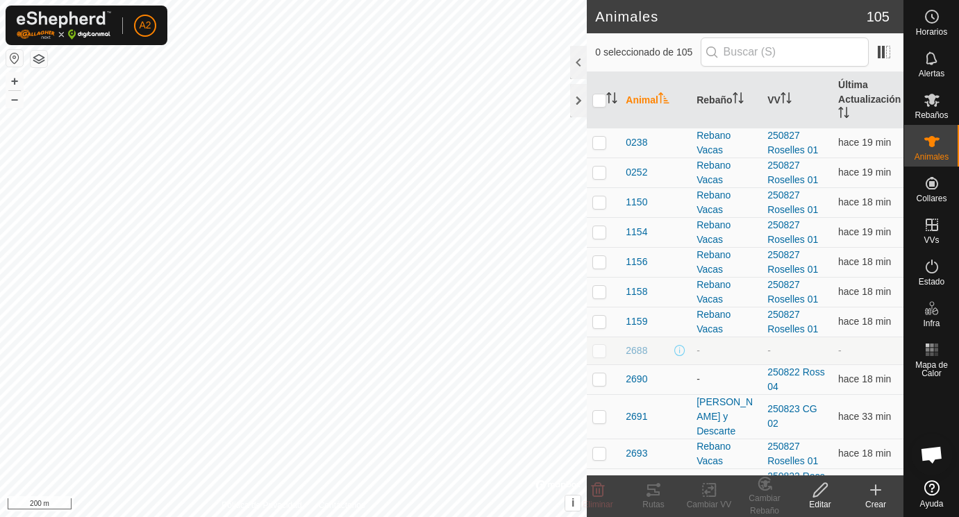
click at [717, 50] on p-inputicon at bounding box center [711, 52] width 11 height 11
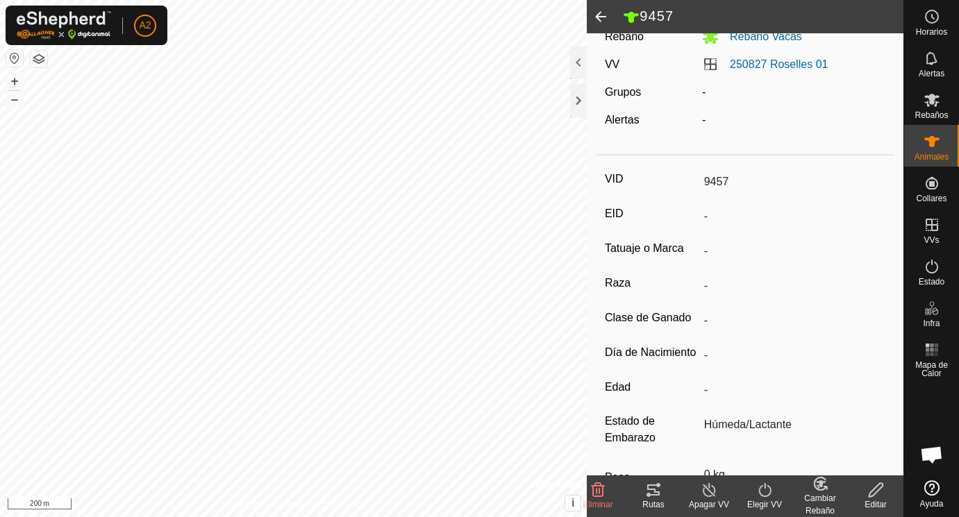
scroll to position [182, 0]
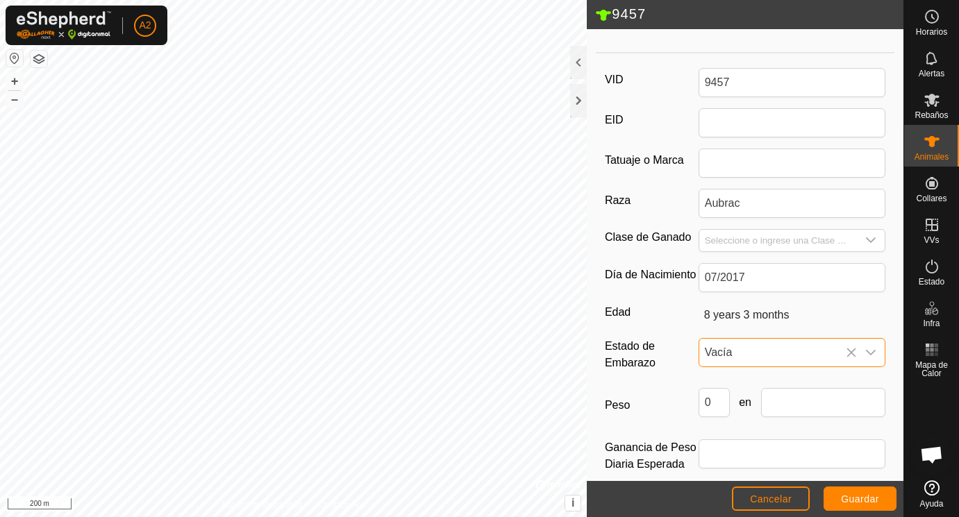
scroll to position [6, 0]
drag, startPoint x: 720, startPoint y: 404, endPoint x: 698, endPoint y: 404, distance: 21.5
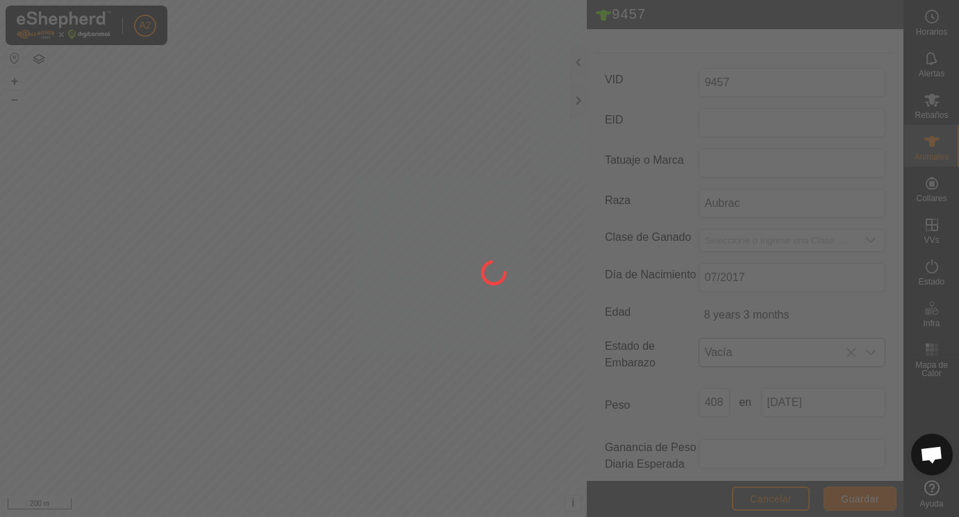
scroll to position [182, 0]
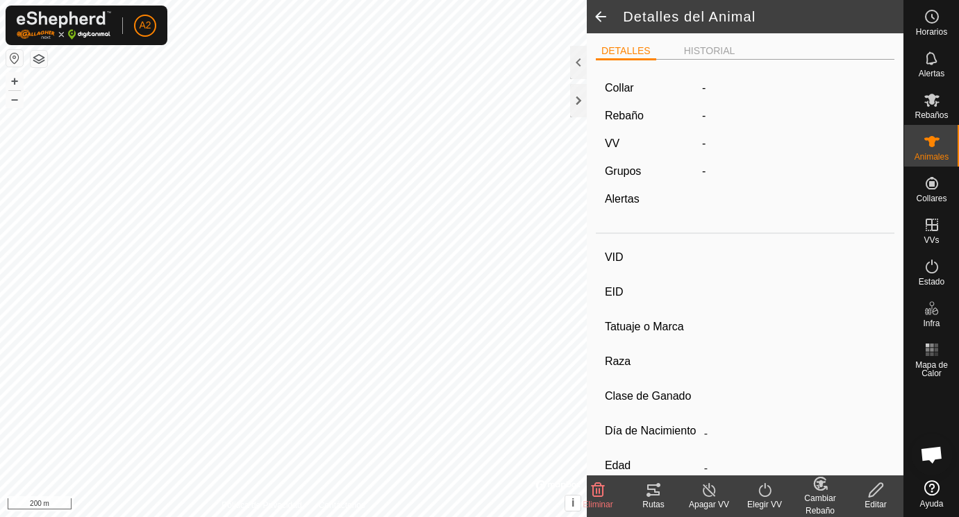
scroll to position [176, 0]
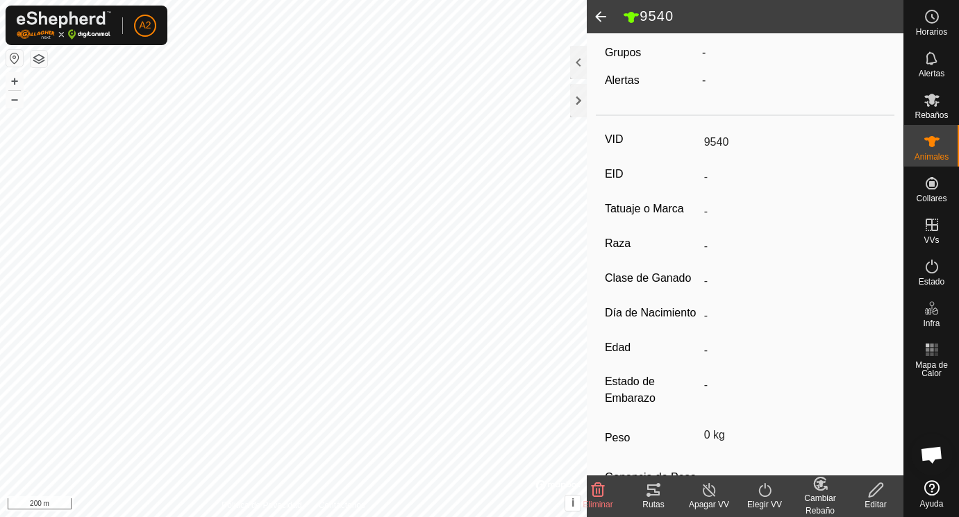
scroll to position [182, 0]
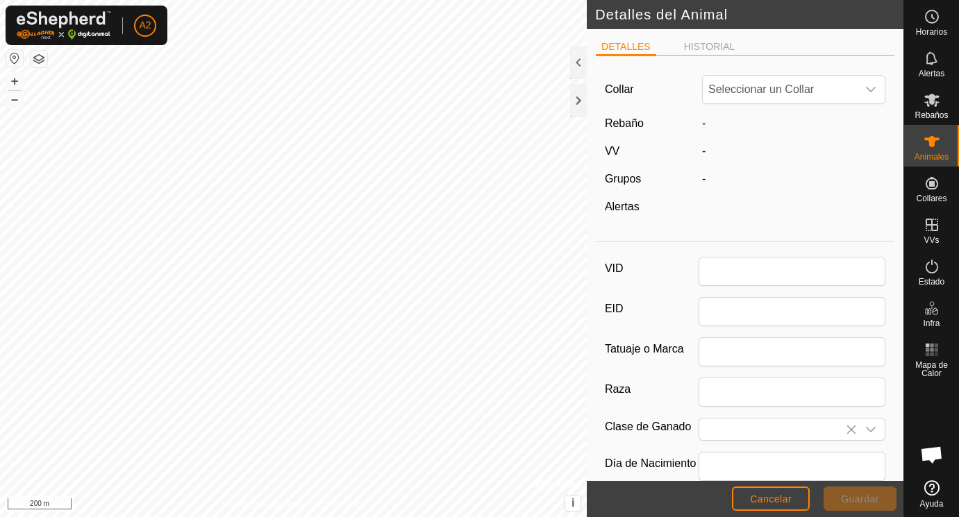
scroll to position [182, 0]
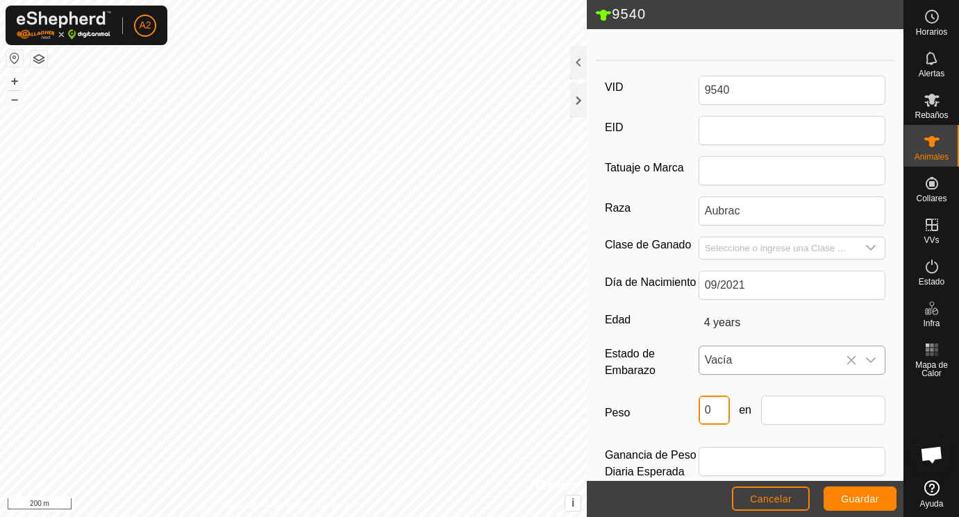
drag, startPoint x: 715, startPoint y: 406, endPoint x: 678, endPoint y: 406, distance: 36.8
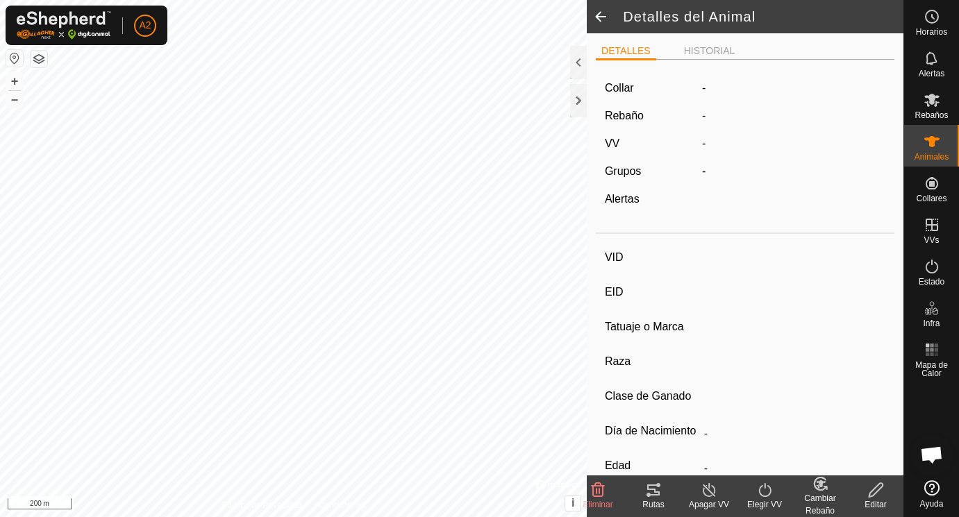
scroll to position [176, 0]
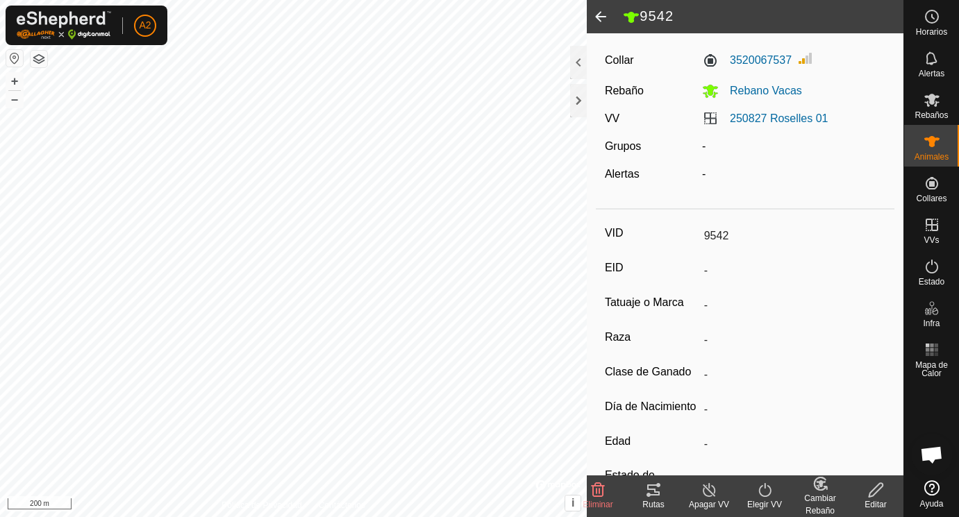
scroll to position [54, 0]
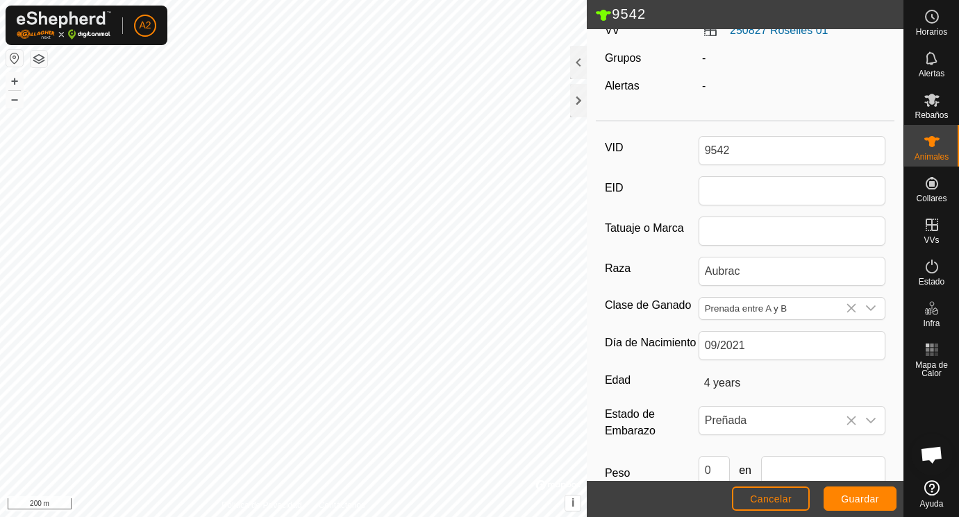
scroll to position [129, 0]
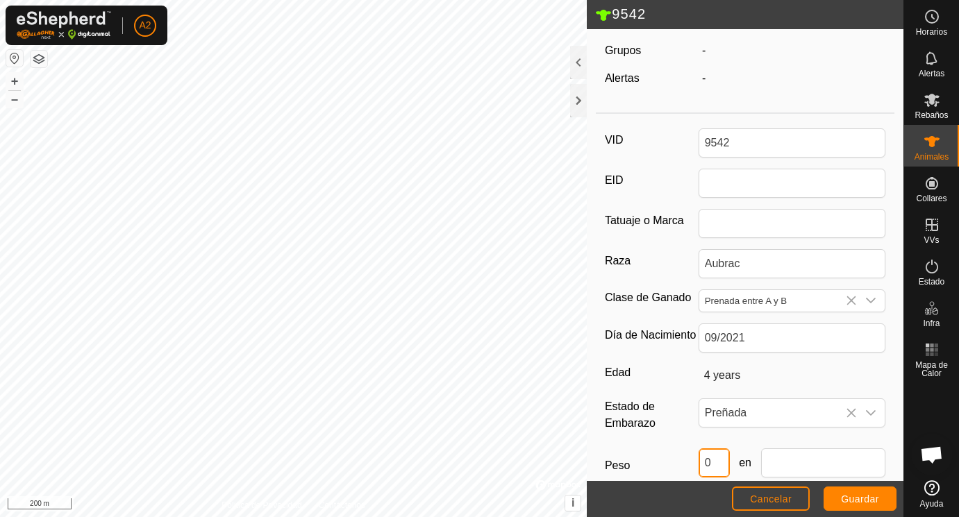
drag, startPoint x: 719, startPoint y: 464, endPoint x: 692, endPoint y: 465, distance: 26.4
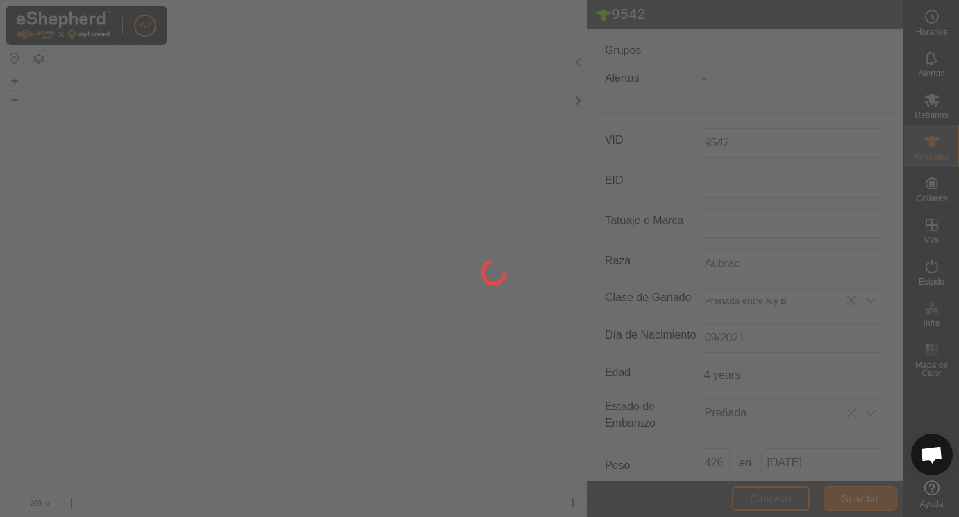
scroll to position [122, 0]
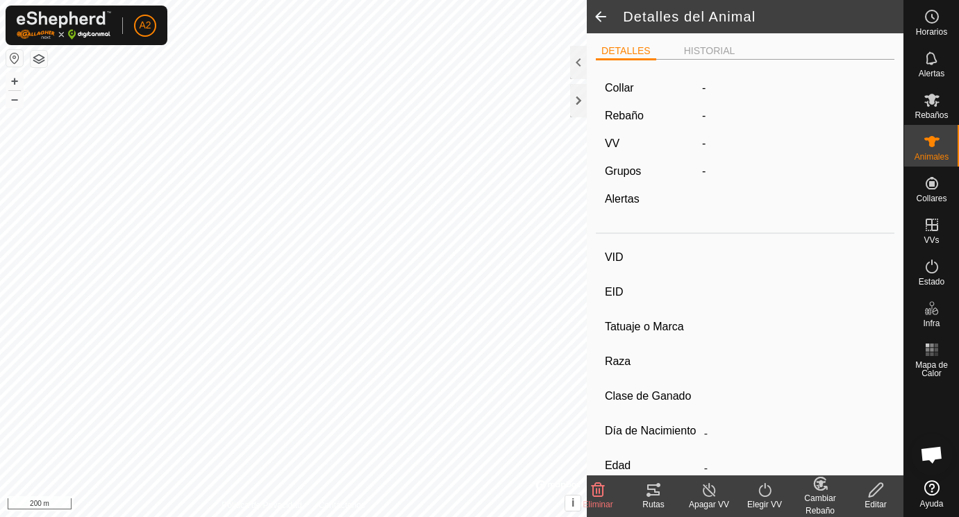
scroll to position [122, 0]
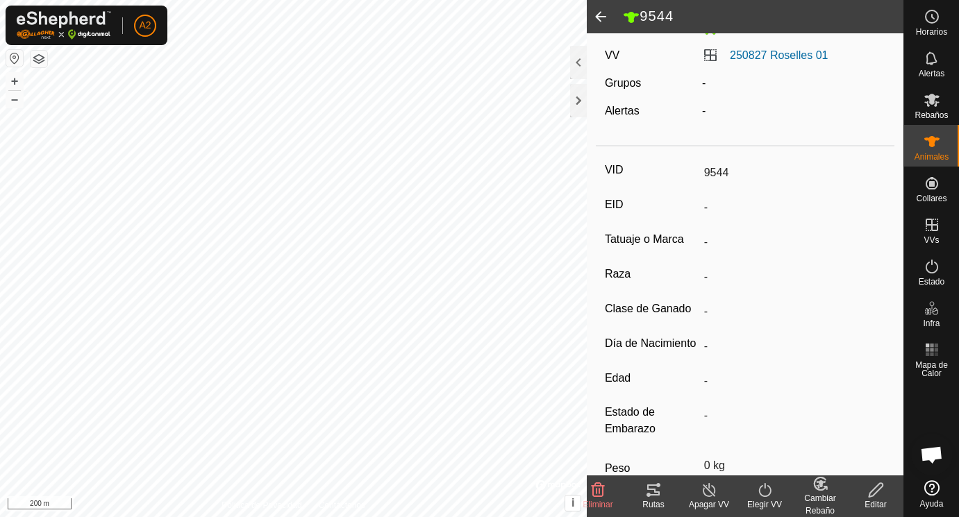
scroll to position [92, 0]
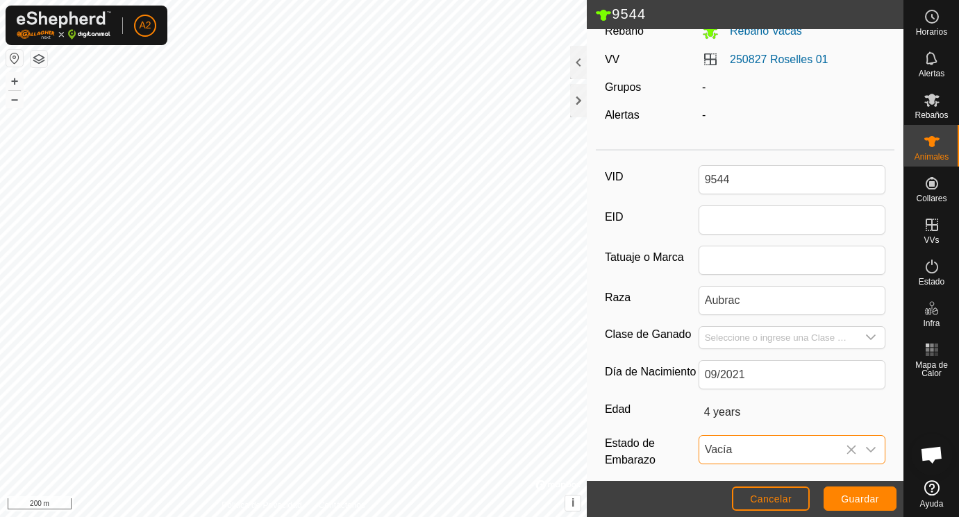
scroll to position [207, 0]
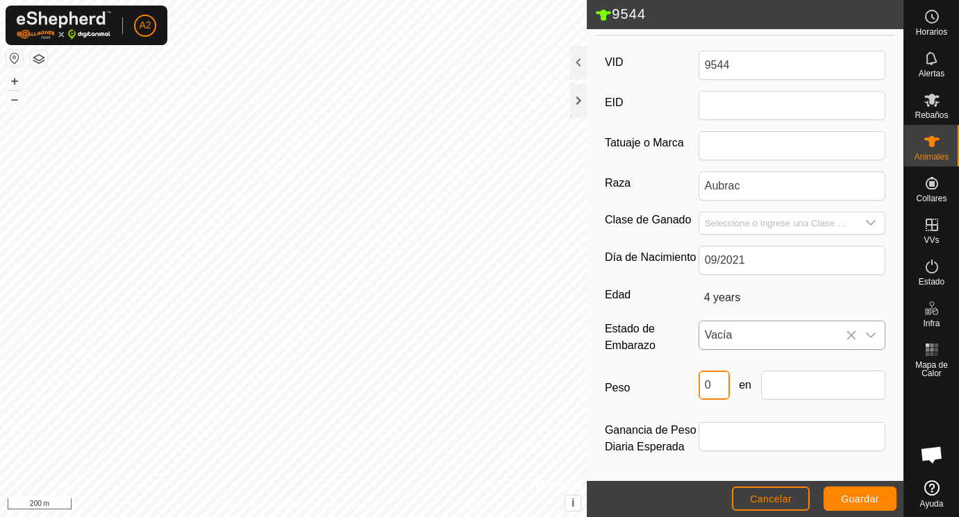
drag, startPoint x: 717, startPoint y: 385, endPoint x: 658, endPoint y: 376, distance: 59.0
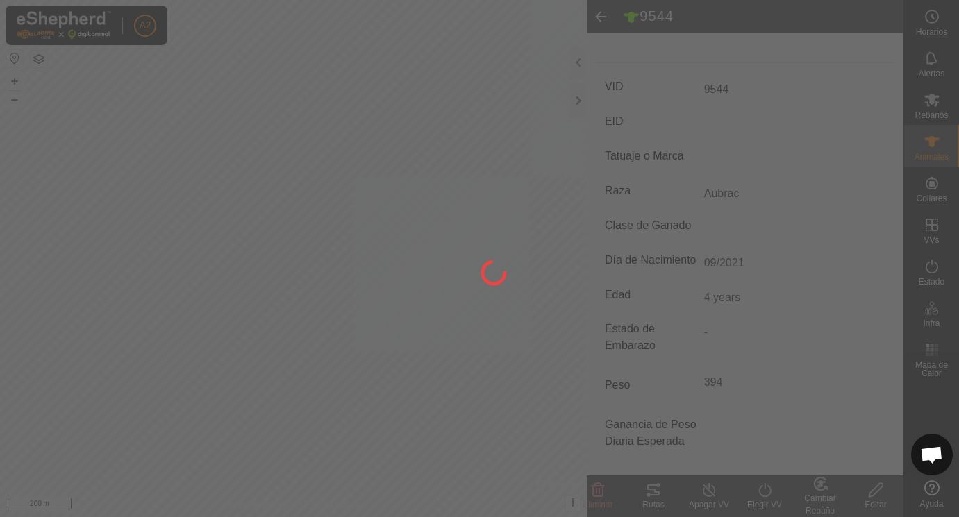
scroll to position [182, 0]
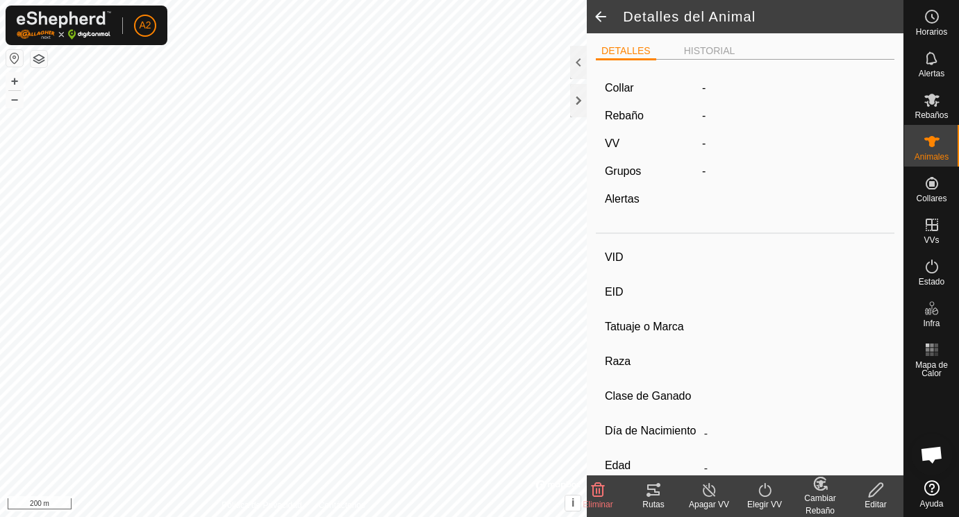
scroll to position [176, 0]
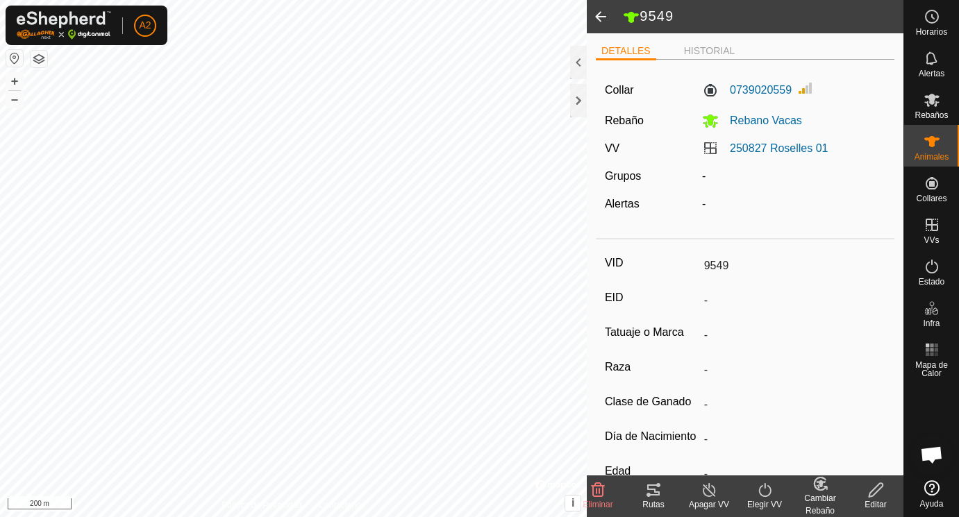
scroll to position [182, 0]
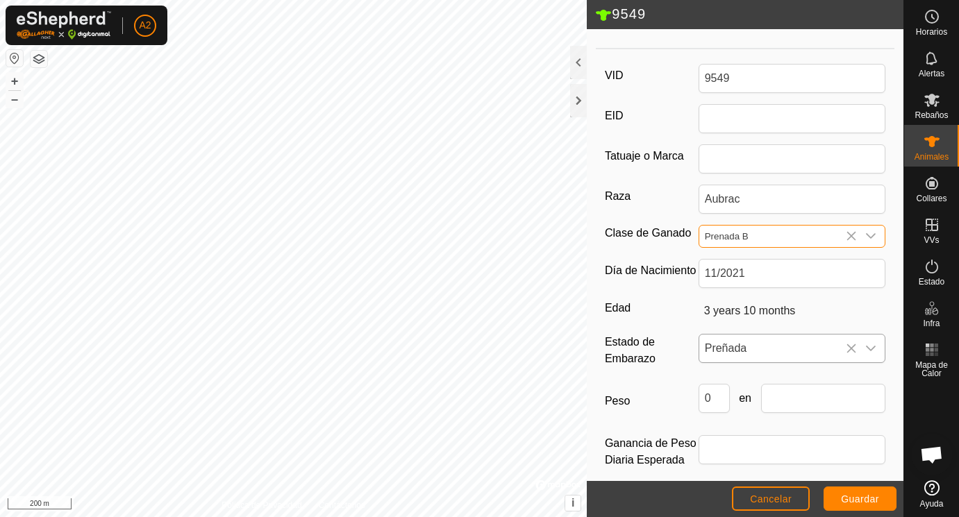
scroll to position [194, 0]
drag, startPoint x: 717, startPoint y: 399, endPoint x: 682, endPoint y: 399, distance: 34.7
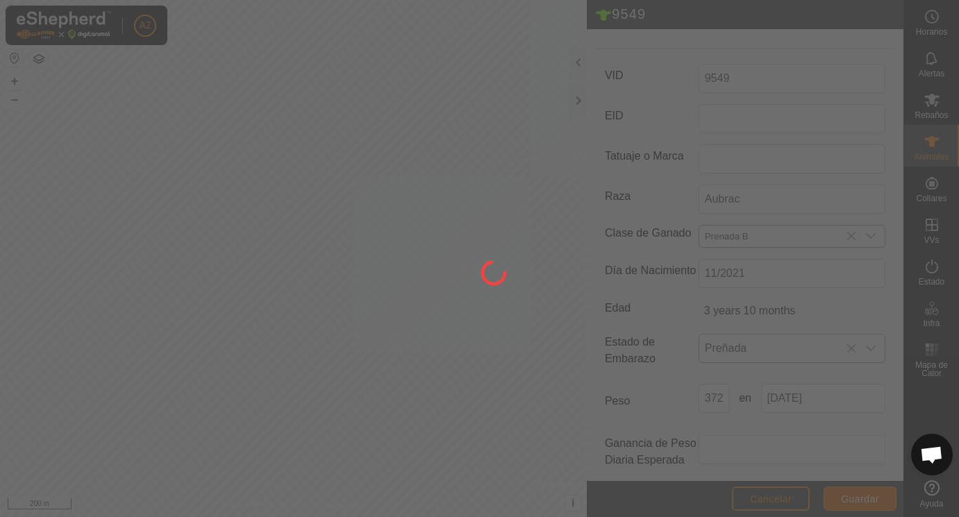
scroll to position [182, 0]
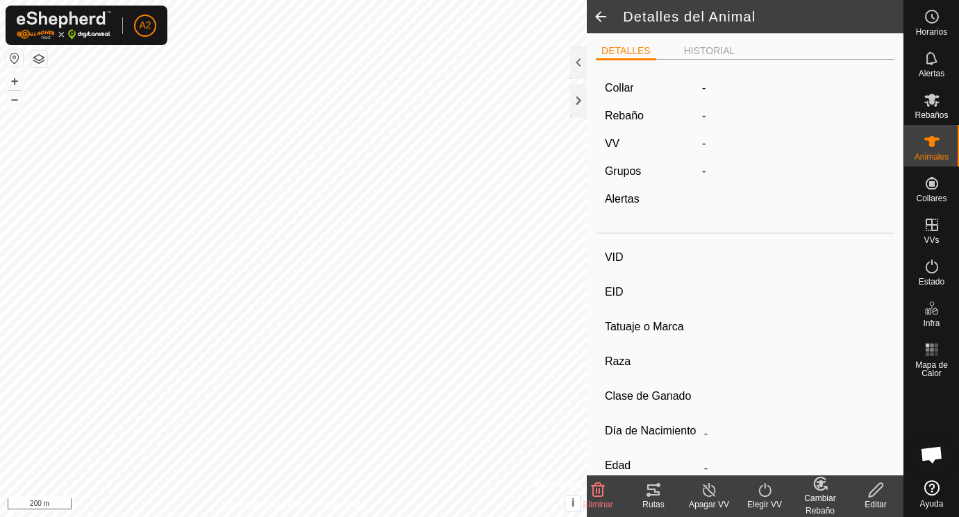
scroll to position [176, 0]
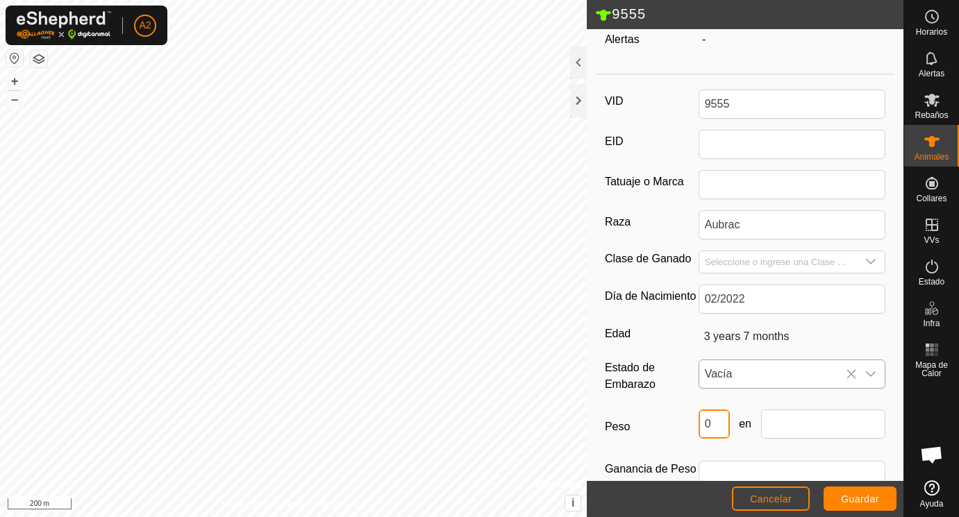
drag, startPoint x: 716, startPoint y: 424, endPoint x: 697, endPoint y: 424, distance: 19.4
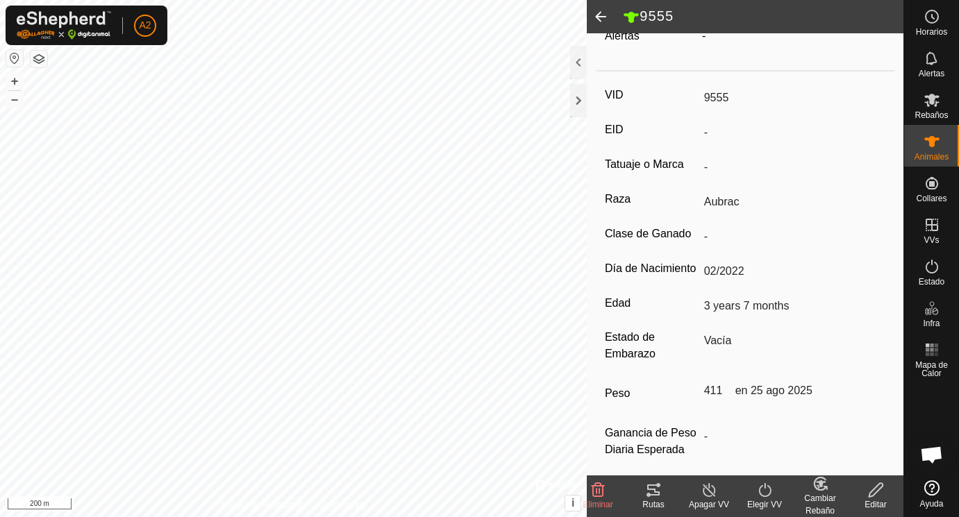
scroll to position [160, 0]
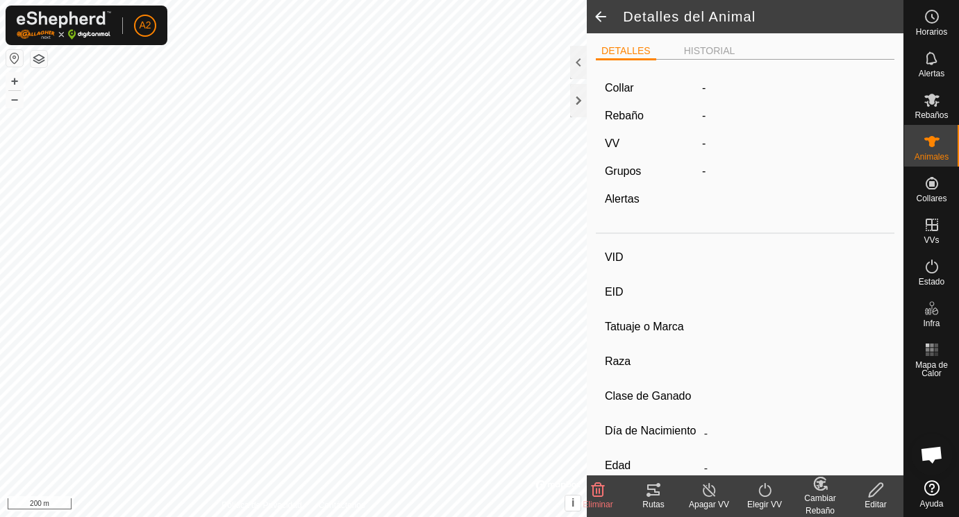
scroll to position [160, 0]
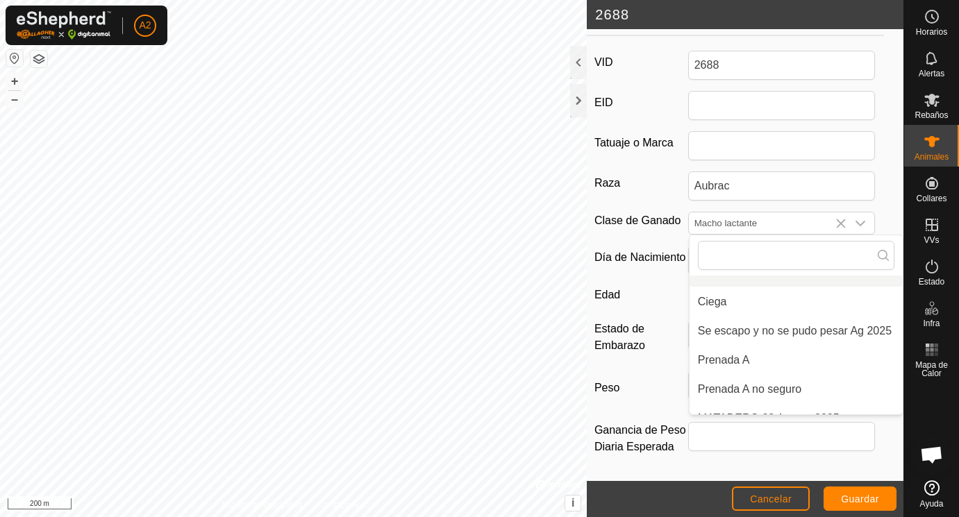
scroll to position [207, 0]
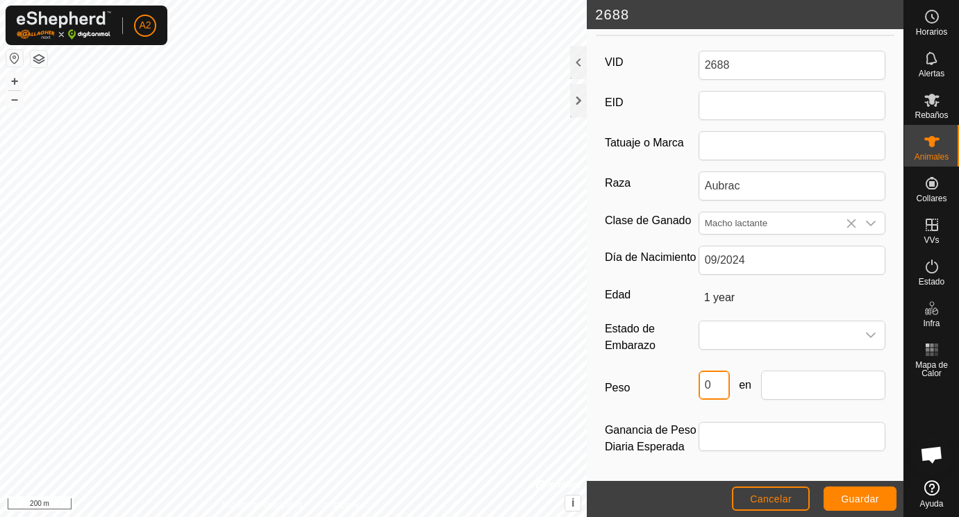
drag, startPoint x: 720, startPoint y: 390, endPoint x: 695, endPoint y: 384, distance: 25.8
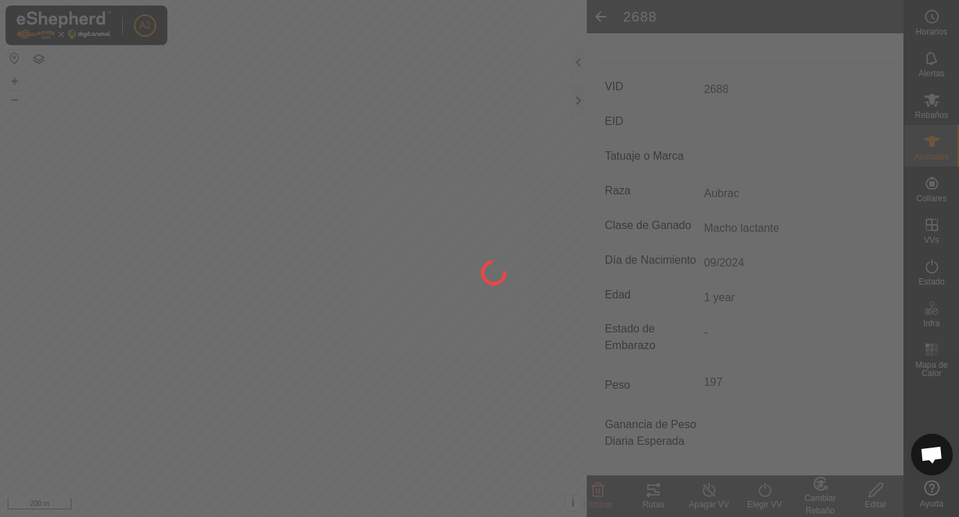
scroll to position [176, 0]
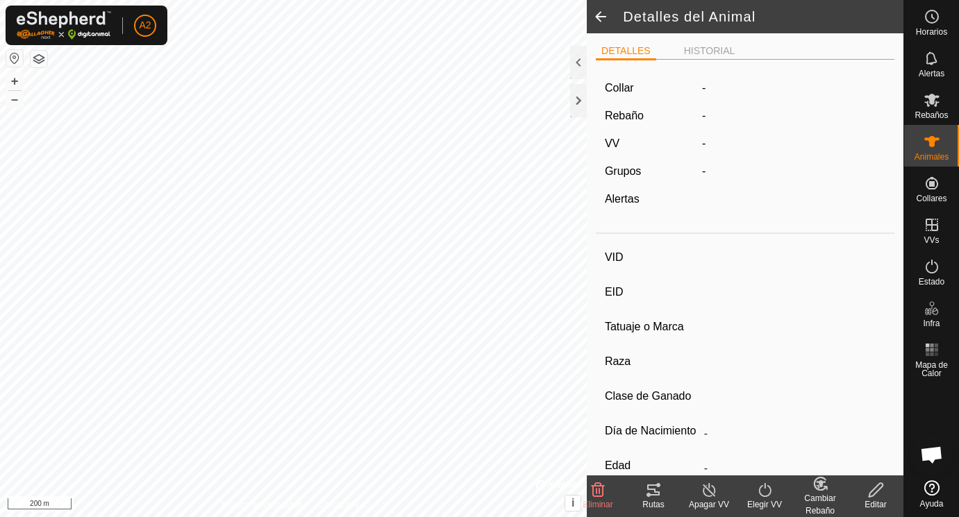
scroll to position [176, 0]
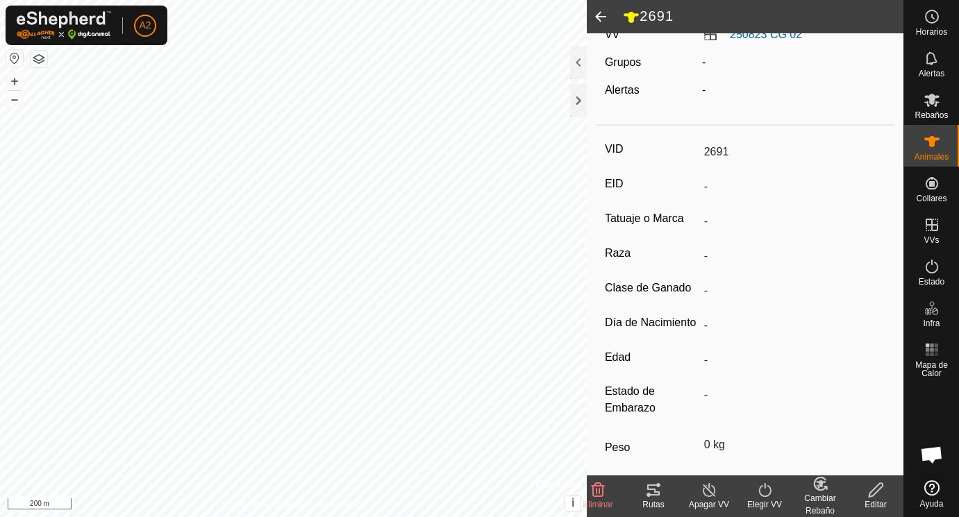
scroll to position [171, 0]
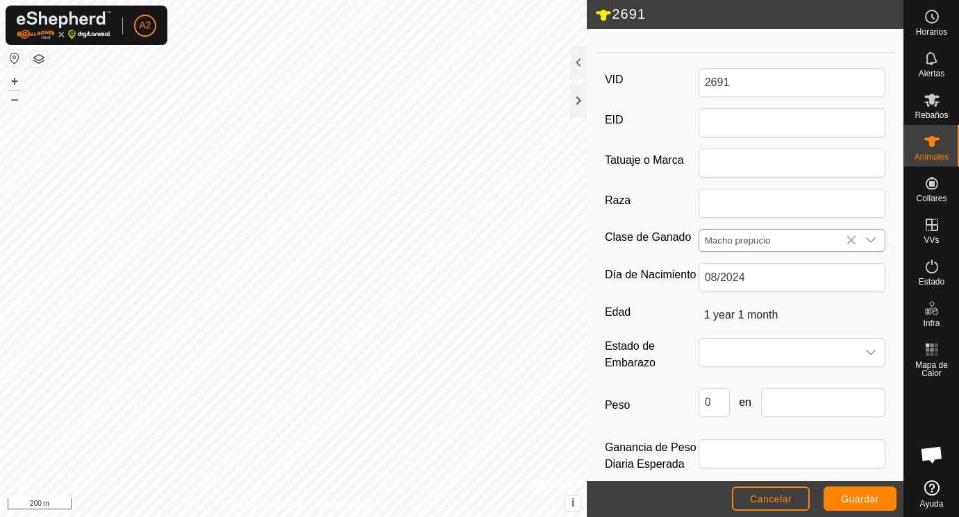
scroll to position [207, 0]
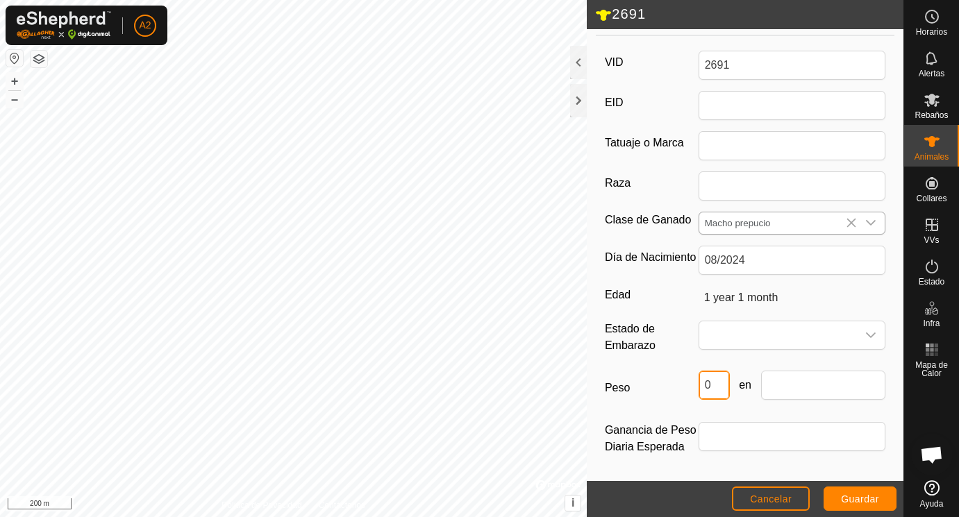
drag, startPoint x: 720, startPoint y: 384, endPoint x: 694, endPoint y: 384, distance: 25.7
click at [699, 384] on input "0" at bounding box center [714, 385] width 31 height 29
click at [771, 386] on input "text" at bounding box center [823, 385] width 125 height 29
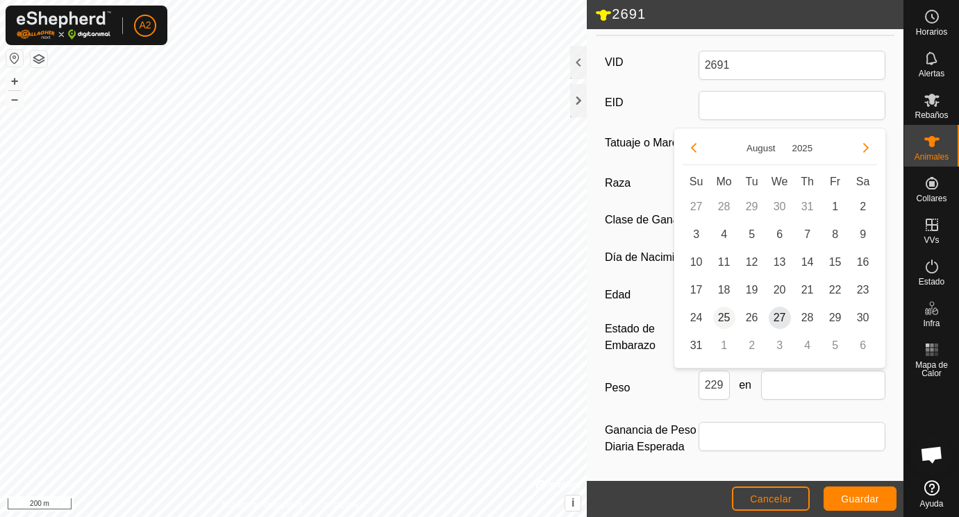
click at [721, 317] on span "25" at bounding box center [724, 318] width 22 height 22
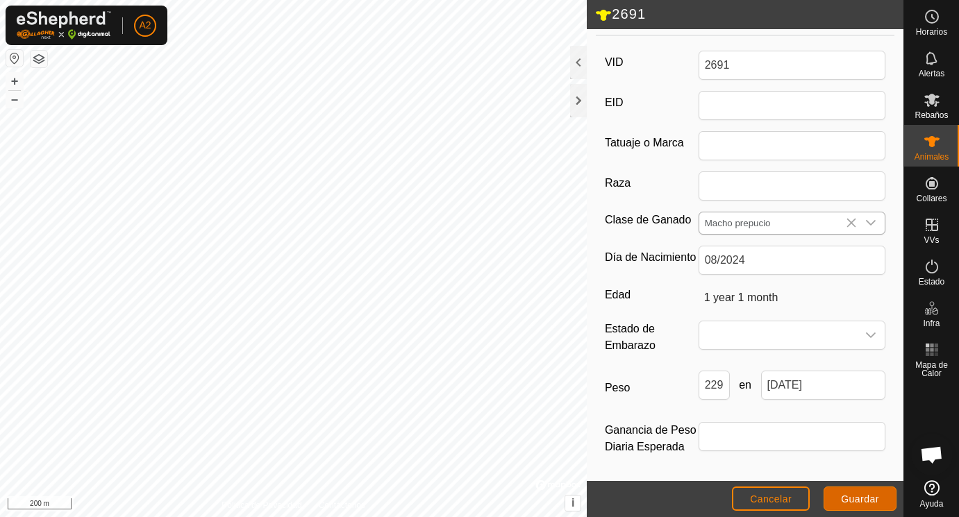
click at [868, 496] on span "Guardar" at bounding box center [860, 499] width 38 height 11
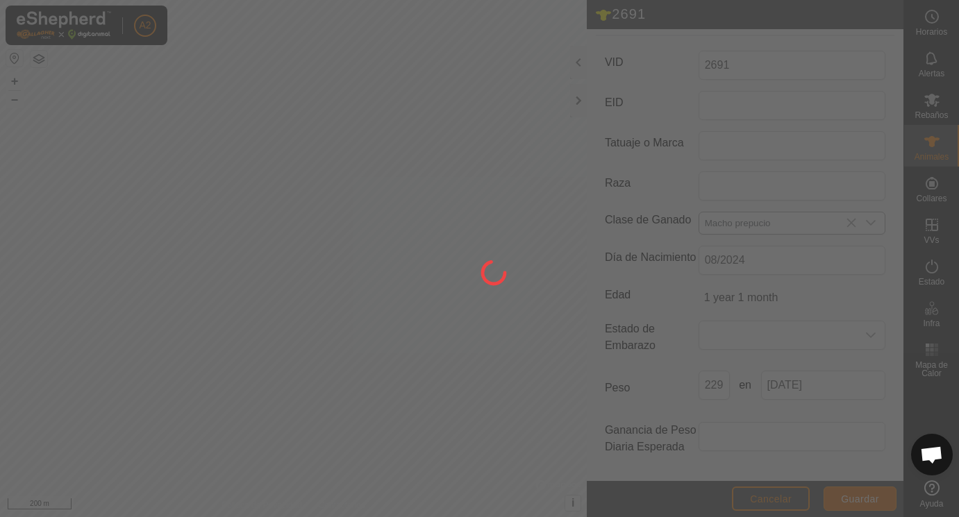
scroll to position [182, 0]
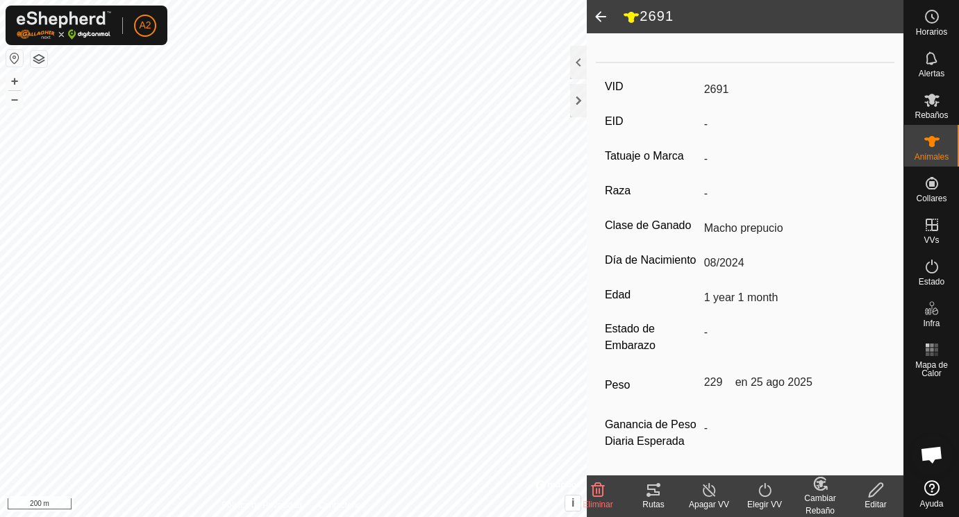
click at [601, 13] on span at bounding box center [601, 16] width 28 height 33
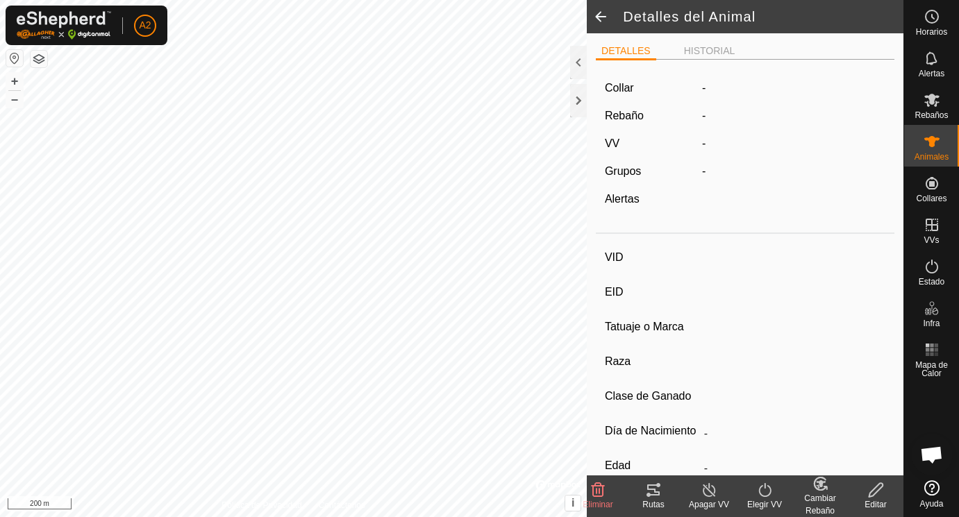
scroll to position [176, 0]
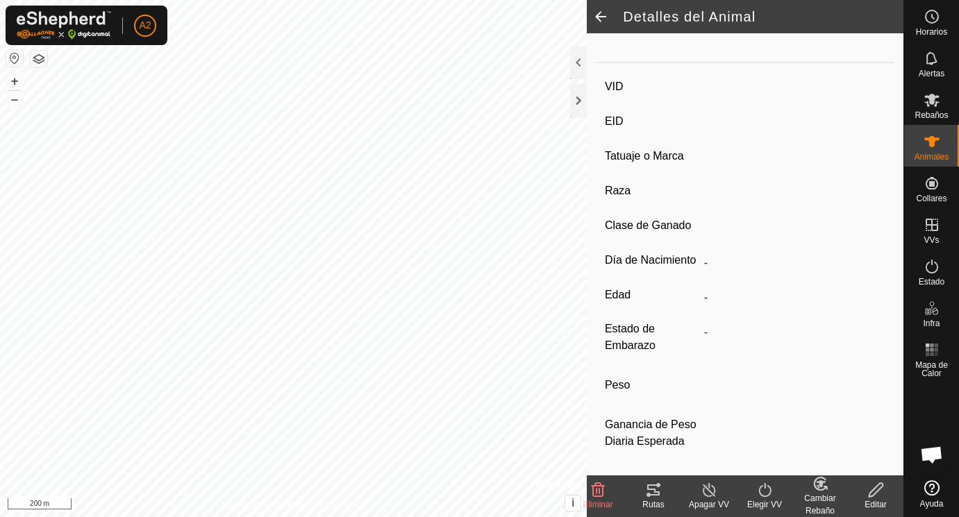
click at [601, 13] on span at bounding box center [601, 16] width 28 height 33
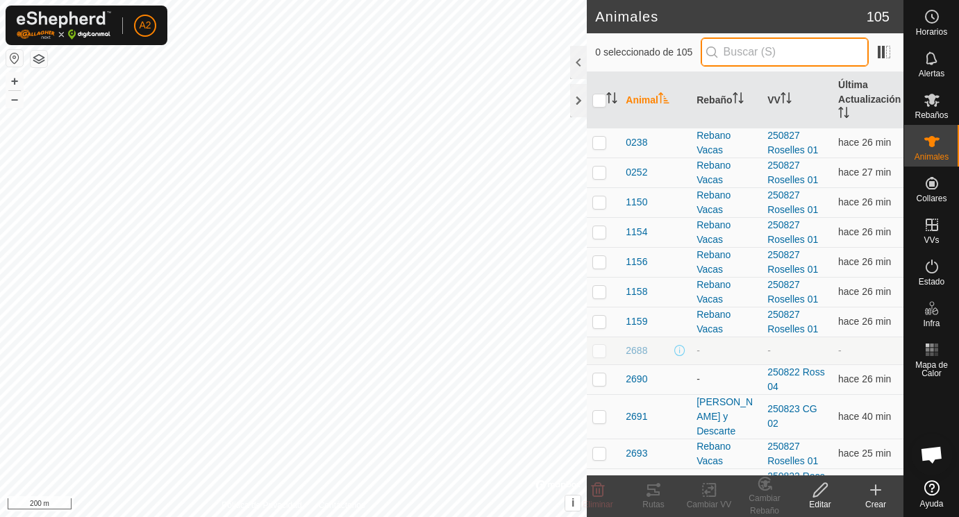
click at [730, 51] on input "text" at bounding box center [785, 52] width 168 height 29
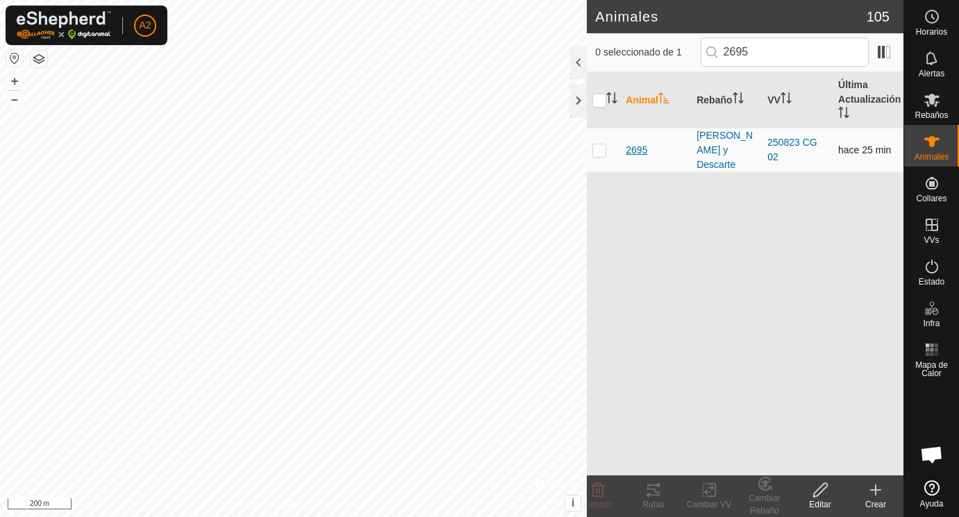
click at [631, 151] on span "2695" at bounding box center [637, 150] width 22 height 15
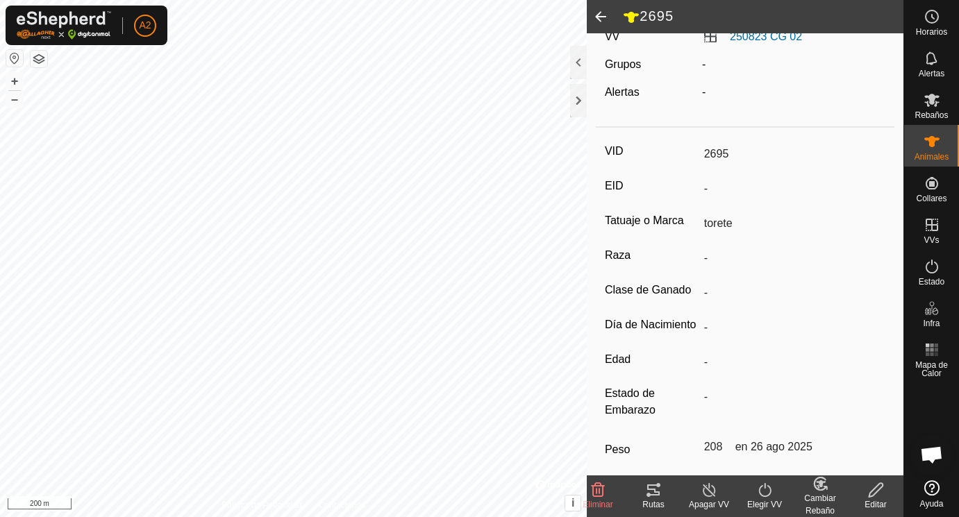
scroll to position [176, 0]
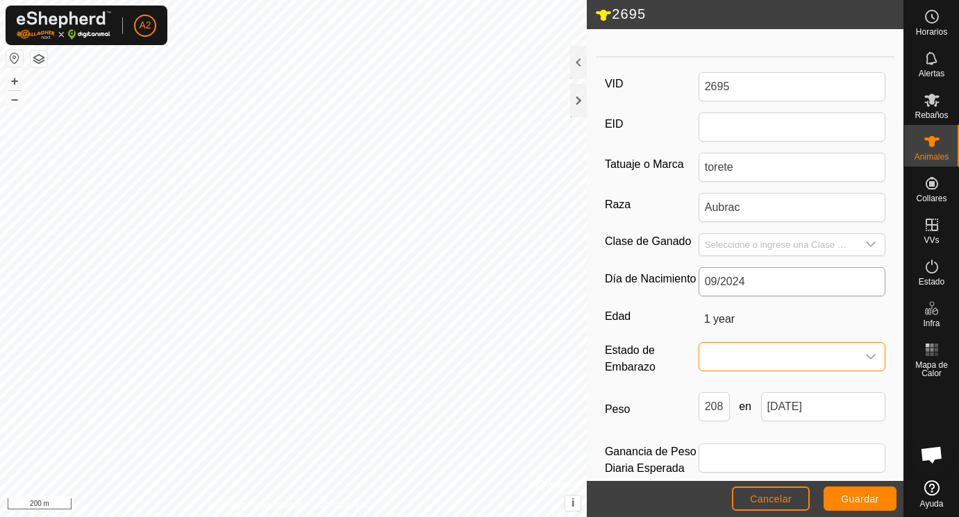
scroll to position [207, 0]
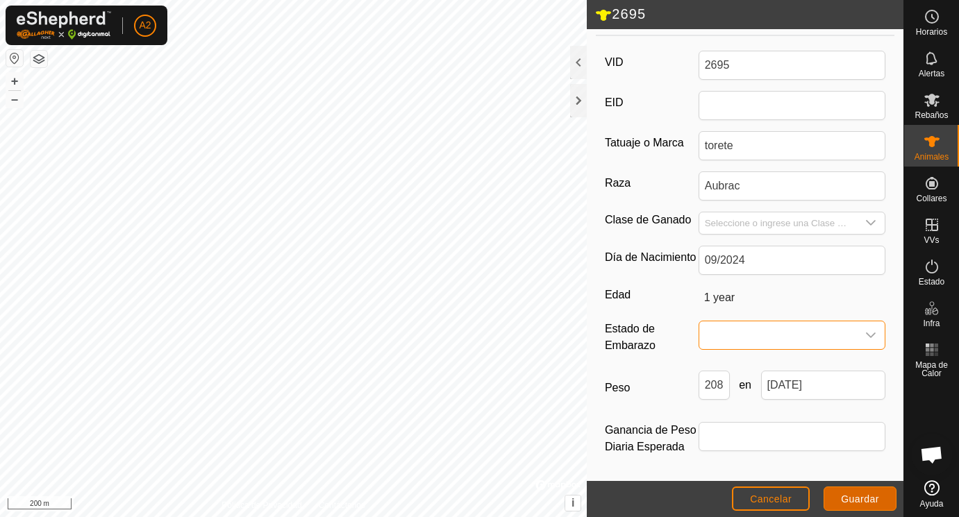
click at [863, 492] on button "Guardar" at bounding box center [860, 499] width 73 height 24
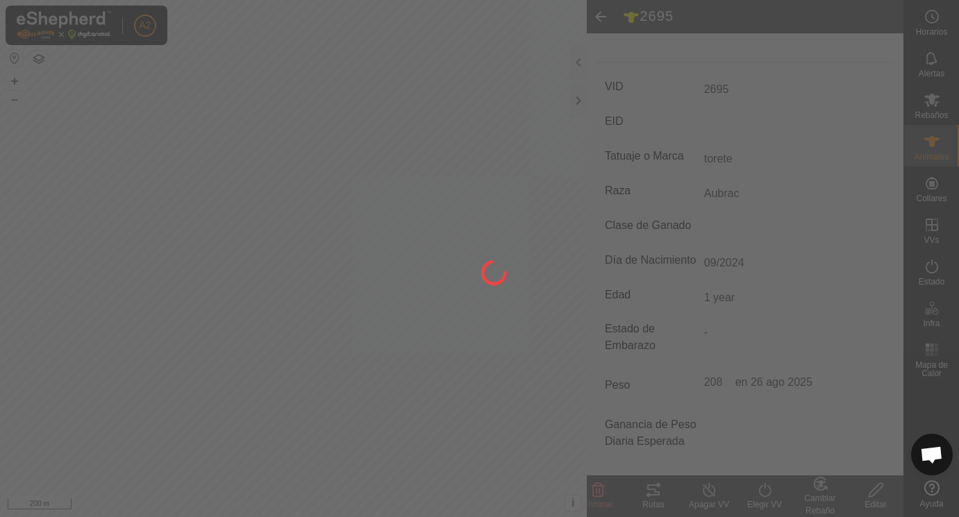
scroll to position [176, 0]
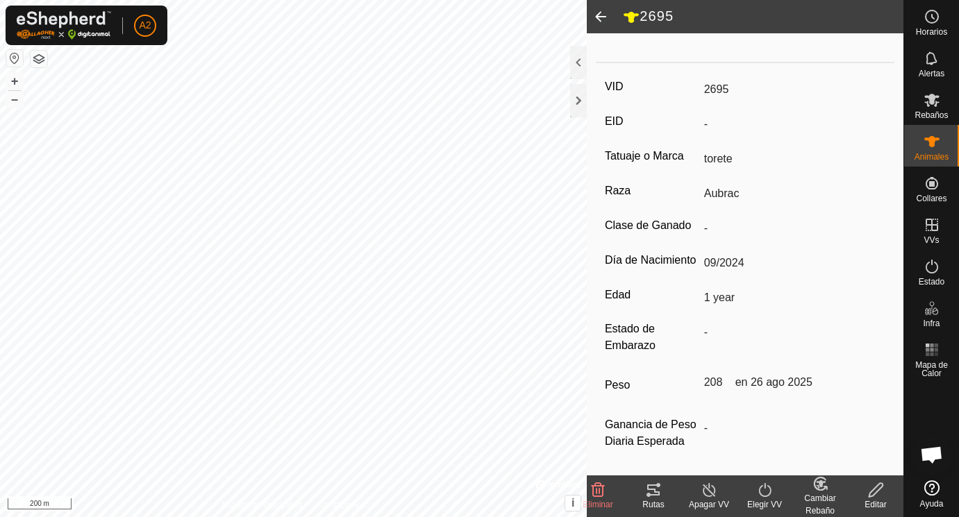
click at [599, 15] on span at bounding box center [601, 16] width 28 height 33
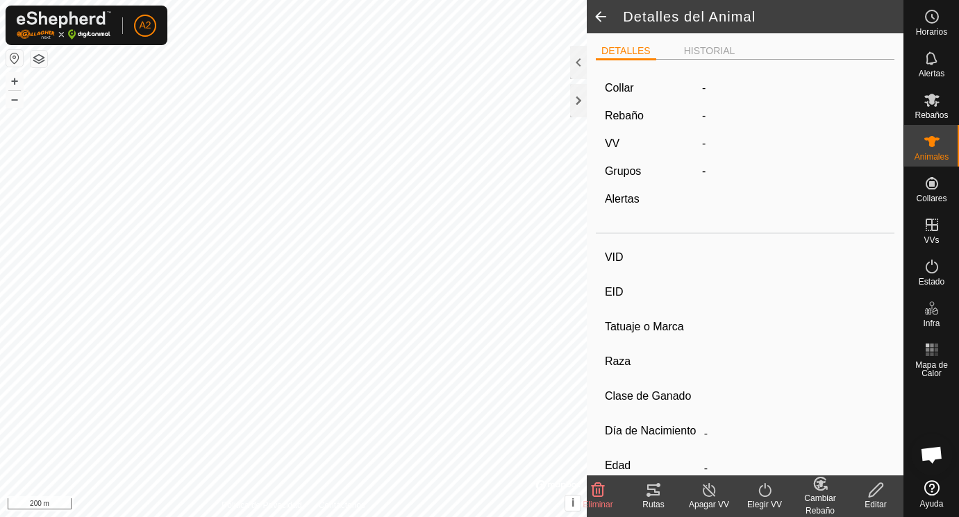
scroll to position [176, 0]
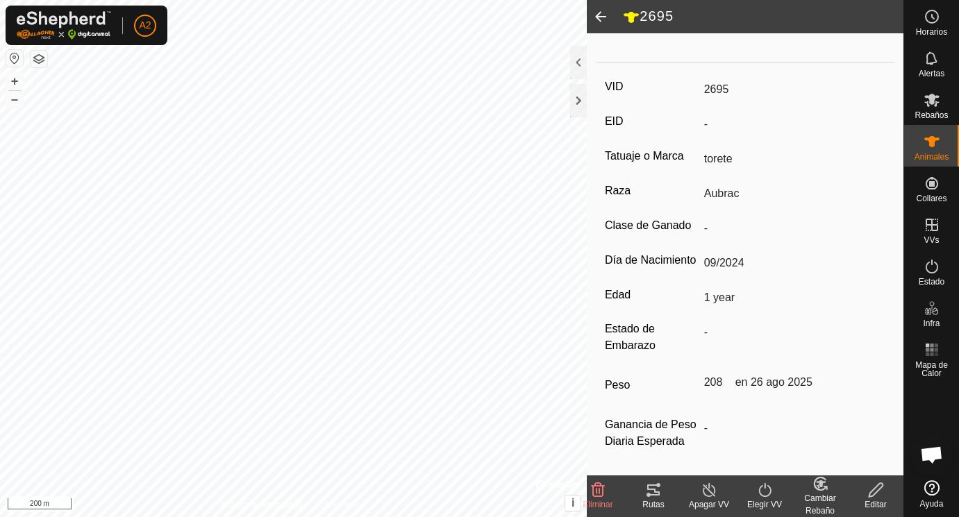
click at [599, 15] on span at bounding box center [601, 16] width 28 height 33
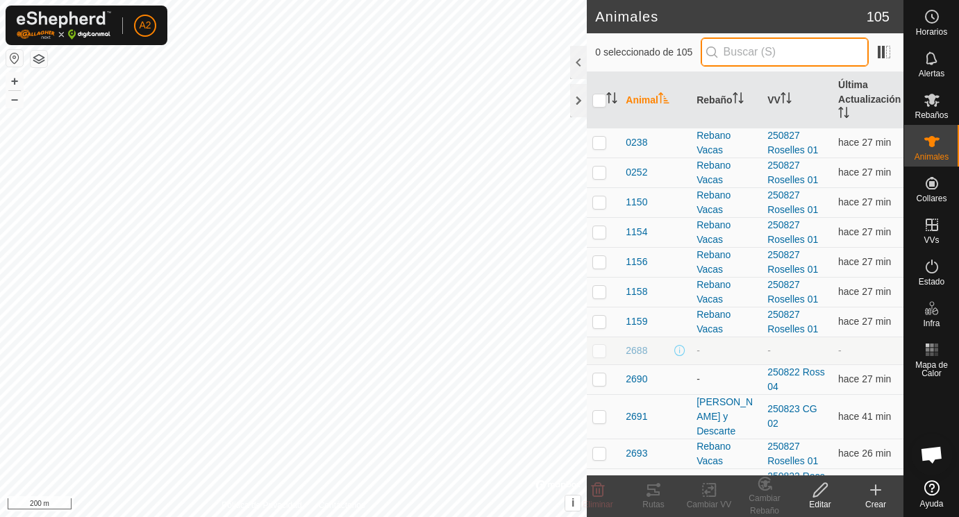
click at [730, 53] on input "text" at bounding box center [785, 52] width 168 height 29
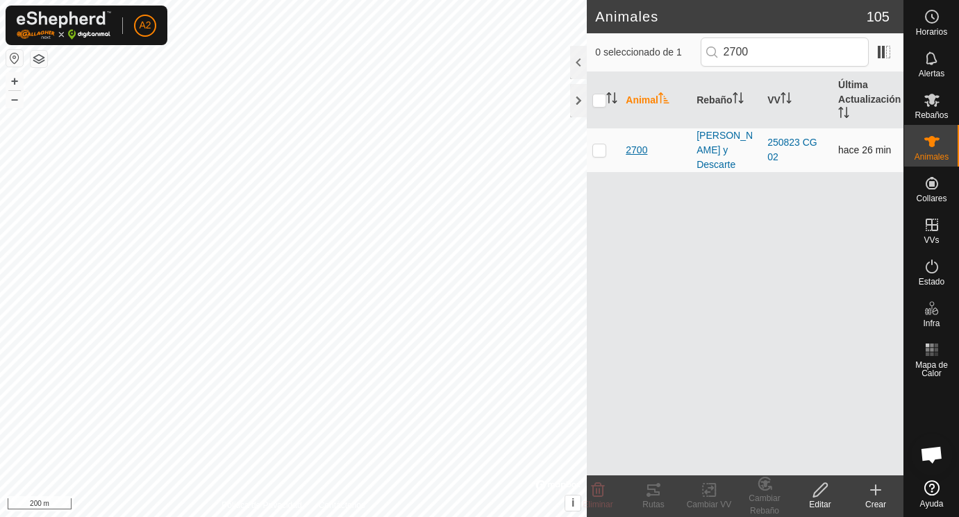
click at [637, 152] on span "2700" at bounding box center [637, 150] width 22 height 15
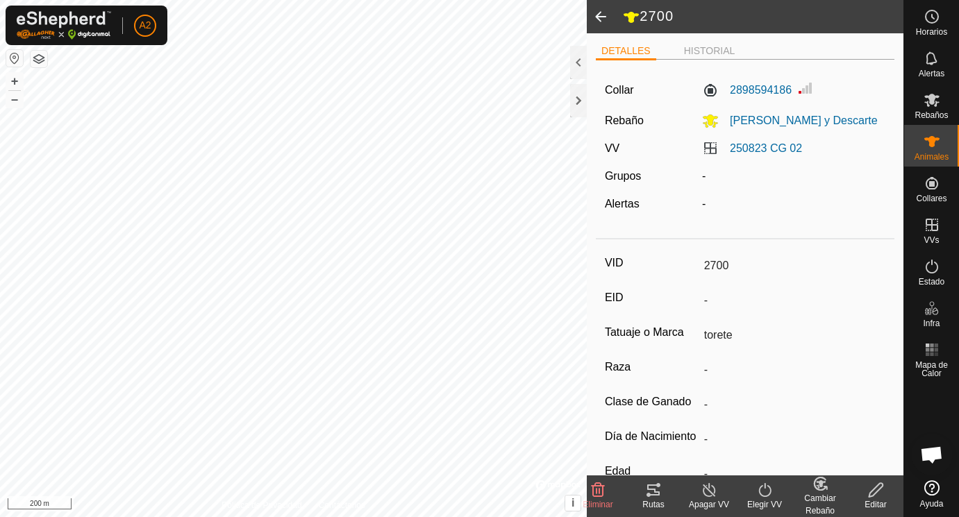
click at [877, 488] on icon at bounding box center [876, 490] width 14 height 14
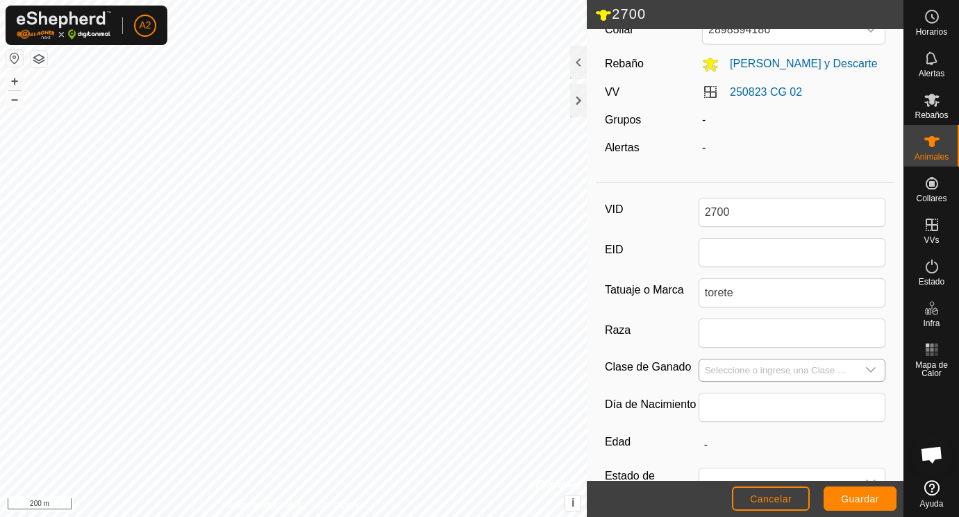
scroll to position [79, 0]
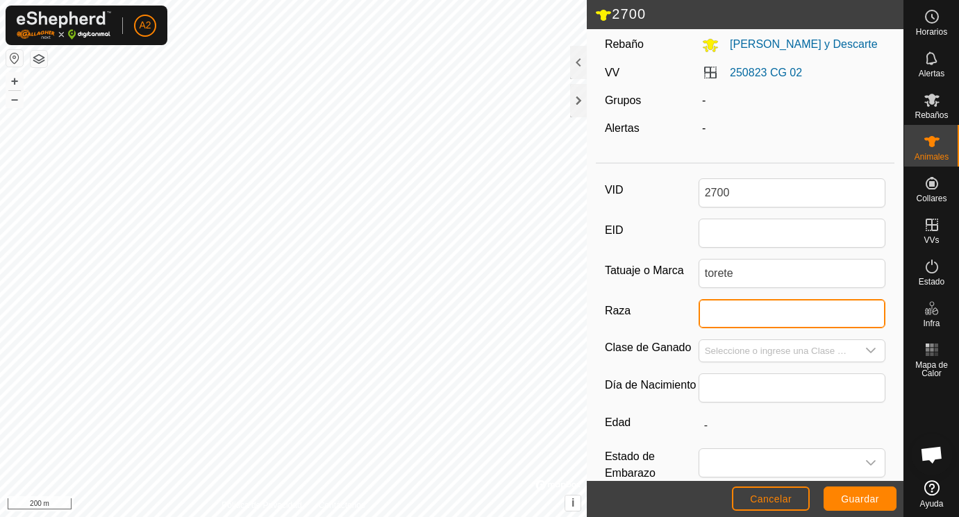
click at [733, 310] on input "Raza" at bounding box center [793, 313] width 188 height 29
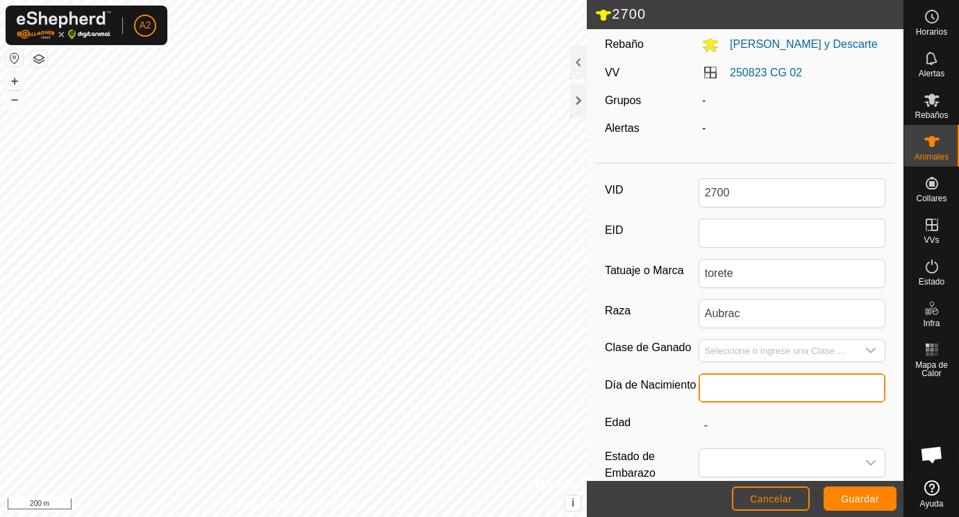
click at [721, 379] on input "text" at bounding box center [793, 388] width 188 height 29
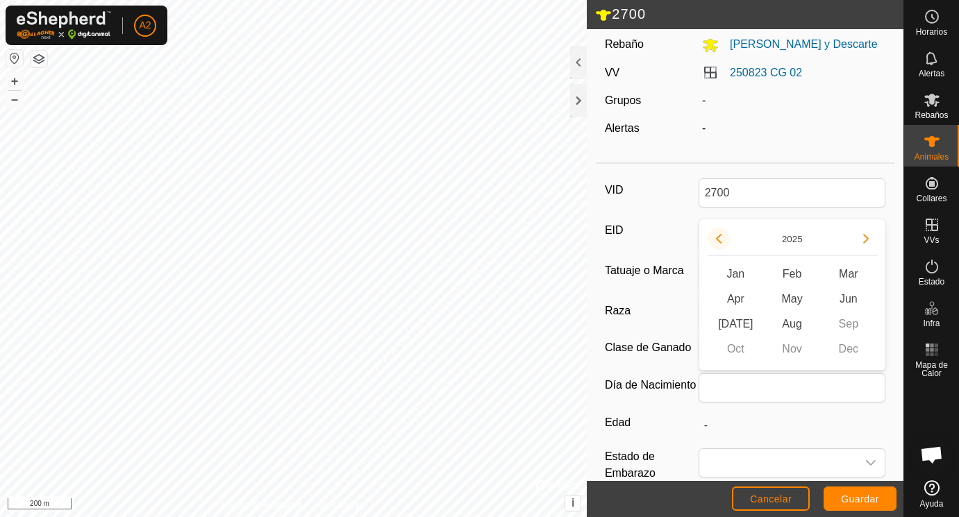
click at [721, 233] on button "Previous Year" at bounding box center [719, 239] width 22 height 22
click at [733, 322] on span "[DATE]" at bounding box center [736, 324] width 56 height 25
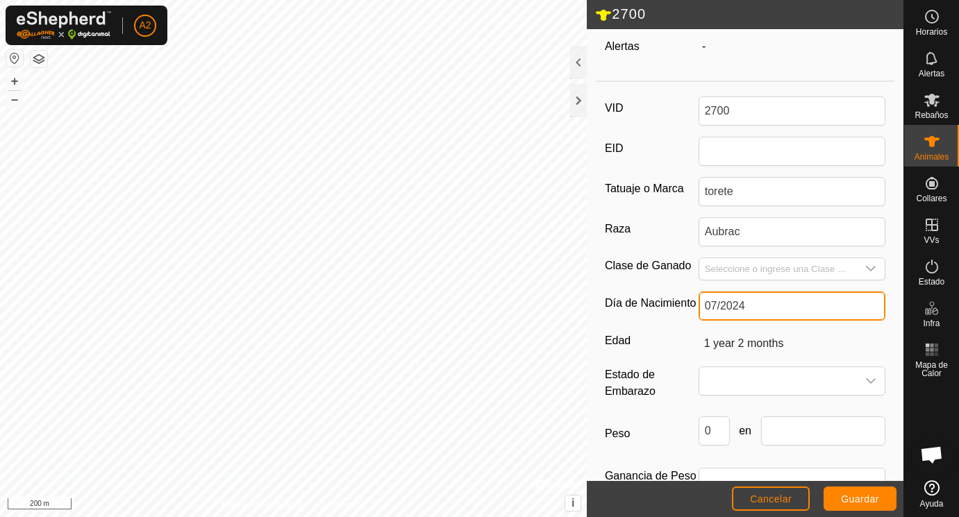
scroll to position [207, 0]
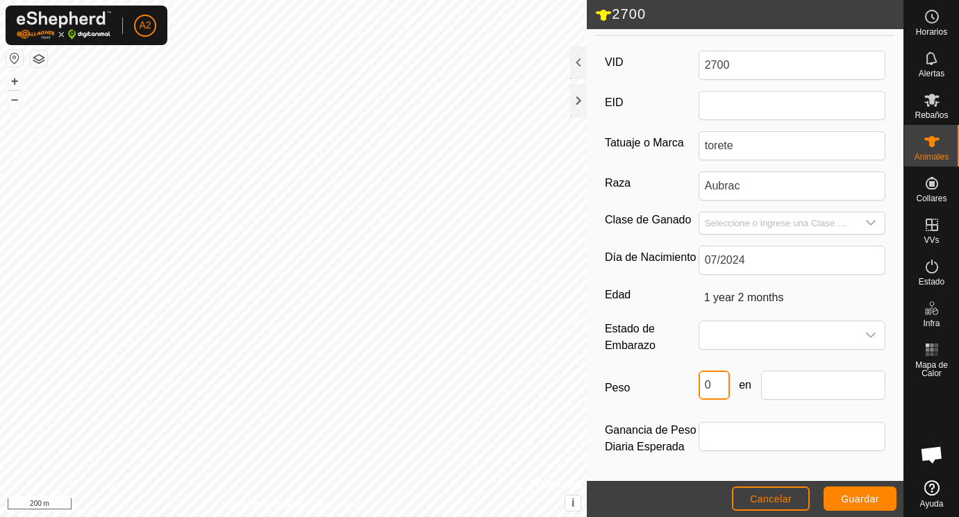
drag, startPoint x: 716, startPoint y: 383, endPoint x: 681, endPoint y: 377, distance: 35.3
click at [699, 377] on input "0" at bounding box center [714, 385] width 31 height 29
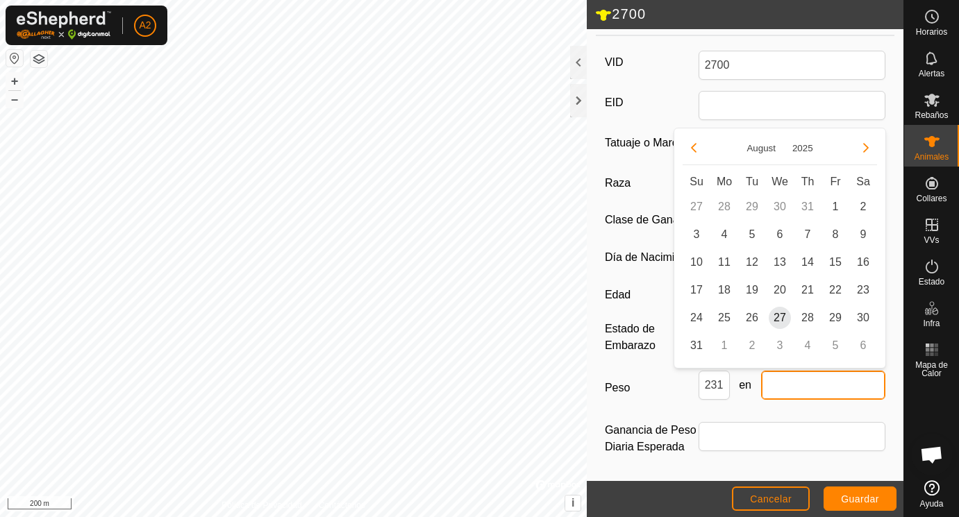
click at [778, 392] on input "text" at bounding box center [823, 385] width 125 height 29
click at [720, 319] on span "25" at bounding box center [724, 318] width 22 height 22
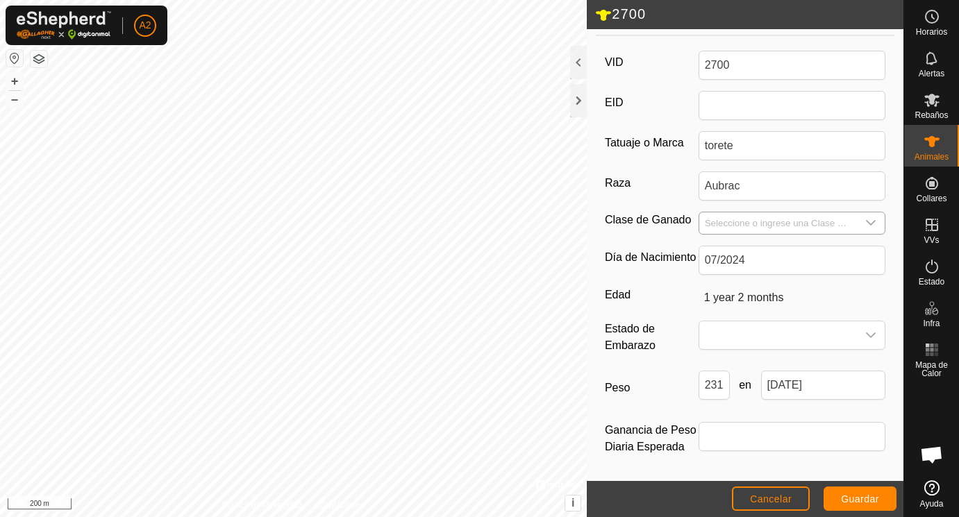
click at [726, 219] on input "Seleccione o ingrese una Clase de Ganado" at bounding box center [778, 224] width 158 height 22
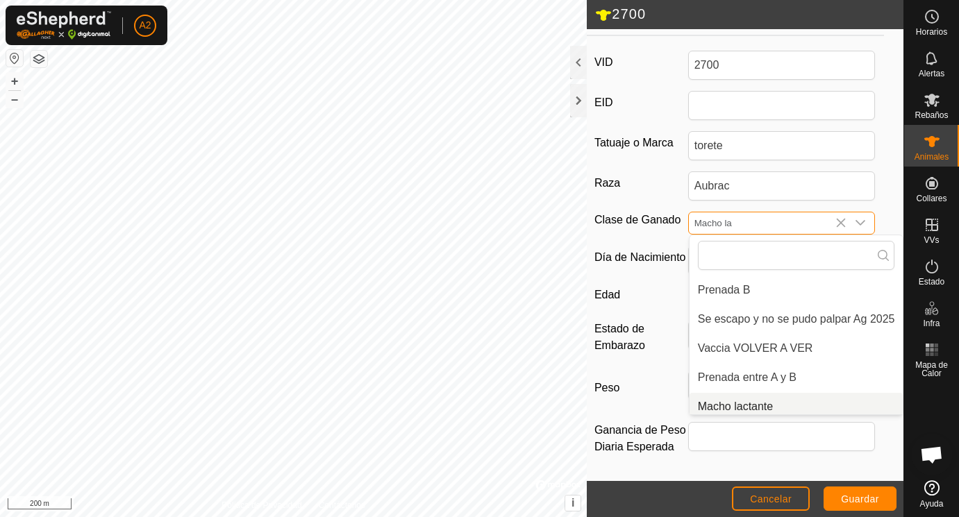
scroll to position [193, 0]
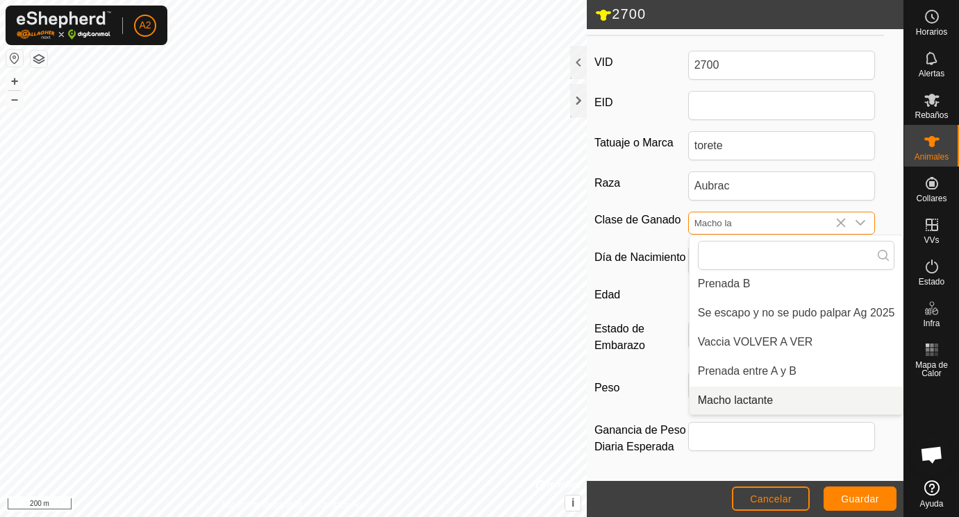
click at [738, 402] on li "Macho lactante" at bounding box center [797, 401] width 214 height 28
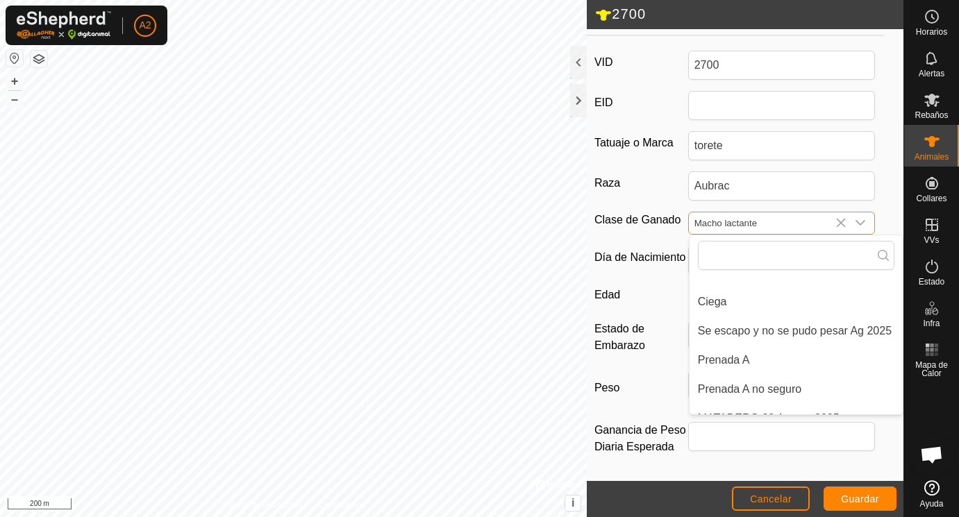
scroll to position [207, 0]
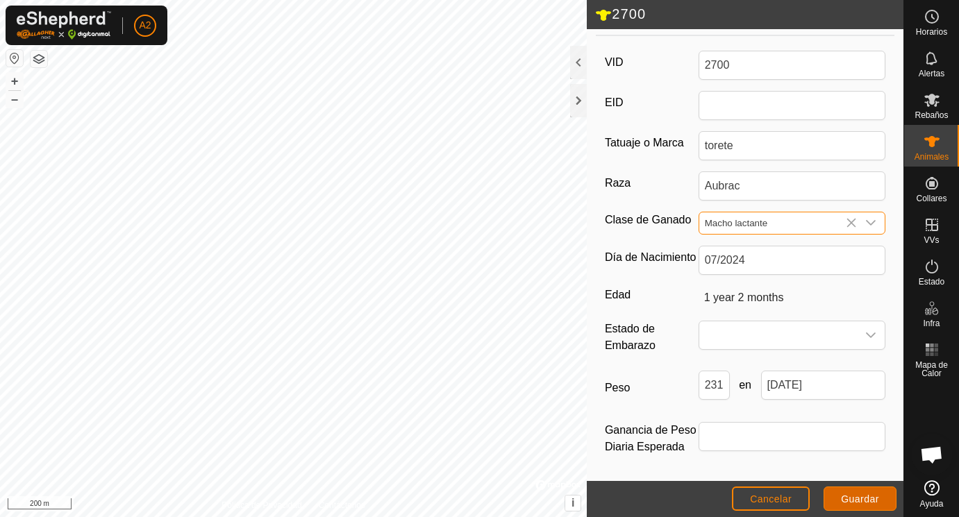
click at [865, 497] on span "Guardar" at bounding box center [860, 499] width 38 height 11
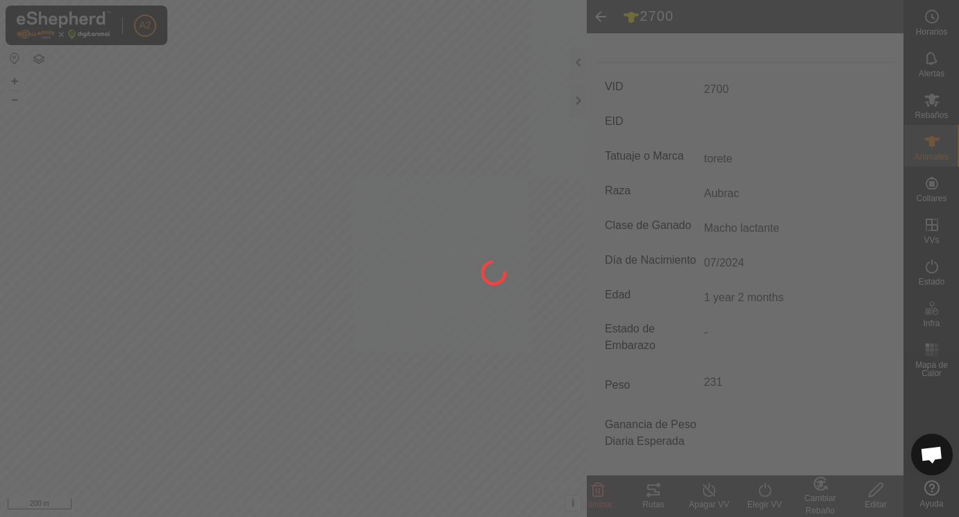
scroll to position [182, 0]
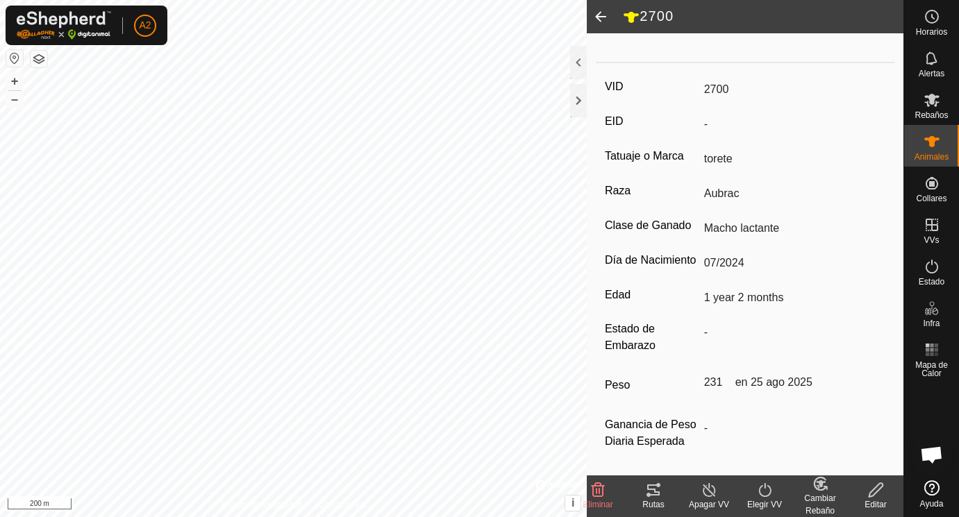
click at [601, 15] on span at bounding box center [601, 16] width 28 height 33
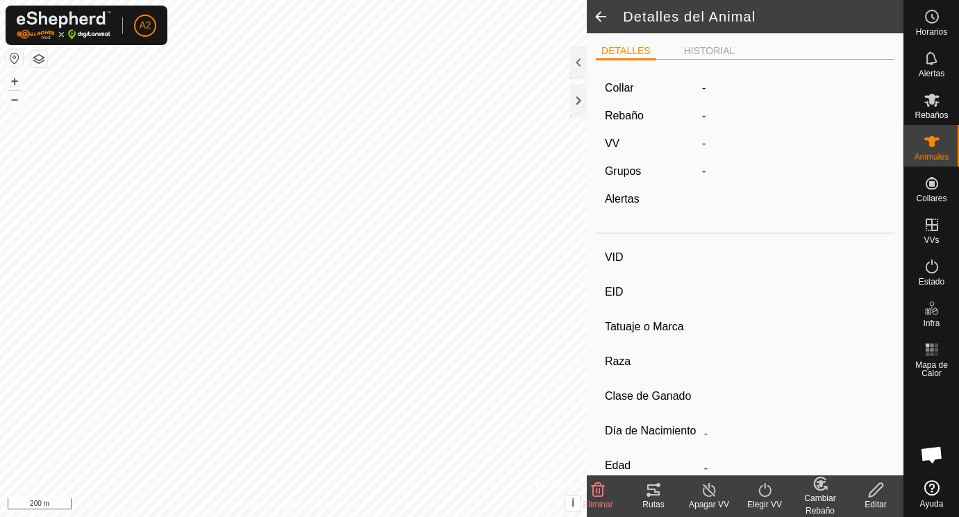
scroll to position [176, 0]
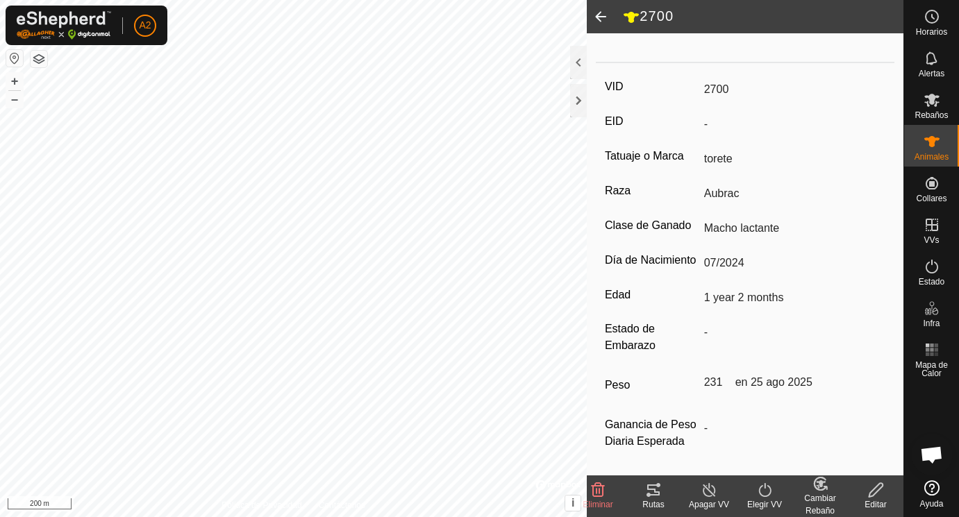
click at [601, 15] on span at bounding box center [601, 16] width 28 height 33
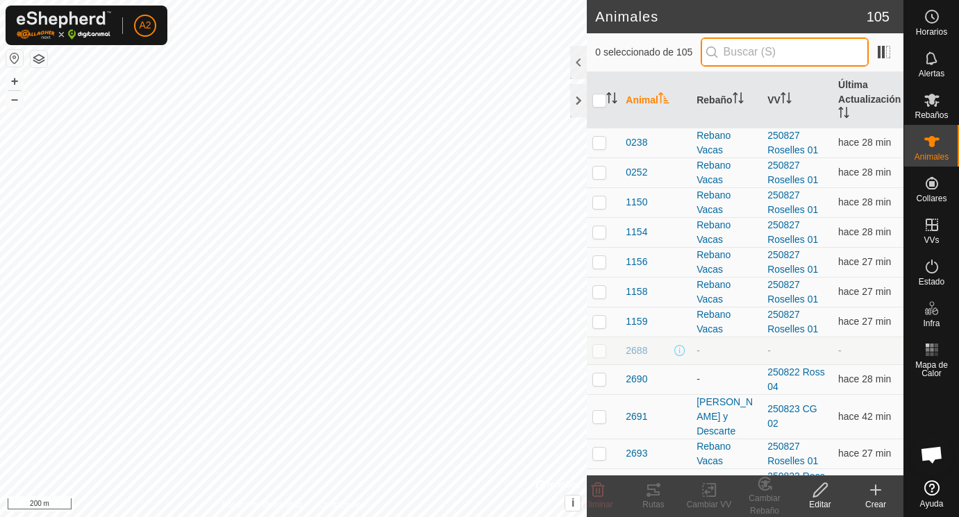
click at [732, 48] on input "text" at bounding box center [785, 52] width 168 height 29
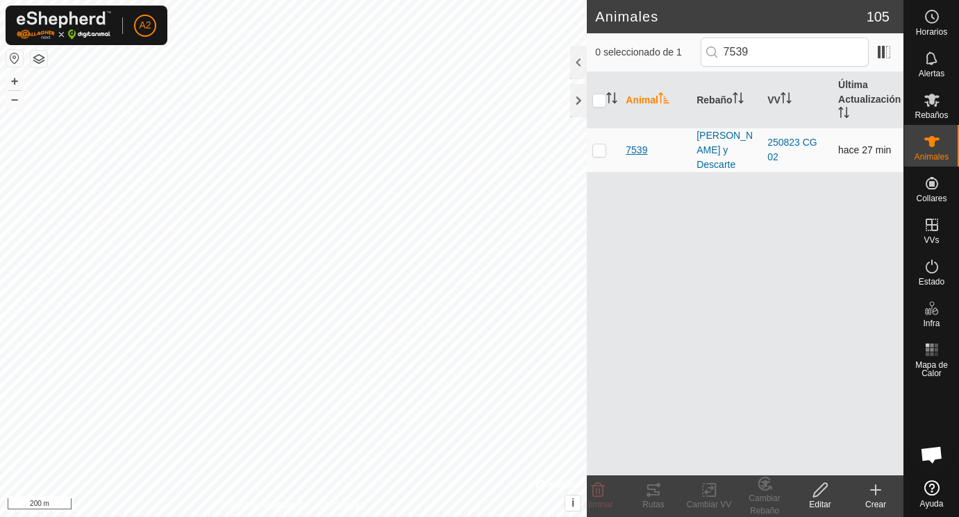
click at [639, 151] on span "7539" at bounding box center [637, 150] width 22 height 15
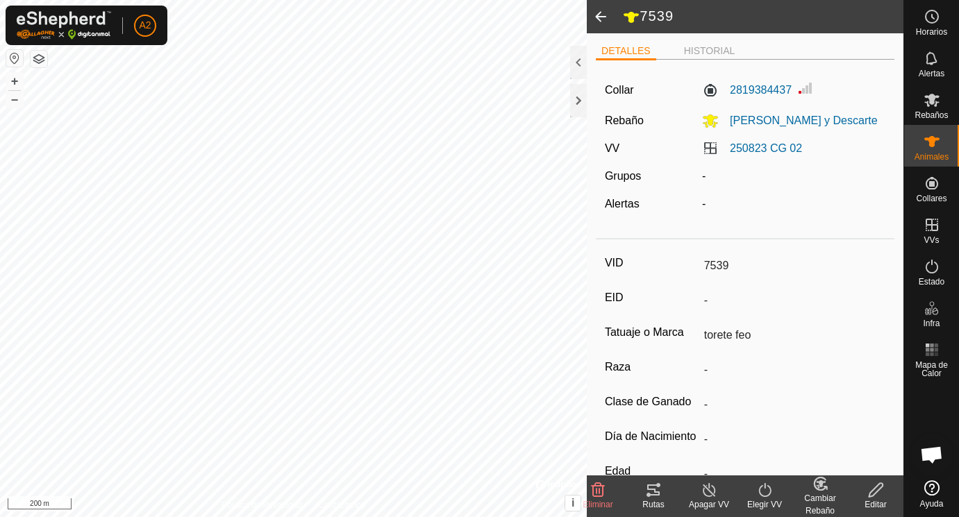
click at [874, 490] on icon at bounding box center [876, 490] width 17 height 17
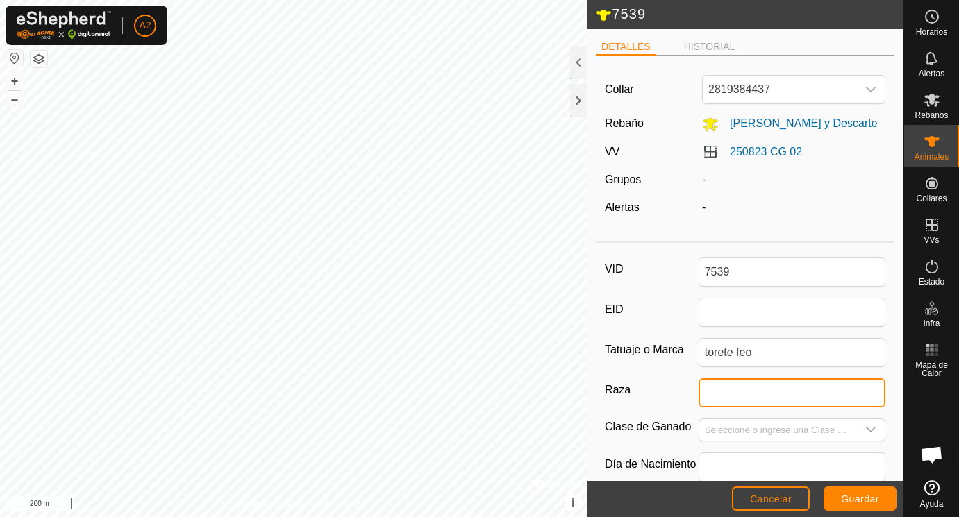
click at [719, 395] on input "Raza" at bounding box center [793, 393] width 188 height 29
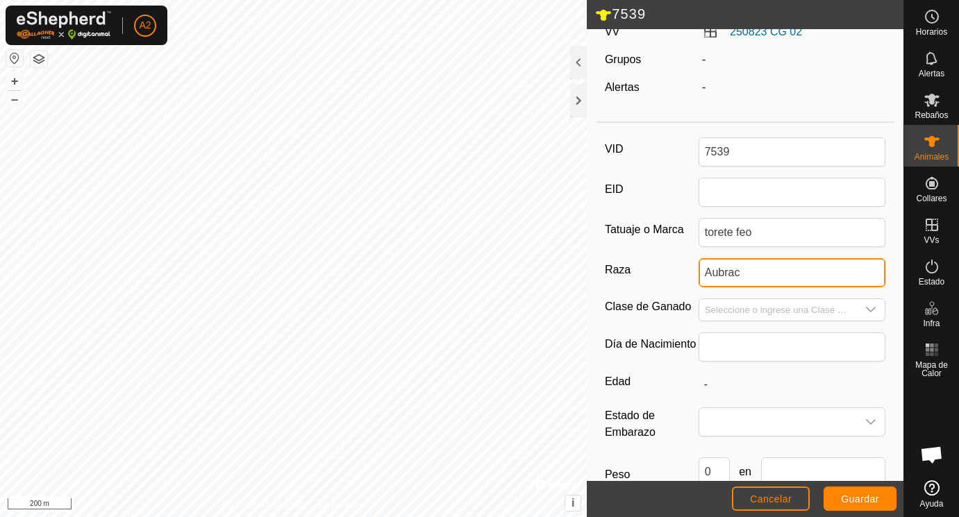
scroll to position [126, 0]
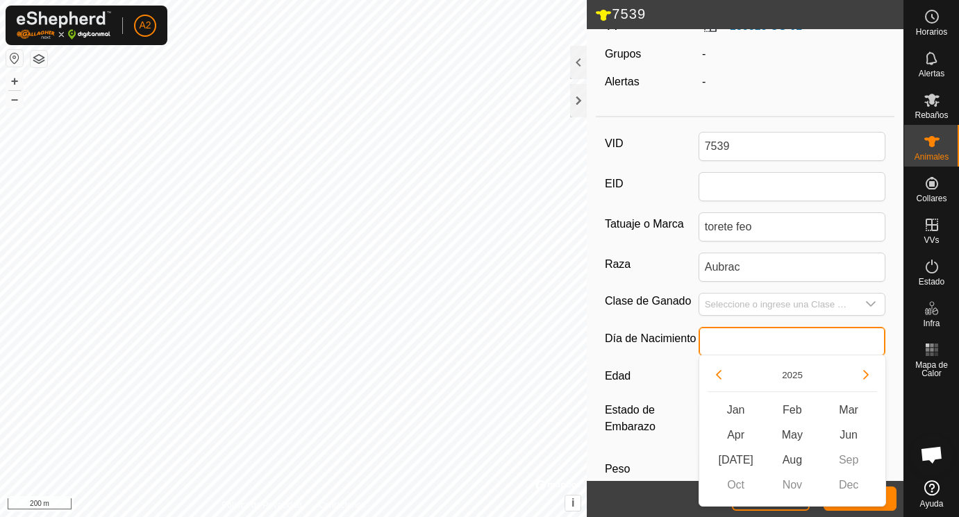
click at [733, 336] on input "text" at bounding box center [793, 341] width 188 height 29
click at [717, 371] on button "Previous Year" at bounding box center [719, 375] width 22 height 22
click at [845, 433] on span "Jun" at bounding box center [848, 435] width 56 height 25
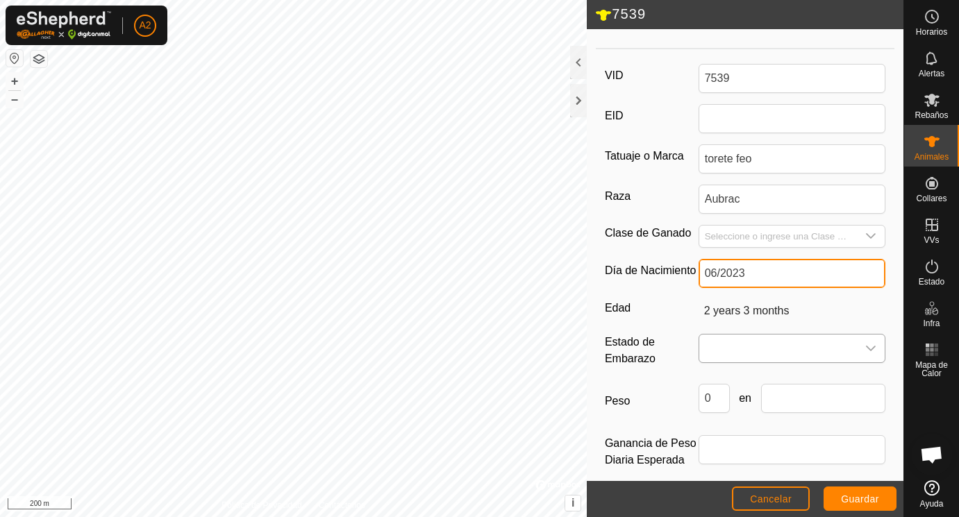
scroll to position [207, 0]
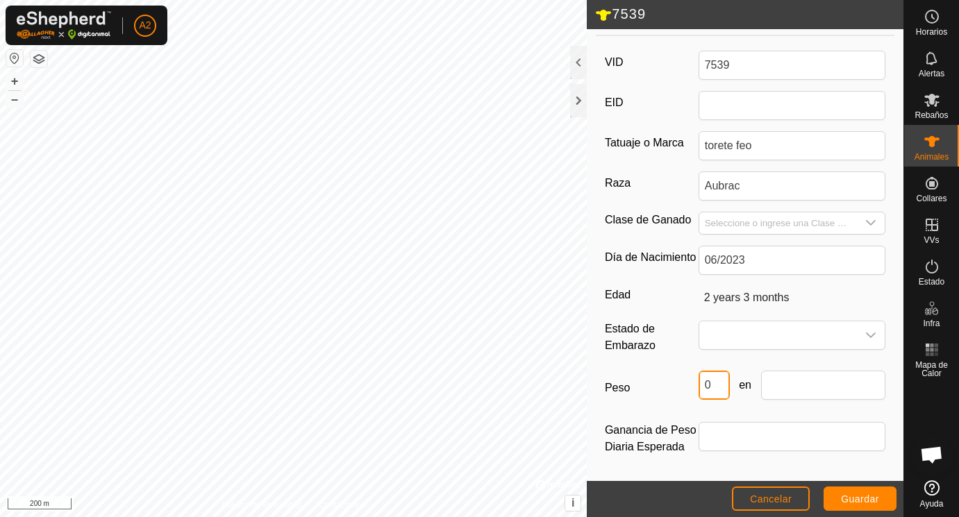
drag, startPoint x: 724, startPoint y: 390, endPoint x: 670, endPoint y: 390, distance: 54.9
click at [670, 390] on div "Peso 0 en" at bounding box center [745, 391] width 281 height 40
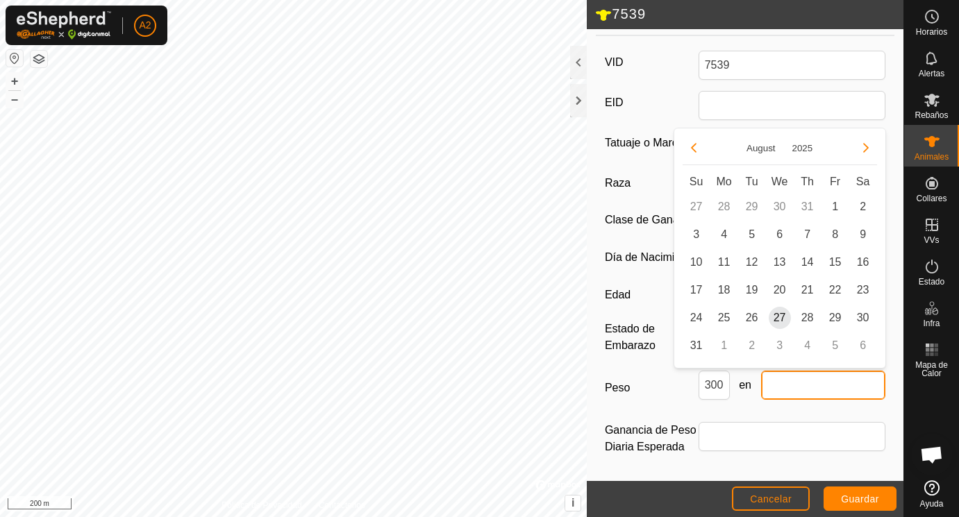
click at [777, 385] on input "text" at bounding box center [823, 385] width 125 height 29
click at [721, 317] on span "25" at bounding box center [724, 318] width 22 height 22
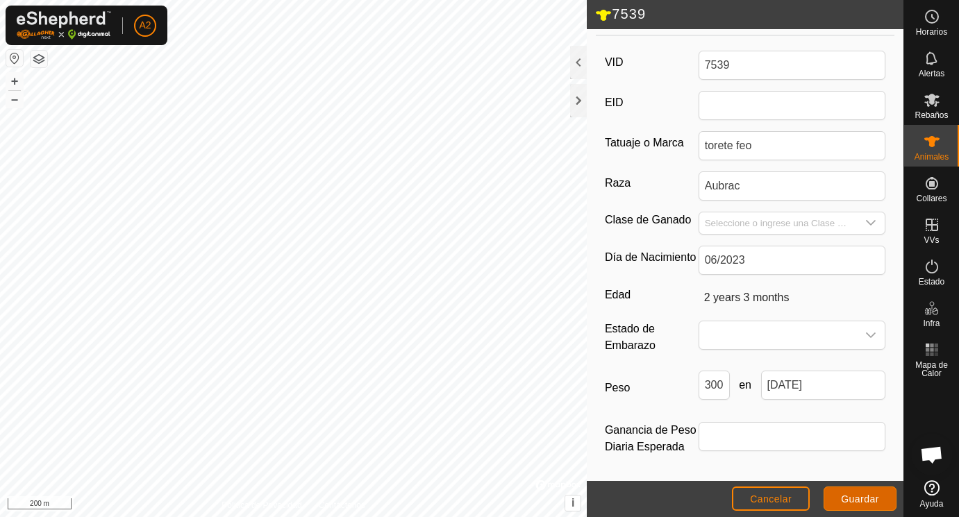
click at [866, 497] on span "Guardar" at bounding box center [860, 499] width 38 height 11
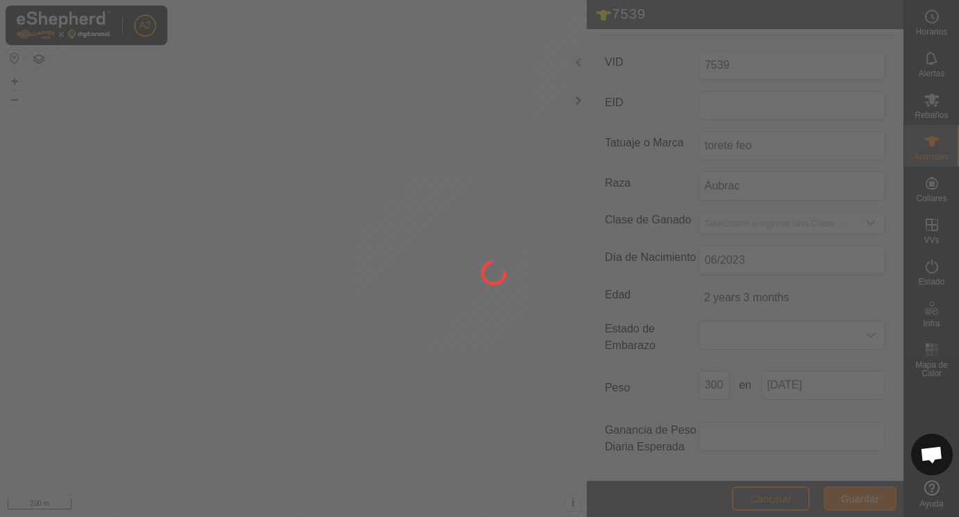
scroll to position [182, 0]
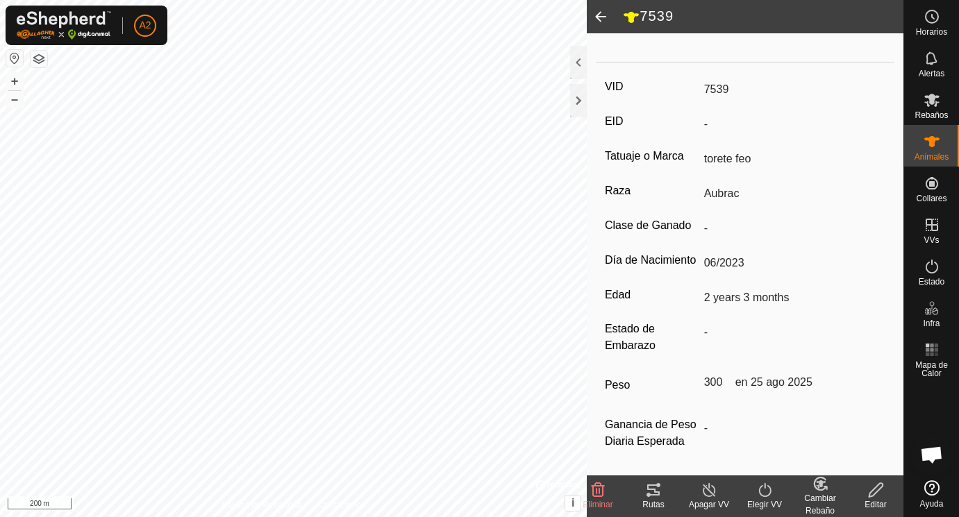
click at [600, 13] on span at bounding box center [601, 16] width 28 height 33
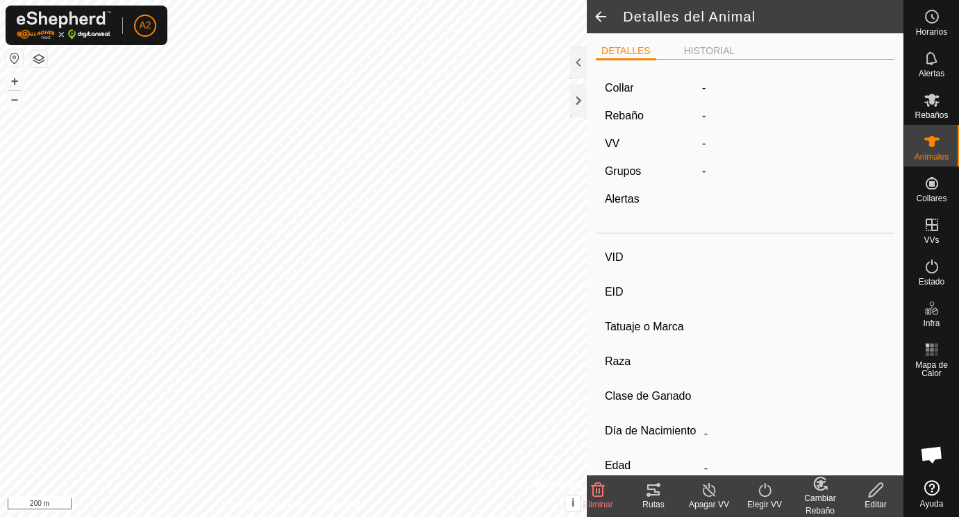
scroll to position [176, 0]
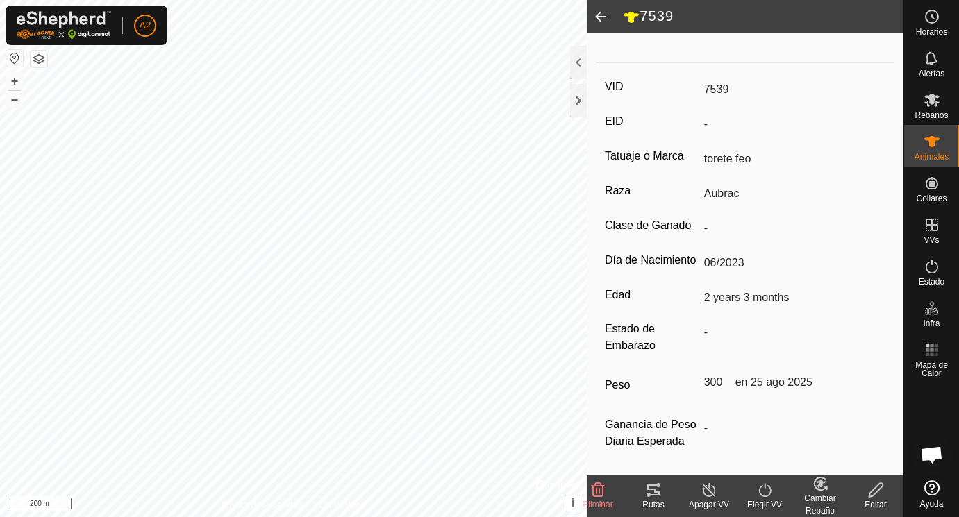
click at [599, 20] on span at bounding box center [601, 16] width 28 height 33
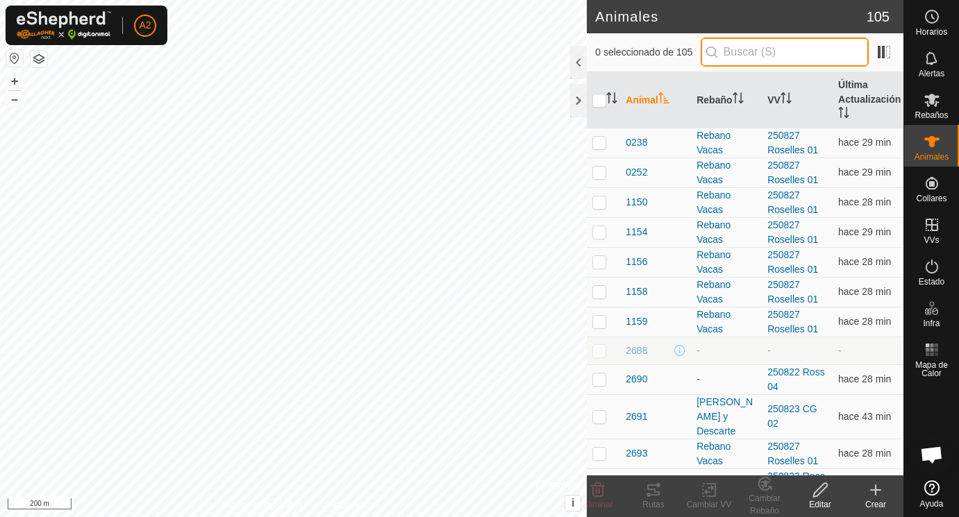
click at [726, 56] on input "text" at bounding box center [785, 52] width 168 height 29
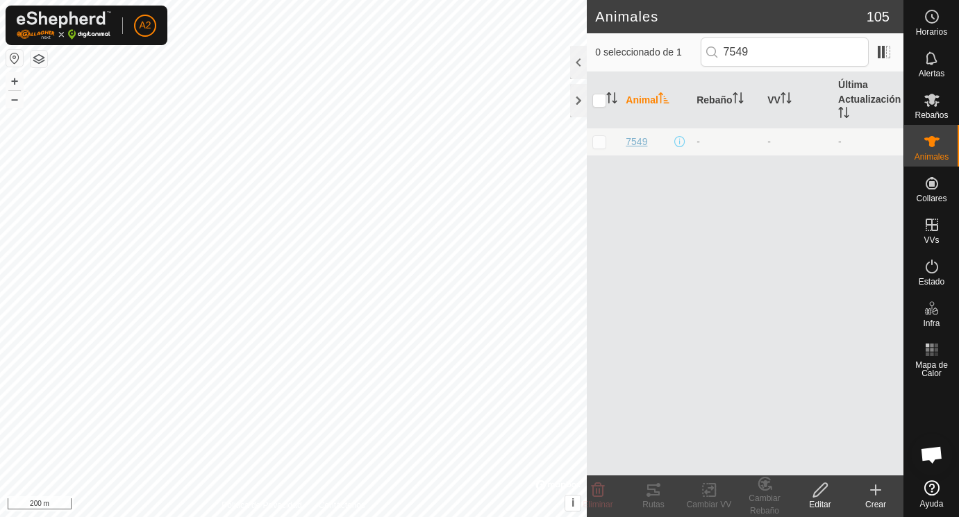
click at [644, 142] on span "7549" at bounding box center [637, 142] width 22 height 15
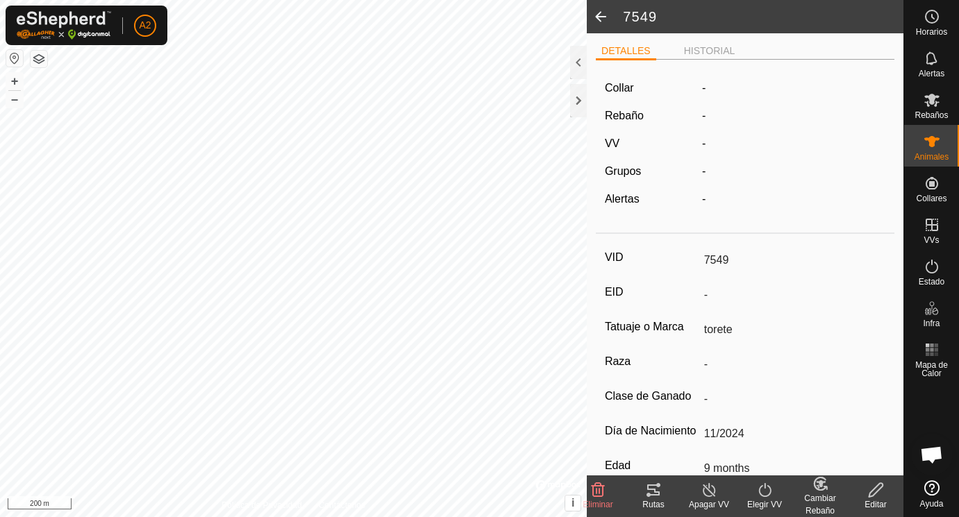
click at [874, 491] on icon at bounding box center [876, 490] width 17 height 17
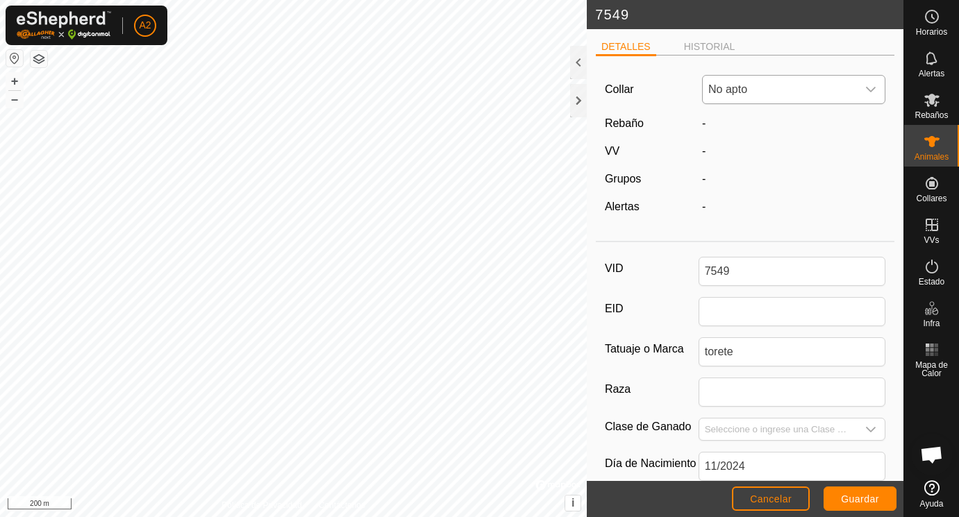
click at [871, 90] on icon "dropdown trigger" at bounding box center [870, 89] width 11 height 11
click at [677, 197] on div "Collar No apto No apto 2551578778 0034355326 2485094971 Rebaño - VV - Grupos - …" at bounding box center [745, 151] width 299 height 169
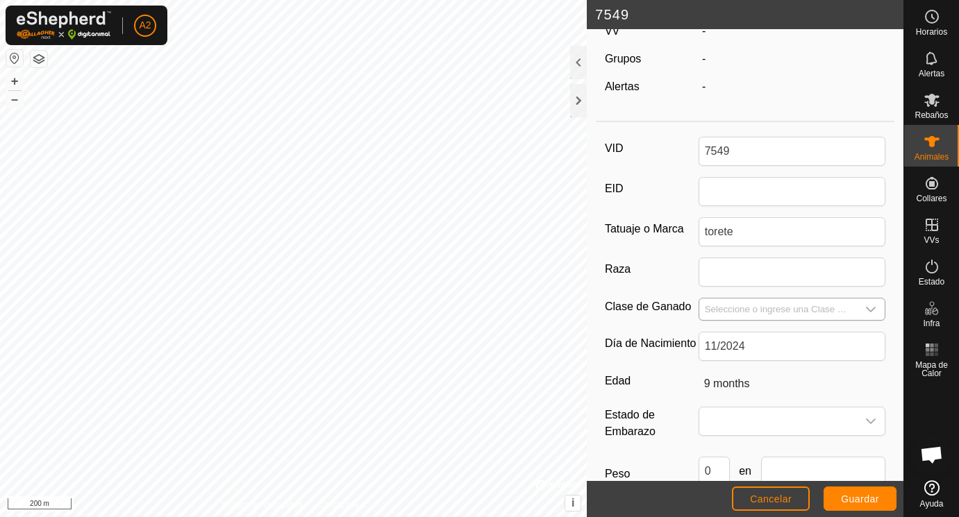
scroll to position [122, 0]
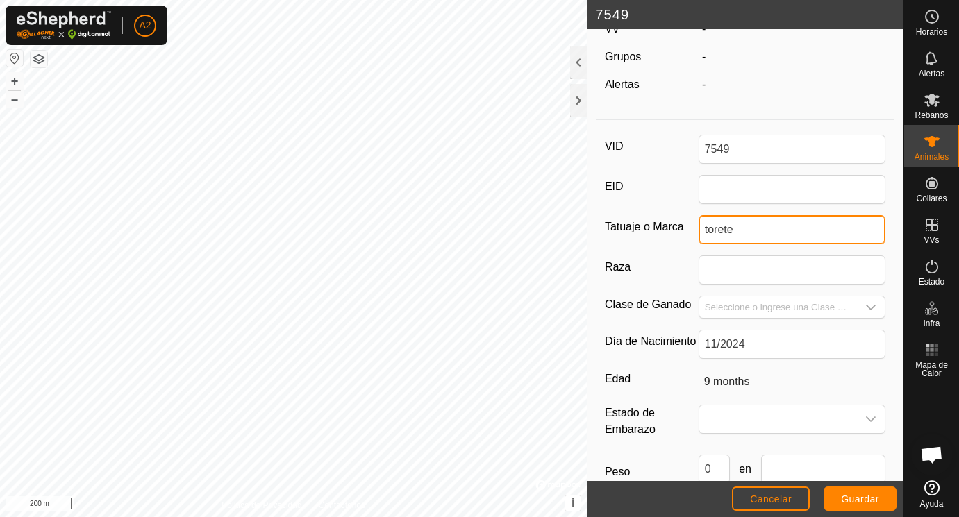
click at [753, 229] on input "torete" at bounding box center [793, 229] width 188 height 29
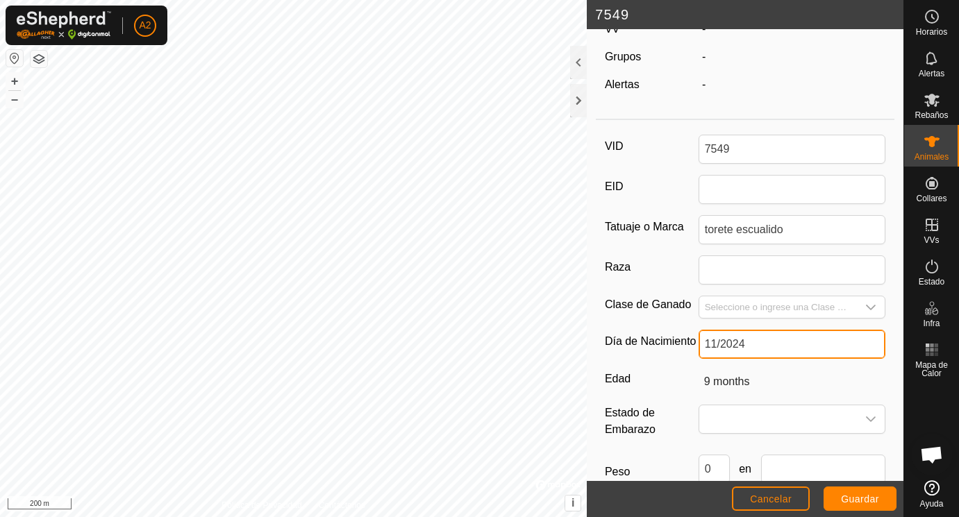
click at [753, 350] on input "11/2024" at bounding box center [793, 344] width 188 height 29
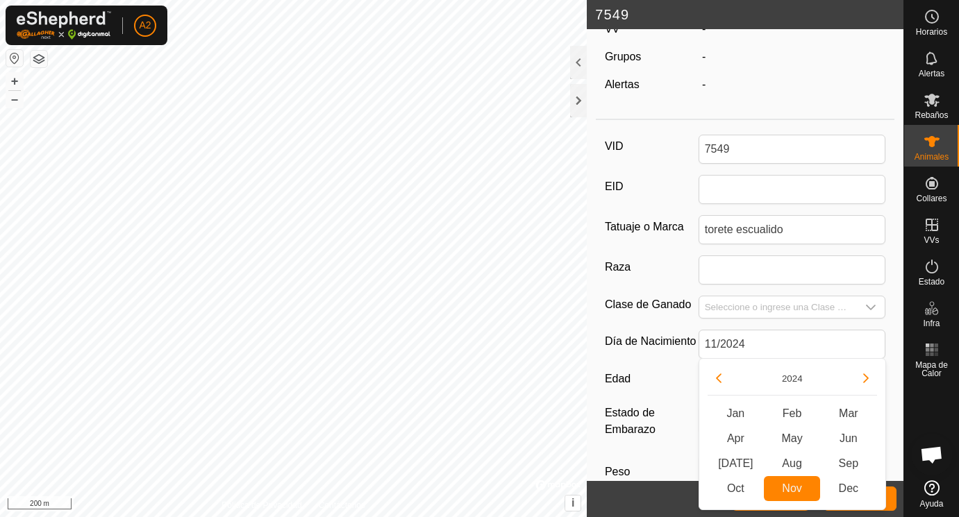
click at [672, 386] on label "Edad" at bounding box center [652, 379] width 94 height 18
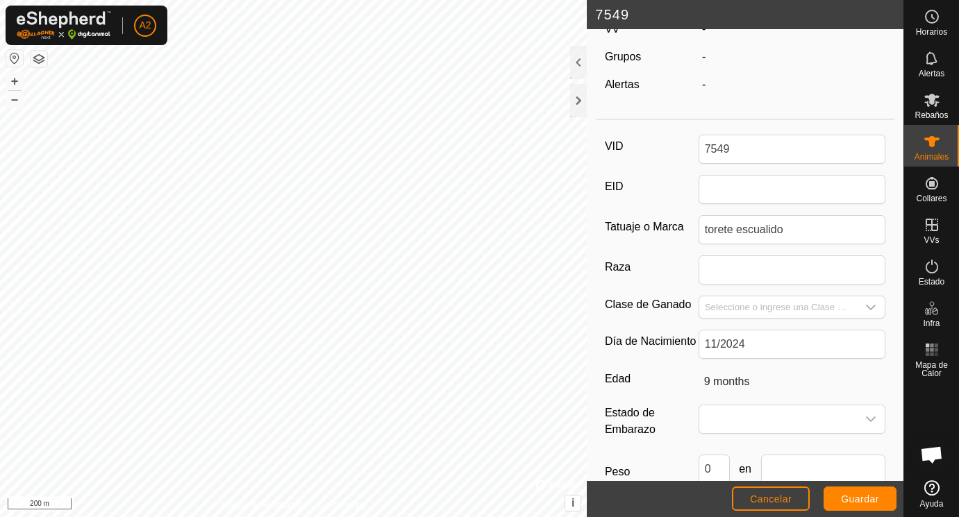
scroll to position [207, 0]
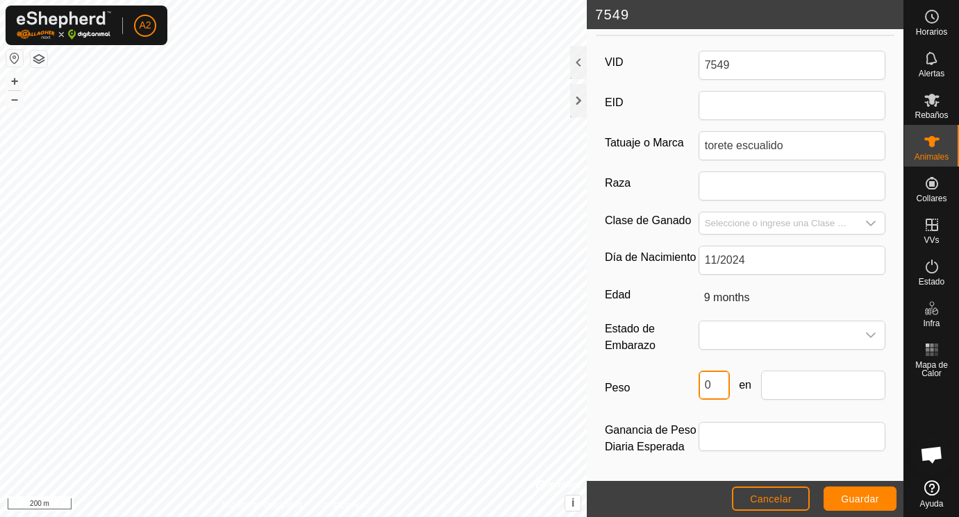
drag, startPoint x: 717, startPoint y: 387, endPoint x: 679, endPoint y: 388, distance: 37.5
click at [699, 388] on input "0" at bounding box center [714, 385] width 31 height 29
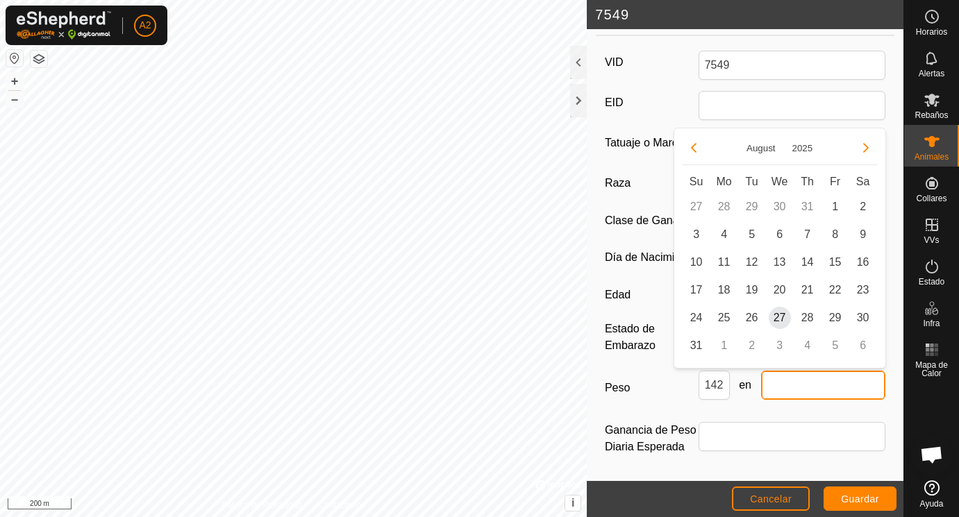
click at [796, 394] on input "text" at bounding box center [823, 385] width 125 height 29
click at [721, 315] on span "25" at bounding box center [724, 318] width 22 height 22
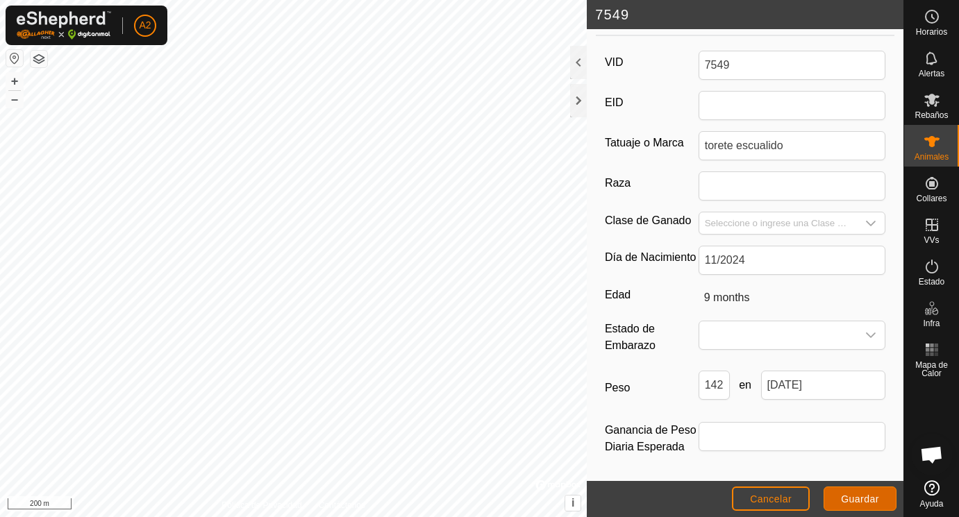
click at [851, 498] on span "Guardar" at bounding box center [860, 499] width 38 height 11
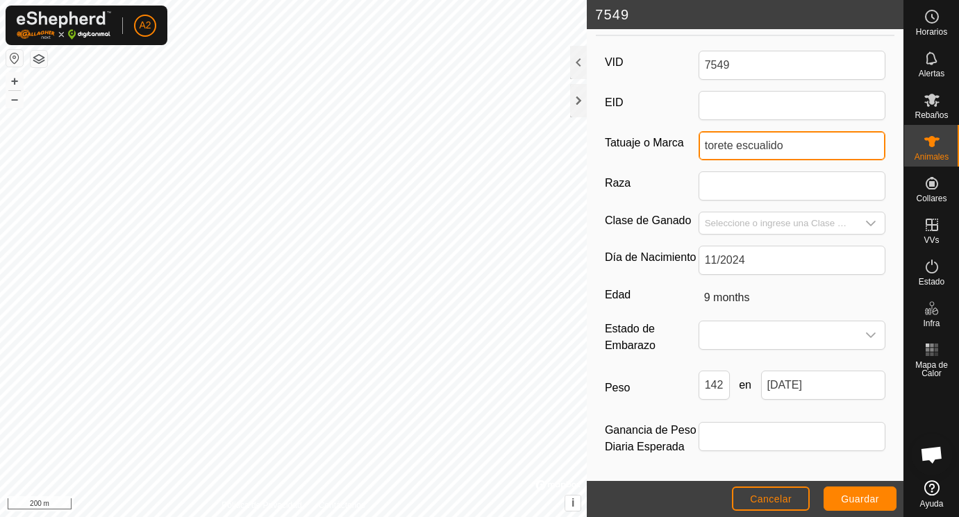
drag, startPoint x: 788, startPoint y: 146, endPoint x: 732, endPoint y: 146, distance: 55.6
click at [732, 146] on input "torete escualido" at bounding box center [793, 145] width 188 height 29
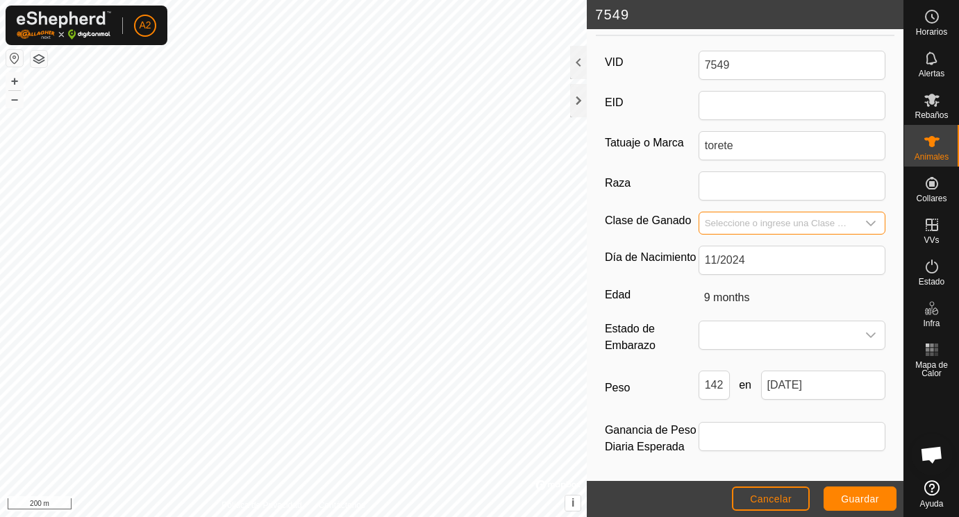
click at [726, 221] on input "Seleccione o ingrese una Clase de Ganado" at bounding box center [778, 224] width 158 height 22
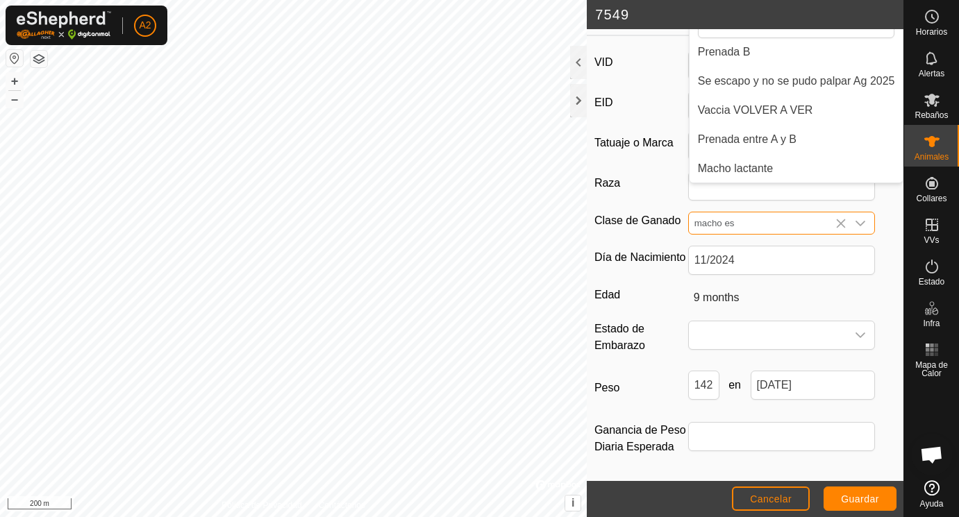
scroll to position [0, 0]
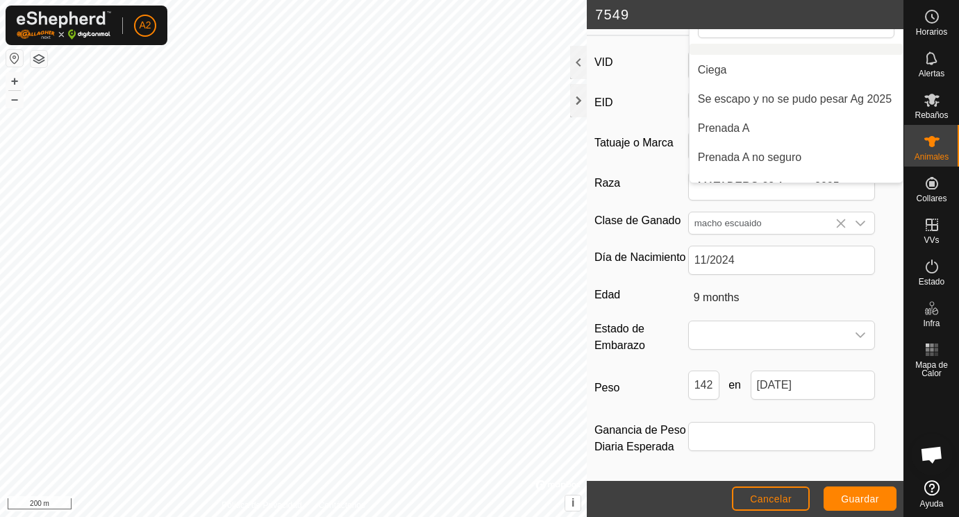
click at [752, 285] on div "VID 7549 EID Tatuaje o Marca torete Raza Clase de Ganado macho escuaido Ciega S…" at bounding box center [735, 262] width 299 height 440
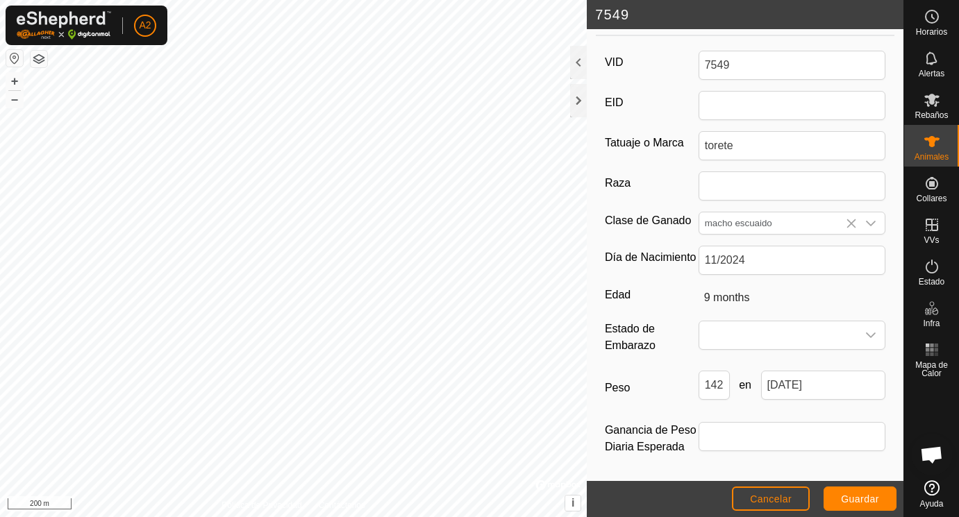
scroll to position [207, 0]
click at [857, 497] on span "Guardar" at bounding box center [860, 499] width 38 height 11
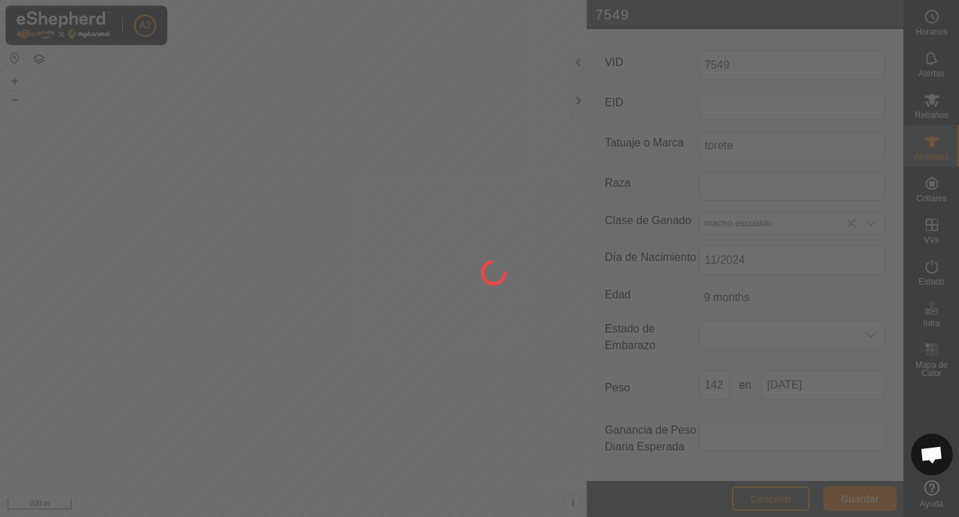
scroll to position [176, 0]
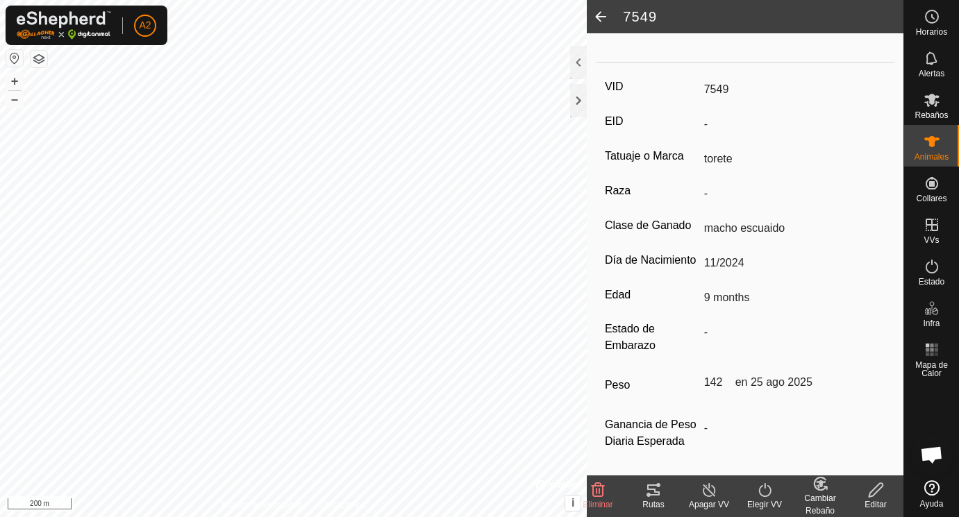
click at [601, 17] on span at bounding box center [601, 16] width 28 height 33
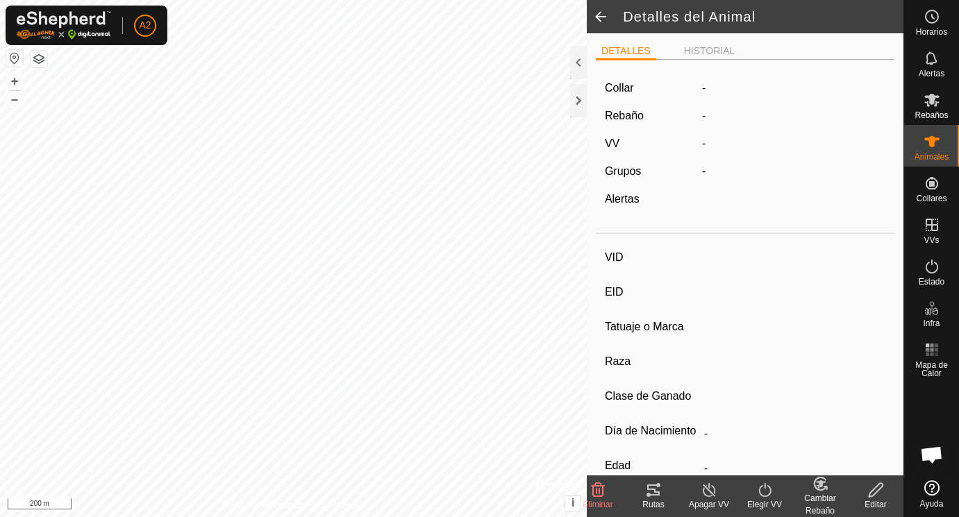
scroll to position [176, 0]
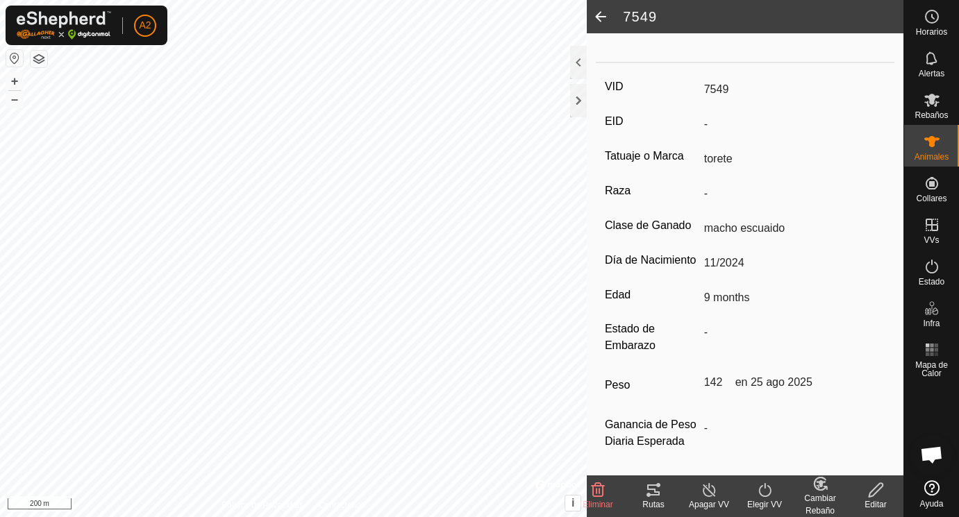
click at [601, 17] on span at bounding box center [601, 16] width 28 height 33
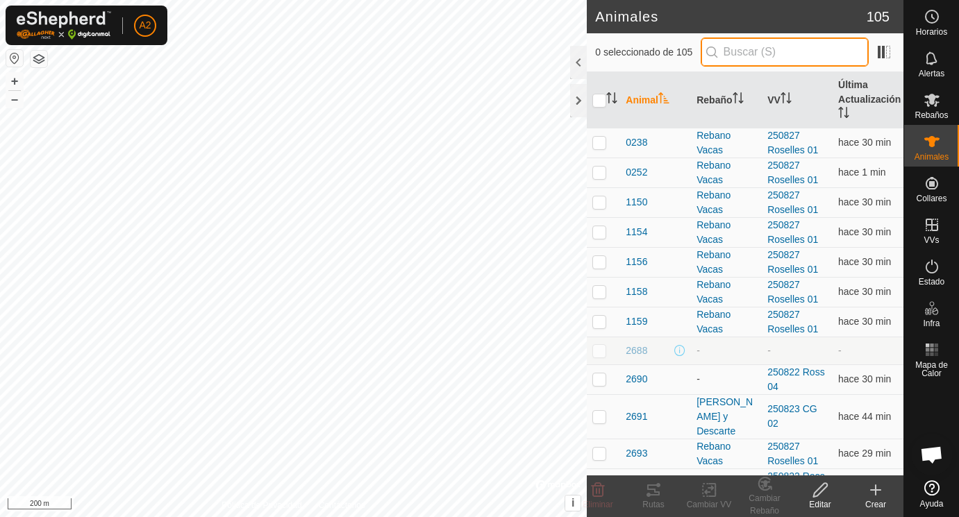
click at [728, 53] on input "text" at bounding box center [785, 52] width 168 height 29
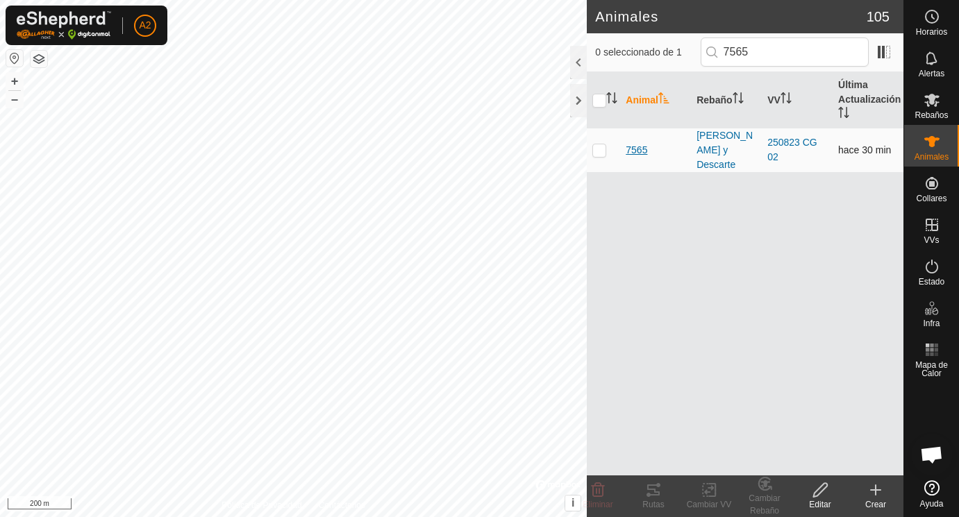
click at [640, 148] on span "7565" at bounding box center [637, 150] width 22 height 15
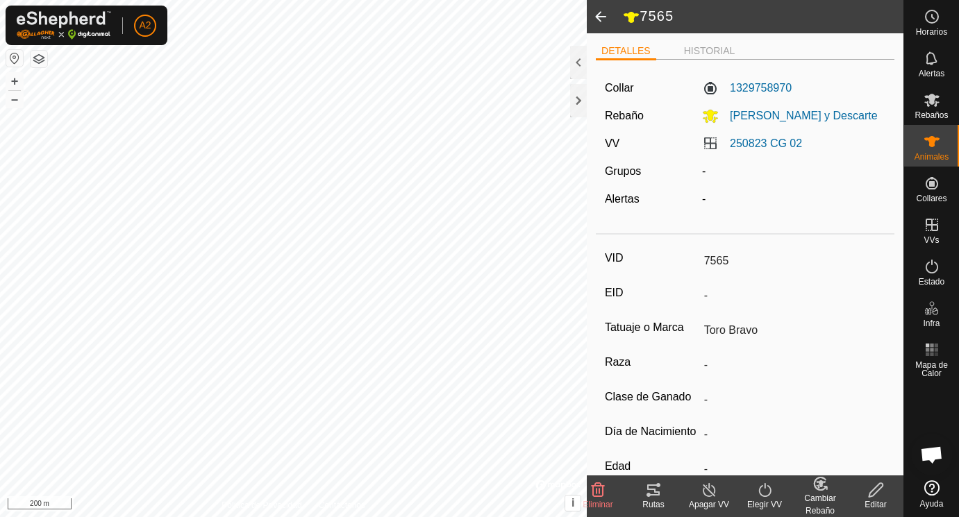
click at [877, 488] on icon at bounding box center [876, 490] width 17 height 17
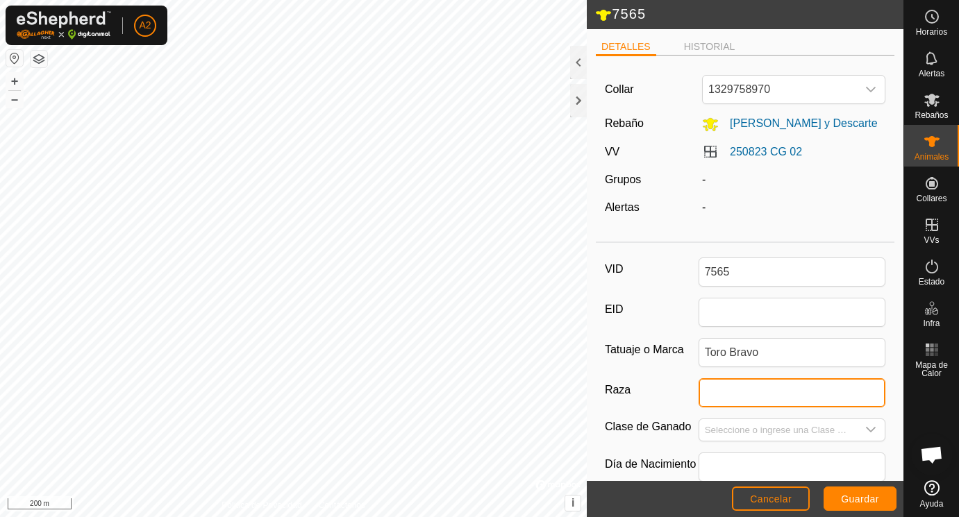
click at [727, 385] on input "Raza" at bounding box center [793, 393] width 188 height 29
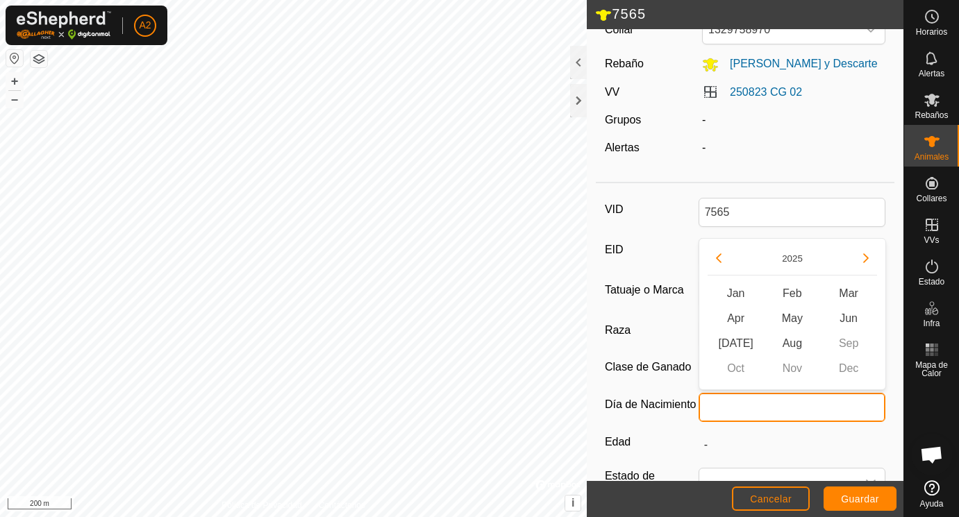
click at [732, 403] on input "text" at bounding box center [793, 407] width 188 height 29
click at [718, 256] on button "Previous Year" at bounding box center [719, 258] width 22 height 22
click at [739, 342] on span "[DATE]" at bounding box center [736, 343] width 56 height 25
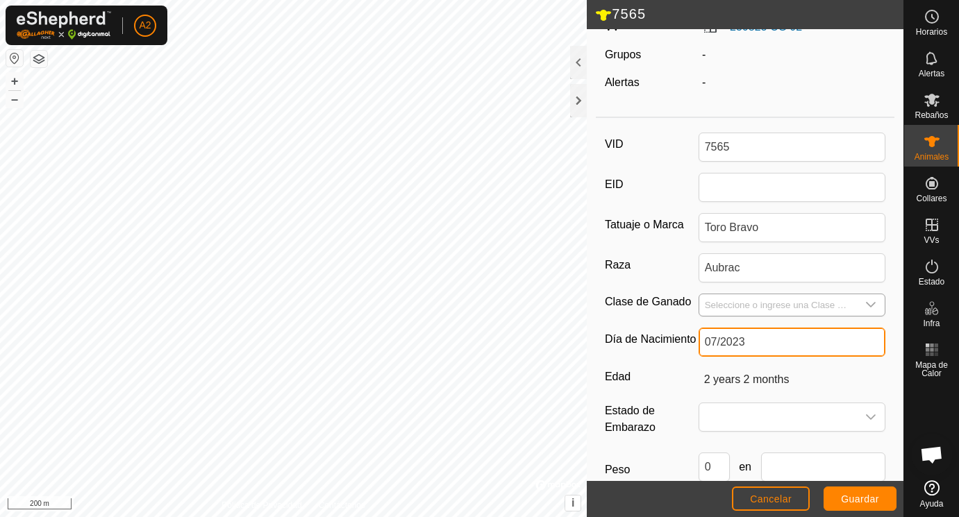
scroll to position [143, 0]
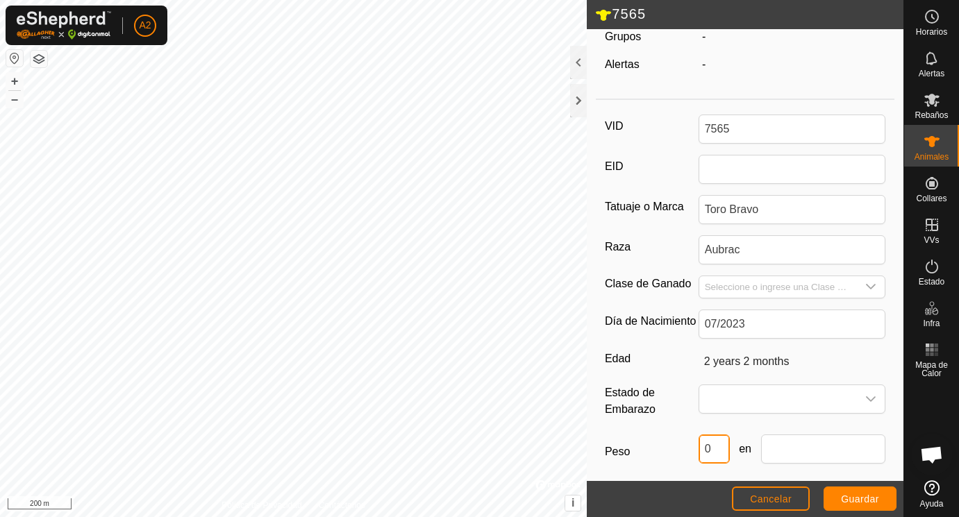
drag, startPoint x: 715, startPoint y: 447, endPoint x: 674, endPoint y: 442, distance: 41.2
click at [699, 442] on input "0" at bounding box center [714, 449] width 31 height 29
click at [797, 451] on input "text" at bounding box center [823, 449] width 125 height 29
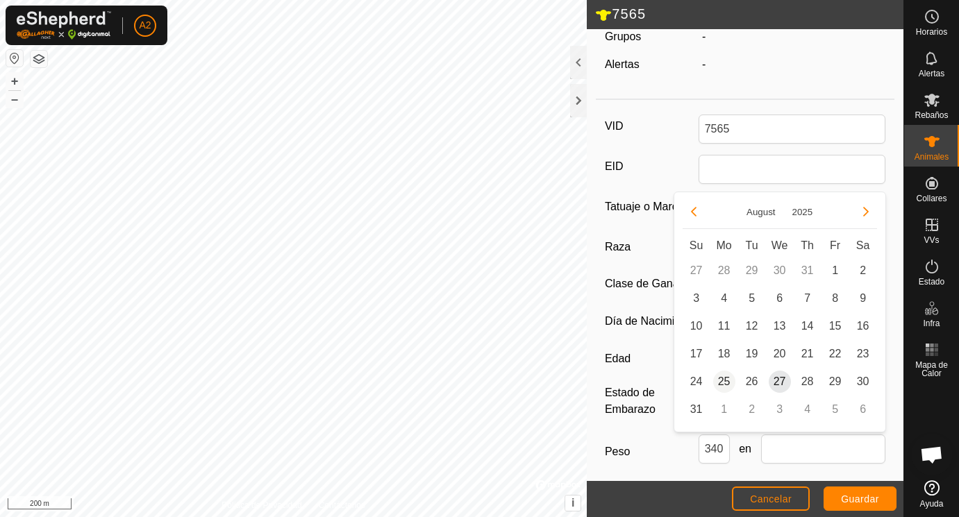
click at [722, 379] on span "25" at bounding box center [724, 382] width 22 height 22
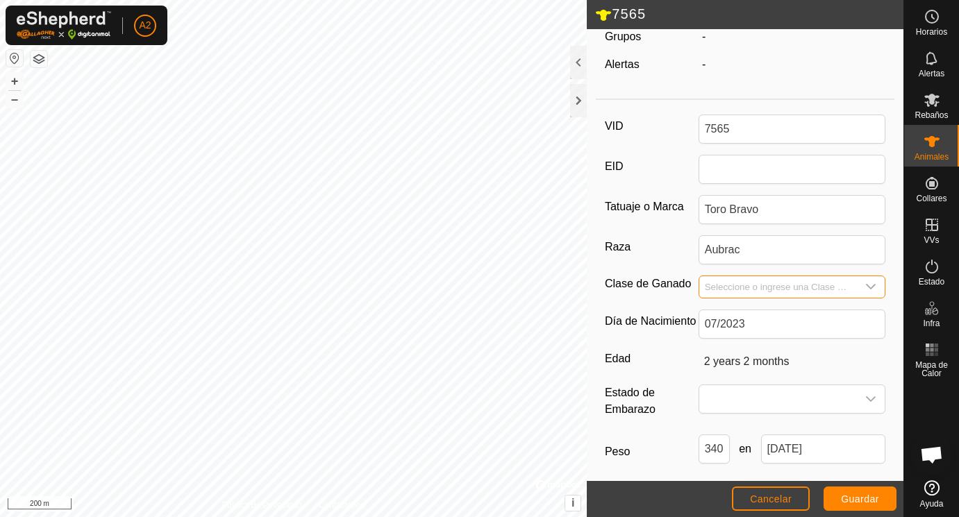
click at [744, 283] on input "Seleccione o ingrese una Clase de Ganado" at bounding box center [778, 287] width 158 height 22
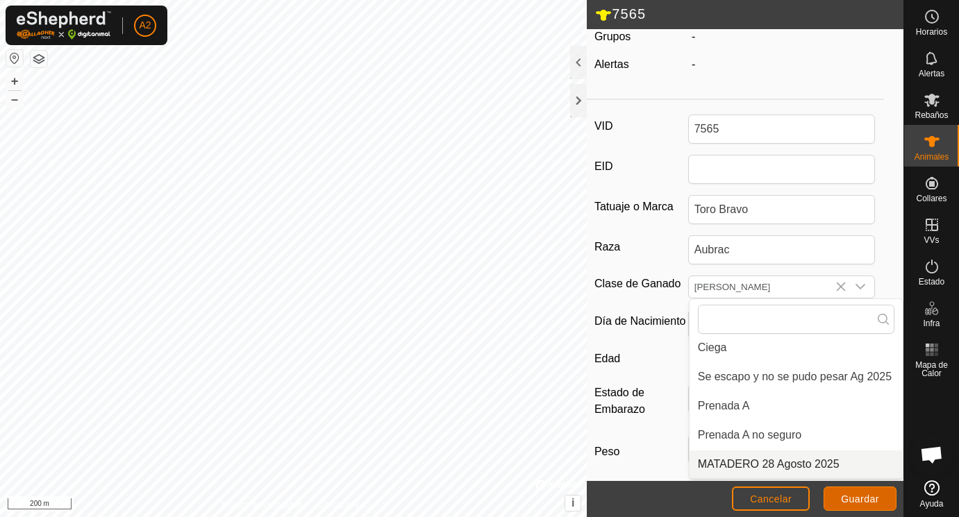
click at [864, 493] on button "Guardar" at bounding box center [860, 499] width 73 height 24
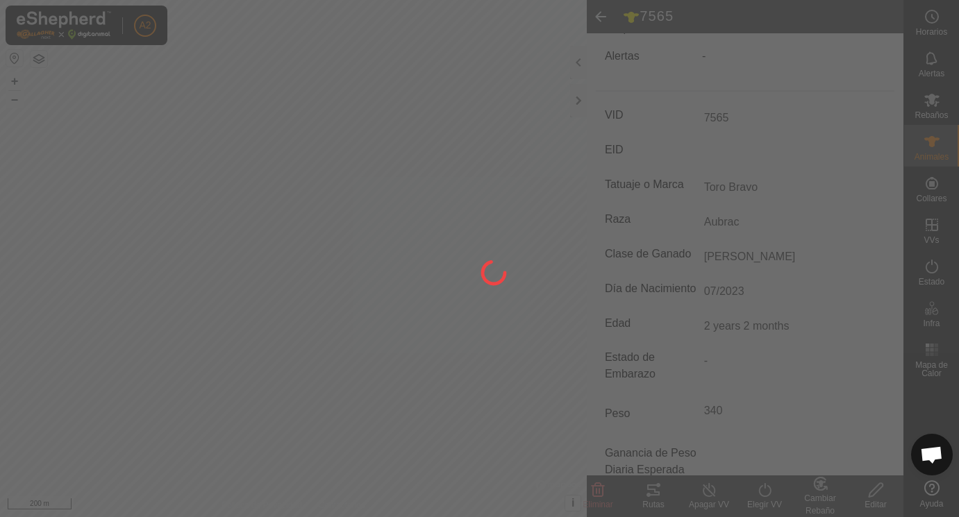
scroll to position [131, 0]
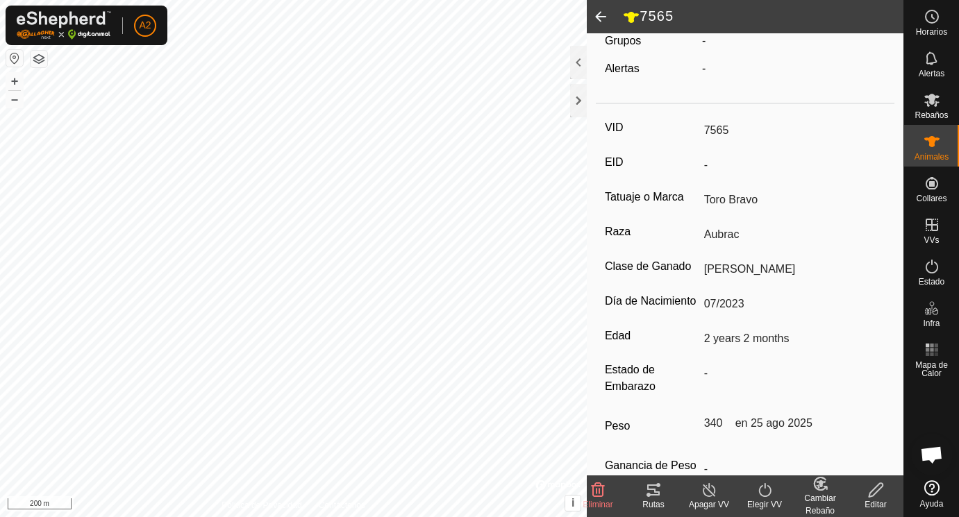
click at [602, 15] on span at bounding box center [601, 16] width 28 height 33
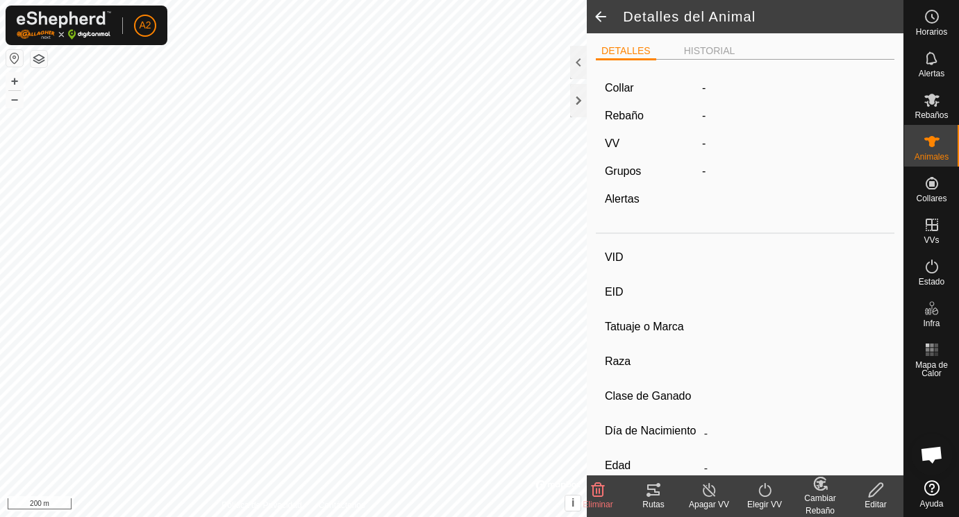
scroll to position [131, 0]
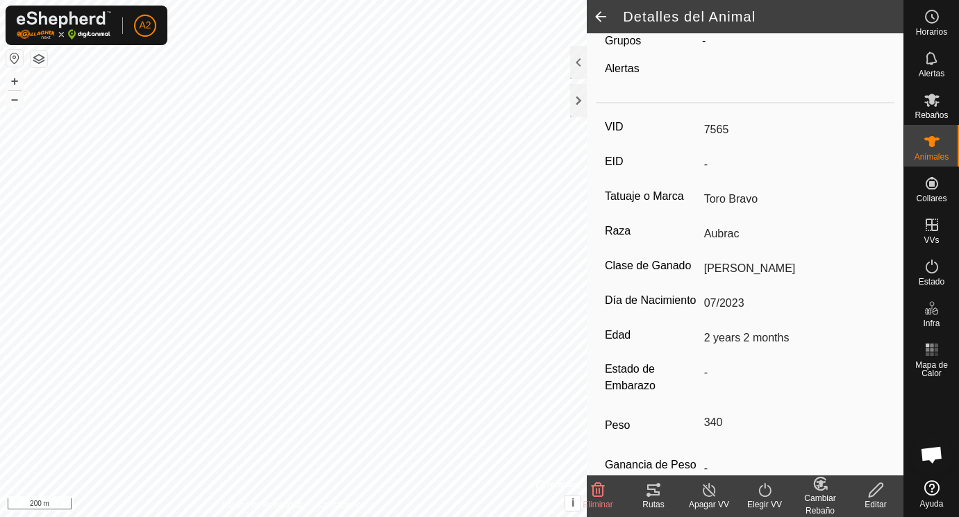
click at [602, 15] on span at bounding box center [601, 16] width 28 height 33
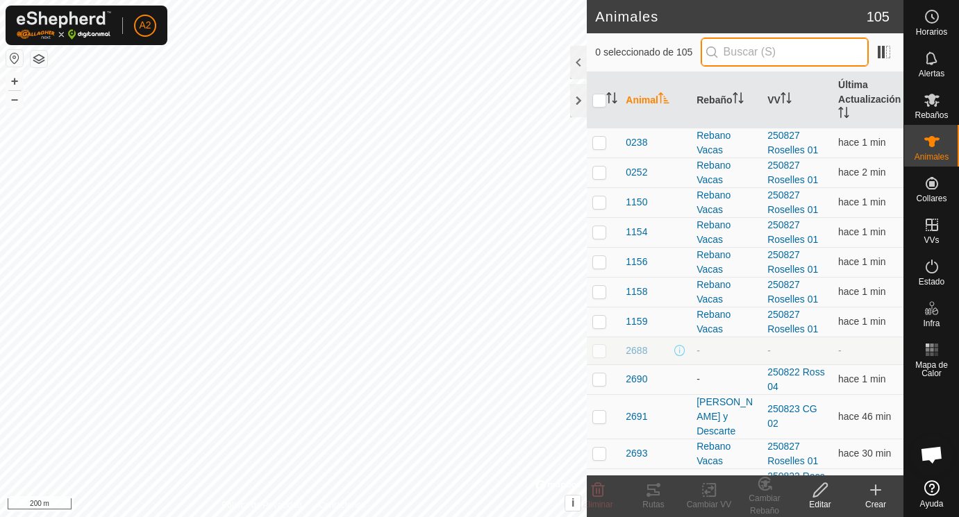
click at [738, 51] on input "text" at bounding box center [785, 52] width 168 height 29
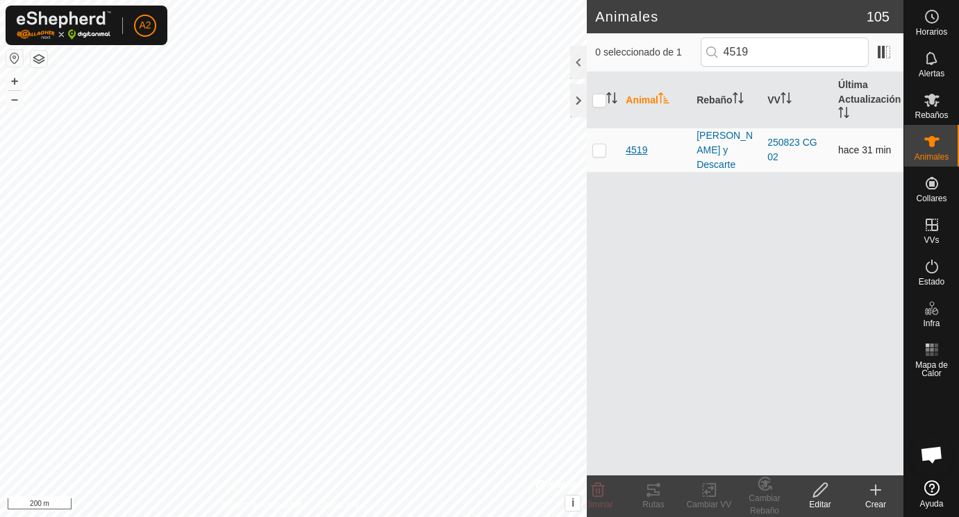
click at [638, 144] on span "4519" at bounding box center [637, 150] width 22 height 15
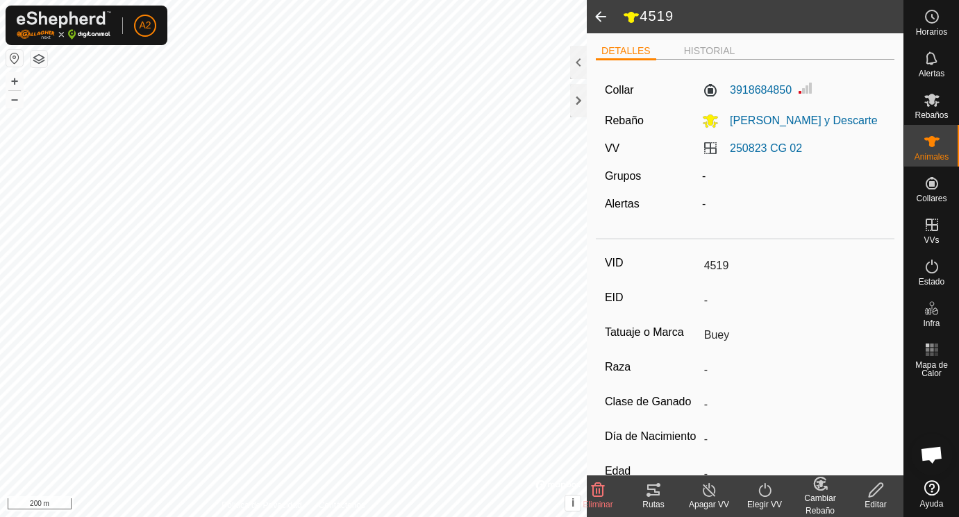
scroll to position [182, 0]
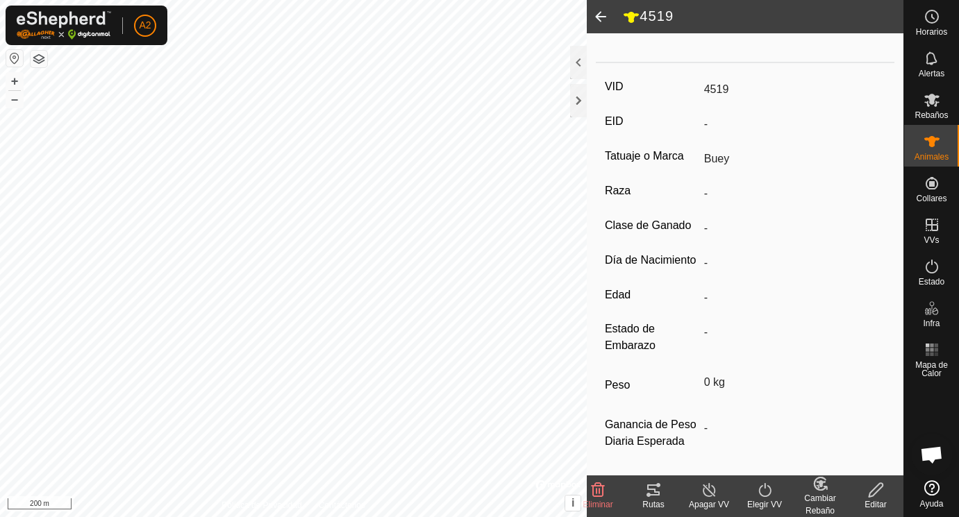
click at [875, 492] on icon at bounding box center [876, 490] width 17 height 17
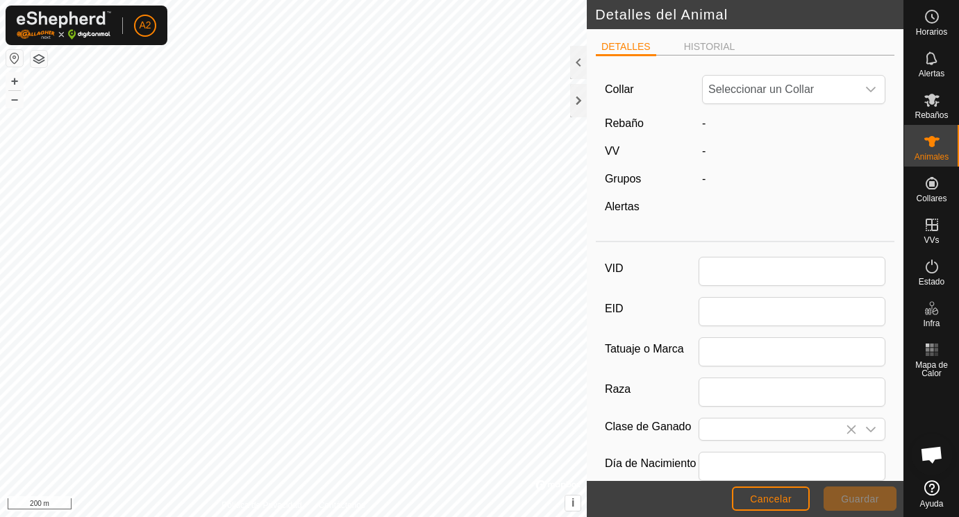
scroll to position [182, 0]
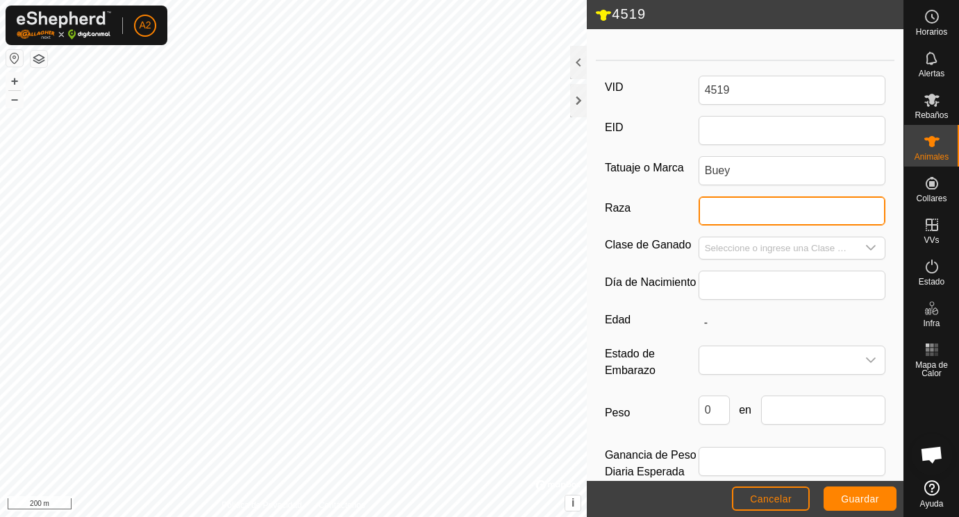
click at [765, 210] on input "Raza" at bounding box center [793, 211] width 188 height 29
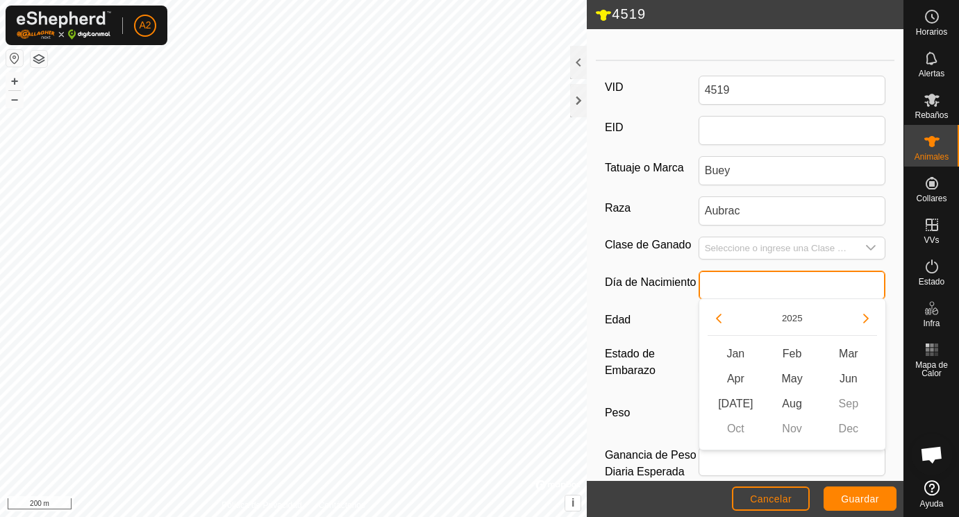
click at [731, 281] on input "text" at bounding box center [793, 285] width 188 height 29
click at [718, 315] on button "Previous Year" at bounding box center [719, 319] width 22 height 22
click at [718, 315] on icon "Previous Year" at bounding box center [718, 318] width 11 height 11
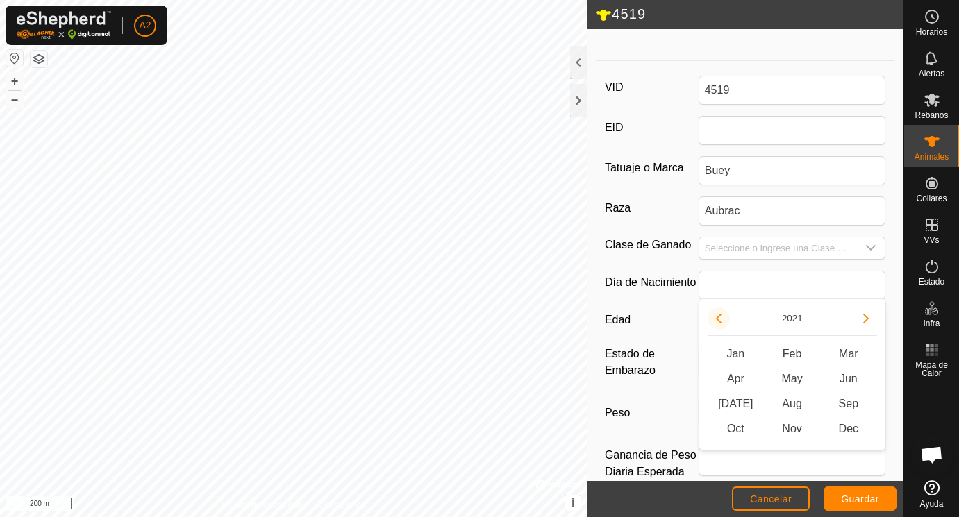
click at [718, 315] on icon "Previous Year" at bounding box center [718, 318] width 11 height 11
click at [718, 315] on button "Previous Year" at bounding box center [719, 319] width 22 height 22
click at [718, 315] on icon "Previous Year" at bounding box center [718, 318] width 11 height 11
click at [718, 315] on button "Previous Year" at bounding box center [719, 319] width 22 height 22
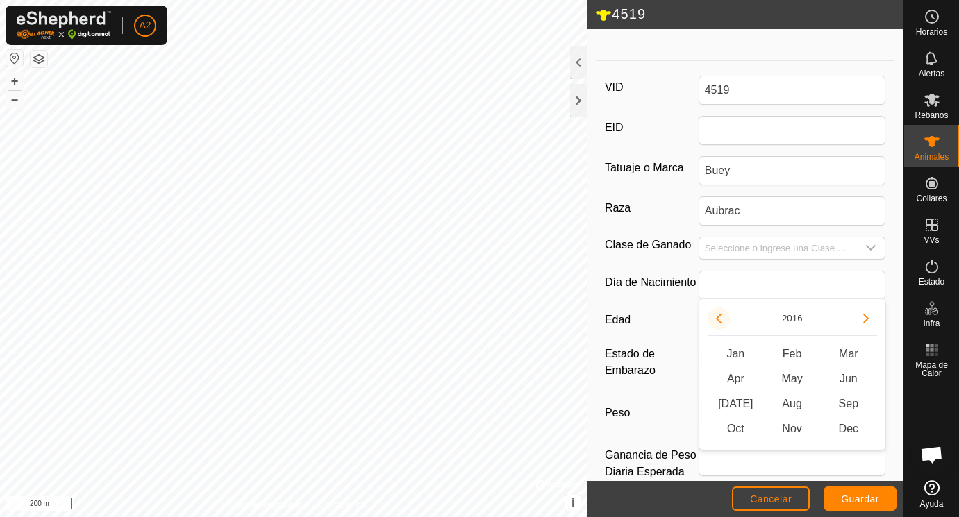
click at [718, 315] on button "Previous Year" at bounding box center [719, 319] width 22 height 22
click at [855, 348] on span "Mar" at bounding box center [848, 354] width 56 height 25
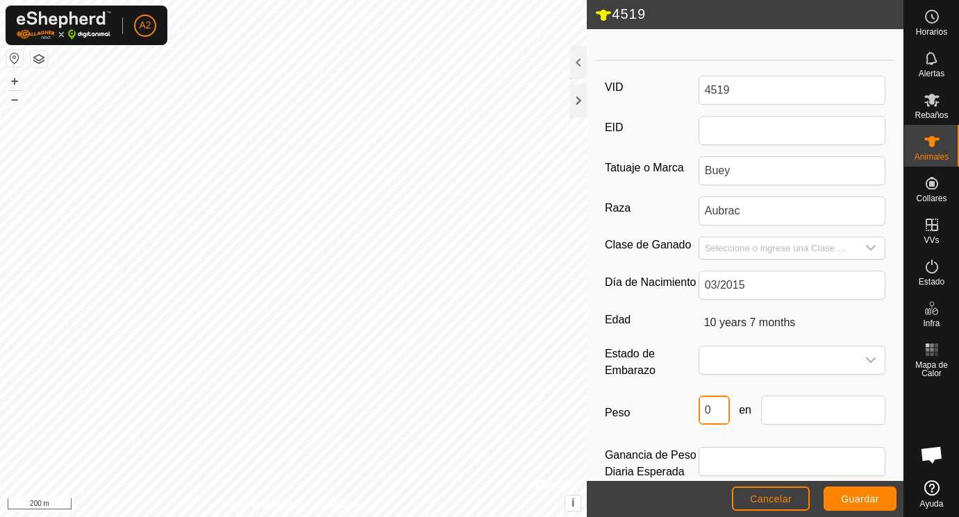
drag, startPoint x: 722, startPoint y: 407, endPoint x: 667, endPoint y: 406, distance: 54.9
click at [699, 406] on input "0" at bounding box center [714, 410] width 31 height 29
click at [783, 411] on input "text" at bounding box center [823, 410] width 125 height 29
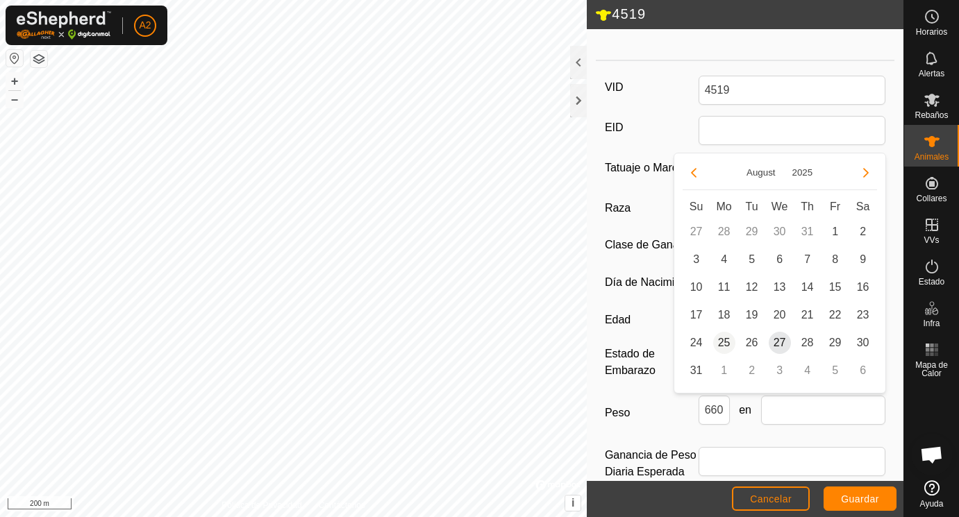
click at [724, 342] on span "25" at bounding box center [724, 343] width 22 height 22
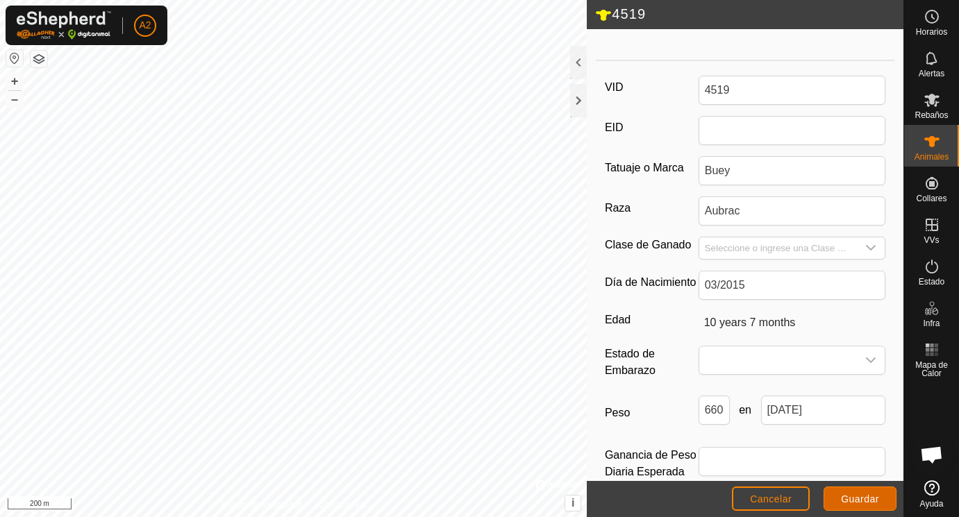
click at [855, 492] on button "Guardar" at bounding box center [860, 499] width 73 height 24
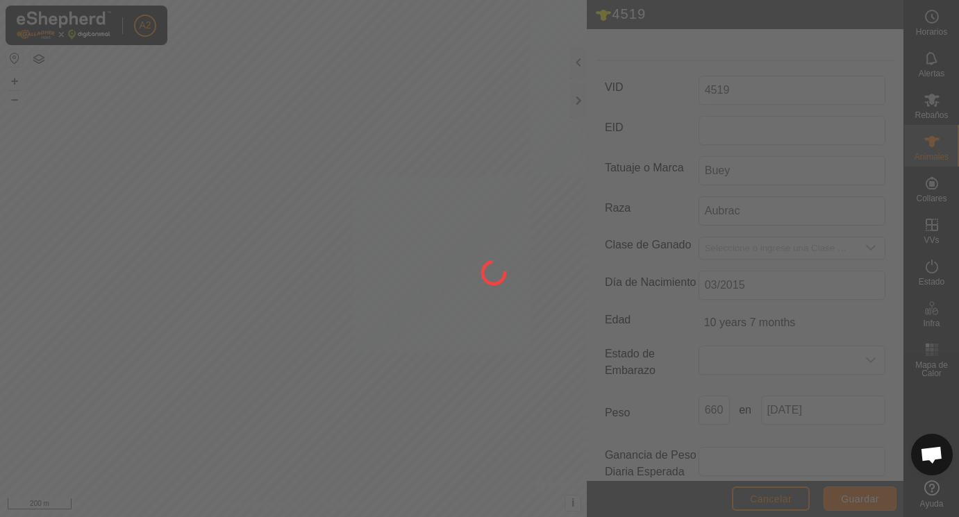
scroll to position [175, 0]
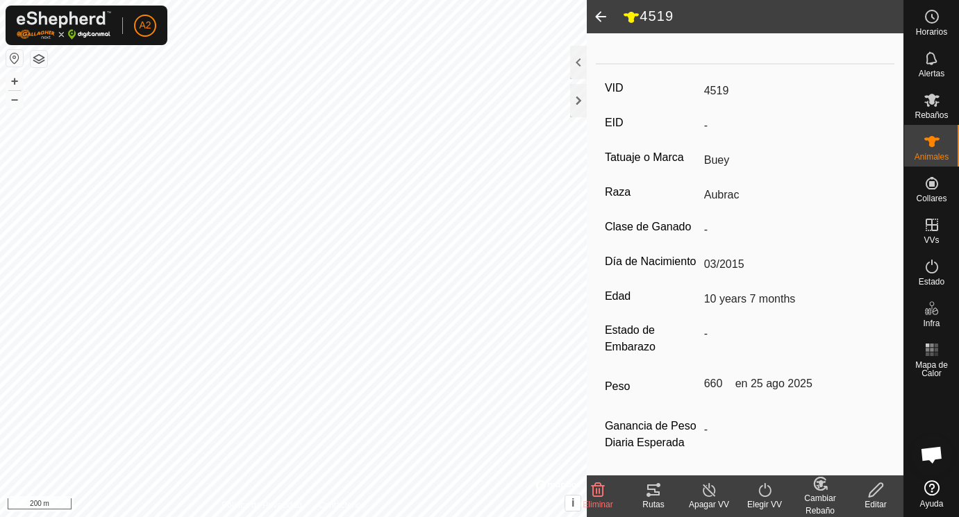
click at [599, 16] on span at bounding box center [601, 16] width 28 height 33
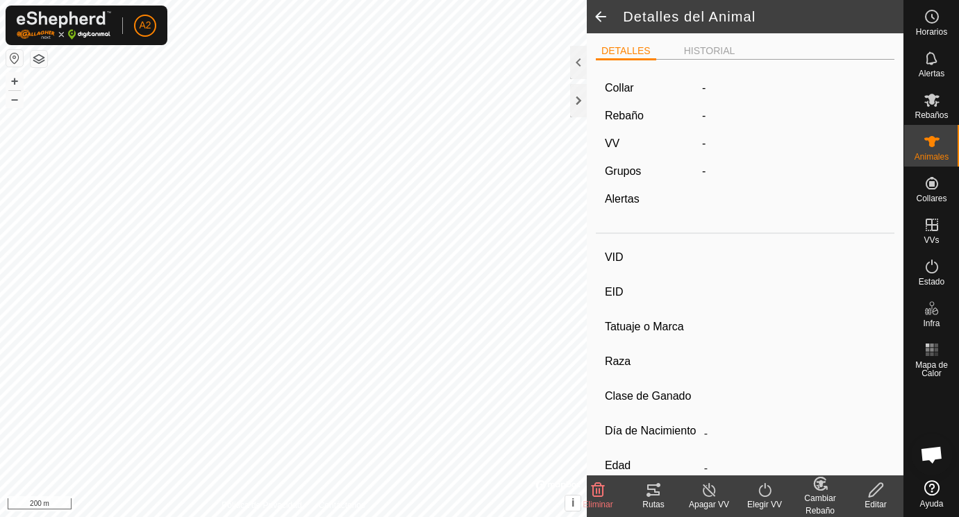
click at [599, 16] on span at bounding box center [601, 16] width 28 height 33
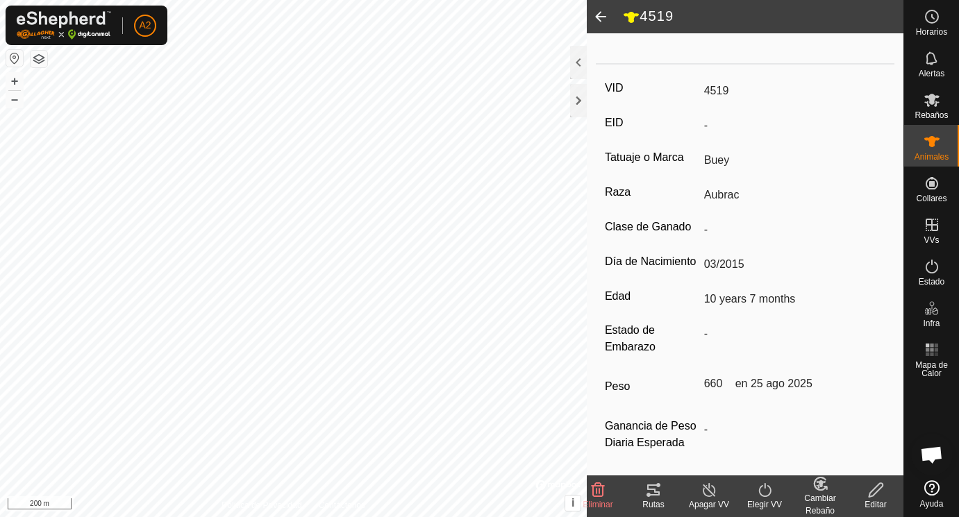
click at [599, 16] on span at bounding box center [601, 16] width 28 height 33
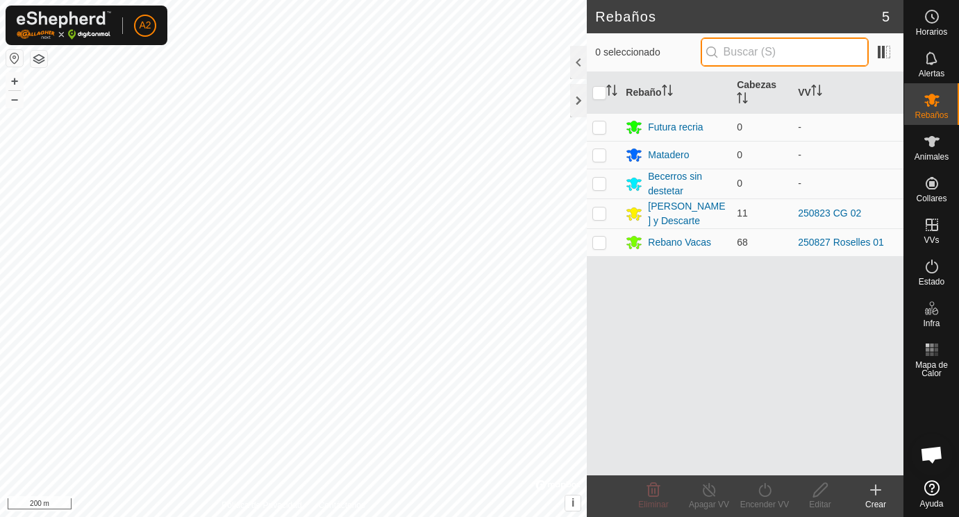
click at [752, 53] on input "text" at bounding box center [785, 52] width 168 height 29
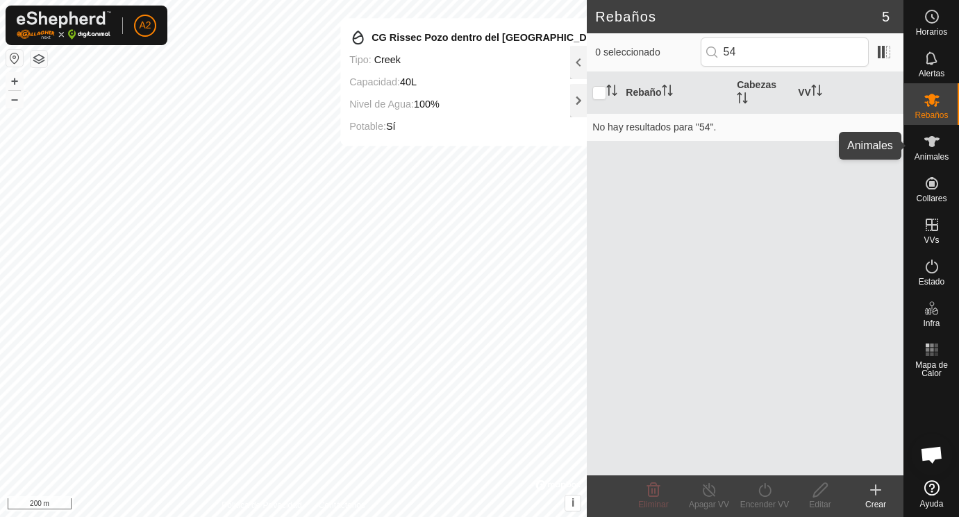
click at [937, 144] on icon at bounding box center [932, 141] width 17 height 17
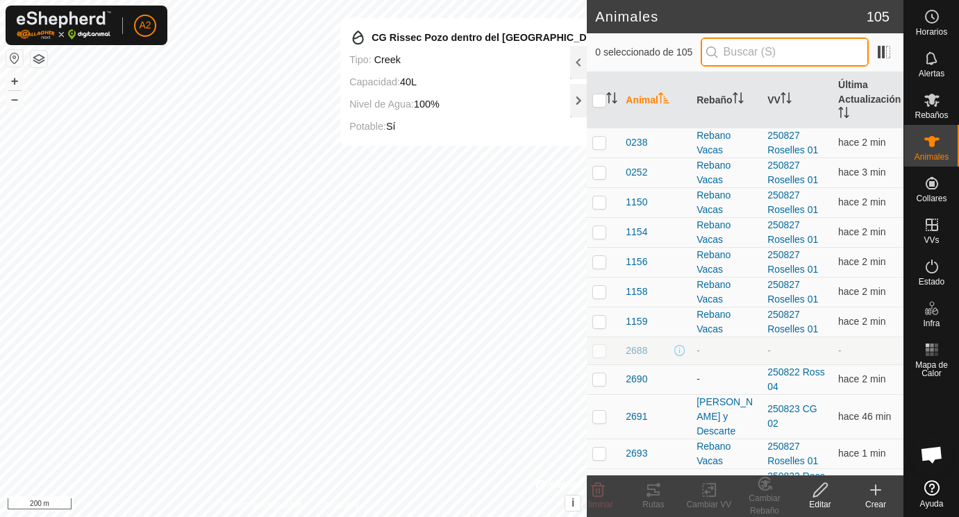
click at [733, 55] on input "text" at bounding box center [785, 52] width 168 height 29
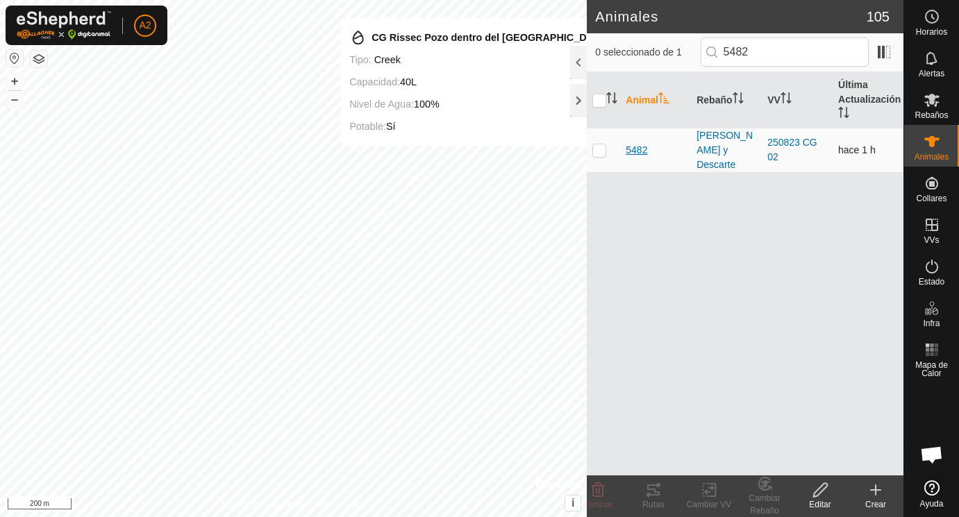
click at [638, 147] on span "5482" at bounding box center [637, 150] width 22 height 15
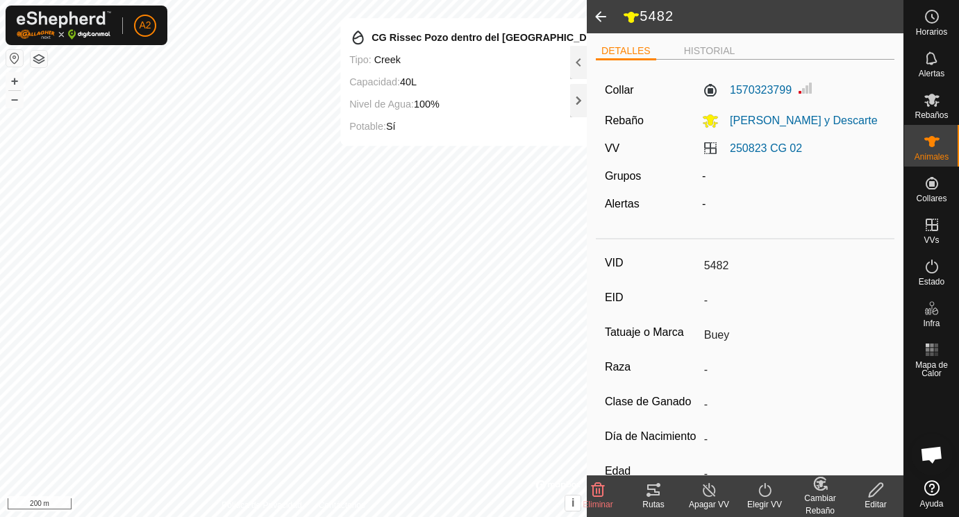
click at [878, 488] on icon at bounding box center [876, 490] width 17 height 17
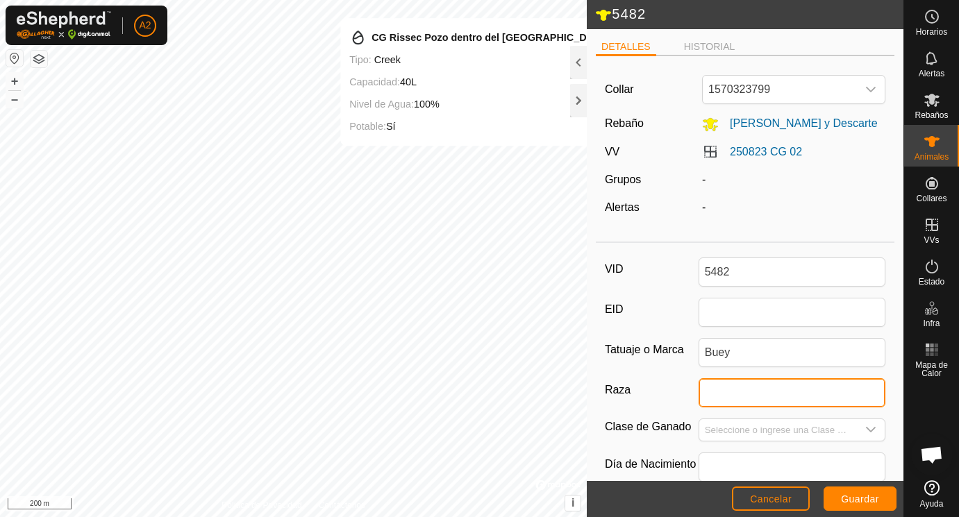
click at [733, 395] on input "Raza" at bounding box center [793, 393] width 188 height 29
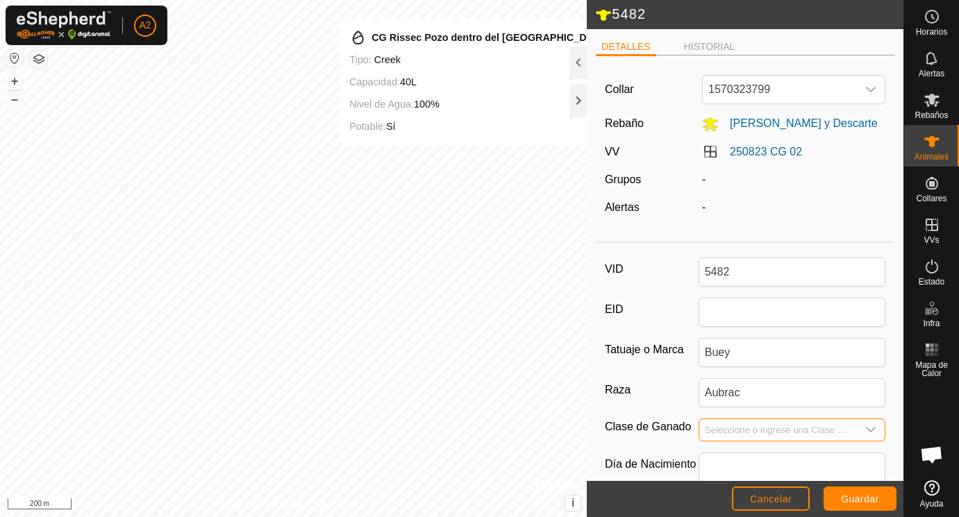
click at [733, 426] on input "Seleccione o ingrese una Clase de Ganado" at bounding box center [778, 431] width 158 height 22
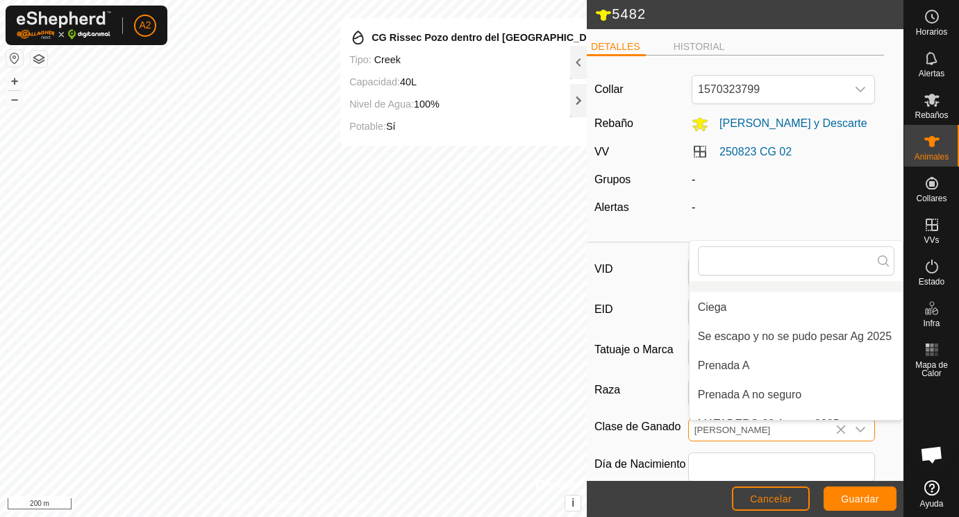
click at [726, 427] on input "[PERSON_NAME]" at bounding box center [768, 431] width 158 height 22
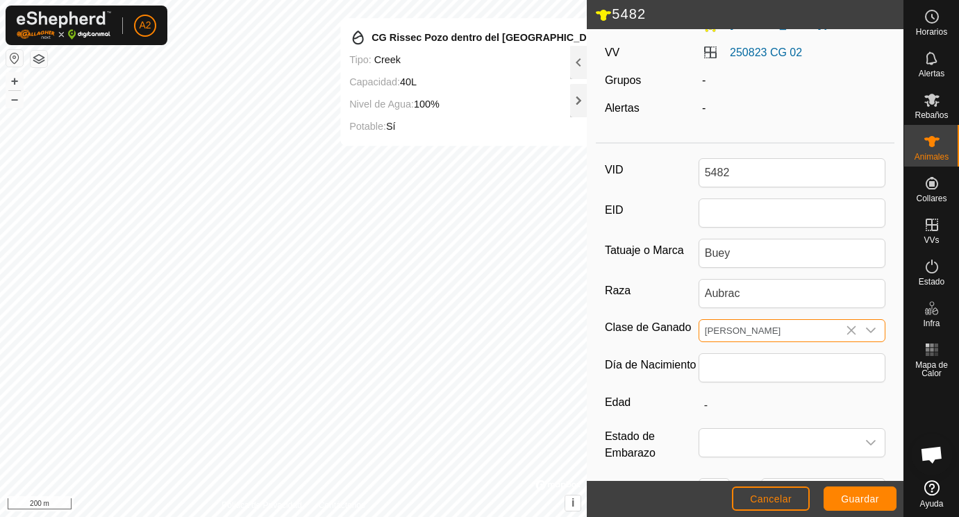
scroll to position [104, 0]
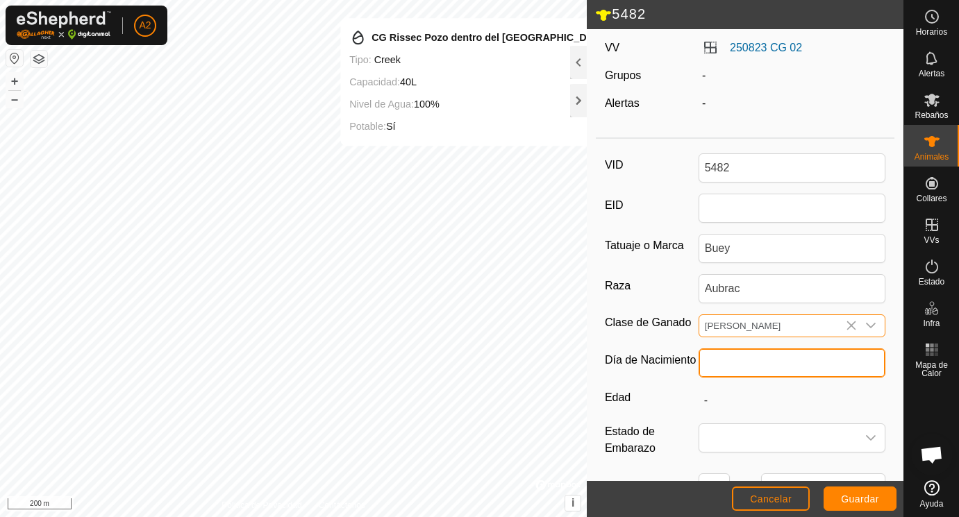
click at [727, 358] on input "text" at bounding box center [793, 363] width 188 height 29
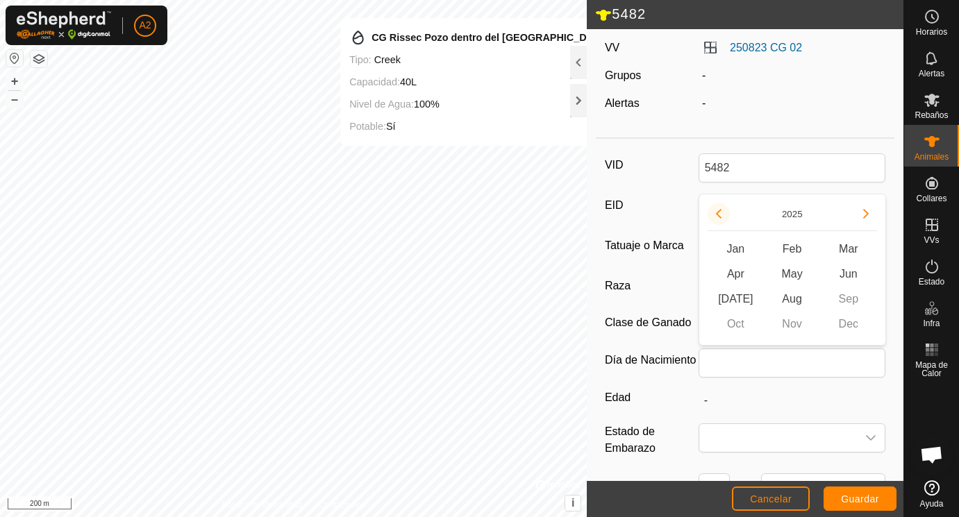
click at [722, 212] on button "Previous Year" at bounding box center [719, 214] width 22 height 22
click at [722, 212] on icon "Previous Year" at bounding box center [718, 213] width 11 height 11
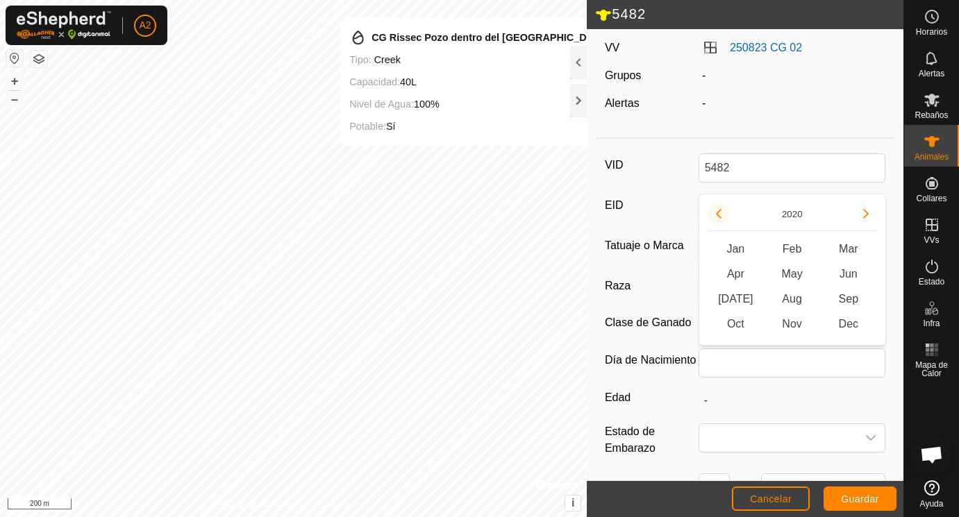
click at [722, 212] on button "Previous Year" at bounding box center [719, 214] width 22 height 22
click at [742, 245] on span "Jan" at bounding box center [736, 249] width 56 height 25
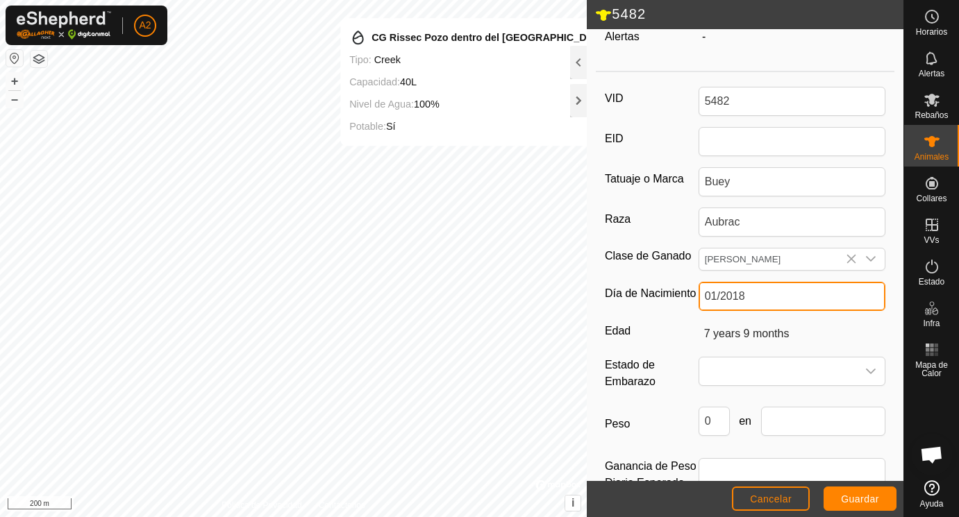
scroll to position [172, 0]
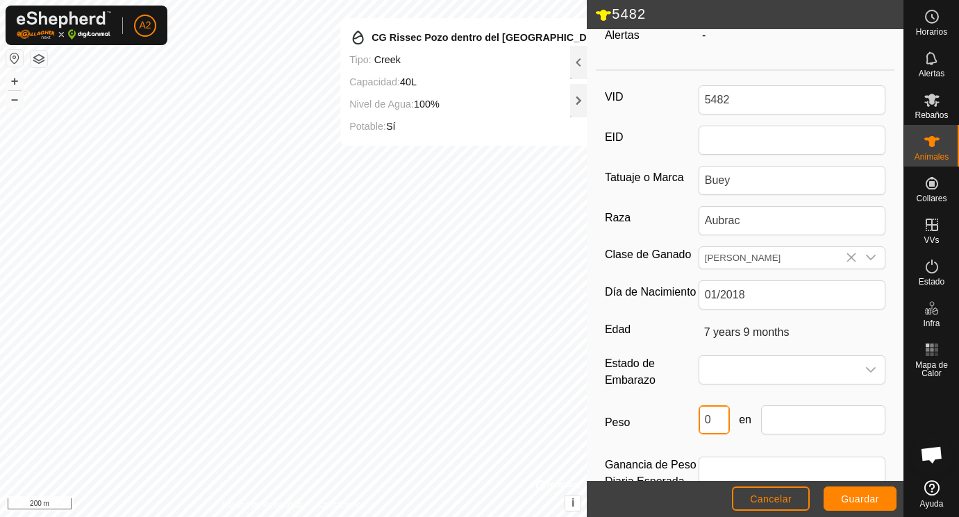
drag, startPoint x: 720, startPoint y: 420, endPoint x: 663, endPoint y: 404, distance: 58.3
click at [699, 406] on input "0" at bounding box center [714, 420] width 31 height 29
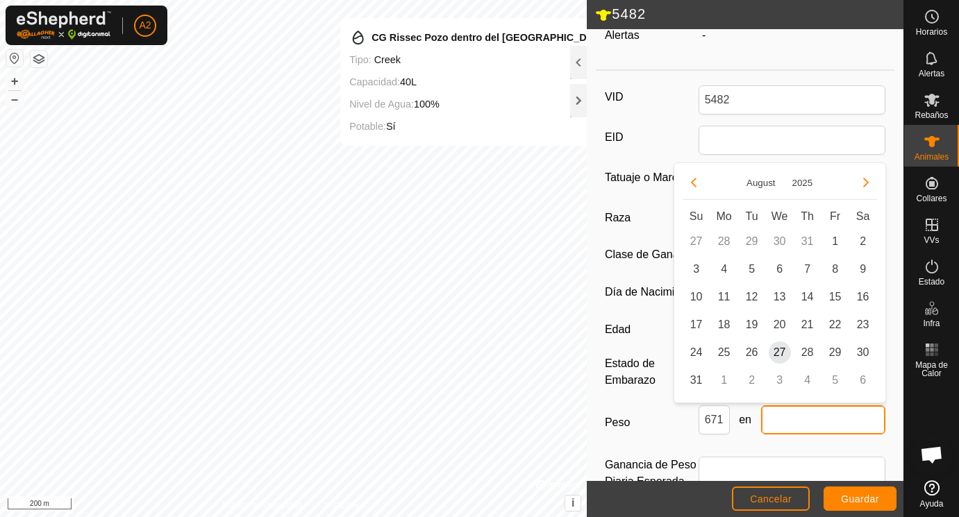
click at [777, 428] on input "text" at bounding box center [823, 420] width 125 height 29
click at [726, 353] on span "25" at bounding box center [724, 353] width 22 height 22
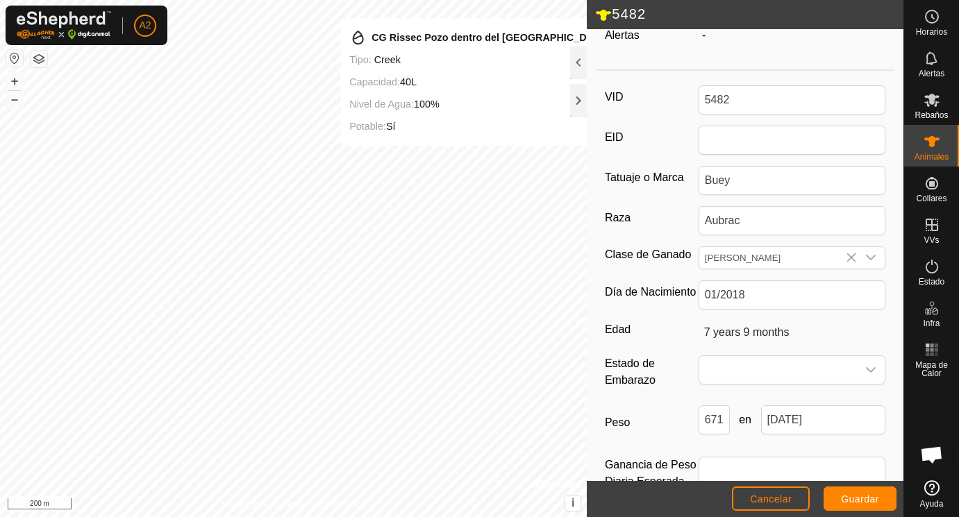
click at [851, 484] on footer "Cancelar Guardar" at bounding box center [745, 499] width 317 height 36
click at [852, 498] on span "Guardar" at bounding box center [860, 499] width 38 height 11
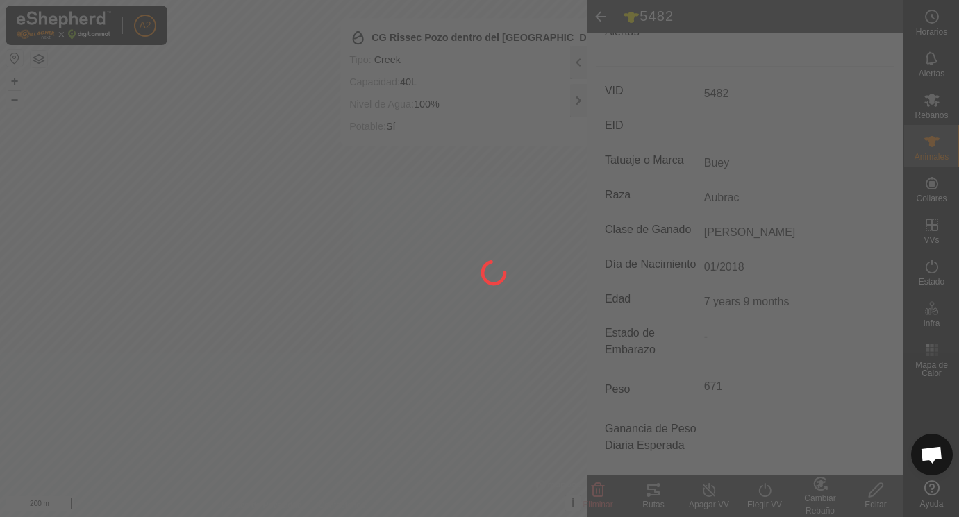
scroll to position [165, 0]
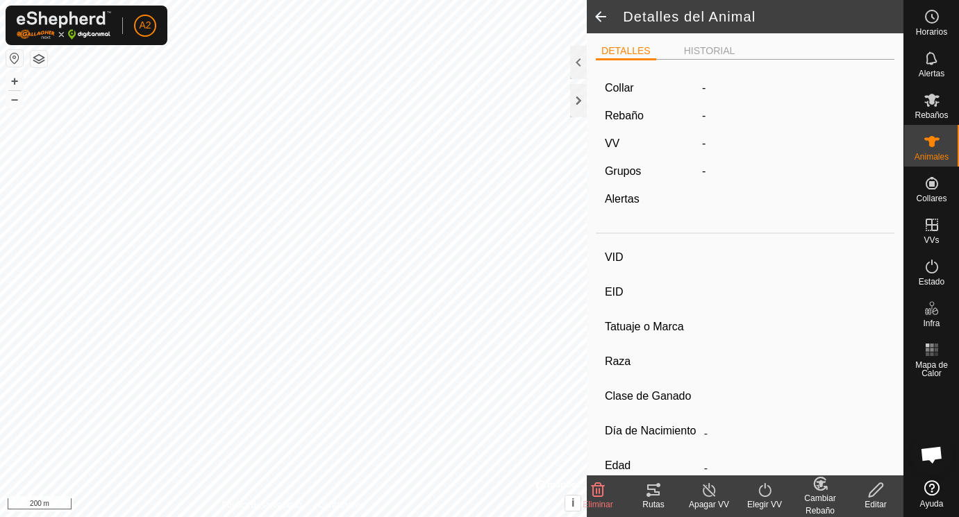
scroll to position [165, 0]
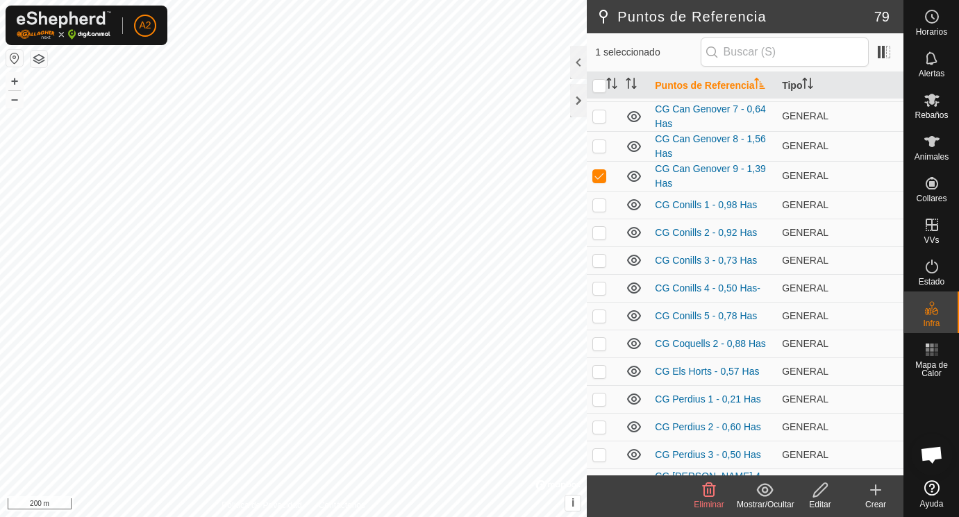
scroll to position [569, 0]
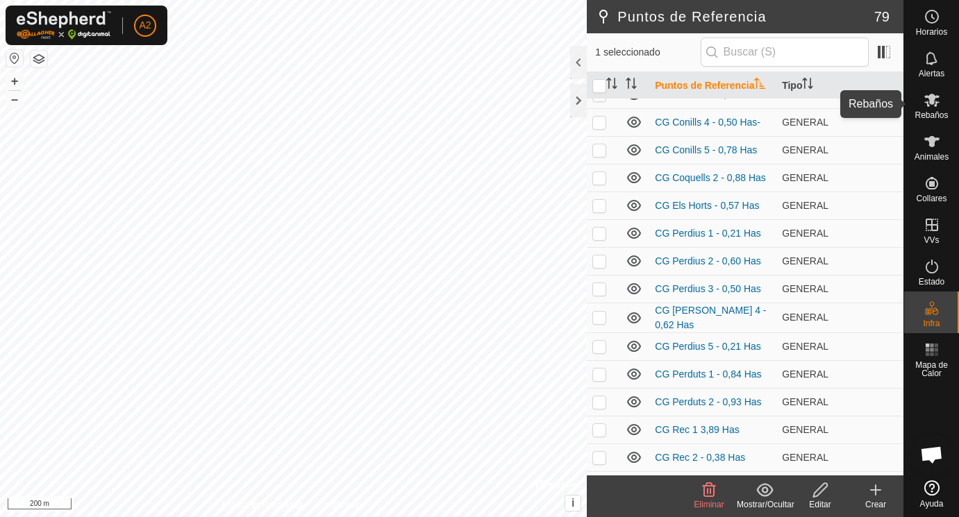
click at [934, 100] on icon at bounding box center [931, 100] width 15 height 13
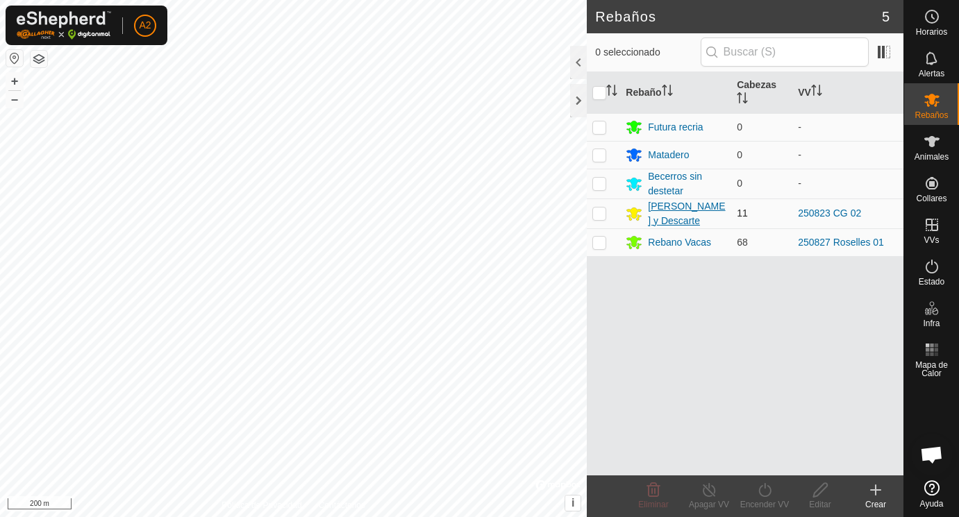
click at [687, 213] on div "[PERSON_NAME] y Descarte" at bounding box center [687, 213] width 78 height 29
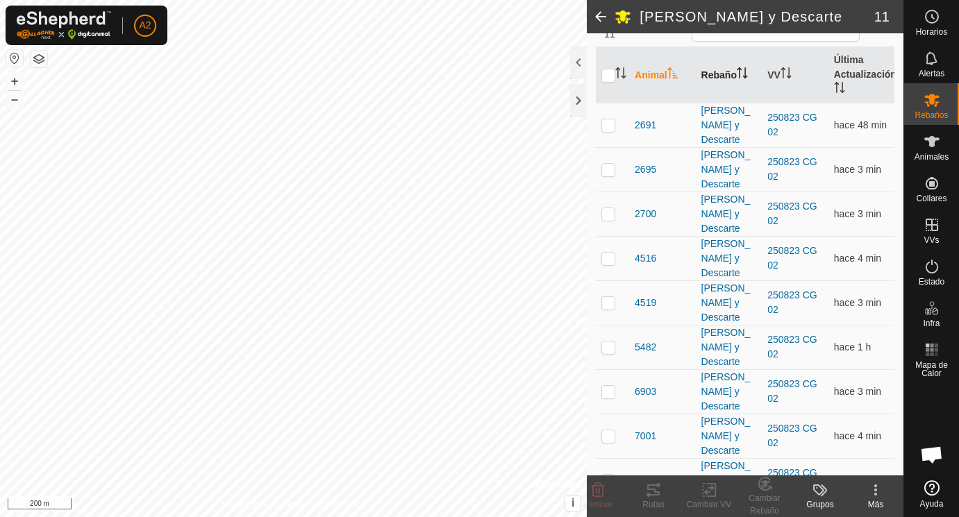
scroll to position [135, 0]
click at [608, 122] on p-checkbox at bounding box center [609, 124] width 14 height 11
click at [608, 168] on p-checkbox at bounding box center [609, 168] width 14 height 11
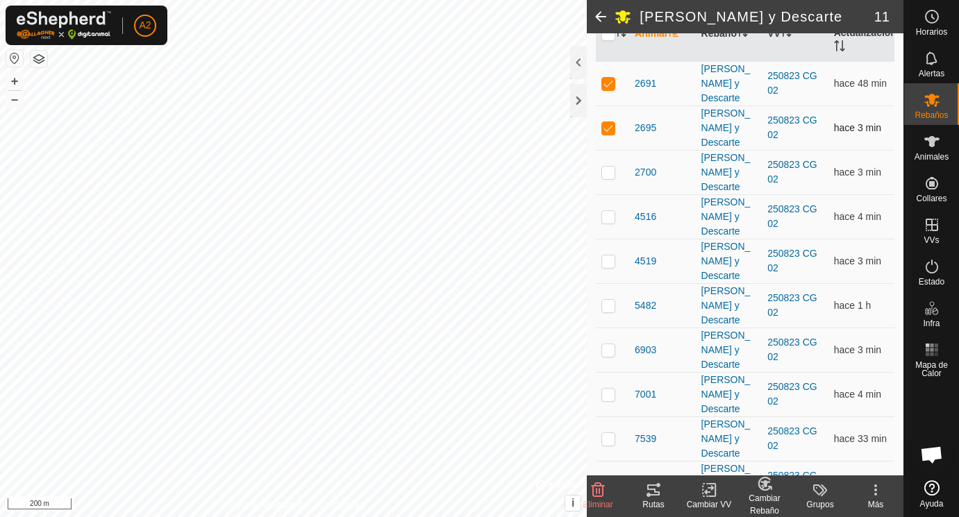
scroll to position [184, 0]
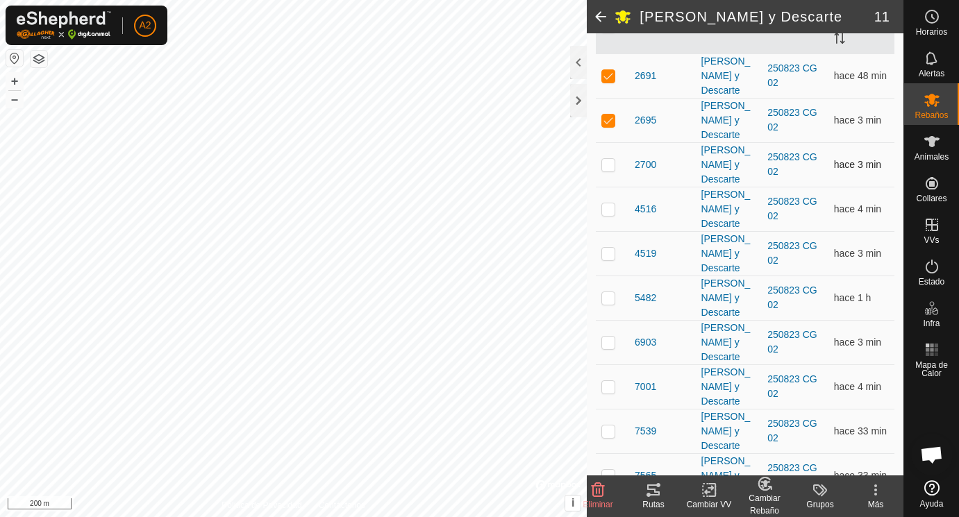
click at [608, 168] on p-checkbox at bounding box center [609, 164] width 14 height 11
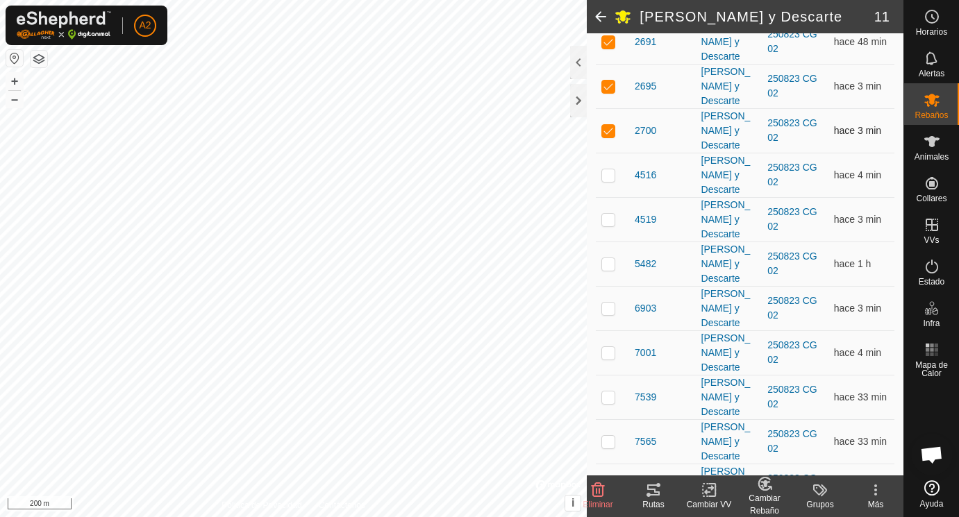
scroll to position [234, 0]
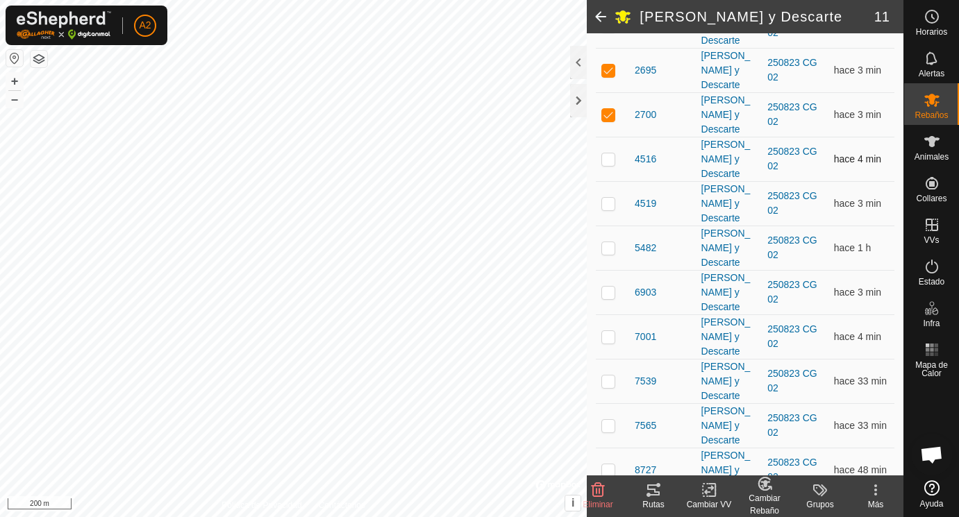
click at [608, 161] on p-checkbox at bounding box center [609, 159] width 14 height 11
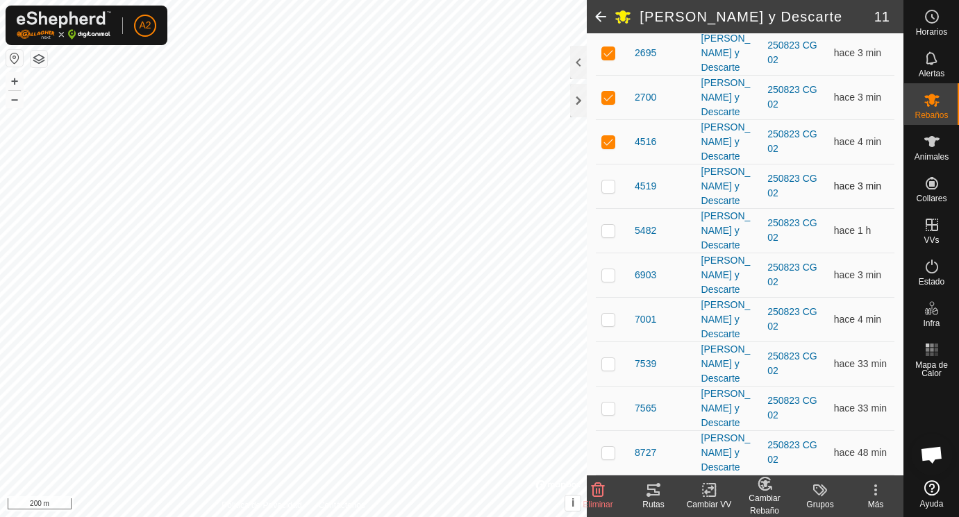
click at [611, 185] on p-checkbox at bounding box center [609, 186] width 14 height 11
click at [610, 232] on p-checkbox at bounding box center [609, 230] width 14 height 11
click at [608, 276] on p-checkbox at bounding box center [609, 274] width 14 height 11
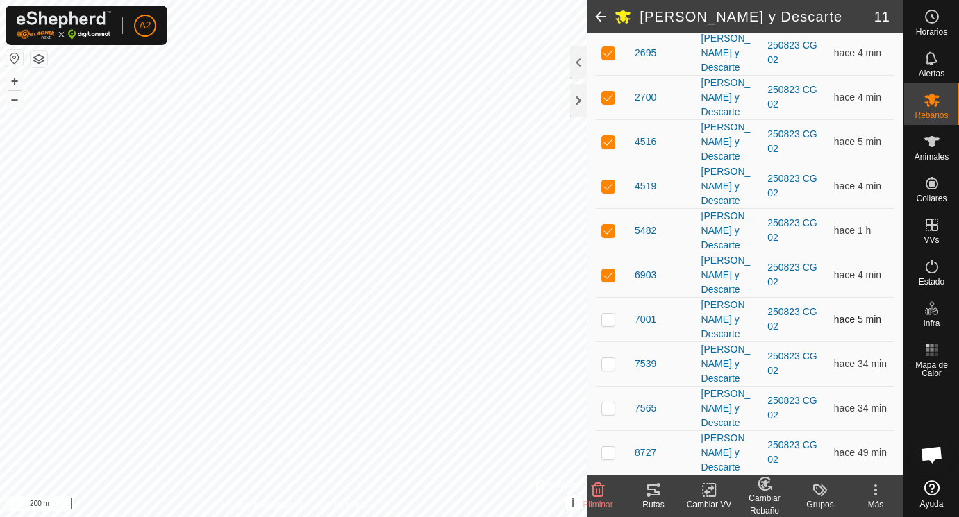
click at [609, 320] on p-checkbox at bounding box center [609, 319] width 14 height 11
click at [612, 361] on p-checkbox at bounding box center [609, 363] width 14 height 11
click at [612, 407] on p-checkbox at bounding box center [609, 408] width 14 height 11
click at [611, 451] on p-checkbox at bounding box center [609, 452] width 14 height 11
click at [931, 97] on icon at bounding box center [931, 100] width 15 height 13
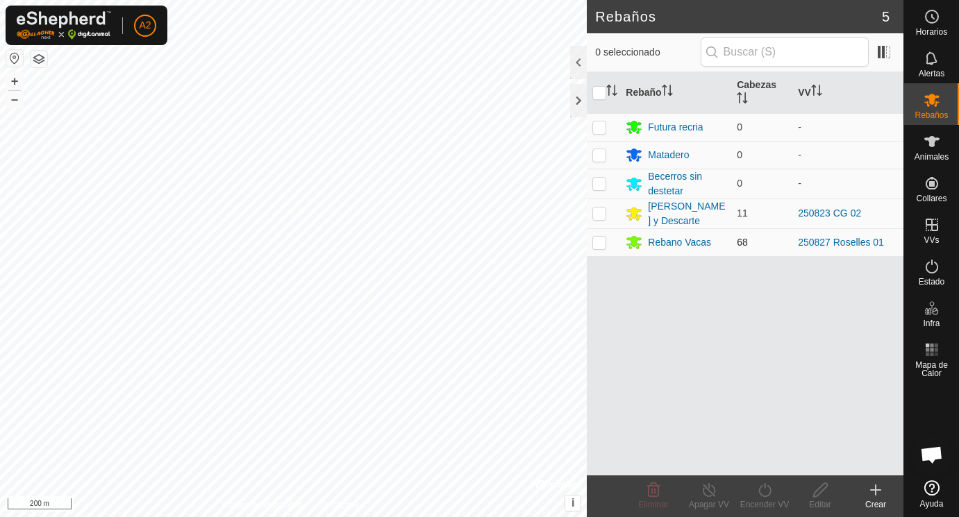
click at [599, 244] on p-checkbox at bounding box center [599, 242] width 14 height 11
click at [603, 211] on p-checkbox at bounding box center [599, 213] width 14 height 11
click at [602, 243] on p-checkbox at bounding box center [599, 242] width 14 height 11
click at [824, 484] on icon at bounding box center [820, 490] width 17 height 17
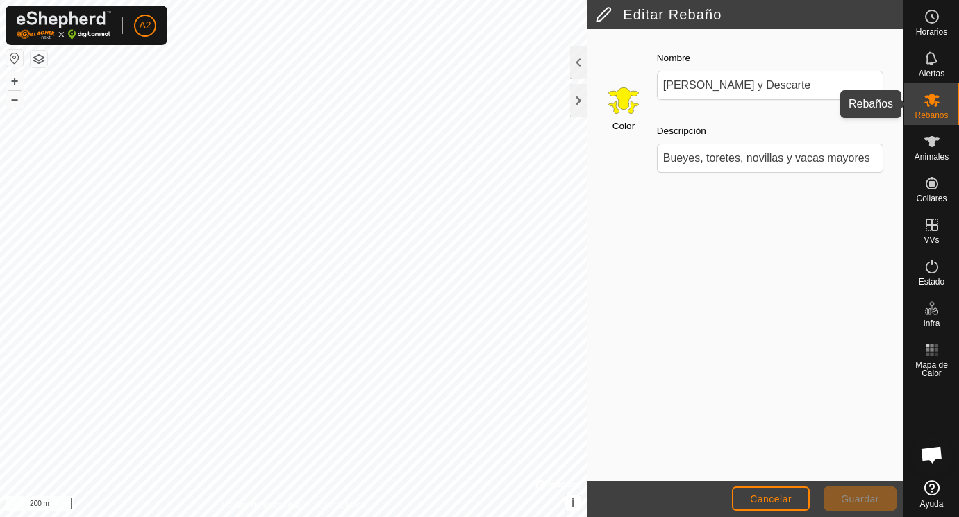
click at [936, 99] on icon at bounding box center [932, 100] width 17 height 17
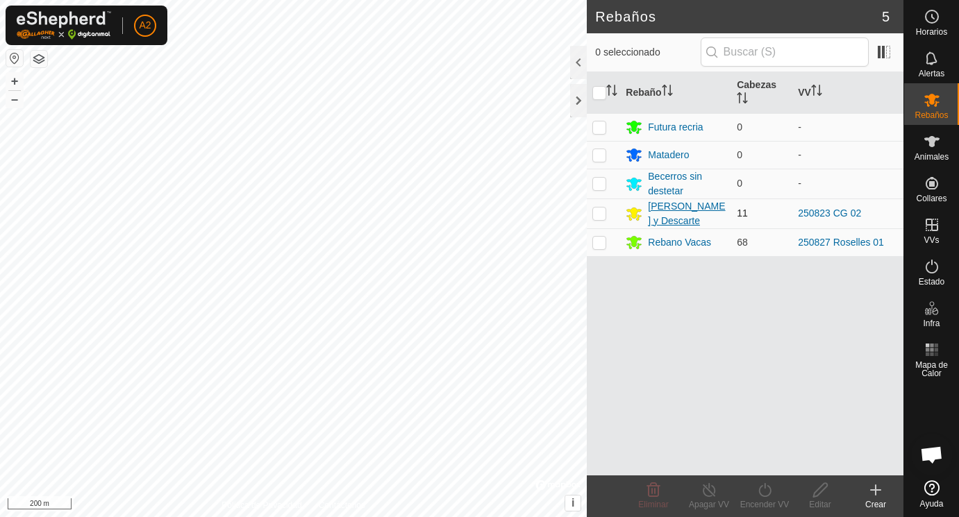
click at [677, 209] on div "[PERSON_NAME] y Descarte" at bounding box center [687, 213] width 78 height 29
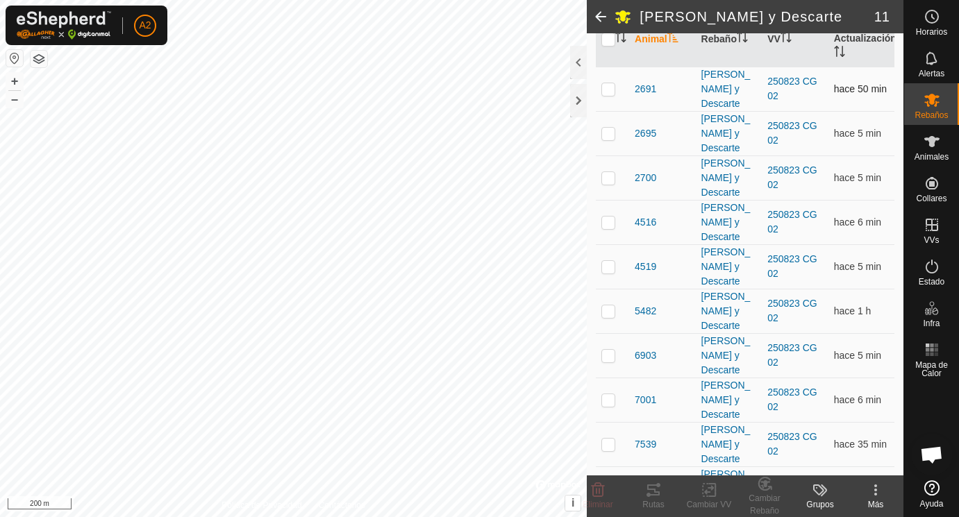
scroll to position [164, 0]
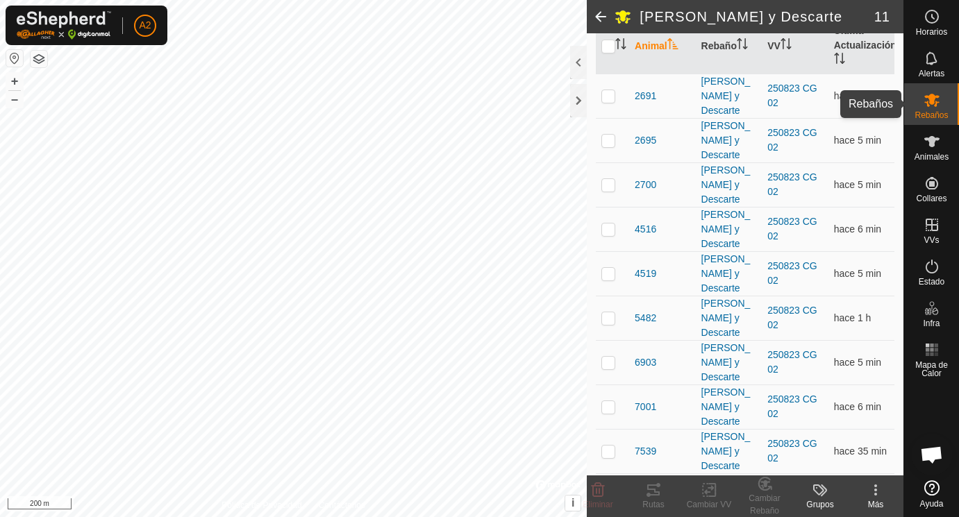
click at [930, 100] on icon at bounding box center [931, 100] width 15 height 13
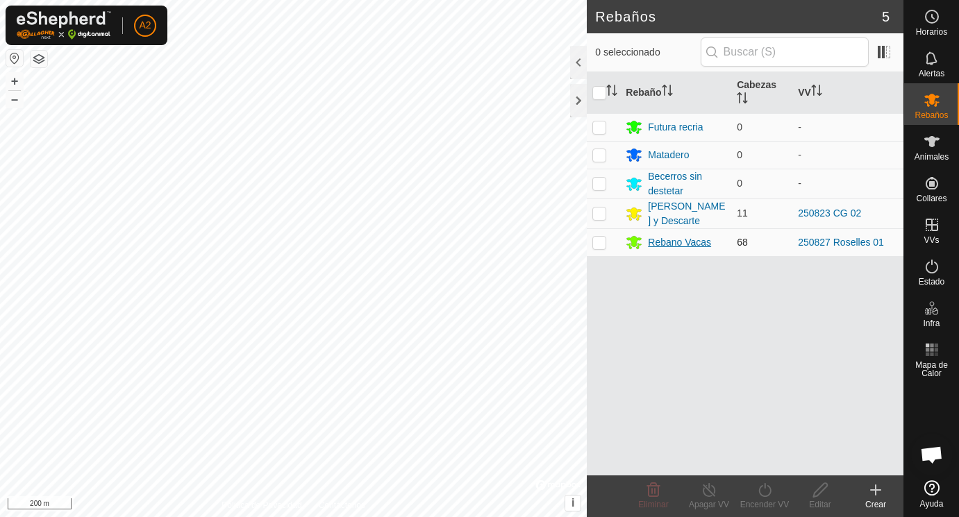
click at [660, 242] on div "Rebano Vacas" at bounding box center [679, 242] width 63 height 15
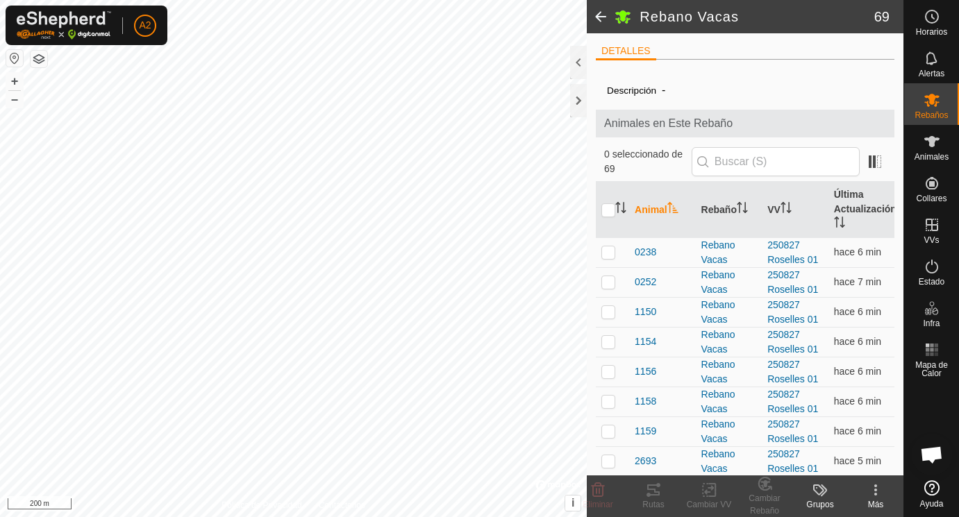
scroll to position [164, 0]
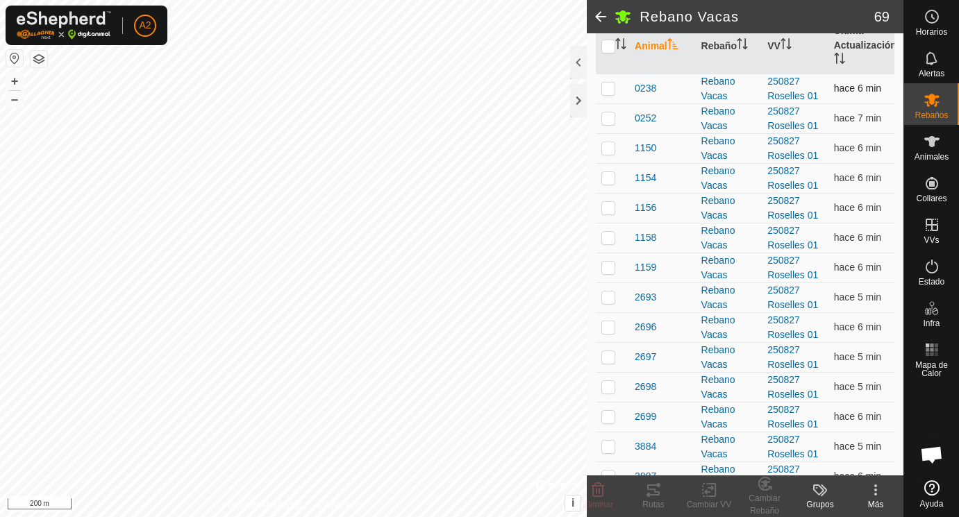
click at [608, 90] on p-checkbox at bounding box center [609, 88] width 14 height 11
click at [608, 119] on p-checkbox at bounding box center [609, 118] width 14 height 11
click at [608, 147] on p-checkbox at bounding box center [609, 147] width 14 height 11
click at [609, 179] on p-checkbox at bounding box center [609, 177] width 14 height 11
click at [609, 210] on p-checkbox at bounding box center [609, 207] width 14 height 11
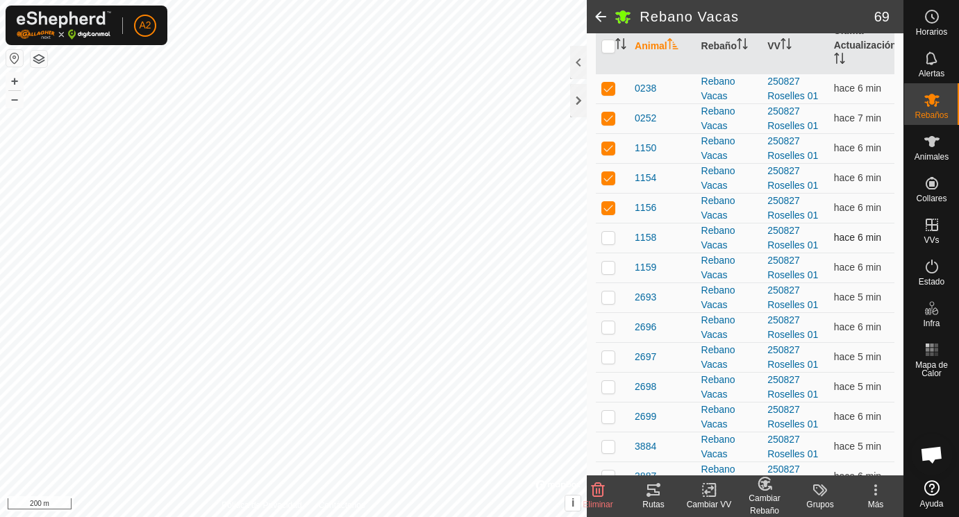
click at [612, 235] on p-checkbox at bounding box center [609, 237] width 14 height 11
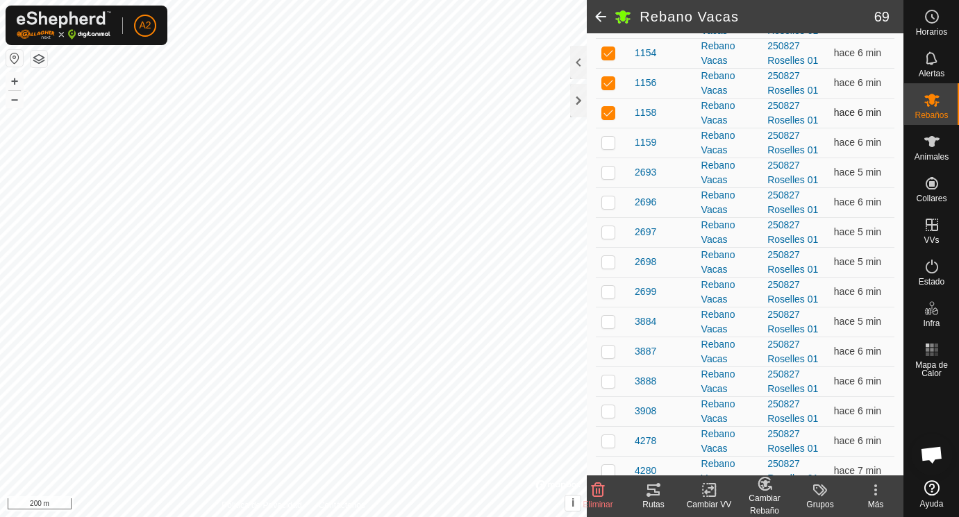
scroll to position [299, 0]
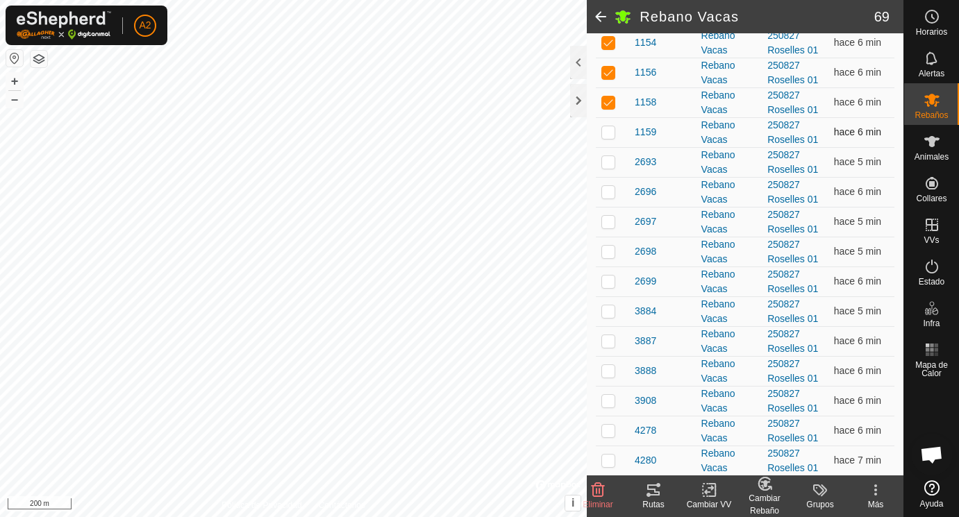
click at [609, 131] on p-checkbox at bounding box center [609, 131] width 14 height 11
click at [609, 164] on p-checkbox at bounding box center [609, 161] width 14 height 11
click at [608, 194] on p-checkbox at bounding box center [609, 191] width 14 height 11
click at [607, 161] on p-checkbox at bounding box center [609, 161] width 14 height 11
click at [613, 192] on p-checkbox at bounding box center [609, 191] width 14 height 11
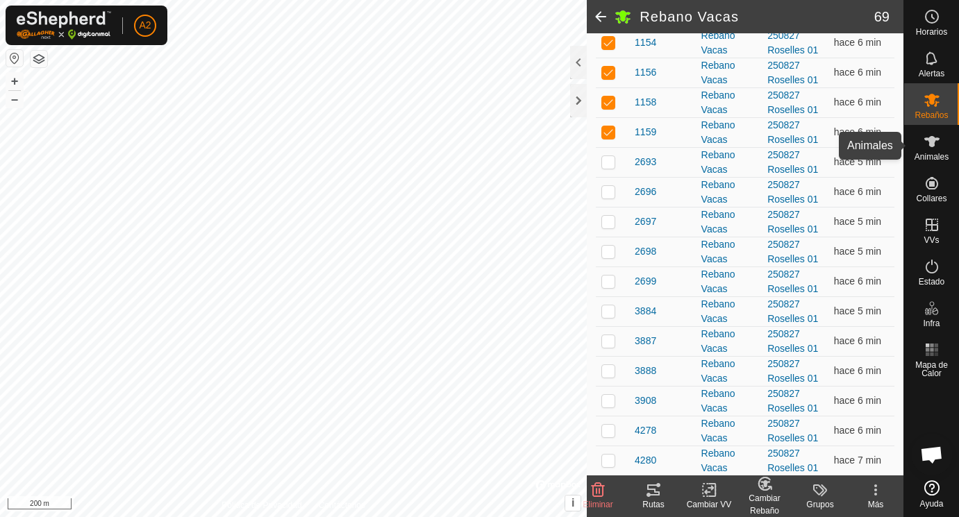
click at [929, 149] on icon at bounding box center [932, 141] width 17 height 17
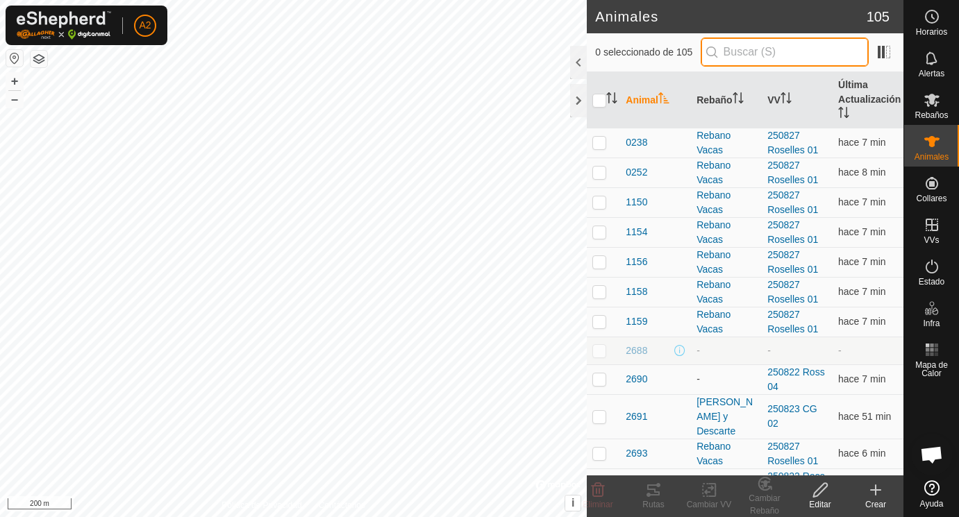
click at [731, 53] on input "text" at bounding box center [785, 52] width 168 height 29
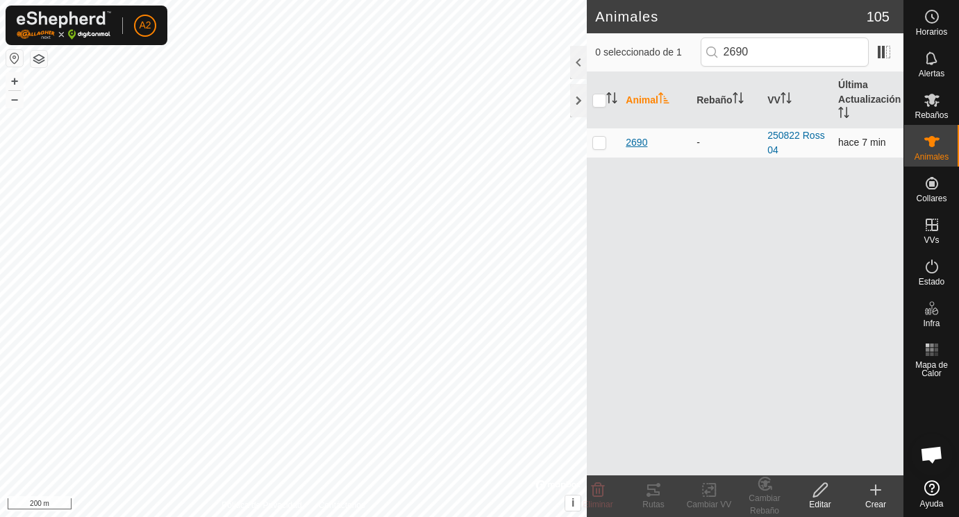
click at [638, 142] on span "2690" at bounding box center [637, 142] width 22 height 15
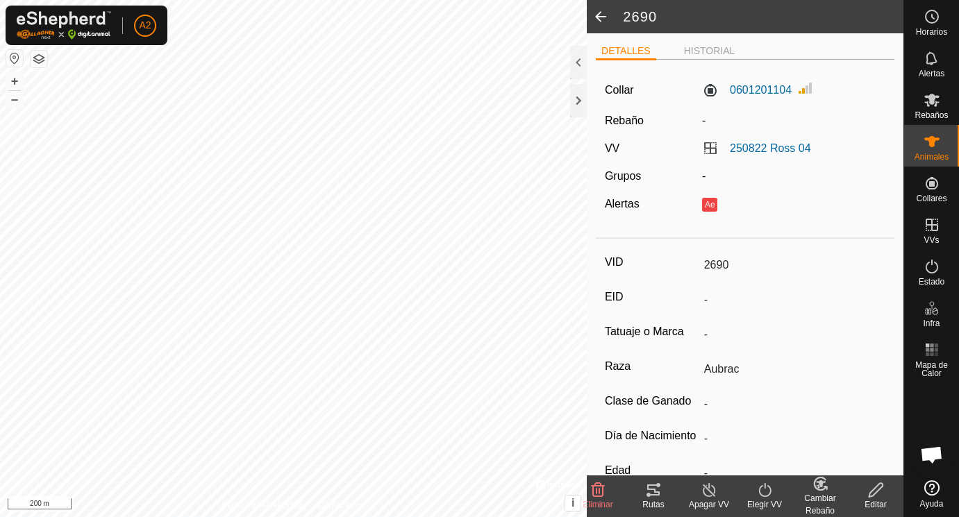
click at [872, 493] on icon at bounding box center [876, 490] width 17 height 17
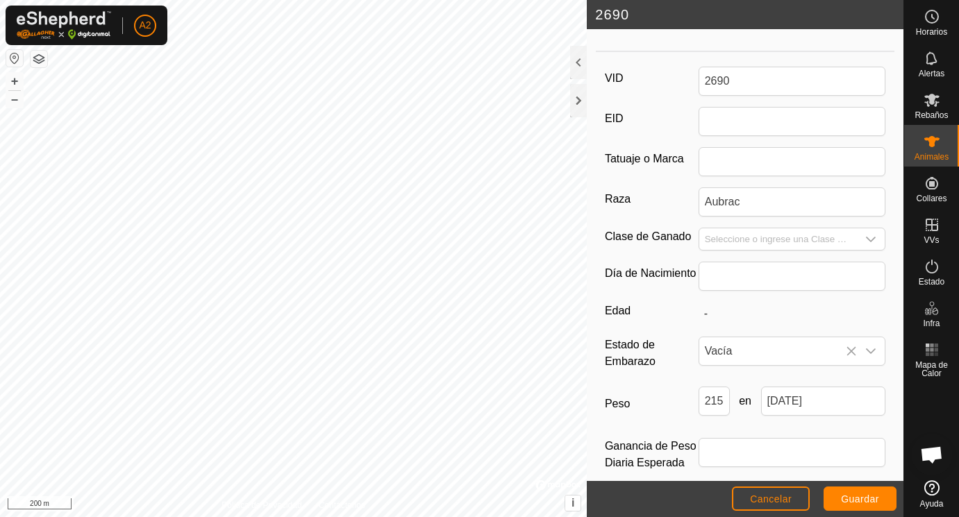
scroll to position [194, 0]
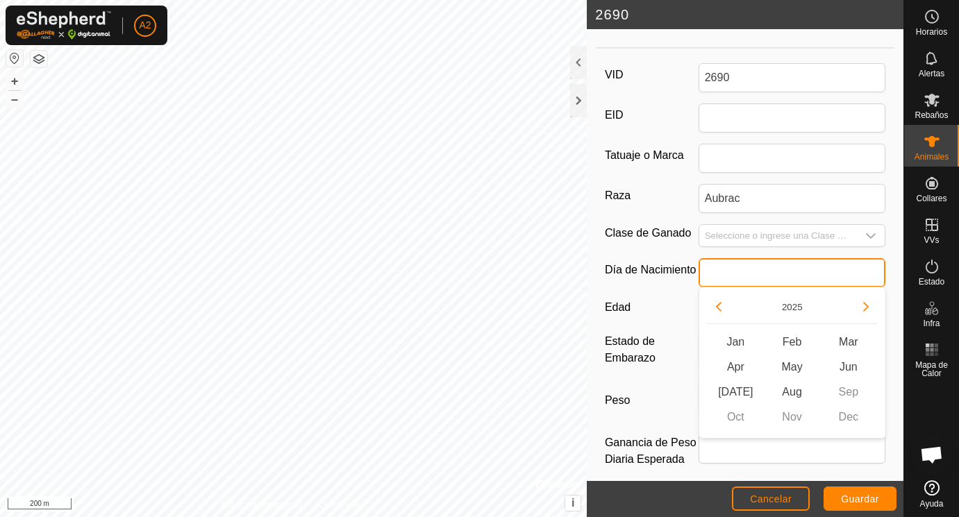
click at [736, 275] on input "text" at bounding box center [793, 272] width 188 height 29
click at [720, 307] on button "Previous Year" at bounding box center [719, 307] width 22 height 22
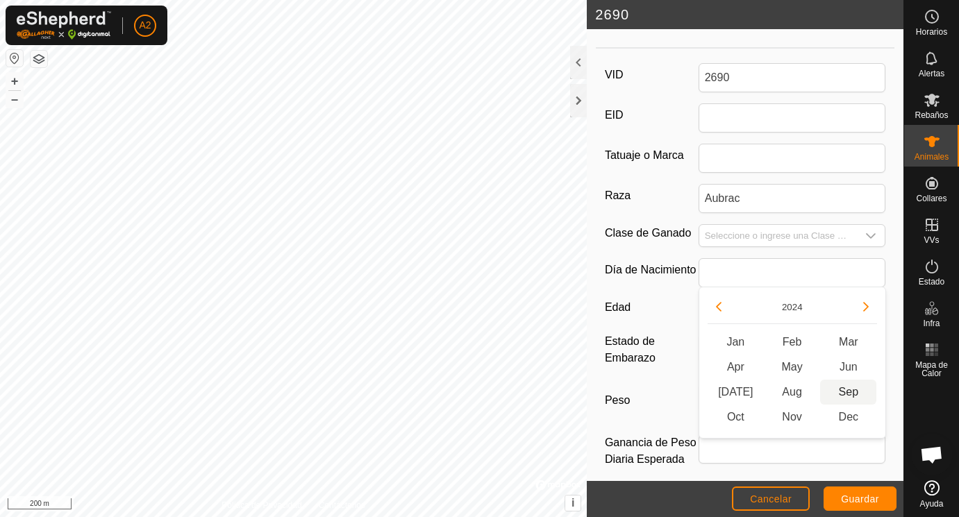
click at [851, 393] on span "Sep" at bounding box center [848, 392] width 56 height 25
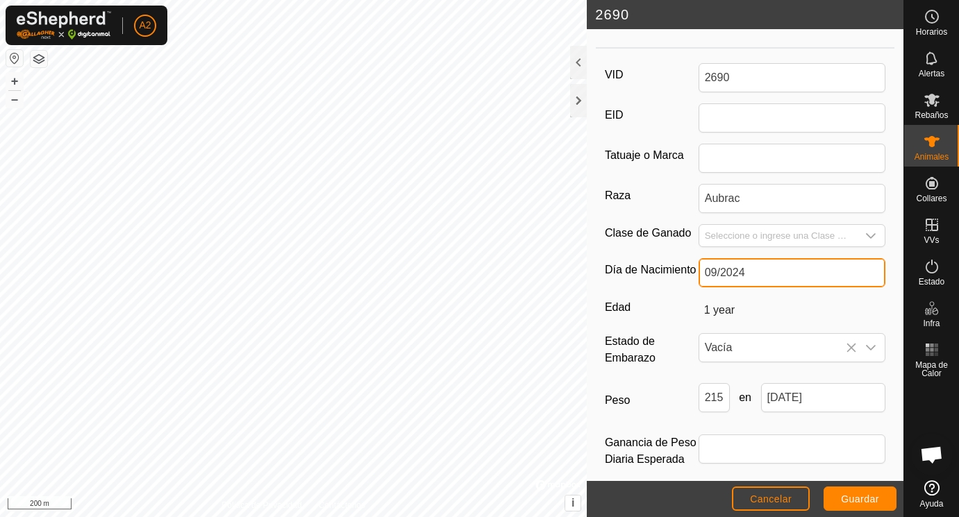
scroll to position [207, 0]
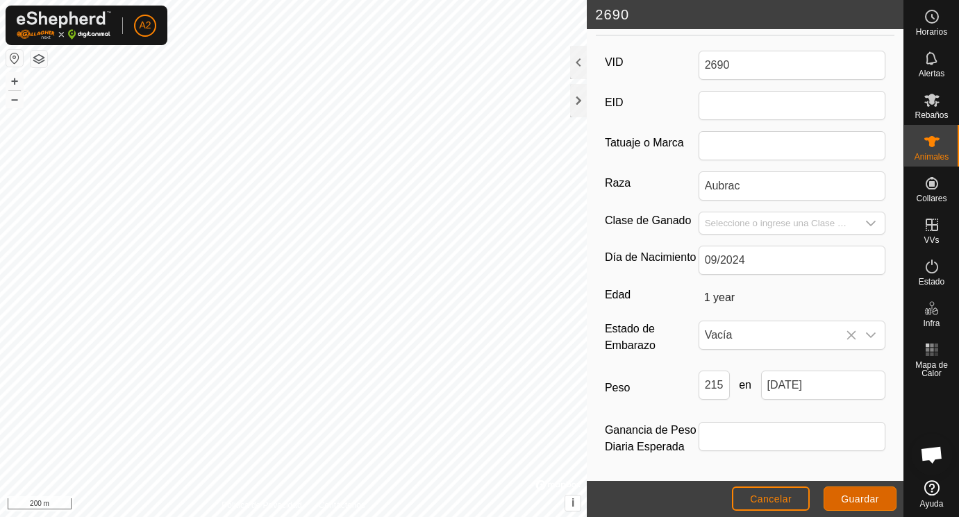
click at [861, 499] on span "Guardar" at bounding box center [860, 499] width 38 height 11
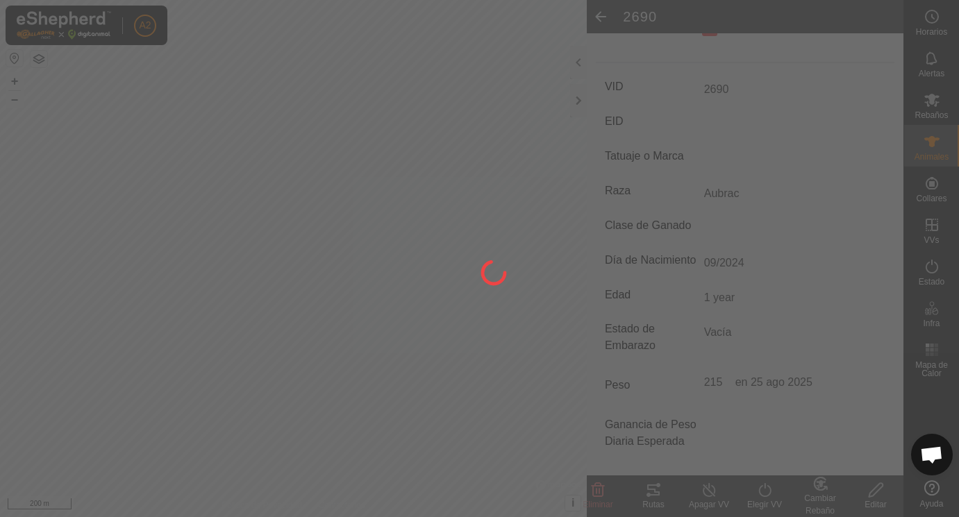
scroll to position [182, 0]
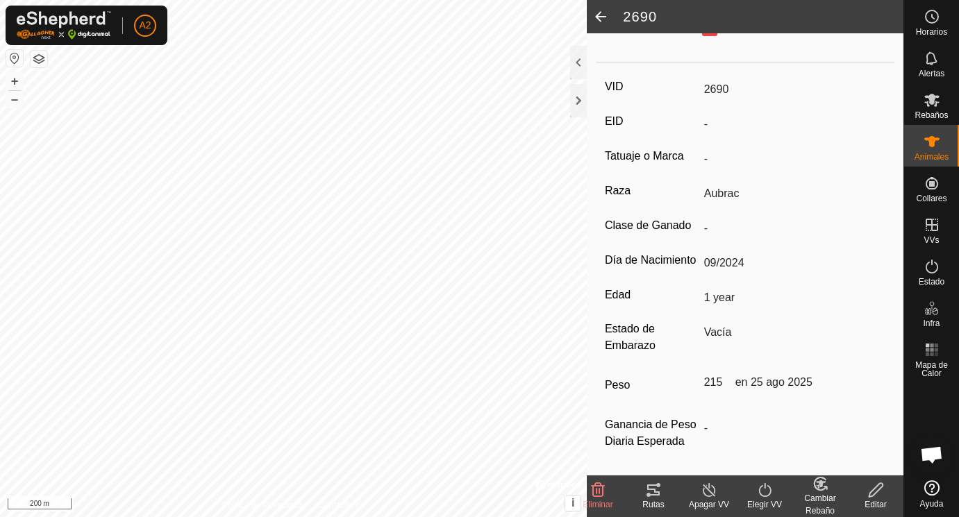
click at [822, 487] on icon at bounding box center [820, 484] width 17 height 17
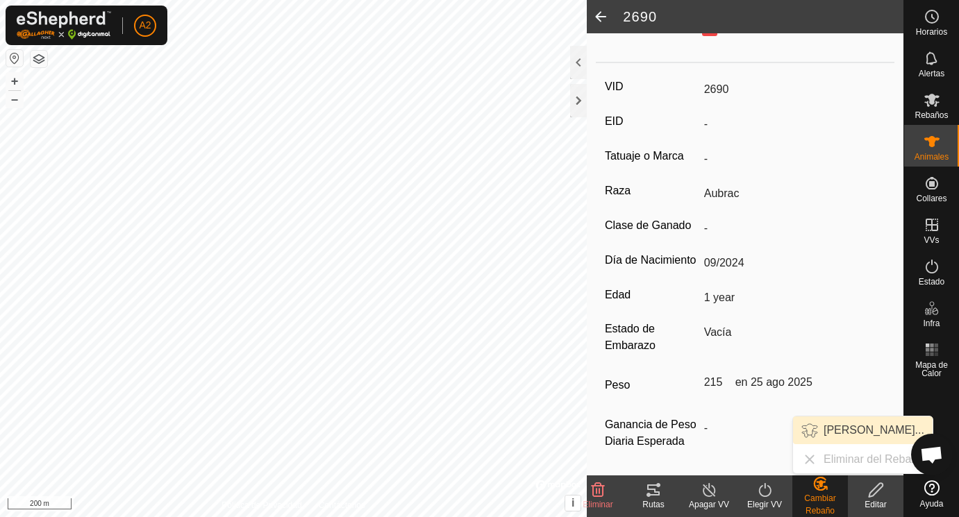
click at [835, 430] on link "[PERSON_NAME]..." at bounding box center [863, 431] width 140 height 28
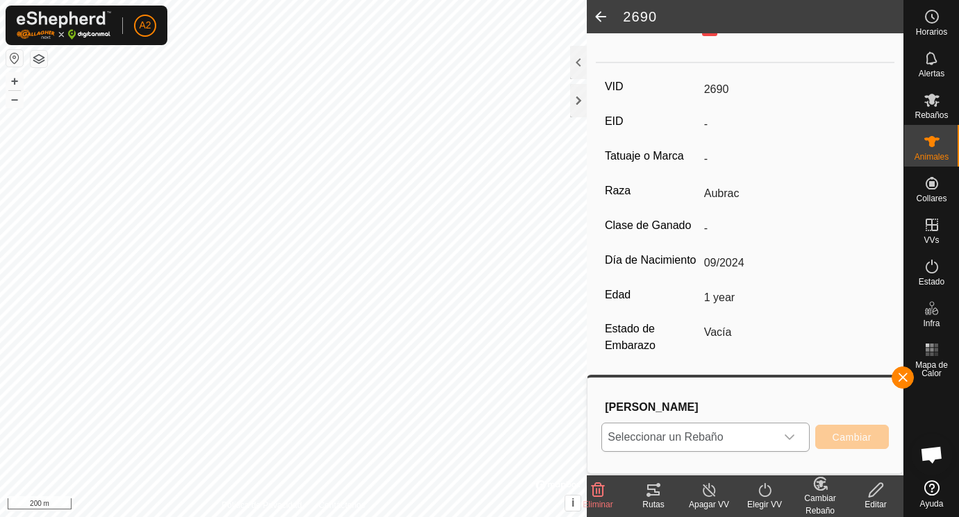
click at [789, 439] on icon "dropdown trigger" at bounding box center [790, 438] width 10 height 6
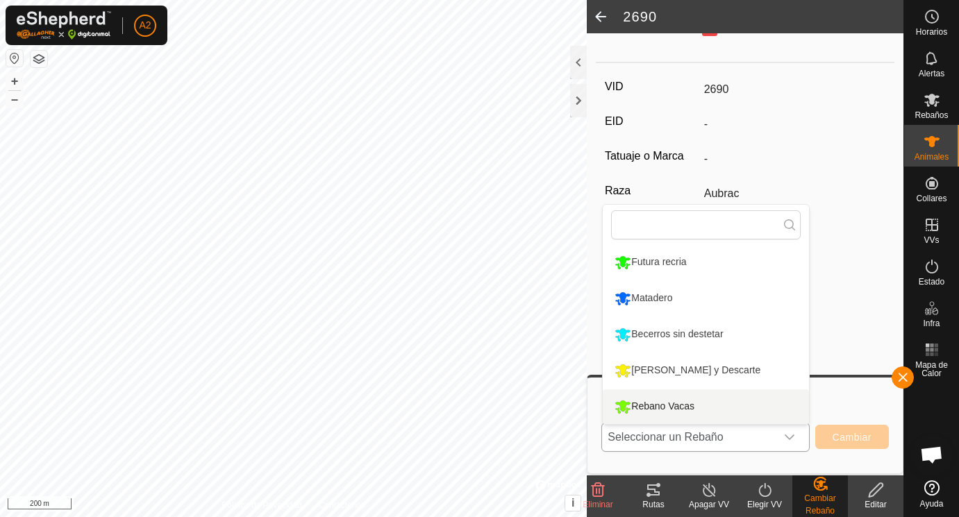
click at [680, 405] on li "Rebano Vacas" at bounding box center [706, 407] width 206 height 35
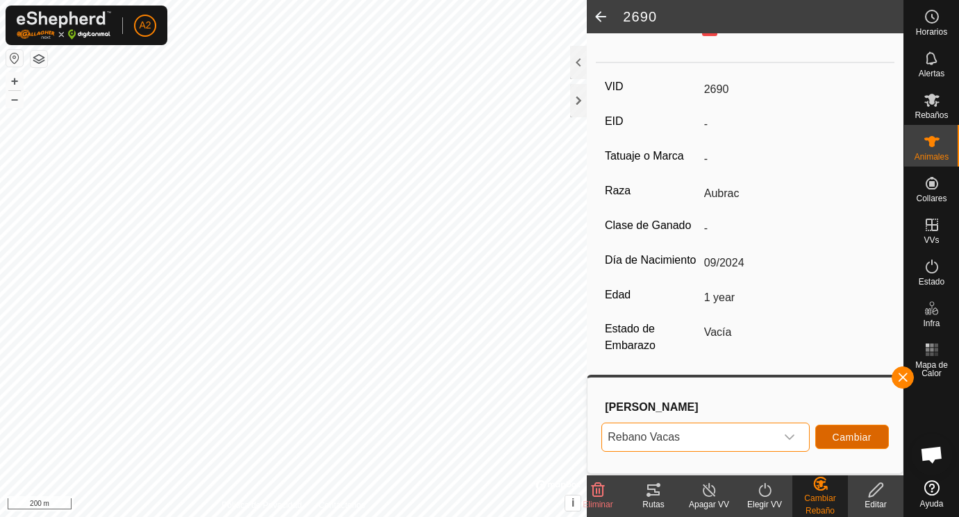
click at [849, 440] on span "Cambiar" at bounding box center [852, 437] width 39 height 11
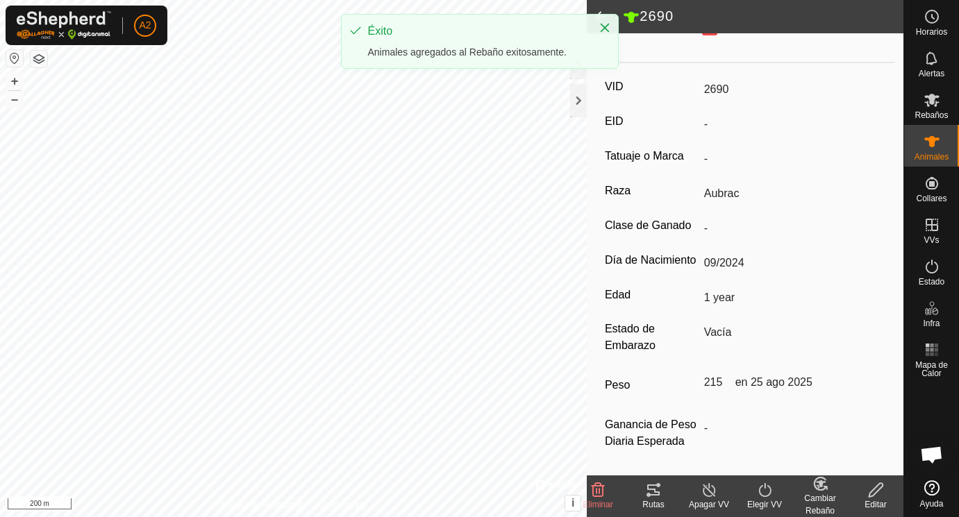
click at [708, 15] on h2 "2690" at bounding box center [763, 17] width 281 height 18
click at [604, 26] on icon "Close" at bounding box center [604, 27] width 11 height 11
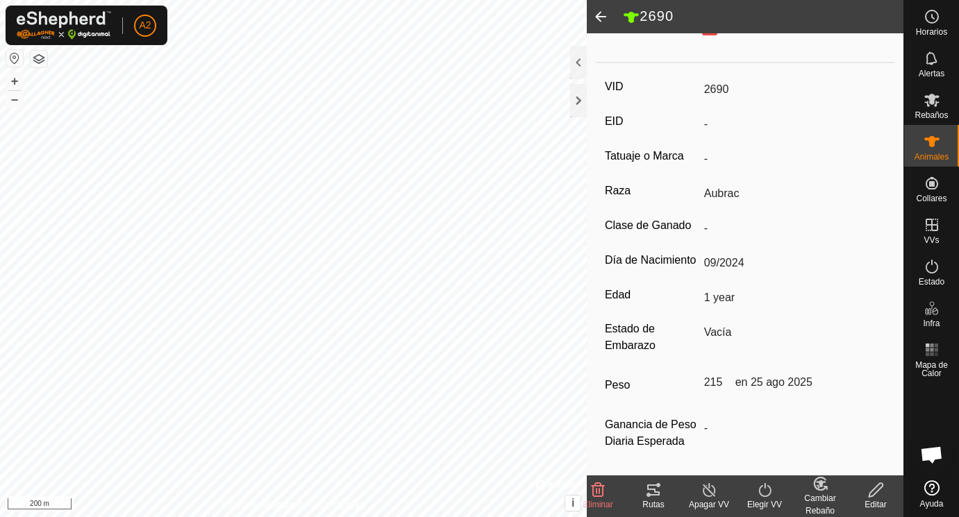
click at [602, 10] on span at bounding box center [601, 16] width 28 height 33
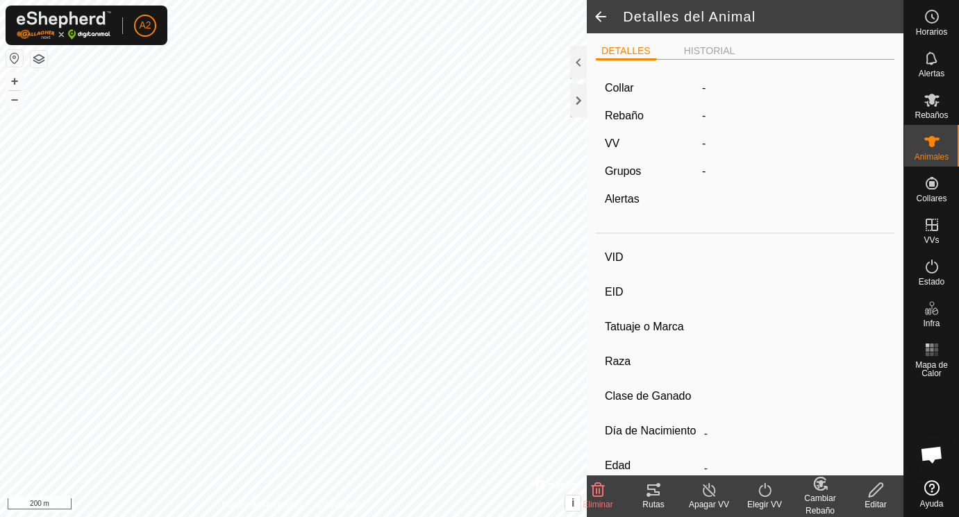
scroll to position [176, 0]
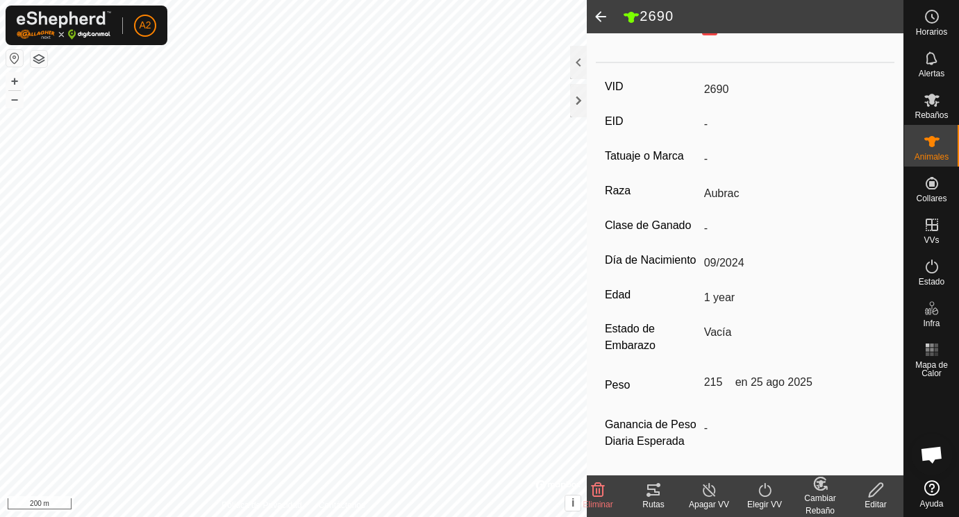
click at [602, 10] on span at bounding box center [601, 16] width 28 height 33
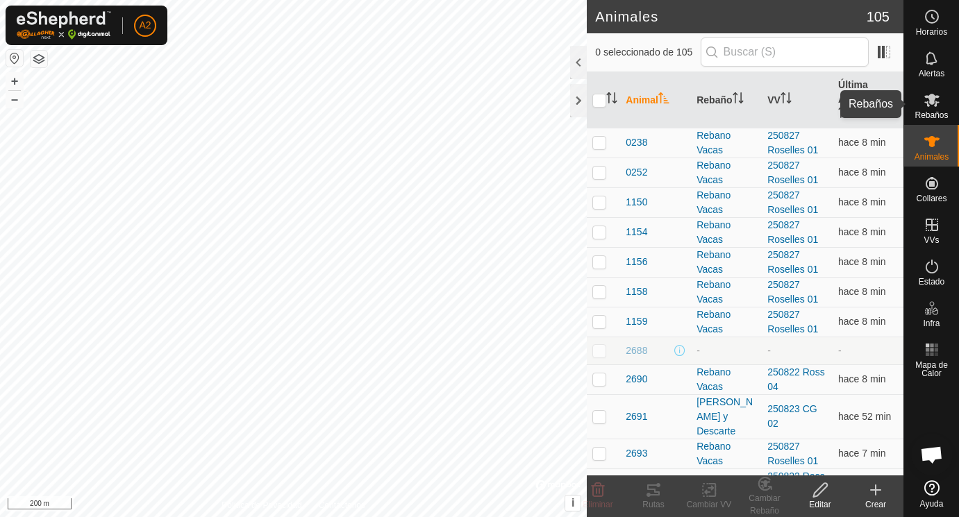
click at [934, 104] on icon at bounding box center [931, 100] width 15 height 13
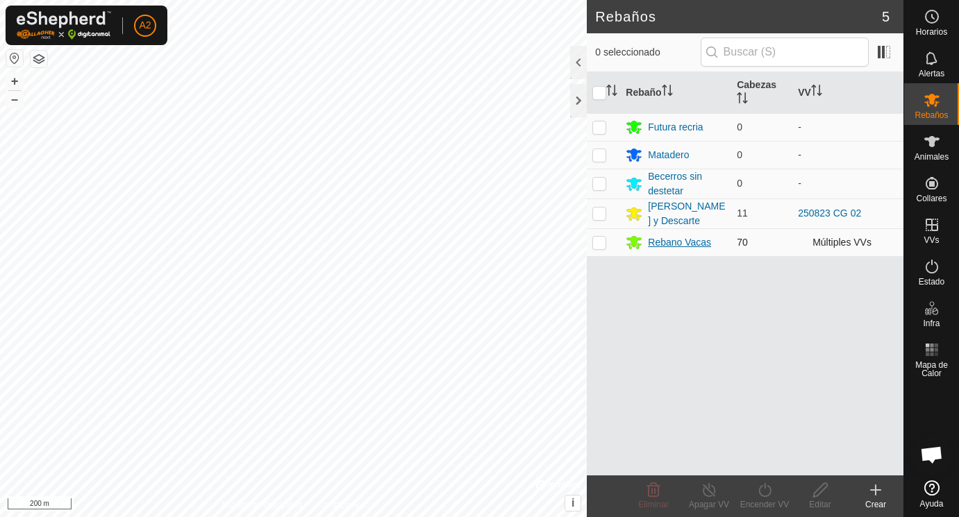
click at [690, 239] on div "Rebano Vacas" at bounding box center [679, 242] width 63 height 15
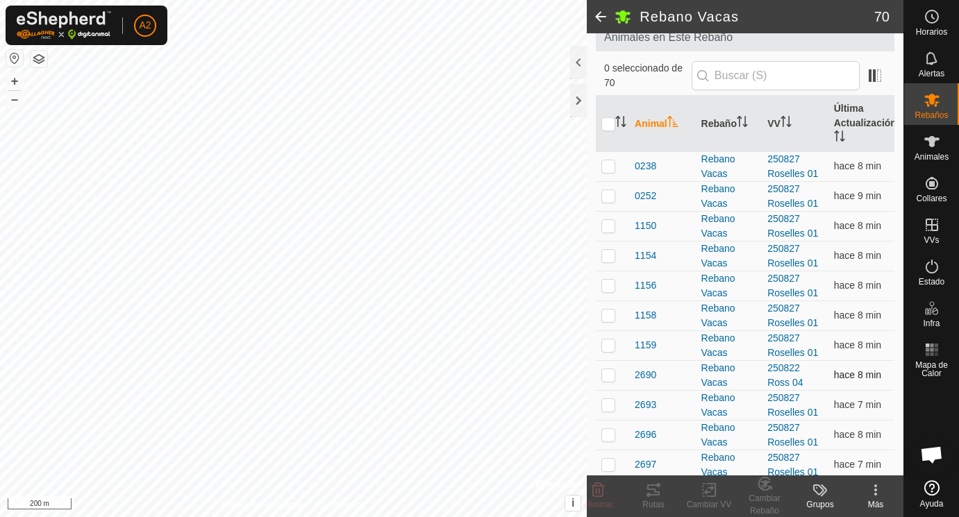
scroll to position [92, 0]
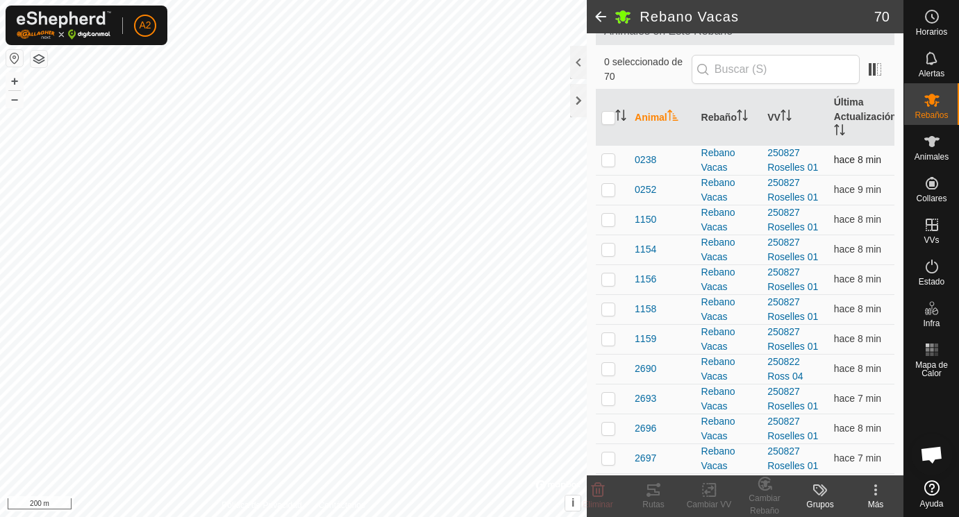
click at [608, 162] on p-checkbox at bounding box center [609, 159] width 14 height 11
click at [608, 195] on p-checkbox at bounding box center [609, 189] width 14 height 11
click at [609, 222] on p-checkbox at bounding box center [609, 219] width 14 height 11
click at [609, 253] on p-checkbox at bounding box center [609, 249] width 14 height 11
click at [609, 275] on td at bounding box center [612, 280] width 33 height 30
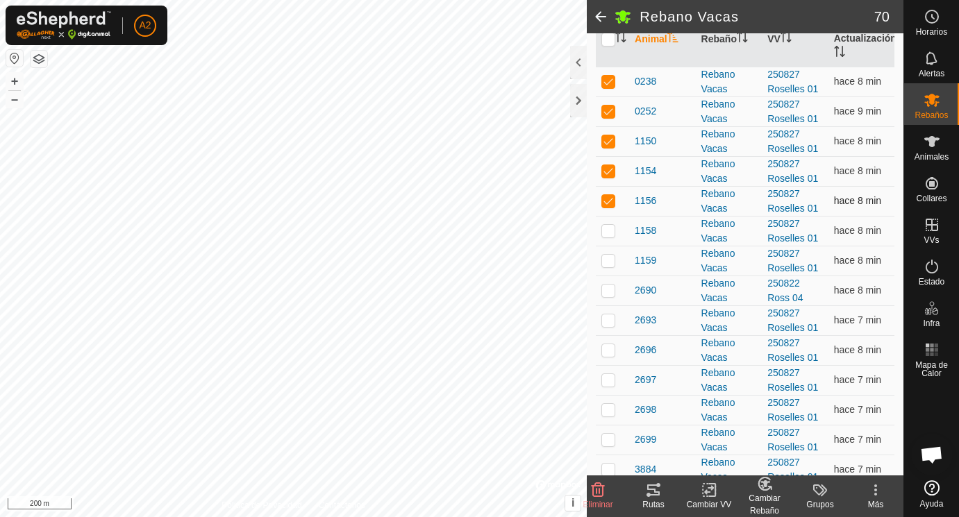
scroll to position [181, 0]
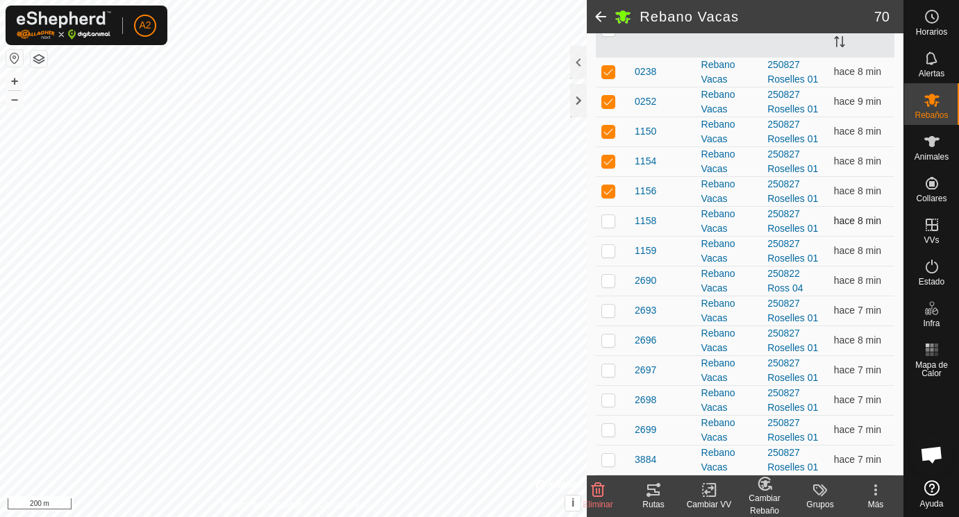
click at [611, 222] on p-checkbox at bounding box center [609, 220] width 14 height 11
click at [611, 255] on p-checkbox at bounding box center [609, 250] width 14 height 11
click at [611, 283] on p-checkbox at bounding box center [609, 280] width 14 height 11
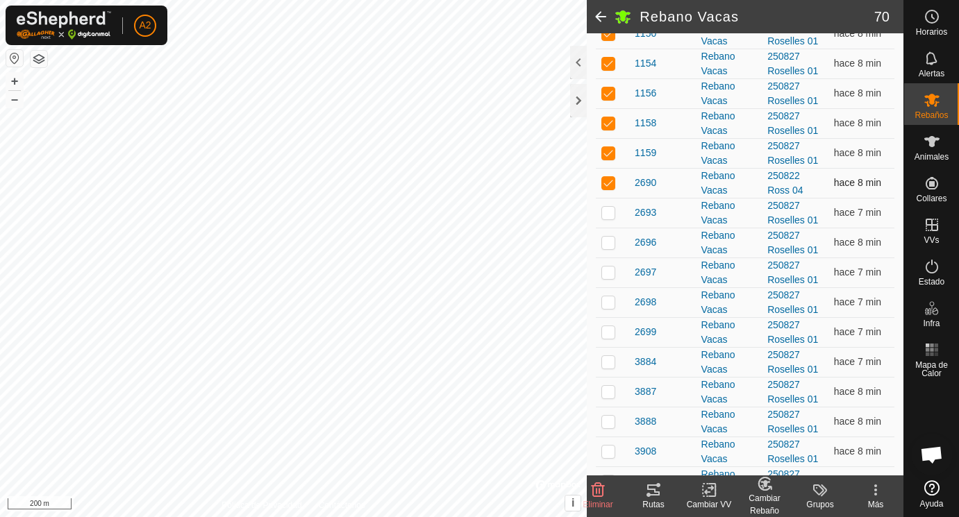
scroll to position [301, 0]
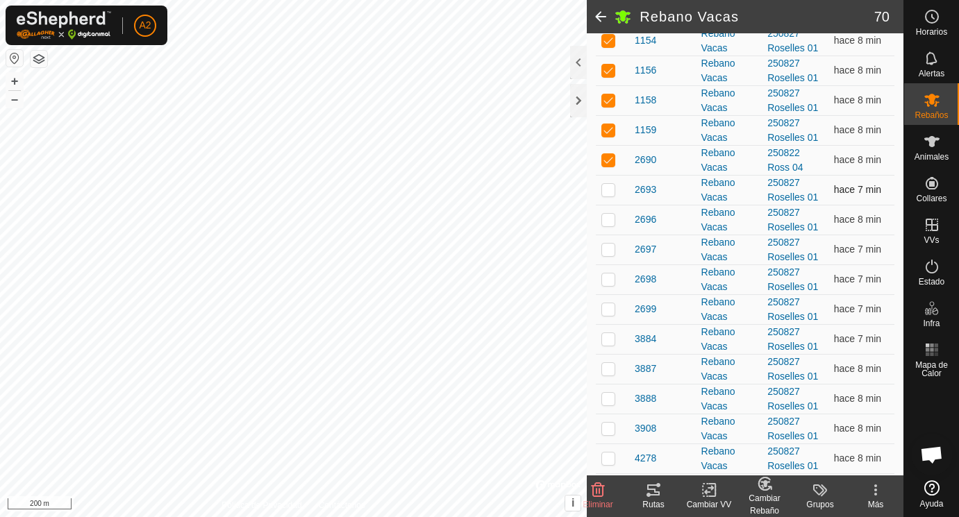
click at [610, 190] on p-checkbox at bounding box center [609, 189] width 14 height 11
click at [611, 223] on p-checkbox at bounding box center [609, 219] width 14 height 11
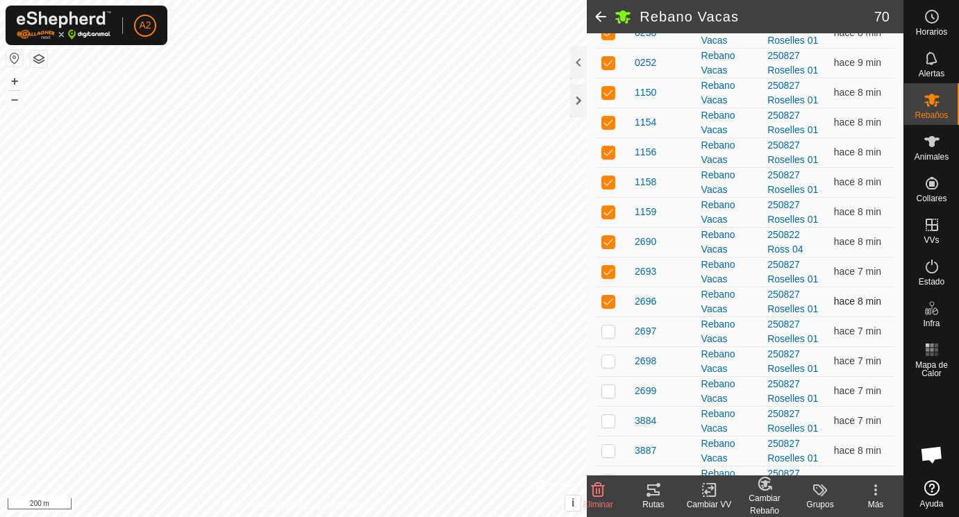
scroll to position [224, 0]
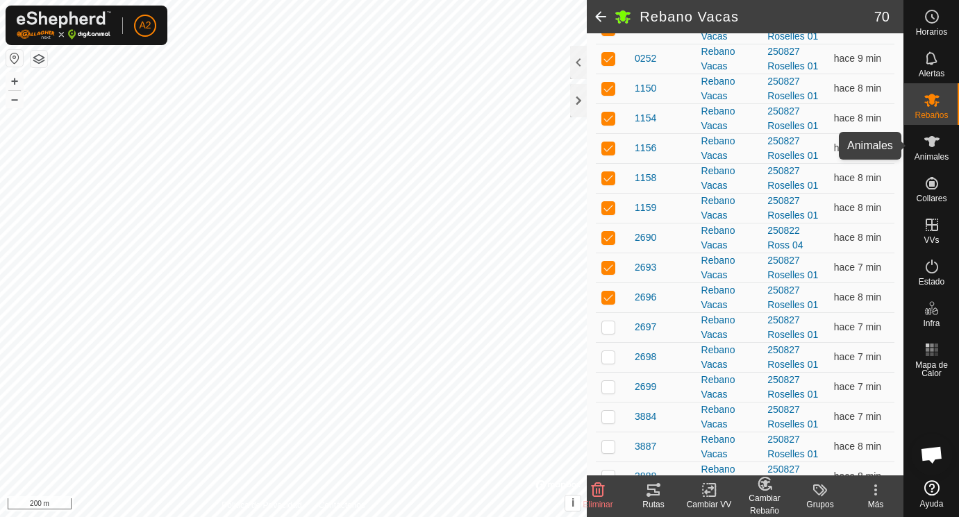
click at [936, 149] on icon at bounding box center [932, 141] width 17 height 17
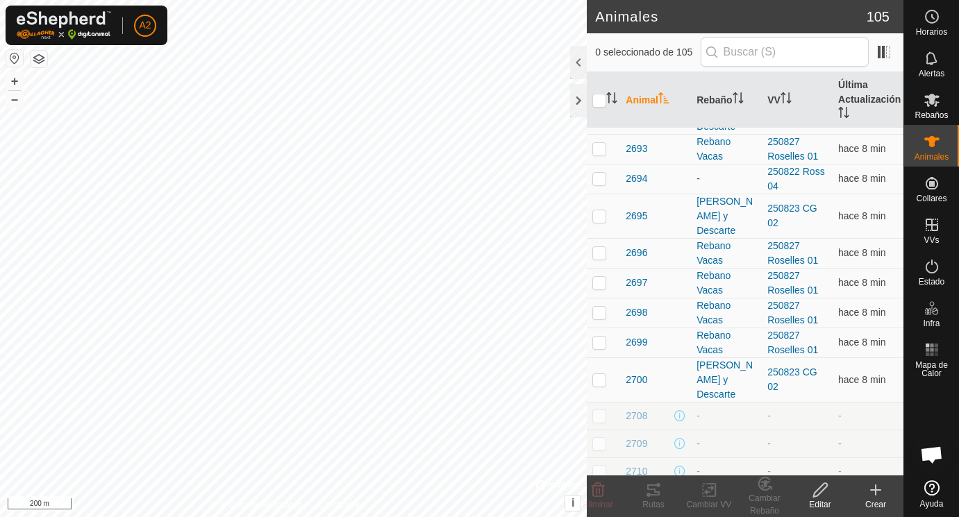
scroll to position [301, 0]
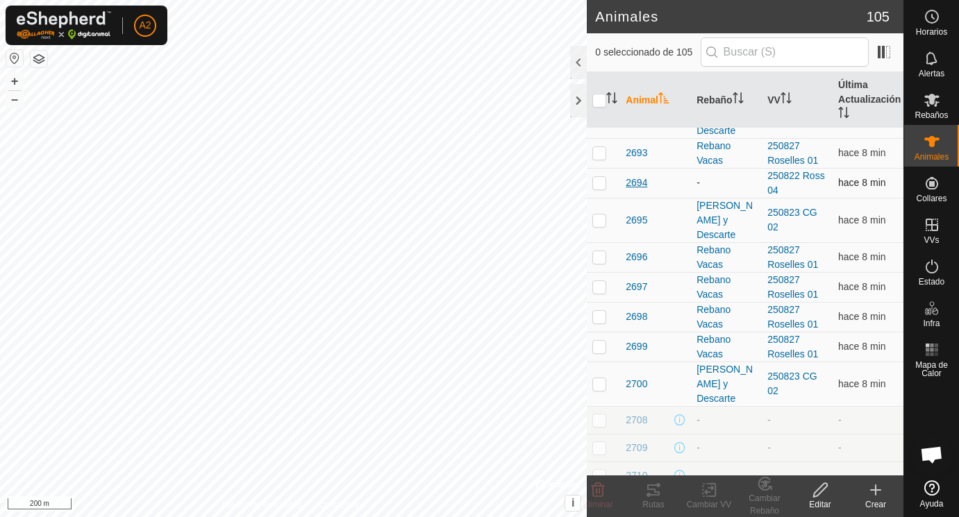
click at [640, 185] on span "2694" at bounding box center [637, 183] width 22 height 15
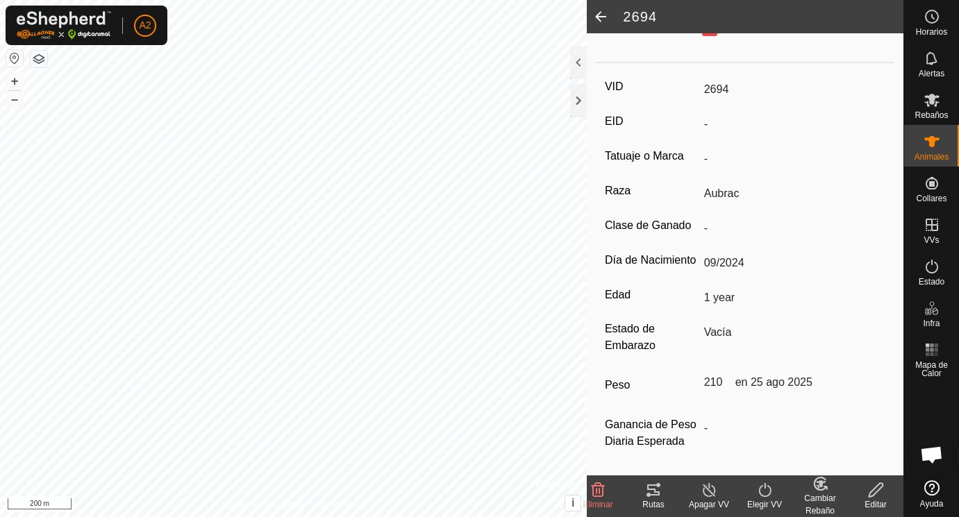
scroll to position [182, 0]
click at [822, 489] on icon at bounding box center [820, 484] width 17 height 17
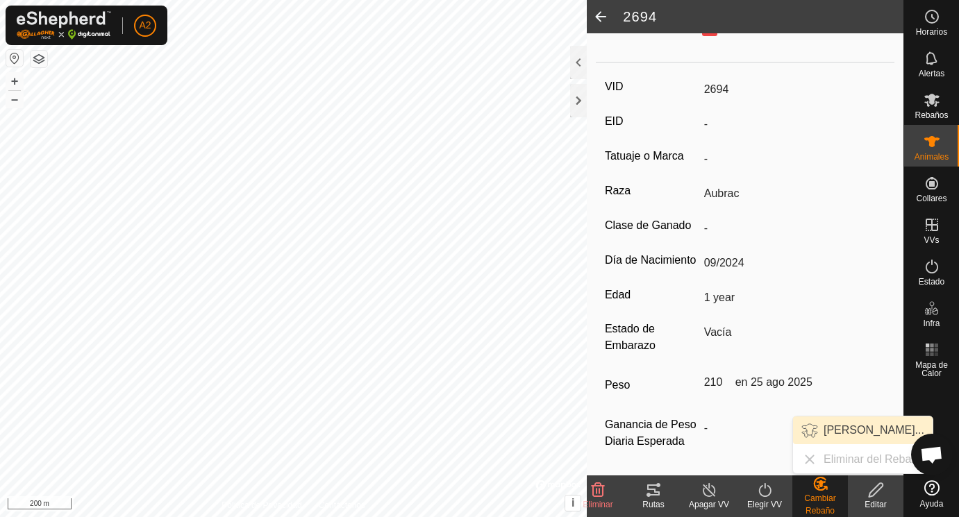
click at [836, 429] on link "[PERSON_NAME]..." at bounding box center [863, 431] width 140 height 28
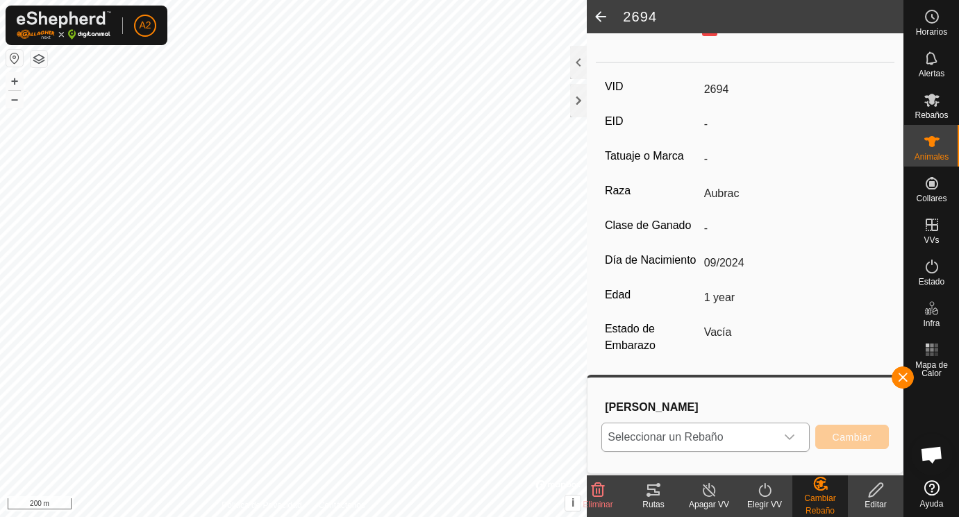
click at [793, 433] on icon "dropdown trigger" at bounding box center [789, 437] width 11 height 11
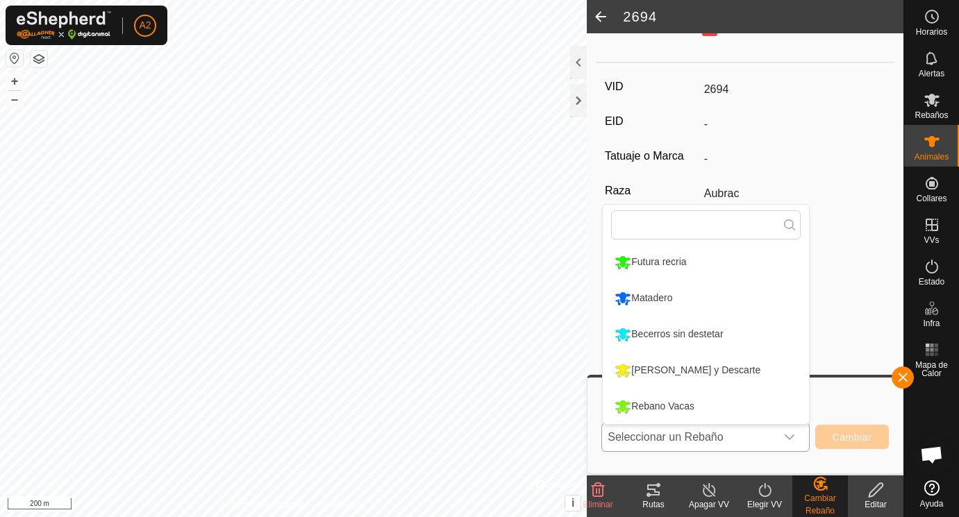
click at [674, 405] on li "Rebano Vacas" at bounding box center [706, 407] width 206 height 35
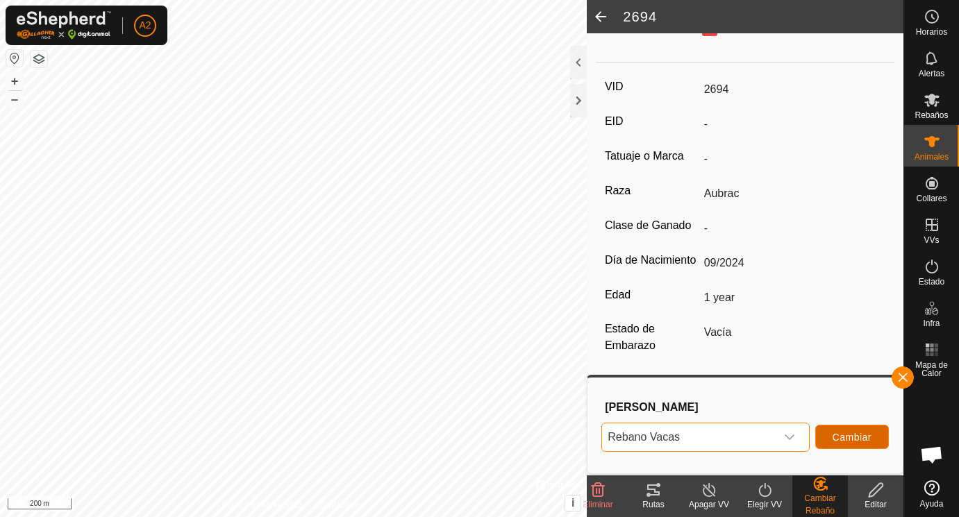
click at [846, 435] on span "Cambiar" at bounding box center [852, 437] width 39 height 11
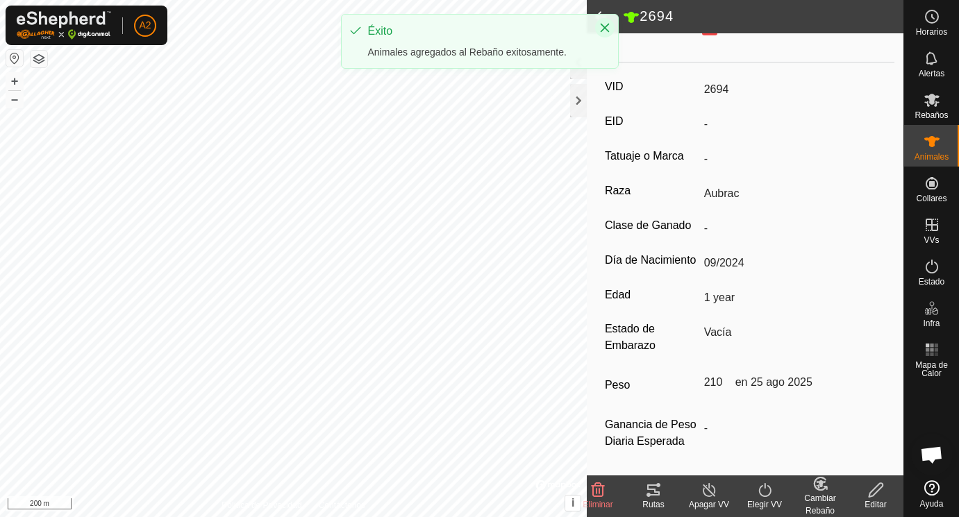
click at [605, 26] on icon "Close" at bounding box center [604, 27] width 11 height 11
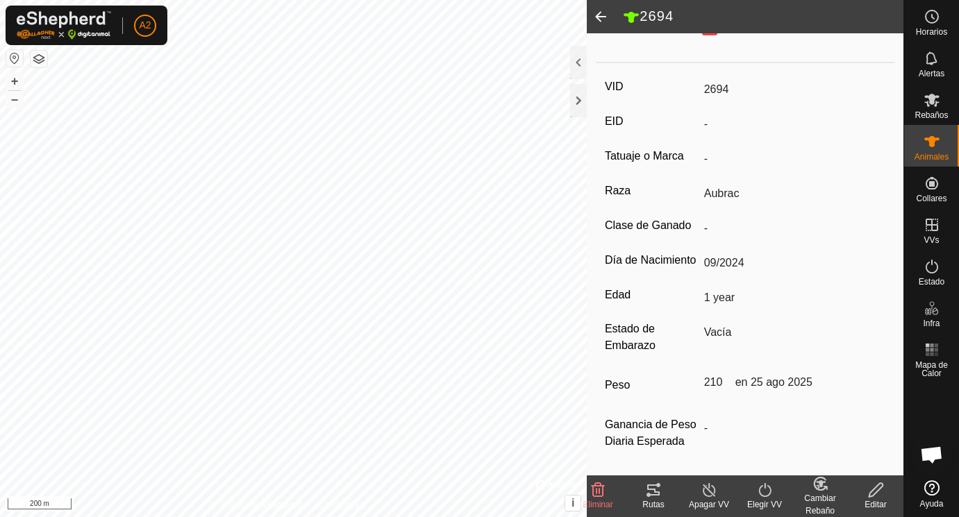
click at [600, 16] on span at bounding box center [601, 16] width 28 height 33
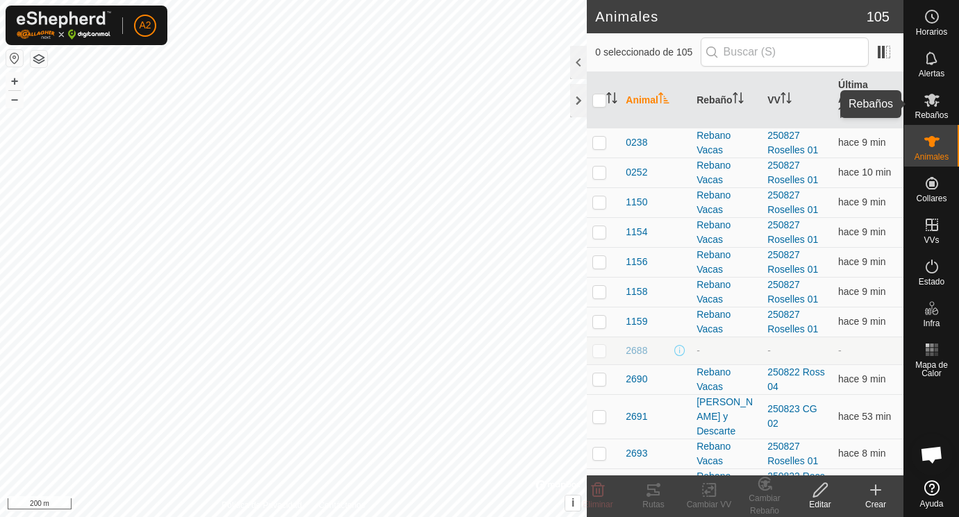
click at [931, 104] on icon at bounding box center [931, 100] width 15 height 13
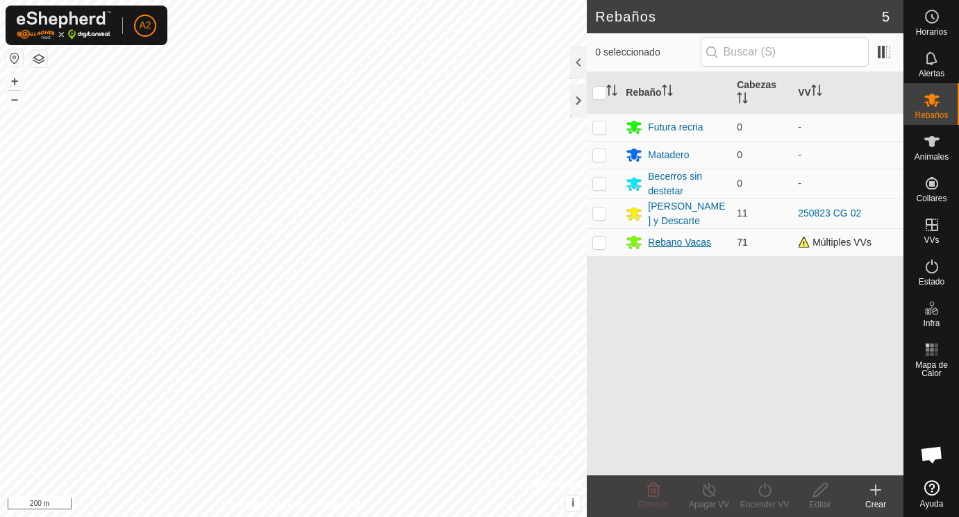
click at [669, 240] on div "Rebano Vacas" at bounding box center [679, 242] width 63 height 15
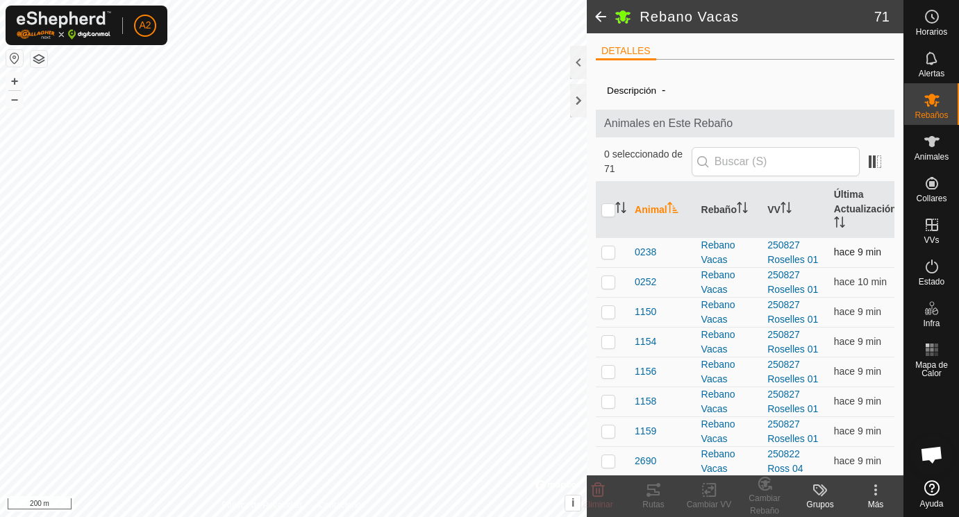
click at [606, 256] on p-checkbox at bounding box center [609, 252] width 14 height 11
click at [614, 287] on p-checkbox at bounding box center [609, 281] width 14 height 11
click at [614, 308] on td at bounding box center [612, 312] width 33 height 30
click at [613, 339] on p-checkbox at bounding box center [609, 341] width 14 height 11
click at [613, 370] on p-checkbox at bounding box center [609, 371] width 14 height 11
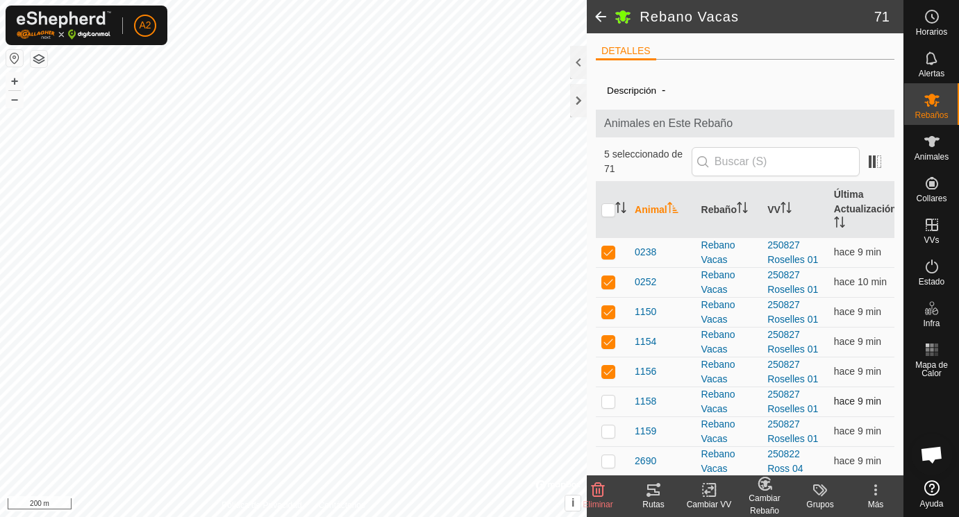
click at [610, 406] on p-checkbox at bounding box center [609, 401] width 14 height 11
click at [612, 429] on p-checkbox at bounding box center [609, 431] width 14 height 11
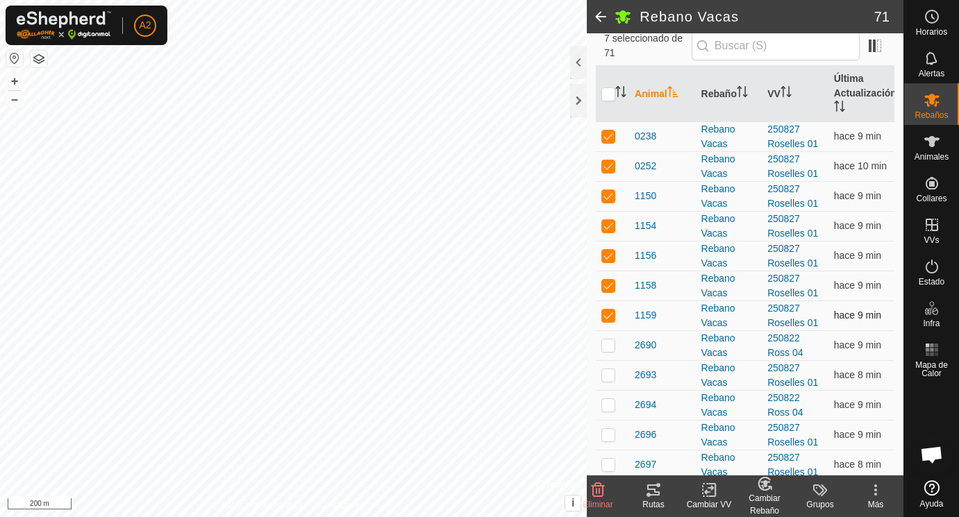
scroll to position [123, 0]
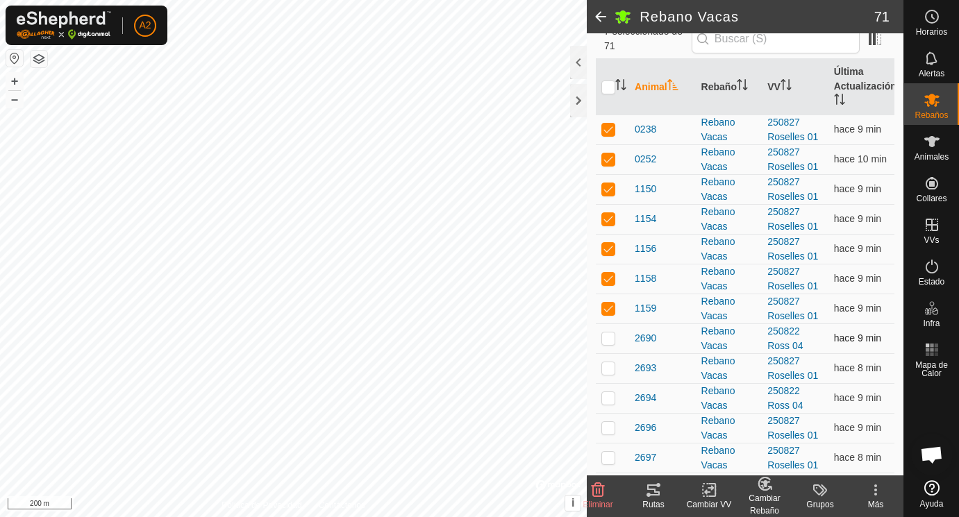
click at [608, 338] on p-checkbox at bounding box center [609, 338] width 14 height 11
click at [609, 365] on p-checkbox at bounding box center [609, 368] width 14 height 11
click at [609, 398] on p-checkbox at bounding box center [609, 397] width 14 height 11
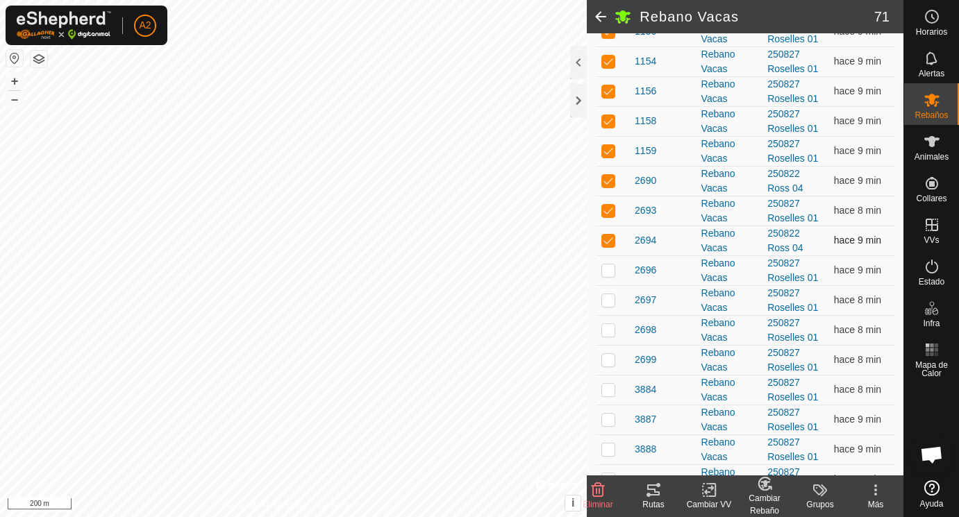
scroll to position [285, 0]
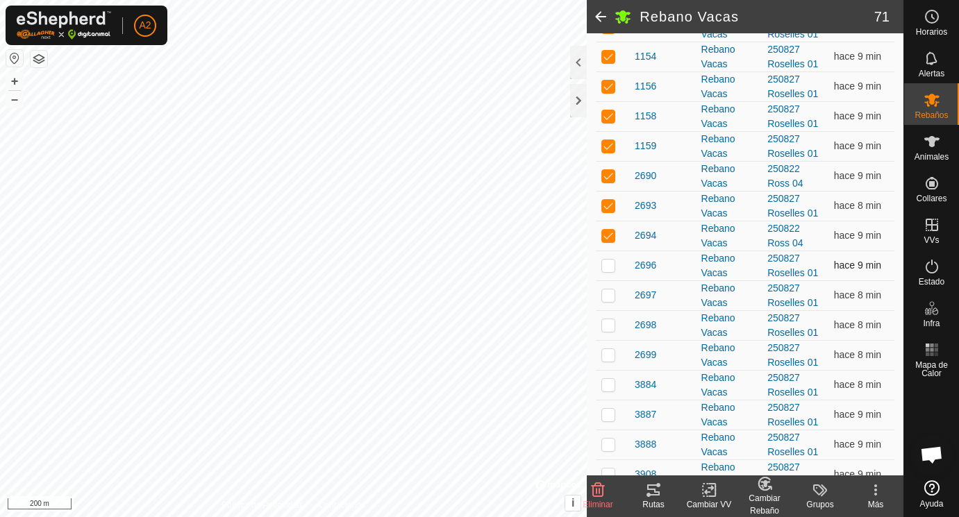
click at [608, 266] on p-checkbox at bounding box center [609, 265] width 14 height 11
click at [611, 294] on p-checkbox at bounding box center [609, 295] width 14 height 11
click at [615, 326] on p-checkbox at bounding box center [609, 325] width 14 height 11
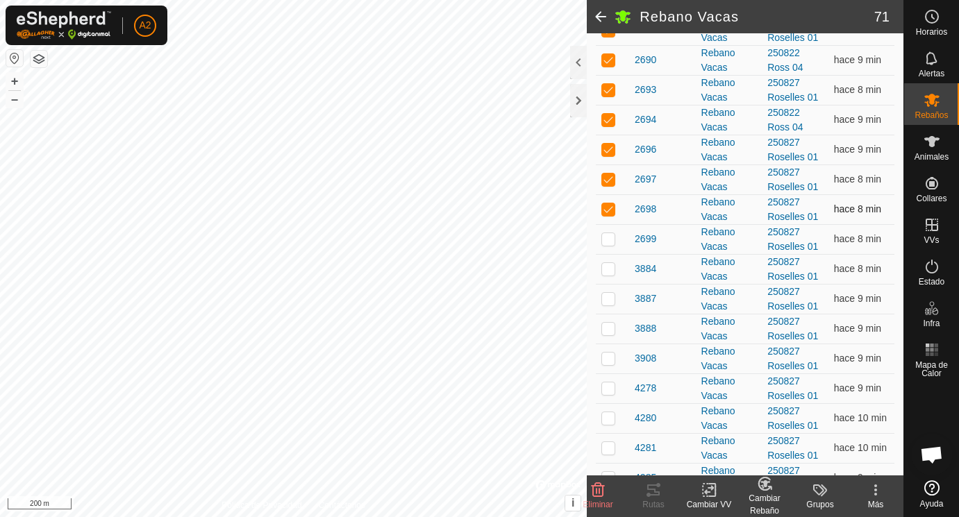
scroll to position [403, 0]
click at [609, 239] on p-checkbox at bounding box center [609, 237] width 14 height 11
click at [609, 267] on p-checkbox at bounding box center [609, 267] width 14 height 11
click at [613, 299] on p-checkbox at bounding box center [609, 297] width 14 height 11
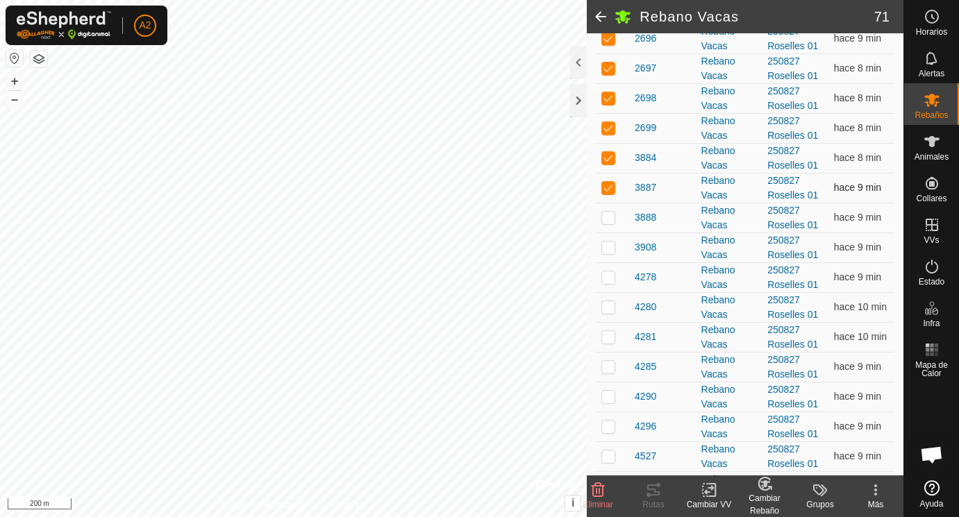
scroll to position [520, 0]
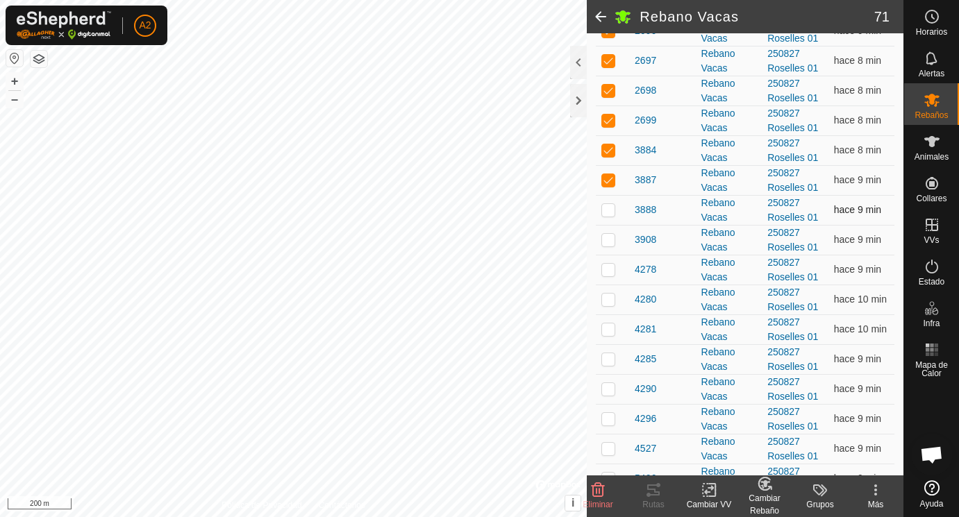
click at [612, 207] on p-checkbox at bounding box center [609, 209] width 14 height 11
click at [611, 241] on p-checkbox at bounding box center [609, 239] width 14 height 11
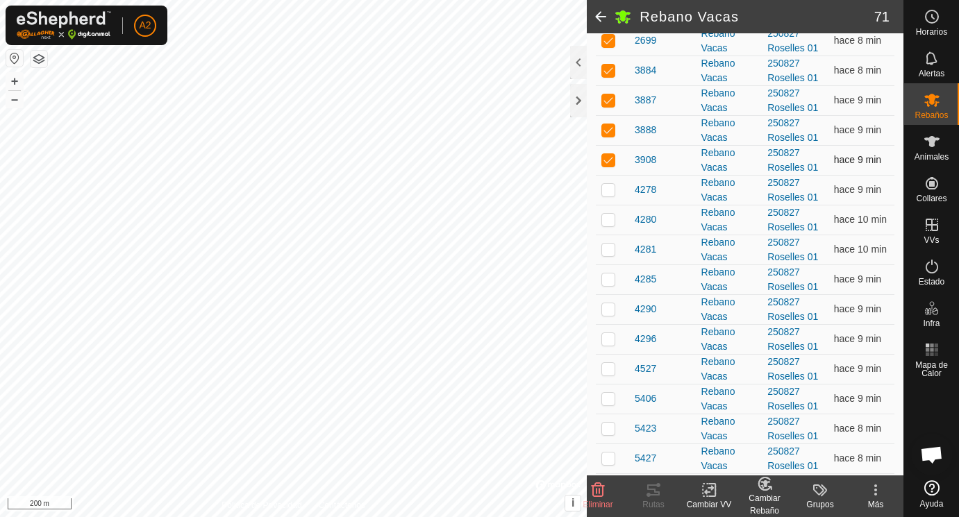
scroll to position [629, 0]
click at [610, 163] on p-checkbox at bounding box center [609, 160] width 14 height 11
click at [611, 159] on p-checkbox at bounding box center [609, 160] width 14 height 11
click at [611, 127] on p-checkbox at bounding box center [609, 130] width 14 height 11
click at [649, 101] on span "3888" at bounding box center [646, 101] width 22 height 15
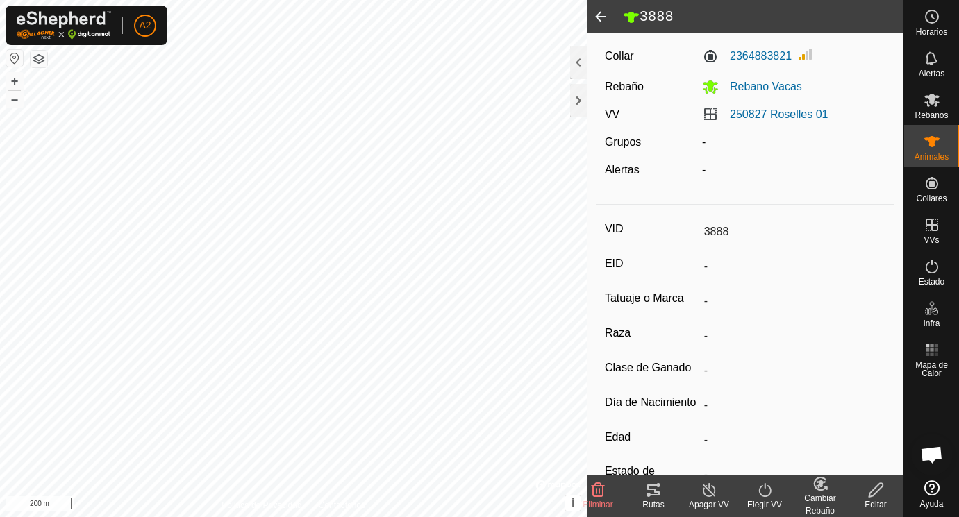
scroll to position [182, 0]
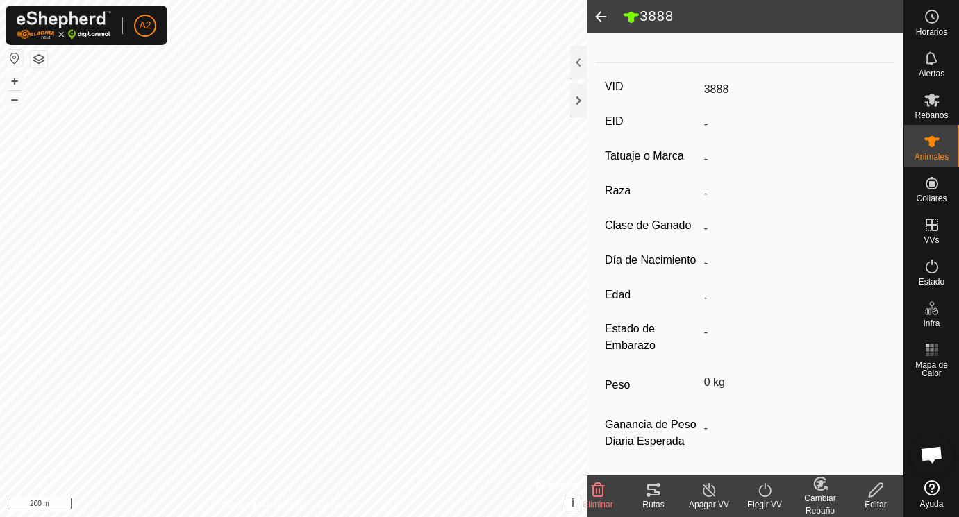
click at [600, 14] on span at bounding box center [601, 16] width 28 height 33
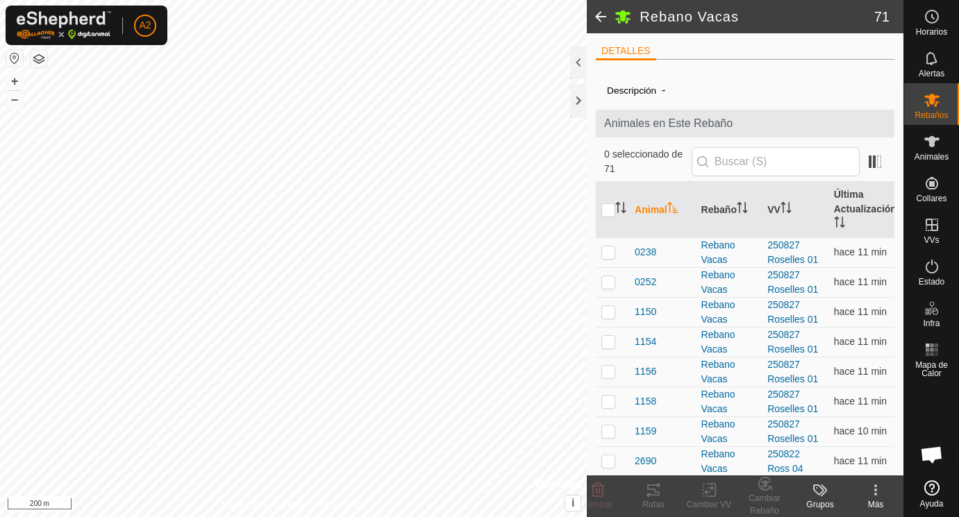
scroll to position [629, 0]
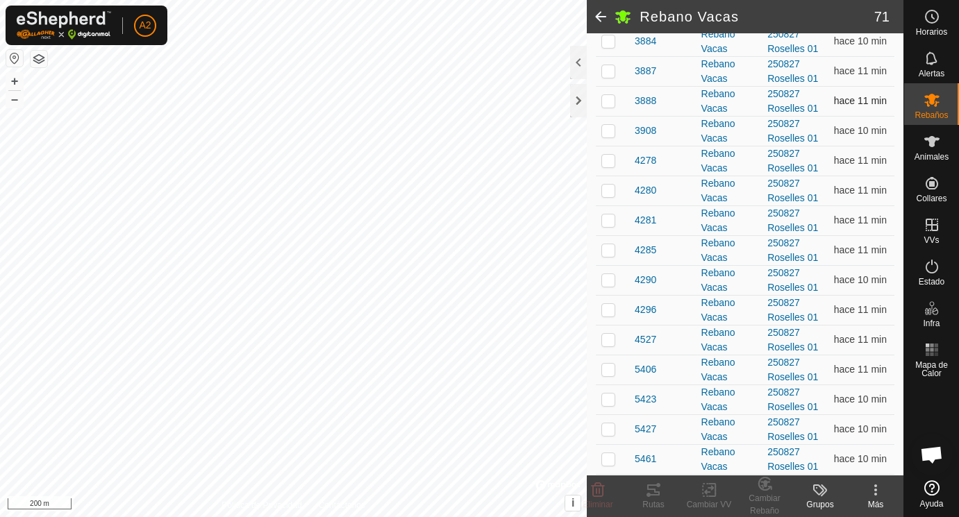
click at [606, 102] on p-checkbox at bounding box center [609, 100] width 14 height 11
click at [607, 101] on p-checkbox at bounding box center [609, 100] width 14 height 11
click at [608, 107] on td at bounding box center [612, 101] width 33 height 30
click at [608, 106] on p-checkbox at bounding box center [609, 100] width 14 height 11
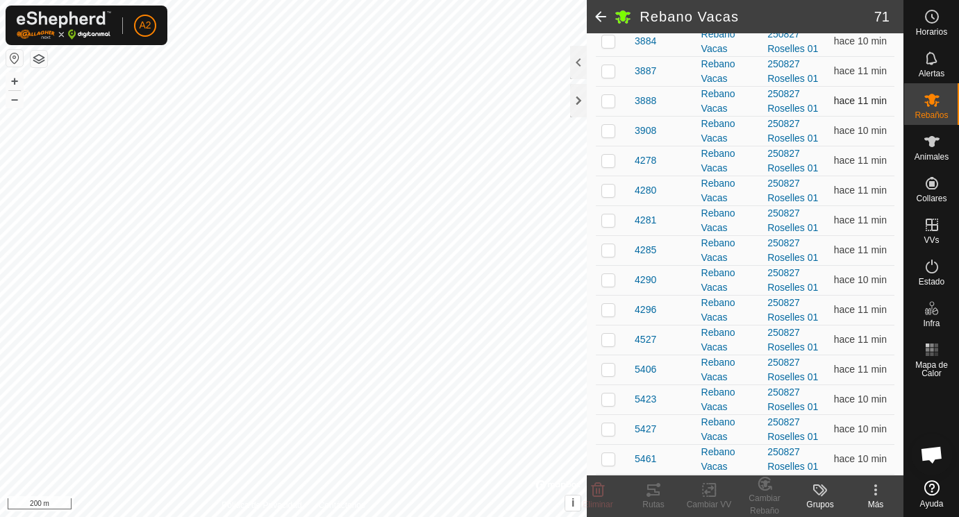
checkbox input "true"
click at [931, 143] on icon at bounding box center [931, 141] width 15 height 11
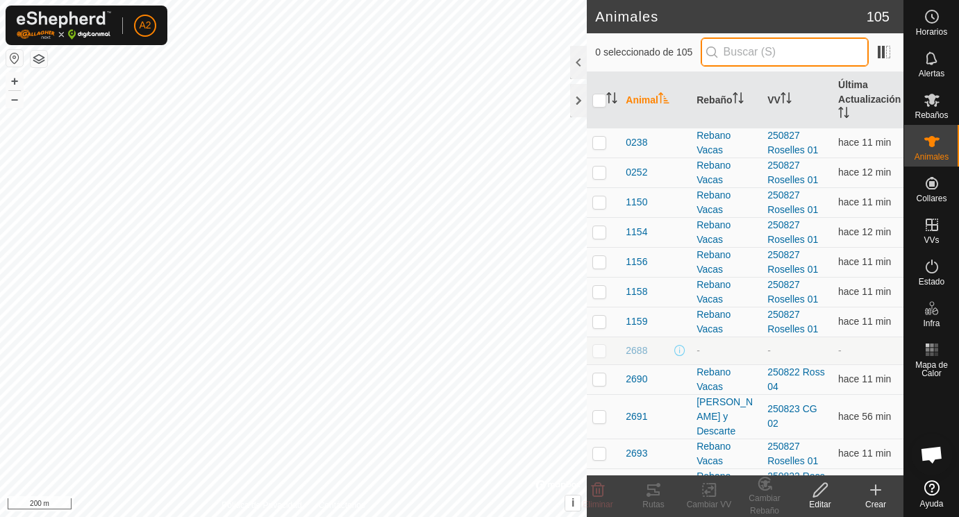
click at [730, 51] on input "text" at bounding box center [785, 52] width 168 height 29
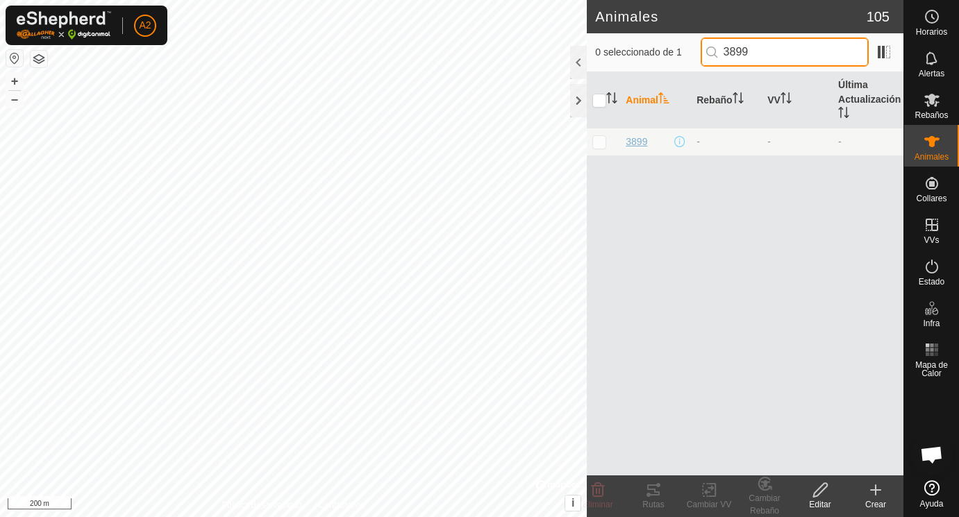
type input "3899"
click at [640, 145] on span "3899" at bounding box center [637, 142] width 22 height 15
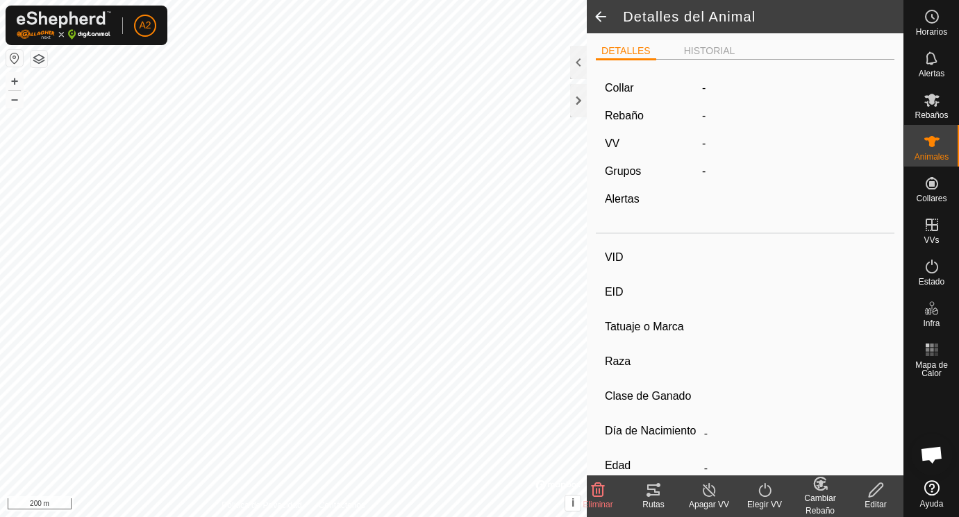
type input "3899"
type input "-"
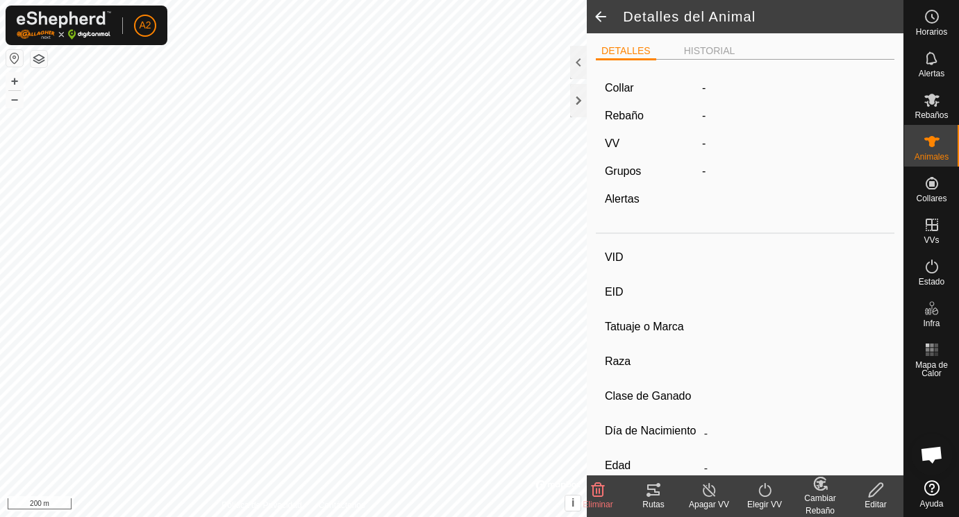
type input "0 kg"
type input "-"
click at [604, 15] on span at bounding box center [601, 16] width 28 height 33
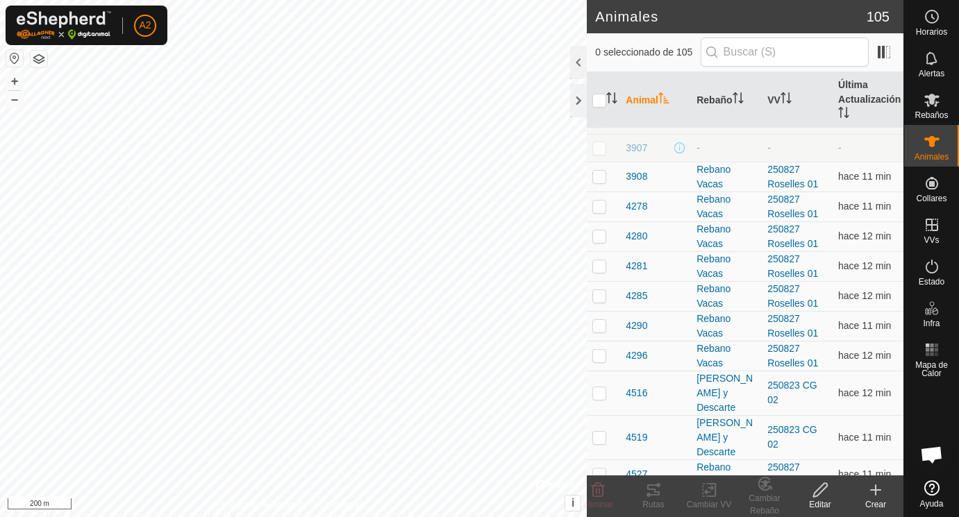
scroll to position [968, 0]
click at [935, 103] on icon at bounding box center [932, 100] width 17 height 17
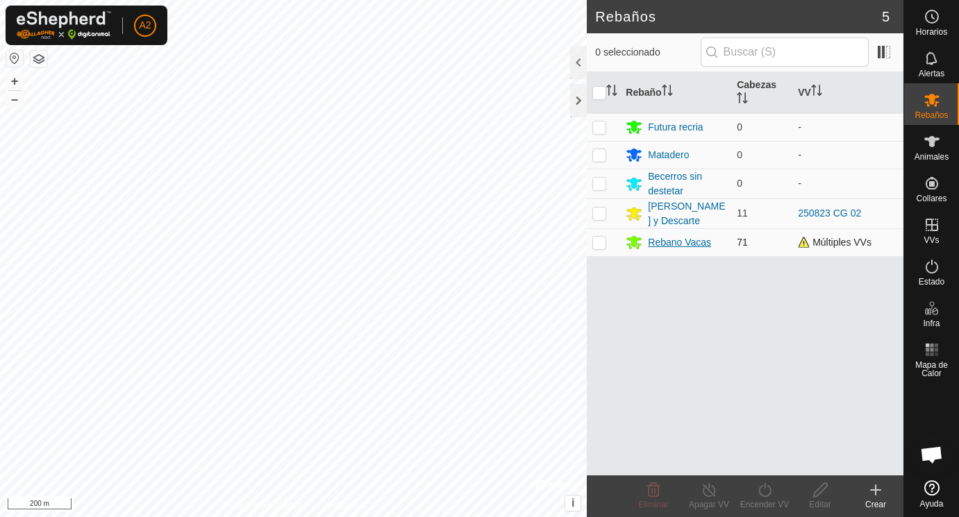
click at [668, 242] on div "Rebano Vacas" at bounding box center [679, 242] width 63 height 15
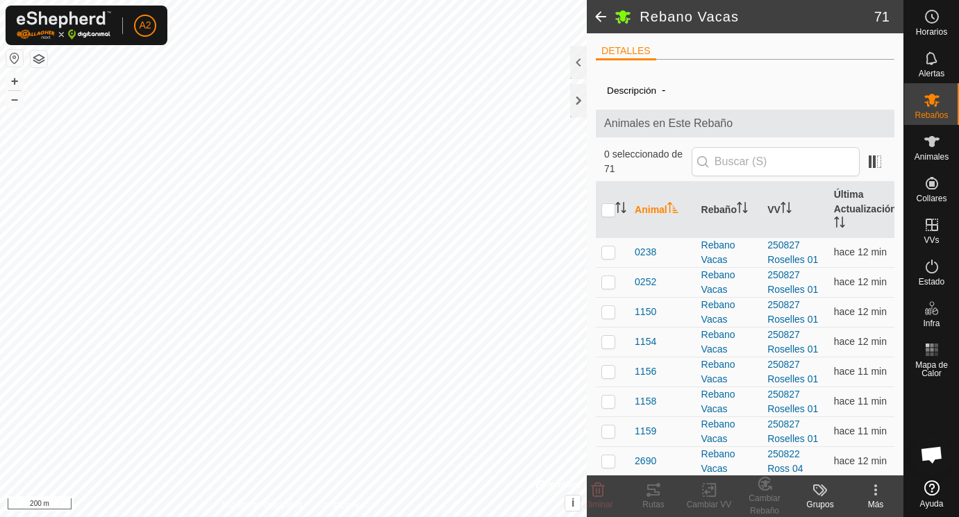
scroll to position [629, 0]
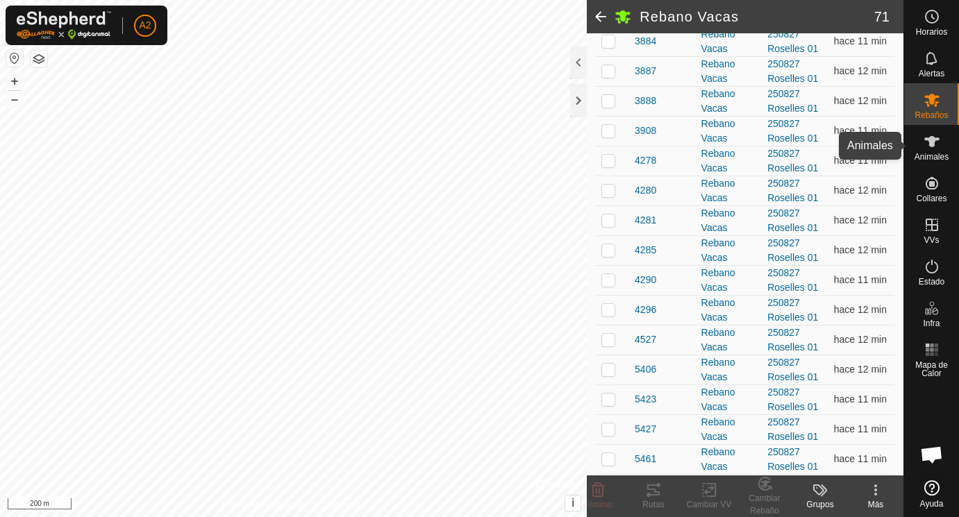
click at [931, 141] on icon at bounding box center [931, 141] width 15 height 11
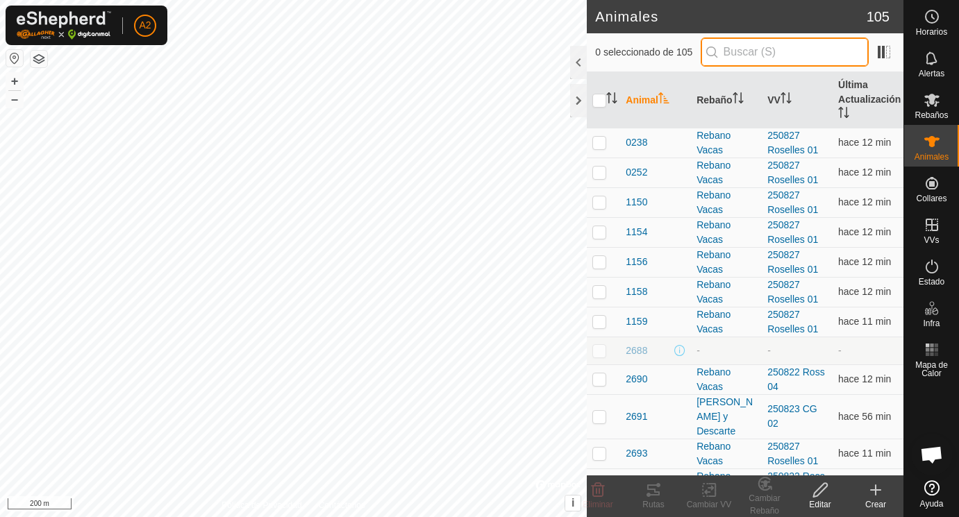
click at [730, 53] on input "text" at bounding box center [785, 52] width 168 height 29
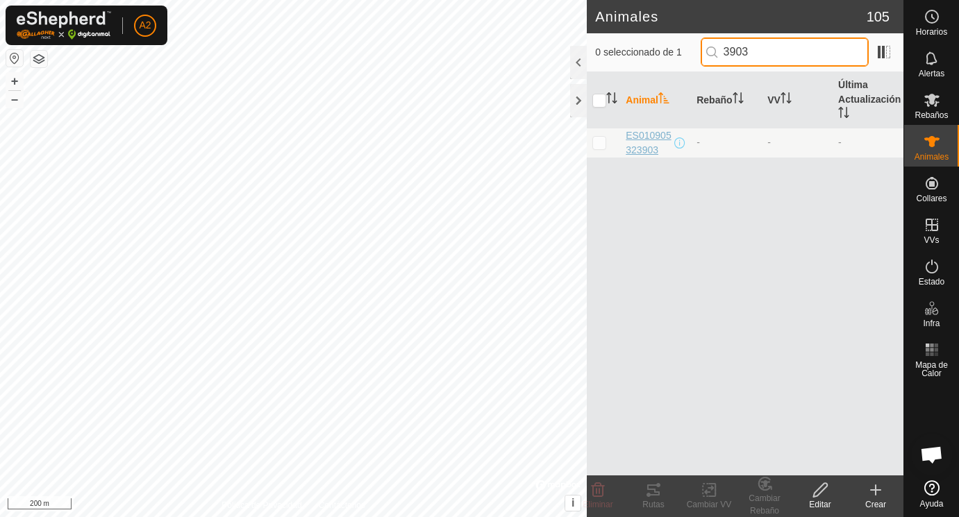
type input "3903"
click at [652, 147] on span "ES010905323903" at bounding box center [649, 142] width 46 height 29
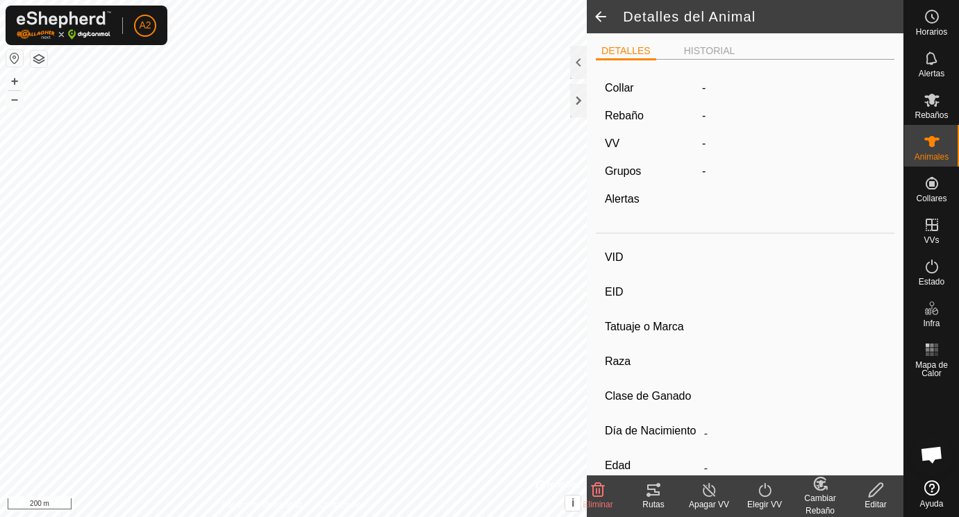
type input "ES010905323903"
type input "-"
type input "Aubrac"
type input "-"
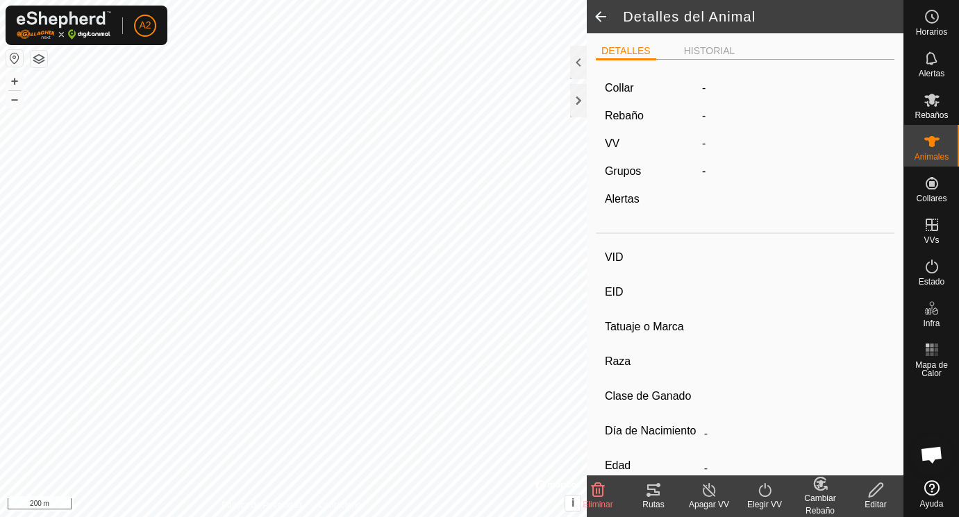
type input "06/2022"
type input "3 years 3 months"
type input "314 kg"
type input "-"
click at [877, 490] on icon at bounding box center [876, 490] width 17 height 17
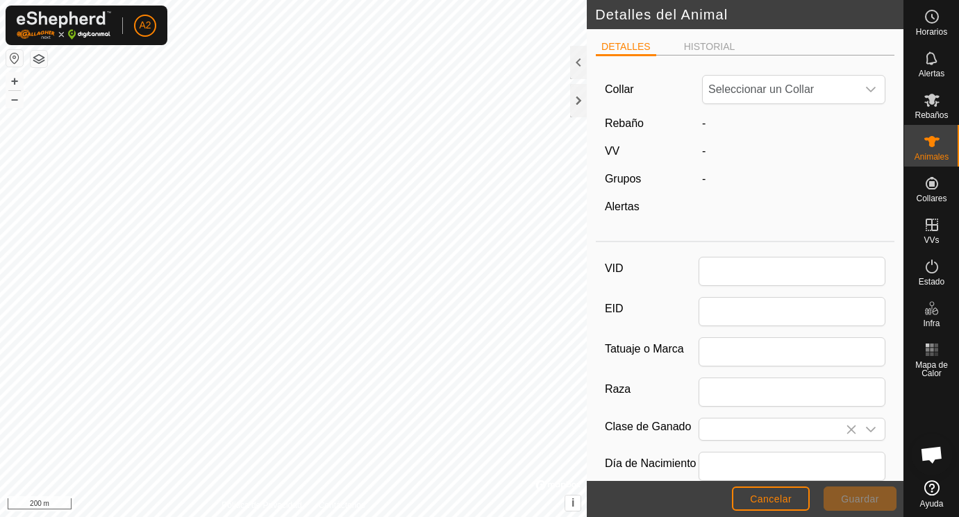
type input "ES010905323903"
type input "Aubrac"
type input "06/2022"
type input "3 years 3 months"
type input "314"
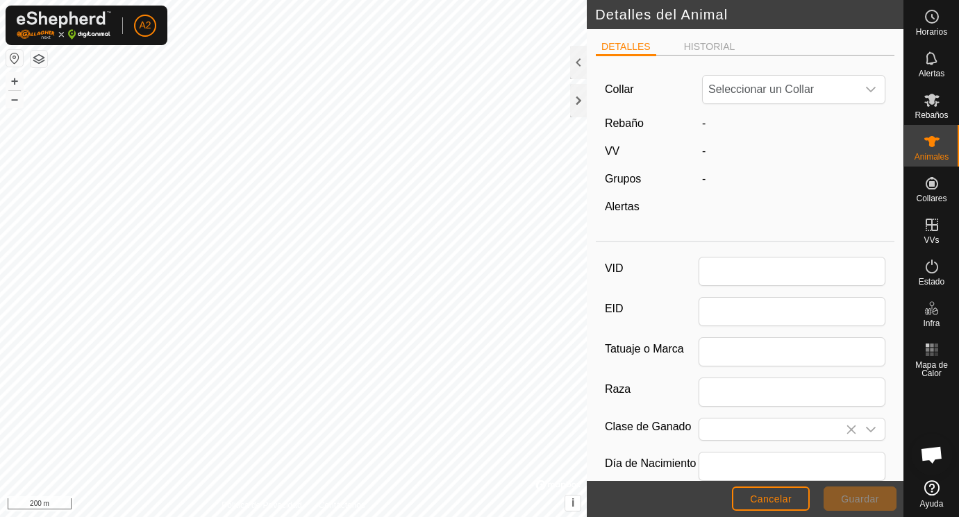
type input "[DATE]"
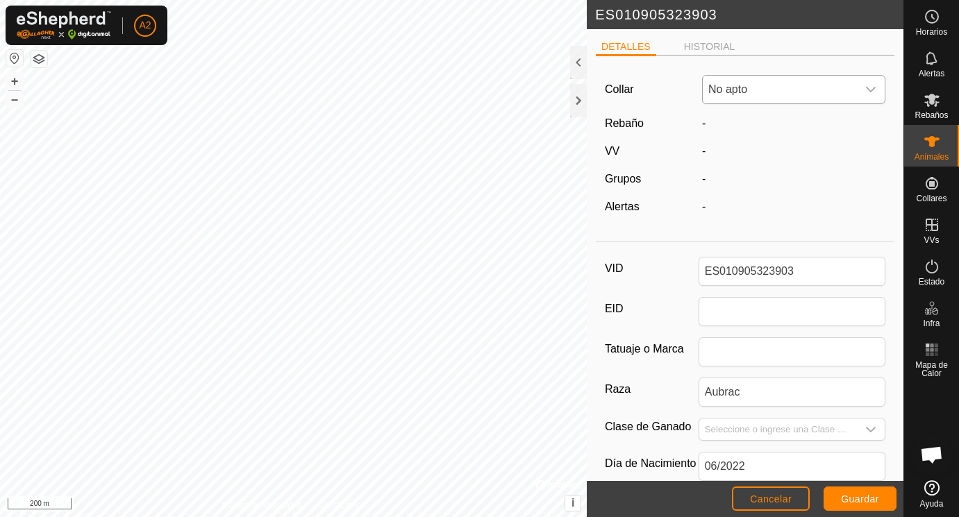
click at [873, 90] on icon "dropdown trigger" at bounding box center [870, 89] width 11 height 11
click at [784, 499] on span "Cancelar" at bounding box center [771, 499] width 42 height 11
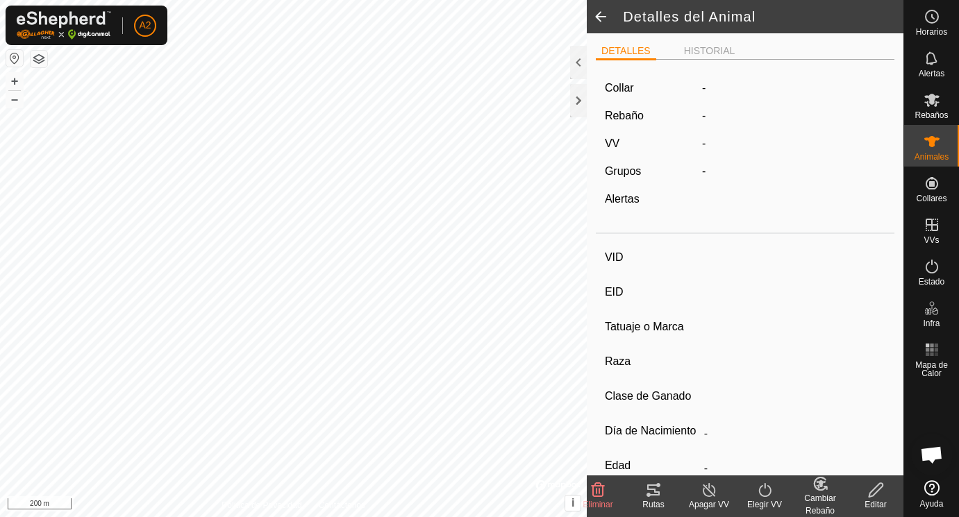
type input "ES010905323903"
type input "-"
type input "Aubrac"
type input "-"
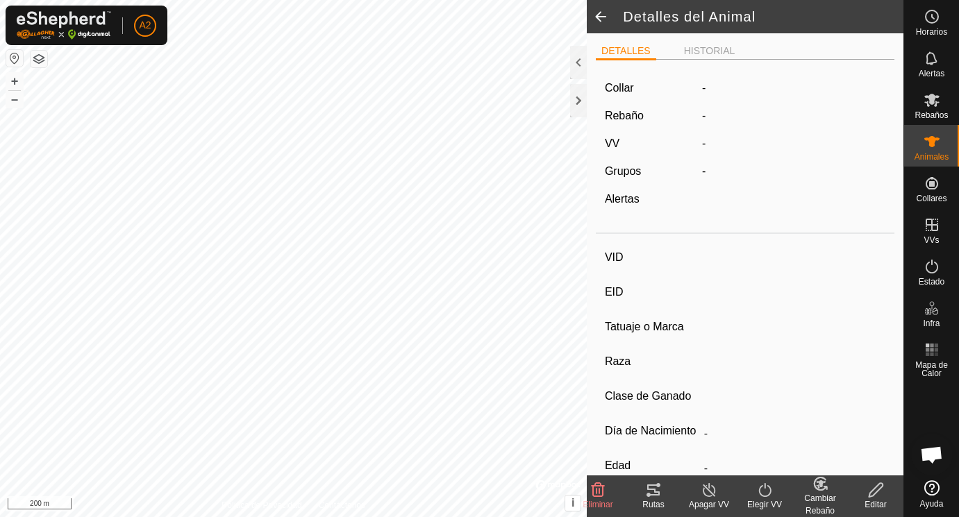
type input "06/2022"
type input "3 years 3 months"
type input "314 kg"
type input "-"
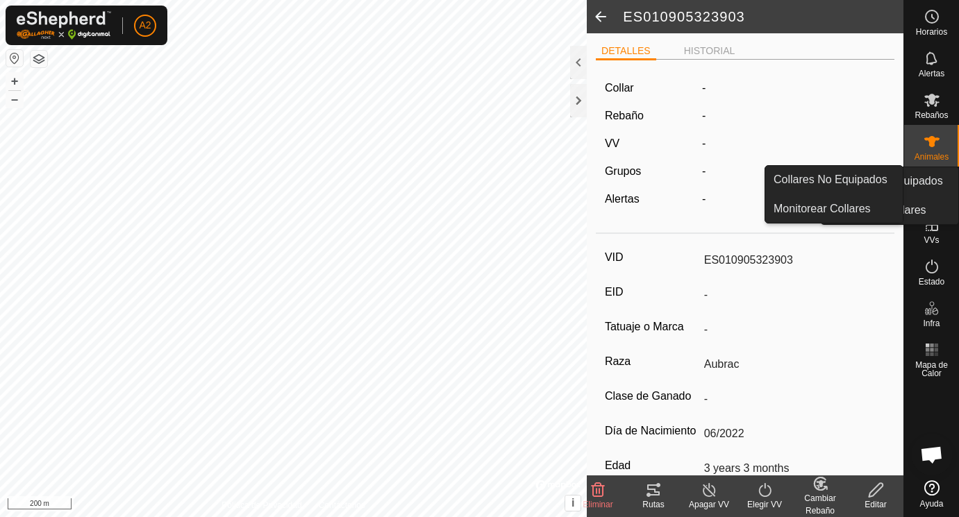
click at [903, 185] on link "Collares No Equipados" at bounding box center [834, 180] width 138 height 28
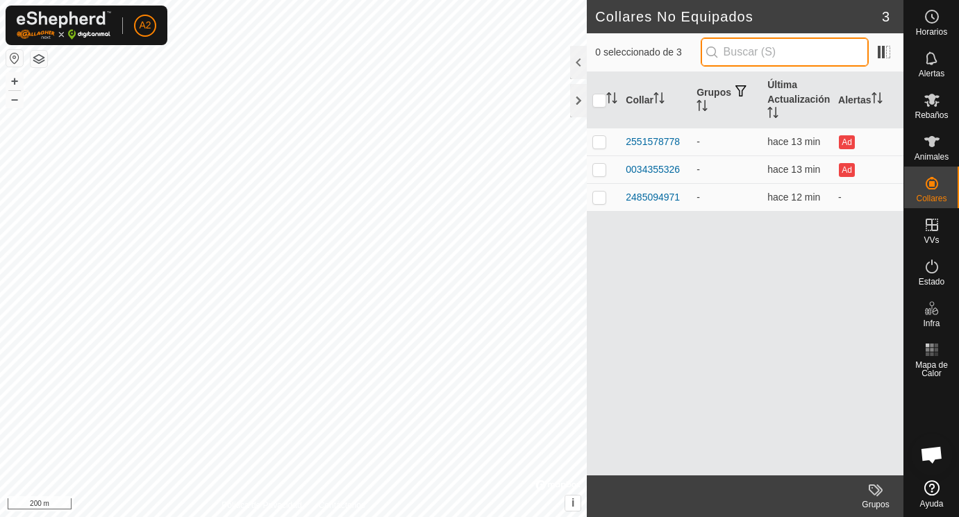
click at [728, 48] on input "text" at bounding box center [785, 52] width 168 height 29
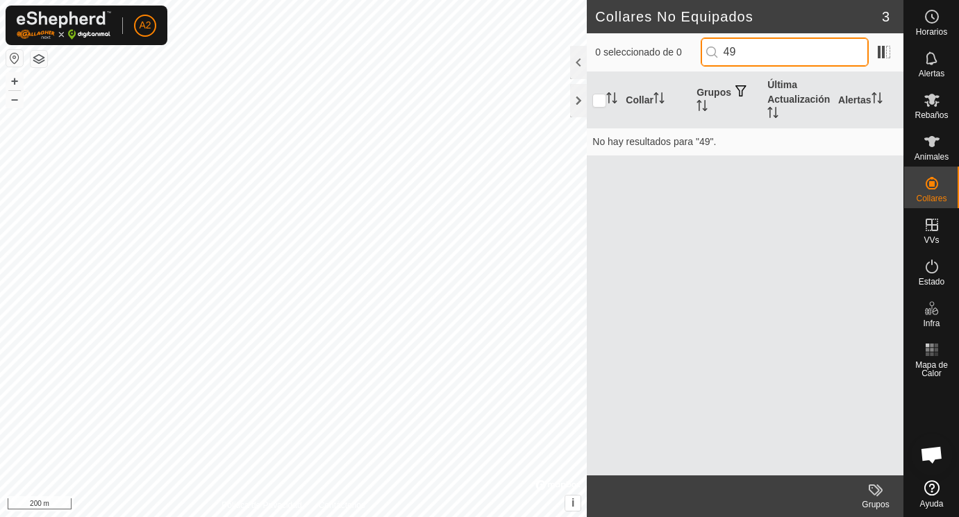
type input "4"
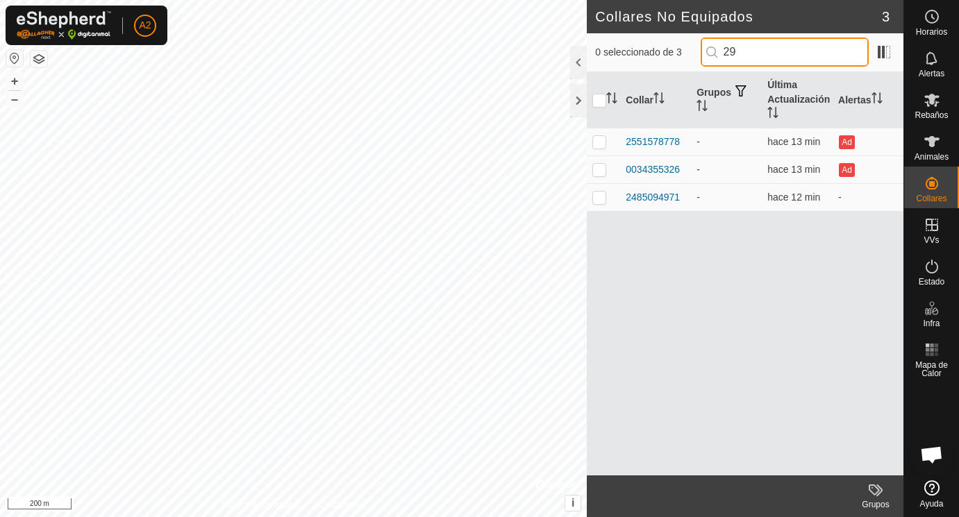
type input "290"
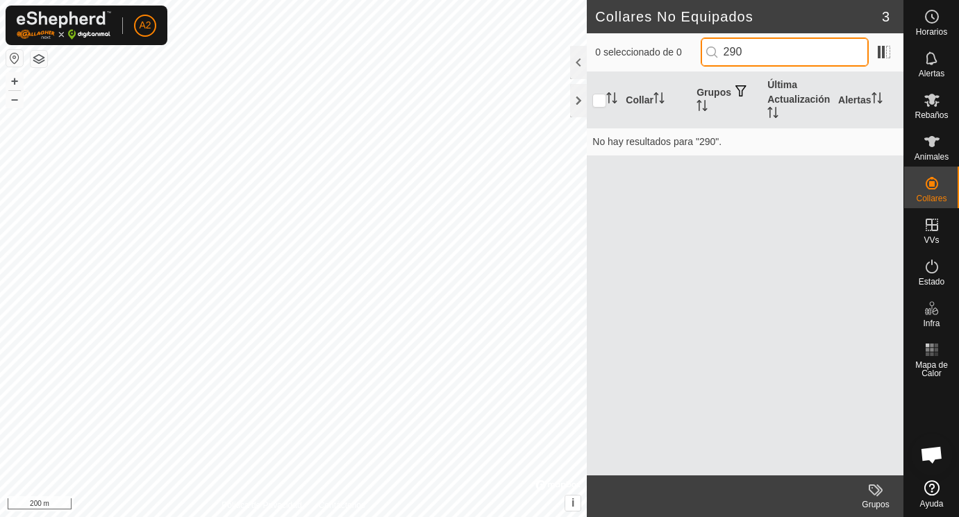
click at [940, 142] on icon at bounding box center [932, 141] width 17 height 17
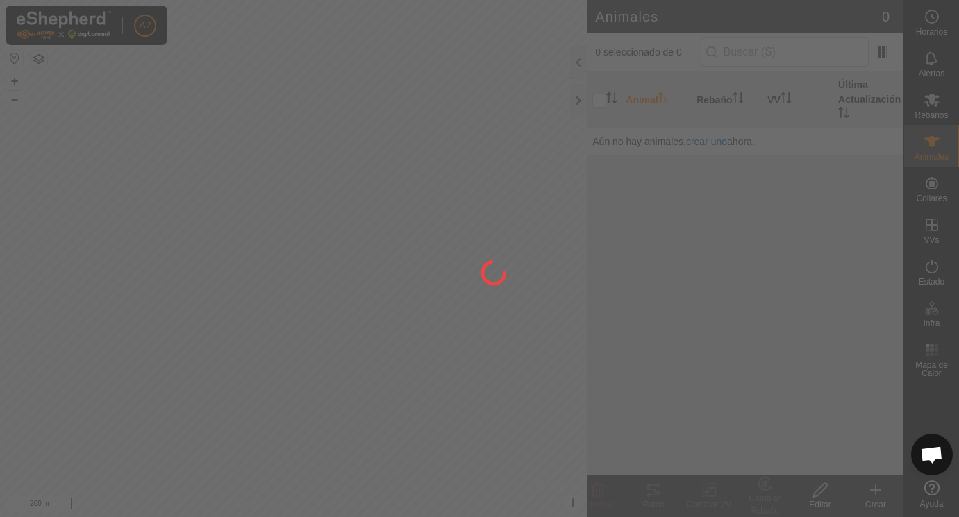
click at [926, 142] on div at bounding box center [479, 258] width 959 height 517
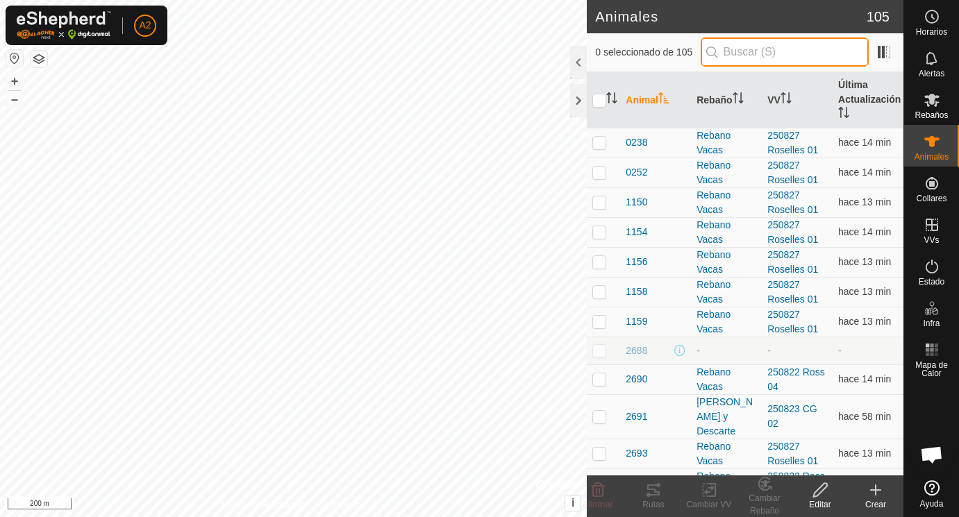
click at [727, 47] on input "text" at bounding box center [785, 52] width 168 height 29
type input "39"
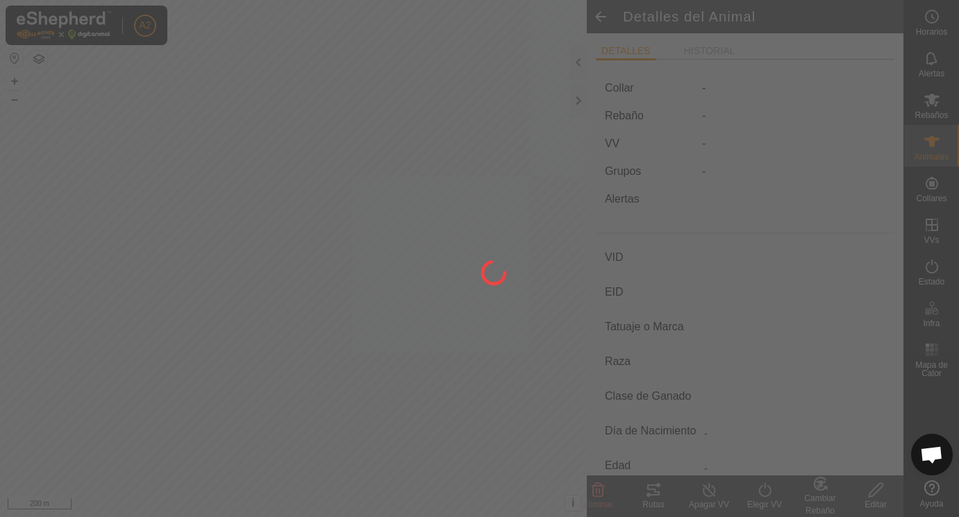
click at [644, 254] on div at bounding box center [479, 258] width 959 height 517
click at [679, 247] on div at bounding box center [479, 258] width 959 height 517
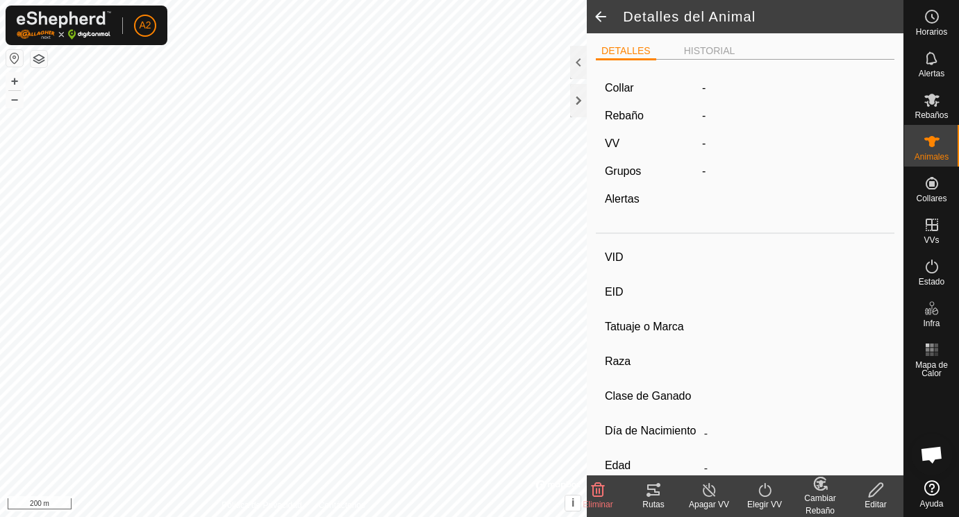
type input "ES010905323903"
type input "-"
type input "Aubrac"
type input "-"
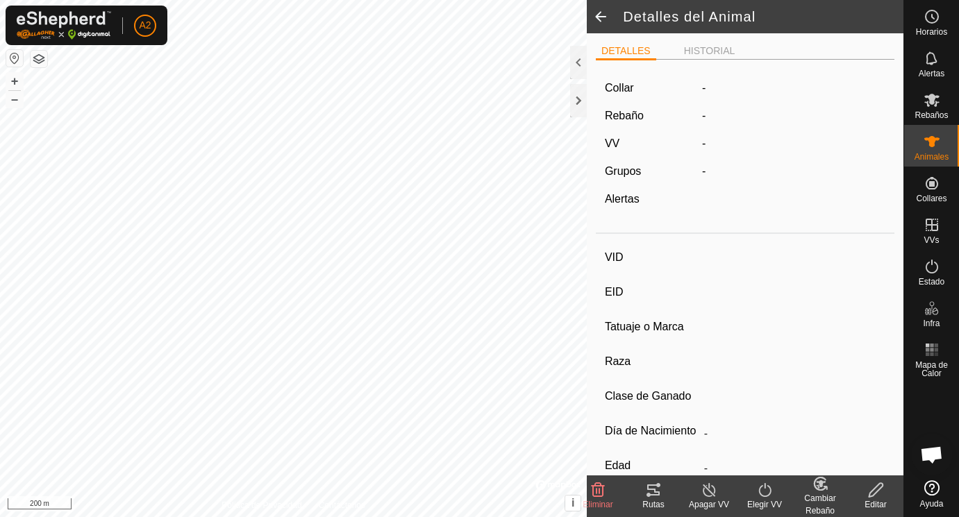
type input "06/2022"
type input "3 years 3 months"
type input "314 kg"
type input "-"
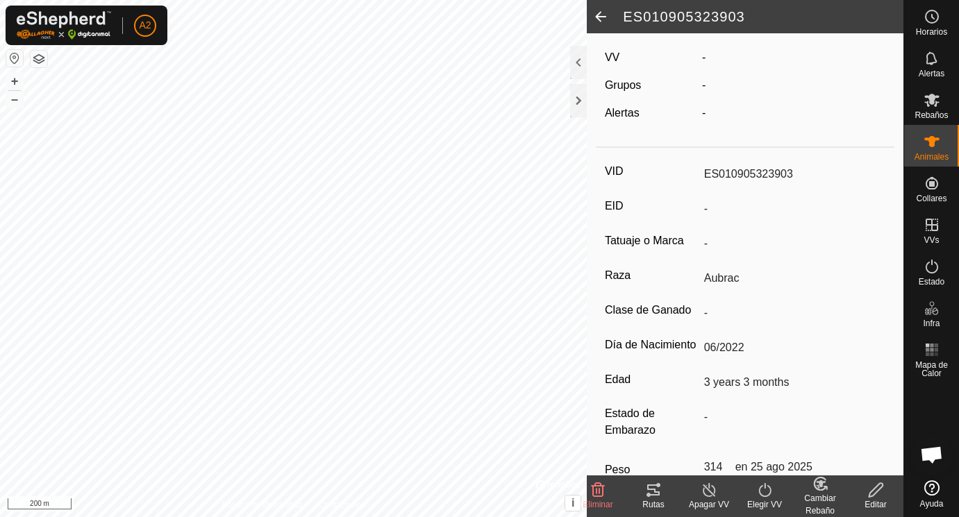
scroll to position [176, 0]
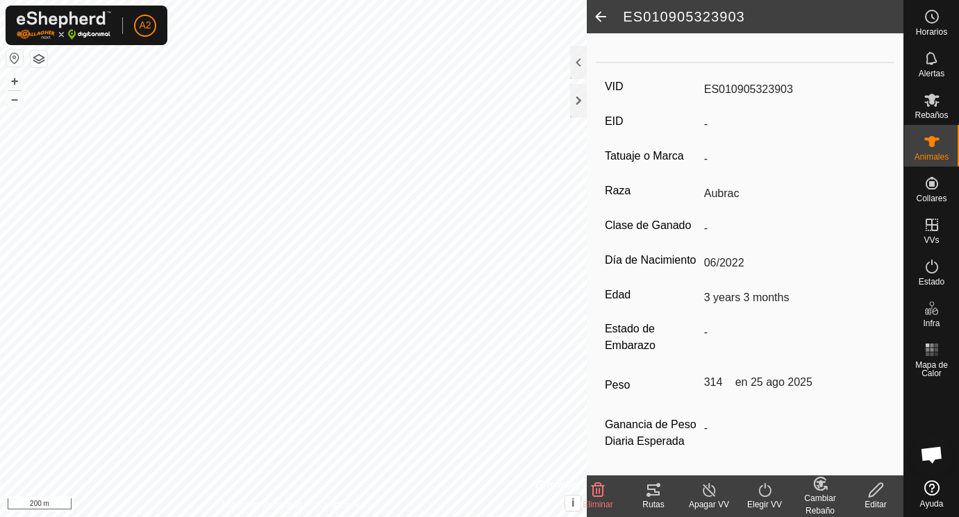
click at [879, 492] on icon at bounding box center [876, 490] width 17 height 17
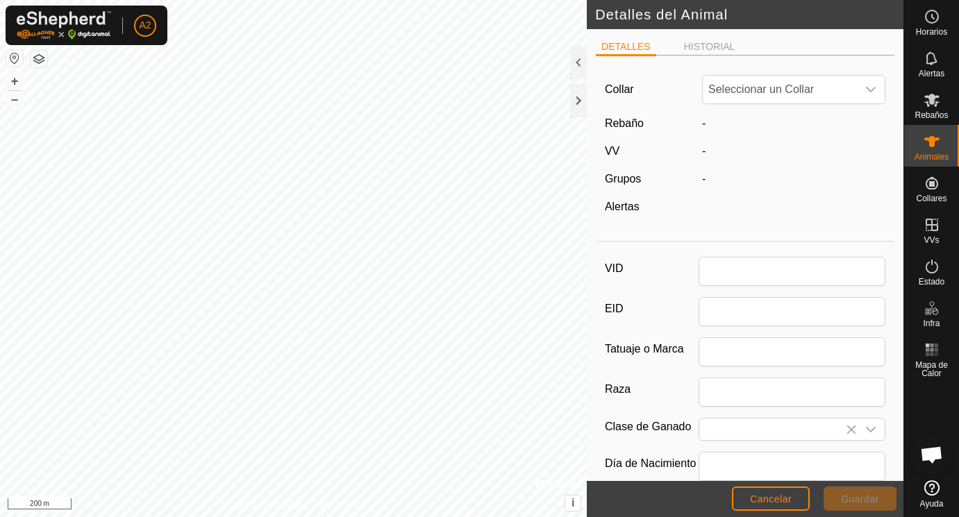
scroll to position [176, 0]
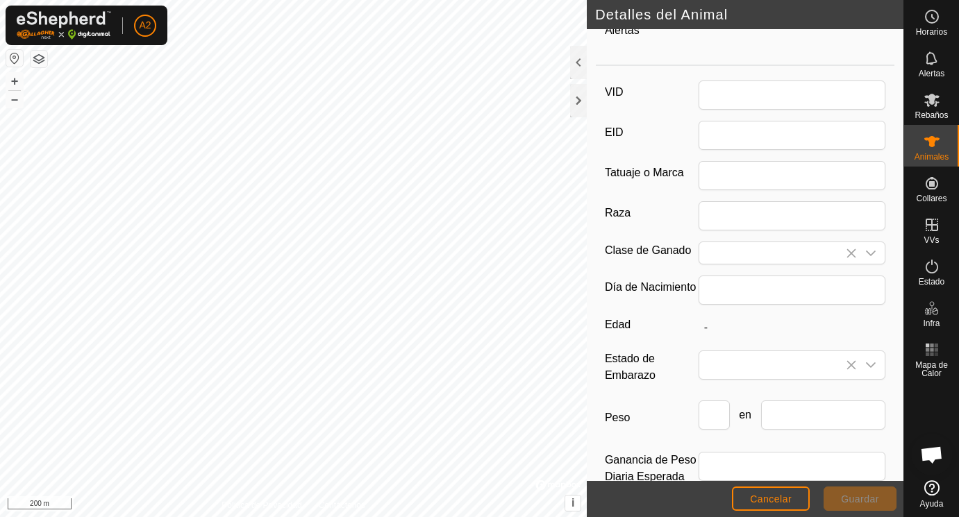
type input "ES010905323903"
type input "Aubrac"
type input "06/2022"
type input "3 years 3 months"
type input "314"
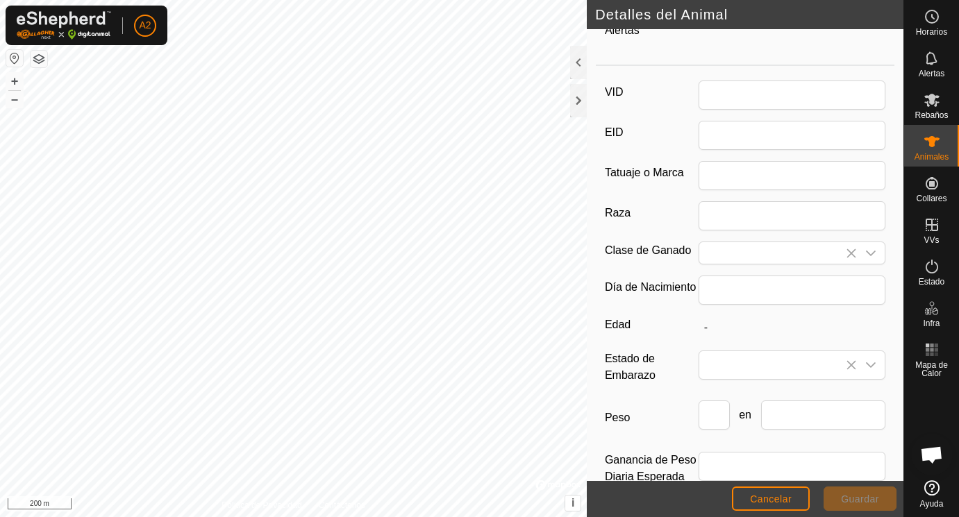
type input "[DATE]"
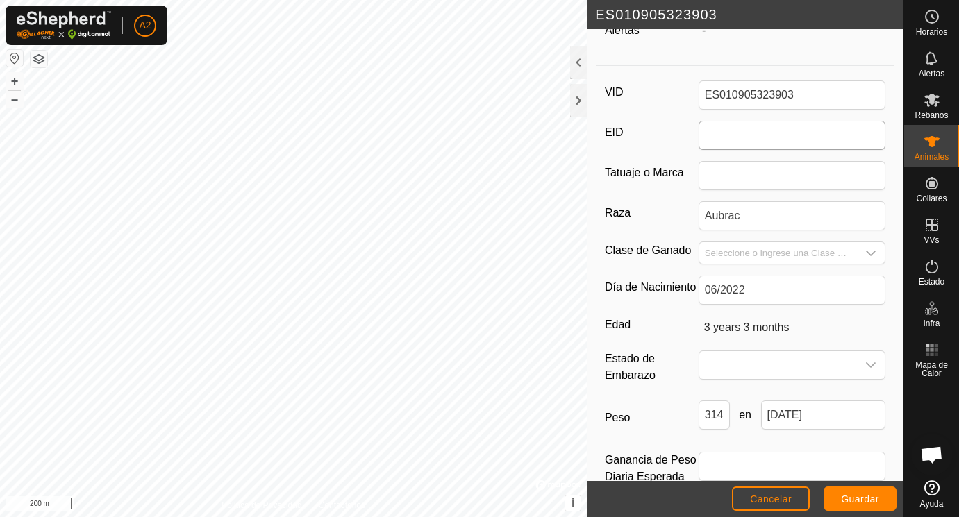
scroll to position [0, 0]
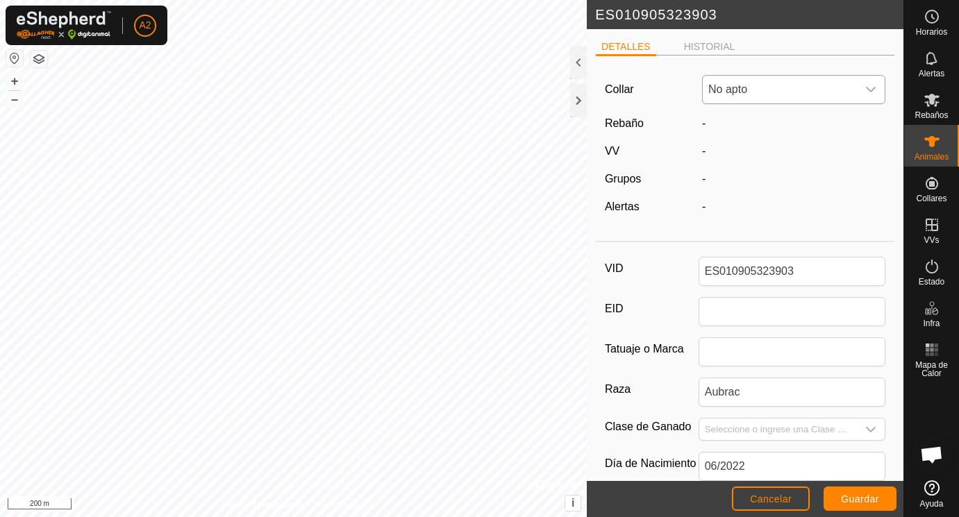
click at [872, 92] on icon "dropdown trigger" at bounding box center [872, 91] width 10 height 6
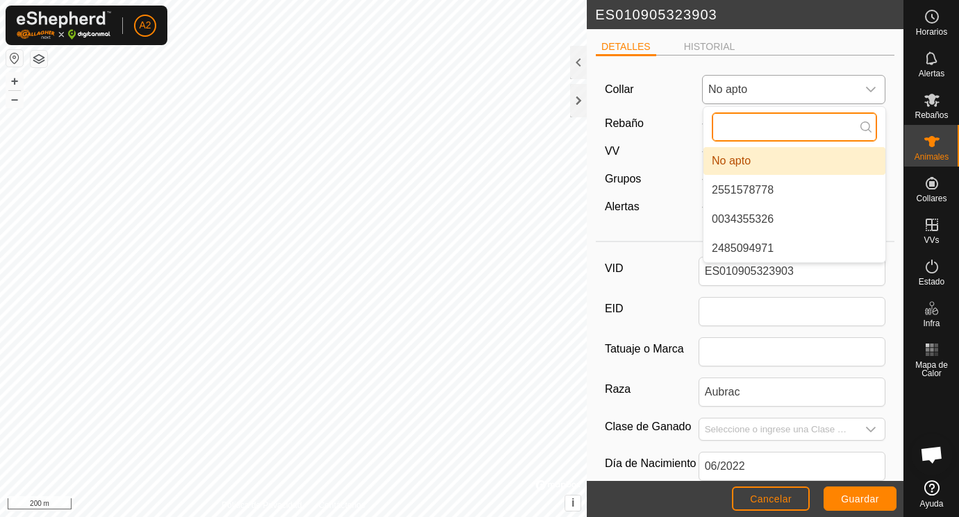
click at [779, 124] on input "text" at bounding box center [794, 127] width 165 height 29
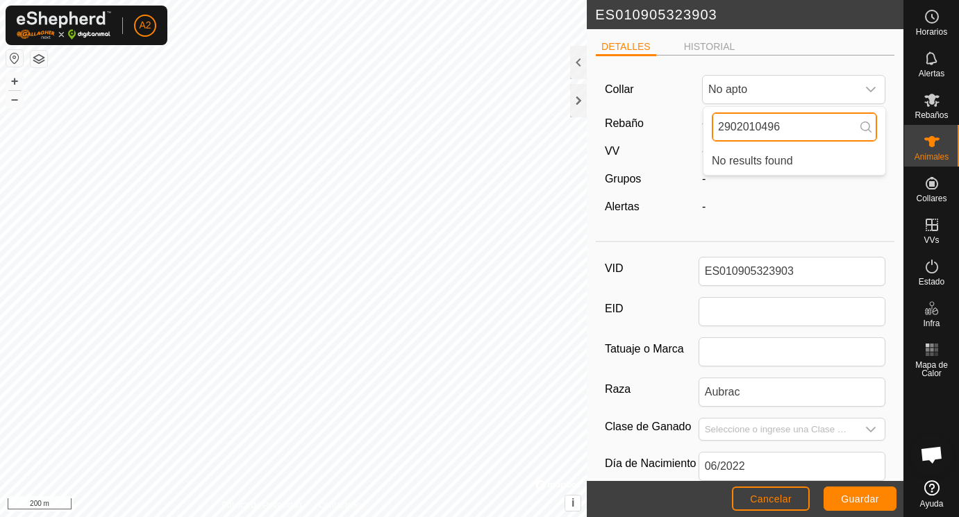
type input "2902010496"
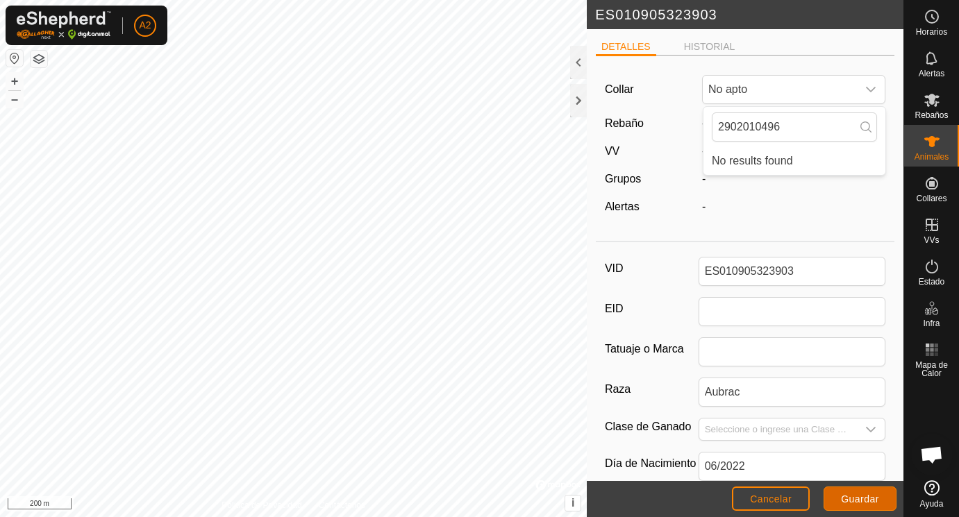
click at [869, 492] on button "Guardar" at bounding box center [860, 499] width 73 height 24
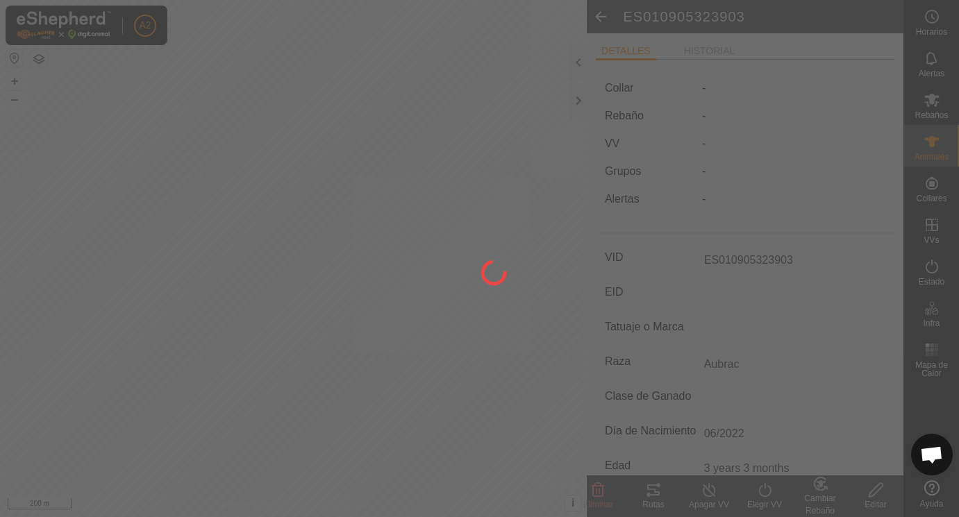
type input "-"
type input "314 kg"
type input "-"
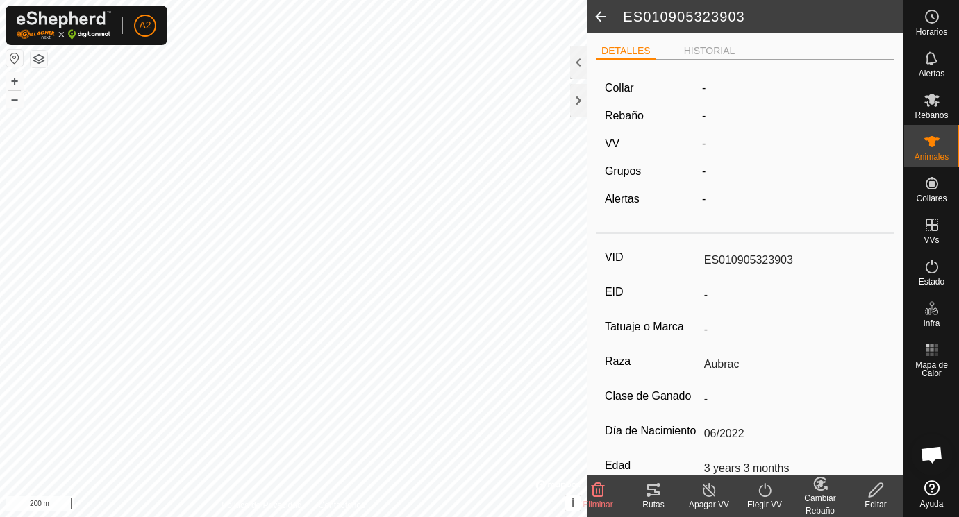
drag, startPoint x: 770, startPoint y: 259, endPoint x: 642, endPoint y: 252, distance: 128.0
click at [699, 251] on input "ES010905323903" at bounding box center [793, 261] width 188 height 24
click at [877, 493] on icon at bounding box center [876, 490] width 17 height 17
type input "314"
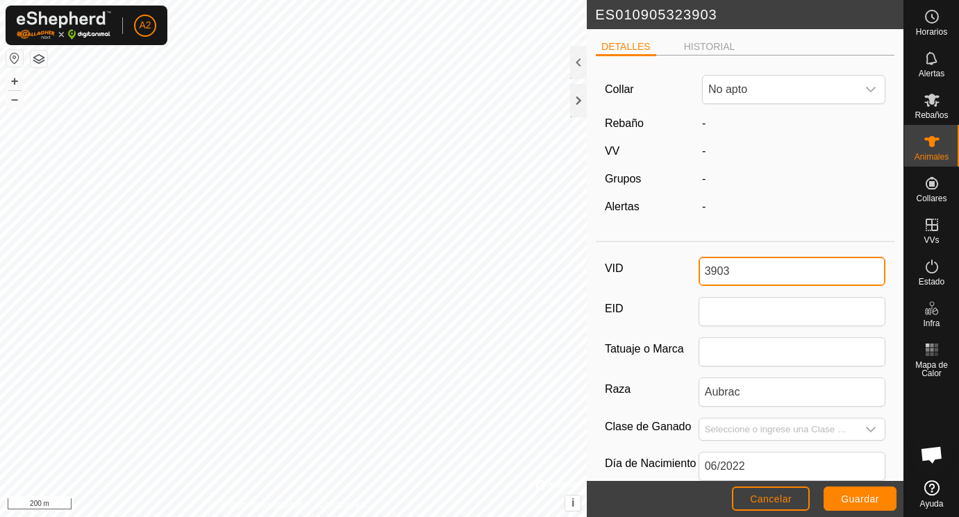
type input "3903"
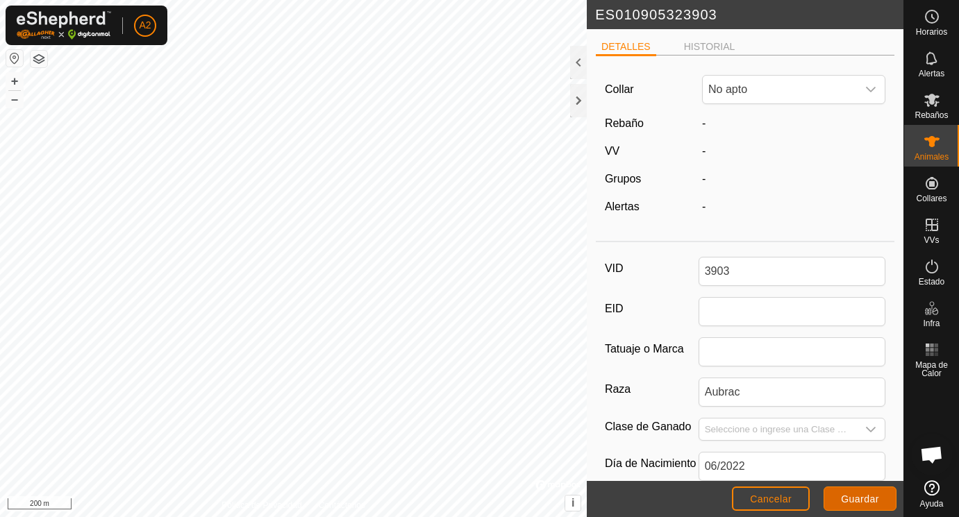
click at [849, 498] on span "Guardar" at bounding box center [860, 499] width 38 height 11
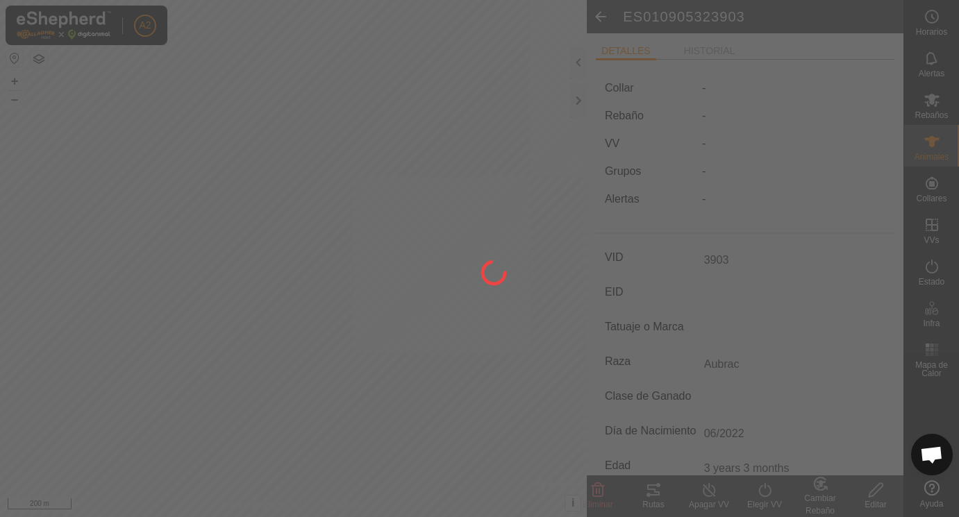
type input "-"
type input "314 kg"
type input "-"
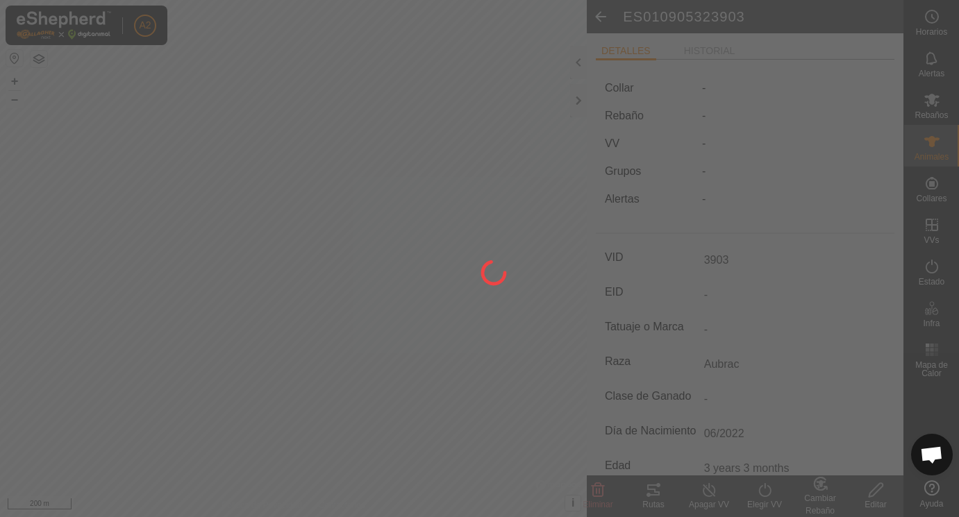
type input "ES010905323903"
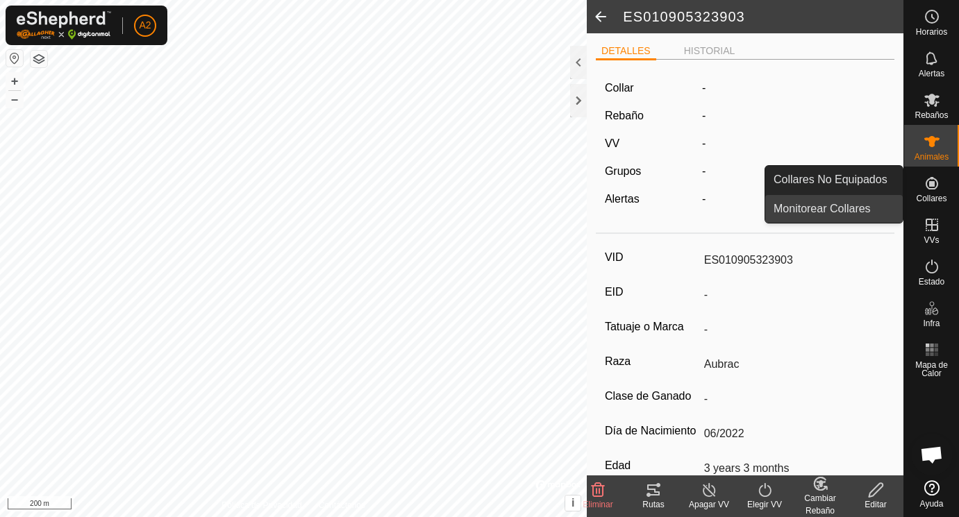
click at [853, 210] on link "Monitorear Collares" at bounding box center [834, 209] width 138 height 28
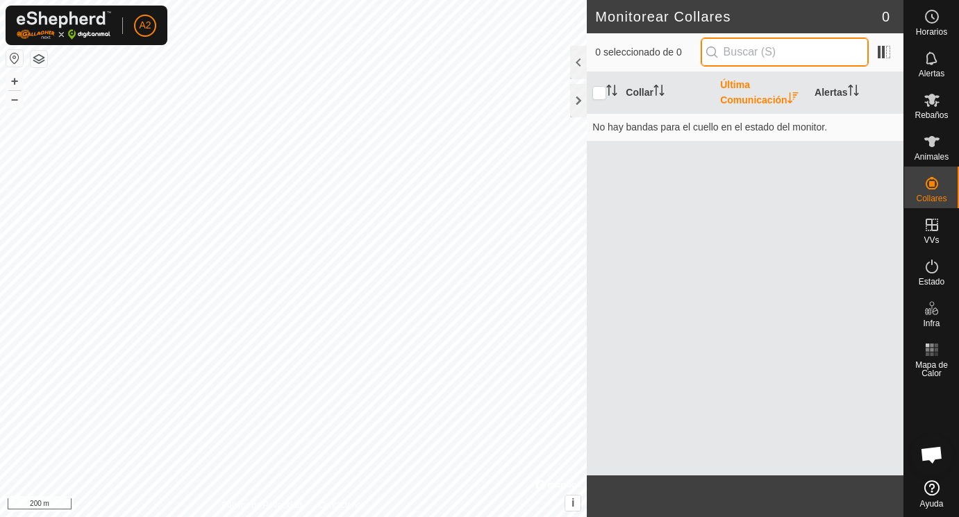
click at [727, 47] on input "text" at bounding box center [785, 52] width 168 height 29
click at [738, 82] on th "Última Comunicación" at bounding box center [762, 93] width 94 height 42
click at [786, 51] on input "2902010406" at bounding box center [785, 52] width 168 height 29
type input "2902010496"
click at [768, 215] on div "Collar Última Comunicación Alertas No hay bandas para el cuello en el estado de…" at bounding box center [745, 274] width 317 height 404
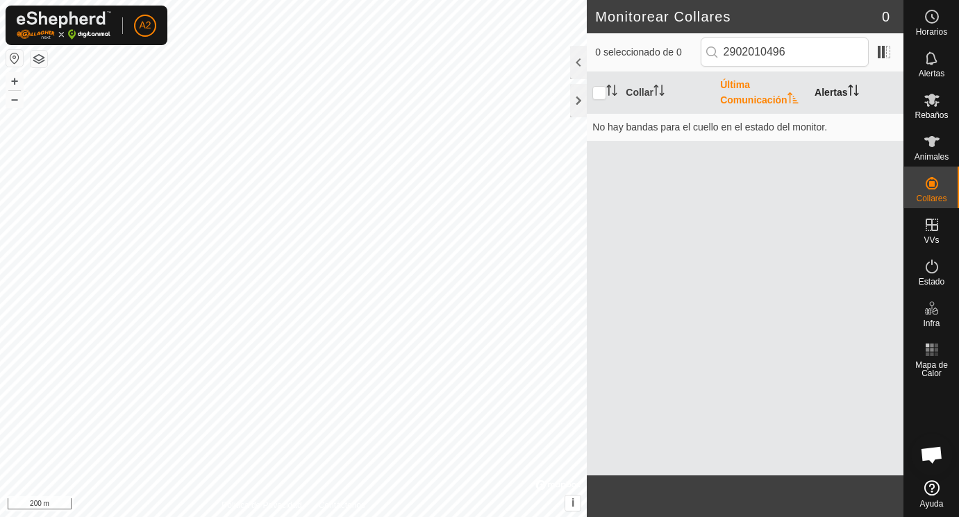
click at [832, 94] on th "Alertas" at bounding box center [856, 93] width 94 height 42
click at [804, 59] on input "2902010496" at bounding box center [785, 52] width 168 height 29
click at [882, 51] on span at bounding box center [884, 52] width 22 height 22
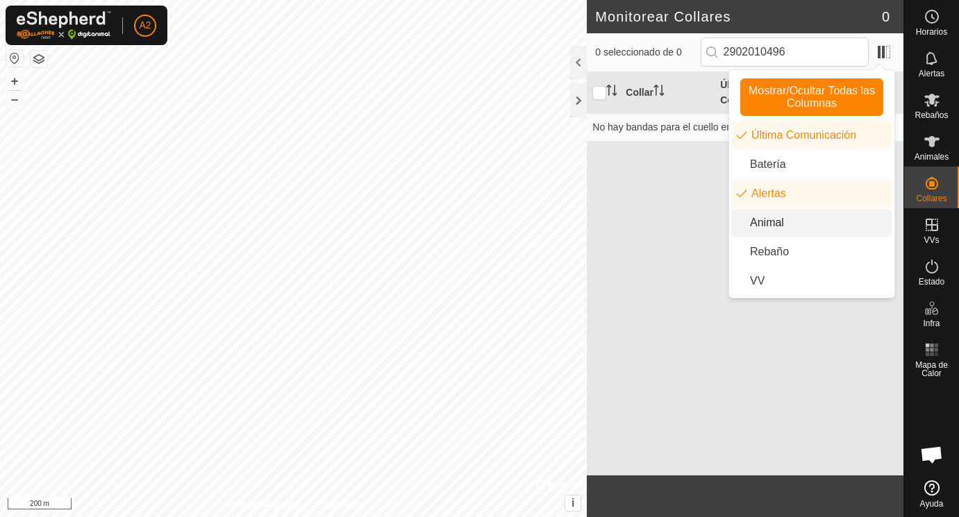
click at [779, 218] on li "Animal" at bounding box center [812, 223] width 160 height 28
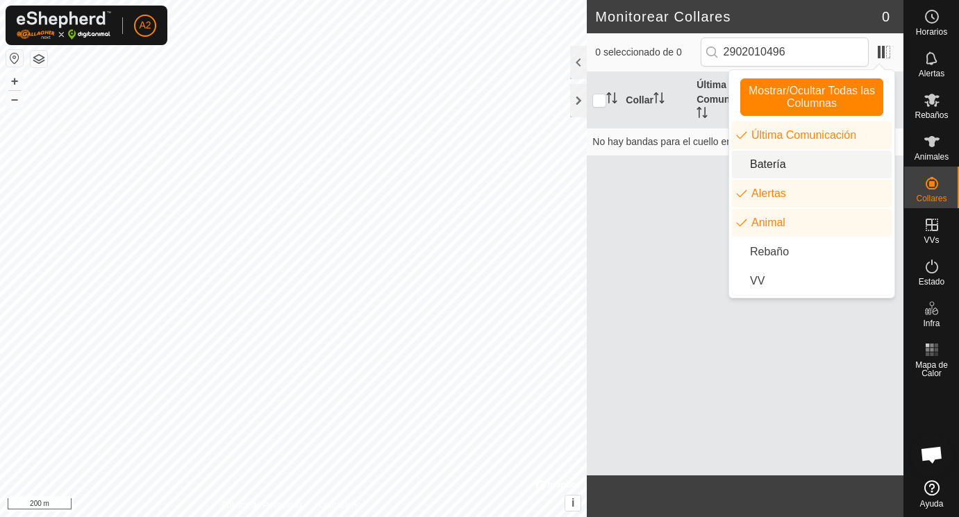
click at [785, 166] on li "Batería" at bounding box center [812, 165] width 160 height 28
click at [662, 248] on div "Collar Última Comunicación Batería Alertas Animal No hay bandas para el cuello …" at bounding box center [745, 274] width 317 height 404
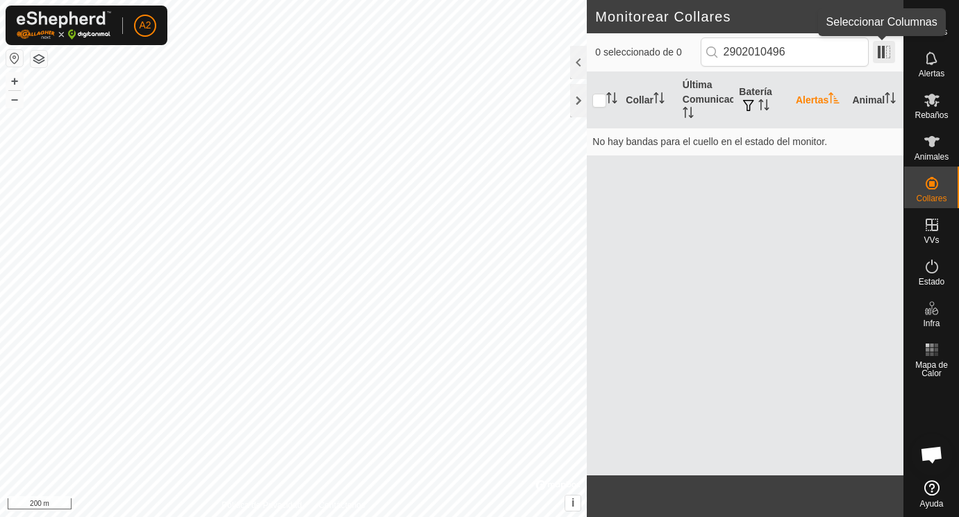
click at [879, 54] on span at bounding box center [884, 52] width 22 height 22
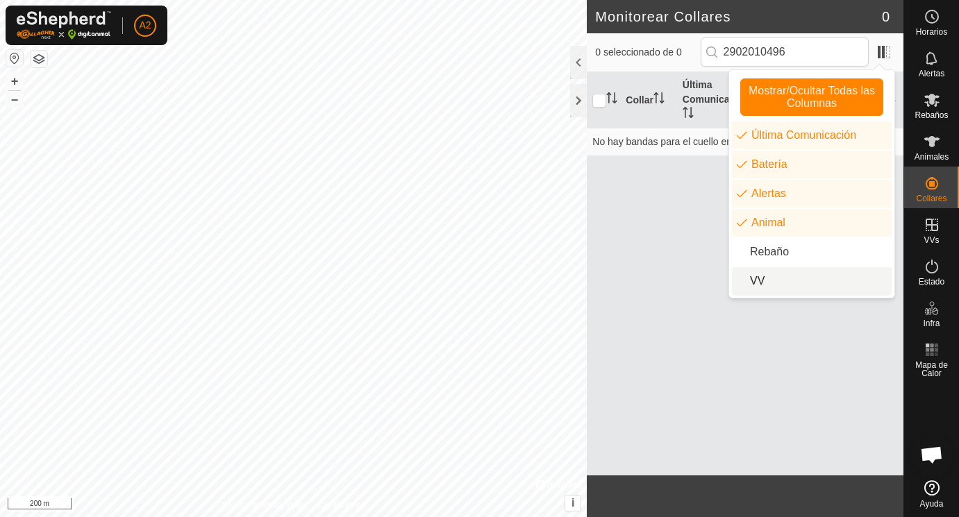
click at [760, 280] on li "VV" at bounding box center [812, 281] width 160 height 28
click at [658, 262] on div "Collar Última Comunicación Batería Alertas Animal VV No hay bandas para el cuel…" at bounding box center [745, 274] width 317 height 404
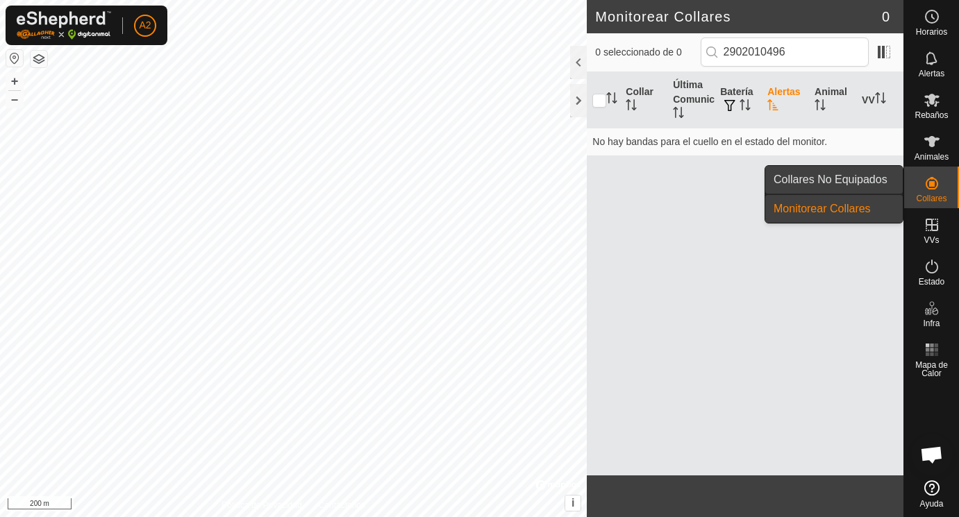
click at [873, 176] on link "Collares No Equipados" at bounding box center [834, 180] width 138 height 28
